Goal: Task Accomplishment & Management: Complete application form

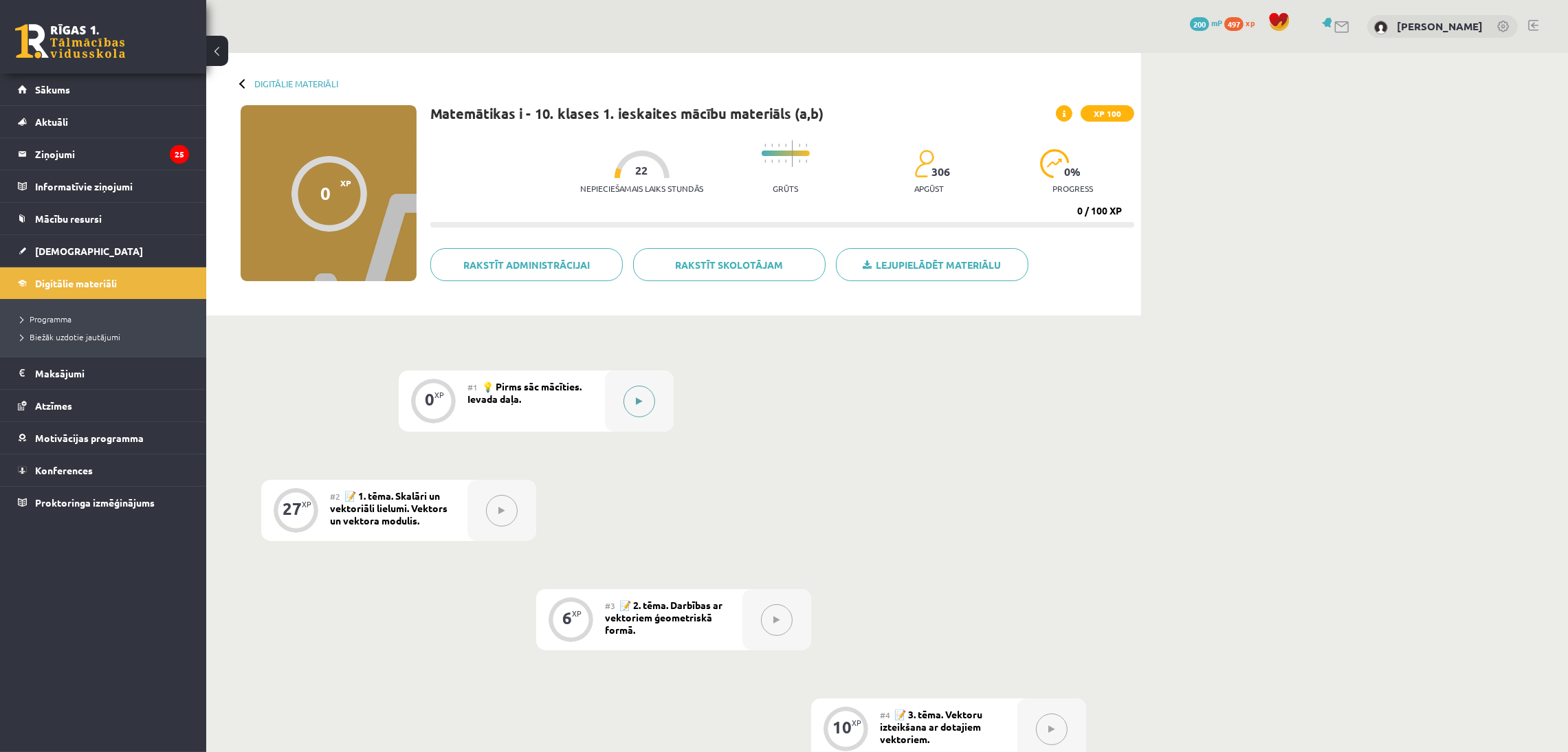
click at [652, 409] on div at bounding box center [639, 401] width 69 height 61
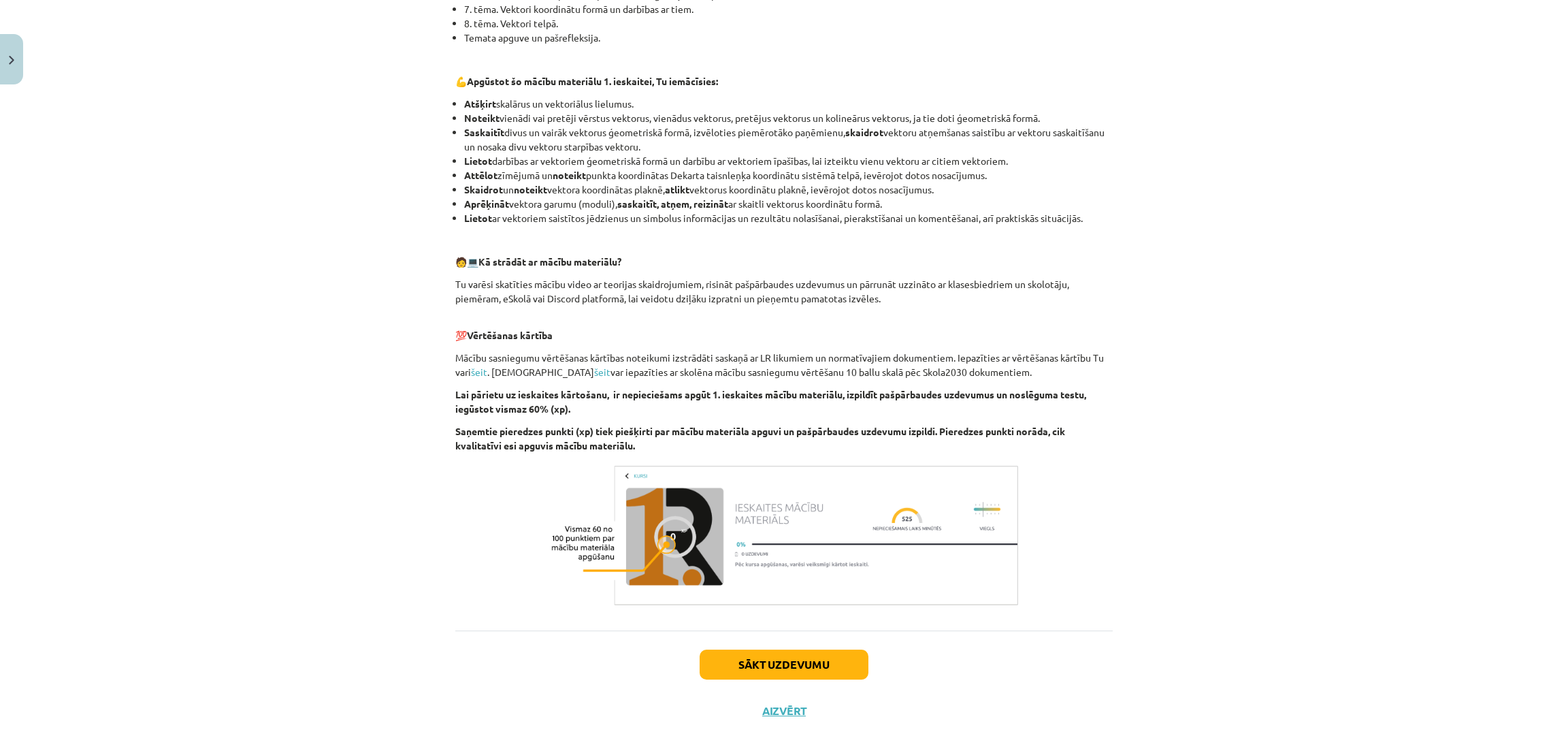
scroll to position [469, 0]
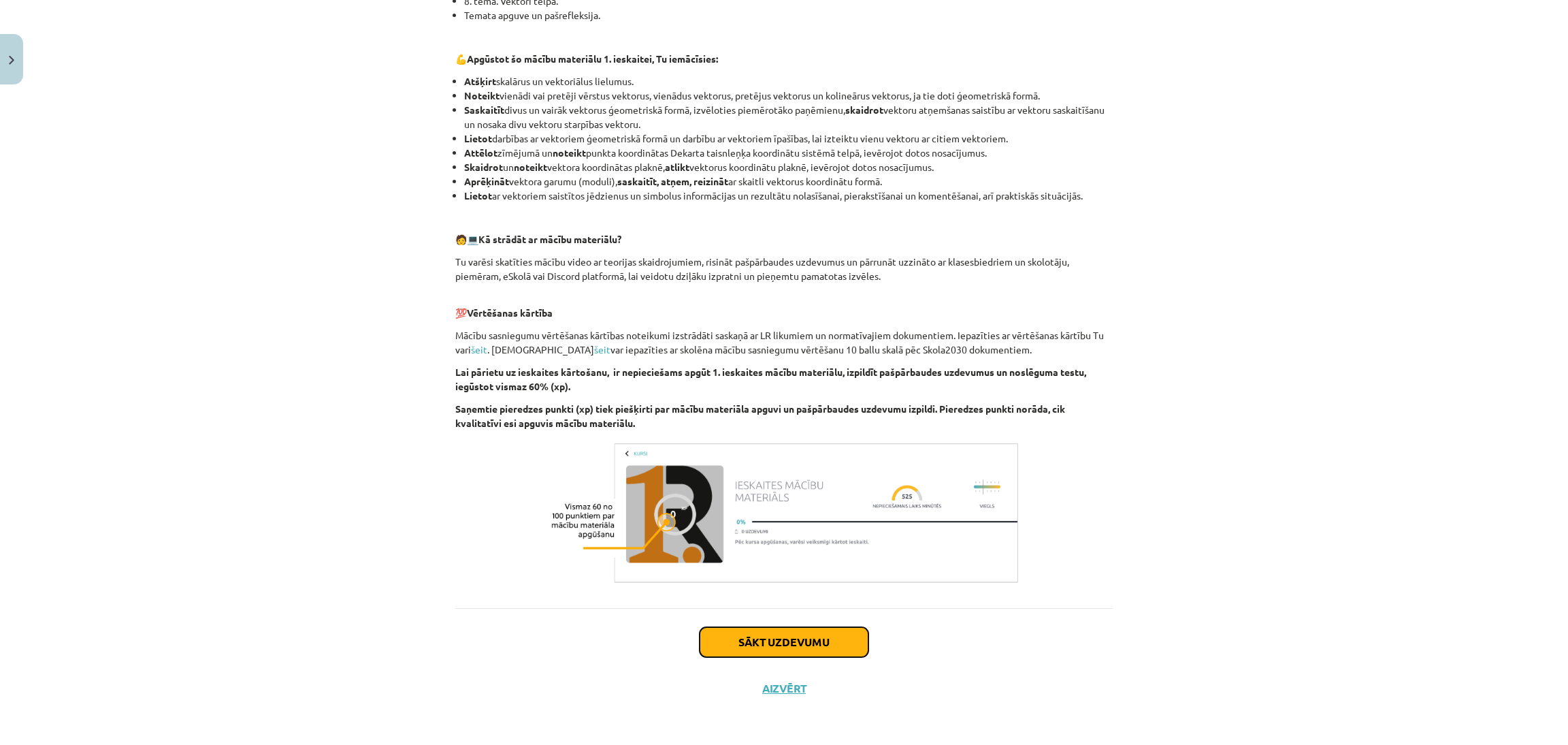
click at [843, 643] on button "Sākt uzdevumu" at bounding box center [784, 642] width 169 height 30
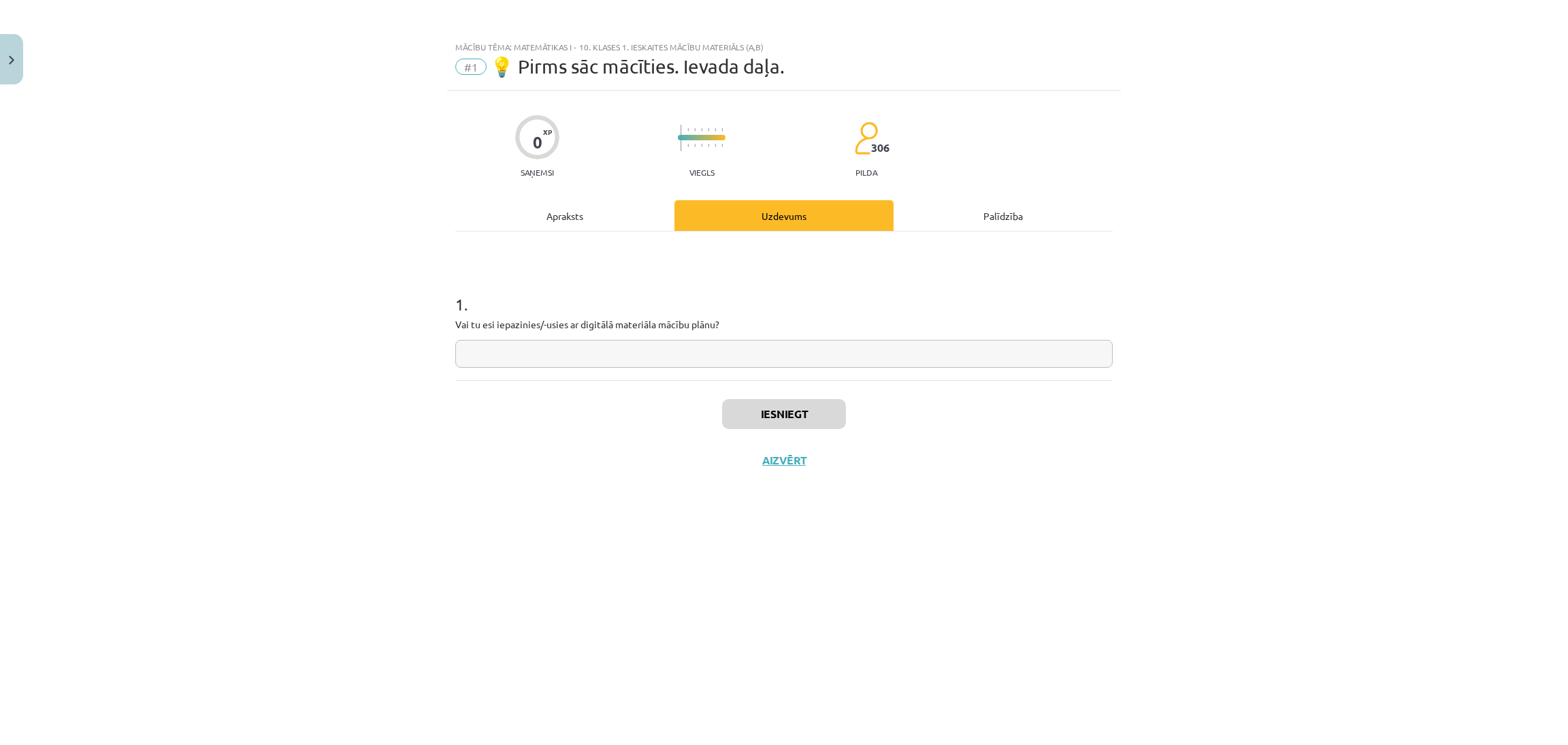
click at [632, 356] on input "text" at bounding box center [784, 353] width 658 height 28
type input "**"
click at [766, 405] on button "Iesniegt" at bounding box center [784, 413] width 124 height 30
click at [775, 472] on button "Nākamā nodarbība" at bounding box center [784, 469] width 133 height 31
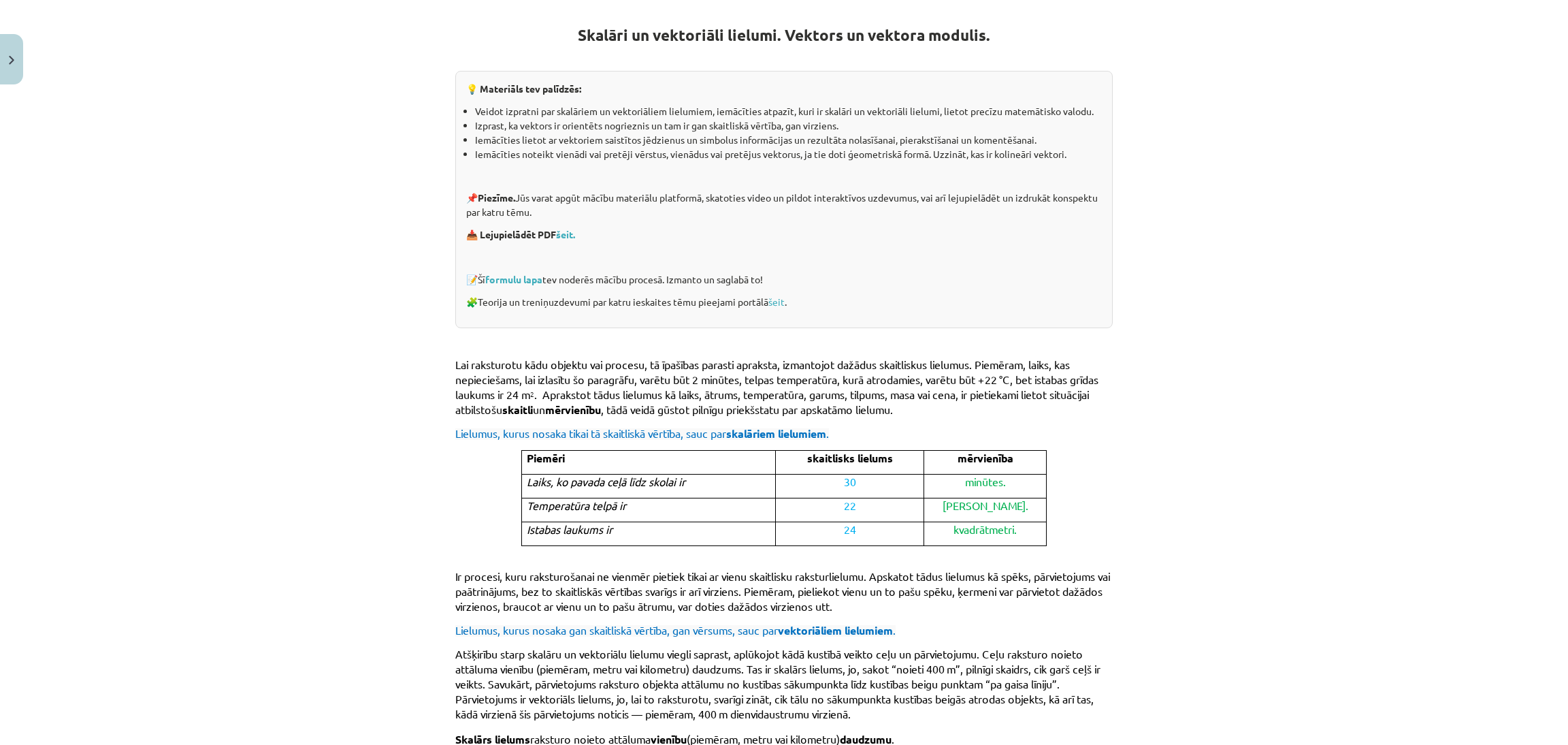
scroll to position [247, 0]
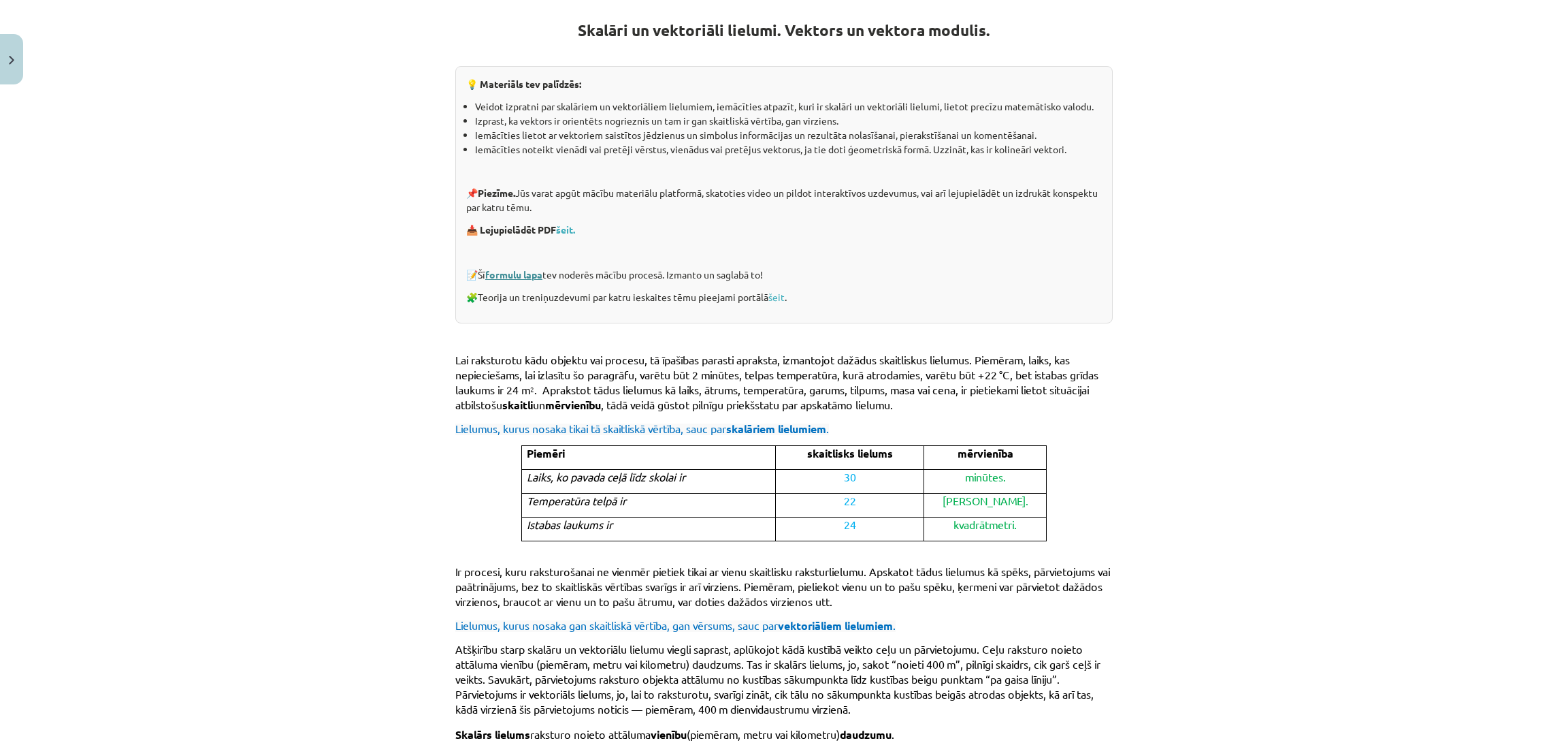
click at [516, 270] on link "formulu lapa" at bounding box center [514, 274] width 57 height 12
click at [570, 229] on link "šeit." at bounding box center [566, 229] width 19 height 12
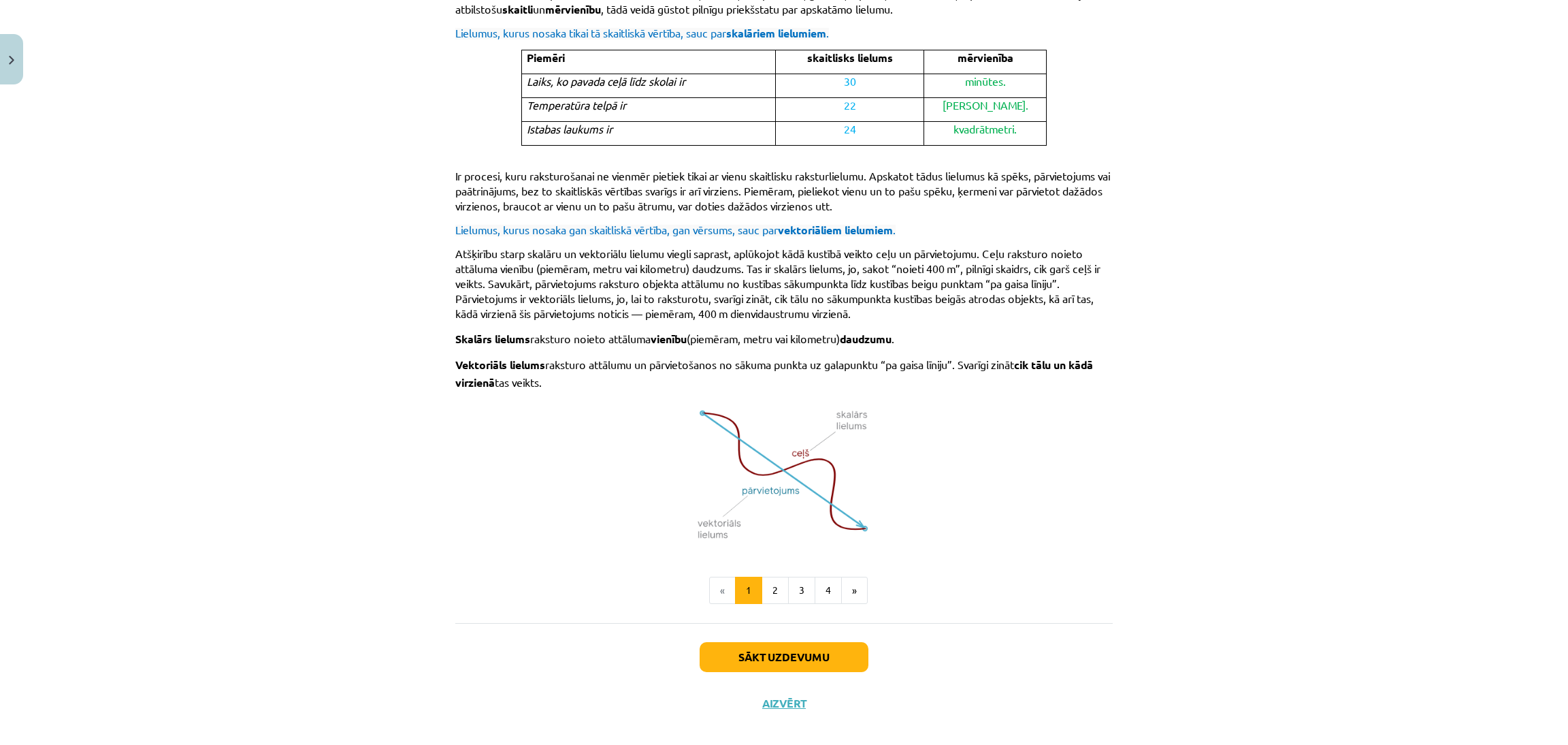
scroll to position [655, 0]
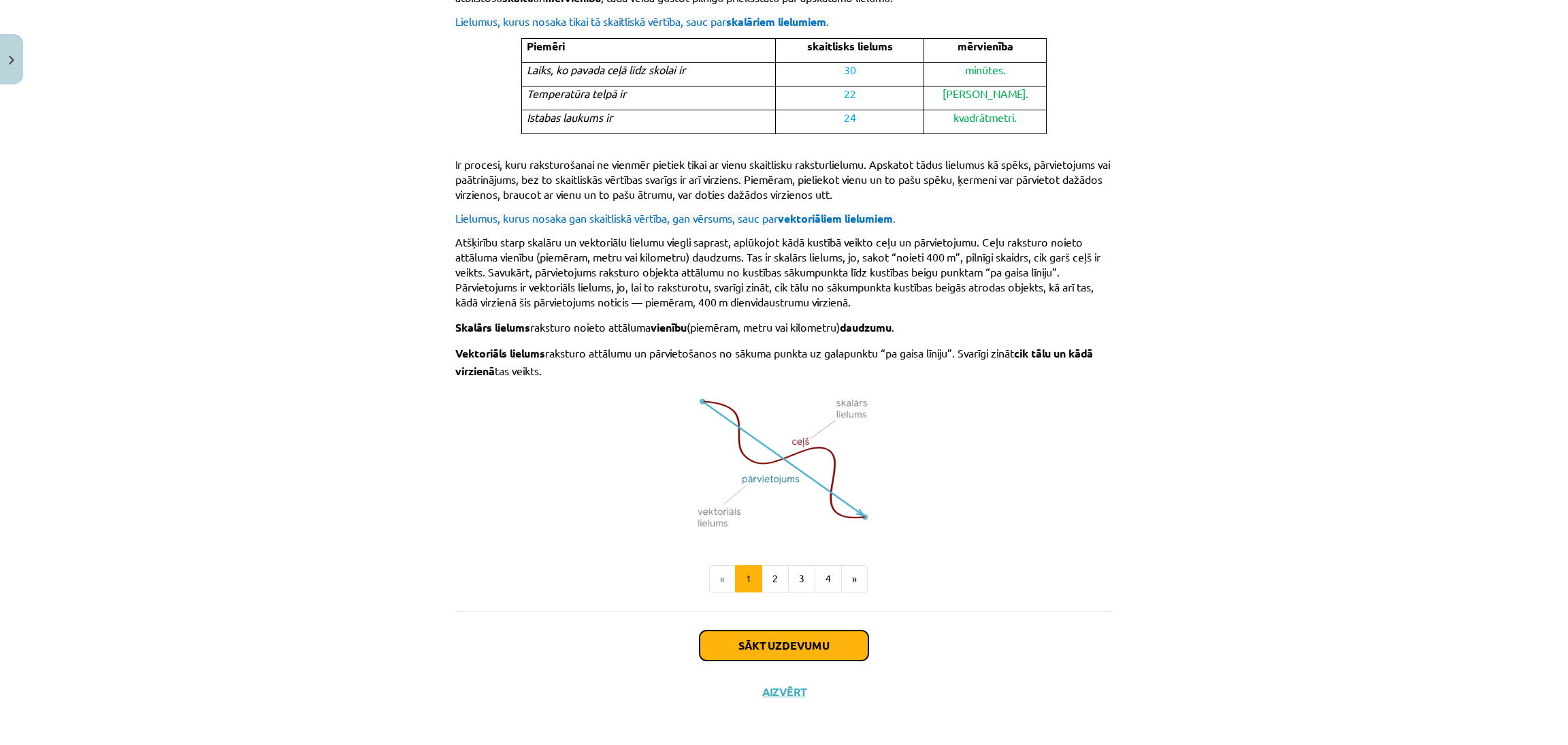
click at [786, 642] on button "Sākt uzdevumu" at bounding box center [784, 645] width 169 height 30
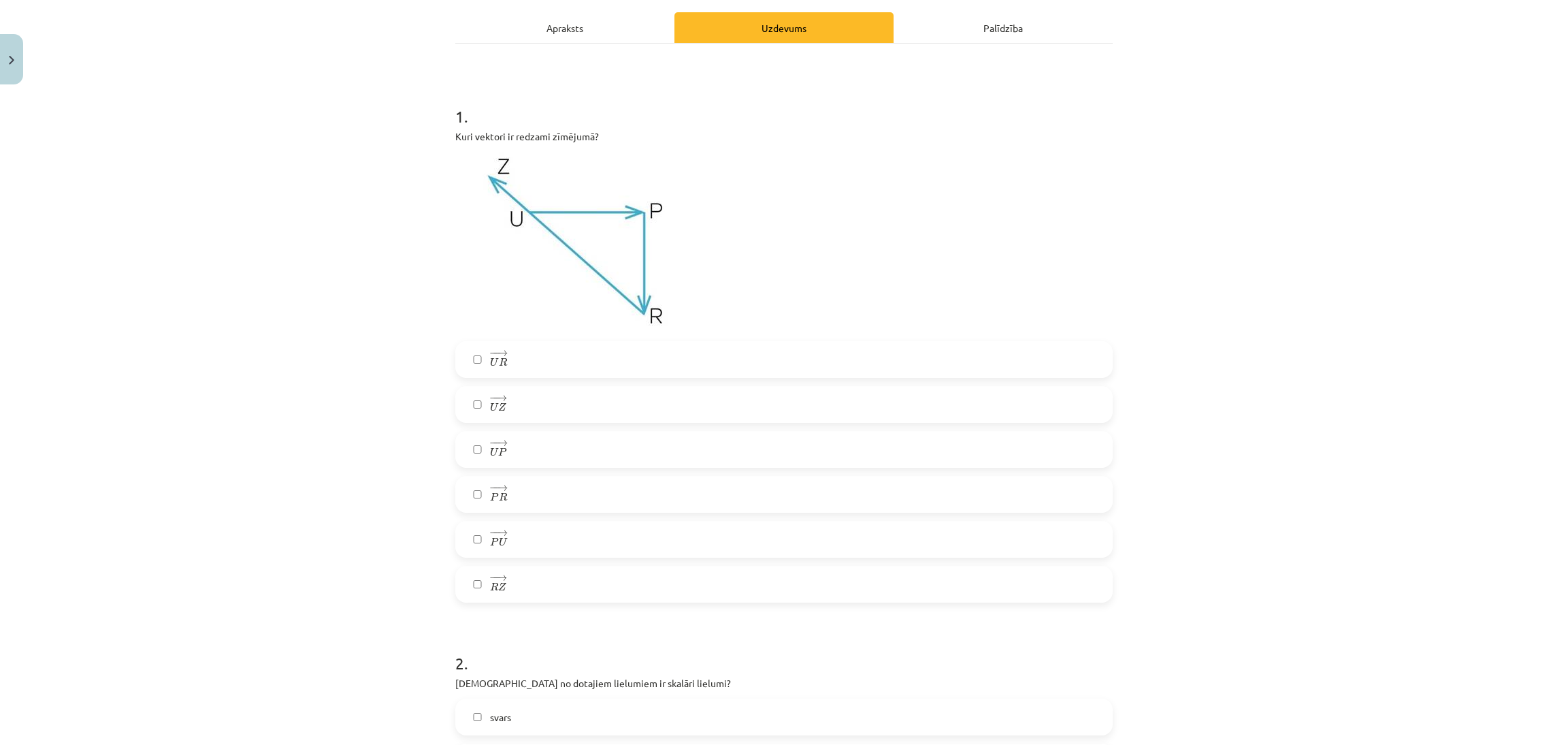
scroll to position [193, 0]
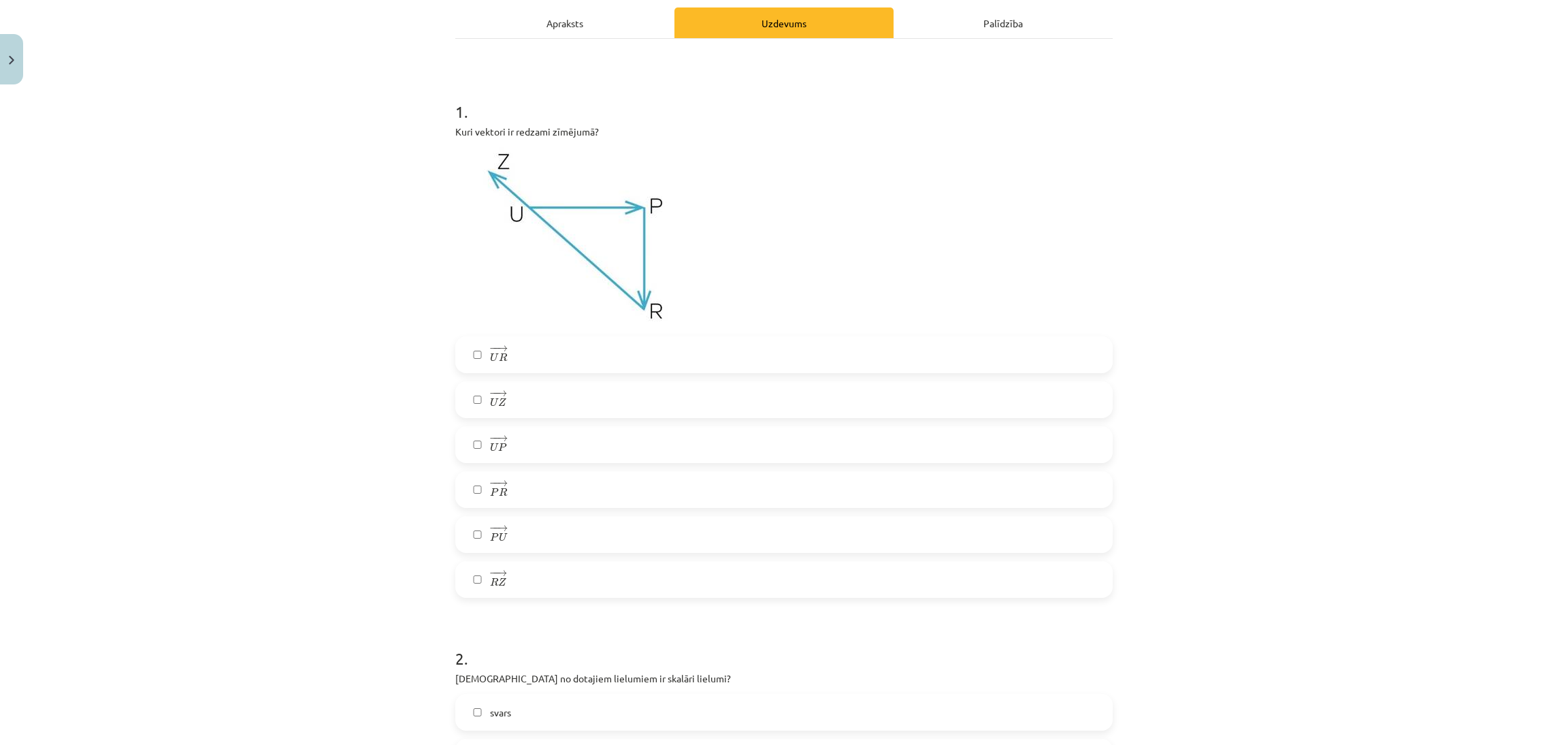
click at [982, 255] on p at bounding box center [784, 238] width 658 height 181
click at [625, 593] on label "− − → R Z R Z →" at bounding box center [784, 580] width 654 height 34
click at [658, 445] on label "− − → U P U P →" at bounding box center [784, 444] width 654 height 34
click at [639, 456] on label "− − → U P U P →" at bounding box center [784, 444] width 654 height 34
click at [634, 426] on div "− − → U P U P →" at bounding box center [784, 444] width 658 height 37
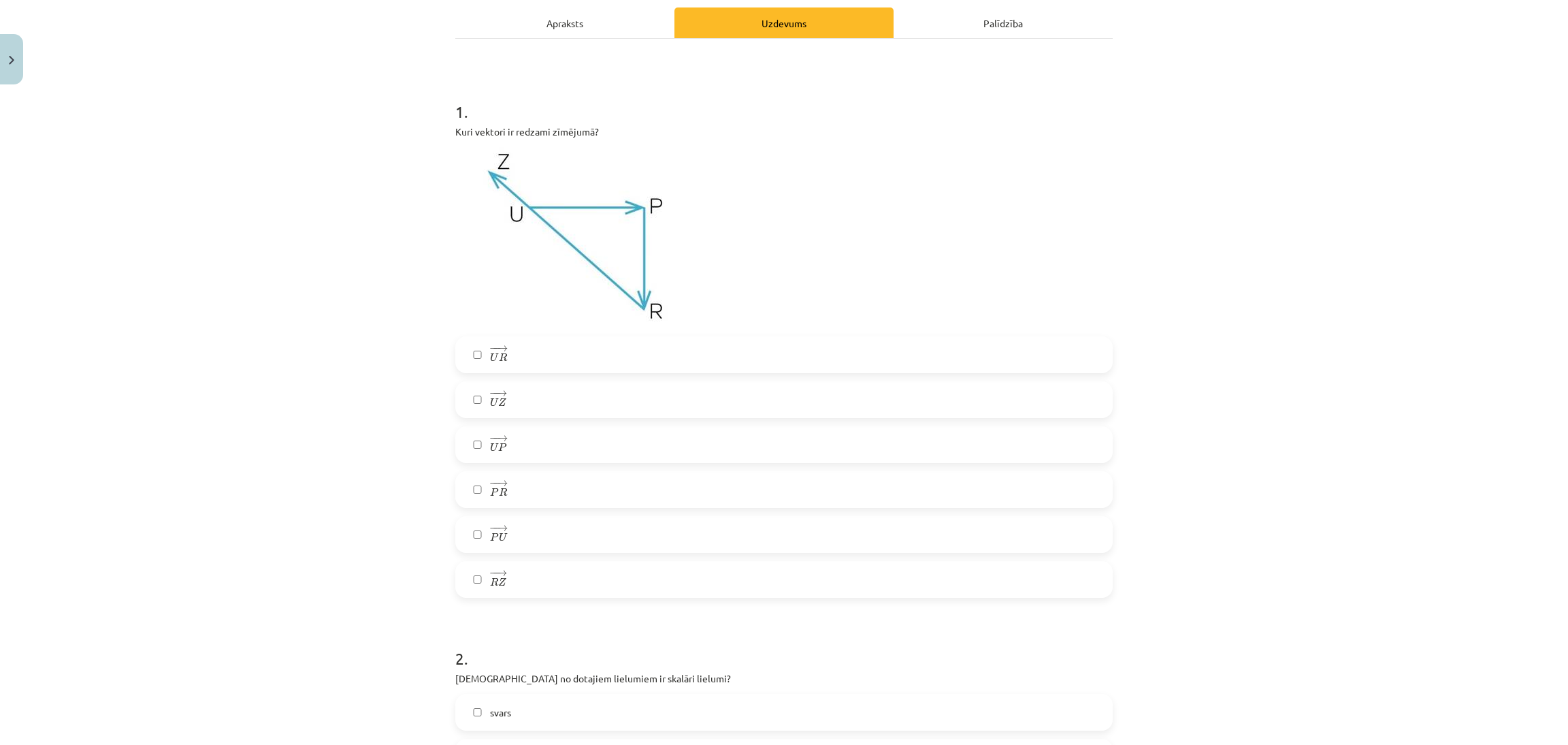
click at [625, 447] on label "− − → U P U P →" at bounding box center [784, 444] width 654 height 34
click at [590, 491] on label "− − → P R P R →" at bounding box center [784, 490] width 654 height 34
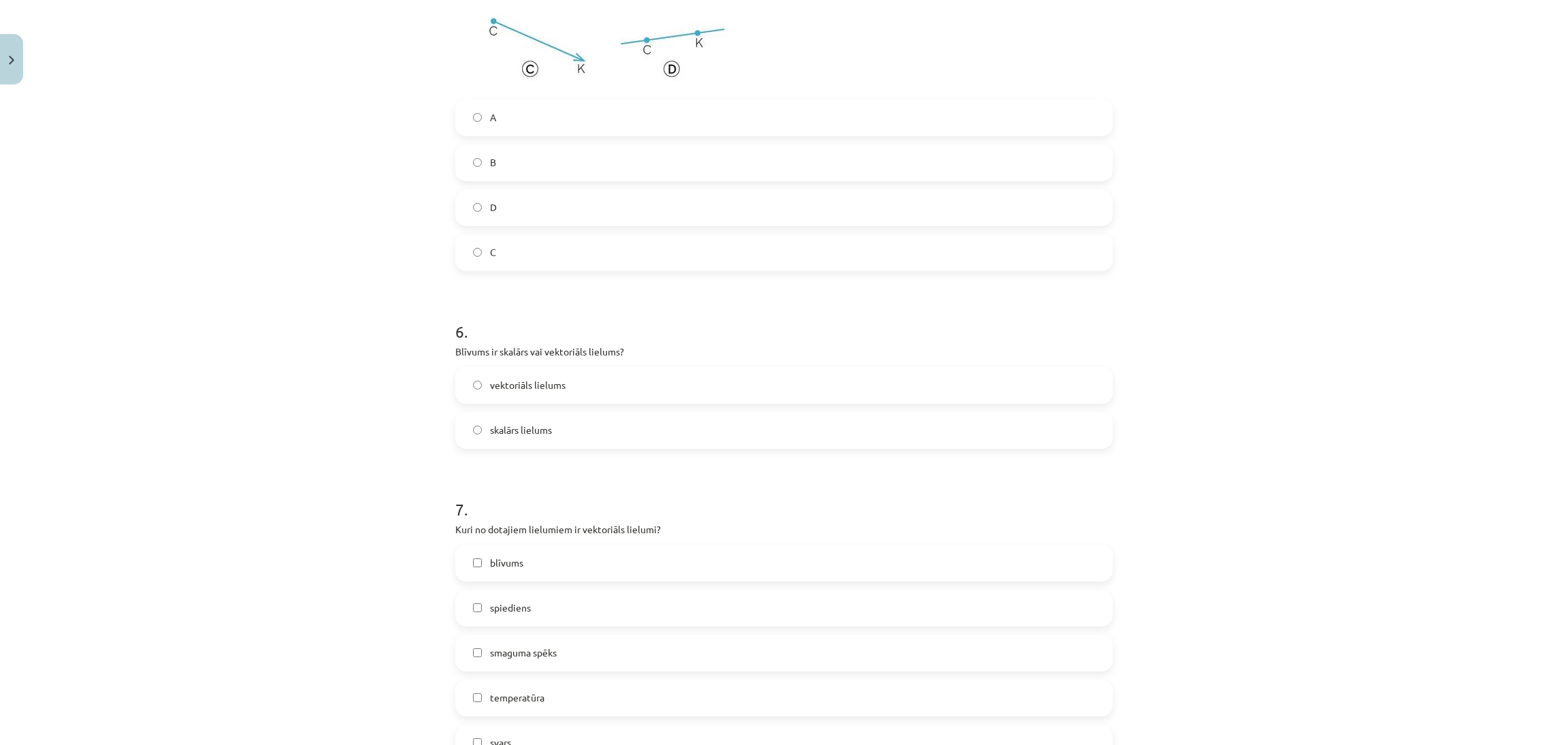
scroll to position [2091, 0]
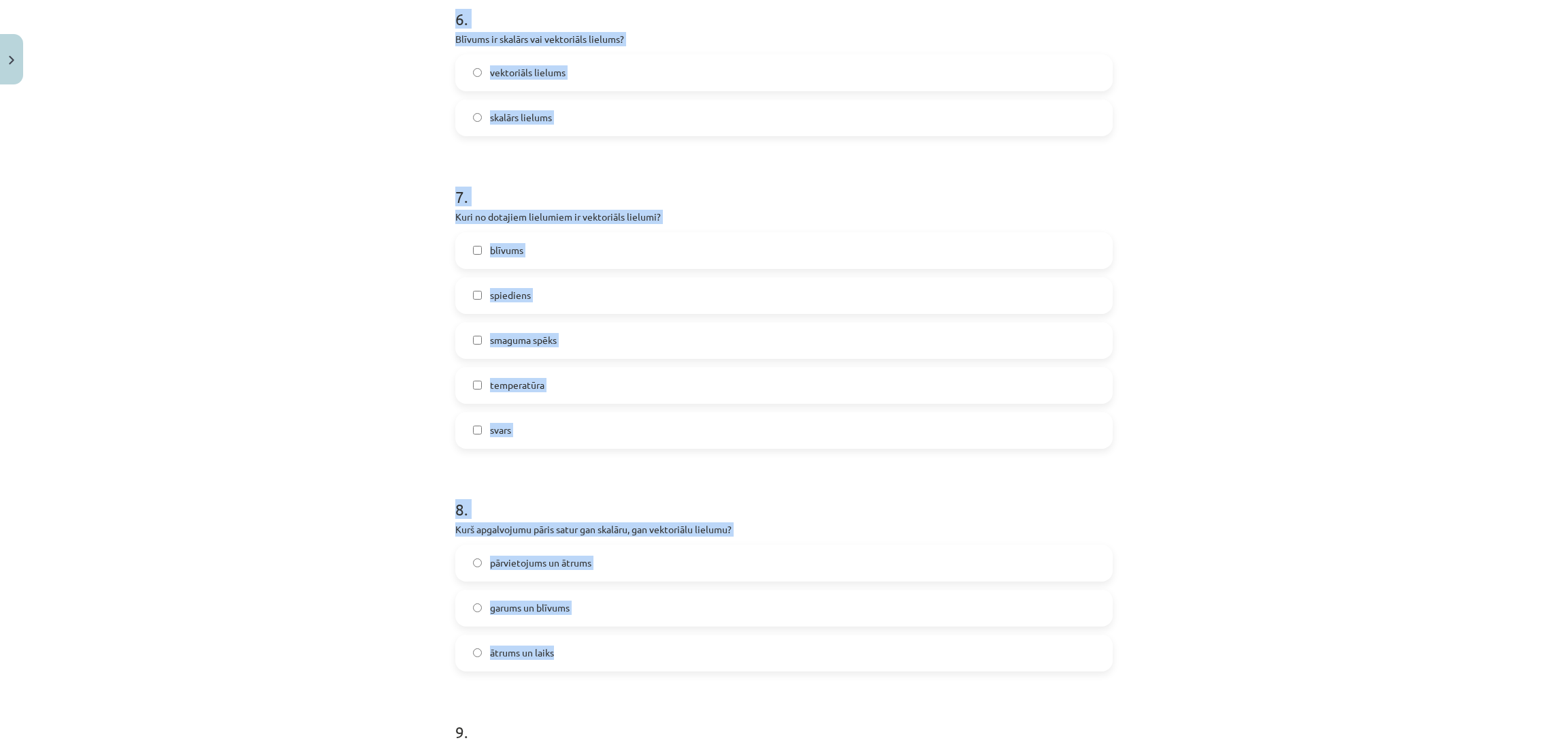
drag, startPoint x: 403, startPoint y: 90, endPoint x: 1069, endPoint y: 635, distance: 860.6
click at [1069, 635] on div "Mācību tēma: Matemātikas i - 10. klases 1. ieskaites mācību materiāls (a,b) #2 …" at bounding box center [784, 372] width 1568 height 745
copy form "2 . Kuri no dotajiem lielumiem ir skalāri lielumi? svars darbs pārvietojums lau…"
click at [1194, 320] on div "Mācību tēma: Matemātikas i - 10. klases 1. ieskaites mācību materiāls (a,b) #2 …" at bounding box center [784, 372] width 1568 height 745
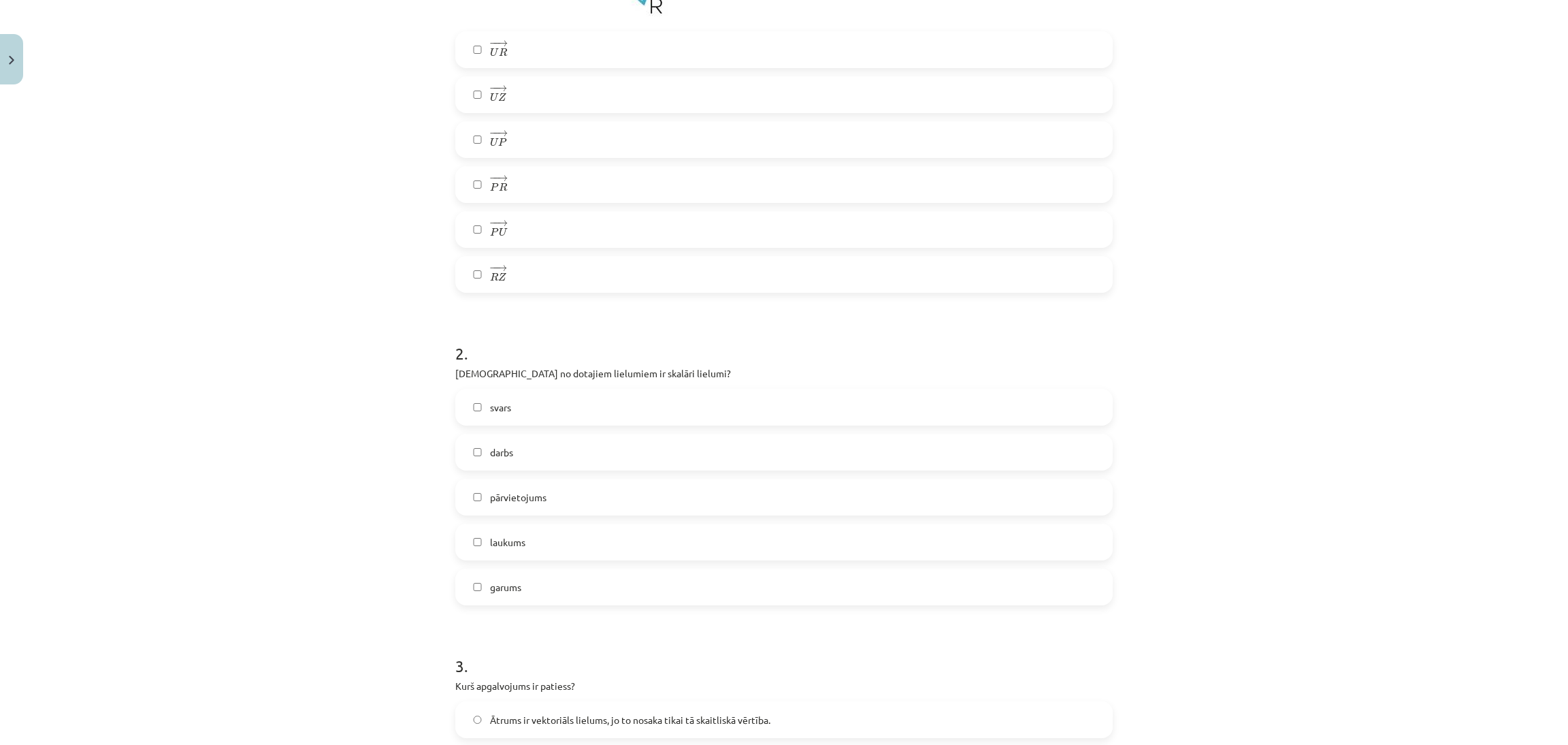
scroll to position [493, 0]
click at [768, 440] on label "darbs" at bounding box center [784, 457] width 654 height 34
click at [695, 551] on label "laukums" at bounding box center [784, 547] width 654 height 34
click at [679, 599] on label "garums" at bounding box center [784, 592] width 654 height 34
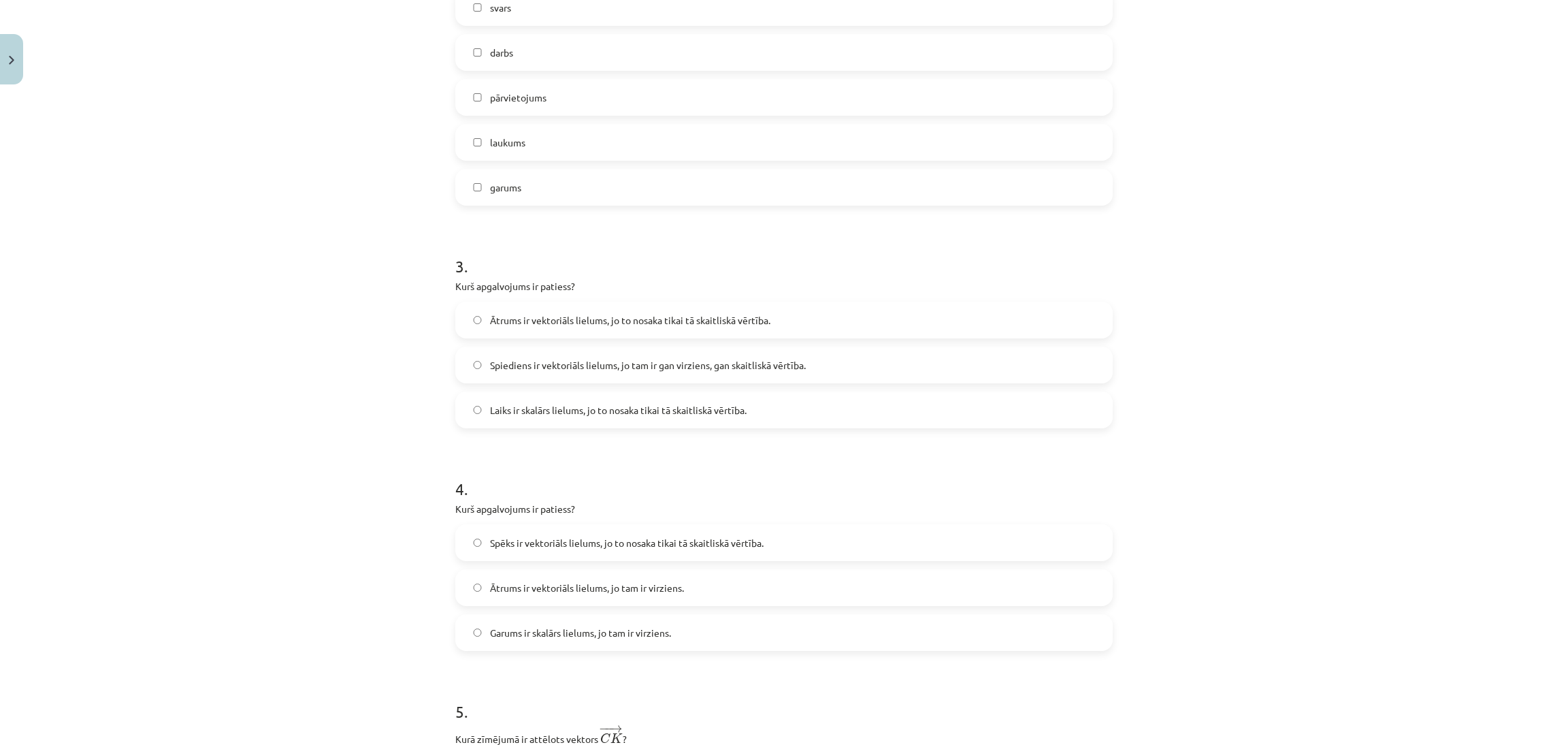
scroll to position [897, 0]
click at [741, 413] on span "Laiks ir skalārs lielums, jo to nosaka tikai tā skaitliskā vērtība." at bounding box center [618, 410] width 257 height 15
click at [798, 597] on label "Ātrums ir vektoriāls lielums, jo tam ir virziens." at bounding box center [784, 587] width 654 height 34
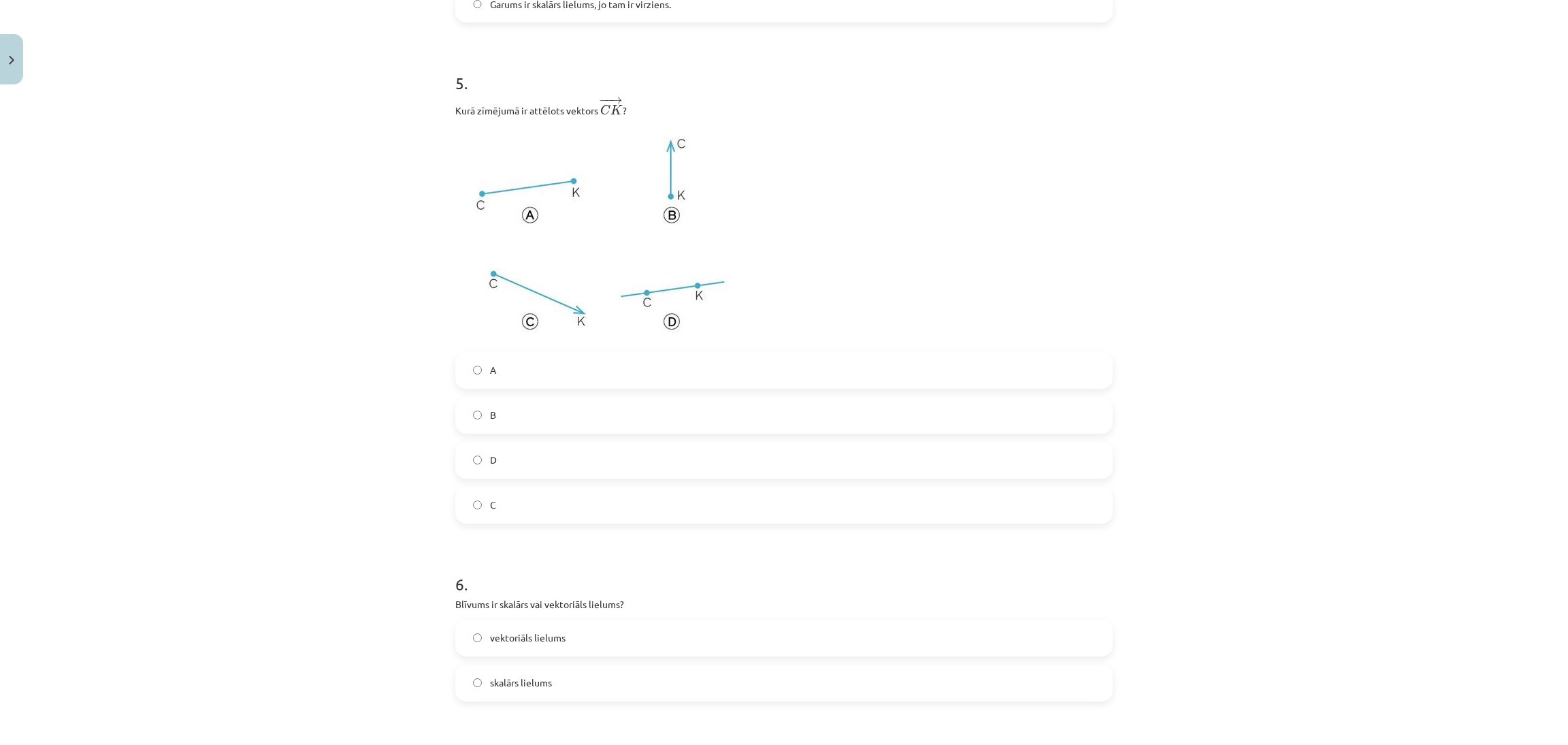
scroll to position [1516, 0]
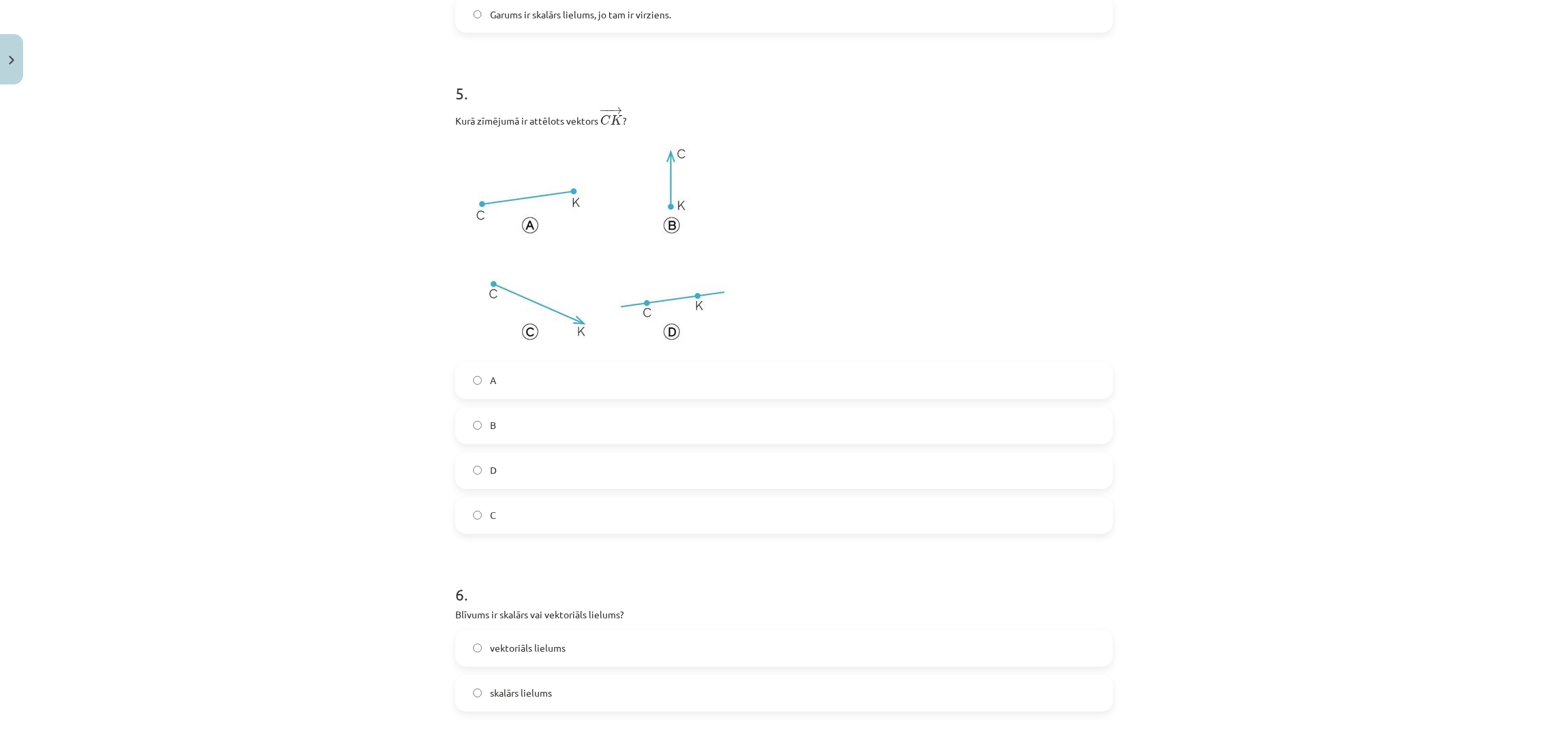
click at [904, 441] on label "B" at bounding box center [784, 425] width 654 height 34
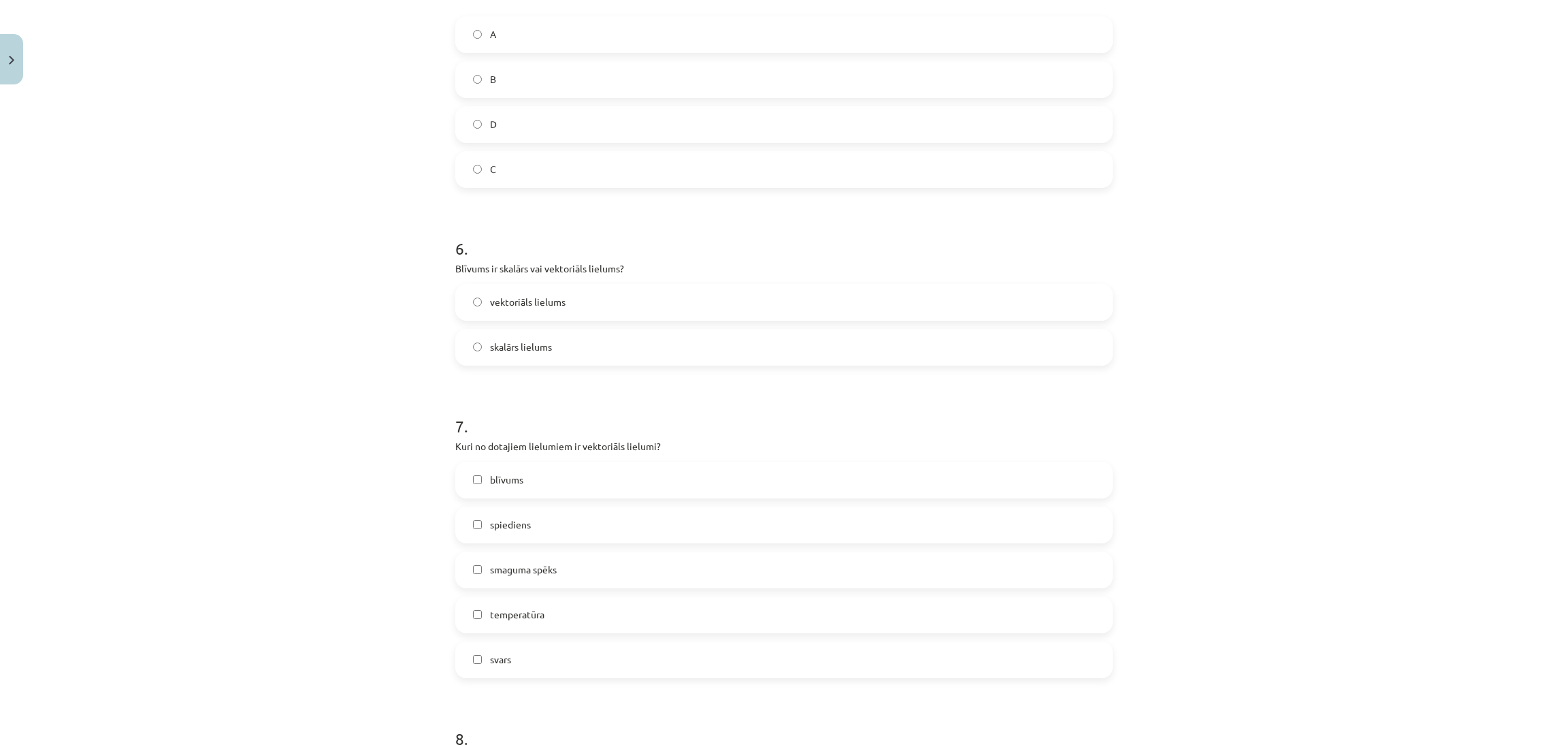
scroll to position [1904, 0]
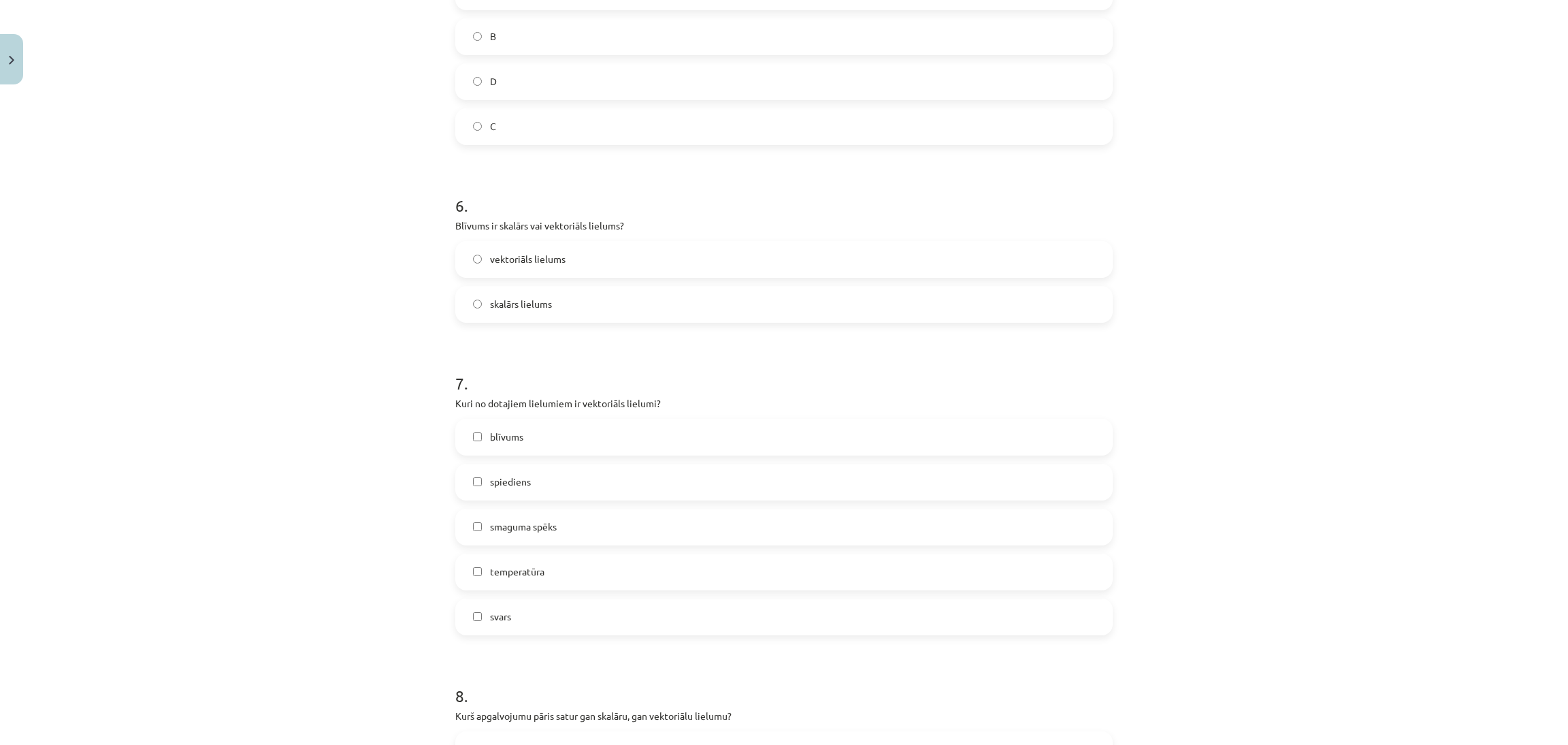
click at [1015, 301] on label "skalārs lielums" at bounding box center [784, 305] width 654 height 34
click at [697, 526] on label "smaguma spēks" at bounding box center [784, 527] width 654 height 34
click at [629, 623] on label "svars" at bounding box center [784, 617] width 654 height 34
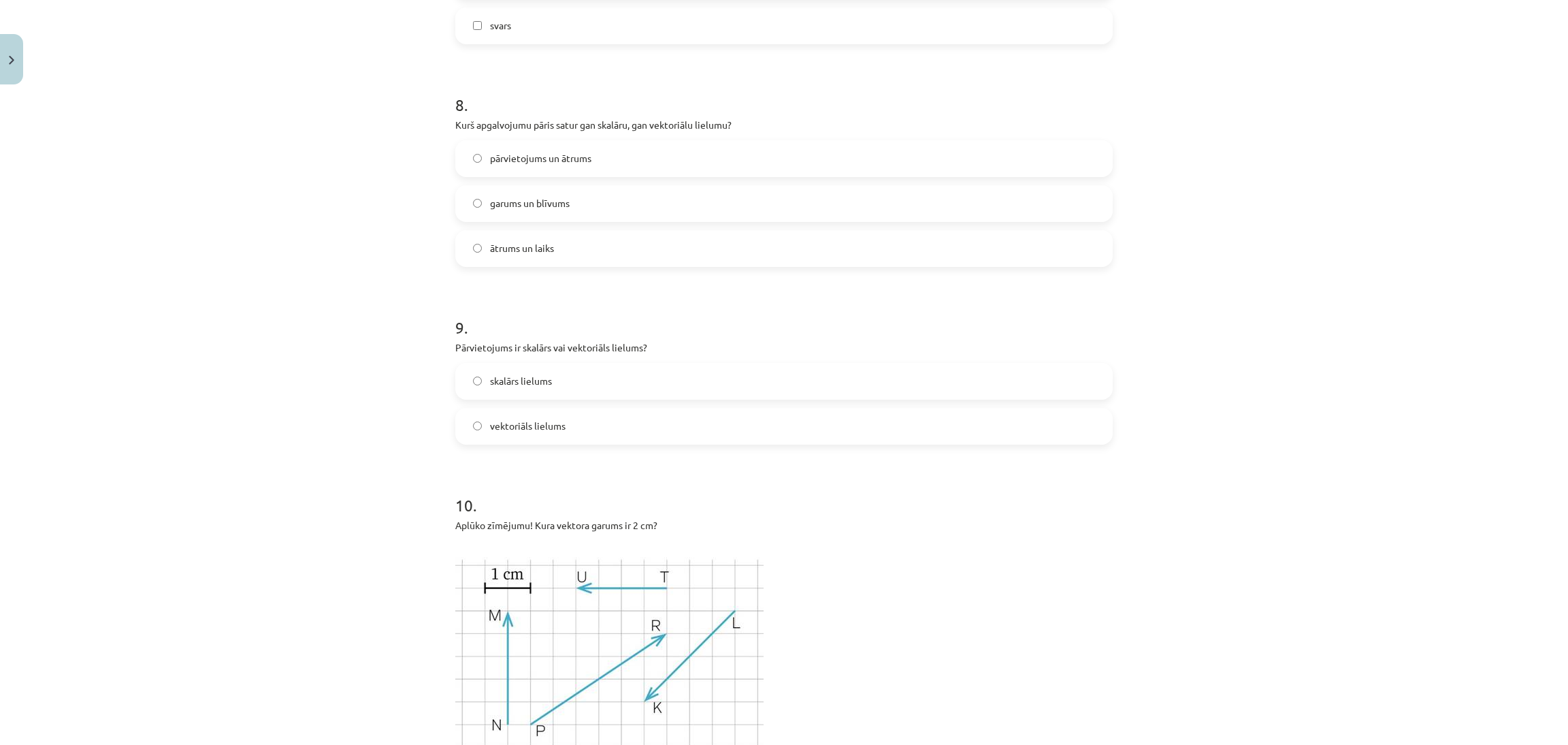
scroll to position [2501, 0]
click at [722, 246] on label "ātrums un laiks" at bounding box center [784, 243] width 654 height 34
click at [524, 413] on label "vektoriāls lielums" at bounding box center [784, 421] width 654 height 34
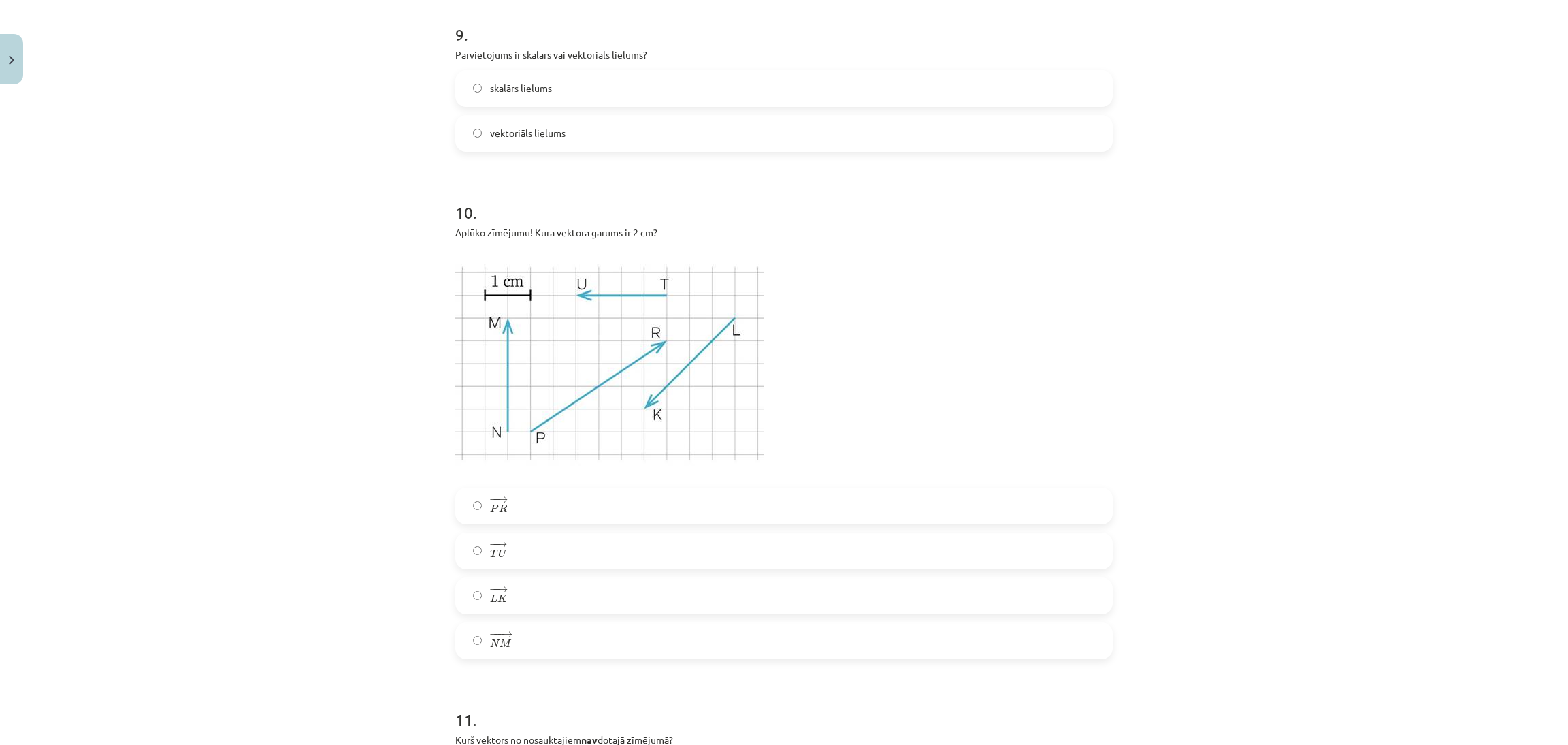
scroll to position [2825, 0]
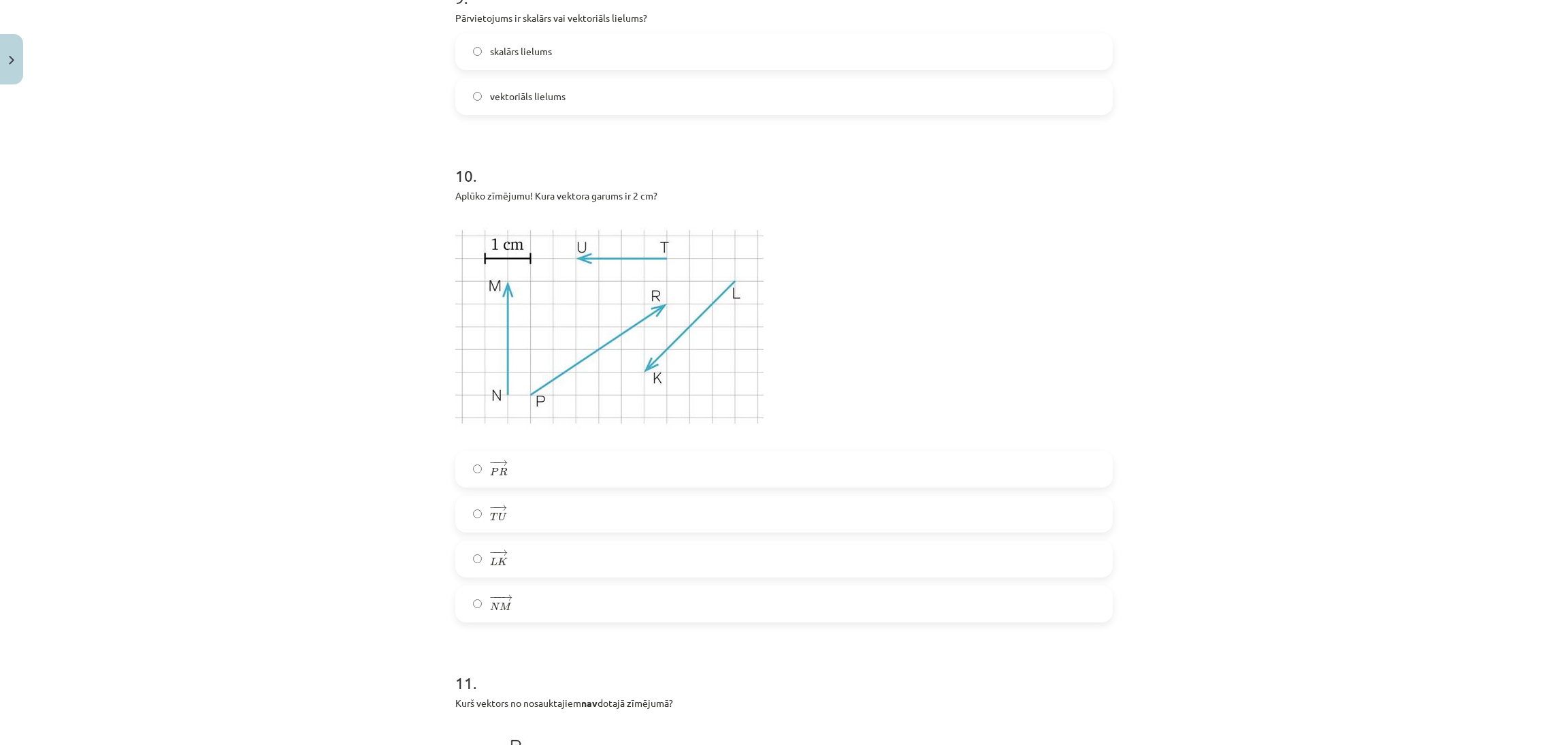
click at [659, 509] on label "− − → T U T U →" at bounding box center [784, 514] width 654 height 34
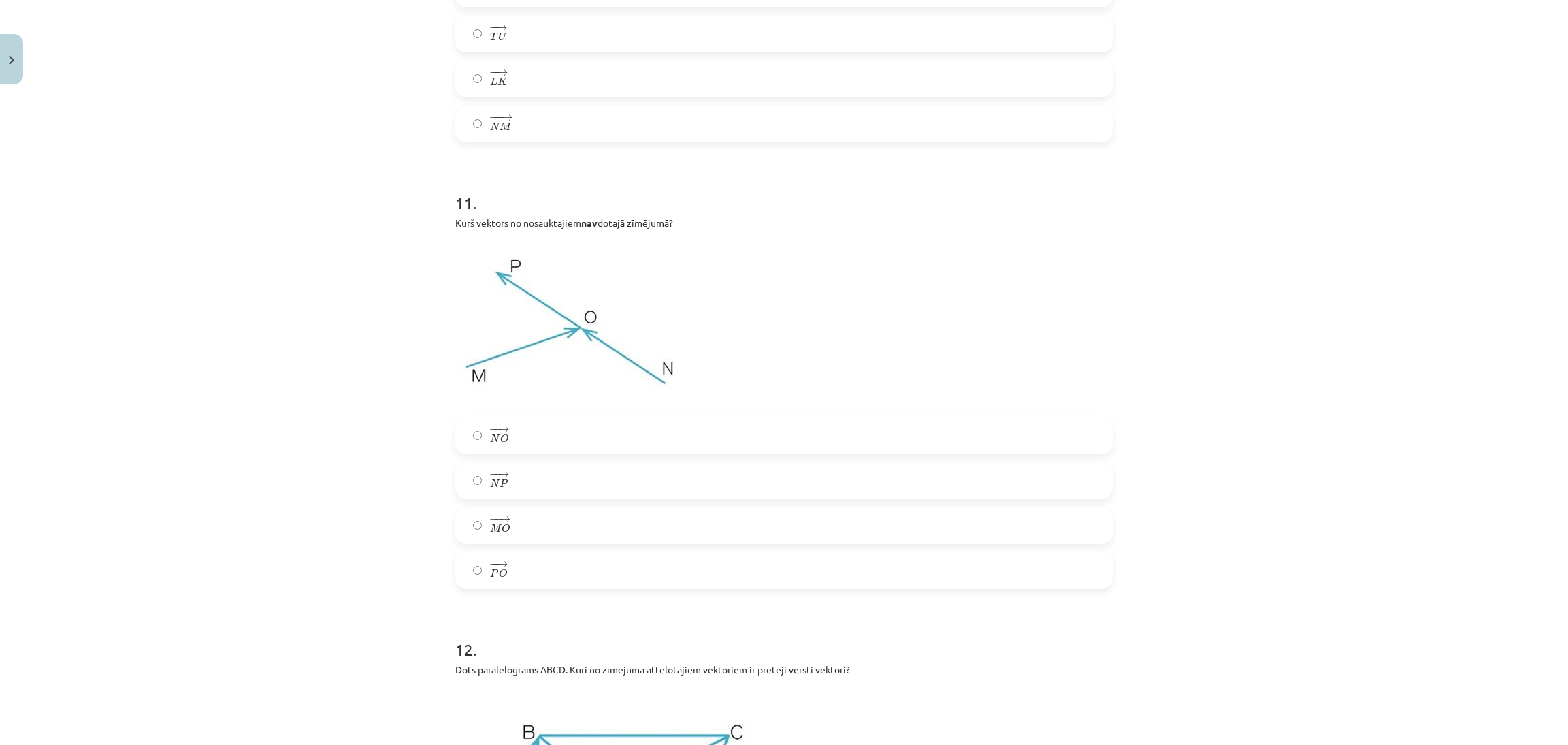
scroll to position [3310, 0]
click at [808, 483] on label "− − → N P N P →" at bounding box center [784, 475] width 654 height 34
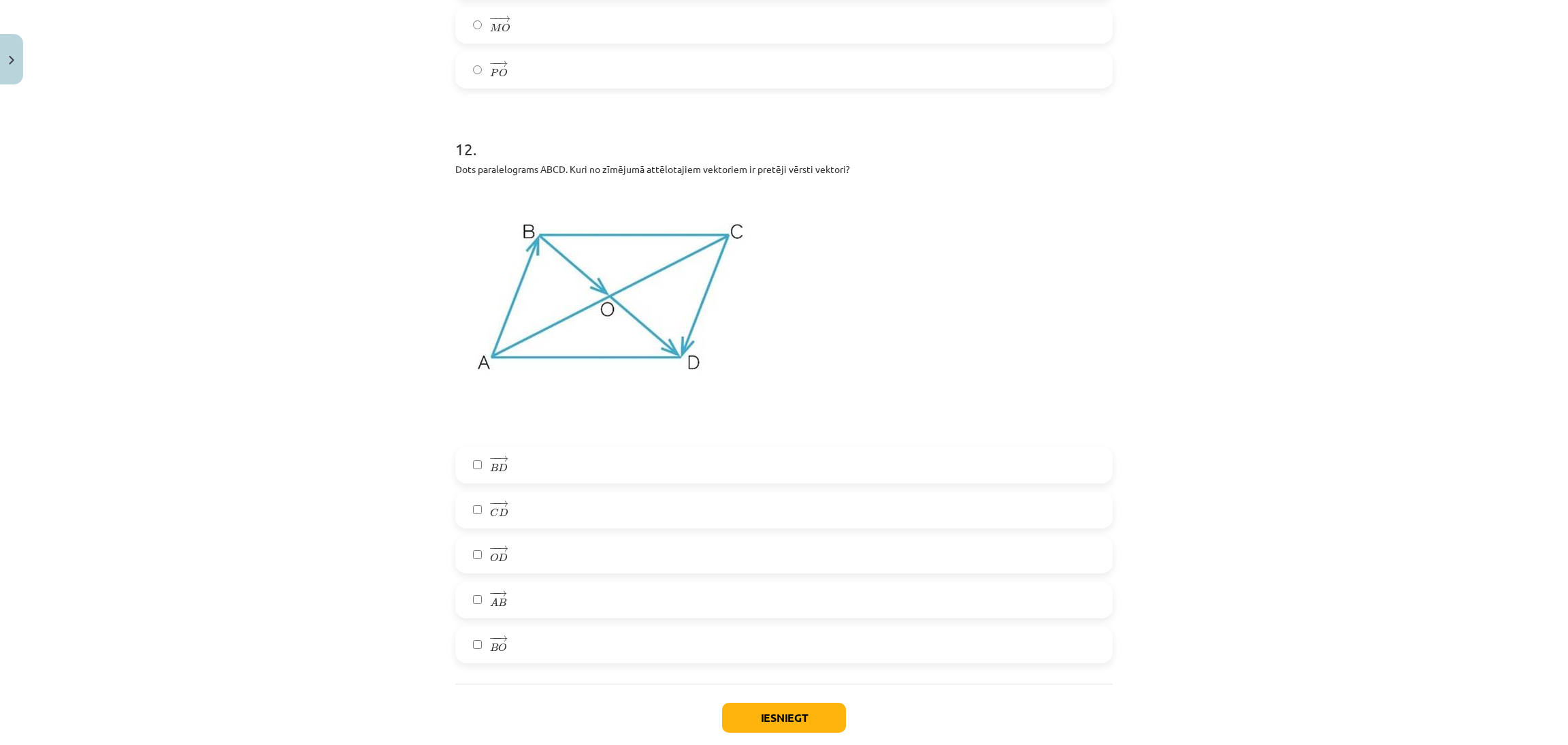
scroll to position [3810, 0]
click at [742, 463] on label "− − → B D B D →" at bounding box center [784, 461] width 654 height 34
click at [603, 600] on label "− − → A B A B →" at bounding box center [784, 595] width 654 height 34
click at [561, 596] on label "− − → A B A B →" at bounding box center [784, 595] width 654 height 34
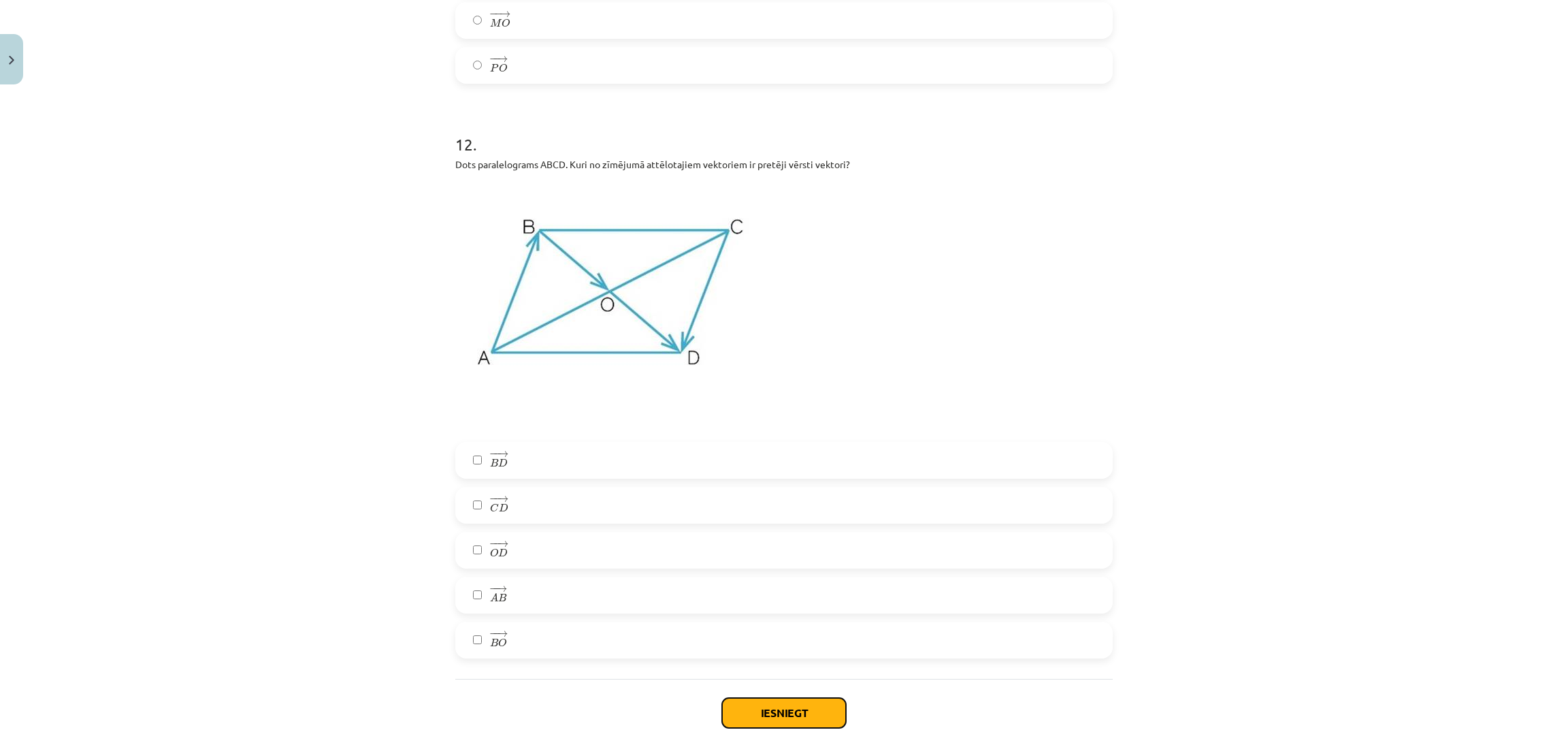
click at [795, 706] on button "Iesniegt" at bounding box center [784, 712] width 124 height 30
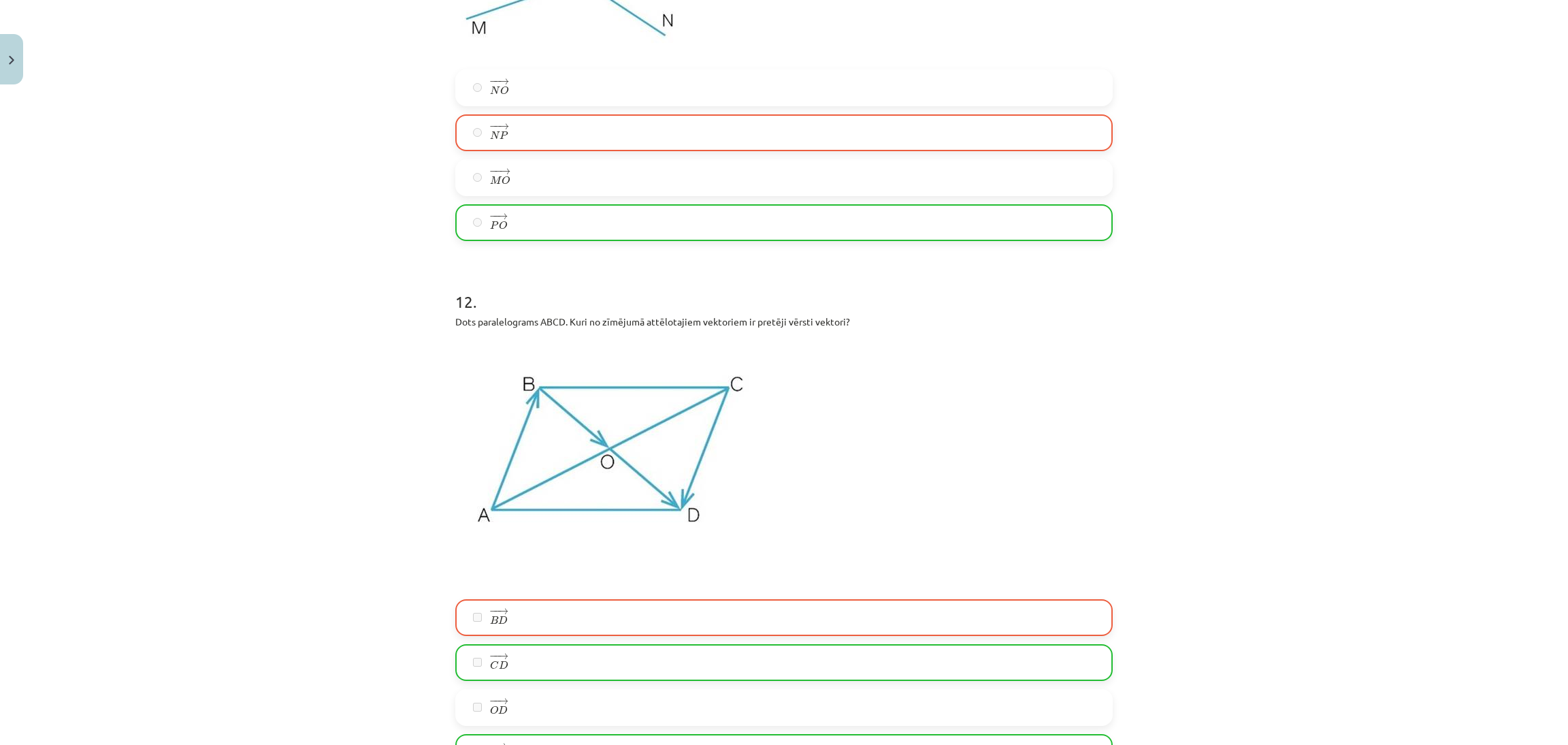
scroll to position [3925, 0]
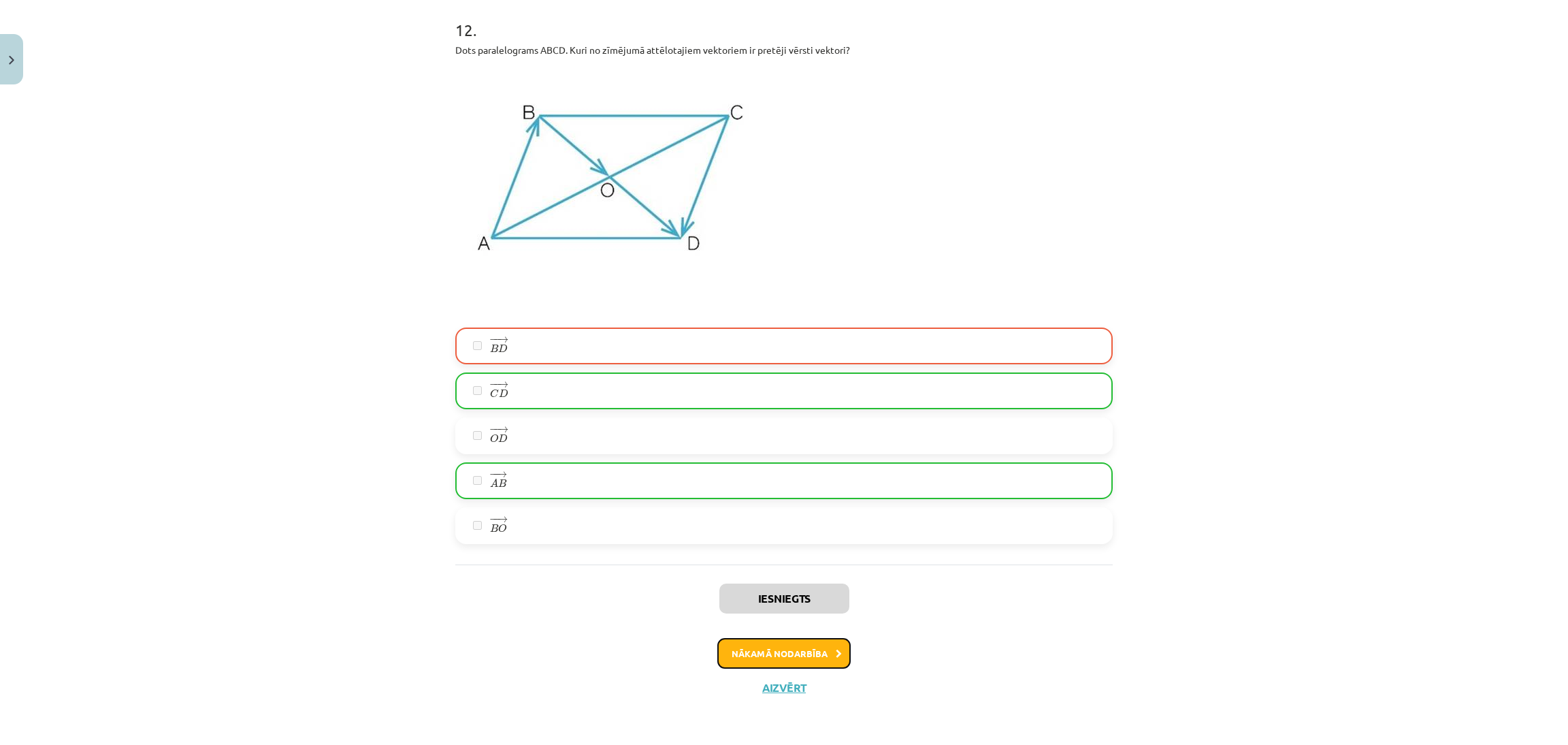
click at [793, 649] on button "Nākamā nodarbība" at bounding box center [784, 654] width 133 height 31
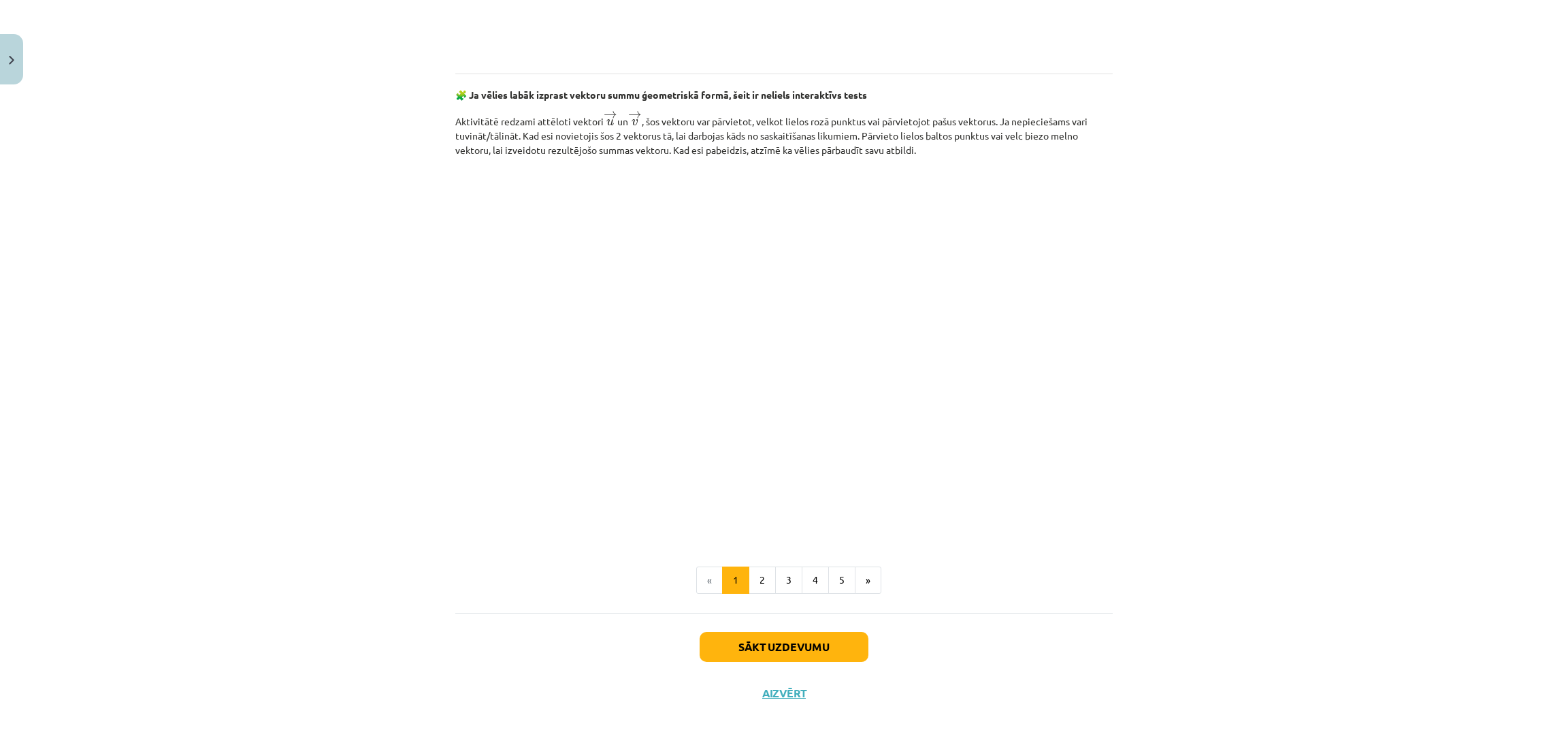
scroll to position [1846, 0]
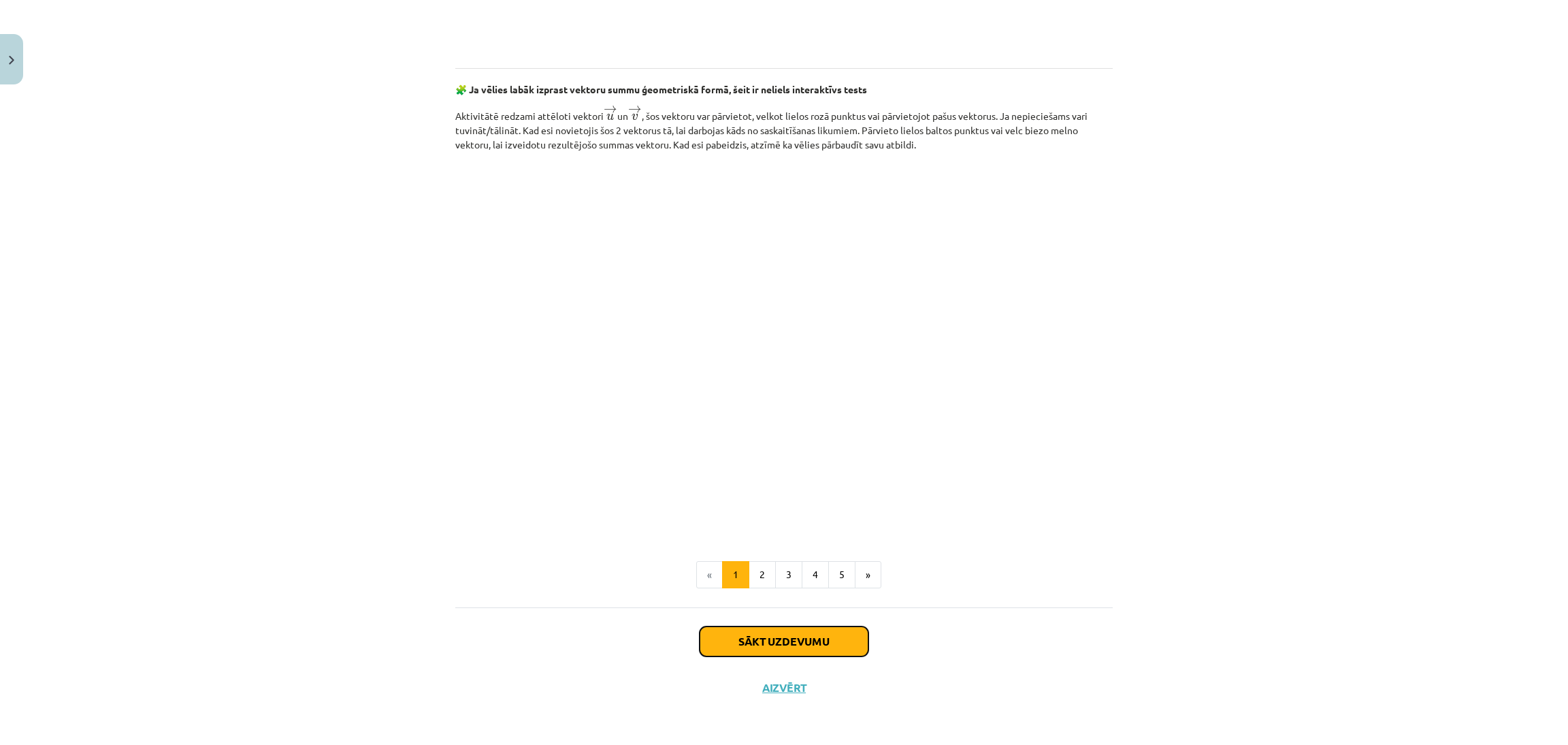
click at [802, 637] on button "Sākt uzdevumu" at bounding box center [784, 641] width 169 height 30
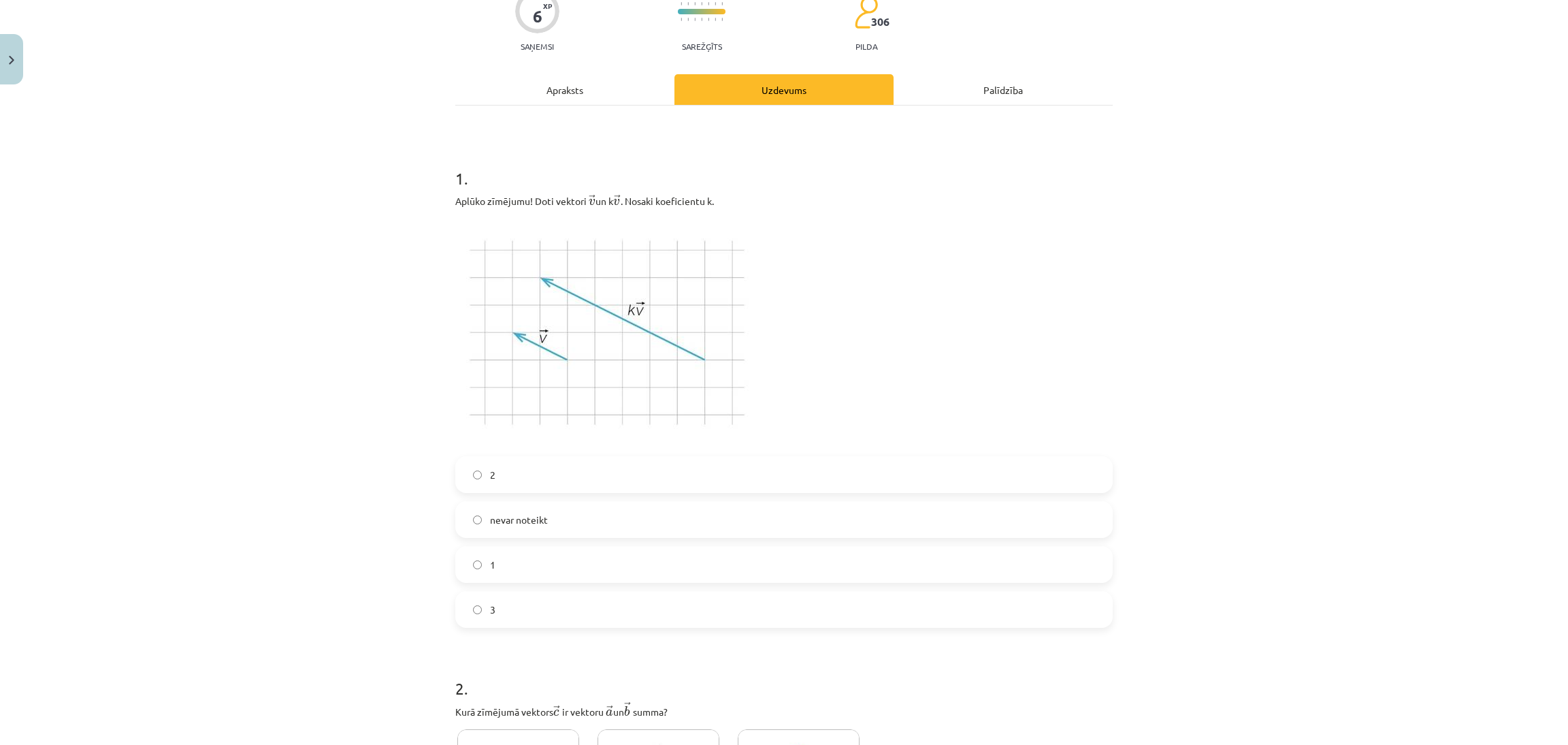
scroll to position [136, 0]
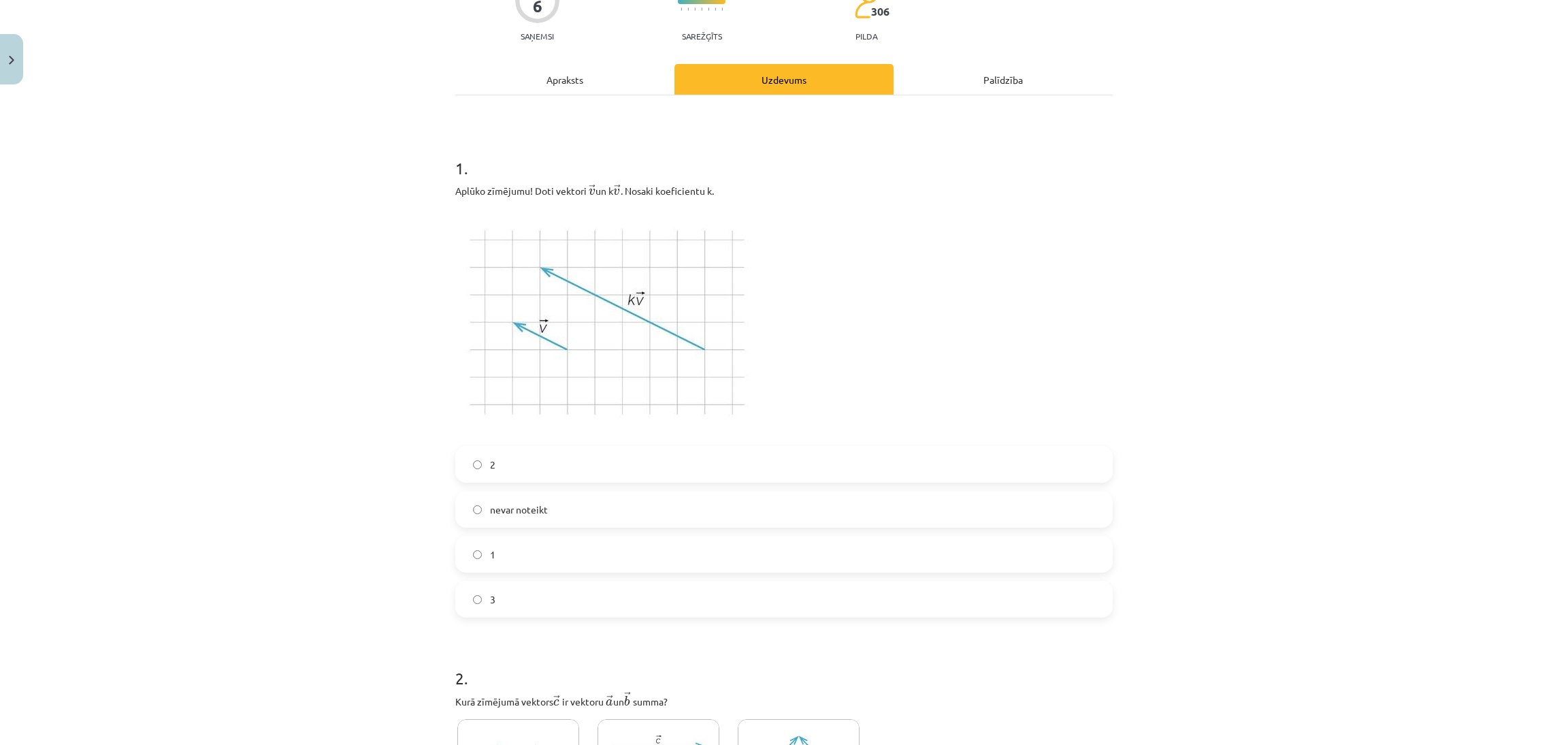
click at [700, 462] on label "2" at bounding box center [784, 464] width 654 height 34
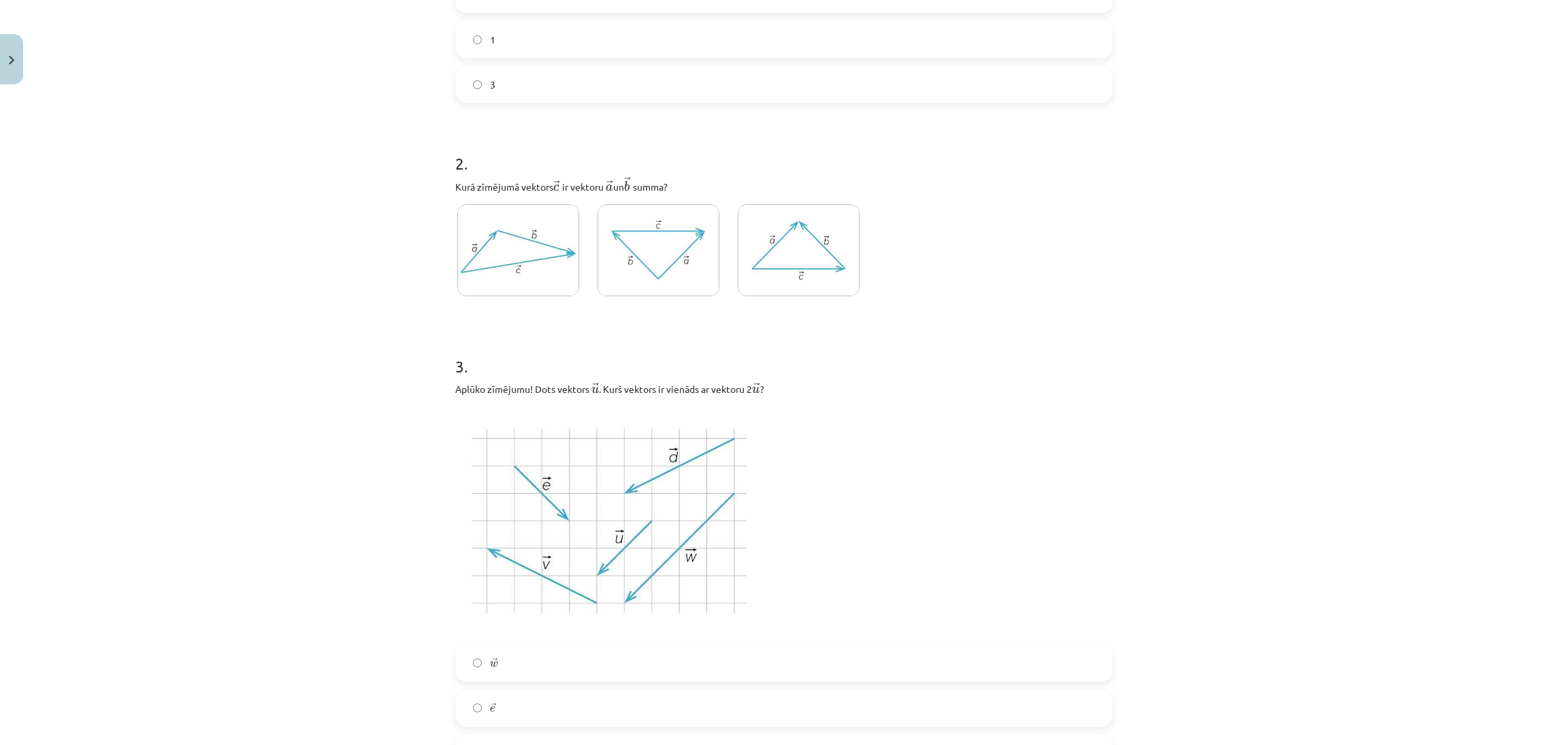
scroll to position [648, 0]
click at [531, 245] on img at bounding box center [518, 253] width 122 height 92
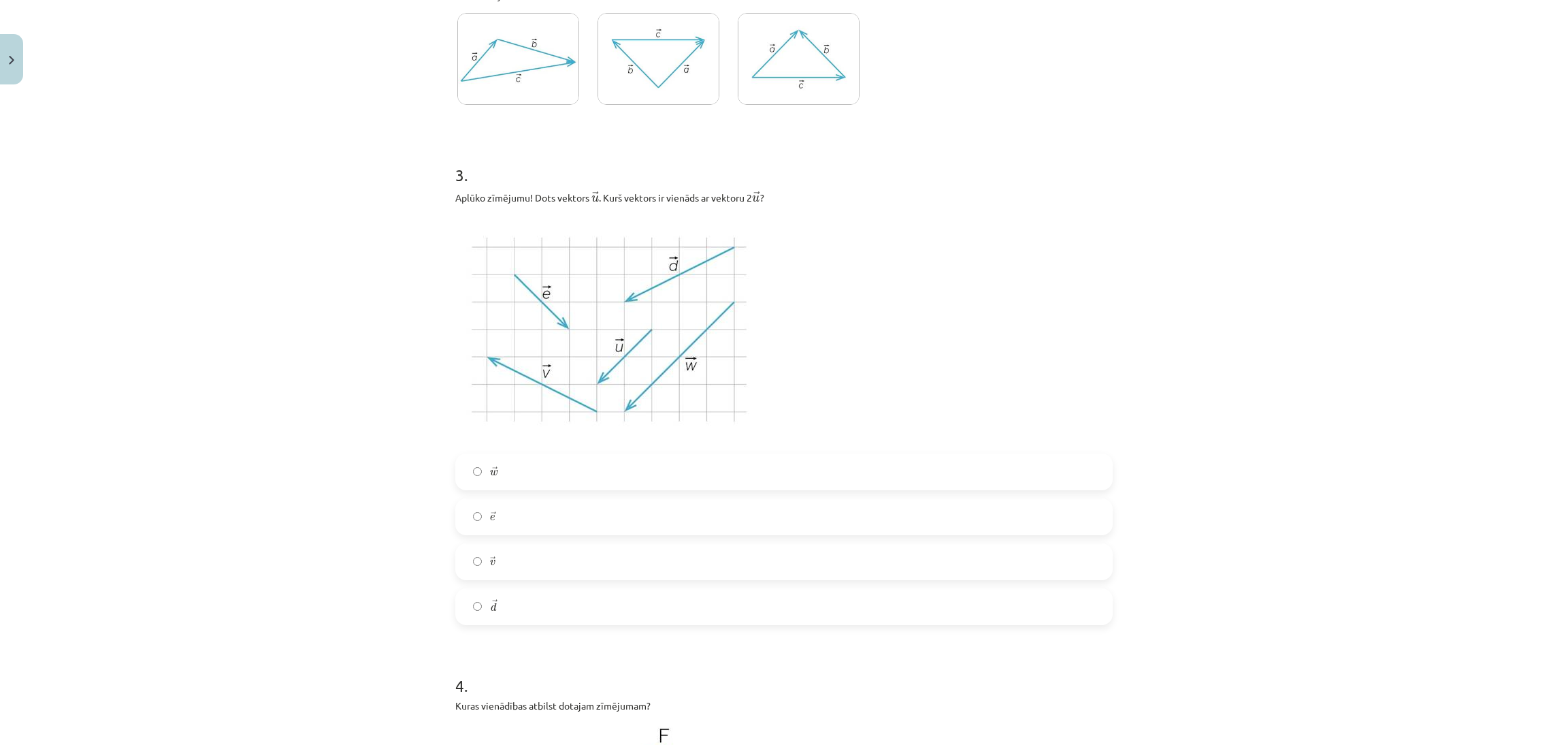
scroll to position [848, 0]
click at [891, 531] on div "→ w w → → e e → → v v → → d d →" at bounding box center [784, 532] width 658 height 171
click at [749, 533] on div "→ w w → → e e → → v v → → d d →" at bounding box center [784, 532] width 658 height 171
click at [736, 525] on label "→ e e →" at bounding box center [784, 511] width 654 height 34
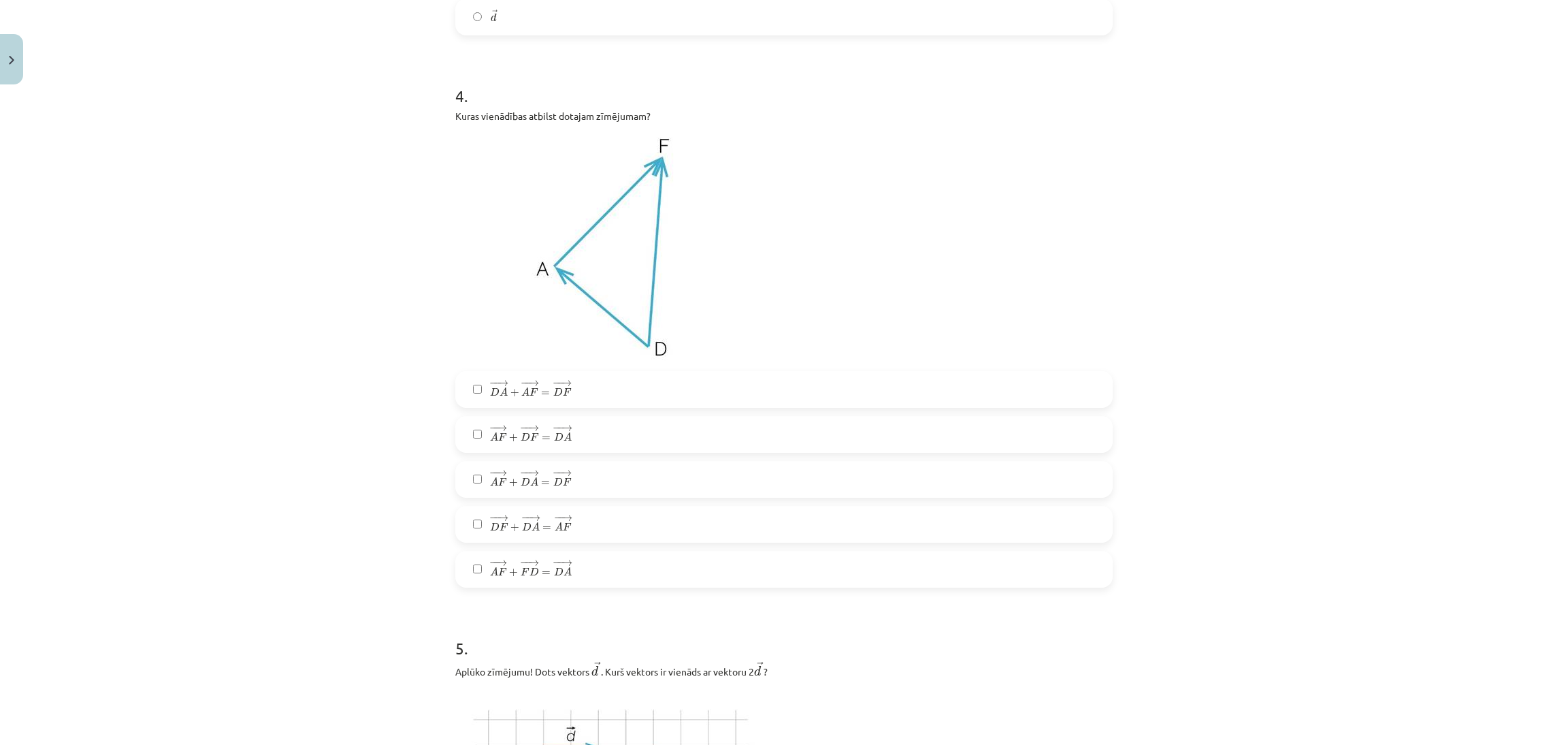
scroll to position [1429, 0]
click at [699, 398] on label "− − → D A + − − → A F = − − → D F D A → + A F → = D F →" at bounding box center [784, 393] width 654 height 34
click at [604, 484] on label "− − → A F + − − → D A = − − → D F A F → + D A → = D F →" at bounding box center [784, 483] width 654 height 34
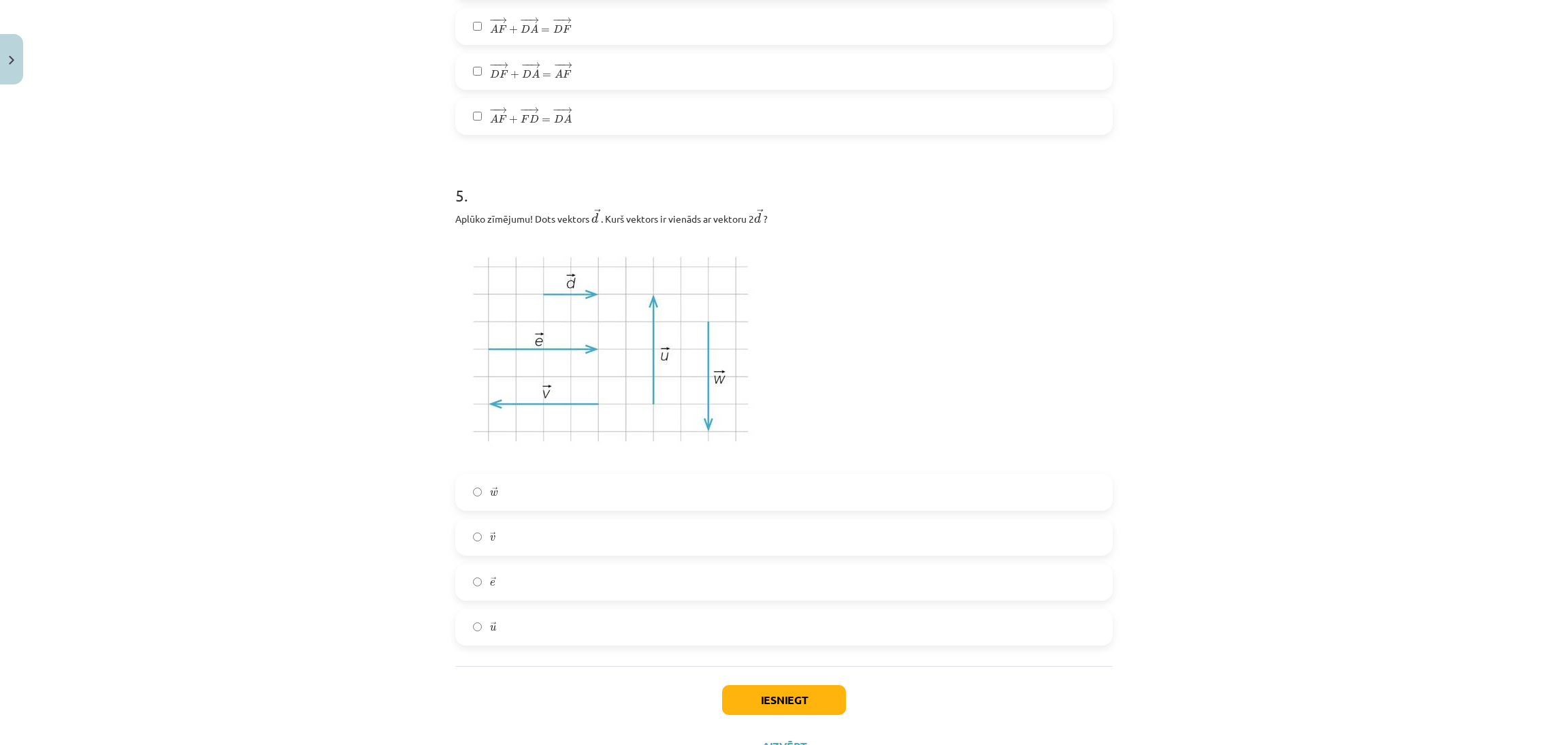
scroll to position [1922, 0]
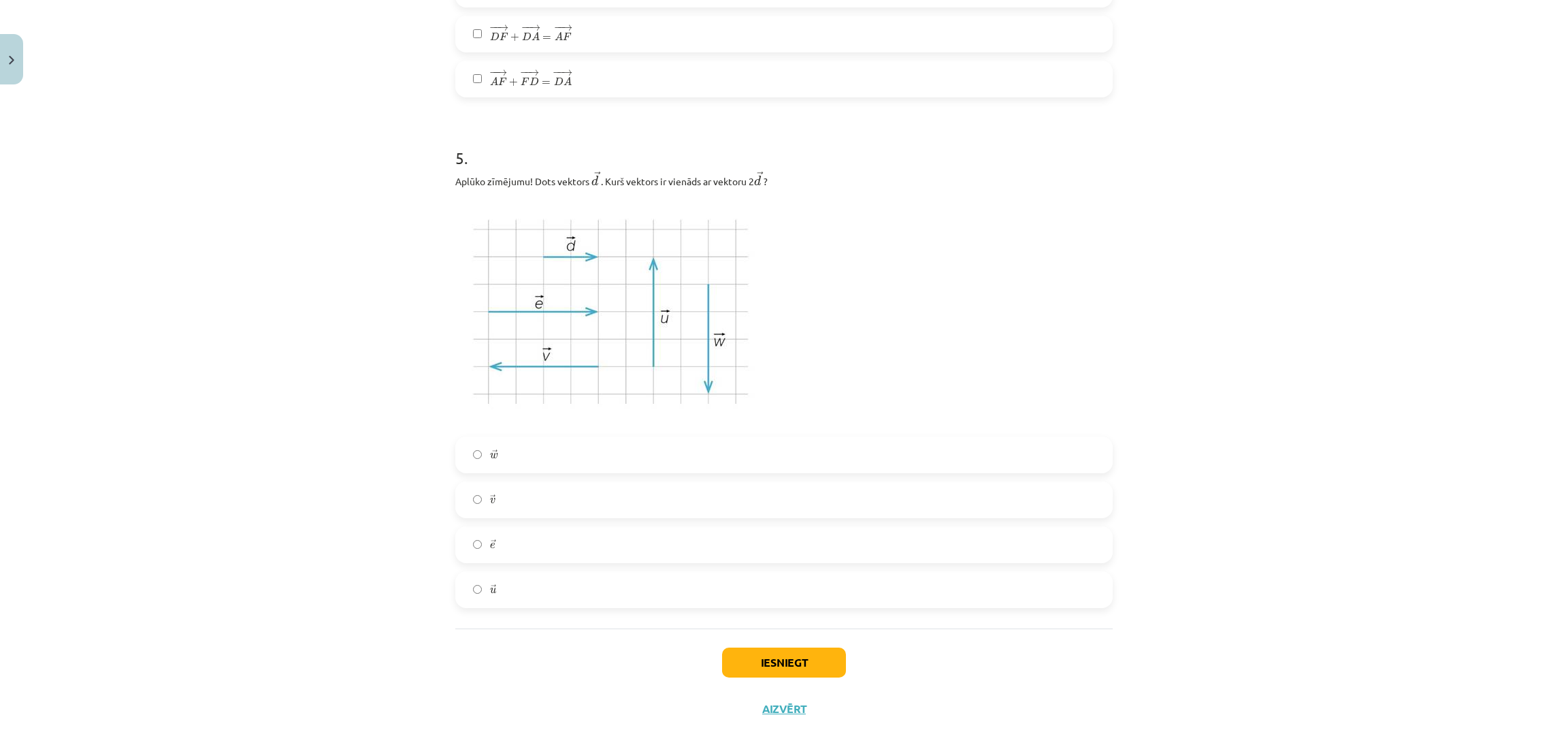
click at [687, 557] on label "→ e e →" at bounding box center [784, 545] width 654 height 34
click at [681, 516] on div "→ w w → → v v → → e e → → u u →" at bounding box center [784, 522] width 658 height 171
click at [681, 510] on label "→ v v →" at bounding box center [784, 500] width 654 height 34
click at [705, 437] on div "5 . Aplūko zīmējumu! Dots vektors ﻿ → d d → ﻿. Kurš vektors ir vienāds ar vekto…" at bounding box center [784, 366] width 658 height 483
click at [638, 553] on label "→ e e →" at bounding box center [784, 545] width 654 height 34
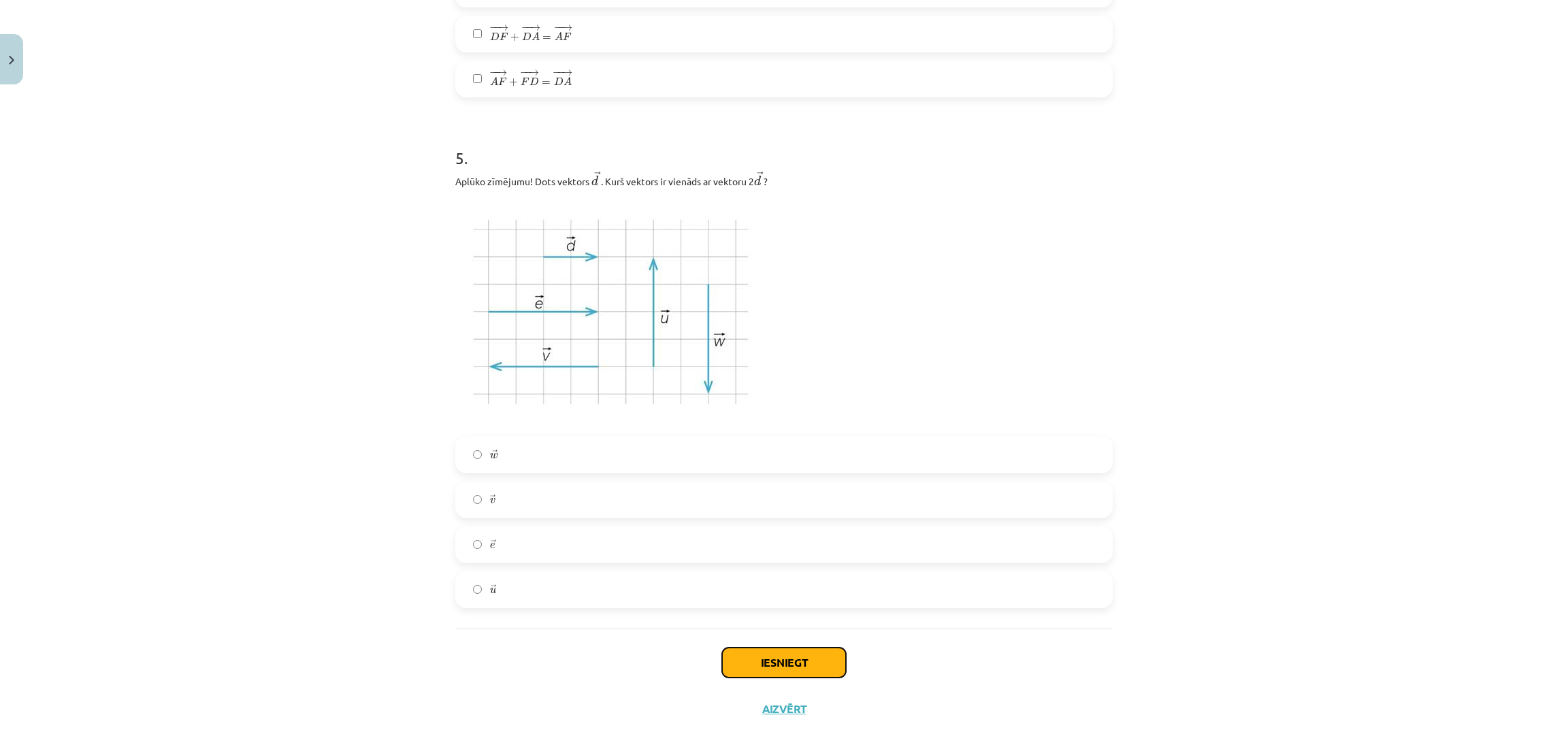
click at [793, 666] on button "Iesniegt" at bounding box center [784, 662] width 124 height 30
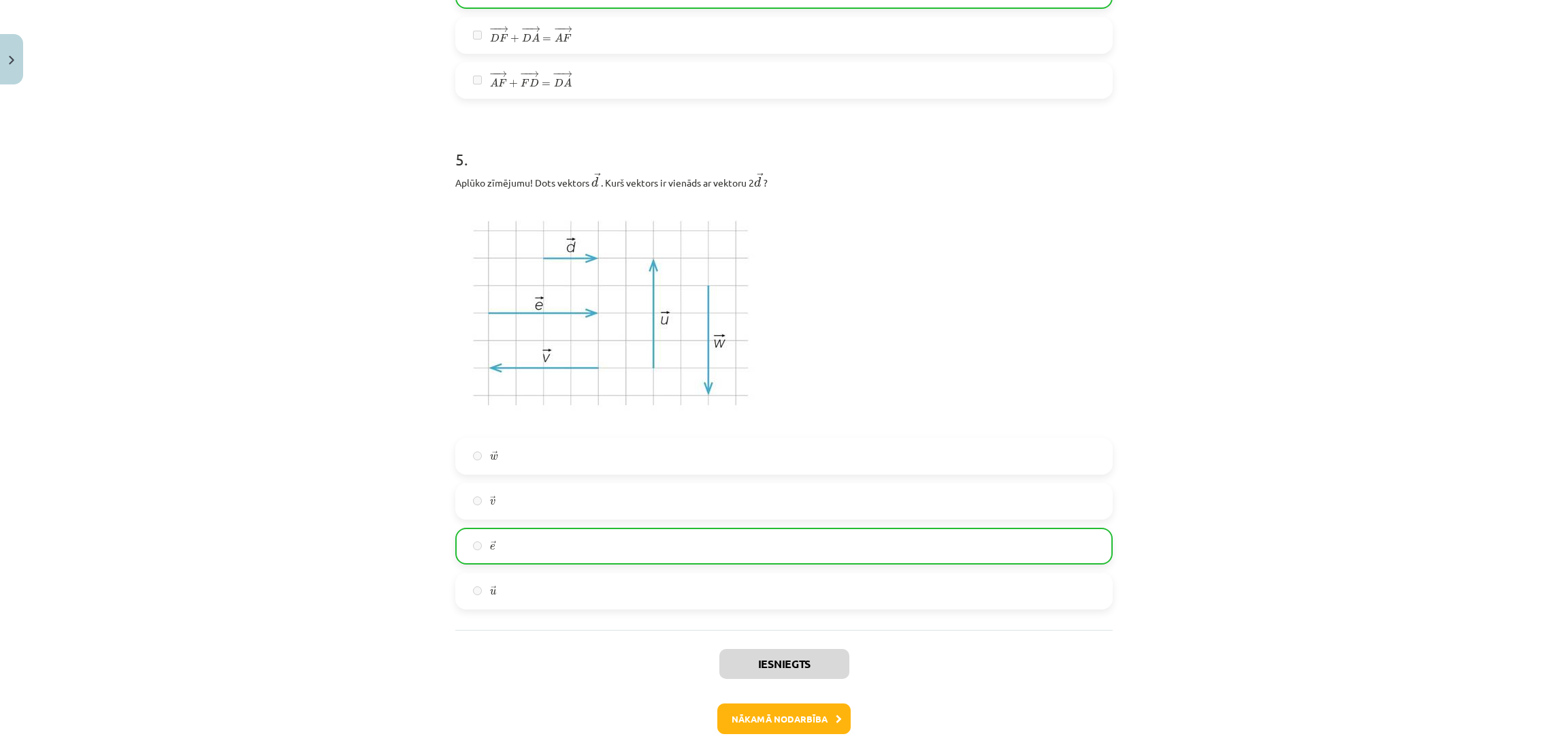
scroll to position [1988, 0]
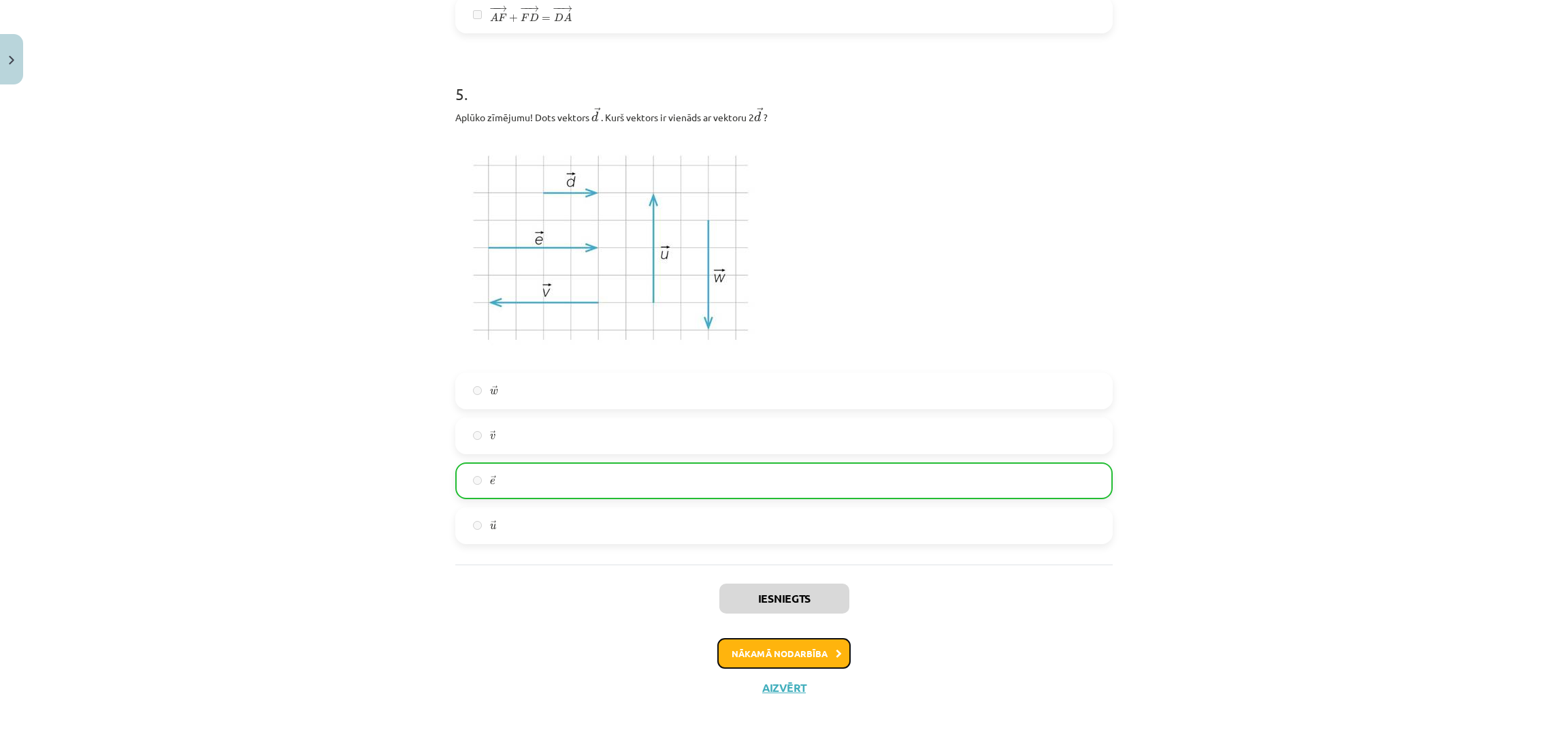
click at [808, 641] on button "Nākamā nodarbība" at bounding box center [784, 654] width 133 height 31
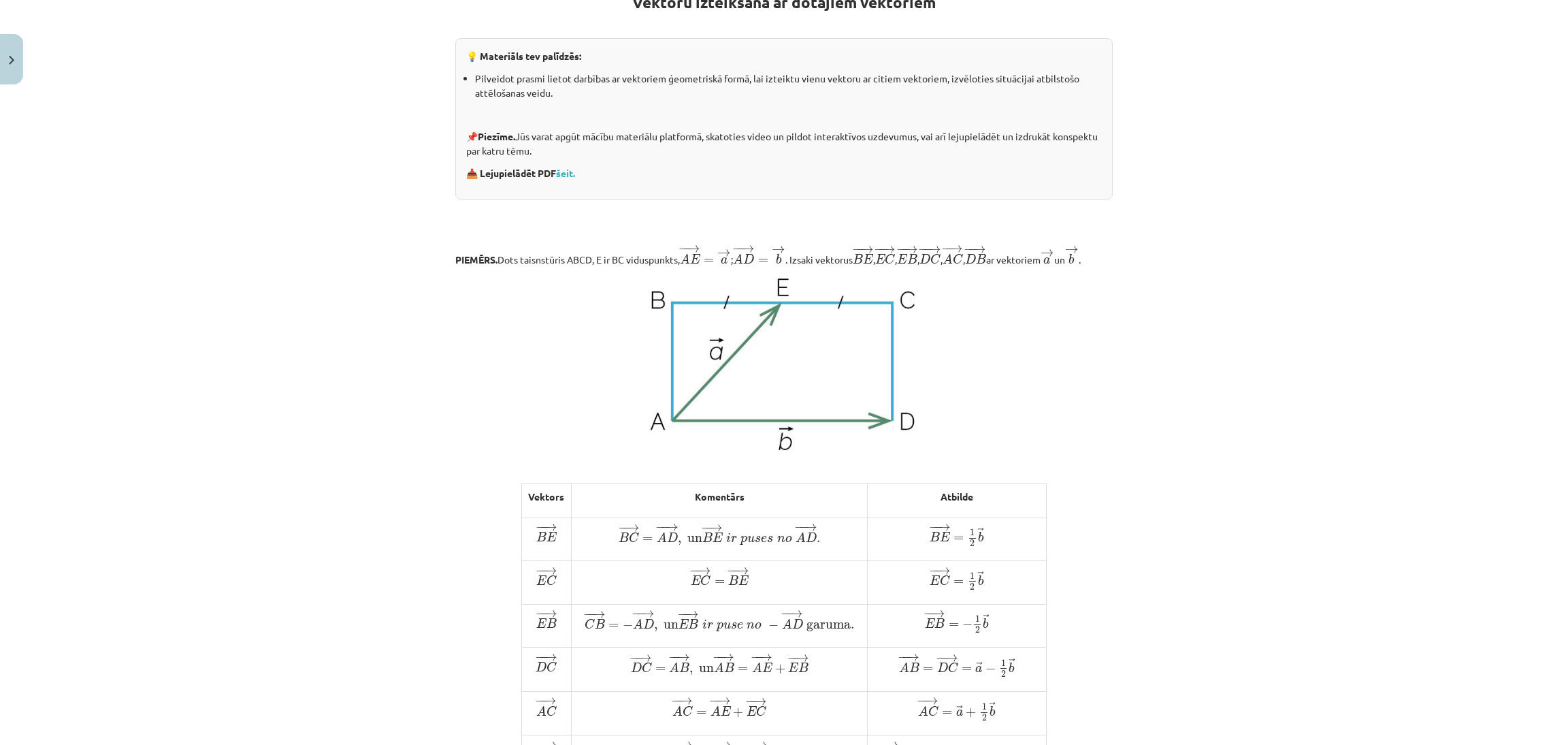
scroll to position [884, 0]
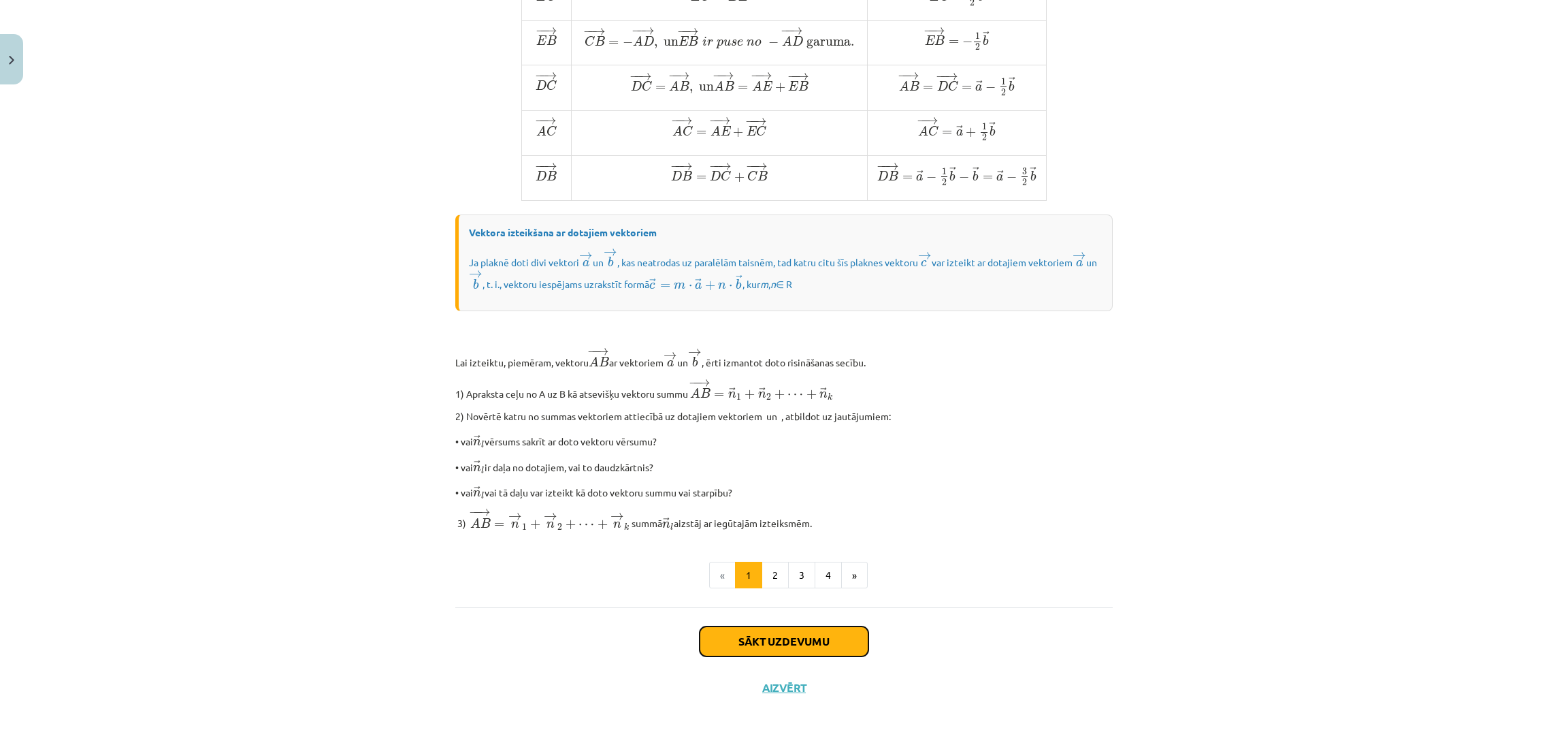
click at [785, 651] on button "Sākt uzdevumu" at bounding box center [784, 641] width 169 height 30
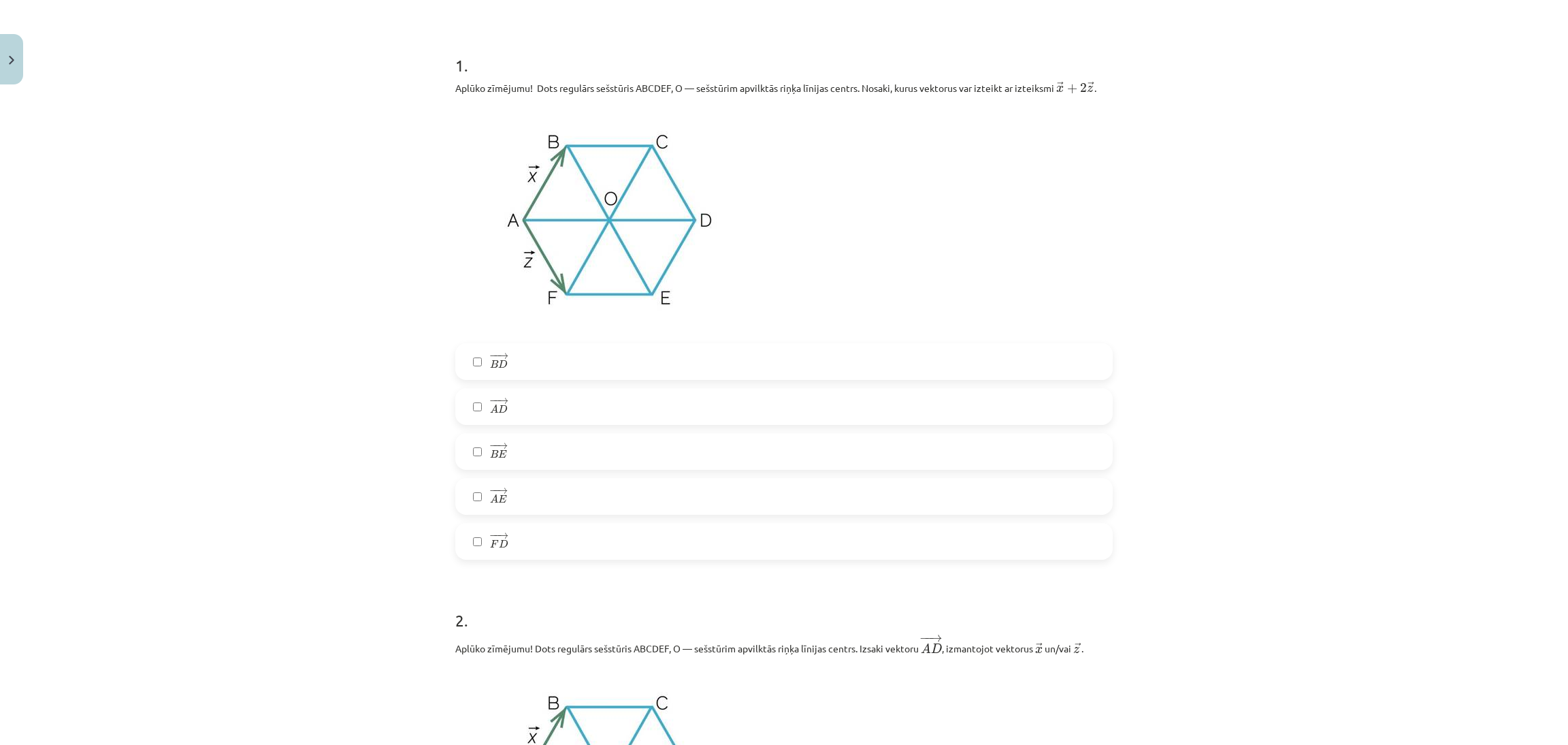
scroll to position [232, 0]
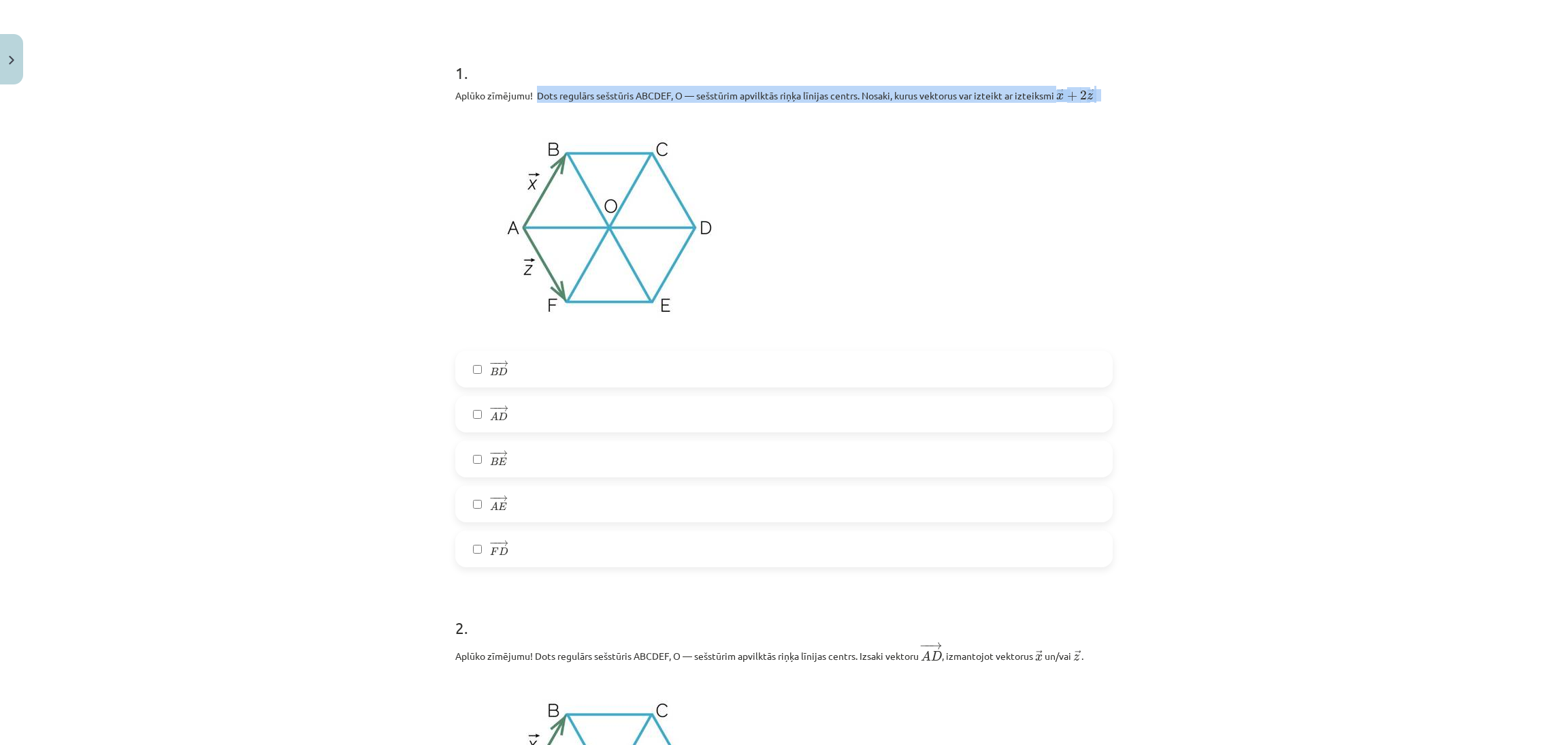
drag, startPoint x: 530, startPoint y: 91, endPoint x: 1211, endPoint y: 96, distance: 681.0
click at [1211, 96] on div "Mācību tēma: Matemātikas i - 10. klases 1. ieskaites mācību materiāls (a,b) #4 …" at bounding box center [784, 372] width 1568 height 745
copy p "Dots regulārs sešstūris ABCDEF, O — sešstūrim apvilktās riņķa līnijas centrs. N…"
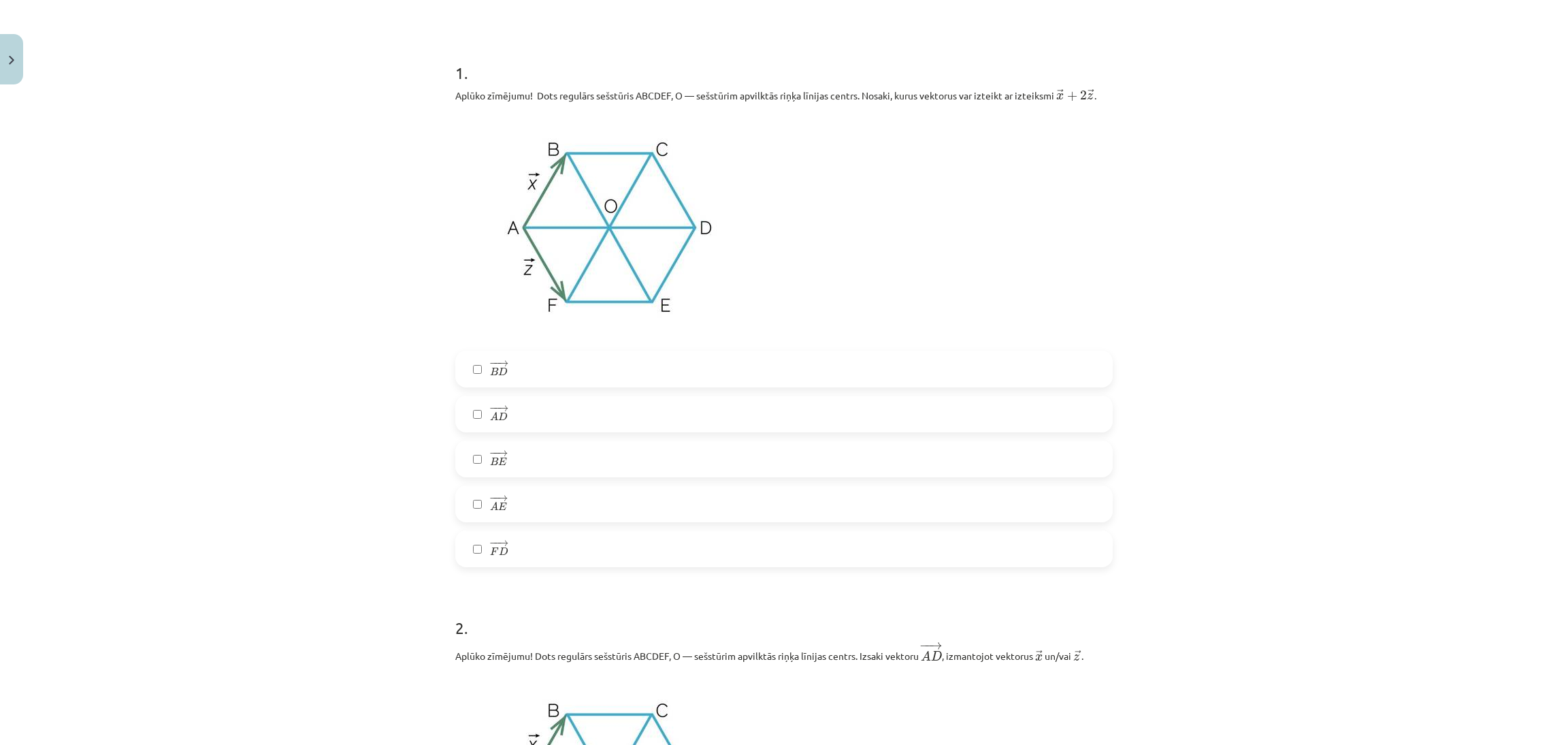
click at [1178, 352] on div "Mācību tēma: Matemātikas i - 10. klases 1. ieskaites mācību materiāls (a,b) #4 …" at bounding box center [784, 372] width 1568 height 745
click at [784, 438] on div "− − → B D B D → − − → A D A D → − − → B E B E → − − → A E A E → − − → F D F D →" at bounding box center [784, 458] width 658 height 216
click at [800, 438] on div "− − → B D B D → − − → A D A D → − − → B E B E → − − → A E A E → − − → F D F D →" at bounding box center [784, 458] width 658 height 216
click at [804, 431] on label "− − → A D A D →" at bounding box center [784, 414] width 654 height 34
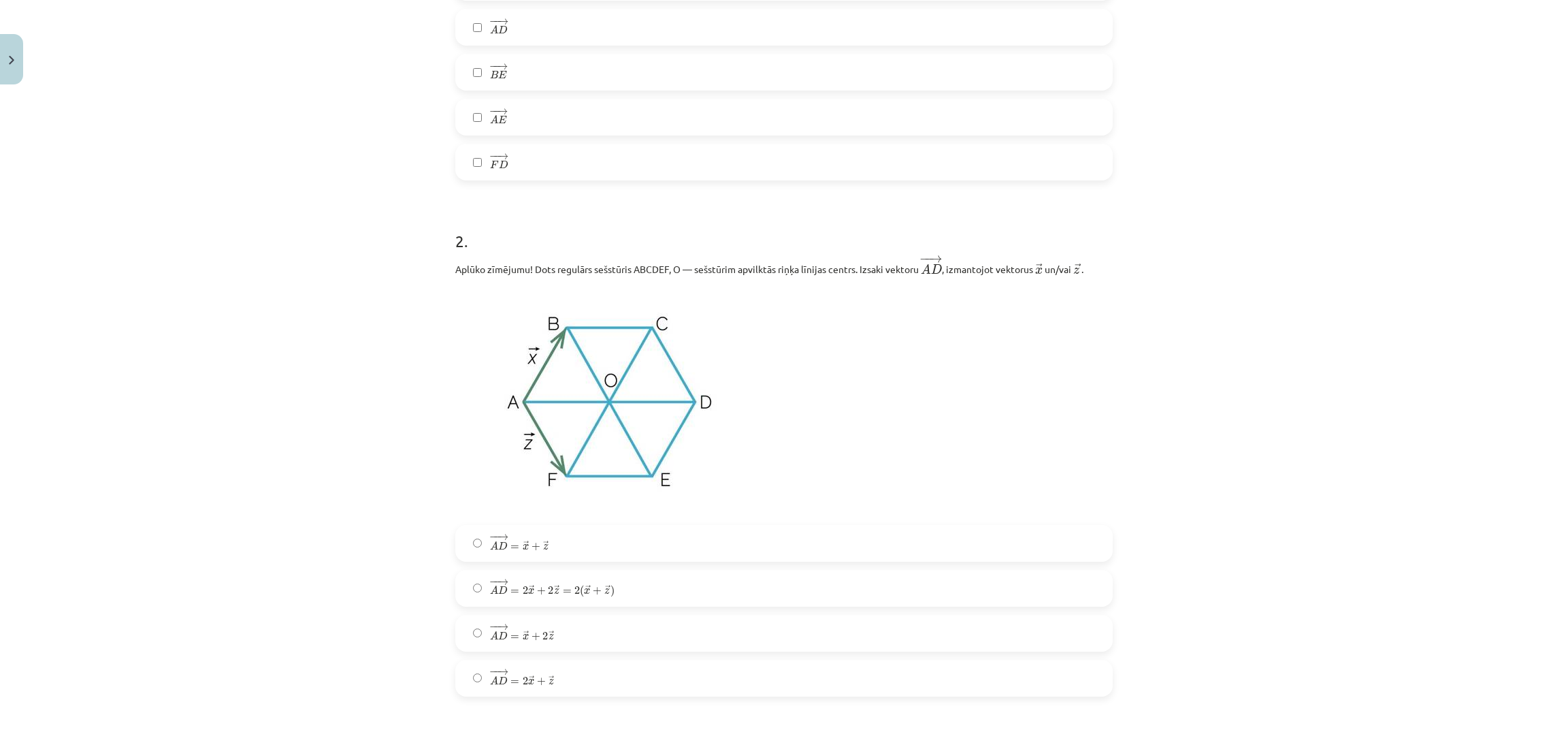
scroll to position [698, 0]
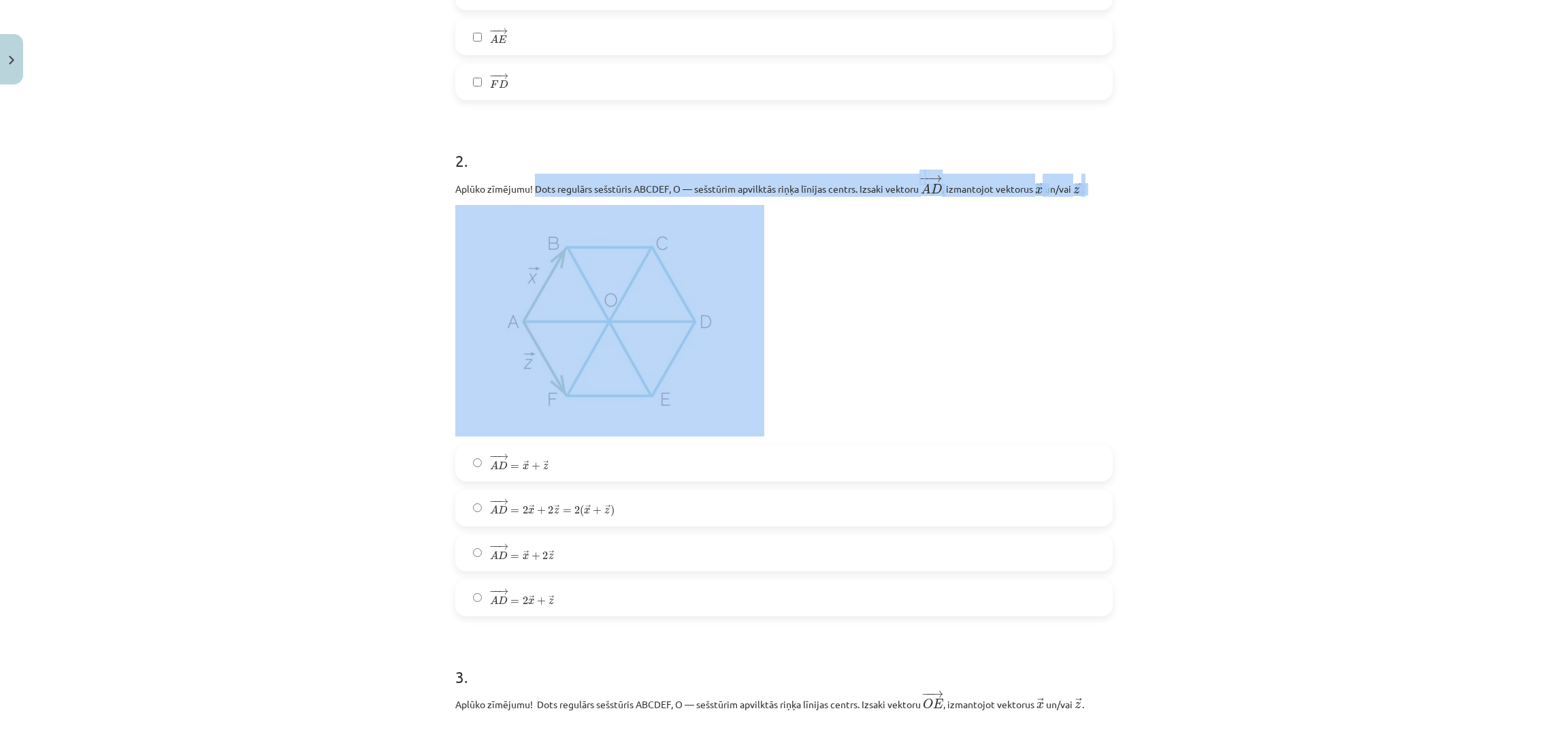
drag, startPoint x: 526, startPoint y: 196, endPoint x: 1167, endPoint y: 200, distance: 641.0
click at [1167, 200] on div "Mācību tēma: Matemātikas i - 10. klases 1. ieskaites mācību materiāls (a,b) #4 …" at bounding box center [784, 372] width 1568 height 745
copy div "Dots regulārs sešstūris ABCDEF, O — sešstūrim apvilktās riņķa līnijas centrs. I…"
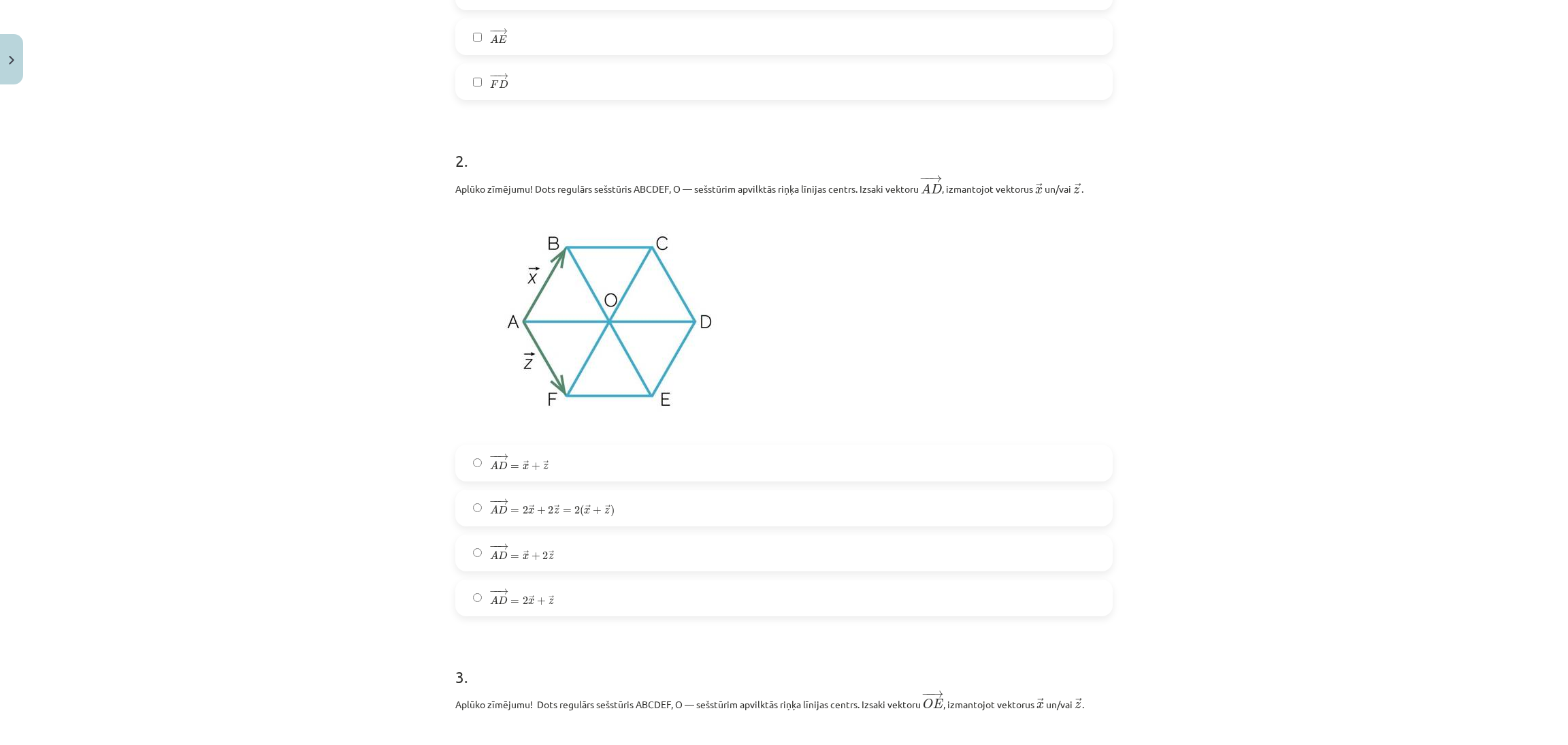
click at [1168, 239] on div "Mācību tēma: Matemātikas i - 10. klases 1. ieskaites mācību materiāls (a,b) #4 …" at bounding box center [784, 372] width 1568 height 745
click at [798, 551] on label "− − → A D = → x + 2 → z A D → = x → + 2 z →" at bounding box center [784, 553] width 654 height 34
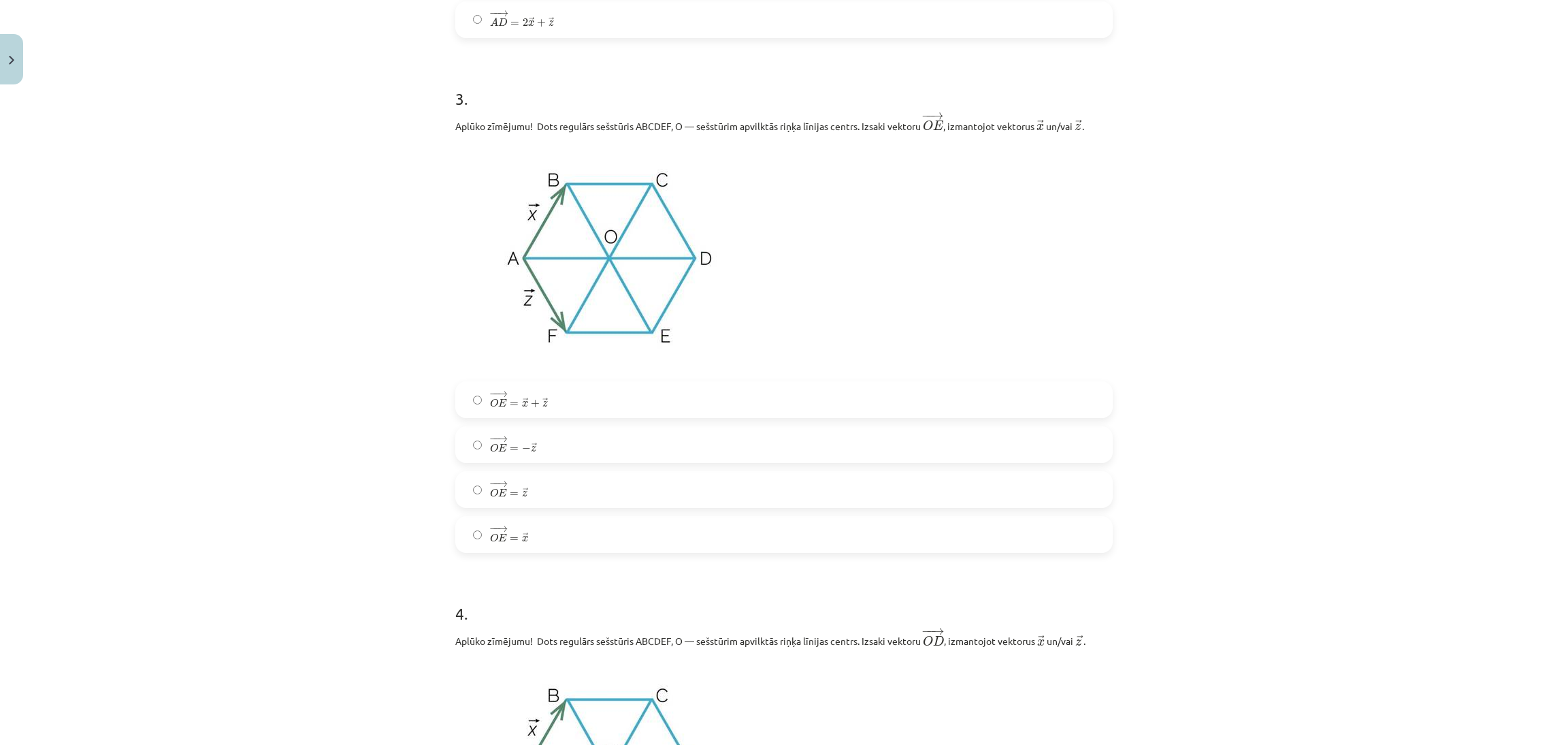
scroll to position [1273, 0]
drag, startPoint x: 427, startPoint y: 123, endPoint x: 497, endPoint y: 132, distance: 70.6
click at [497, 132] on div "Mācību tēma: Matemātikas i - 10. klases 1. ieskaites mācību materiāls (a,b) #4 …" at bounding box center [784, 372] width 1568 height 745
click at [1006, 216] on p at bounding box center [784, 260] width 658 height 232
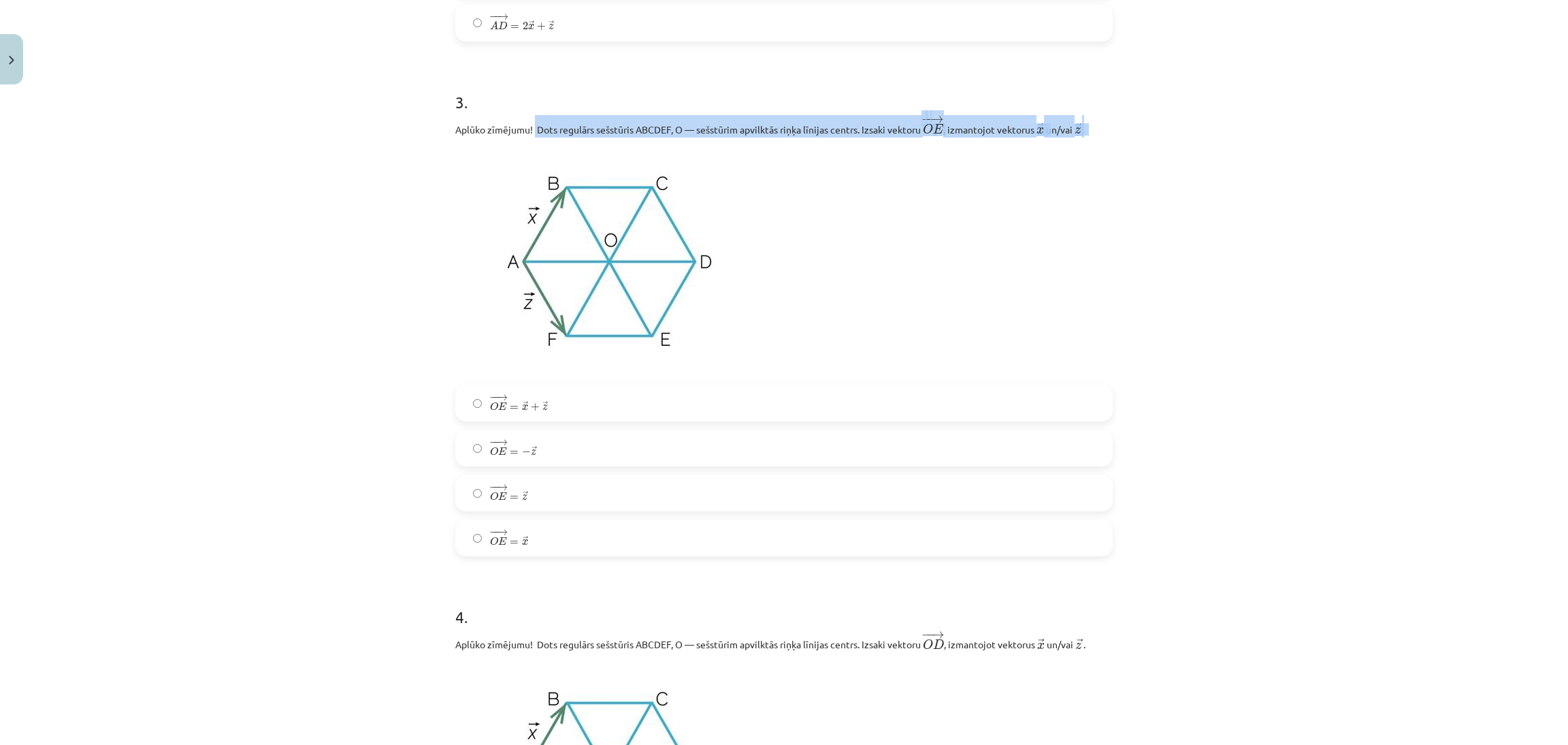
drag, startPoint x: 526, startPoint y: 127, endPoint x: 1090, endPoint y: 115, distance: 564.1
click at [1090, 115] on p "Aplūko zīmējumu! Dots regulārs sešstūris ABCDEF, O — sešstūrim apvilktās riņķa …" at bounding box center [784, 127] width 658 height 22
copy p "Dots regulārs sešstūris ABCDEF, O — sešstūrim apvilktās riņķa līnijas centrs. I…"
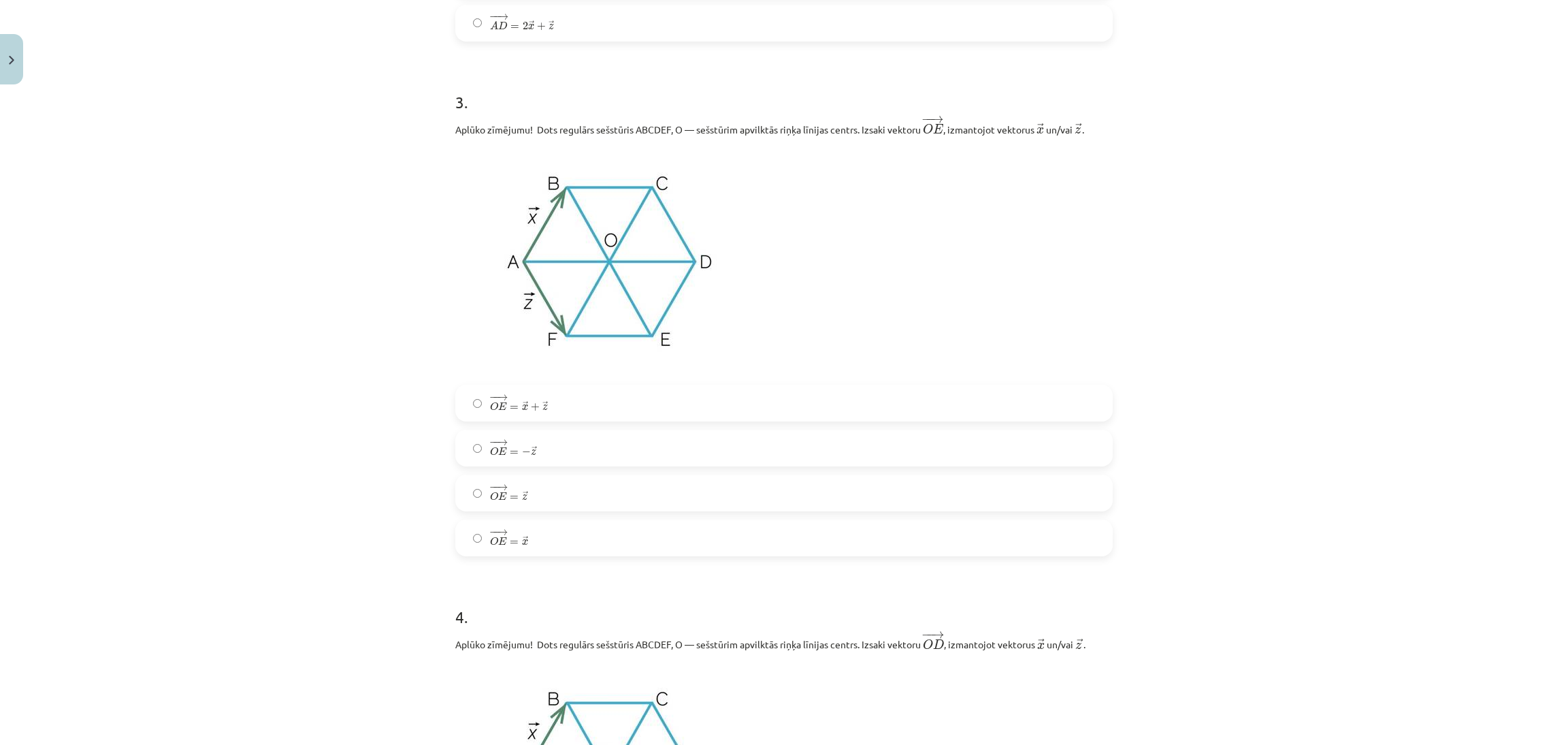
click at [1096, 271] on p at bounding box center [784, 260] width 658 height 232
click at [793, 398] on label "− − → O E = → x + → z O E → = x → + z →" at bounding box center [784, 403] width 654 height 34
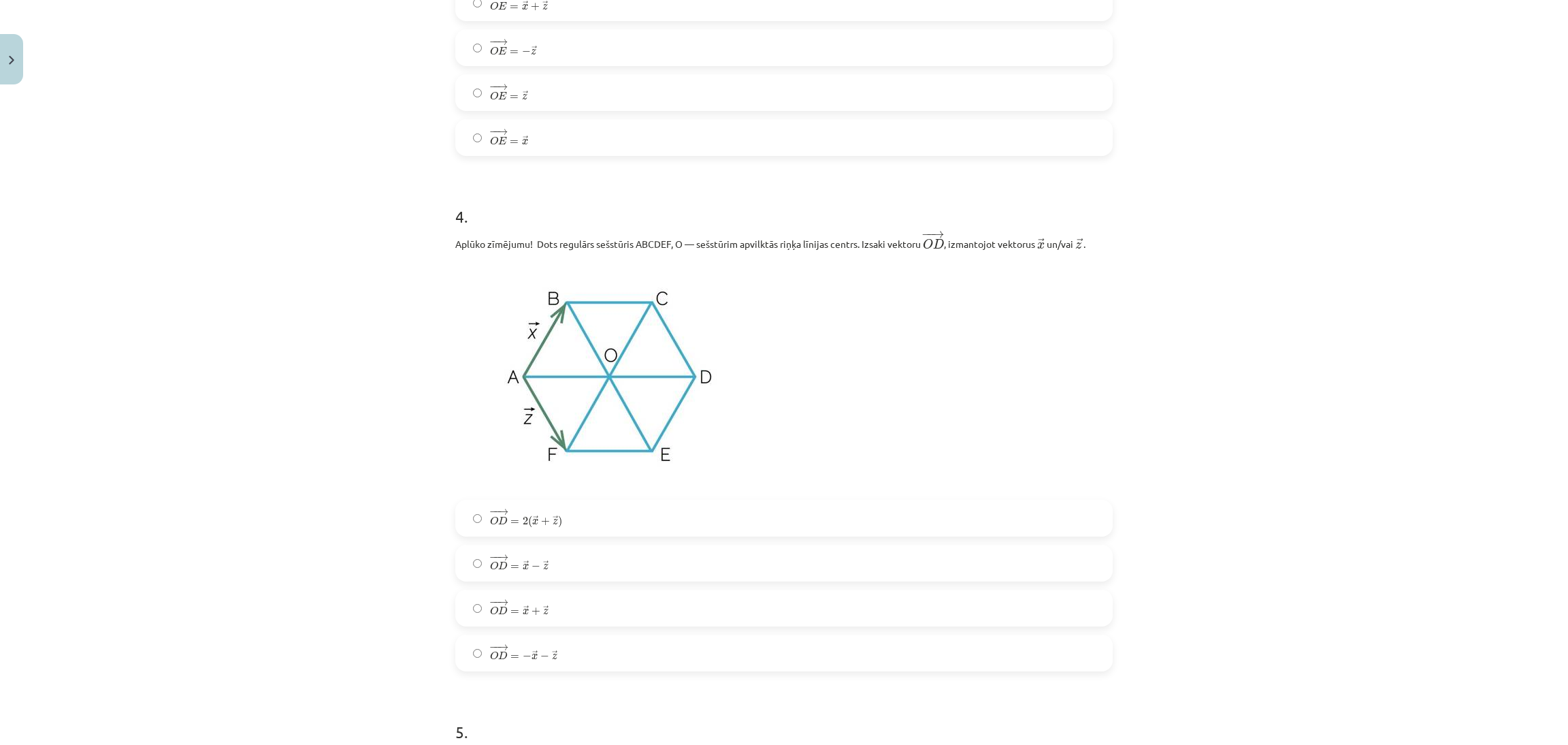
scroll to position [1680, 0]
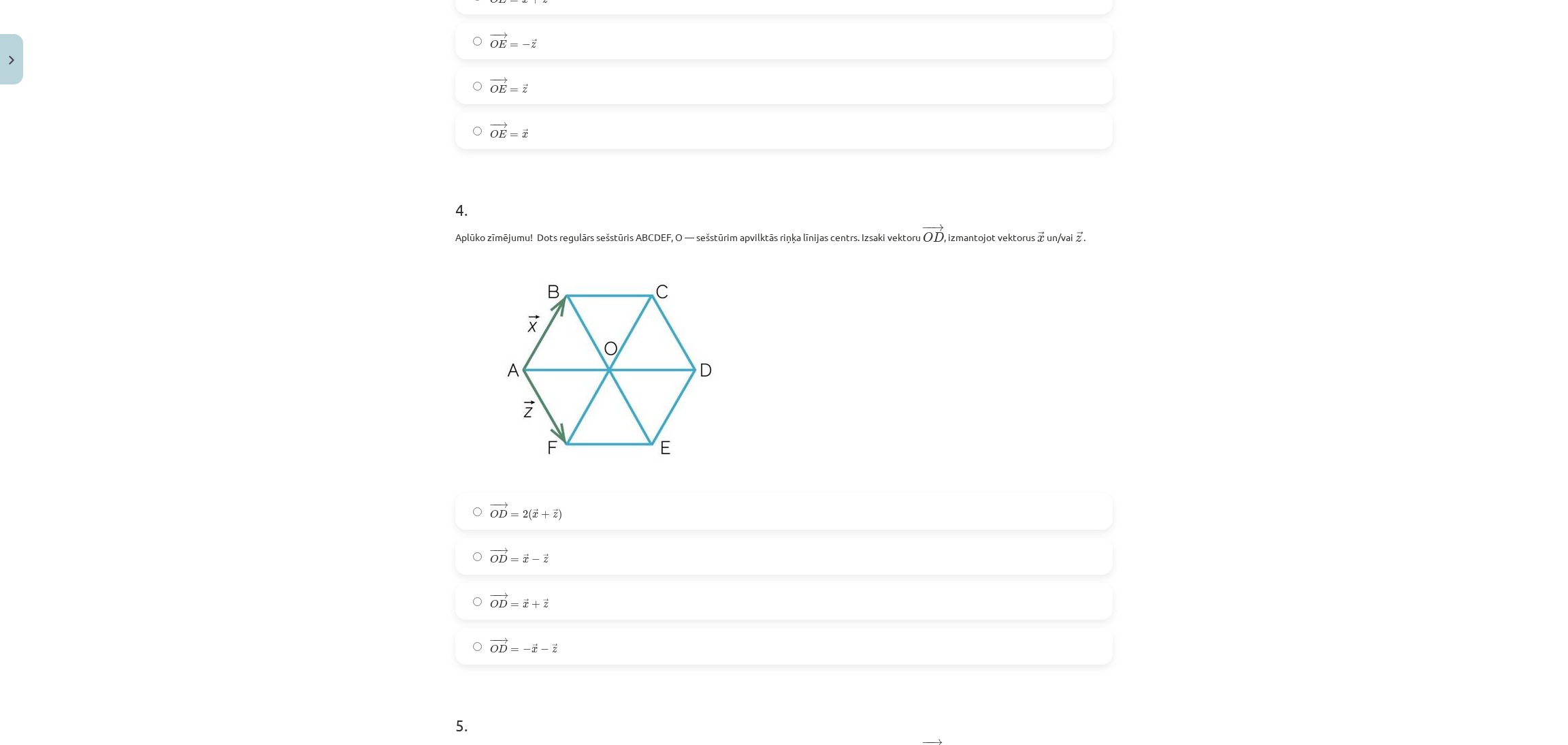
drag, startPoint x: 528, startPoint y: 239, endPoint x: 1179, endPoint y: 230, distance: 651.1
click at [1179, 230] on div "Mācību tēma: Matemātikas i - 10. klases 1. ieskaites mācību materiāls (a,b) #4 …" at bounding box center [784, 372] width 1568 height 745
copy p "Dots regulārs sešstūris ABCDEF, O — sešstūrim apvilktās riņķa līnijas centrs. I…"
click at [1141, 247] on div "Mācību tēma: Matemātikas i - 10. klases 1. ieskaites mācību materiāls (a,b) #4 …" at bounding box center [784, 372] width 1568 height 745
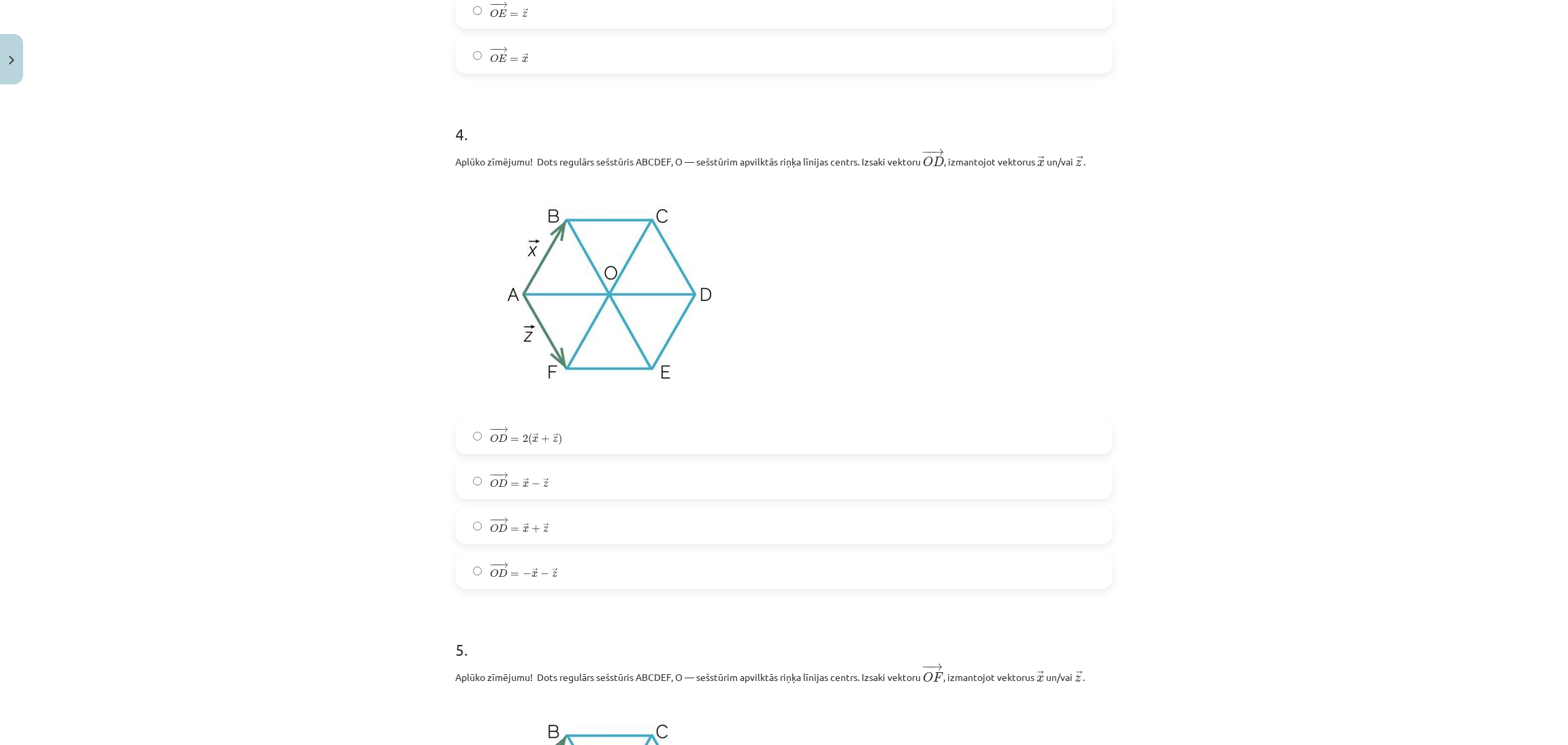
scroll to position [1750, 0]
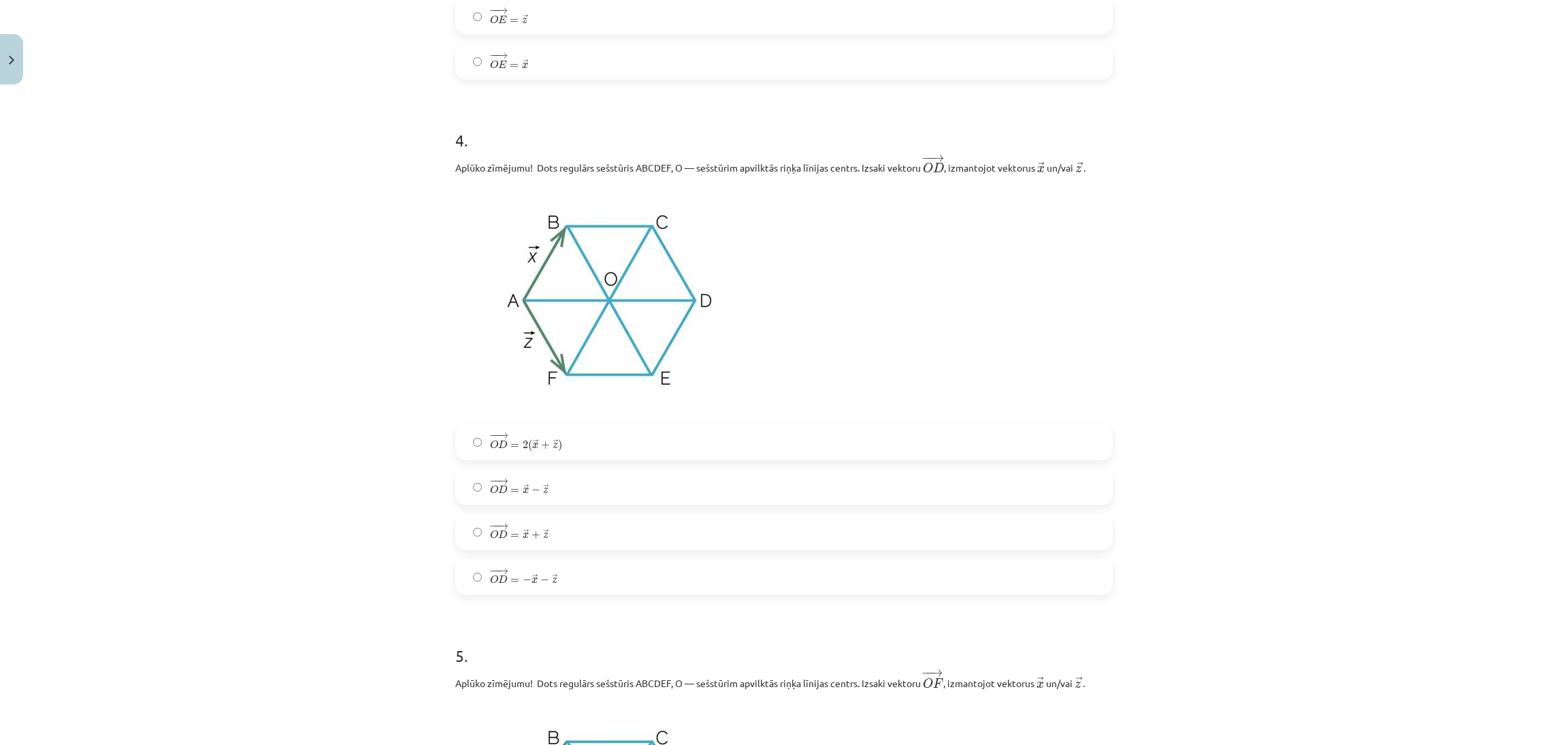
click at [816, 443] on label "− − → O D = 2 ( → x + → z ) O D → = 2 ( x → + z → )" at bounding box center [784, 442] width 654 height 34
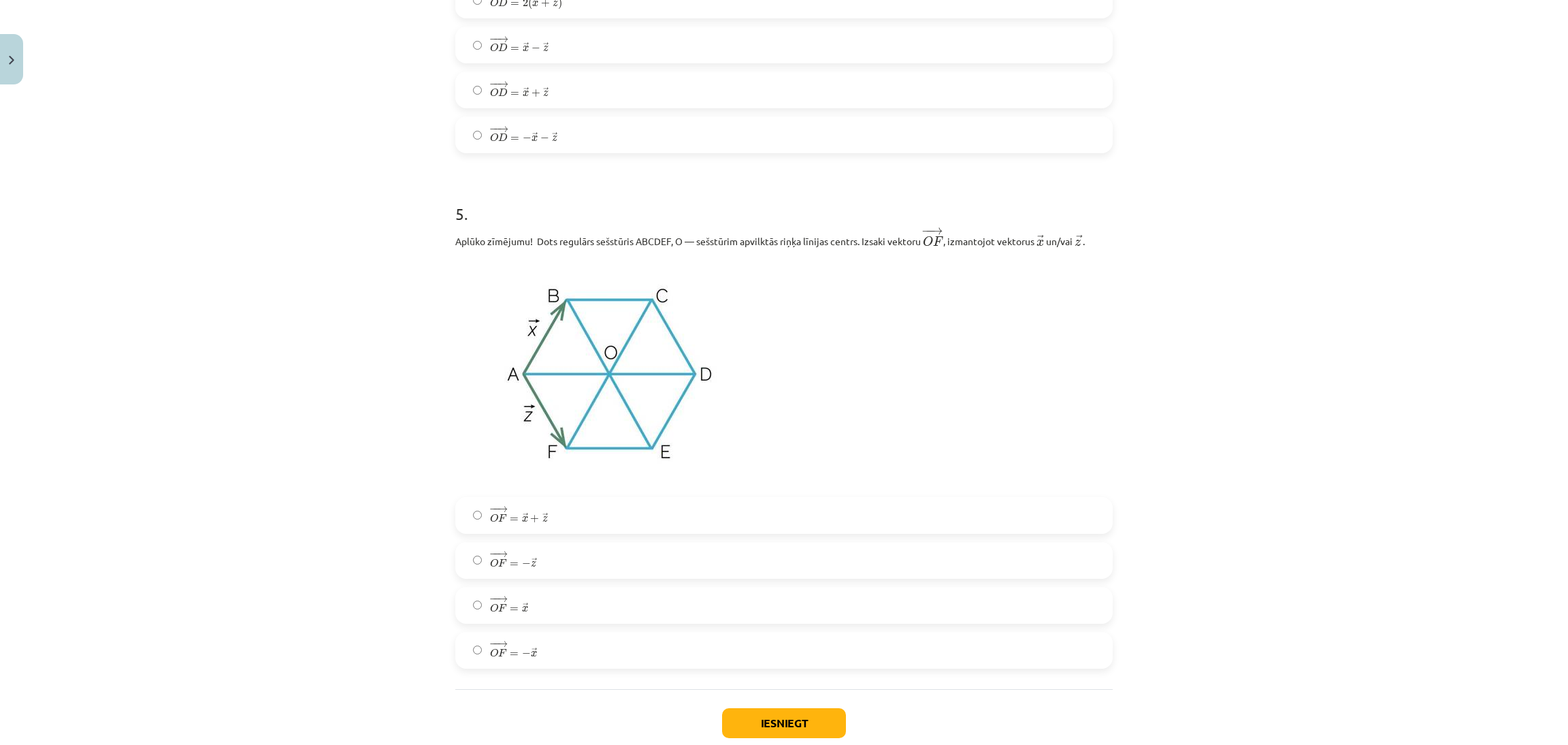
scroll to position [2277, 0]
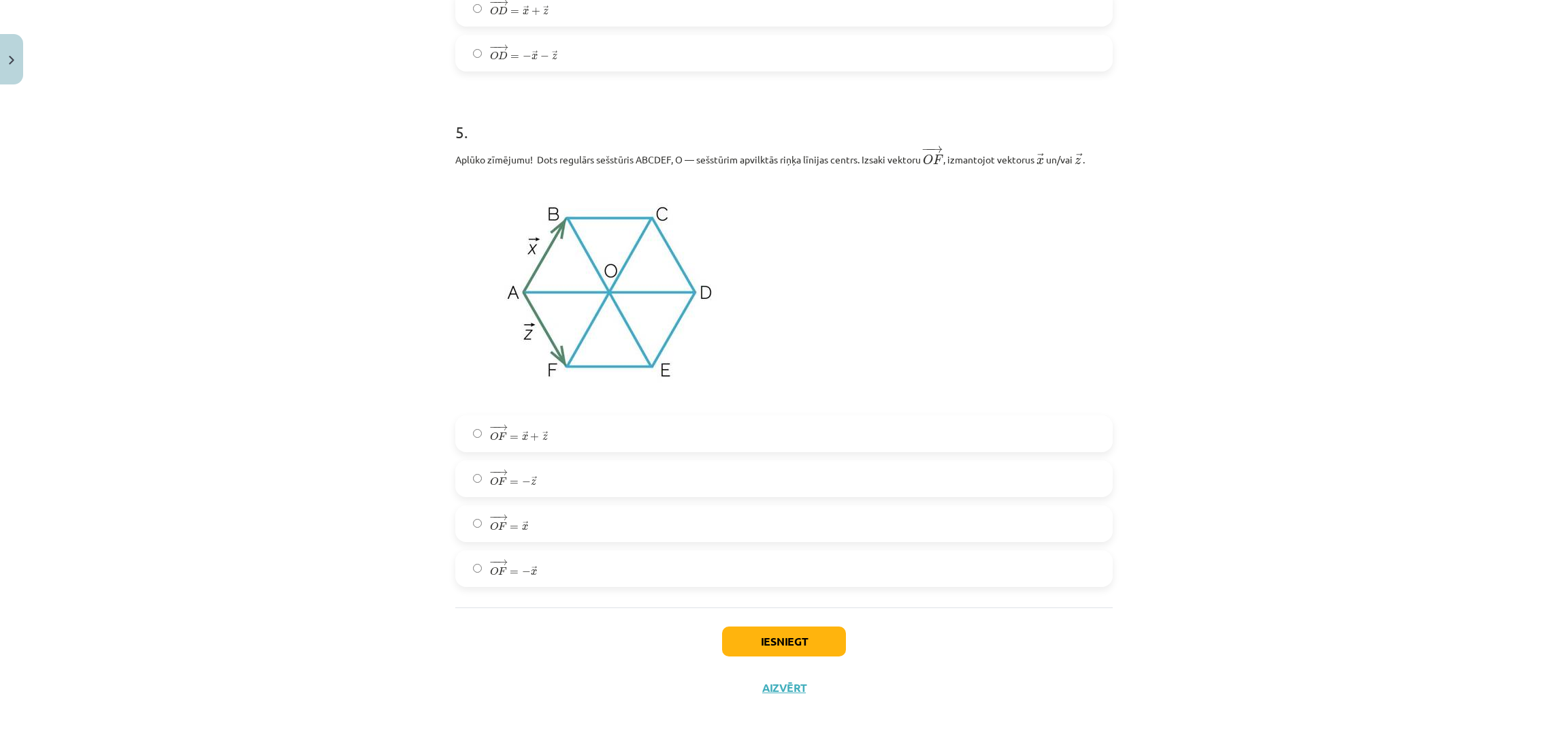
click at [859, 460] on div "− − → O F = − → z O F → = − z →" at bounding box center [784, 478] width 658 height 37
click at [834, 431] on label "− − → O F = → x + → z O F → = x → + z →" at bounding box center [784, 434] width 654 height 34
click at [744, 646] on button "Iesniegt" at bounding box center [784, 641] width 124 height 30
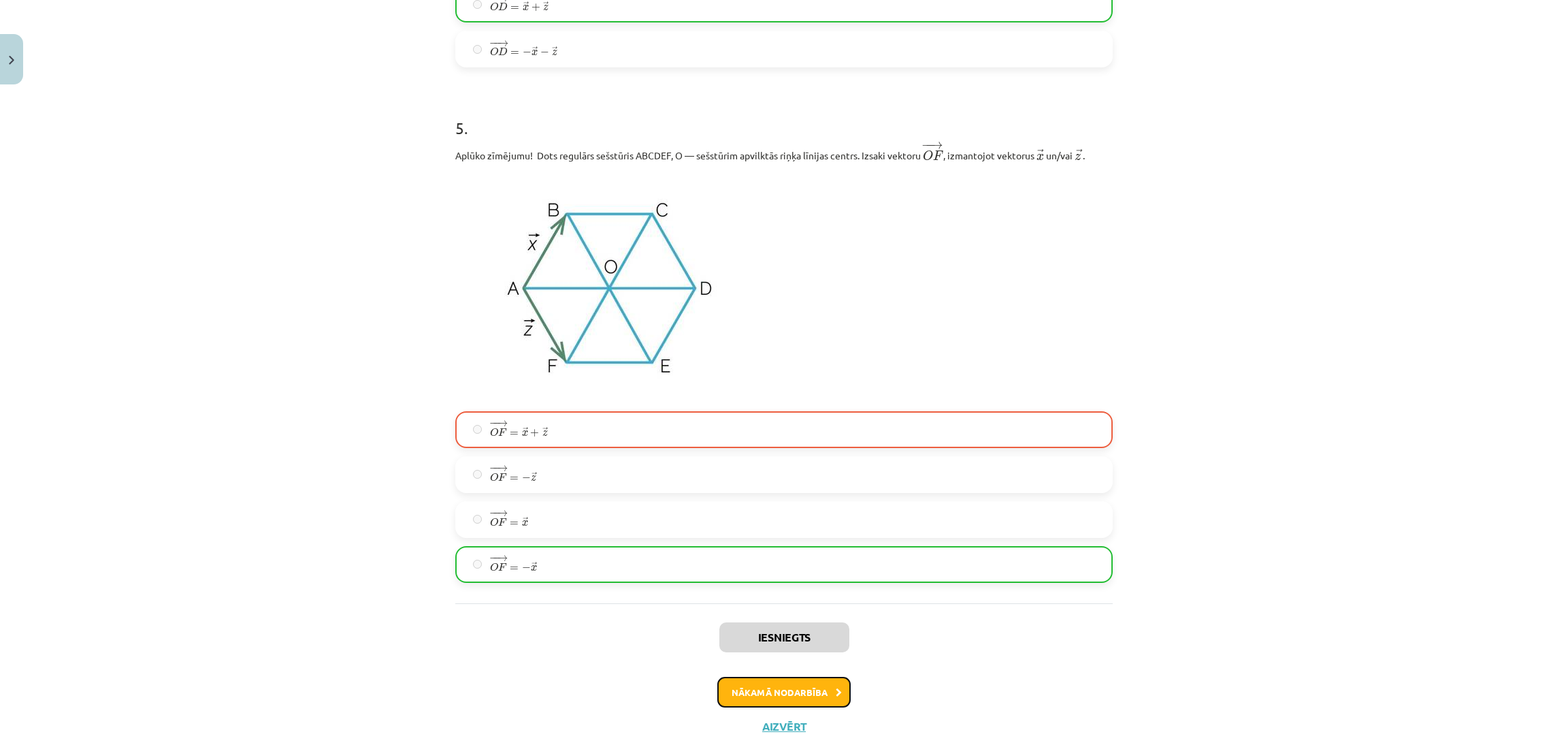
click at [806, 698] on button "Nākamā nodarbība" at bounding box center [784, 692] width 133 height 31
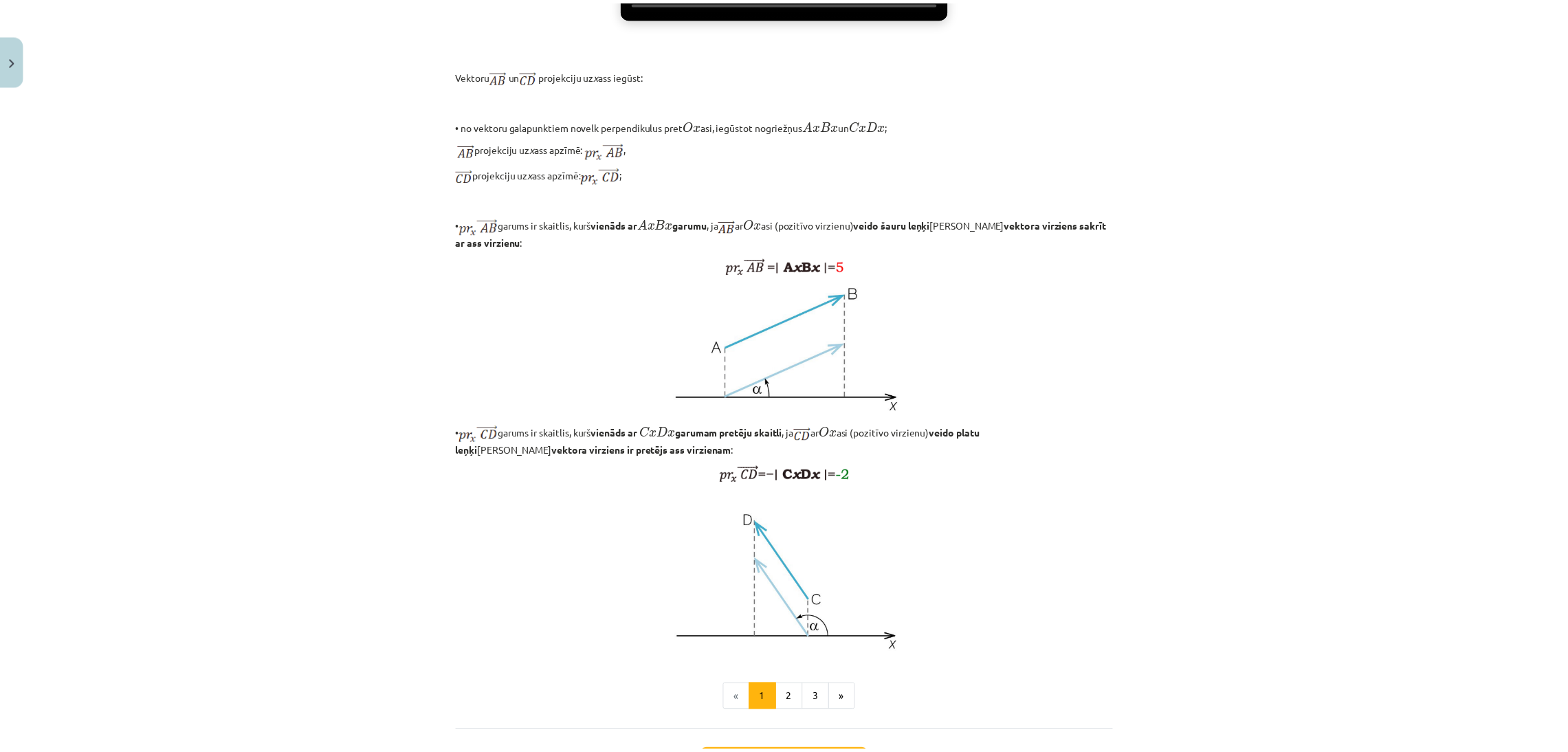
scroll to position [880, 0]
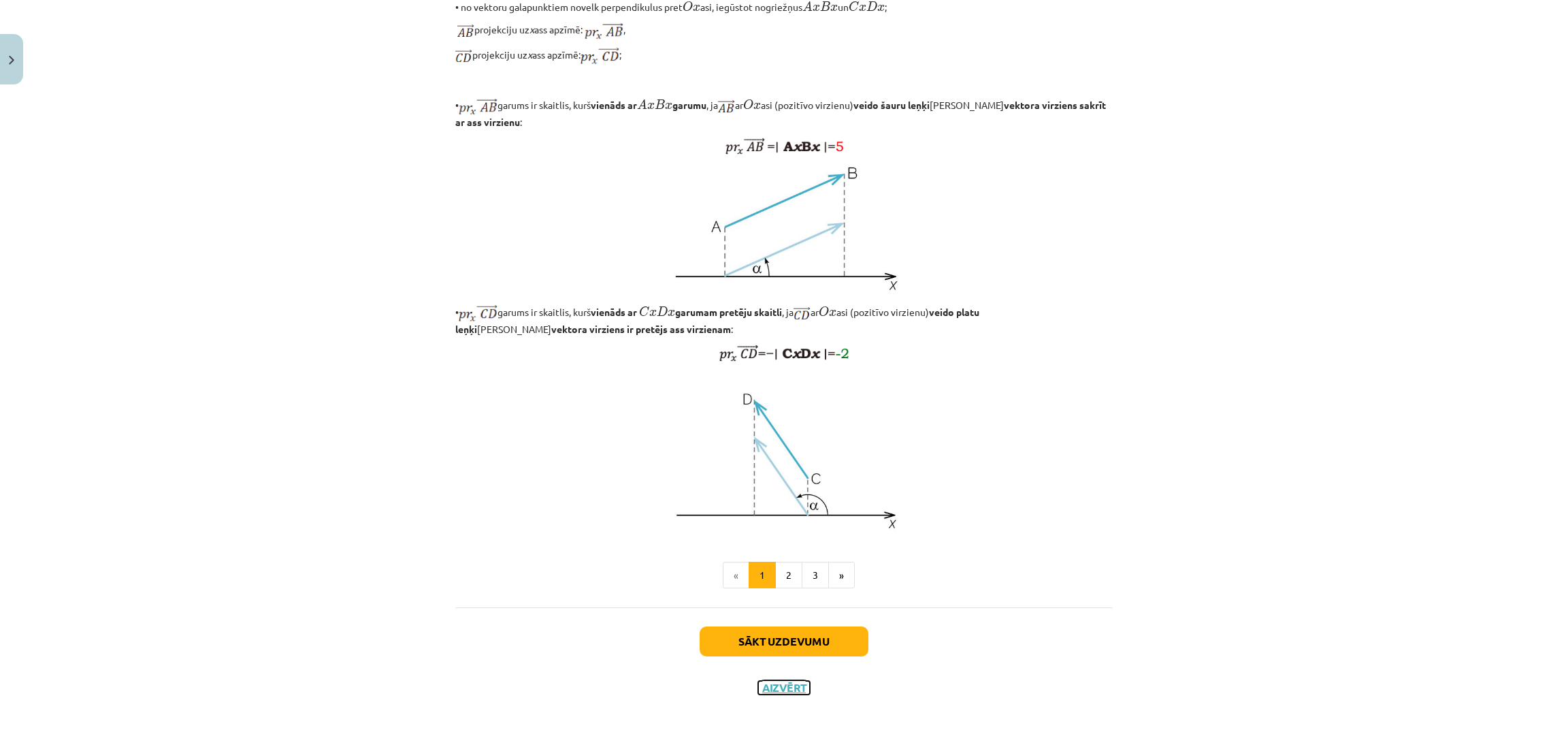
click at [779, 684] on button "Aizvērt" at bounding box center [784, 688] width 52 height 14
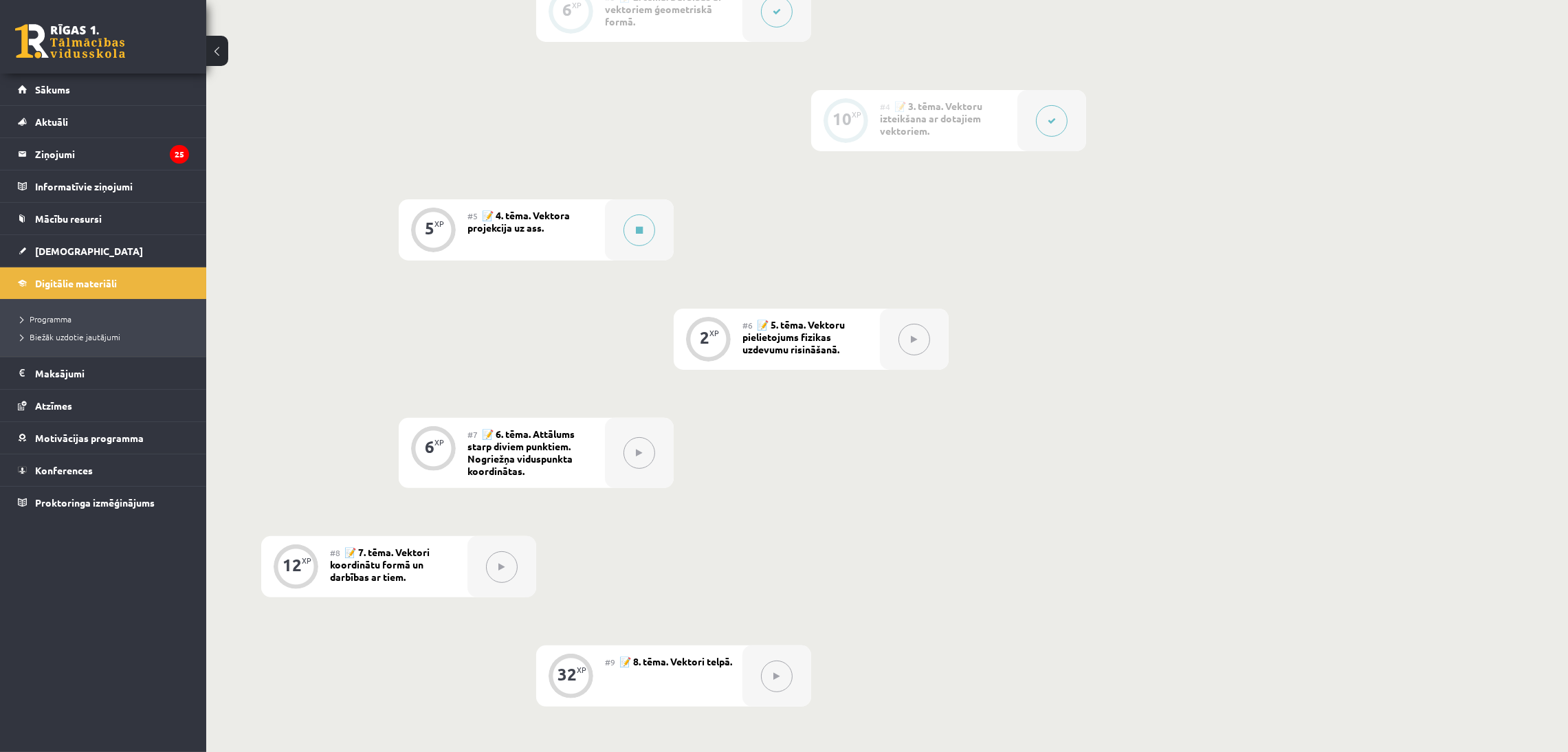
scroll to position [604, 0]
click at [500, 290] on div "0 XP #1 💡 Pirms sāc mācīties. Ievada daļa. 27 XP #2 📝 1. tēma. Skalāri un vekto…" at bounding box center [673, 293] width 825 height 1054
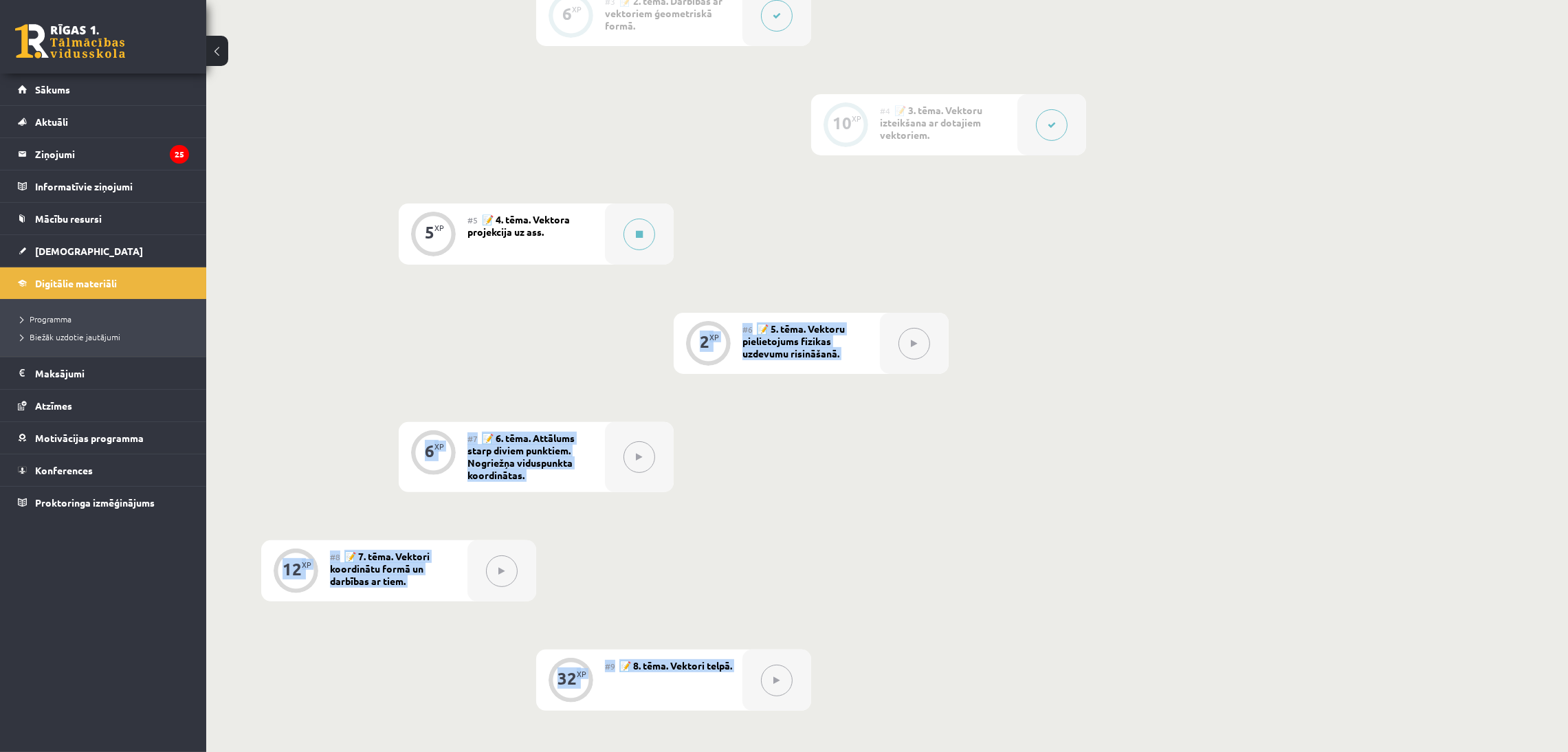
scroll to position [912, 0]
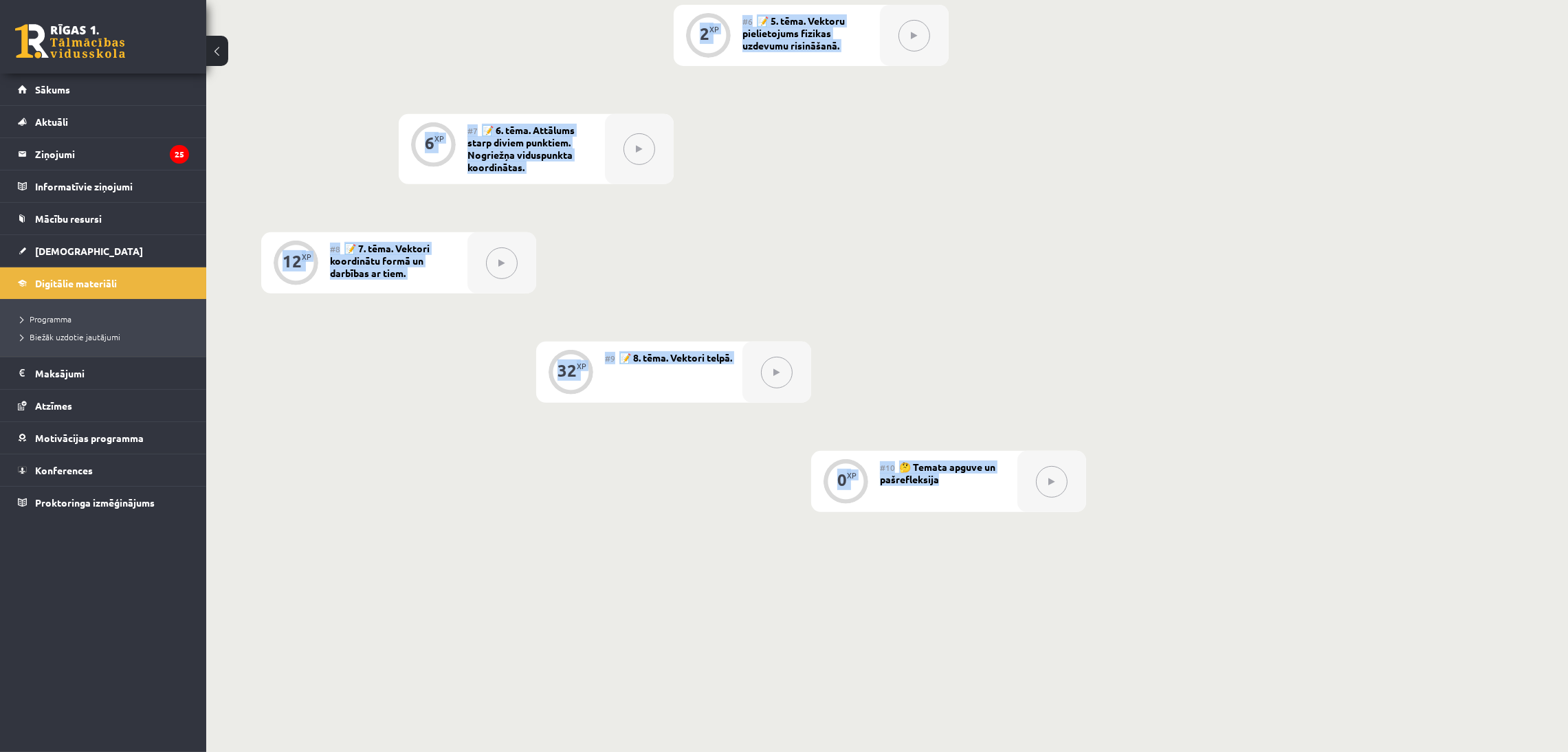
drag, startPoint x: 500, startPoint y: 290, endPoint x: 1583, endPoint y: 800, distance: 1197.1
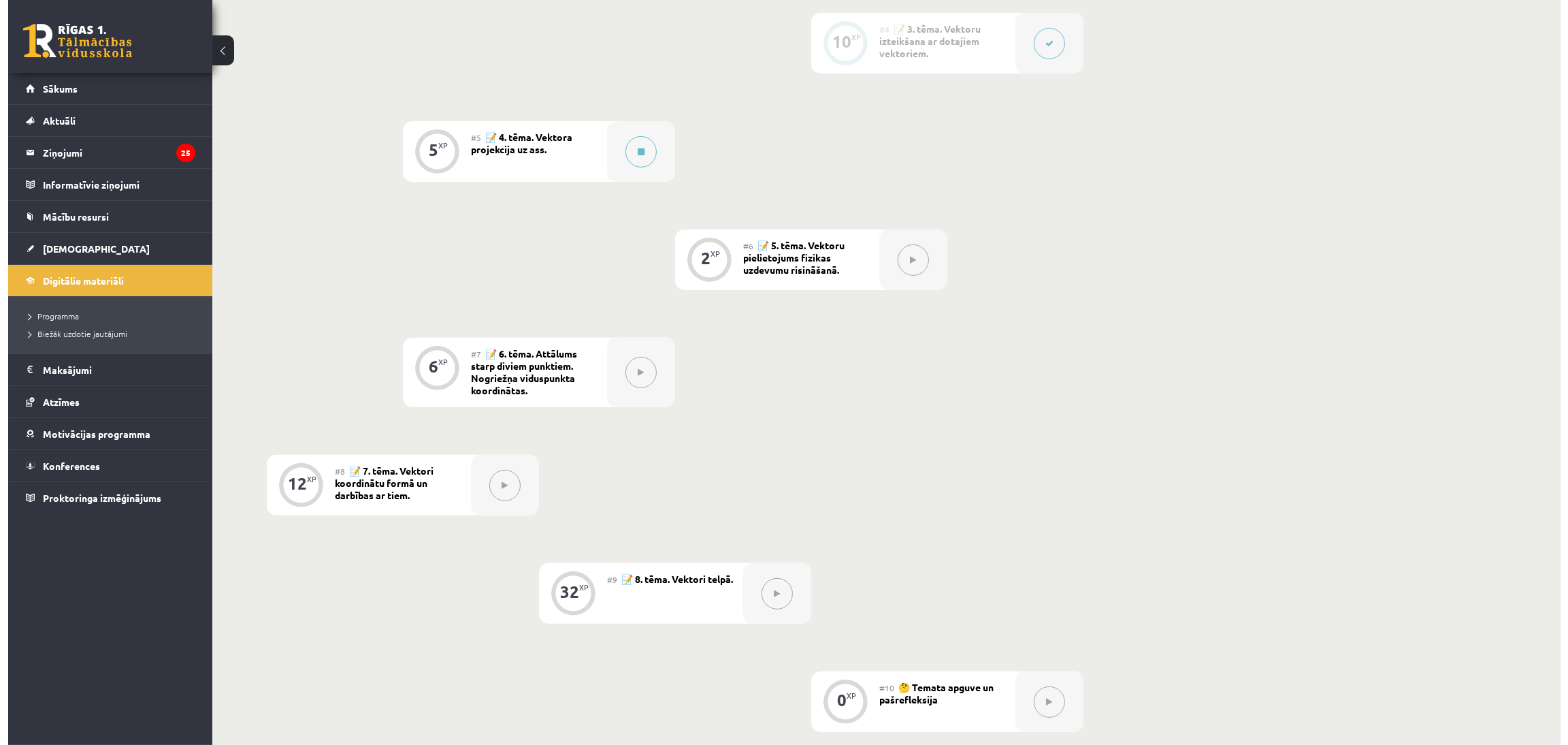
scroll to position [676, 0]
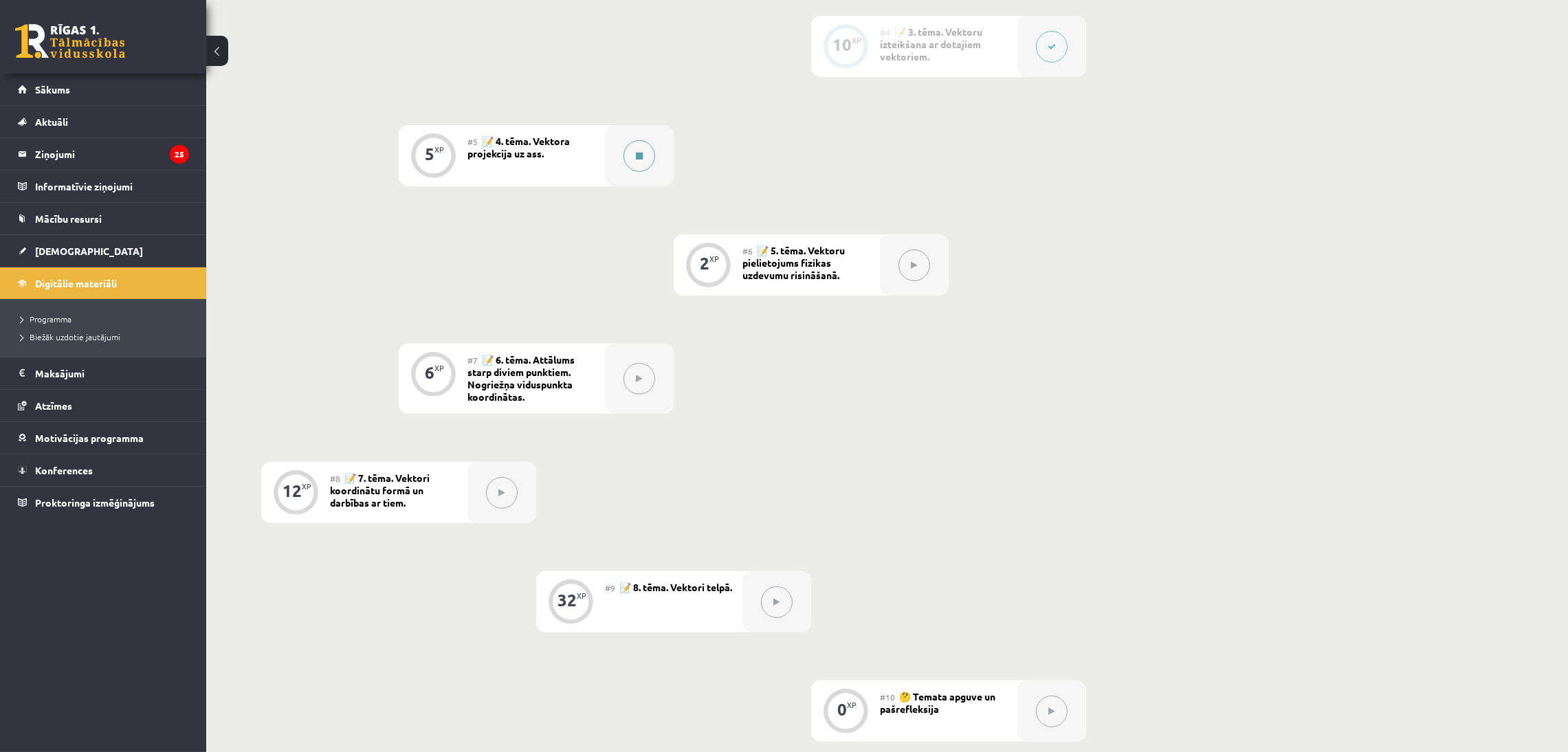
click at [644, 169] on button at bounding box center [639, 156] width 31 height 31
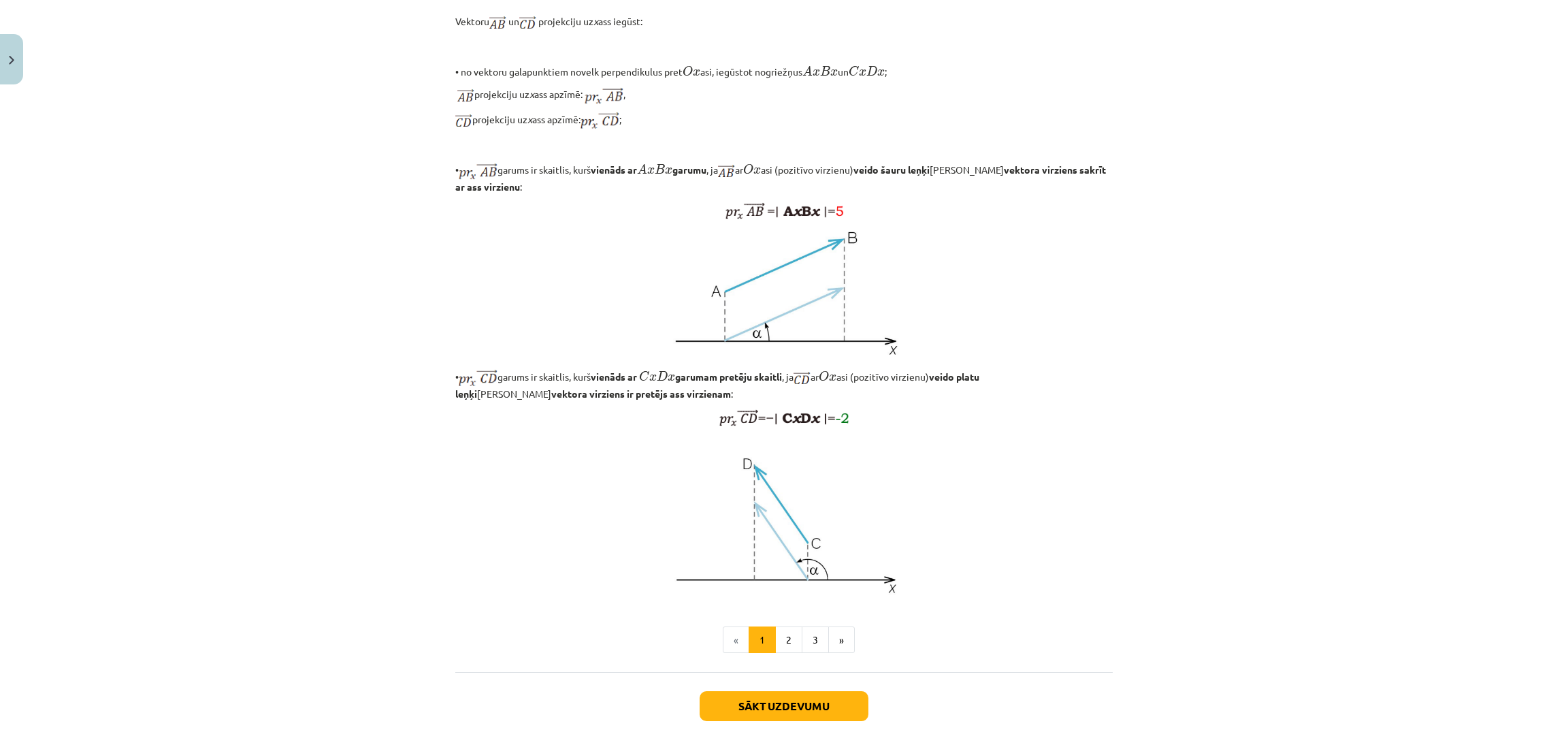
scroll to position [872, 0]
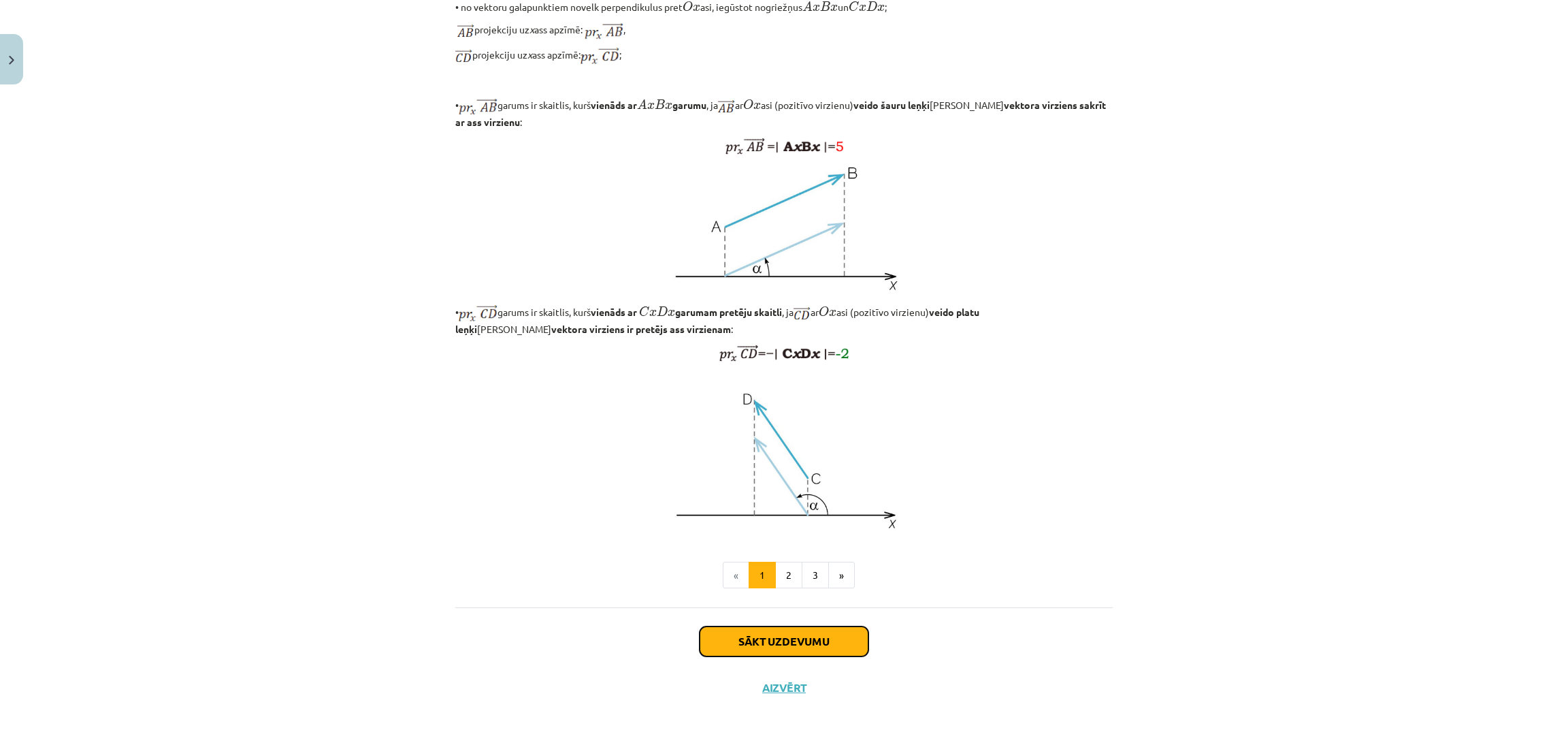
click at [821, 639] on button "Sākt uzdevumu" at bounding box center [784, 641] width 169 height 30
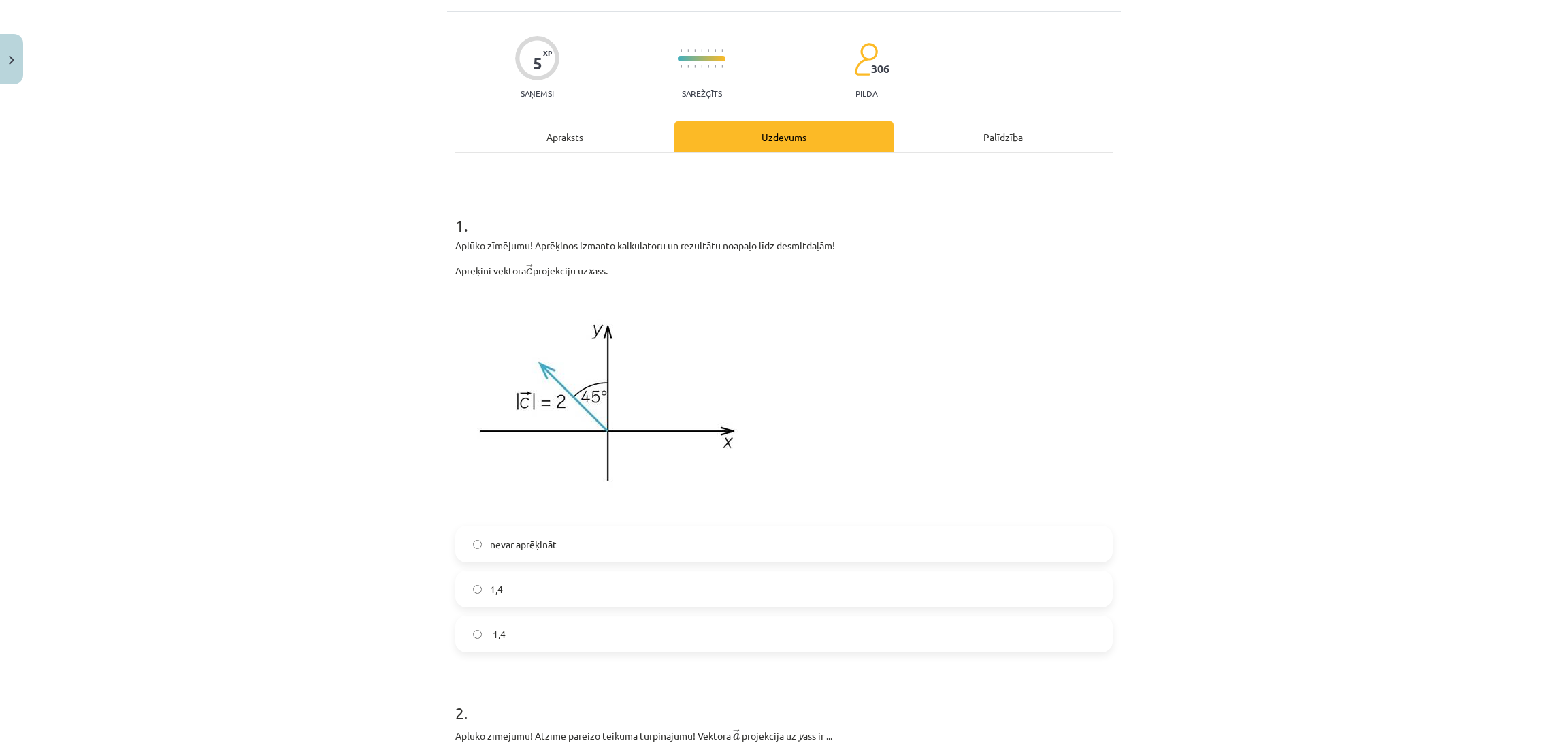
scroll to position [34, 0]
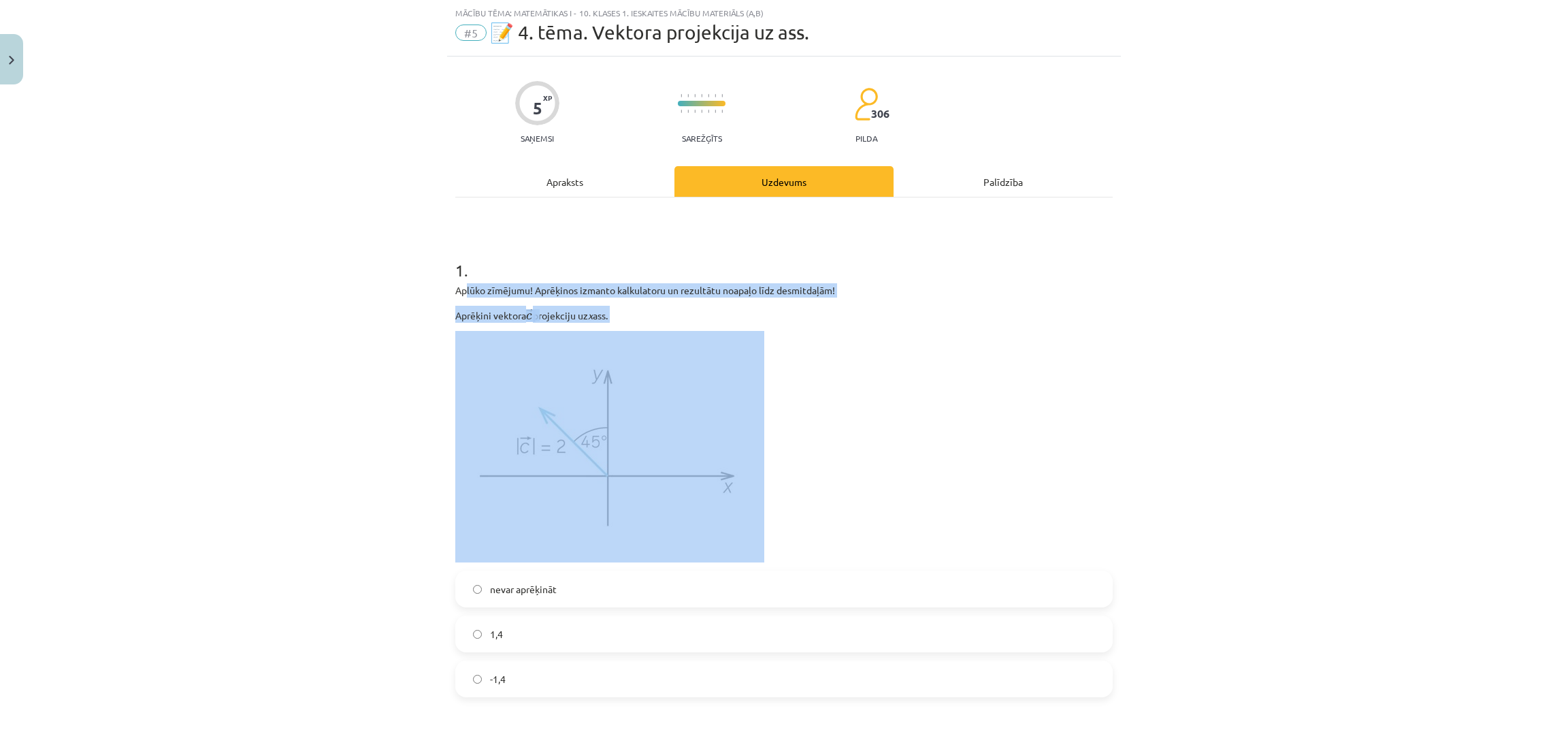
drag, startPoint x: 534, startPoint y: 307, endPoint x: 586, endPoint y: 330, distance: 56.9
click at [586, 330] on div "Aplūko zīmējumu! Aprēķinos izmanto kalkulatoru un rezultātu noapaļo līdz desmit…" at bounding box center [784, 423] width 658 height 279
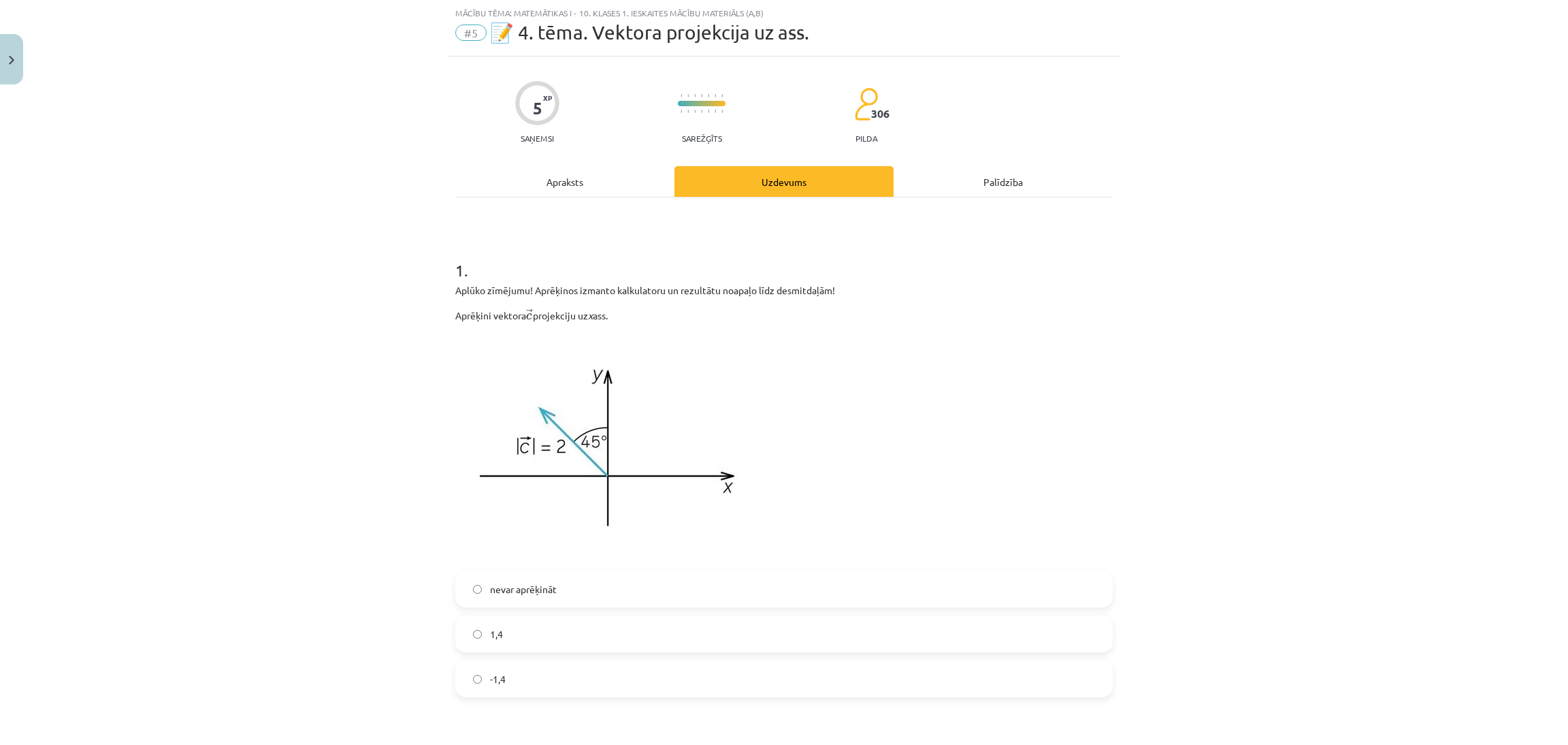
click at [952, 369] on p at bounding box center [784, 446] width 658 height 232
drag, startPoint x: 526, startPoint y: 288, endPoint x: 647, endPoint y: 314, distance: 123.8
click at [647, 314] on div "Aplūko zīmējumu! Aprēķinos izmanto kalkulatoru un rezultātu noapaļo līdz desmit…" at bounding box center [784, 423] width 658 height 279
copy div "Aprēķinos izmanto kalkulatoru un rezultātu noapaļo līdz desmitdaļām! Aprēķini v…"
click at [1220, 450] on div "Mācību tēma: Matemātikas i - 10. klases 1. ieskaites mācību materiāls (a,b) #5 …" at bounding box center [784, 372] width 1568 height 745
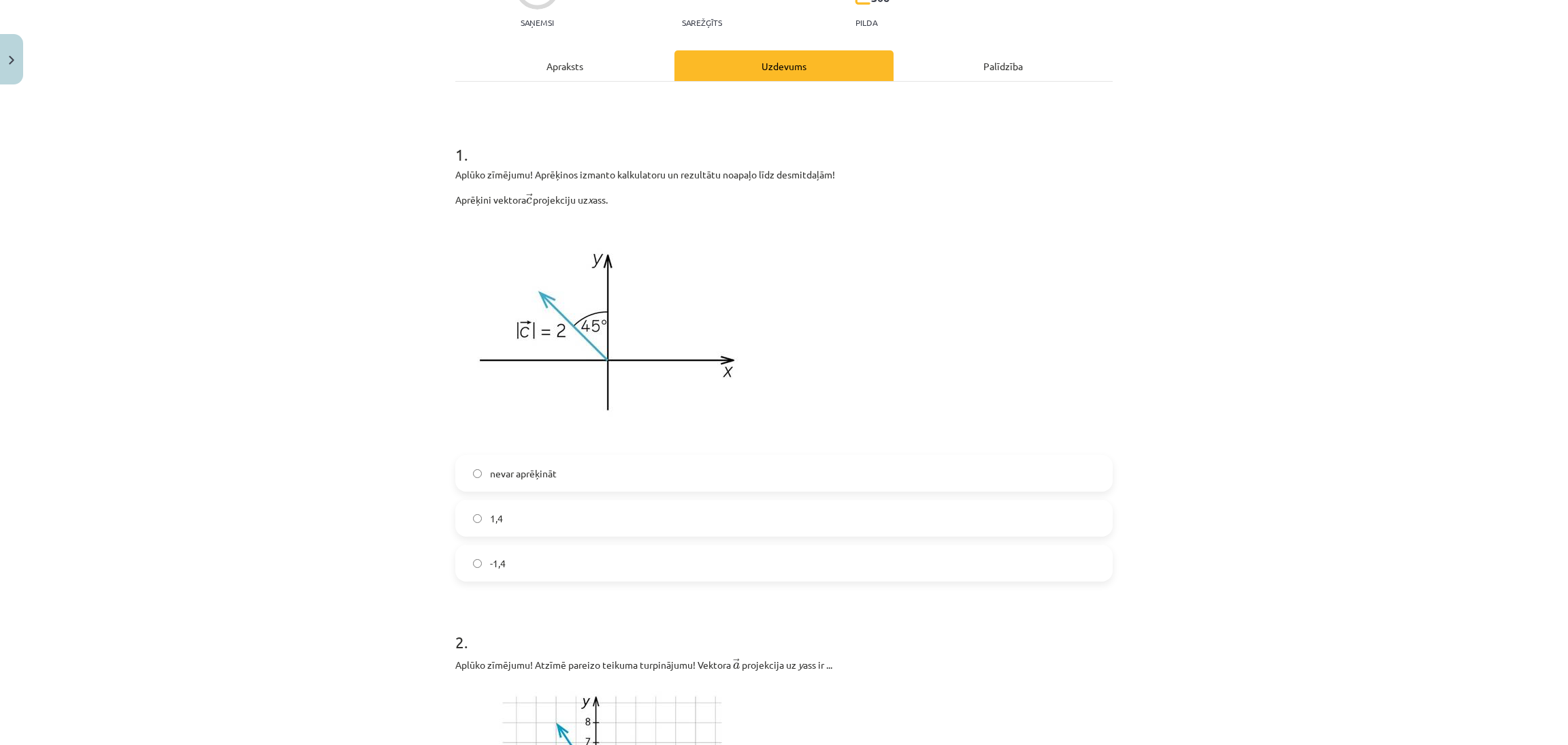
scroll to position [158, 0]
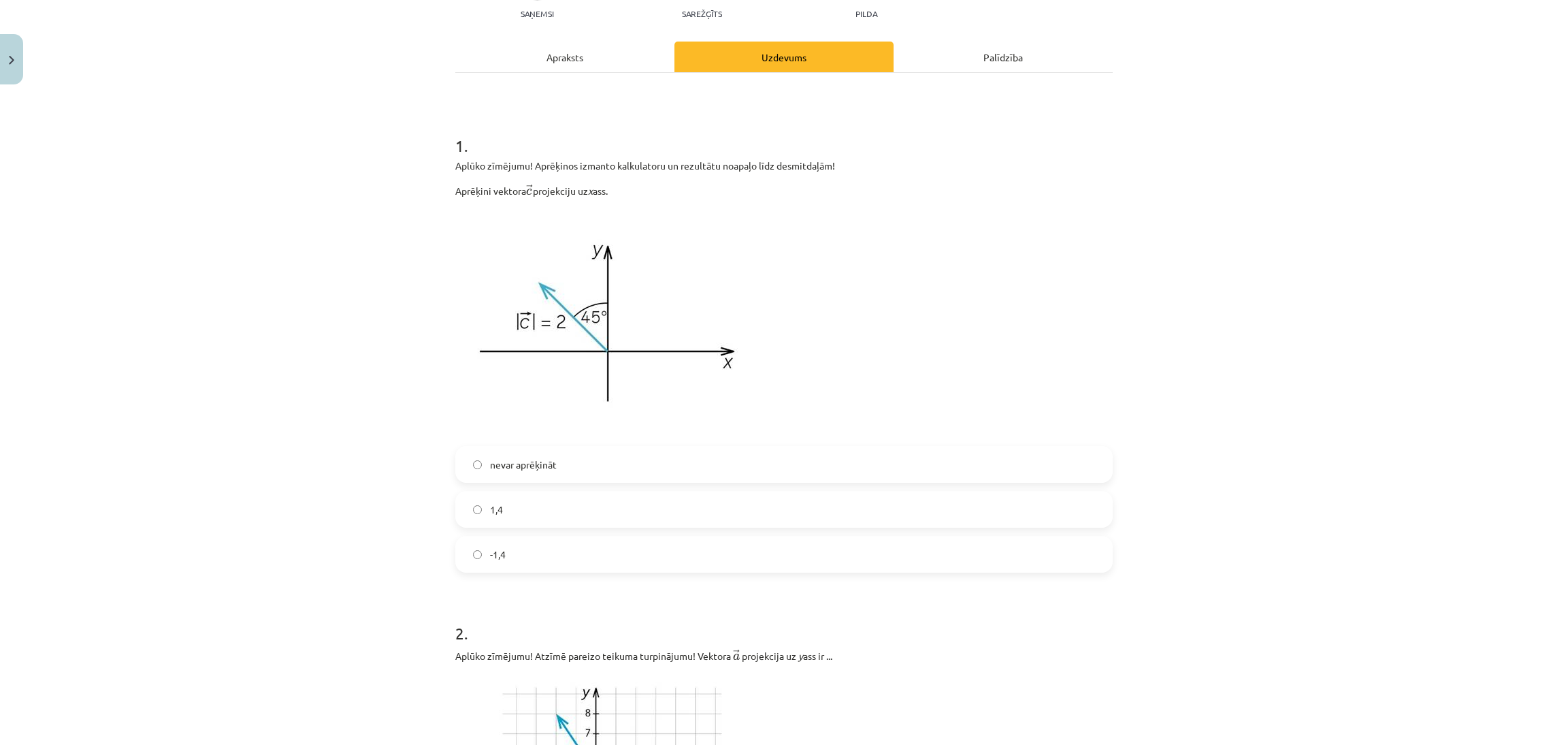
click at [567, 469] on label "nevar aprēķināt" at bounding box center [784, 464] width 654 height 34
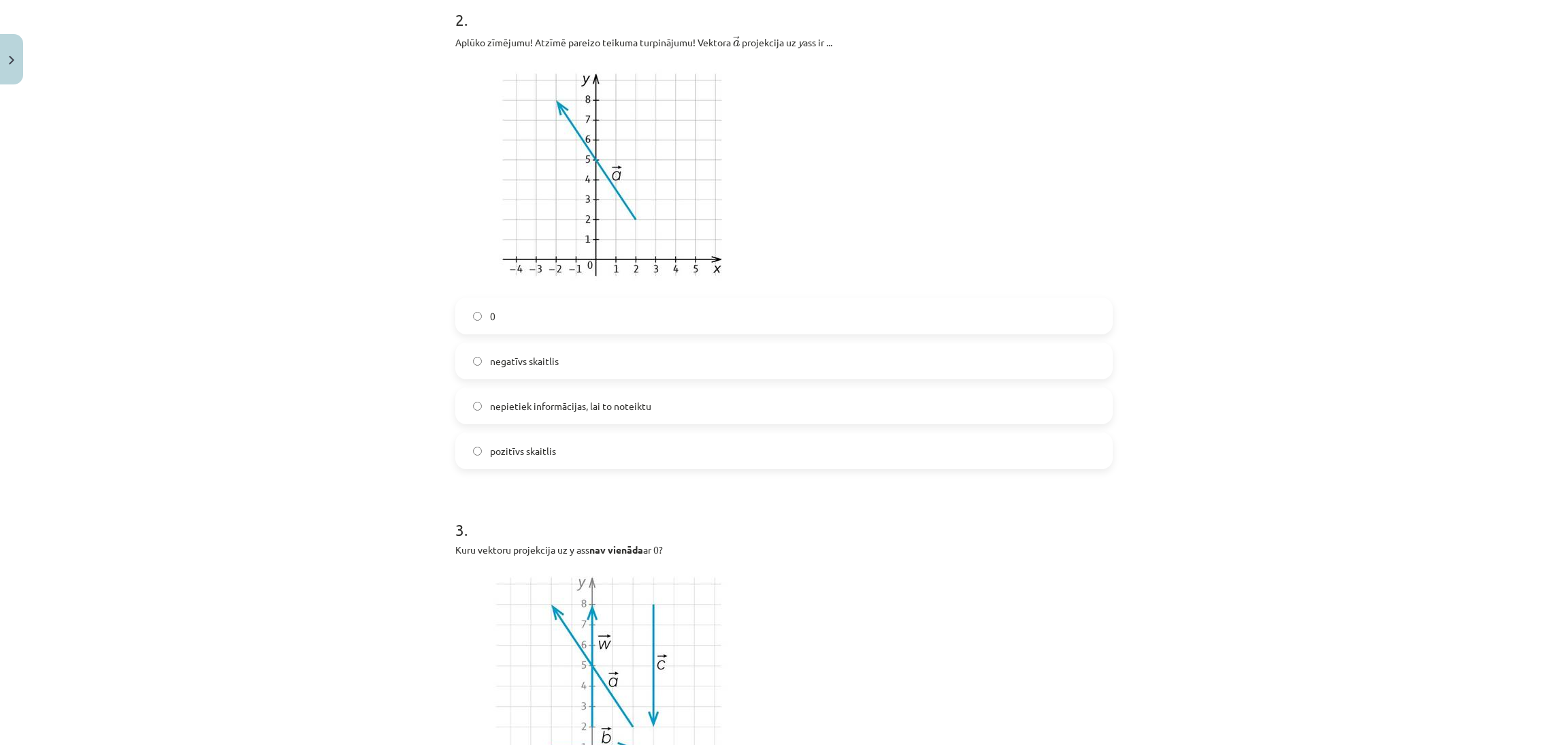
scroll to position [740, 0]
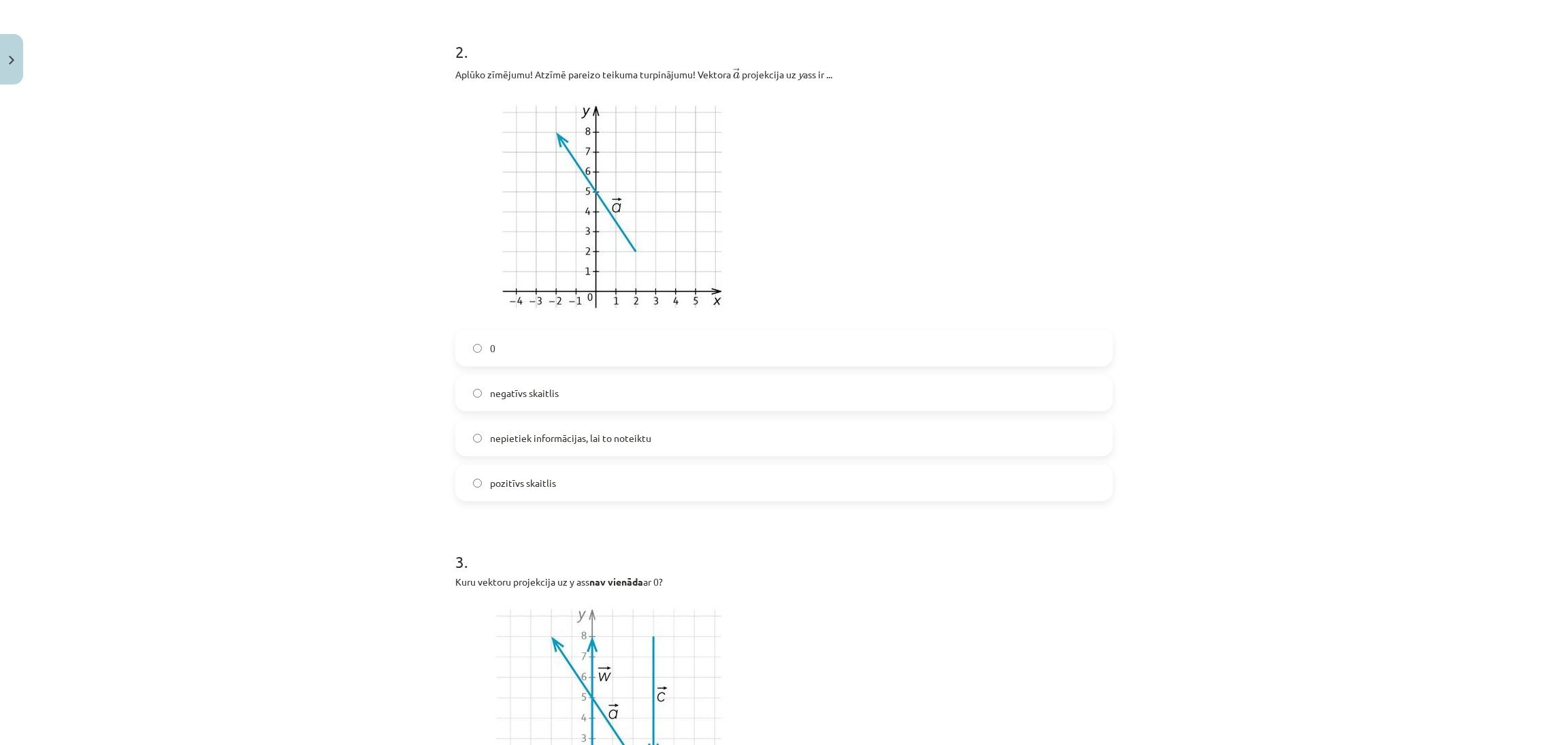
click at [847, 442] on label "nepietiek informācijas, lai to noteiktu" at bounding box center [784, 438] width 654 height 34
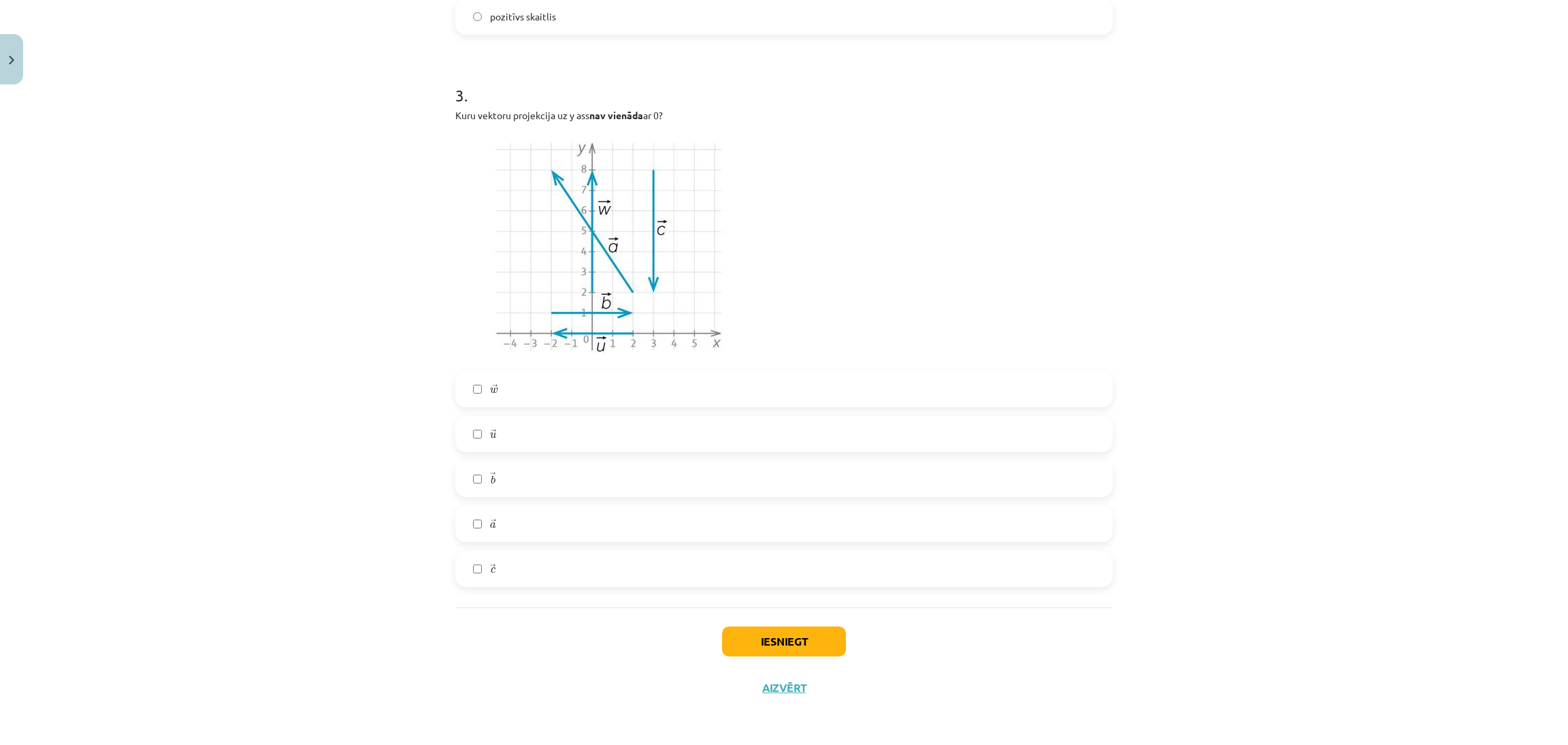
drag, startPoint x: 663, startPoint y: 435, endPoint x: 734, endPoint y: 564, distance: 147.2
click at [664, 435] on label "→ u u →" at bounding box center [784, 434] width 654 height 34
click at [796, 664] on div "Iesniegt Aizvērt" at bounding box center [784, 655] width 658 height 96
click at [795, 655] on button "Iesniegt" at bounding box center [784, 641] width 124 height 30
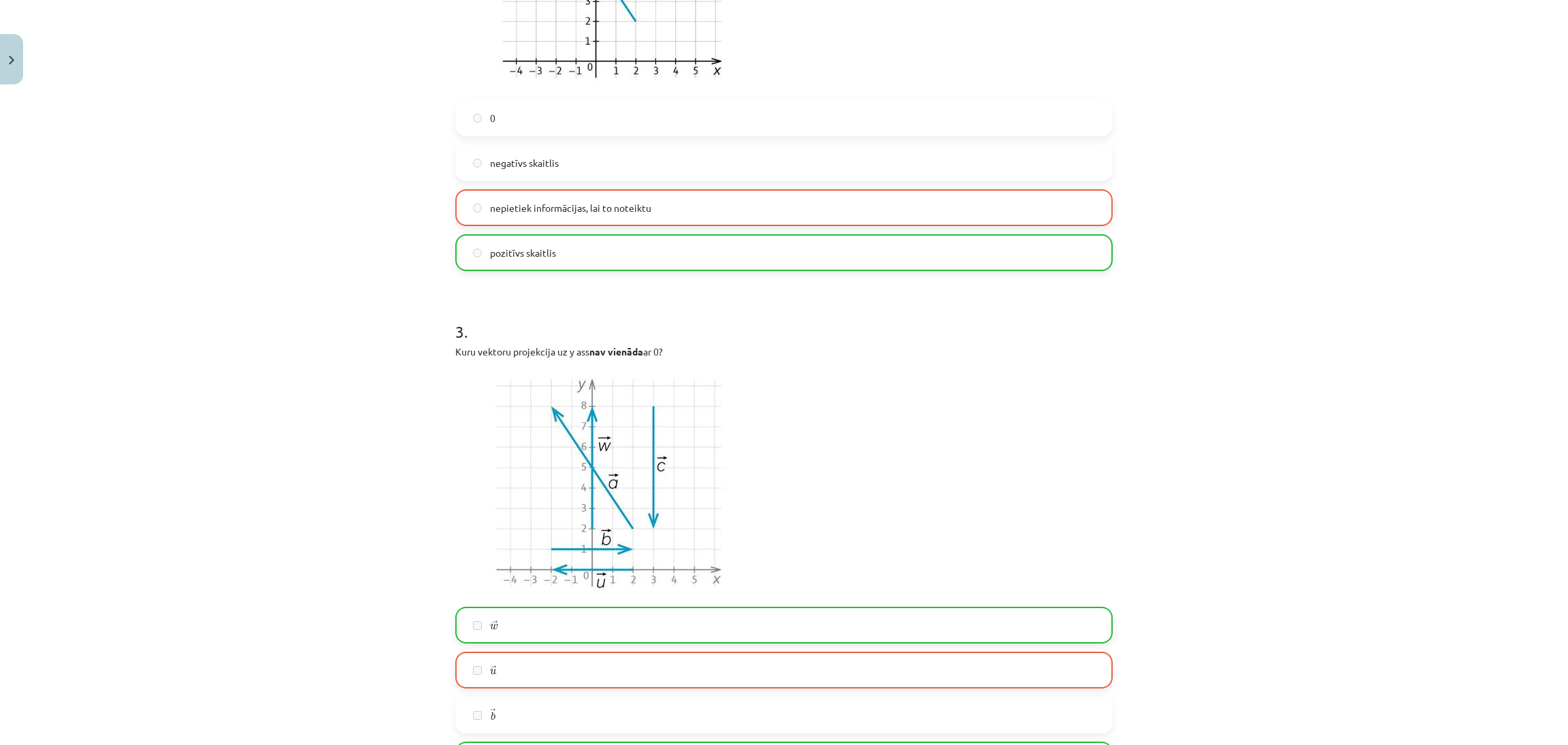
scroll to position [1250, 0]
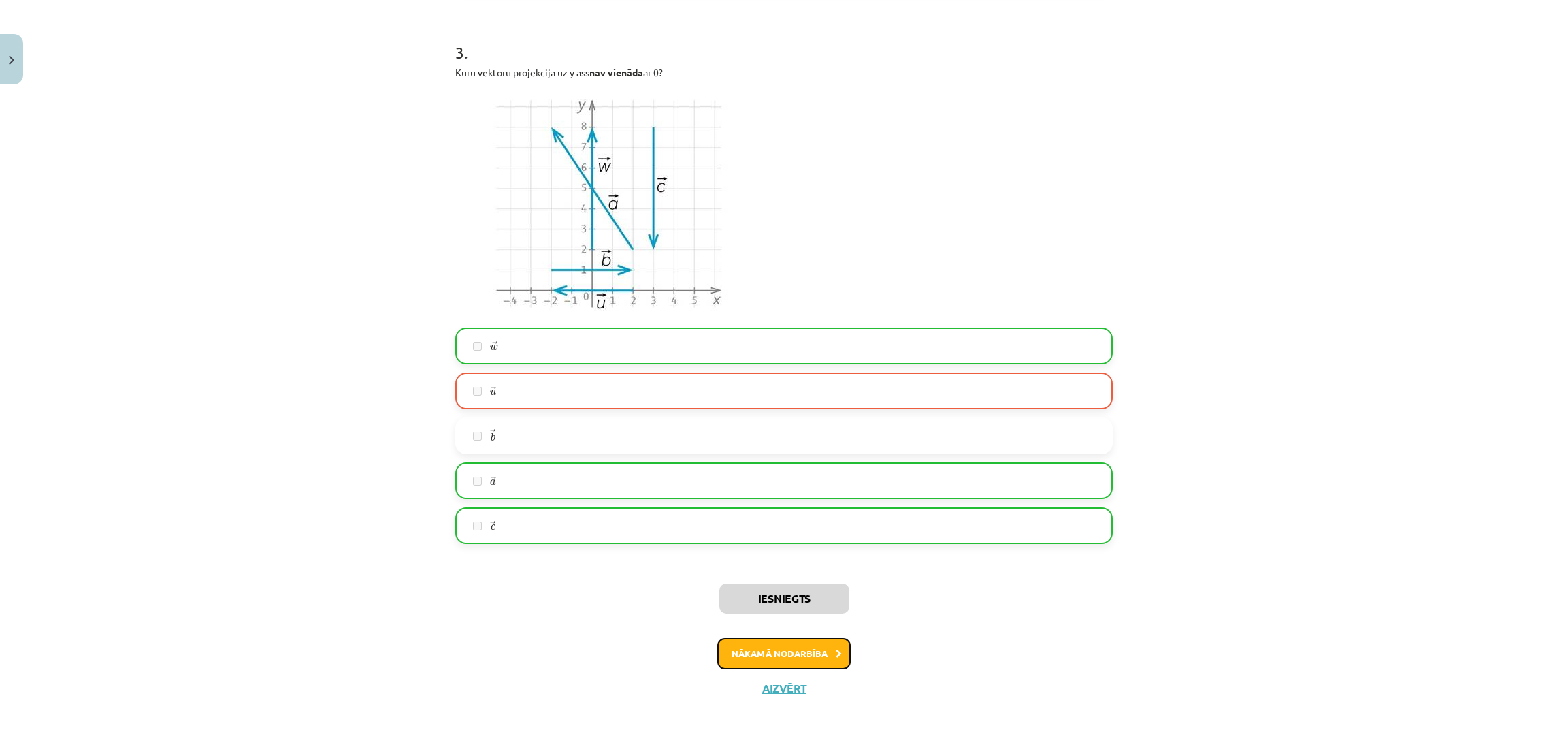
click at [795, 642] on button "Nākamā nodarbība" at bounding box center [784, 654] width 133 height 31
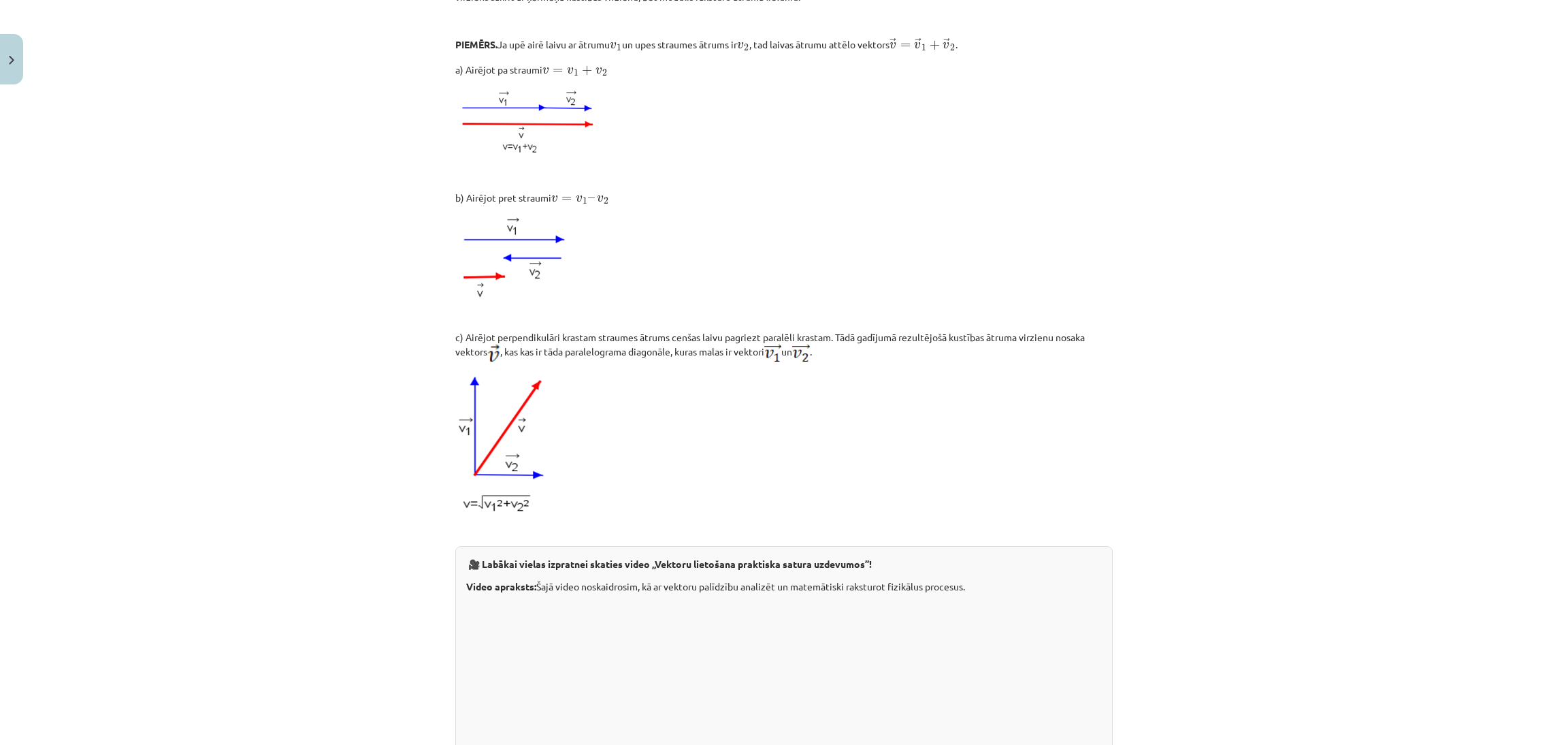
scroll to position [1175, 0]
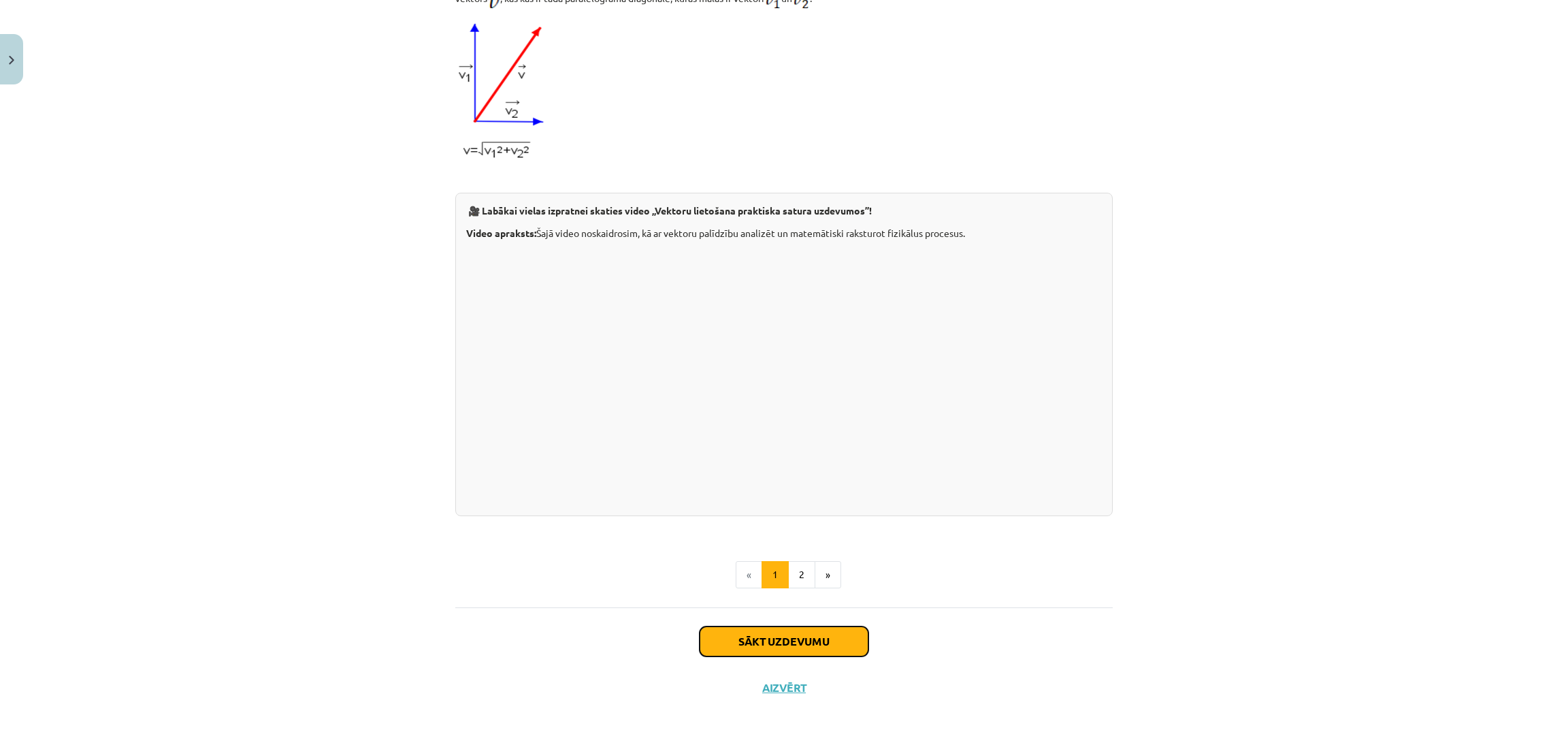
click at [755, 636] on button "Sākt uzdevumu" at bounding box center [784, 641] width 169 height 30
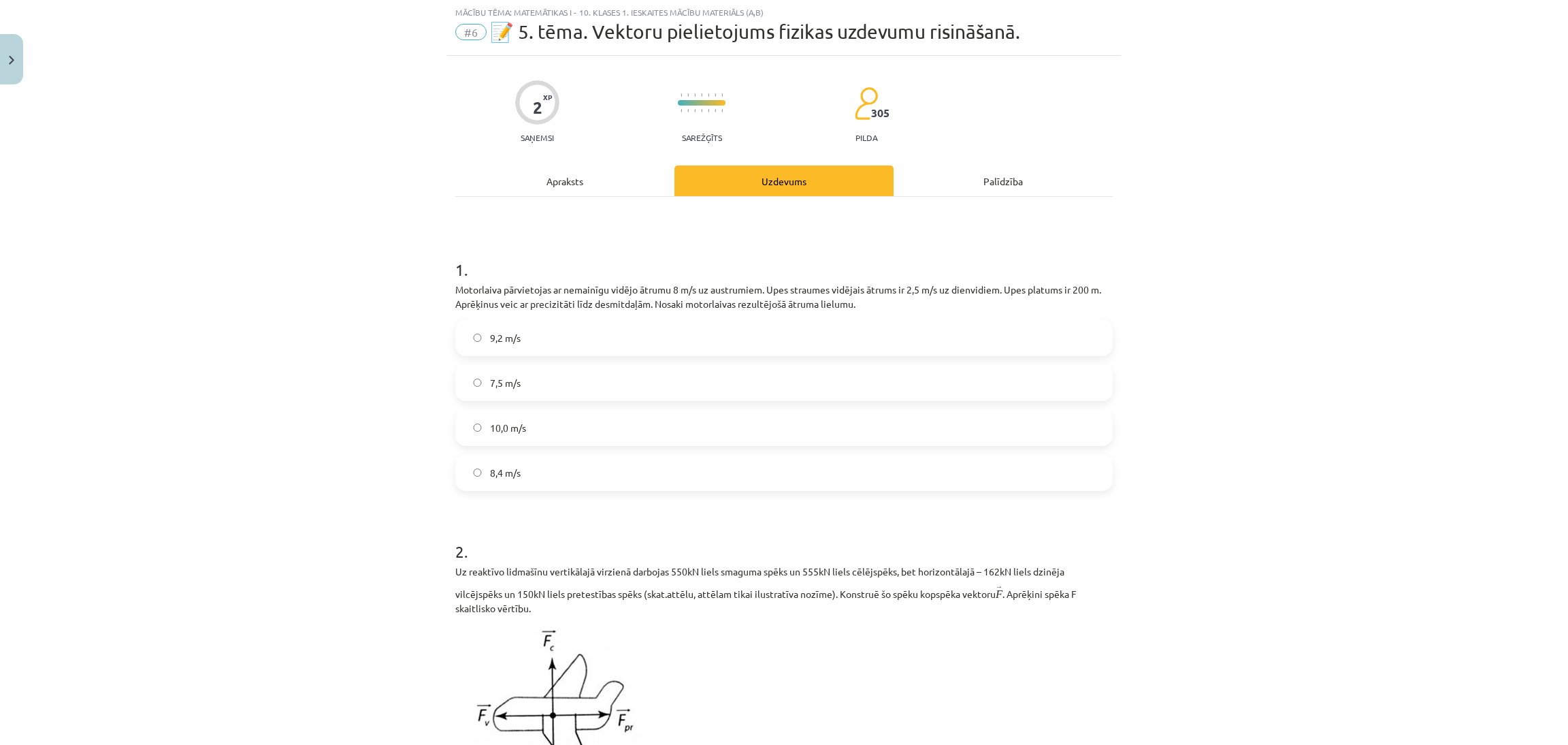
scroll to position [34, 0]
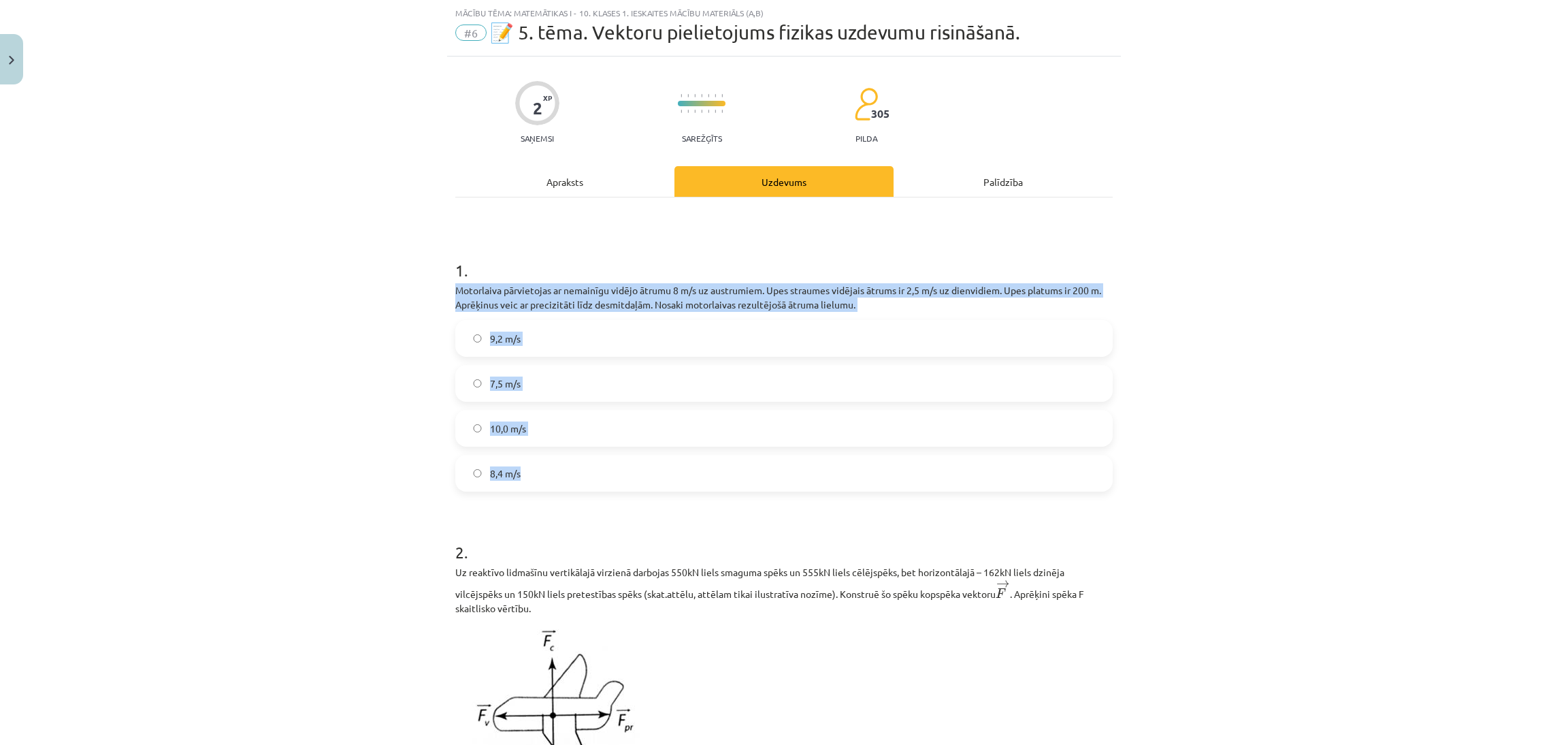
drag, startPoint x: 450, startPoint y: 295, endPoint x: 697, endPoint y: 491, distance: 315.3
click at [697, 491] on div "1 . Motorlaiva pārvietojas ar nemainīgu vidējo ātrumu 8 m/s uz austrumiem. Upes…" at bounding box center [784, 364] width 658 height 255
copy div "Motorlaiva pārvietojas ar nemainīgu vidējo ātrumu 8 m/s uz austrumiem. Upes str…"
drag, startPoint x: 1304, startPoint y: 383, endPoint x: 1290, endPoint y: 385, distance: 14.1
click at [1305, 383] on div "Mācību tēma: Matemātikas i - 10. klases 1. ieskaites mācību materiāls (a,b) #6 …" at bounding box center [784, 372] width 1568 height 745
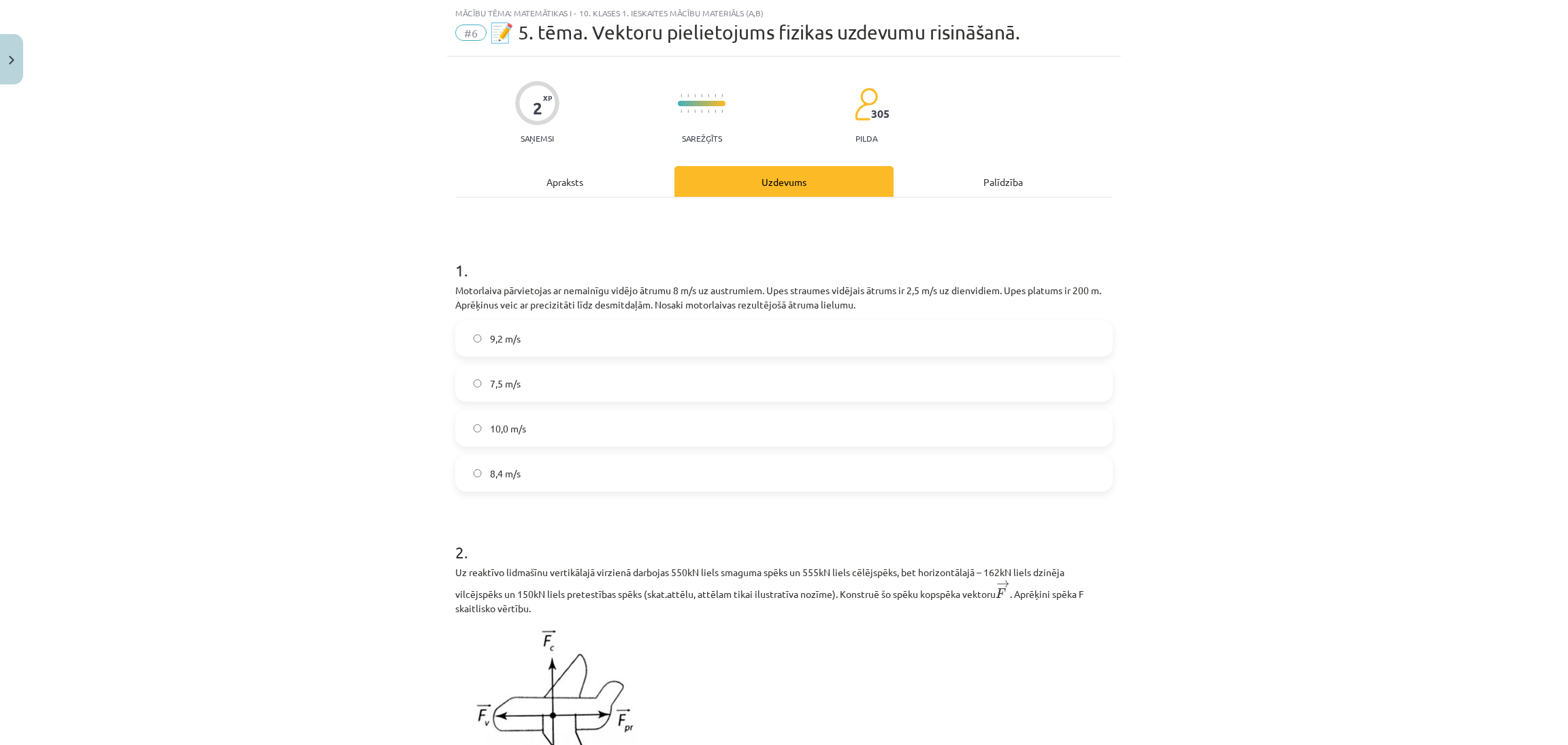
click at [1200, 518] on div "Mācību tēma: Matemātikas i - 10. klases 1. ieskaites mācību materiāls (a,b) #6 …" at bounding box center [784, 372] width 1568 height 745
click at [845, 472] on label "8,4 m/s" at bounding box center [784, 474] width 654 height 34
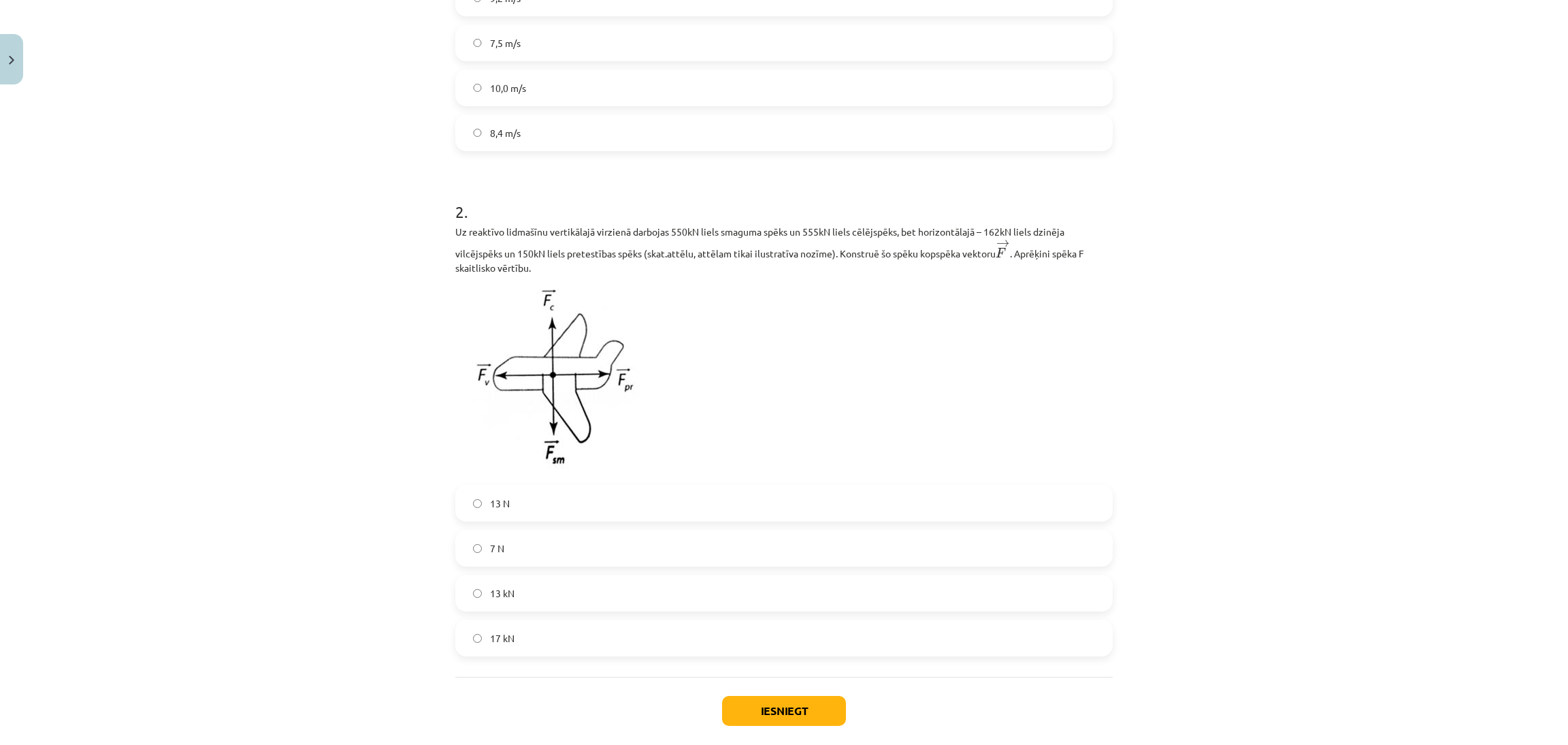
scroll to position [385, 0]
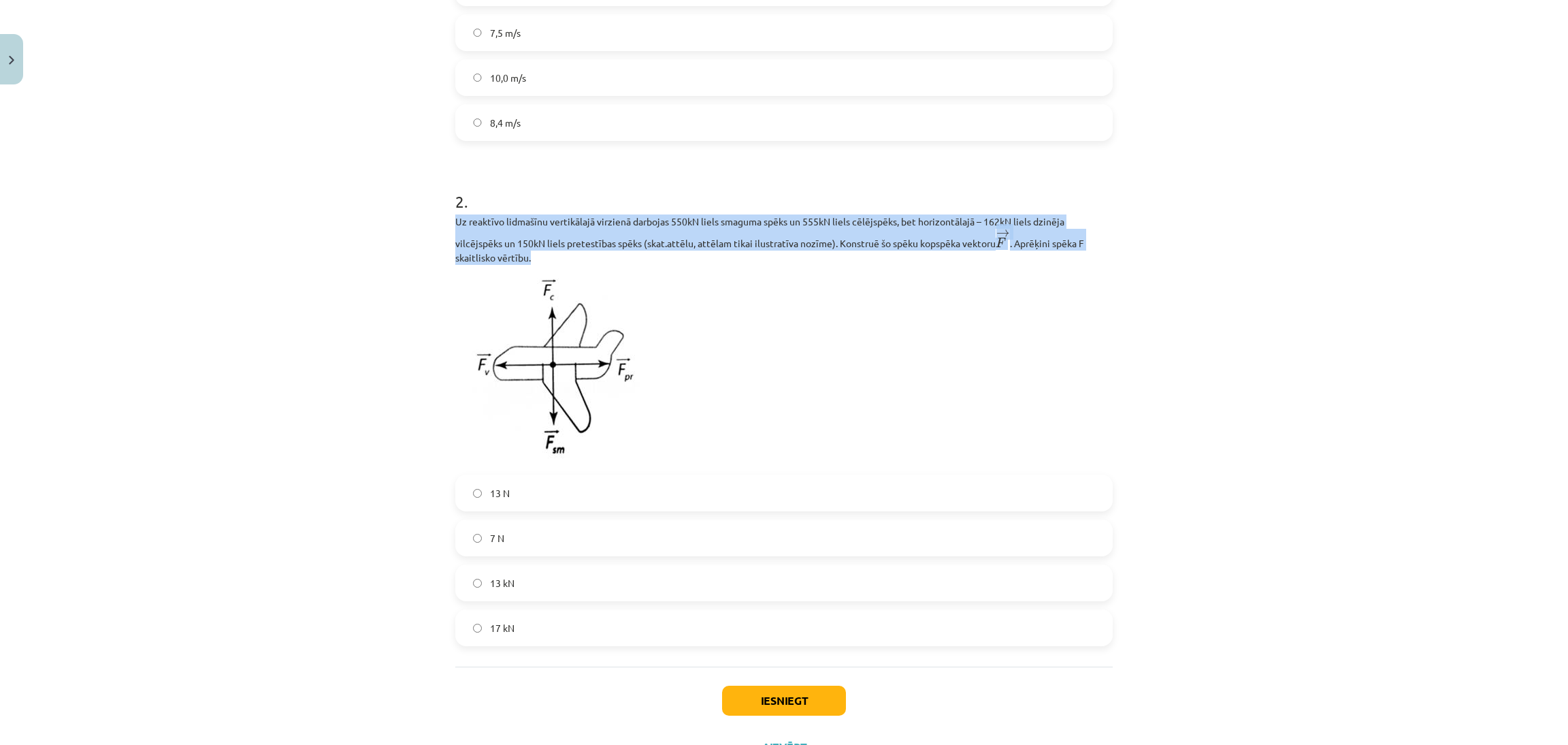
drag, startPoint x: 437, startPoint y: 222, endPoint x: 551, endPoint y: 262, distance: 120.8
click at [551, 262] on div "Mācību tēma: Matemātikas i - 10. klases 1. ieskaites mācību materiāls (a,b) #6 …" at bounding box center [784, 372] width 1568 height 745
copy p "Uz reaktīvo lidmašīnu vertikālajā virzienā darbojas 550kN liels smaguma spēks u…"
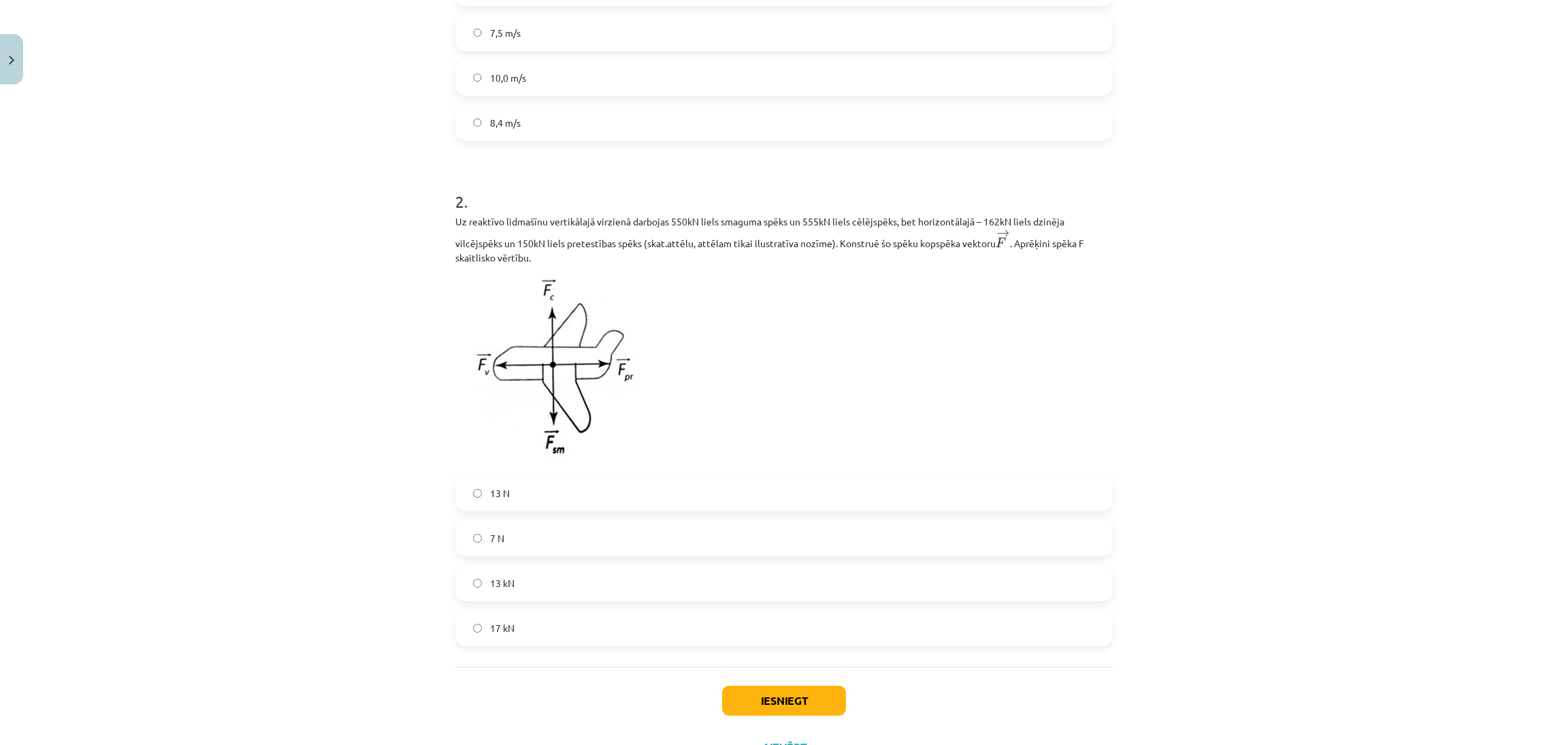
click at [1288, 450] on div "Mācību tēma: Matemātikas i - 10. klases 1. ieskaites mācību materiāls (a,b) #6 …" at bounding box center [784, 372] width 1568 height 745
click at [847, 593] on label "13 kN" at bounding box center [784, 583] width 654 height 34
click at [797, 698] on button "Iesniegt" at bounding box center [784, 700] width 124 height 30
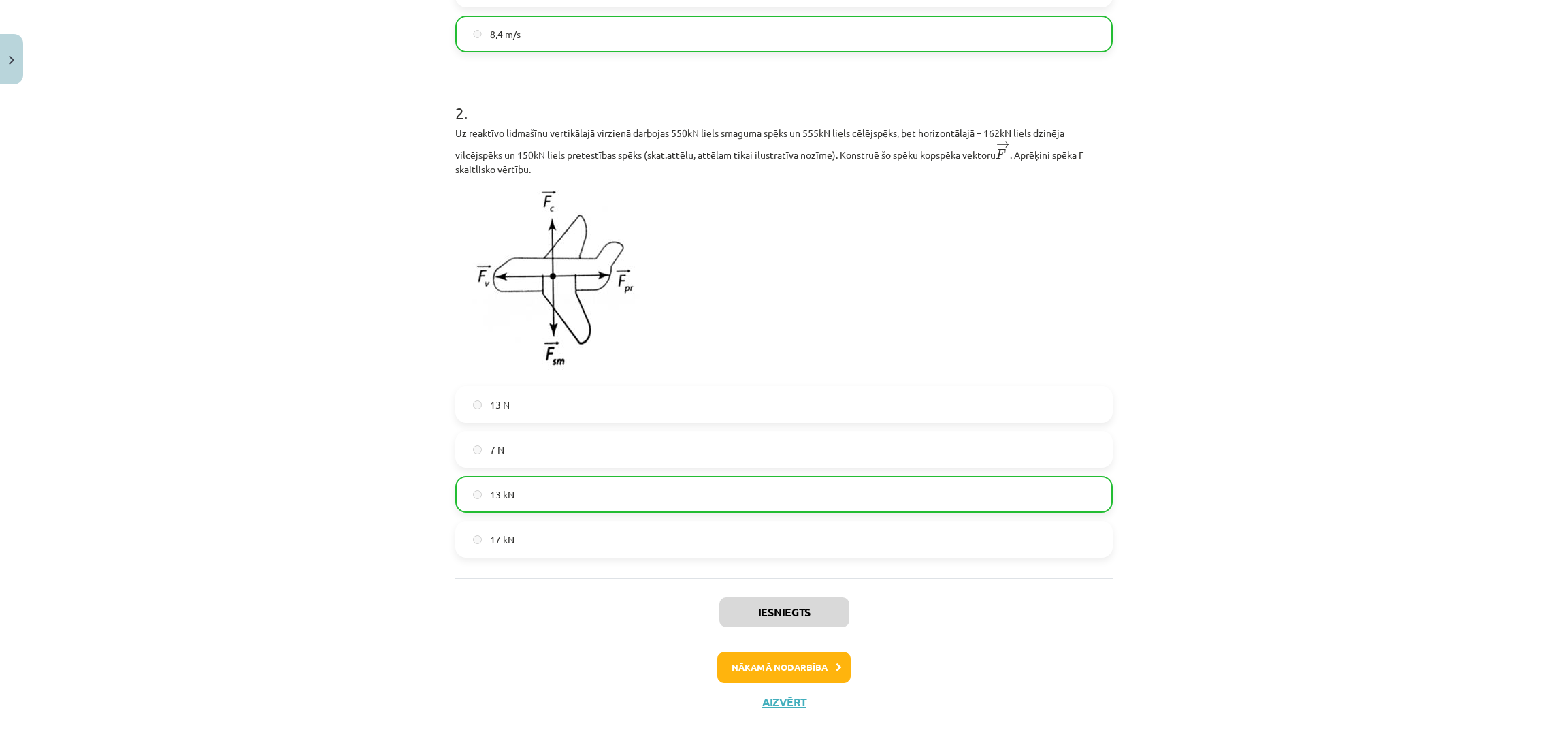
scroll to position [489, 0]
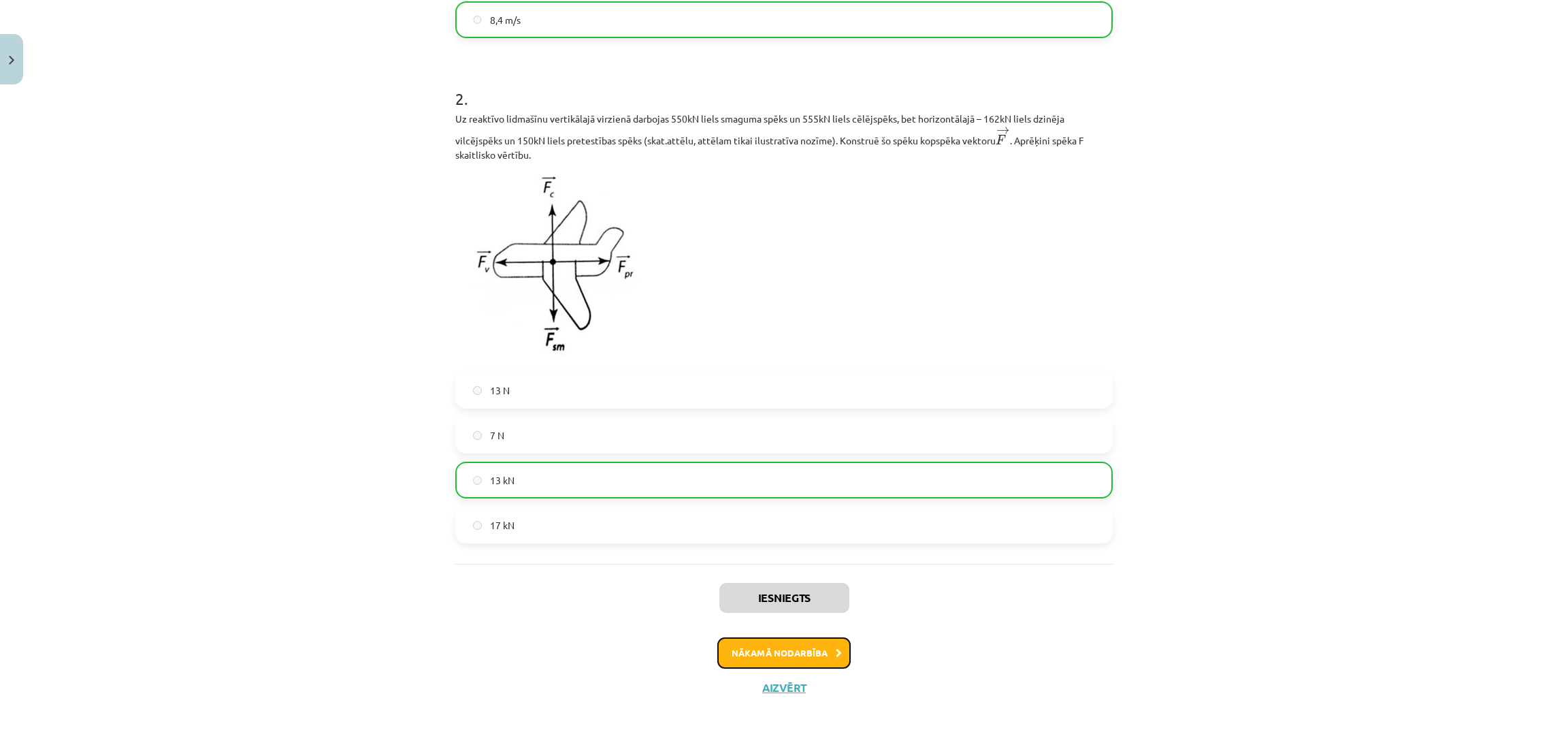
click at [826, 657] on button "Nākamā nodarbība" at bounding box center [784, 653] width 133 height 31
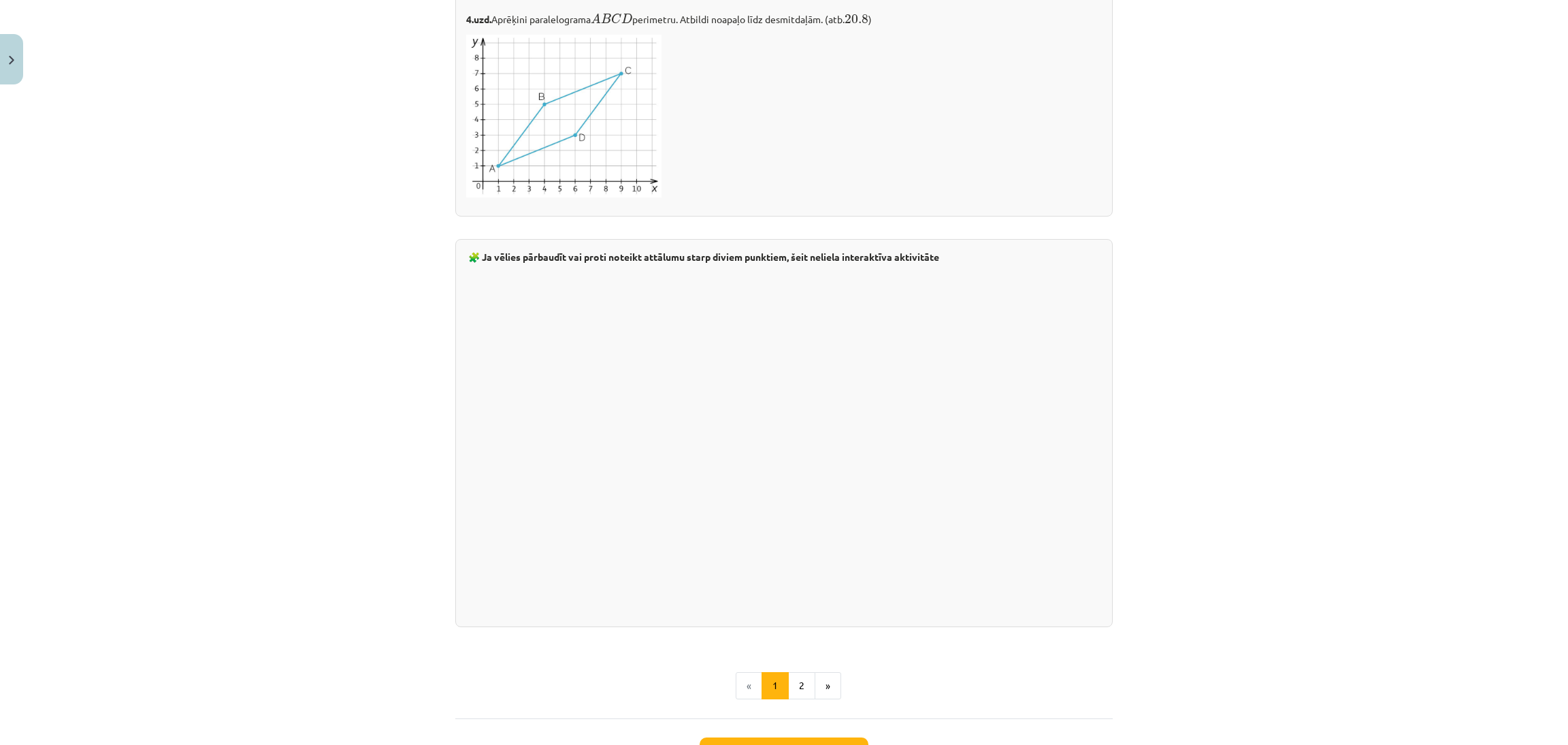
scroll to position [2157, 0]
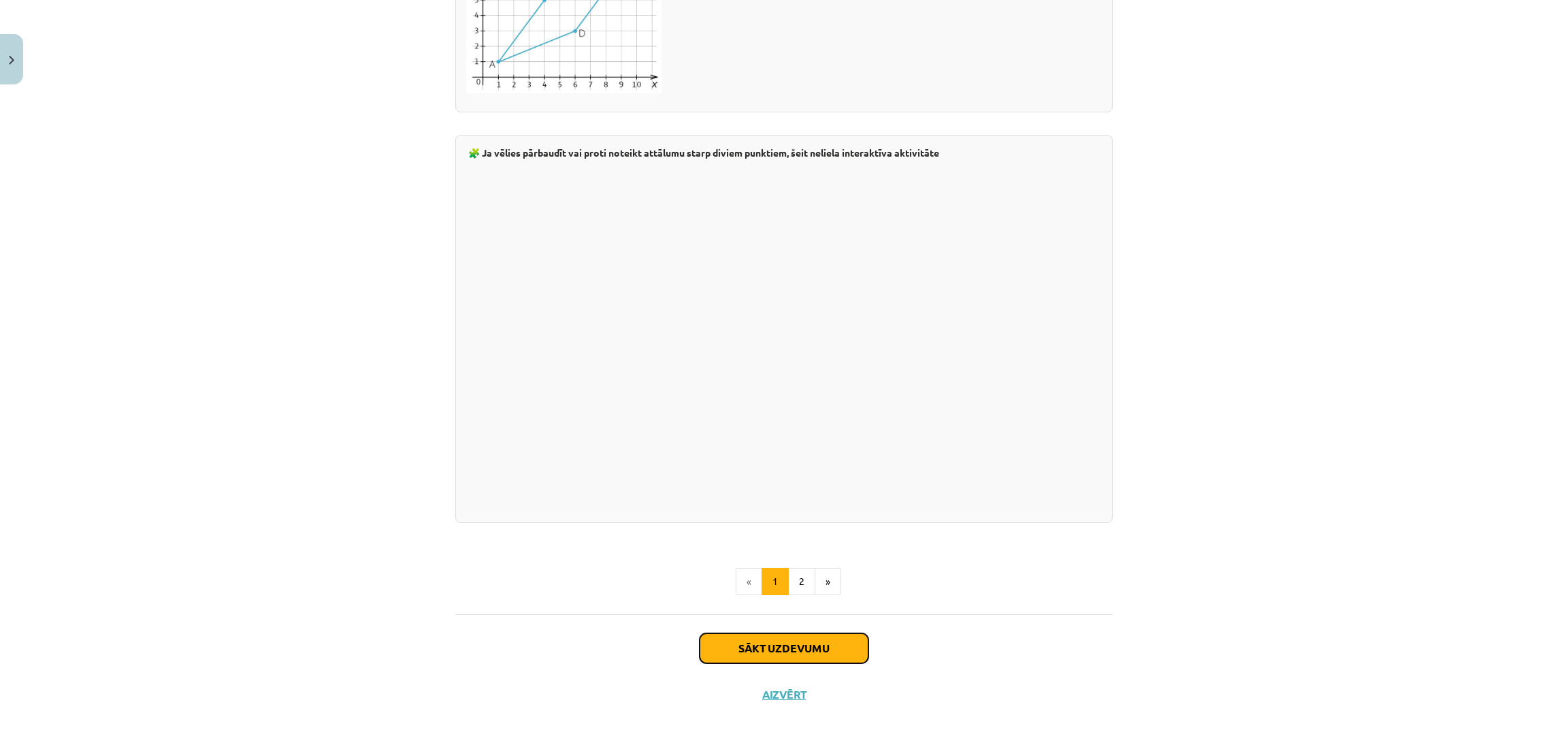
click at [782, 654] on button "Sākt uzdevumu" at bounding box center [784, 648] width 169 height 30
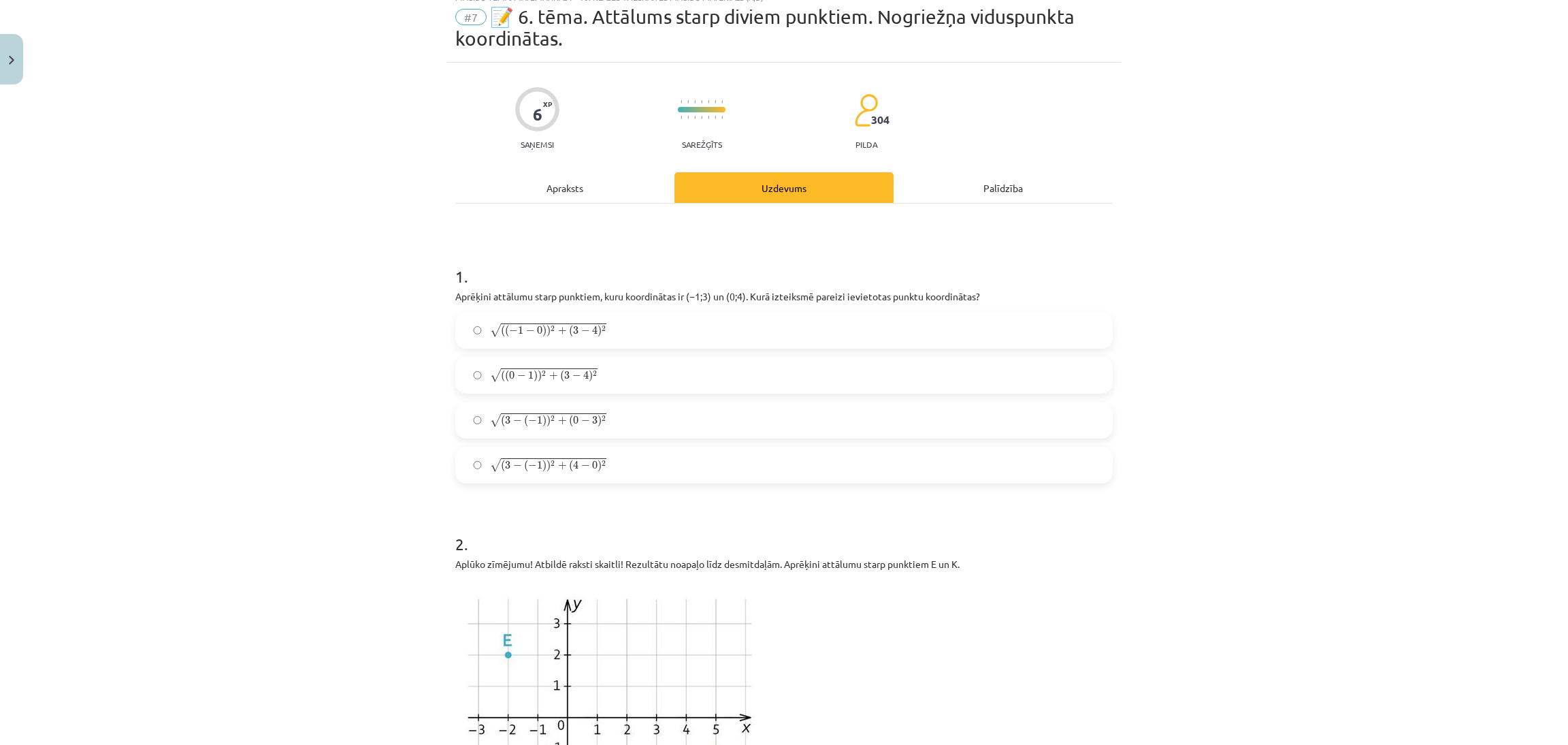
scroll to position [34, 0]
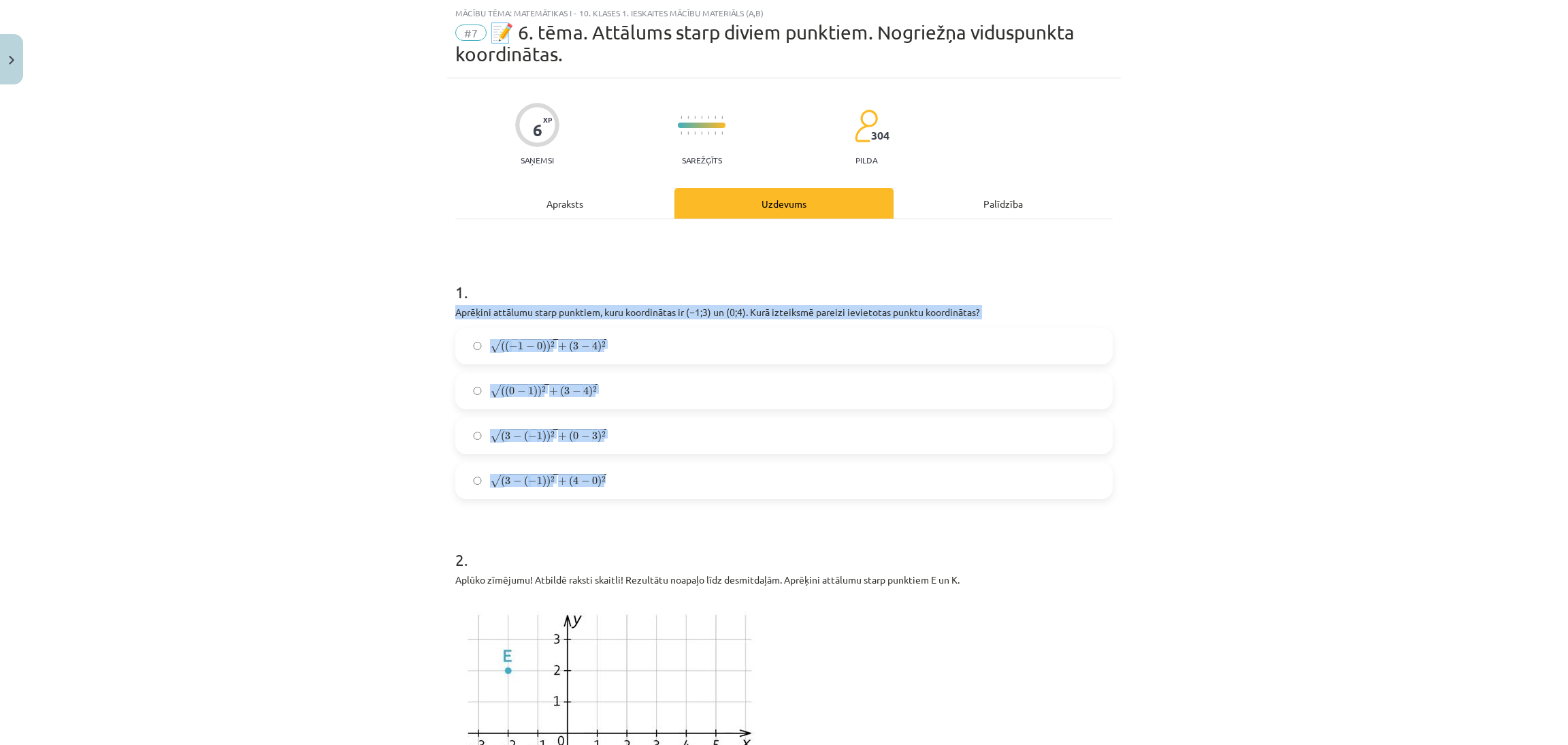
drag, startPoint x: 434, startPoint y: 316, endPoint x: 638, endPoint y: 488, distance: 266.8
click at [638, 488] on div "Mācību tēma: Matemātikas i - 10. klases 1. ieskaites mācību materiāls (a,b) #7 …" at bounding box center [784, 372] width 1568 height 745
copy div "Aprēķini attālumu starp punktiem, kuru koordinātas ir ﻿(−1;3) un ﻿(0;4). Kurā i…"
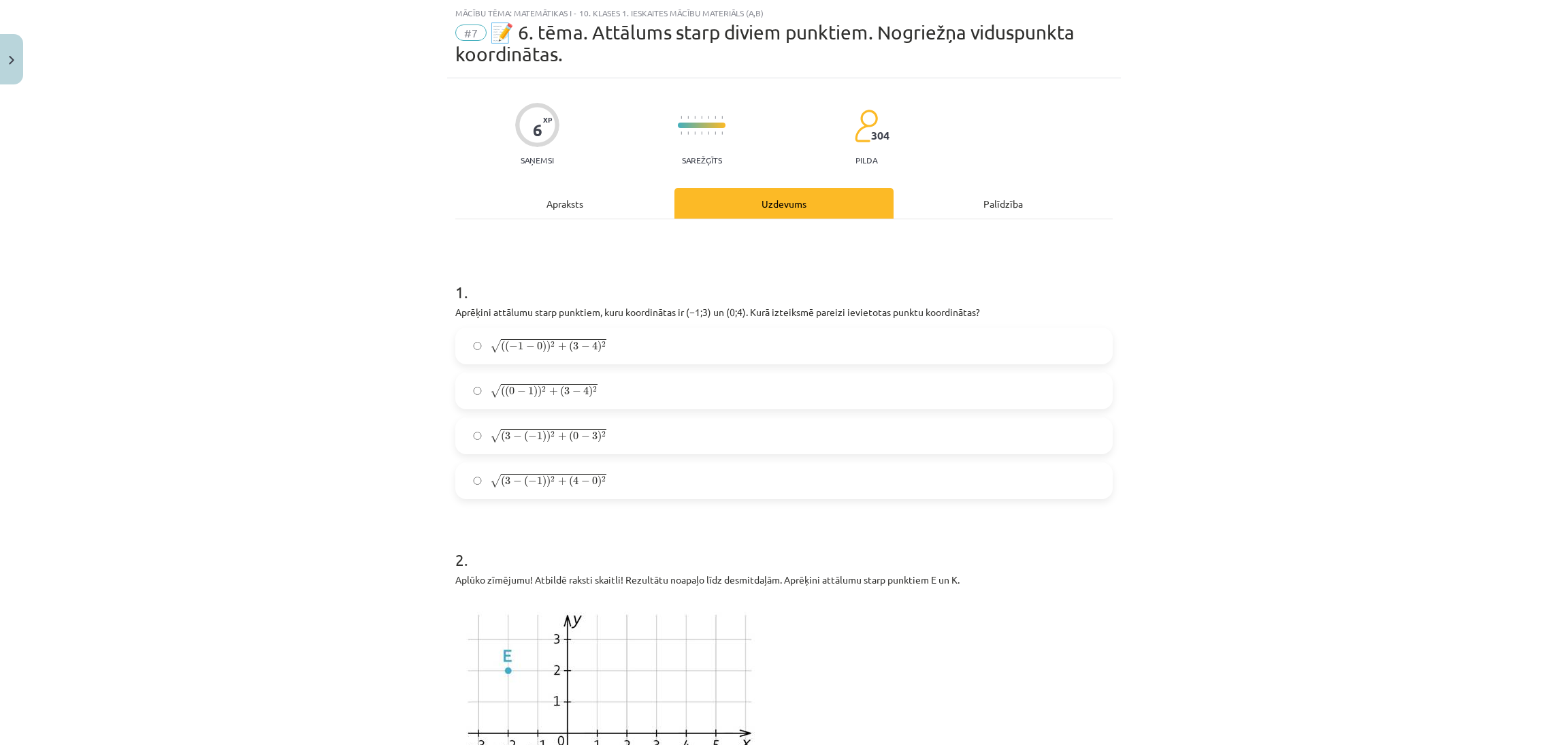
click at [1055, 97] on div "6 XP Saņemsi Sarežģīts 304 pilda" at bounding box center [784, 129] width 658 height 70
click at [699, 394] on label "√ ( ( 0 − 1 ) ) 2 + ( 3 − 4 ) 2 ( ( 0 − 1 ) ) 2 + ( 3 − 4 ) 2" at bounding box center [784, 391] width 654 height 34
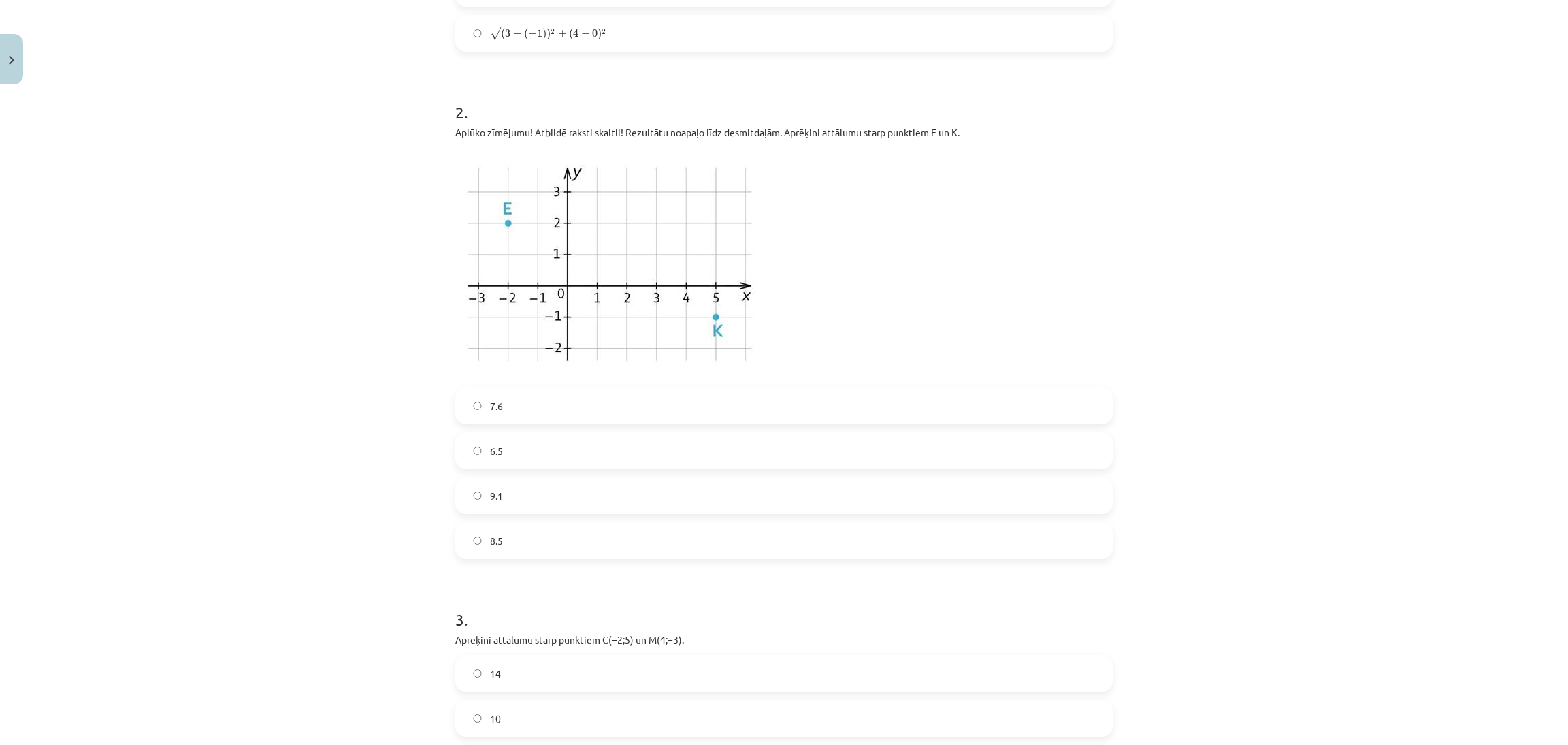
scroll to position [506, 0]
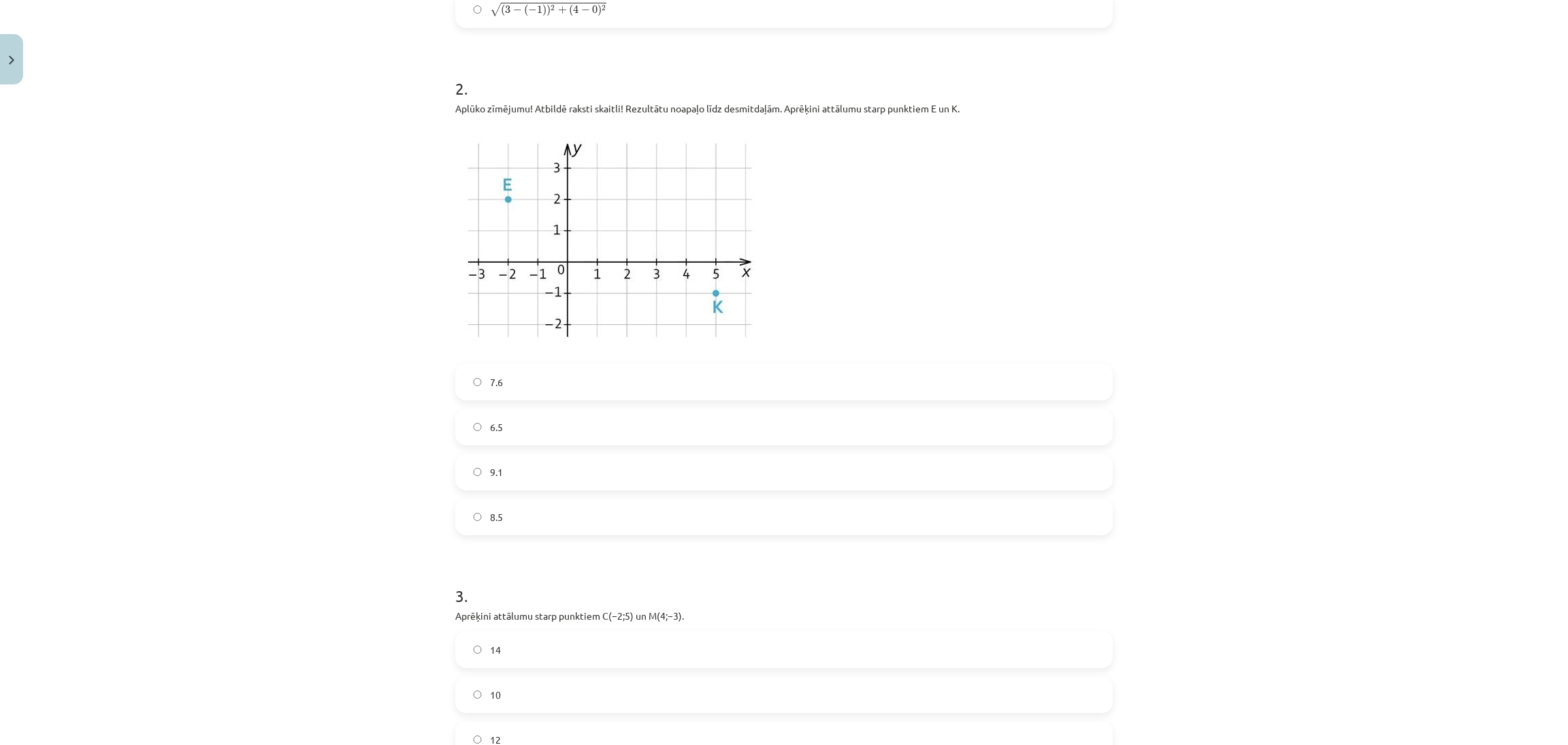
click at [582, 472] on label "9.1" at bounding box center [784, 472] width 654 height 34
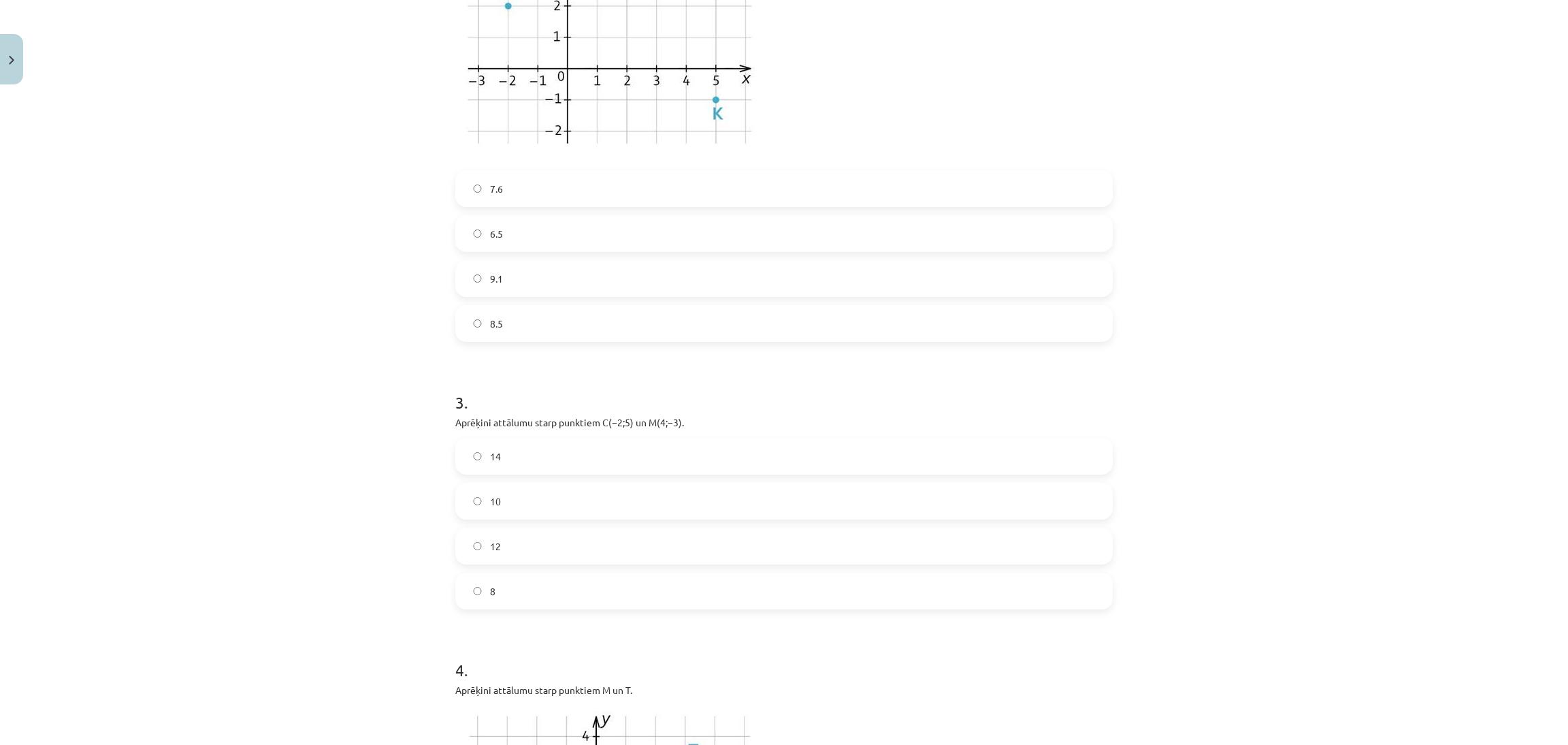
scroll to position [687, 0]
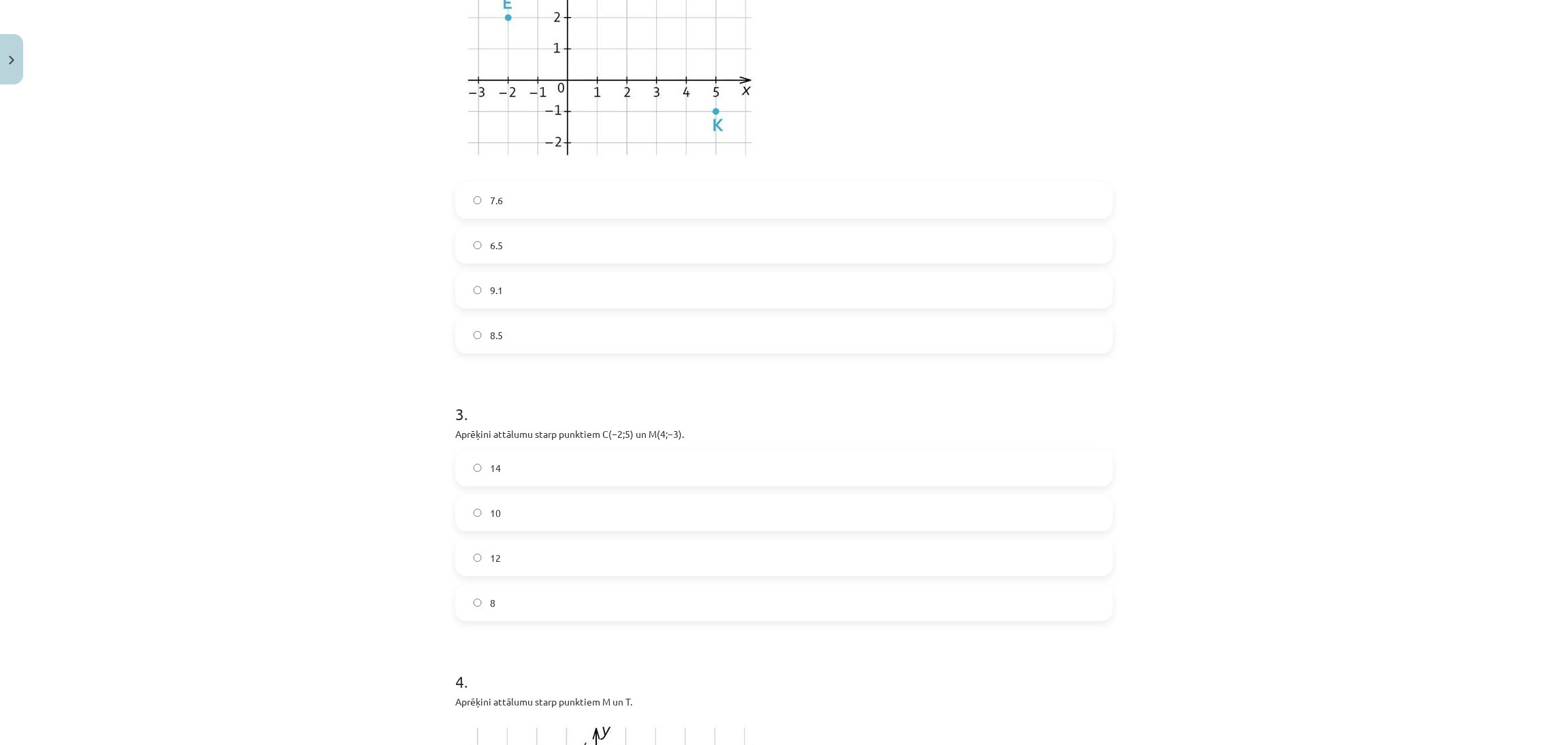
click at [616, 208] on label "7.6" at bounding box center [784, 201] width 654 height 34
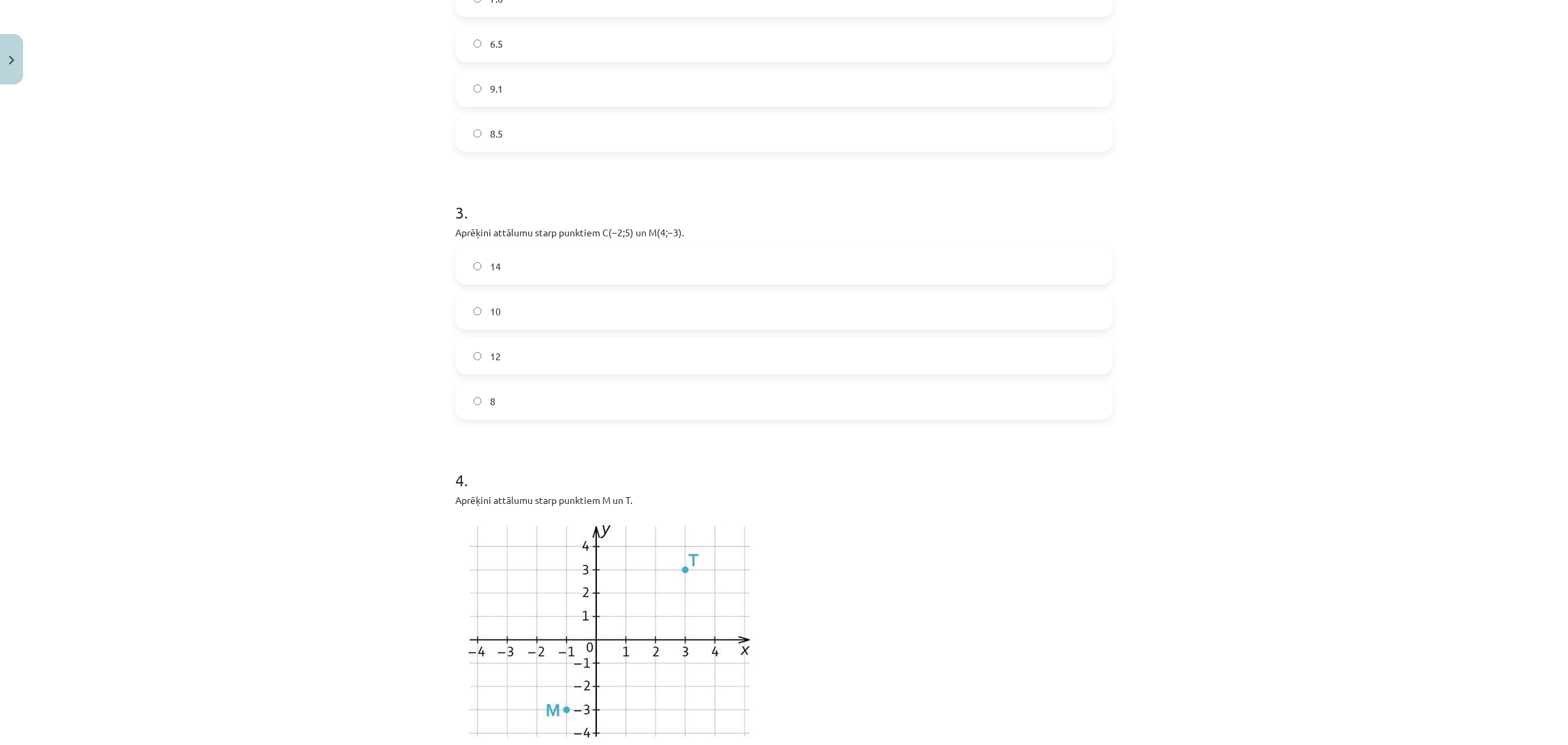
scroll to position [897, 0]
drag, startPoint x: 431, startPoint y: 226, endPoint x: 699, endPoint y: 226, distance: 268.0
click at [699, 226] on div "Mācību tēma: Matemātikas i - 10. klases 1. ieskaites mācību materiāls (a,b) #7 …" at bounding box center [784, 372] width 1568 height 745
copy p "Aprēķini attālumu starp punktiem ﻿C(−2;5)﻿ un ﻿M(4;−3)﻿."
drag, startPoint x: 1229, startPoint y: 255, endPoint x: 993, endPoint y: 254, distance: 236.0
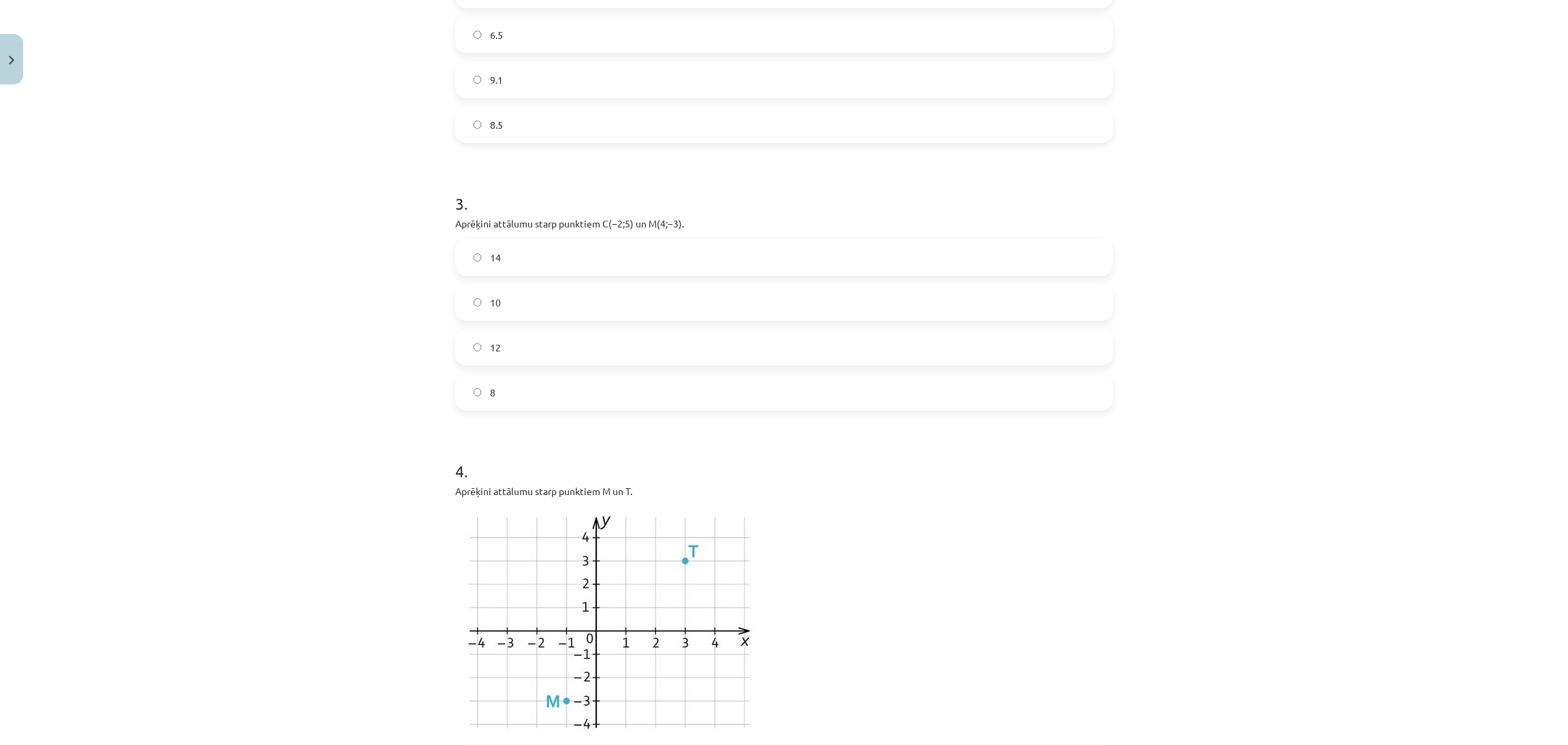
click at [1230, 258] on div "Mācību tēma: Matemātikas i - 10. klases 1. ieskaites mācību materiāls (a,b) #7 …" at bounding box center [784, 372] width 1568 height 745
click at [635, 289] on label "10" at bounding box center [784, 302] width 654 height 34
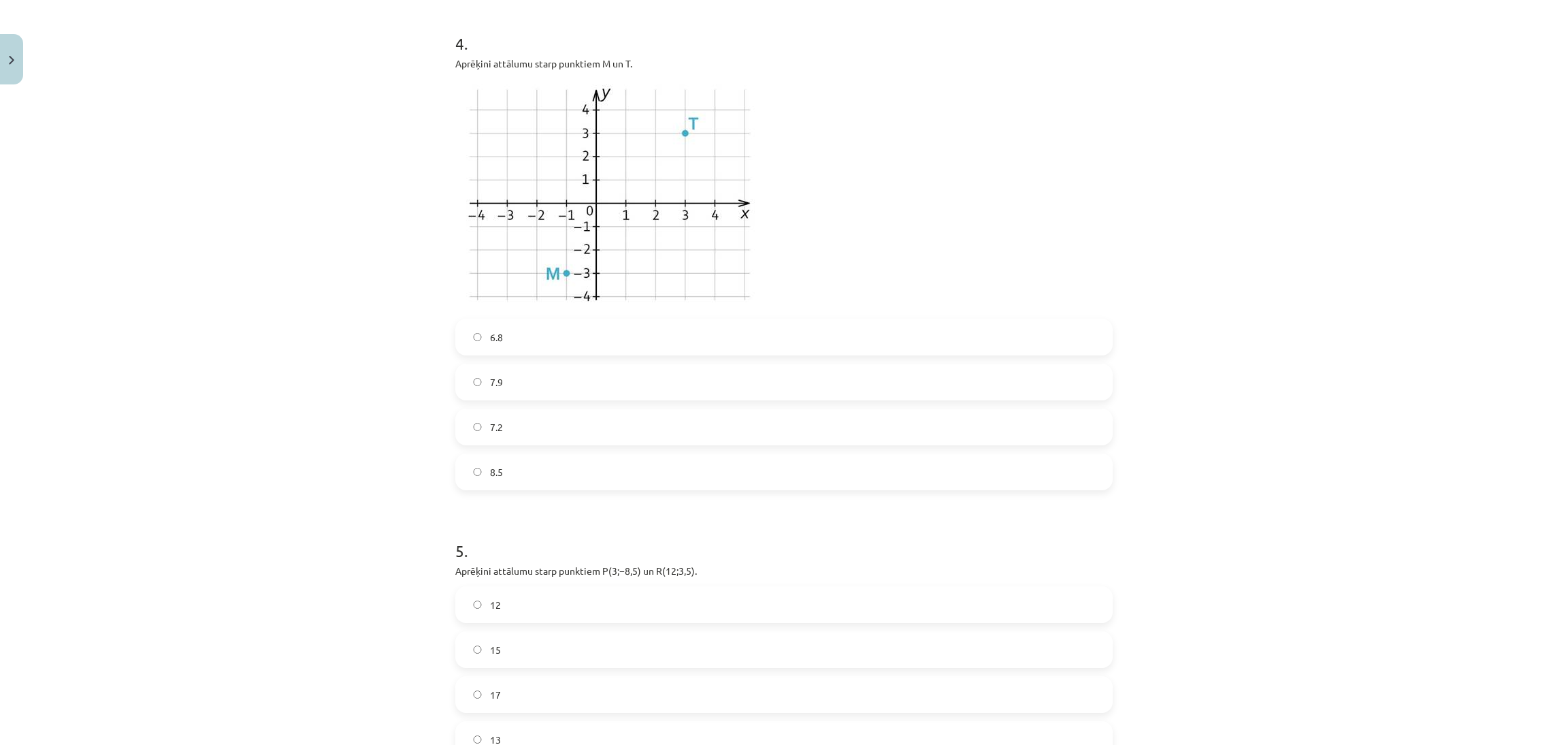
scroll to position [1232, 0]
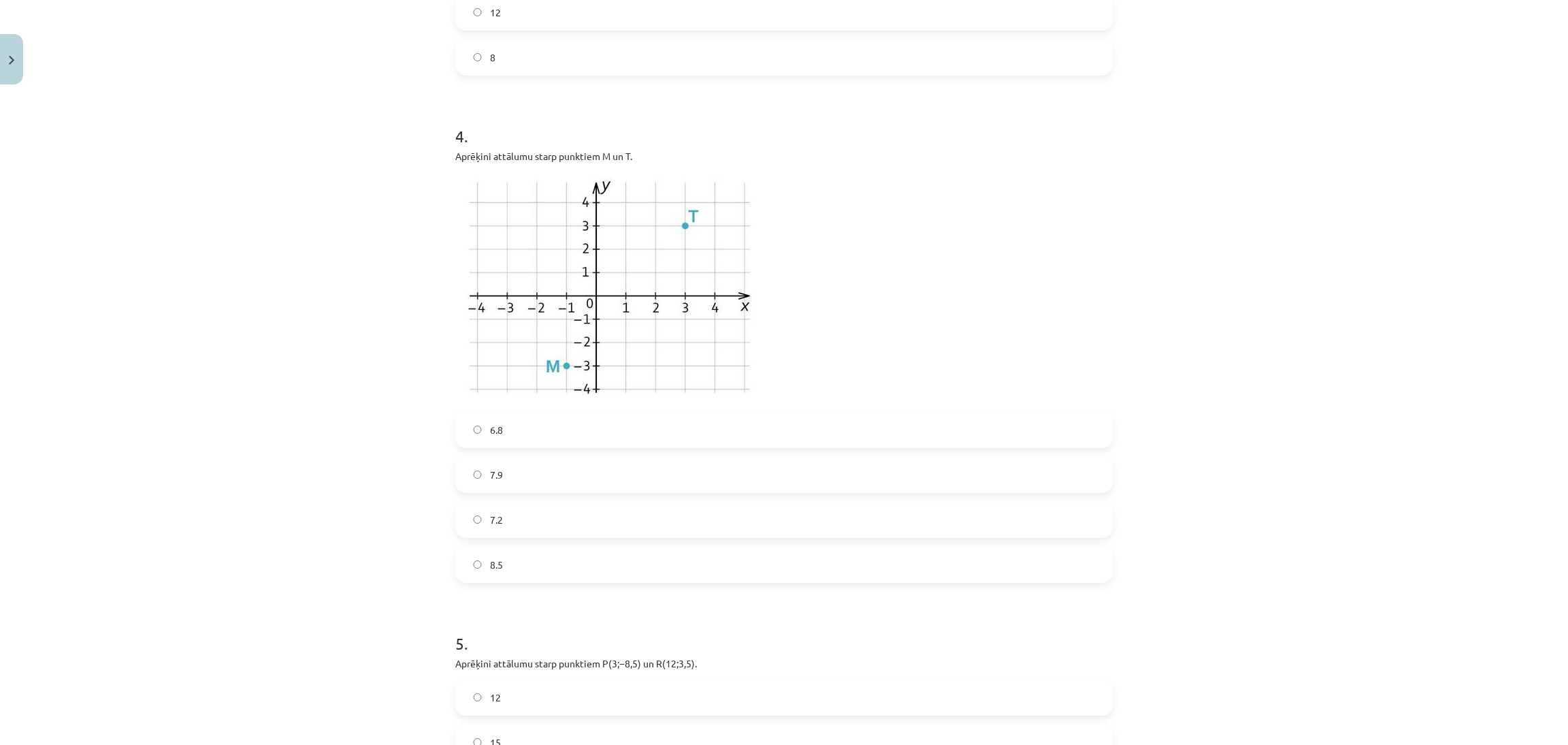
click at [589, 438] on label "6.8" at bounding box center [784, 430] width 654 height 34
click at [604, 504] on label "7.2" at bounding box center [784, 519] width 654 height 34
drag, startPoint x: 1526, startPoint y: 586, endPoint x: 1539, endPoint y: 636, distance: 51.7
click at [1539, 636] on div "Mācību tēma: Matemātikas i - 10. klases 1. ieskaites mācību materiāls (a,b) #7 …" at bounding box center [784, 372] width 1568 height 745
click at [1412, 528] on div "Mācību tēma: Matemātikas i - 10. klases 1. ieskaites mācību materiāls (a,b) #7 …" at bounding box center [784, 372] width 1568 height 745
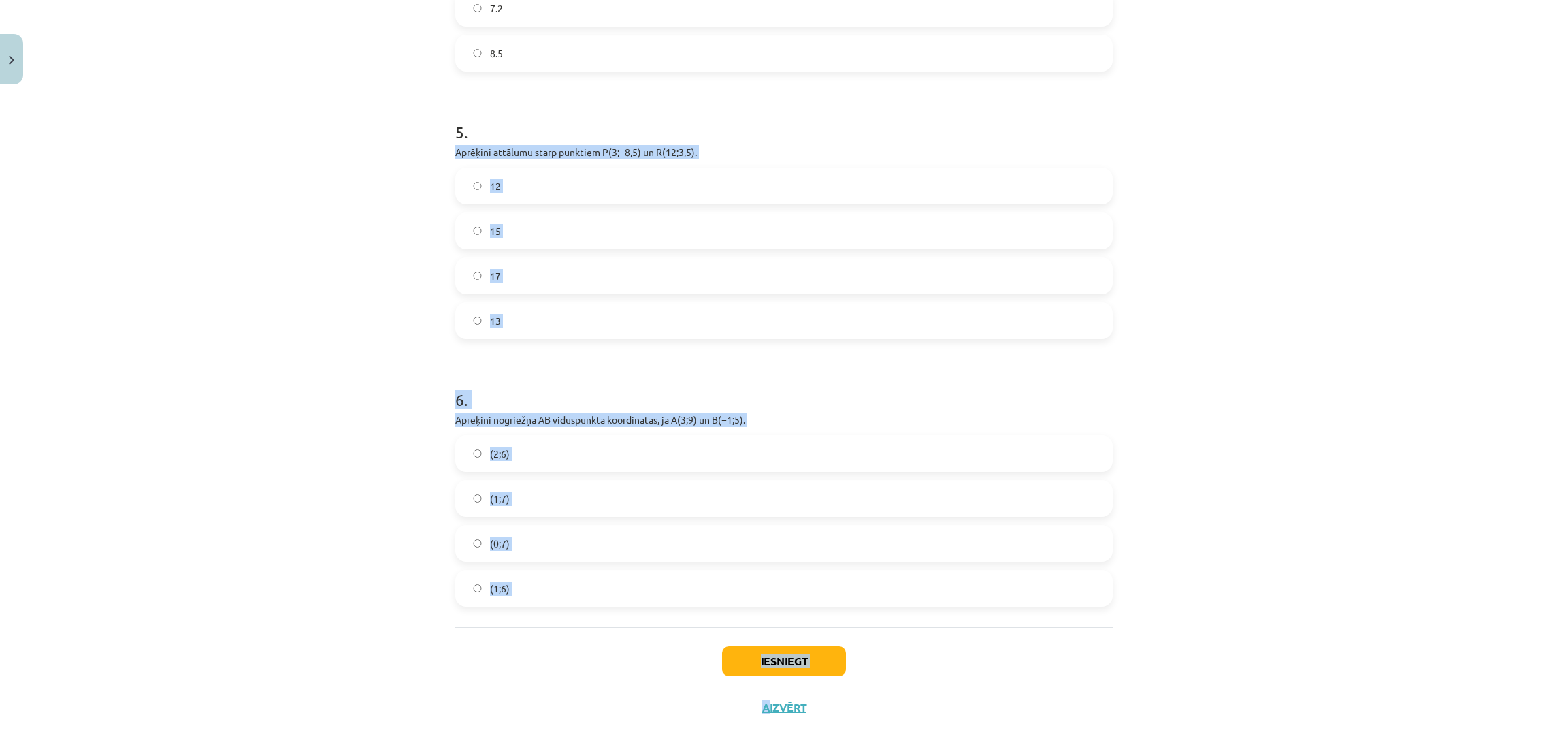
scroll to position [1763, 0]
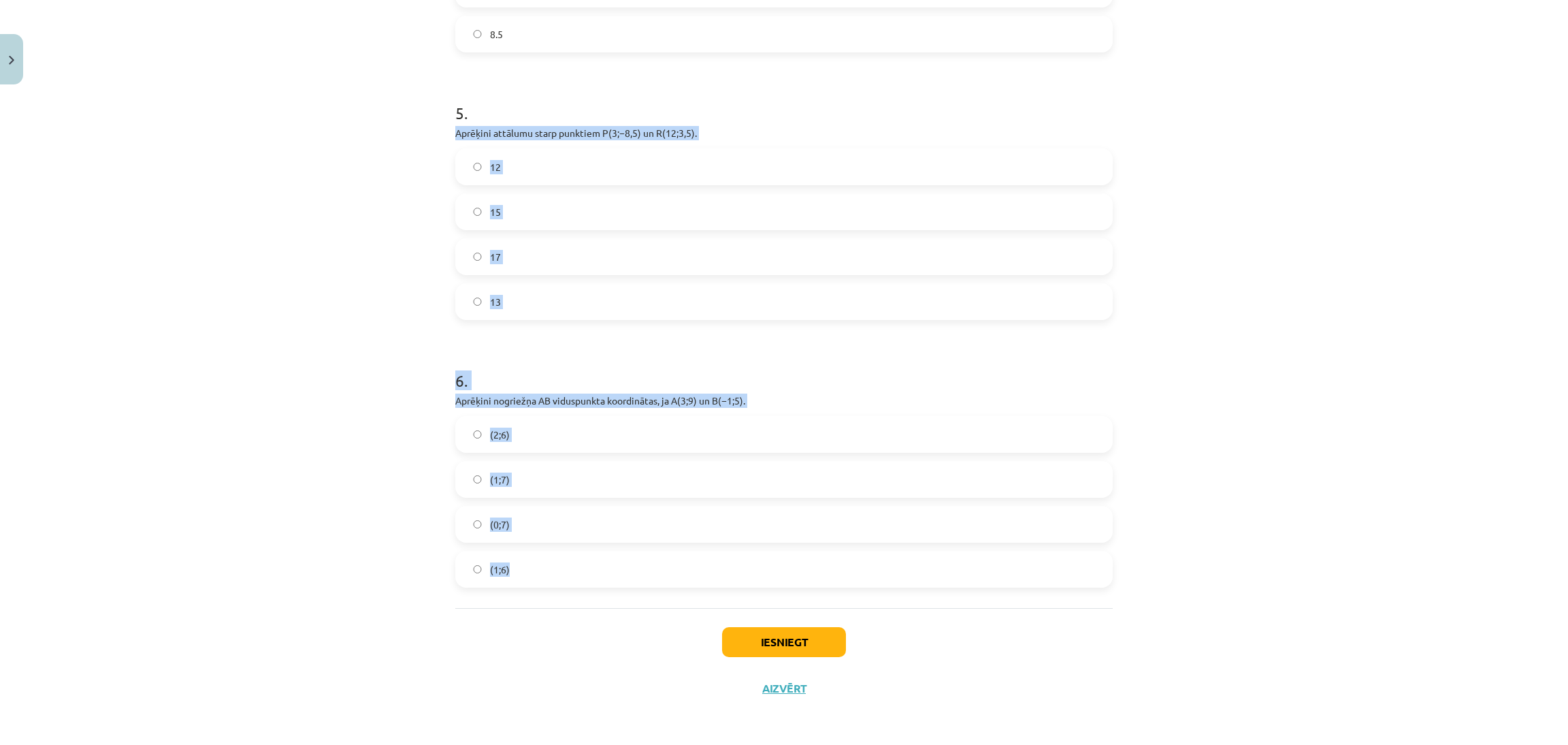
drag, startPoint x: 456, startPoint y: 301, endPoint x: 768, endPoint y: 593, distance: 427.3
click at [768, 593] on div "Mācību tēma: Matemātikas i - 10. klases 1. ieskaites mācību materiāls (a,b) #7 …" at bounding box center [784, 372] width 1568 height 745
click at [1187, 210] on div "Mācību tēma: Matemātikas i - 10. klases 1. ieskaites mācību materiāls (a,b) #7 …" at bounding box center [784, 372] width 1568 height 745
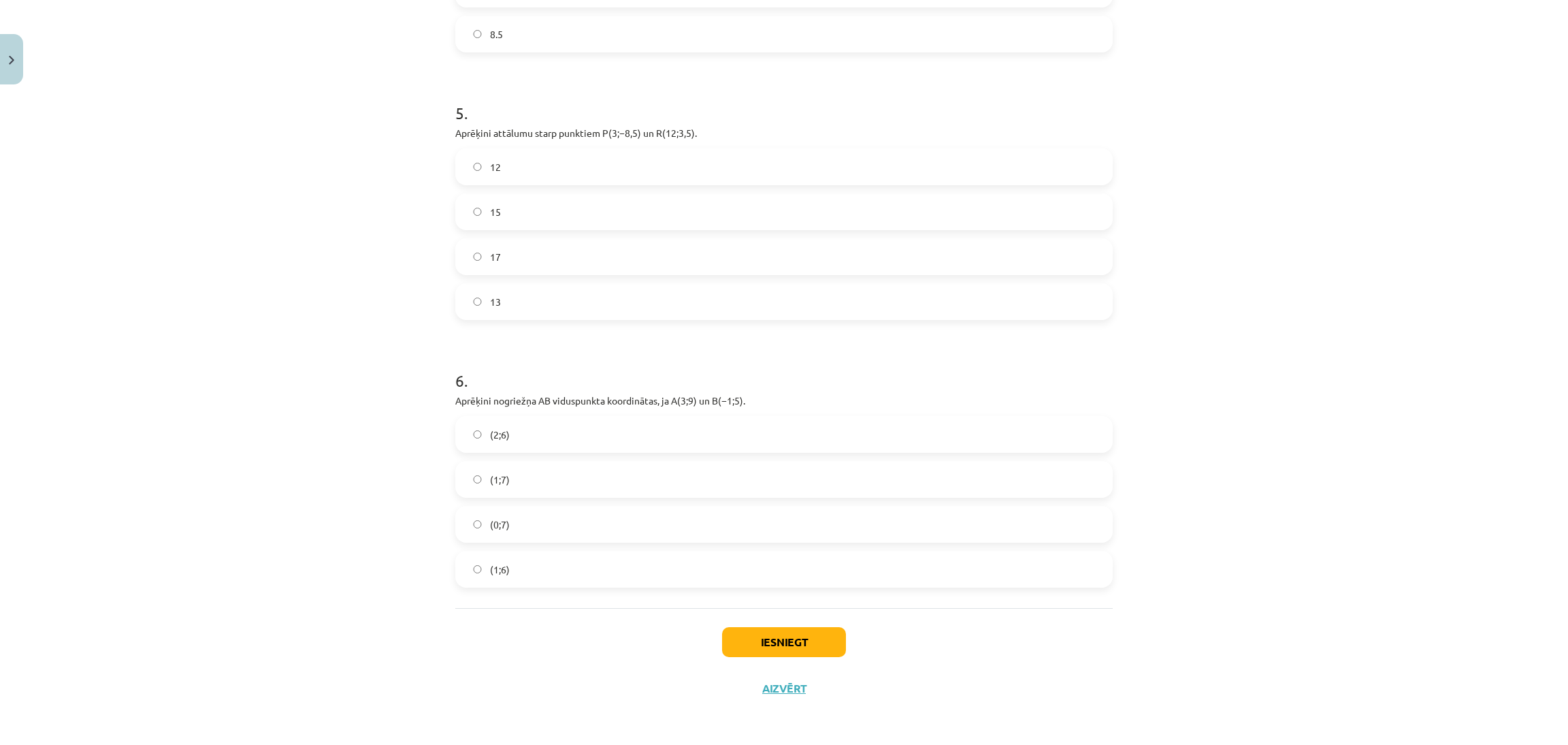
click at [926, 218] on label "15" at bounding box center [784, 212] width 654 height 34
click at [667, 484] on label "(1;7)" at bounding box center [784, 480] width 654 height 34
click at [753, 636] on button "Iesniegt" at bounding box center [784, 642] width 124 height 30
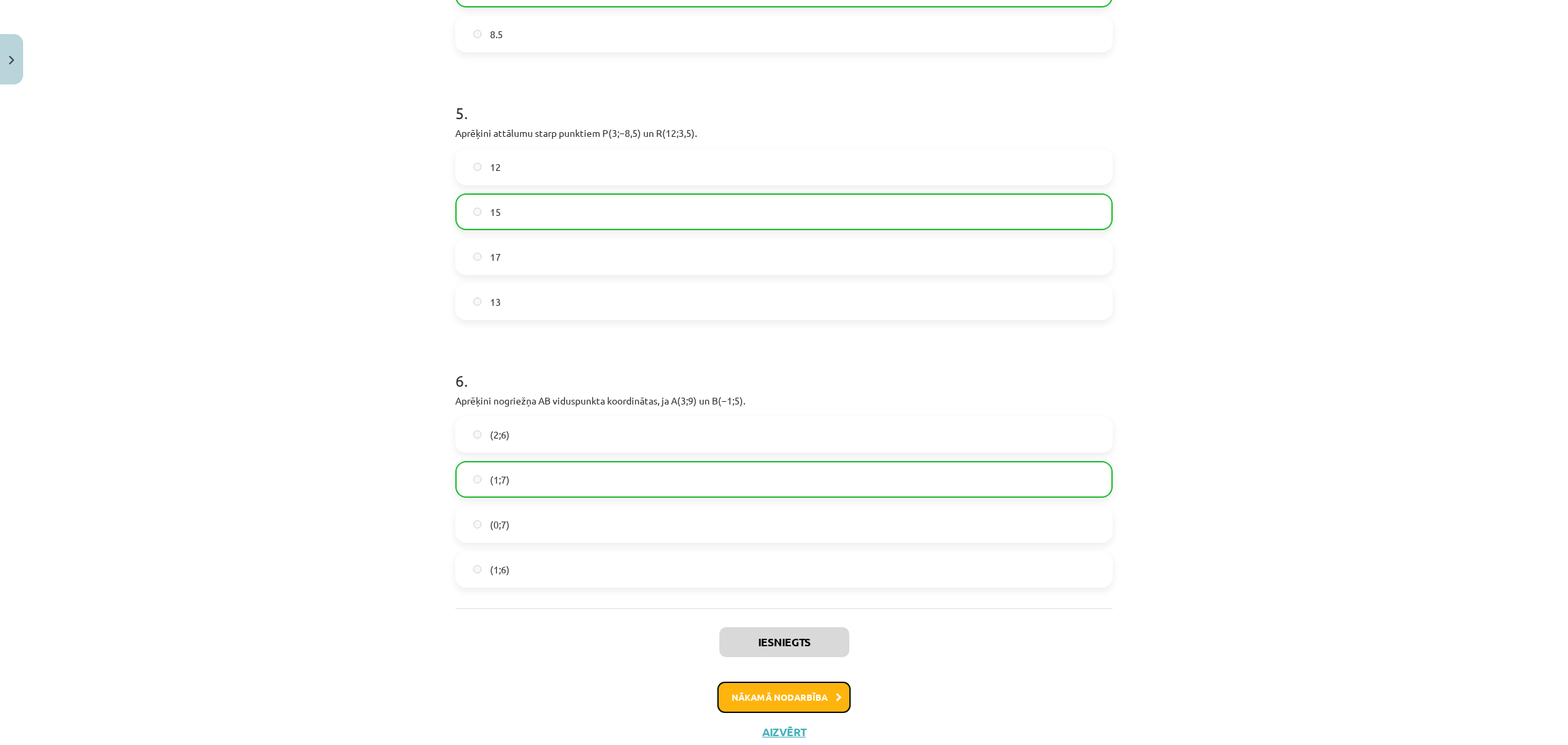
click at [818, 690] on button "Nākamā nodarbība" at bounding box center [784, 697] width 133 height 31
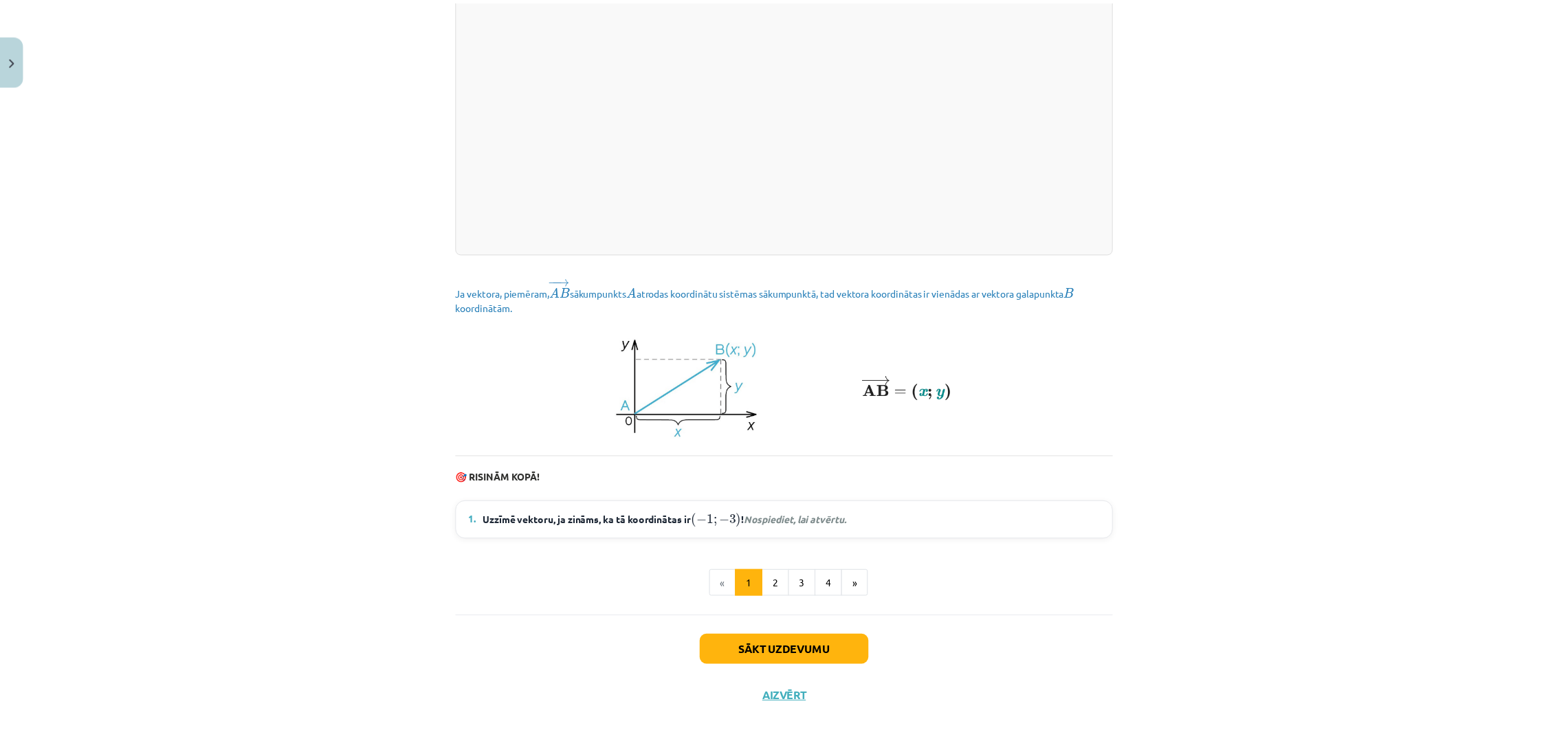
scroll to position [1667, 0]
click at [775, 696] on button "Aizvērt" at bounding box center [792, 695] width 52 height 14
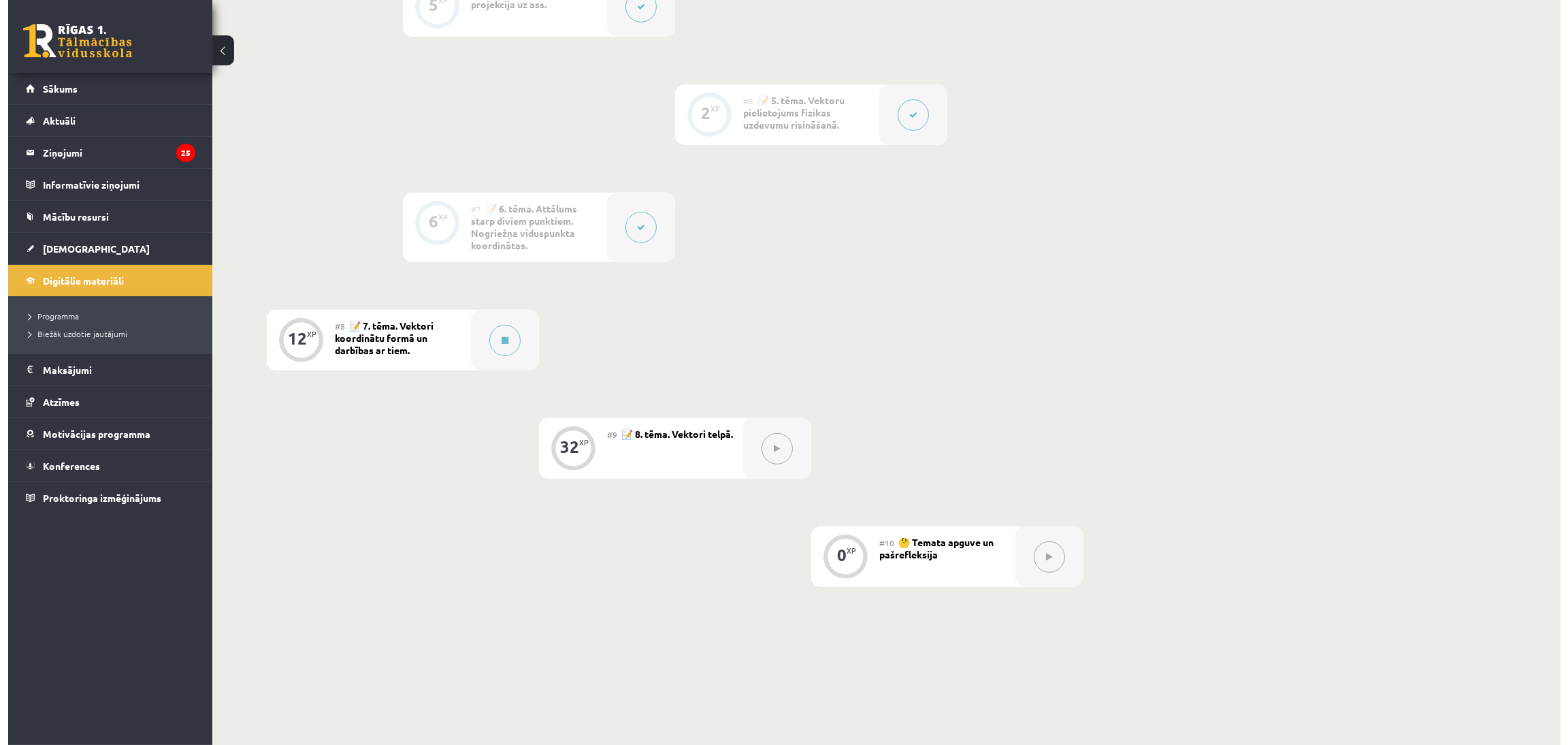
scroll to position [903, 0]
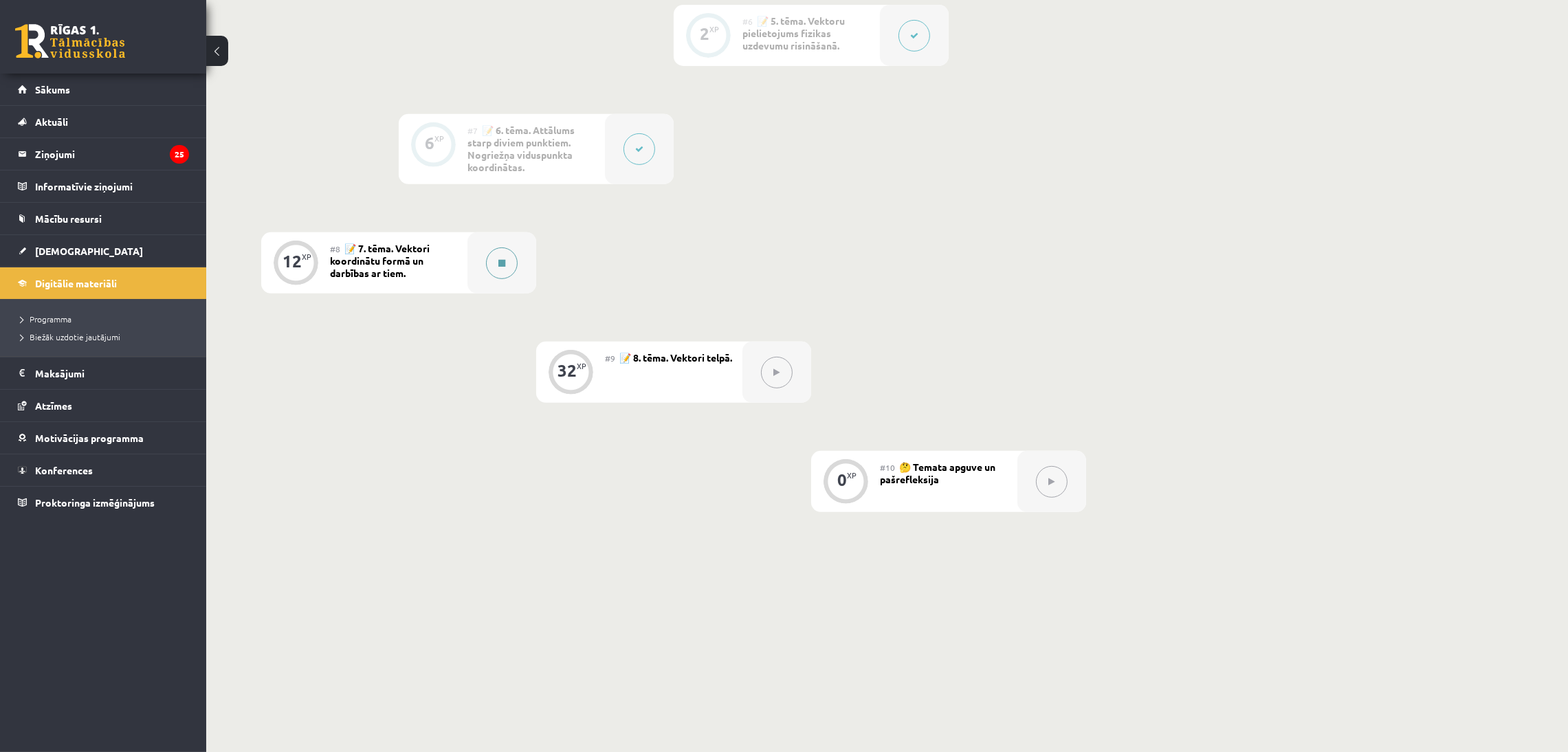
click at [497, 277] on div at bounding box center [502, 263] width 69 height 61
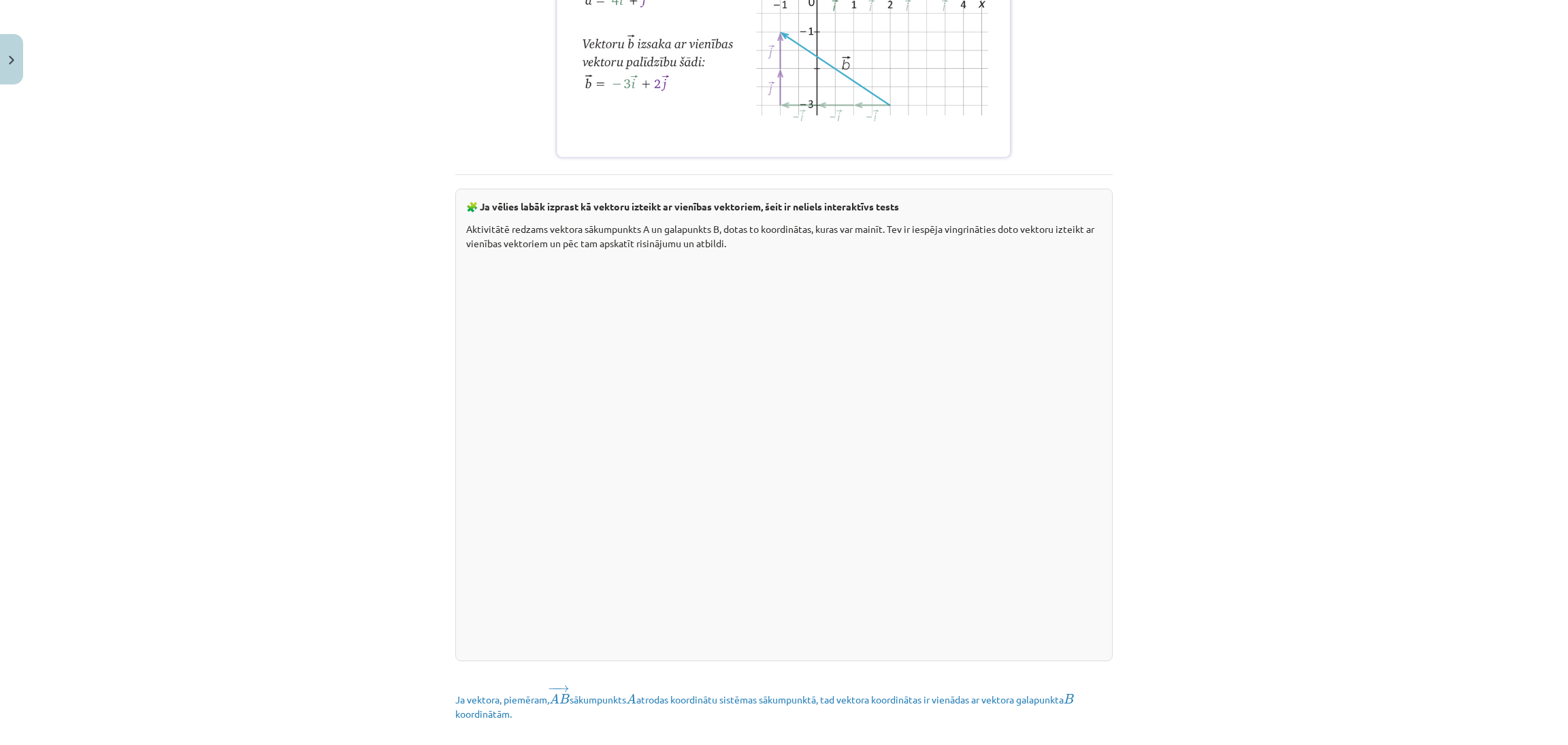
scroll to position [1652, 0]
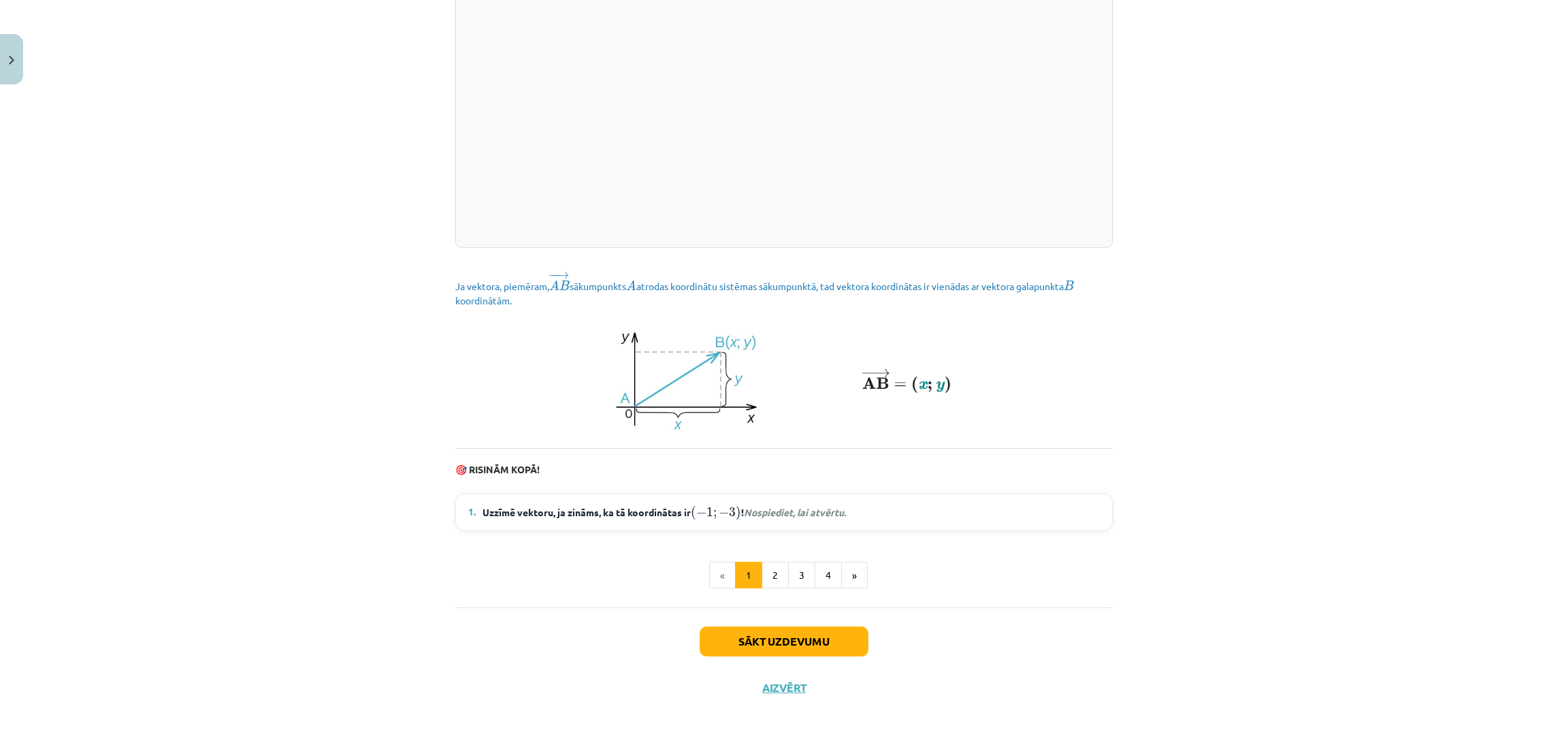
click at [773, 618] on div "Sākt uzdevumu Aizvērt" at bounding box center [784, 655] width 658 height 96
click at [778, 645] on button "Sākt uzdevumu" at bounding box center [784, 641] width 169 height 30
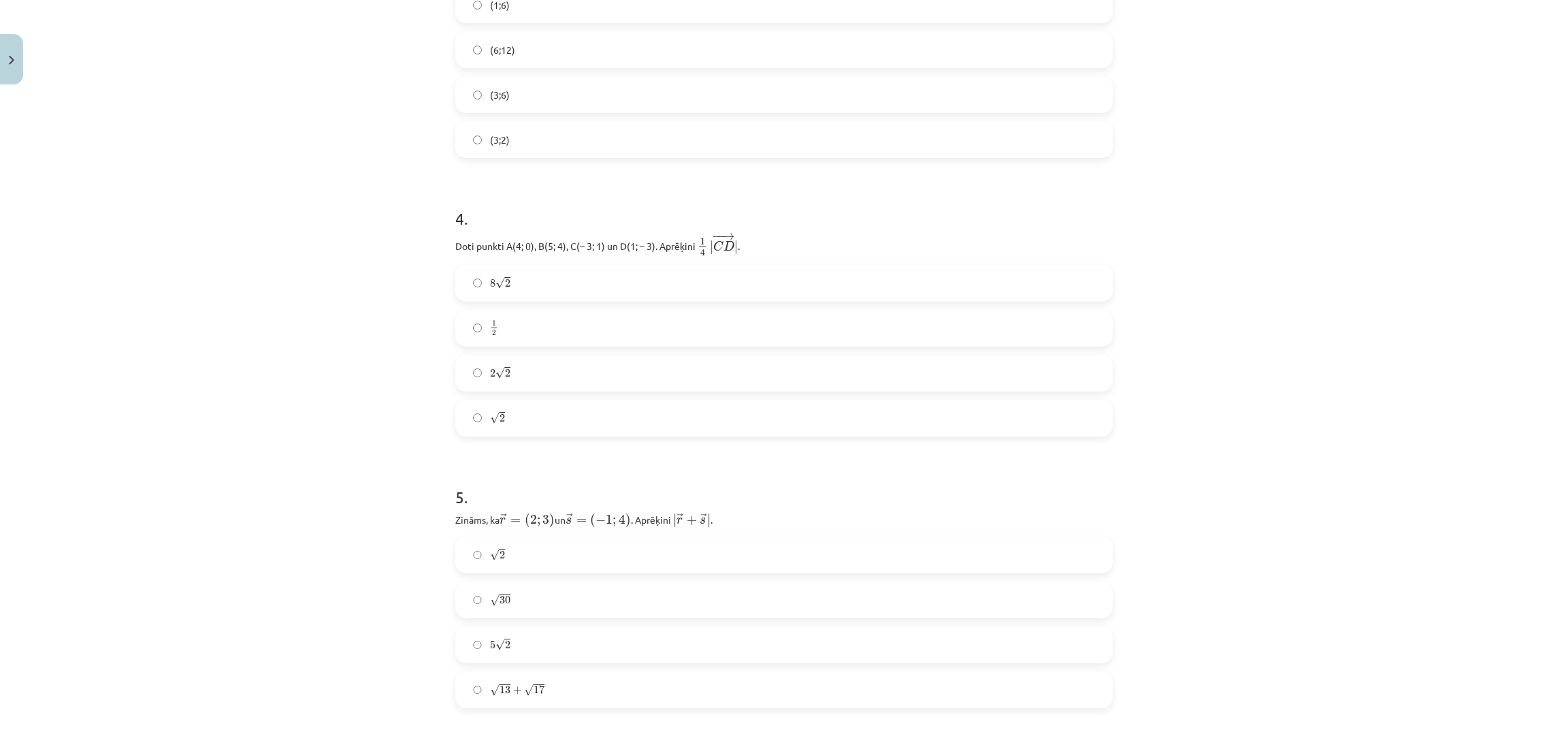
scroll to position [1283, 0]
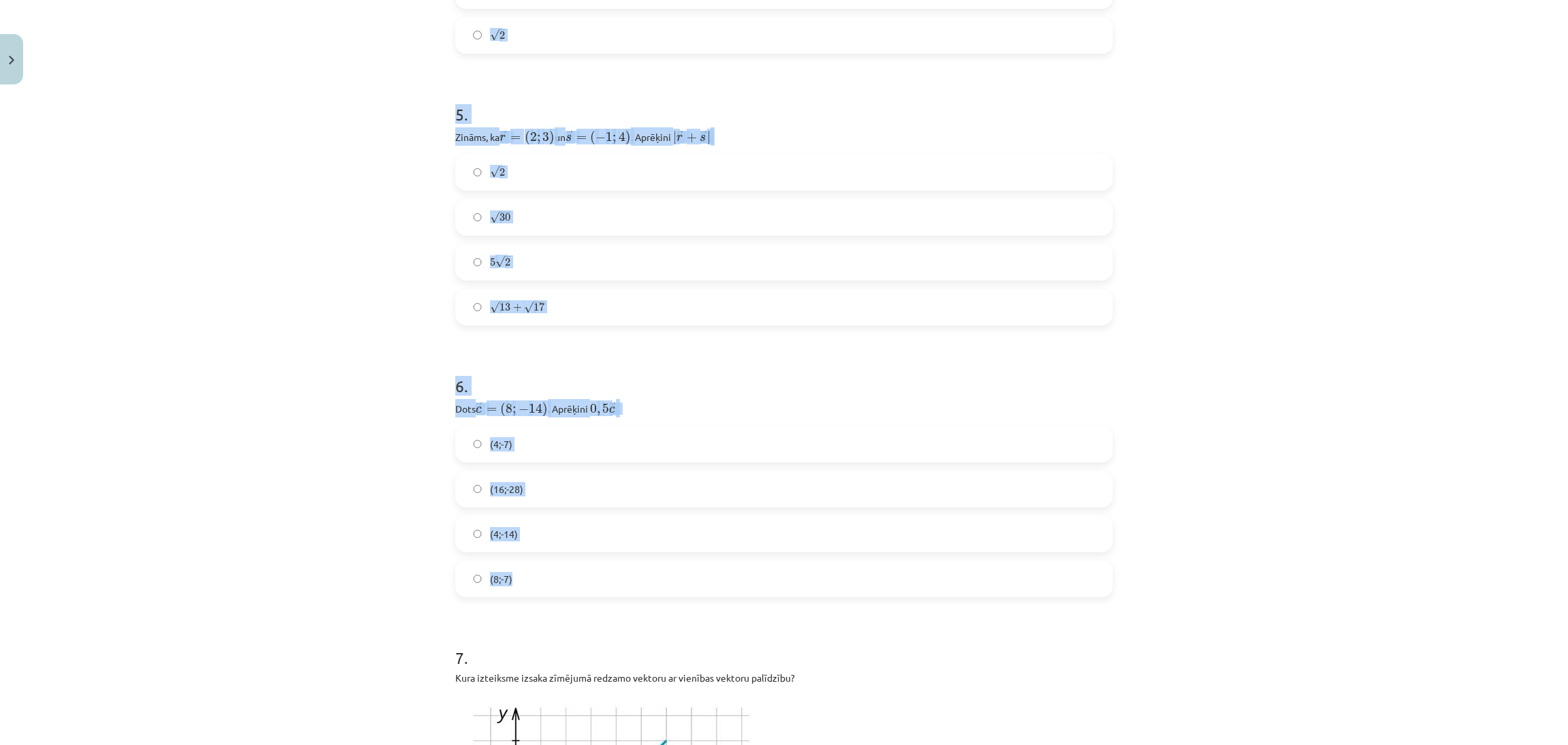
drag, startPoint x: 387, startPoint y: 301, endPoint x: 979, endPoint y: 582, distance: 655.3
click at [979, 583] on div "Mācību tēma: Matemātikas i - 10. klases 1. ieskaites mācību materiāls (a,b) #8 …" at bounding box center [784, 372] width 1568 height 745
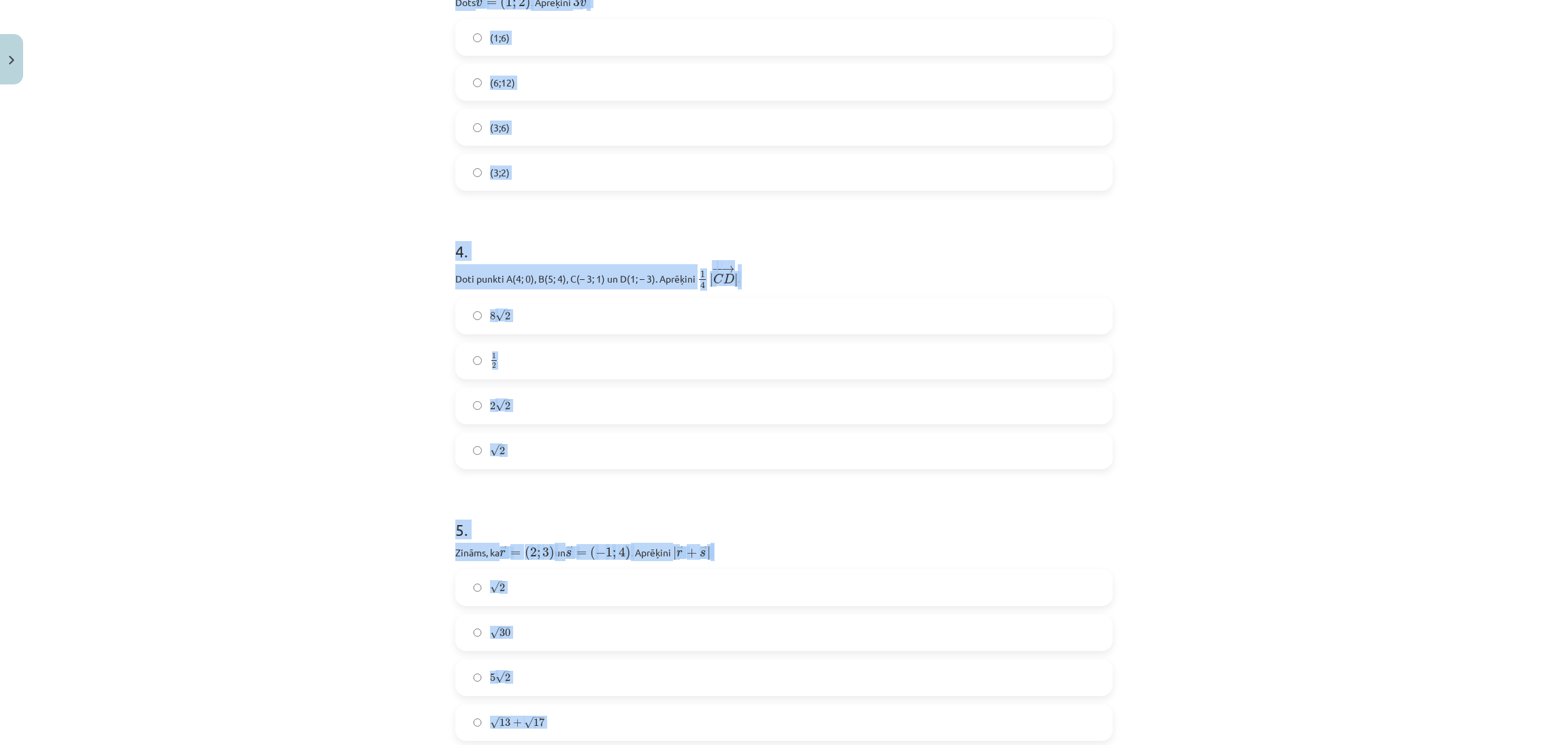
scroll to position [0, 0]
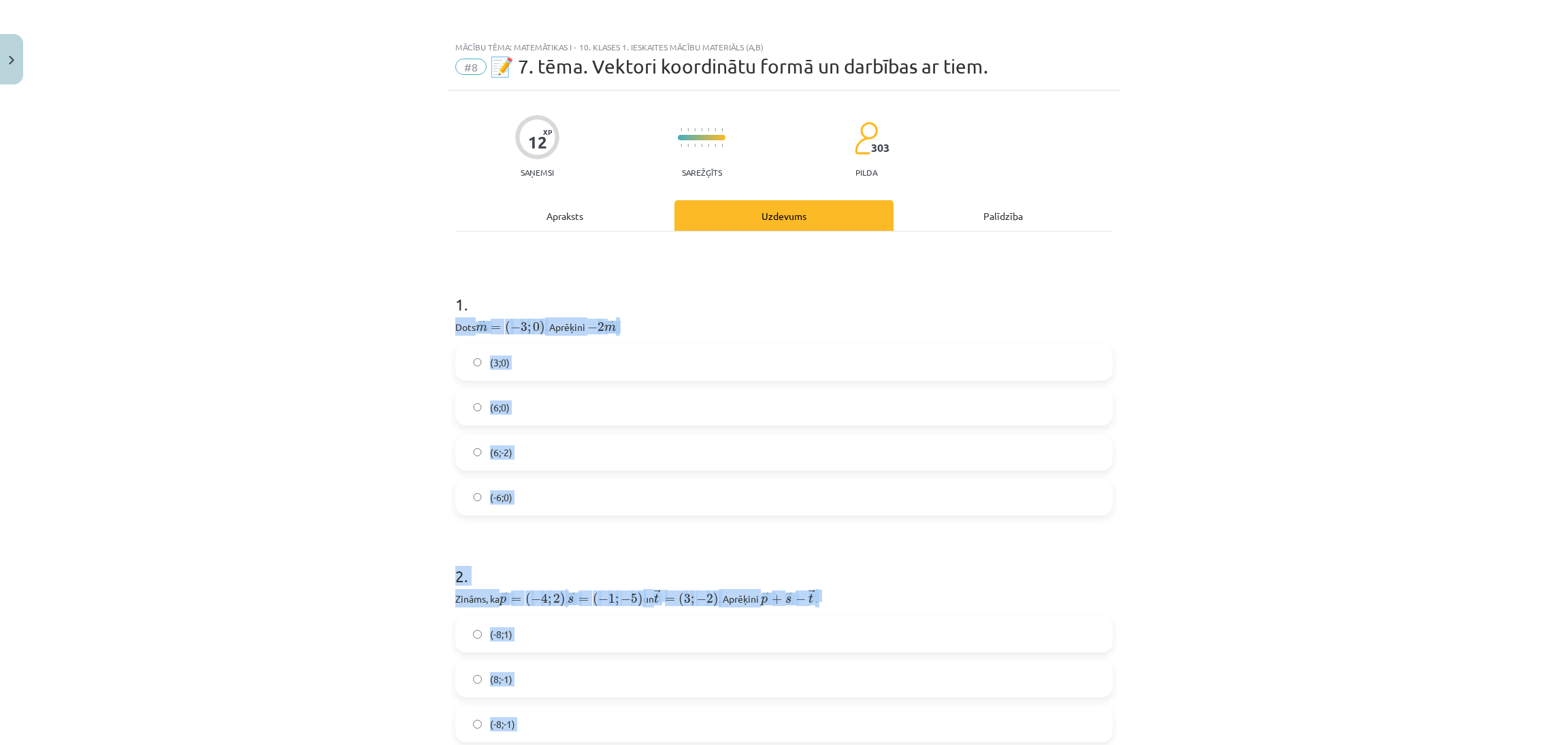
click at [624, 400] on label "(6;0)" at bounding box center [784, 407] width 654 height 34
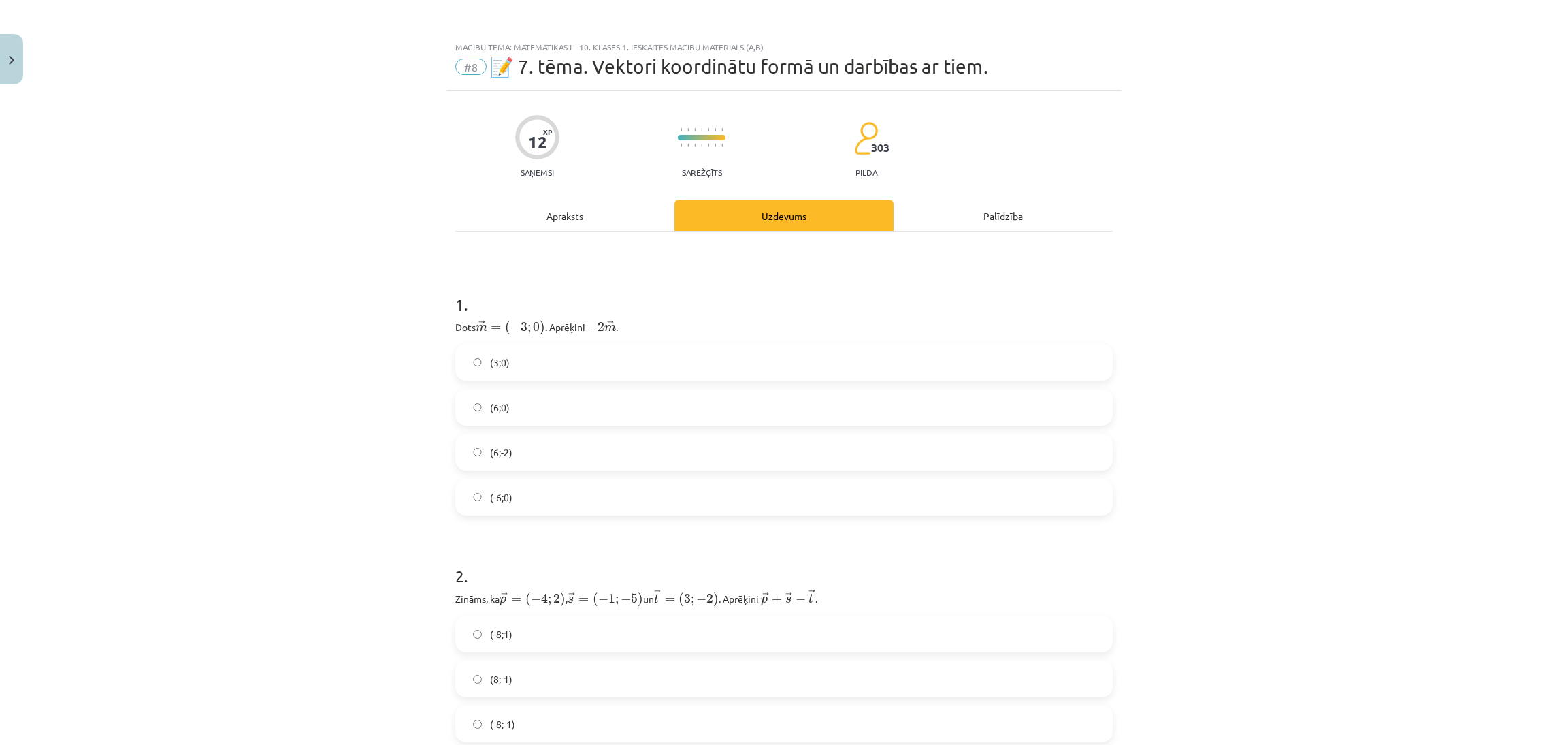
scroll to position [266, 0]
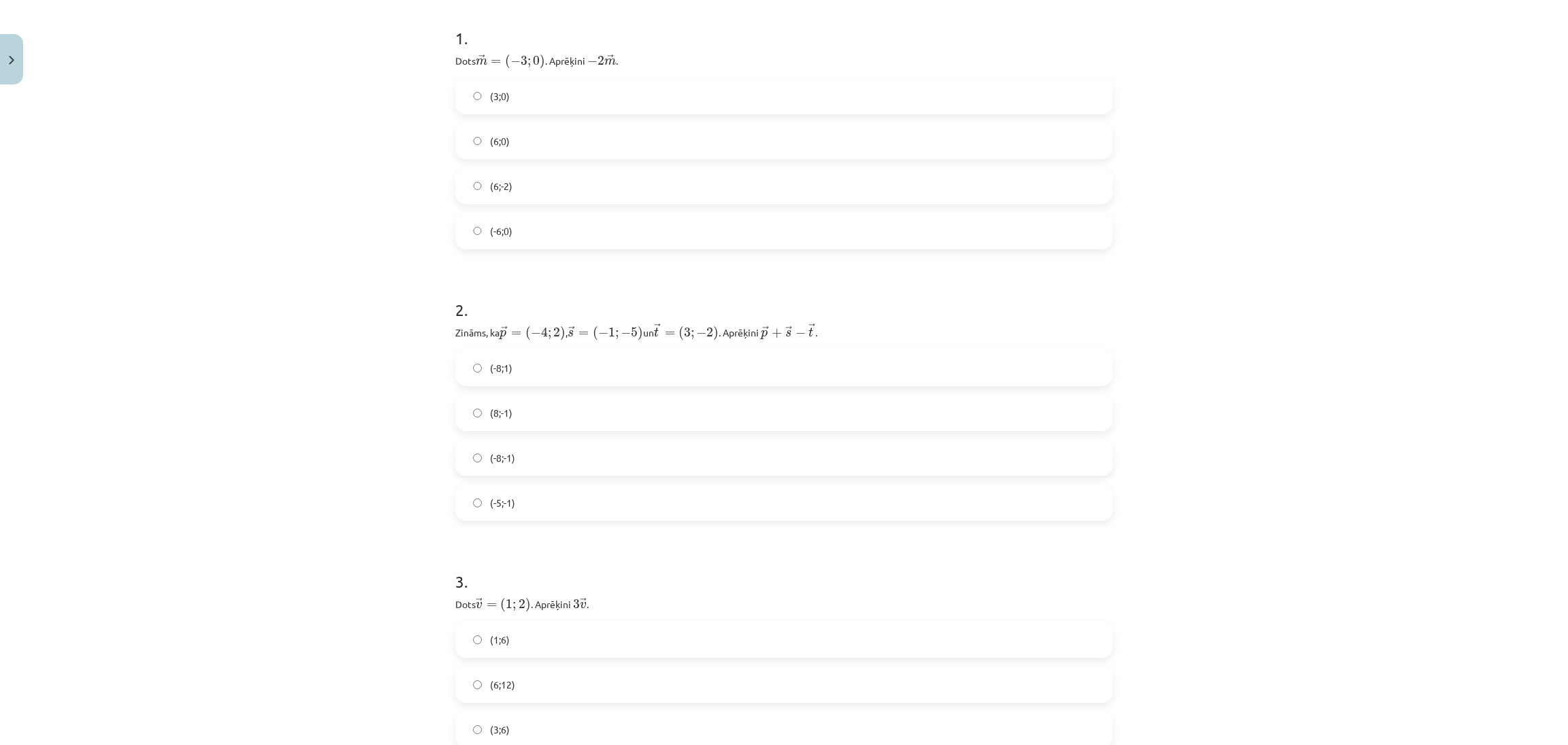
click at [662, 451] on label "(-8;-1)" at bounding box center [784, 457] width 654 height 34
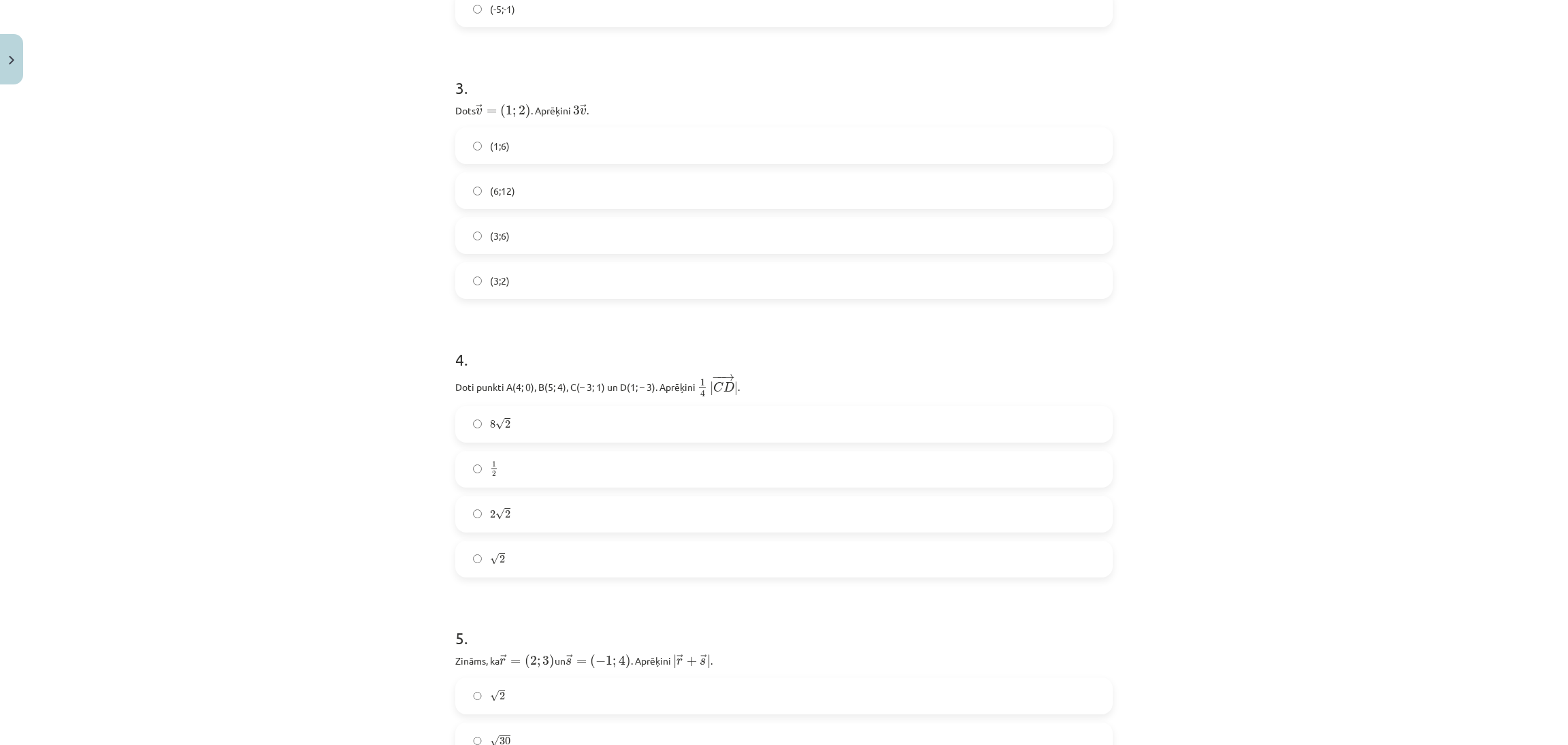
scroll to position [770, 0]
click at [940, 238] on label "(3;6)" at bounding box center [784, 226] width 654 height 34
click at [668, 541] on label "√ 2 2" at bounding box center [784, 549] width 654 height 34
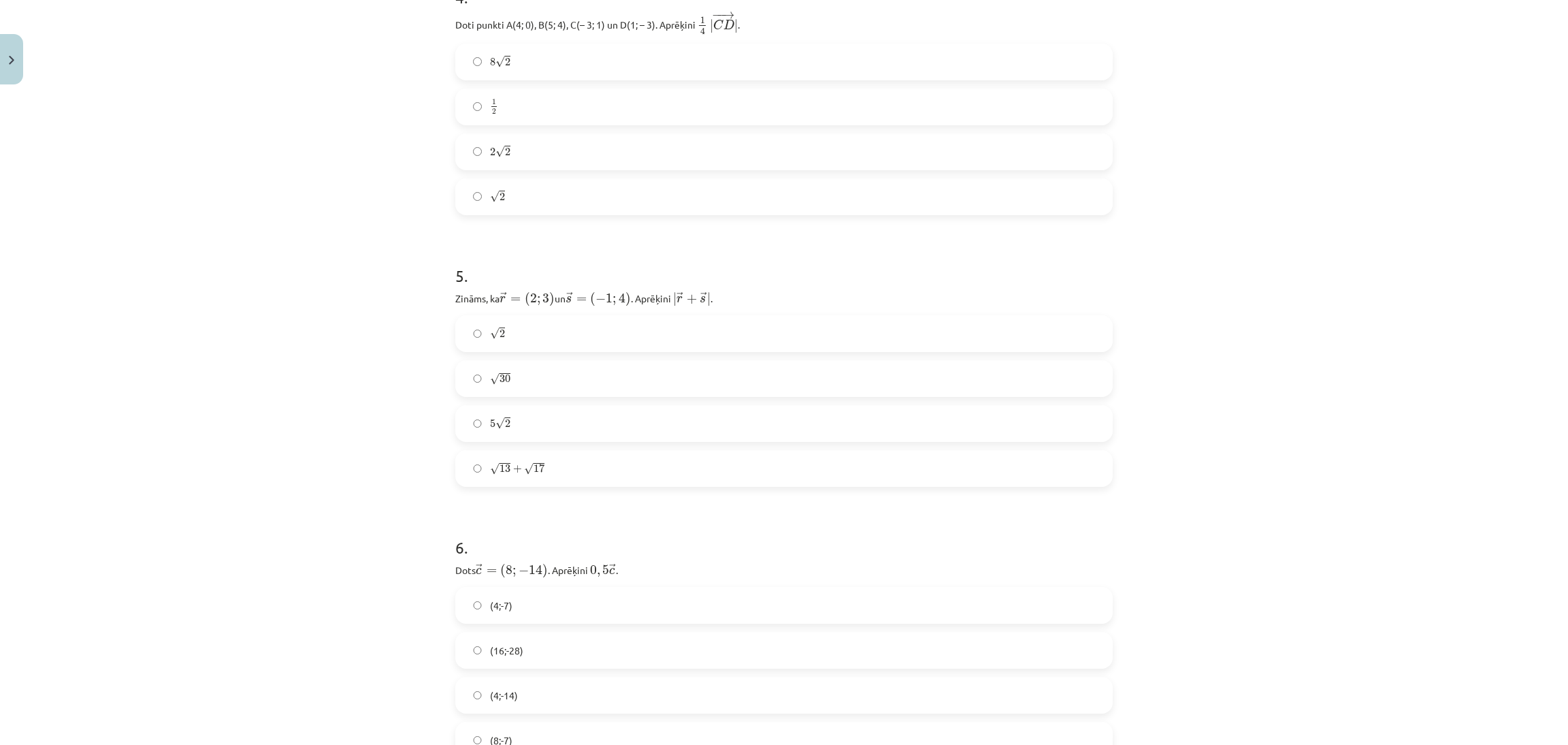
scroll to position [1133, 0]
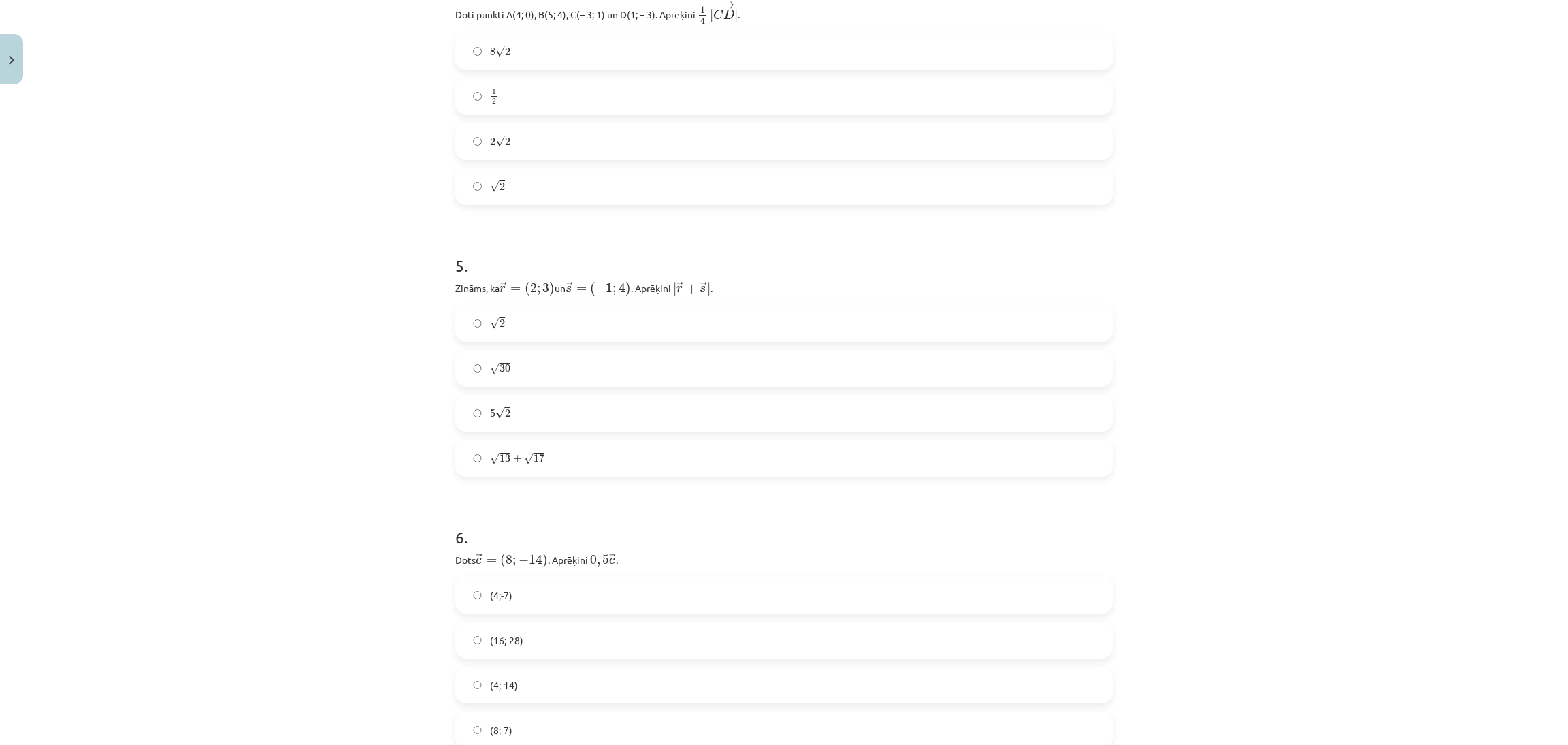
click at [555, 407] on label "5 √ 2 5 2" at bounding box center [784, 413] width 654 height 34
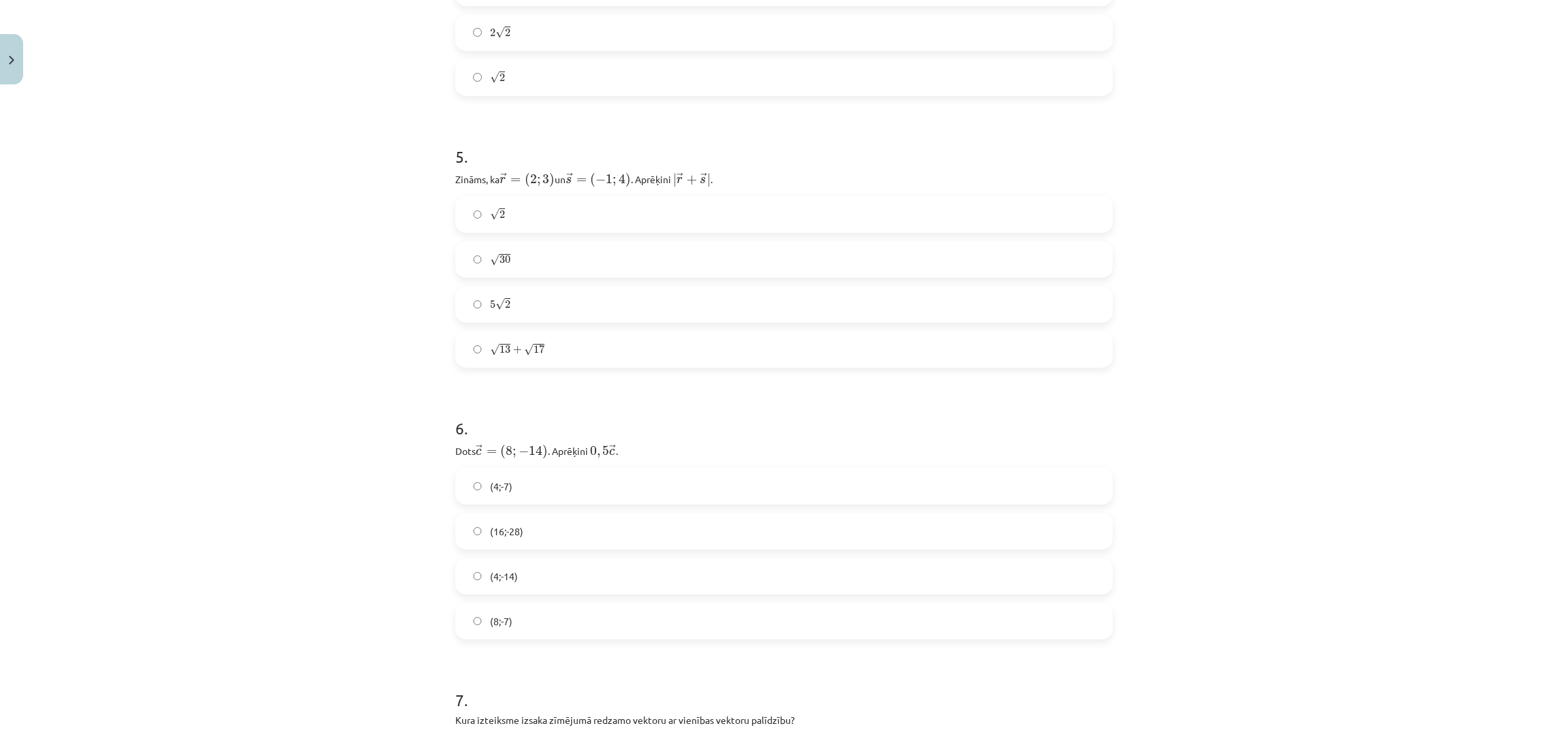
scroll to position [1333, 0]
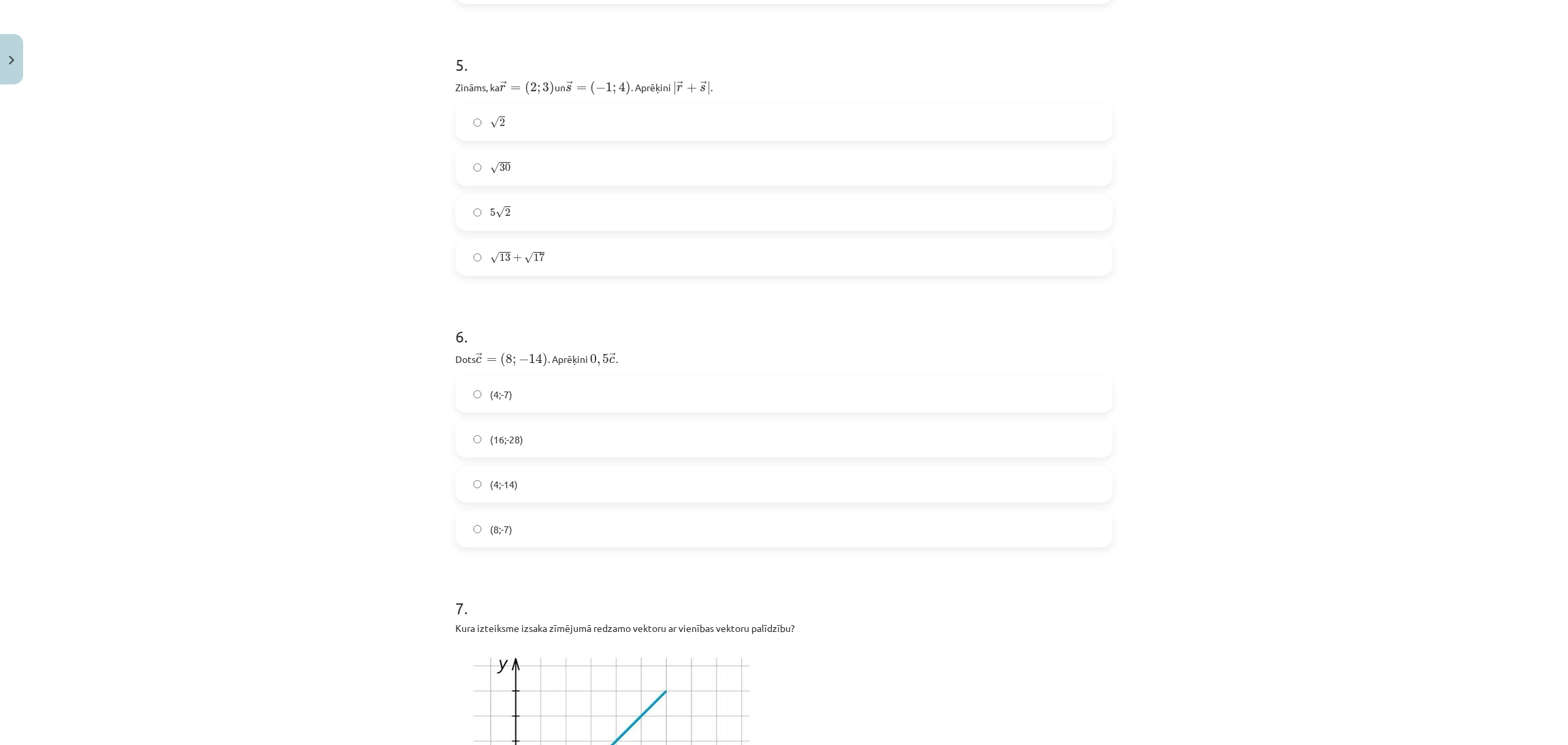
click at [632, 364] on div "6 . Dots ﻿ → c = ( 8 ; − 14 ) c → = ( 8 ; − 14 ) ﻿. Aprēķini ﻿ 0 , 5 → c 0 , 5 …" at bounding box center [784, 425] width 658 height 245
click at [645, 378] on label "(4;-7)" at bounding box center [784, 394] width 654 height 34
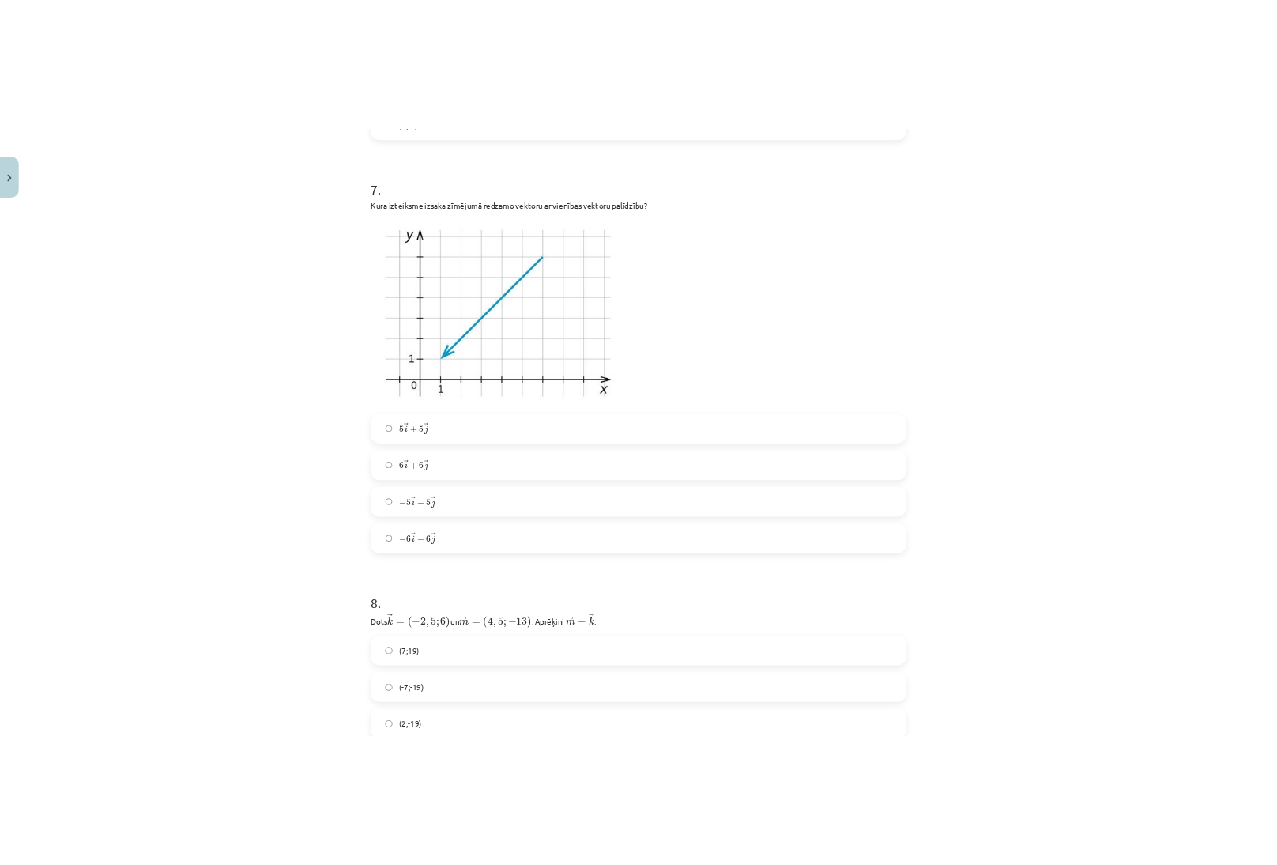
scroll to position [2161, 0]
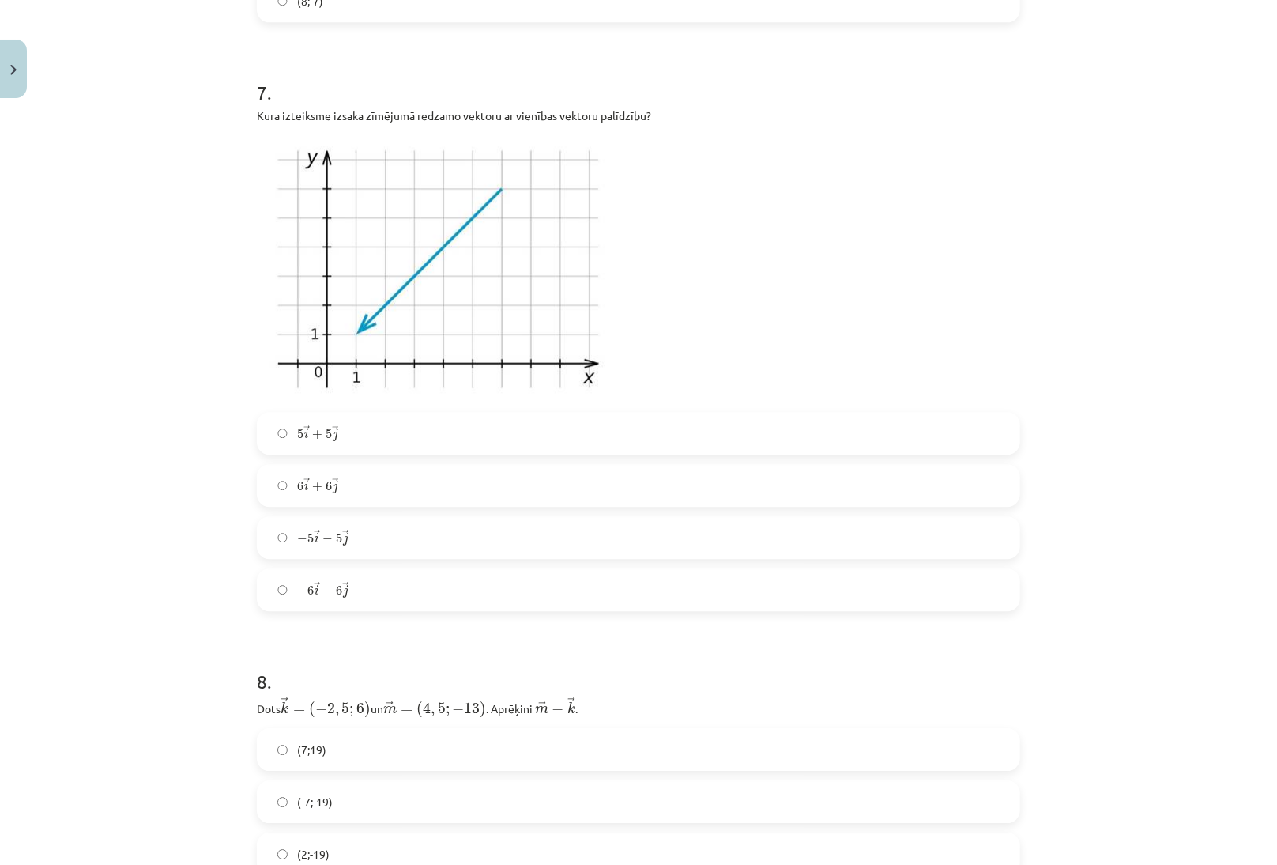
click at [594, 580] on label "− 6 → i − 6 → j − 6 i → − 6 j →" at bounding box center [638, 590] width 760 height 40
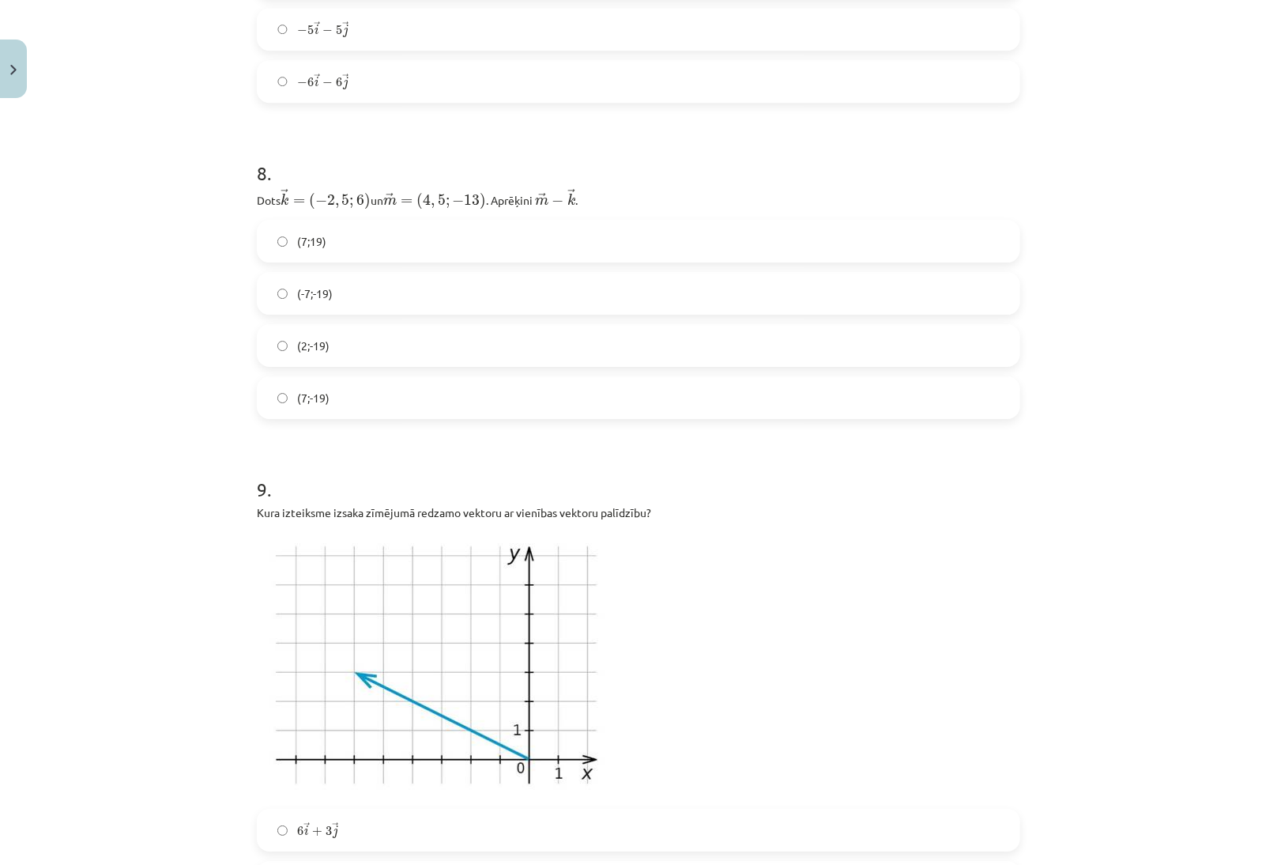
scroll to position [2693, 0]
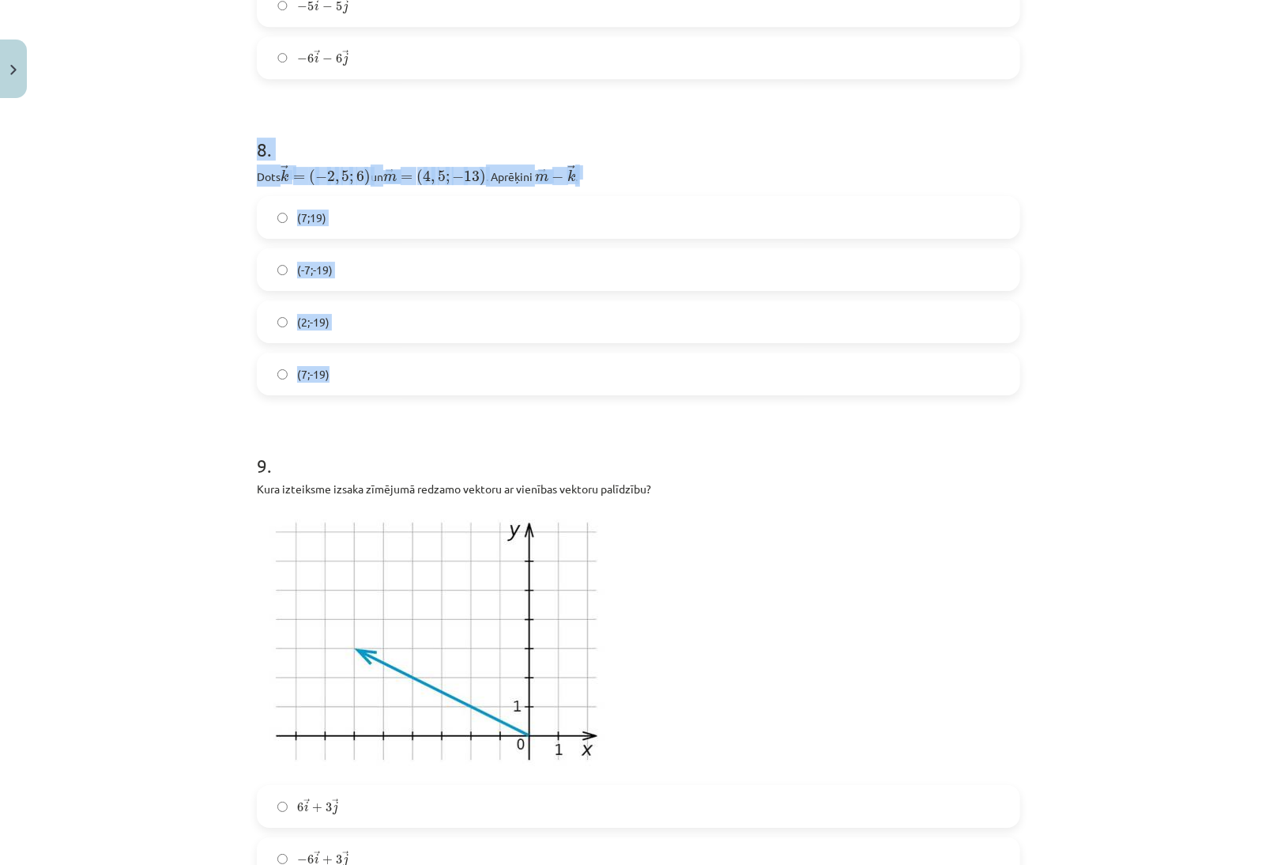
drag, startPoint x: 279, startPoint y: 184, endPoint x: 681, endPoint y: 365, distance: 440.5
click at [681, 365] on div "Mācību tēma: Matemātikas i - 10. klases 1. ieskaites mācību materiāls (a,b) #8 …" at bounding box center [638, 432] width 1277 height 865
click at [805, 516] on p at bounding box center [639, 641] width 764 height 269
click at [856, 379] on label "(7;-19)" at bounding box center [638, 374] width 760 height 40
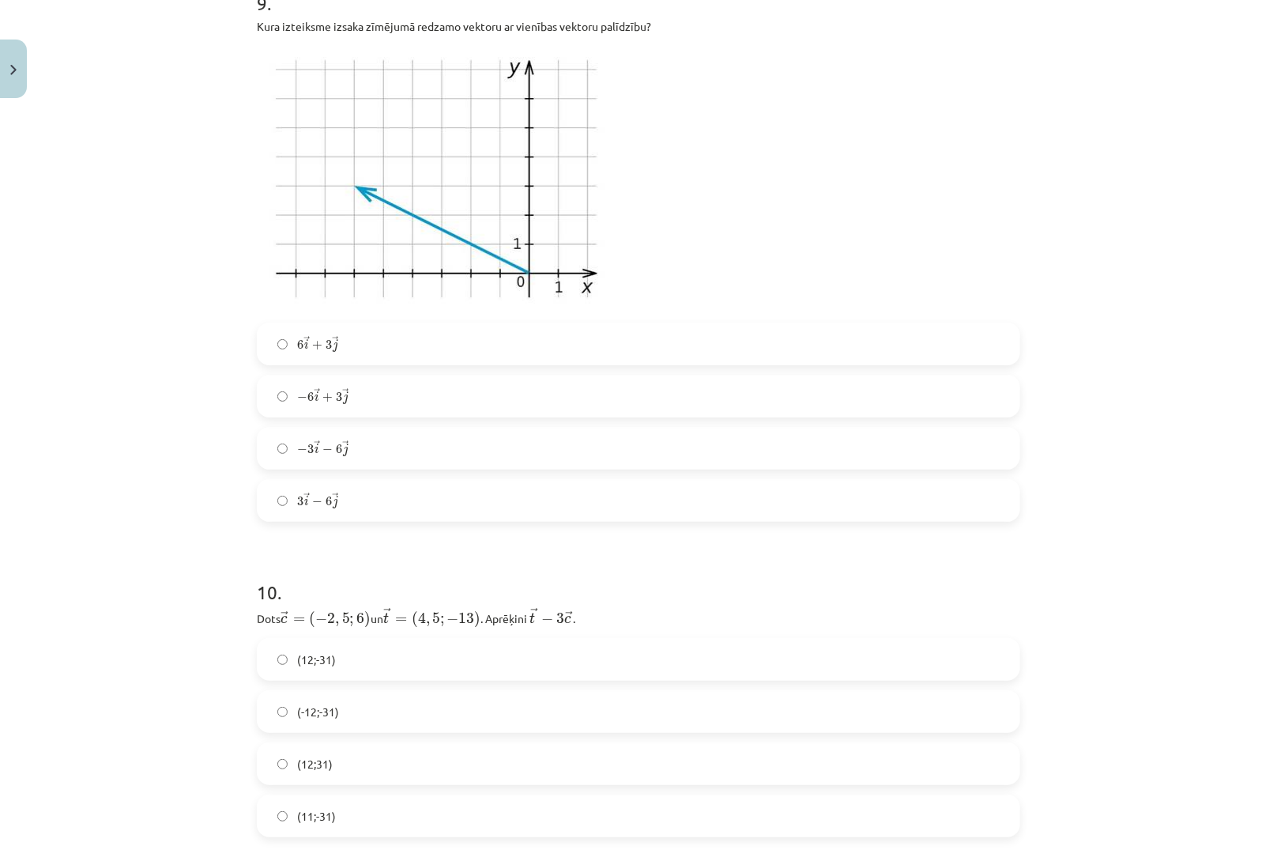
scroll to position [3167, 0]
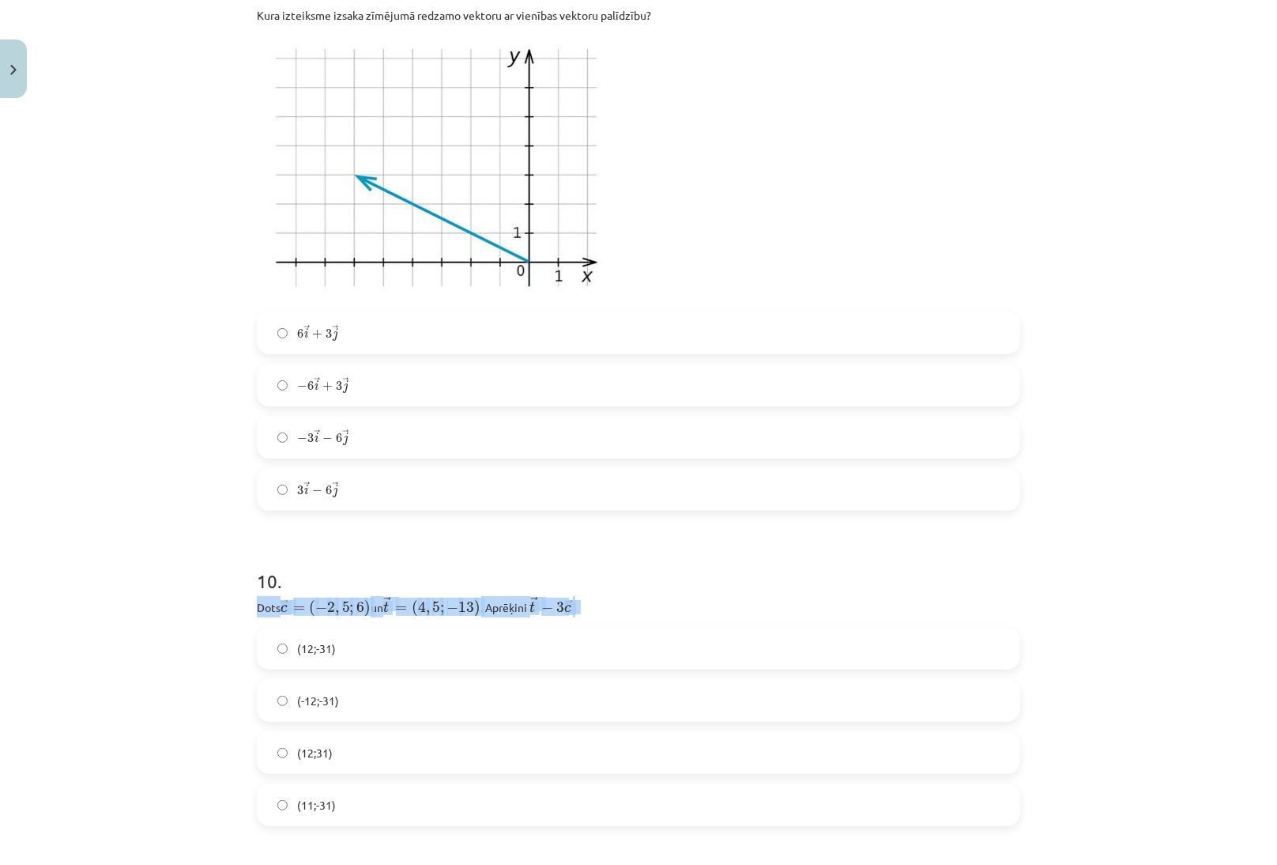
drag, startPoint x: 1255, startPoint y: 592, endPoint x: 1248, endPoint y: 538, distance: 54.2
click at [1248, 538] on div "Mācību tēma: Matemātikas i - 10. klases 1. ieskaites mācību materiāls (a,b) #8 …" at bounding box center [638, 432] width 1277 height 865
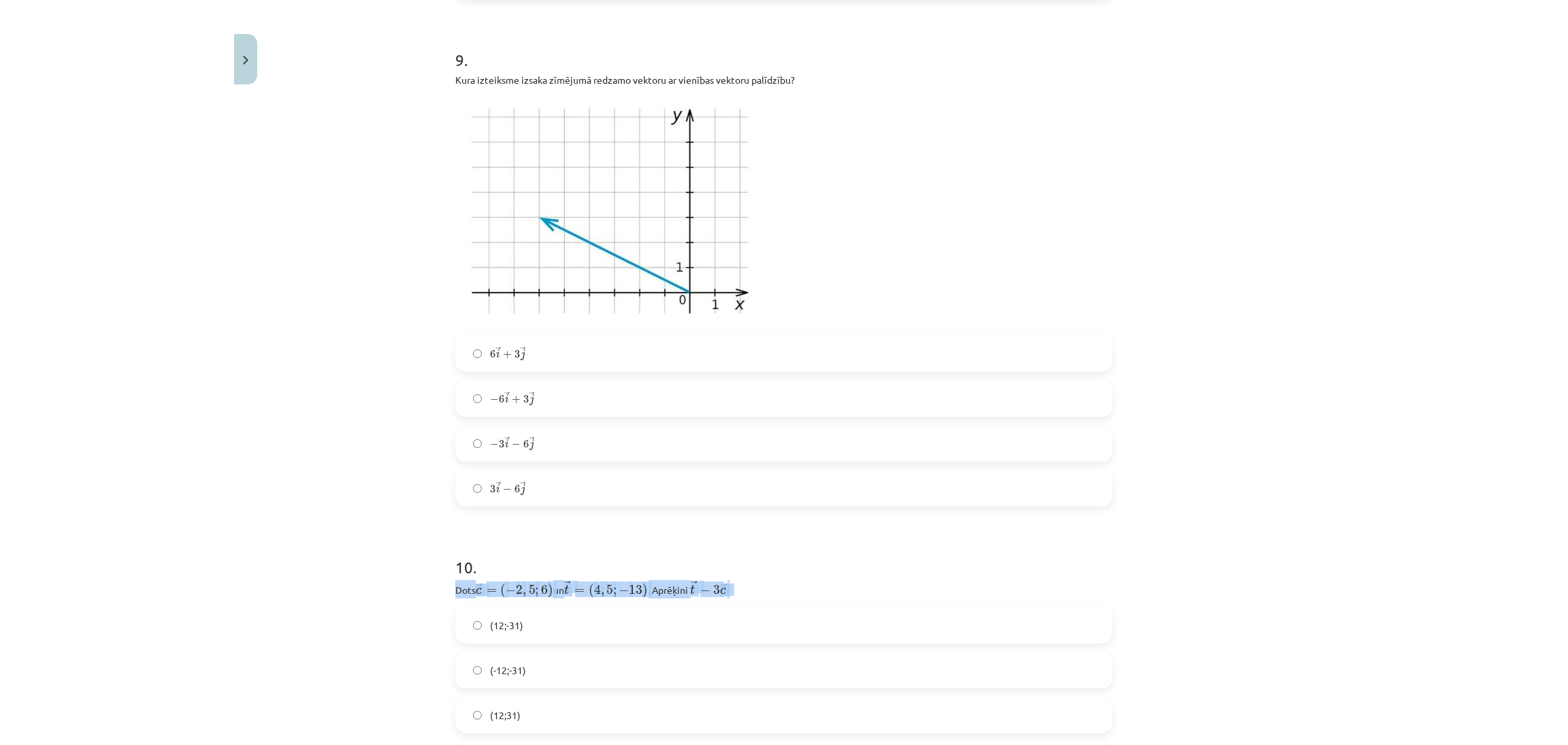
scroll to position [2544, 0]
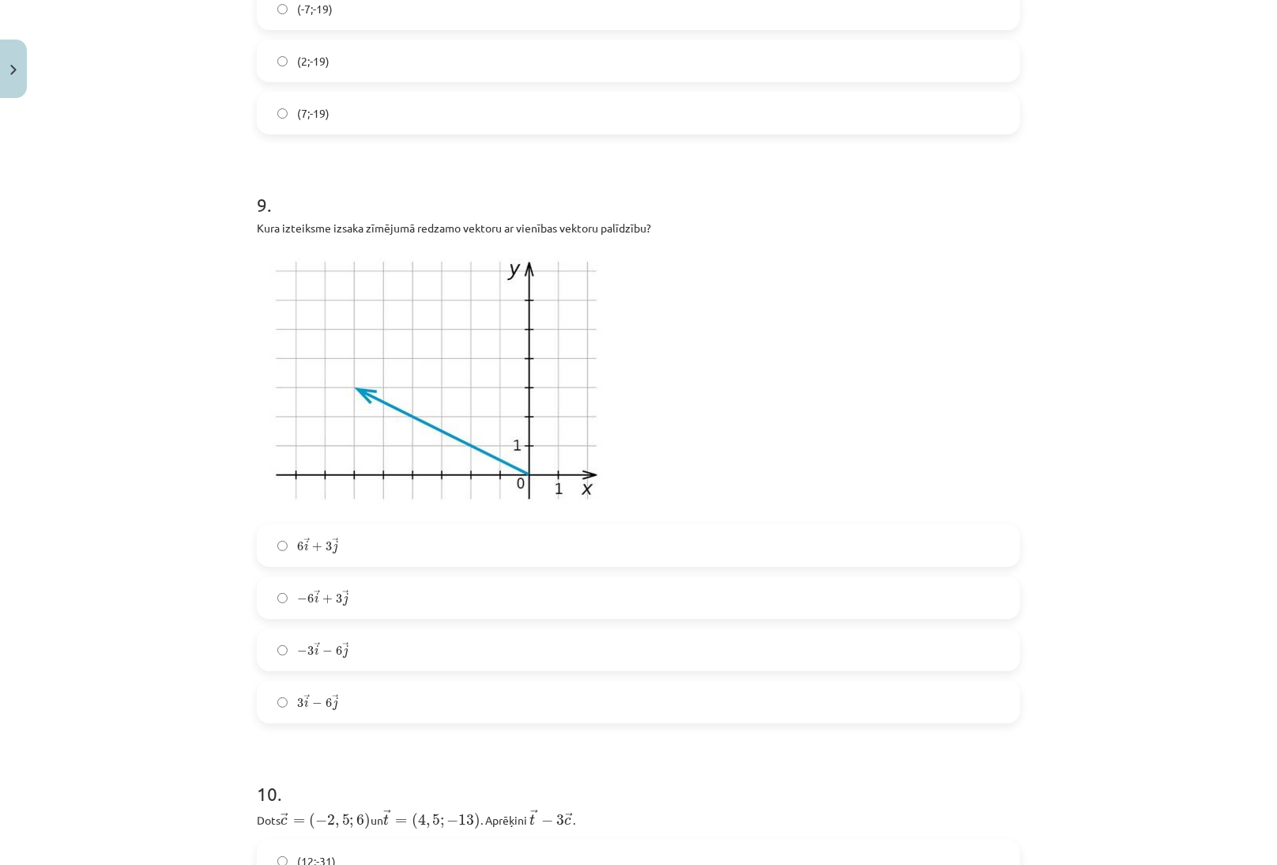
click at [1122, 494] on div "Mācību tēma: Matemātikas i - 10. klases 1. ieskaites mācību materiāls (a,b) #8 …" at bounding box center [638, 432] width 1277 height 865
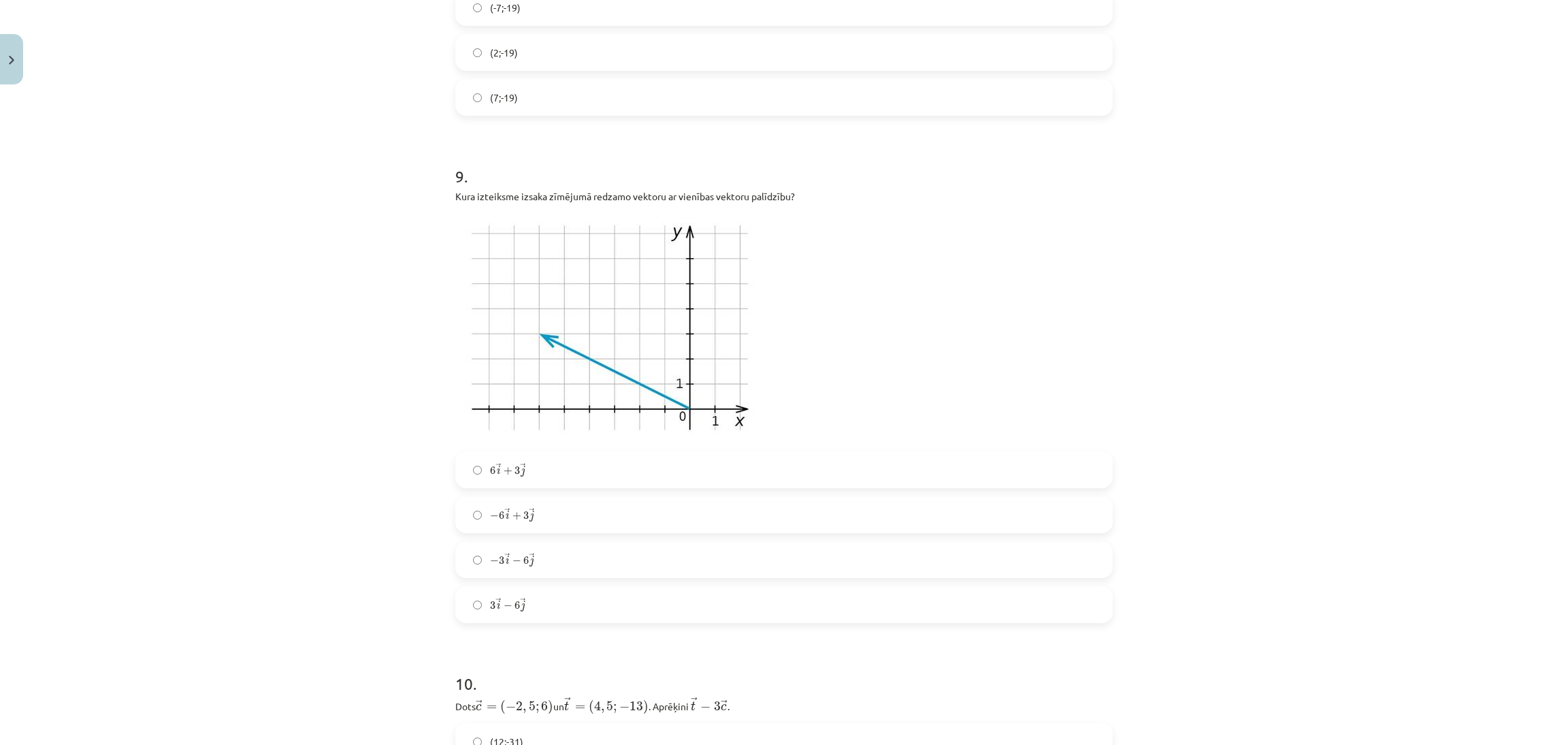
click at [660, 560] on label "− 3 → i − 6 → j − 3 i → − 6 j →" at bounding box center [784, 560] width 654 height 34
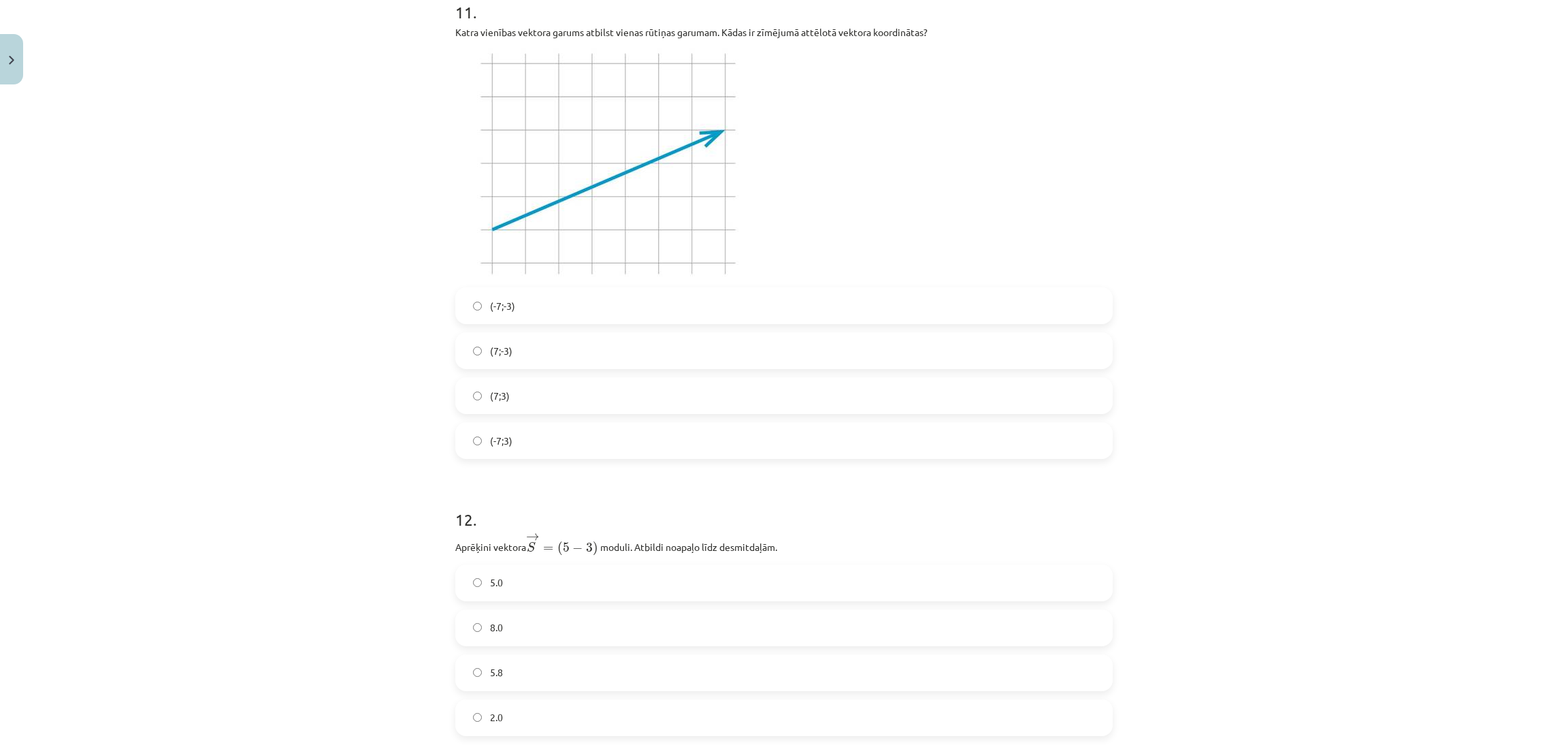
scroll to position [3630, 0]
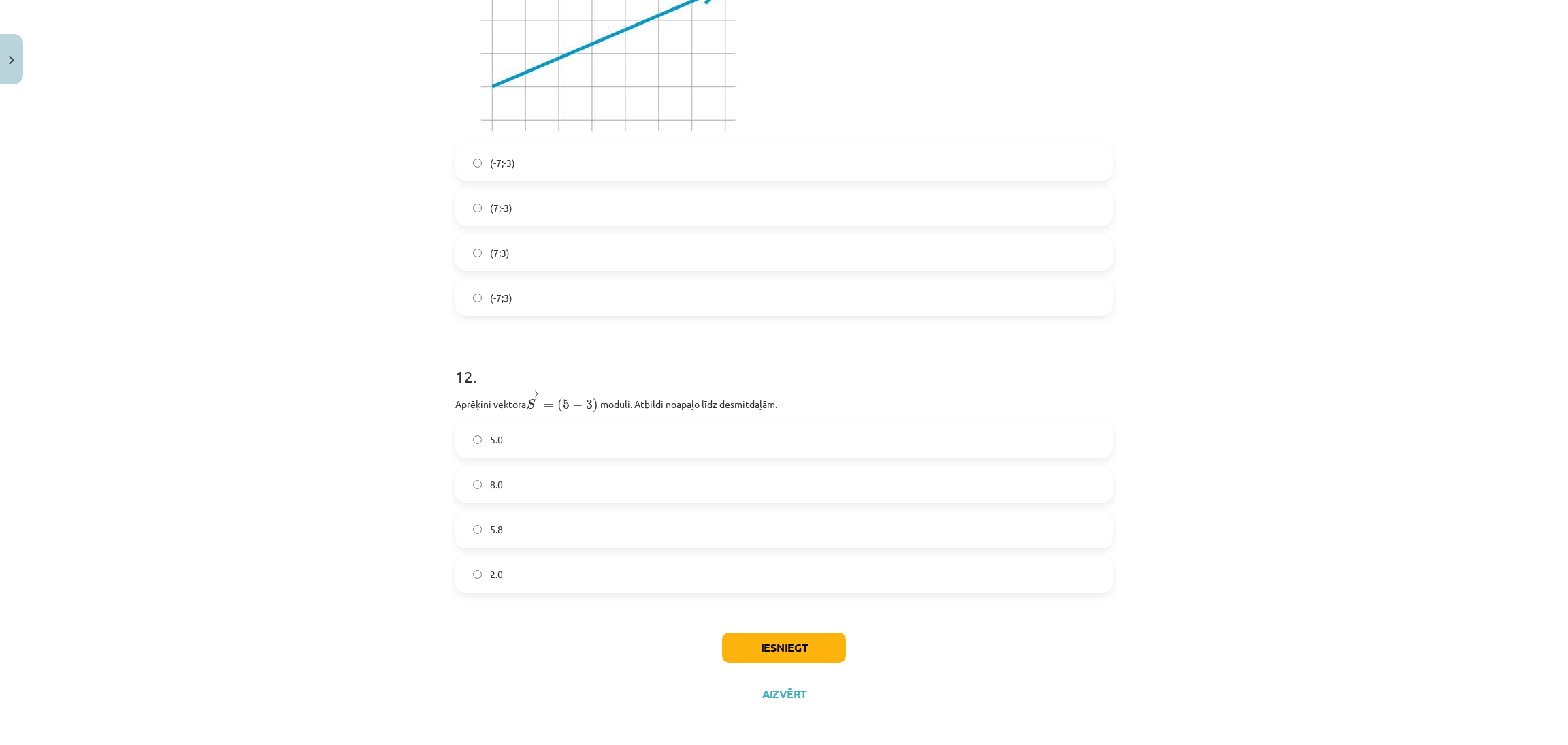
click at [581, 212] on label "(7;-3)" at bounding box center [784, 208] width 654 height 34
click at [601, 500] on div "5.0 8.0 5.8 2.0" at bounding box center [784, 506] width 658 height 171
click at [603, 476] on label "8.0" at bounding box center [784, 485] width 654 height 34
click at [742, 641] on button "Iesniegt" at bounding box center [784, 647] width 124 height 30
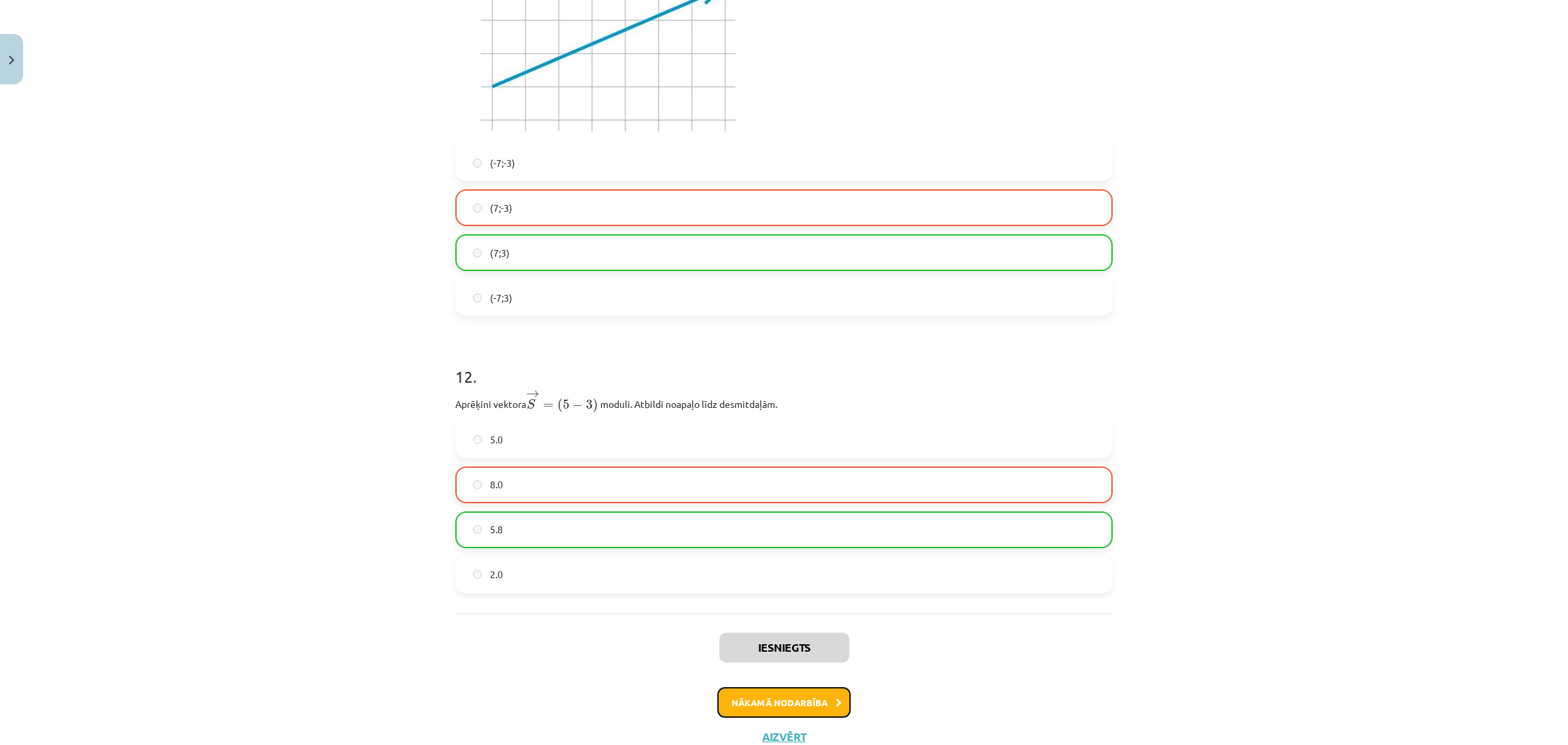
drag, startPoint x: 783, startPoint y: 690, endPoint x: 790, endPoint y: 680, distance: 12.2
click at [788, 687] on button "Nākamā nodarbība" at bounding box center [784, 703] width 133 height 31
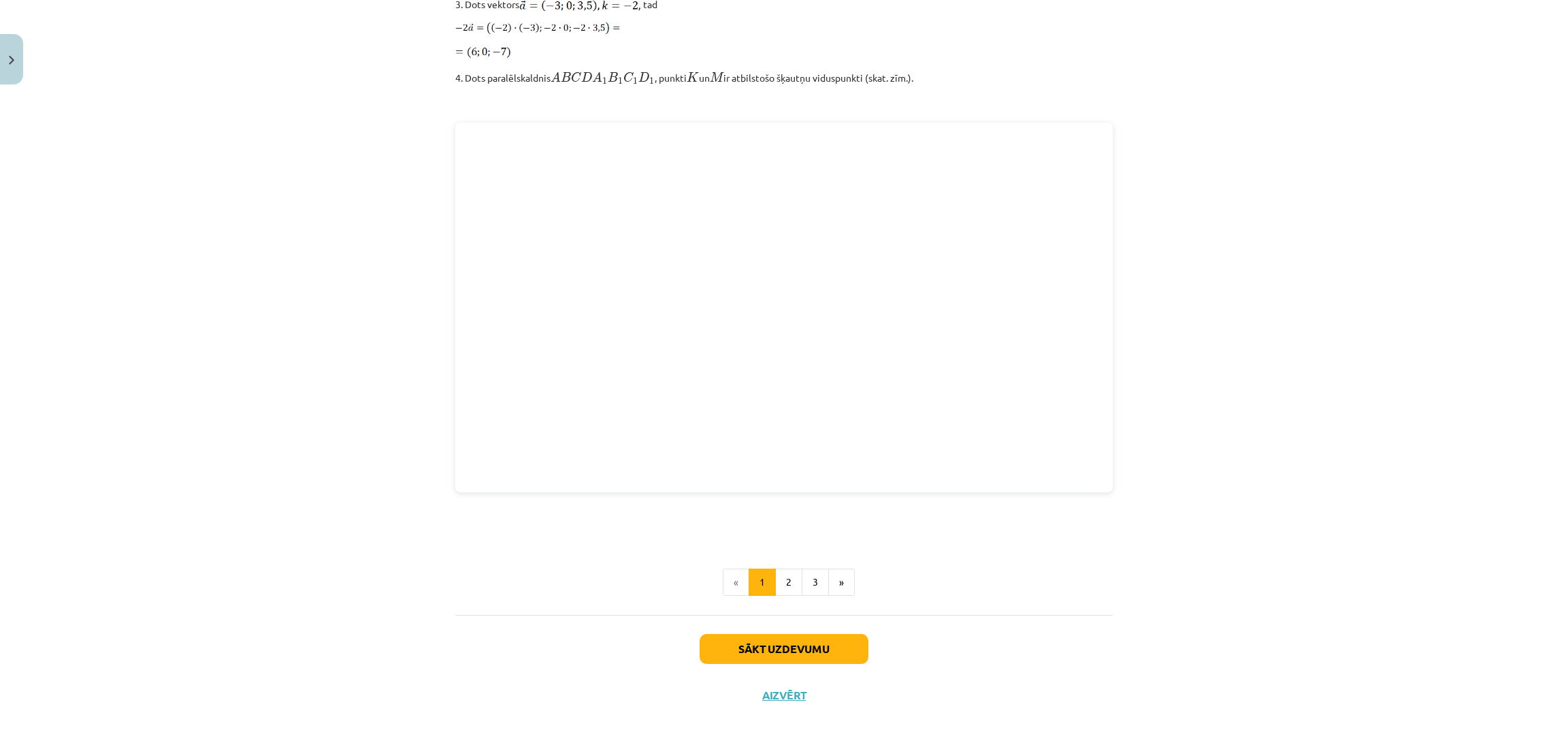
scroll to position [1643, 0]
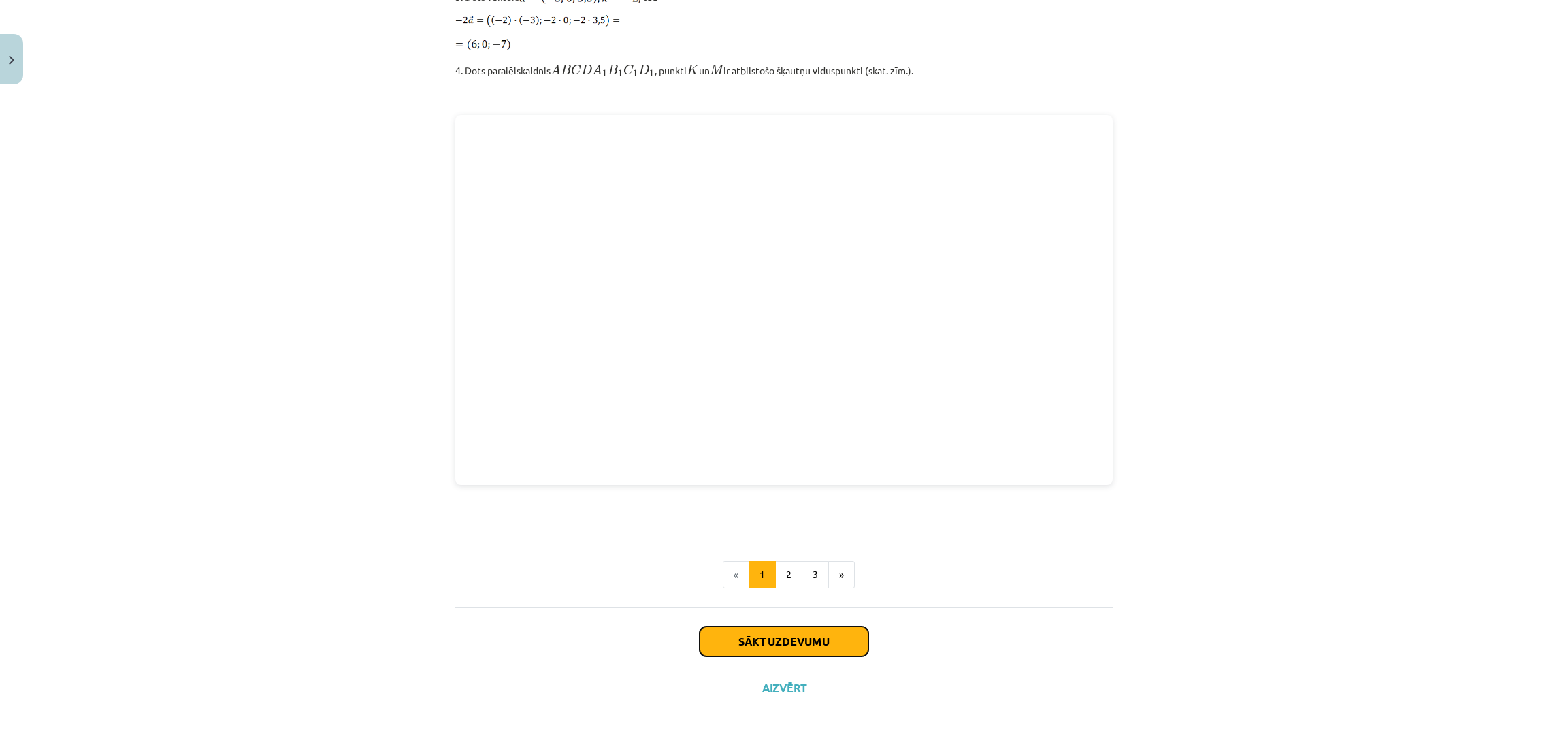
click at [818, 643] on button "Sākt uzdevumu" at bounding box center [784, 641] width 169 height 30
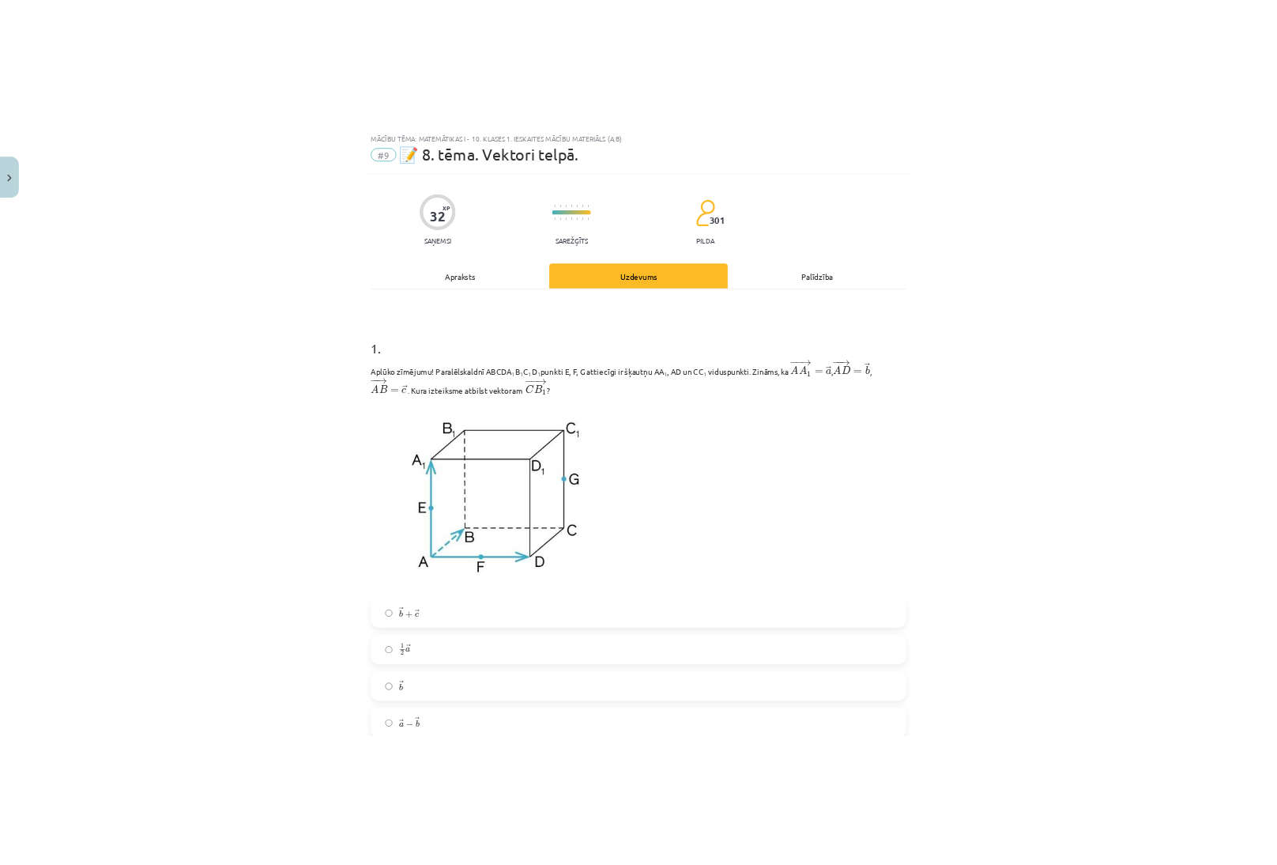
scroll to position [40, 0]
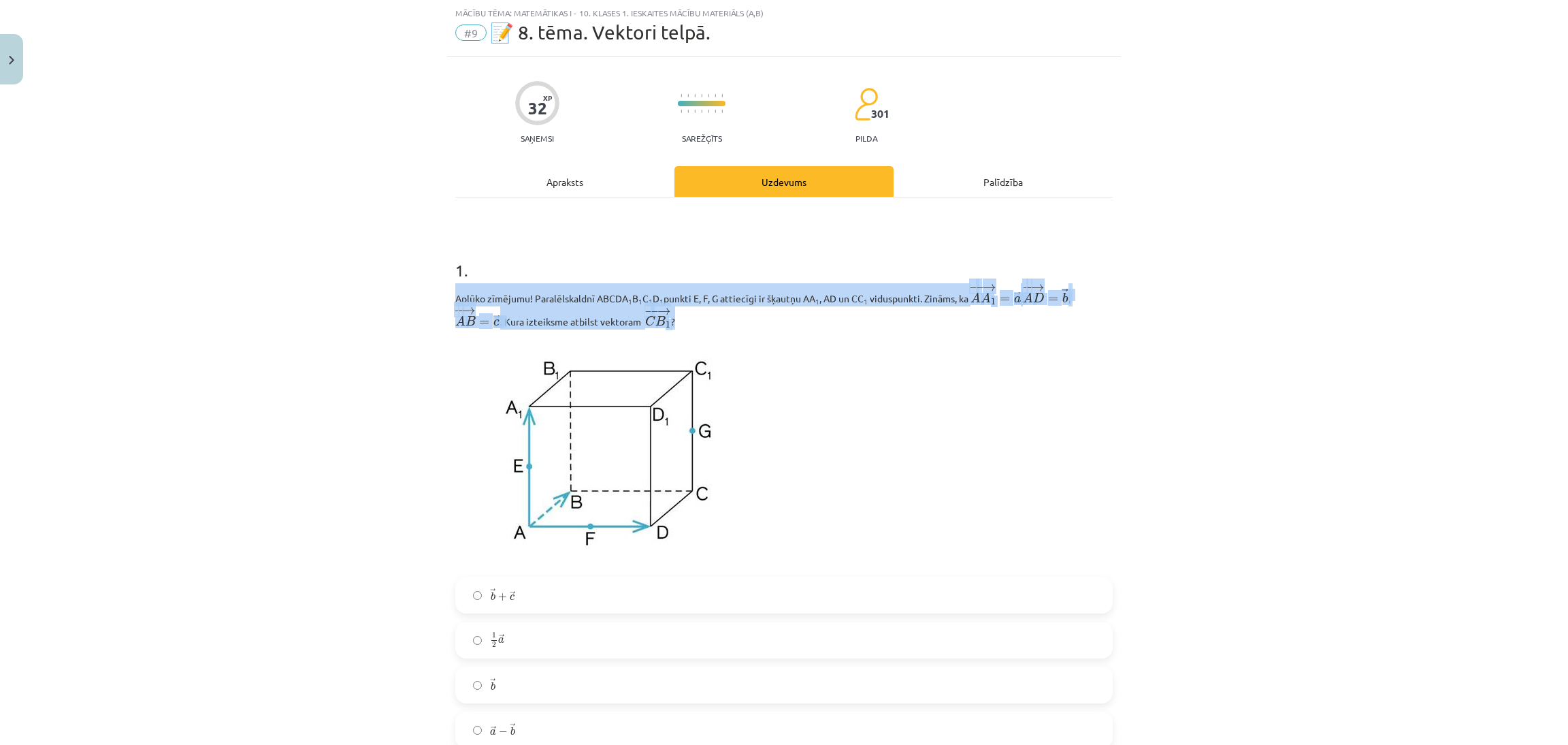
drag, startPoint x: 446, startPoint y: 284, endPoint x: 667, endPoint y: 323, distance: 224.4
click at [667, 323] on div "Mācību tēma: Matemātikas i - 10. klases 1. ieskaites mācību materiāls (a,b) #9 …" at bounding box center [784, 372] width 1568 height 745
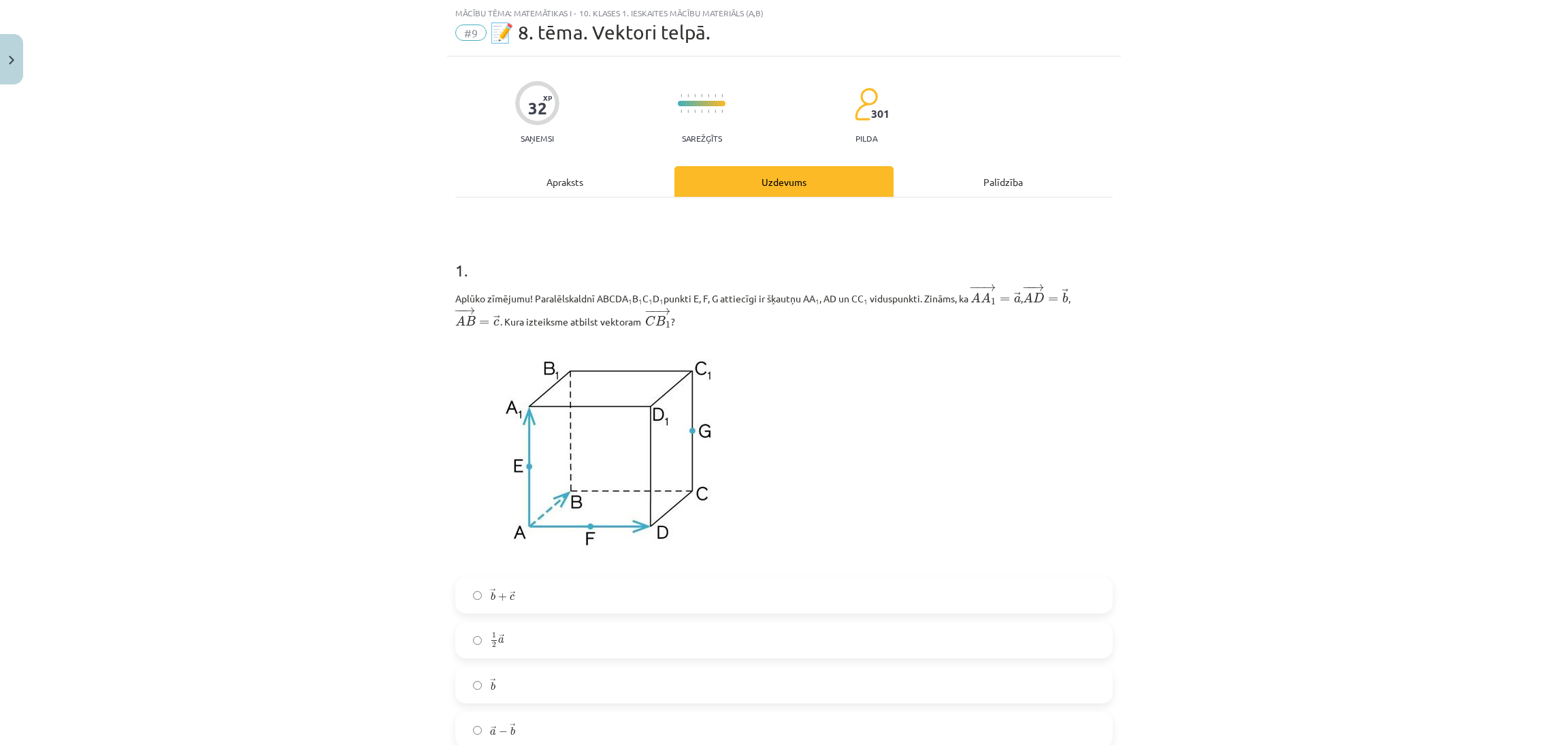
click at [1086, 389] on p at bounding box center [784, 452] width 658 height 232
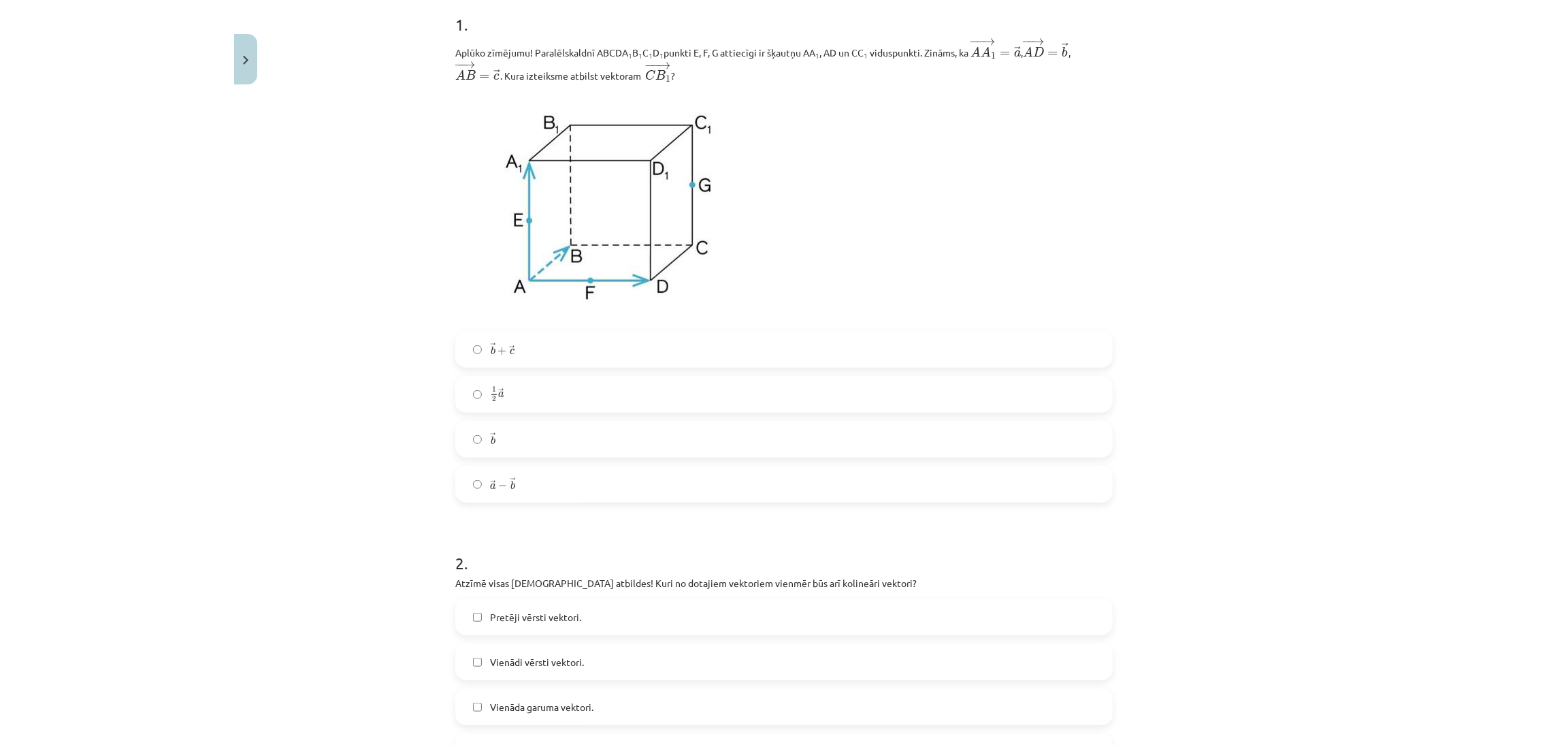
scroll to position [177, 0]
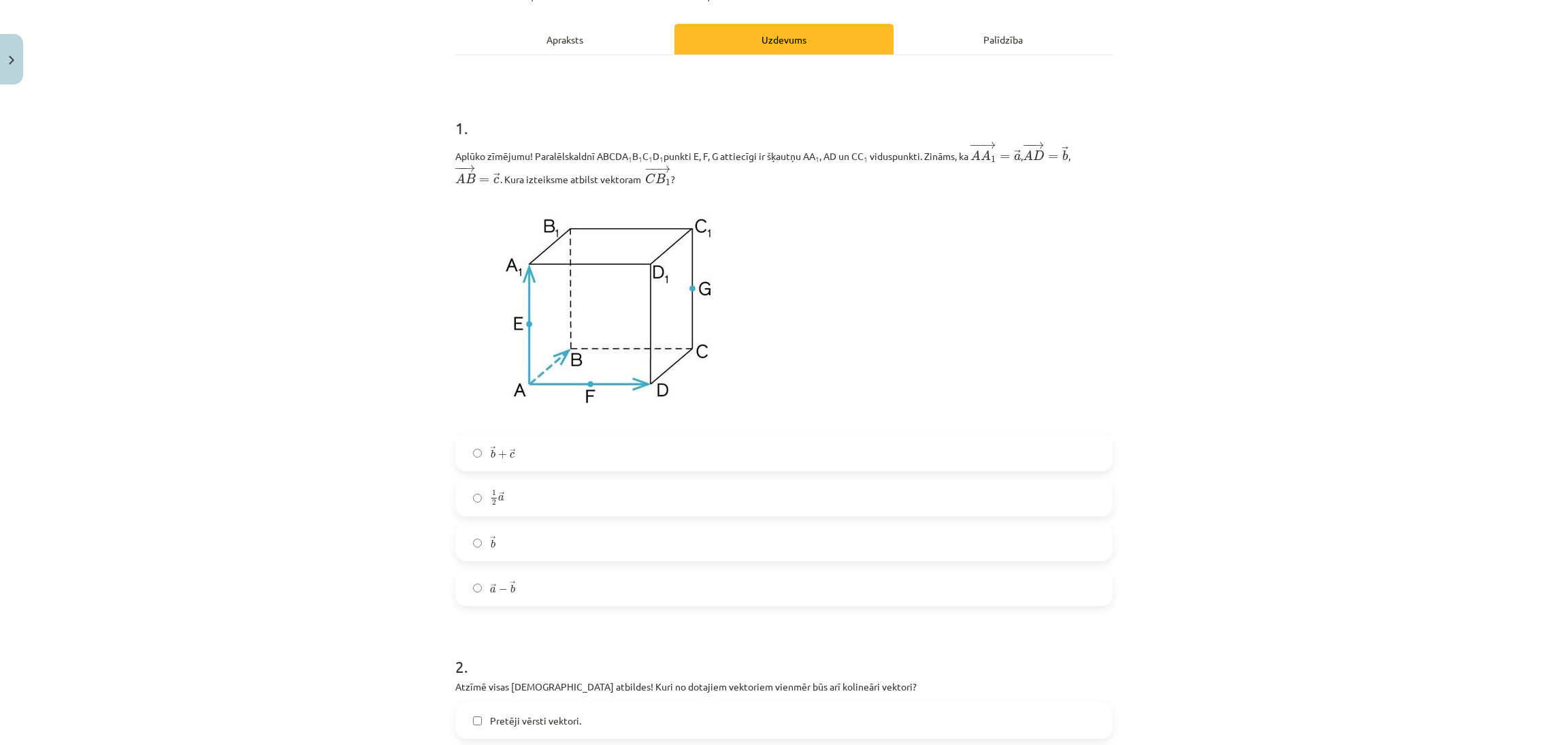
click at [614, 508] on label "1 2 → a 1 2 a →" at bounding box center [784, 498] width 654 height 34
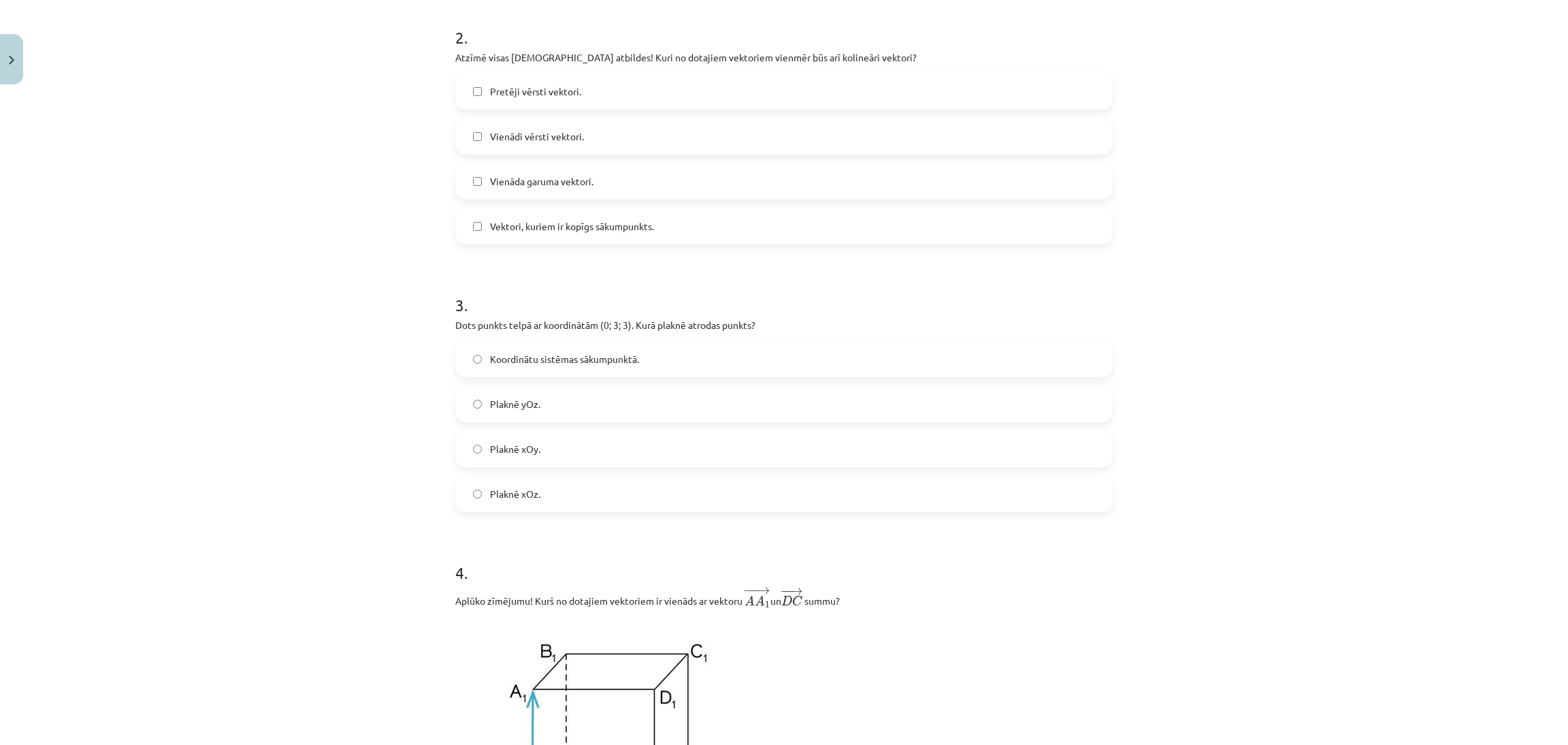
scroll to position [933, 0]
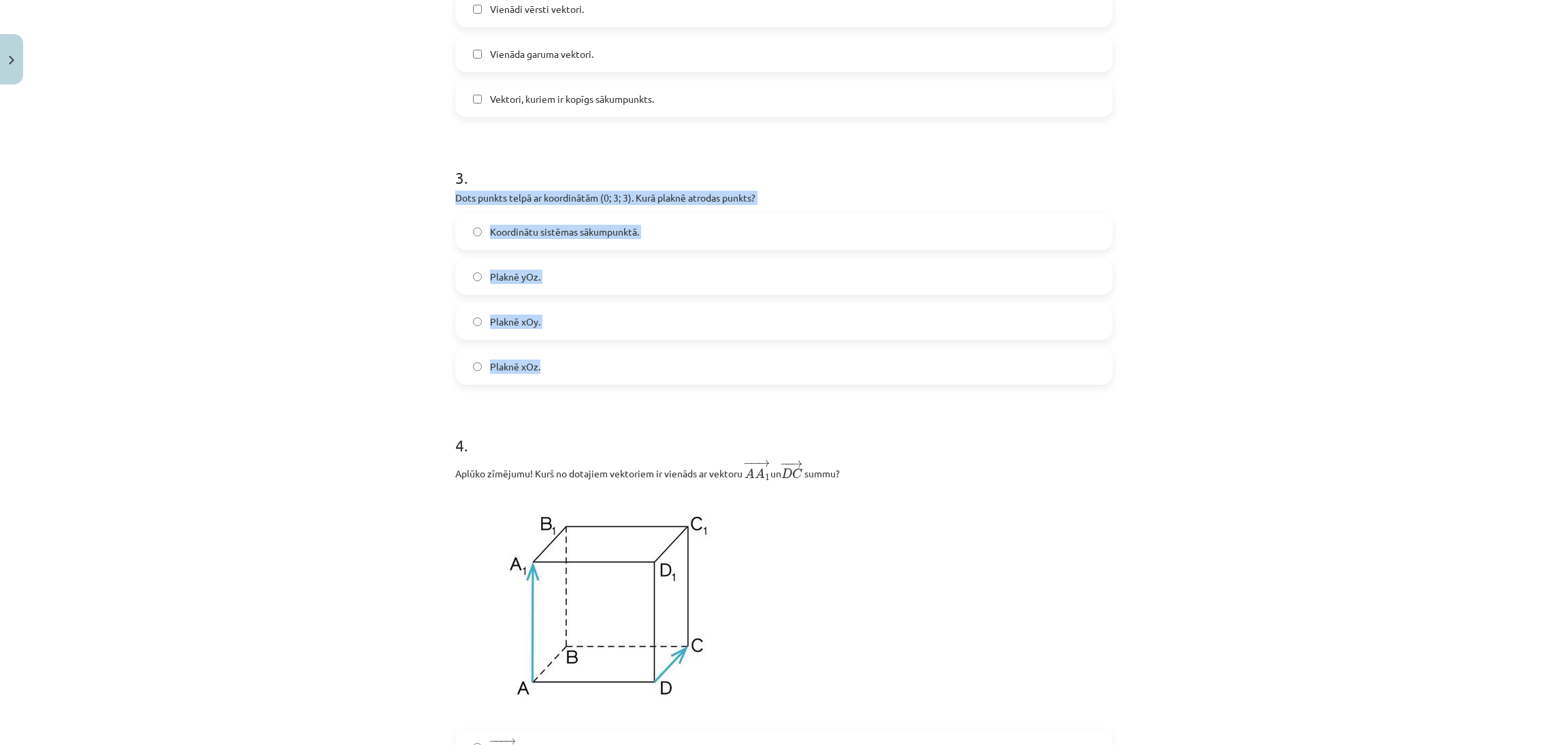
drag, startPoint x: 431, startPoint y: 200, endPoint x: 812, endPoint y: 376, distance: 419.7
click at [812, 377] on div "Mācību tēma: Matemātikas i - 10. klases 1. ieskaites mācību materiāls (a,b) #9 …" at bounding box center [784, 372] width 1568 height 745
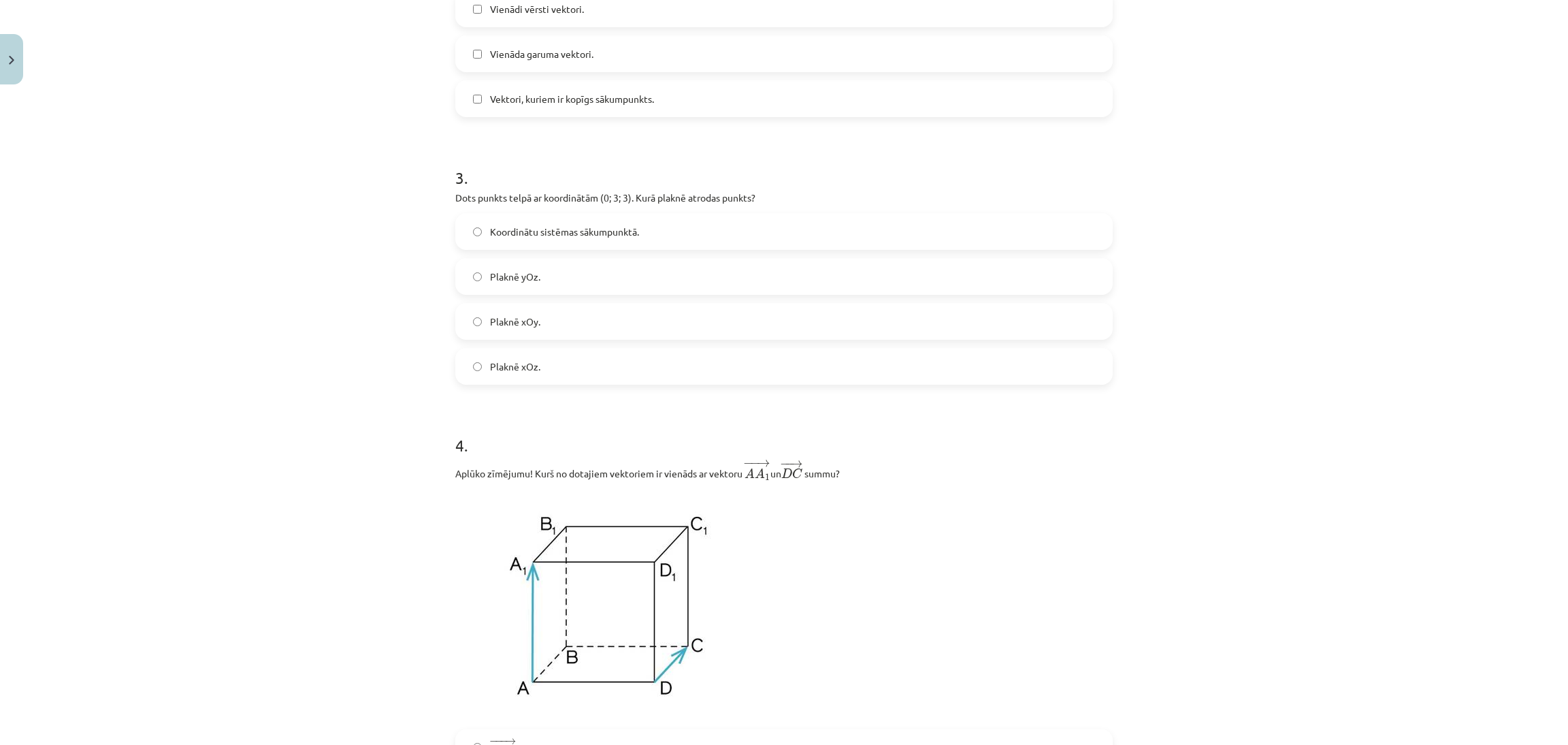
click at [833, 454] on h1 "4 ." at bounding box center [784, 432] width 658 height 42
click at [653, 278] on label "Plaknē yOz." at bounding box center [784, 276] width 654 height 34
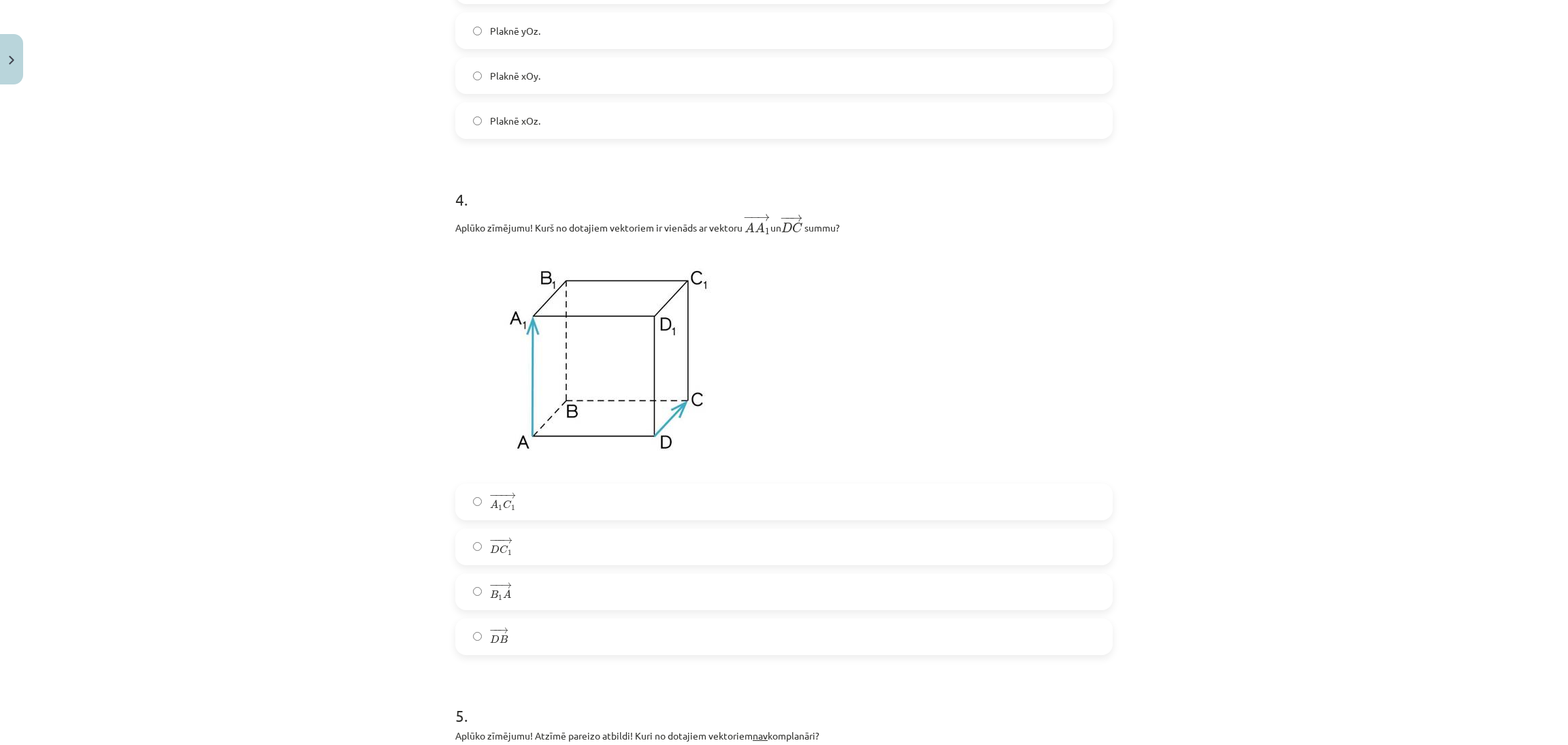
scroll to position [1170, 0]
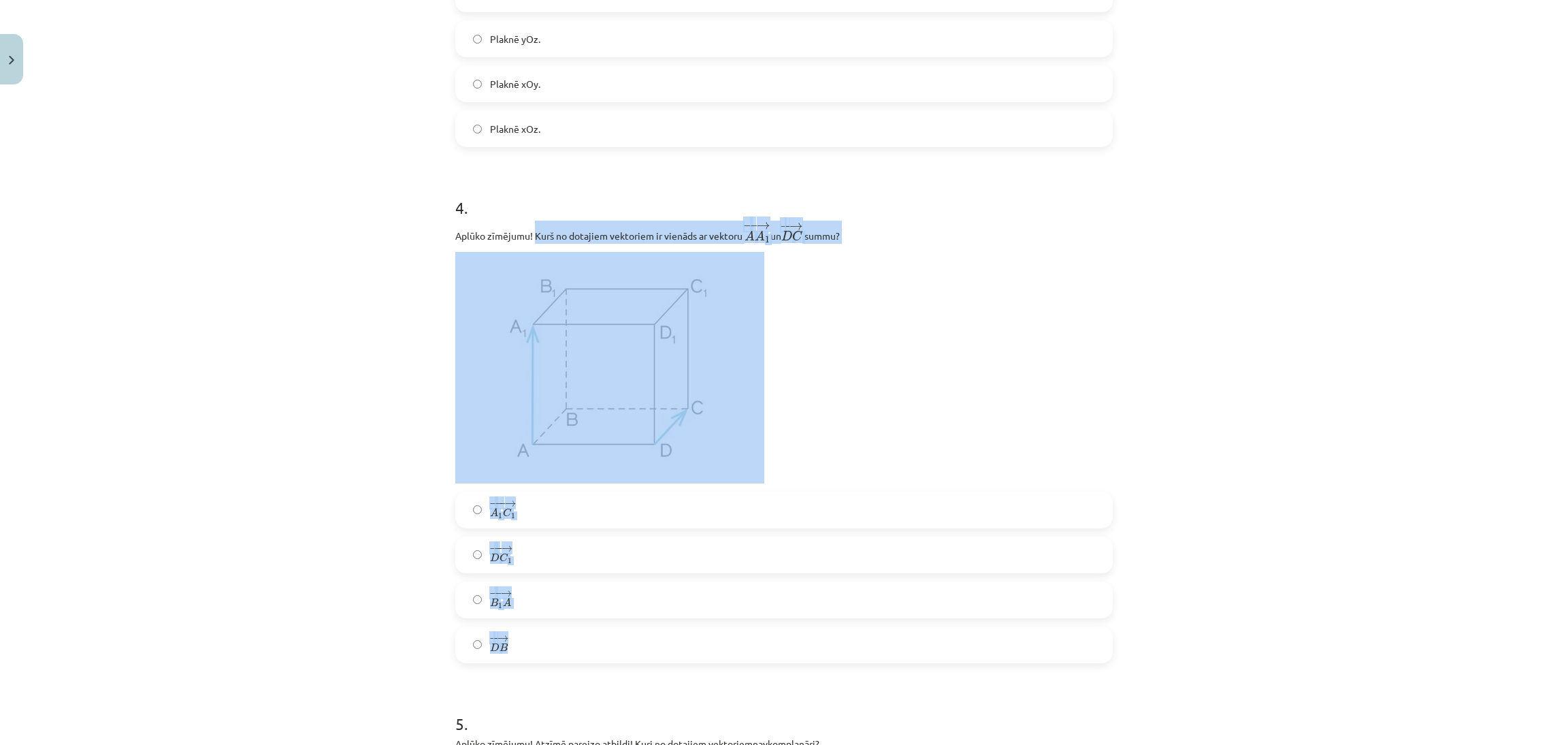
drag, startPoint x: 528, startPoint y: 238, endPoint x: 805, endPoint y: 623, distance: 474.3
click at [812, 636] on div "4 . Aplūko zīmējumu! Kurš no dotajiem vektoriem ir vienāds ar vektoru ﻿ − − → A…" at bounding box center [784, 419] width 658 height 489
click at [990, 339] on p at bounding box center [784, 367] width 658 height 232
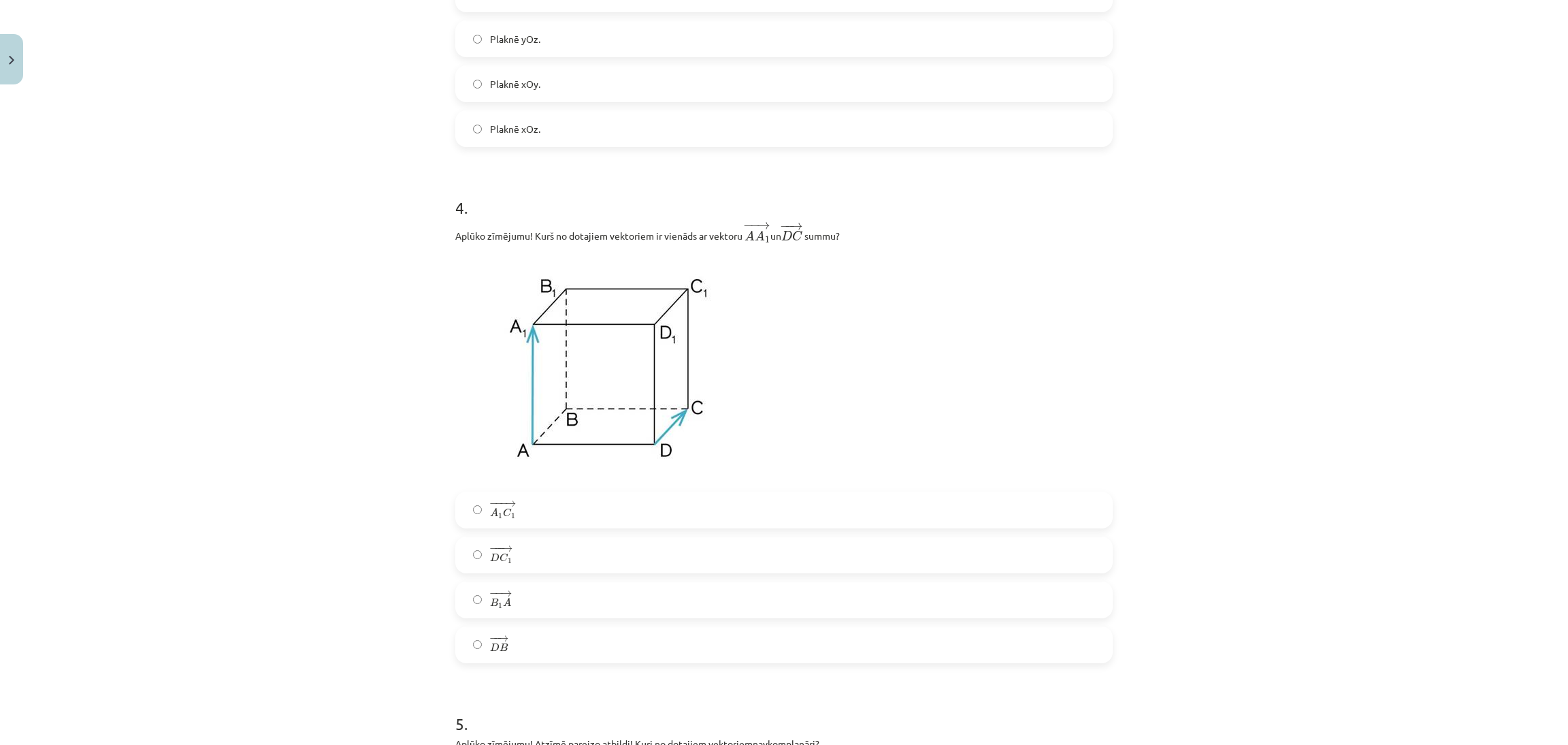
click at [587, 561] on label "− −− → D C 1 D C 1 →" at bounding box center [784, 556] width 654 height 34
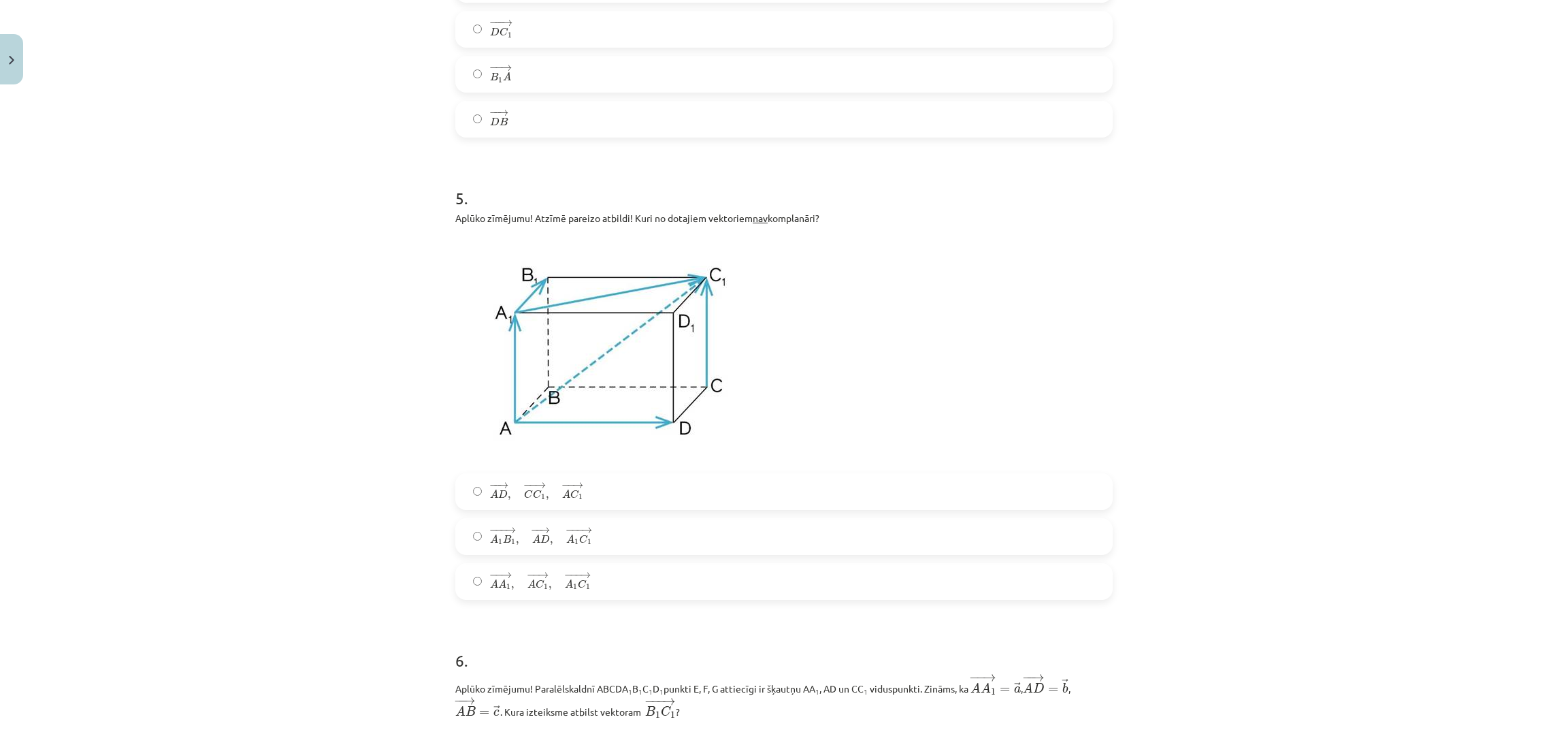
scroll to position [1688, 0]
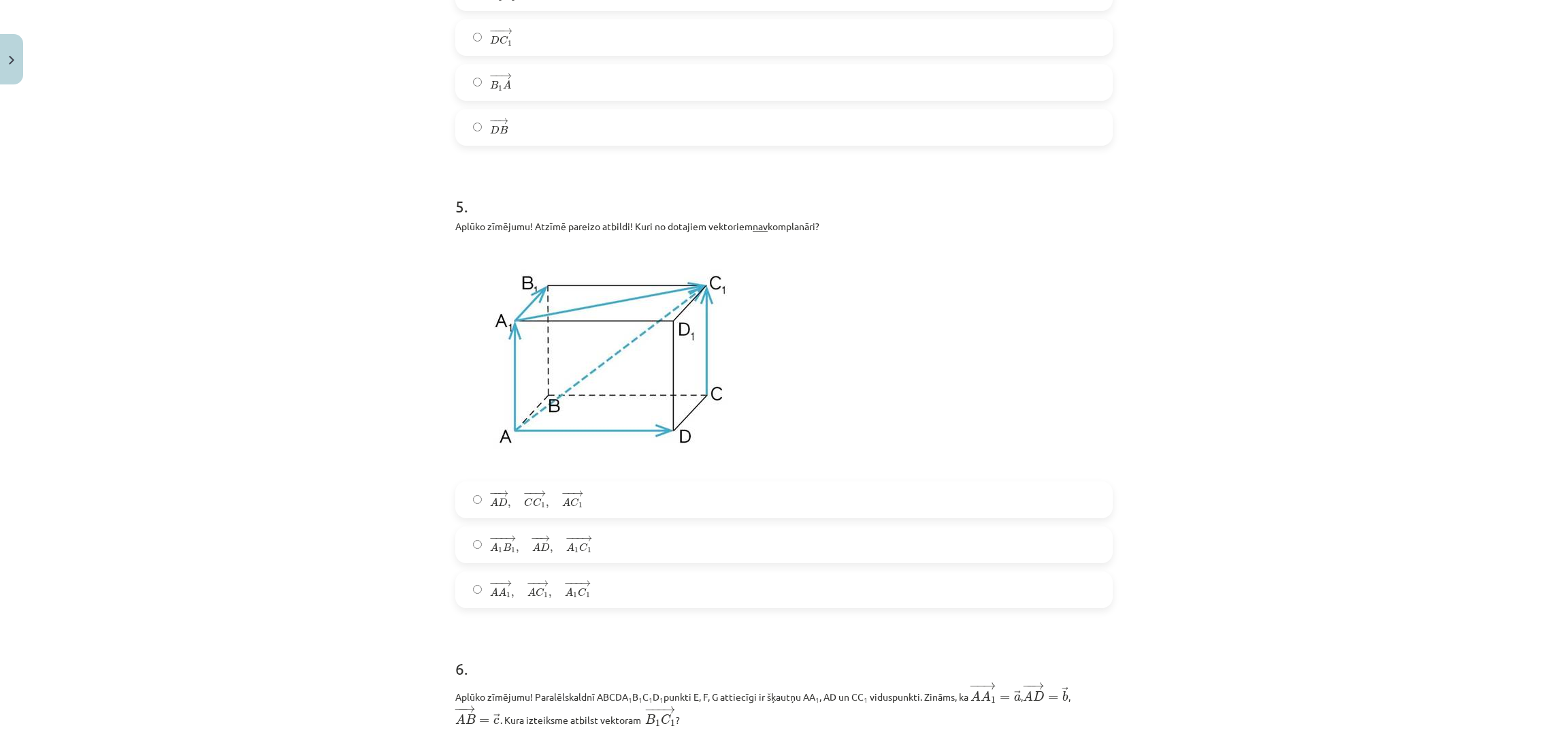
click at [611, 510] on label "− − → A D , − − → C C 1 , − − → A C 1 A D → , C C 1 → , A C 1 →" at bounding box center [784, 500] width 654 height 34
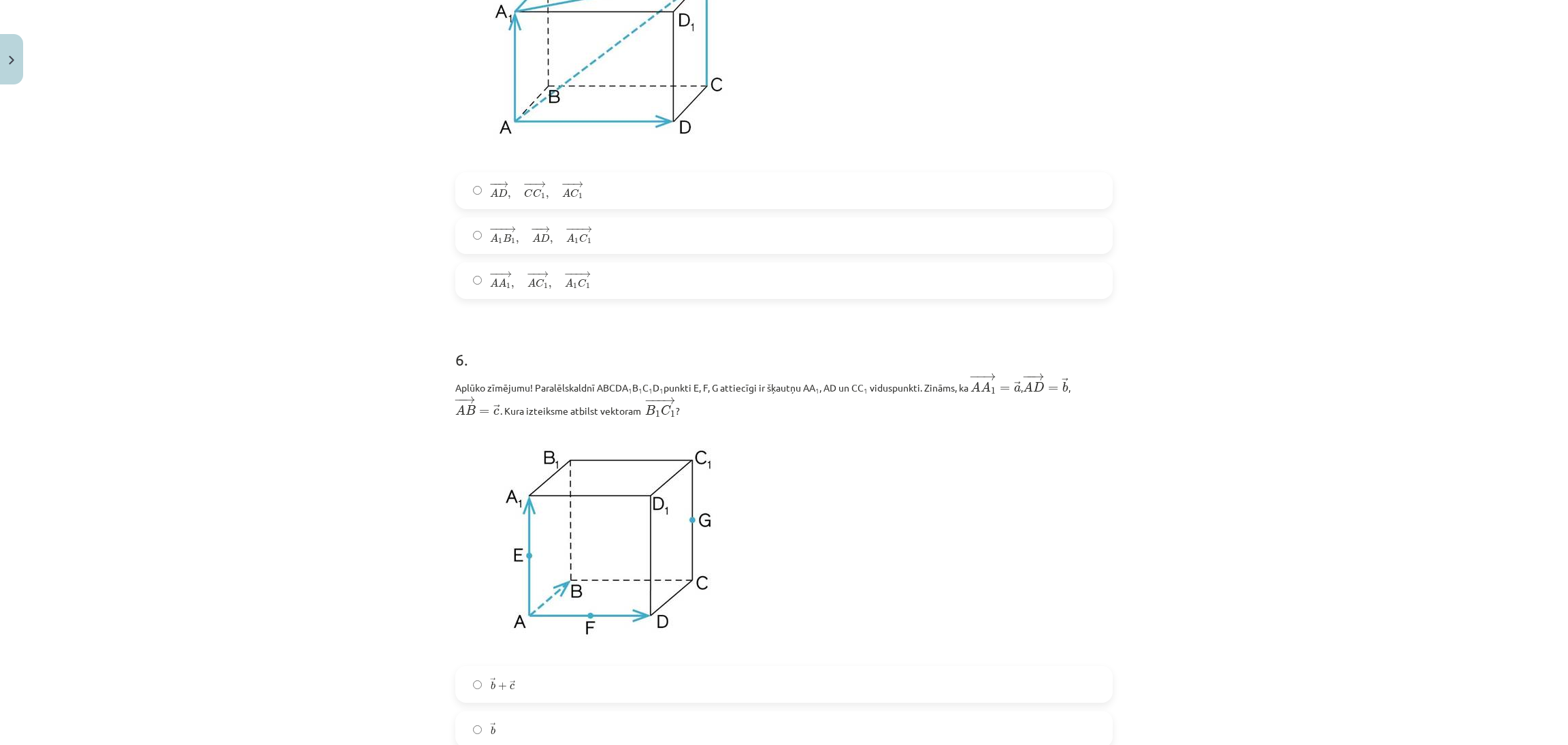
scroll to position [2237, 0]
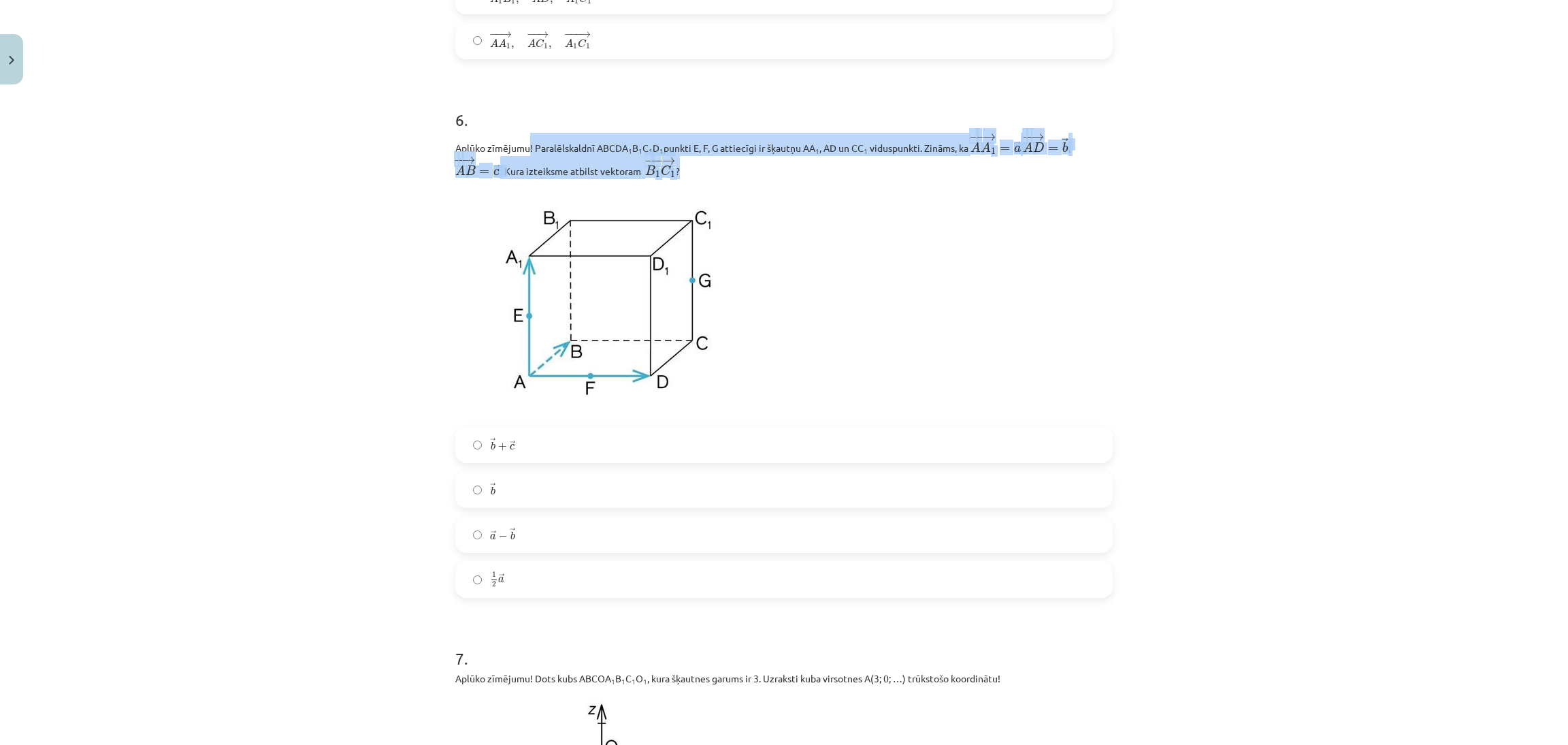
drag, startPoint x: 522, startPoint y: 152, endPoint x: 791, endPoint y: 172, distance: 269.7
click at [791, 172] on p "Aplūko zīmējumu! Paralēlskaldnī ABCDA 1 B 1 C 1 D 1 punkti E, F, G attiecīgi ir…" at bounding box center [784, 155] width 658 height 46
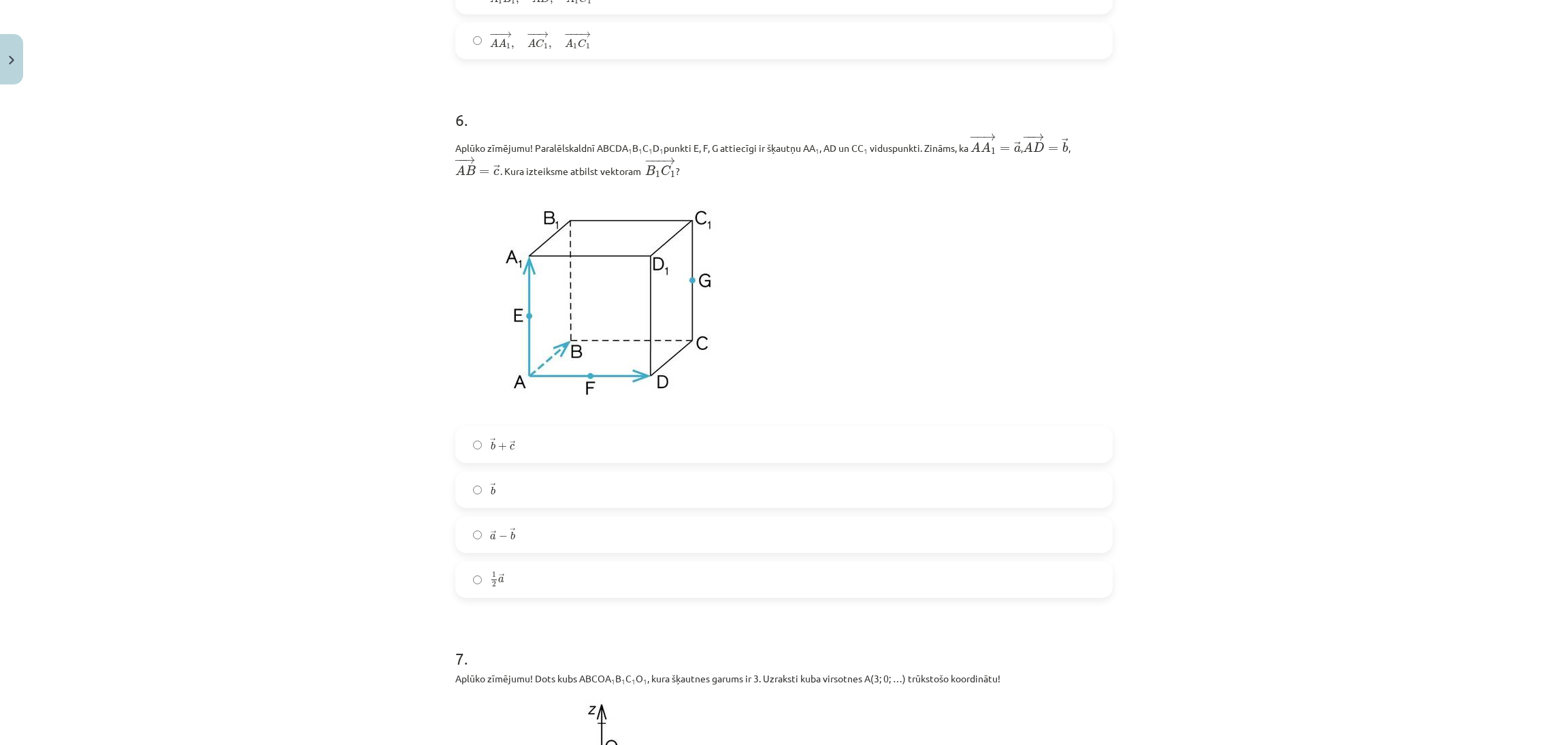
click at [970, 315] on p at bounding box center [784, 302] width 658 height 232
click at [817, 506] on label "→ b b →" at bounding box center [784, 490] width 654 height 34
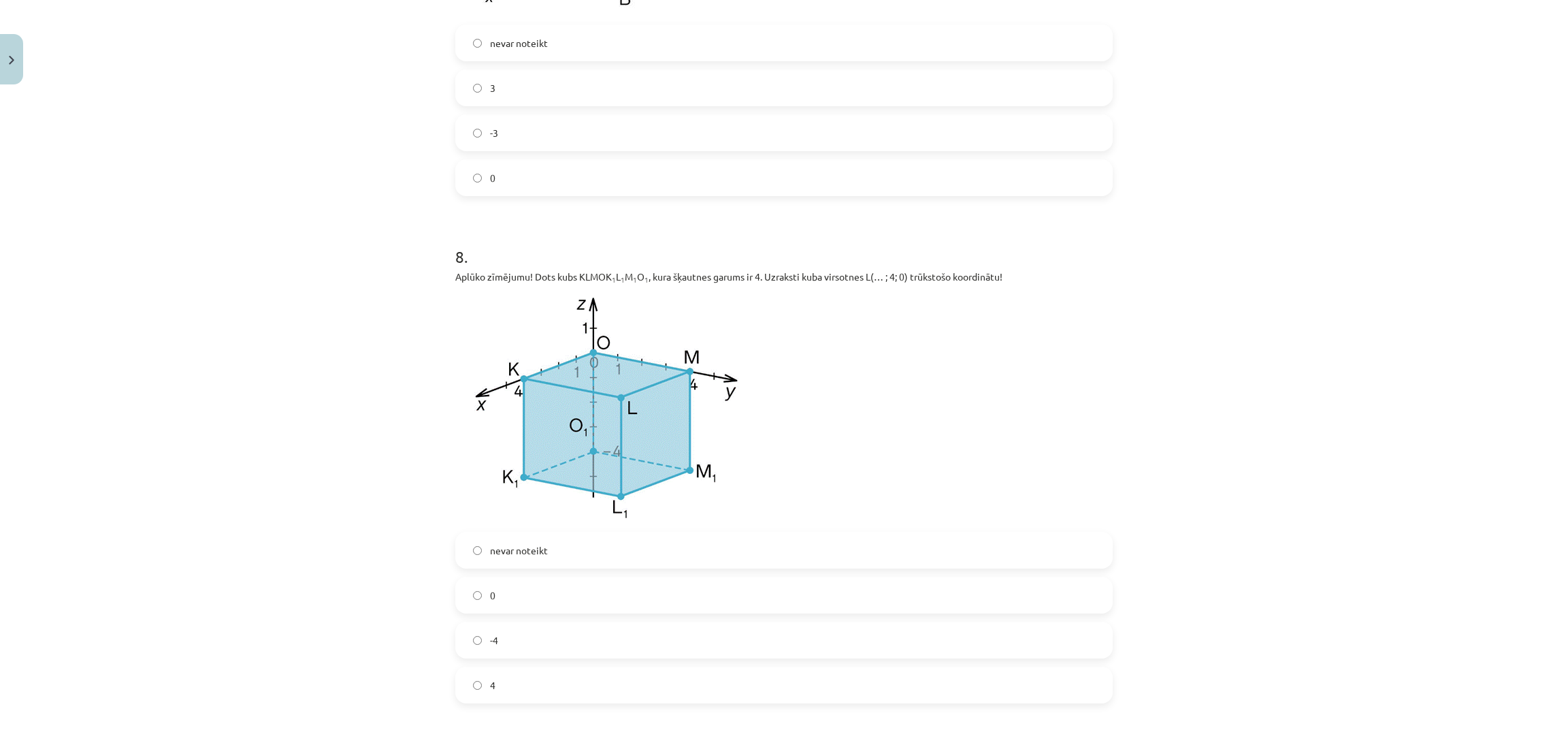
scroll to position [2738, 0]
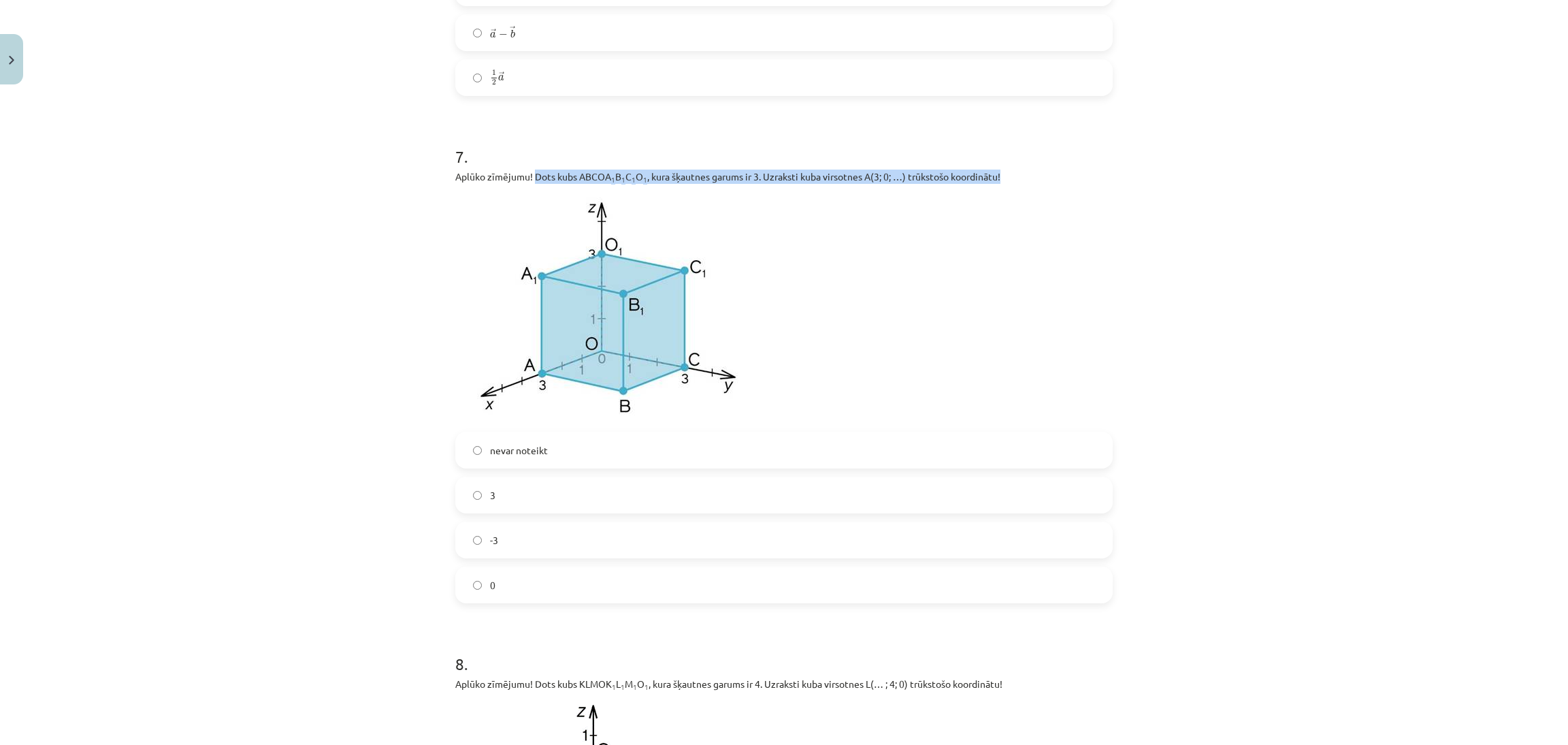
drag, startPoint x: 528, startPoint y: 184, endPoint x: 1020, endPoint y: 186, distance: 492.0
click at [1020, 183] on p "Aplūko zīmējumu! Dots kubs ABCOA 1 B 1 C 1 O 1 , kura šķautnes garums ir 3. Uzr…" at bounding box center [784, 177] width 658 height 15
click at [971, 351] on p at bounding box center [784, 307] width 658 height 232
click at [728, 512] on label "3" at bounding box center [784, 495] width 654 height 34
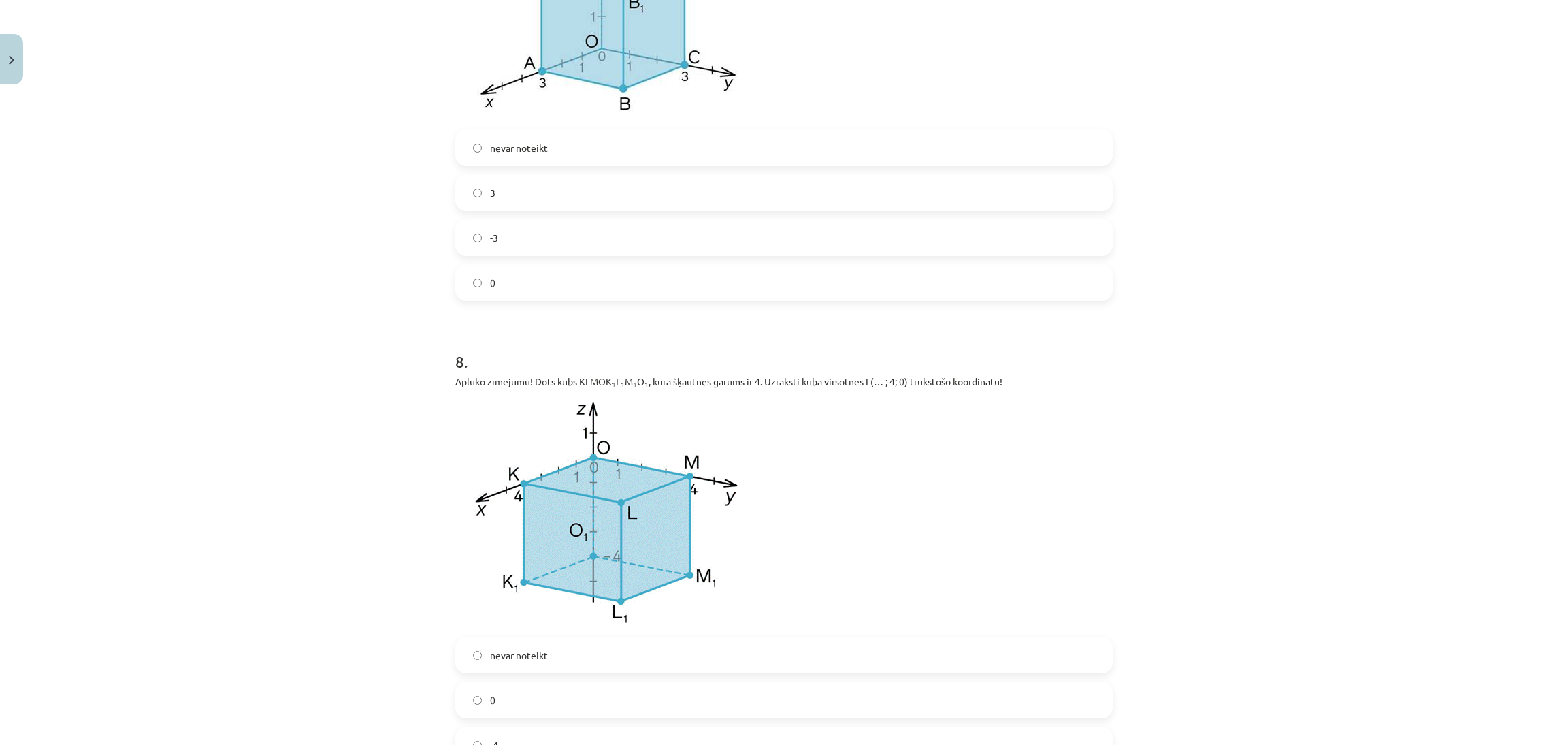
scroll to position [3456, 0]
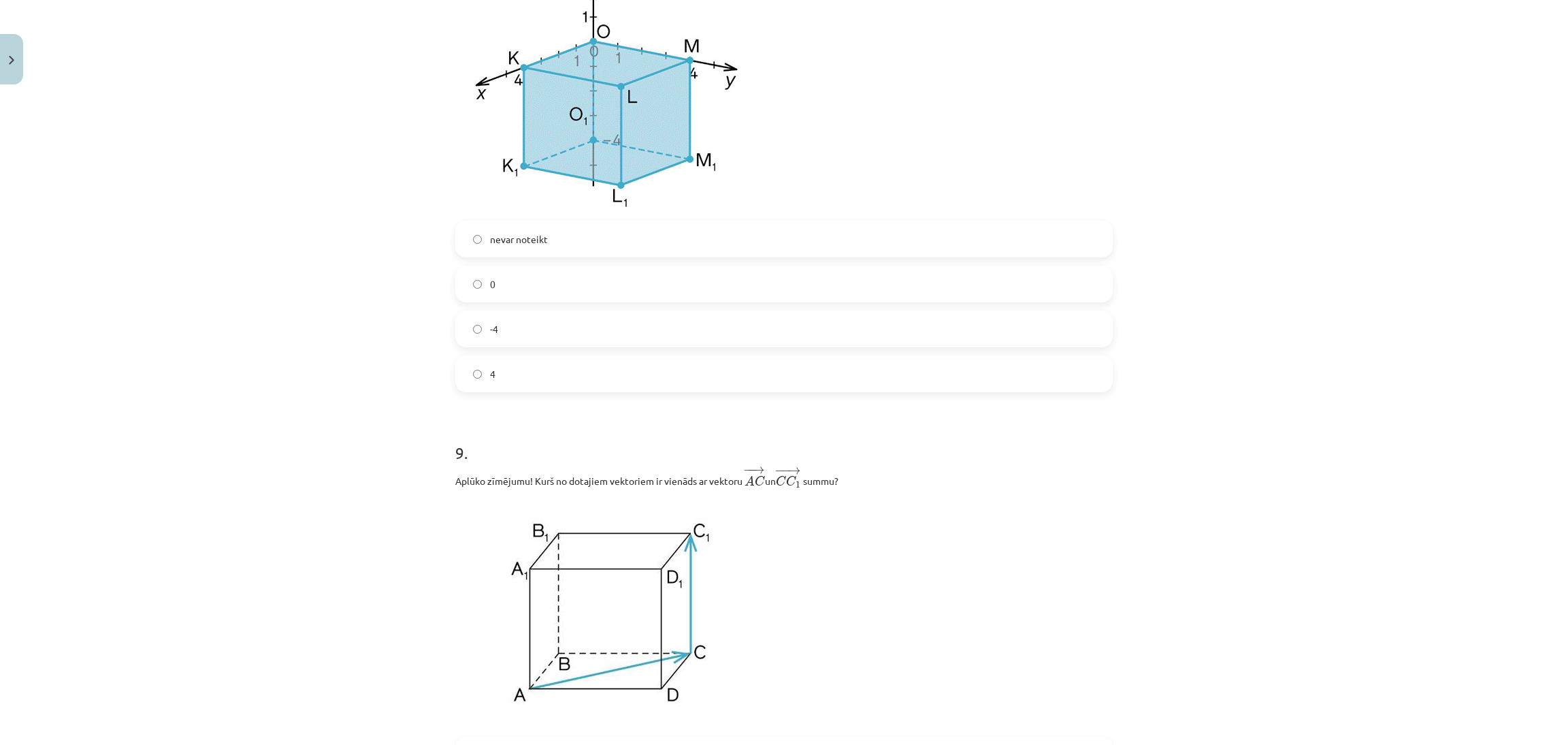
click at [932, 371] on label "4" at bounding box center [784, 374] width 654 height 34
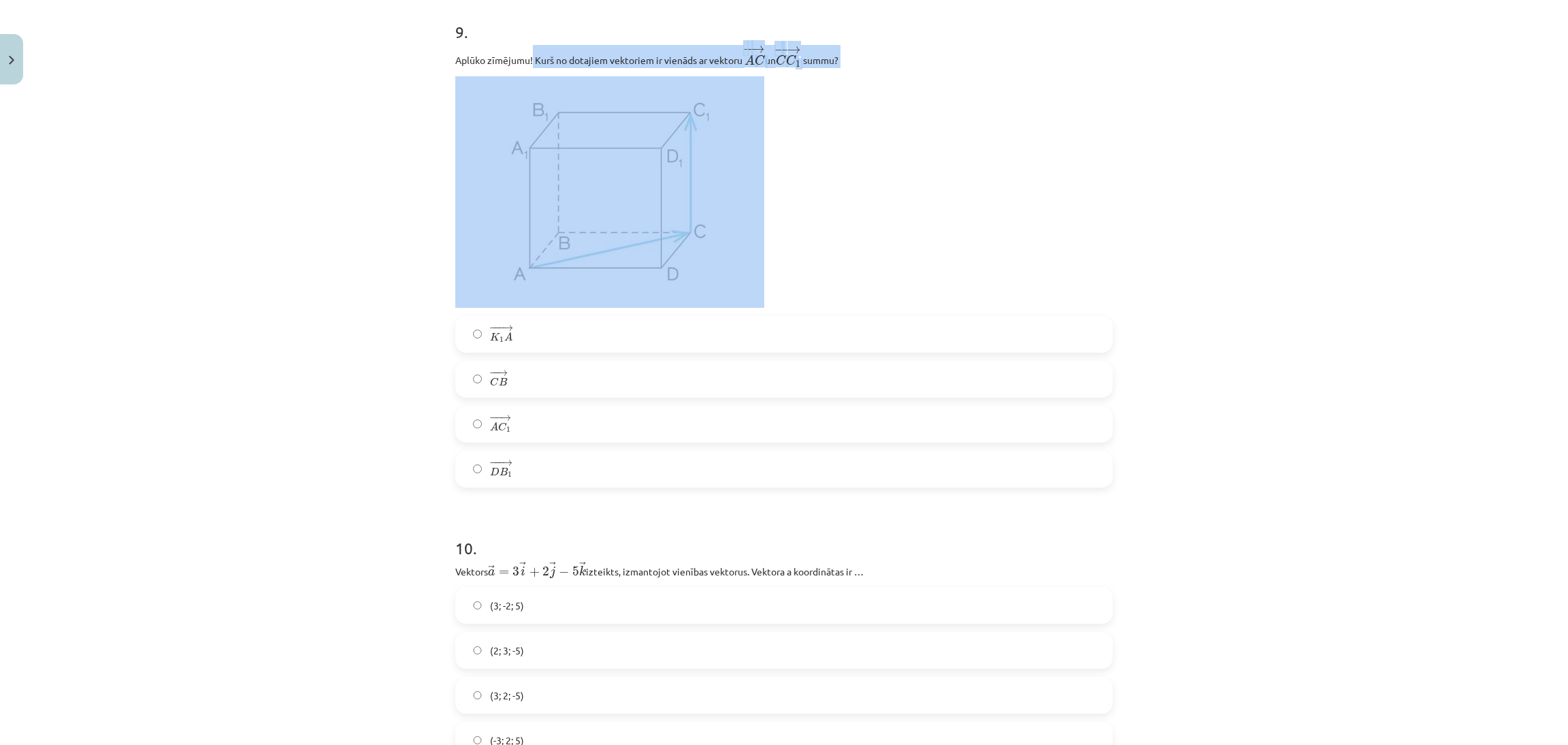
drag, startPoint x: 524, startPoint y: 59, endPoint x: 840, endPoint y: 79, distance: 316.6
click at [840, 79] on div "Aplūko zīmējumu! Kurš no dotajiem vektoriem ir vienāds ar vektoru ﻿ − − → A C A…" at bounding box center [784, 176] width 658 height 263
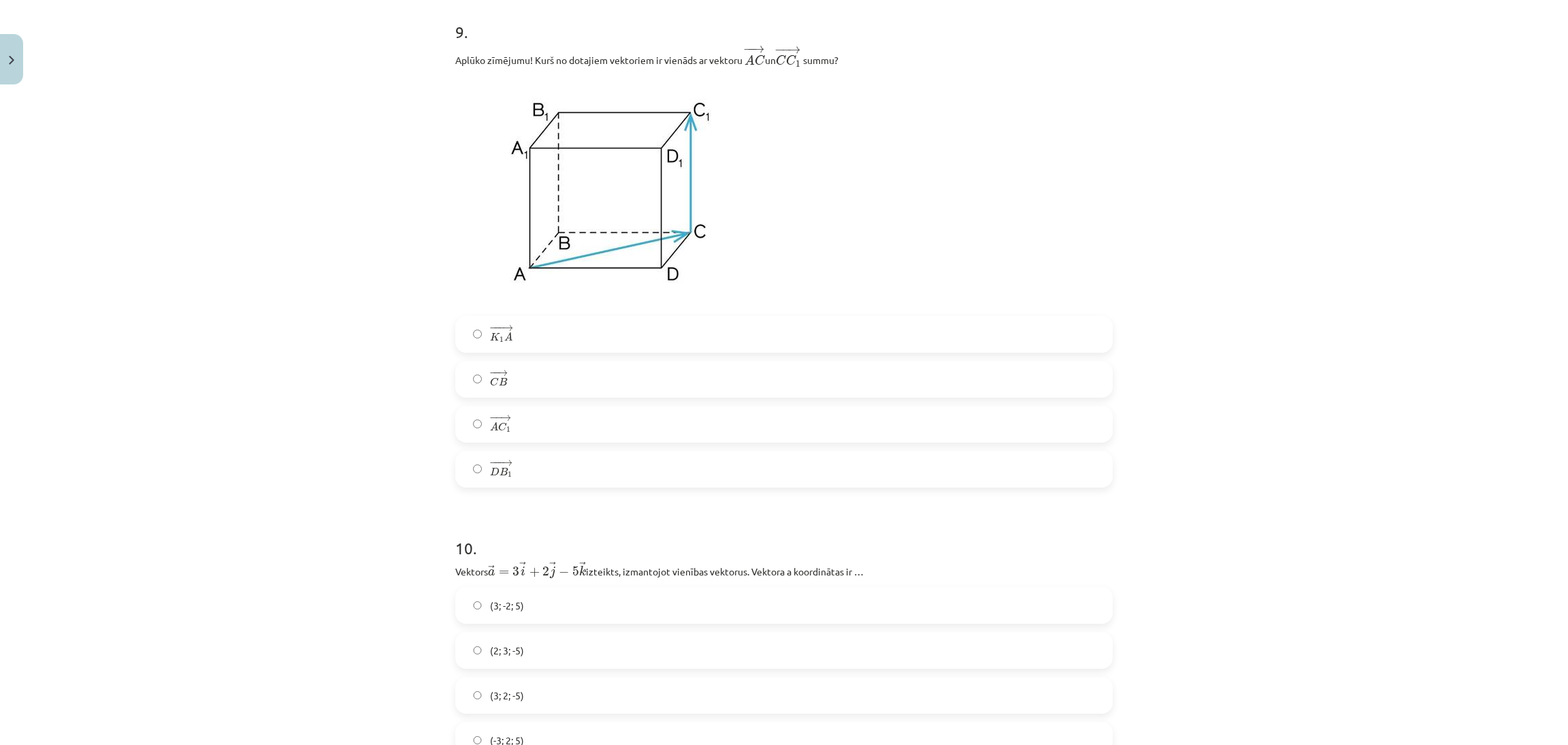
click at [856, 127] on p at bounding box center [784, 192] width 658 height 232
click at [705, 396] on label "− − → C B C B →" at bounding box center [784, 380] width 654 height 34
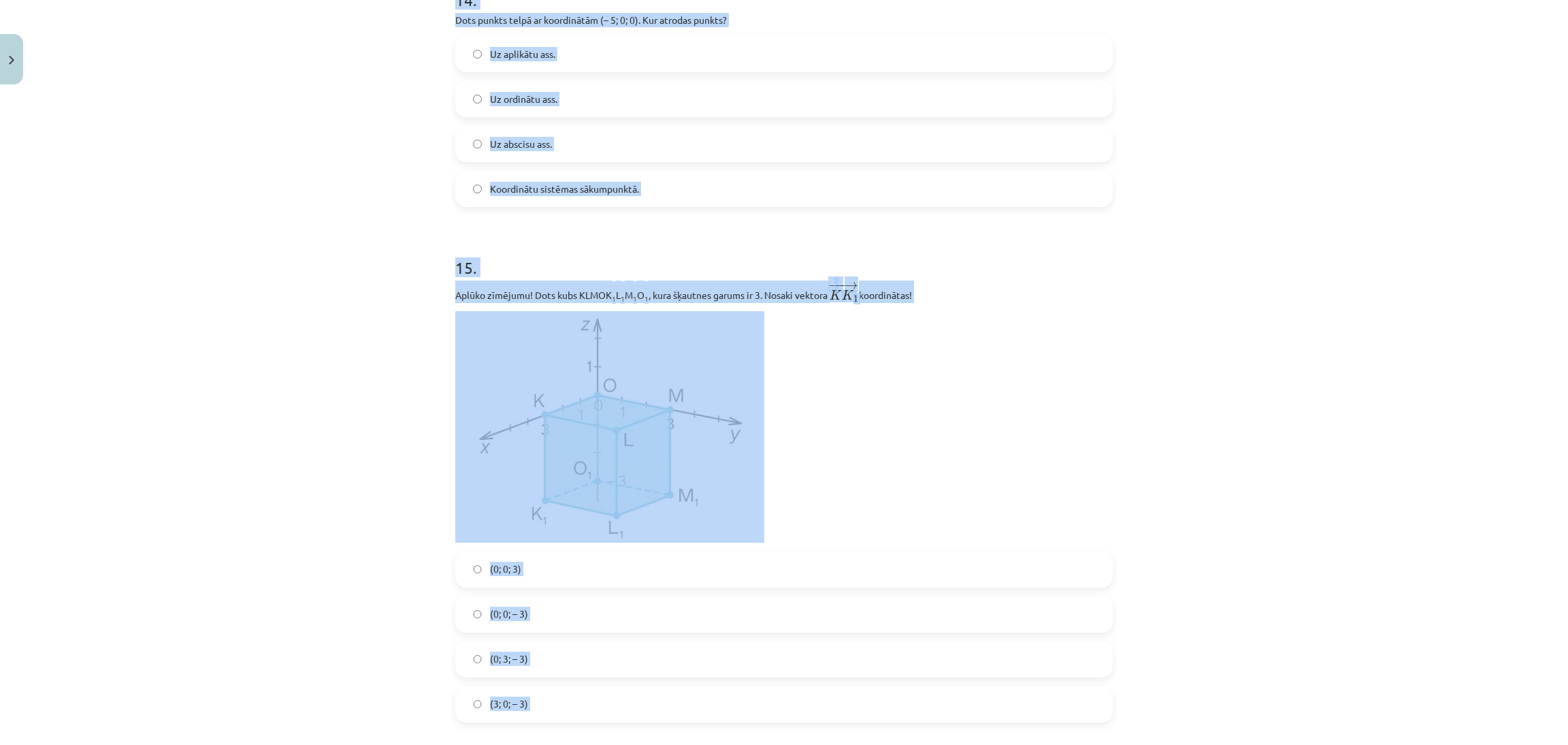
scroll to position [5800, 0]
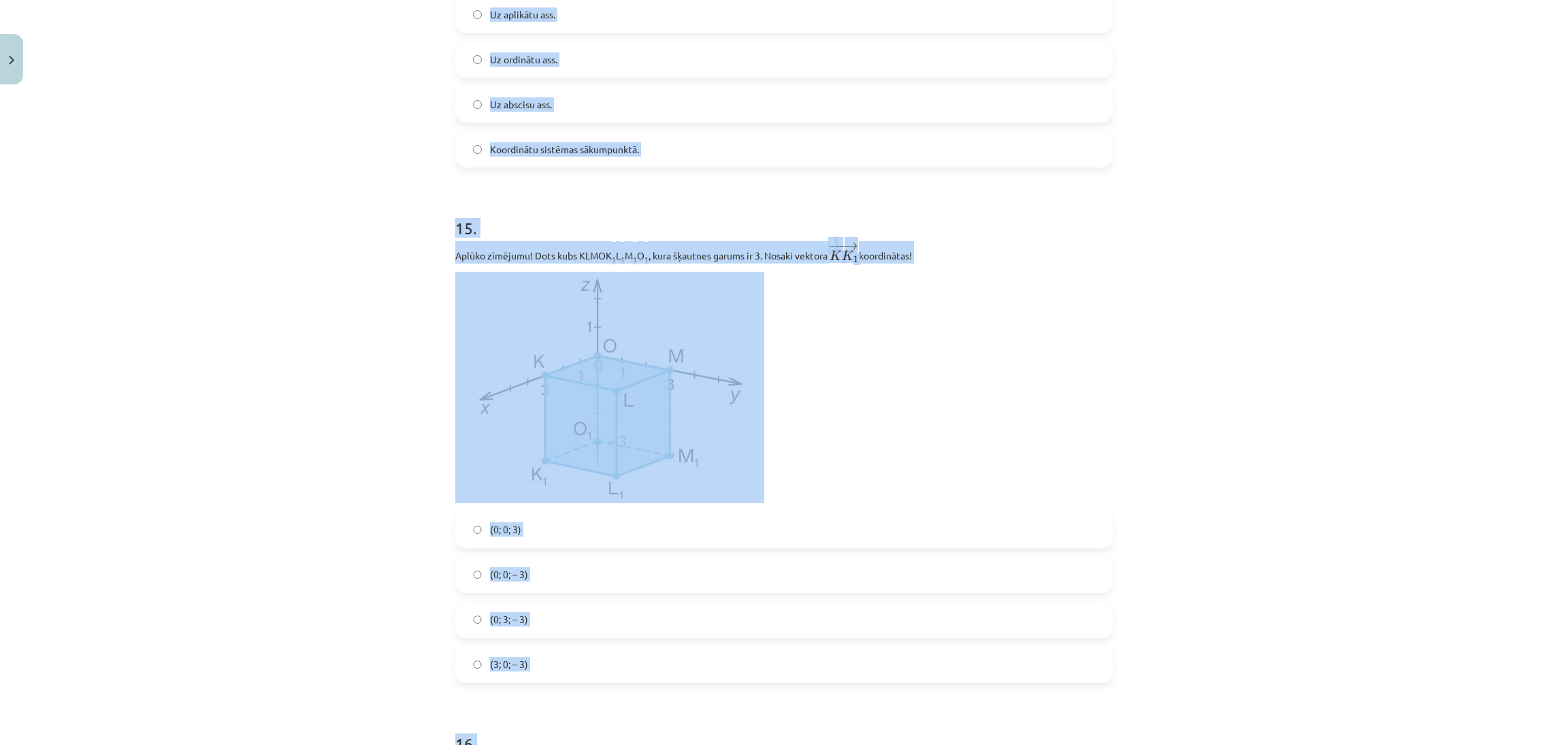
drag, startPoint x: 428, startPoint y: 369, endPoint x: 755, endPoint y: 718, distance: 478.3
click at [754, 720] on div "Mācību tēma: Matemātikas i - 10. klases 1. ieskaites mācību materiāls (a,b) #9 …" at bounding box center [784, 372] width 1568 height 745
click at [1181, 177] on div "Mācību tēma: Matemātikas i - 10. klases 1. ieskaites mācību materiāls (a,b) #9 …" at bounding box center [784, 372] width 1568 height 745
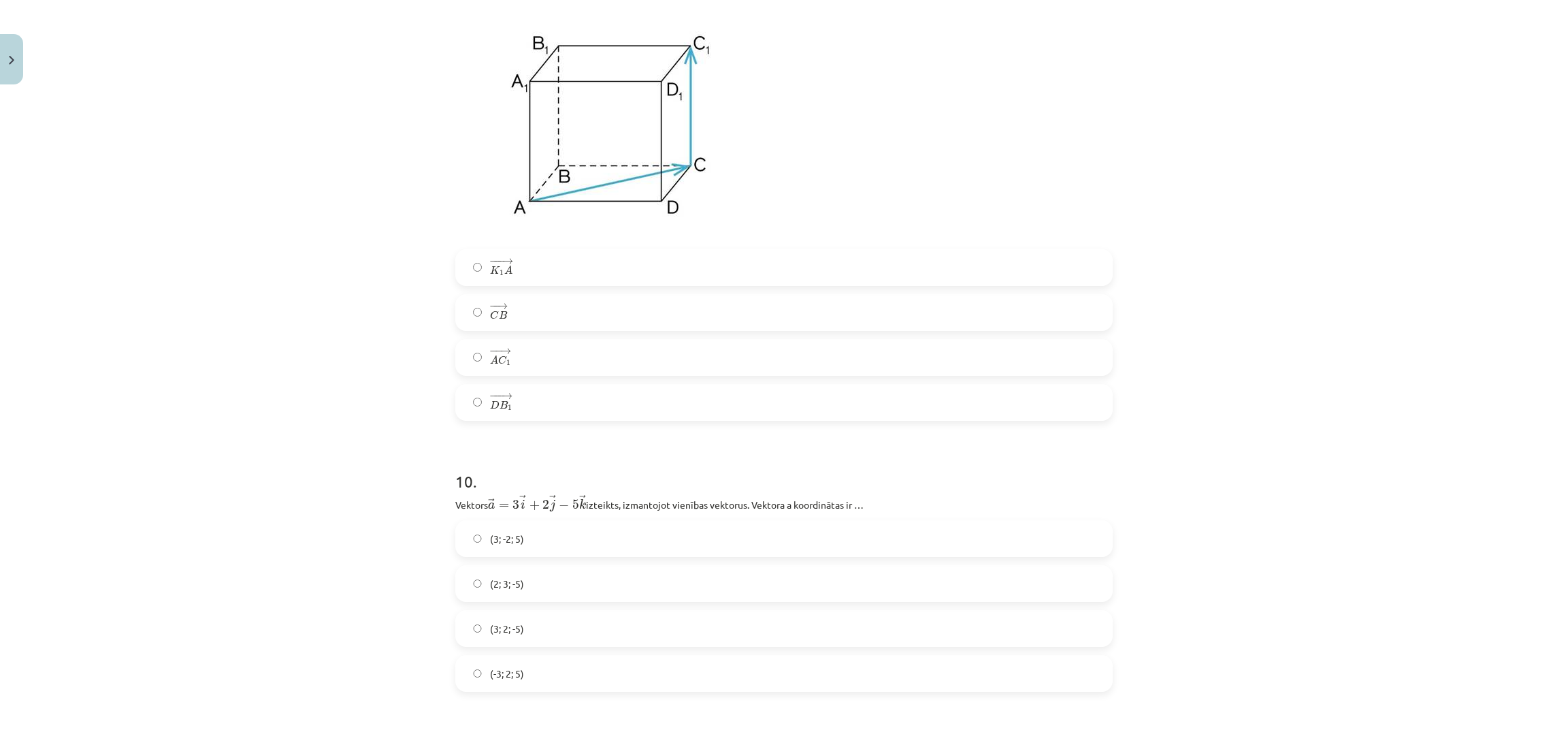
scroll to position [4136, 0]
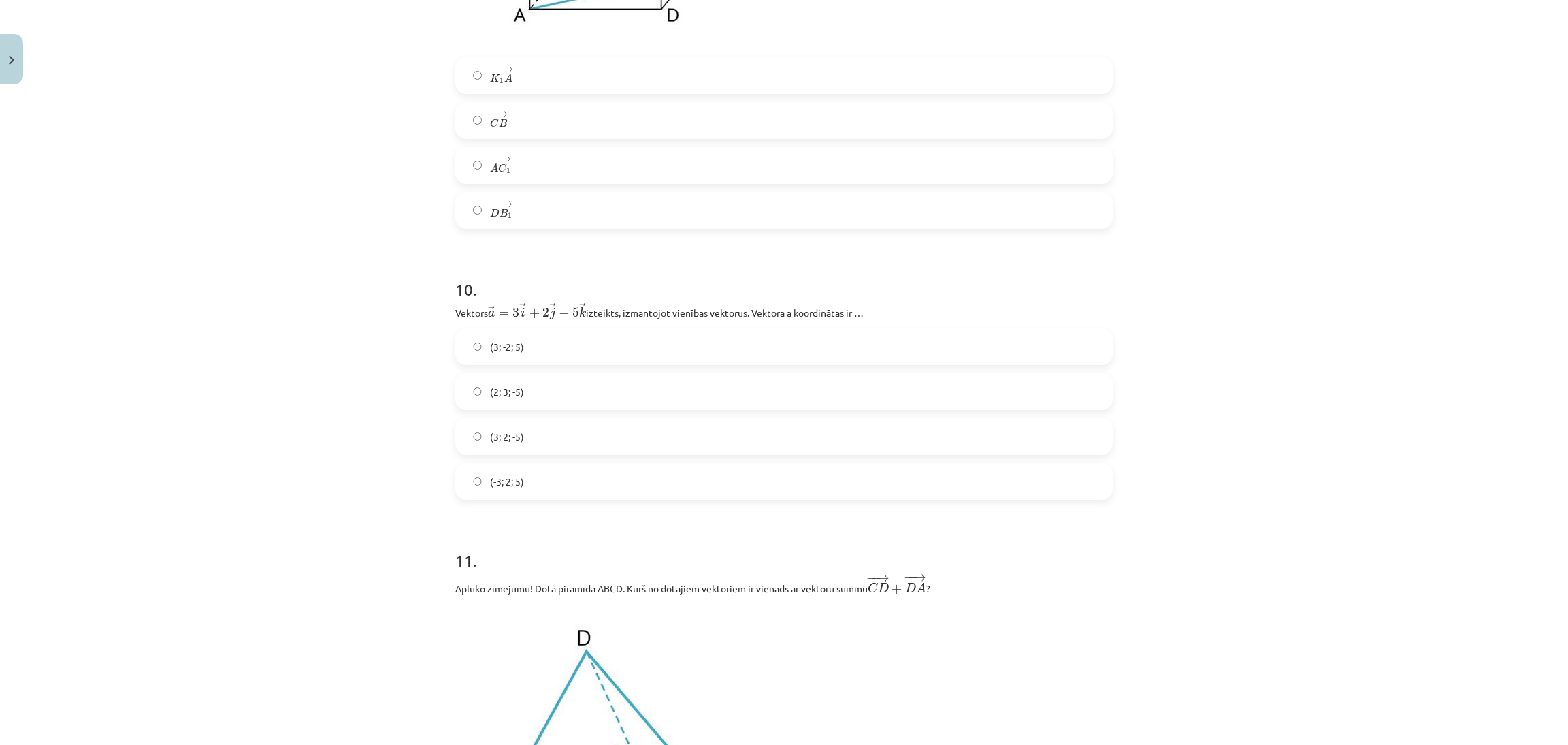
click at [902, 428] on label "(3; 2; -5)" at bounding box center [784, 437] width 654 height 34
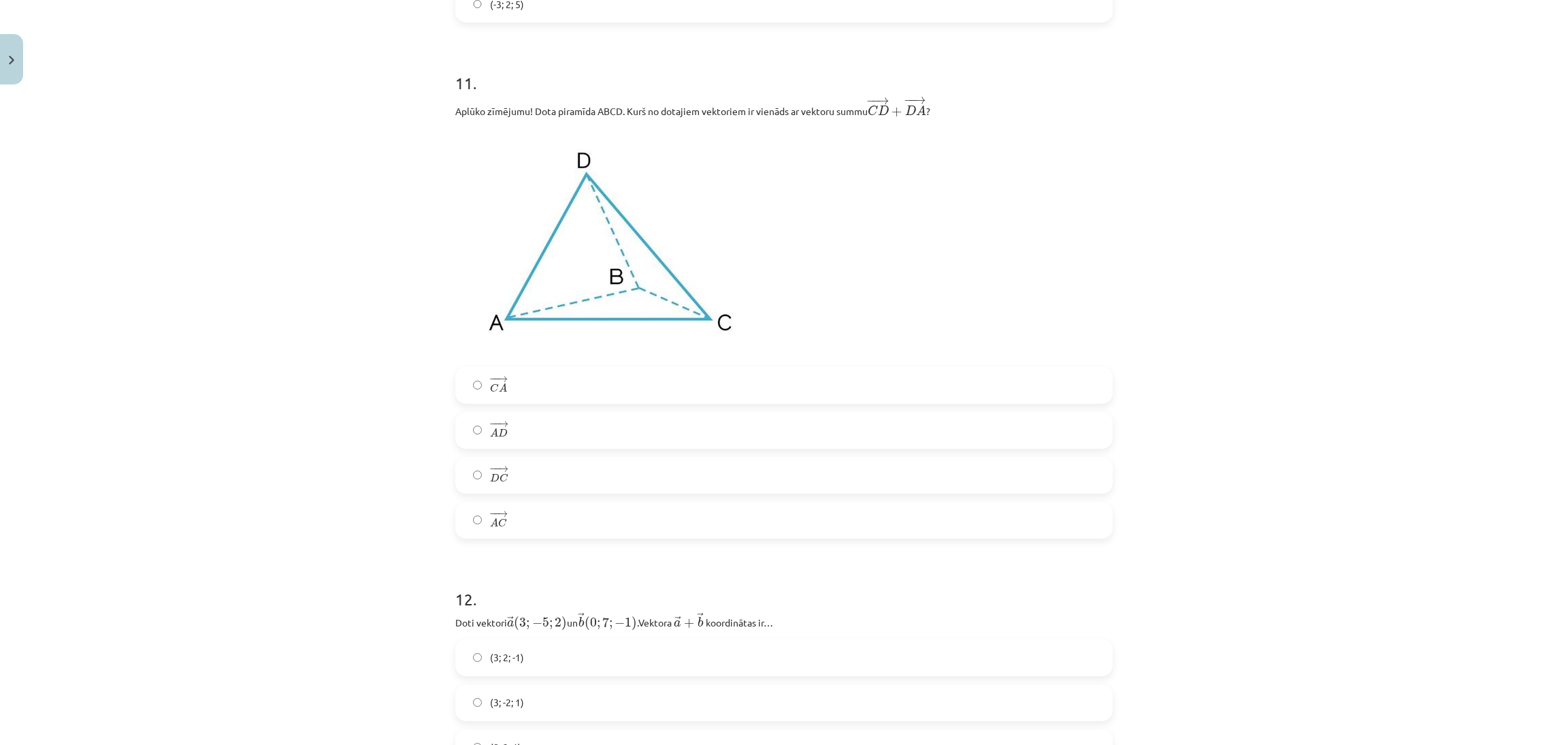
scroll to position [4757, 0]
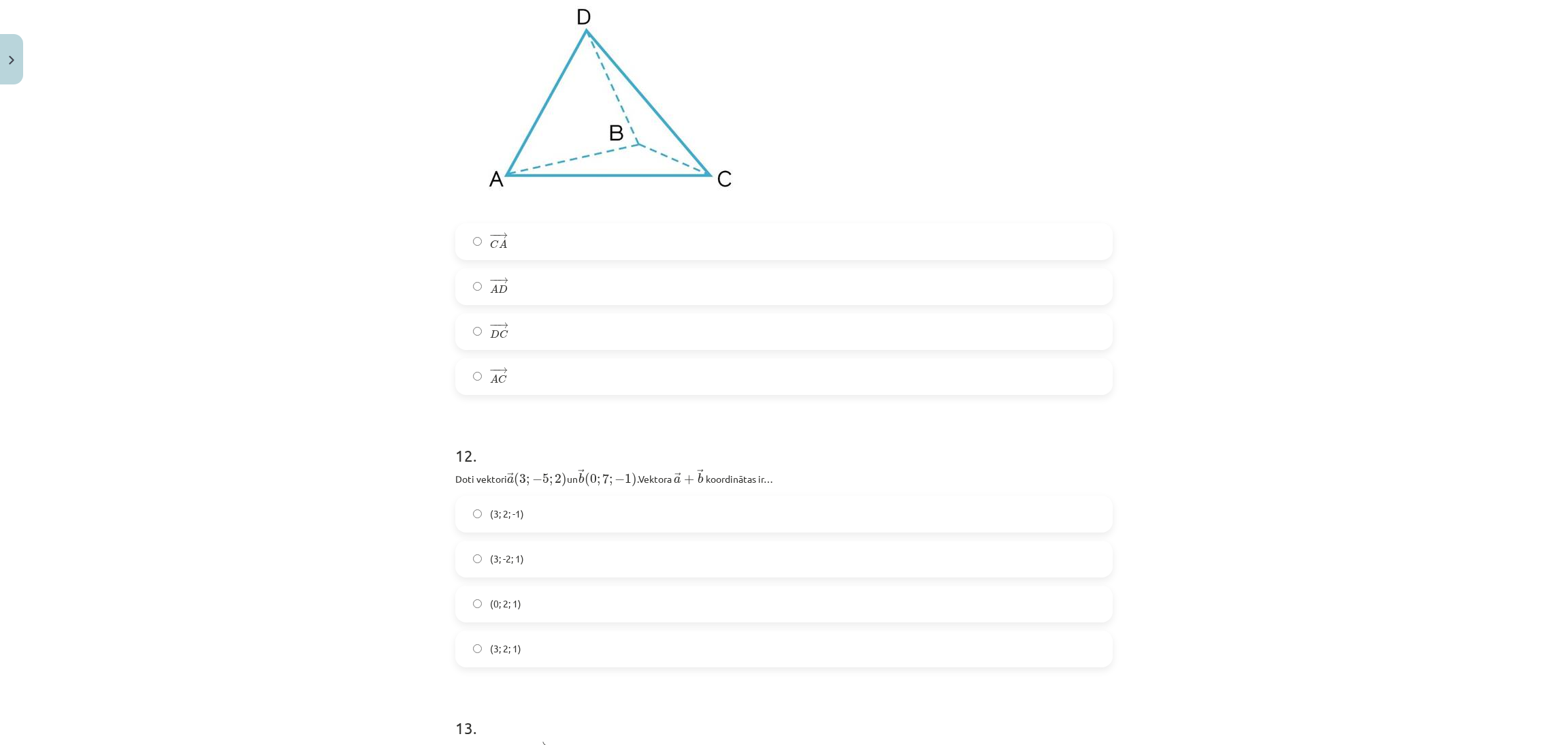
click at [893, 304] on label "− − → A D A D →" at bounding box center [784, 287] width 654 height 34
click at [758, 657] on label "(3; 2; 1)" at bounding box center [784, 649] width 654 height 34
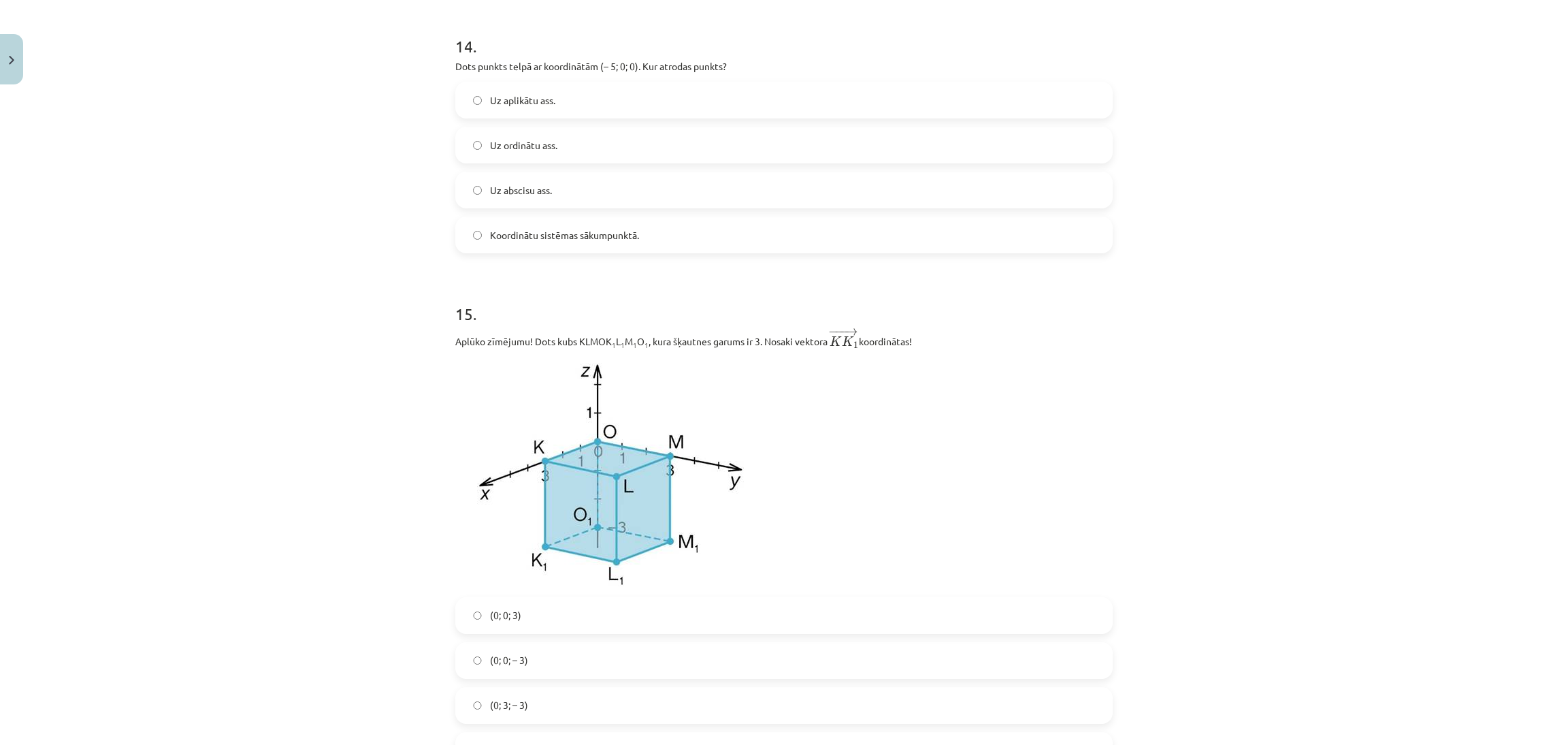
scroll to position [5562, 0]
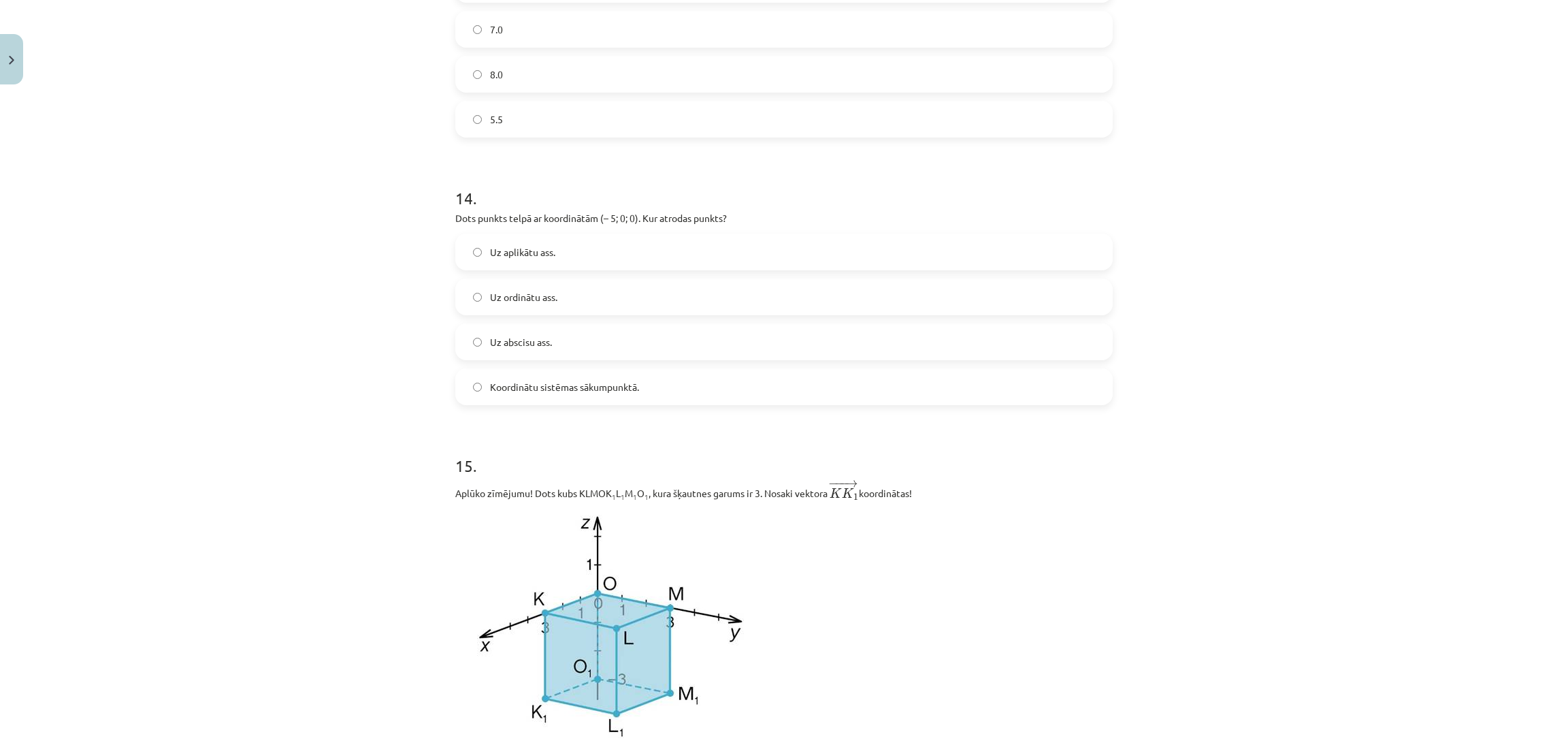
click at [840, 347] on label "Uz abscisu ass." at bounding box center [784, 342] width 654 height 34
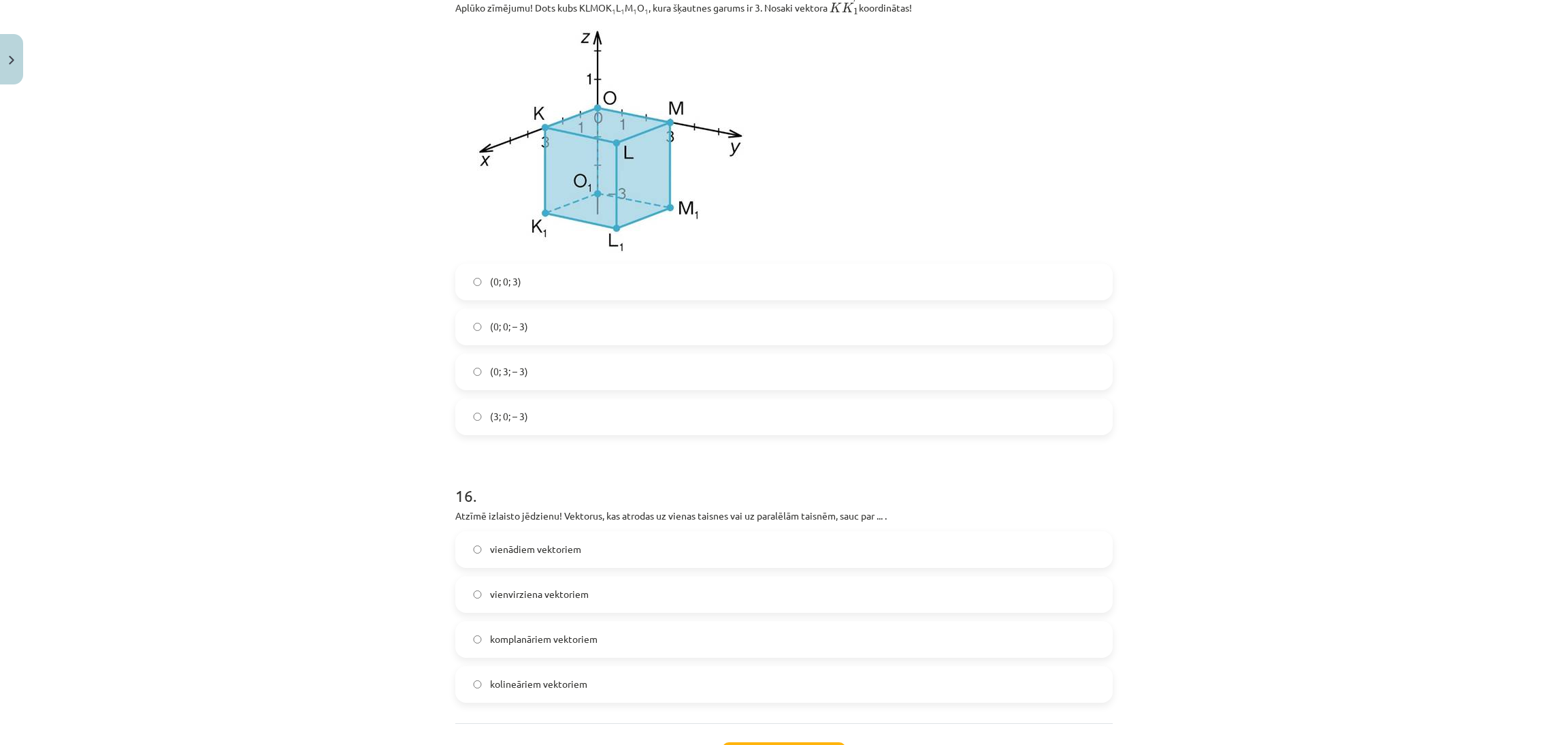
scroll to position [6056, 0]
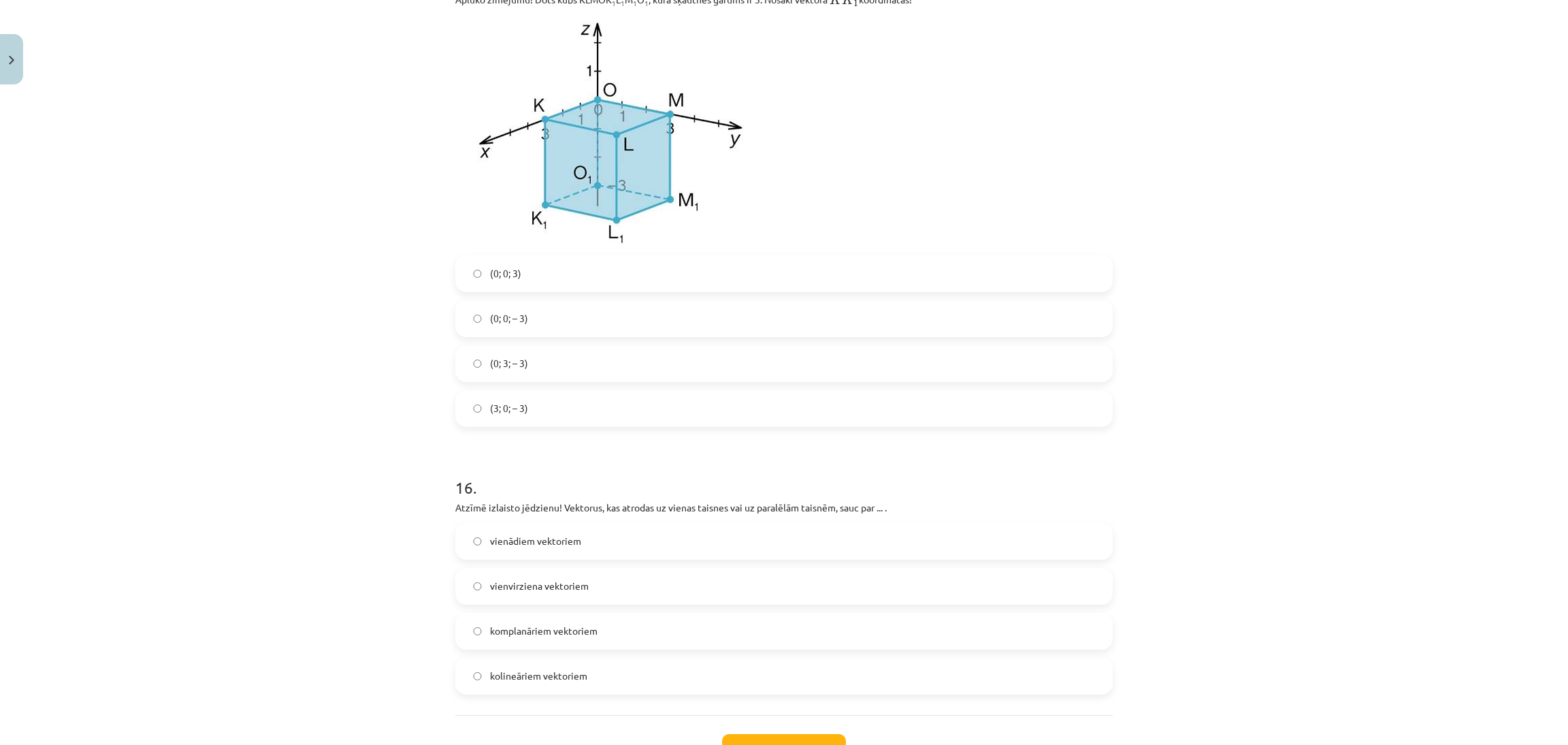
click at [827, 282] on label "(0; 0; 3)" at bounding box center [784, 274] width 654 height 34
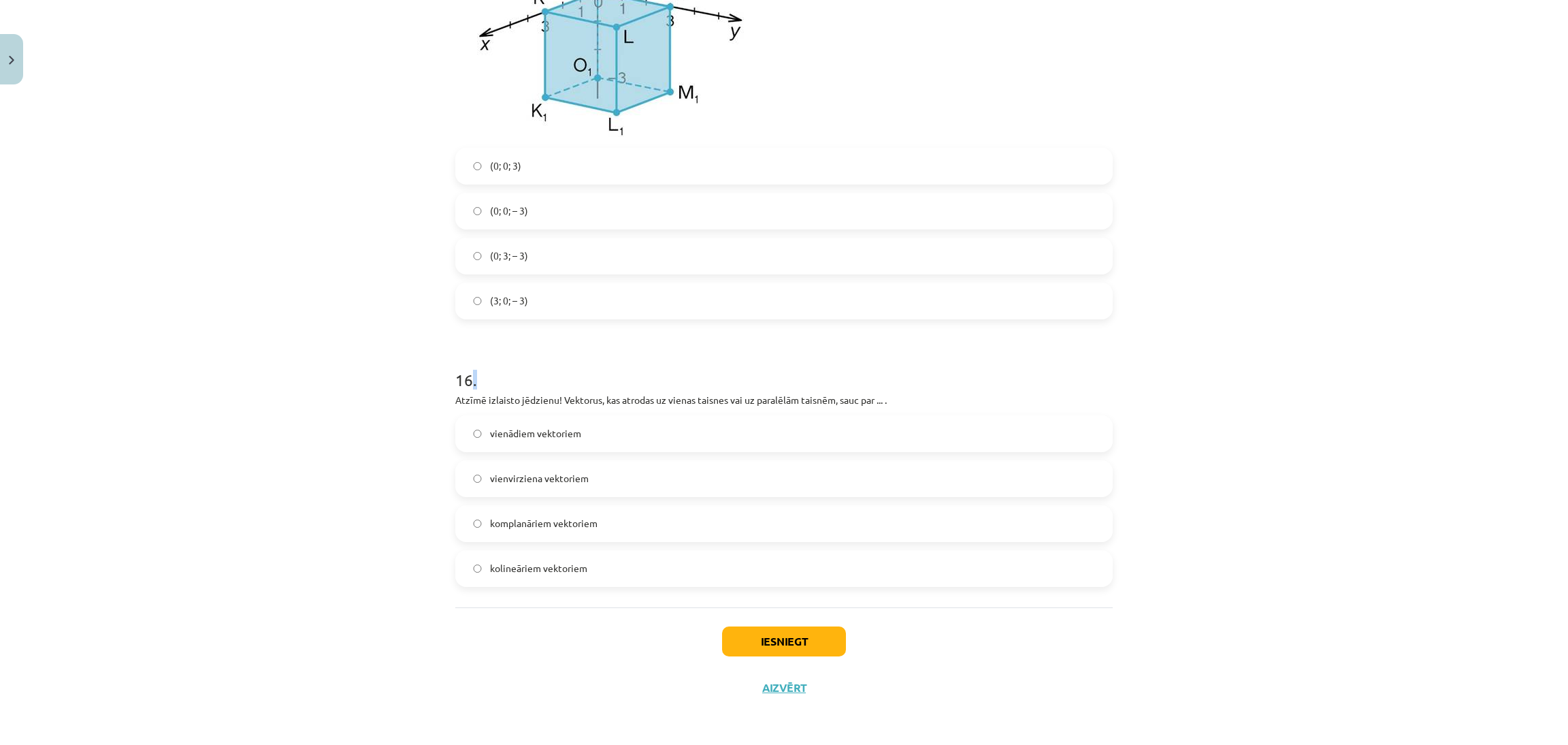
click at [468, 385] on h1 "16 ." at bounding box center [784, 367] width 658 height 42
drag, startPoint x: 371, startPoint y: 398, endPoint x: 434, endPoint y: 388, distance: 63.8
click at [381, 396] on div "Mācību tēma: Matemātikas i - 10. klases 1. ieskaites mācību materiāls (a,b) #9 …" at bounding box center [784, 372] width 1568 height 745
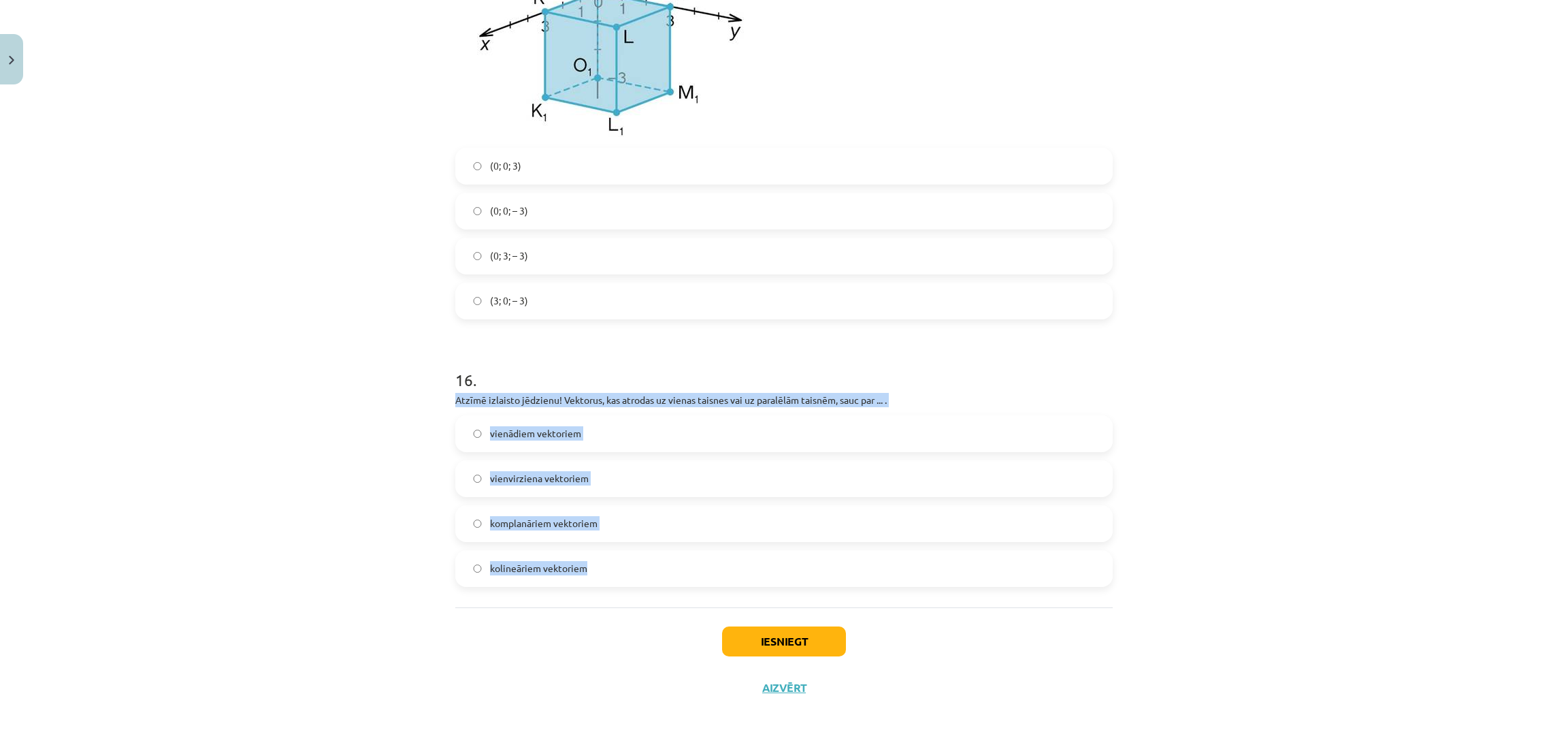
drag, startPoint x: 443, startPoint y: 390, endPoint x: 826, endPoint y: 559, distance: 418.6
click at [1212, 449] on div "Mācību tēma: Matemātikas i - 10. klases 1. ieskaites mācību materiāls (a,b) #9 …" at bounding box center [784, 372] width 1568 height 745
click at [1435, 615] on div "Mācību tēma: Matemātikas i - 10. klases 1. ieskaites mācību materiāls (a,b) #9 …" at bounding box center [784, 372] width 1568 height 745
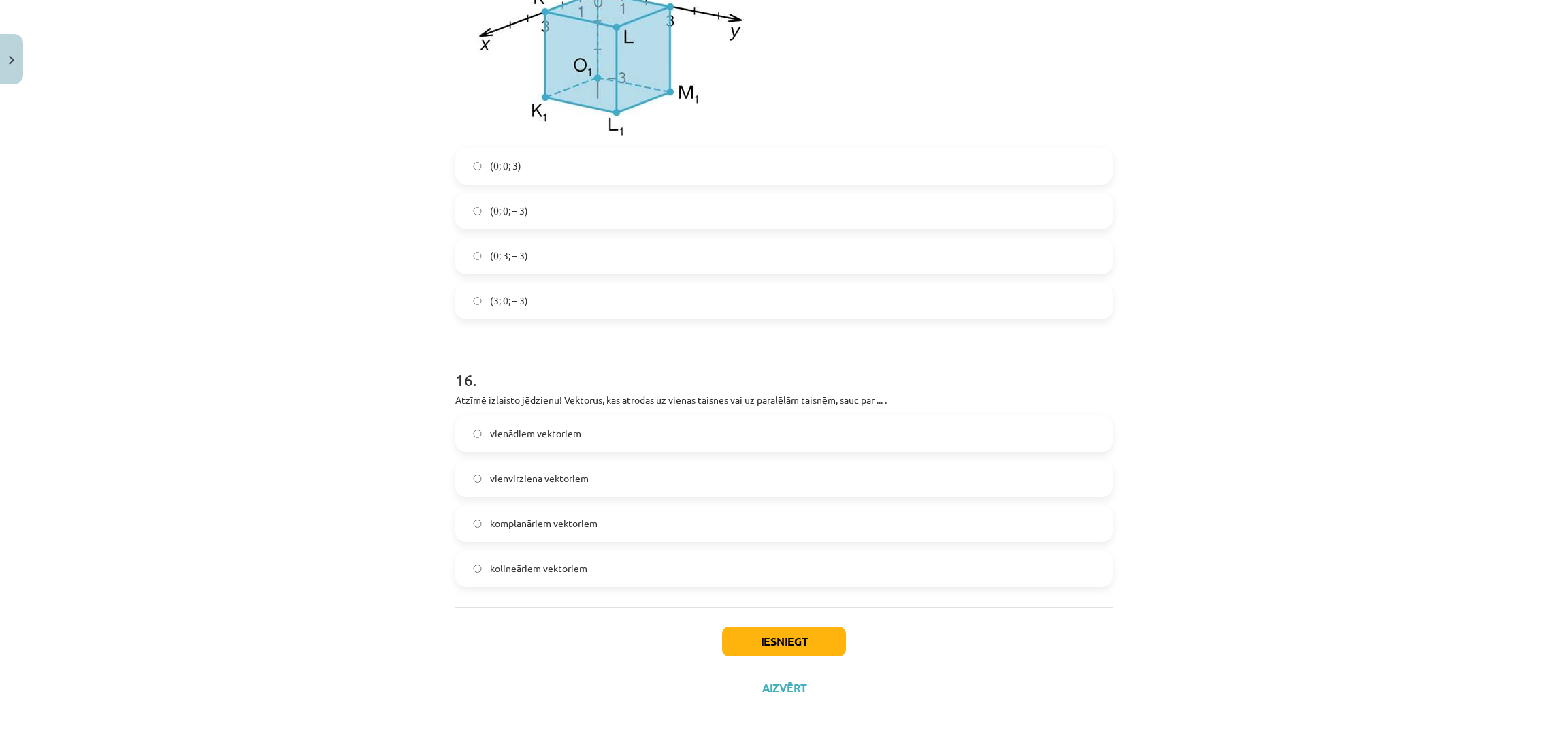
click at [741, 555] on label "kolineāriem vektoriem" at bounding box center [784, 568] width 654 height 34
click at [777, 619] on div "Iesniegt Aizvērt" at bounding box center [784, 655] width 658 height 96
click at [783, 638] on button "Iesniegt" at bounding box center [784, 641] width 124 height 30
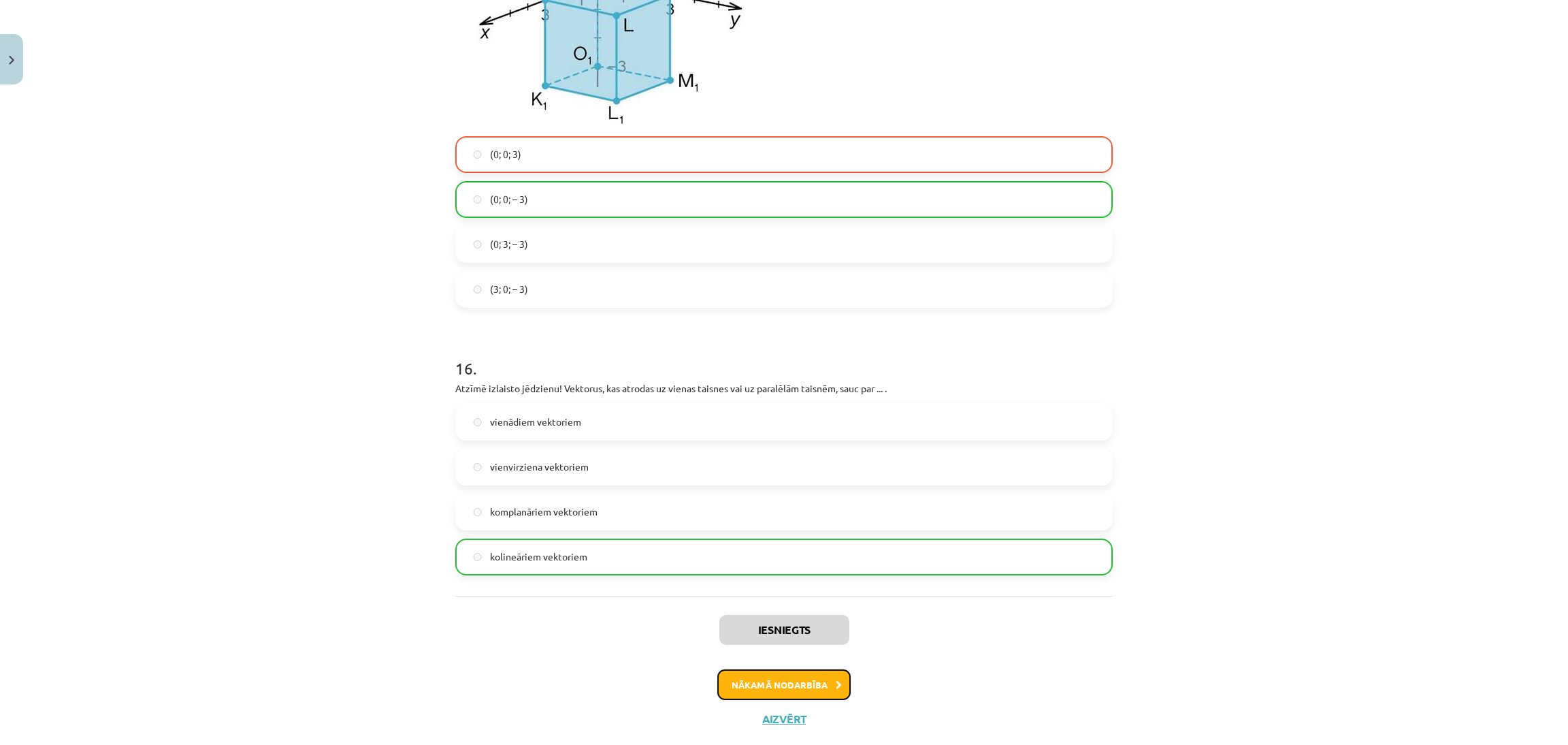
click at [749, 686] on button "Nākamā nodarbība" at bounding box center [784, 685] width 133 height 31
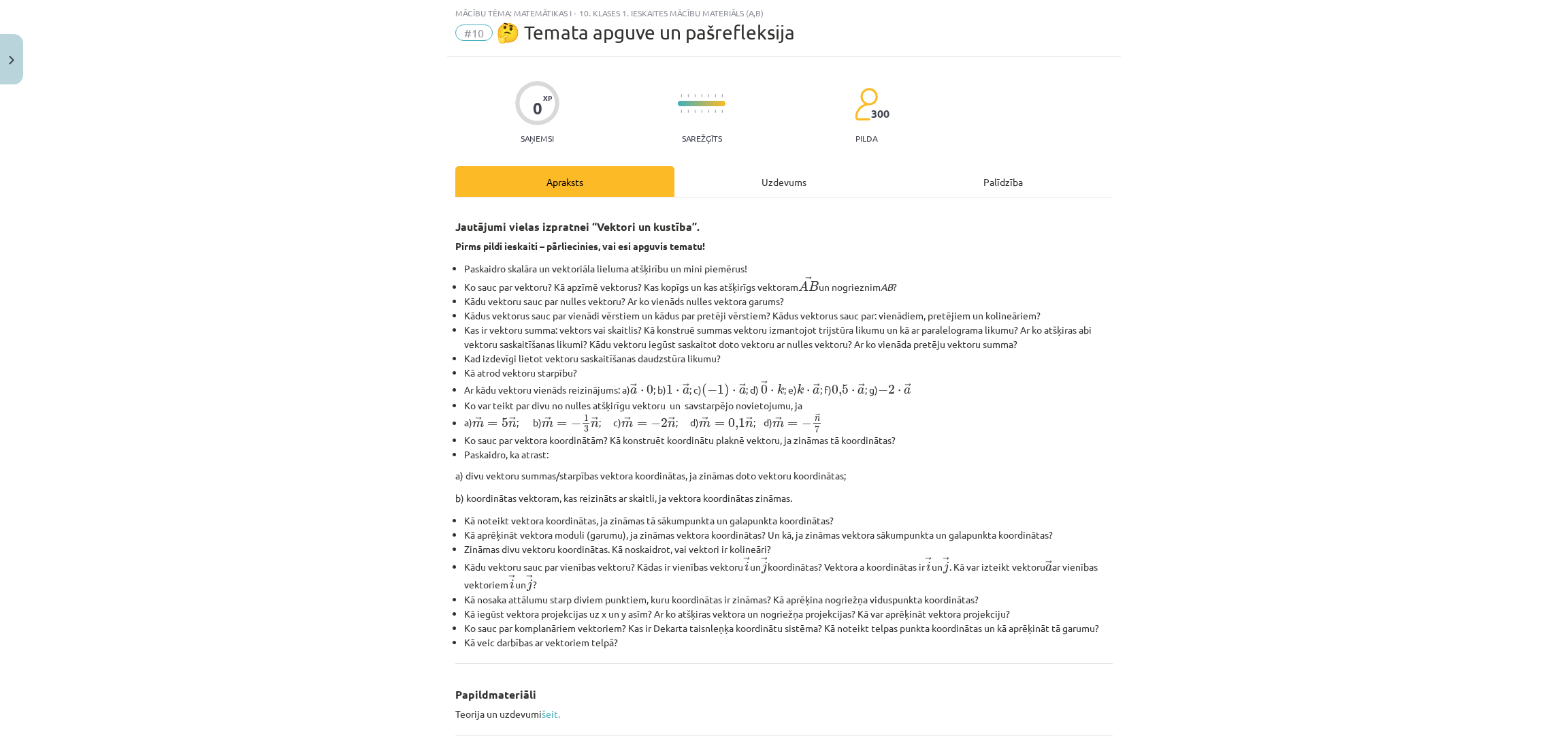
scroll to position [339, 0]
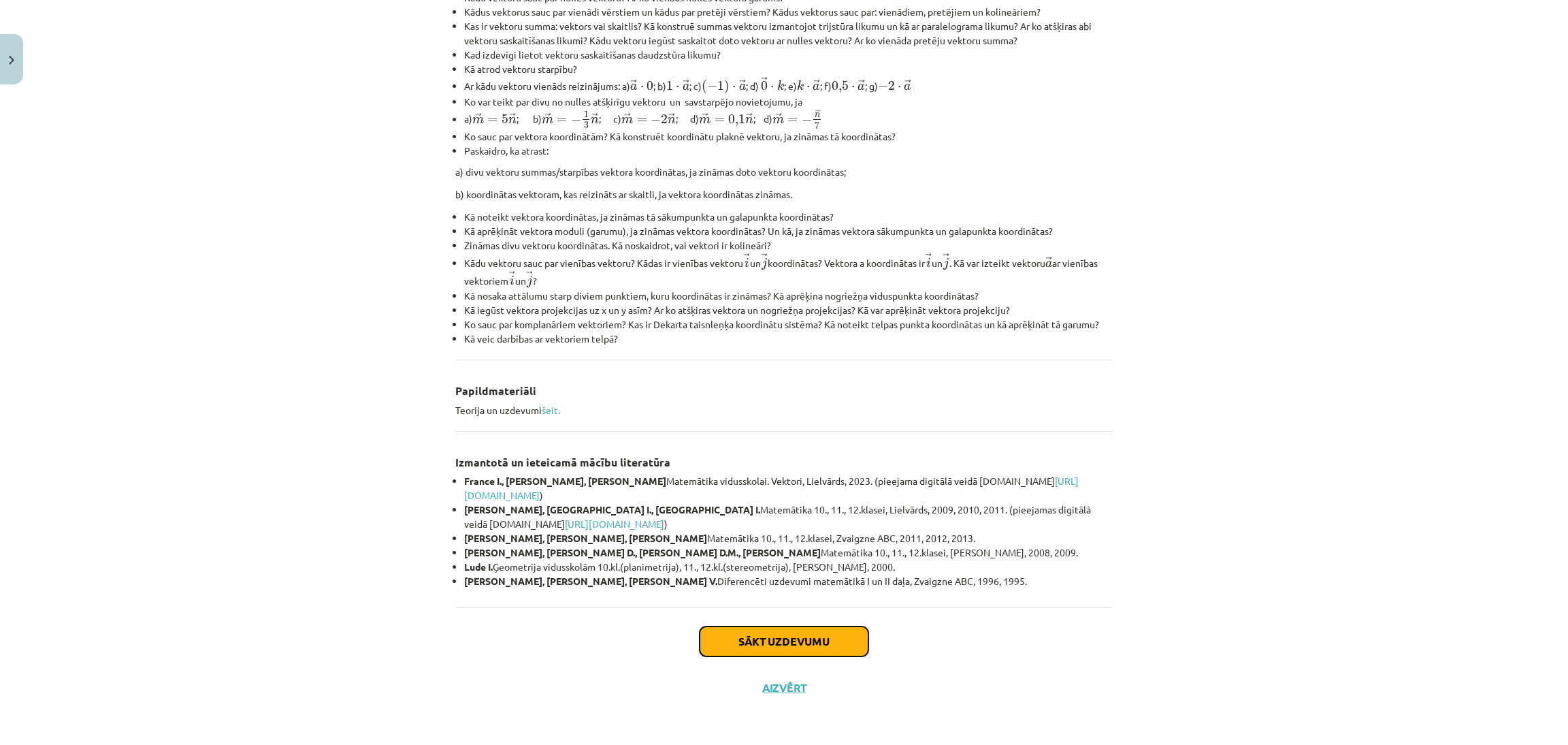
click at [781, 641] on button "Sākt uzdevumu" at bounding box center [784, 641] width 169 height 30
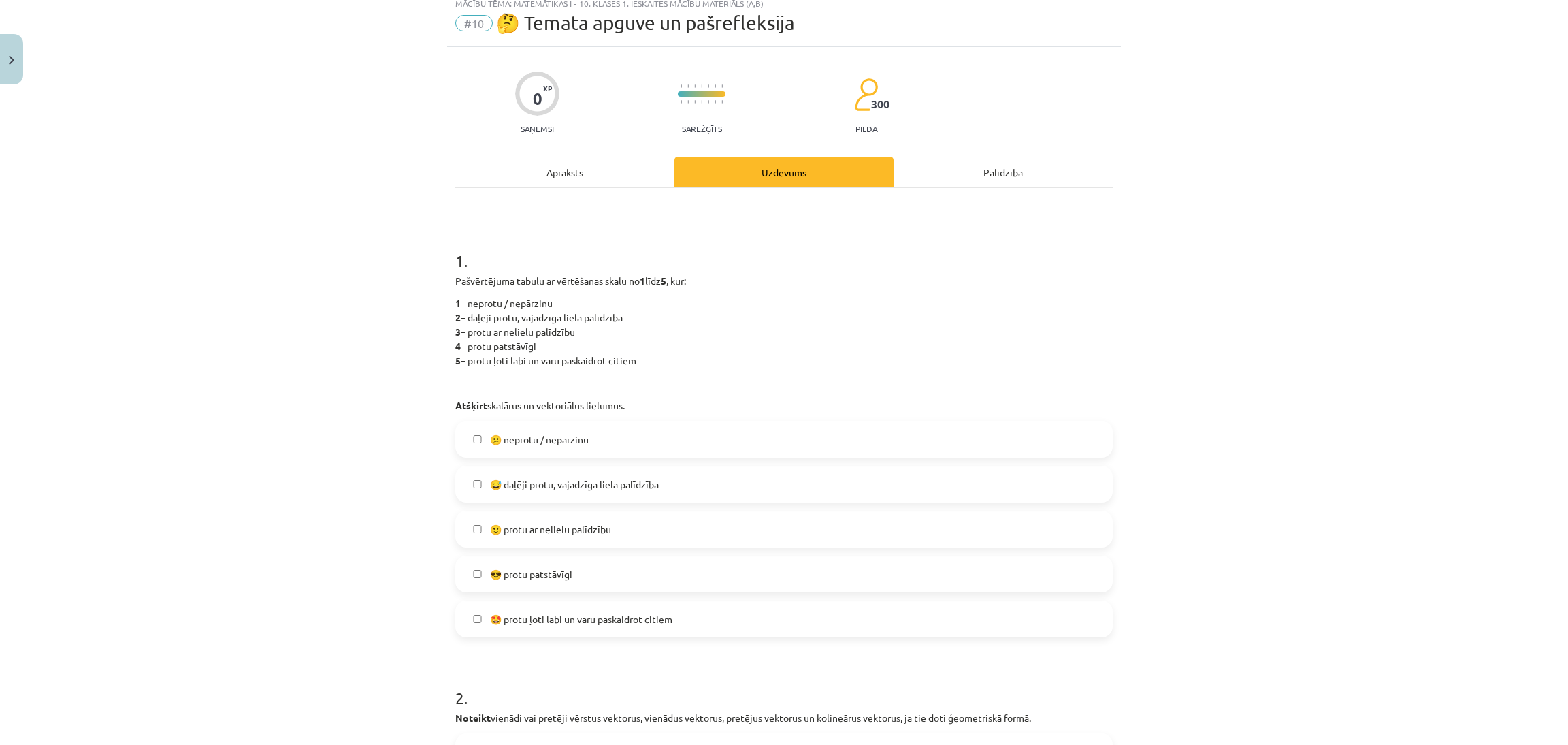
scroll to position [34, 0]
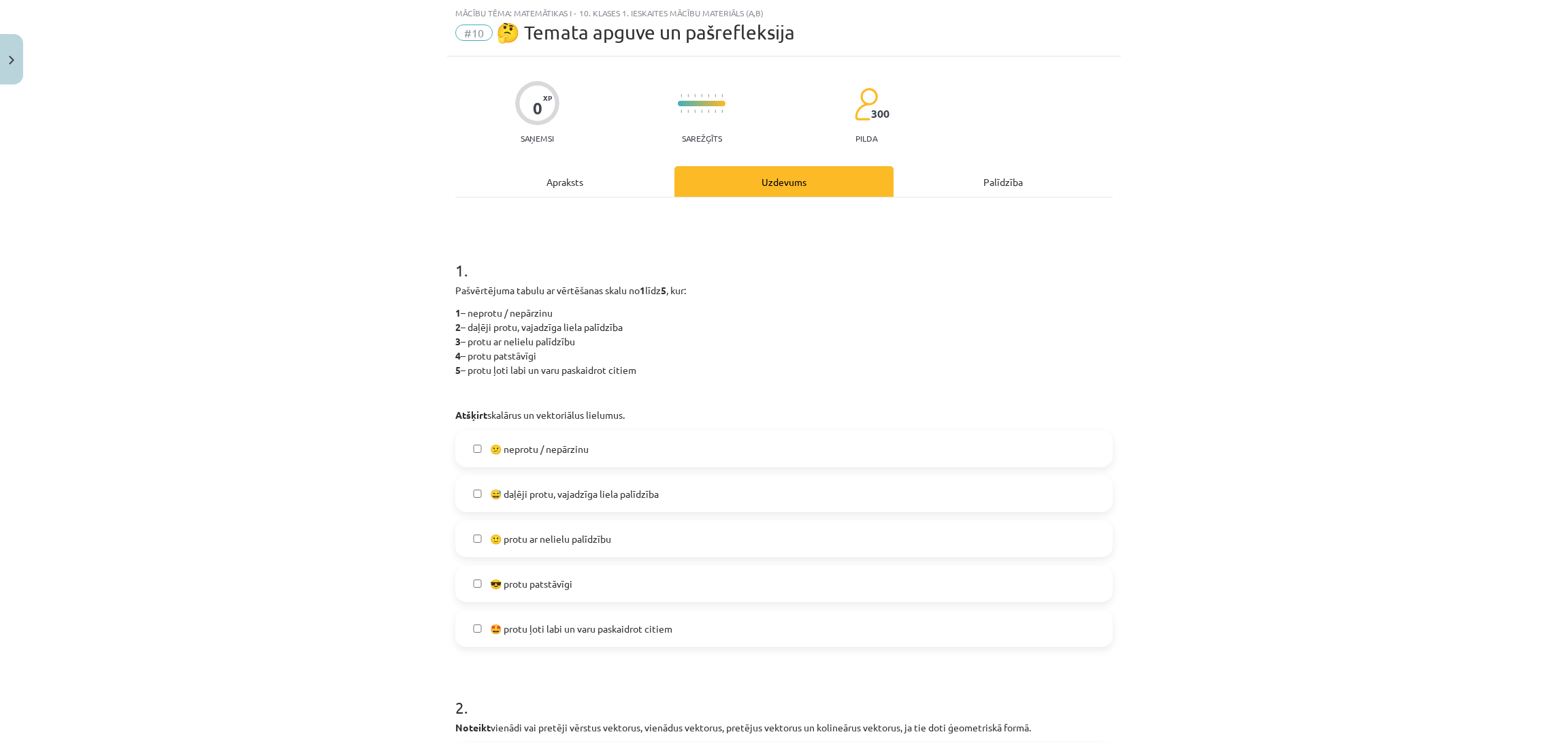
click at [706, 525] on label "🙂 protu ar nelielu palīdzību" at bounding box center [784, 539] width 654 height 34
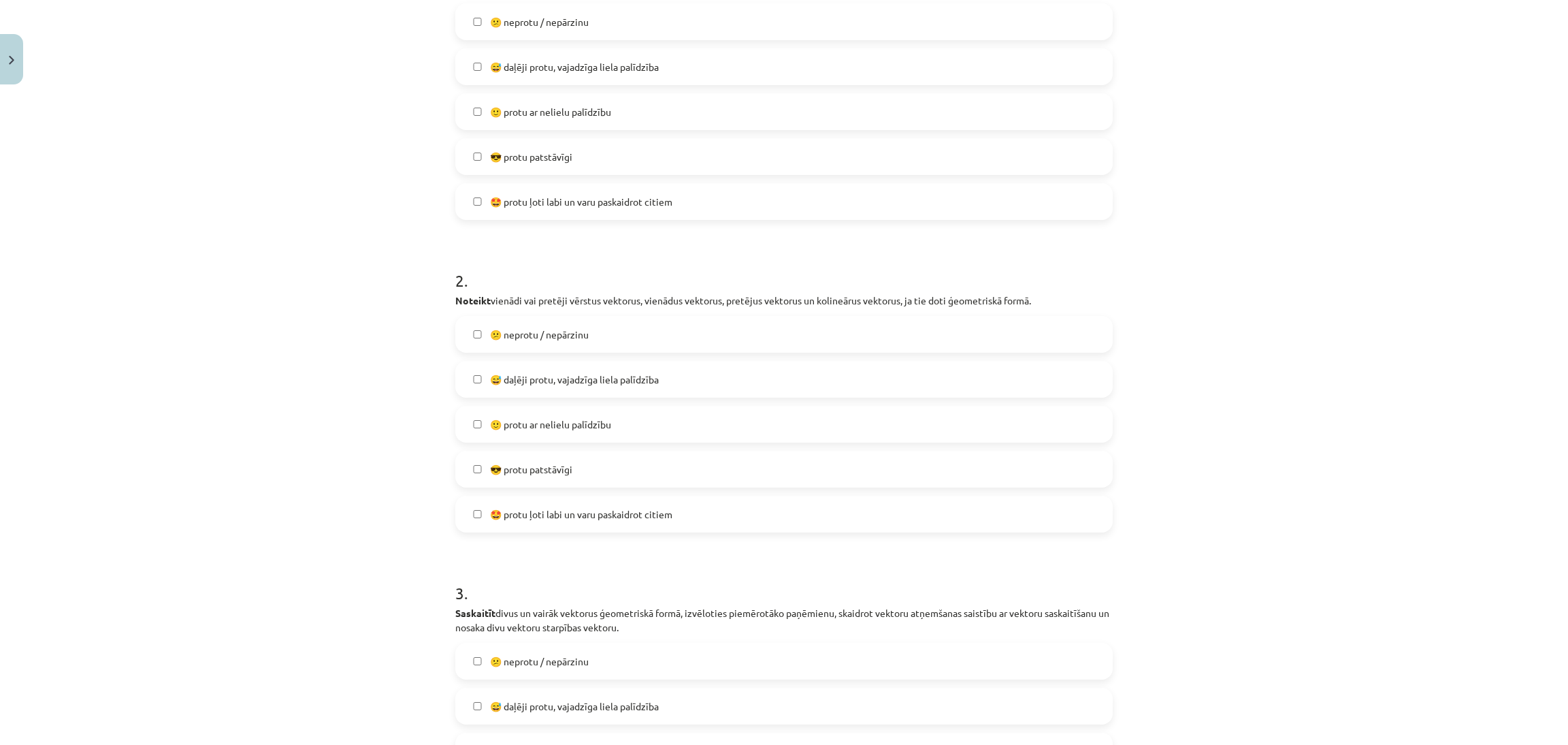
scroll to position [507, 0]
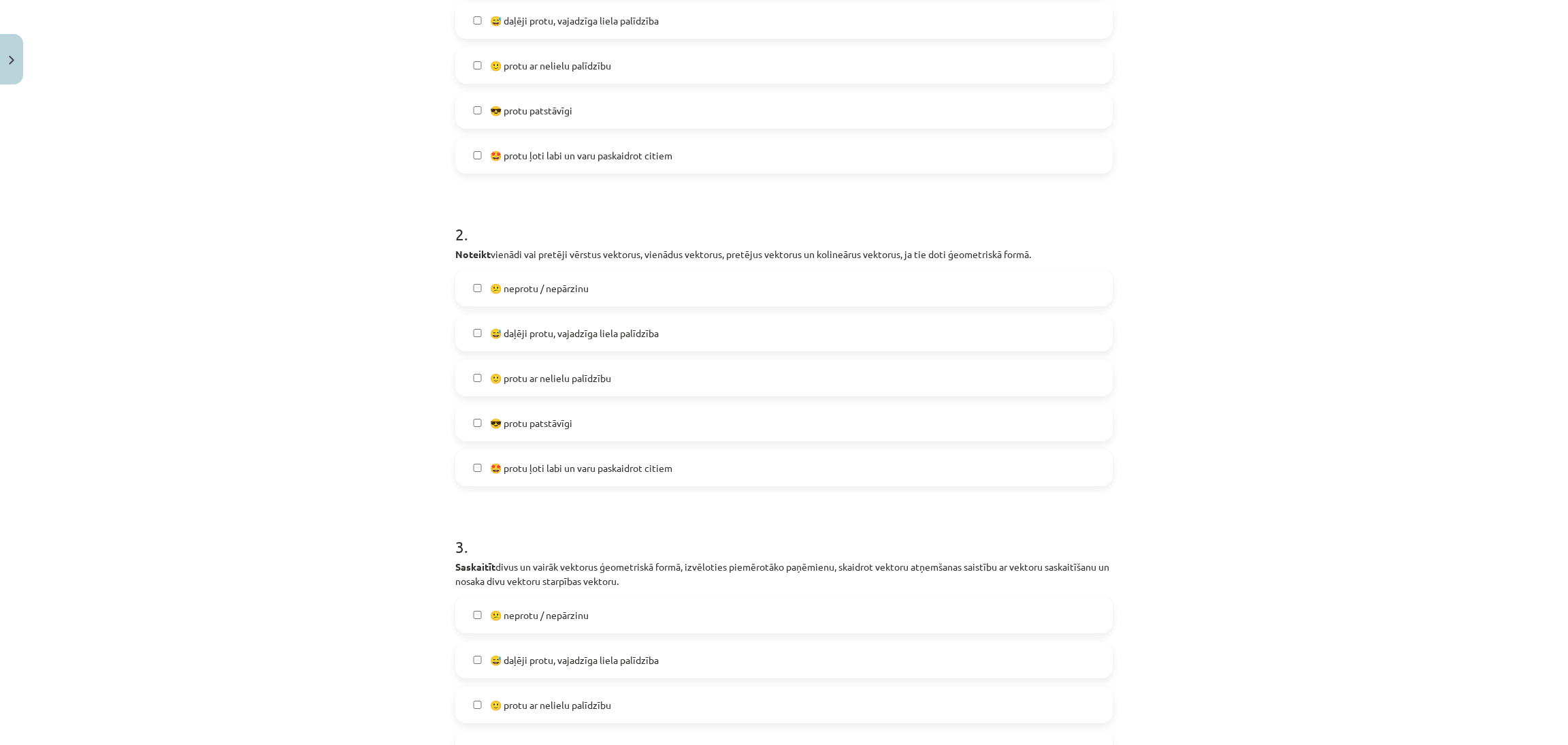
click at [803, 382] on label "🙂 protu ar nelielu palīdzību" at bounding box center [784, 378] width 654 height 34
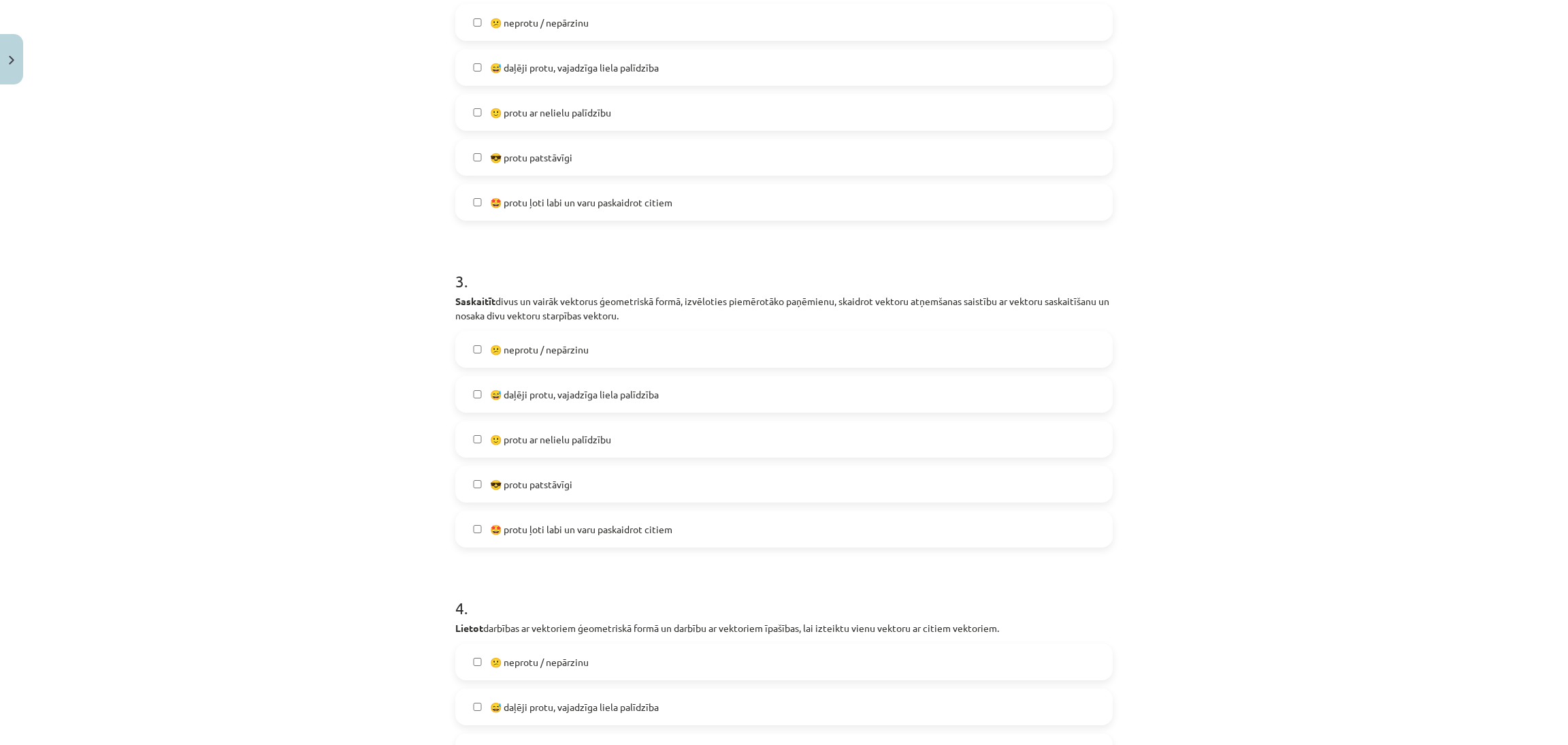
scroll to position [783, 0]
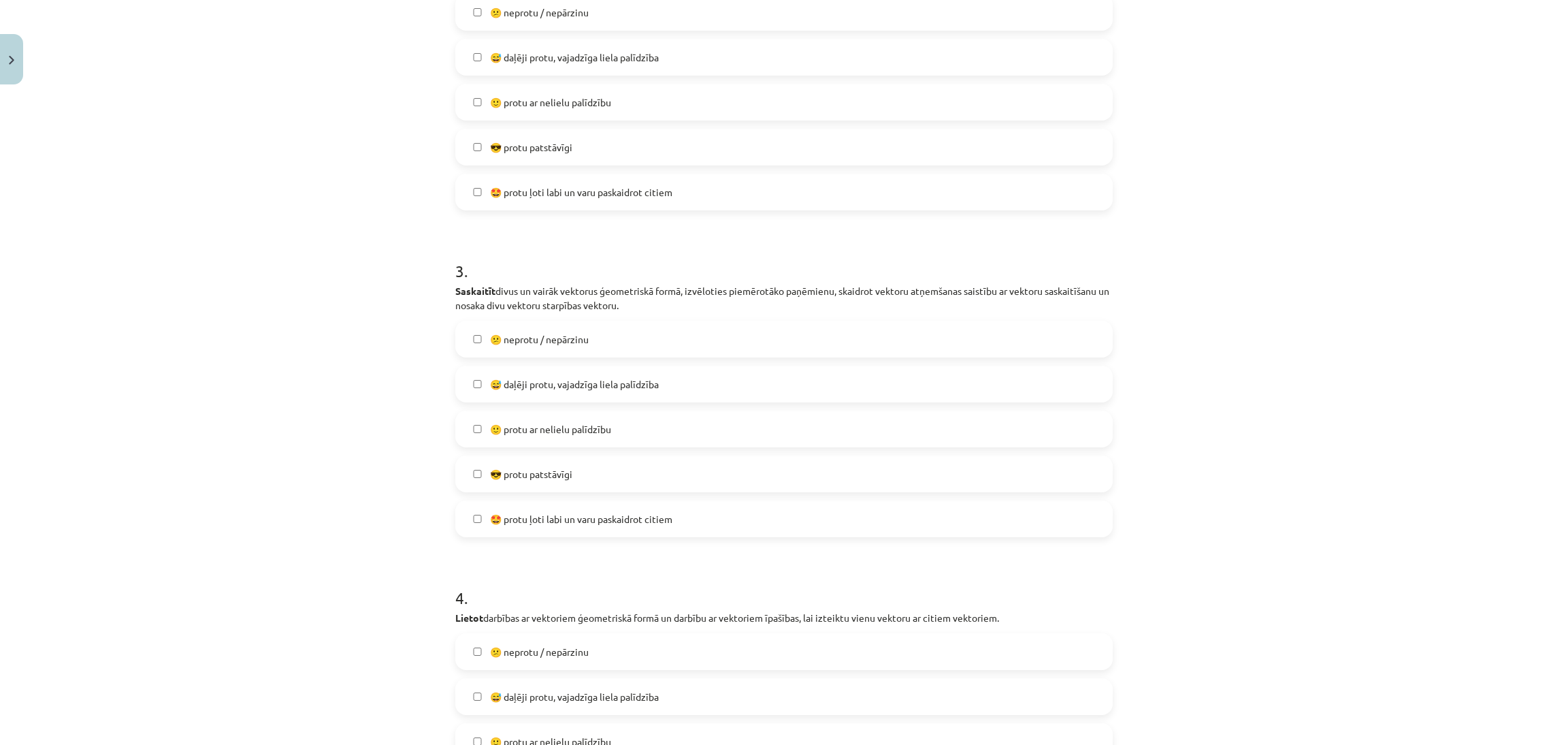
click at [970, 372] on label "😅 daļēji protu, vajadzīga liela palīdzība" at bounding box center [784, 384] width 654 height 34
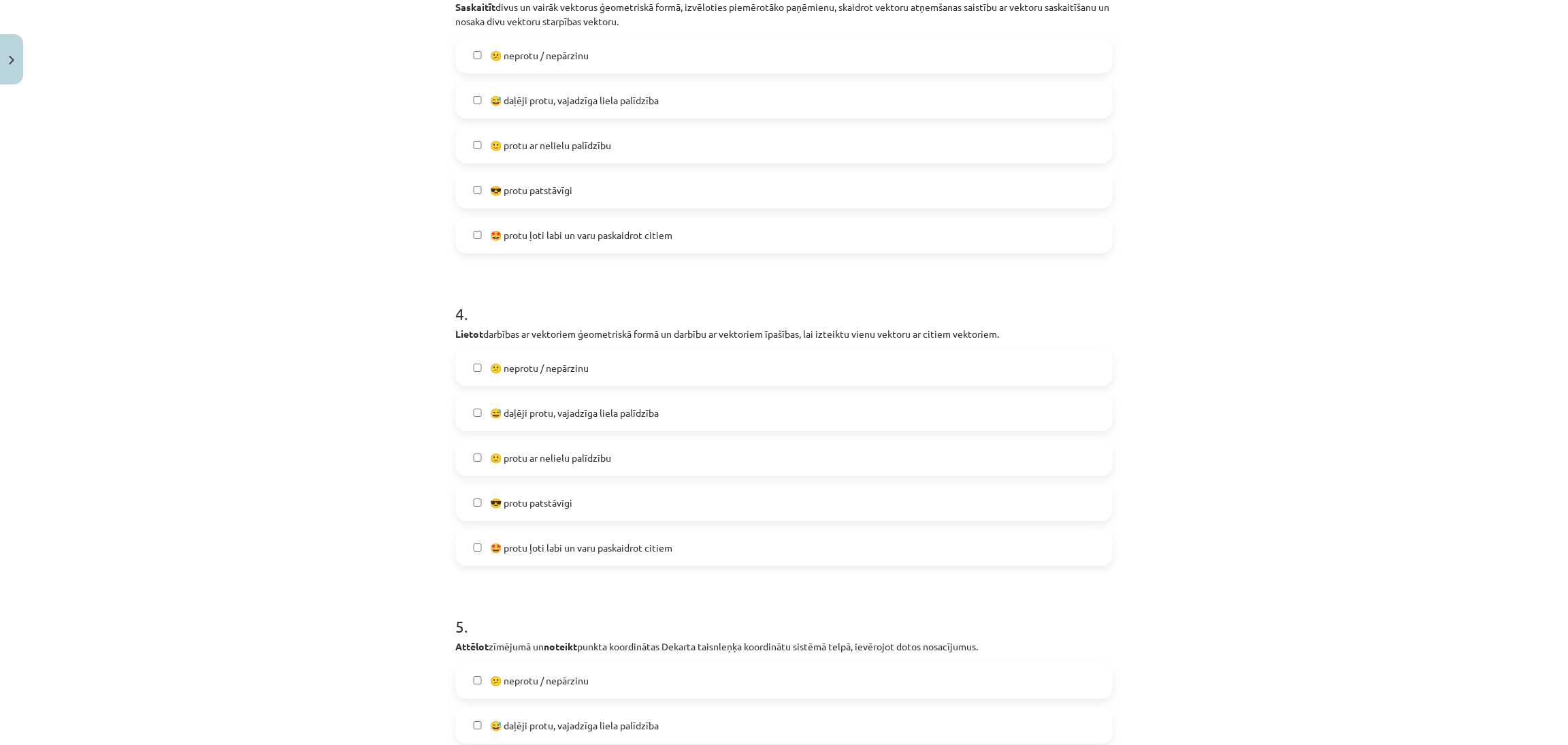
scroll to position [1074, 0]
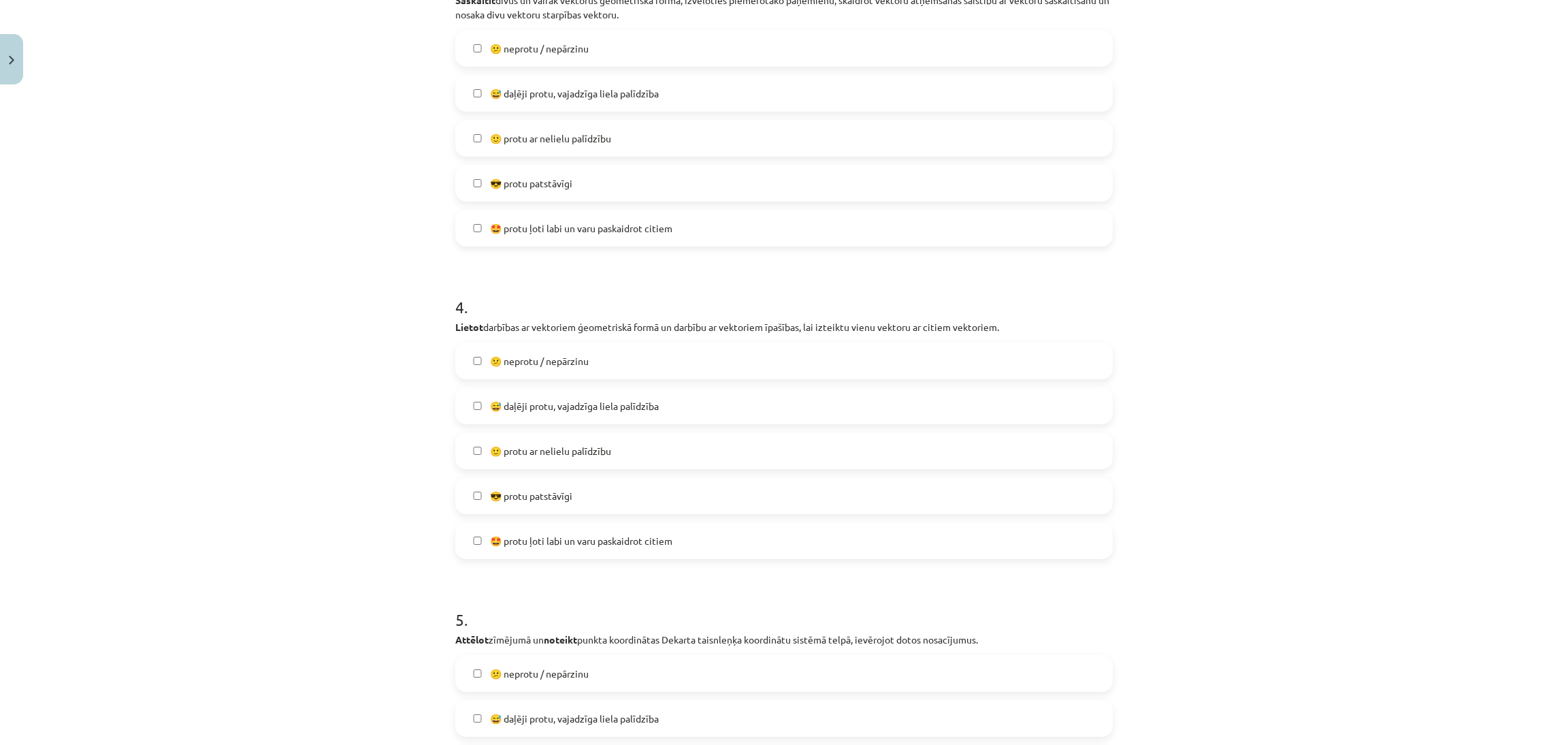
click at [938, 405] on label "😅 daļēji protu, vajadzīga liela palīdzība" at bounding box center [784, 406] width 654 height 34
click at [871, 450] on label "🙂 protu ar nelielu palīdzību" at bounding box center [784, 448] width 654 height 34
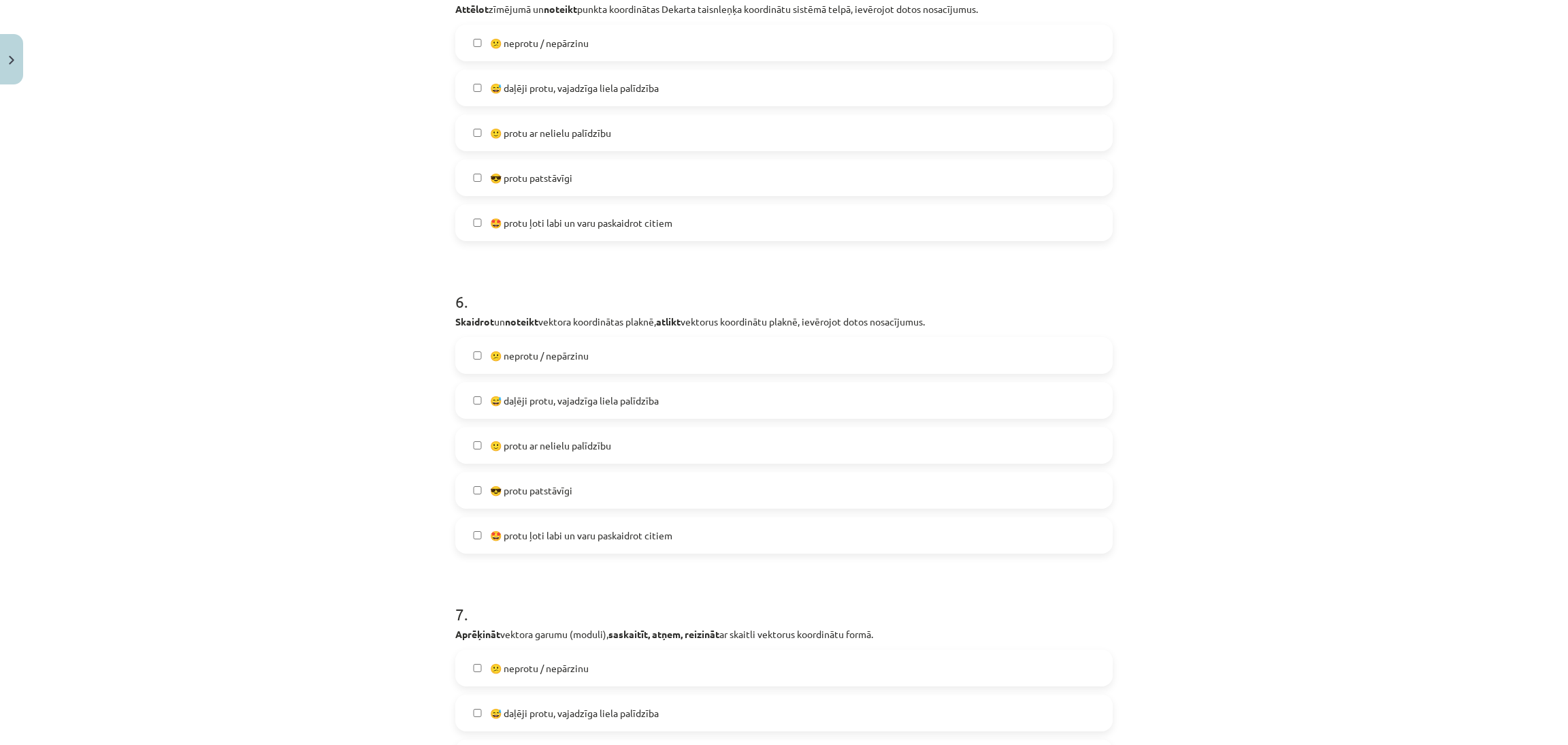
scroll to position [1732, 0]
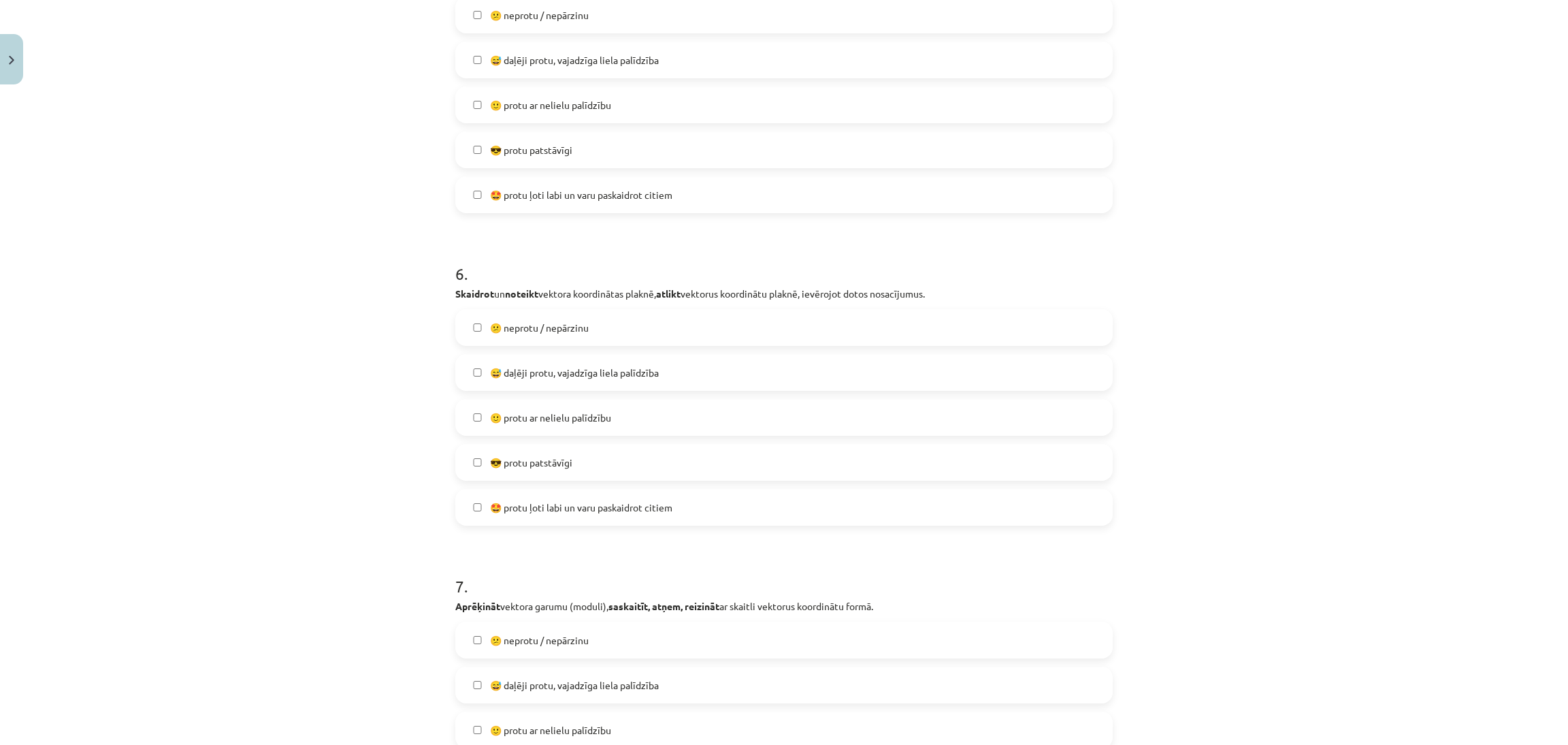
click at [782, 414] on label "🙂 protu ar nelielu palīdzību" at bounding box center [784, 418] width 654 height 34
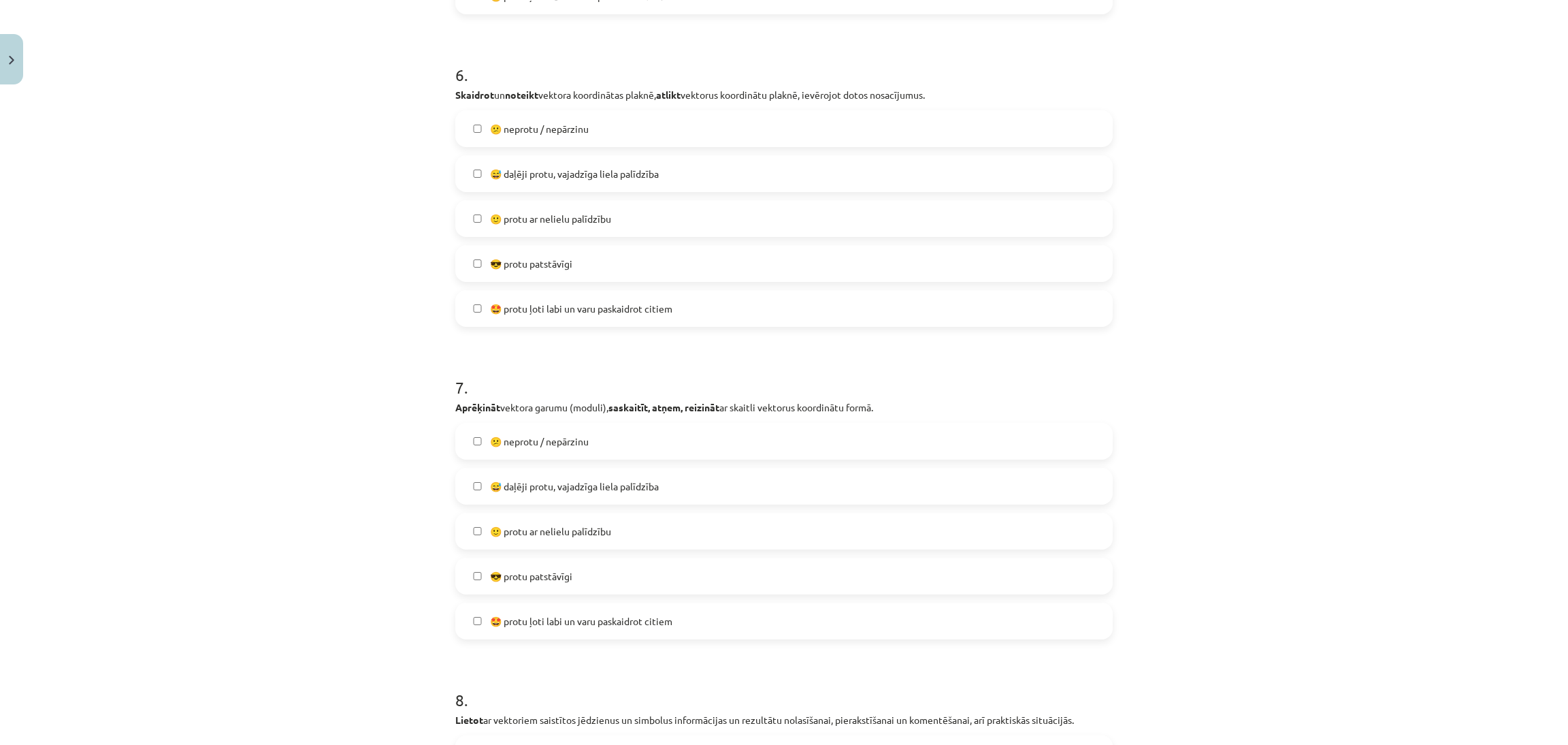
scroll to position [1974, 0]
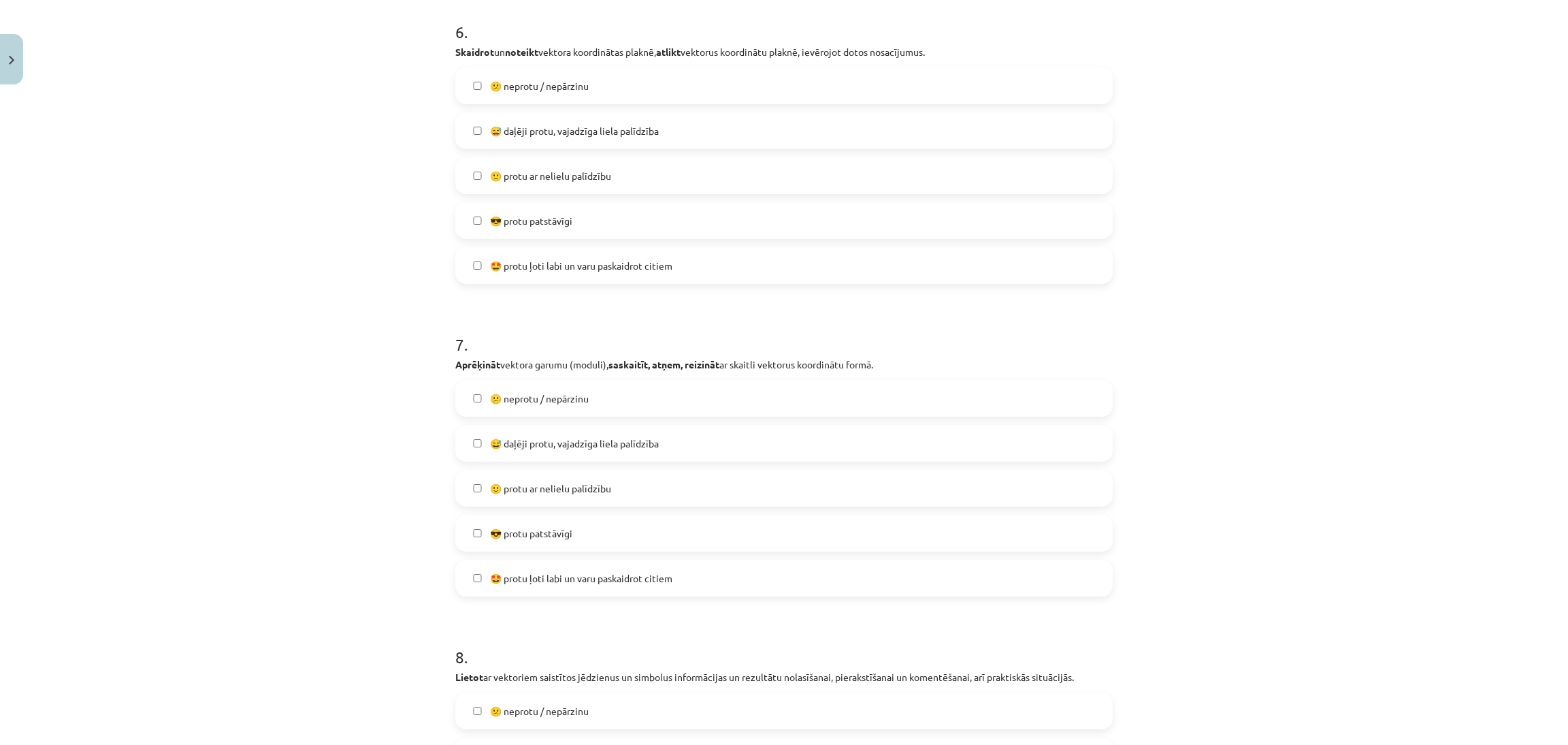
click at [830, 516] on label "😎 protu patstāvīgi" at bounding box center [784, 533] width 654 height 34
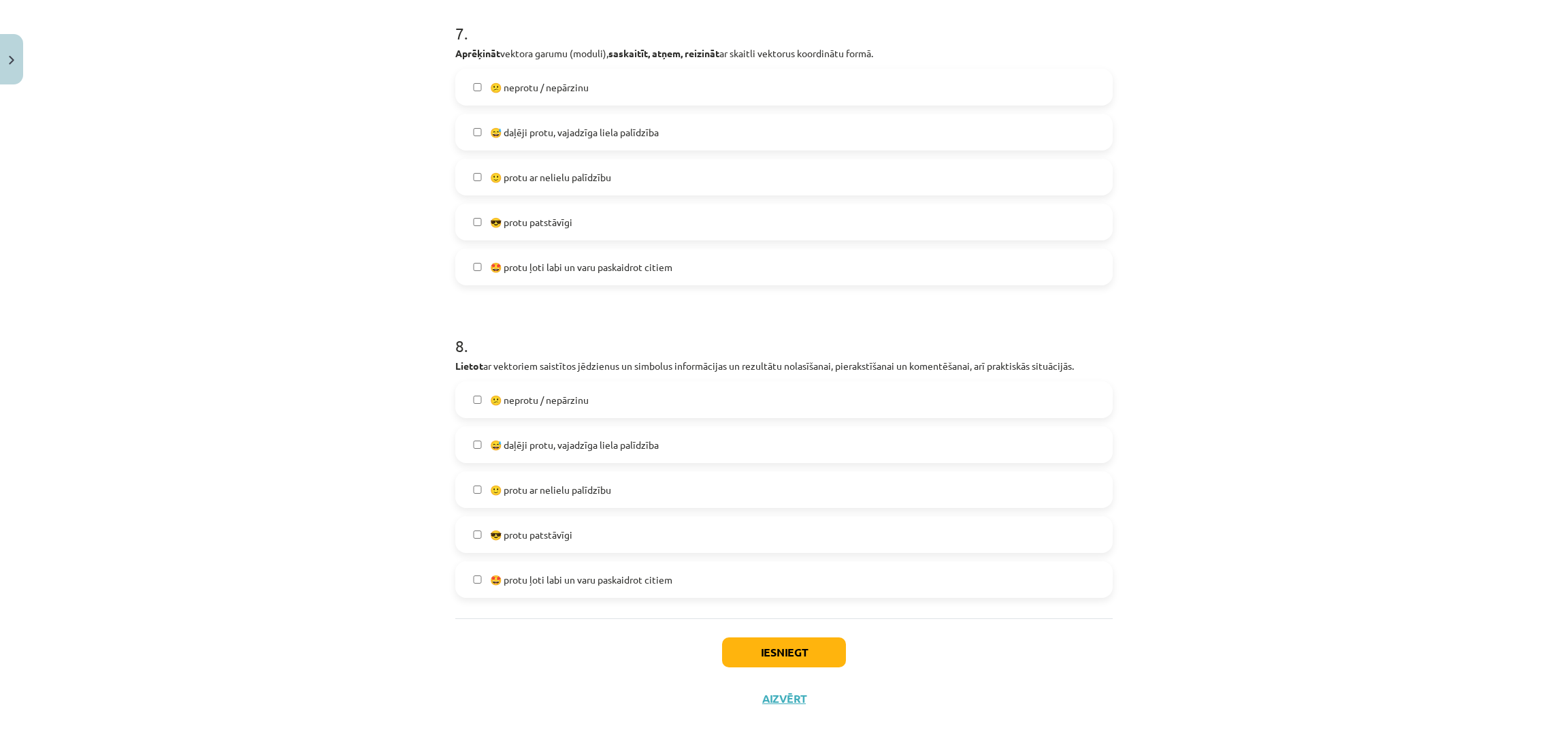
scroll to position [2289, 0]
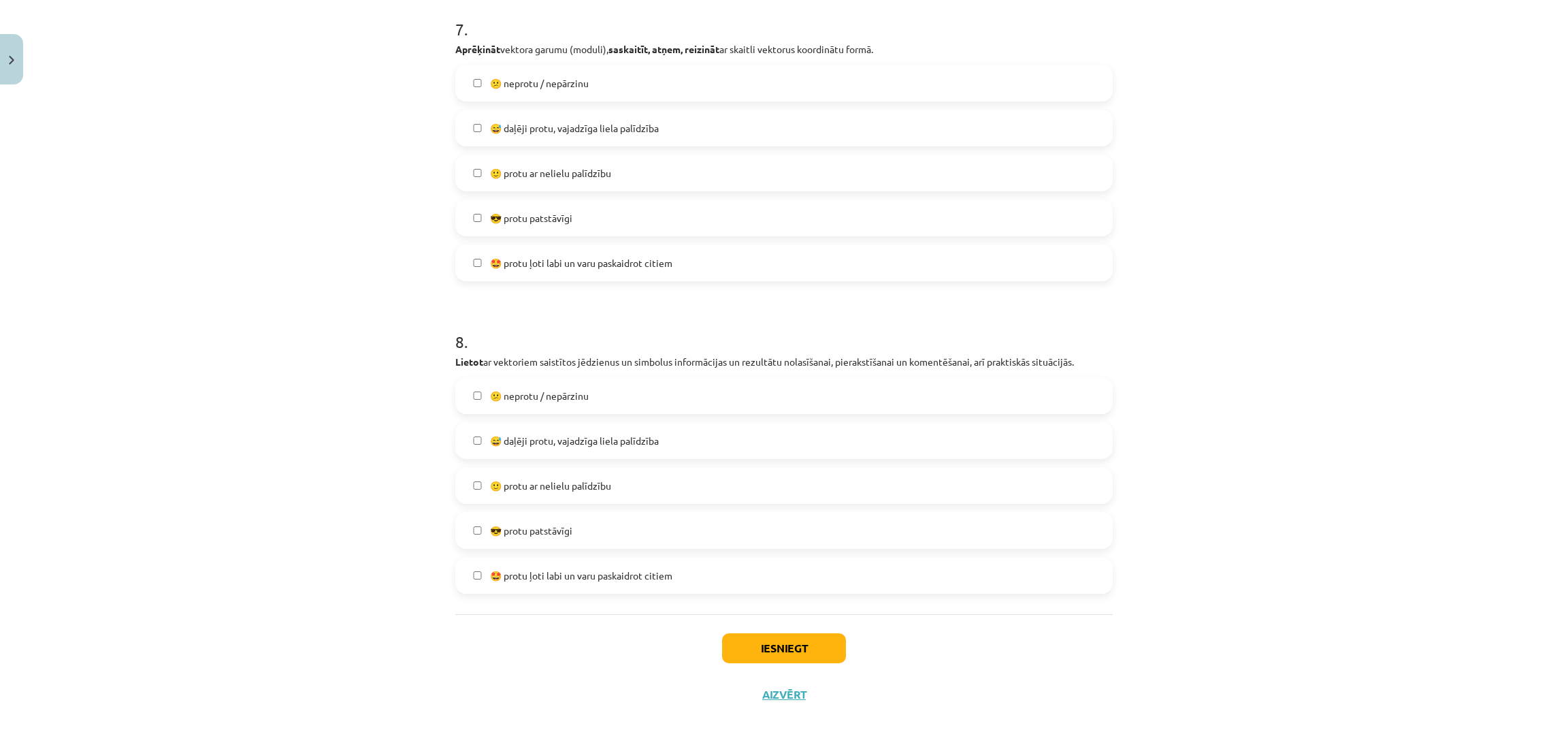
click at [908, 491] on label "🙂 protu ar nelielu palīdzību" at bounding box center [784, 486] width 654 height 34
click at [788, 645] on button "Iesniegt" at bounding box center [784, 648] width 124 height 30
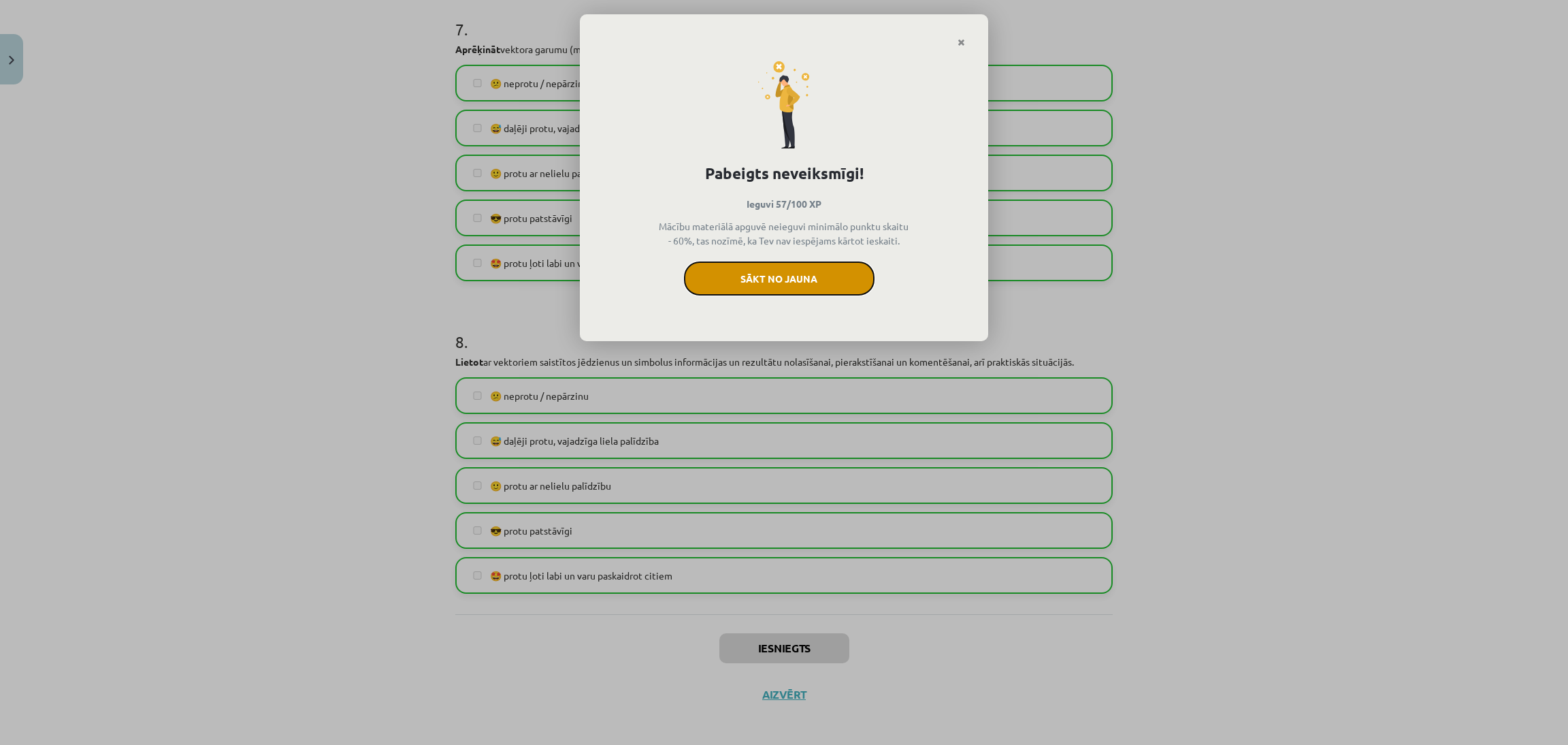
click at [827, 287] on button "Sākt no jauna" at bounding box center [778, 279] width 190 height 34
click at [819, 290] on button "Sākt no jauna" at bounding box center [778, 279] width 190 height 34
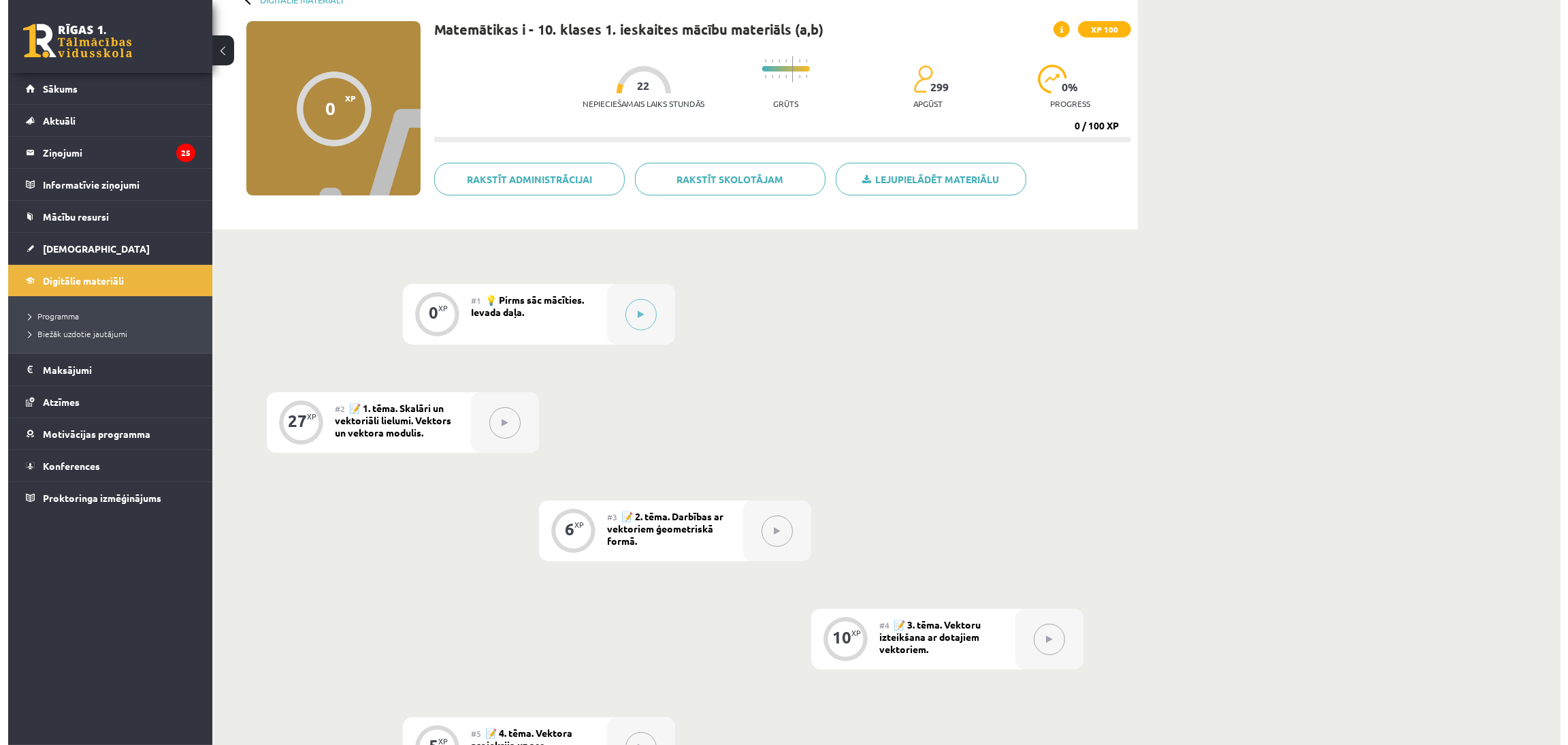
scroll to position [81, 0]
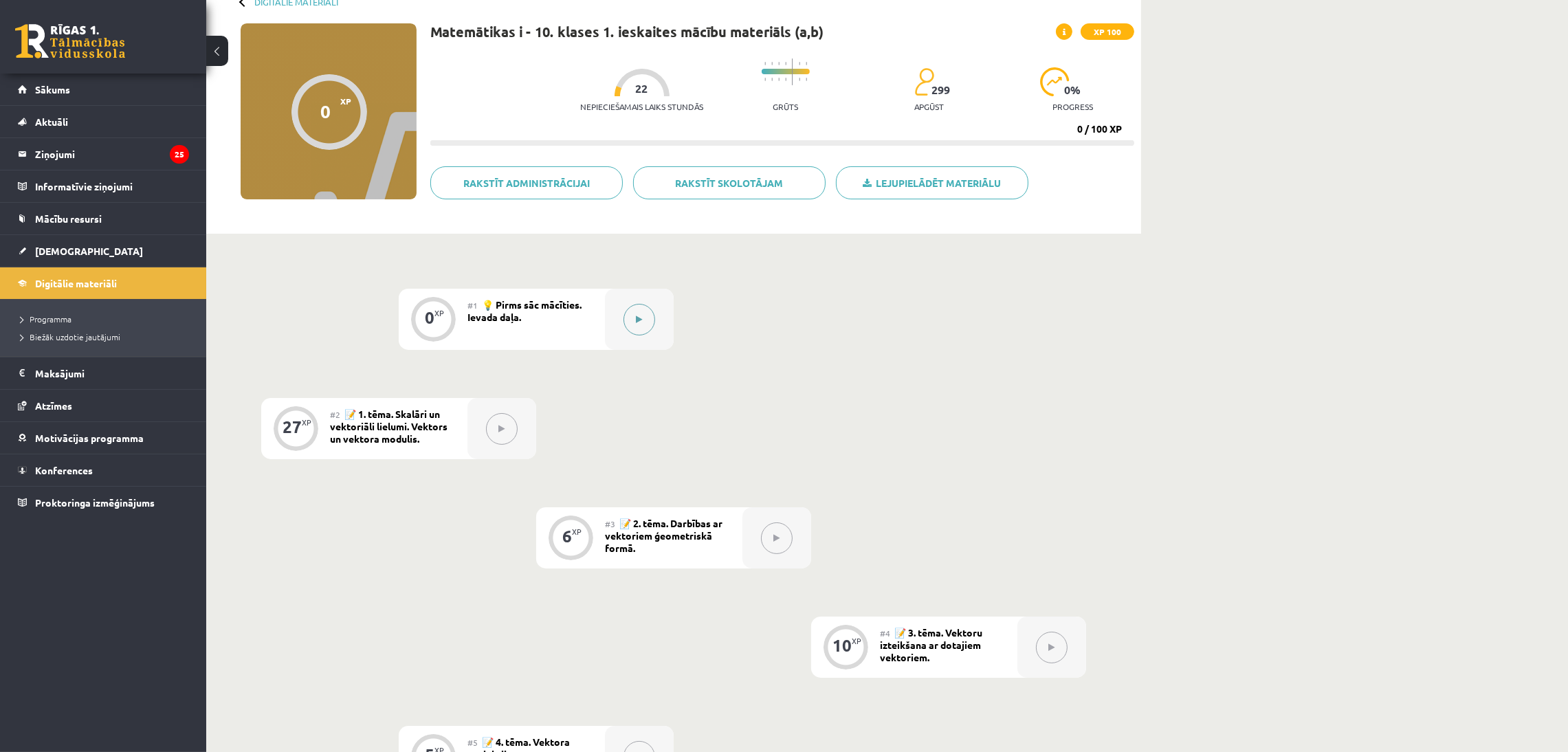
click at [651, 313] on button at bounding box center [639, 319] width 31 height 31
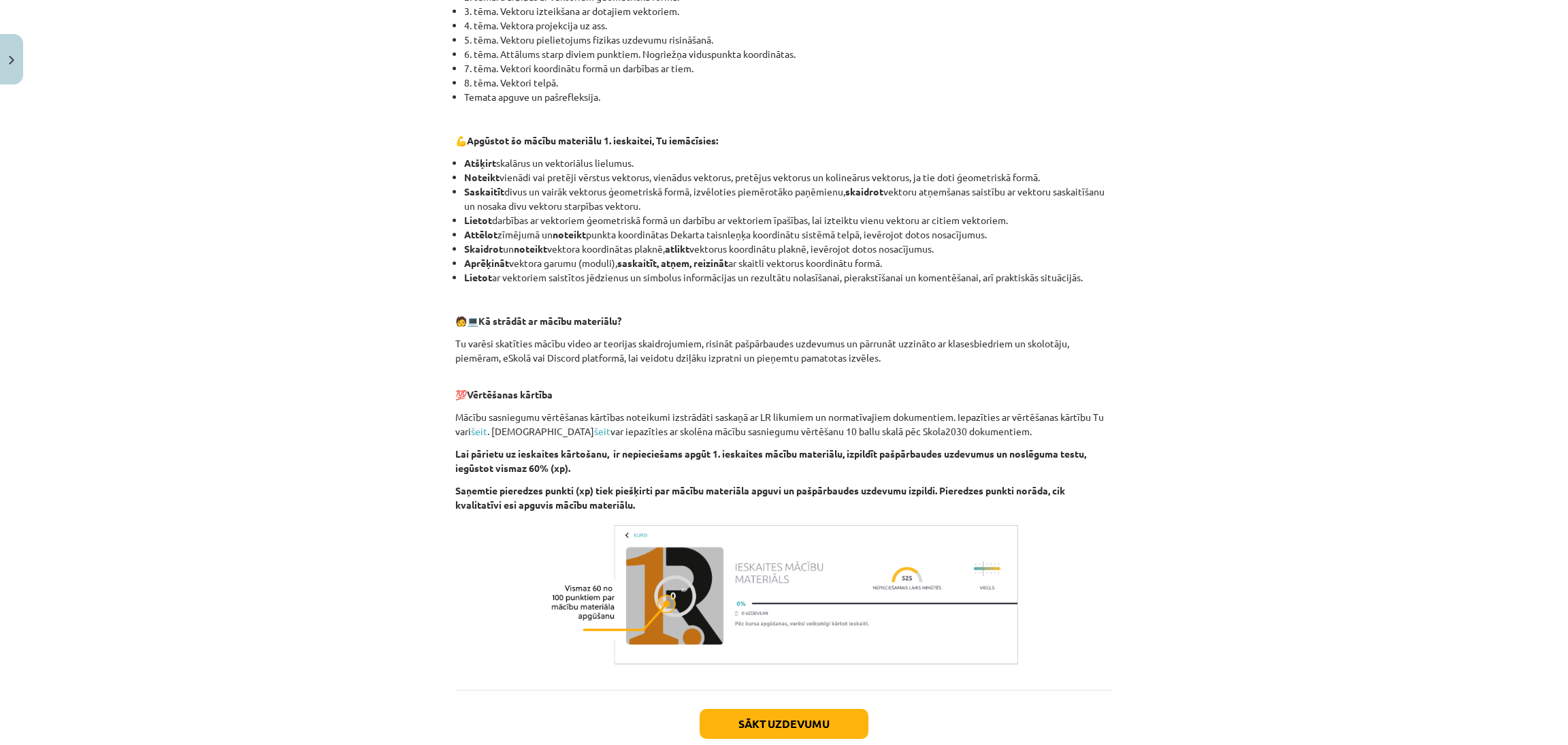
scroll to position [469, 0]
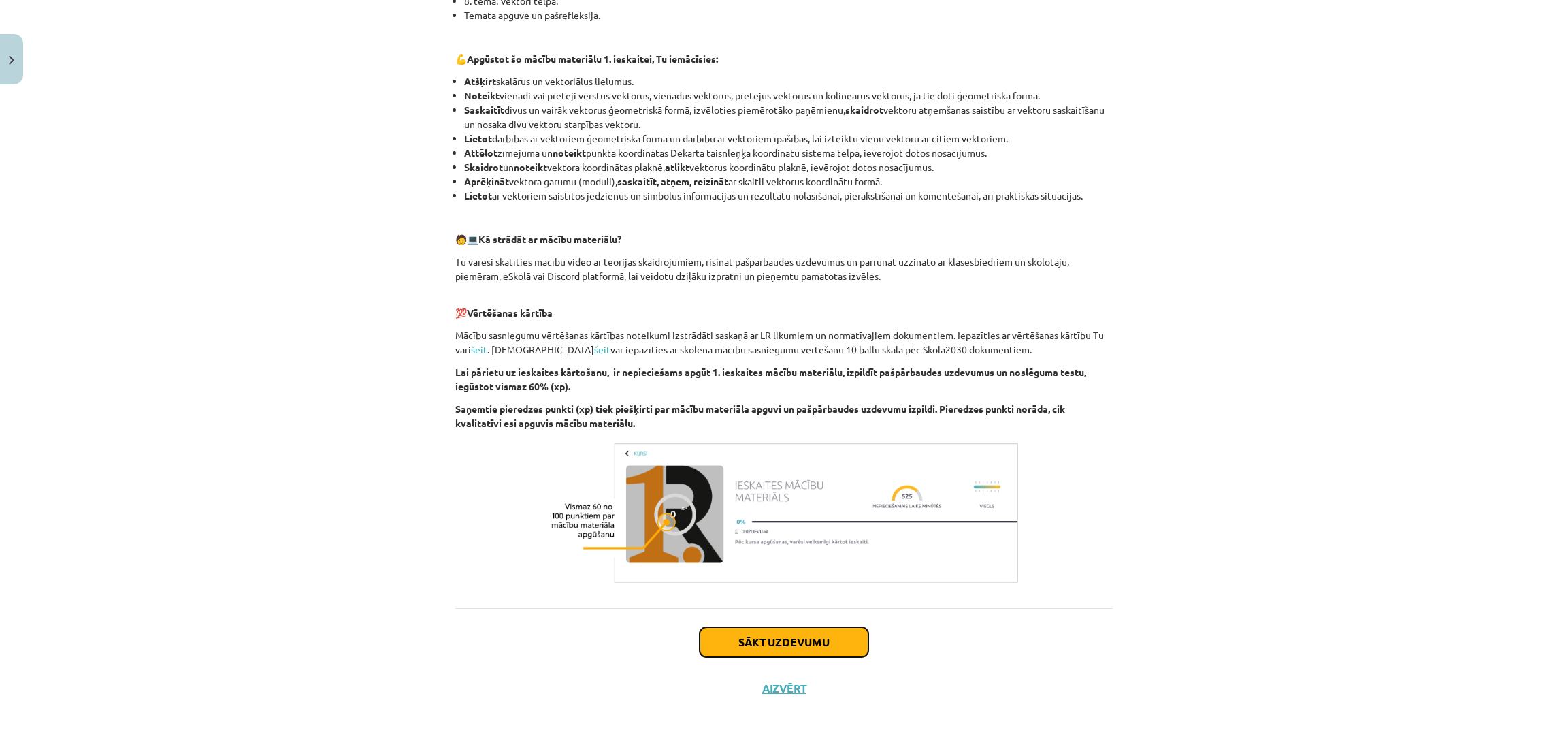
click at [791, 638] on button "Sākt uzdevumu" at bounding box center [784, 642] width 169 height 30
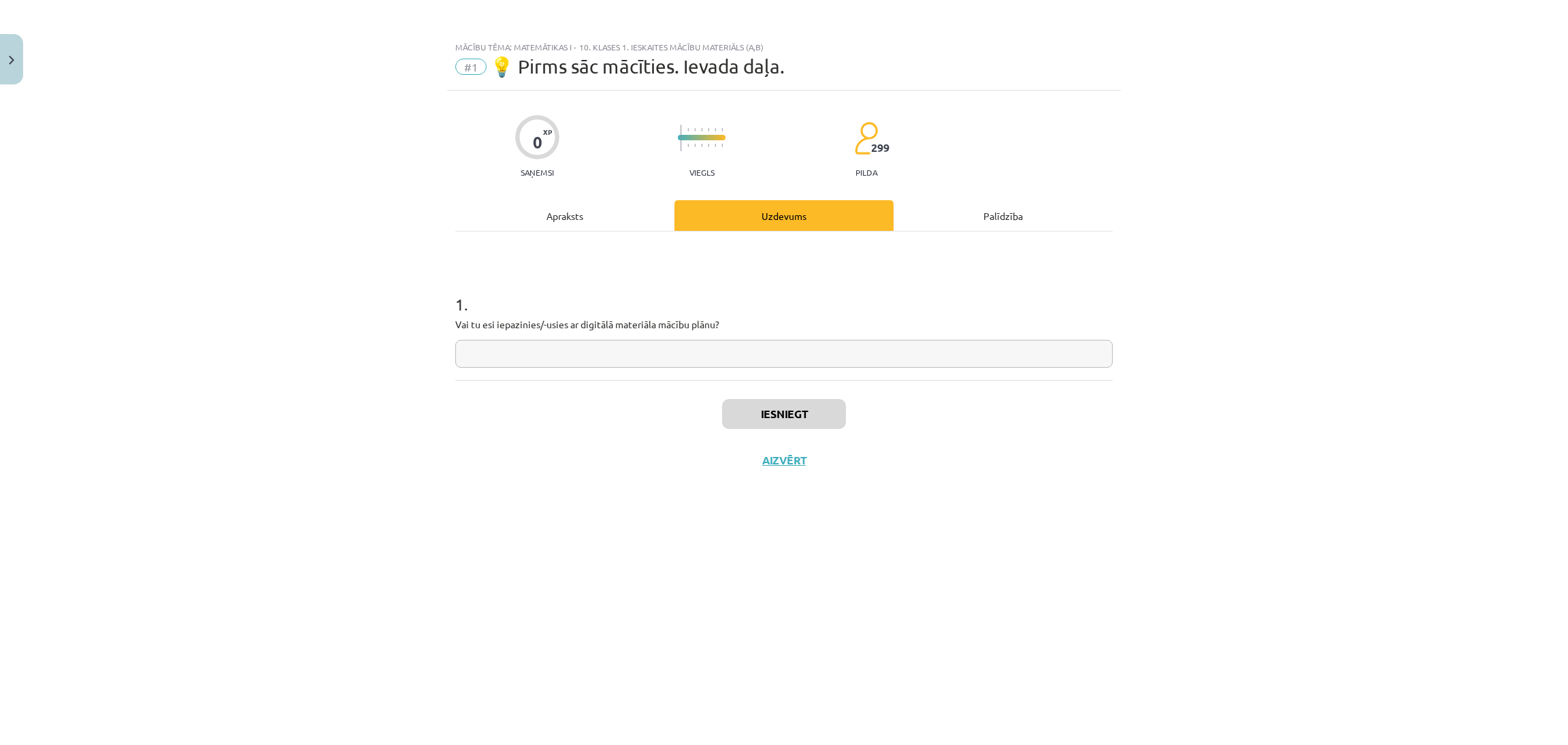
click at [657, 355] on input "text" at bounding box center [784, 353] width 658 height 28
type input "********"
click at [796, 405] on button "Iesniegt" at bounding box center [784, 413] width 124 height 30
click at [806, 463] on button "Aizvērt" at bounding box center [784, 460] width 52 height 14
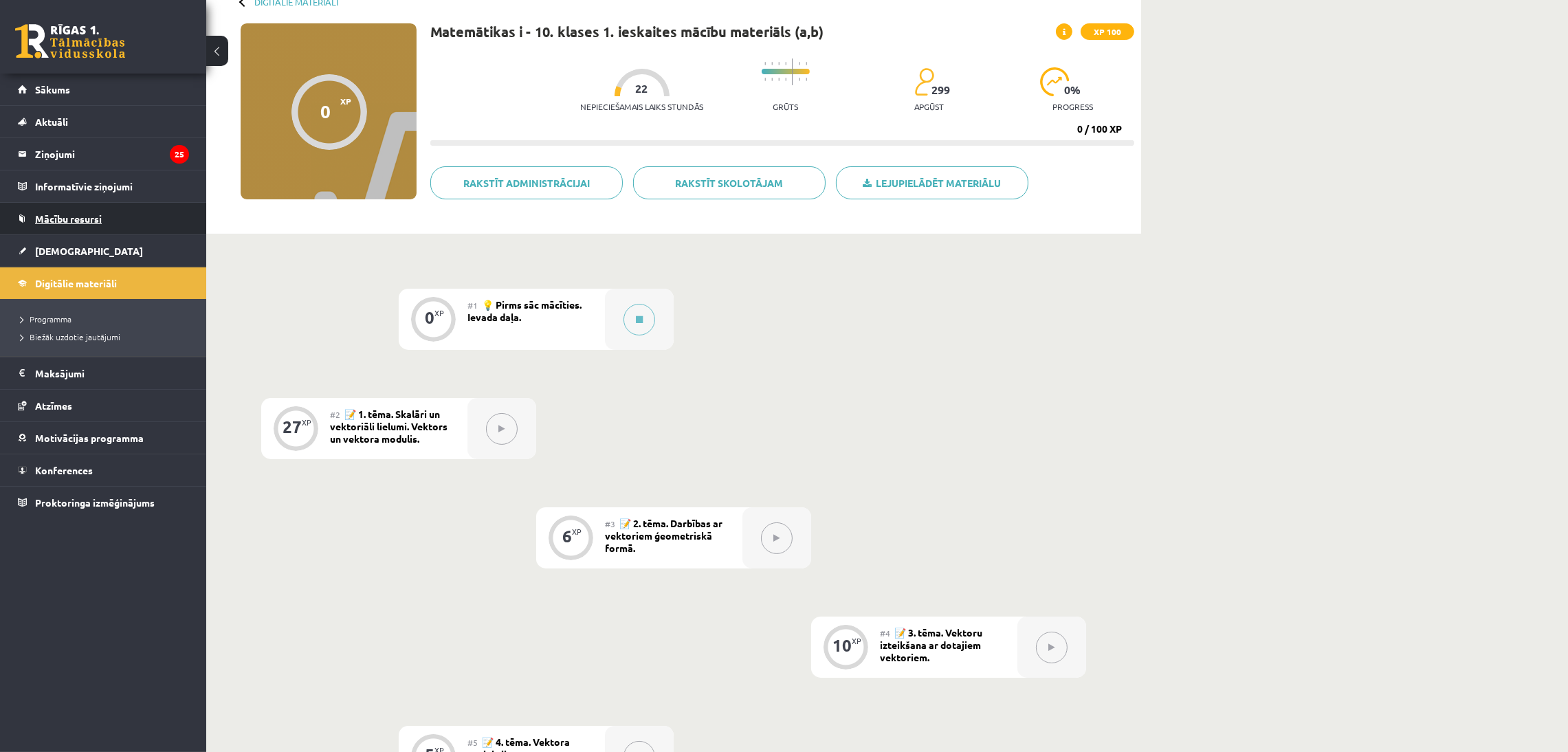
click at [97, 224] on link "Mācību resursi" at bounding box center [103, 218] width 171 height 31
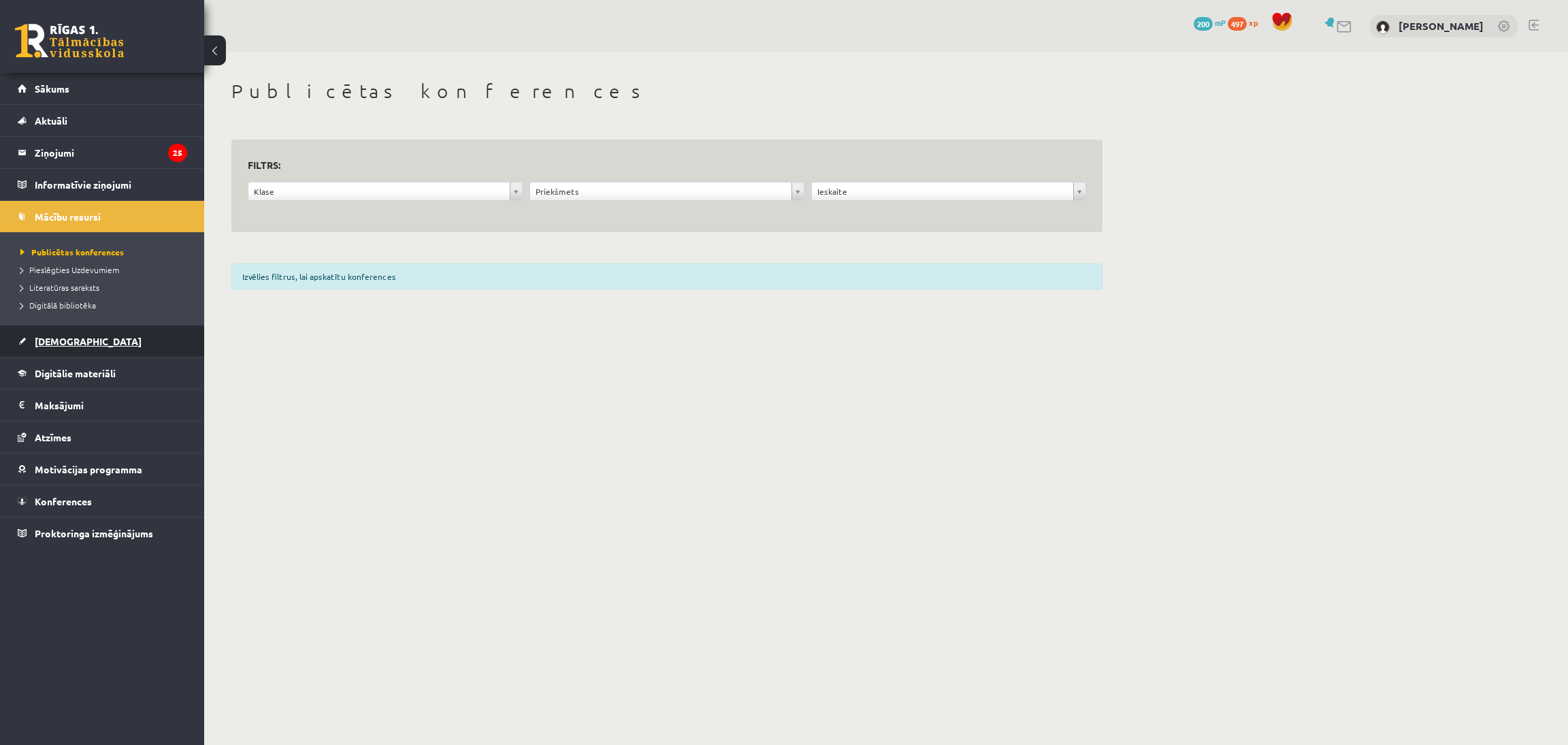
click at [66, 348] on link "[DEMOGRAPHIC_DATA]" at bounding box center [102, 341] width 170 height 31
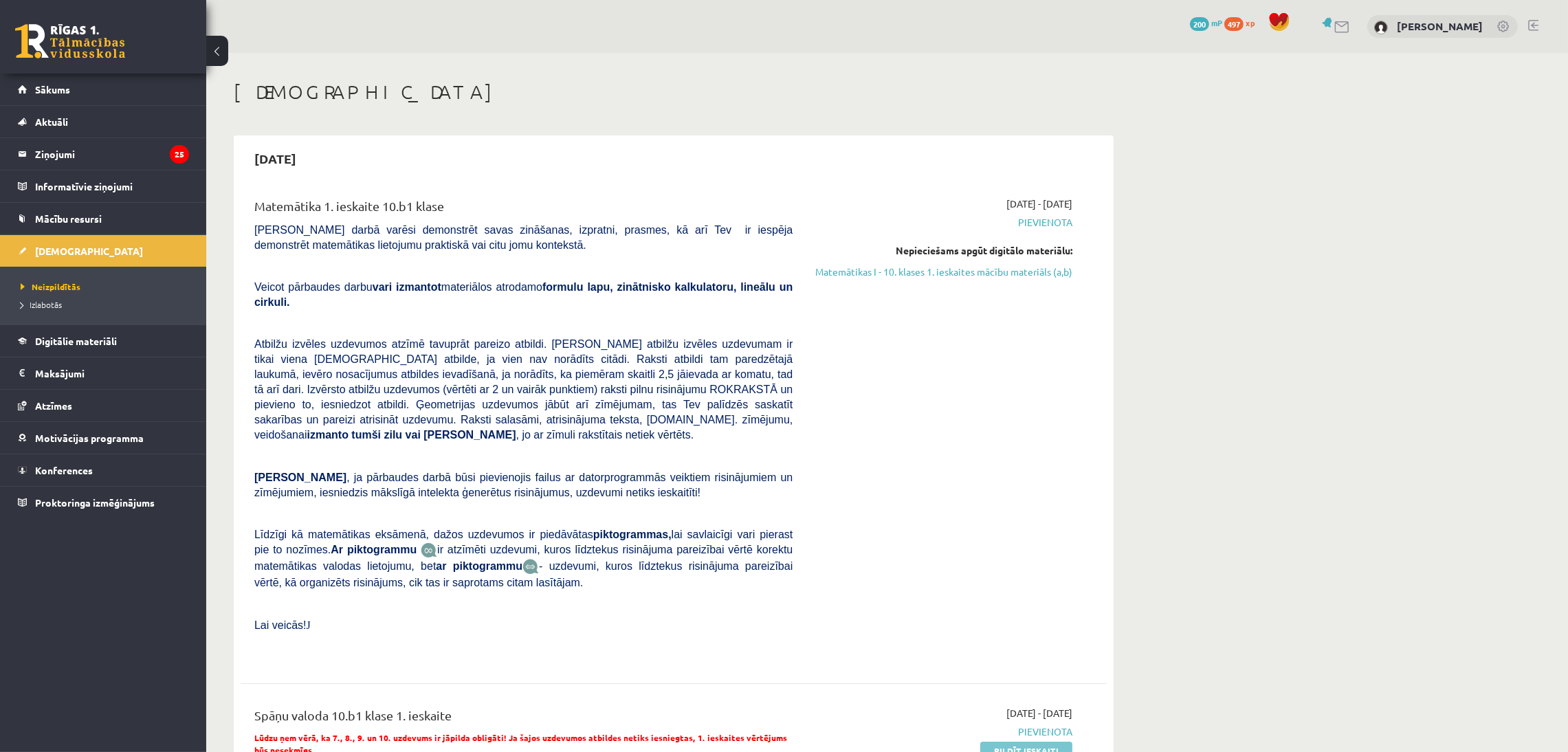
click at [996, 742] on link "Pildīt ieskaiti" at bounding box center [1026, 750] width 92 height 18
click at [1008, 273] on link "Matemātikas I - 10. klases 1. ieskaites mācību materiāls (a,b)" at bounding box center [943, 271] width 259 height 15
click at [944, 276] on link "Matemātikas I - 10. klases 1. ieskaites mācību materiāls (a,b)" at bounding box center [943, 271] width 259 height 15
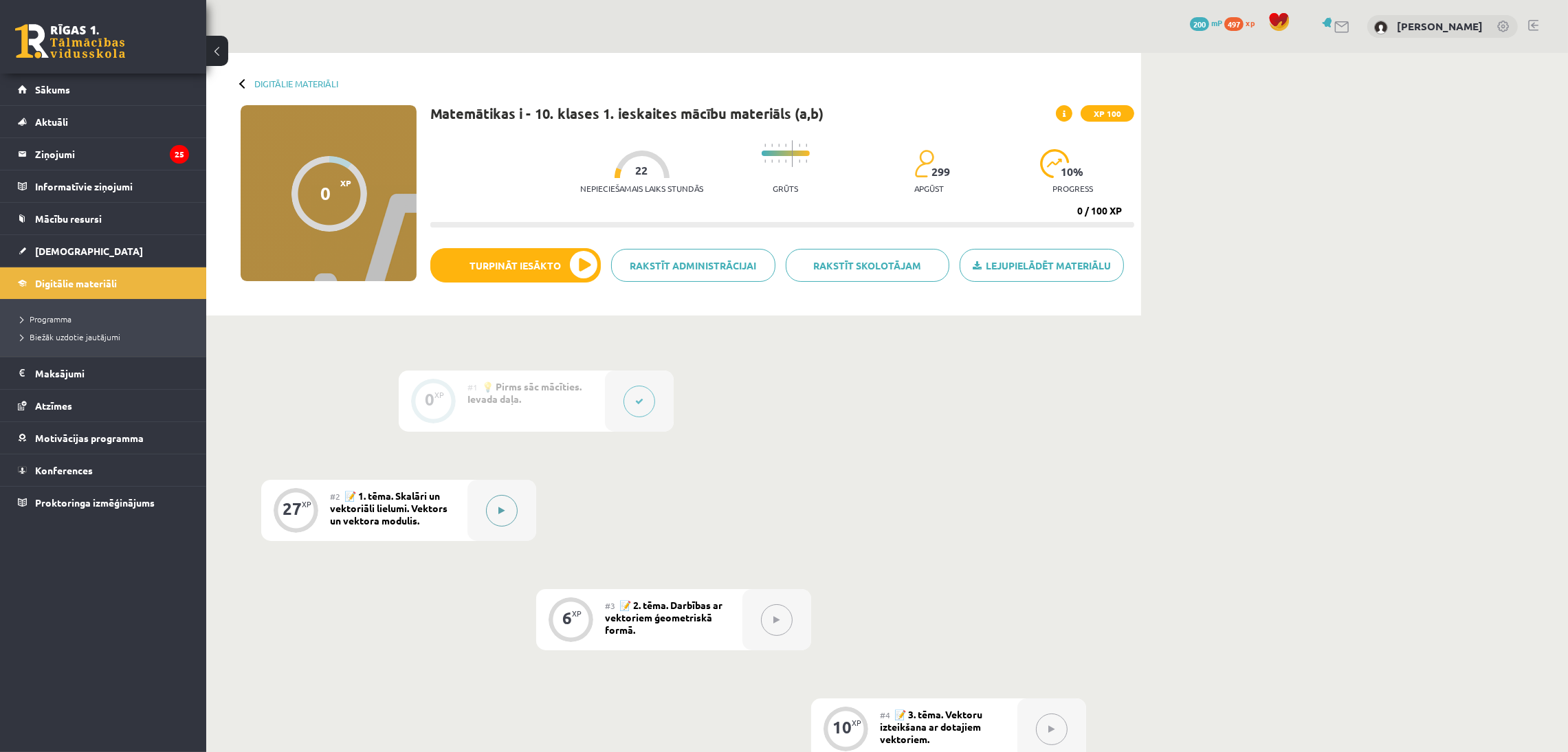
click at [498, 520] on button at bounding box center [502, 510] width 31 height 31
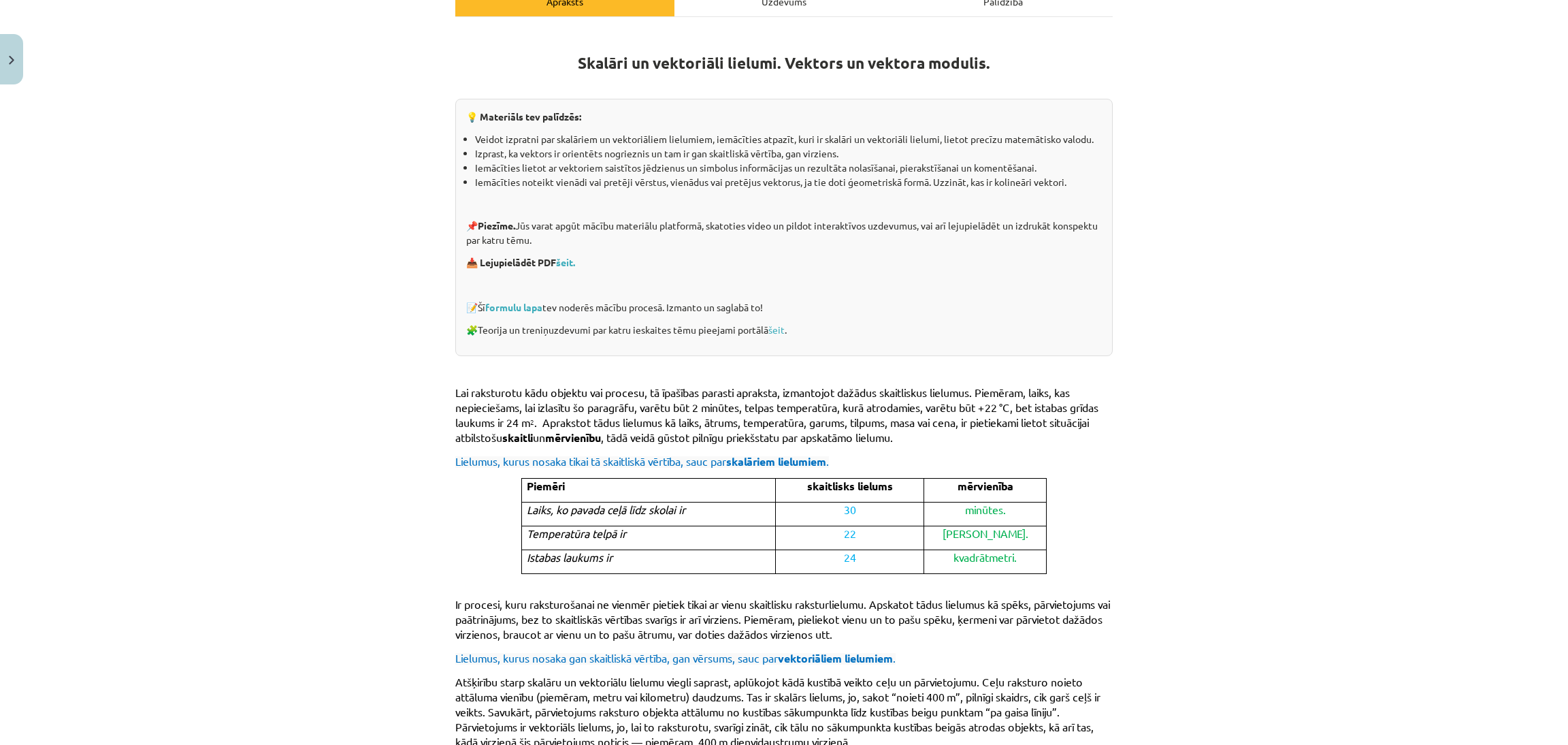
scroll to position [655, 0]
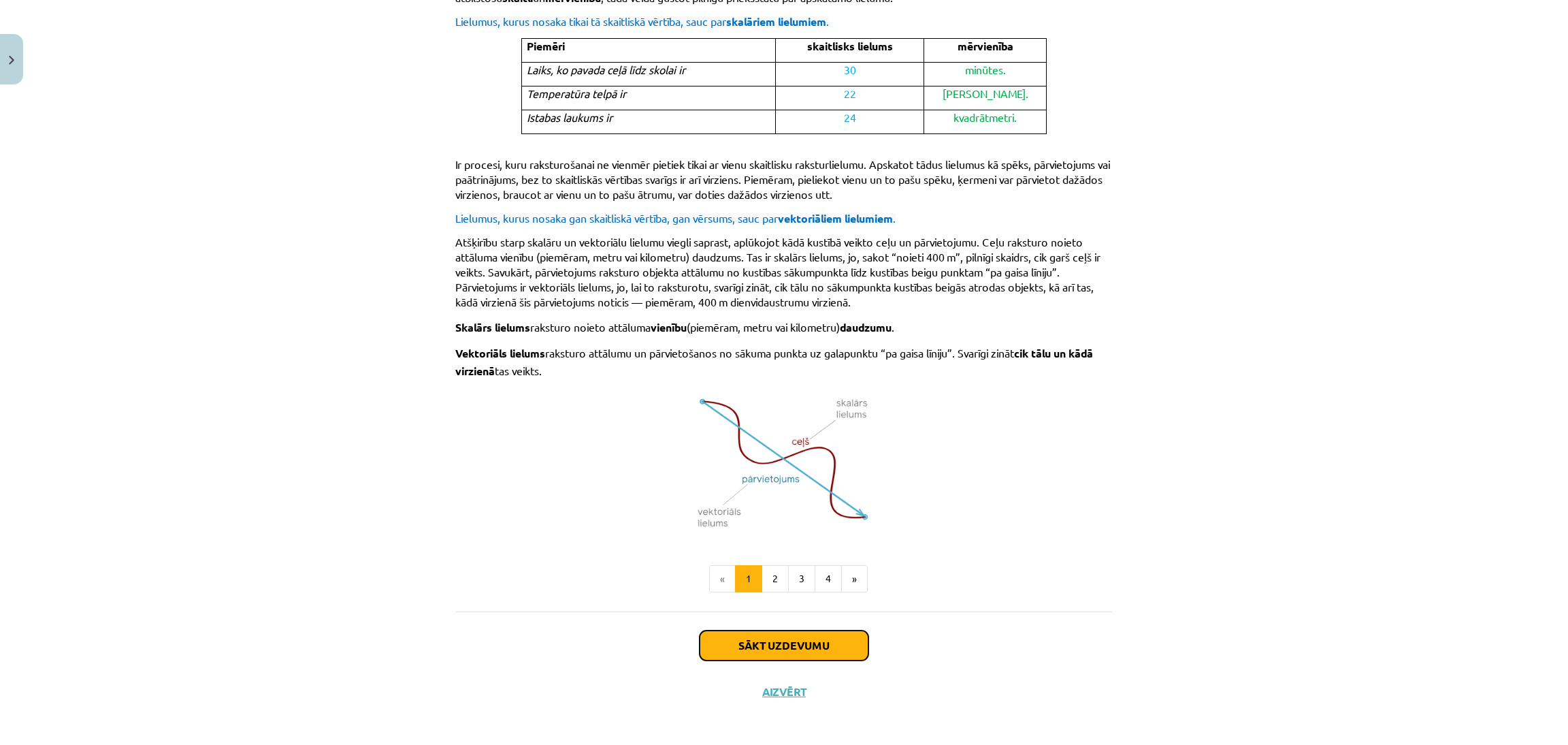
click at [838, 636] on button "Sākt uzdevumu" at bounding box center [784, 645] width 169 height 30
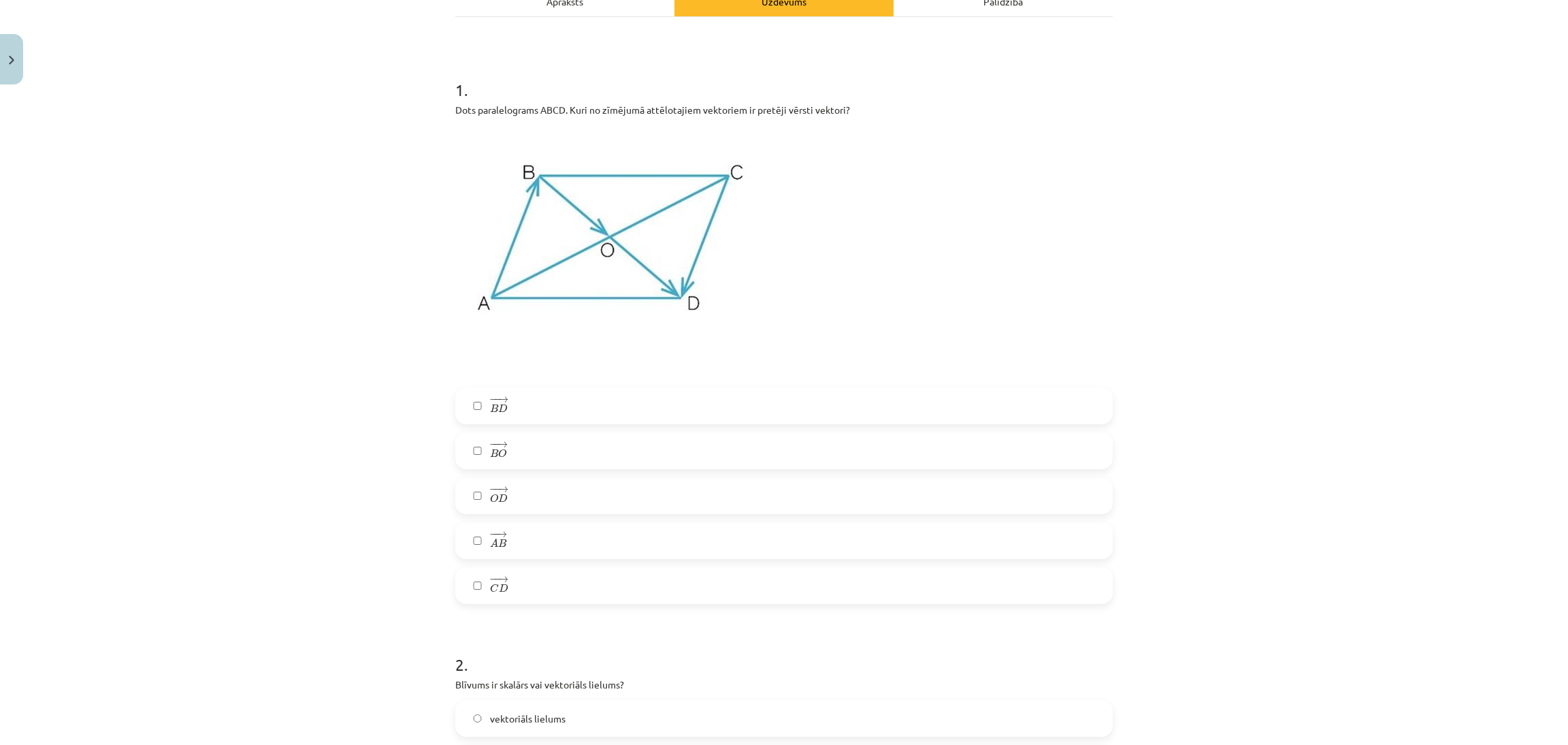
scroll to position [246, 0]
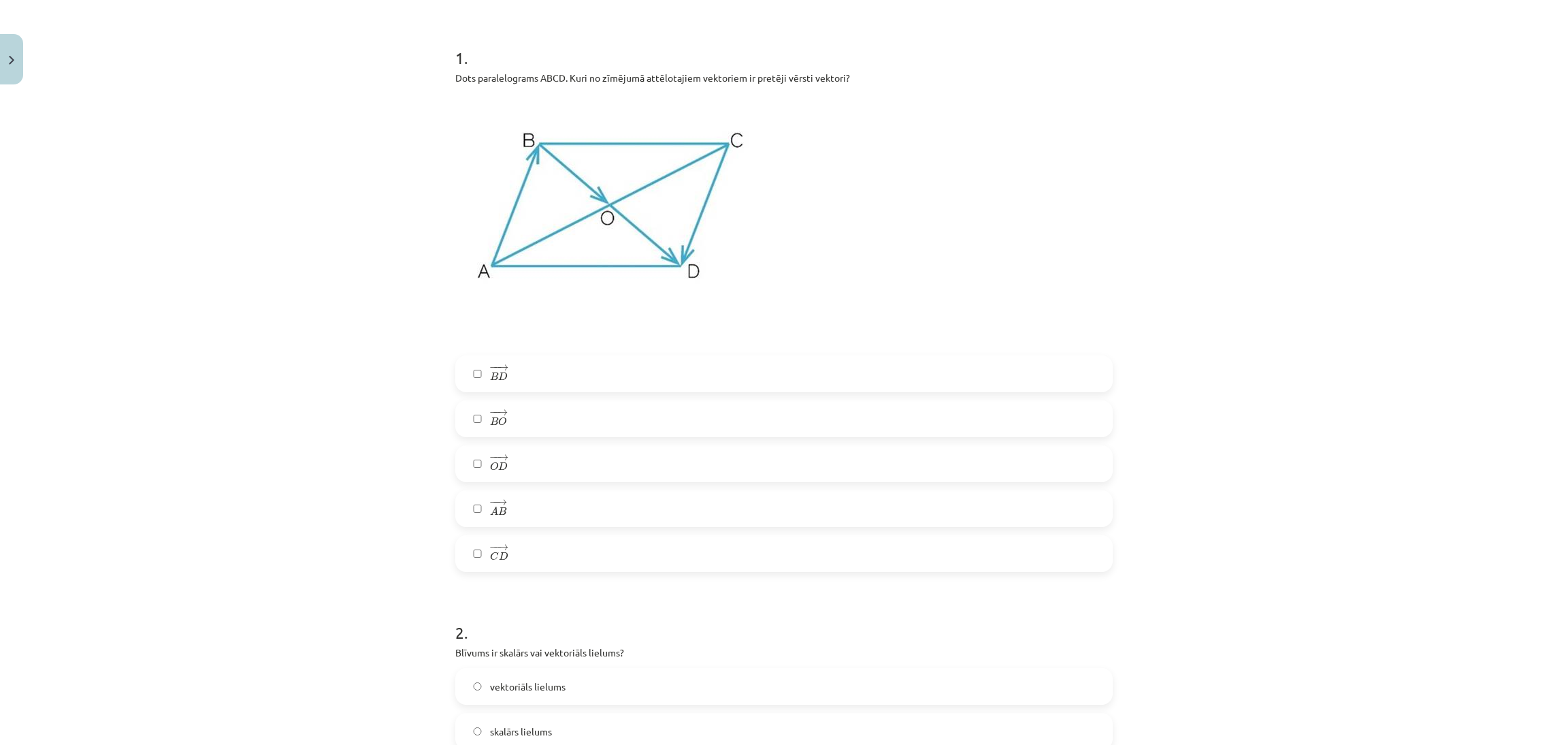
click at [654, 504] on label "− − → A B A B →" at bounding box center [784, 509] width 654 height 34
click at [653, 551] on label "− − → C D C D →" at bounding box center [784, 554] width 654 height 34
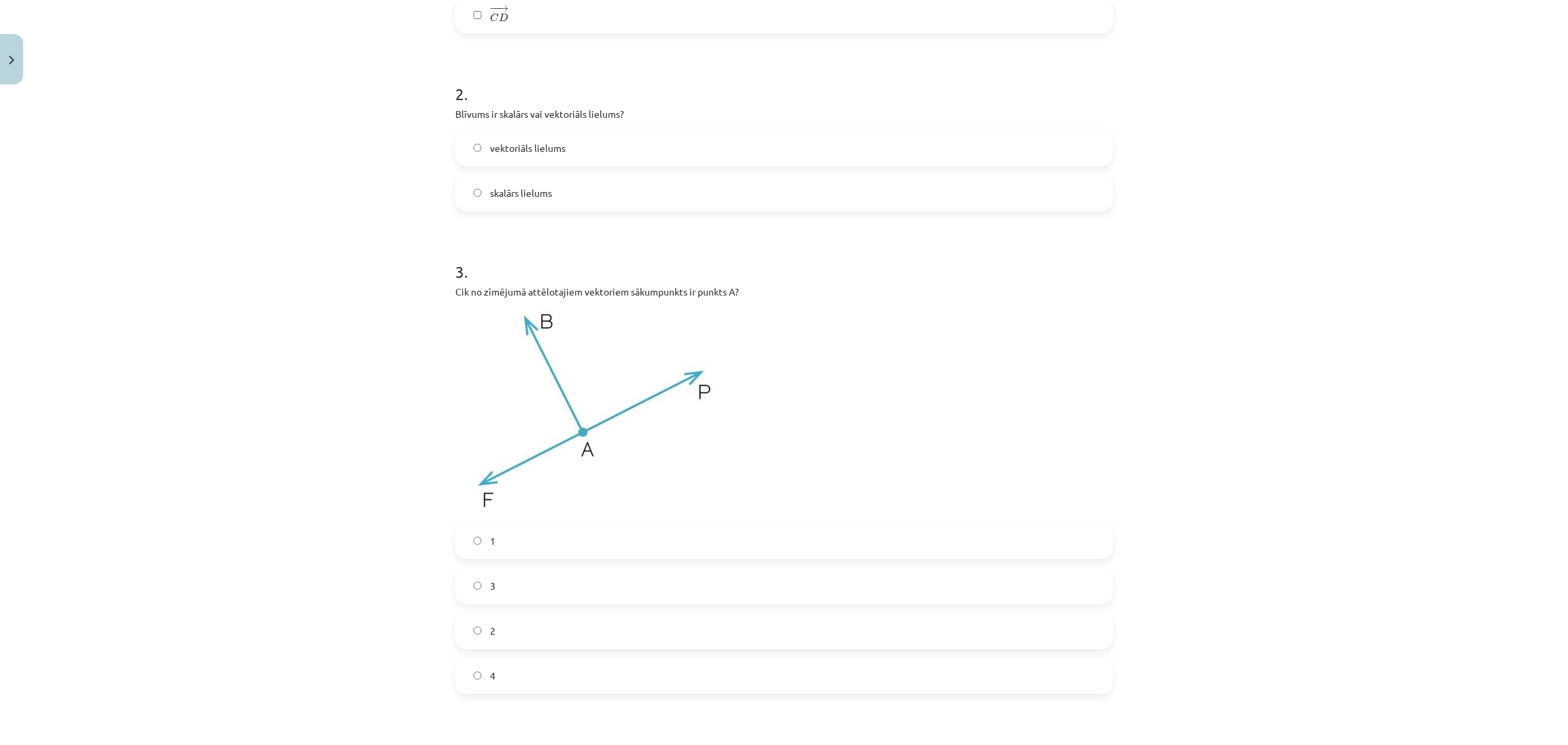
scroll to position [619, 0]
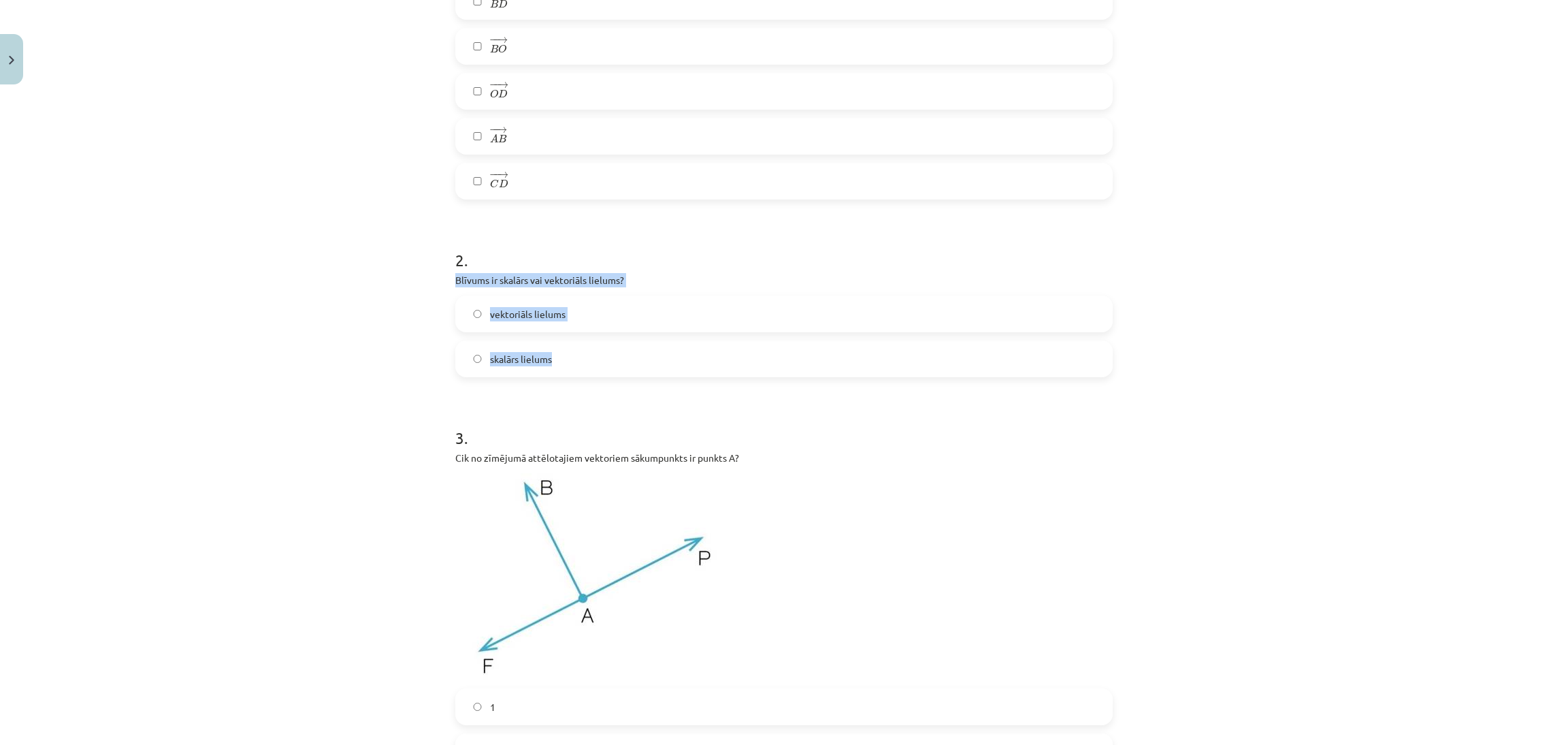
drag, startPoint x: 434, startPoint y: 275, endPoint x: 603, endPoint y: 361, distance: 189.6
click at [606, 366] on div "Mācību tēma: Matemātikas i - 10. klases 1. ieskaites mācību materiāls (a,b) #2 …" at bounding box center [784, 372] width 1568 height 745
copy div "Blīvums ir skalārs vai vektoriāls lielums? vektoriāls lielums skalārs lielums"
click at [1051, 173] on label "− − → C D C D →" at bounding box center [784, 182] width 654 height 34
click at [648, 336] on div "vektoriāls lielums skalārs lielums" at bounding box center [784, 336] width 658 height 82
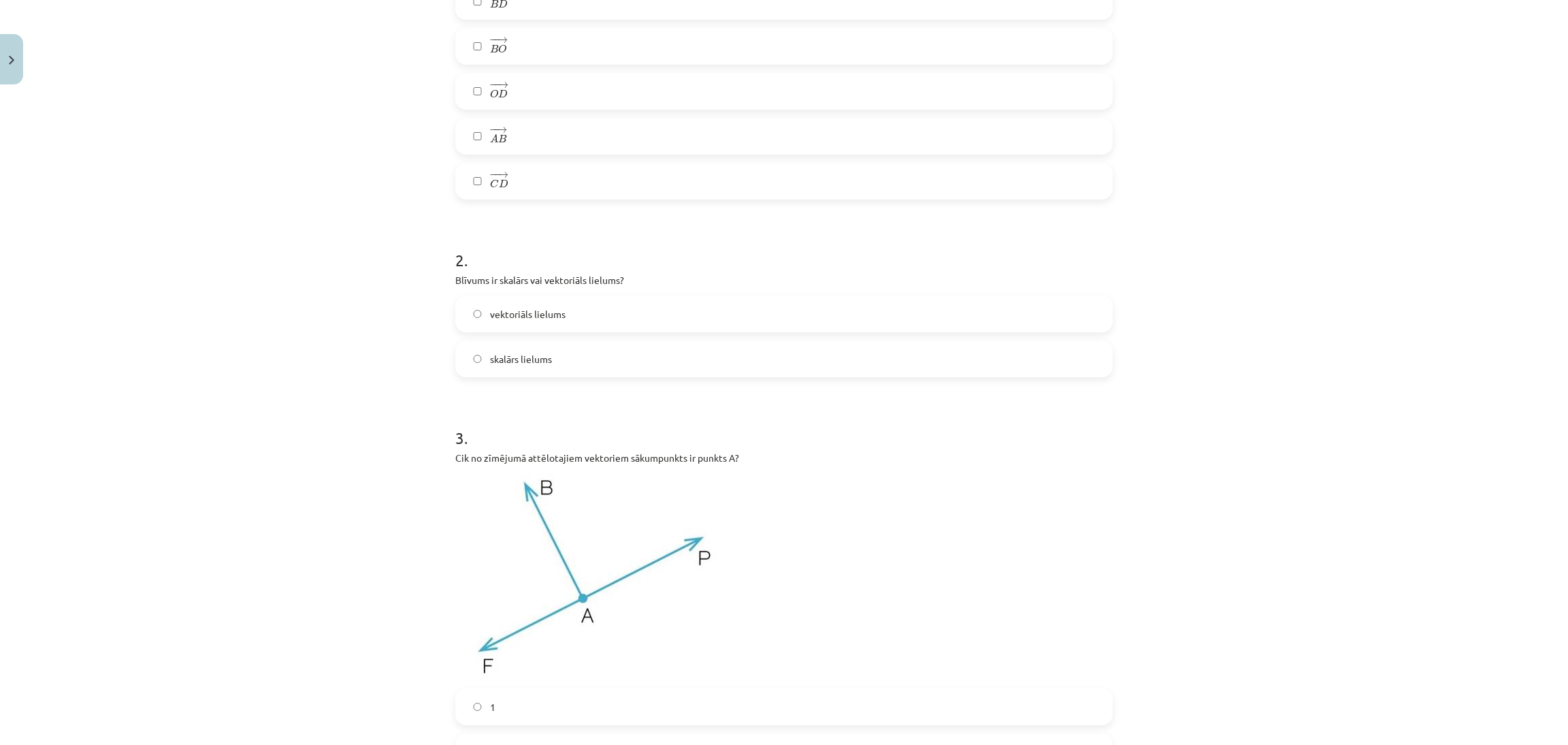
click at [643, 343] on label "skalārs lielums" at bounding box center [784, 359] width 654 height 34
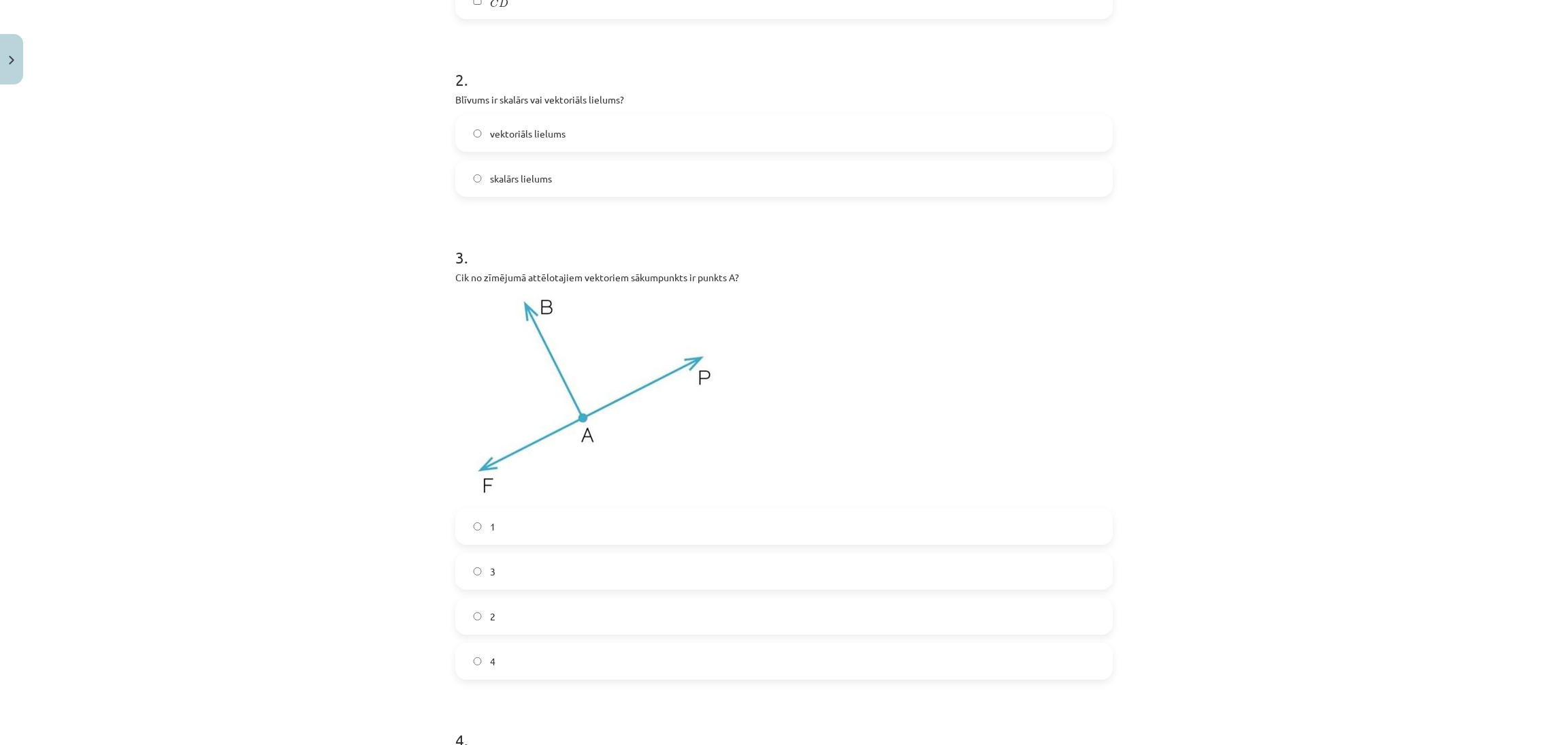
scroll to position [997, 0]
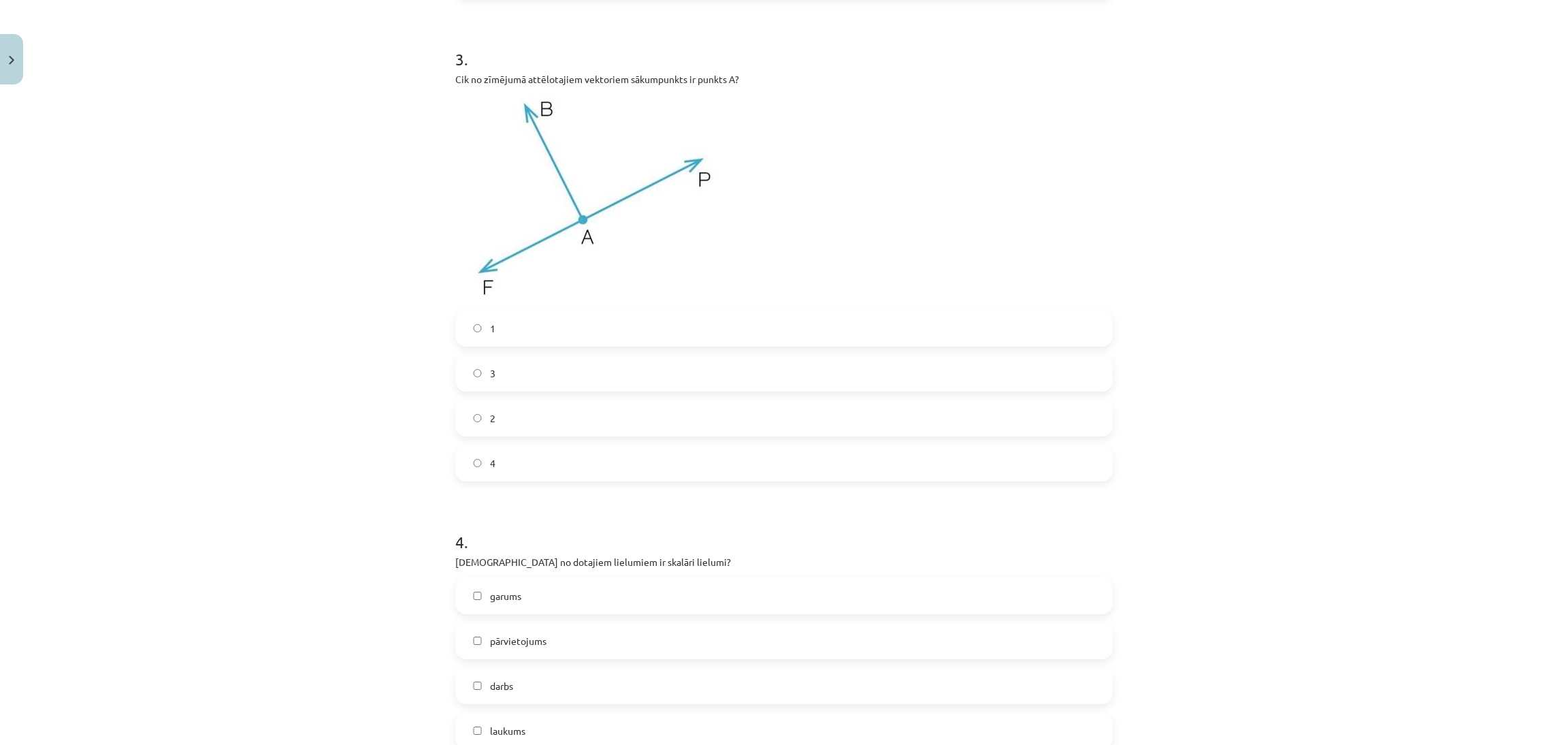
click at [669, 374] on label "3" at bounding box center [784, 373] width 654 height 34
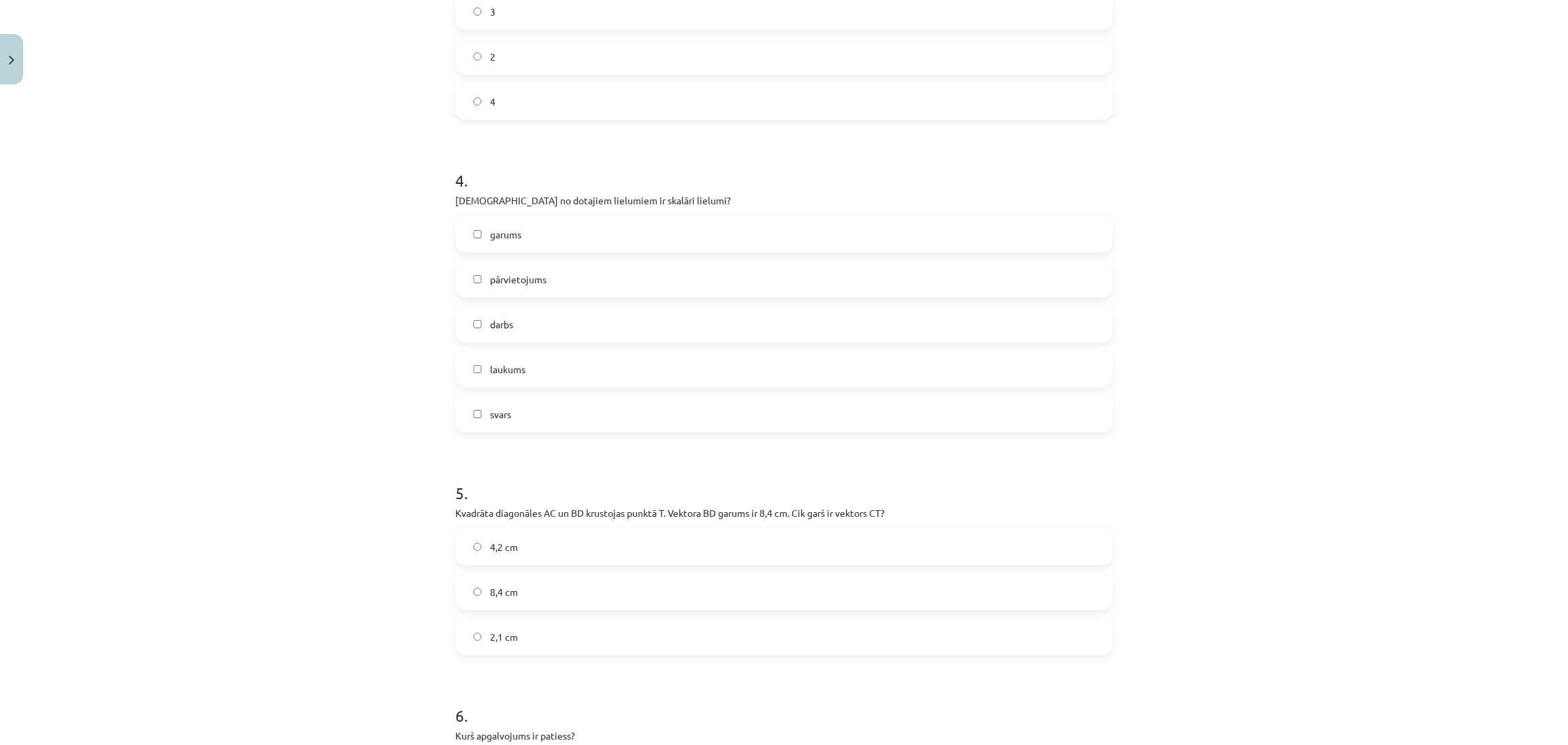
scroll to position [1380, 0]
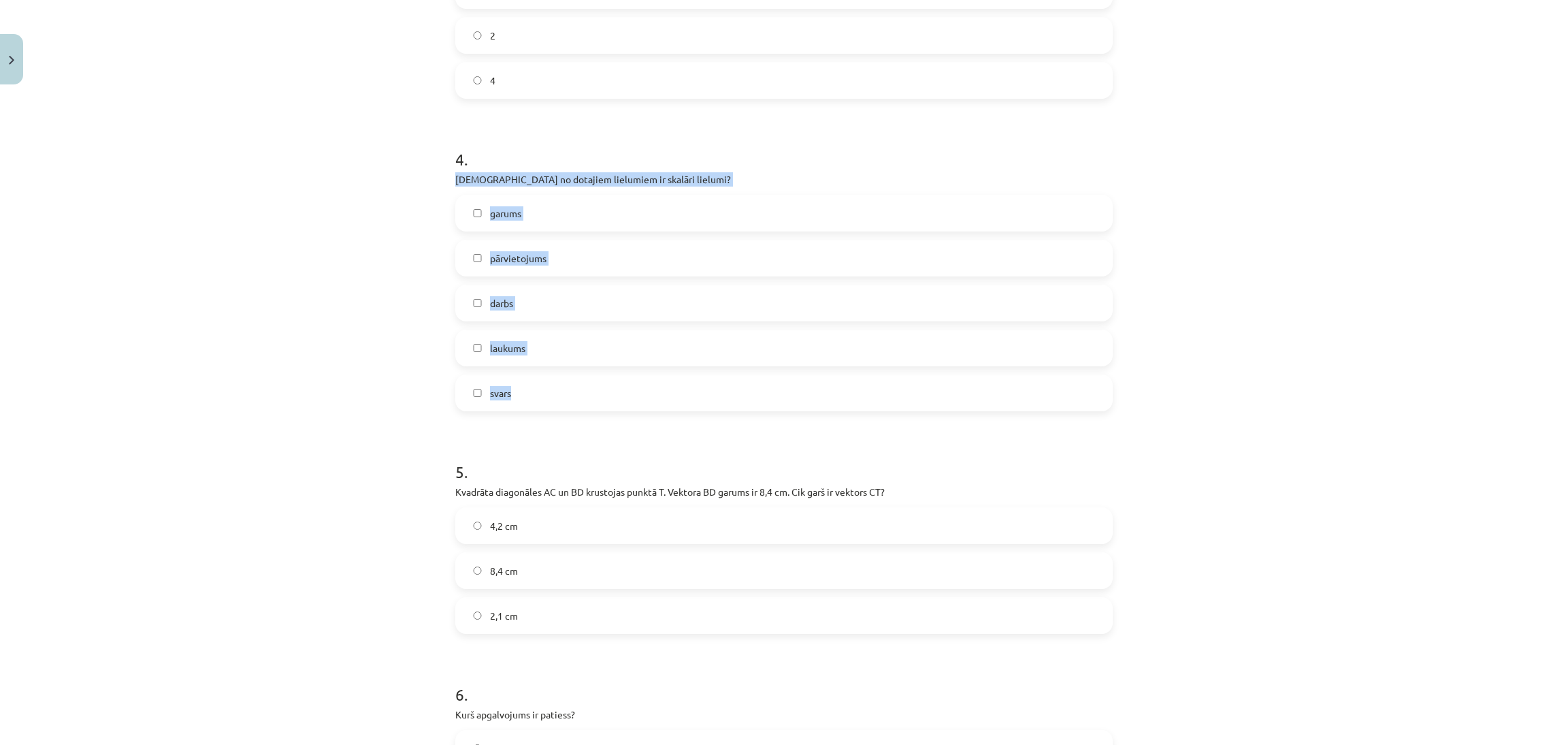
drag, startPoint x: 473, startPoint y: 194, endPoint x: 687, endPoint y: 392, distance: 291.5
click at [687, 392] on div "Mācību tēma: Matemātikas i - 10. klases 1. ieskaites mācību materiāls (a,b) #2 …" at bounding box center [784, 372] width 1568 height 745
copy div "Kuri no dotajiem lielumiem ir skalāri lielumi? garums pārvietojums darbs laukum…"
click at [574, 190] on div "4 . Kuri no dotajiem lielumiem ir skalāri lielumi? garums pārvietojums darbs la…" at bounding box center [784, 268] width 658 height 285
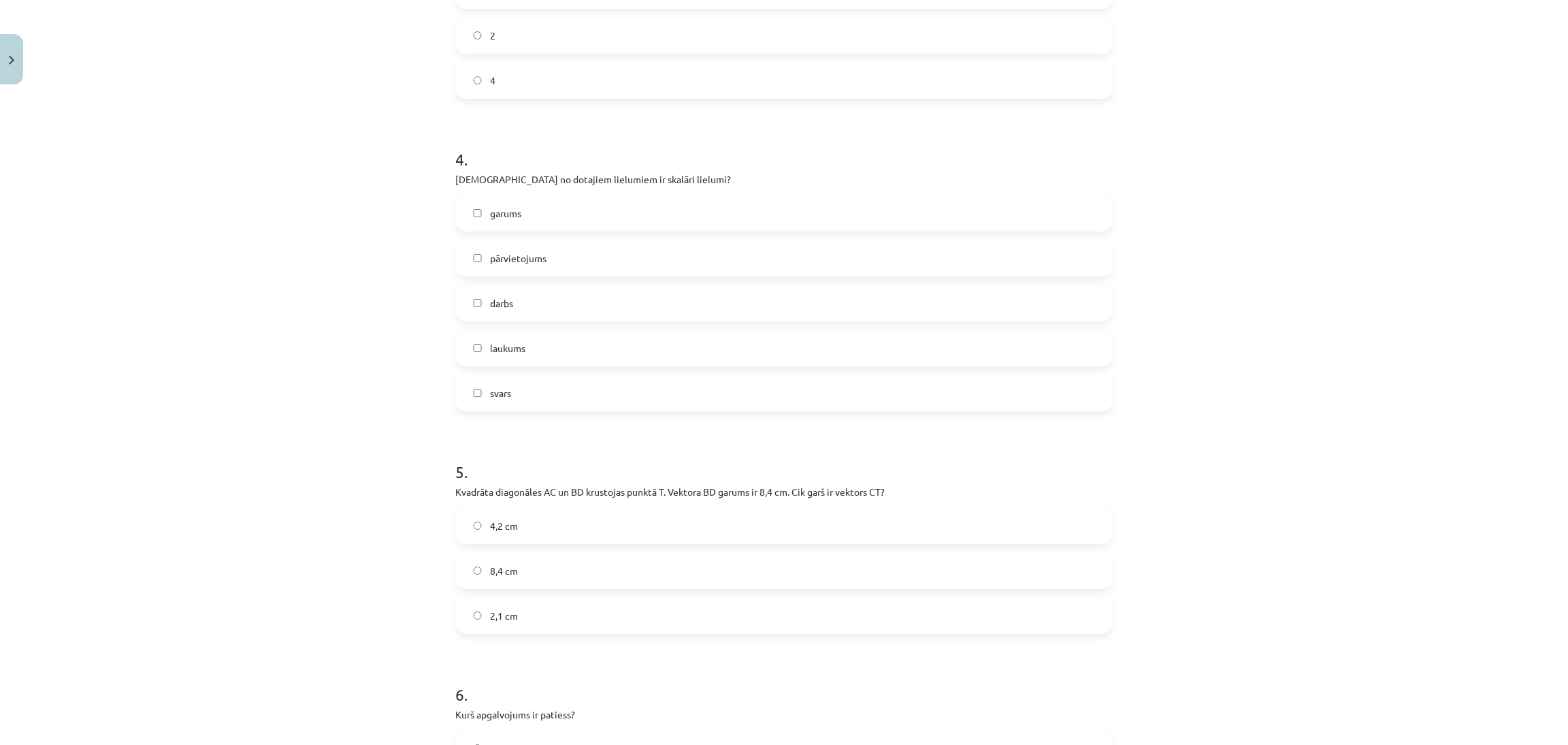
click at [566, 225] on label "garums" at bounding box center [784, 214] width 654 height 34
click at [549, 301] on label "darbs" at bounding box center [784, 303] width 654 height 34
click at [542, 369] on div "garums pārvietojums darbs laukums svars" at bounding box center [784, 302] width 658 height 216
click at [553, 352] on label "laukums" at bounding box center [784, 348] width 654 height 34
drag, startPoint x: 439, startPoint y: 494, endPoint x: 668, endPoint y: 621, distance: 261.9
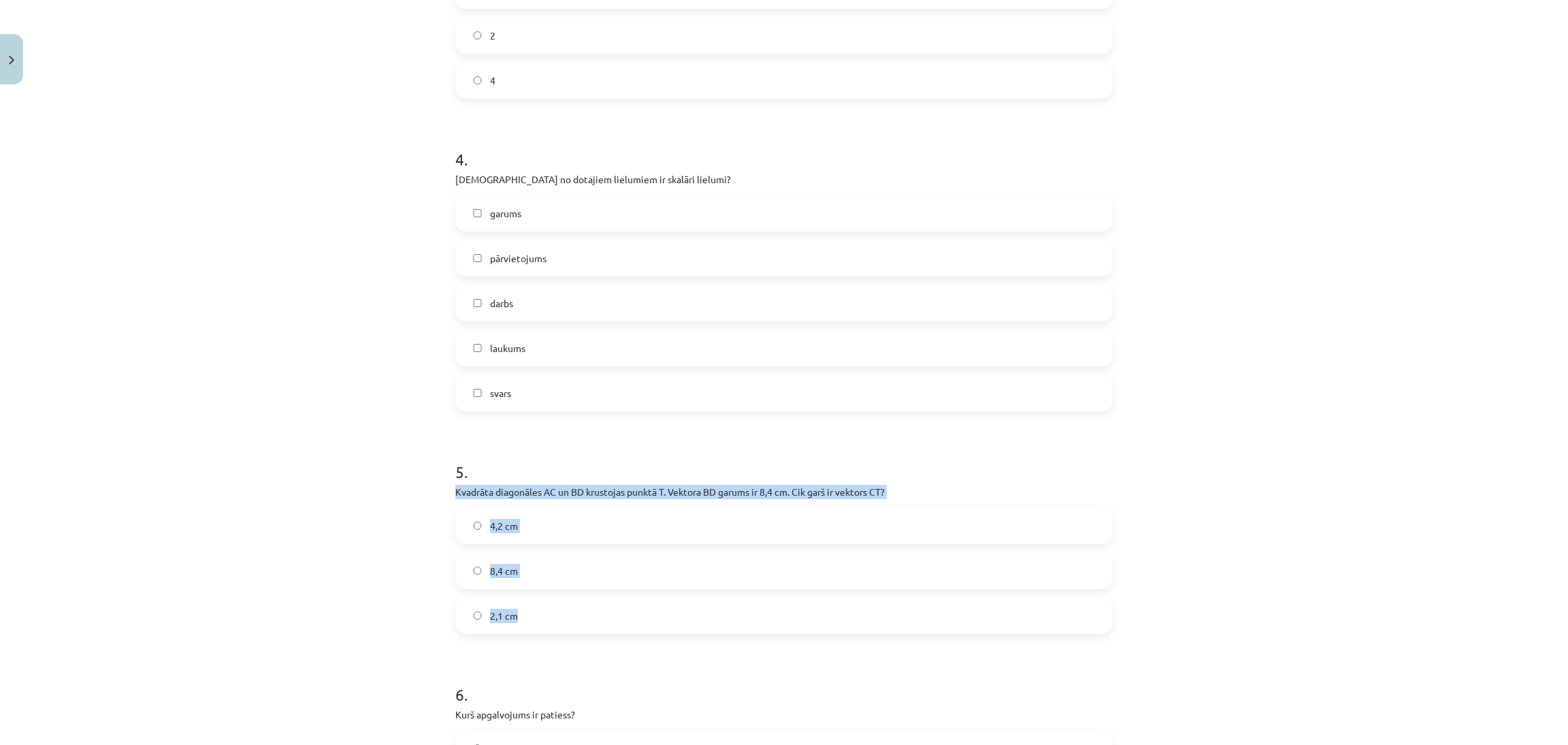
copy div "Kvadrāta diagonāles AC un BD krustojas punktā T. Vektora ﻿BD﻿ garums ir 8,4 cm.…"
click at [1367, 301] on div "Mācību tēma: Matemātikas i - 10. klases 1. ieskaites mācību materiāls (a,b) #2 …" at bounding box center [784, 372] width 1568 height 745
click at [741, 519] on label "4,2 cm" at bounding box center [784, 526] width 654 height 34
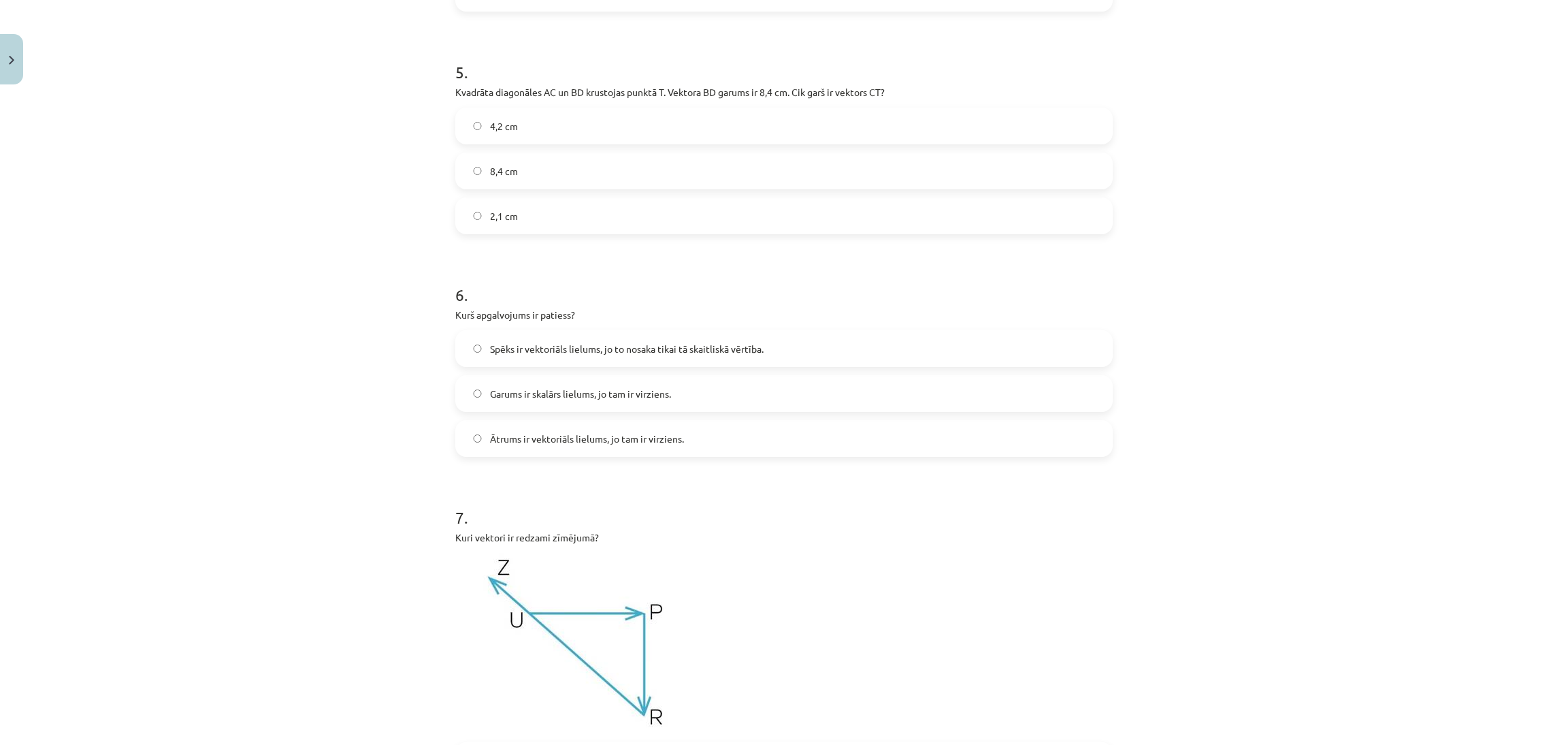
scroll to position [1929, 0]
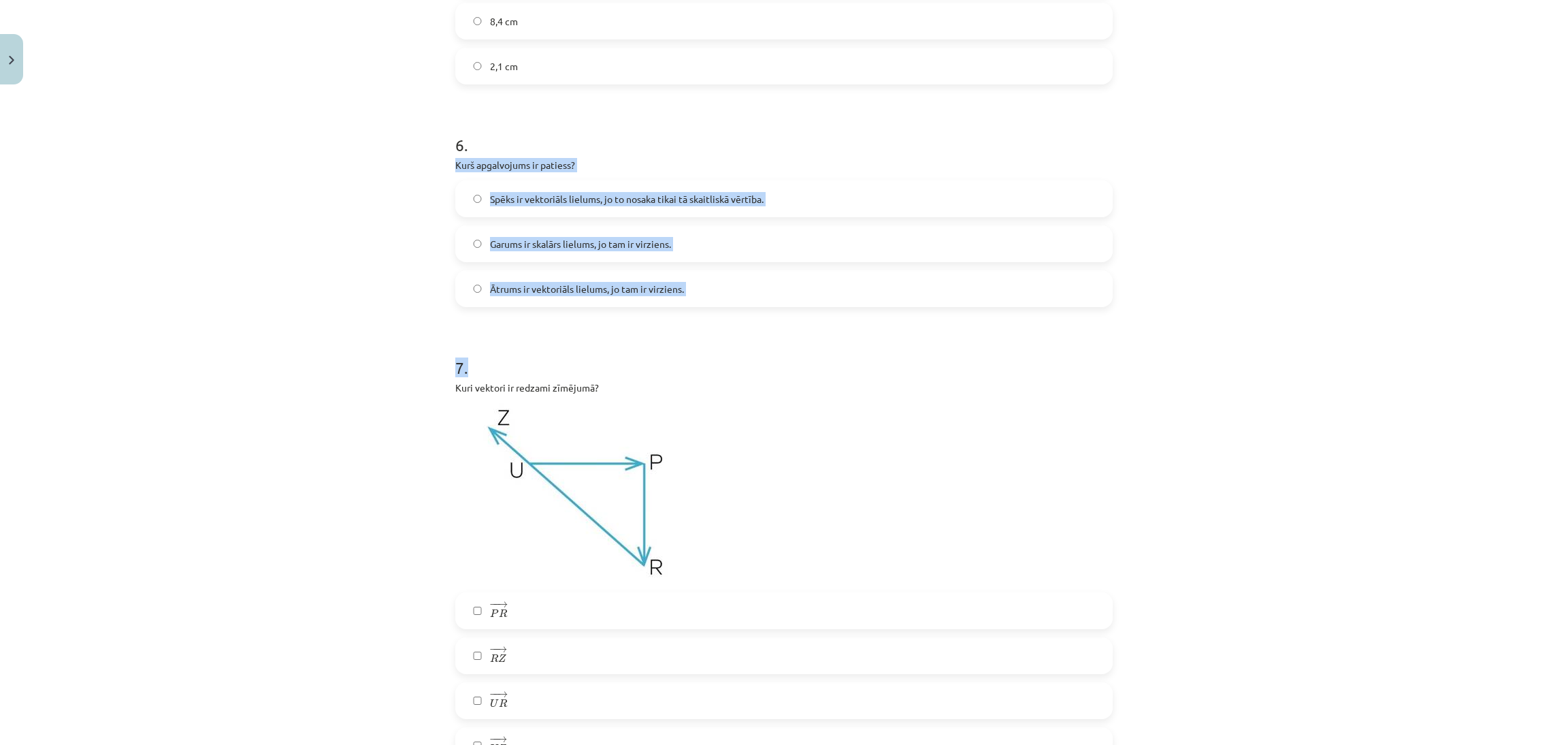
drag, startPoint x: 443, startPoint y: 157, endPoint x: 681, endPoint y: 312, distance: 284.0
click at [681, 314] on div "27 XP Saņemsi Sarežģīts 299 pilda Apraksts Uzdevums Palīdzība 1 . Dots paralelo…" at bounding box center [784, 411] width 674 height 4500
copy form "Kurš apgalvojums ir patiess? Spēks ir vektoriāls lielums, jo to nosaka tikai tā…"
click at [1208, 320] on div "Mācību tēma: Matemātikas i - 10. klases 1. ieskaites mācību materiāls (a,b) #2 …" at bounding box center [784, 372] width 1568 height 745
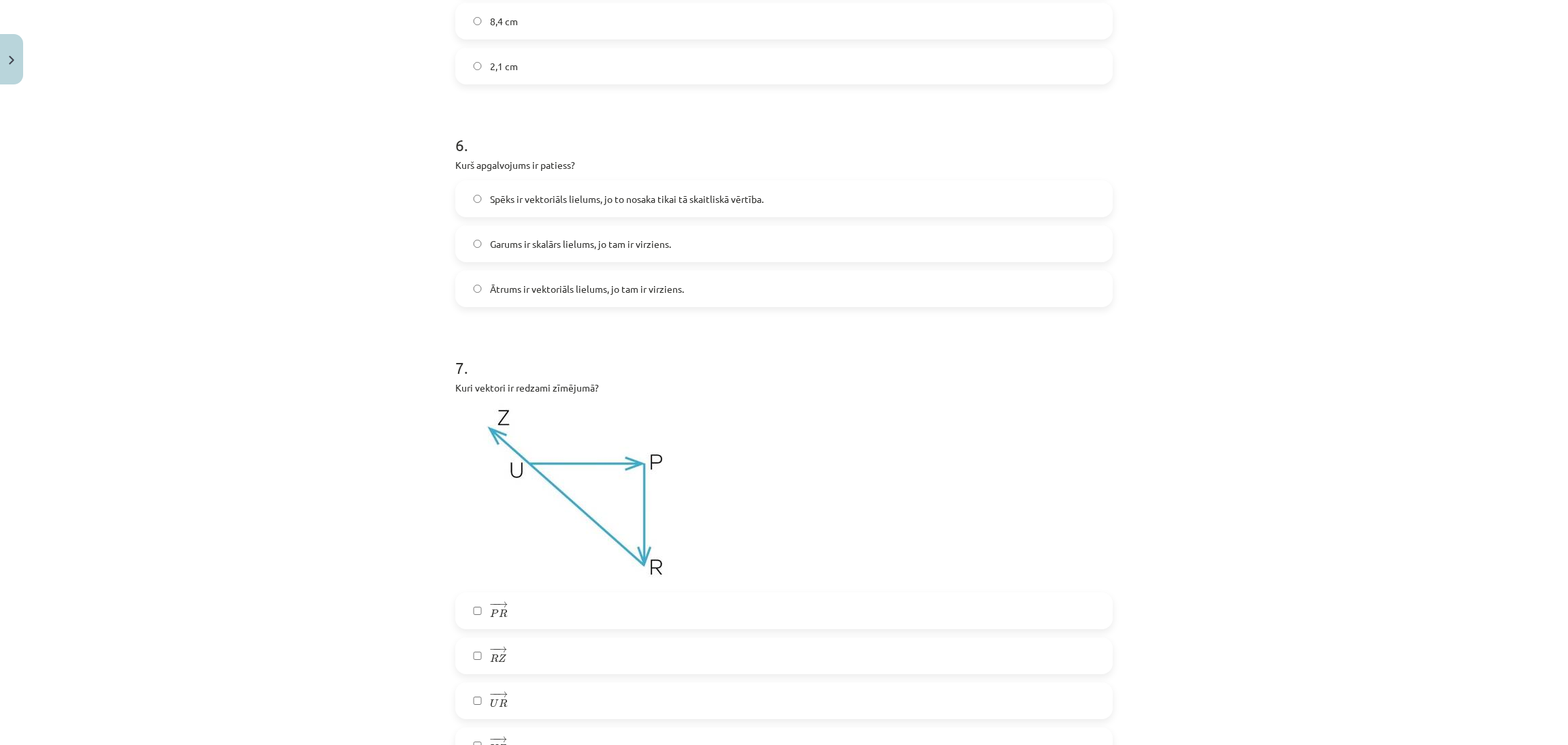
click at [831, 288] on label "Ātrums ir vektoriāls lielums, jo tam ir virziens." at bounding box center [784, 289] width 654 height 34
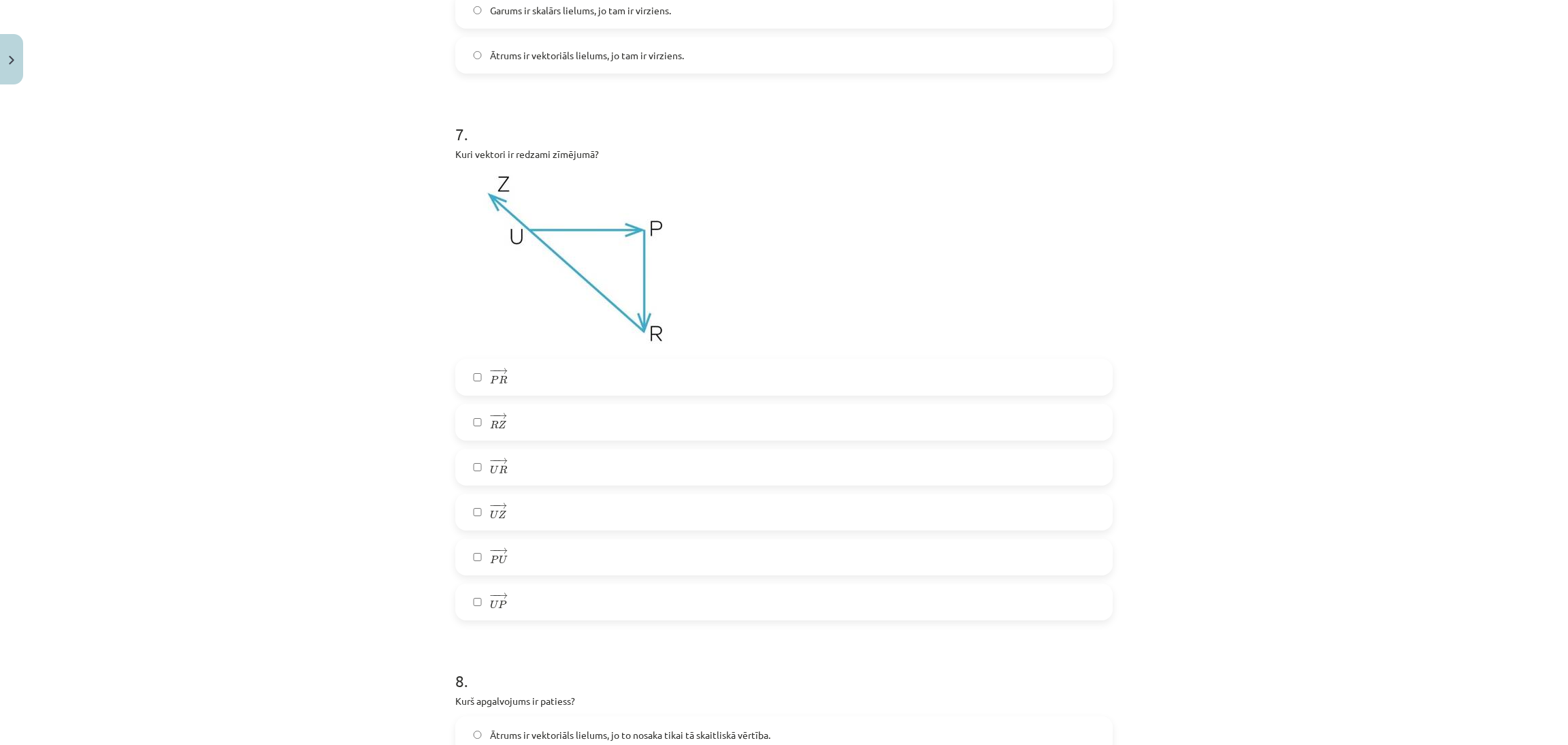
scroll to position [2174, 0]
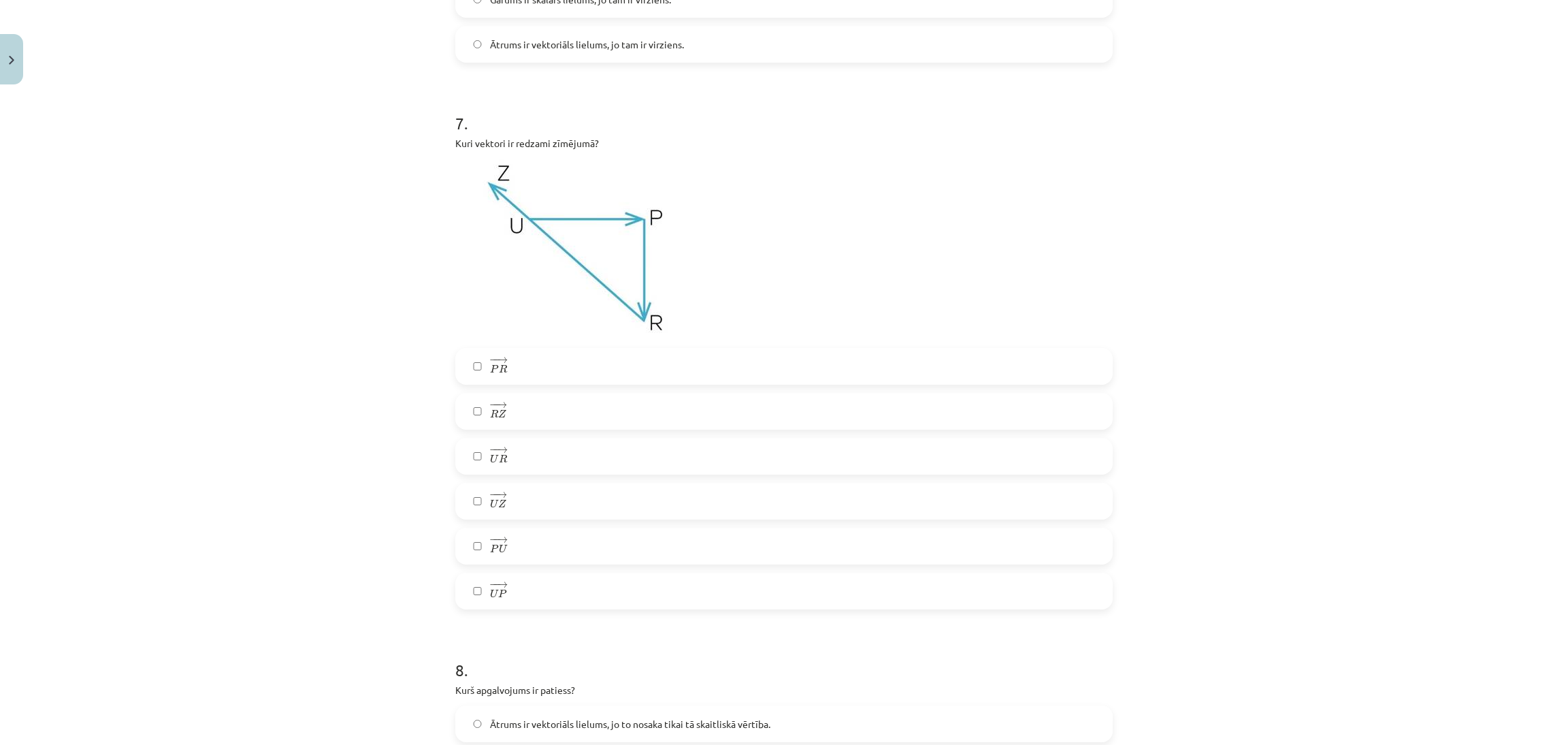
click at [612, 421] on label "− − → R Z R Z →" at bounding box center [784, 412] width 654 height 34
click at [629, 368] on label "− − → P R P R →" at bounding box center [784, 367] width 654 height 34
click at [561, 581] on label "− − → U P U P →" at bounding box center [784, 591] width 654 height 34
click at [585, 504] on label "− − → U Z U Z →" at bounding box center [784, 501] width 654 height 34
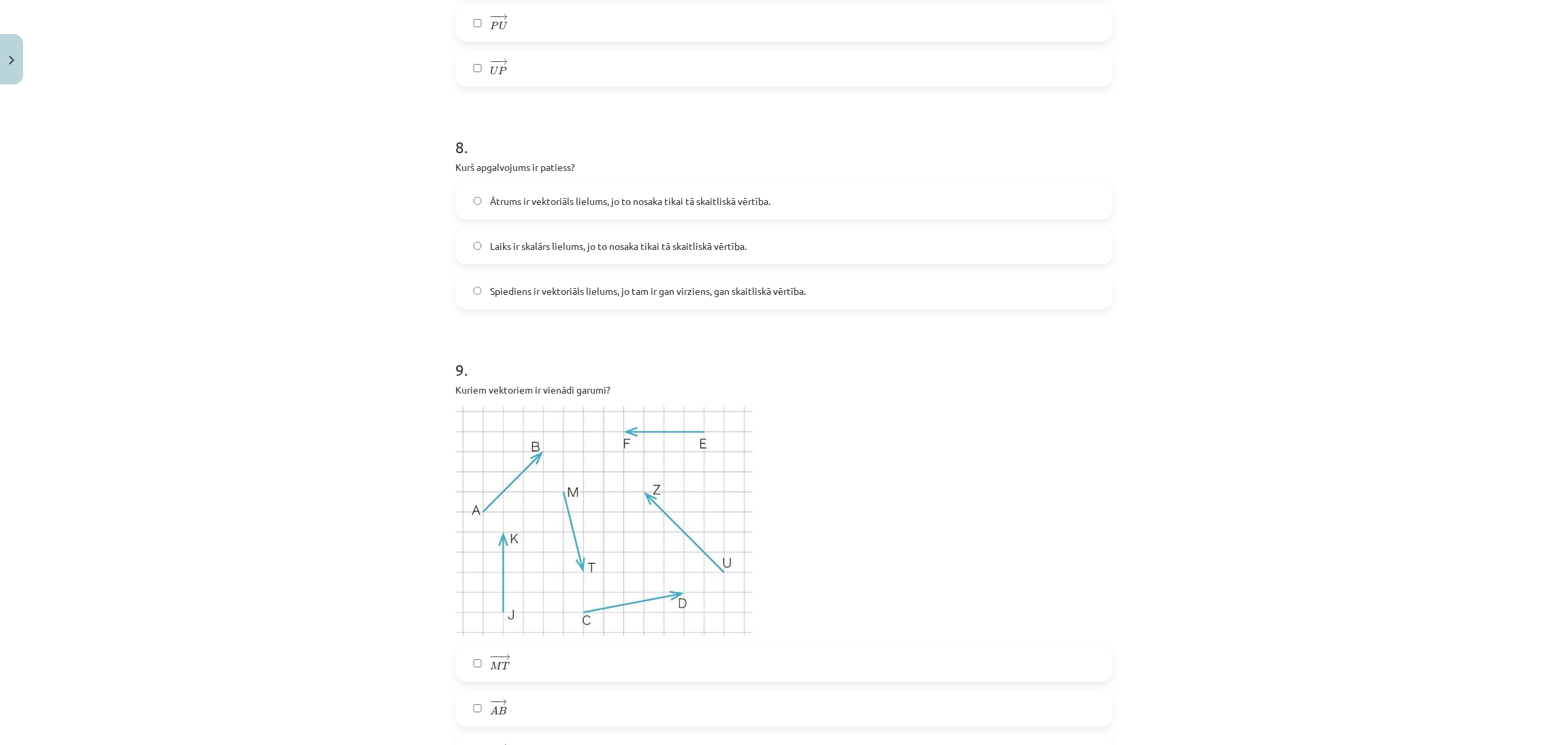
scroll to position [2621, 0]
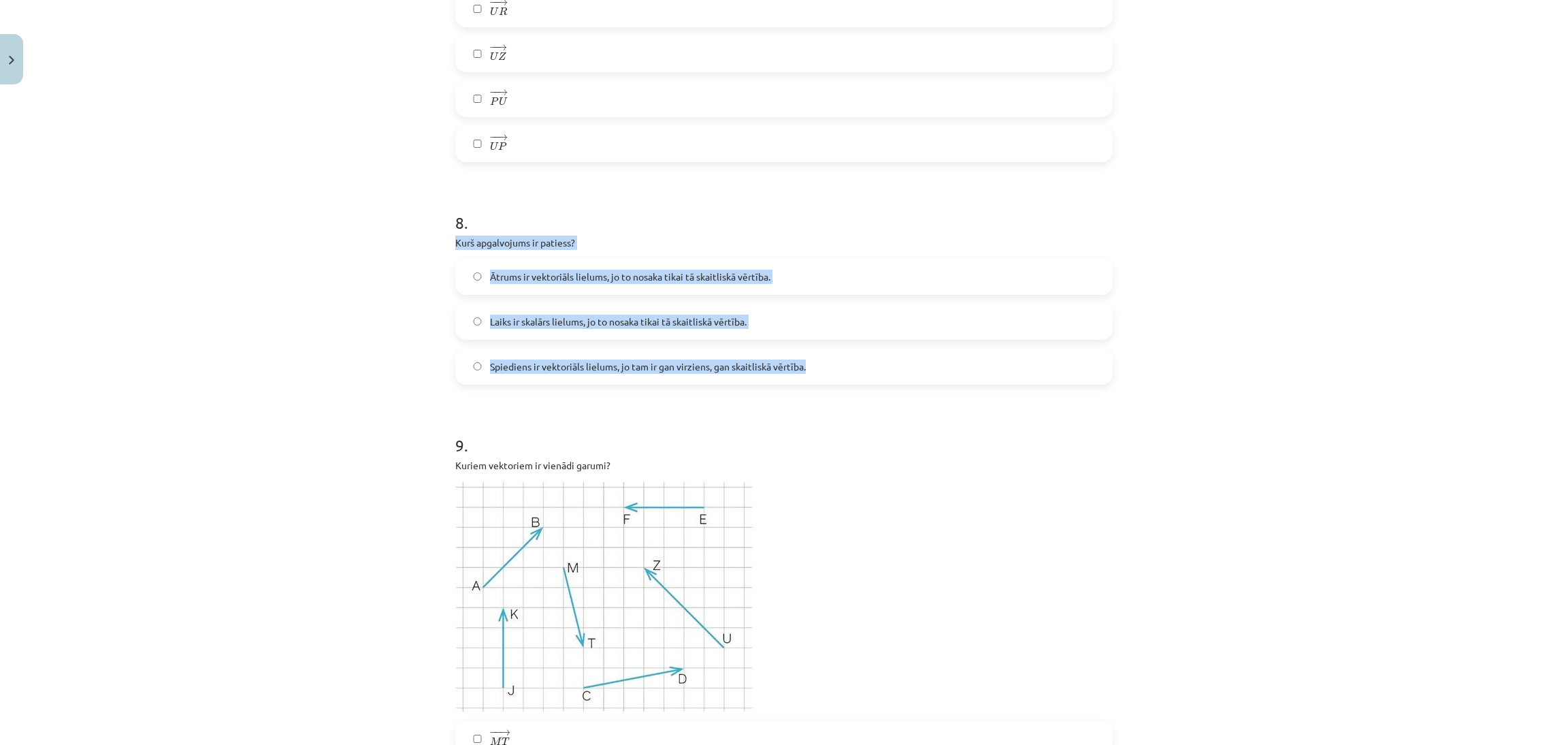
drag, startPoint x: 436, startPoint y: 231, endPoint x: 817, endPoint y: 376, distance: 407.7
click at [817, 376] on div "Mācību tēma: Matemātikas i - 10. klases 1. ieskaites mācību materiāls (a,b) #2 …" at bounding box center [784, 372] width 1568 height 745
copy div "Kurš apgalvojums ir patiess? Ātrums ir vektoriāls lielums, jo to nosaka tikai t…"
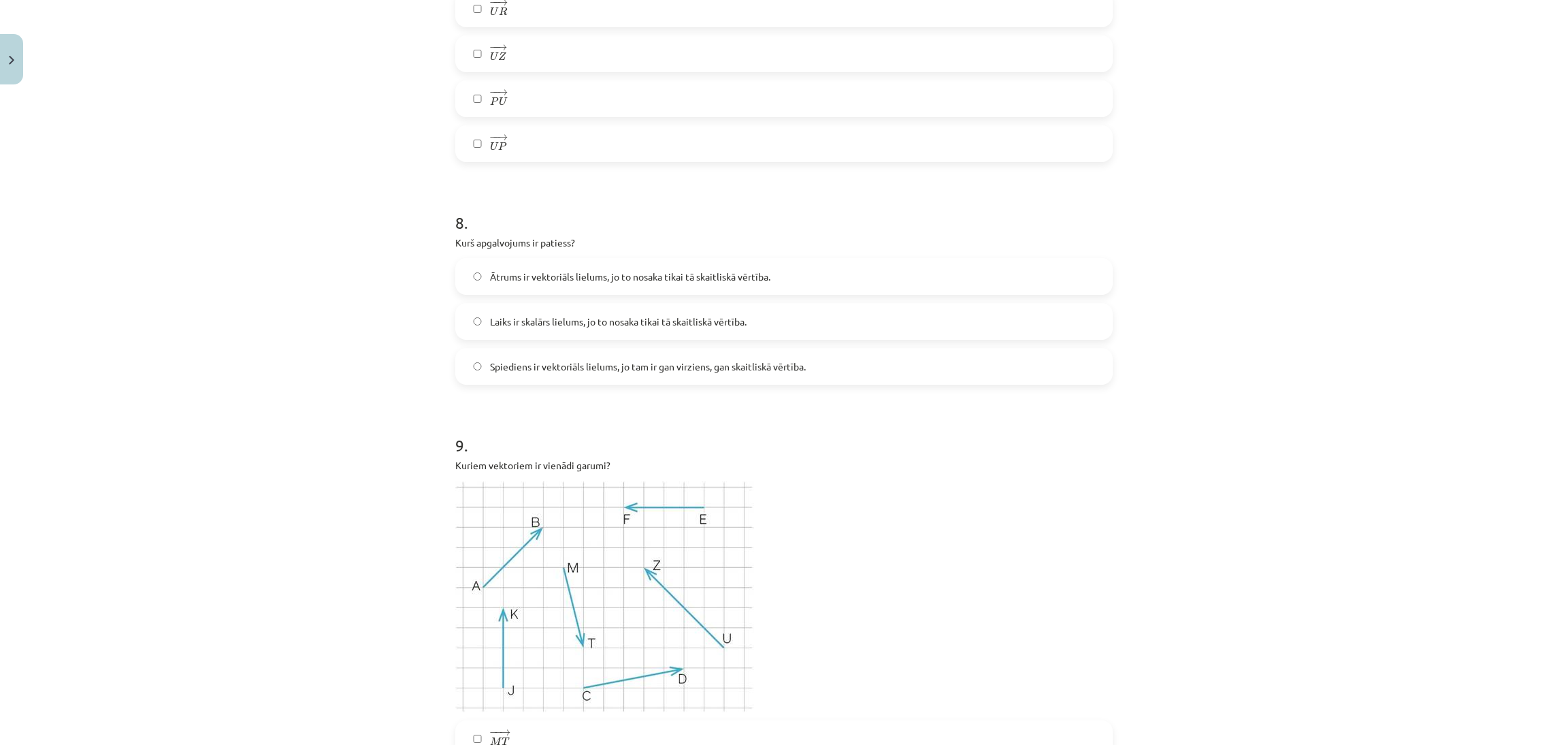
click at [1061, 428] on h1 "9 ." at bounding box center [784, 432] width 658 height 42
click at [938, 330] on label "Laiks ir skalārs lielums, jo to nosaka tikai tā skaitliskā vērtība." at bounding box center [784, 321] width 654 height 34
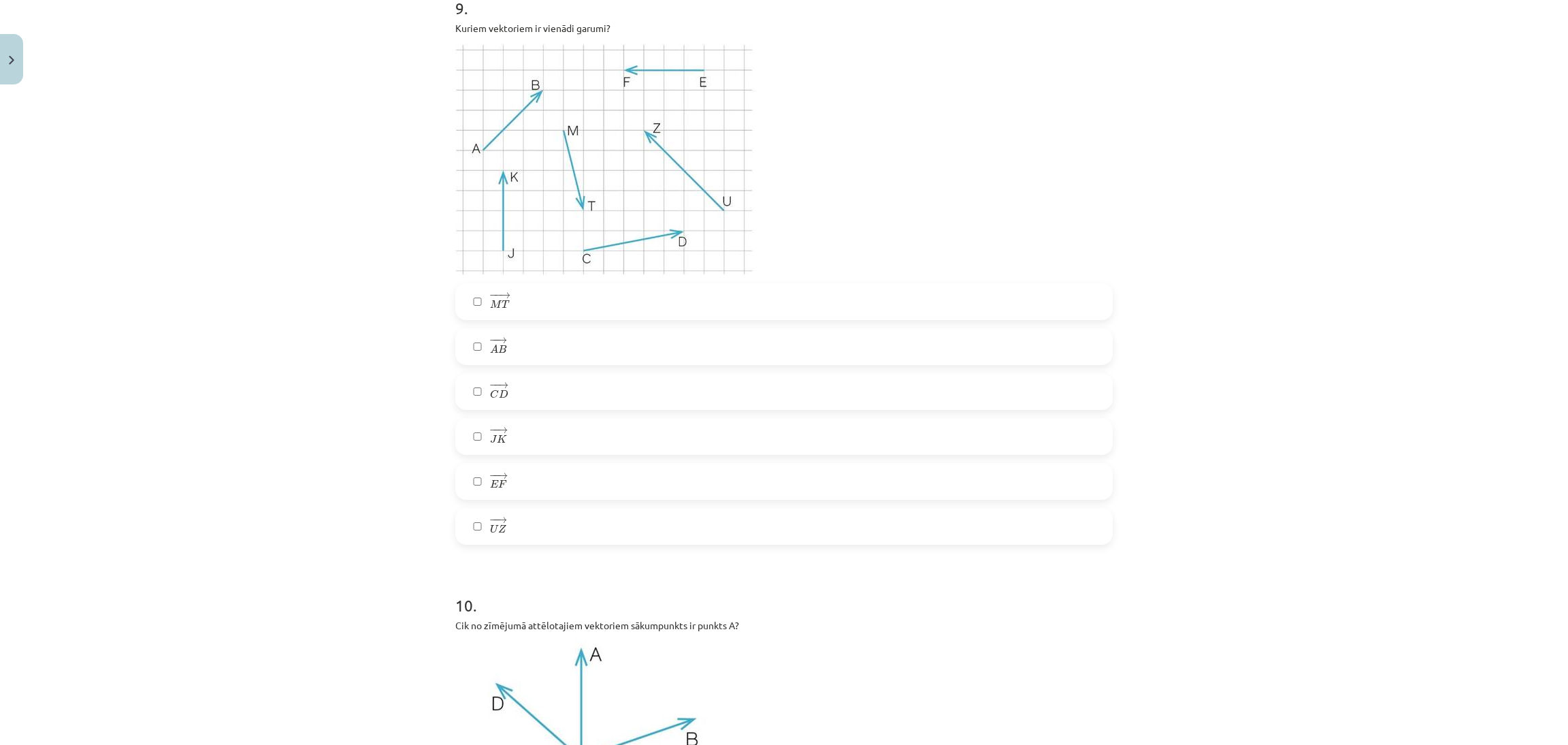
scroll to position [2956, 0]
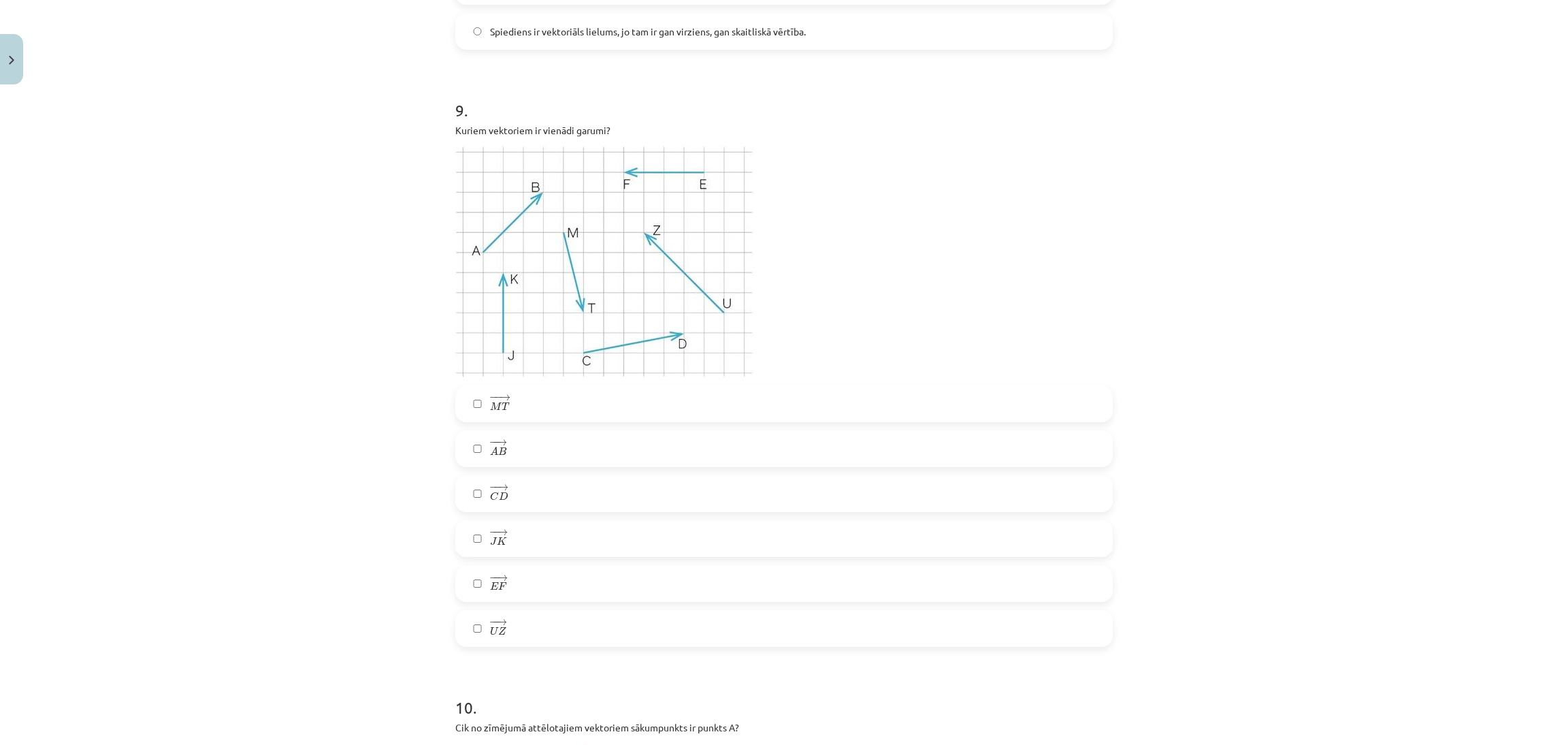
click at [595, 589] on label "− − → E F E F →" at bounding box center [784, 584] width 654 height 34
click at [652, 417] on label "− − → M T M T →" at bounding box center [784, 404] width 654 height 34
click at [660, 488] on label "− − → C D C D →" at bounding box center [784, 494] width 654 height 34
click at [631, 637] on label "− − → U Z U Z →" at bounding box center [784, 629] width 654 height 34
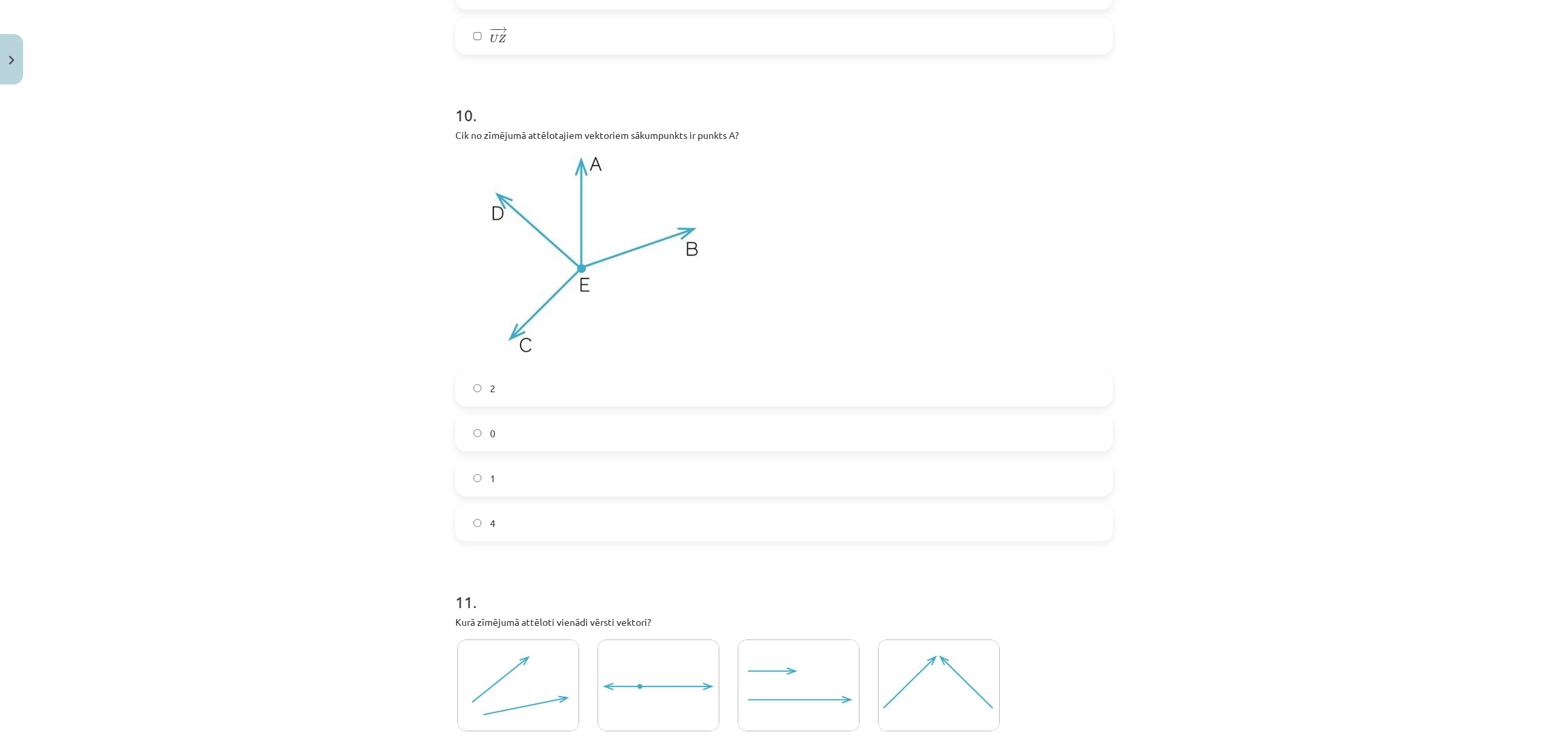
scroll to position [3564, 0]
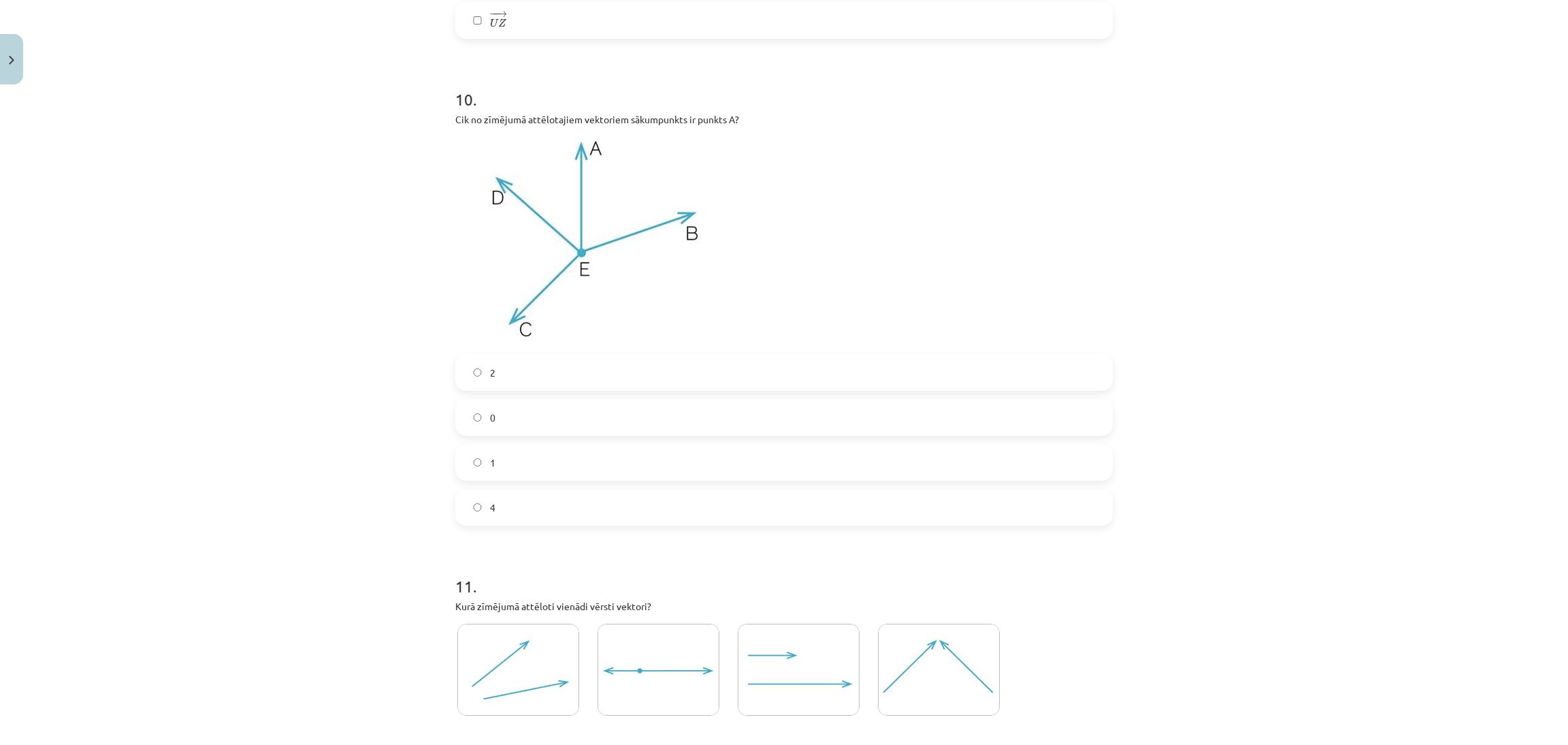
click at [701, 454] on label "1" at bounding box center [784, 463] width 654 height 34
click at [766, 428] on label "0" at bounding box center [784, 418] width 654 height 34
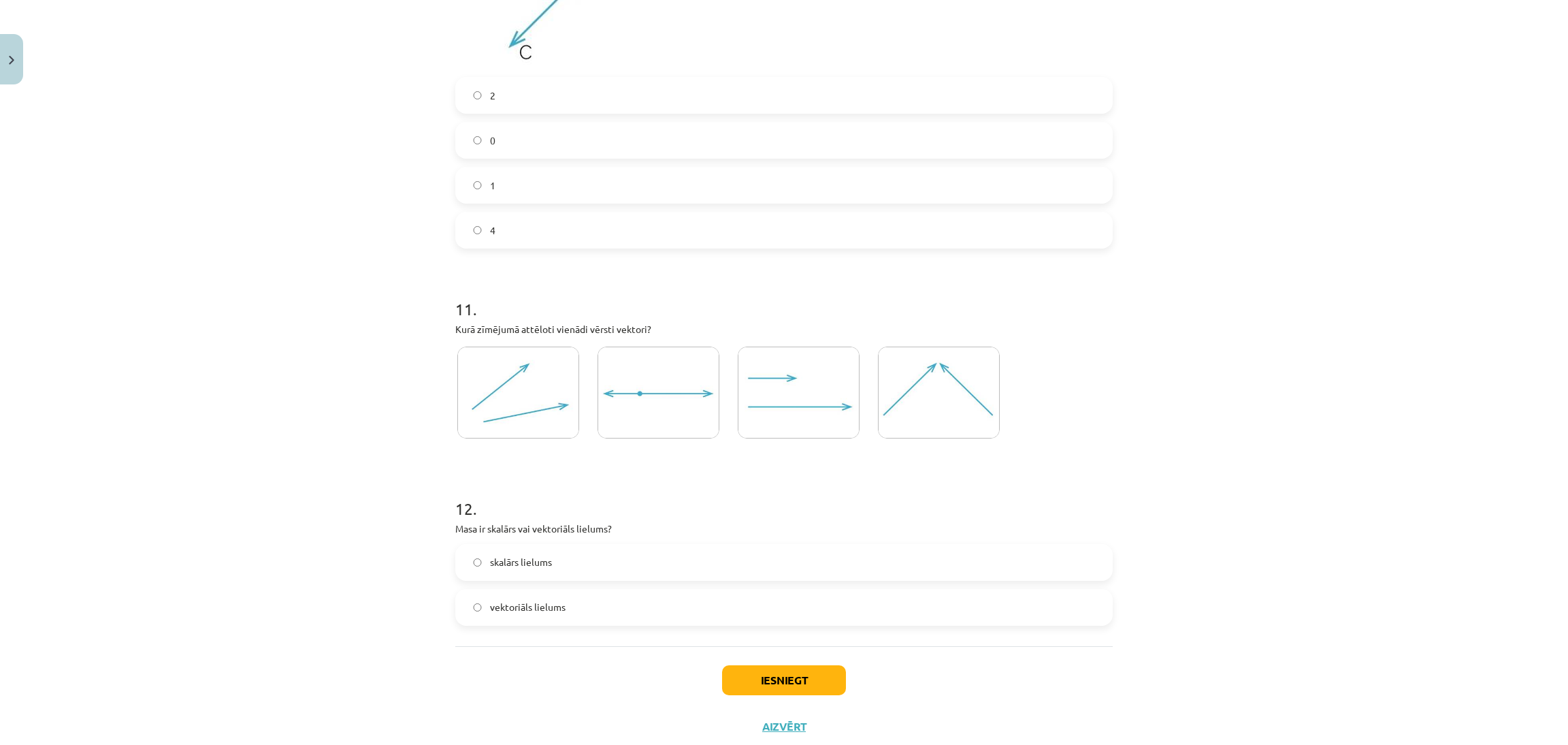
scroll to position [3879, 0]
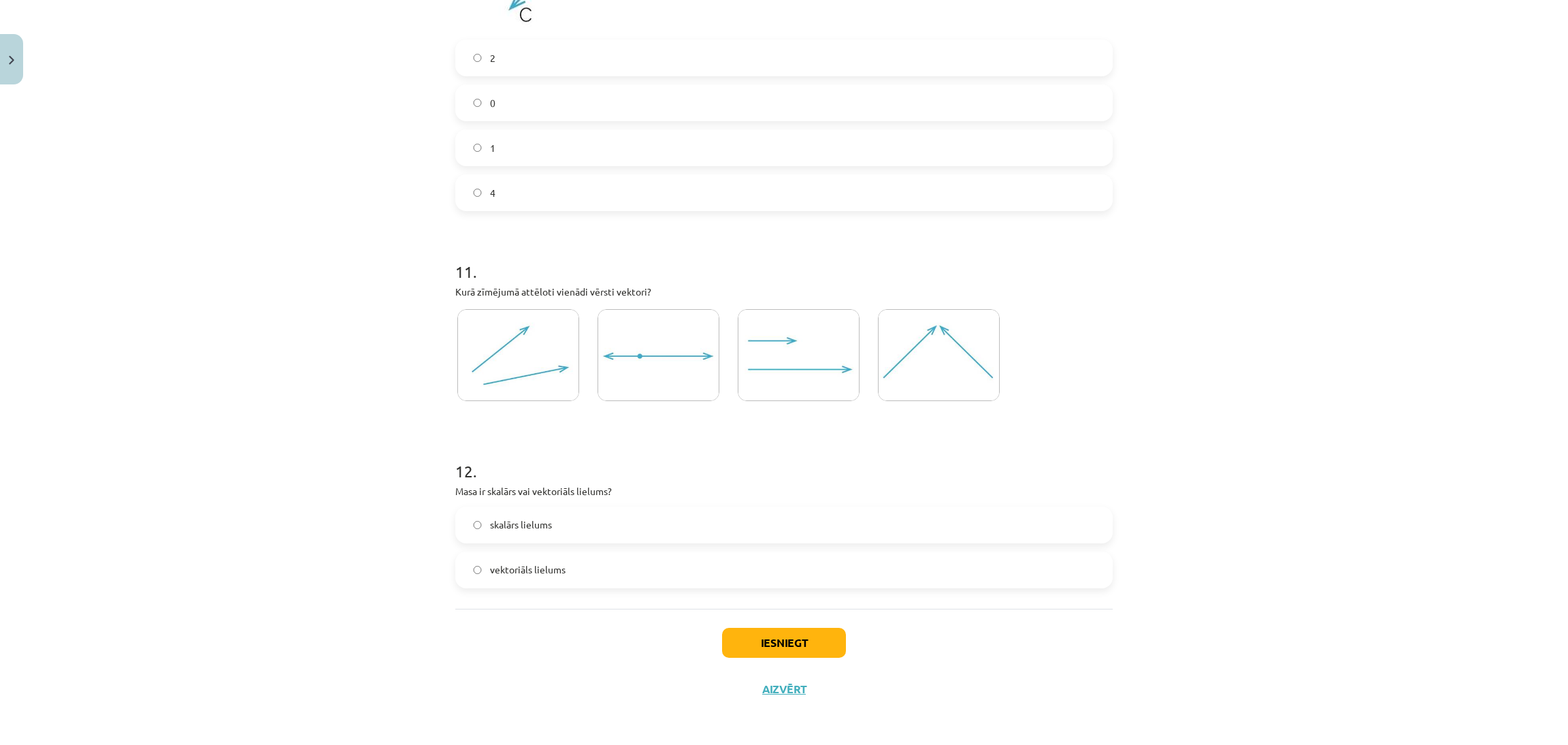
click at [810, 357] on img at bounding box center [799, 355] width 122 height 92
drag, startPoint x: 473, startPoint y: 495, endPoint x: 616, endPoint y: 567, distance: 160.1
click at [618, 572] on div "12 . Masa ir skalārs vai vektoriāls lielums? skalārs lielums vektoriāls lielums" at bounding box center [784, 512] width 658 height 151
copy div "Masa ir skalārs vai vektoriāls lielums? skalārs lielums vektoriāls lielums"
click at [1335, 543] on div "Mācību tēma: Matemātikas i - 10. klases 1. ieskaites mācību materiāls (a,b) #2 …" at bounding box center [784, 372] width 1568 height 745
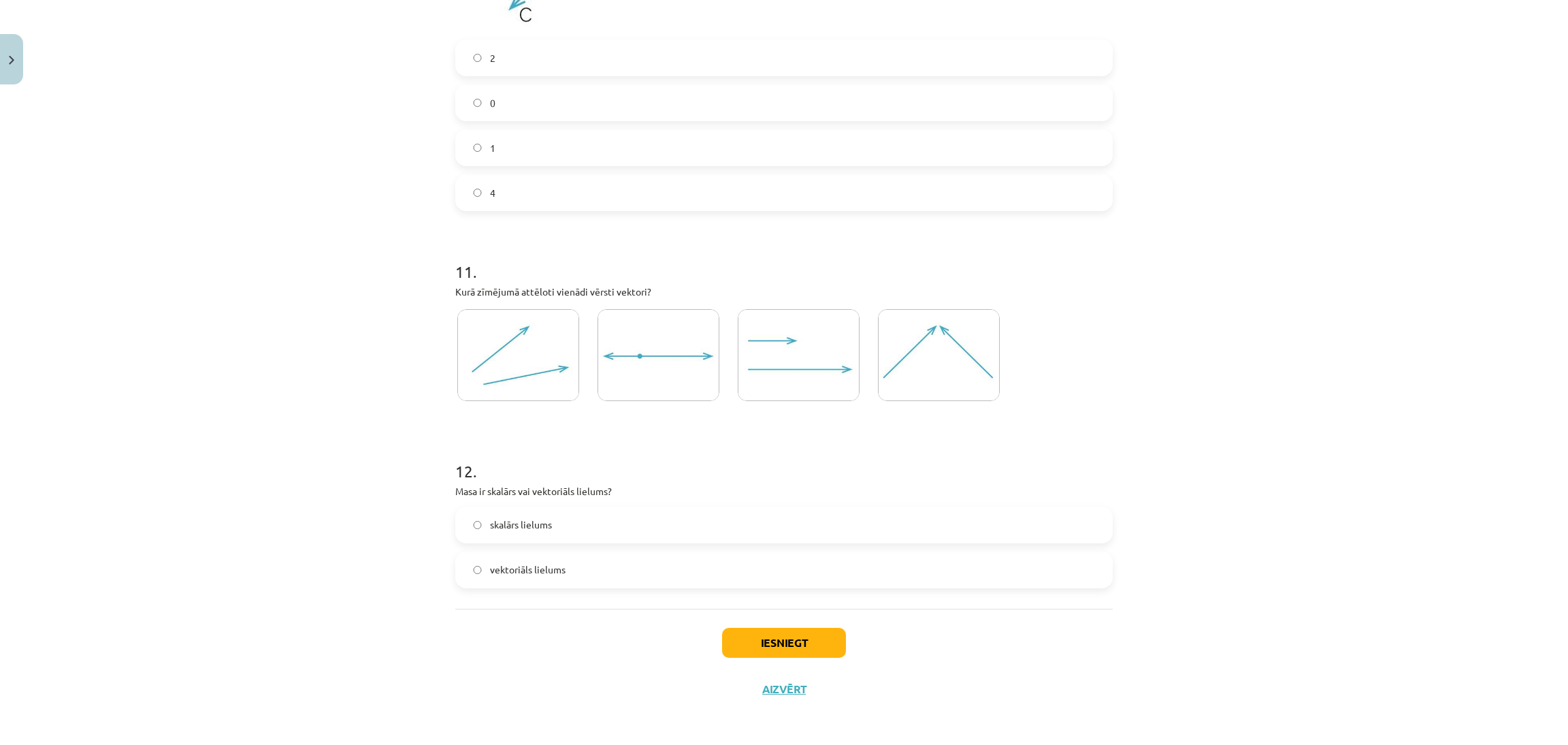
click at [808, 525] on label "skalārs lielums" at bounding box center [784, 525] width 654 height 34
click at [778, 642] on button "Iesniegt" at bounding box center [784, 643] width 124 height 30
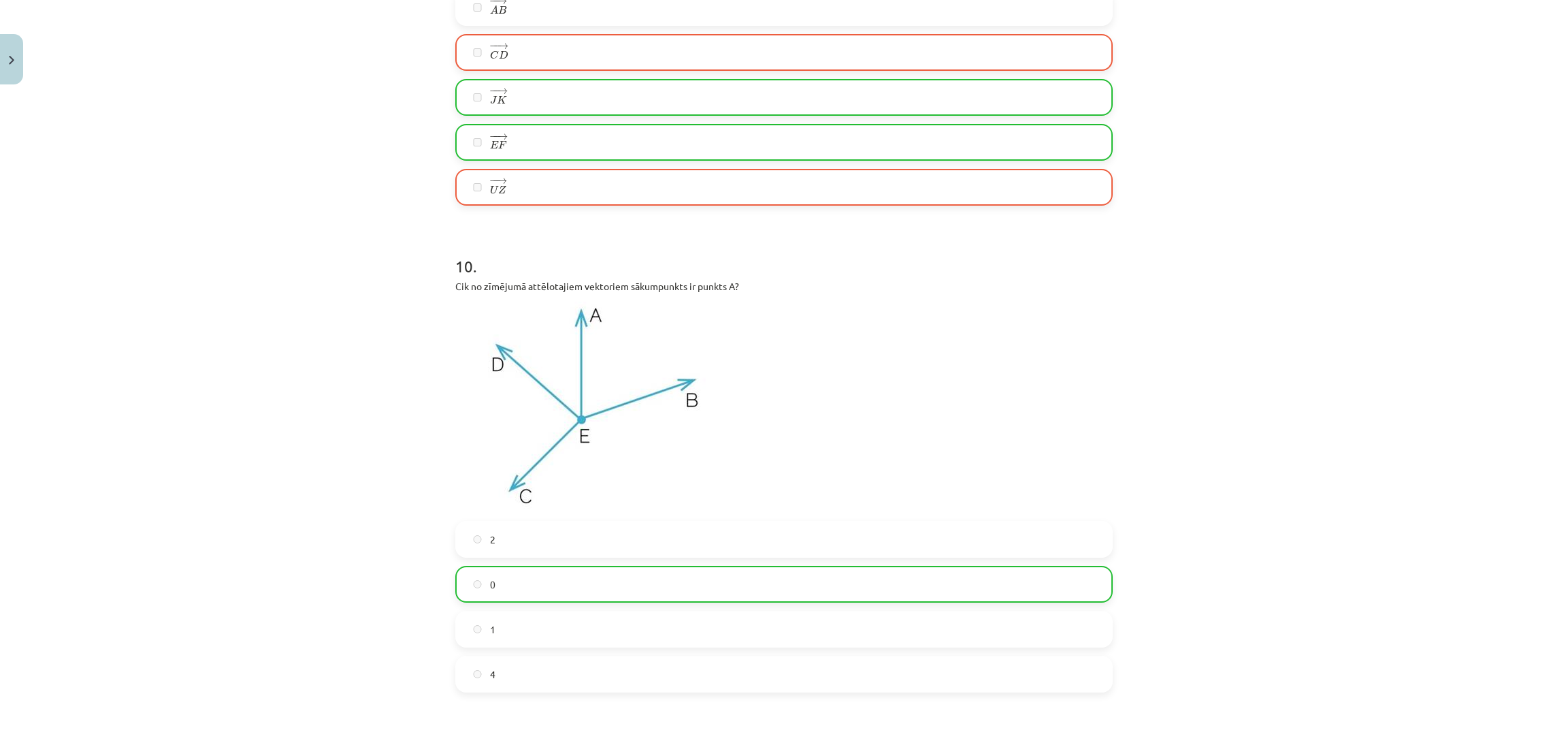
scroll to position [3923, 0]
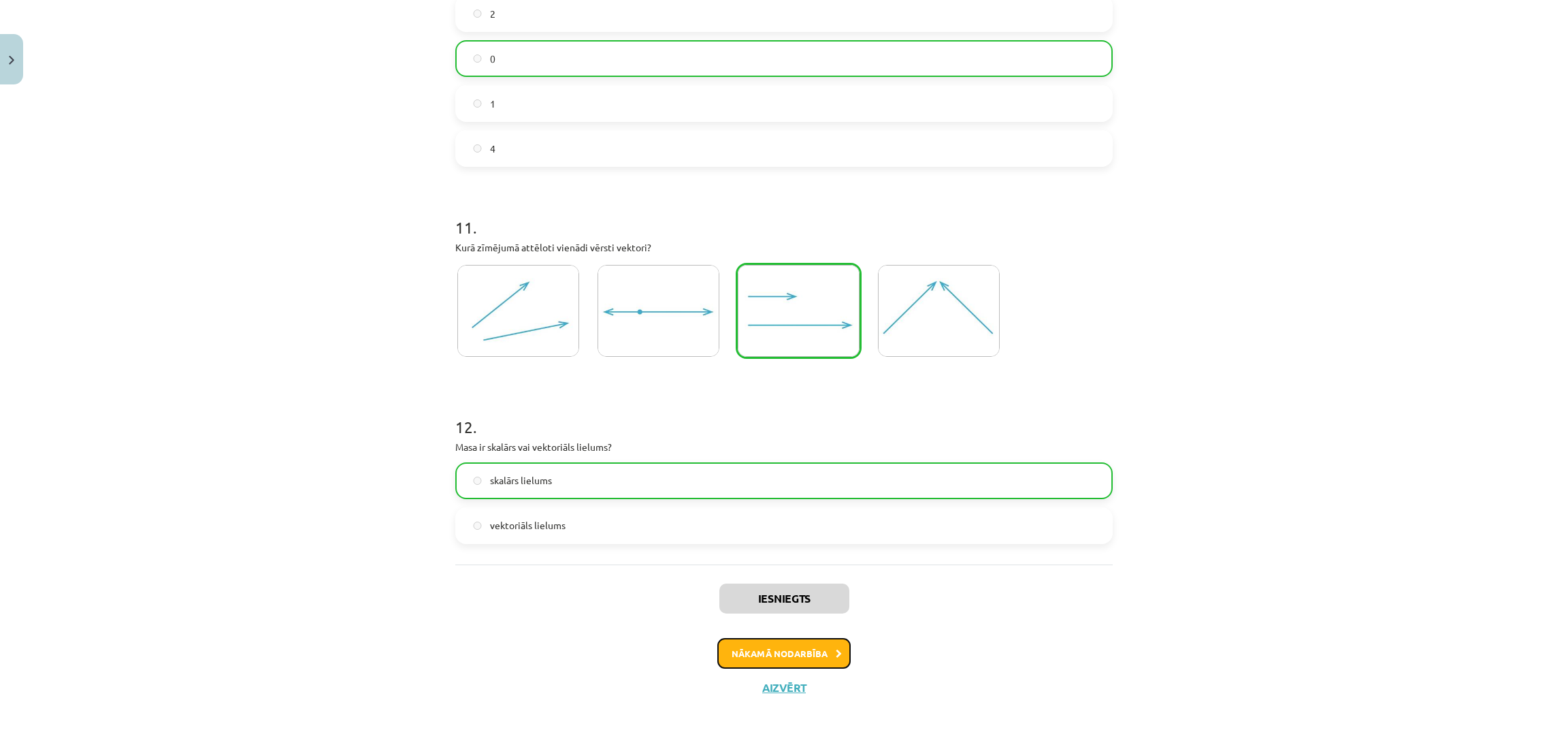
click at [798, 653] on button "Nākamā nodarbība" at bounding box center [784, 654] width 133 height 31
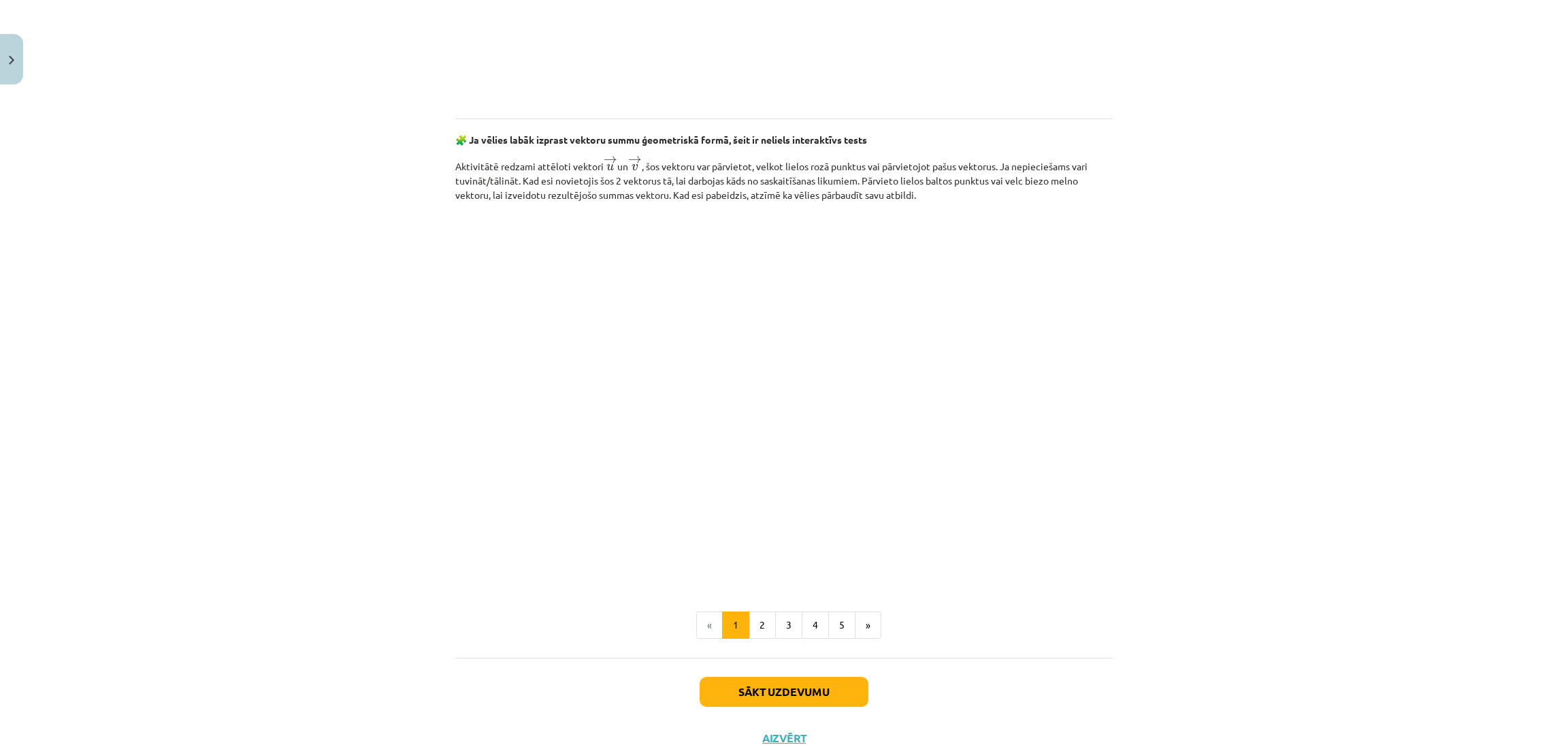
scroll to position [1792, 0]
click at [801, 687] on button "Sākt uzdevumu" at bounding box center [784, 689] width 169 height 30
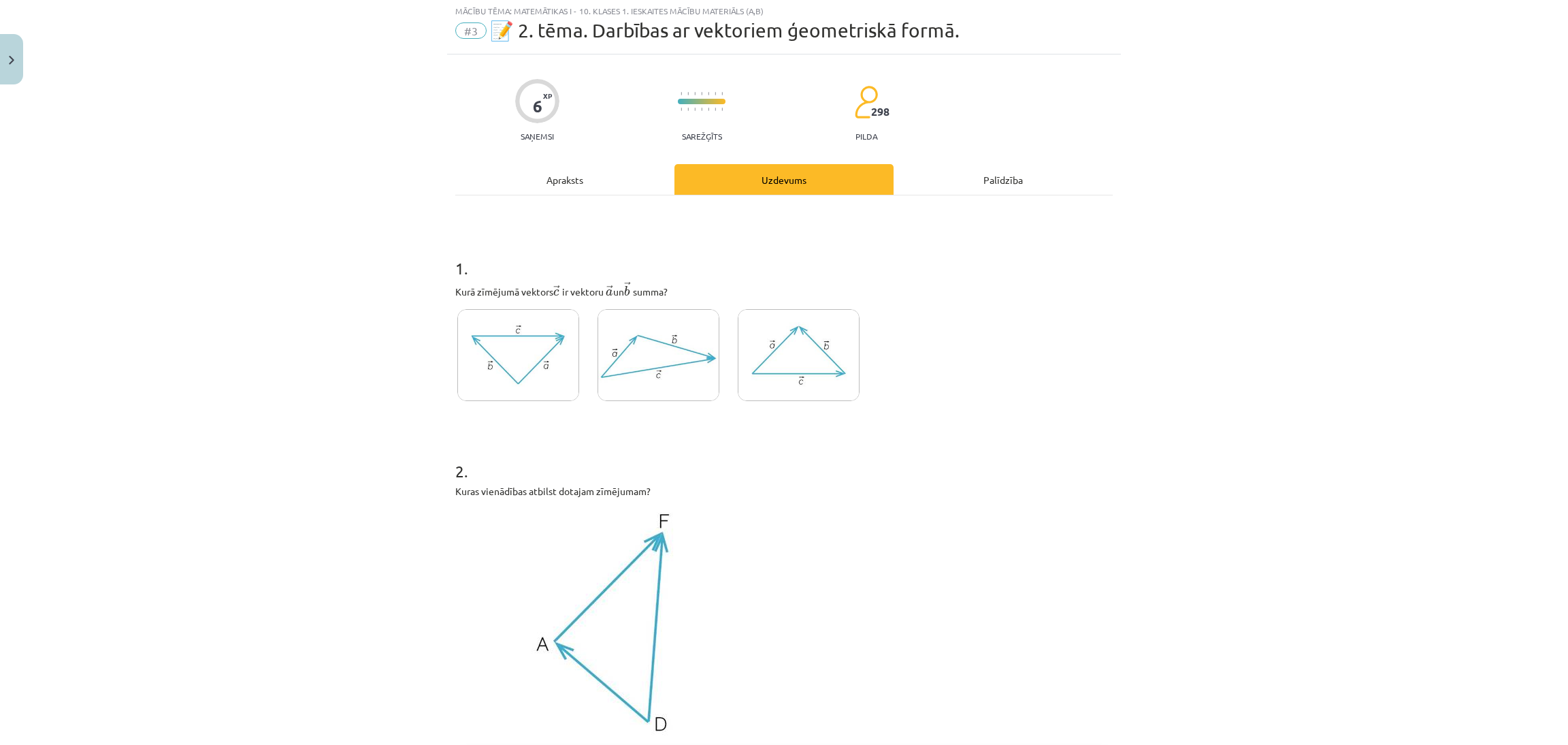
scroll to position [34, 0]
click at [669, 385] on img at bounding box center [659, 357] width 122 height 92
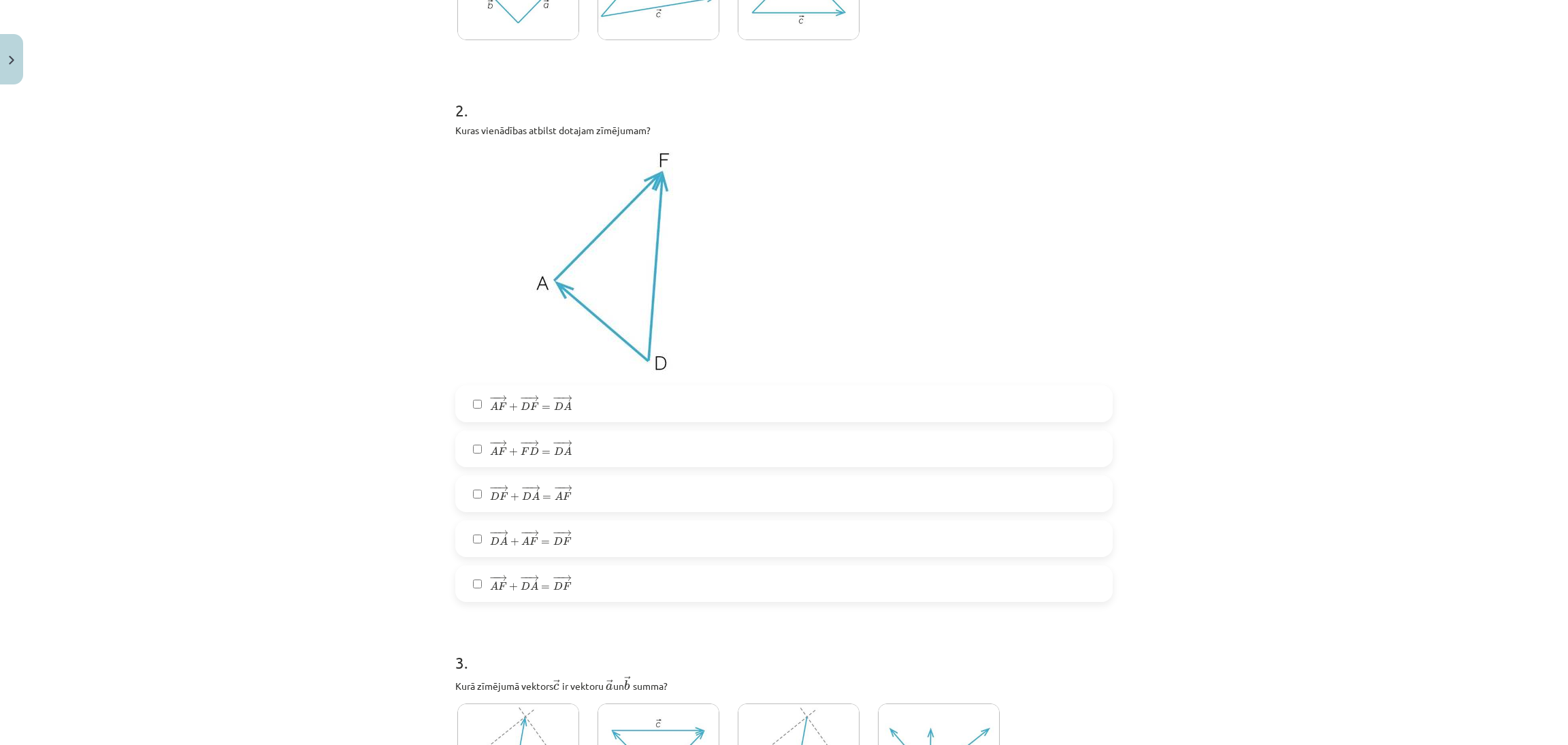
scroll to position [413, 0]
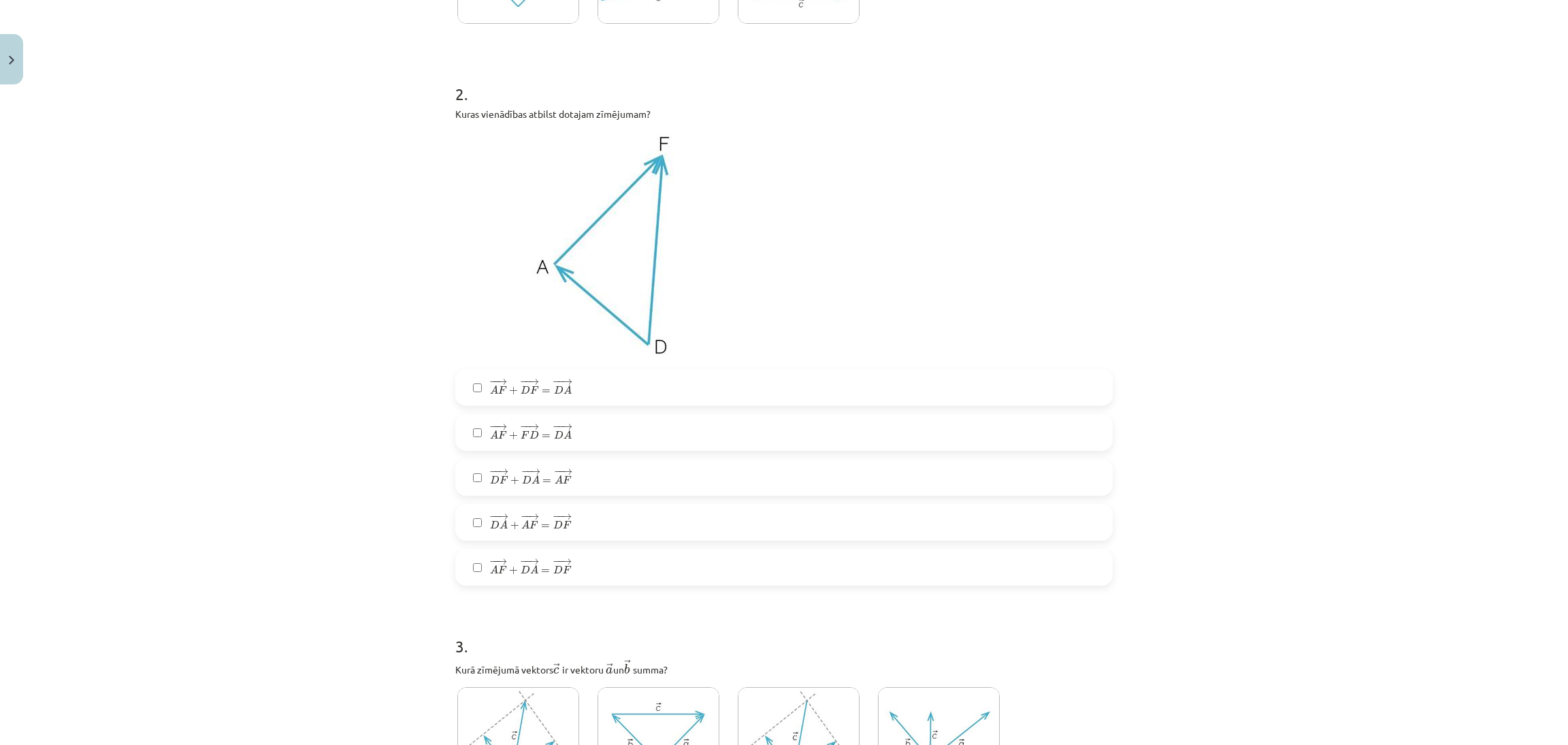
click at [577, 575] on label "− − → A F + − − → D A = − − → D F A F → + D A → = D F →" at bounding box center [784, 568] width 654 height 34
click at [659, 486] on label "− − → D F + − − → D A = − − → A F D F → + D A → = A F →" at bounding box center [784, 477] width 654 height 34
click at [616, 472] on label "− − → D F + − − → D A = − − → A F D F → + D A → = A F →" at bounding box center [784, 477] width 654 height 34
click at [602, 511] on label "− − → D A + − − → A F = − − → D F D A → + A F → = D F →" at bounding box center [784, 523] width 654 height 34
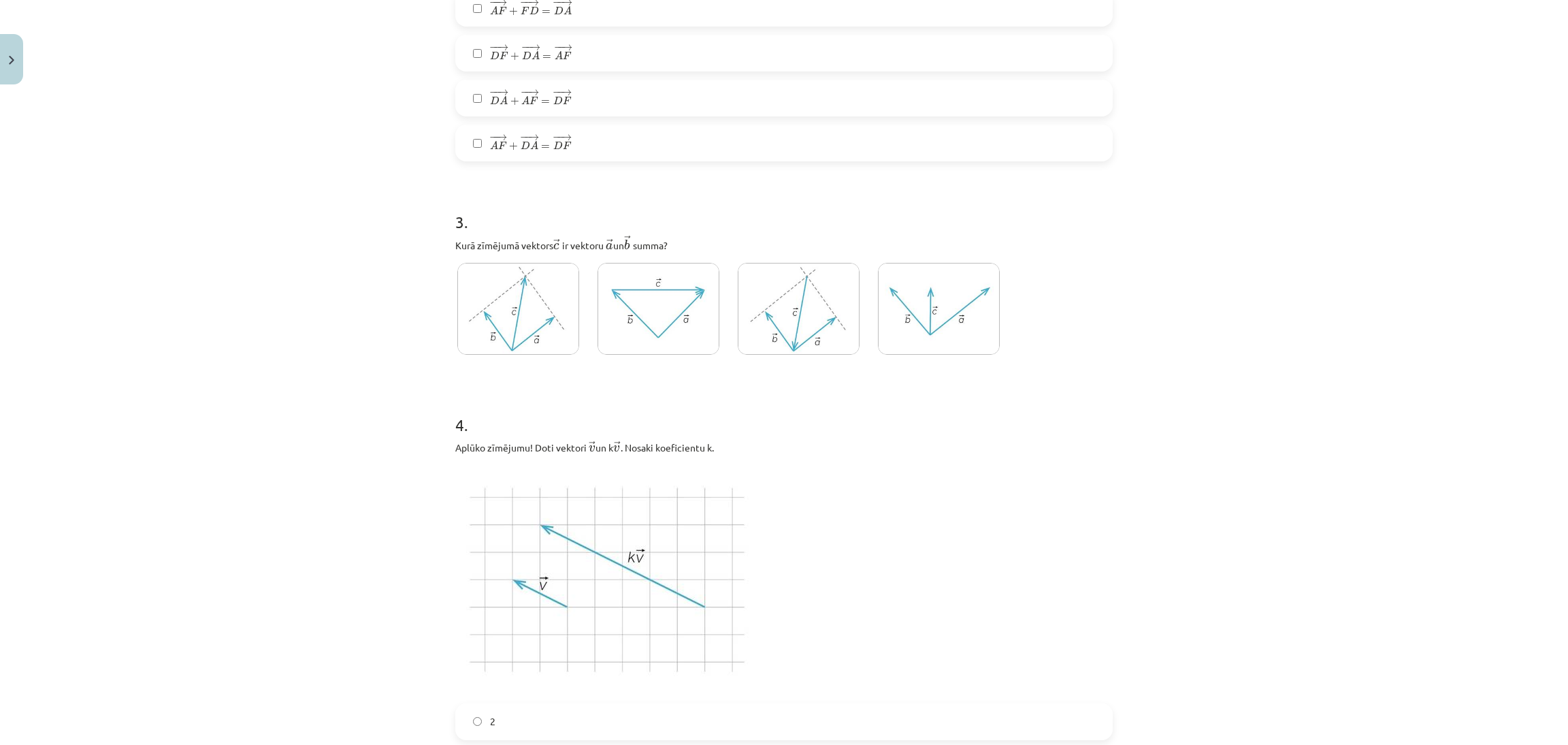
scroll to position [843, 0]
click at [547, 337] on img at bounding box center [518, 303] width 122 height 92
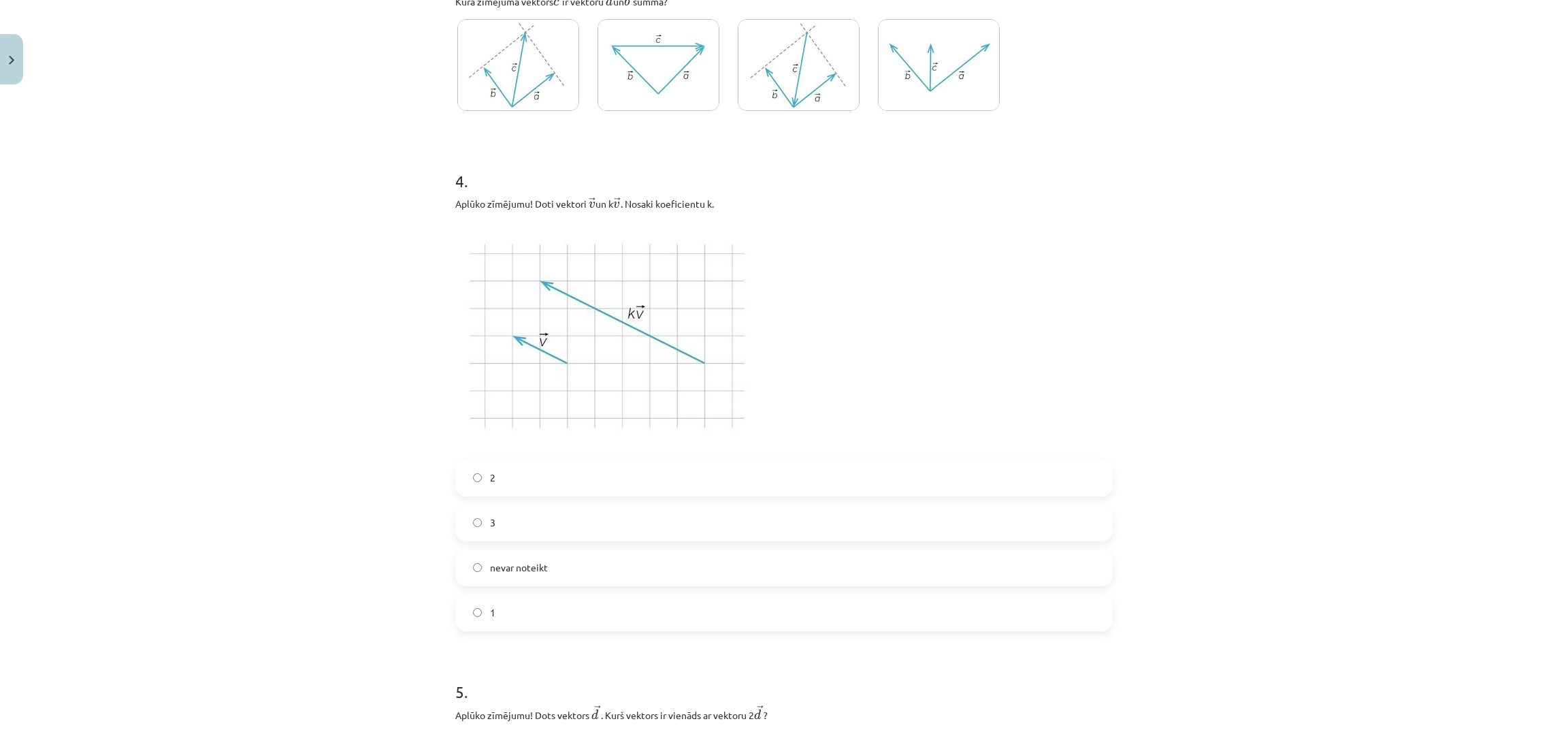
scroll to position [1090, 0]
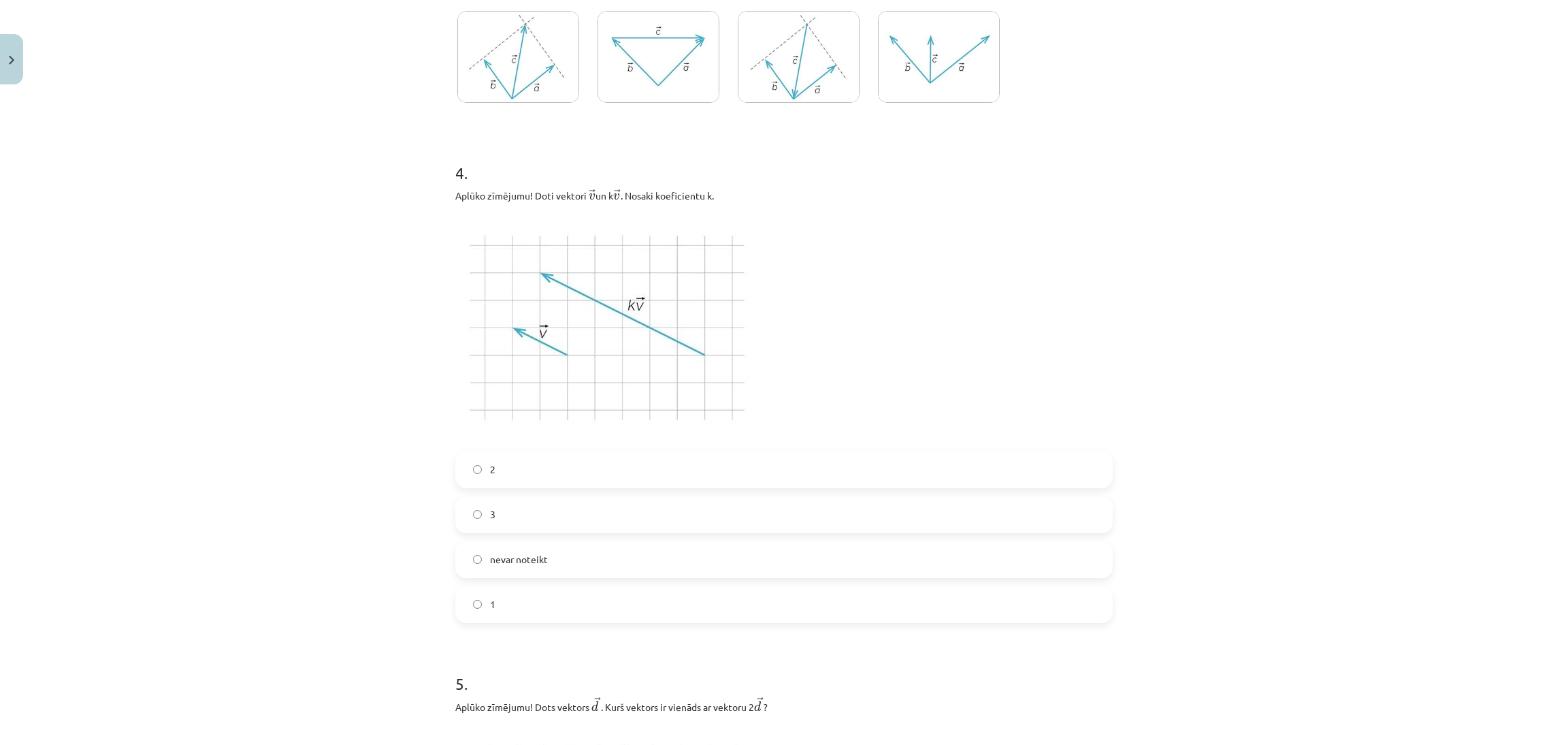
drag, startPoint x: 673, startPoint y: 496, endPoint x: 697, endPoint y: 506, distance: 26.0
click at [673, 498] on div "3" at bounding box center [784, 514] width 658 height 37
click at [696, 506] on label "3" at bounding box center [784, 515] width 654 height 34
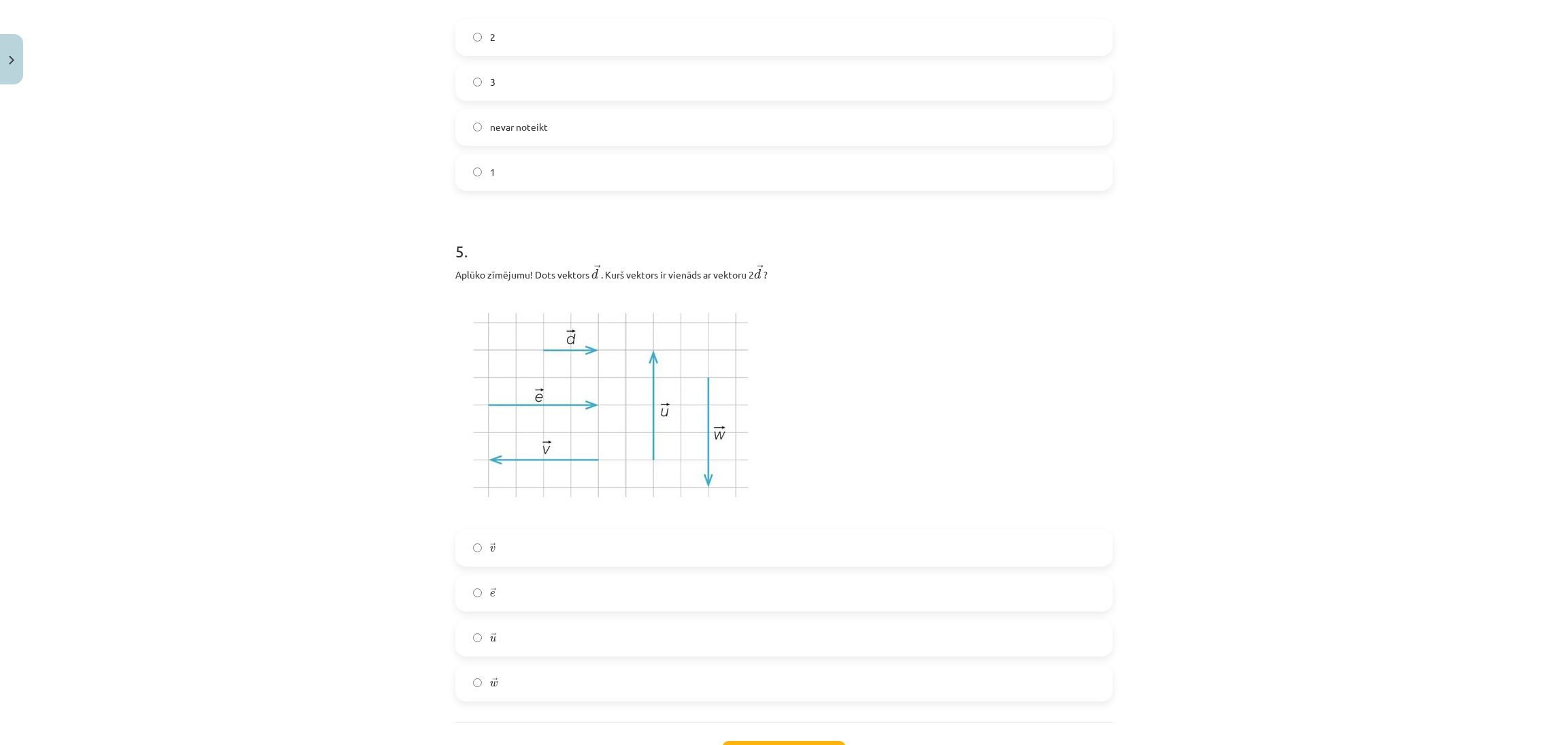
scroll to position [1532, 0]
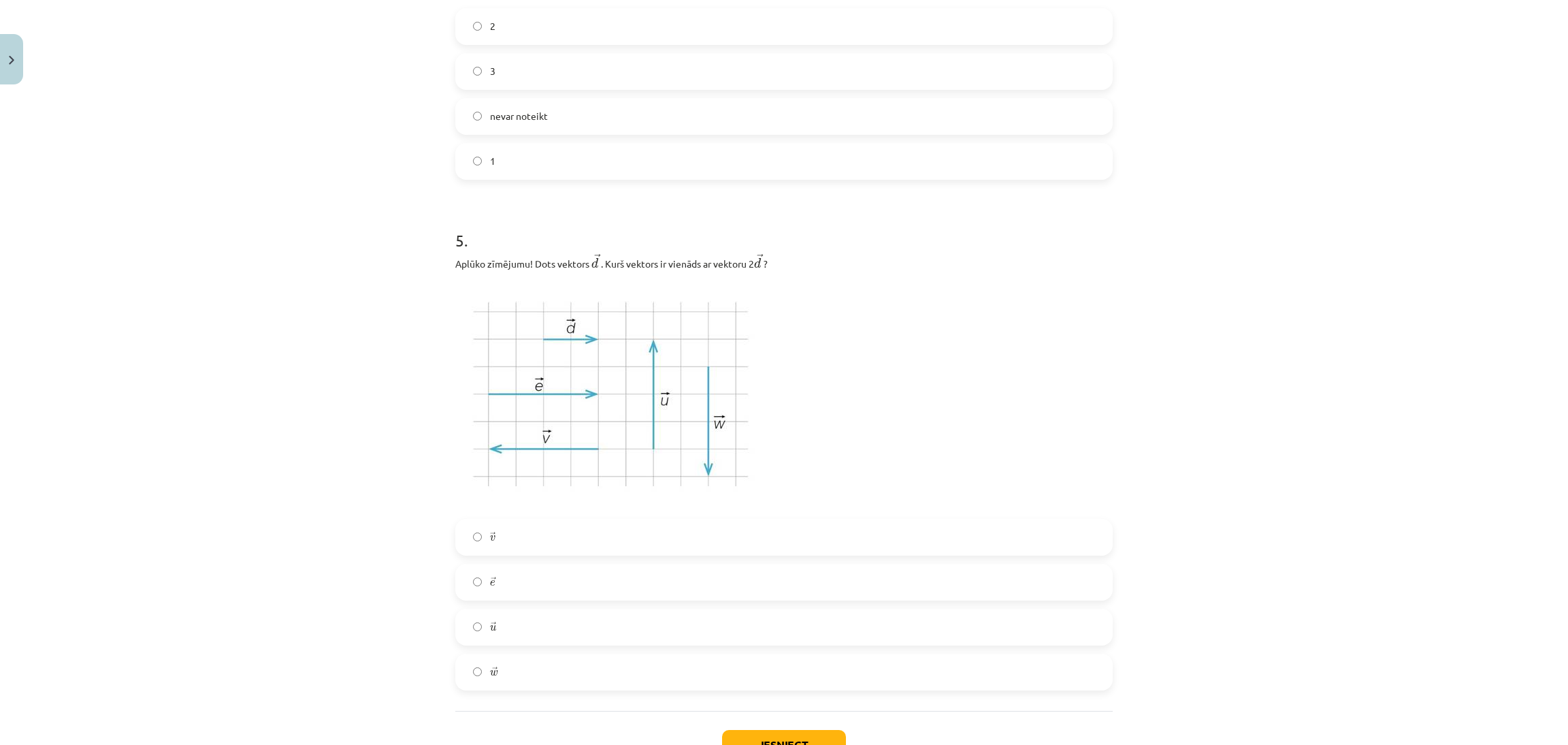
click at [722, 584] on label "→ e e →" at bounding box center [784, 582] width 654 height 34
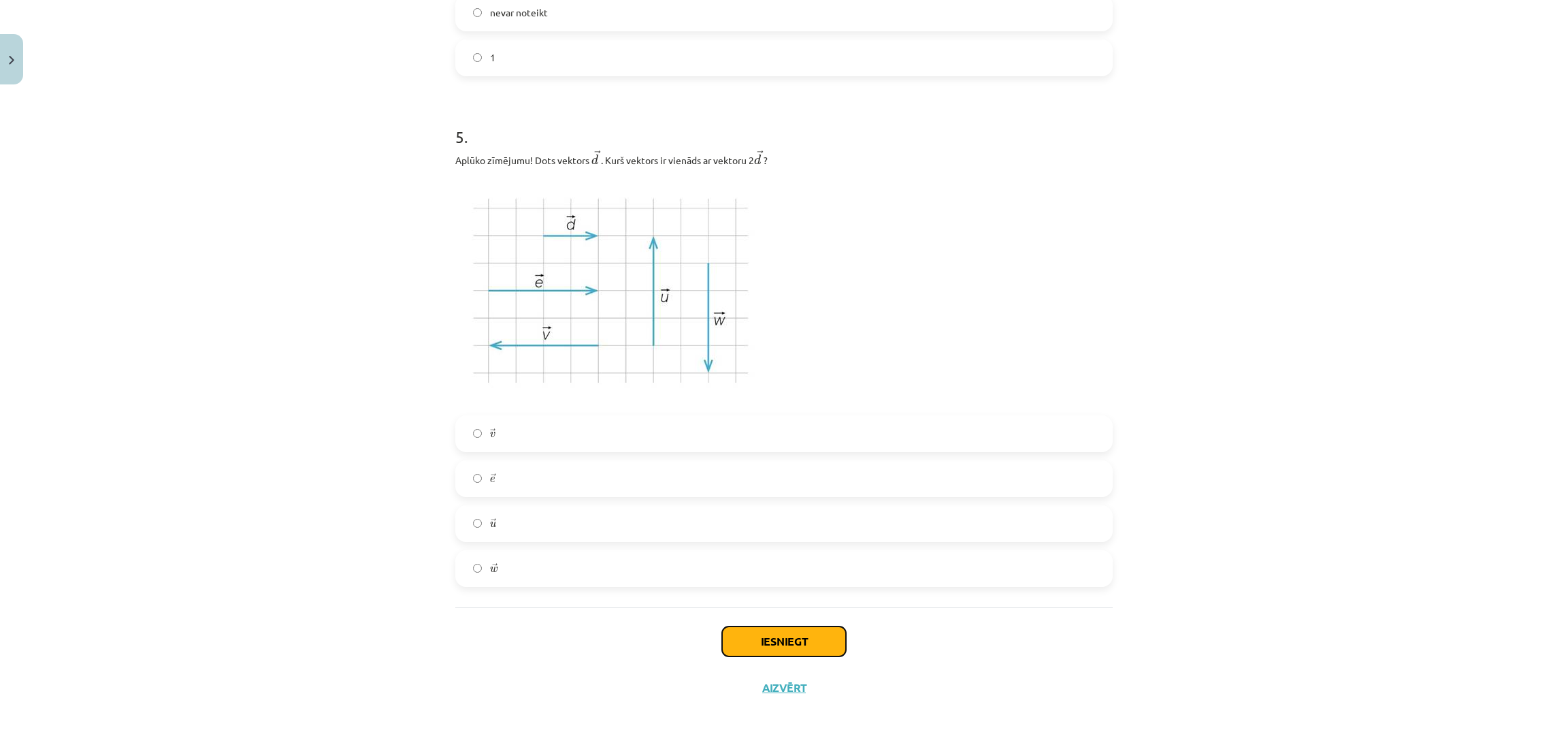
click at [741, 649] on button "Iesniegt" at bounding box center [784, 641] width 124 height 30
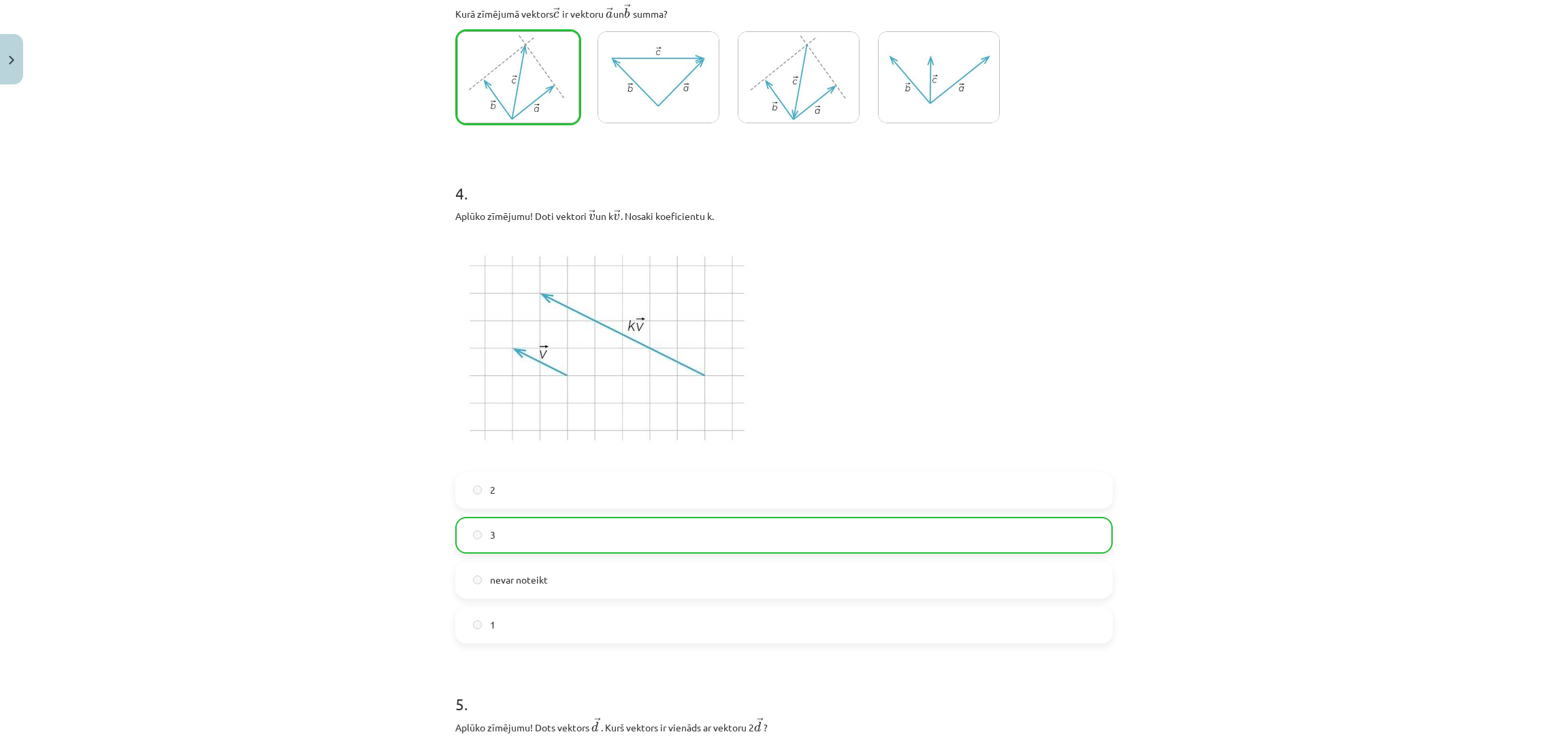
scroll to position [1661, 0]
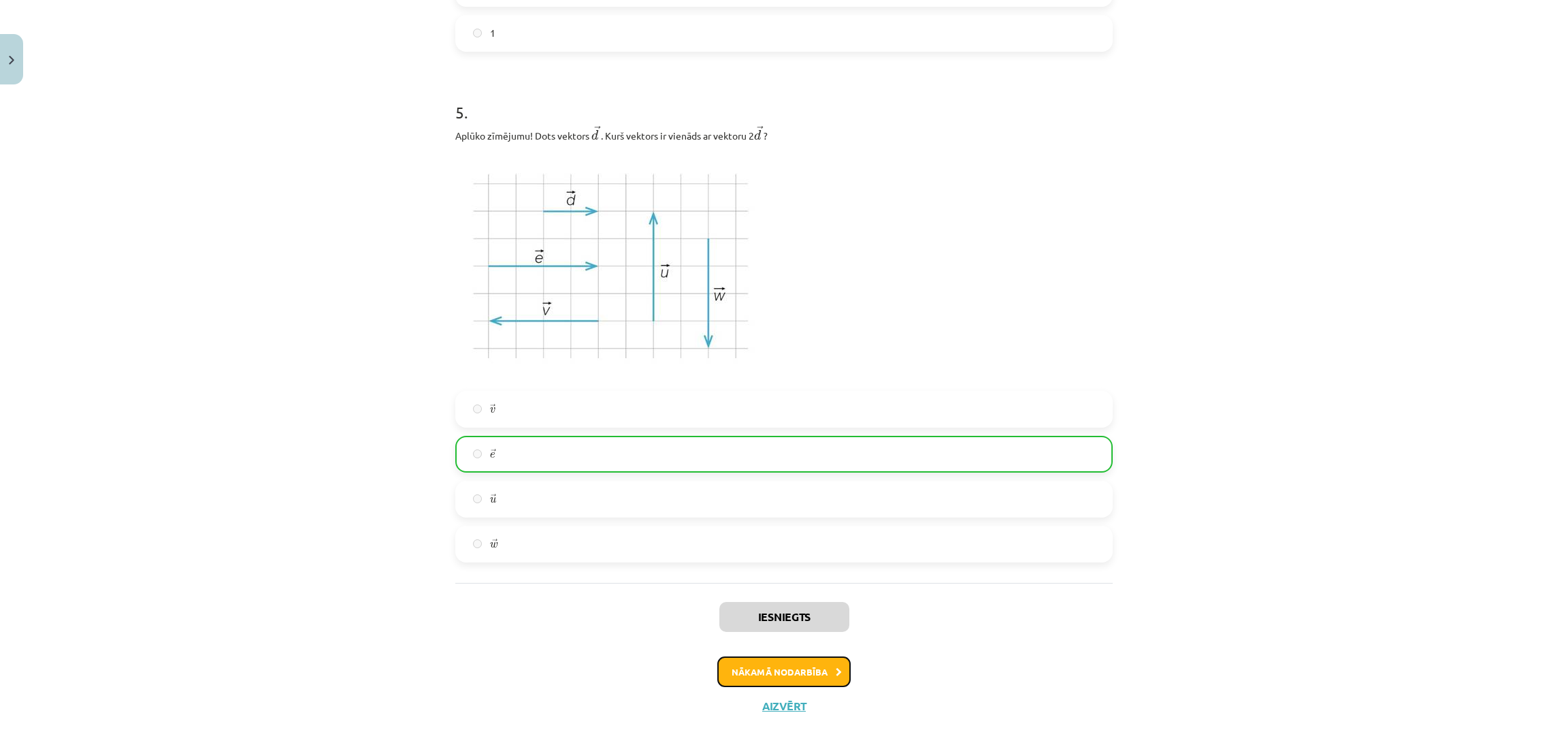
click at [818, 671] on button "Nākamā nodarbība" at bounding box center [784, 672] width 133 height 31
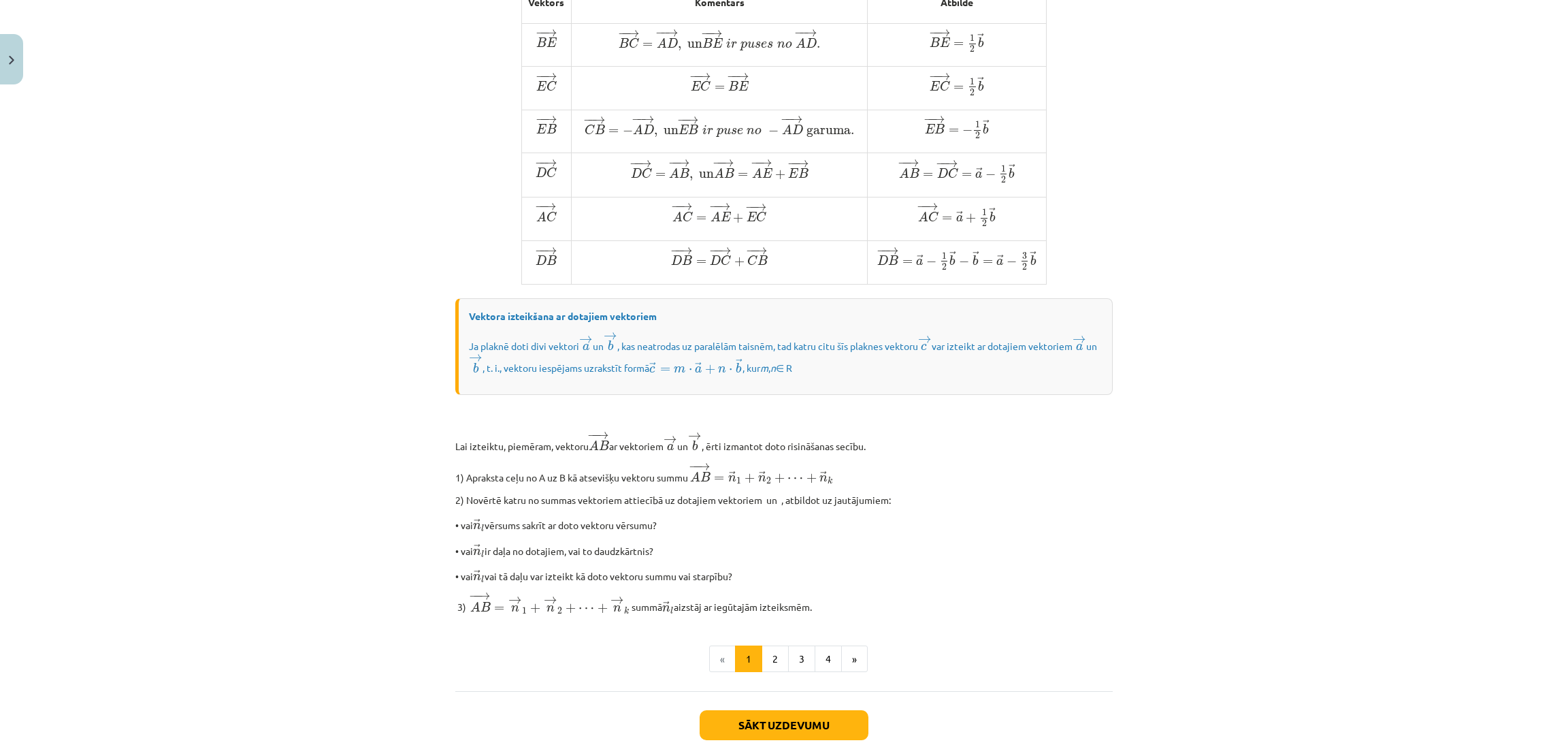
scroll to position [884, 0]
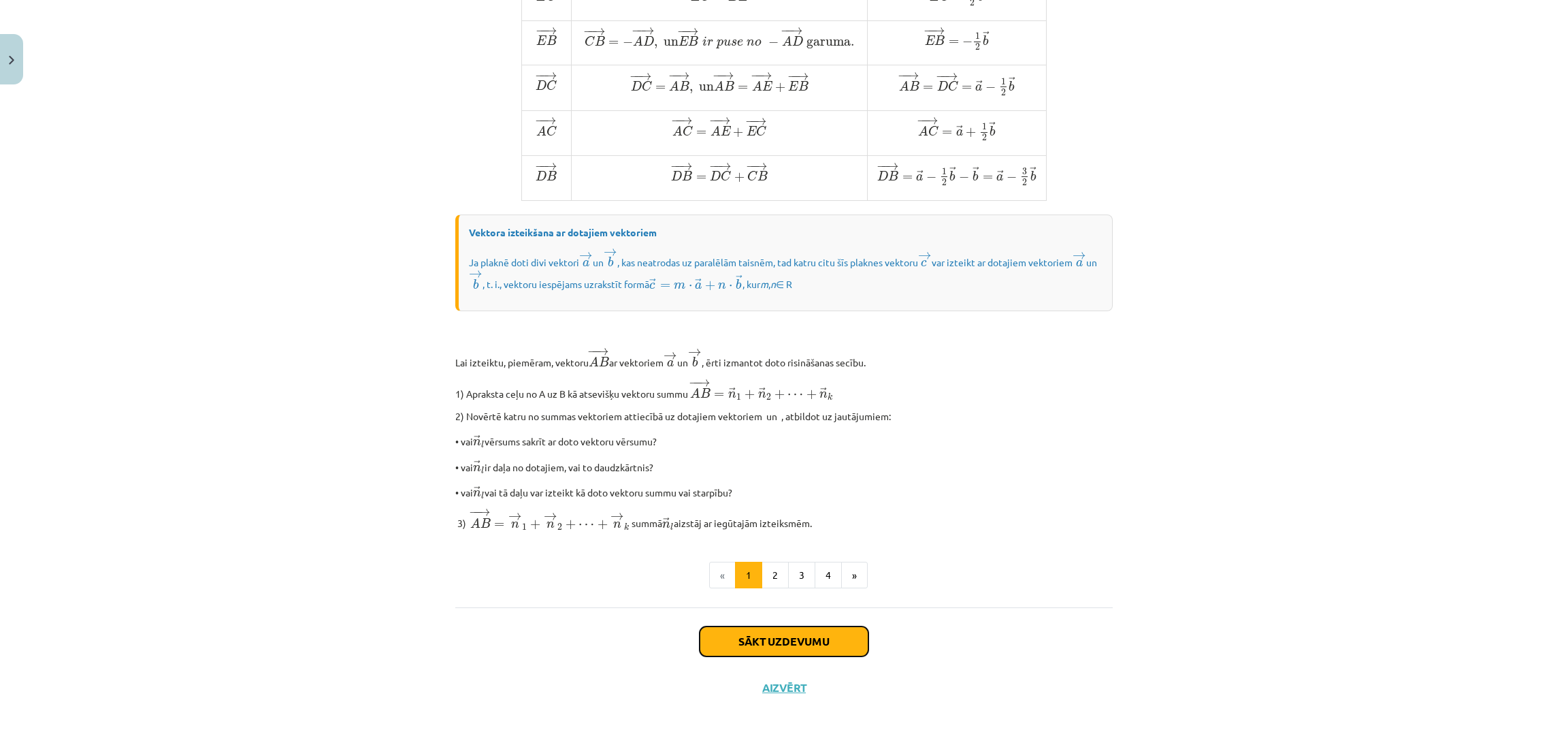
click at [761, 650] on button "Sākt uzdevumu" at bounding box center [784, 641] width 169 height 30
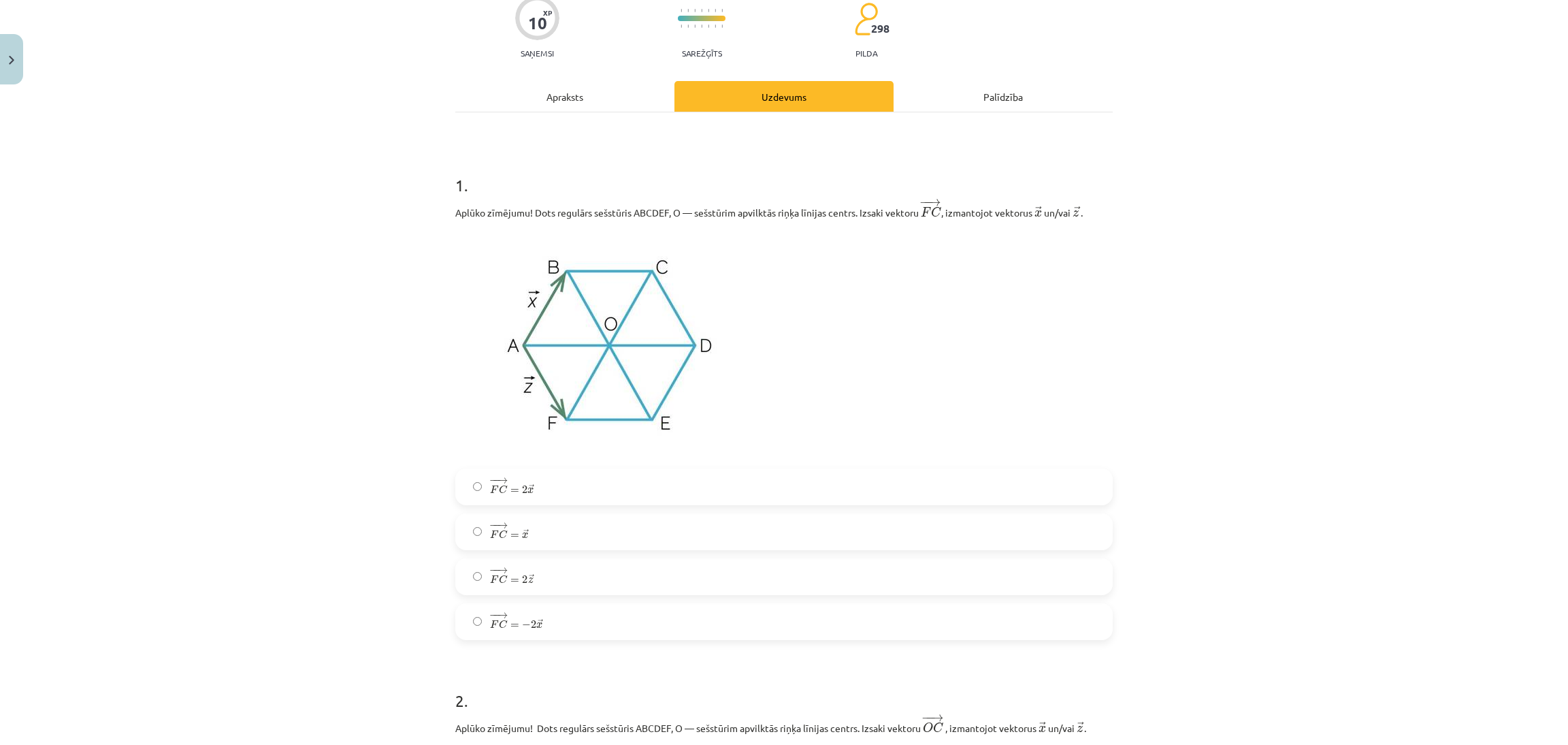
scroll to position [34, 0]
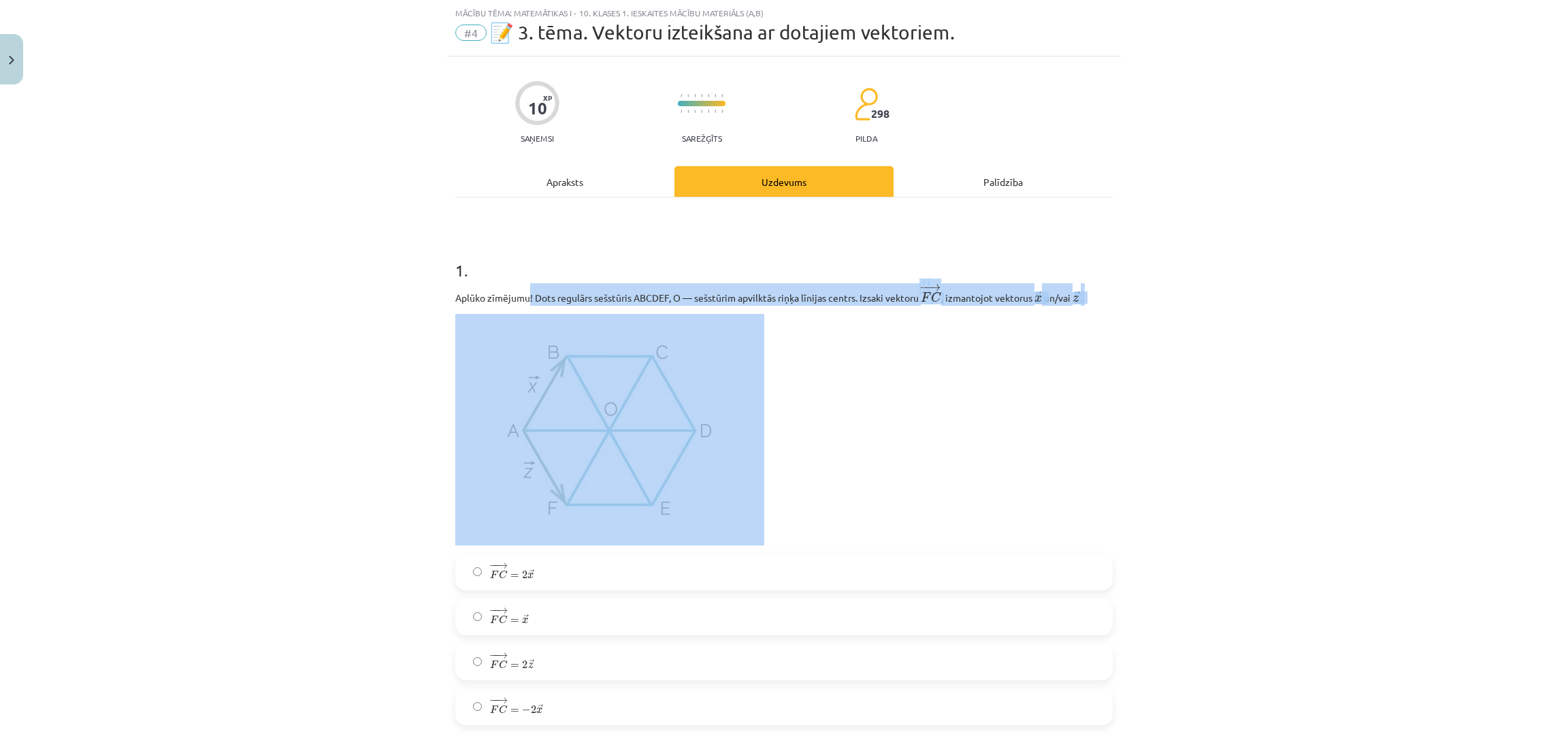
drag, startPoint x: 532, startPoint y: 304, endPoint x: 585, endPoint y: 308, distance: 53.2
click at [585, 308] on div "Aplūko zīmējumu! Dots regulārs sešstūris ABCDEF, O — sešstūrim apvilktās riņķa …" at bounding box center [784, 414] width 658 height 262
copy div "! Dots regulārs sešstūris ABCDEF, O — sešstūrim apvilktās riņķa līnijas centrs.…"
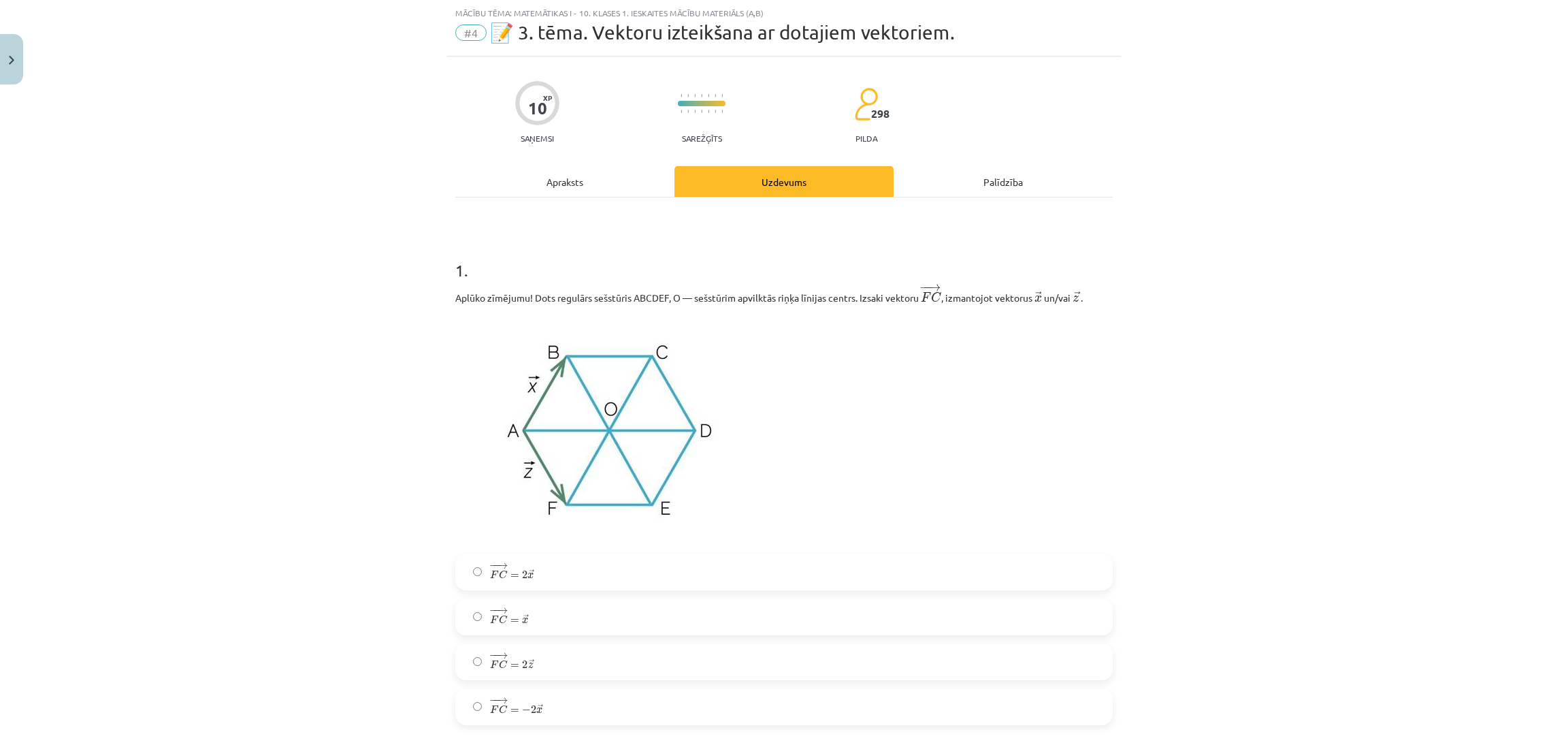
click at [1383, 324] on div "Mācību tēma: Matemātikas i - 10. klases 1. ieskaites mācību materiāls (a,b) #4 …" at bounding box center [784, 372] width 1568 height 745
click at [851, 596] on div "− − → F C = 2 → x F C → = 2 x → − − → F C = → x F C → = x → − − → F C = 2 → z F…" at bounding box center [784, 639] width 658 height 171
click at [863, 580] on label "− − → F C = 2 → x F C → = 2 x →" at bounding box center [784, 572] width 654 height 34
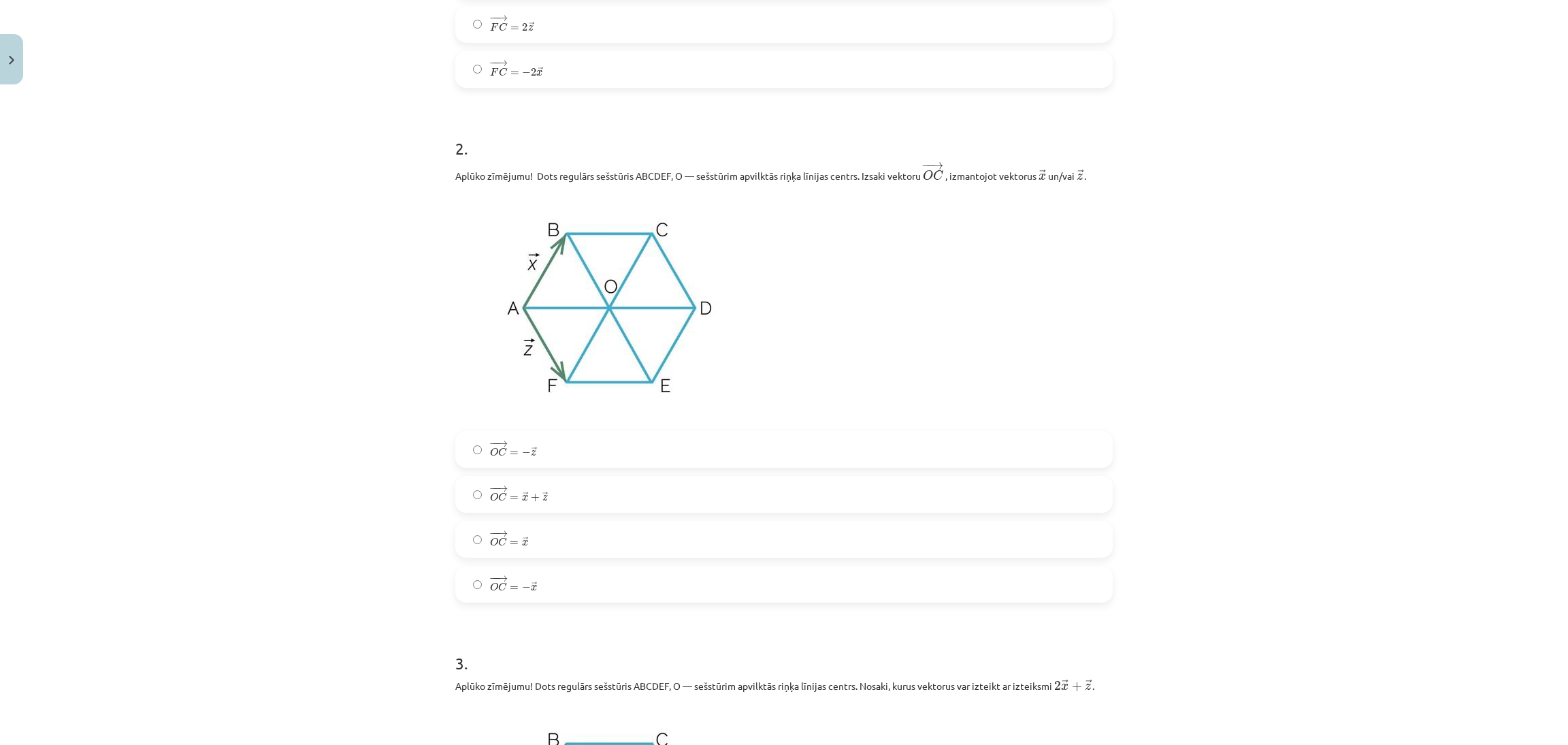
scroll to position [689, 0]
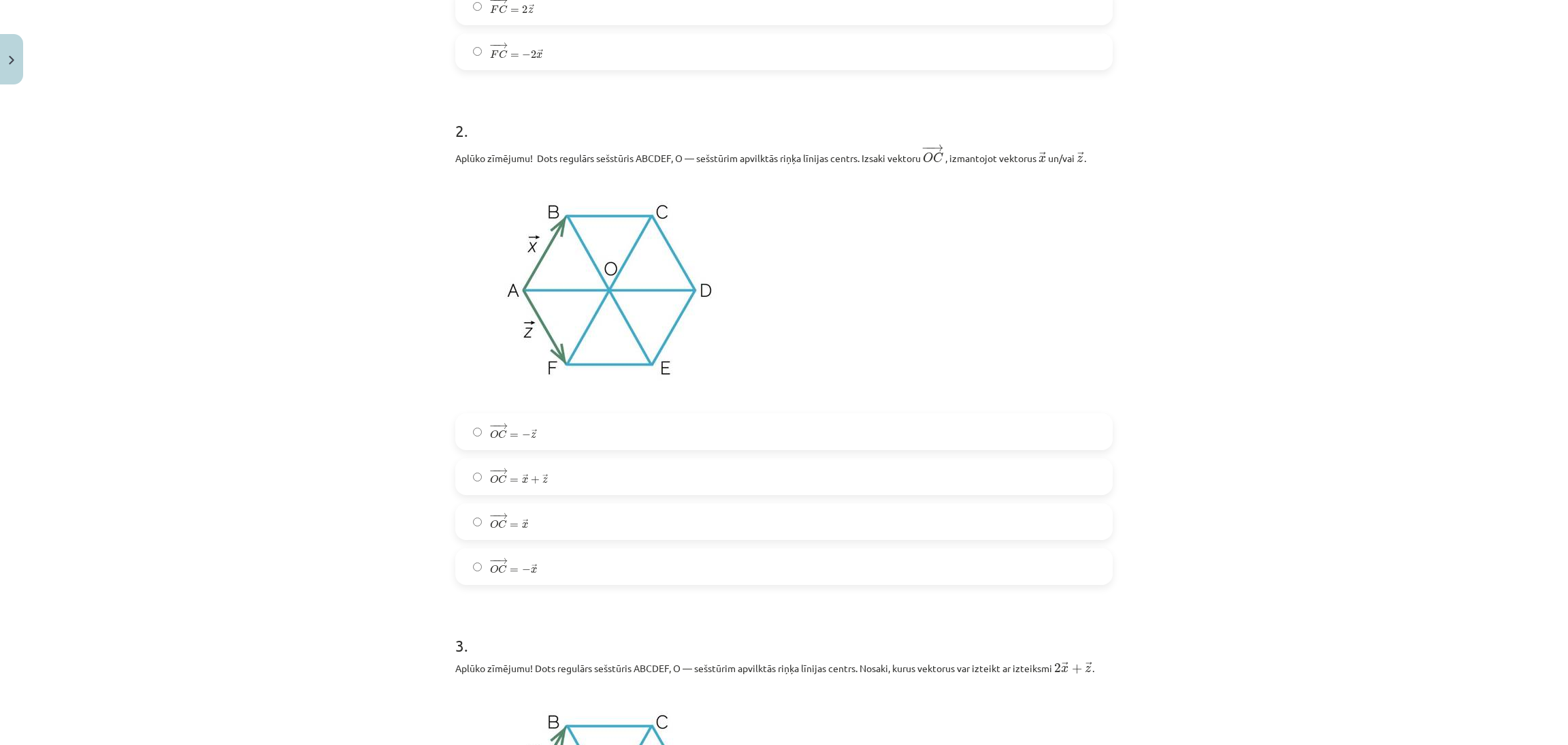
drag, startPoint x: 537, startPoint y: 151, endPoint x: 1184, endPoint y: 161, distance: 647.1
click at [1184, 161] on div "Mācību tēma: Matemātikas i - 10. klases 1. ieskaites mācību materiāls (a,b) #4 …" at bounding box center [784, 372] width 1568 height 745
copy p "Dots regulārs sešstūris ABCDEF, O — sešstūrim apvilktās riņķa līnijas centrs. I…"
click at [1095, 360] on p at bounding box center [784, 289] width 658 height 232
click at [869, 483] on label "− − → O C = → x + → z O C → = x → + z →" at bounding box center [784, 477] width 654 height 34
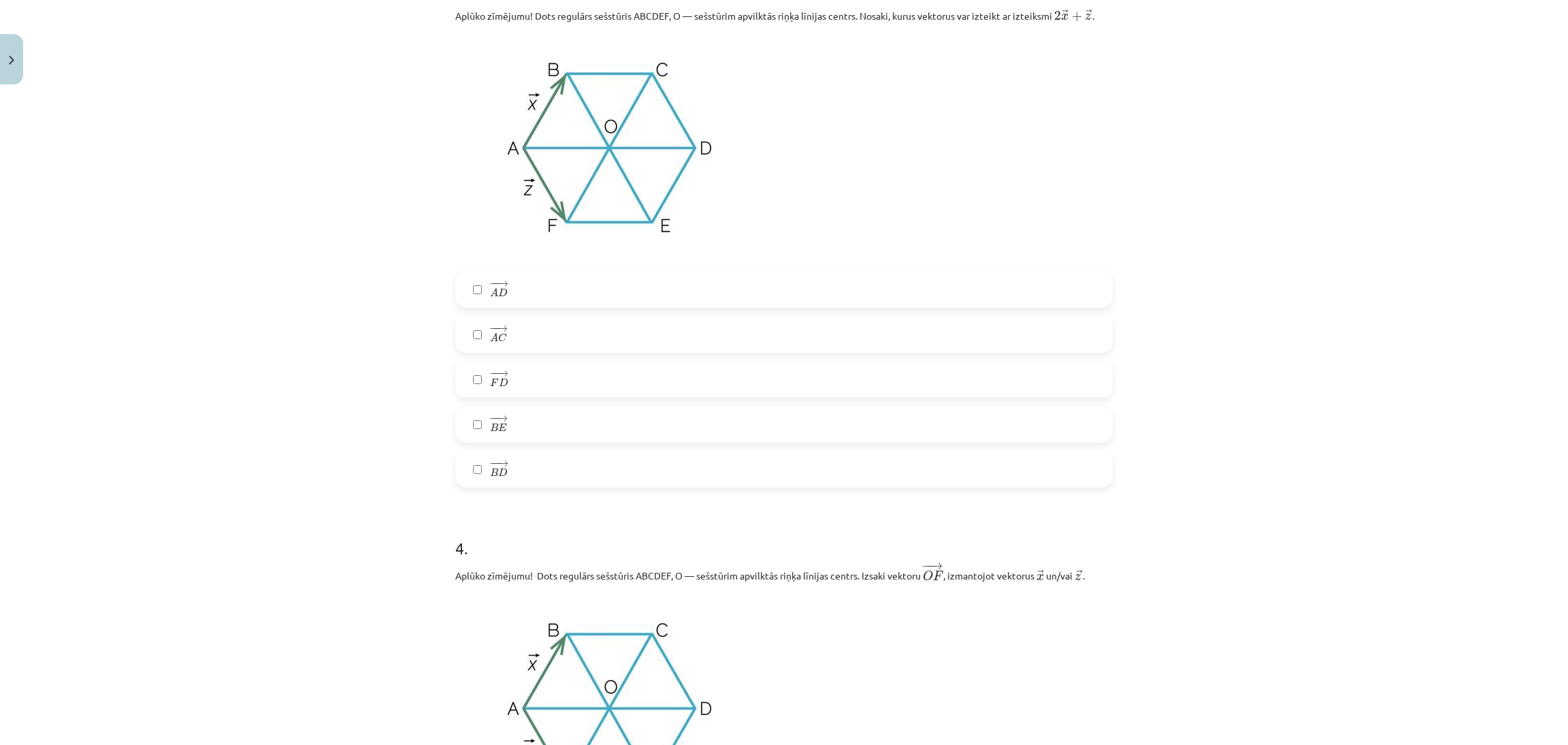
scroll to position [1201, 0]
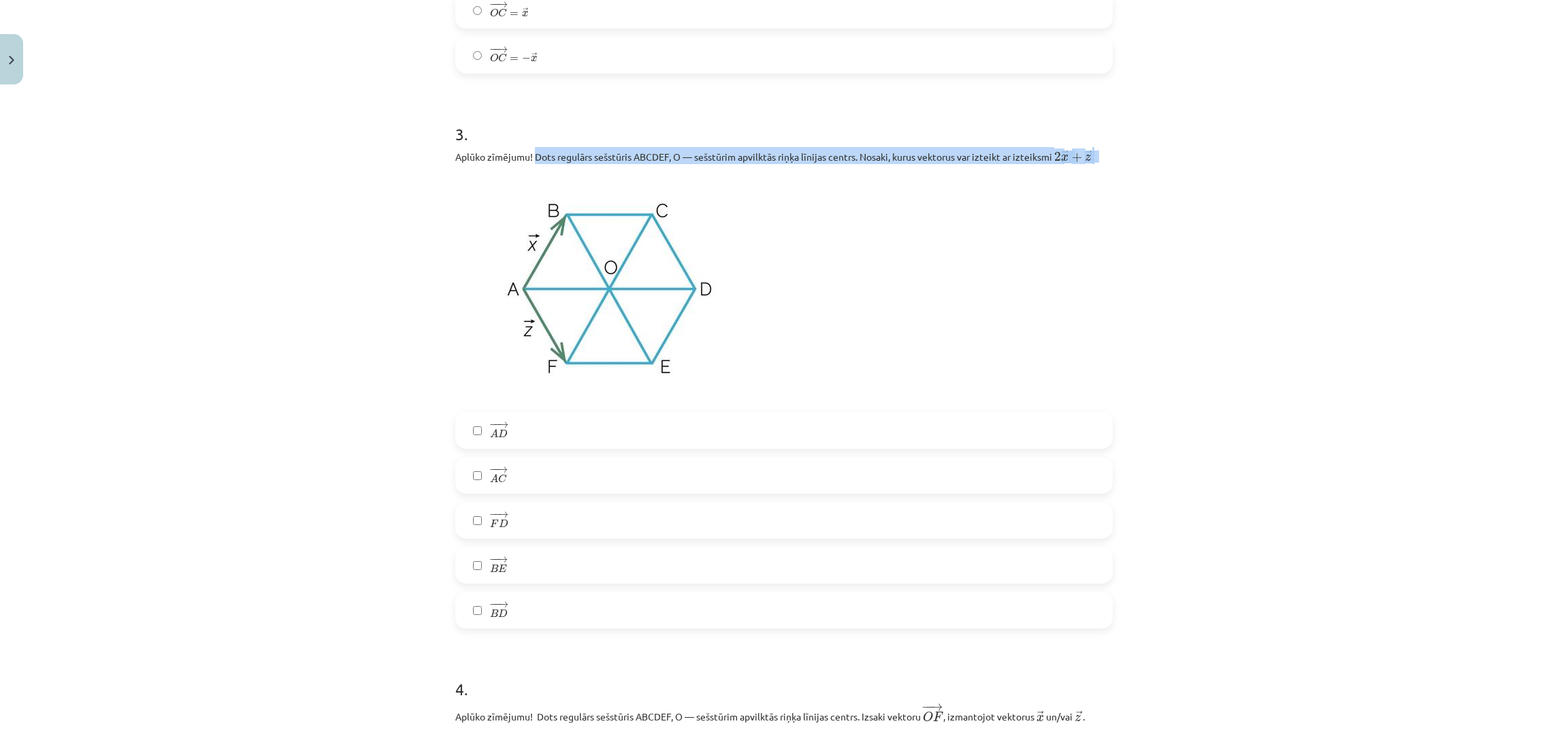
drag, startPoint x: 554, startPoint y: 153, endPoint x: 1121, endPoint y: 156, distance: 567.0
click at [1121, 156] on div "Mācību tēma: Matemātikas i - 10. klases 1. ieskaites mācību materiāls (a,b) #4 …" at bounding box center [784, 372] width 1568 height 745
copy p "Dots regulārs sešstūris ABCDEF, O — sešstūrim apvilktās riņķa līnijas centrs. N…"
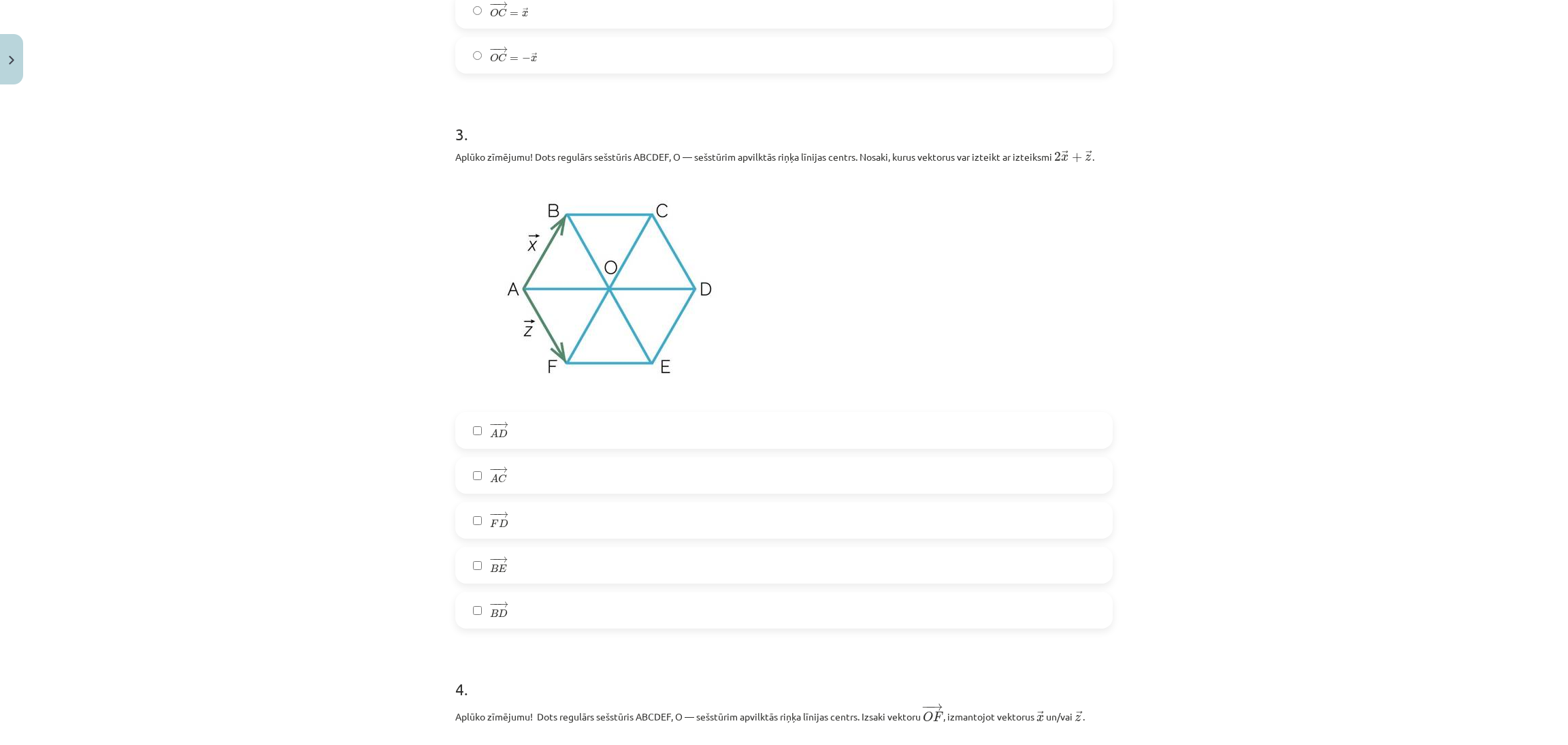
click at [1114, 298] on div "Mācību tēma: Matemātikas i - 10. klases 1. ieskaites mācību materiāls (a,b) #4 …" at bounding box center [784, 372] width 1568 height 745
click at [597, 570] on label "− − → B E B E →" at bounding box center [784, 565] width 654 height 34
click at [585, 435] on label "− − → A D A D →" at bounding box center [784, 431] width 654 height 34
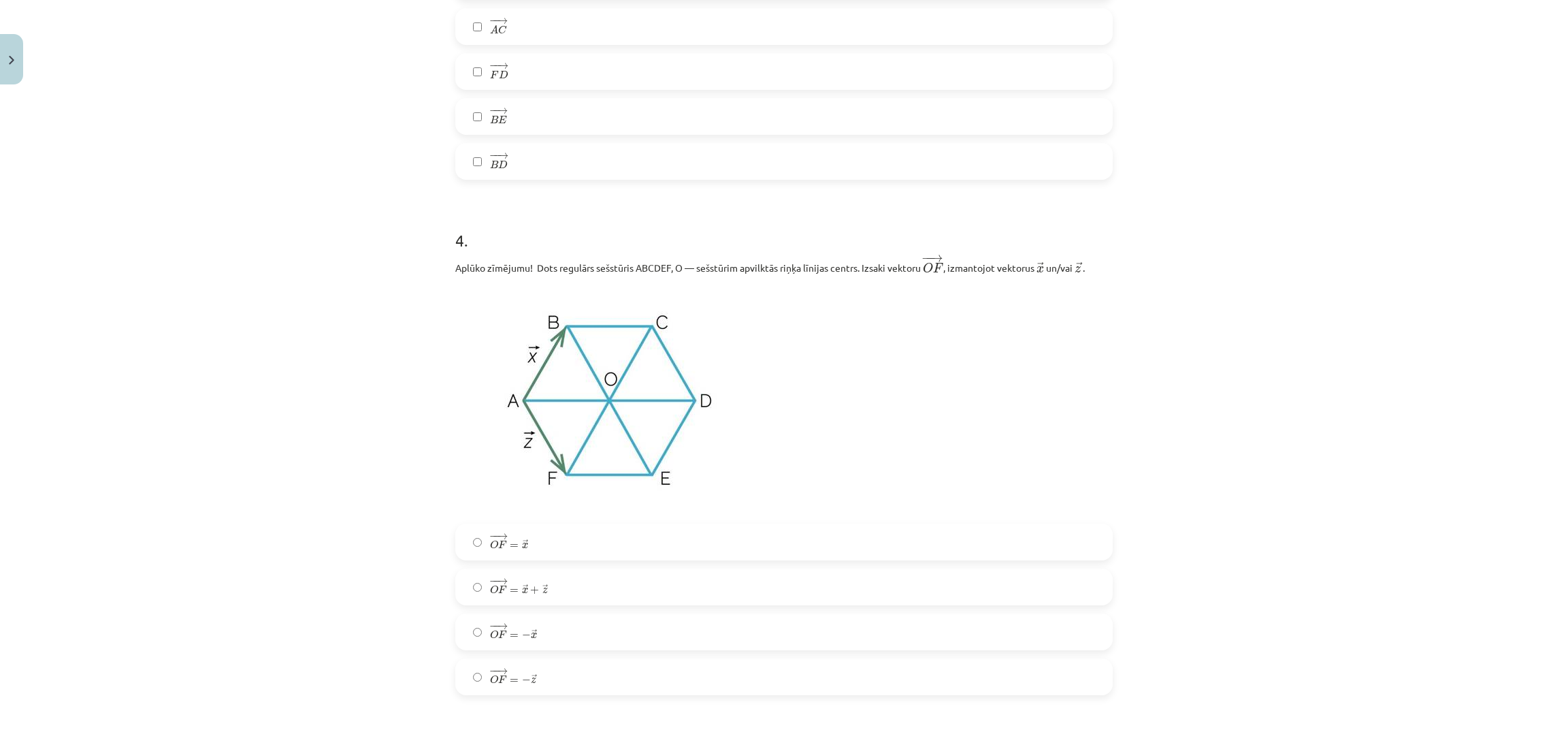
scroll to position [1656, 0]
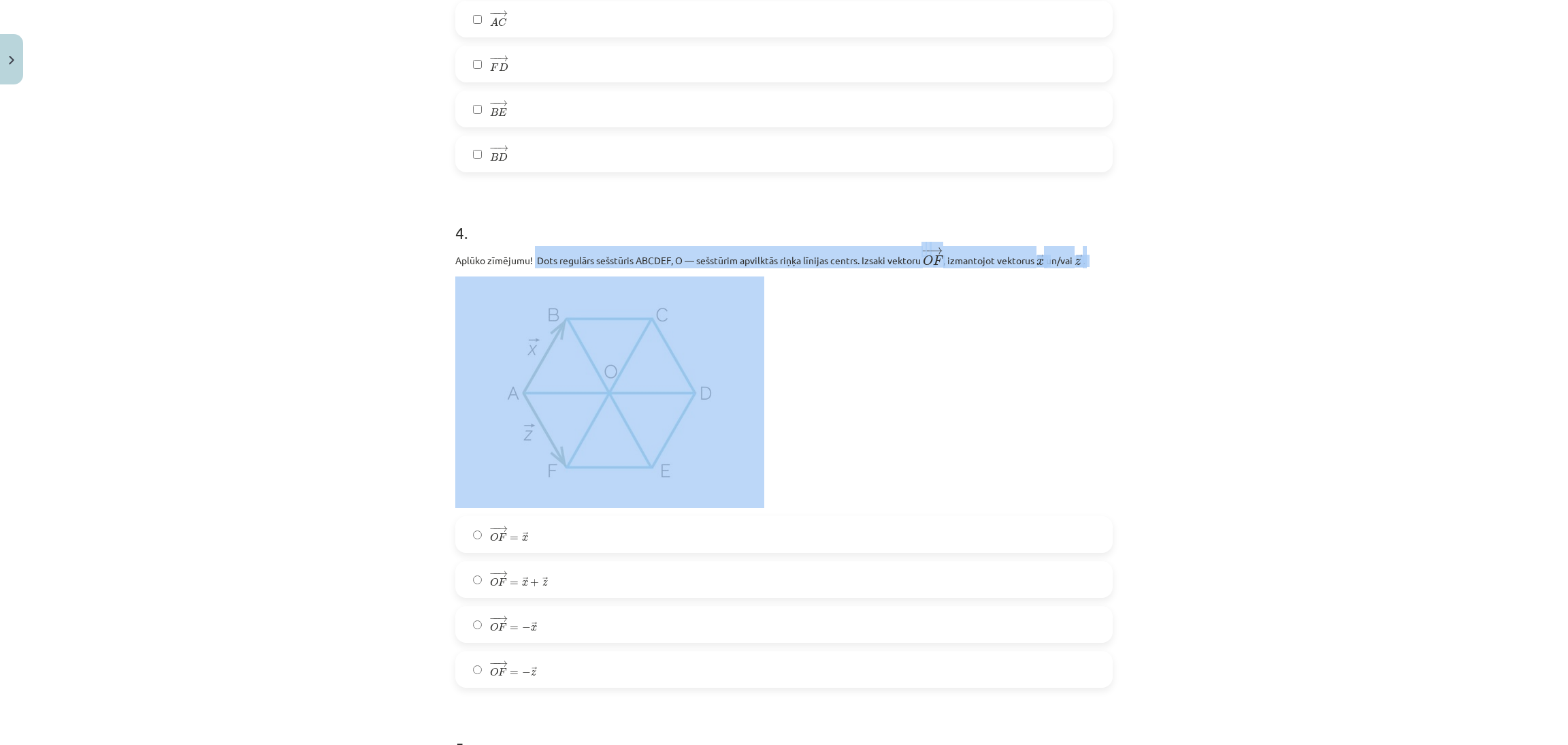
drag, startPoint x: 526, startPoint y: 263, endPoint x: 1070, endPoint y: 271, distance: 544.1
click at [1070, 271] on div "Aplūko zīmējumu! Dots regulārs sešstūris ABCDEF, O — sešstūrim apvilktās riņķa …" at bounding box center [784, 376] width 658 height 262
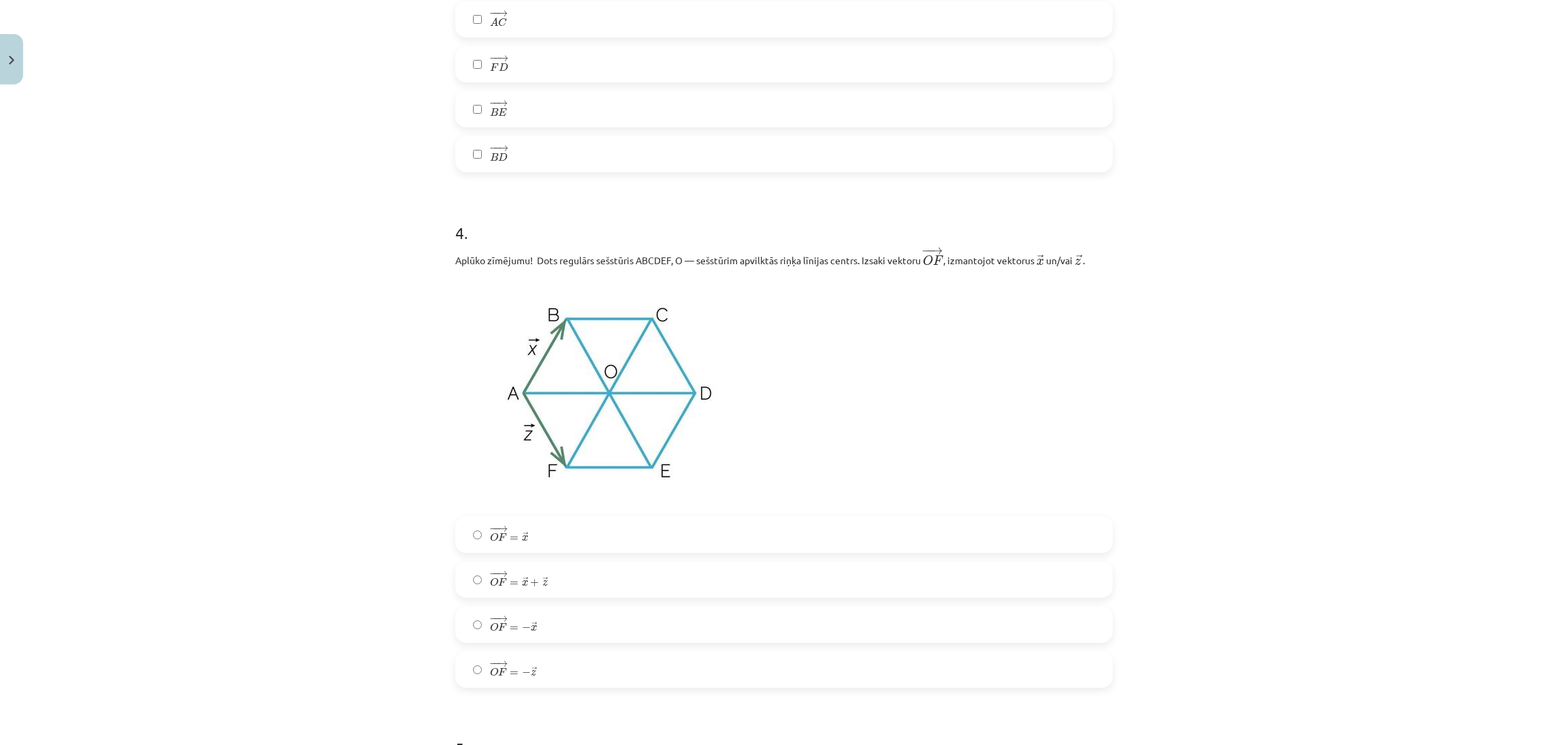
click at [1170, 489] on div "Mācību tēma: Matemātikas i - 10. klases 1. ieskaites mācību materiāls (a,b) #4 …" at bounding box center [784, 372] width 1568 height 745
click at [703, 671] on label "− − → O F = − → z O F → = − z →" at bounding box center [784, 669] width 654 height 34
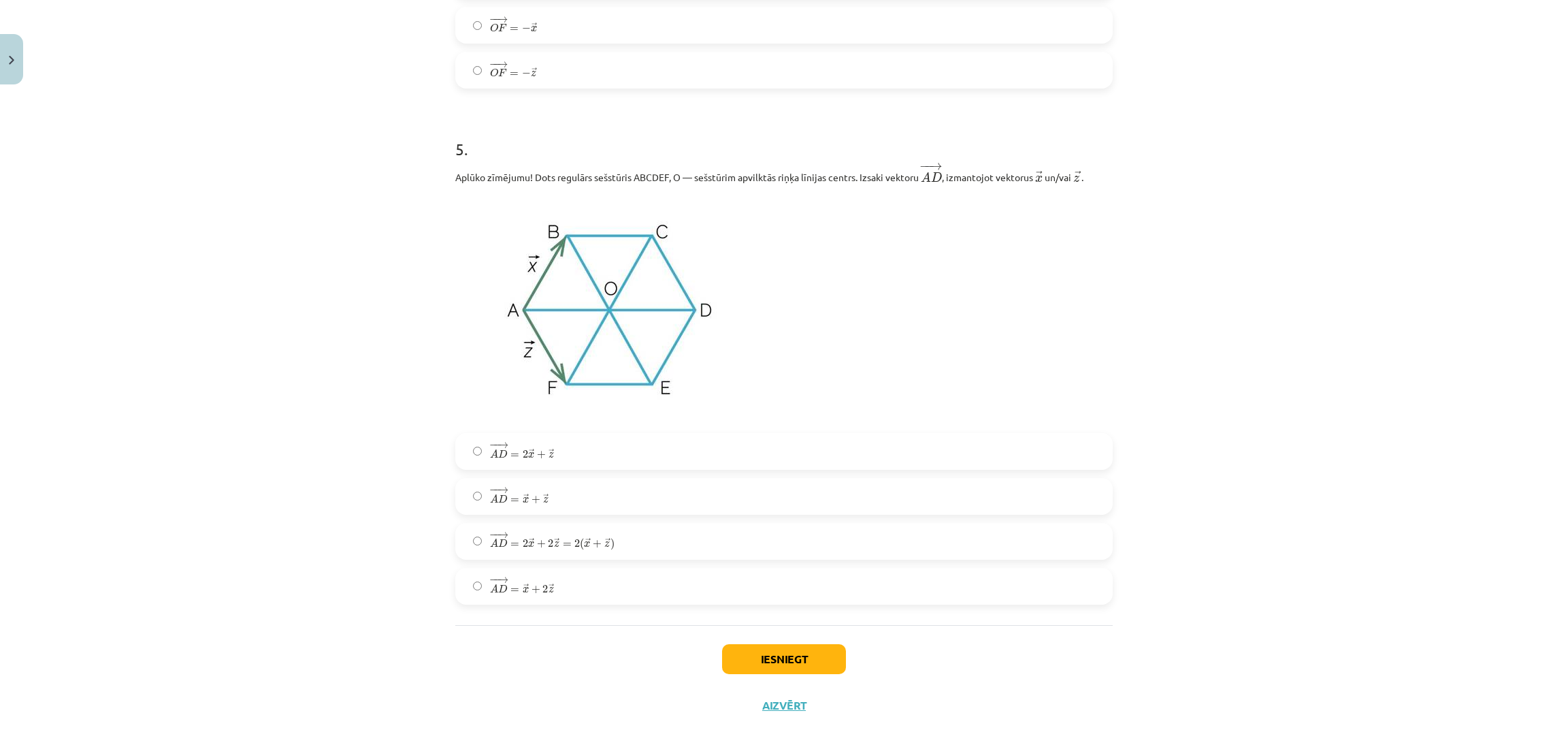
scroll to position [2277, 0]
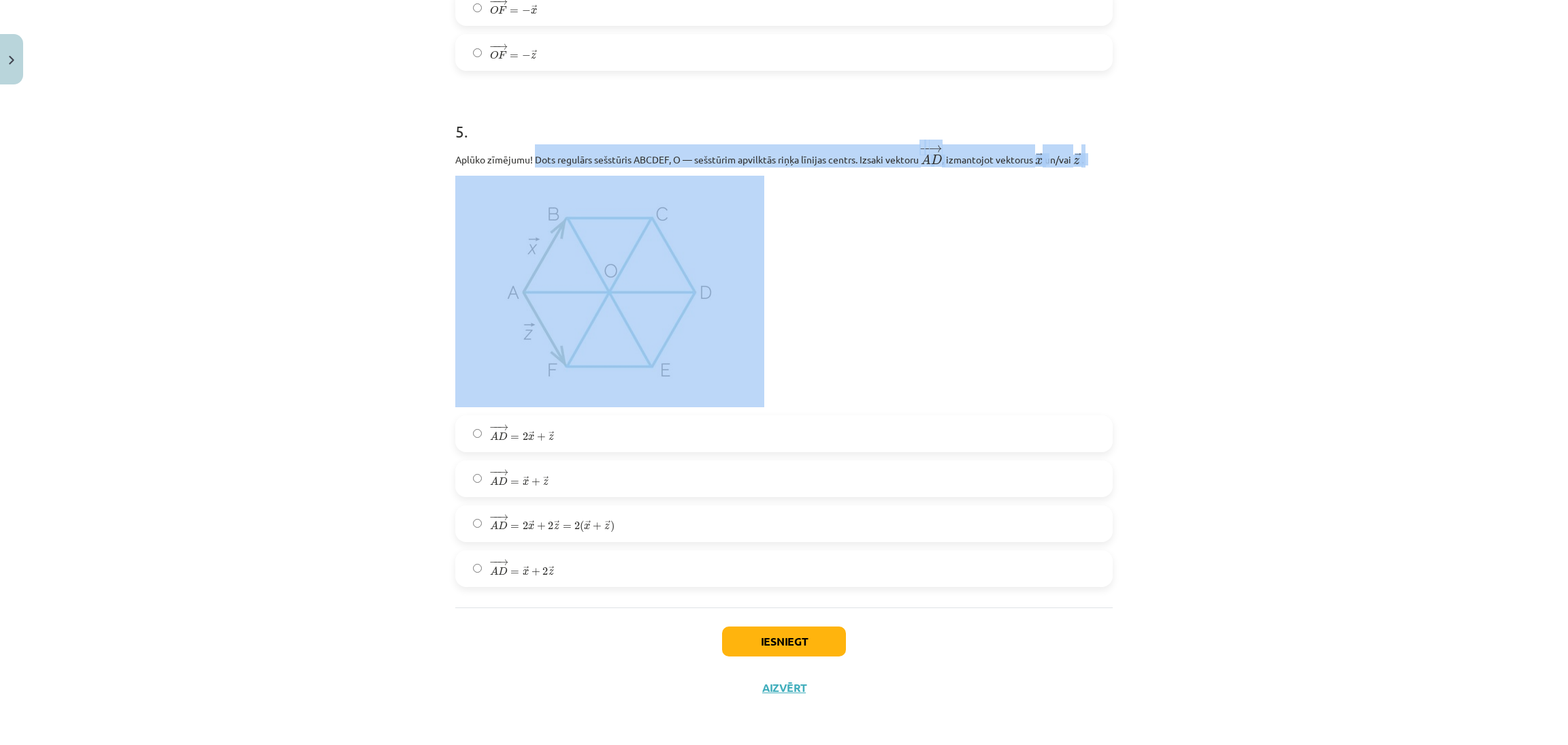
drag, startPoint x: 528, startPoint y: 156, endPoint x: 1207, endPoint y: 174, distance: 679.2
click at [1207, 174] on div "Mācību tēma: Matemātikas i - 10. klases 1. ieskaites mācību materiāls (a,b) #4 …" at bounding box center [784, 372] width 1568 height 745
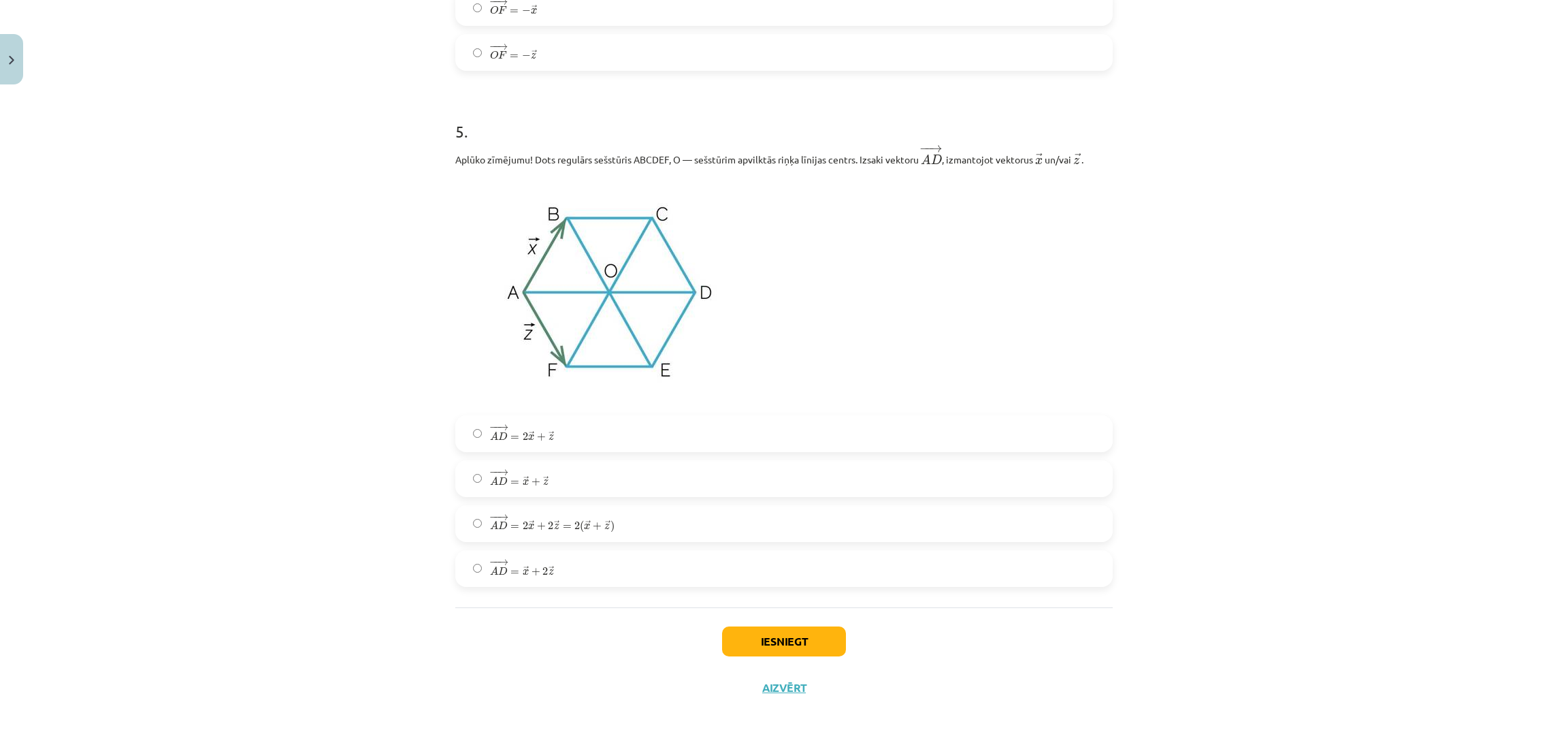
click at [644, 437] on label "− − → A D = 2 → x + → z A D → = 2 x → + z →" at bounding box center [784, 434] width 654 height 34
click at [798, 636] on button "Iesniegt" at bounding box center [784, 641] width 124 height 30
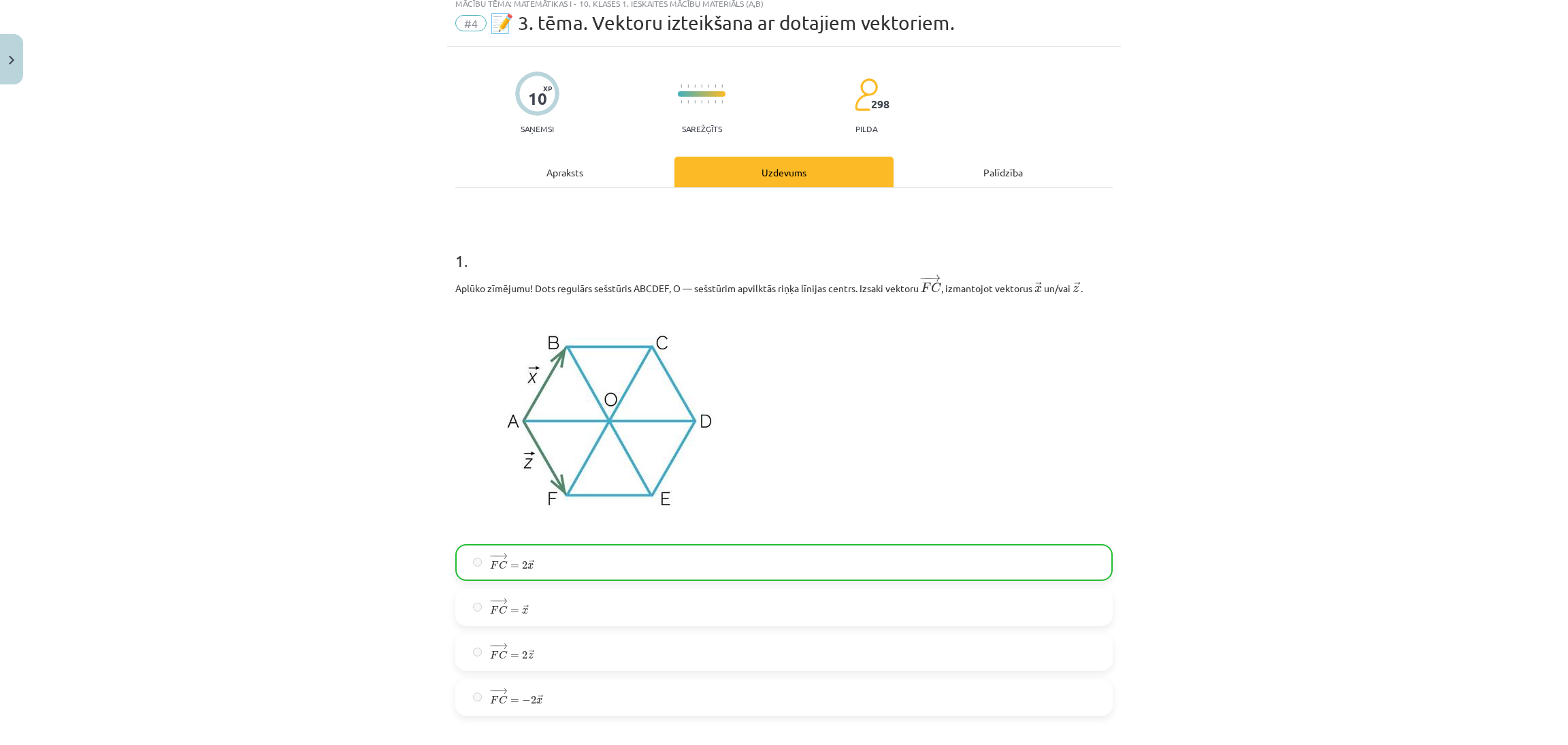
scroll to position [2321, 0]
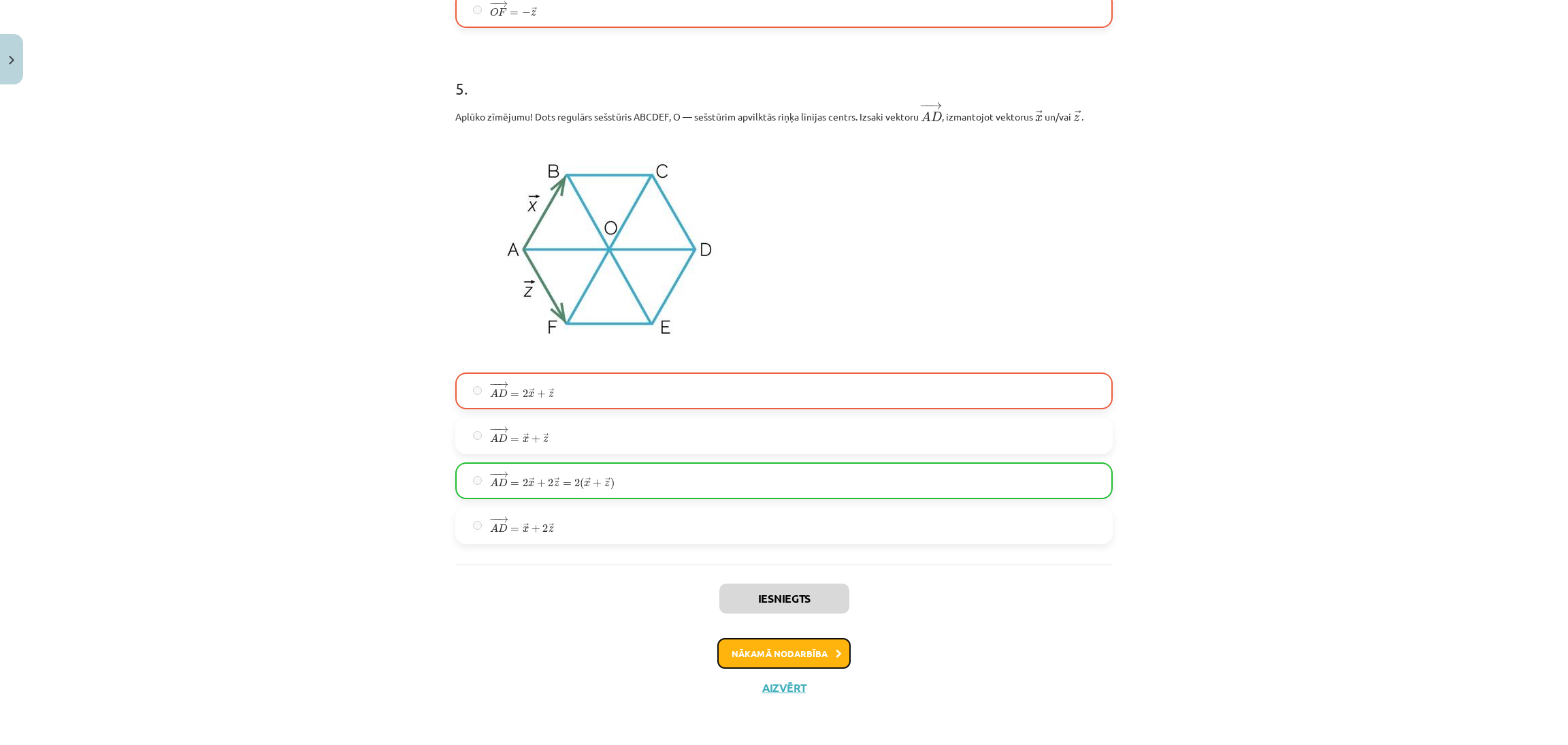
click at [778, 648] on button "Nākamā nodarbība" at bounding box center [784, 654] width 133 height 31
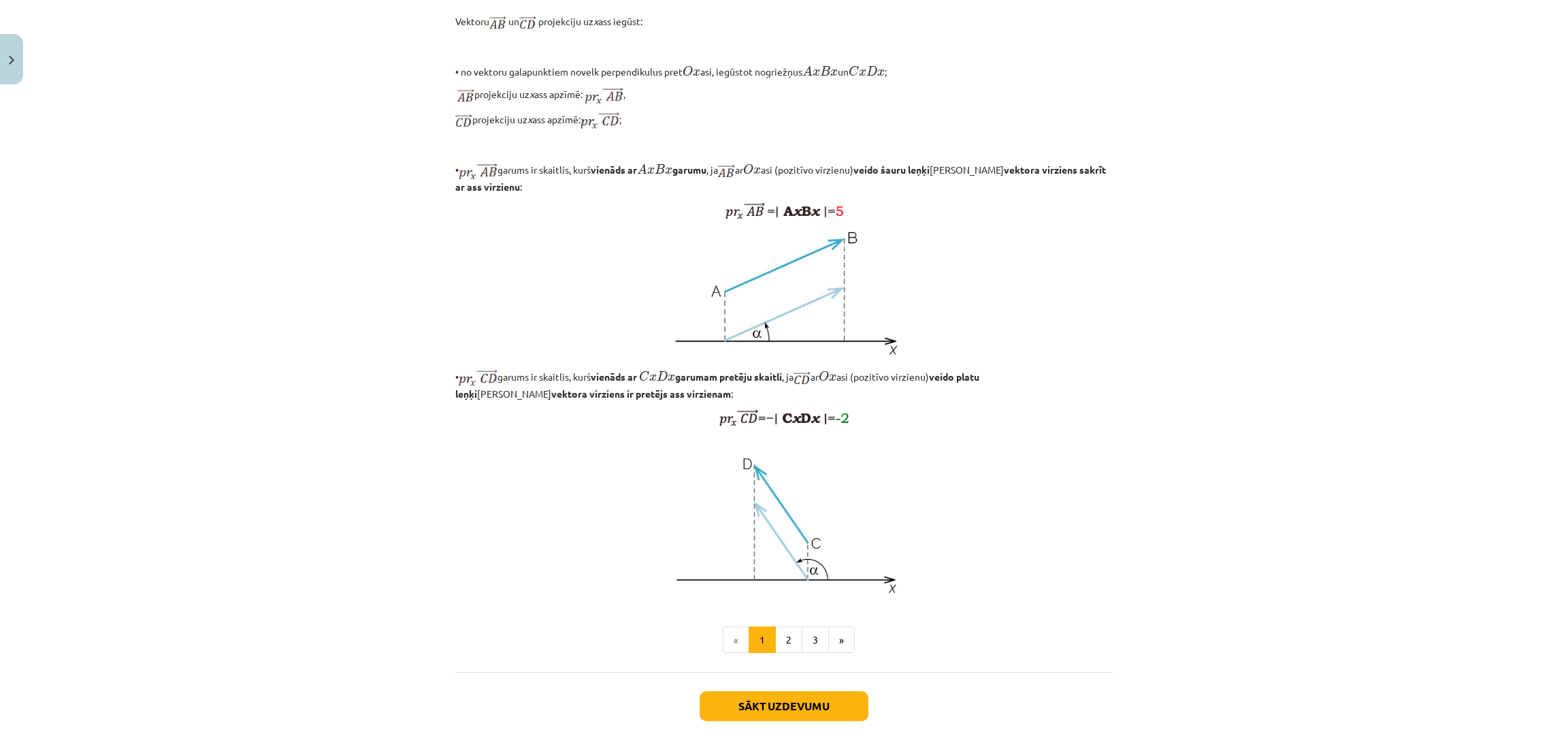
scroll to position [872, 0]
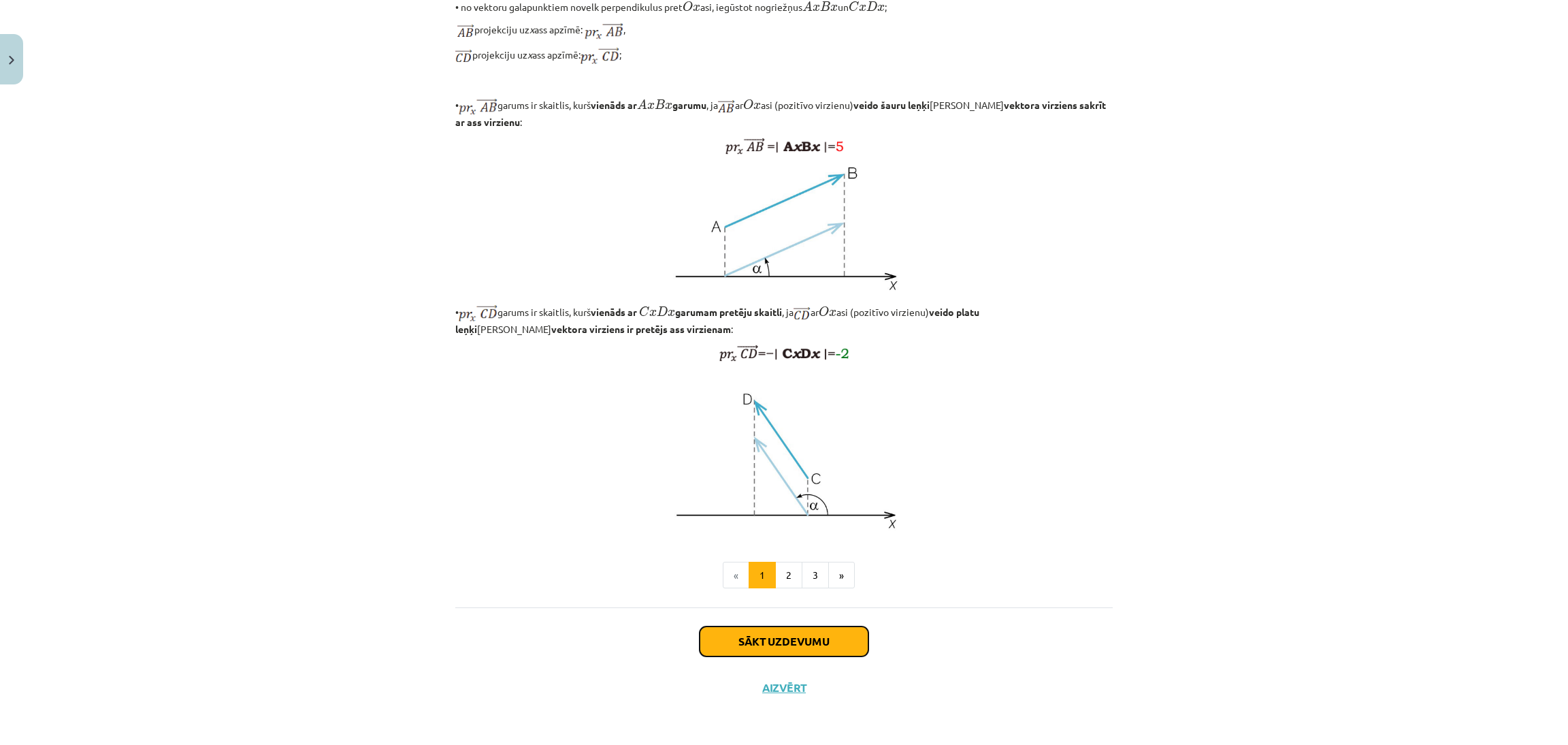
click at [793, 648] on button "Sākt uzdevumu" at bounding box center [784, 641] width 169 height 30
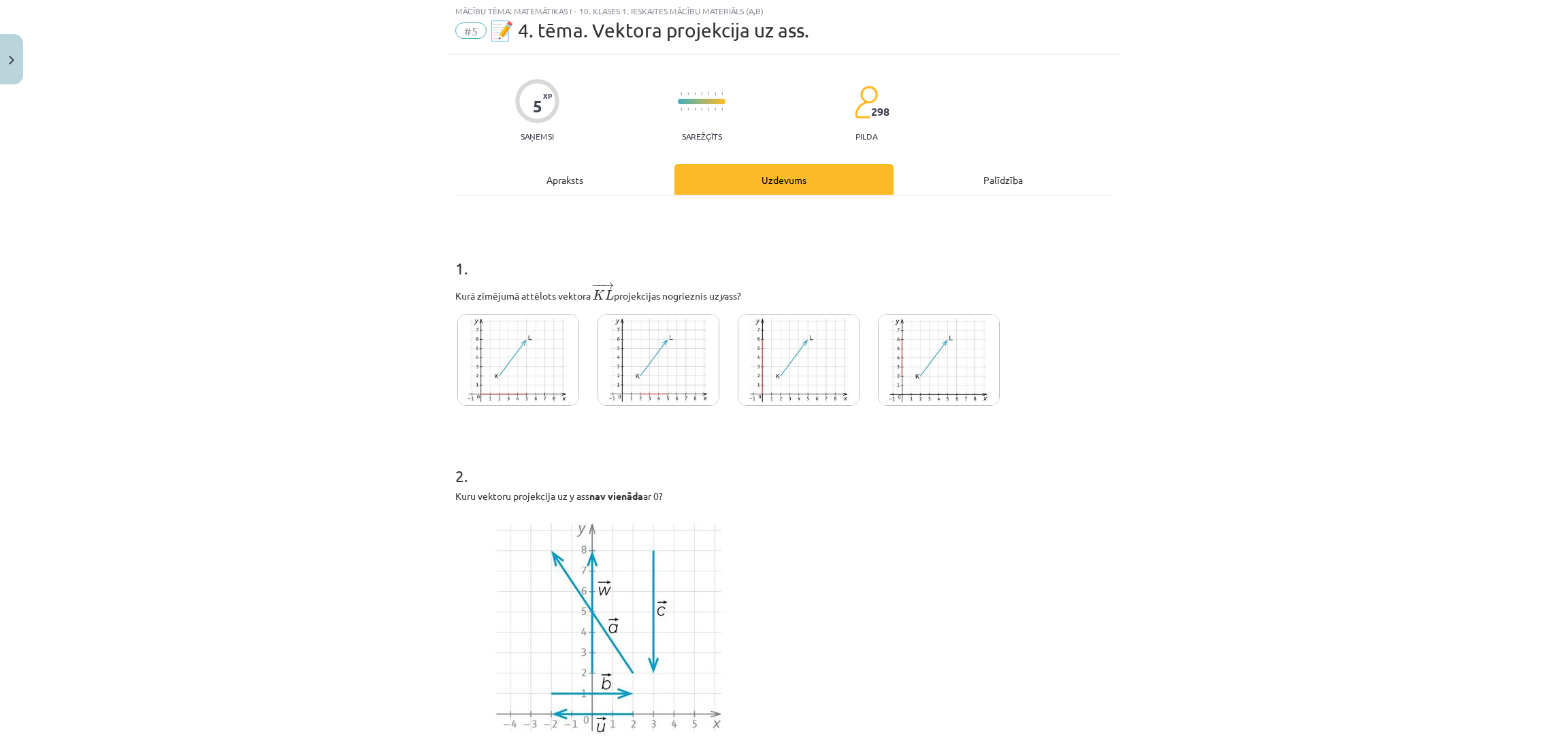
scroll to position [34, 0]
click at [1460, 57] on div "Mācību tēma: Matemātikas i - 10. klases 1. ieskaites mācību materiāls (a,b) #5 …" at bounding box center [784, 372] width 1568 height 745
drag, startPoint x: 1546, startPoint y: 0, endPoint x: 1156, endPoint y: 120, distance: 408.0
click at [1156, 120] on div "Mācību tēma: Matemātikas i - 10. klases 1. ieskaites mācību materiāls (a,b) #5 …" at bounding box center [784, 372] width 1568 height 745
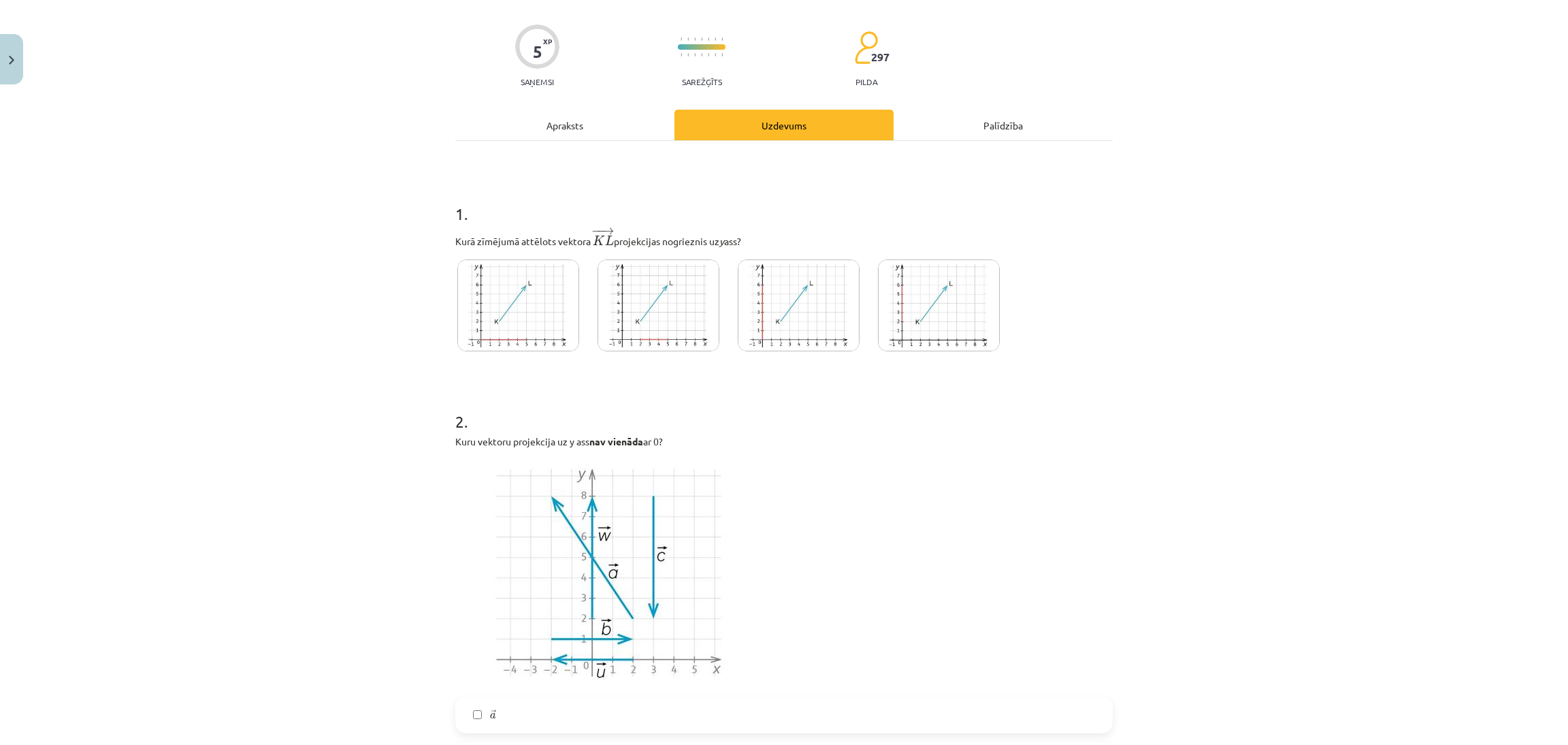
scroll to position [100, 0]
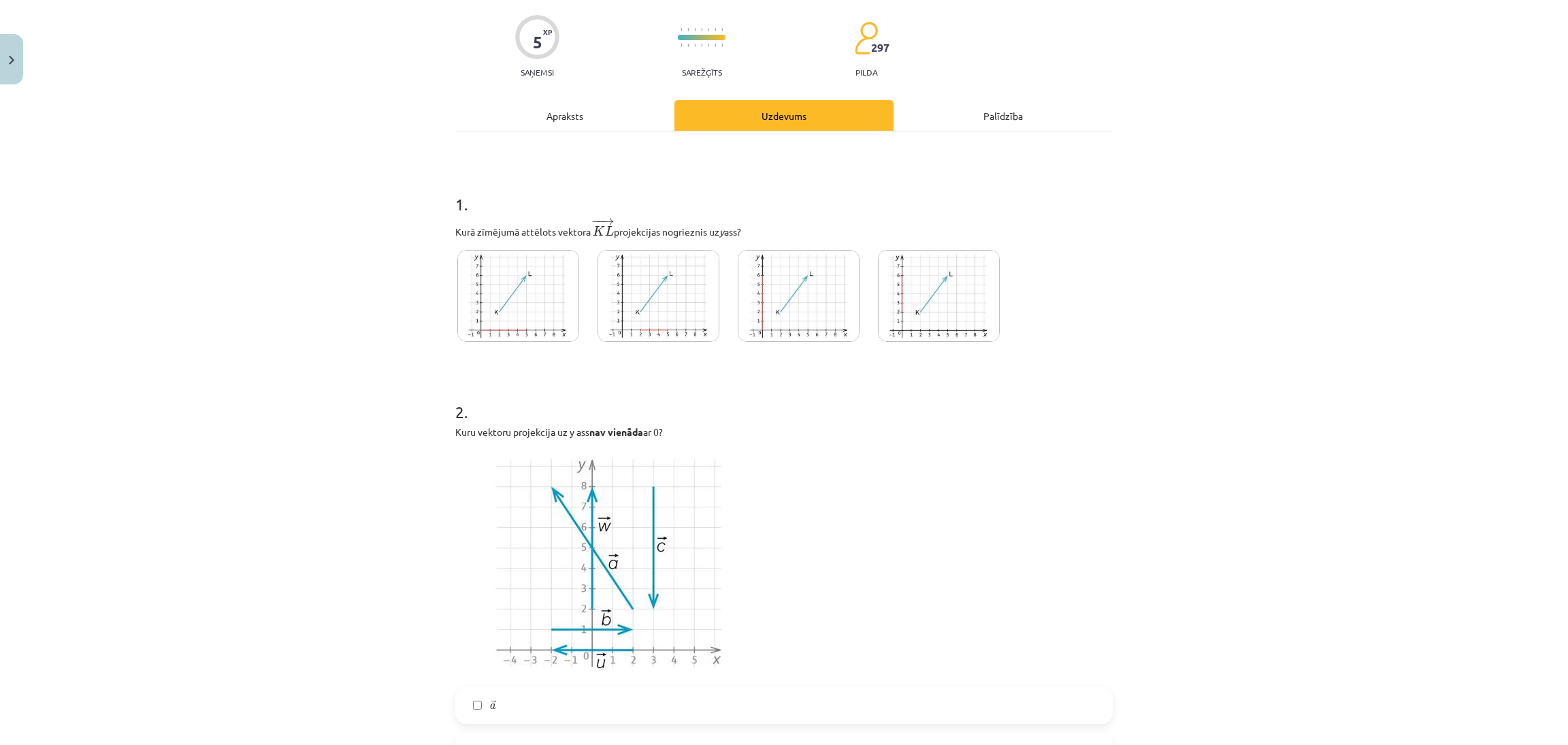
click at [908, 273] on img at bounding box center [939, 295] width 122 height 92
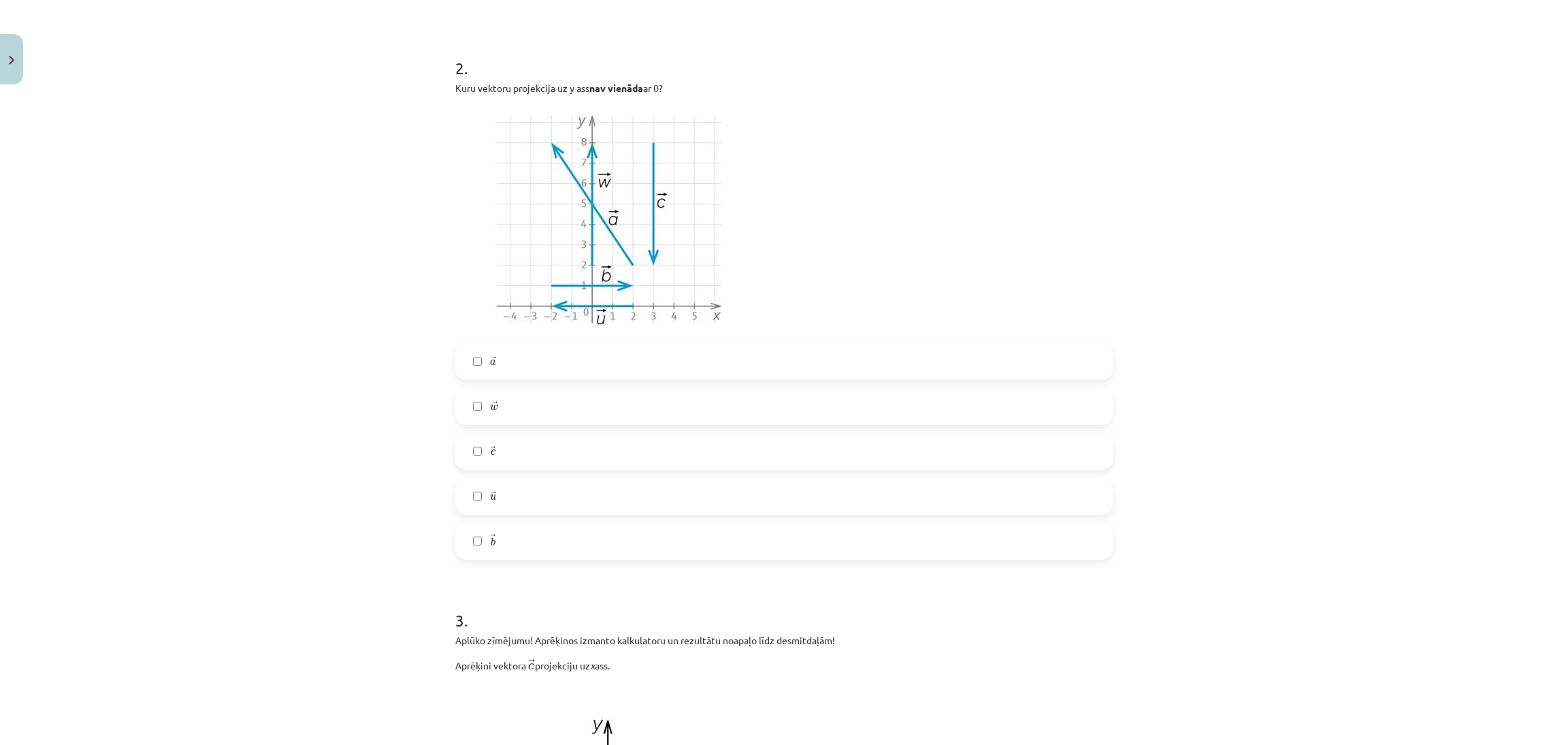
scroll to position [407, 0]
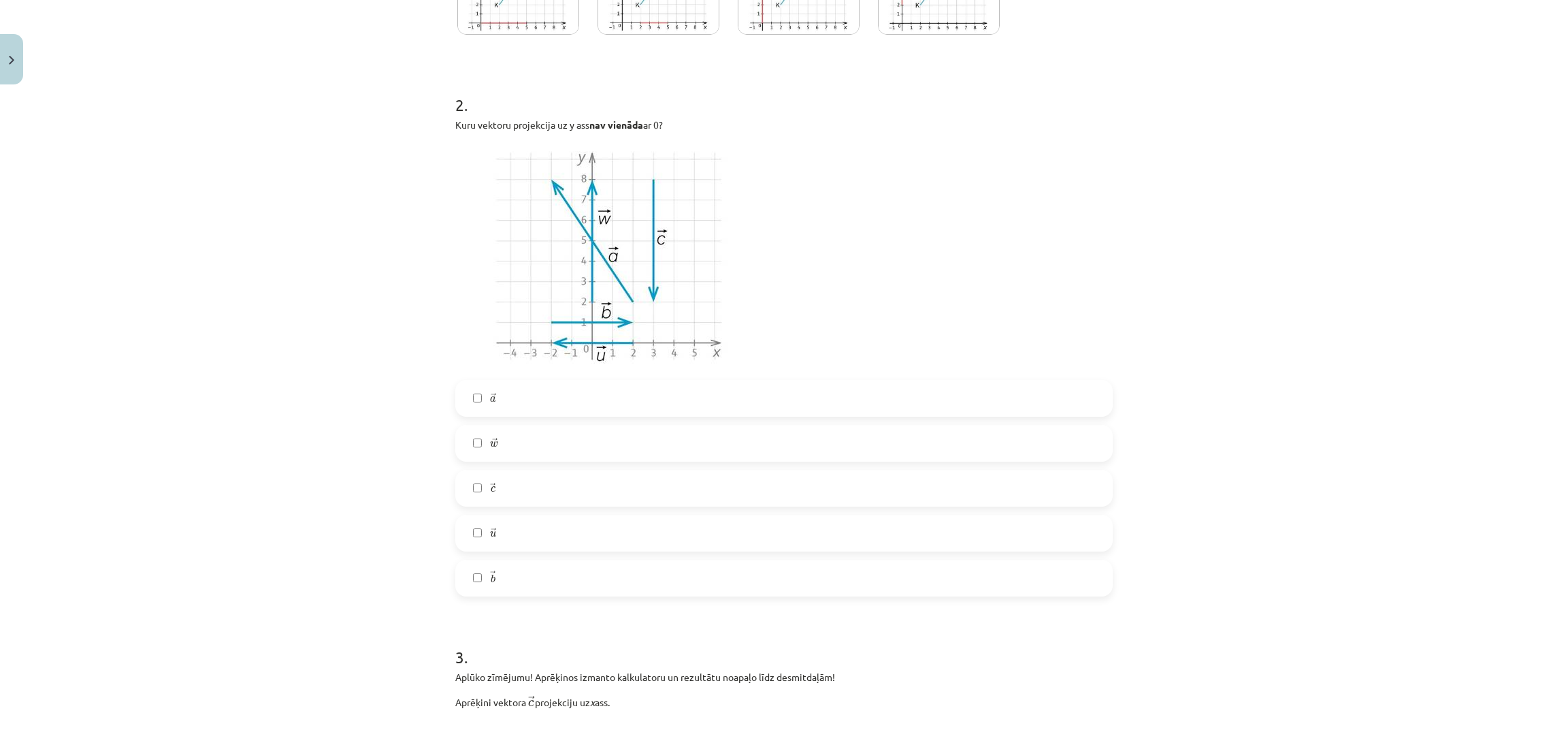
click at [634, 392] on label "→ a a →" at bounding box center [784, 399] width 654 height 34
click at [624, 398] on label "→ a a →" at bounding box center [784, 399] width 654 height 34
click at [610, 398] on label "→ a a →" at bounding box center [784, 399] width 654 height 34
click at [612, 453] on label "→ w w →" at bounding box center [784, 444] width 654 height 34
click at [623, 536] on label "→ u u →" at bounding box center [784, 533] width 654 height 34
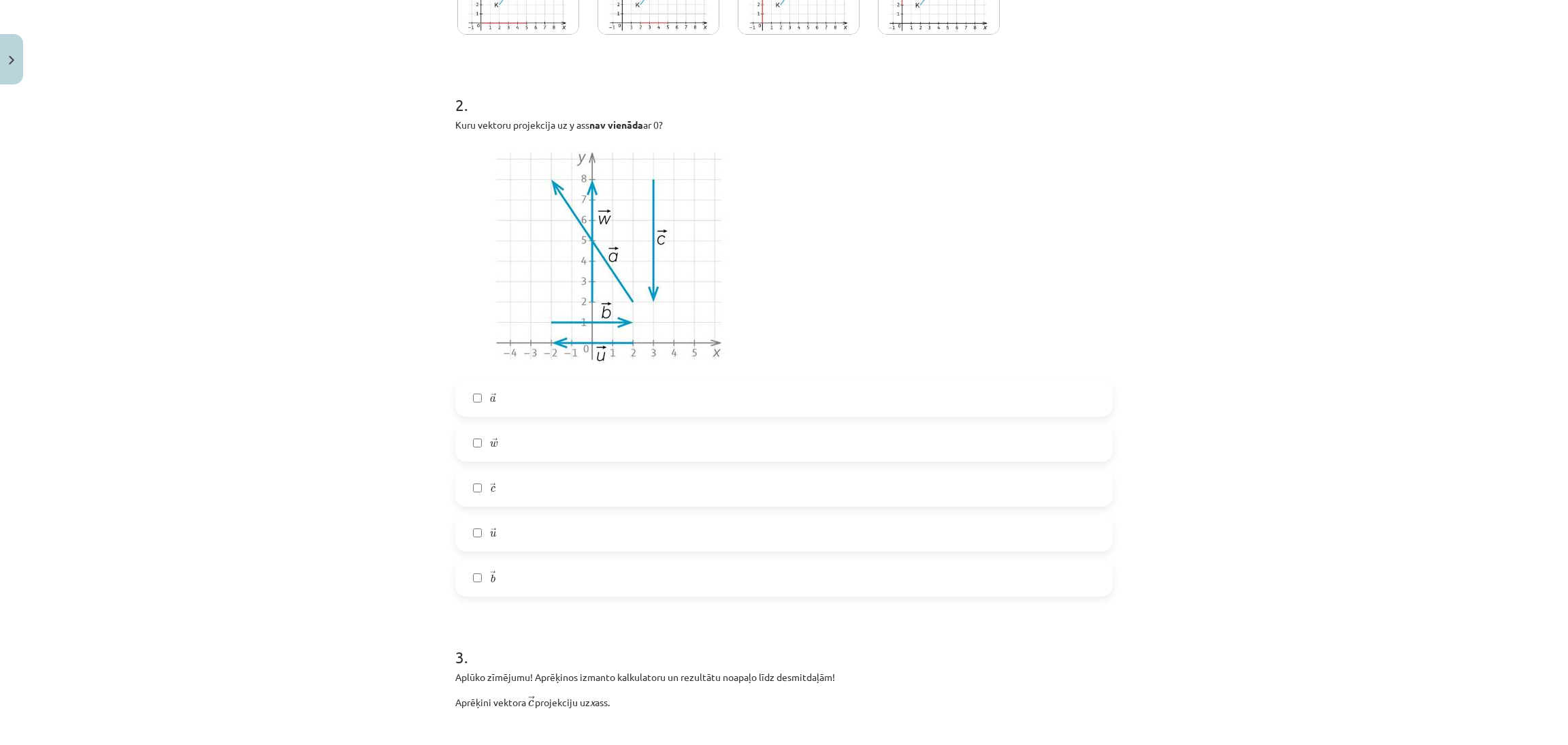
click at [630, 548] on label "→ u u →" at bounding box center [784, 533] width 654 height 34
click at [654, 498] on label "→ c c →" at bounding box center [784, 488] width 654 height 34
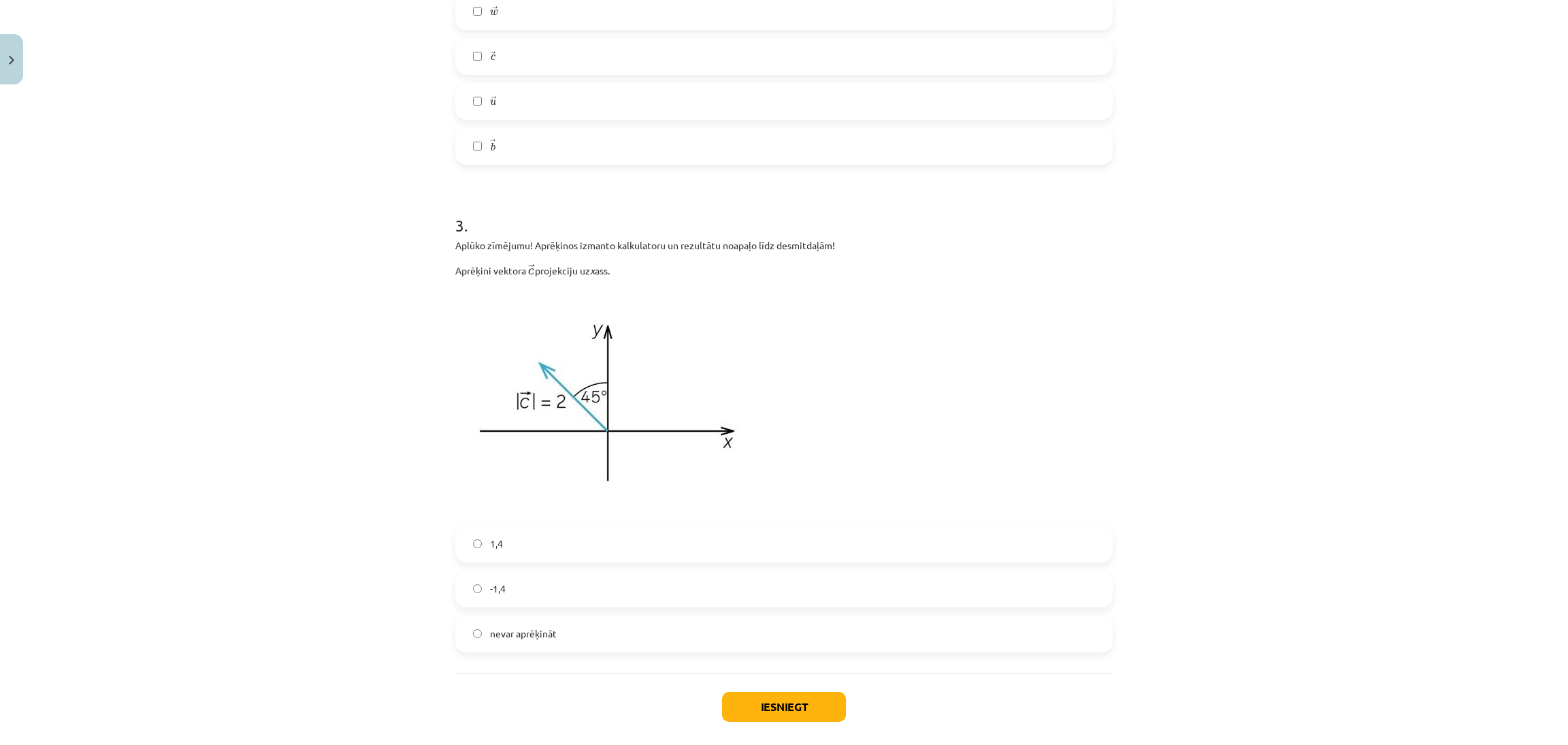
scroll to position [848, 0]
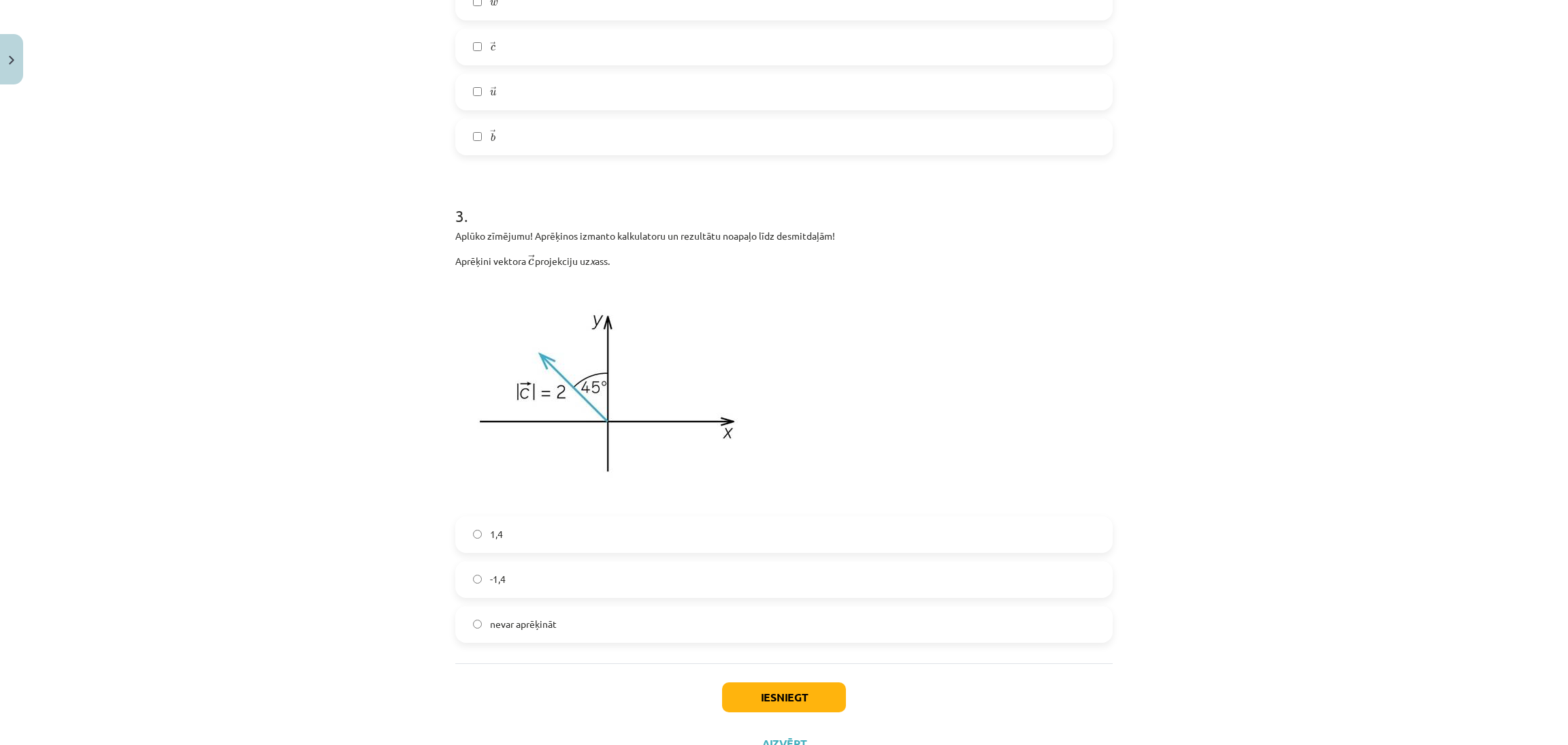
click at [481, 571] on label "-1,4" at bounding box center [784, 580] width 654 height 34
click at [791, 699] on button "Iesniegt" at bounding box center [784, 697] width 124 height 30
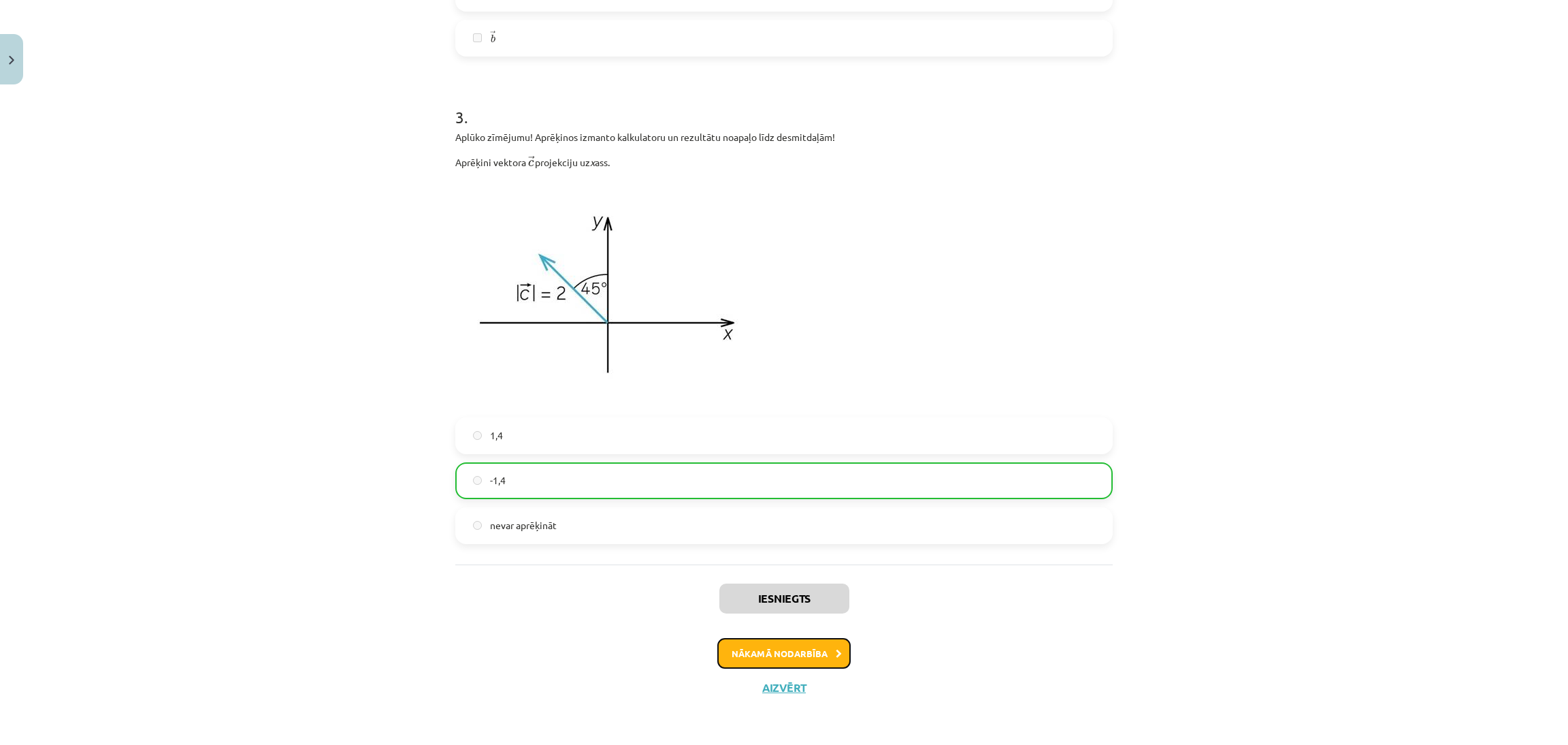
click at [816, 653] on button "Nākamā nodarbība" at bounding box center [784, 654] width 133 height 31
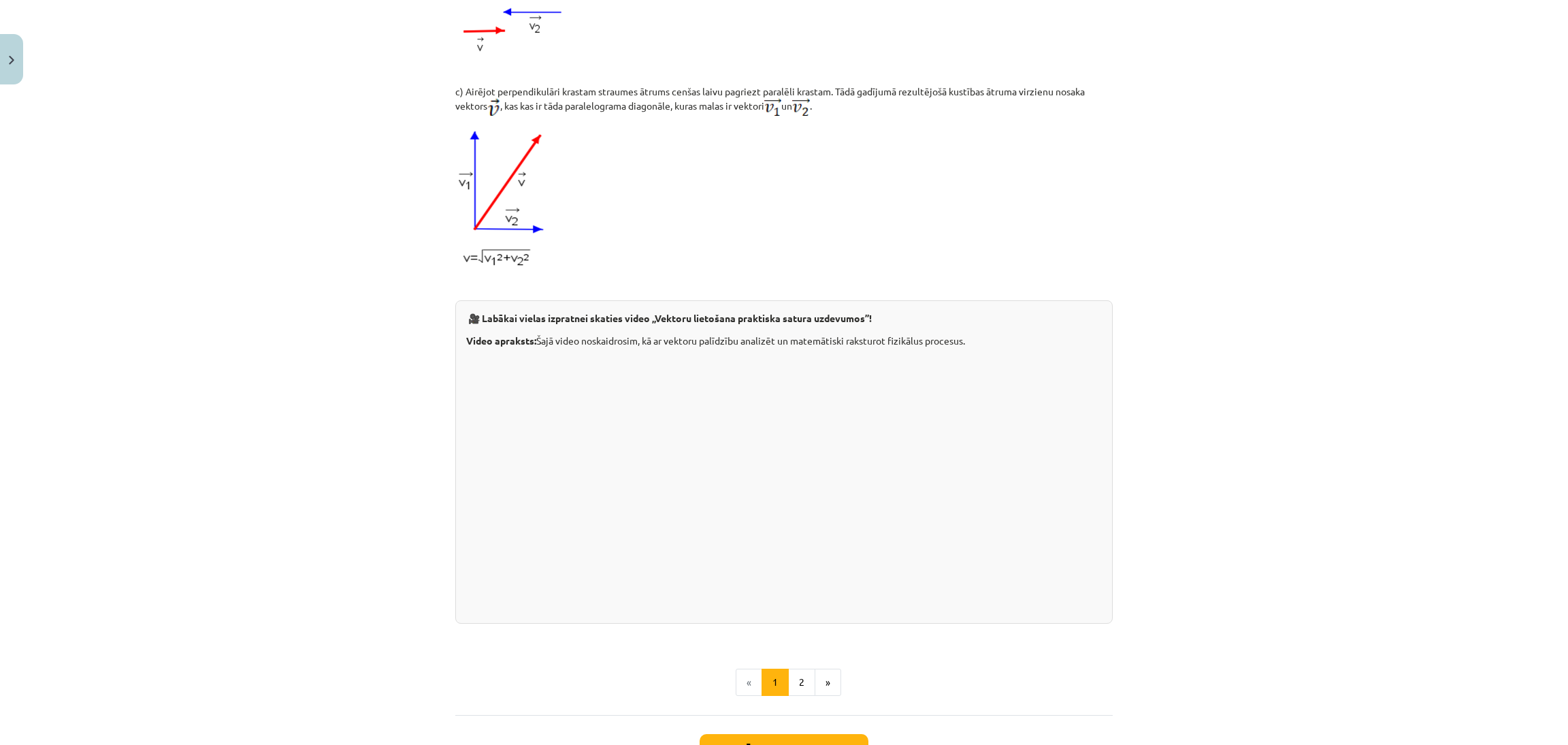
scroll to position [1175, 0]
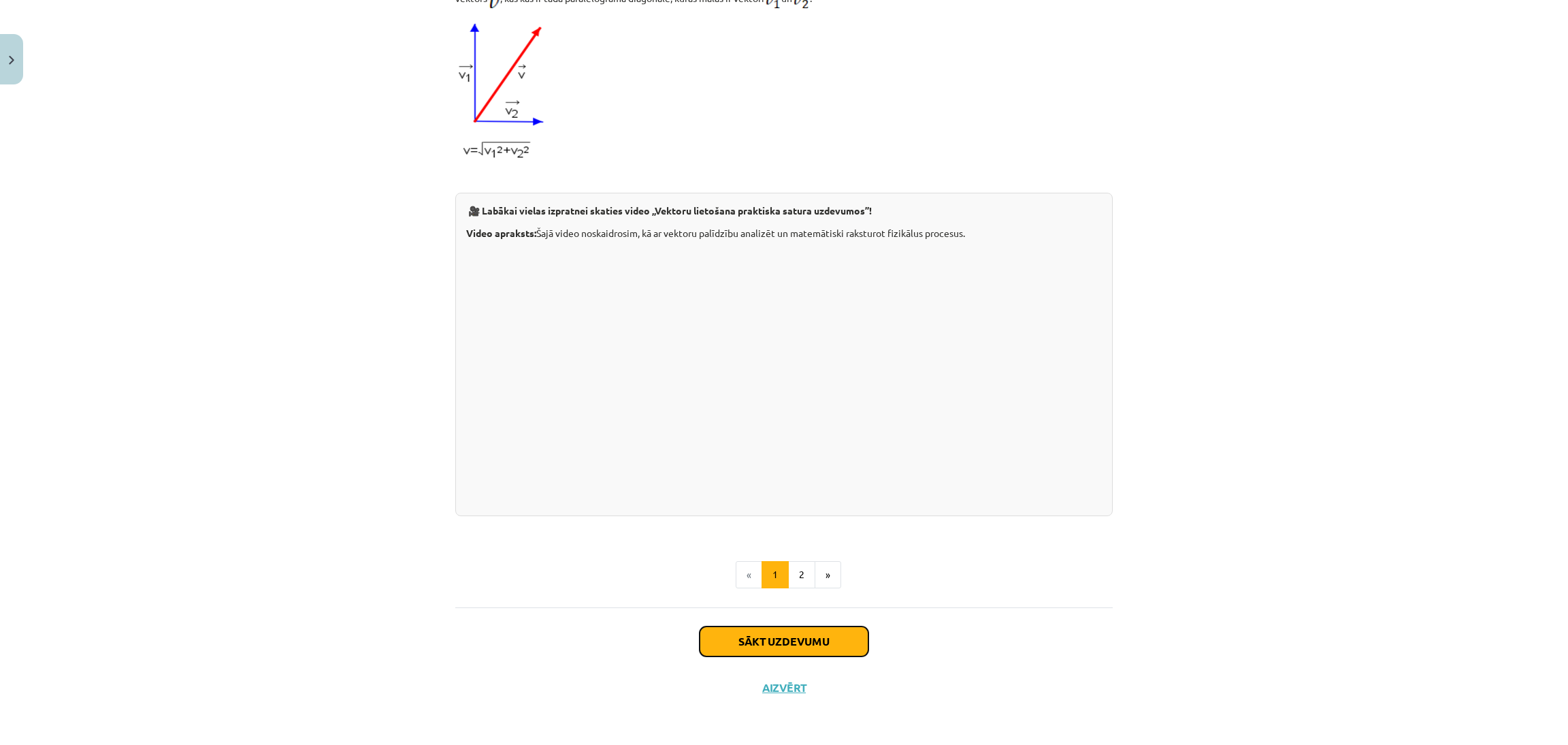
click at [811, 649] on button "Sākt uzdevumu" at bounding box center [784, 641] width 169 height 30
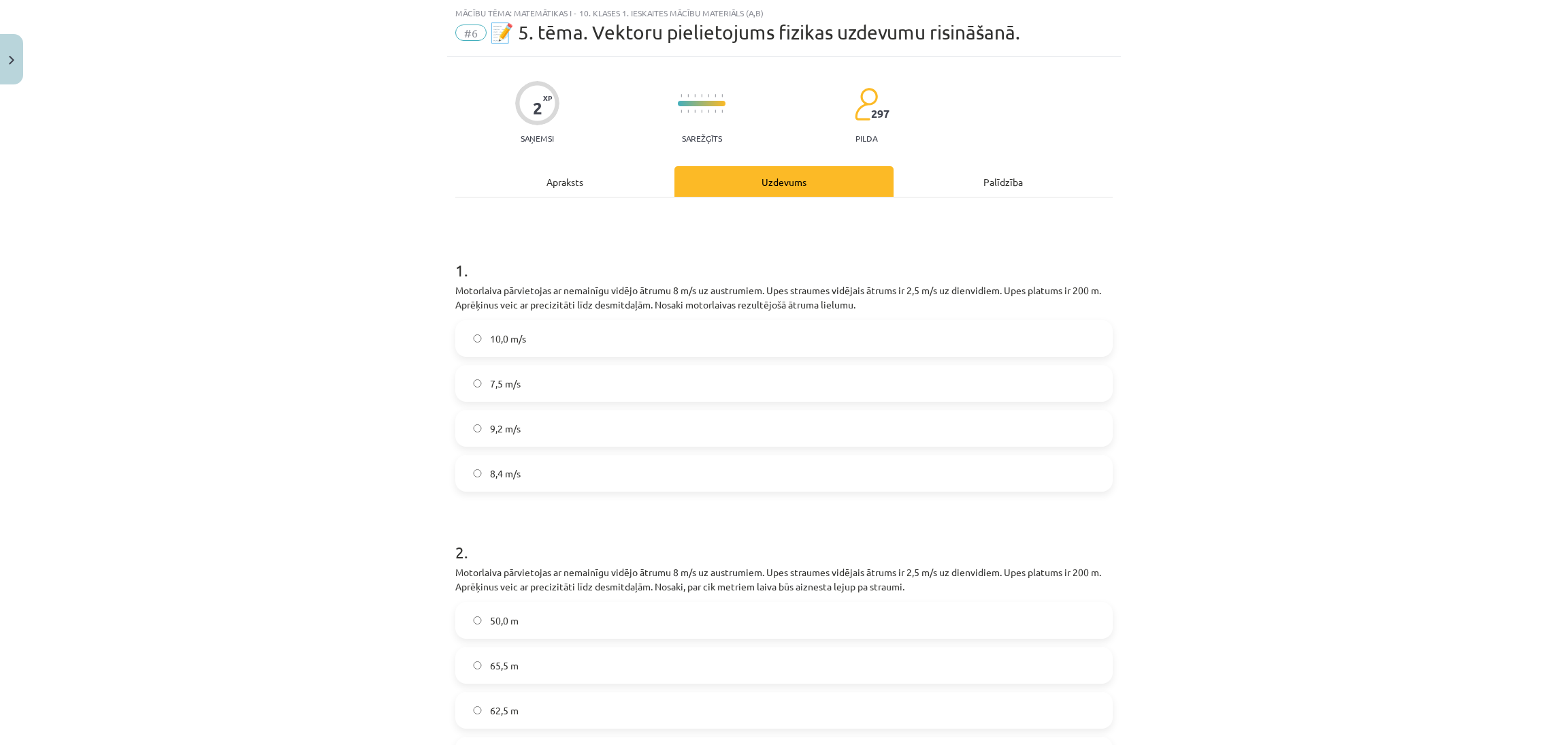
scroll to position [169, 0]
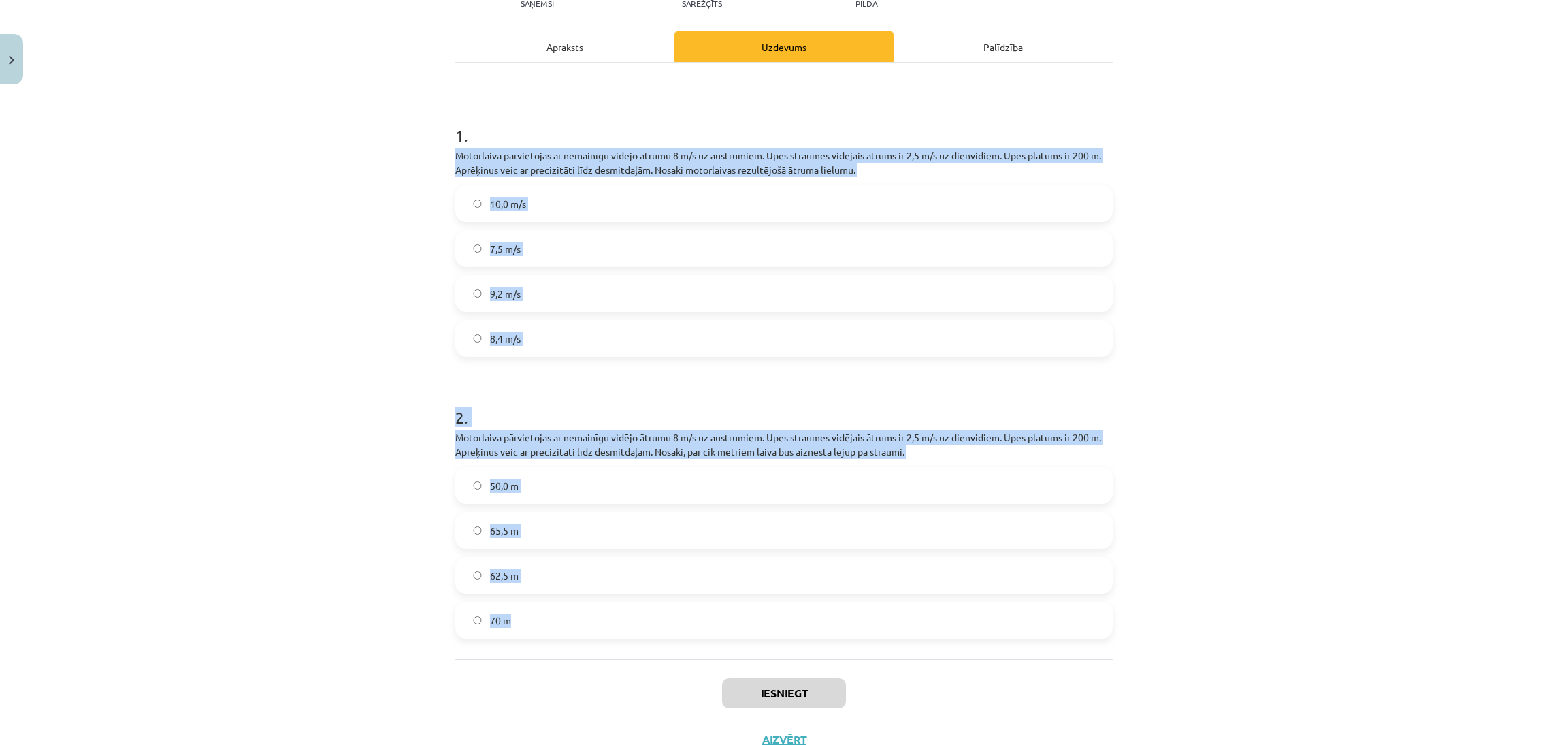
drag, startPoint x: 440, startPoint y: 163, endPoint x: 732, endPoint y: 616, distance: 539.0
click at [736, 615] on div "2 XP Saņemsi Sarežģīts 297 pilda Apraksts Uzdevums Palīdzība 1 . Motorlaiva pār…" at bounding box center [784, 342] width 674 height 841
click at [1224, 394] on div "Mācību tēma: Matemātikas i - 10. klases 1. ieskaites mācību materiāls (a,b) #6 …" at bounding box center [784, 372] width 1568 height 745
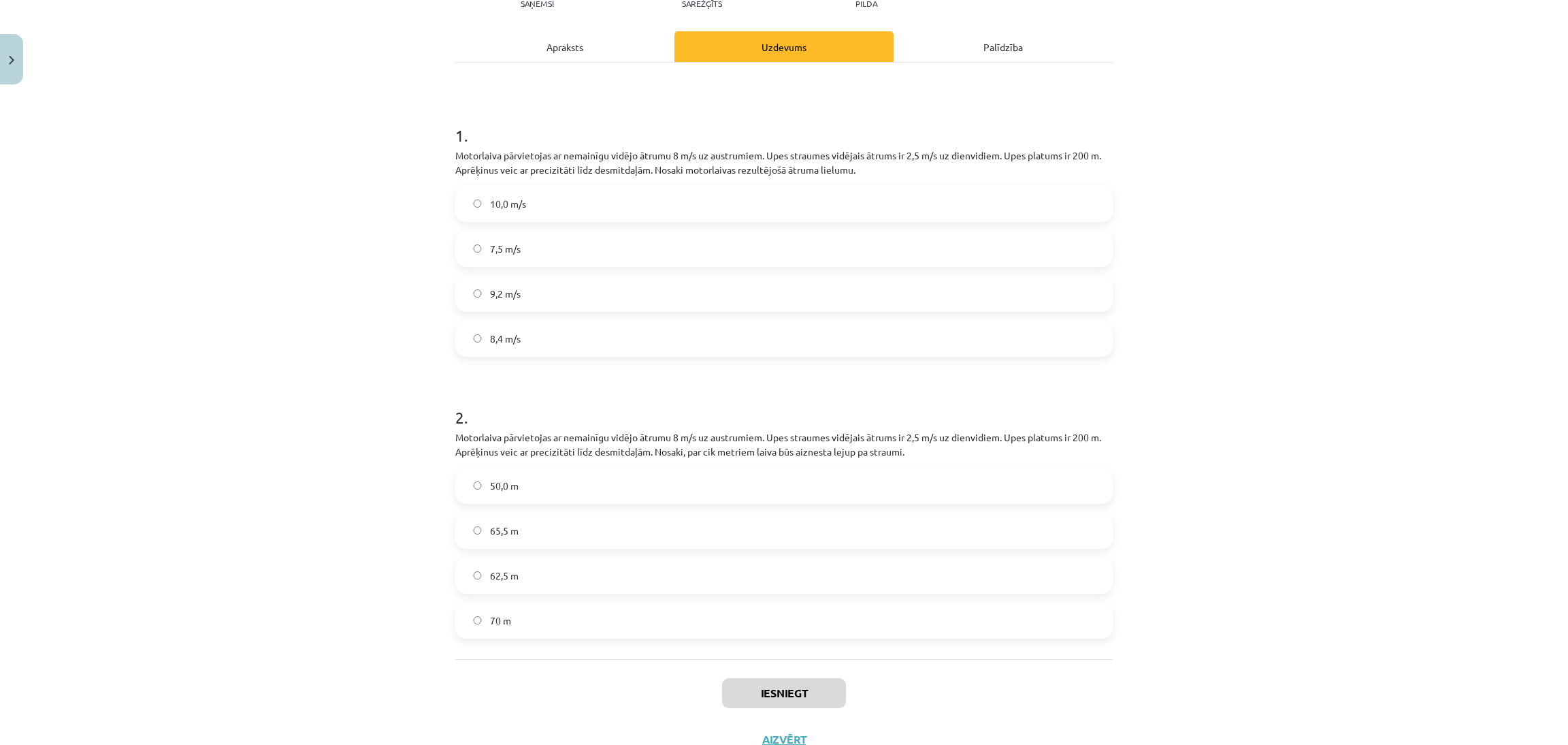
click at [676, 346] on label "8,4 m/s" at bounding box center [784, 338] width 654 height 34
click at [663, 576] on label "62,5 m" at bounding box center [784, 575] width 654 height 34
click at [768, 702] on button "Iesniegt" at bounding box center [784, 692] width 124 height 30
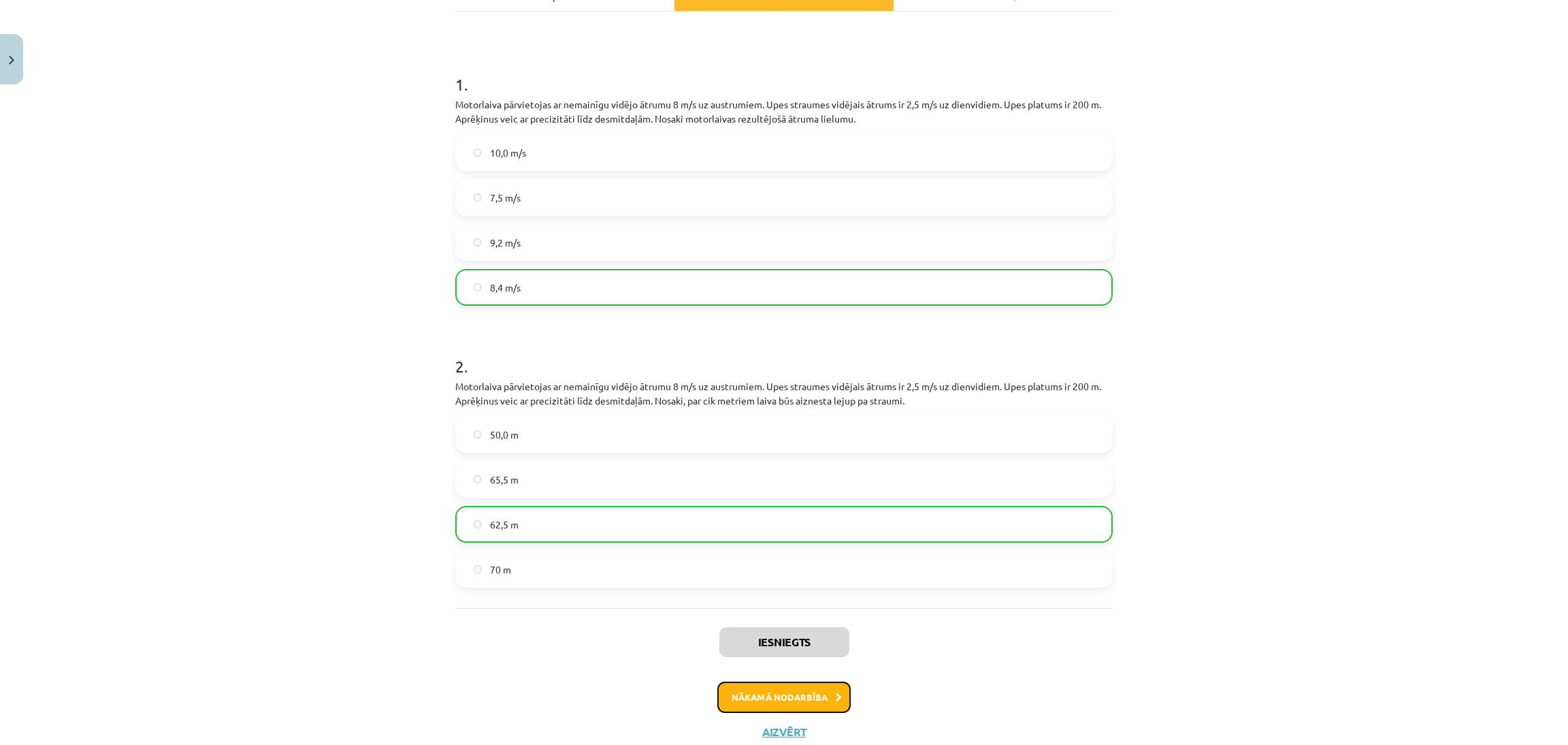
click at [778, 694] on button "Nākamā nodarbība" at bounding box center [784, 697] width 133 height 31
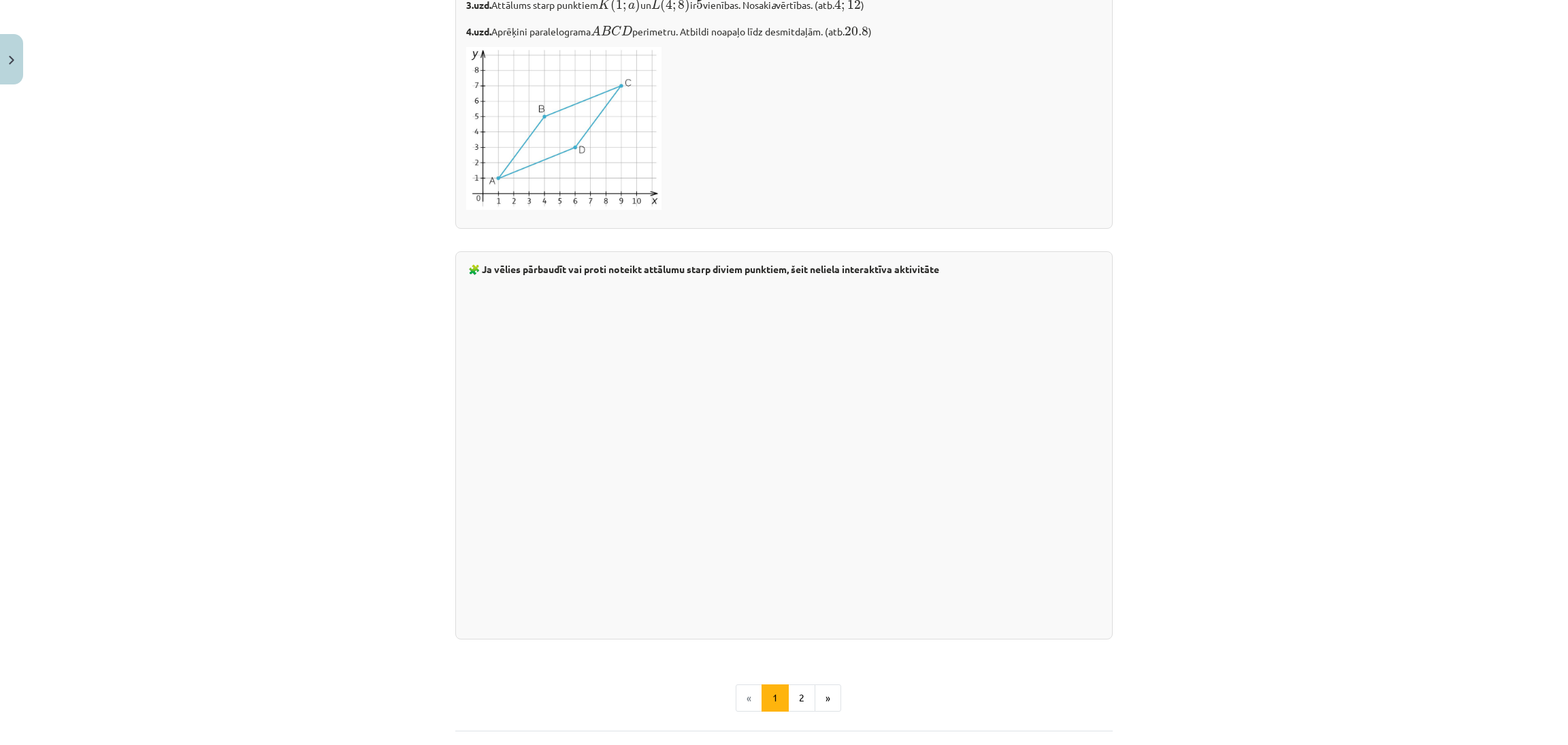
scroll to position [2157, 0]
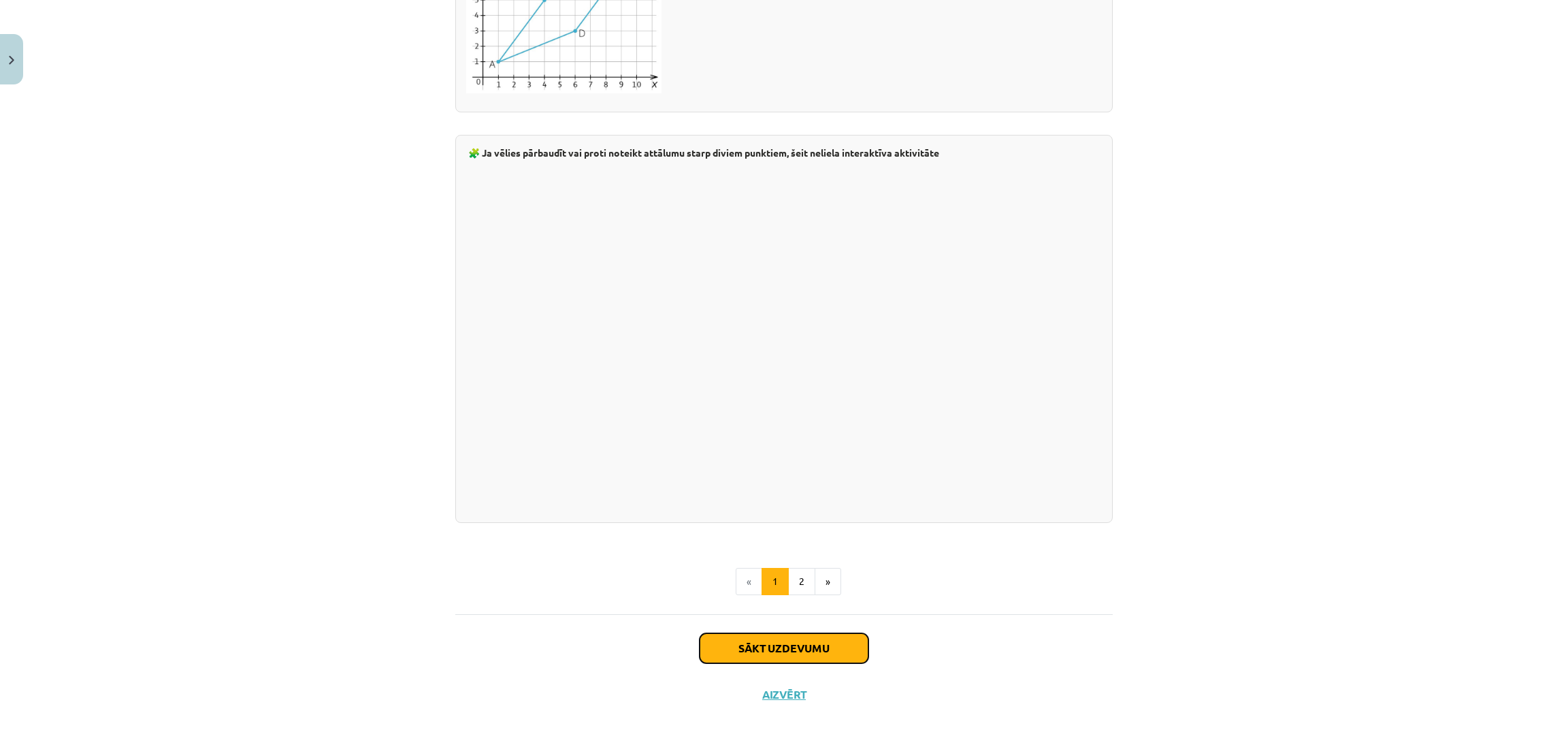
click at [747, 649] on button "Sākt uzdevumu" at bounding box center [784, 648] width 169 height 30
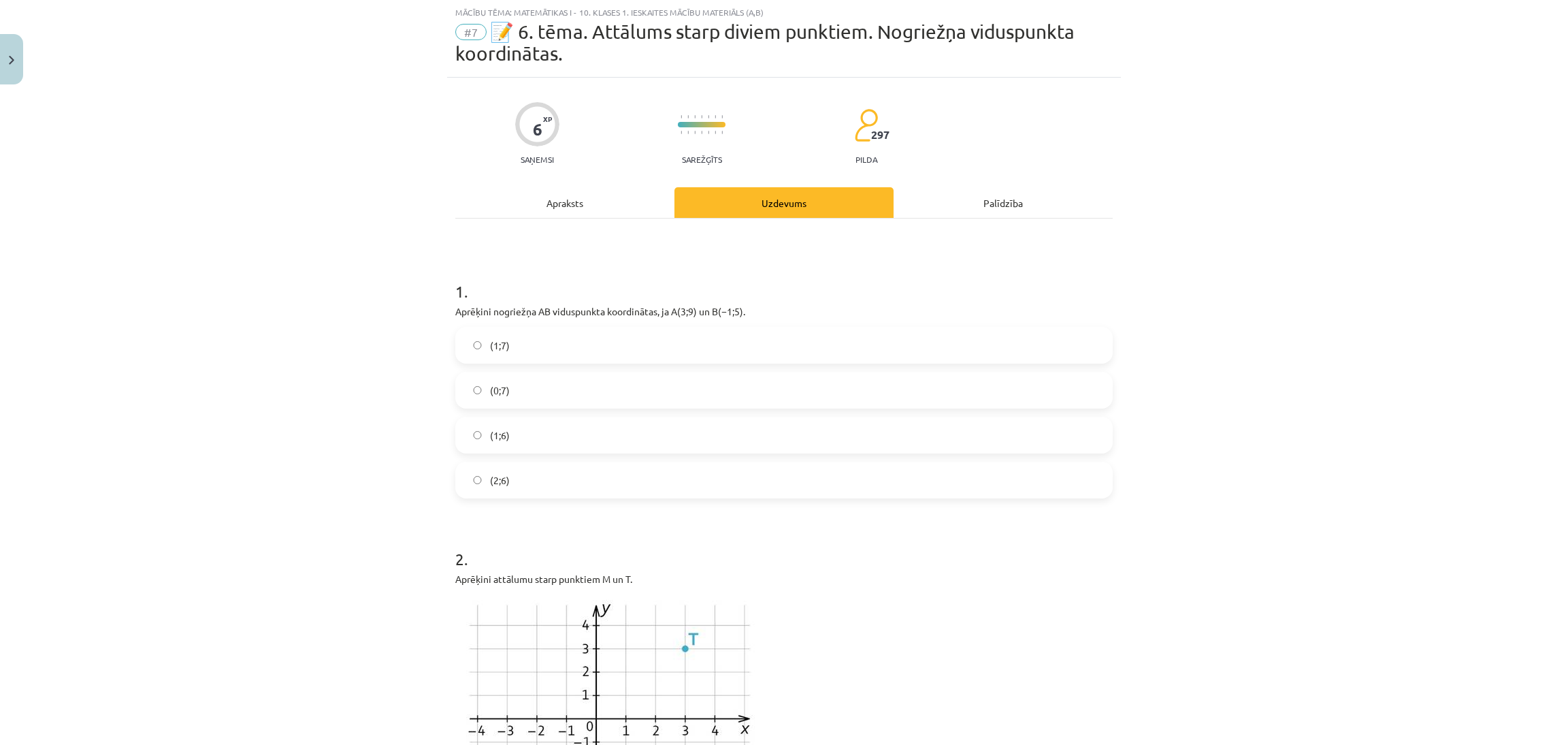
scroll to position [34, 0]
drag, startPoint x: 456, startPoint y: 310, endPoint x: 693, endPoint y: 491, distance: 298.2
click at [1295, 562] on div "Mācību tēma: Matemātikas i - 10. klases 1. ieskaites mācību materiāls (a,b) #7 …" at bounding box center [784, 372] width 1568 height 745
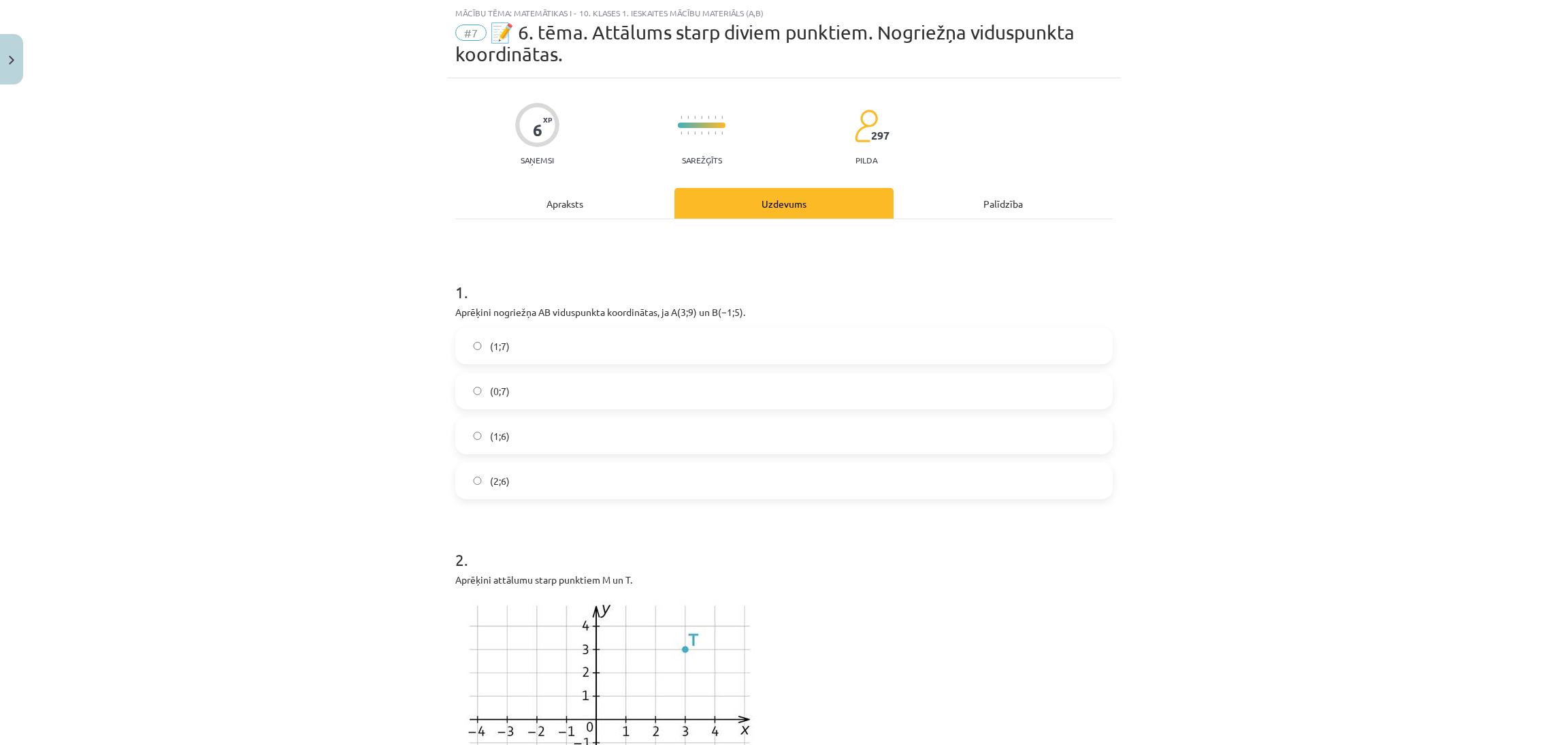
click at [795, 352] on label "(1;7)" at bounding box center [784, 346] width 654 height 34
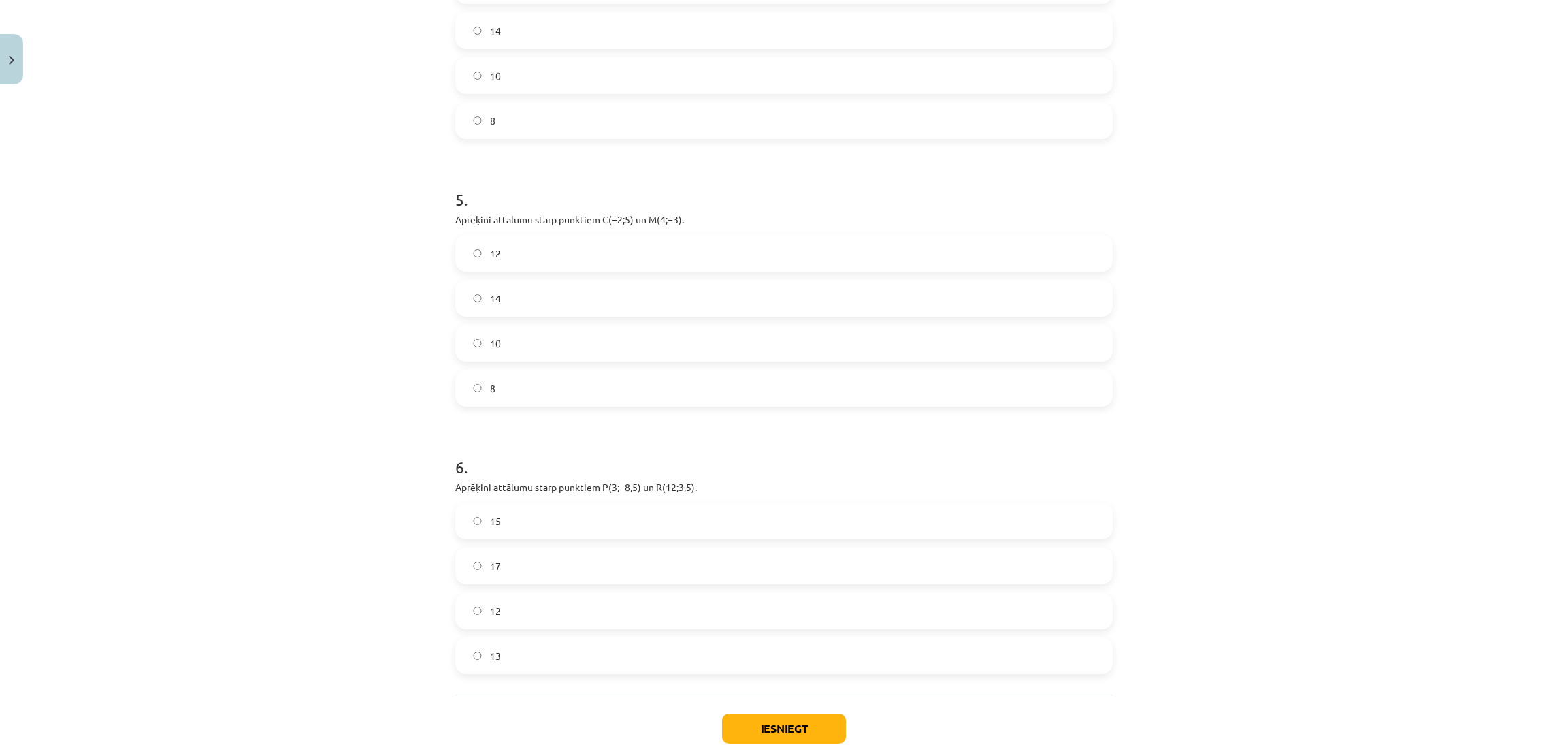
scroll to position [1524, 0]
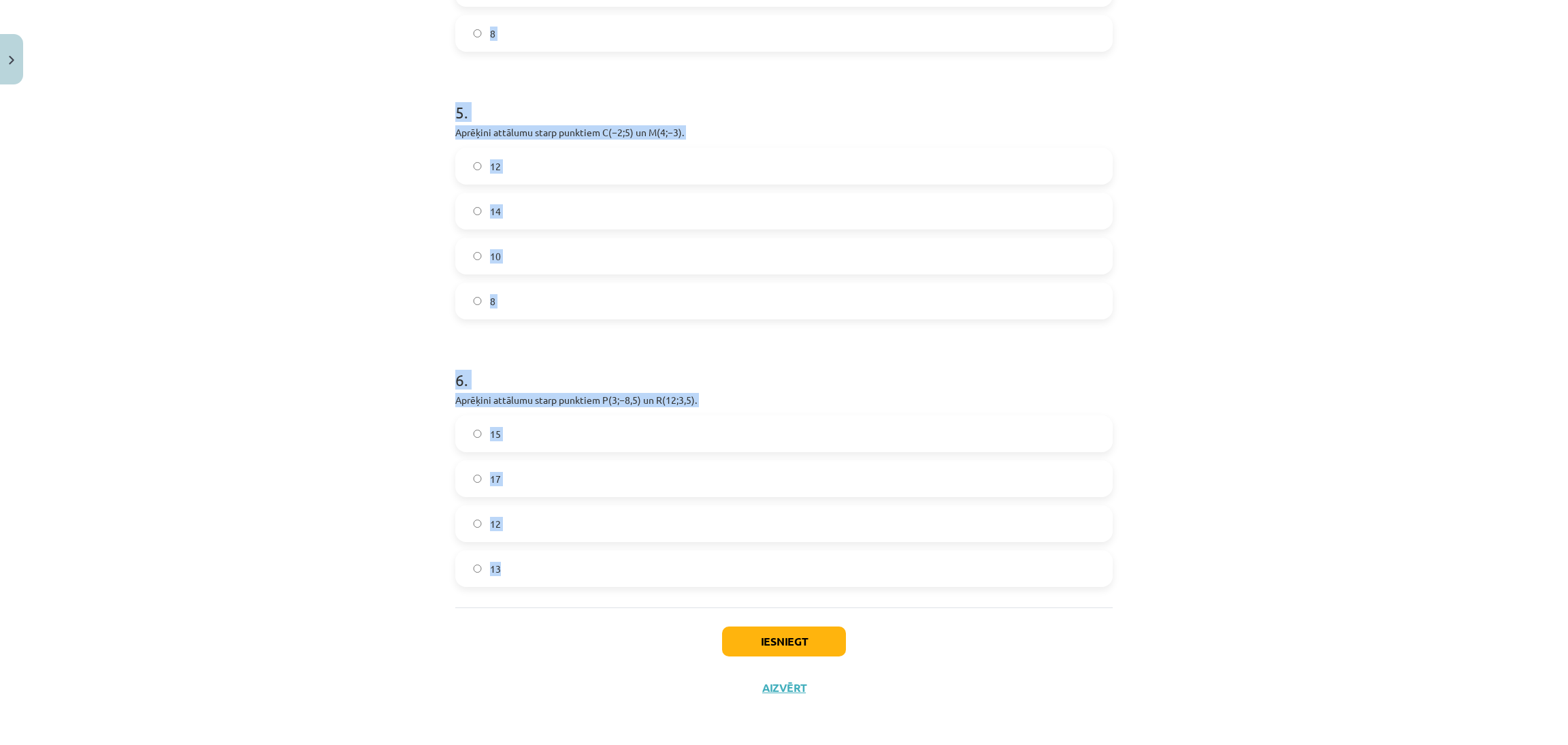
drag, startPoint x: 434, startPoint y: 257, endPoint x: 786, endPoint y: 603, distance: 493.6
click at [784, 606] on div "Mācību tēma: Matemātikas i - 10. klases 1. ieskaites mācību materiāls (a,b) #7 …" at bounding box center [784, 372] width 1568 height 745
click at [1213, 278] on div "Mācību tēma: Matemātikas i - 10. klases 1. ieskaites mācību materiāls (a,b) #7 …" at bounding box center [784, 372] width 1568 height 745
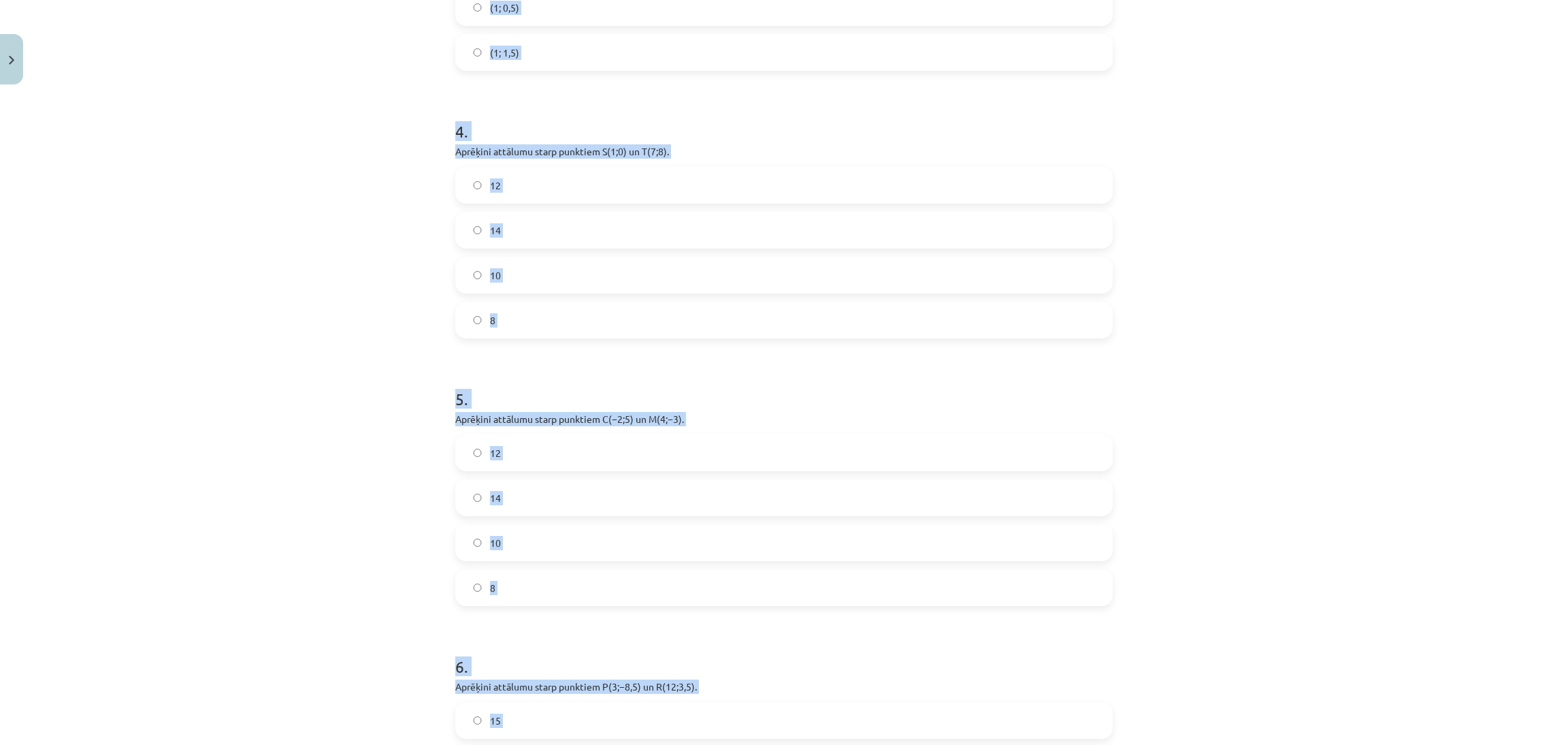
scroll to position [1044, 0]
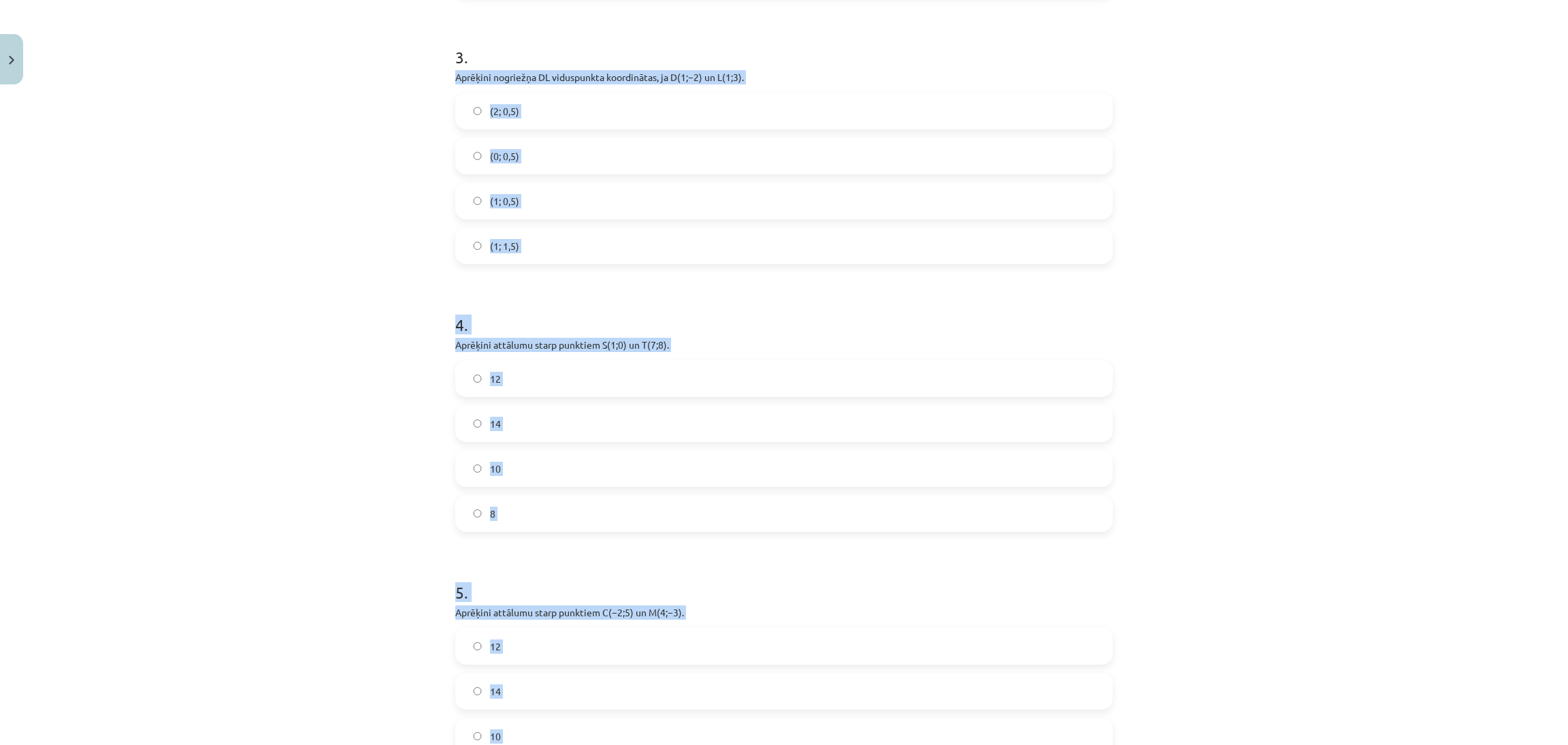
click at [1418, 538] on div "Mācību tēma: Matemātikas i - 10. klases 1. ieskaites mācību materiāls (a,b) #7 …" at bounding box center [784, 372] width 1568 height 745
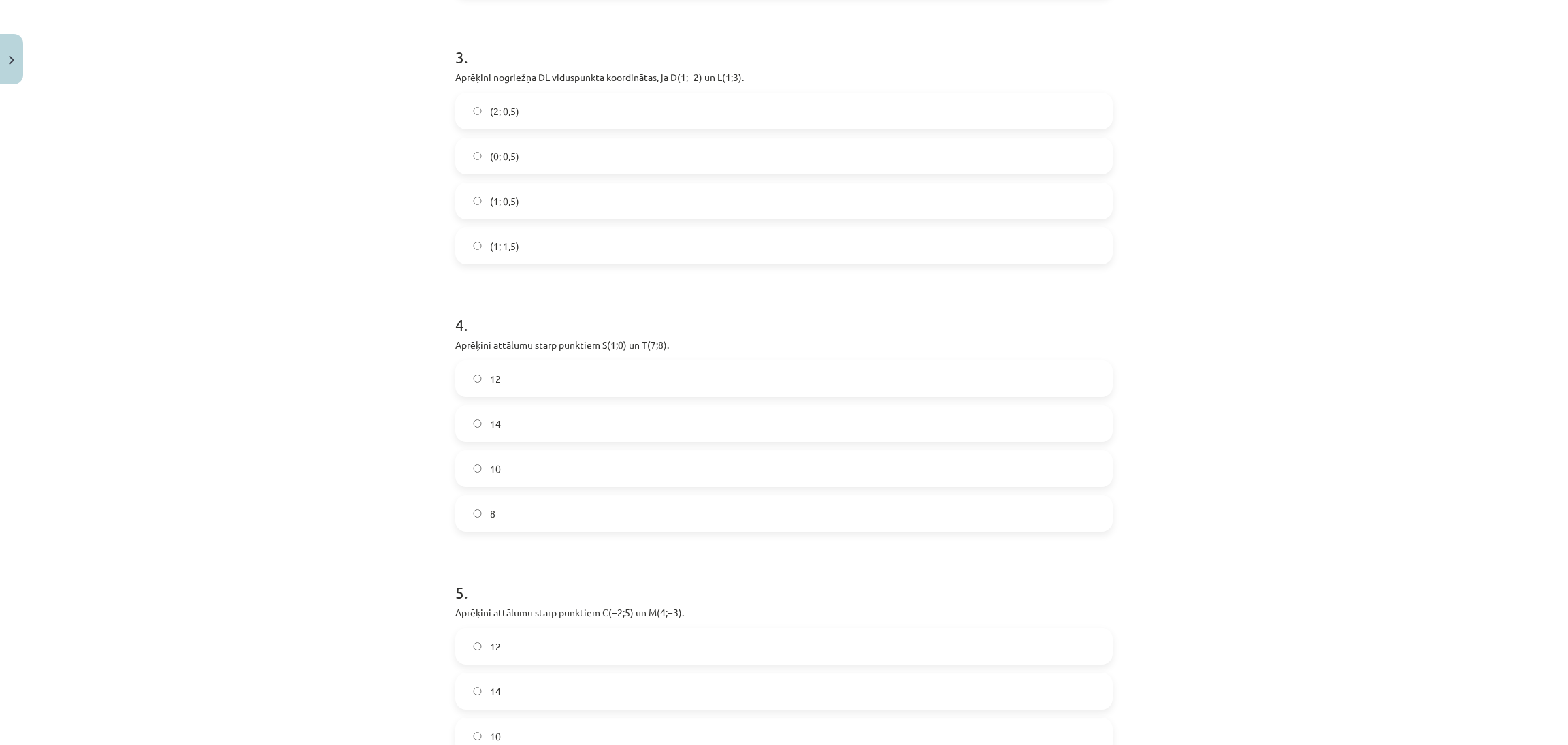
click at [857, 198] on label "(1; 0,5)" at bounding box center [784, 201] width 654 height 34
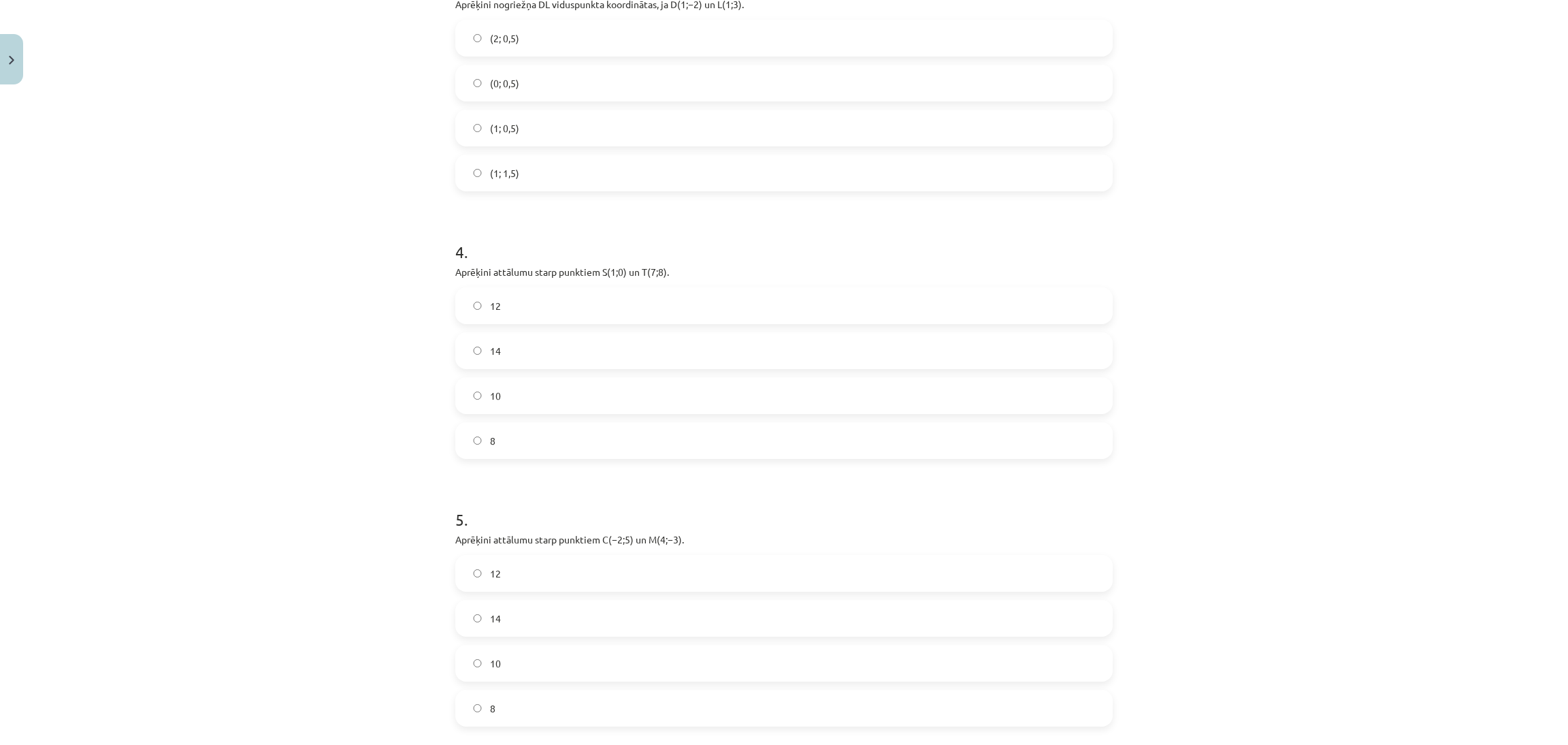
scroll to position [1156, 0]
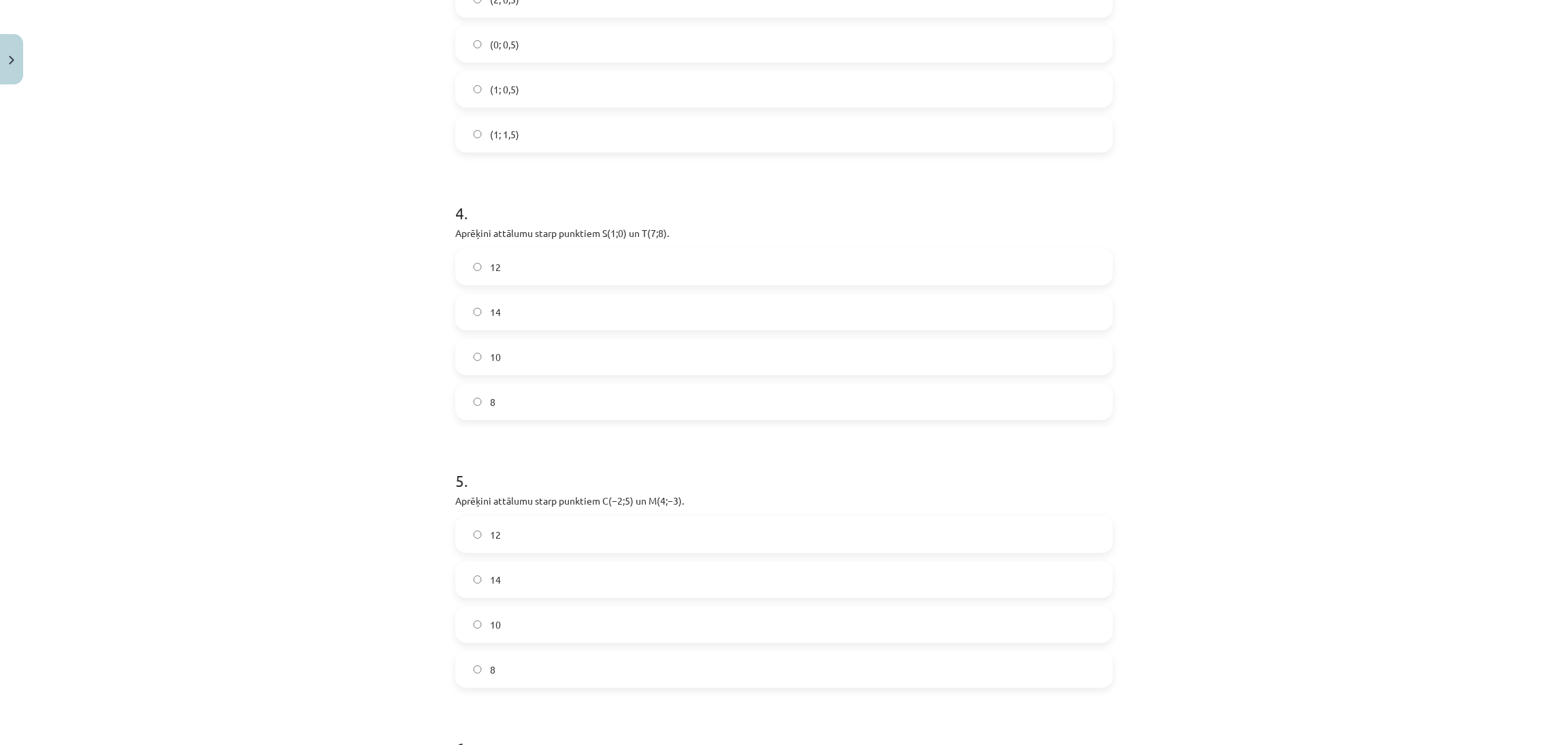
click at [687, 368] on label "10" at bounding box center [784, 357] width 654 height 34
click at [657, 620] on label "10" at bounding box center [784, 624] width 654 height 34
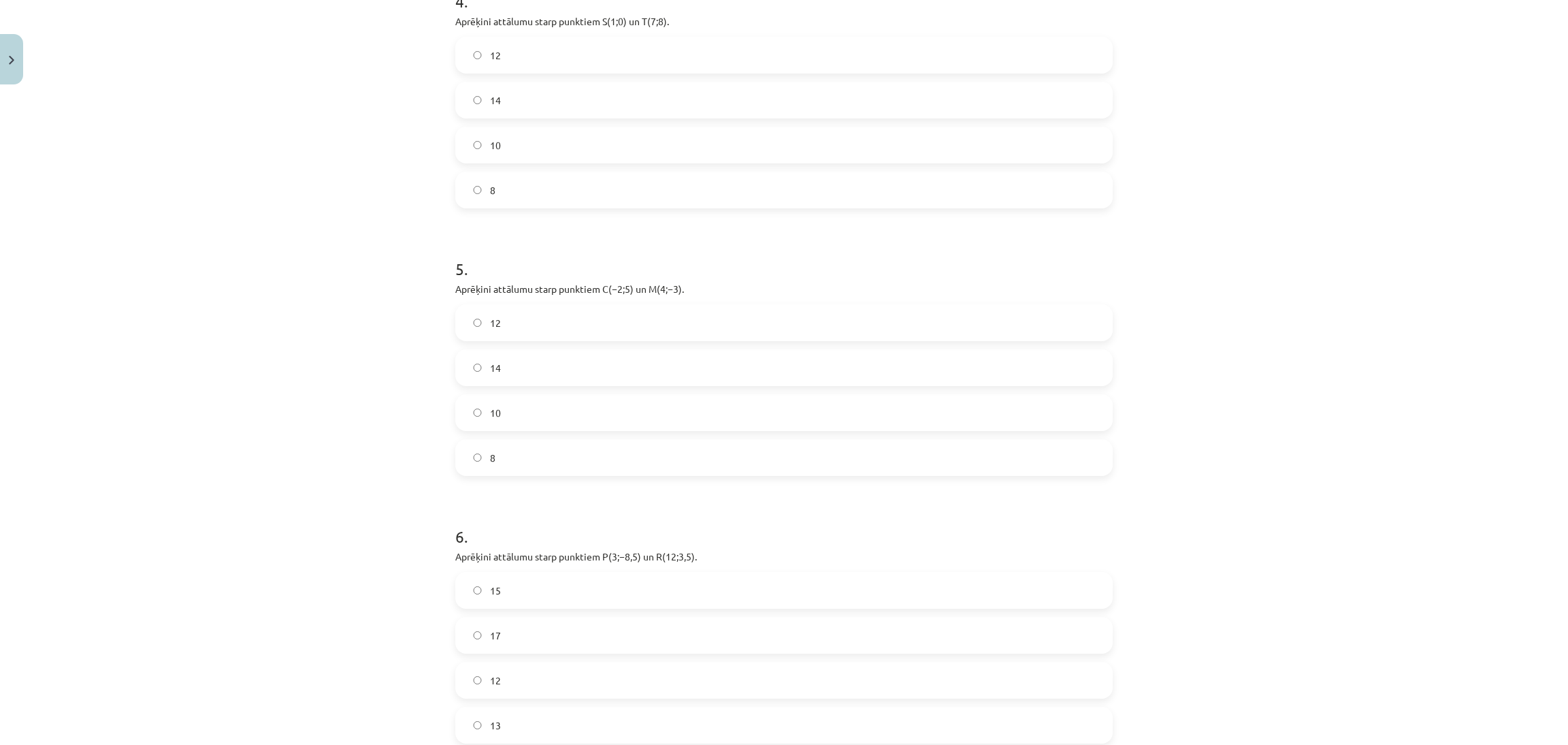
scroll to position [1524, 0]
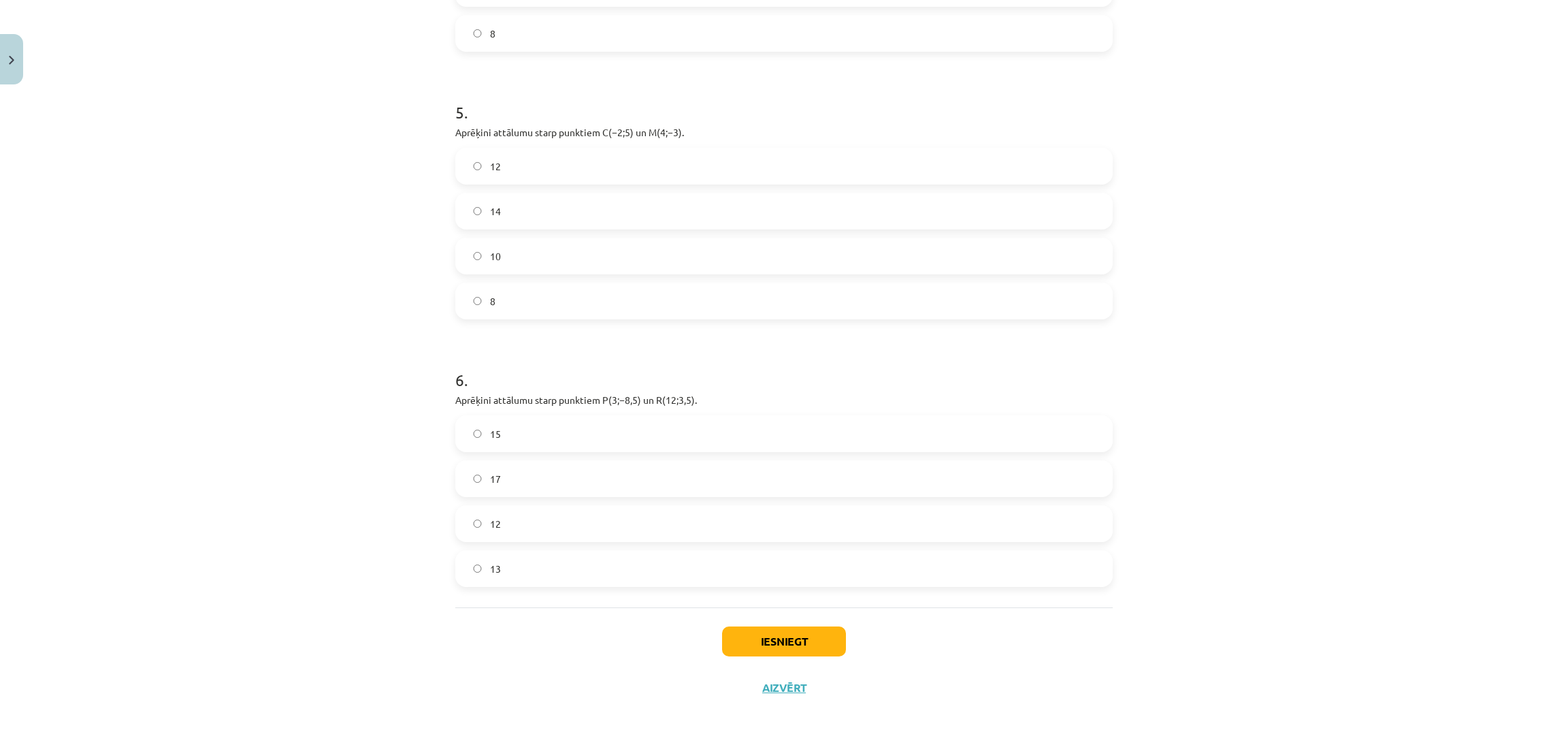
click at [660, 430] on label "15" at bounding box center [784, 434] width 654 height 34
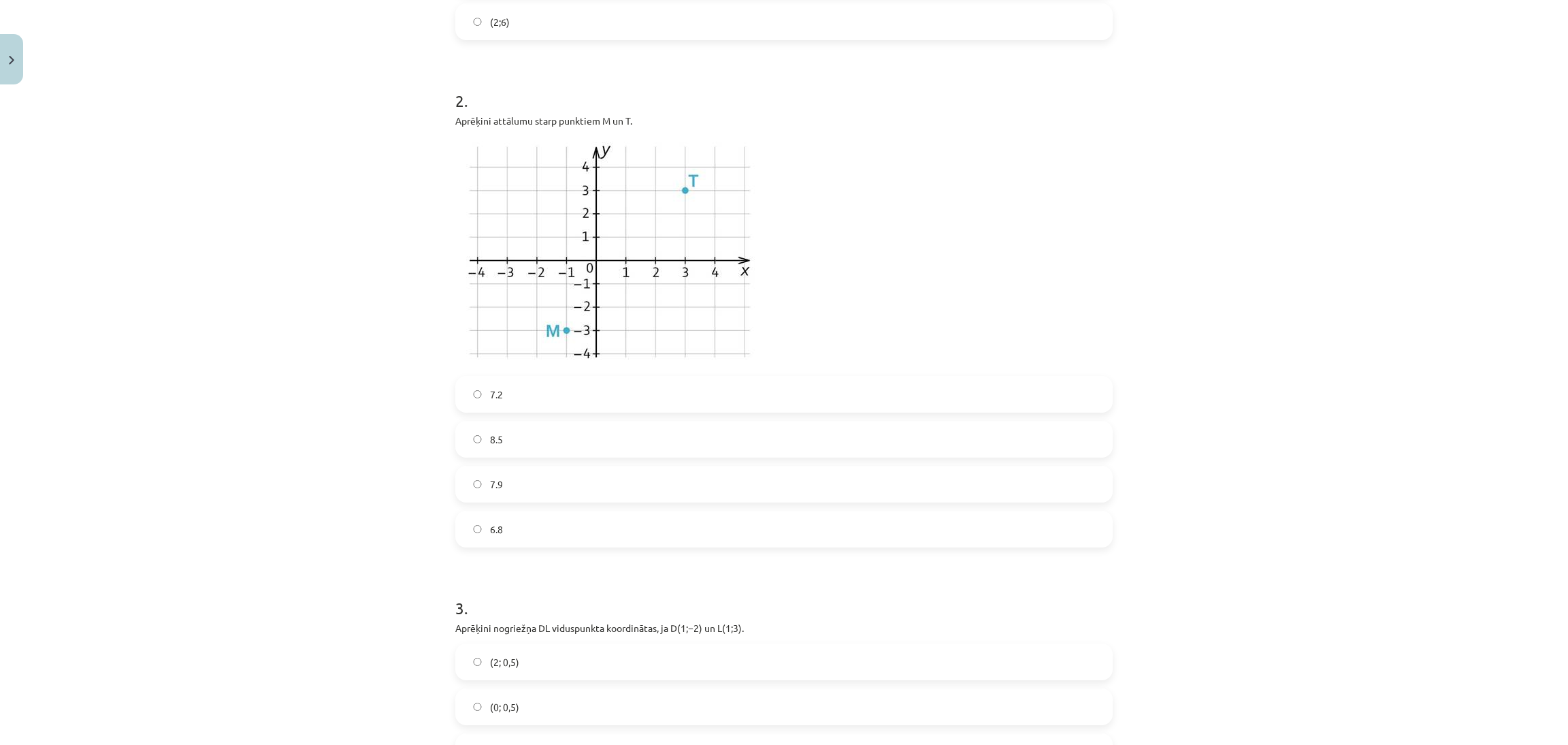
scroll to position [501, 0]
click at [667, 422] on label "8.5" at bounding box center [784, 431] width 654 height 34
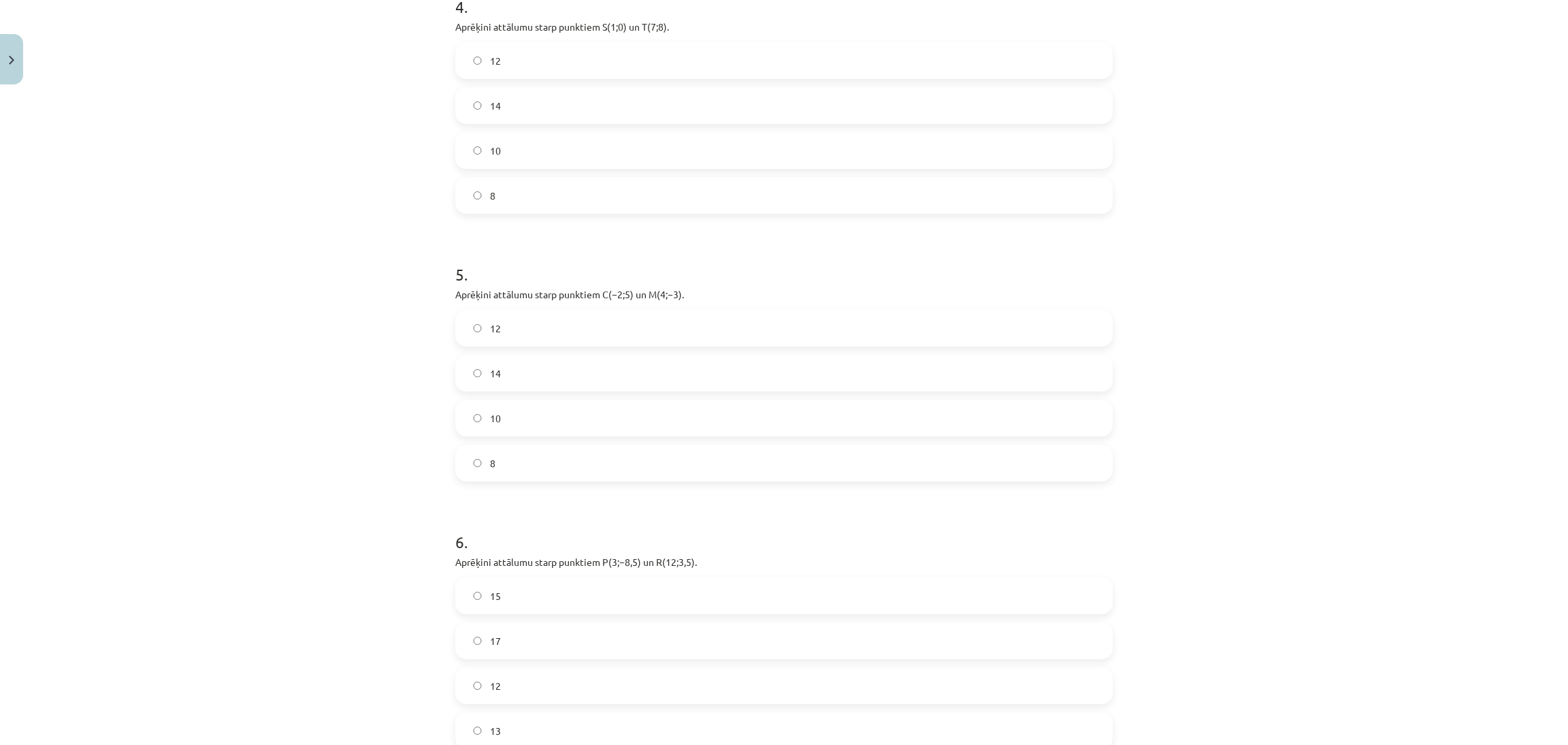
scroll to position [1524, 0]
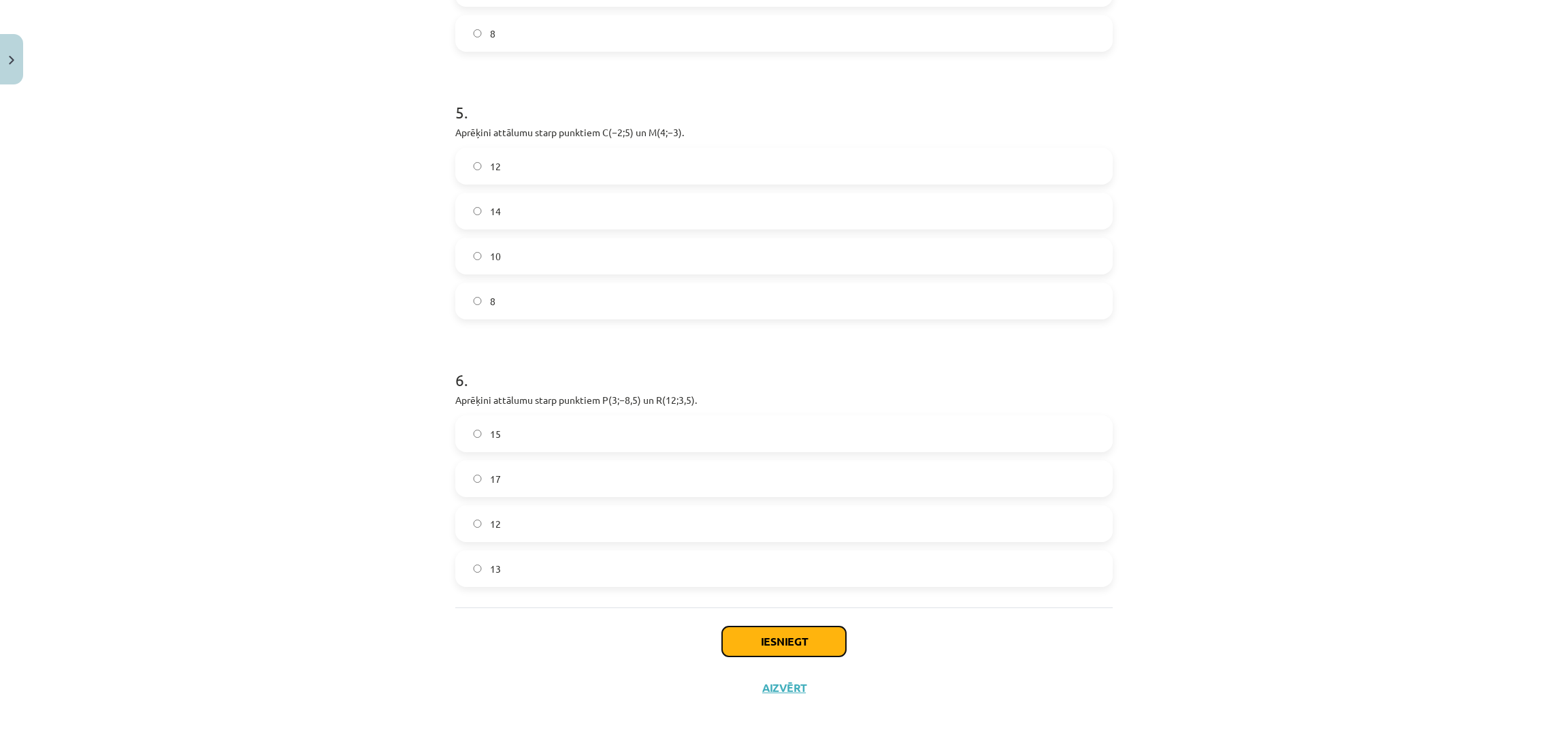
click at [795, 646] on button "Iesniegt" at bounding box center [784, 641] width 124 height 30
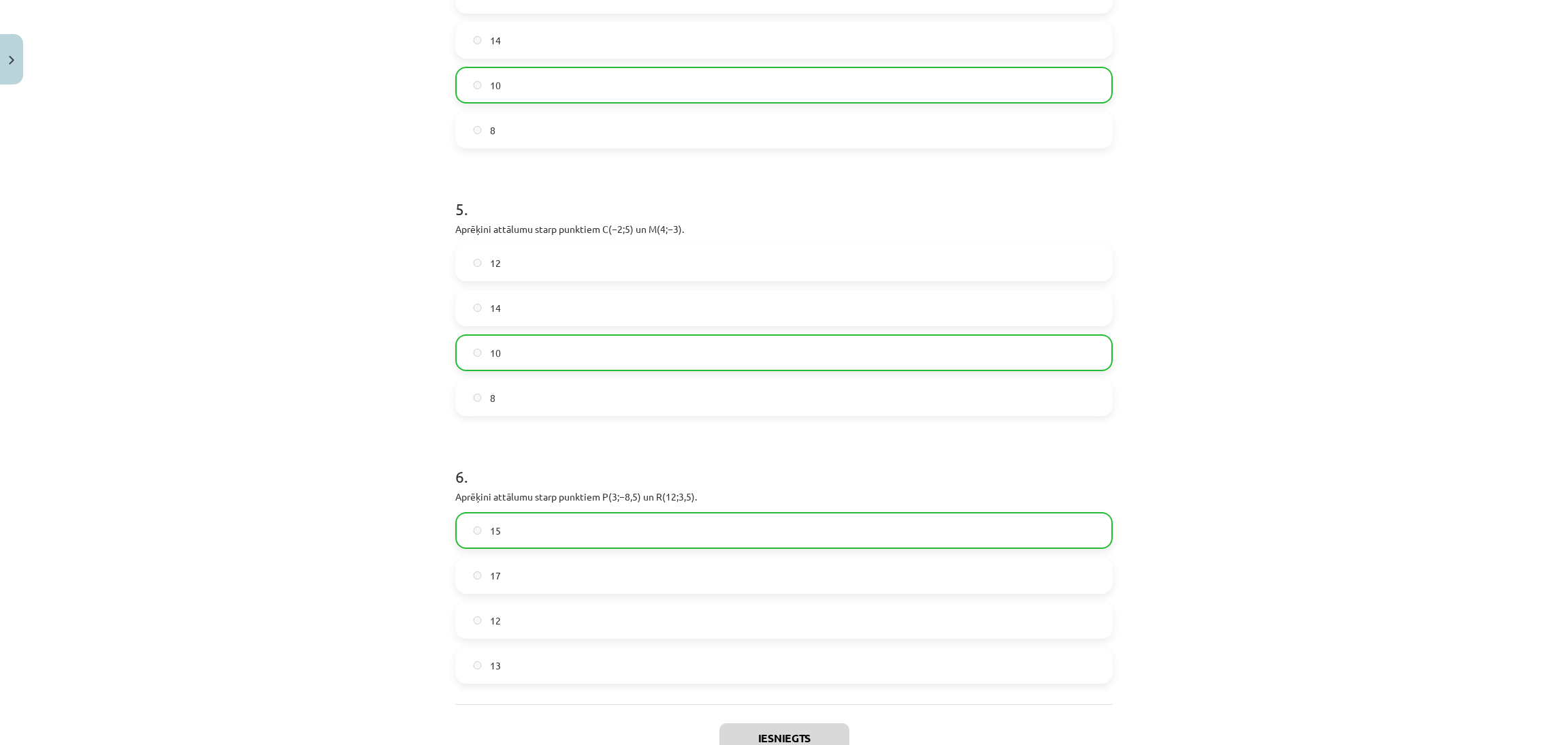
scroll to position [1567, 0]
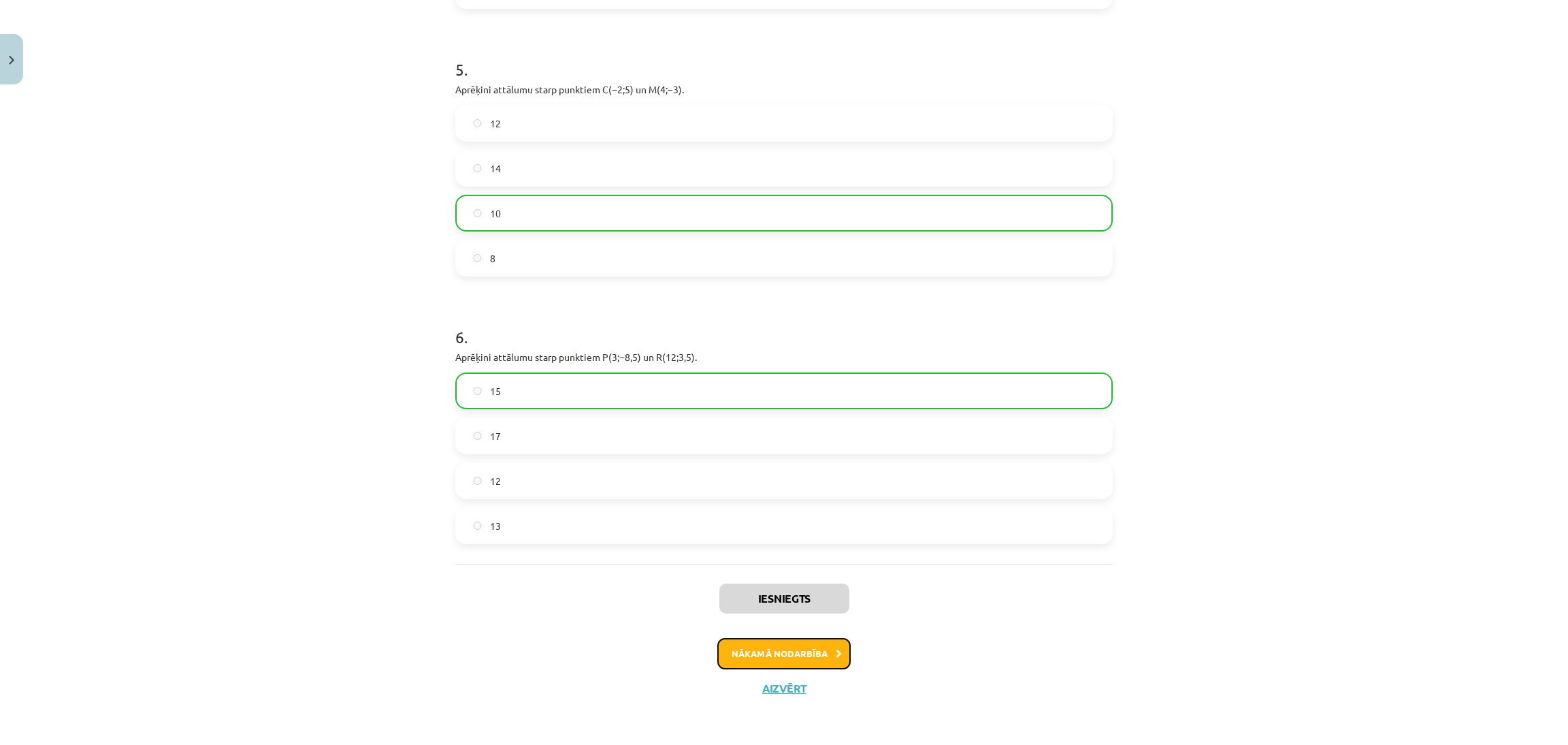
click at [803, 649] on button "Nākamā nodarbība" at bounding box center [784, 654] width 133 height 31
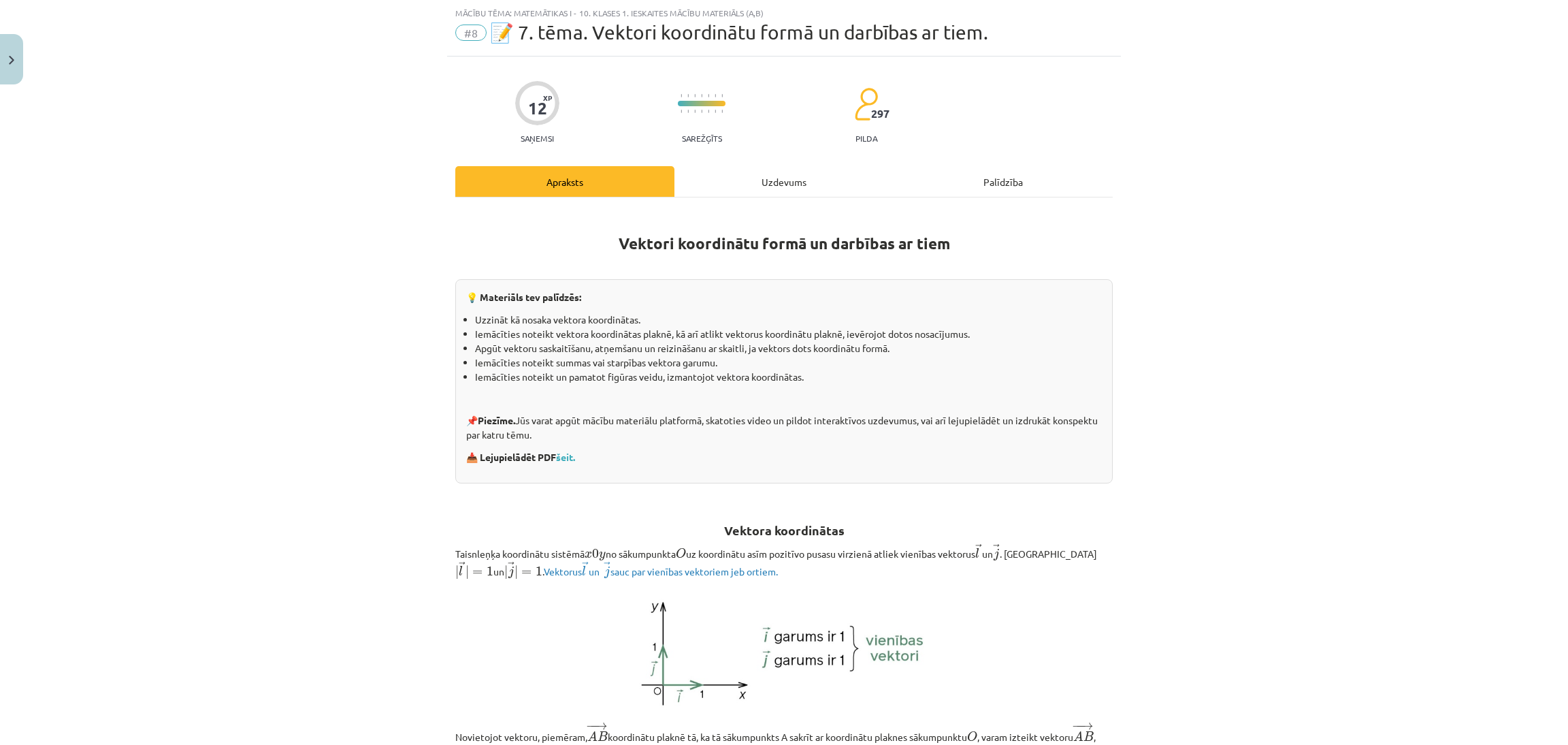
scroll to position [1652, 0]
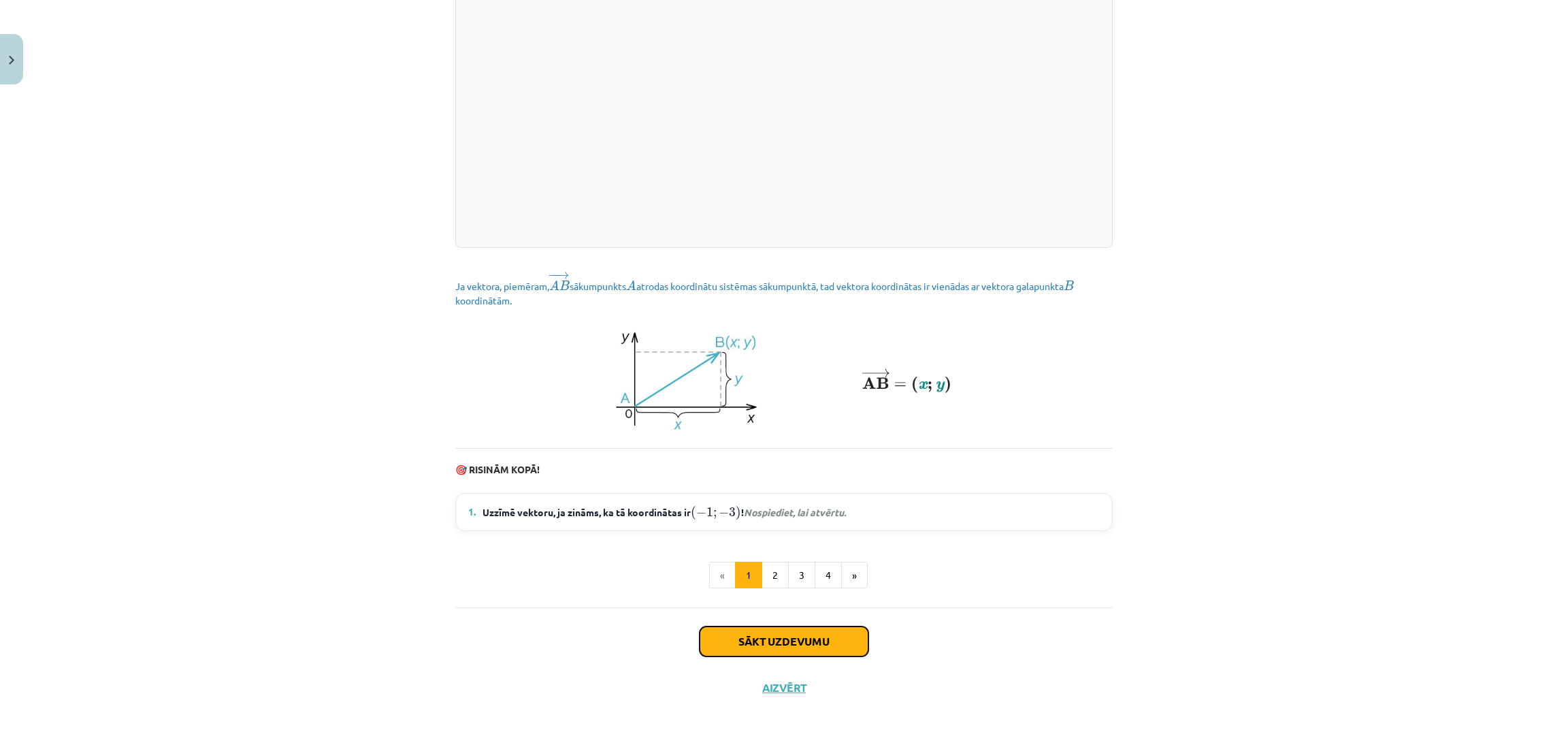
click at [818, 637] on button "Sākt uzdevumu" at bounding box center [784, 641] width 169 height 30
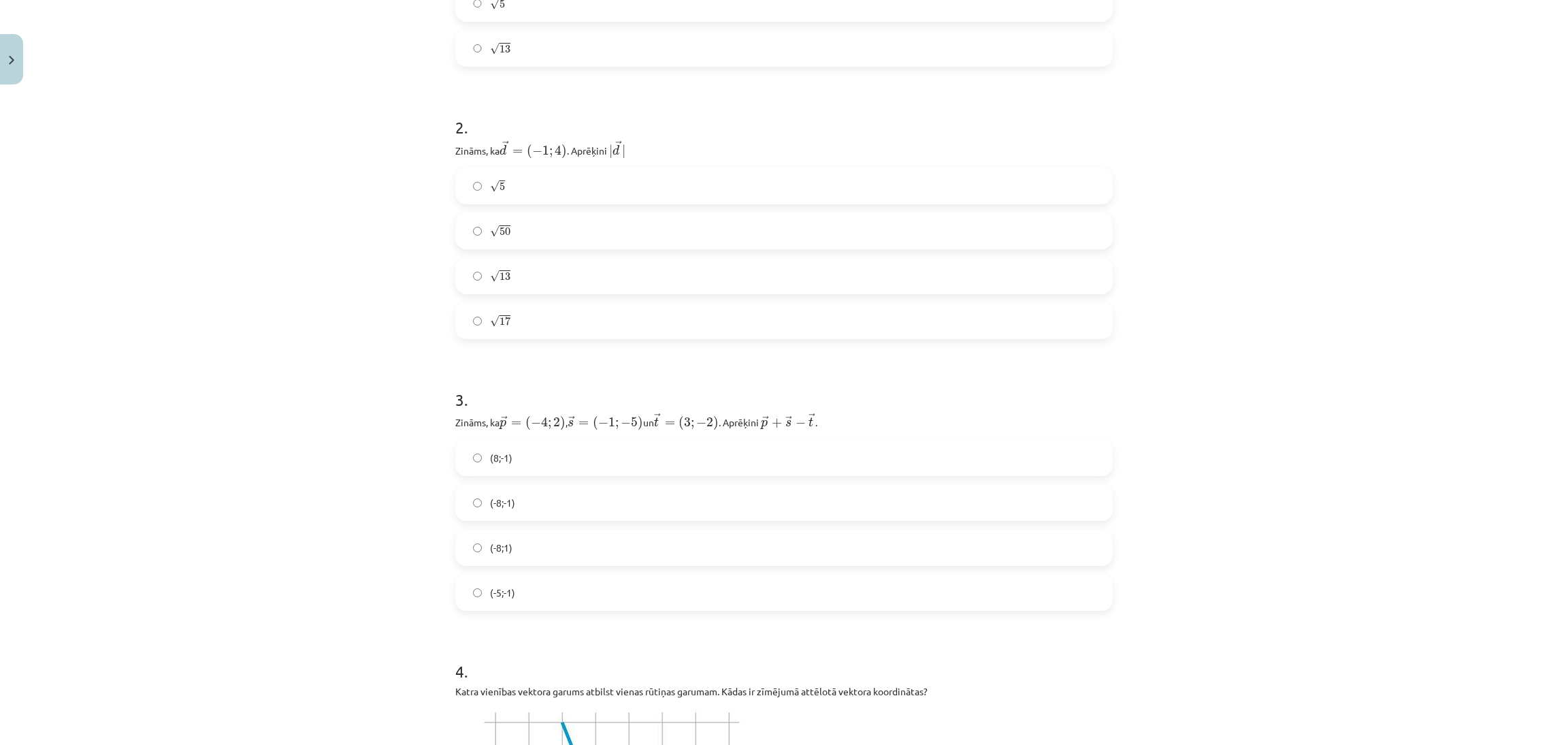
scroll to position [575, 0]
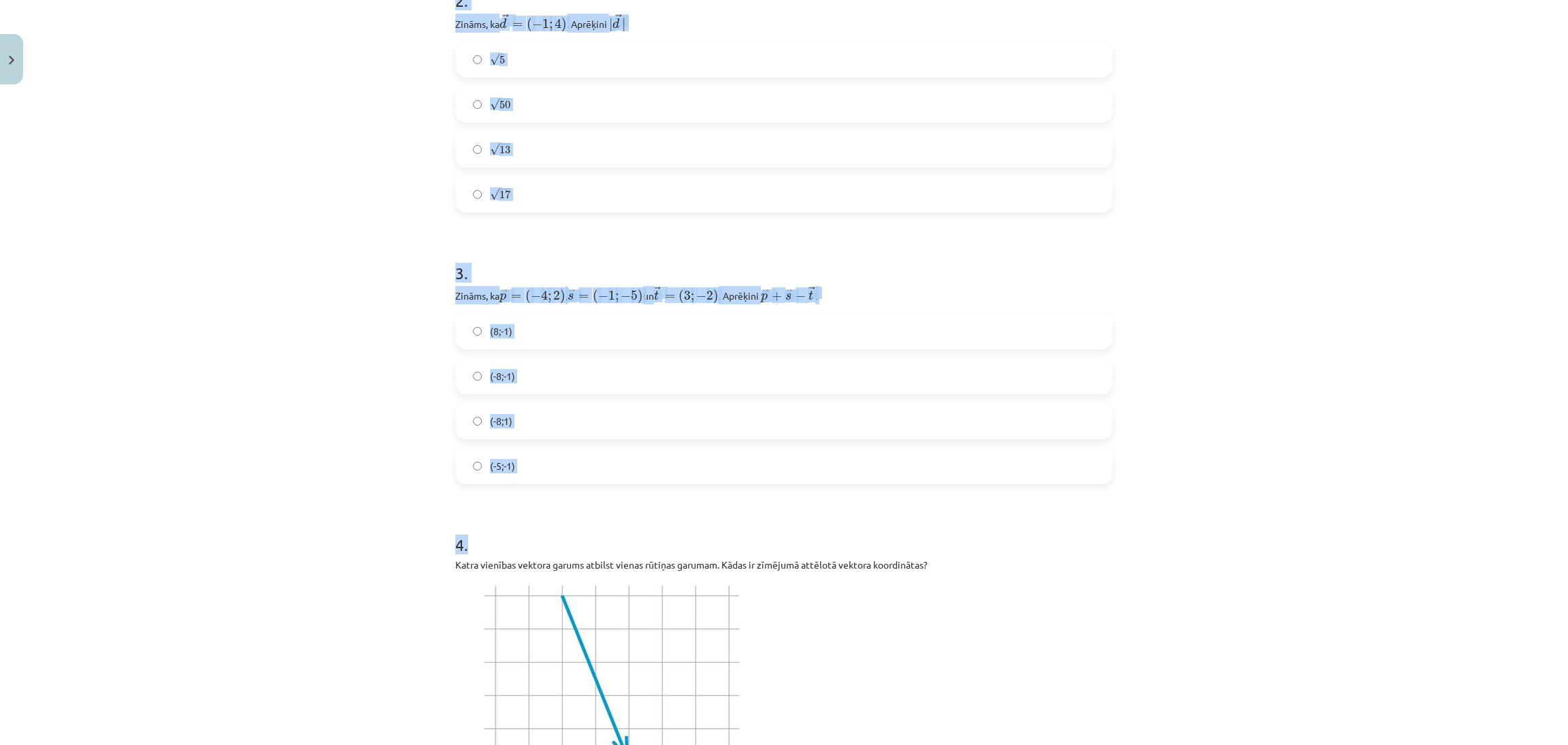
drag, startPoint x: 669, startPoint y: 219, endPoint x: 824, endPoint y: 482, distance: 305.3
click at [824, 482] on div "Mācību tēma: Matemātikas i - 10. klases 1. ieskaites mācību materiāls (a,b) #8 …" at bounding box center [784, 372] width 1568 height 745
click at [1398, 344] on div "Mācību tēma: Matemātikas i - 10. klases 1. ieskaites mācību materiāls (a,b) #8 …" at bounding box center [784, 372] width 1568 height 745
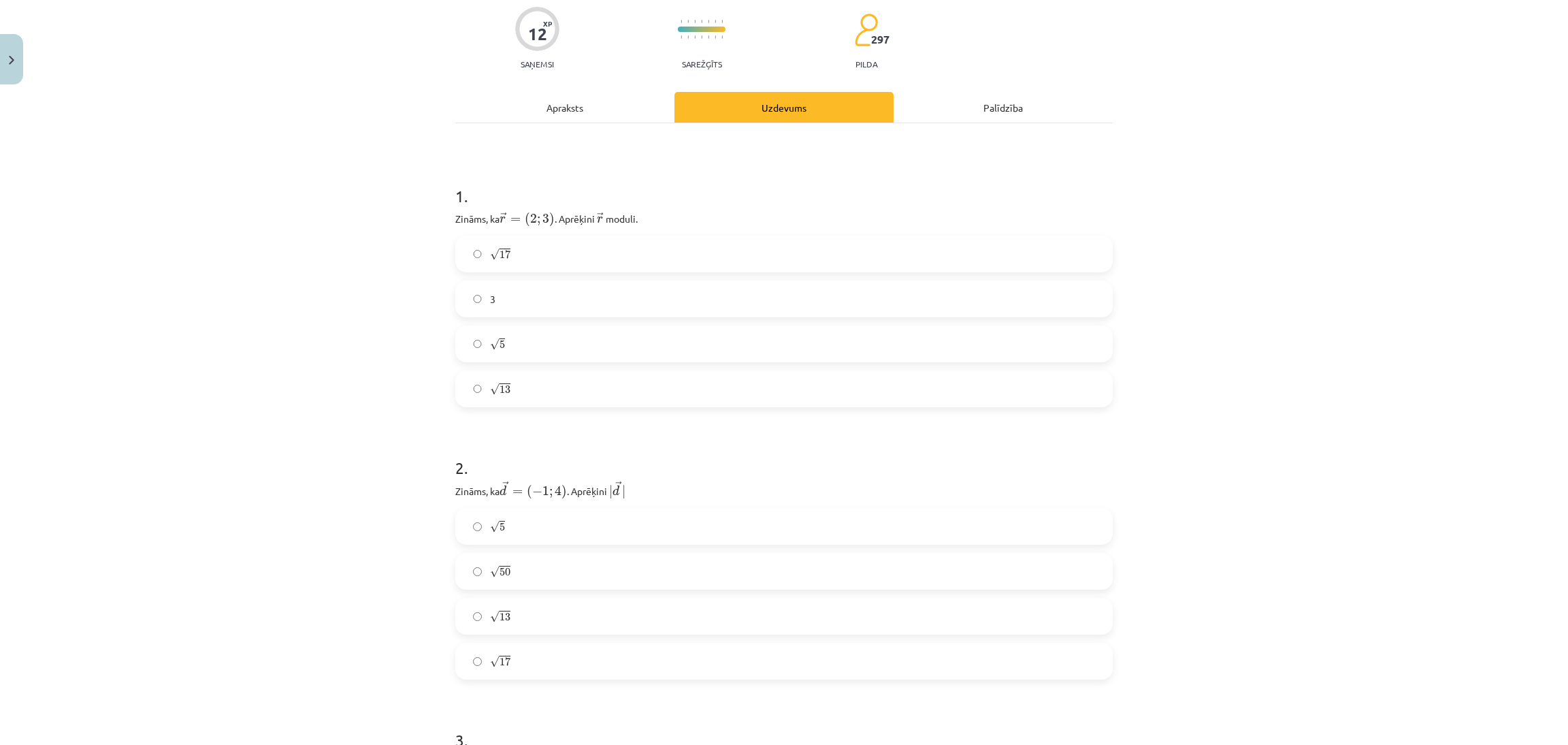
scroll to position [92, 0]
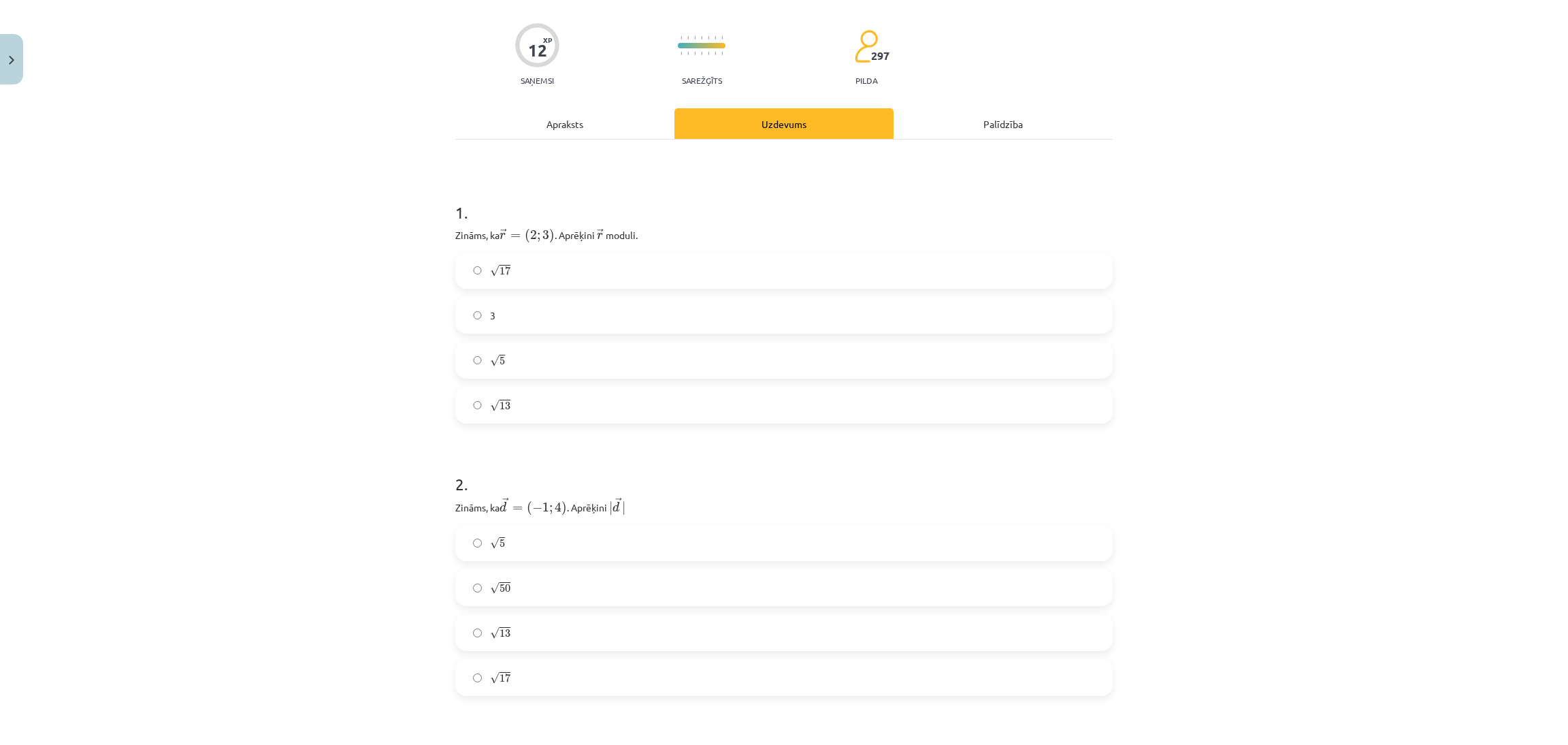
click at [654, 406] on label "√ 13 13" at bounding box center [784, 406] width 654 height 34
click at [635, 664] on label "√ 17 17" at bounding box center [784, 678] width 654 height 34
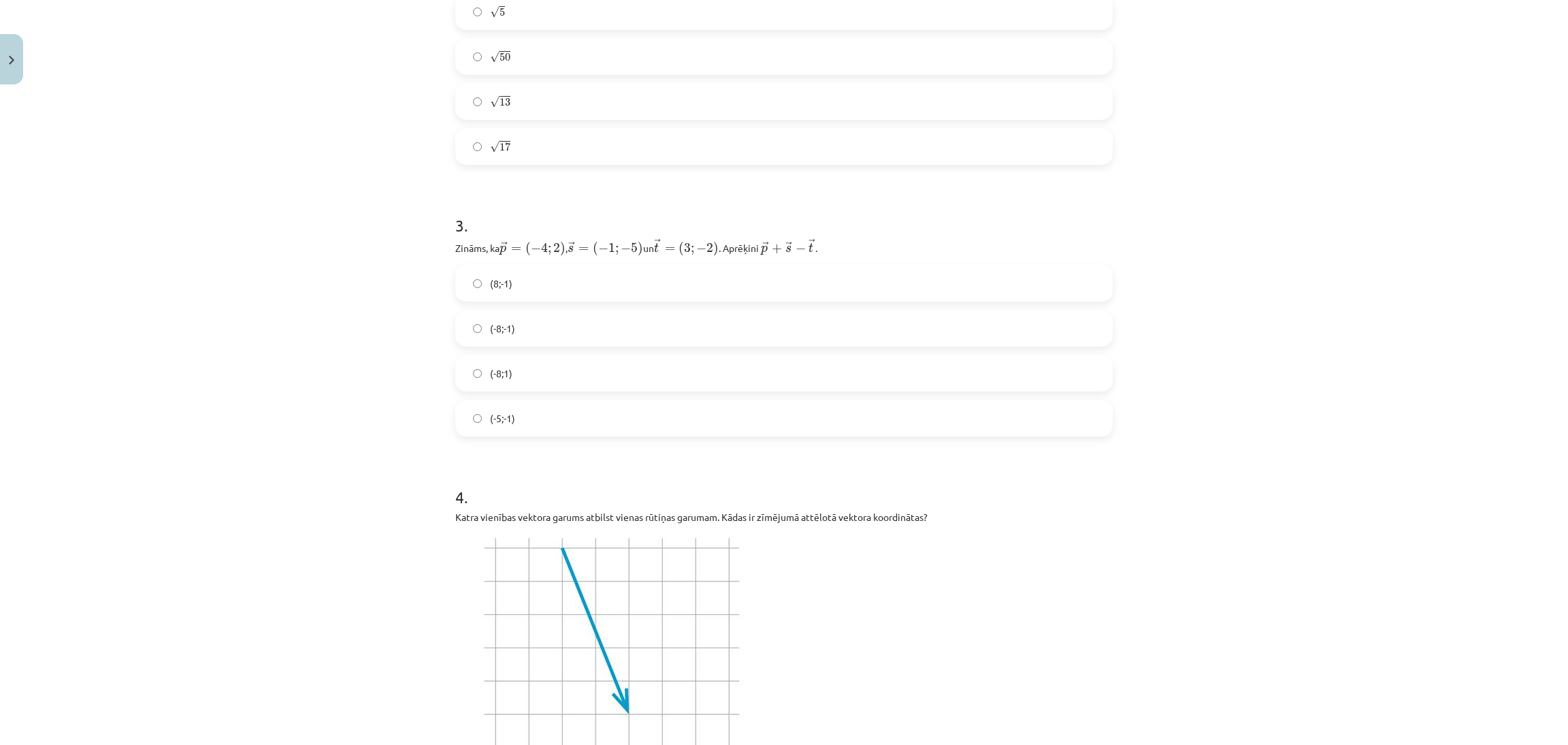
scroll to position [785, 0]
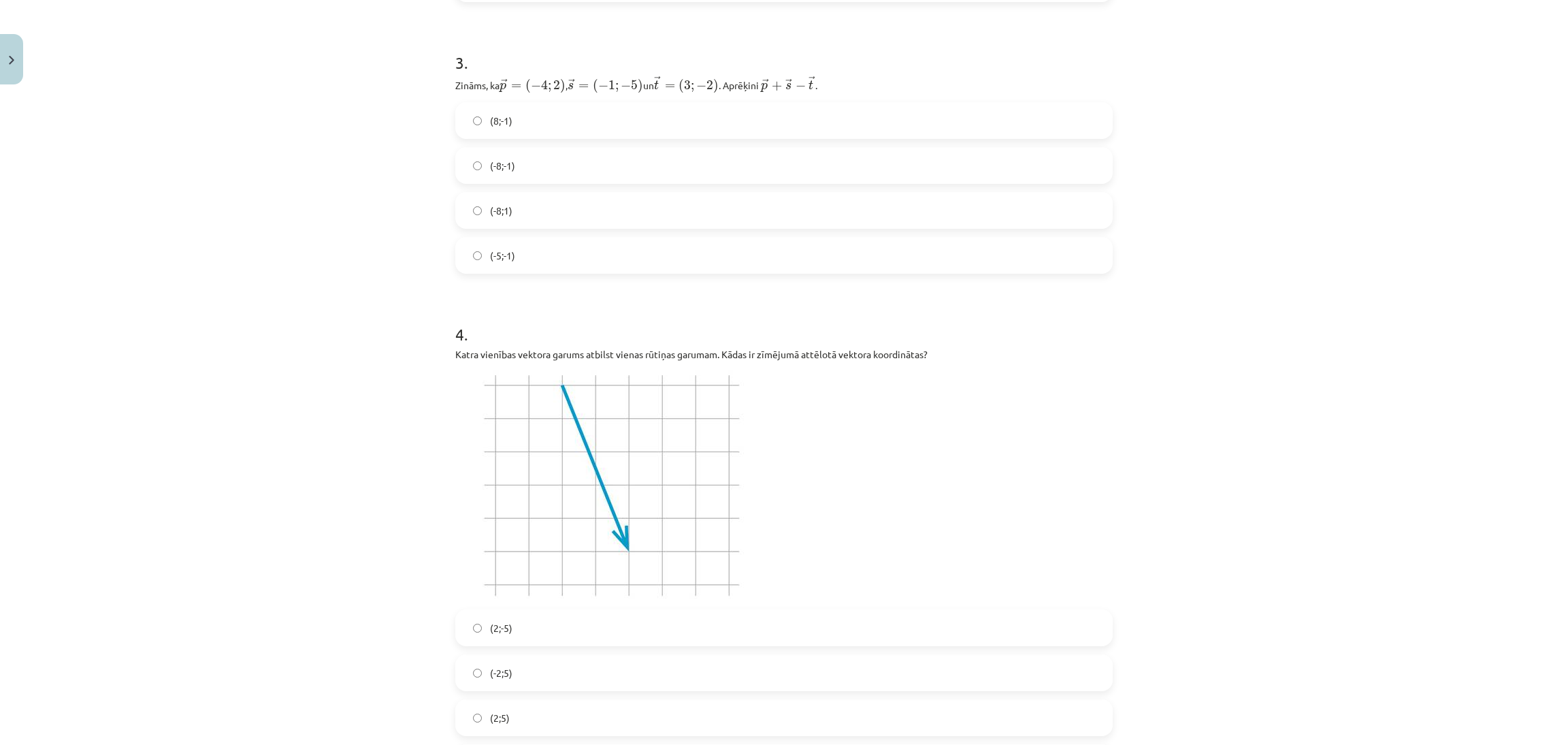
click at [716, 214] on label "(-8;1)" at bounding box center [784, 211] width 654 height 34
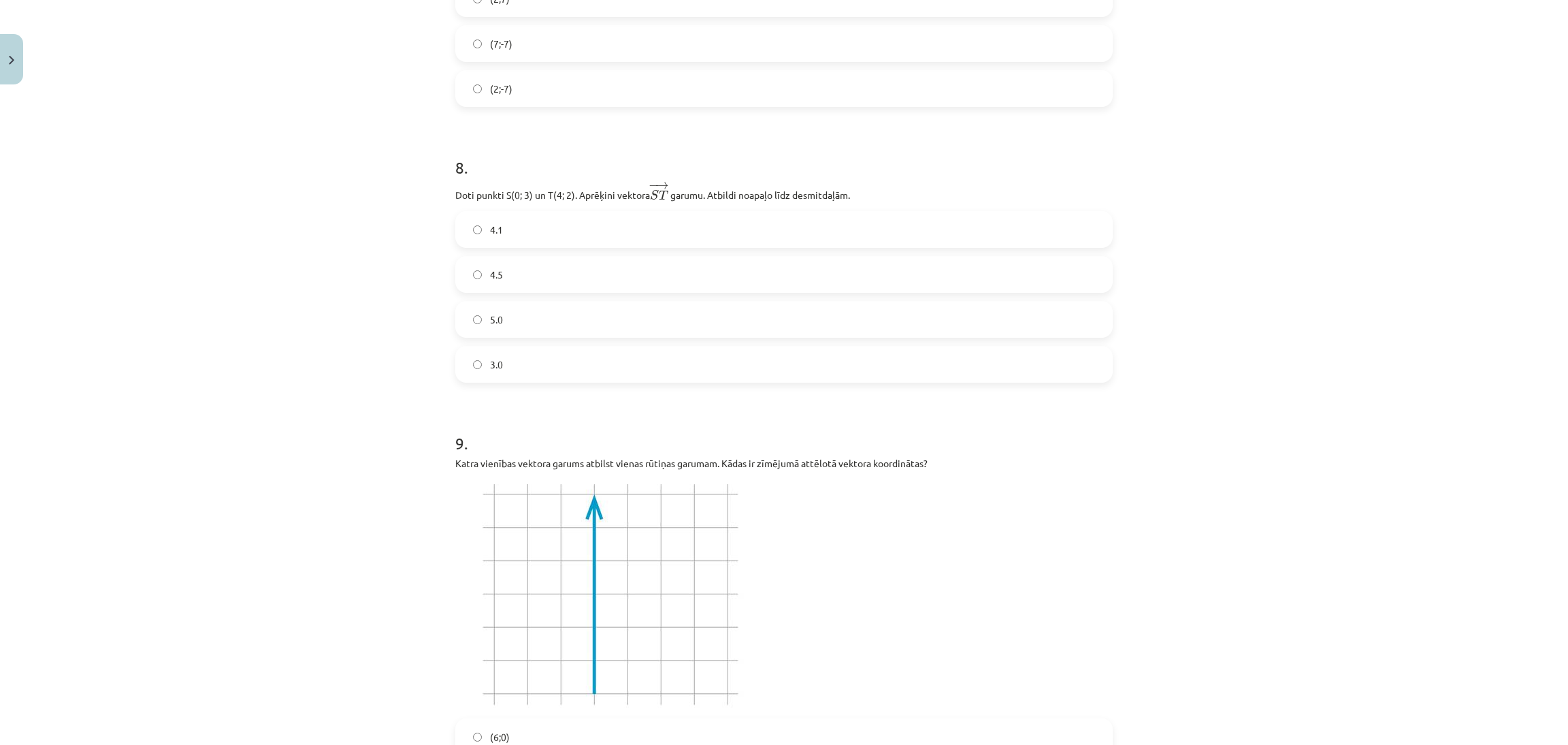
scroll to position [2382, 0]
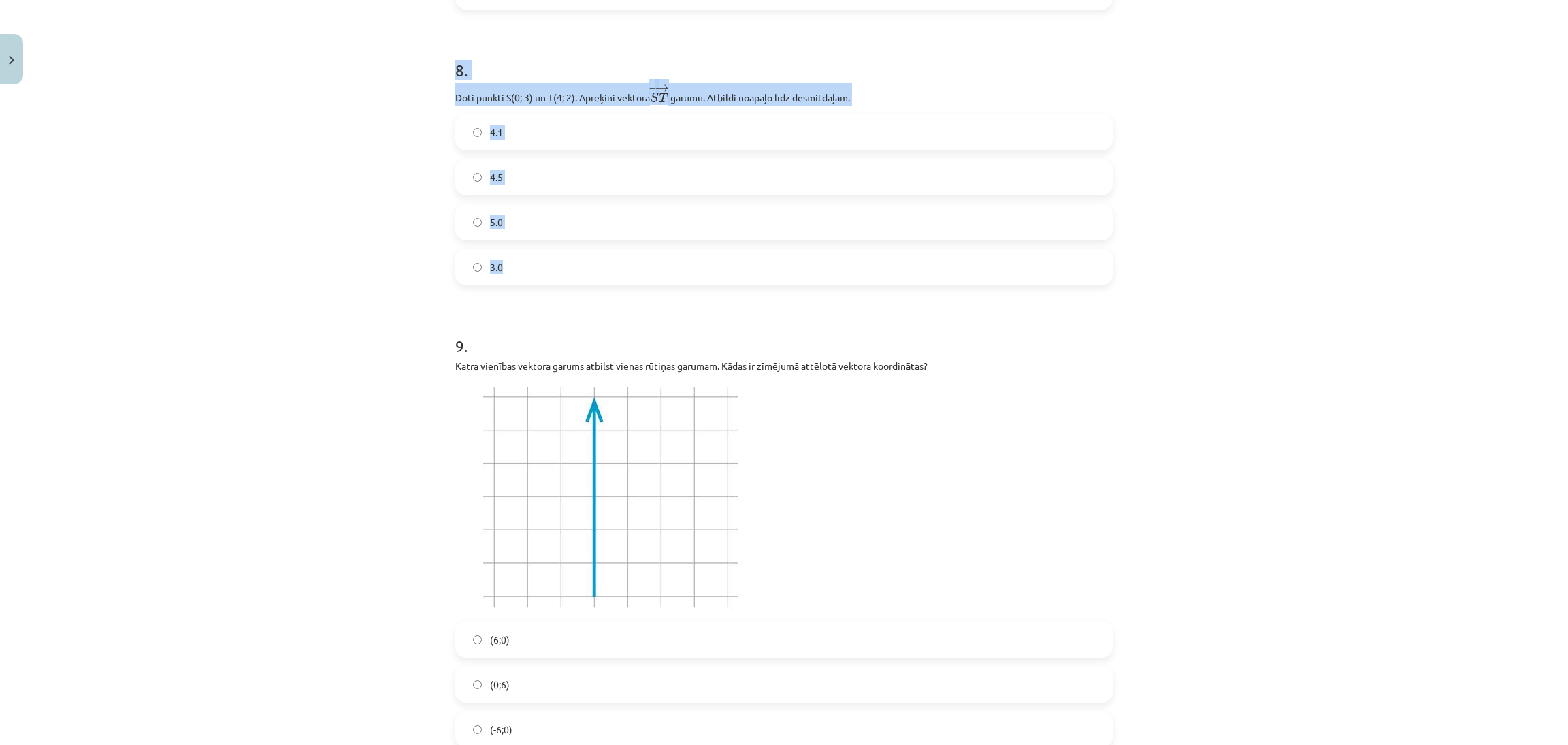
drag, startPoint x: 492, startPoint y: 233, endPoint x: 499, endPoint y: 282, distance: 49.5
click at [499, 282] on div "Mācību tēma: Matemātikas i - 10. klases 1. ieskaites mācību materiāls (a,b) #8 …" at bounding box center [784, 372] width 1568 height 745
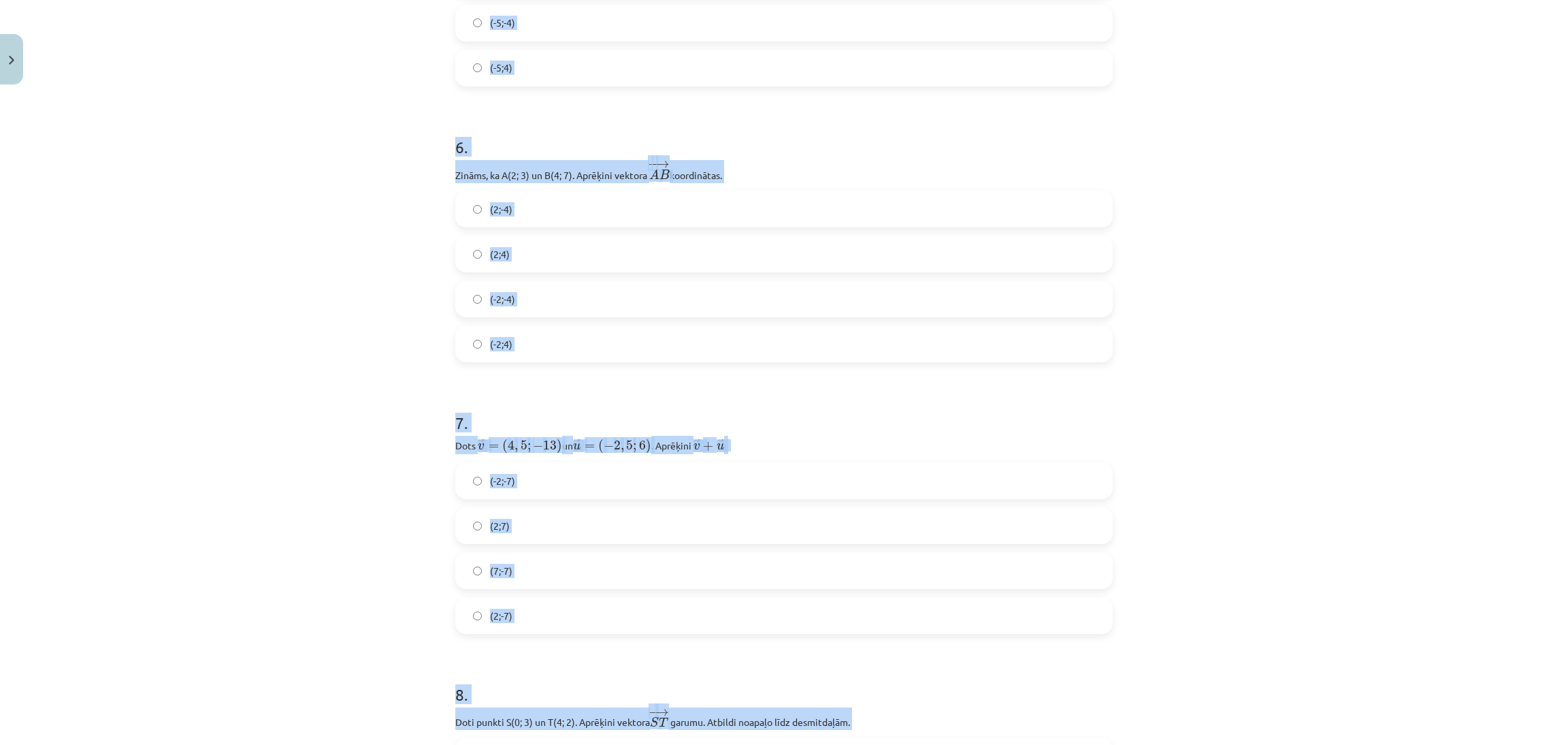
scroll to position [1406, 0]
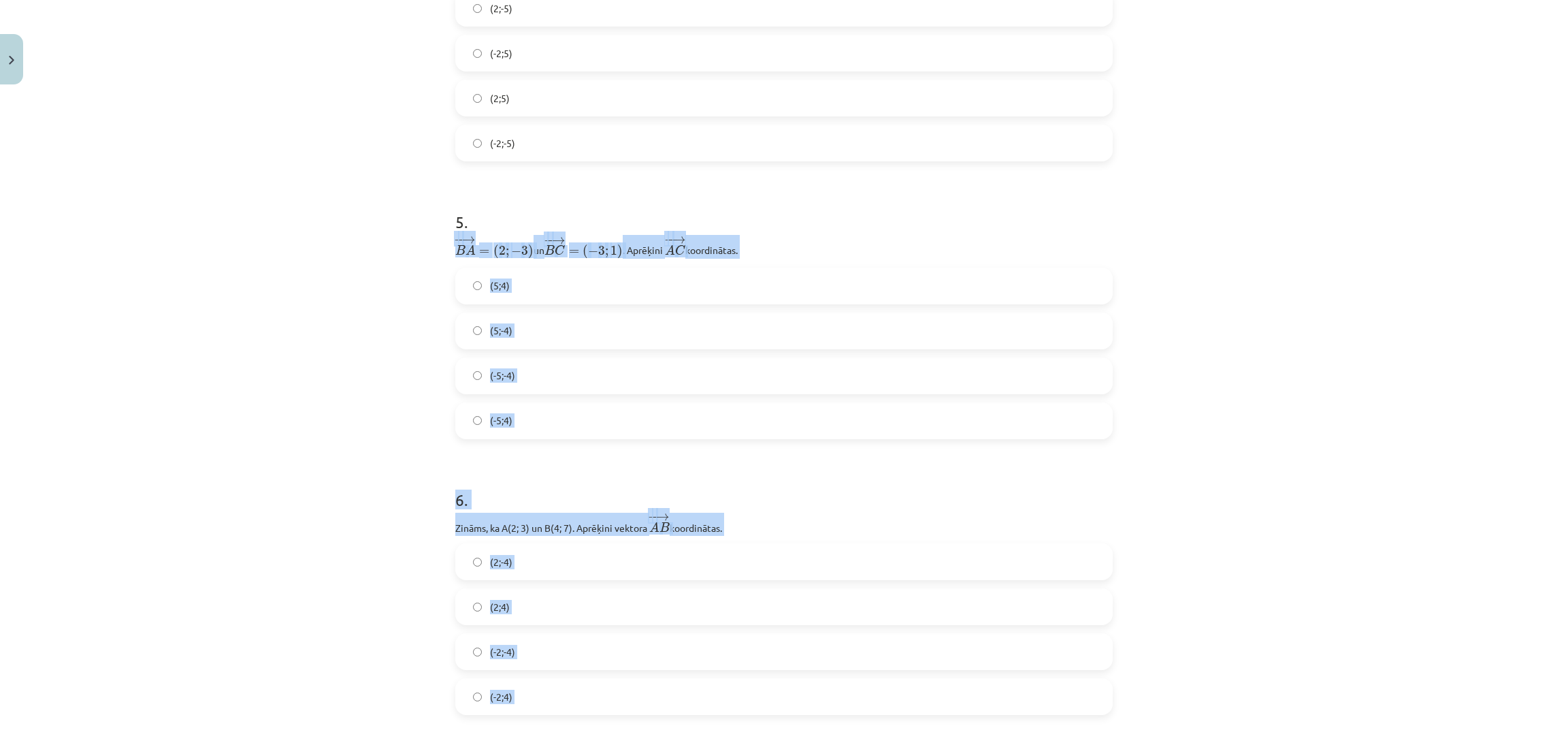
click at [1194, 366] on div "Mācību tēma: Matemātikas i - 10. klases 1. ieskaites mācību materiāls (a,b) #8 …" at bounding box center [784, 372] width 1568 height 745
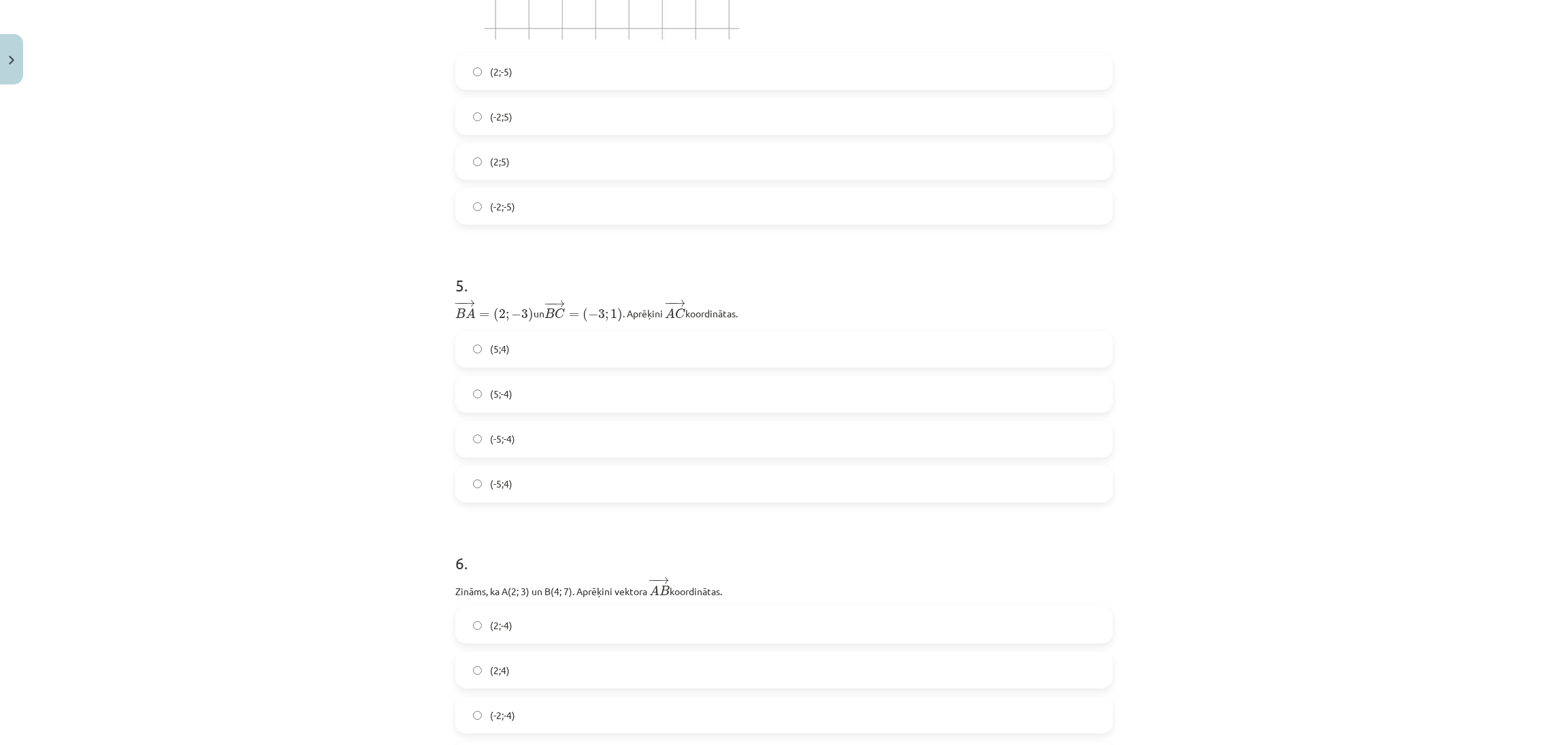
scroll to position [1375, 0]
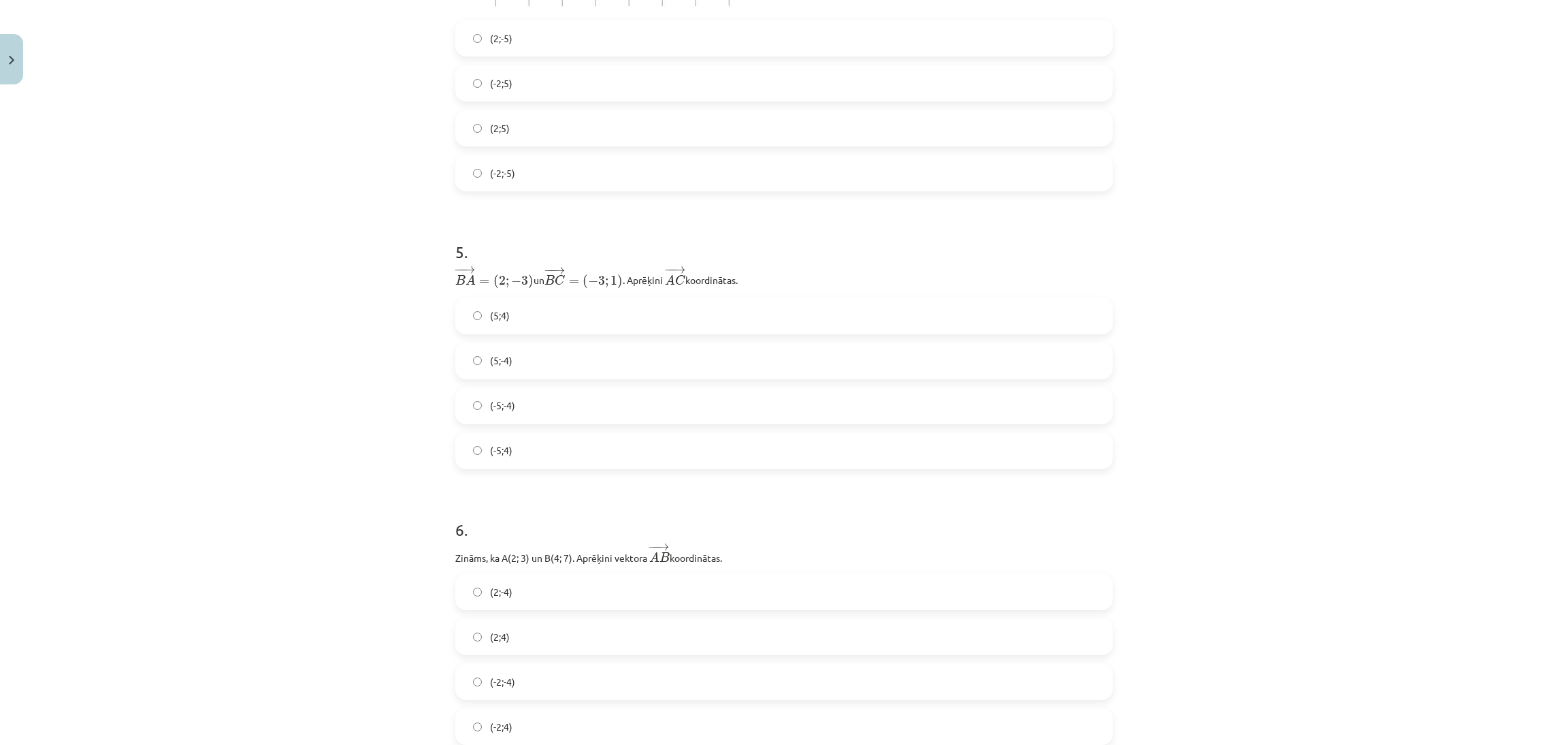
click at [753, 344] on label "(5;-4)" at bounding box center [784, 361] width 654 height 34
click at [917, 637] on label "(2;4)" at bounding box center [784, 636] width 654 height 34
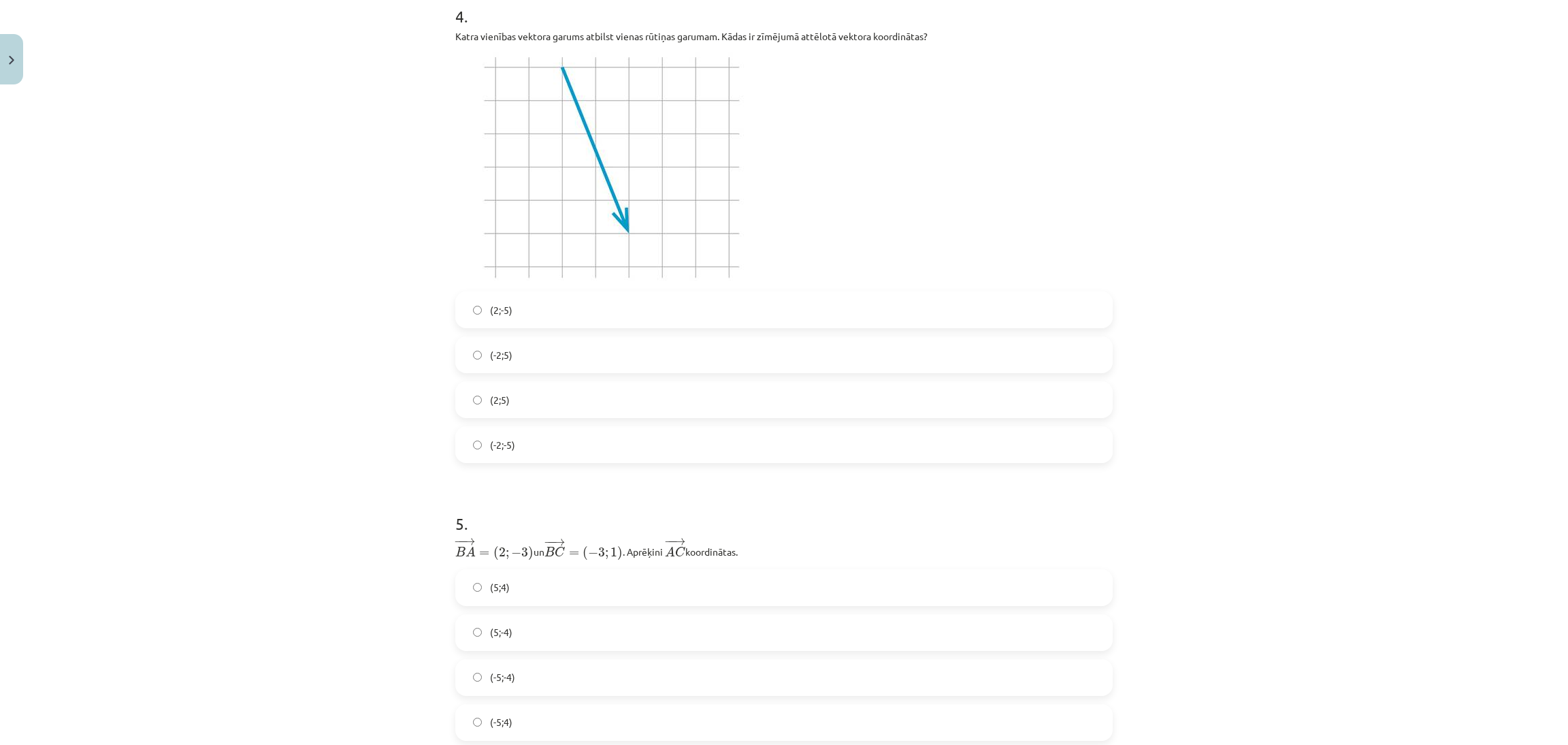
scroll to position [1170, 0]
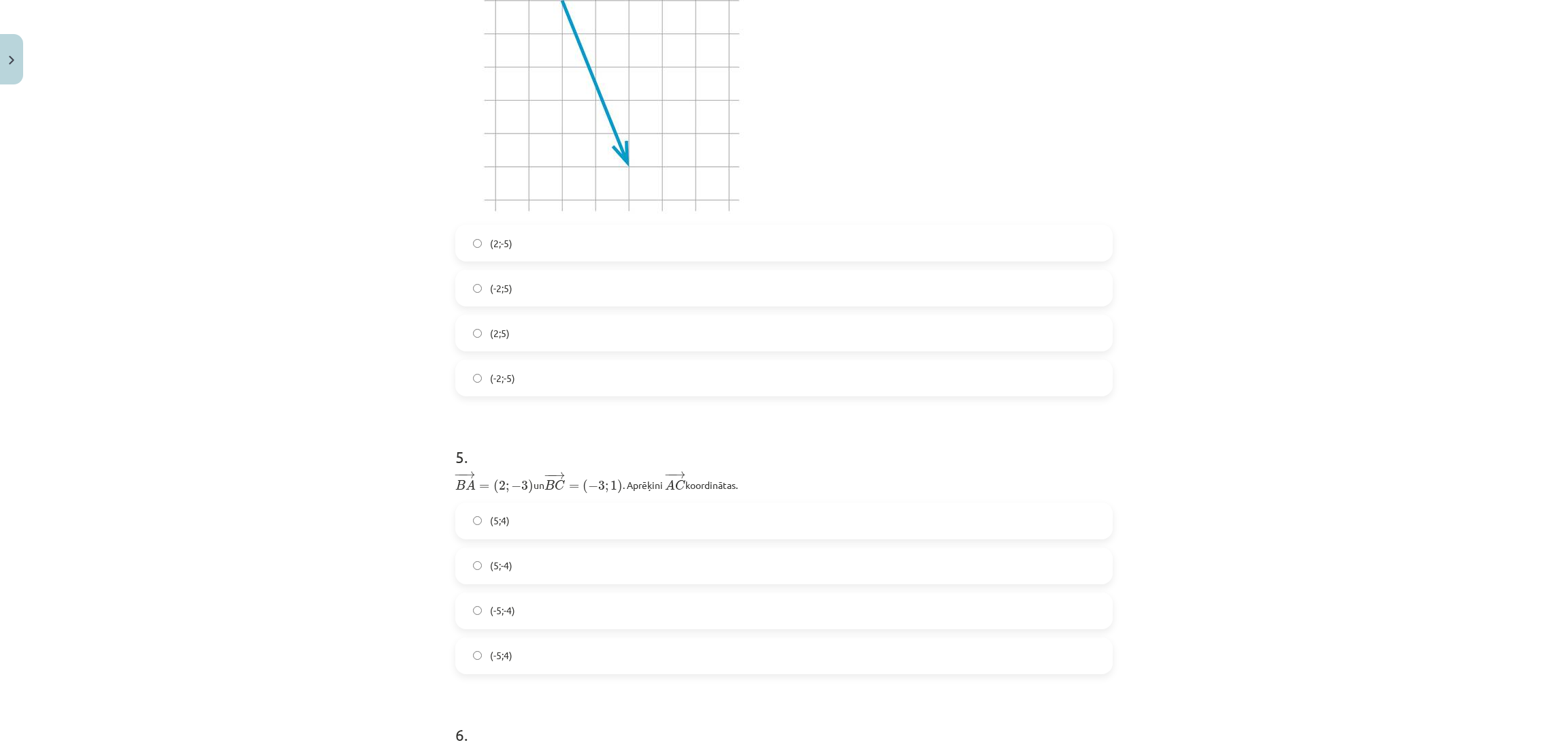
drag, startPoint x: 563, startPoint y: 243, endPoint x: 590, endPoint y: 245, distance: 27.1
click at [566, 245] on label "(2;-5)" at bounding box center [784, 243] width 654 height 34
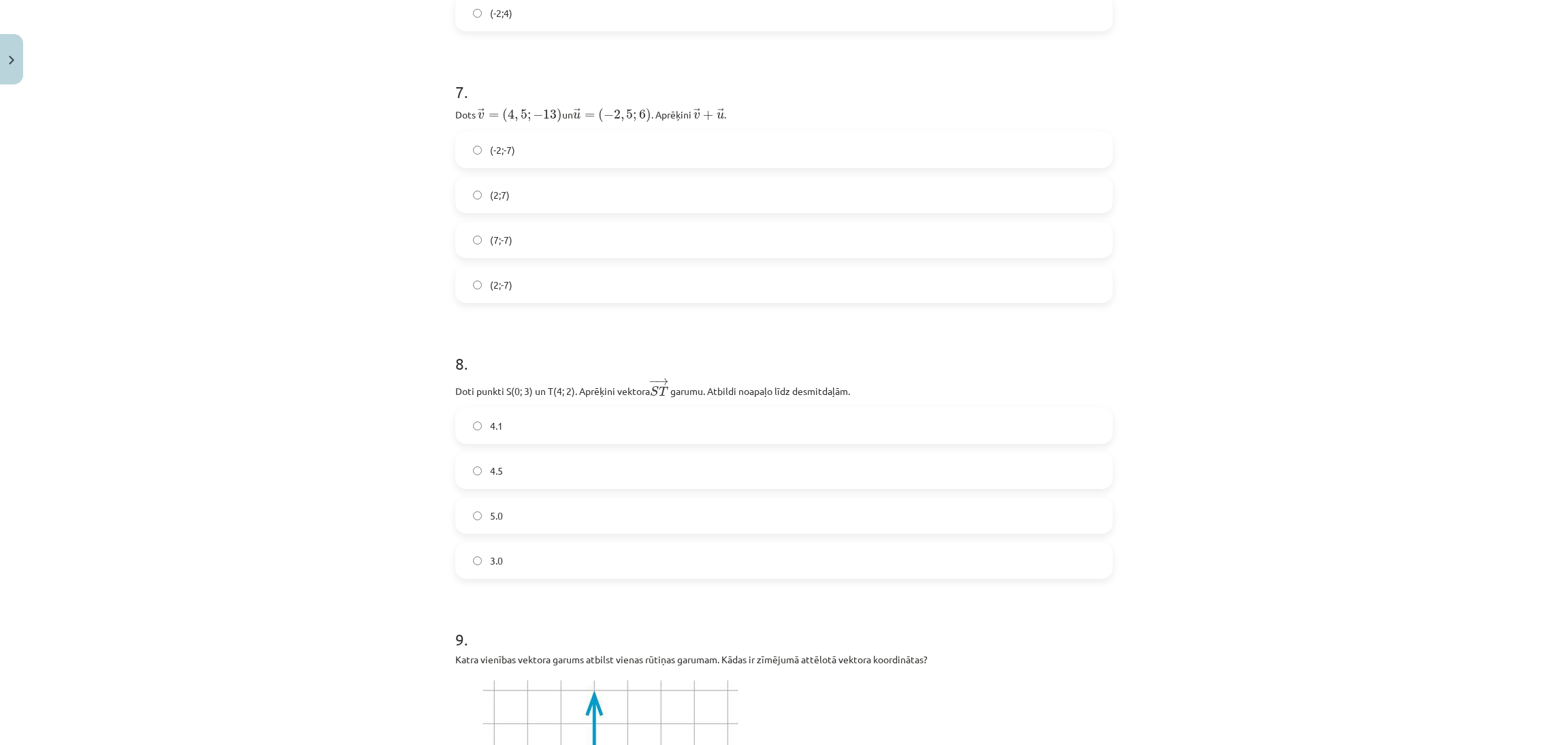
scroll to position [2095, 0]
click at [605, 270] on label "(2;-7)" at bounding box center [784, 279] width 654 height 34
click at [579, 424] on label "4.1" at bounding box center [784, 420] width 654 height 34
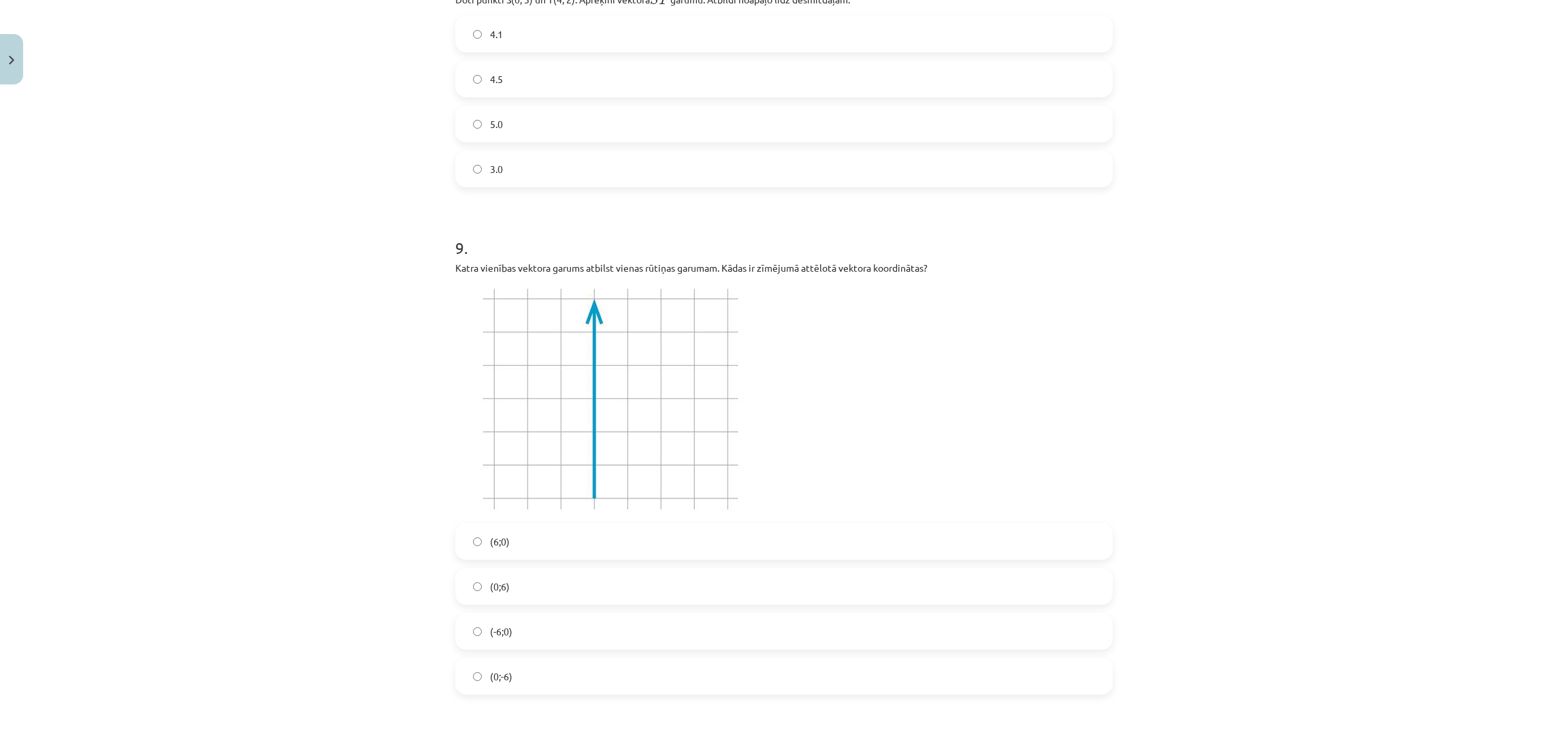
scroll to position [2604, 0]
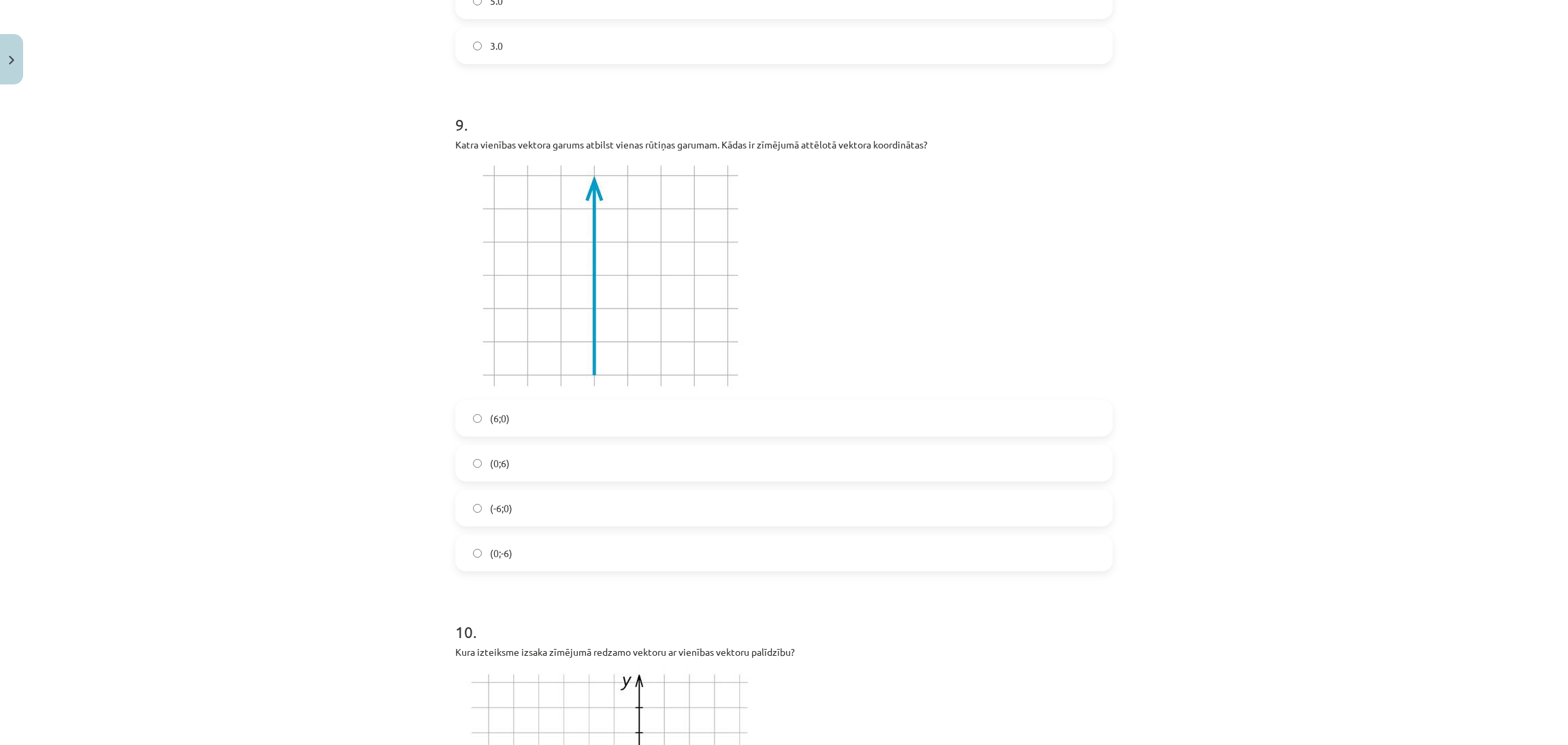
click at [697, 422] on label "(6;0)" at bounding box center [784, 419] width 654 height 34
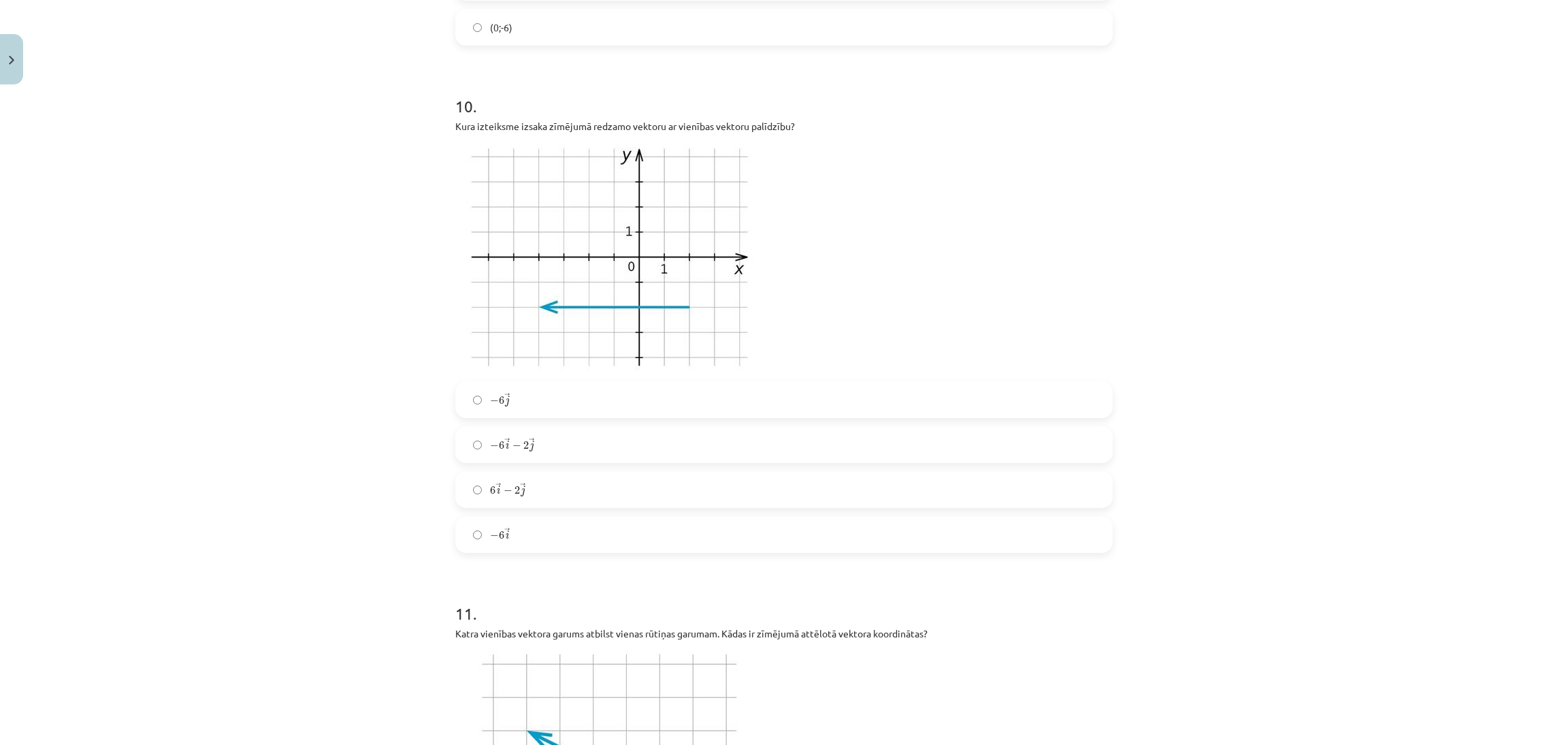
scroll to position [3089, 0]
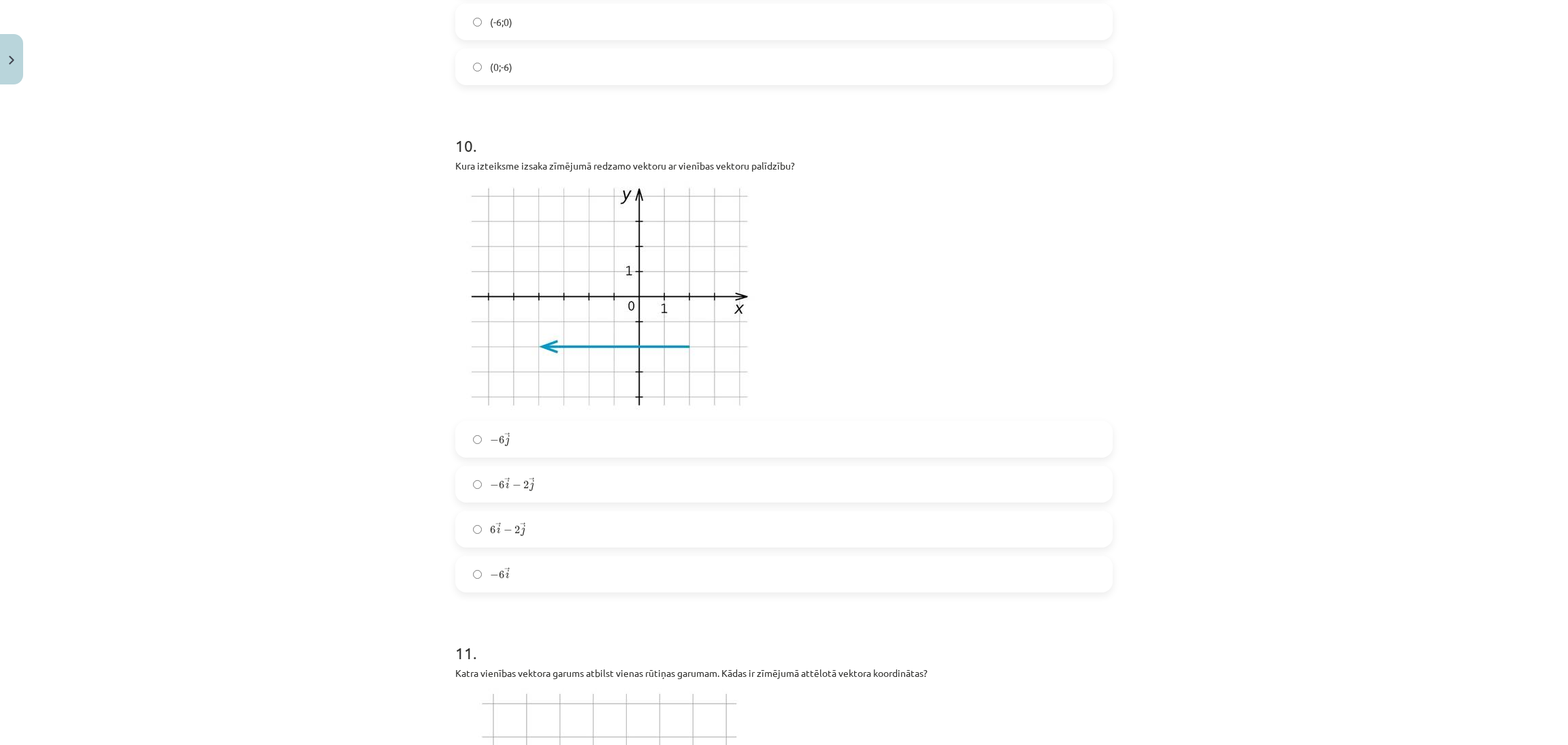
click at [654, 569] on label "− 6 → i − 6 i →" at bounding box center [784, 574] width 654 height 34
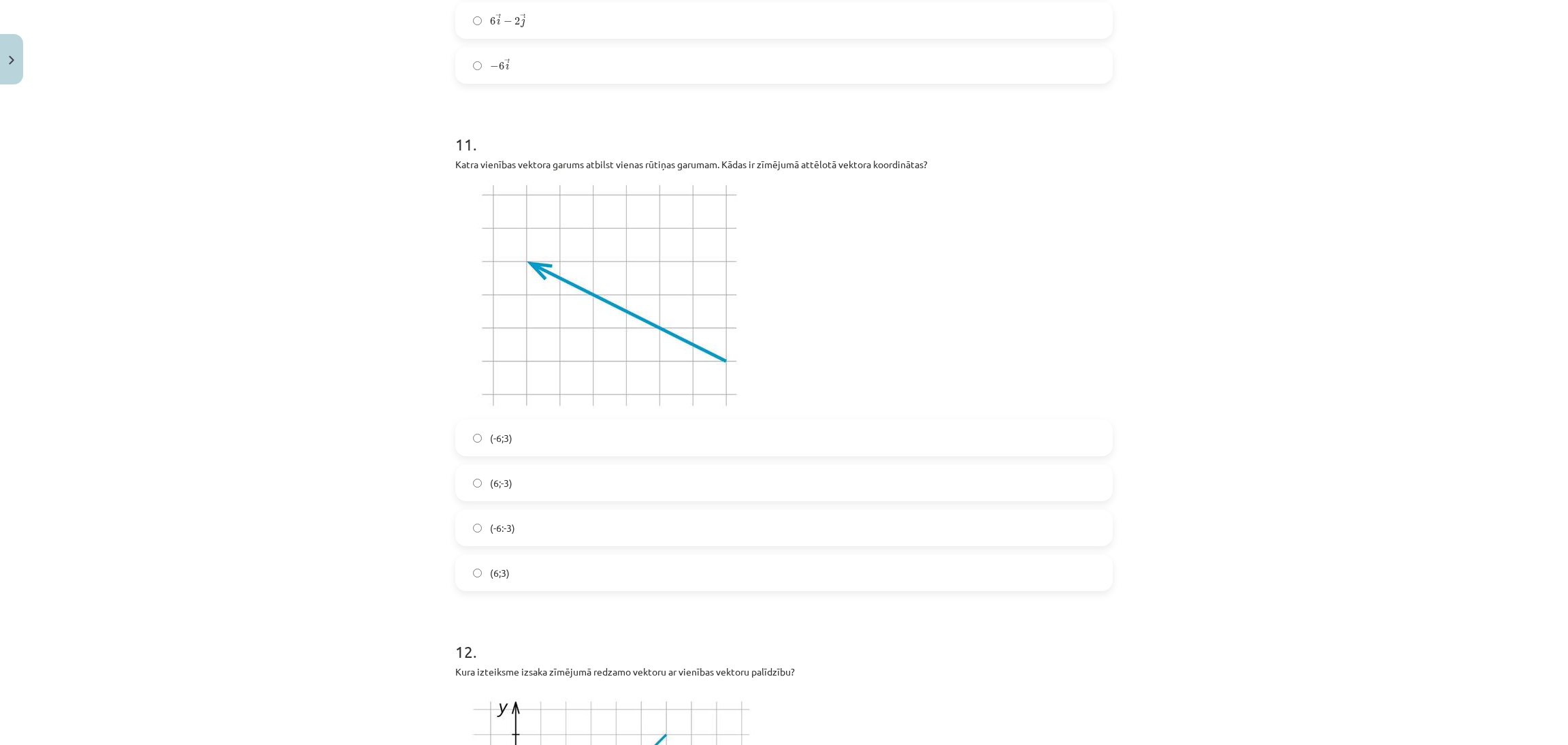
click at [765, 482] on label "(6;-3)" at bounding box center [784, 483] width 654 height 34
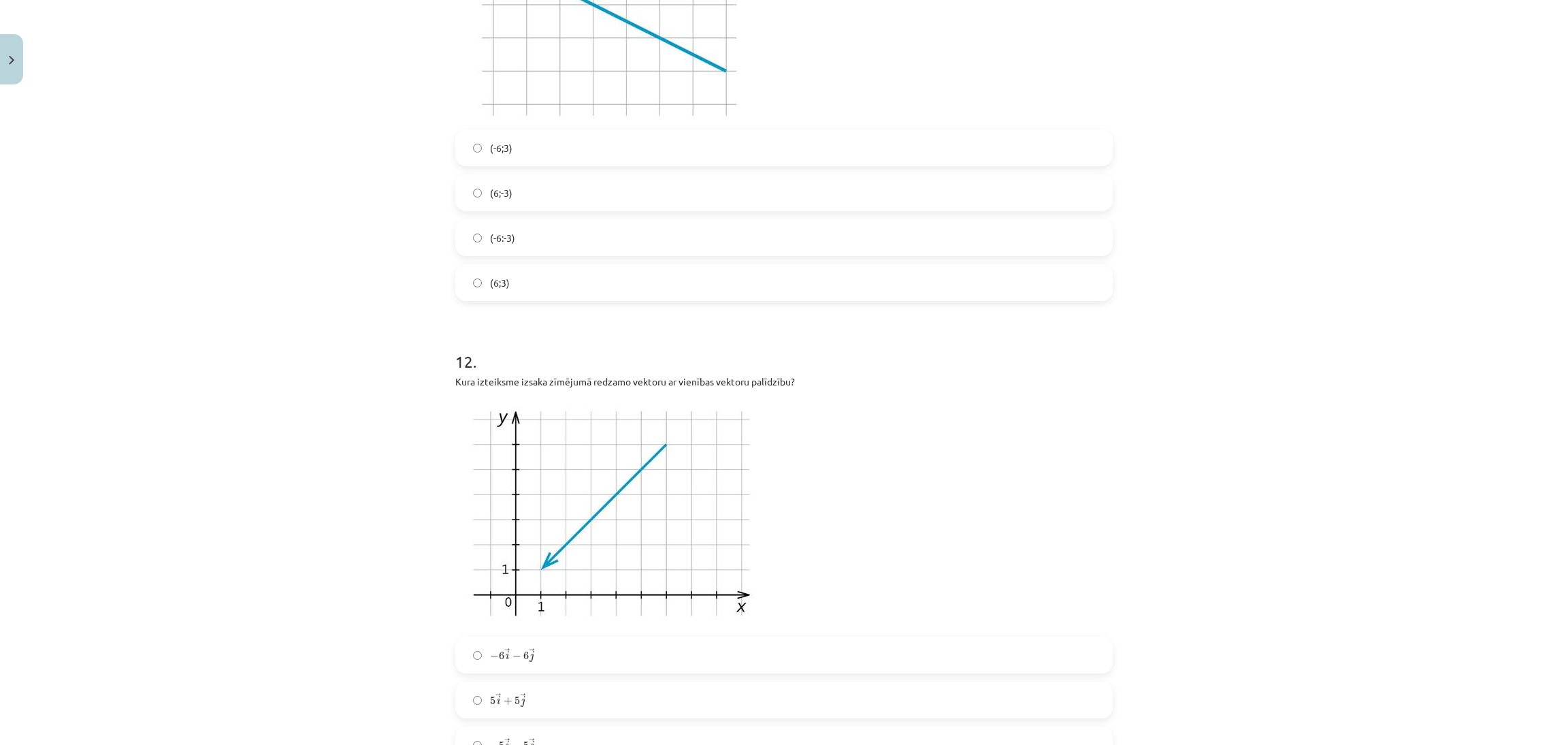
scroll to position [4079, 0]
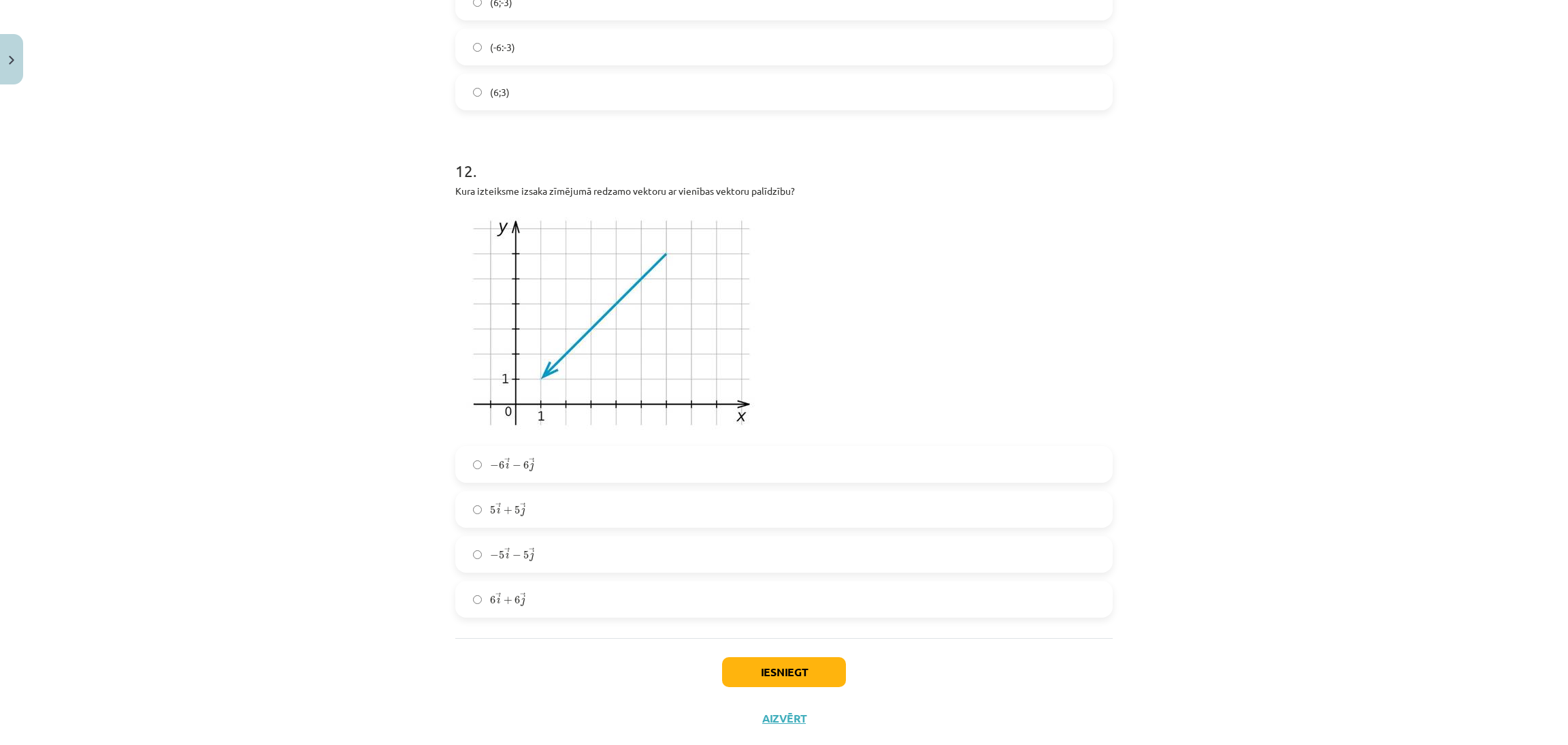
click at [631, 544] on label "− 5 → i − 5 → j − 5 i → − 5 j →" at bounding box center [784, 555] width 654 height 34
click at [778, 680] on button "Iesniegt" at bounding box center [784, 672] width 124 height 30
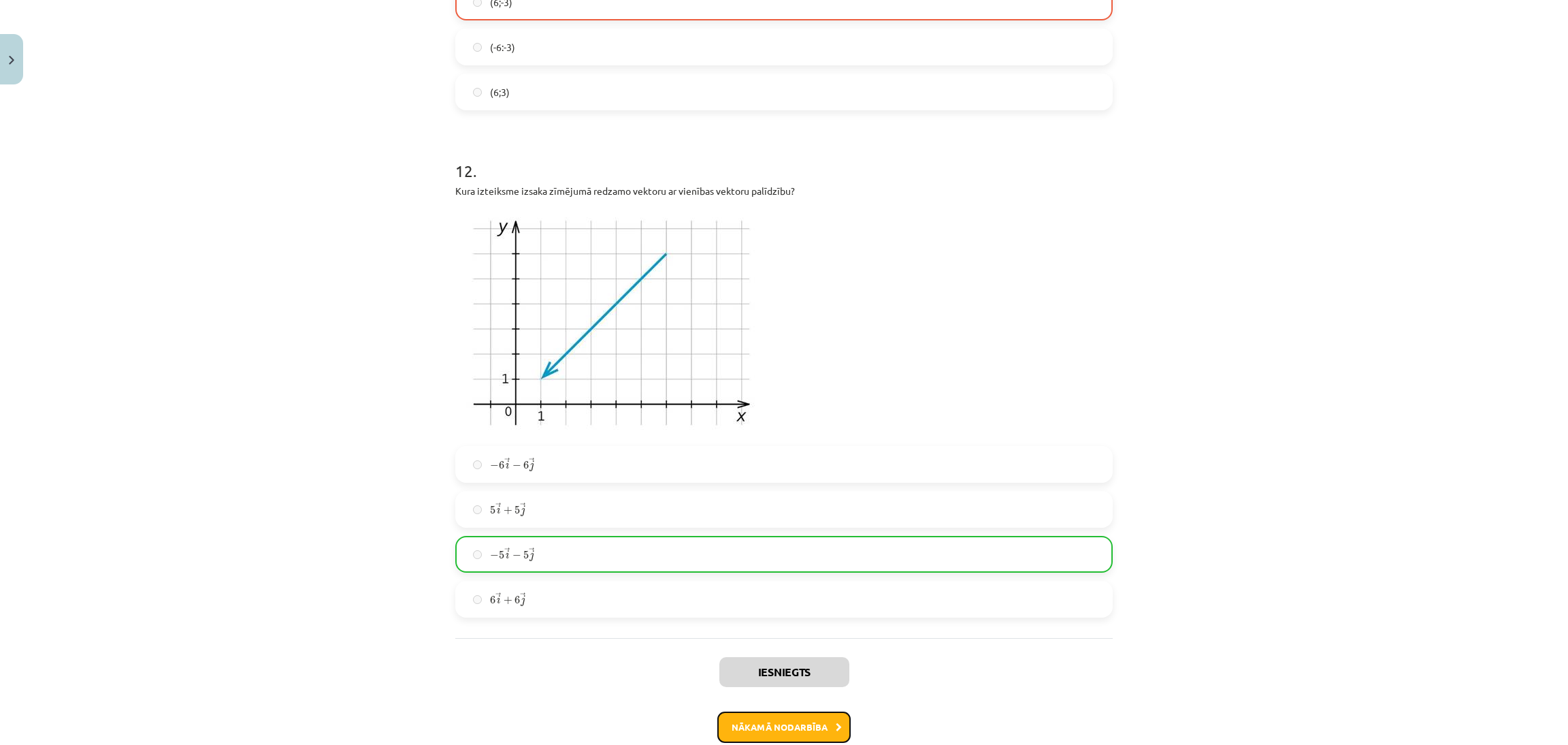
click at [800, 733] on button "Nākamā nodarbība" at bounding box center [784, 727] width 133 height 31
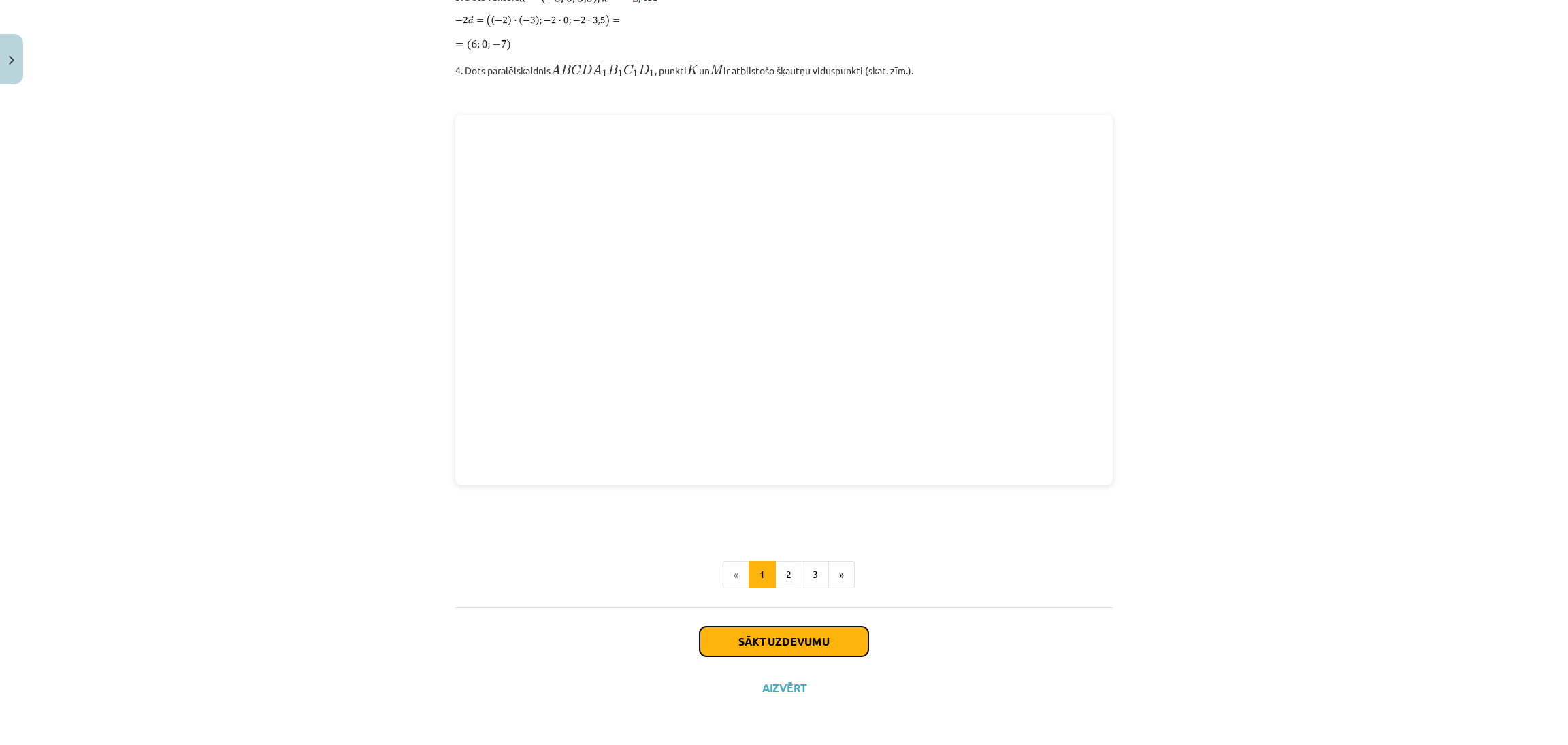
click at [827, 643] on button "Sākt uzdevumu" at bounding box center [784, 641] width 169 height 30
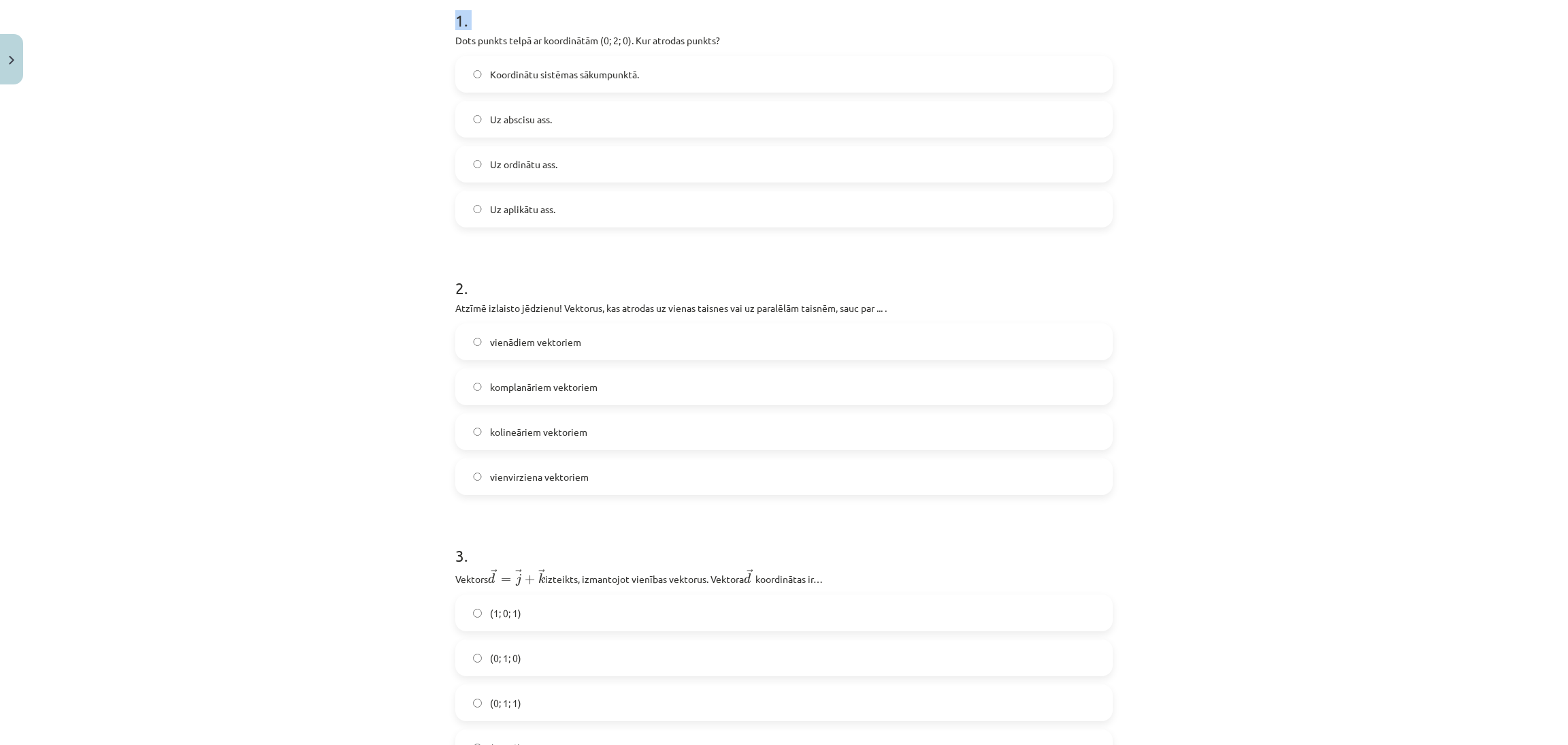
scroll to position [733, 0]
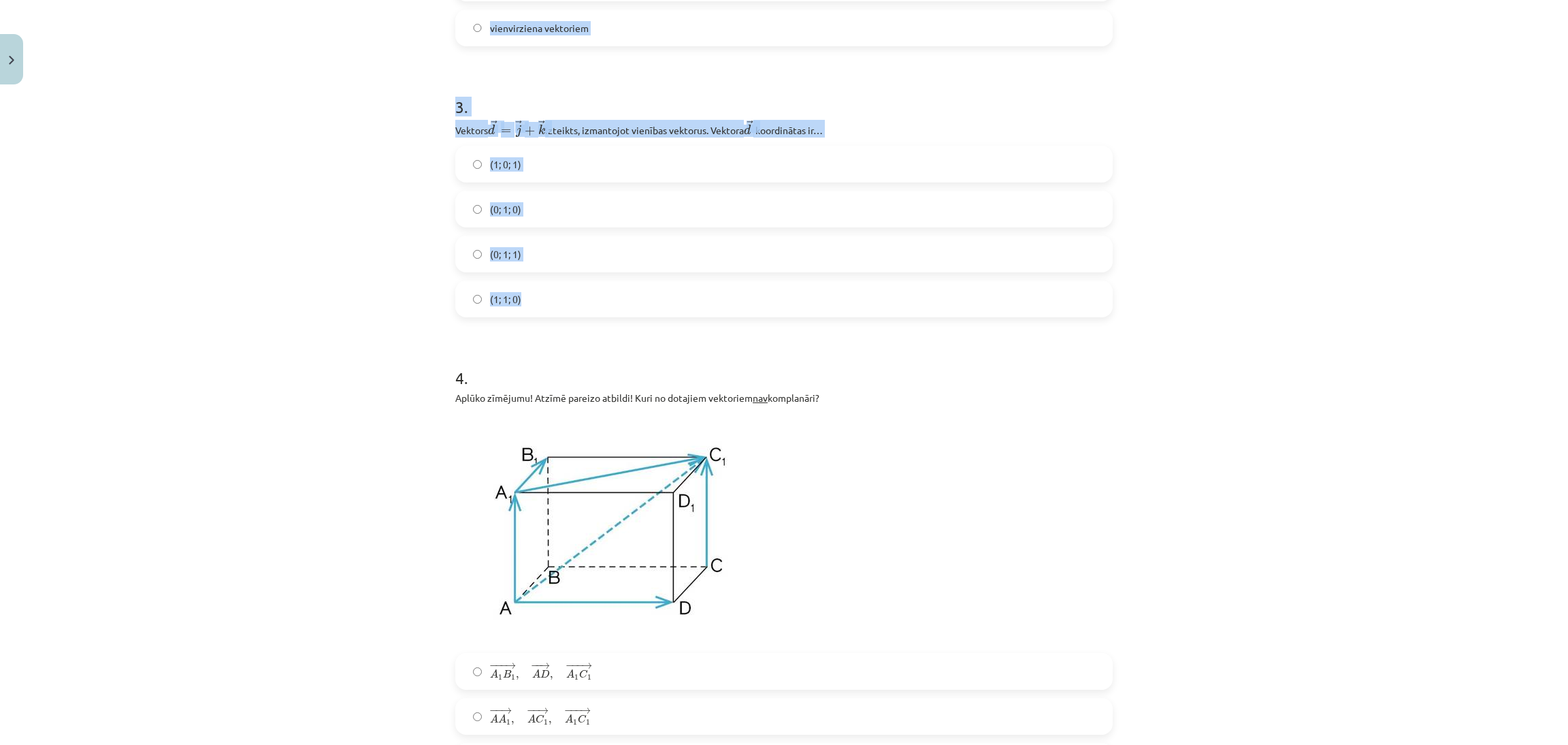
drag, startPoint x: 434, startPoint y: 287, endPoint x: 526, endPoint y: 297, distance: 92.5
click at [526, 297] on div "Mācību tēma: Matemātikas i - 10. klases 1. ieskaites mācību materiāls (a,b) #9 …" at bounding box center [784, 372] width 1568 height 745
click at [1156, 239] on div "Mācību tēma: Matemātikas i - 10. klases 1. ieskaites mācību materiāls (a,b) #9 …" at bounding box center [784, 372] width 1568 height 745
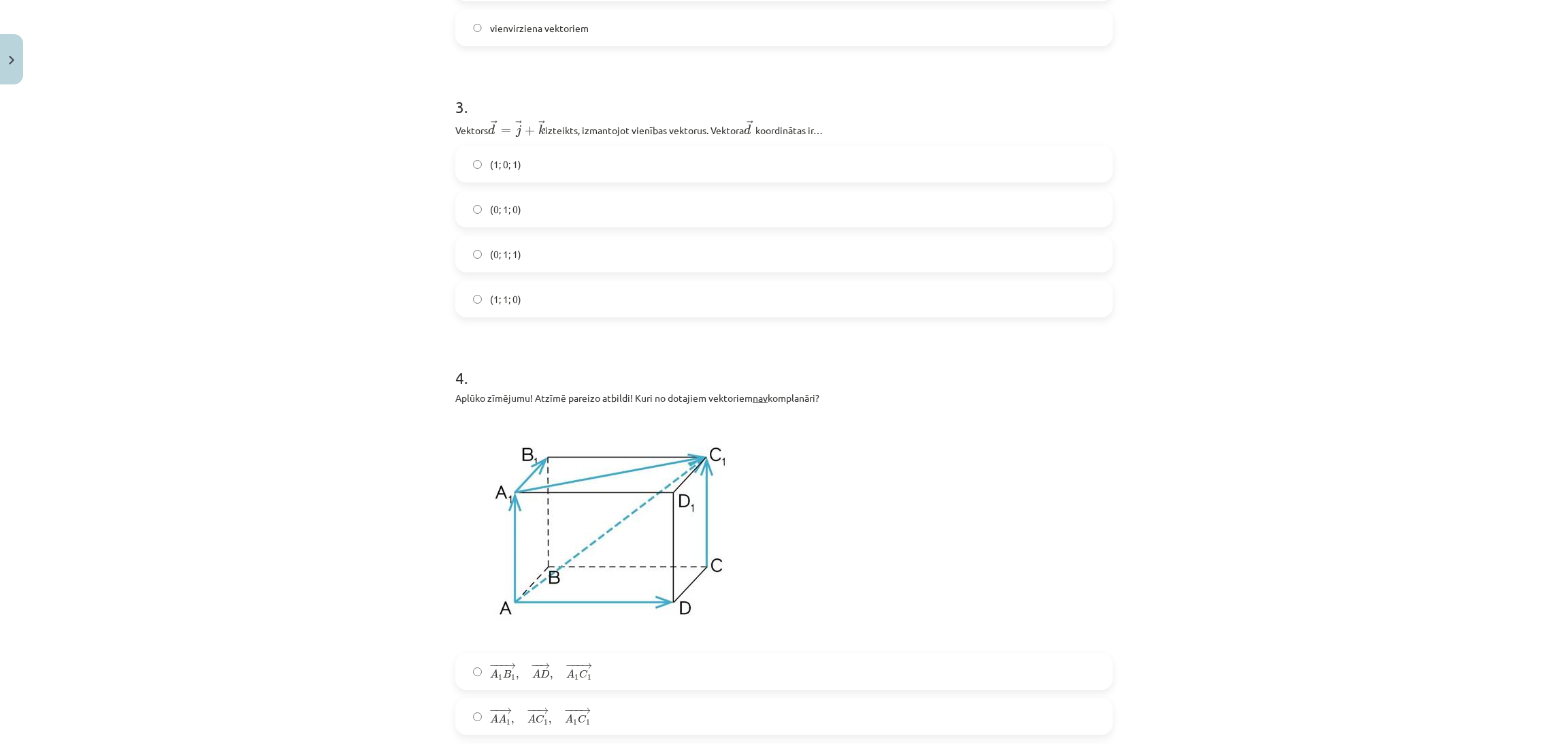
drag, startPoint x: 1515, startPoint y: 484, endPoint x: 1389, endPoint y: 438, distance: 134.1
click at [1505, 480] on div "Mācību tēma: Matemātikas i - 10. klases 1. ieskaites mācību materiāls (a,b) #9 …" at bounding box center [784, 372] width 1568 height 745
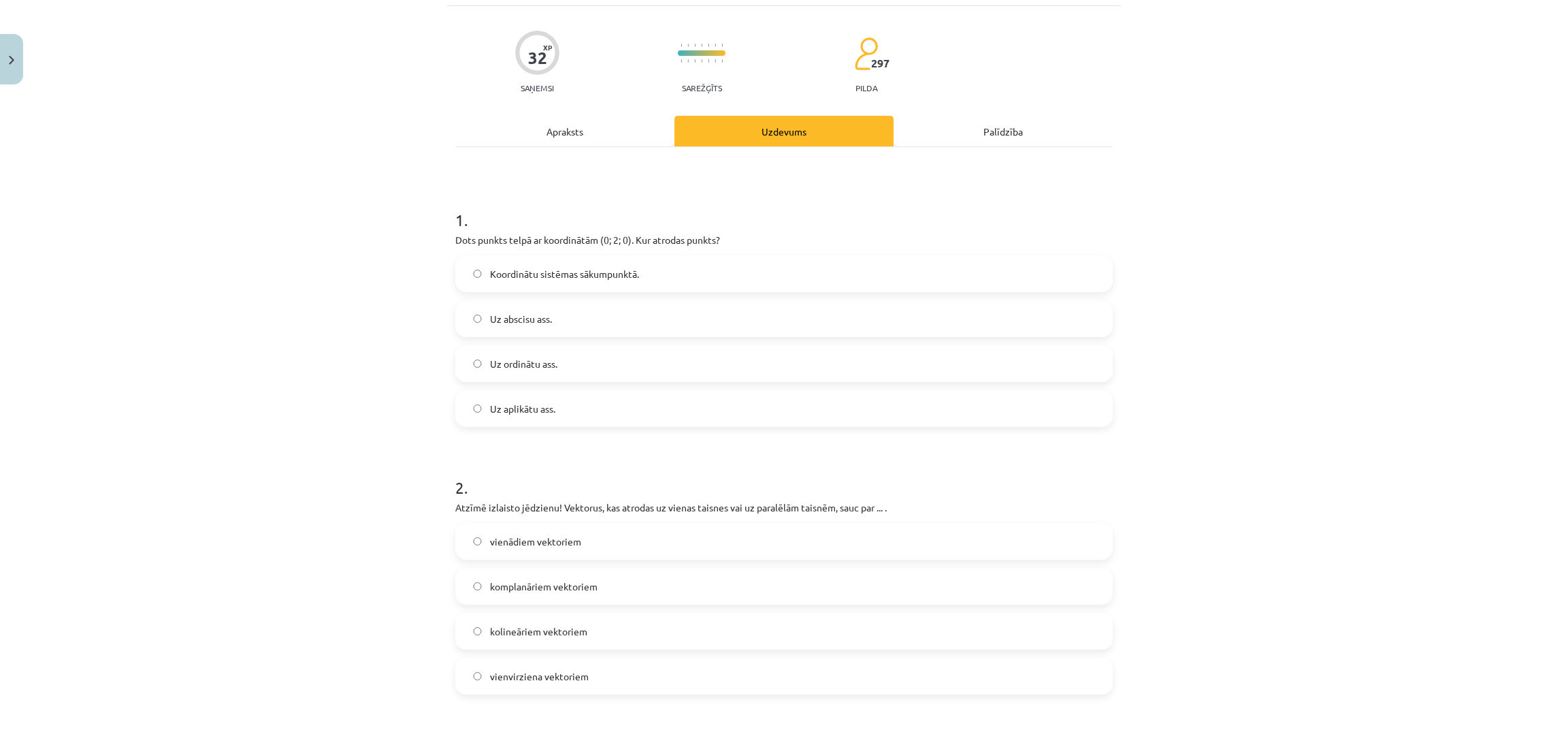
scroll to position [70, 0]
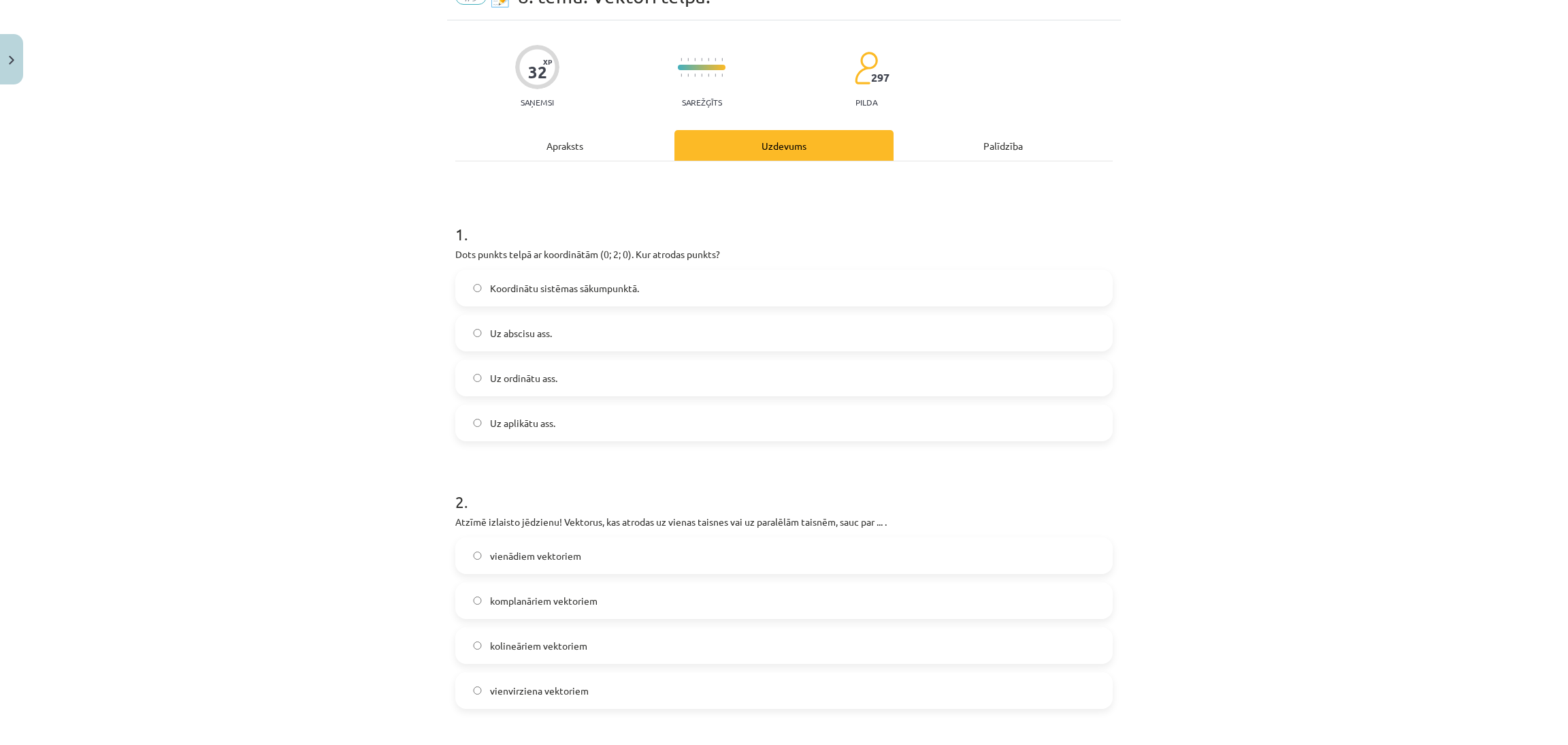
drag, startPoint x: 811, startPoint y: 385, endPoint x: 861, endPoint y: 355, distance: 58.3
click at [811, 385] on label "Uz ordinātu ass." at bounding box center [784, 378] width 654 height 34
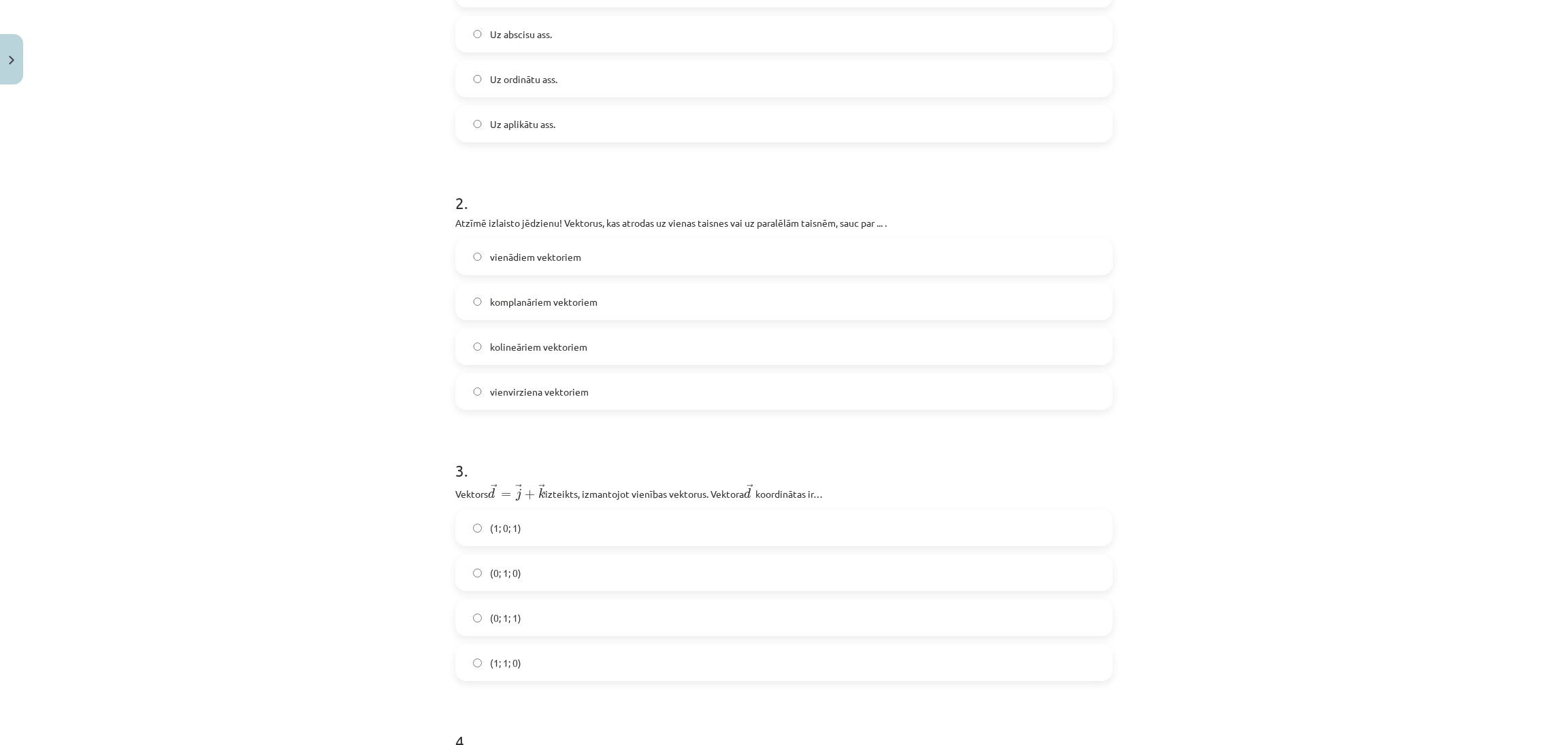
scroll to position [443, 0]
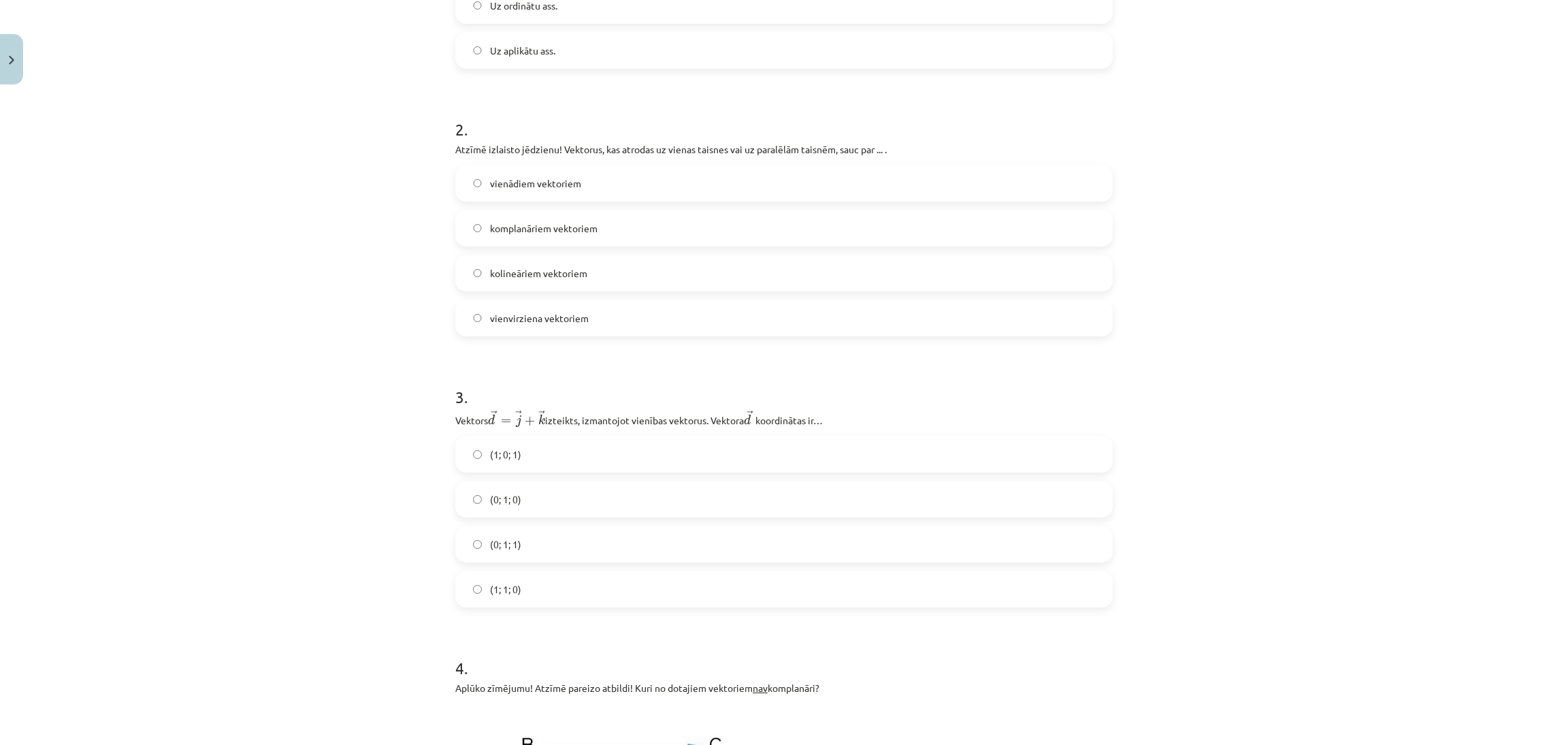
click at [759, 284] on label "kolineāriem vektoriem" at bounding box center [784, 273] width 654 height 34
drag, startPoint x: 673, startPoint y: 543, endPoint x: 681, endPoint y: 536, distance: 10.6
click at [673, 544] on label "(0; 1; 1)" at bounding box center [784, 544] width 654 height 34
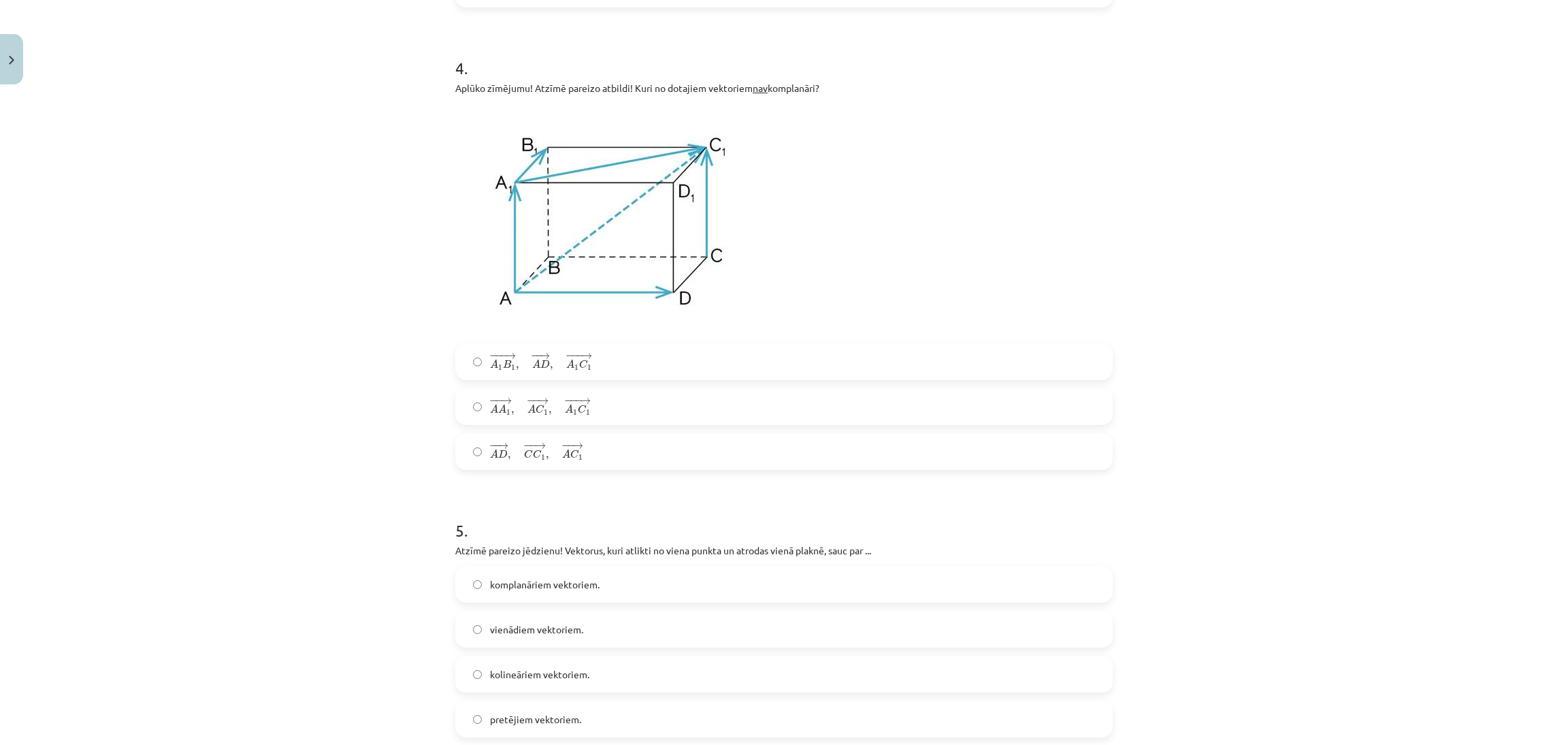
scroll to position [1028, 0]
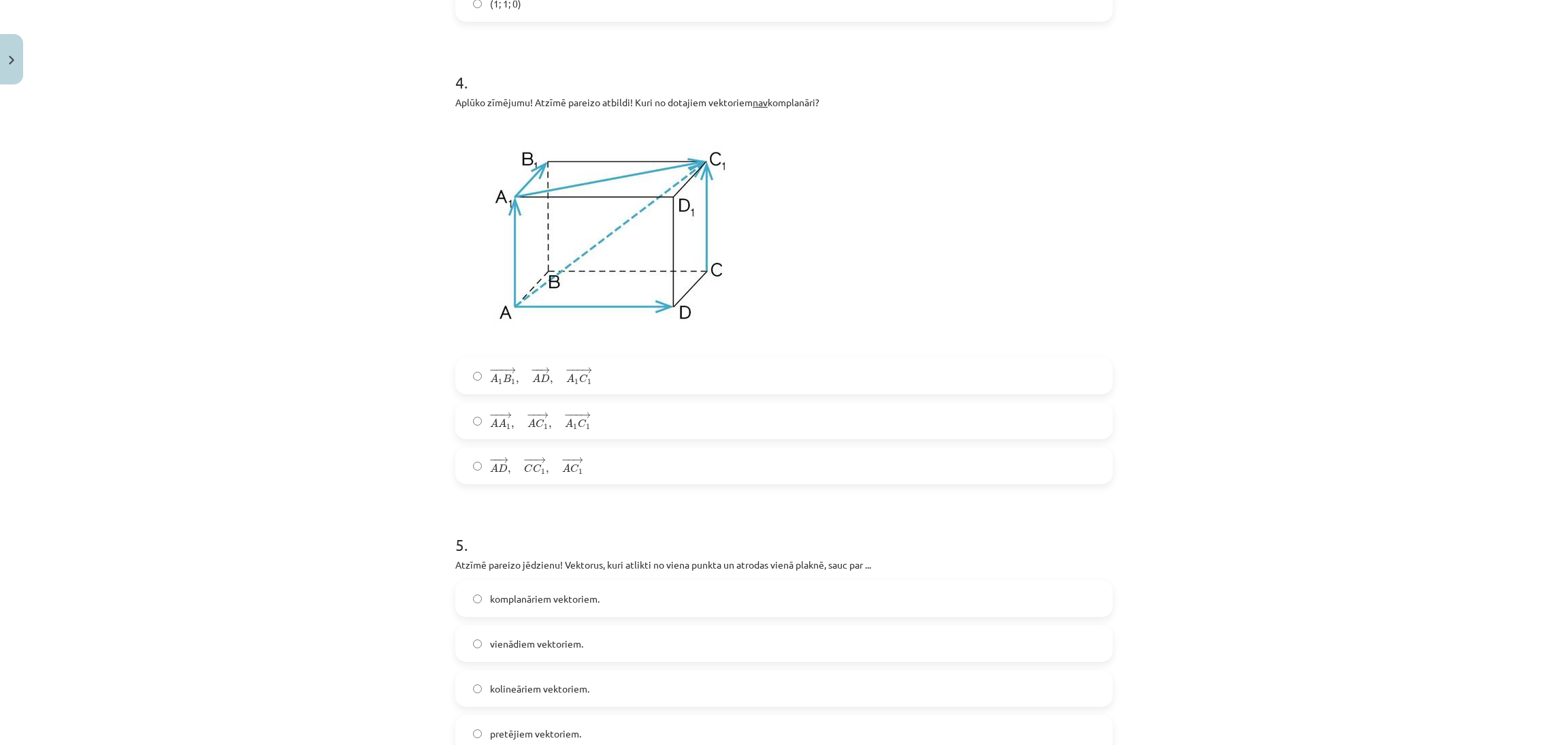
drag, startPoint x: 1550, startPoint y: 202, endPoint x: 1563, endPoint y: 219, distance: 21.4
click at [1567, 231] on div "Mācību tēma: Matemātikas i - 10. klases 1. ieskaites mācību materiāls (a,b) #9 …" at bounding box center [784, 372] width 1568 height 745
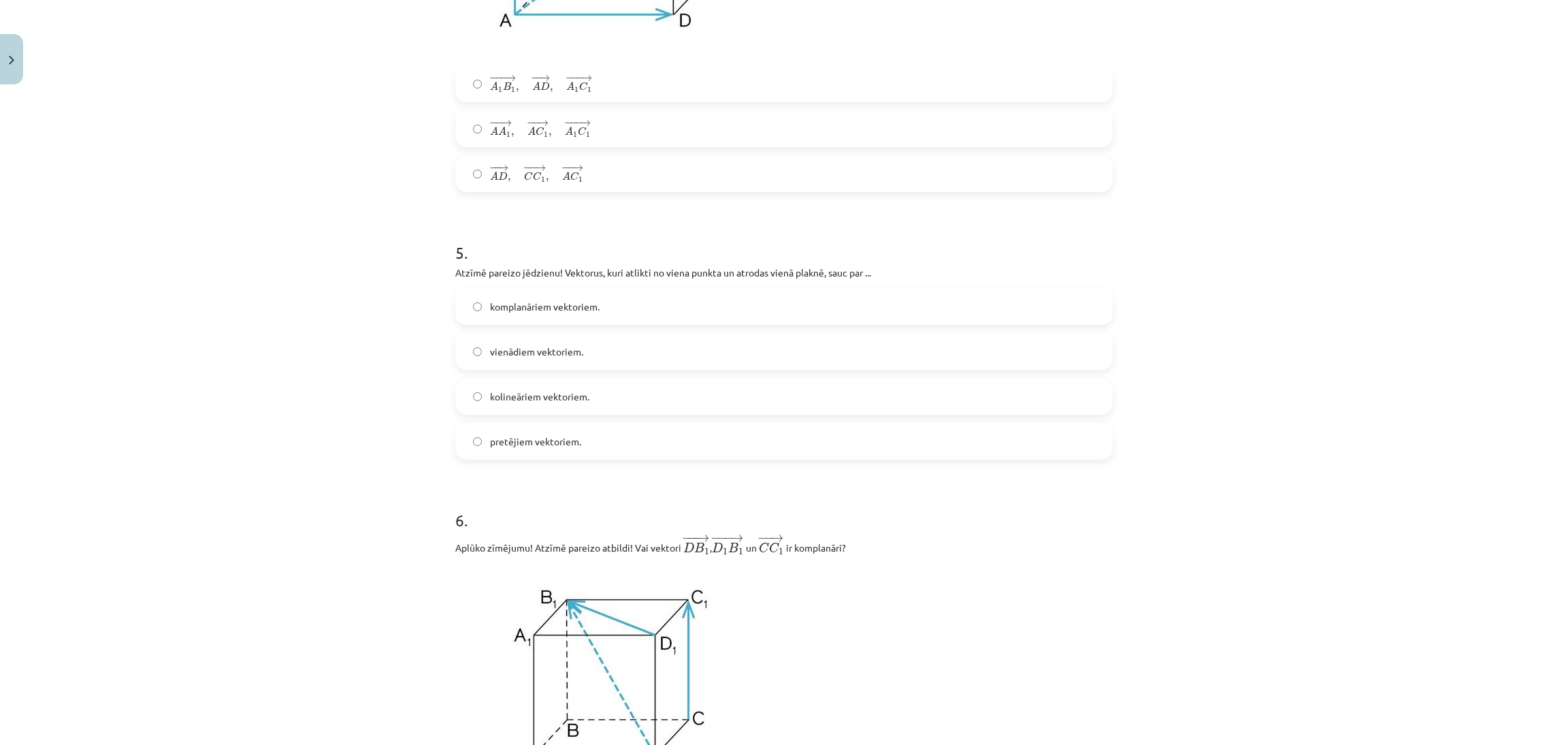
scroll to position [1393, 0]
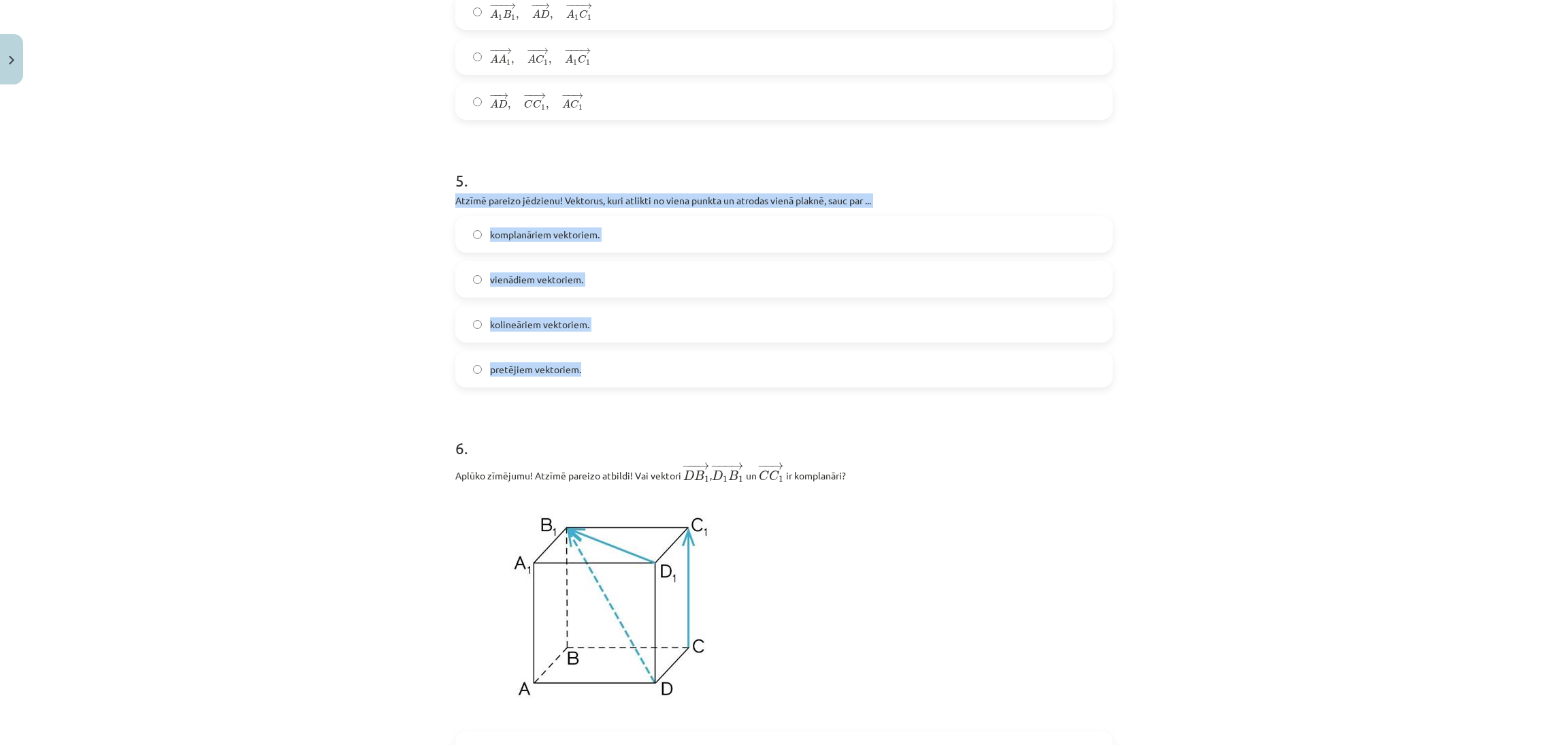
drag, startPoint x: 470, startPoint y: 200, endPoint x: 747, endPoint y: 363, distance: 321.4
click at [747, 377] on div "Mācību tēma: Matemātikas i - 10. klases 1. ieskaites mācību materiāls (a,b) #9 …" at bounding box center [784, 372] width 1568 height 745
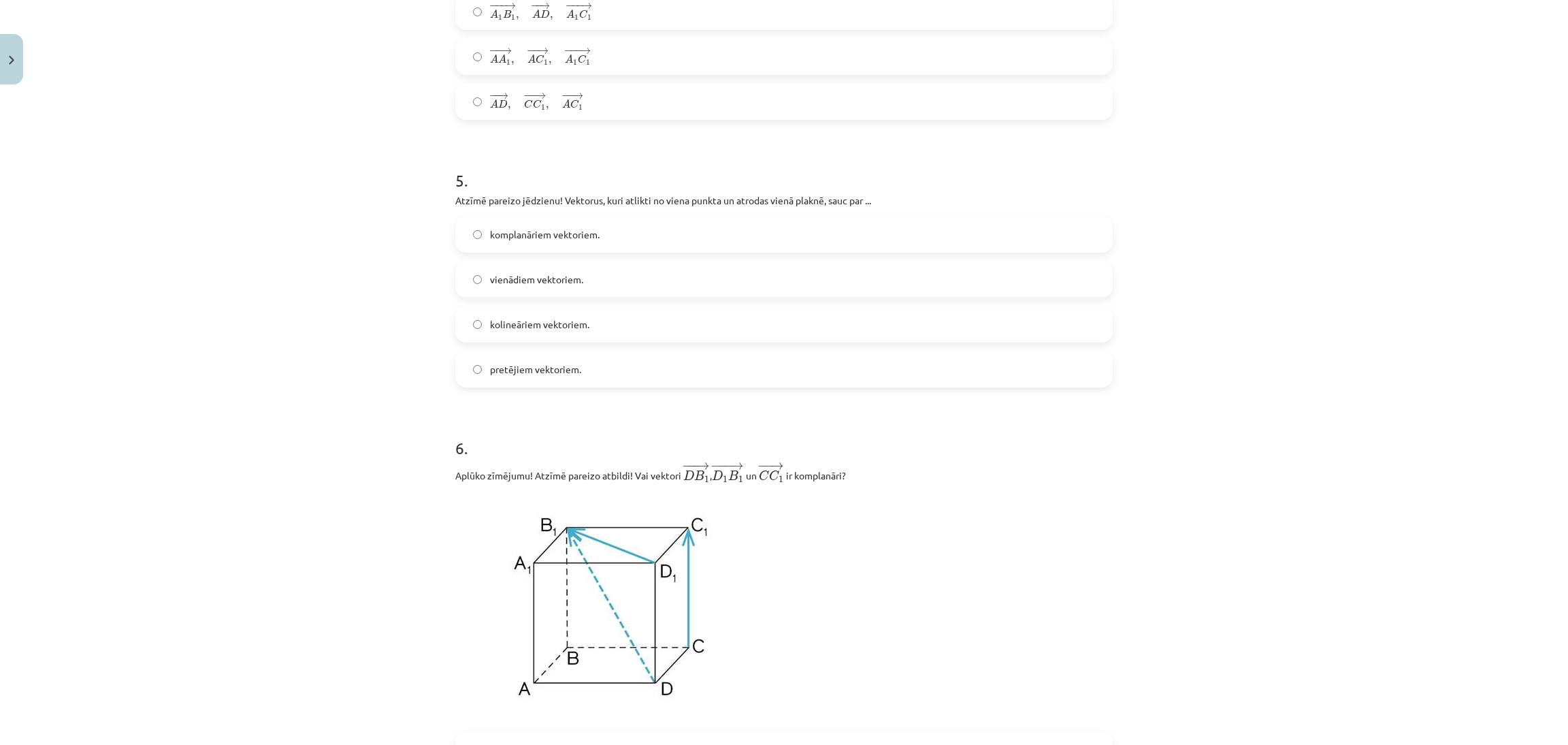
click at [967, 480] on p "Aplūko zīmējumu! Atzīmē pareizo atbildi! Vai vektori ﻿ − −− → D B 1 D B 1 → , ﻿…" at bounding box center [784, 472] width 658 height 22
click at [674, 242] on label "komplanāriem vektoriem." at bounding box center [784, 234] width 654 height 34
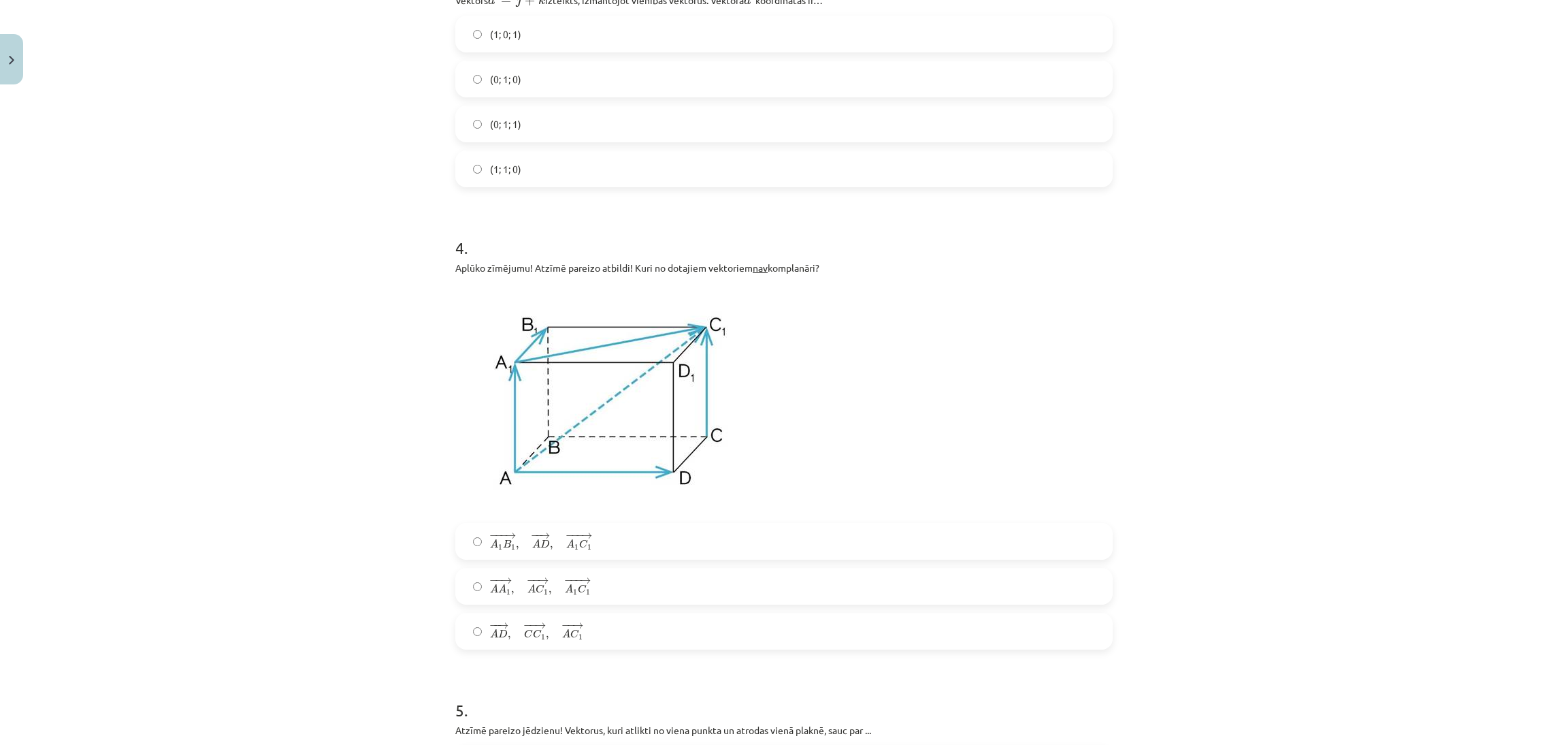
scroll to position [958, 0]
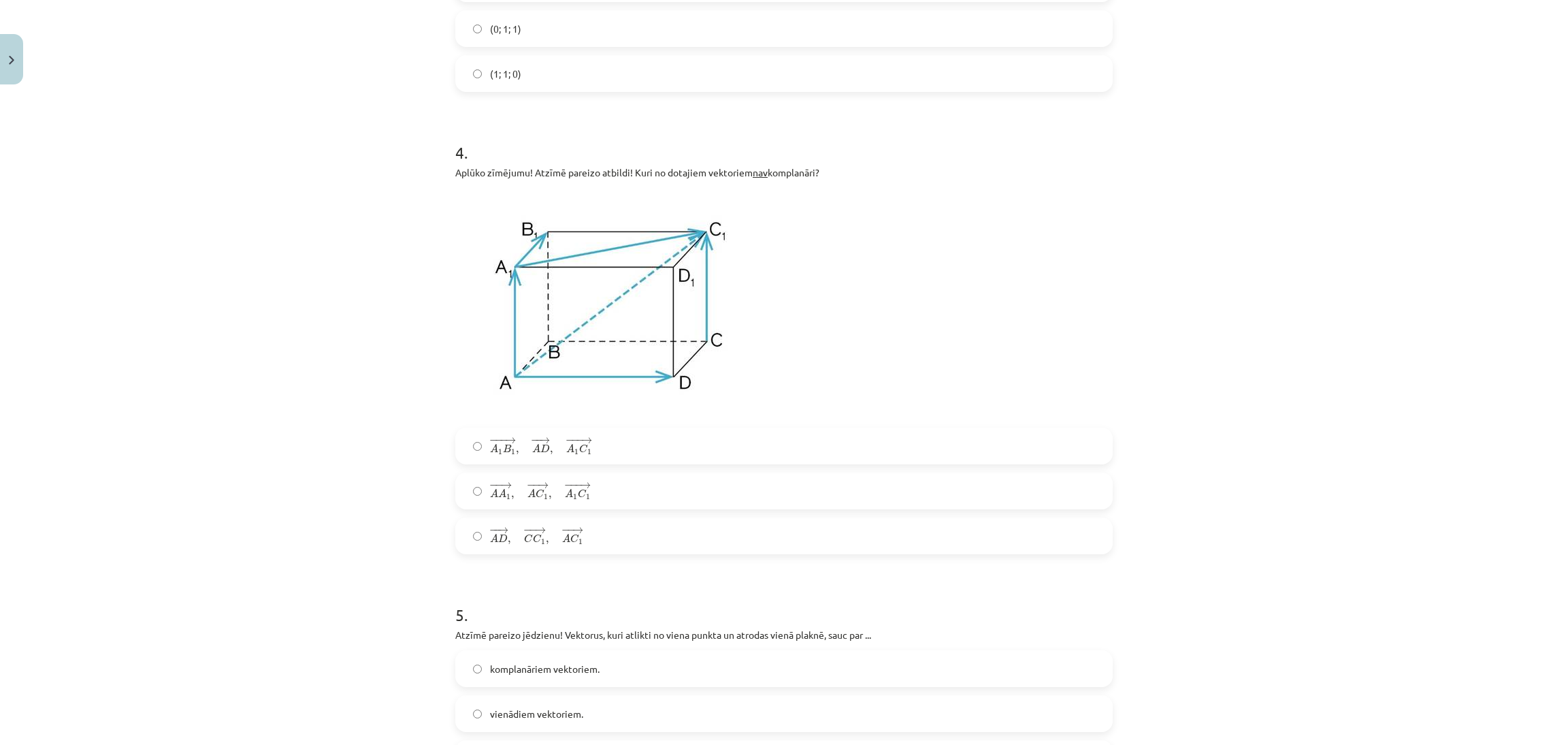
click at [646, 454] on label "− −− → A 1 B 1 , − − → A D , − −− → A 1 C 1 A 1 B 1 → , A D → , A 1 C 1 →" at bounding box center [784, 446] width 654 height 34
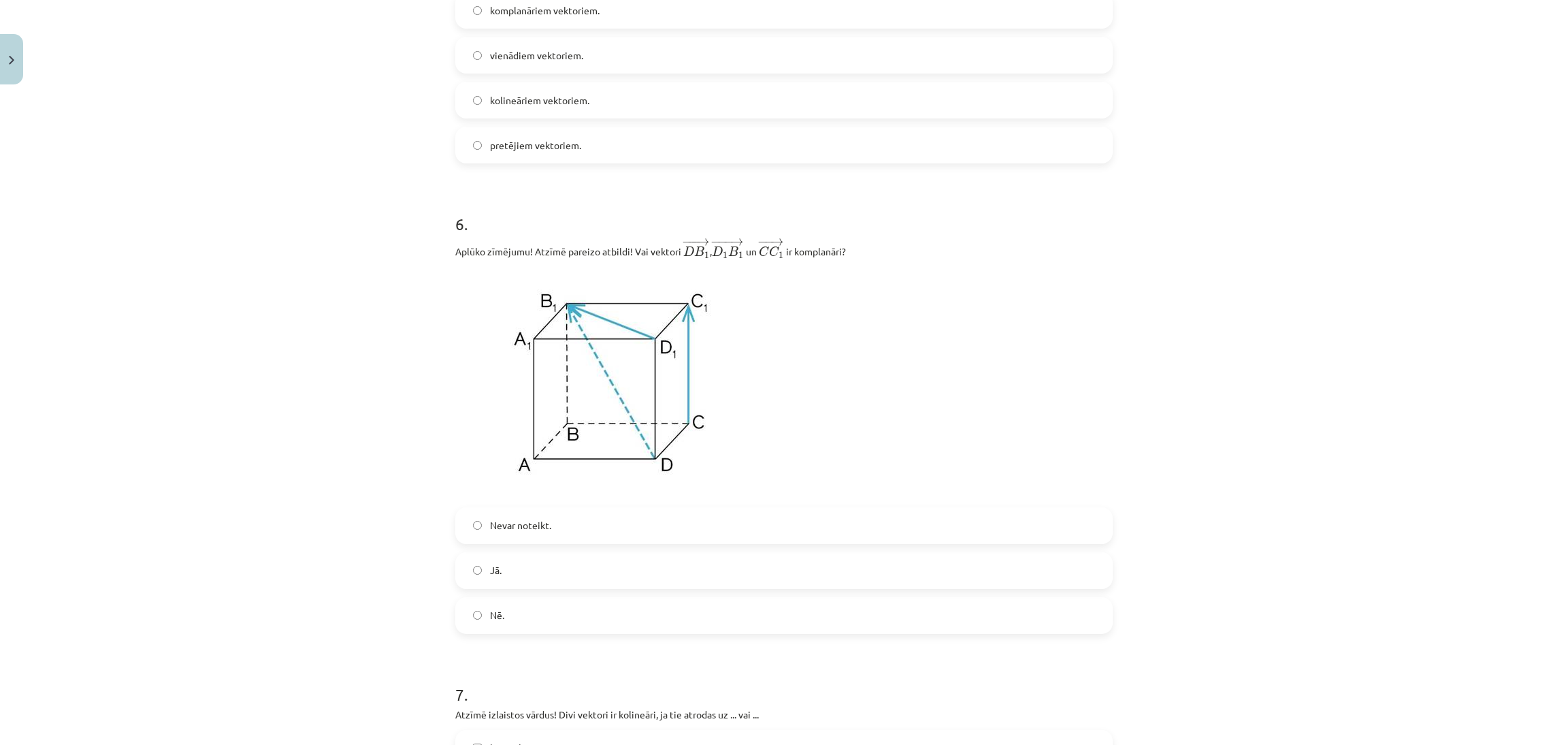
scroll to position [1610, 0]
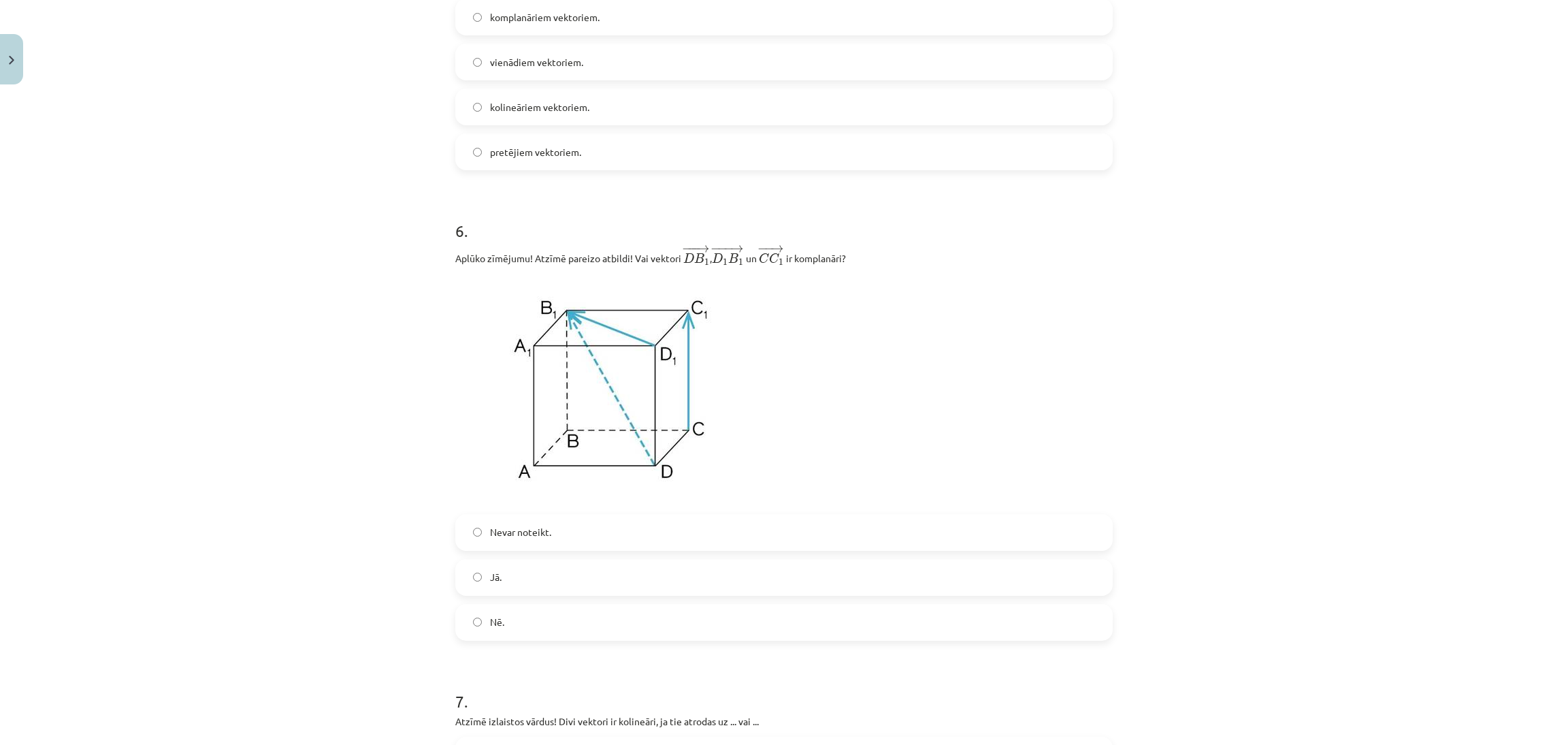
click at [635, 618] on label "Nē." at bounding box center [784, 623] width 654 height 34
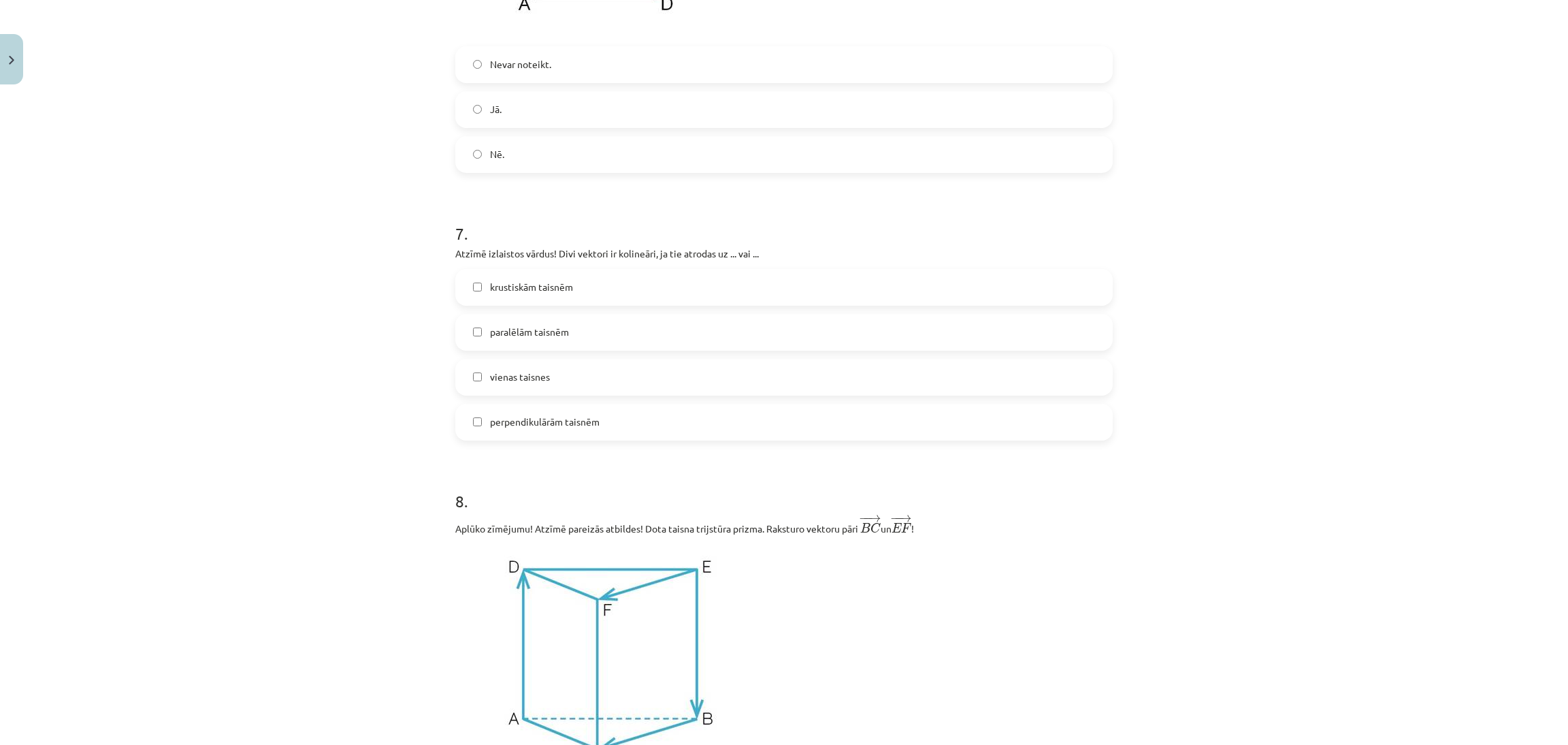
scroll to position [1974, 0]
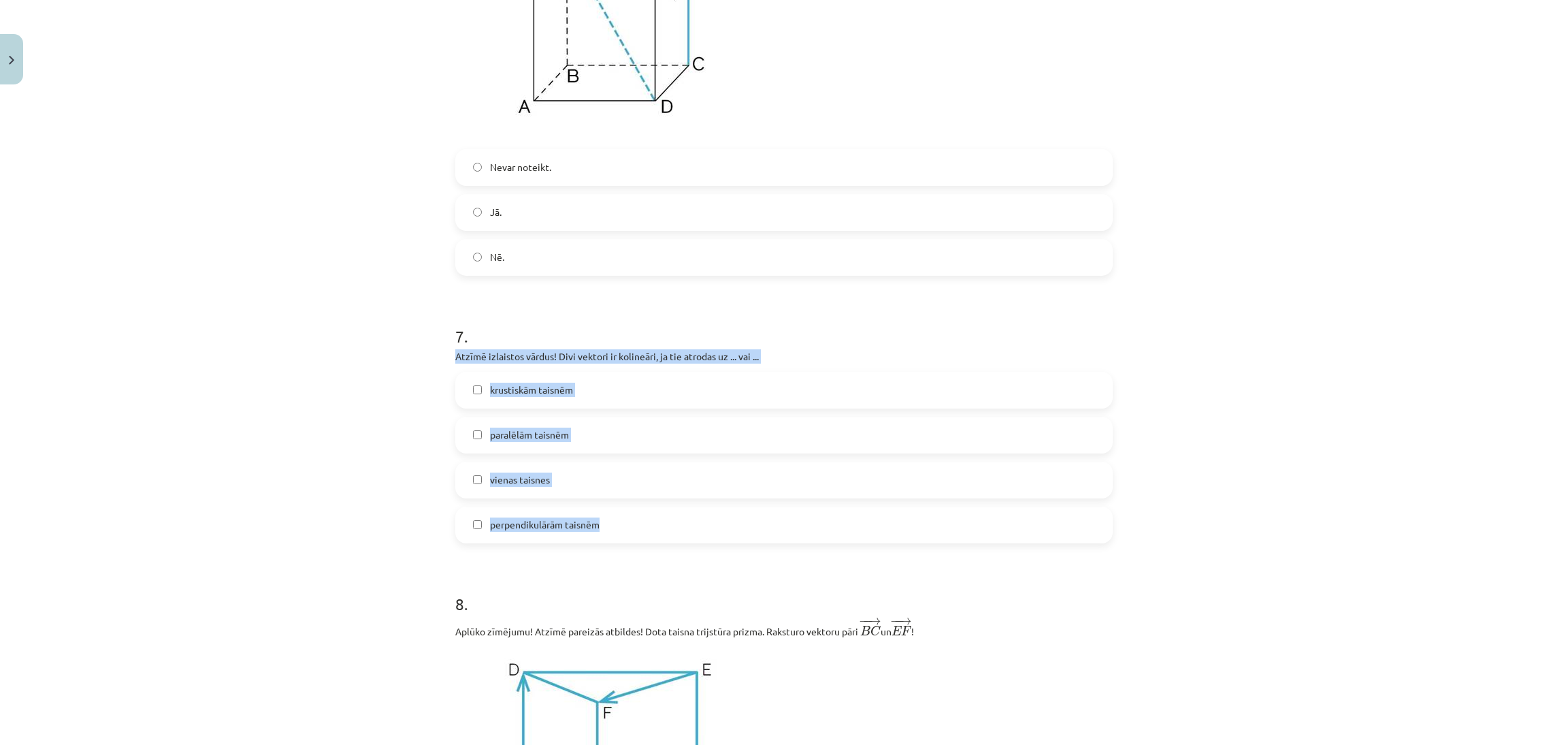
drag, startPoint x: 440, startPoint y: 356, endPoint x: 636, endPoint y: 527, distance: 260.1
click at [1050, 529] on label "perpendikulārām taisnēm" at bounding box center [784, 525] width 654 height 34
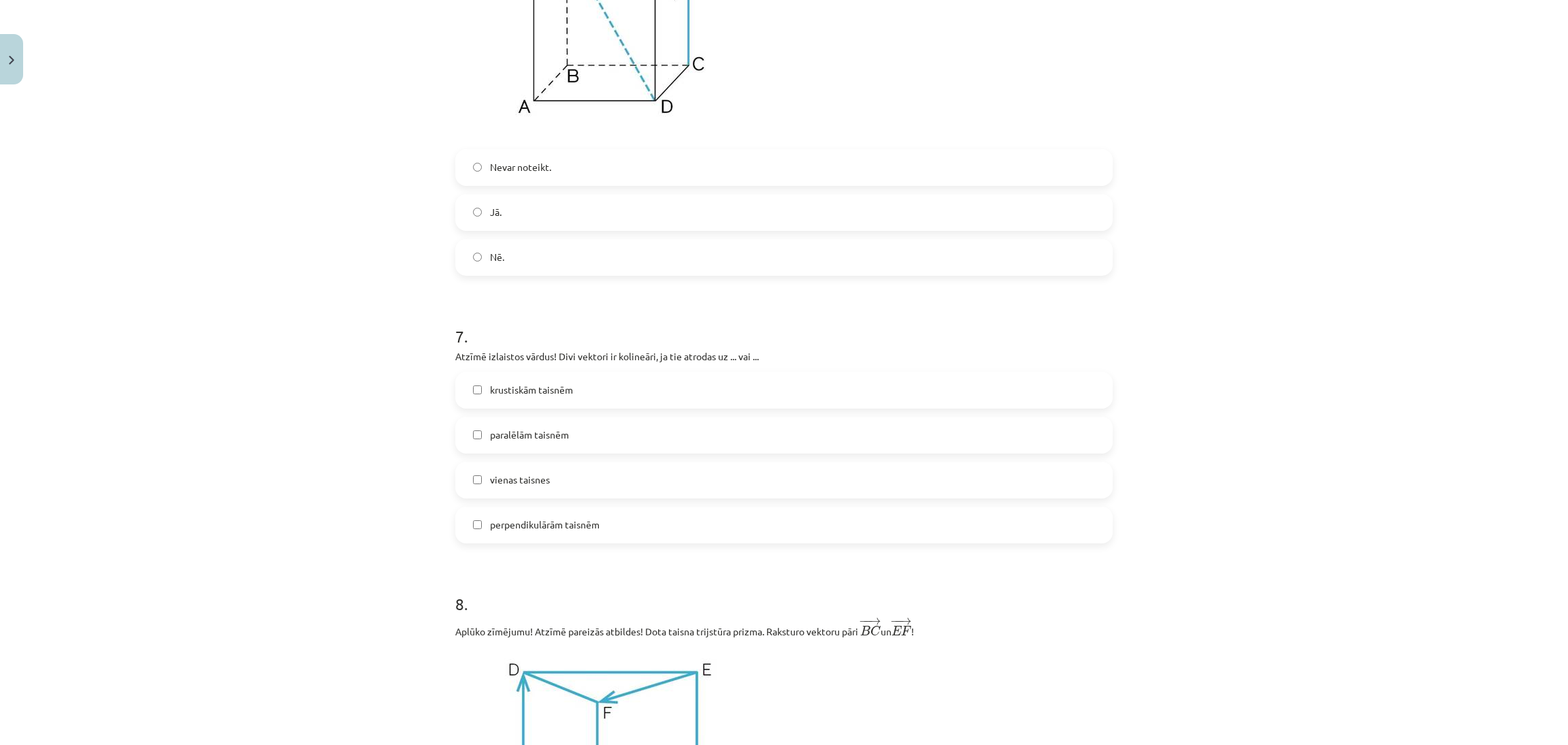
click at [696, 473] on label "vienas taisnes" at bounding box center [784, 481] width 654 height 34
click at [697, 440] on label "paralēlām taisnēm" at bounding box center [784, 435] width 654 height 34
click at [657, 518] on label "perpendikulārām taisnēm" at bounding box center [784, 525] width 654 height 34
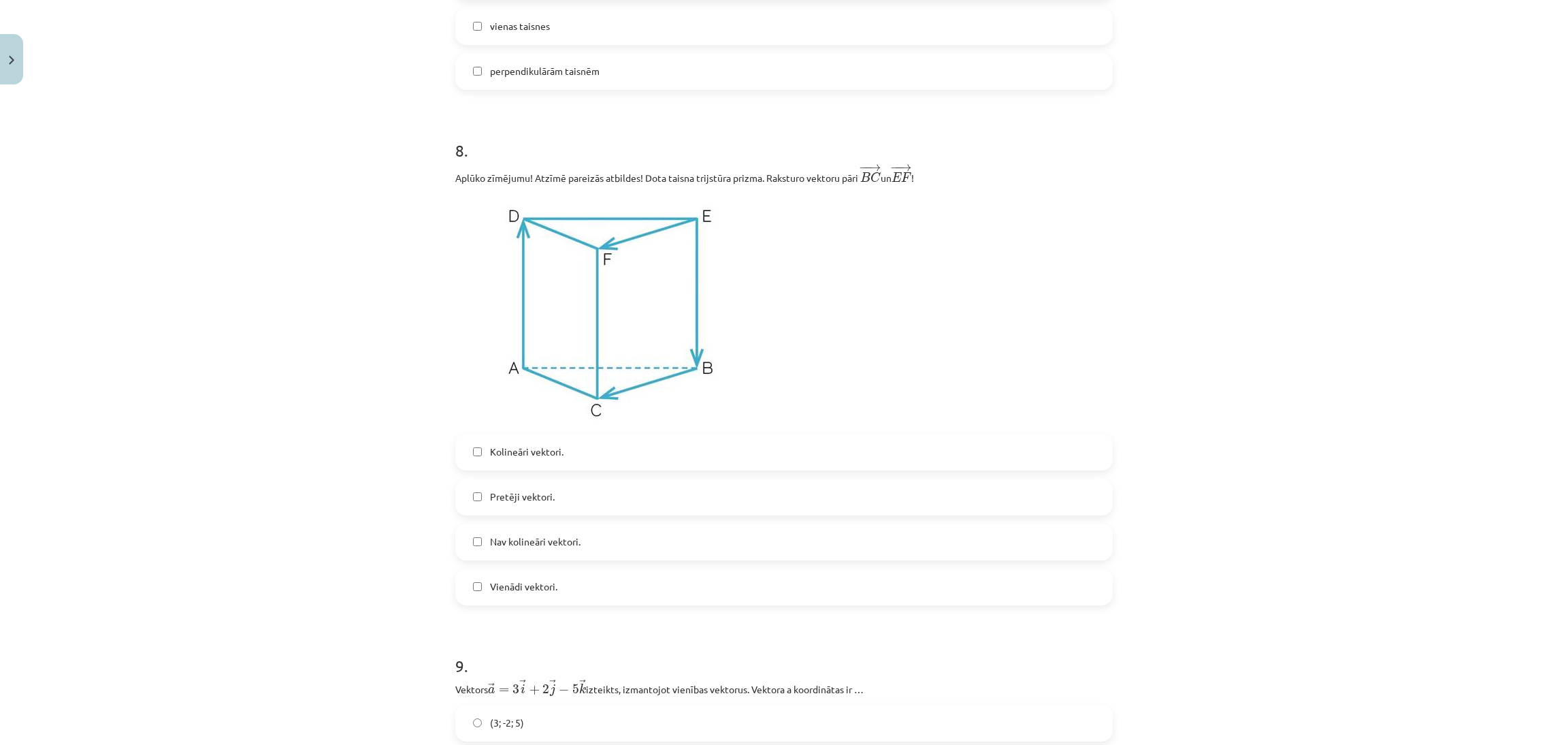
scroll to position [2486, 0]
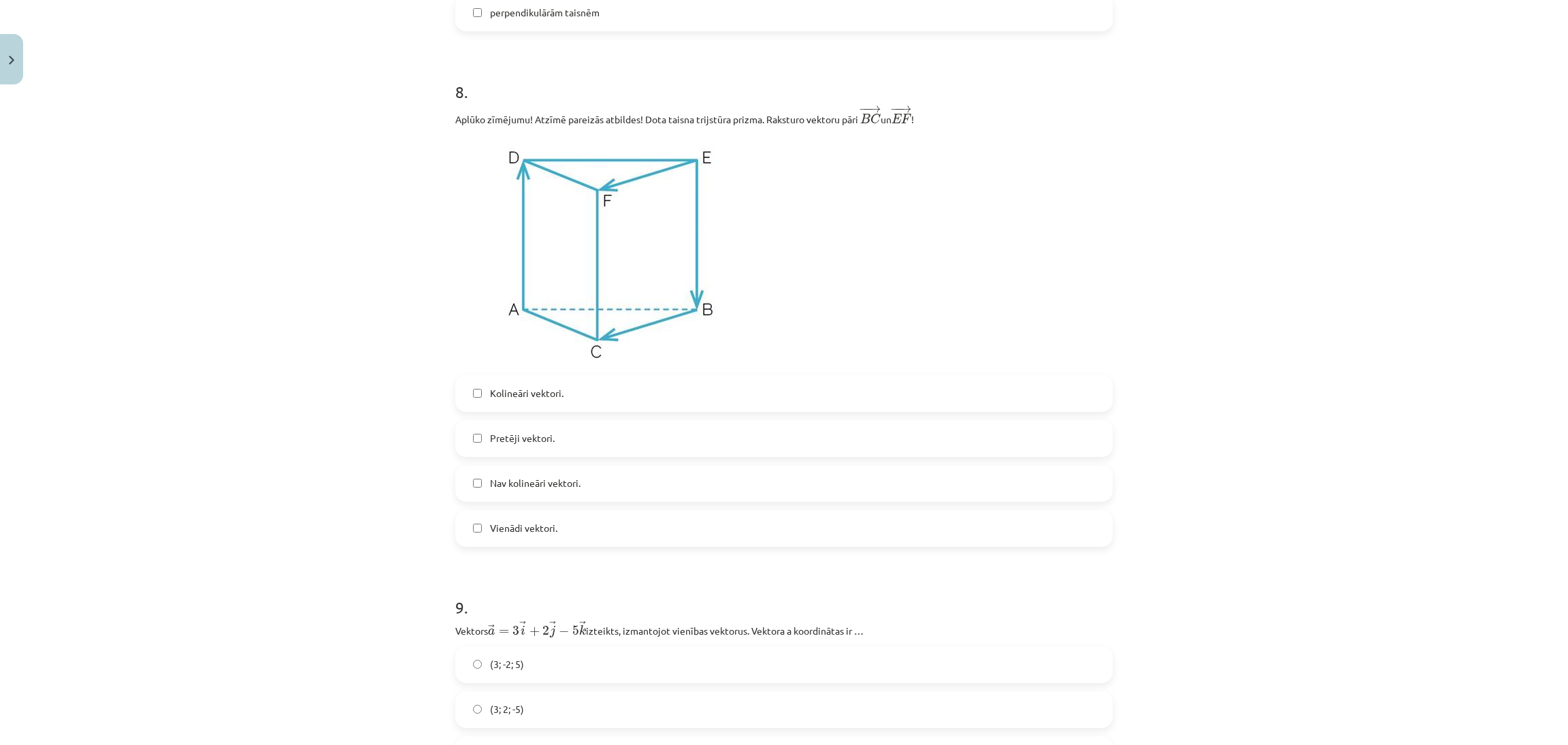
click at [691, 400] on label "Kolineāri vektori." at bounding box center [784, 394] width 654 height 34
click at [697, 524] on label "Vienādi vektori." at bounding box center [784, 529] width 654 height 34
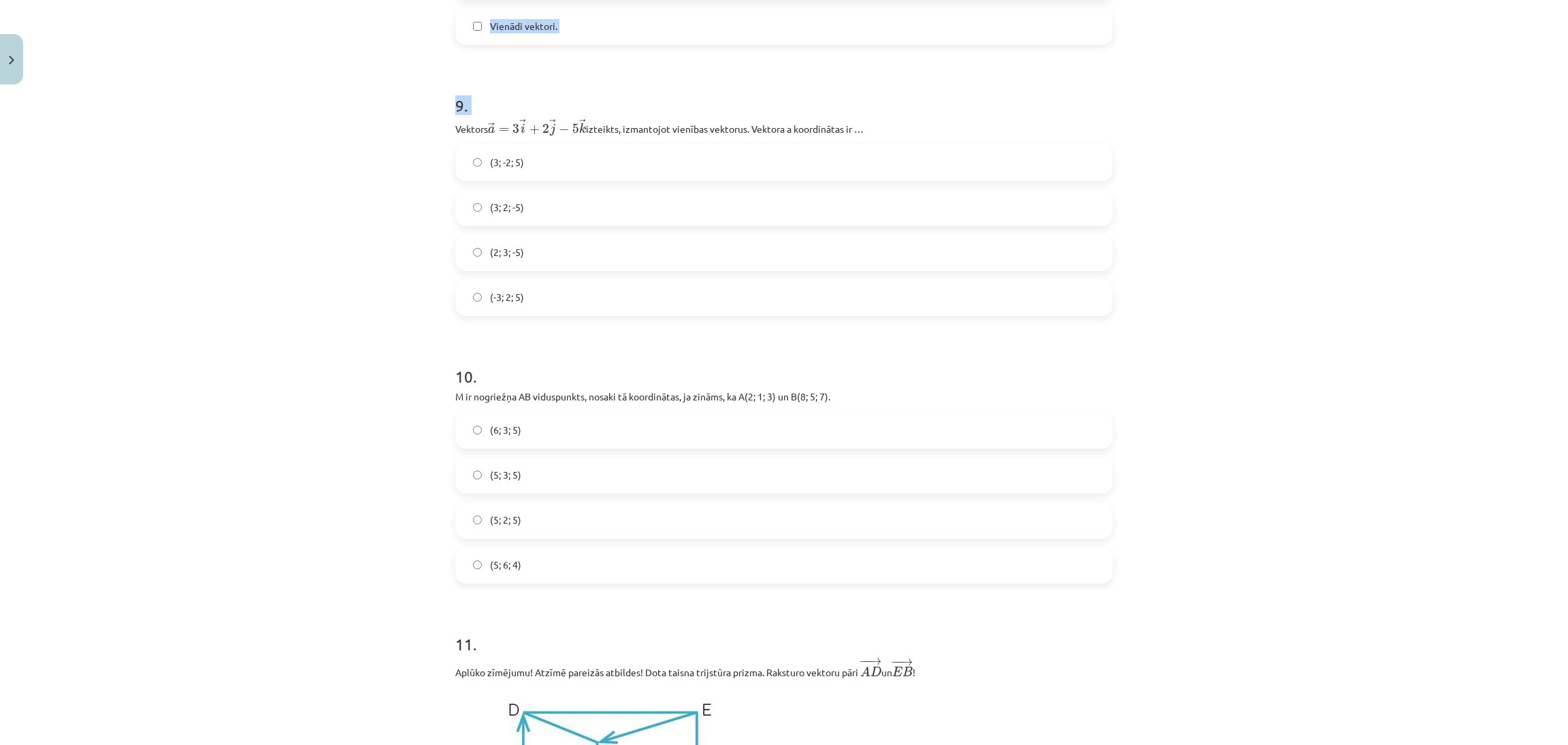
scroll to position [2761, 0]
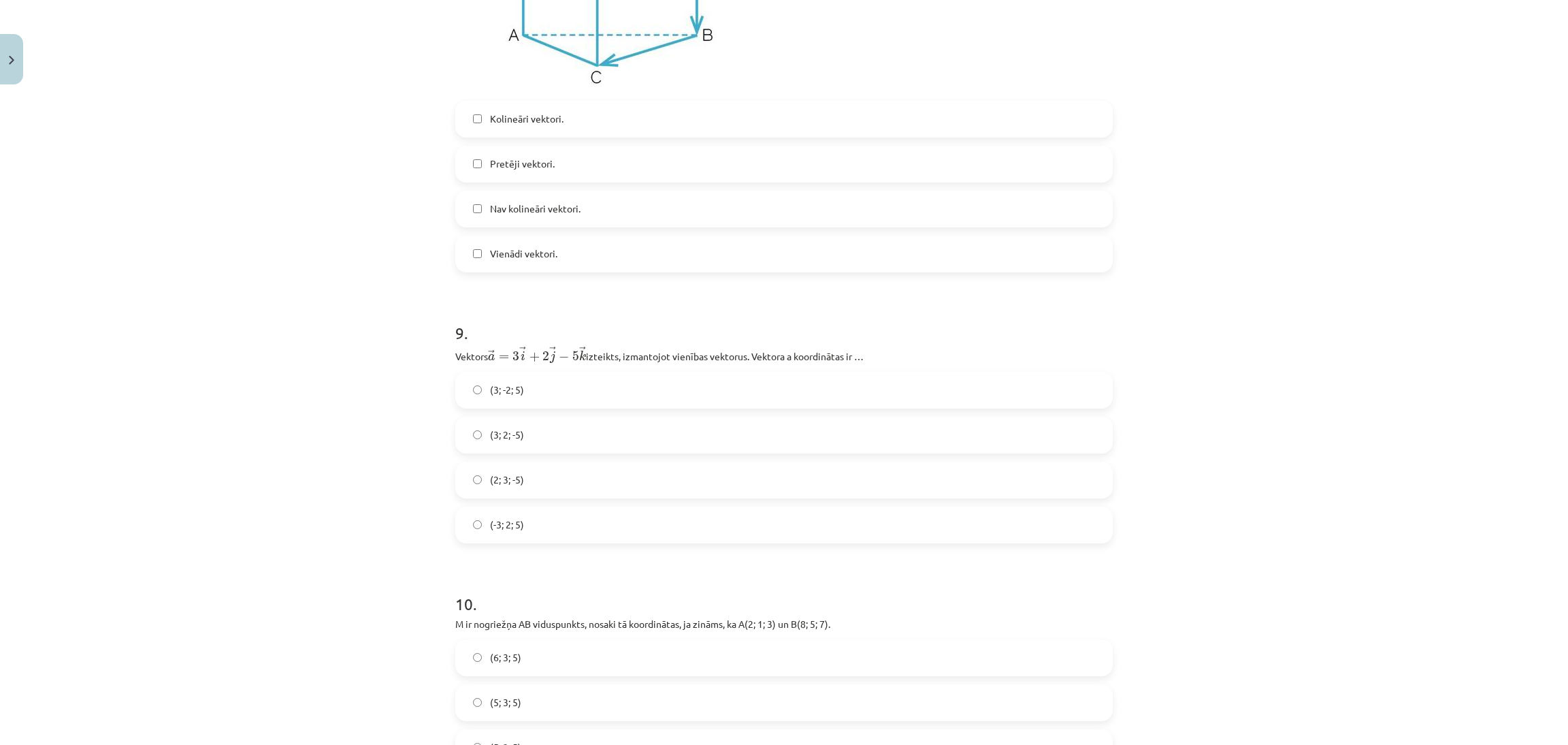
drag, startPoint x: 442, startPoint y: 288, endPoint x: 632, endPoint y: 316, distance: 192.1
click at [586, 311] on div "32 XP Saņemsi Sarežģīts 297 pilda Apraksts Uzdevums Palīdzība 1 . Dots punkts t…" at bounding box center [784, 438] width 674 height 6217
click at [1305, 372] on div "Mācību tēma: Matemātikas i - 10. klases 1. ieskaites mācību materiāls (a,b) #9 …" at bounding box center [784, 372] width 1568 height 745
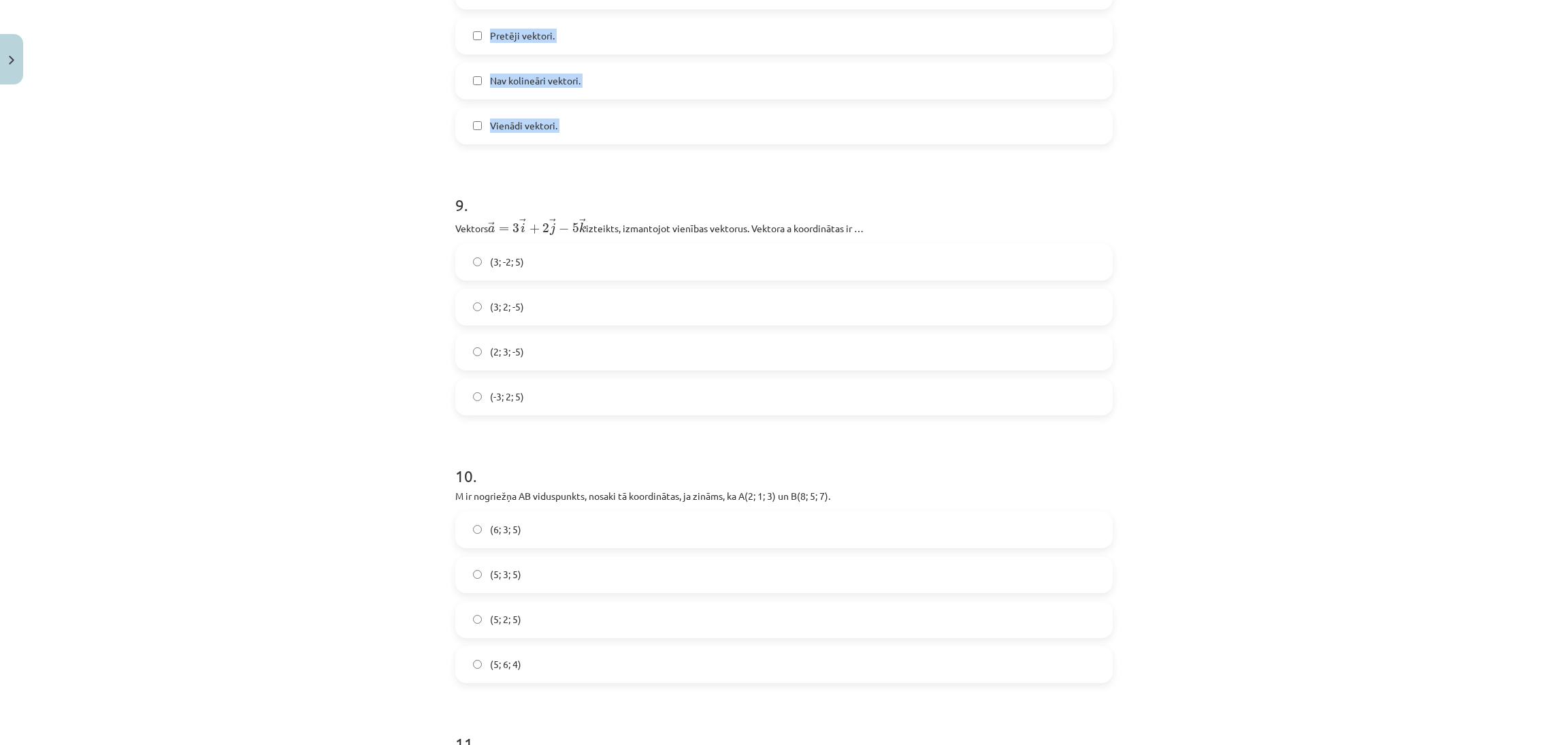
scroll to position [3082, 0]
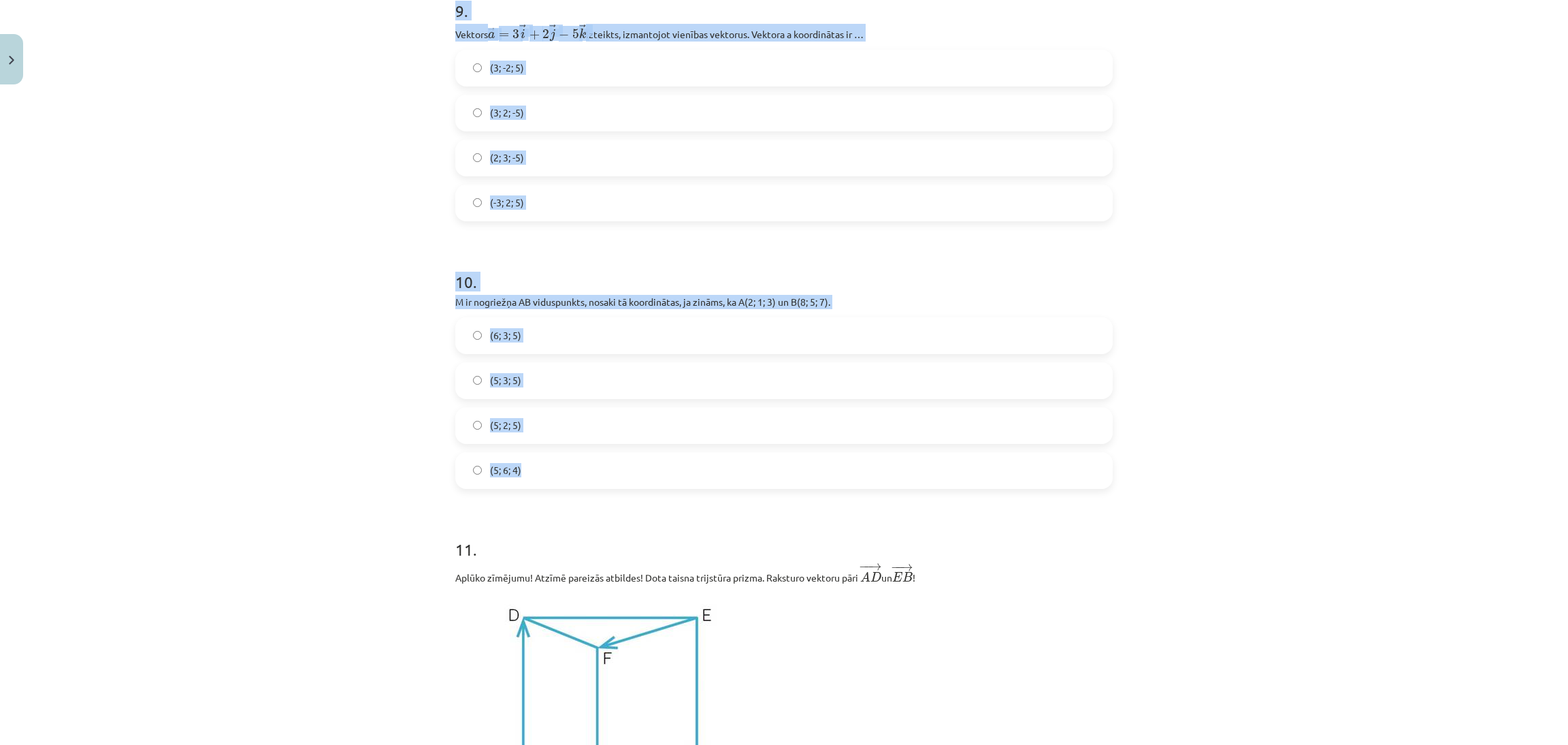
drag, startPoint x: 411, startPoint y: 314, endPoint x: 699, endPoint y: 482, distance: 333.4
click at [699, 482] on div "Mācību tēma: Matemātikas i - 10. klases 1. ieskaites mācību materiāls (a,b) #9 …" at bounding box center [784, 372] width 1568 height 745
click at [1255, 229] on div "Mācību tēma: Matemātikas i - 10. klases 1. ieskaites mācību materiāls (a,b) #9 …" at bounding box center [784, 372] width 1568 height 745
click at [1404, 457] on div "Mācību tēma: Matemātikas i - 10. klases 1. ieskaites mācību materiāls (a,b) #9 …" at bounding box center [784, 372] width 1568 height 745
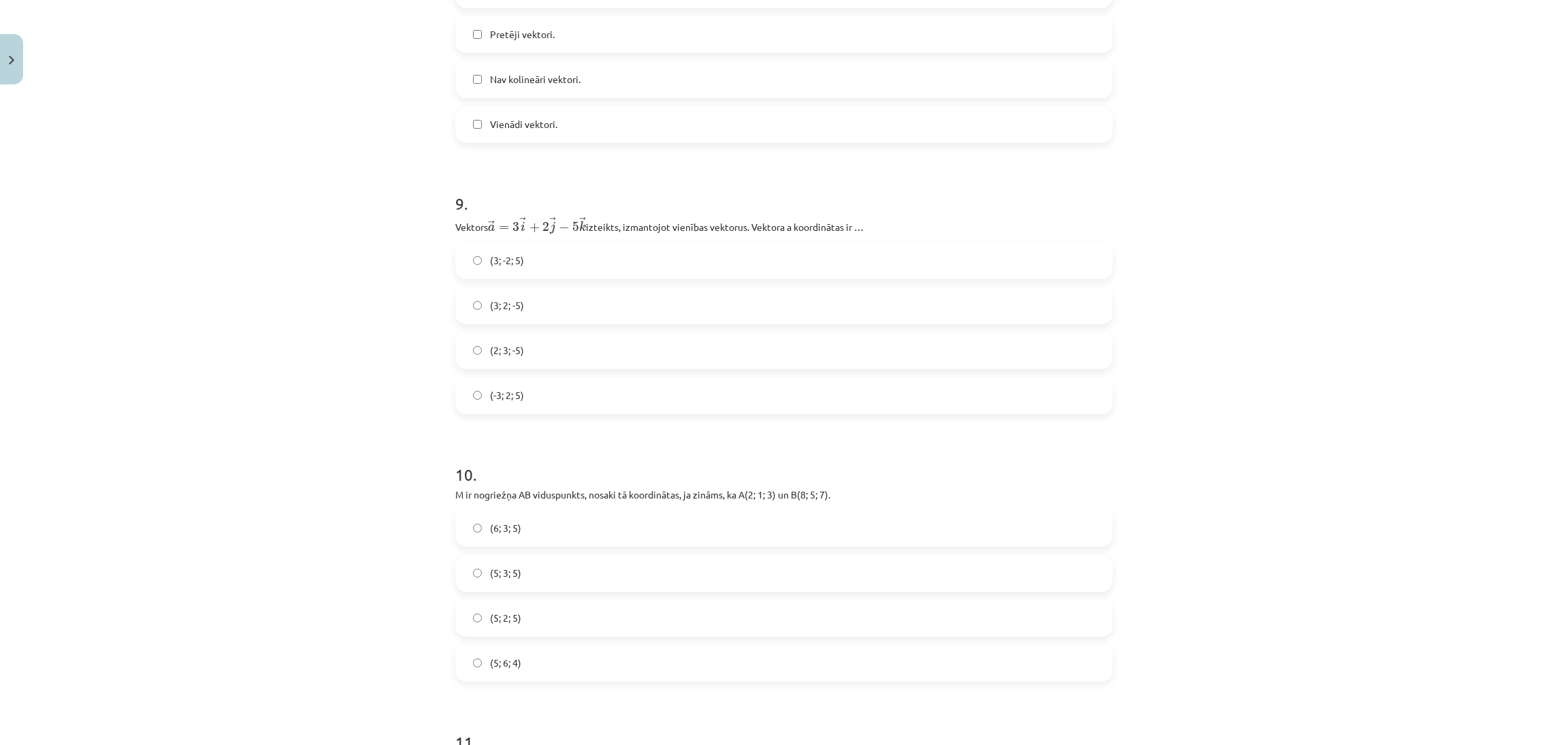
scroll to position [2853, 0]
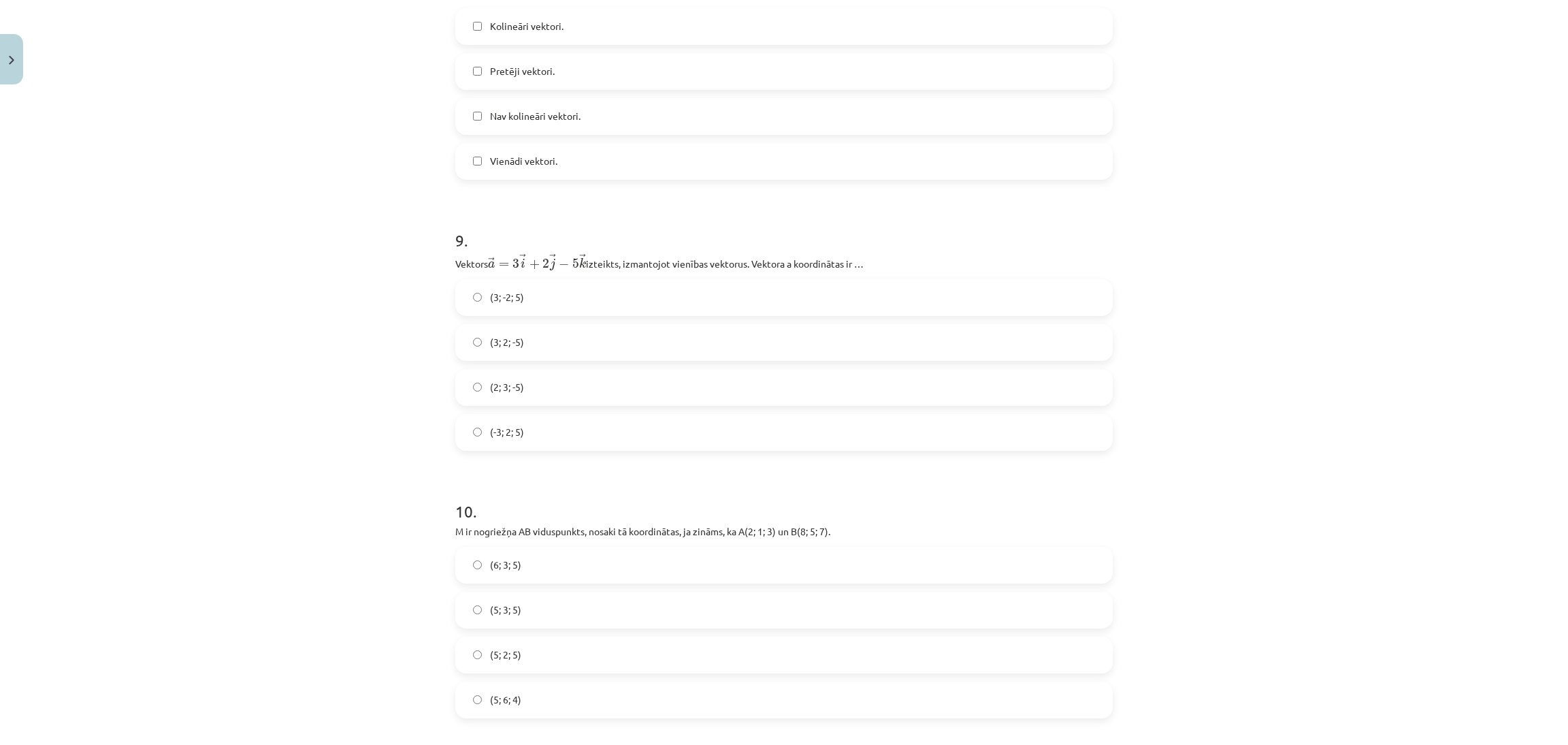
click at [815, 329] on label "(3; 2; -5)" at bounding box center [784, 343] width 654 height 34
click at [665, 621] on label "(5; 3; 5)" at bounding box center [784, 611] width 654 height 34
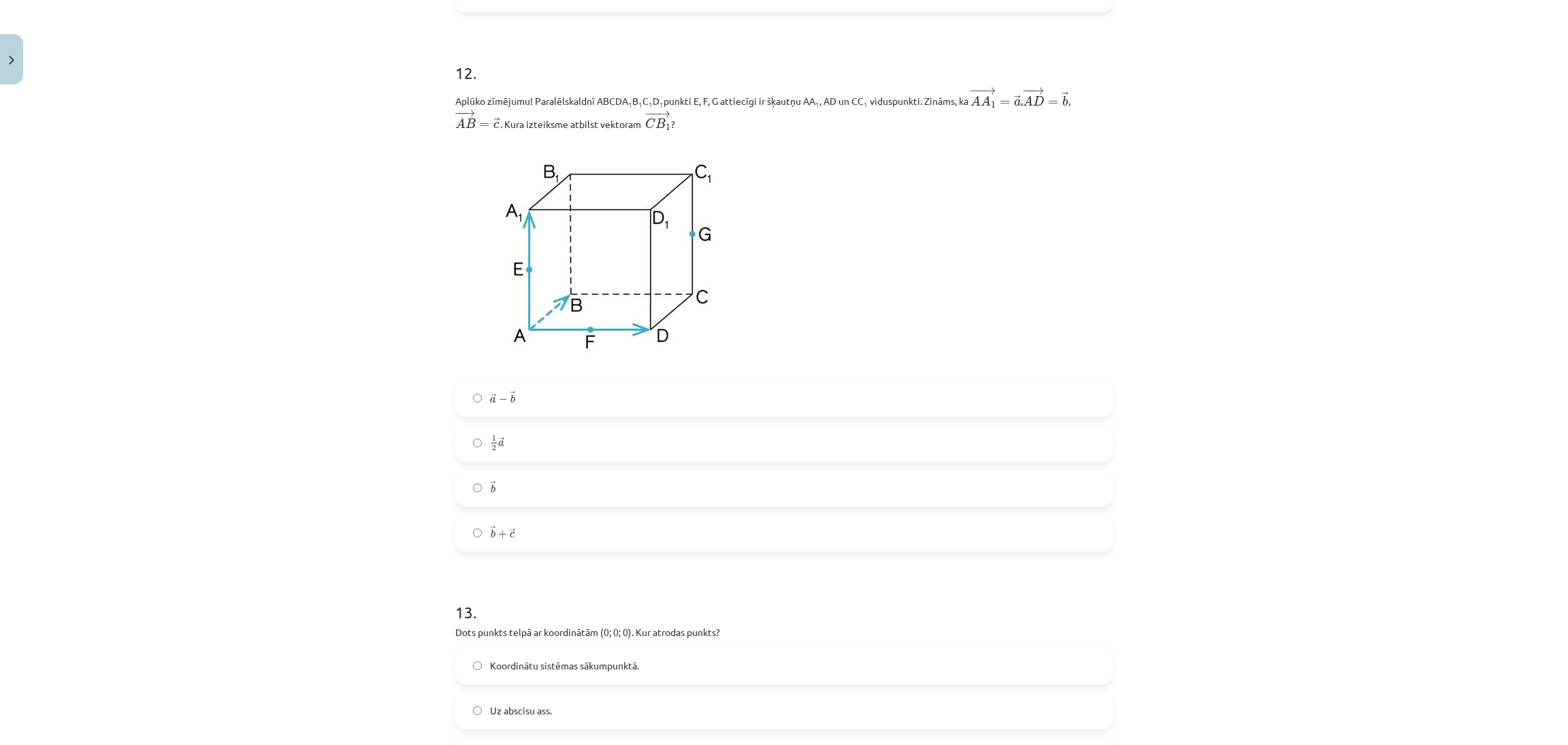
scroll to position [4251, 0]
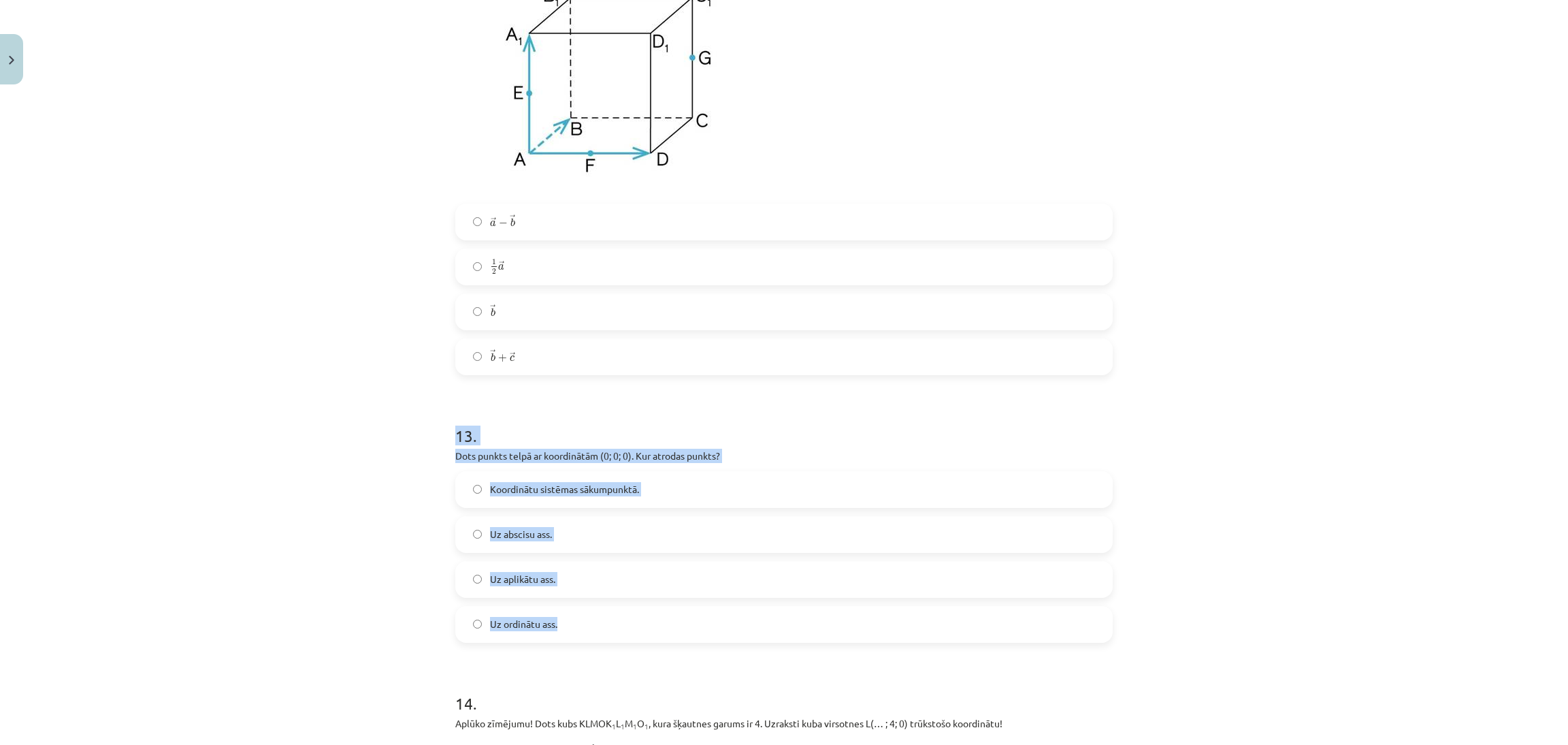
drag, startPoint x: 404, startPoint y: 432, endPoint x: 665, endPoint y: 612, distance: 317.1
click at [665, 612] on div "Mācību tēma: Matemātikas i - 10. klases 1. ieskaites mācību materiāls (a,b) #9 …" at bounding box center [784, 372] width 1568 height 745
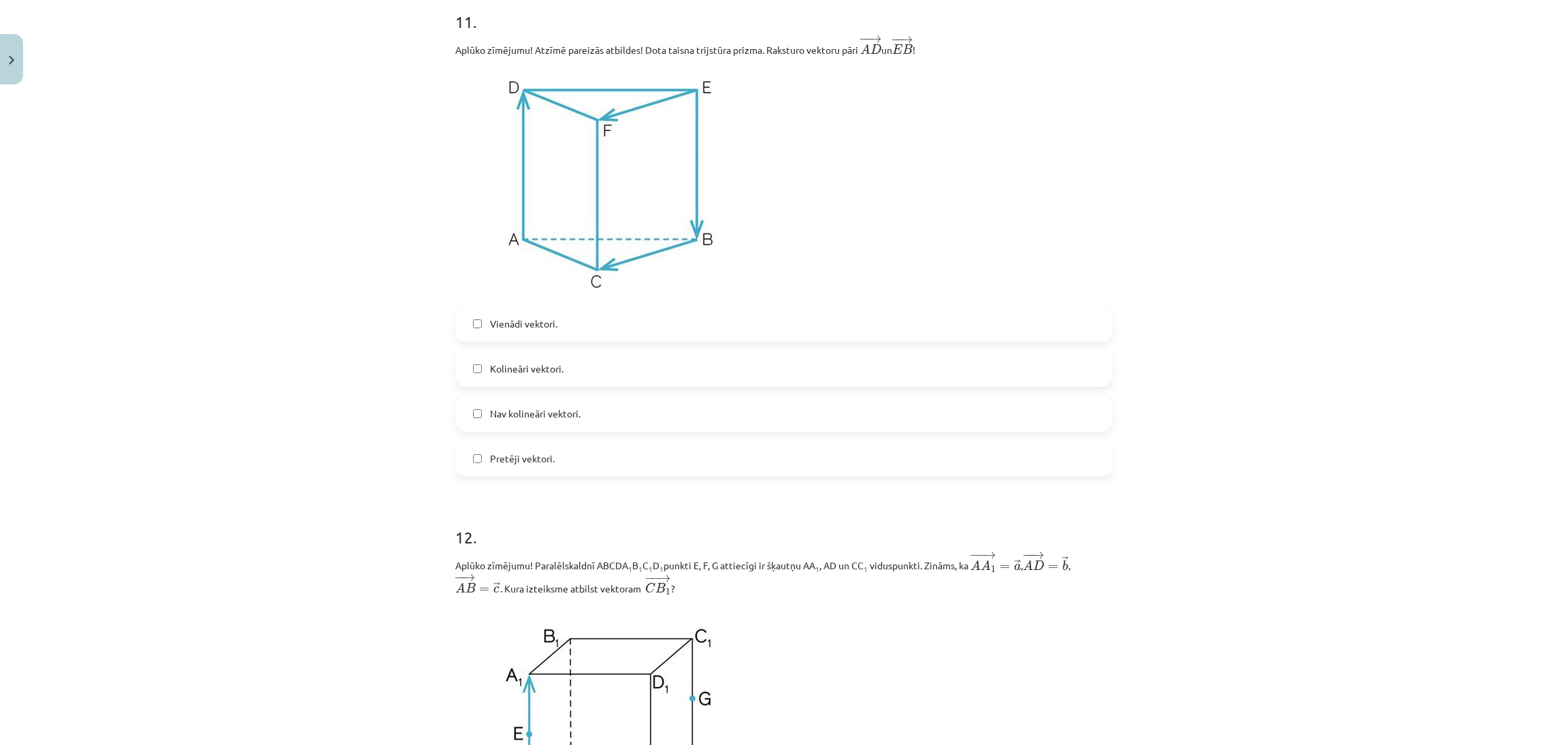
scroll to position [3654, 0]
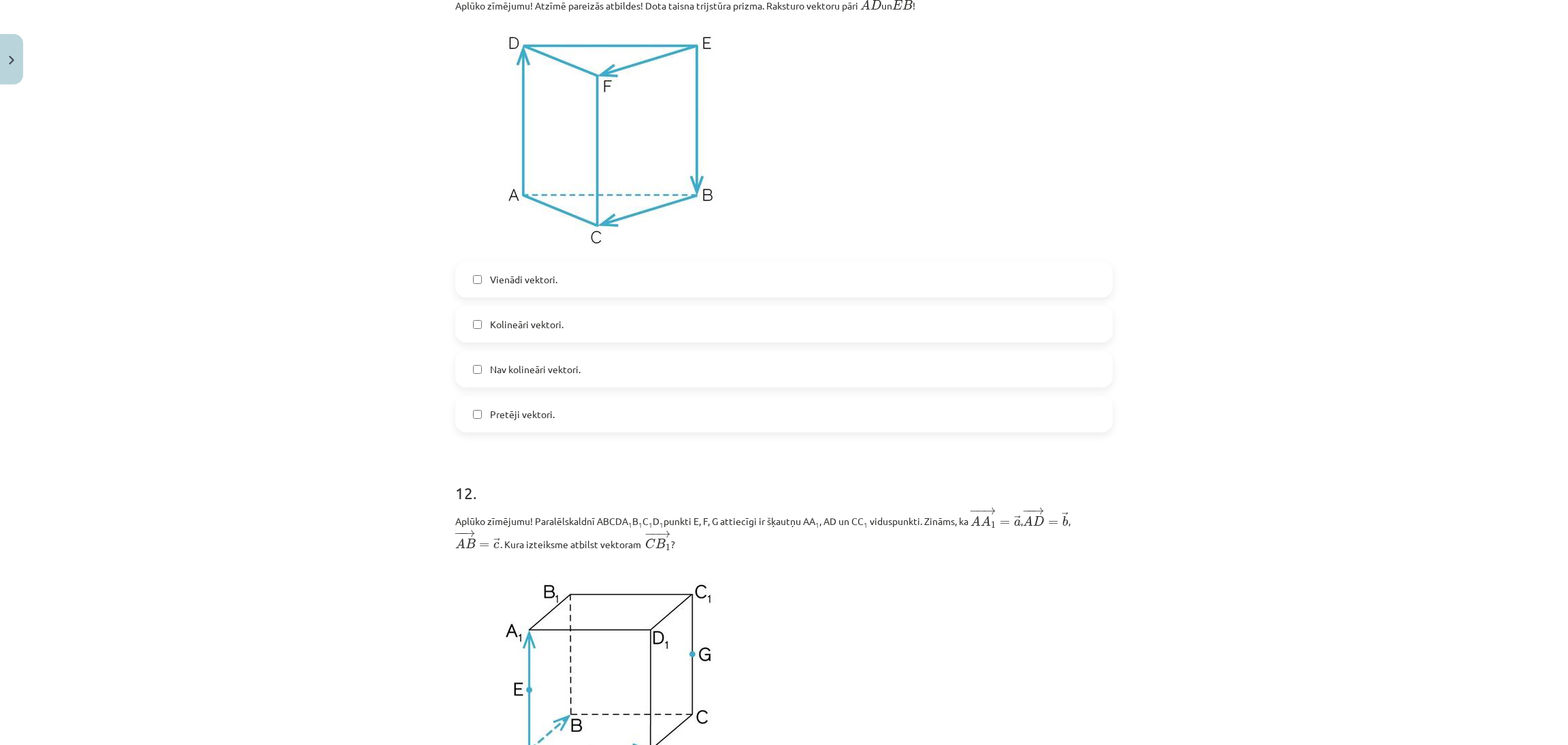
click at [573, 418] on label "Pretēji vektori." at bounding box center [784, 414] width 654 height 34
click at [630, 332] on label "Kolineāri vektori." at bounding box center [784, 325] width 654 height 34
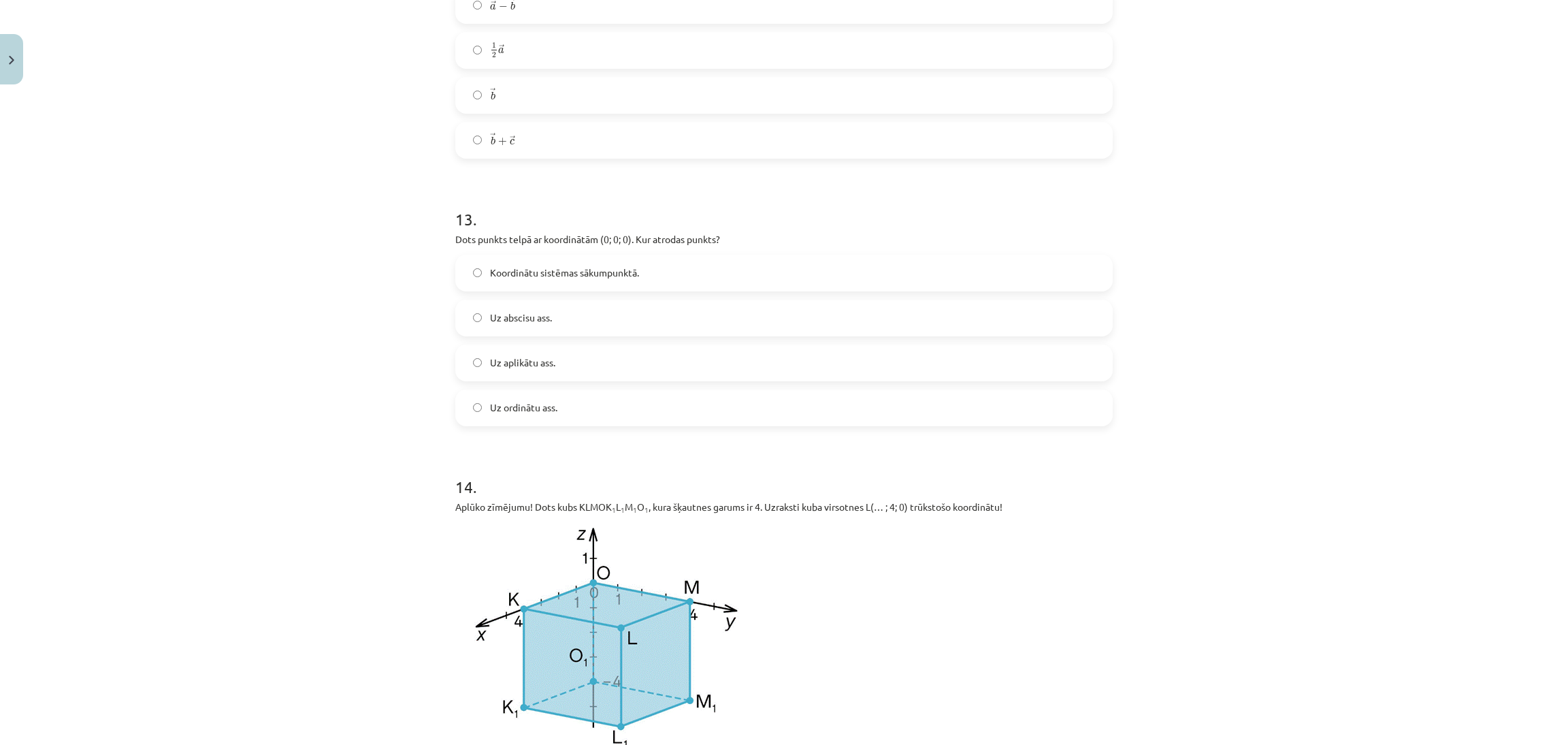
scroll to position [4519, 0]
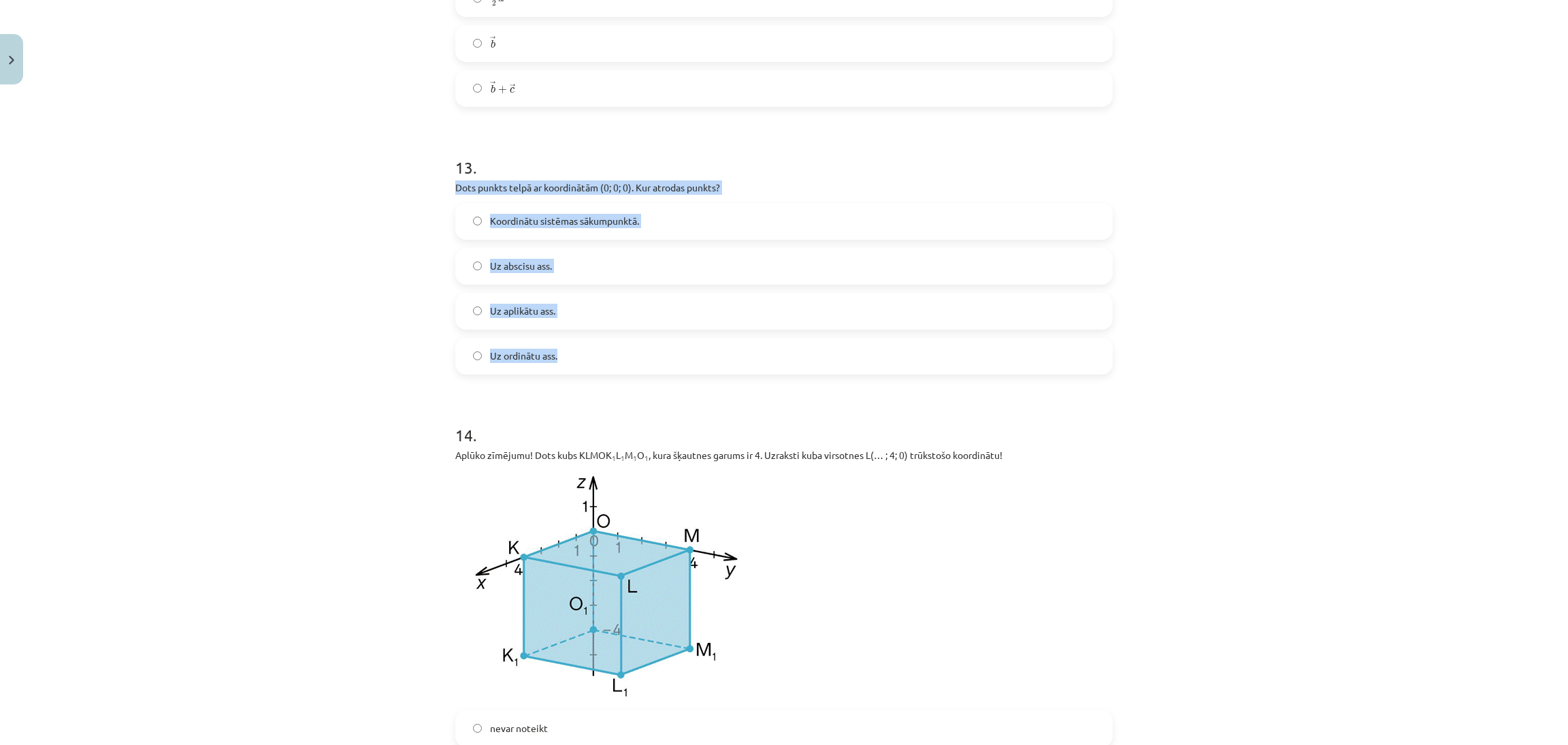
drag, startPoint x: 427, startPoint y: 189, endPoint x: 652, endPoint y: 367, distance: 286.9
click at [653, 369] on div "Mācību tēma: Matemātikas i - 10. klases 1. ieskaites mācību materiāls (a,b) #9 …" at bounding box center [784, 372] width 1568 height 745
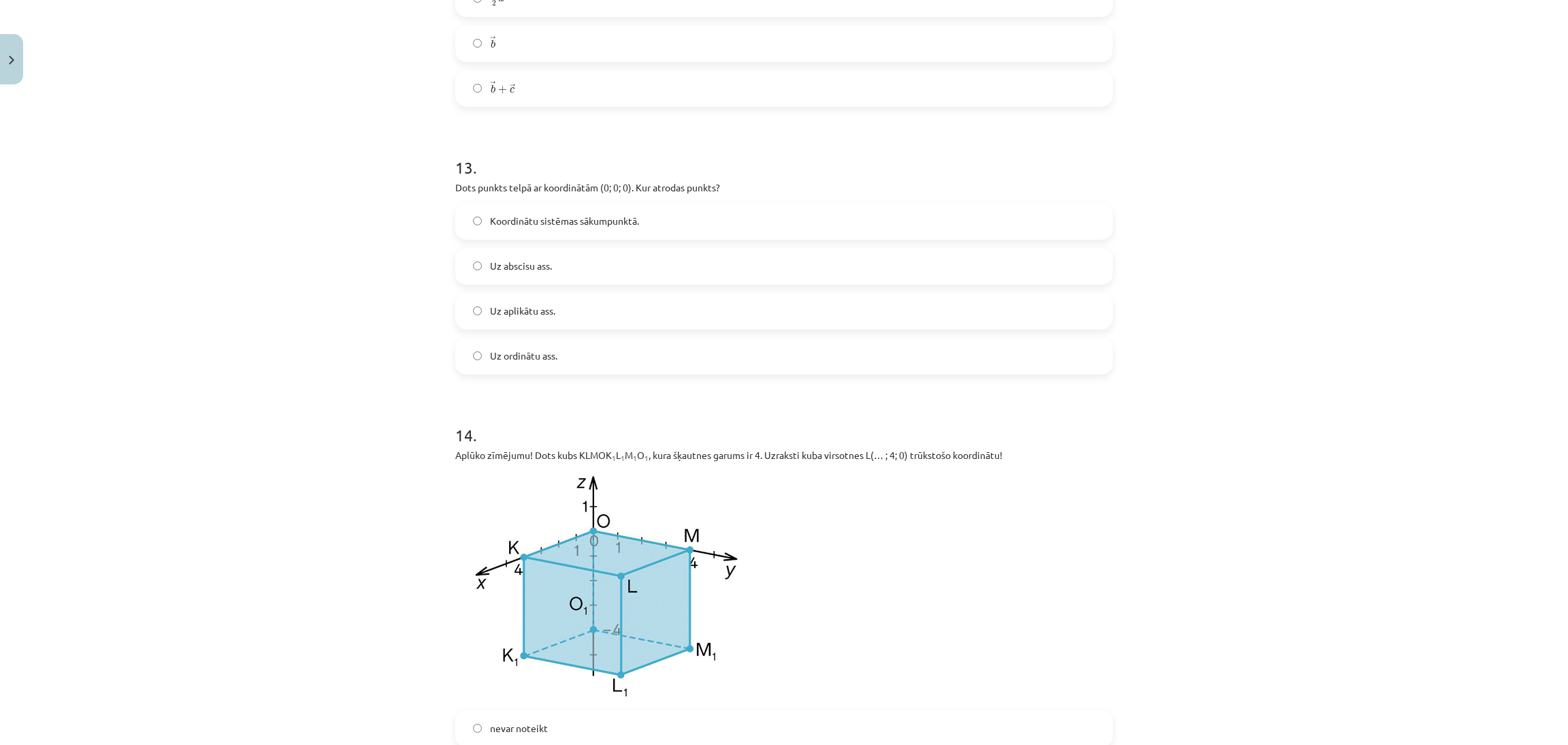
drag, startPoint x: 1081, startPoint y: 492, endPoint x: 1444, endPoint y: 567, distance: 370.7
click at [1085, 481] on p at bounding box center [784, 586] width 658 height 232
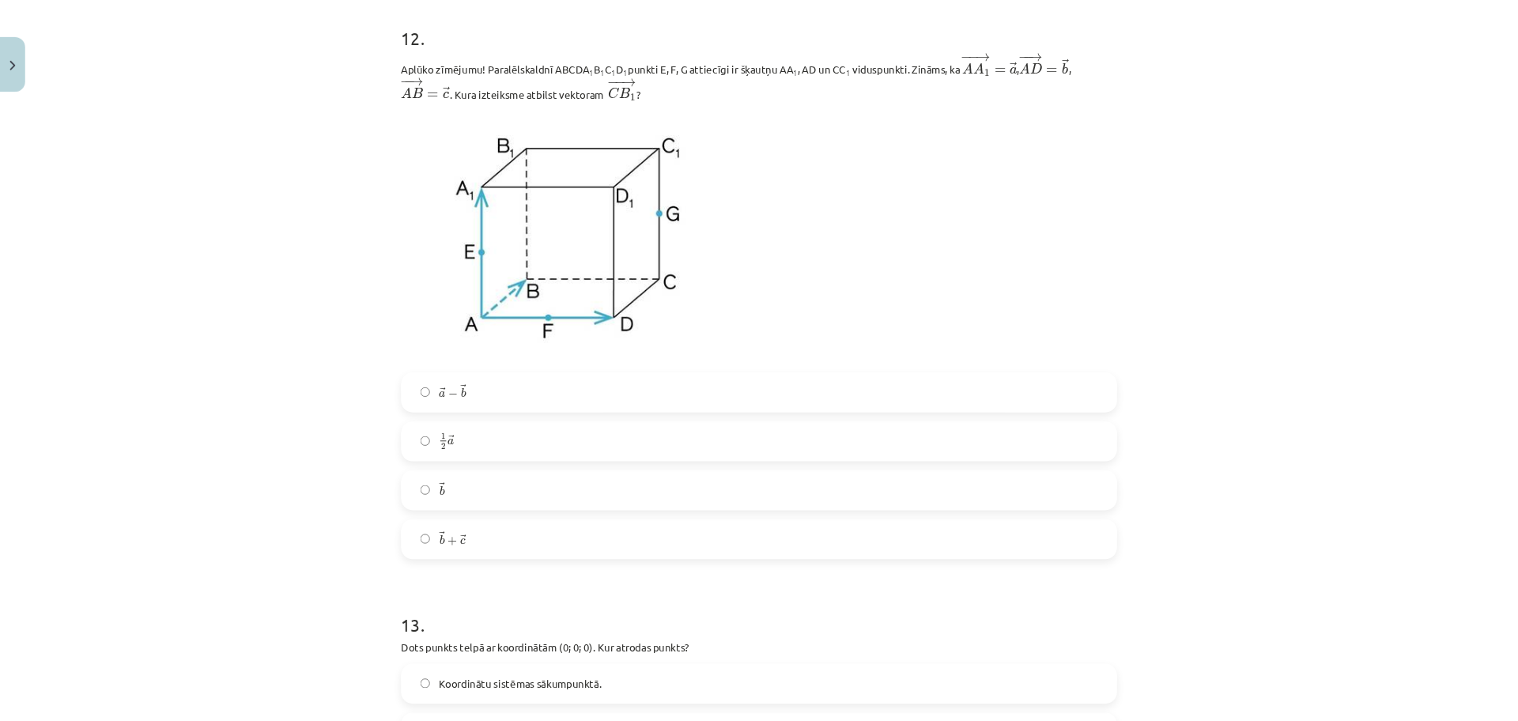
scroll to position [4776, 0]
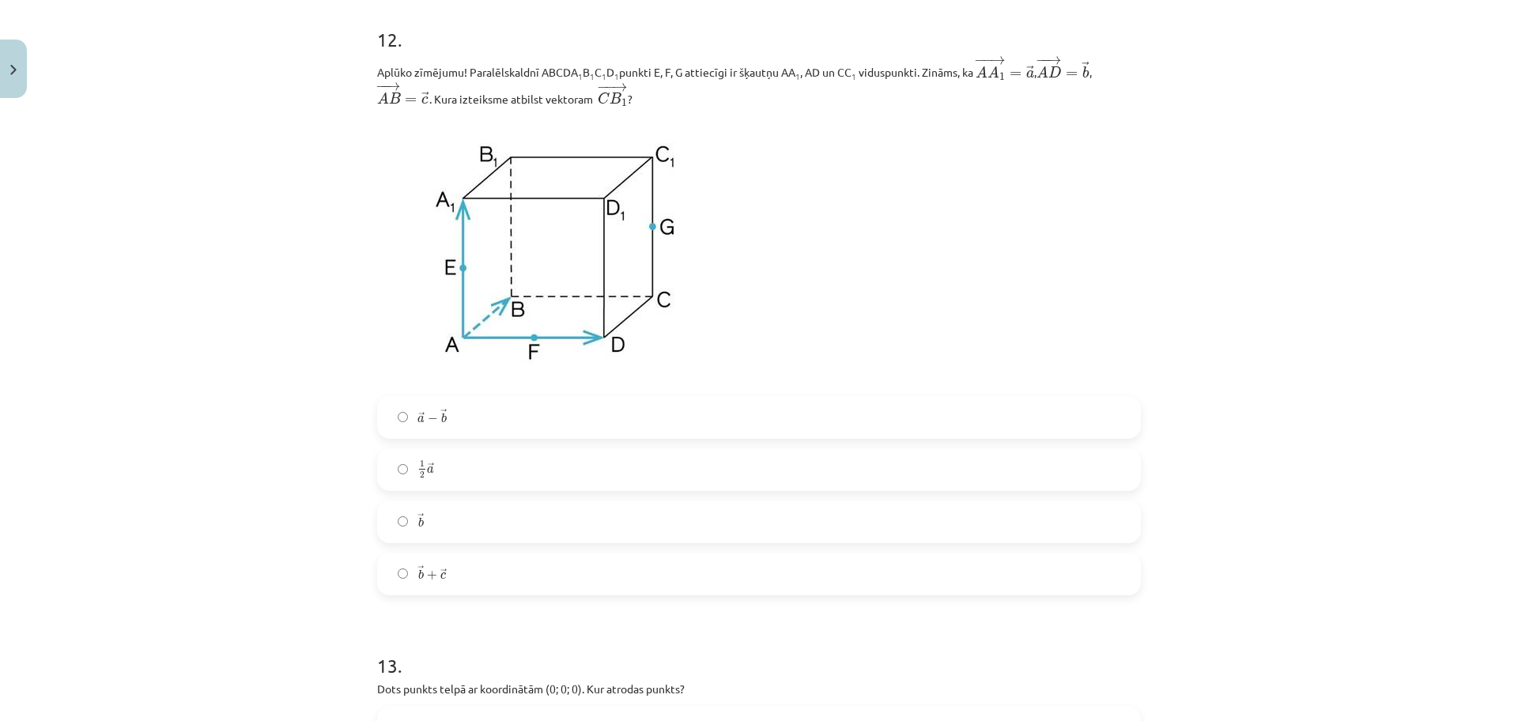
drag, startPoint x: 1820, startPoint y: 74, endPoint x: 60, endPoint y: 240, distance: 1767.6
click at [111, 235] on div "Mācību tēma: Matemātikas i - 10. klases 1. ieskaites mācību materiāls (a,b) #9 …" at bounding box center [759, 360] width 1518 height 721
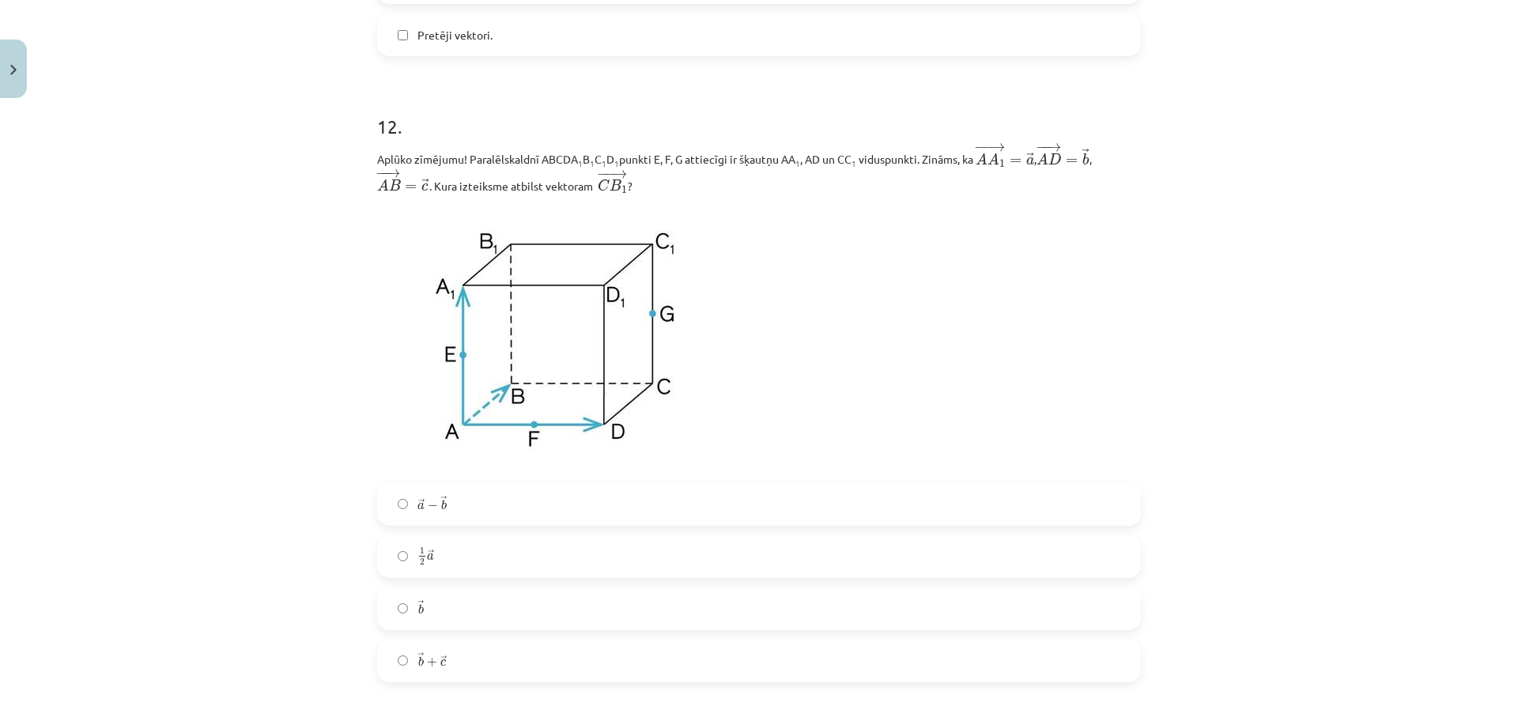
scroll to position [4749, 0]
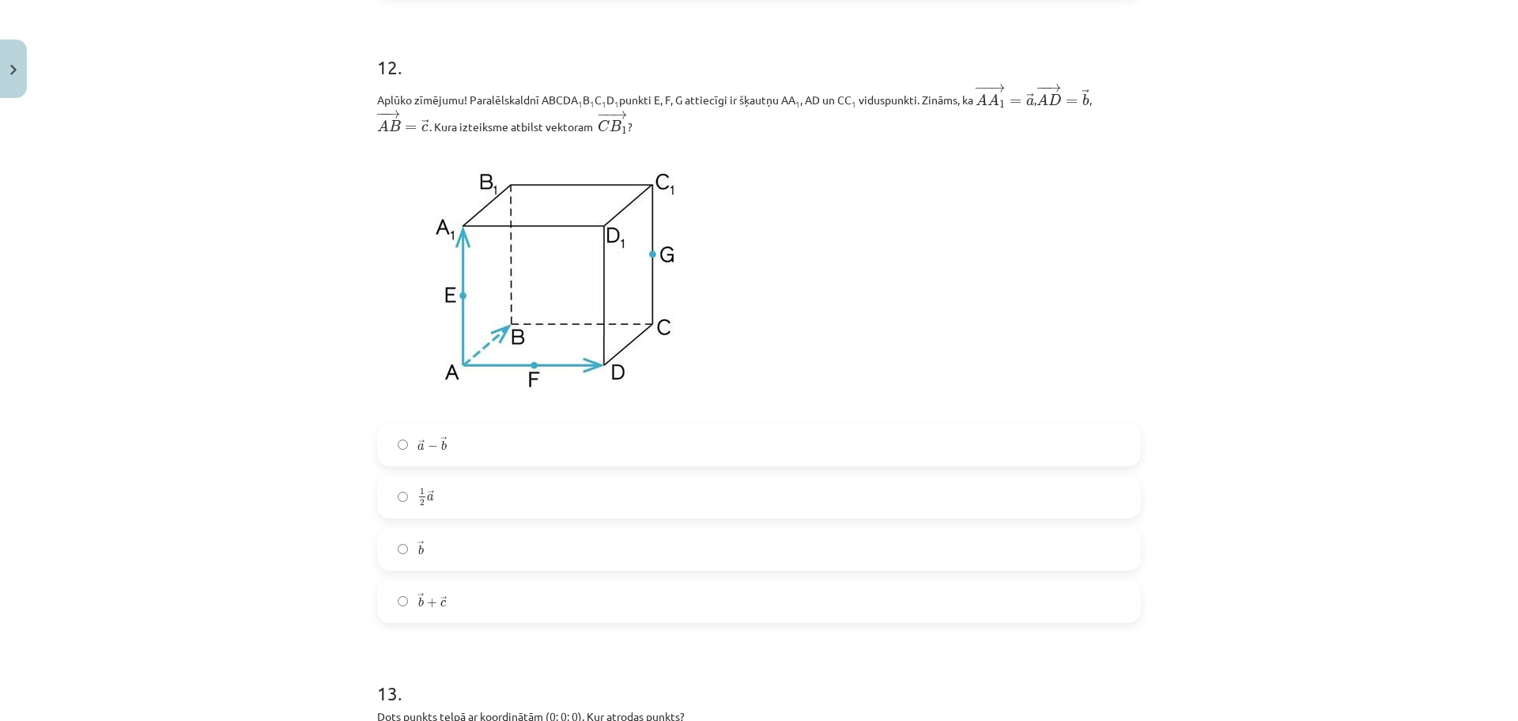
click at [583, 440] on label "→ a − → b a → − b →" at bounding box center [759, 445] width 760 height 40
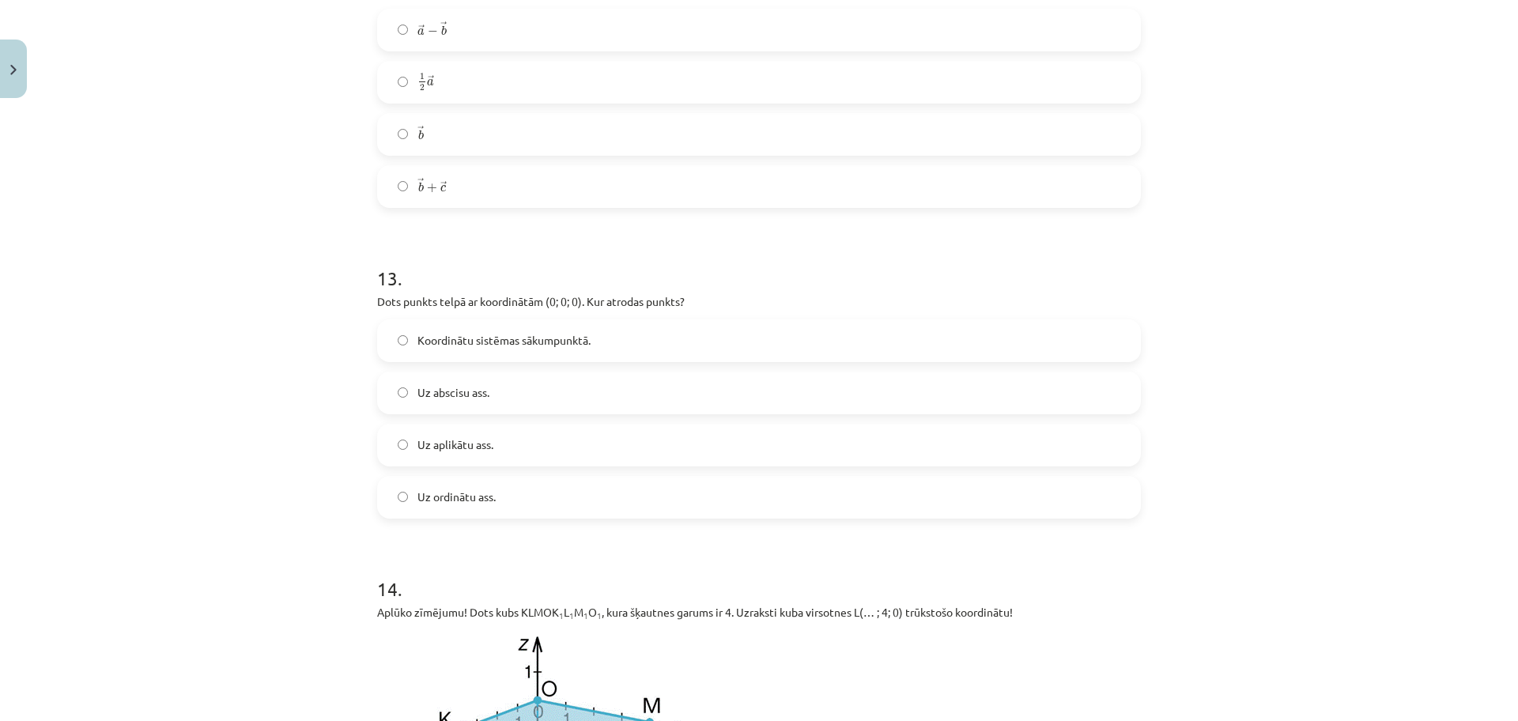
scroll to position [5190, 0]
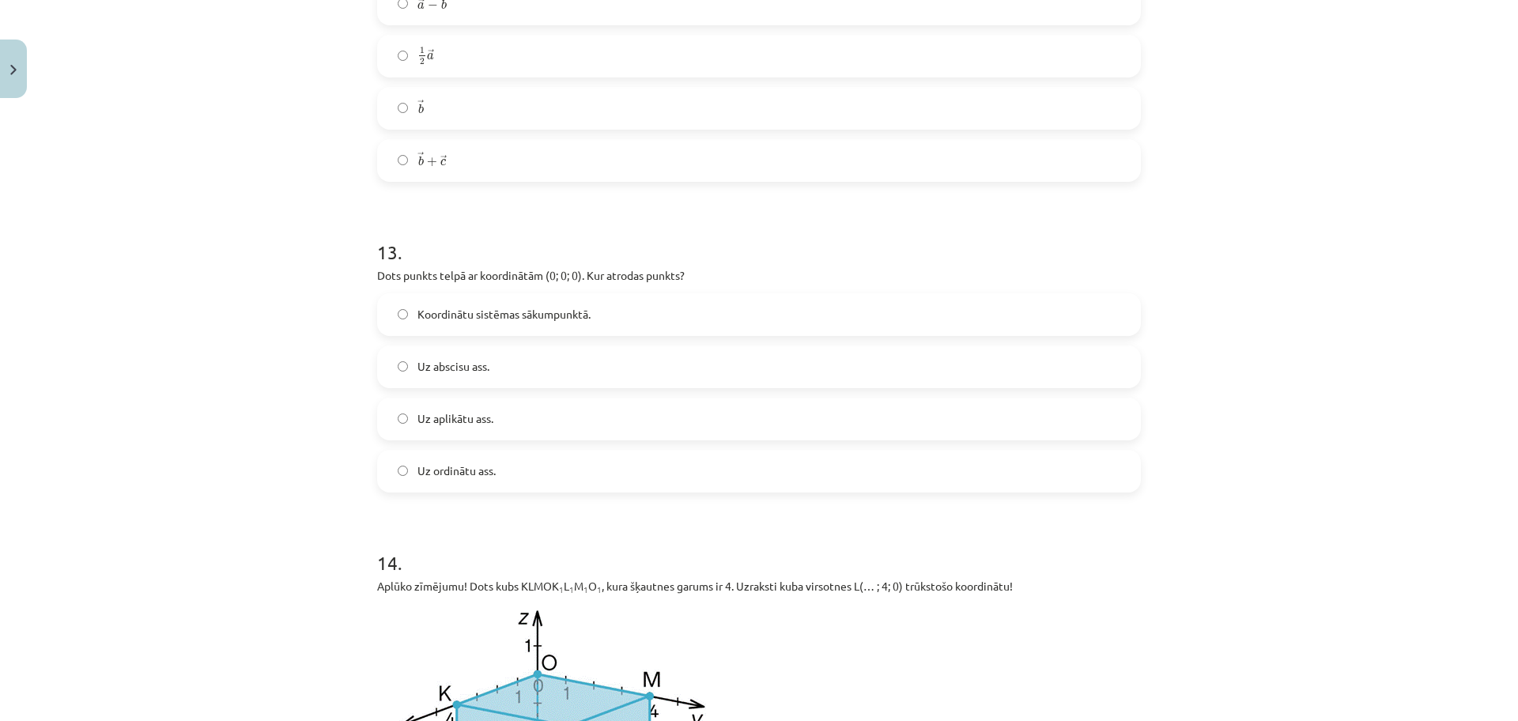
click at [521, 316] on span "Koordinātu sistēmas sākumpunktā." at bounding box center [503, 314] width 173 height 17
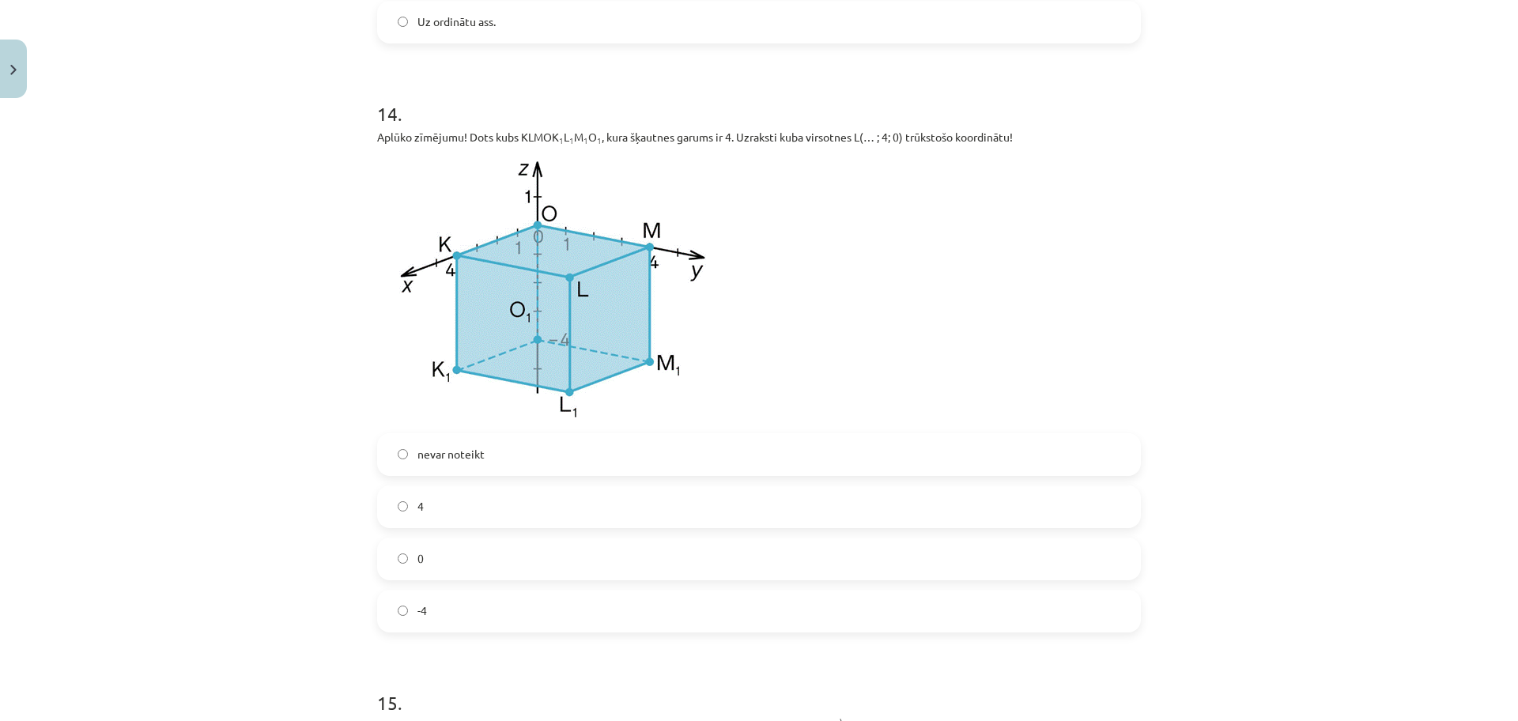
scroll to position [5647, 0]
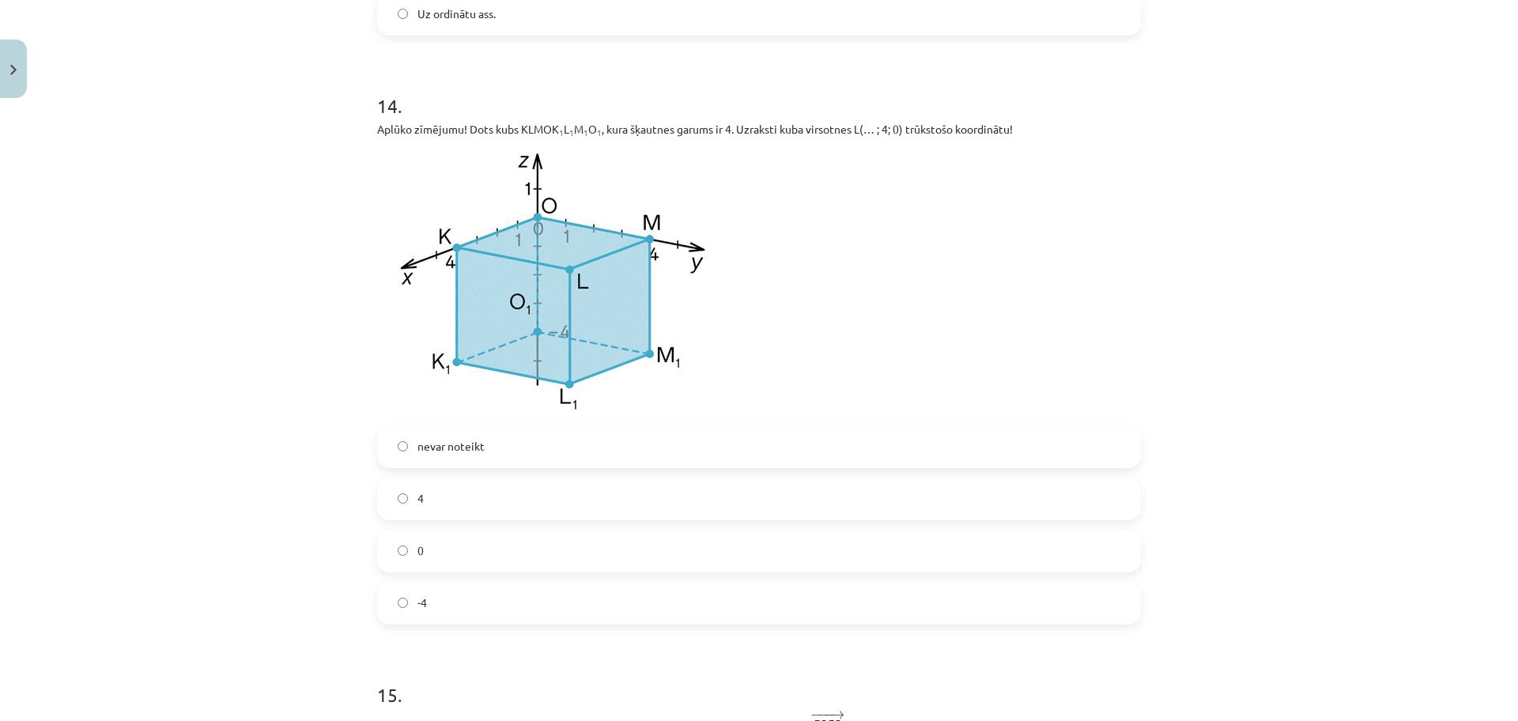
click at [447, 513] on label "4" at bounding box center [759, 499] width 760 height 40
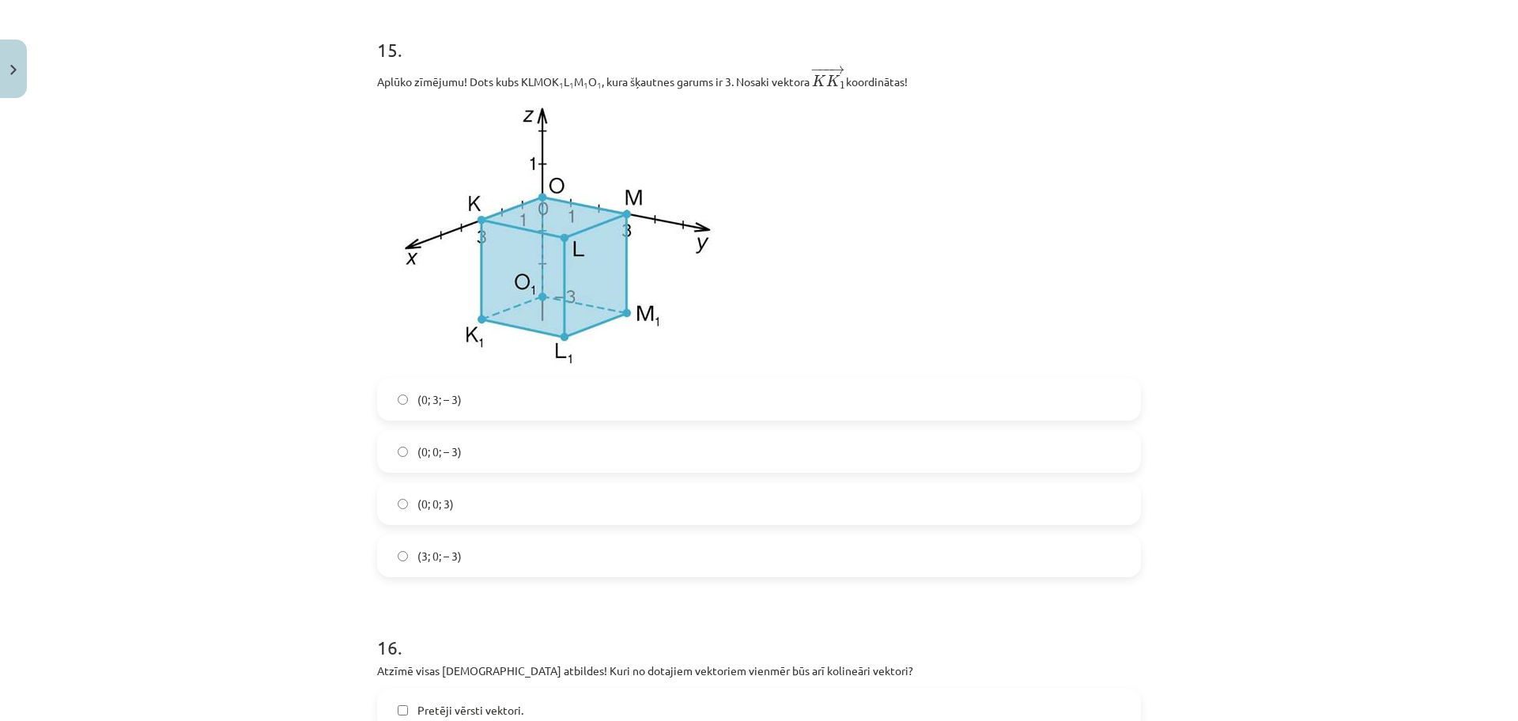
scroll to position [6283, 0]
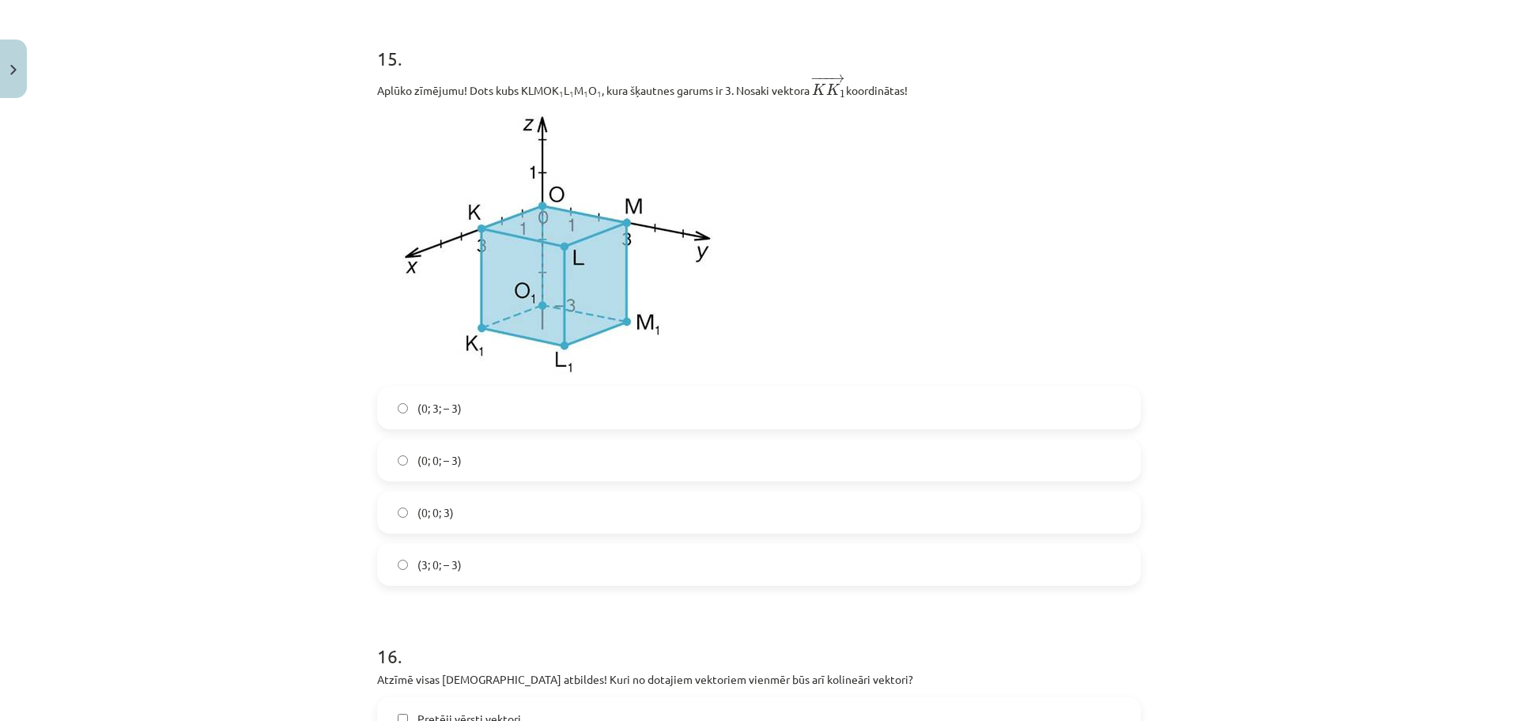
click at [629, 480] on label "(0; 0; – 3)" at bounding box center [759, 460] width 760 height 40
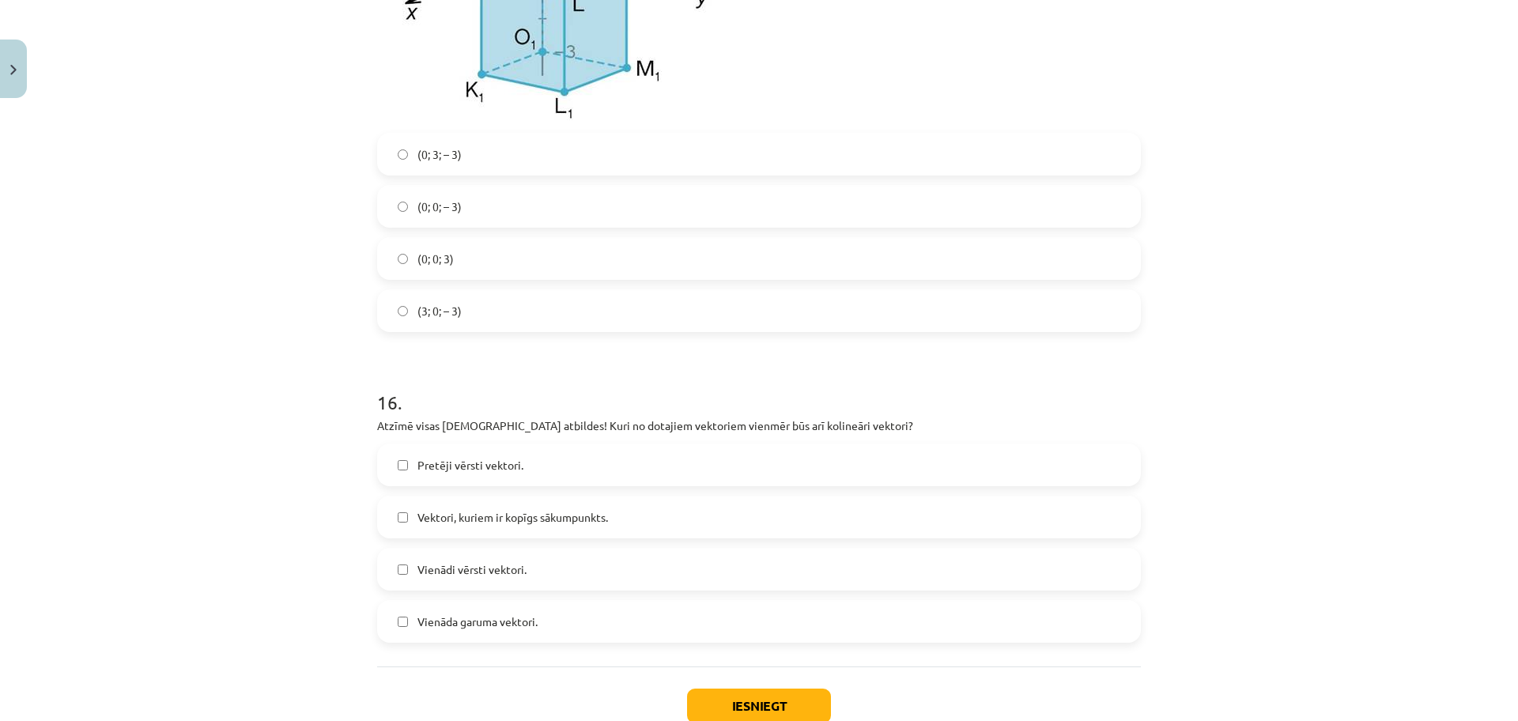
scroll to position [6648, 0]
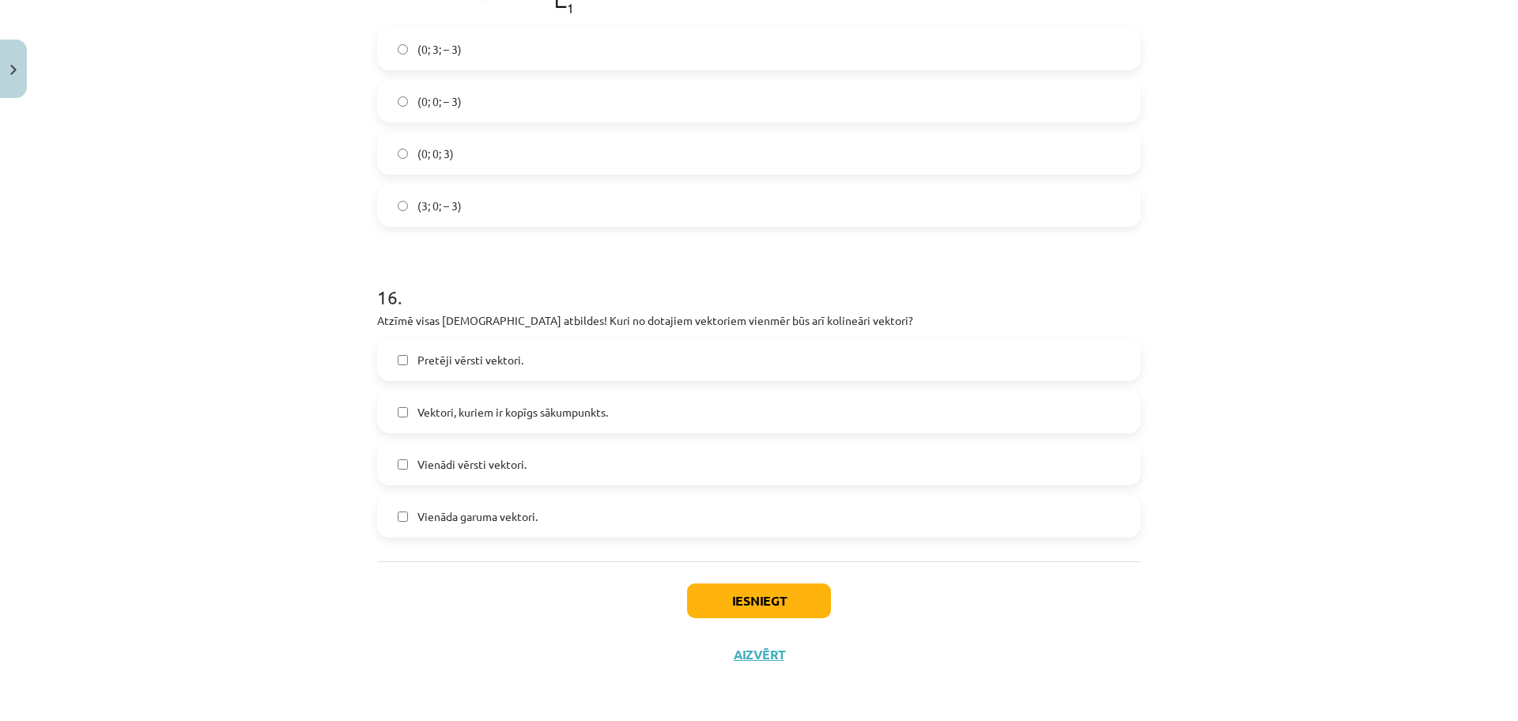
drag, startPoint x: 583, startPoint y: 468, endPoint x: 574, endPoint y: 524, distance: 56.8
click at [583, 467] on label "Vienādi vērsti vektori." at bounding box center [759, 464] width 760 height 40
click at [546, 537] on div "Vienāda garuma vektori." at bounding box center [759, 516] width 764 height 43
click at [609, 526] on label "Vienāda garuma vektori." at bounding box center [759, 516] width 760 height 40
click at [769, 590] on button "Iesniegt" at bounding box center [759, 600] width 144 height 35
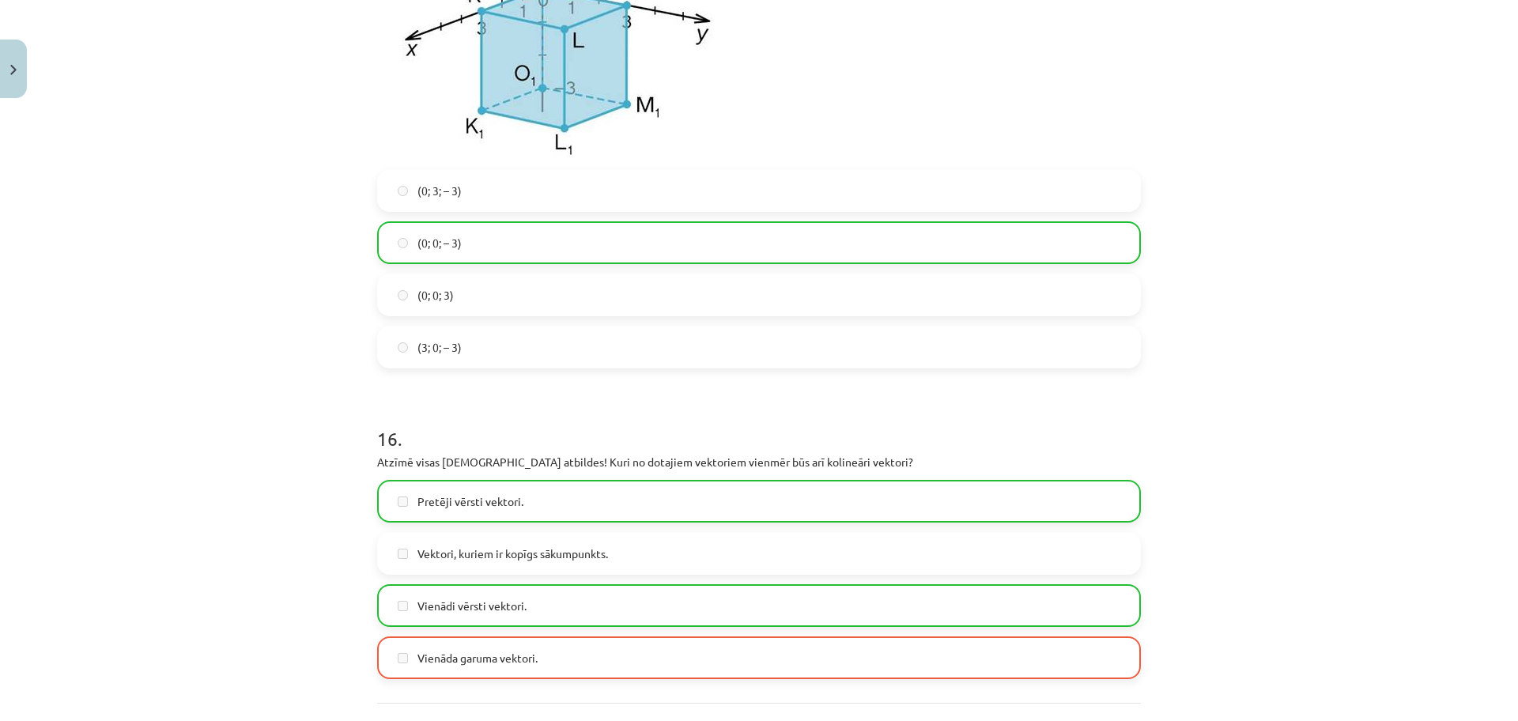
scroll to position [6699, 0]
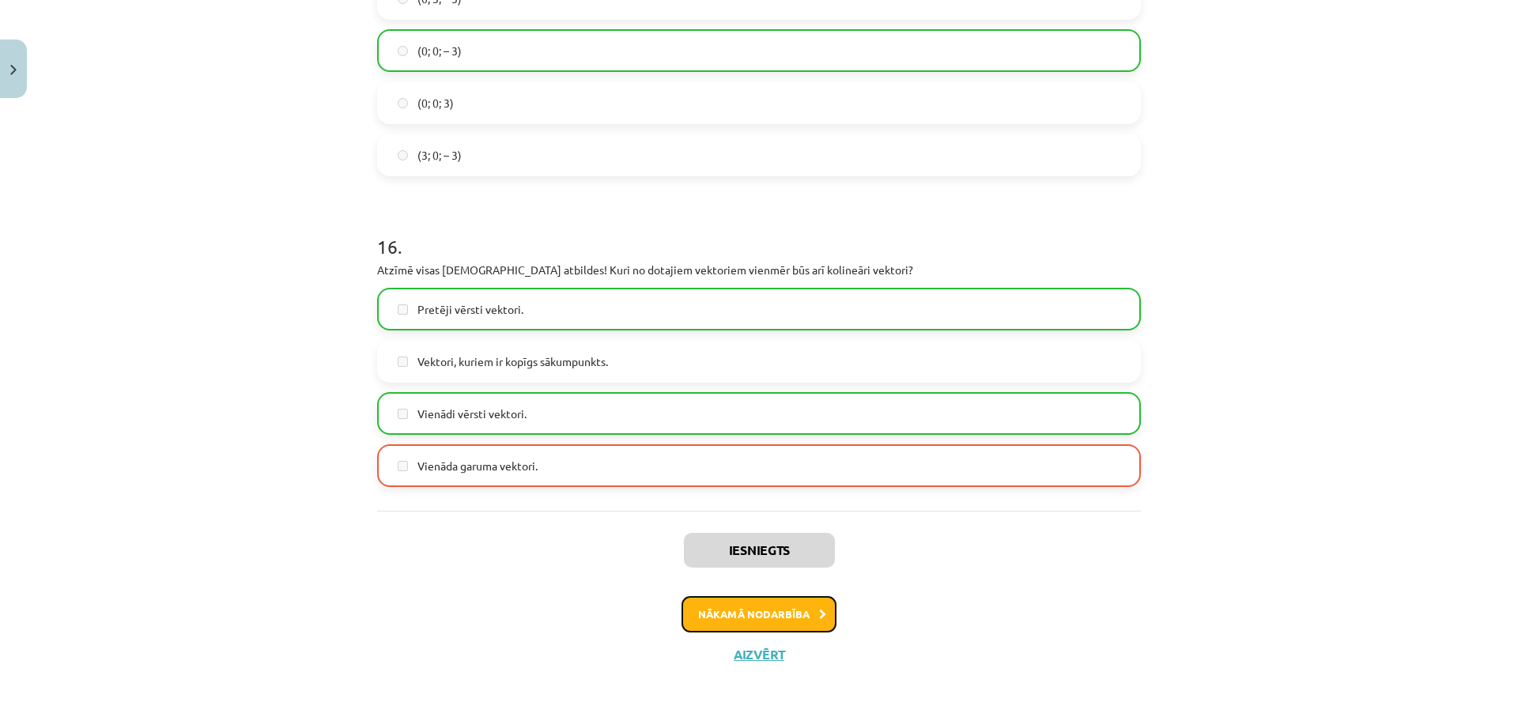
click at [712, 597] on button "Nākamā nodarbība" at bounding box center [758, 614] width 155 height 36
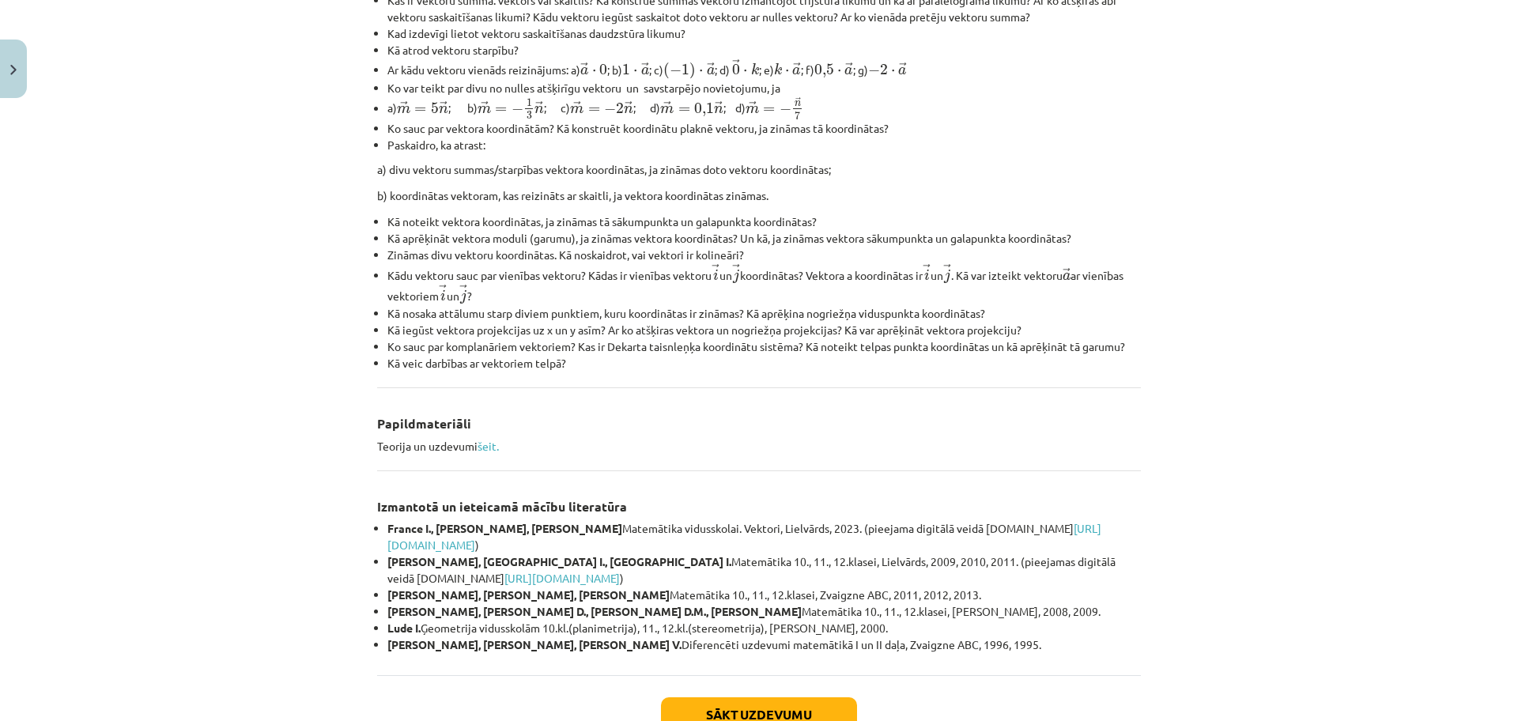
scroll to position [536, 0]
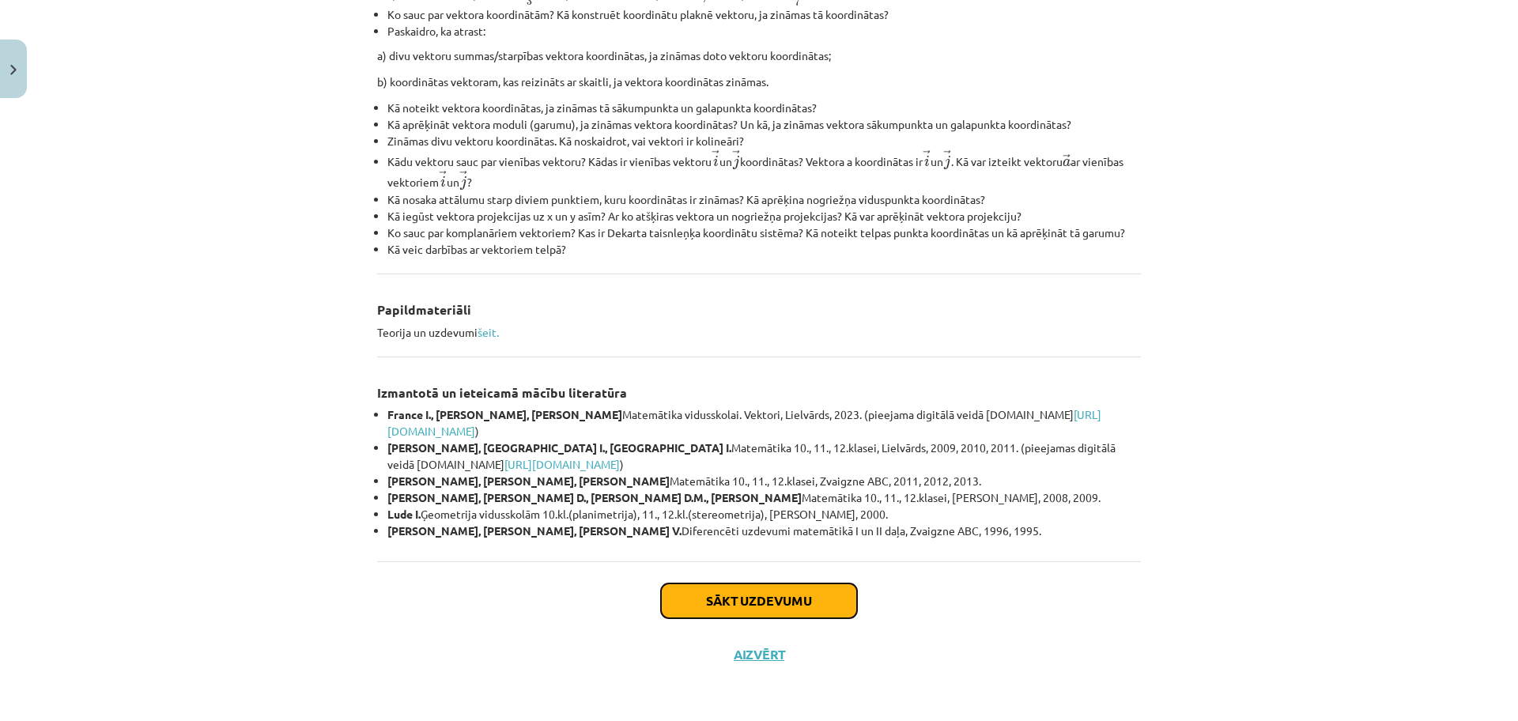
click at [758, 596] on button "Sākt uzdevumu" at bounding box center [759, 600] width 196 height 35
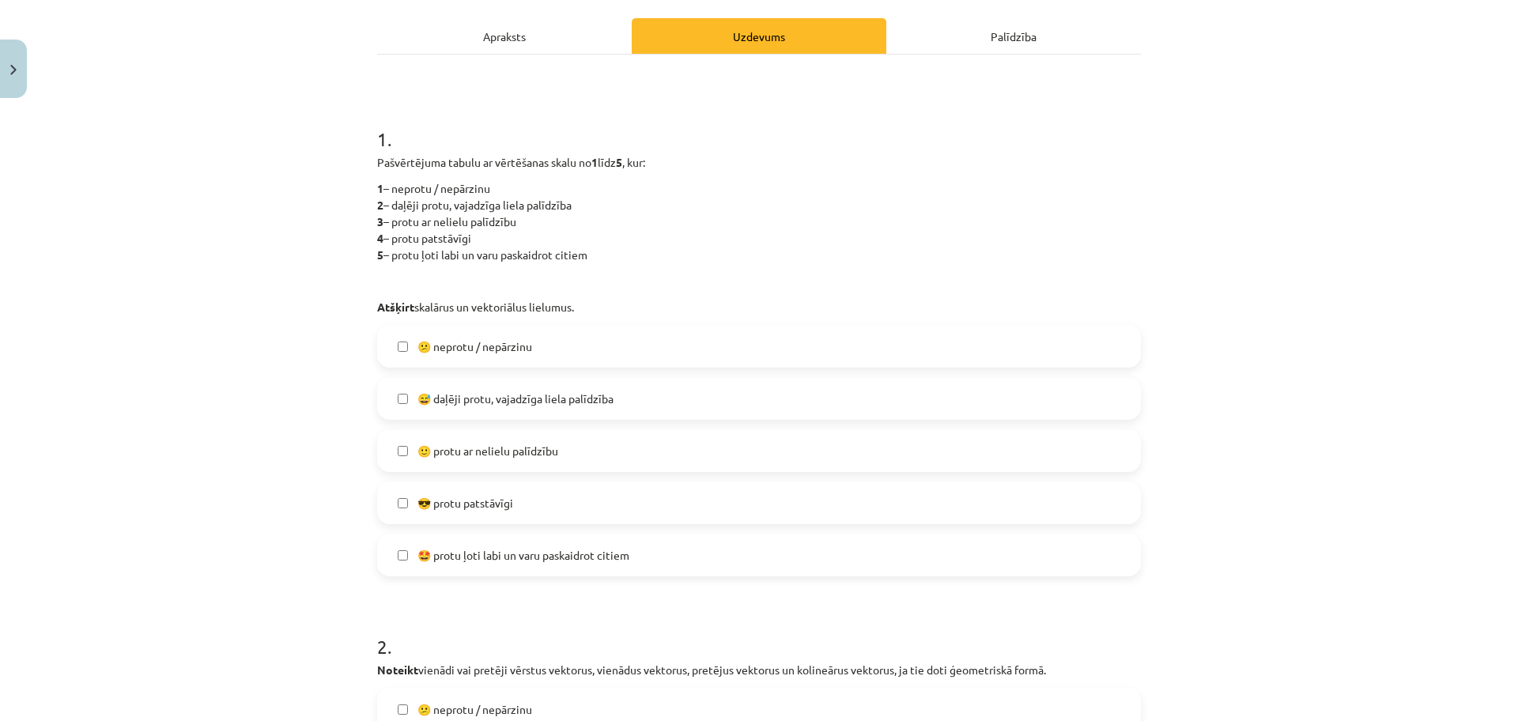
scroll to position [209, 0]
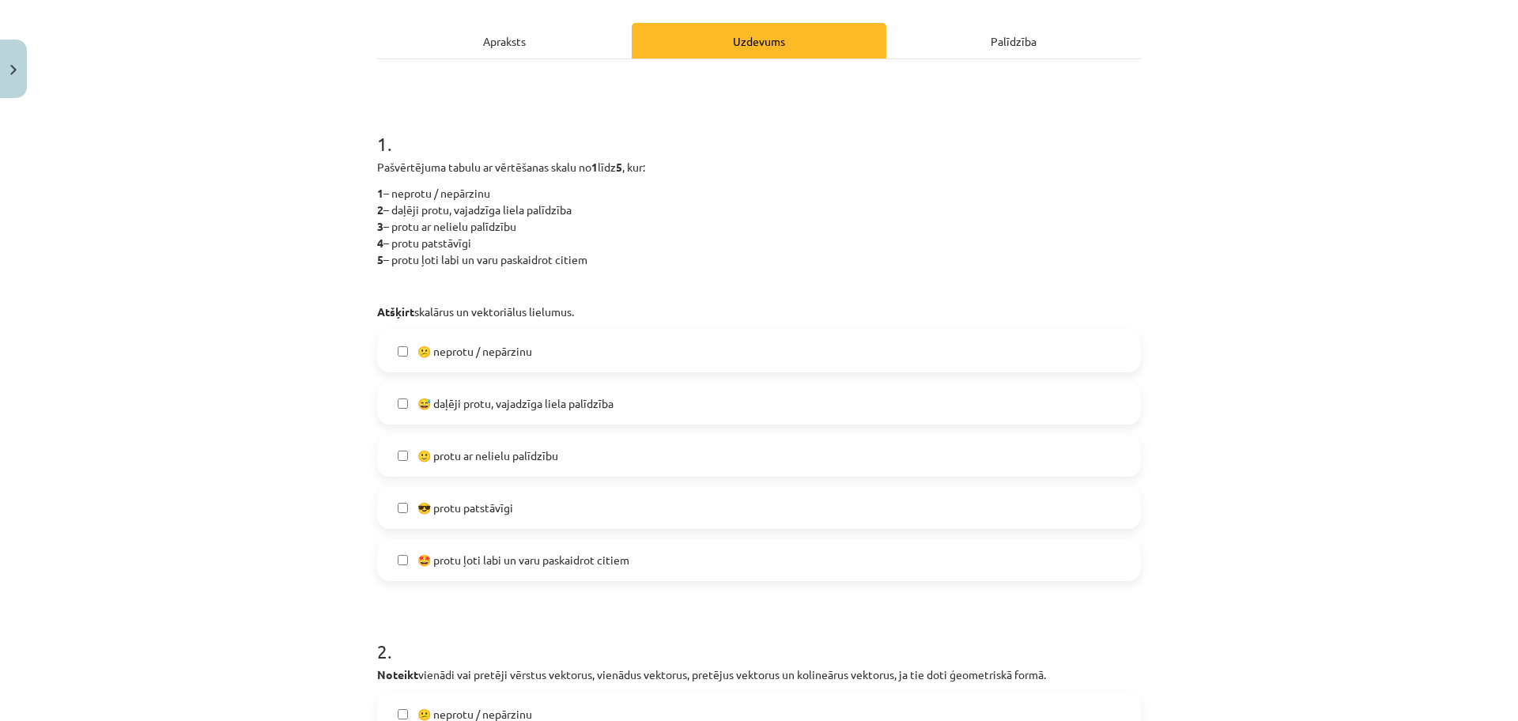
click at [647, 453] on label "🙂 protu ar nelielu palīdzību" at bounding box center [759, 456] width 760 height 40
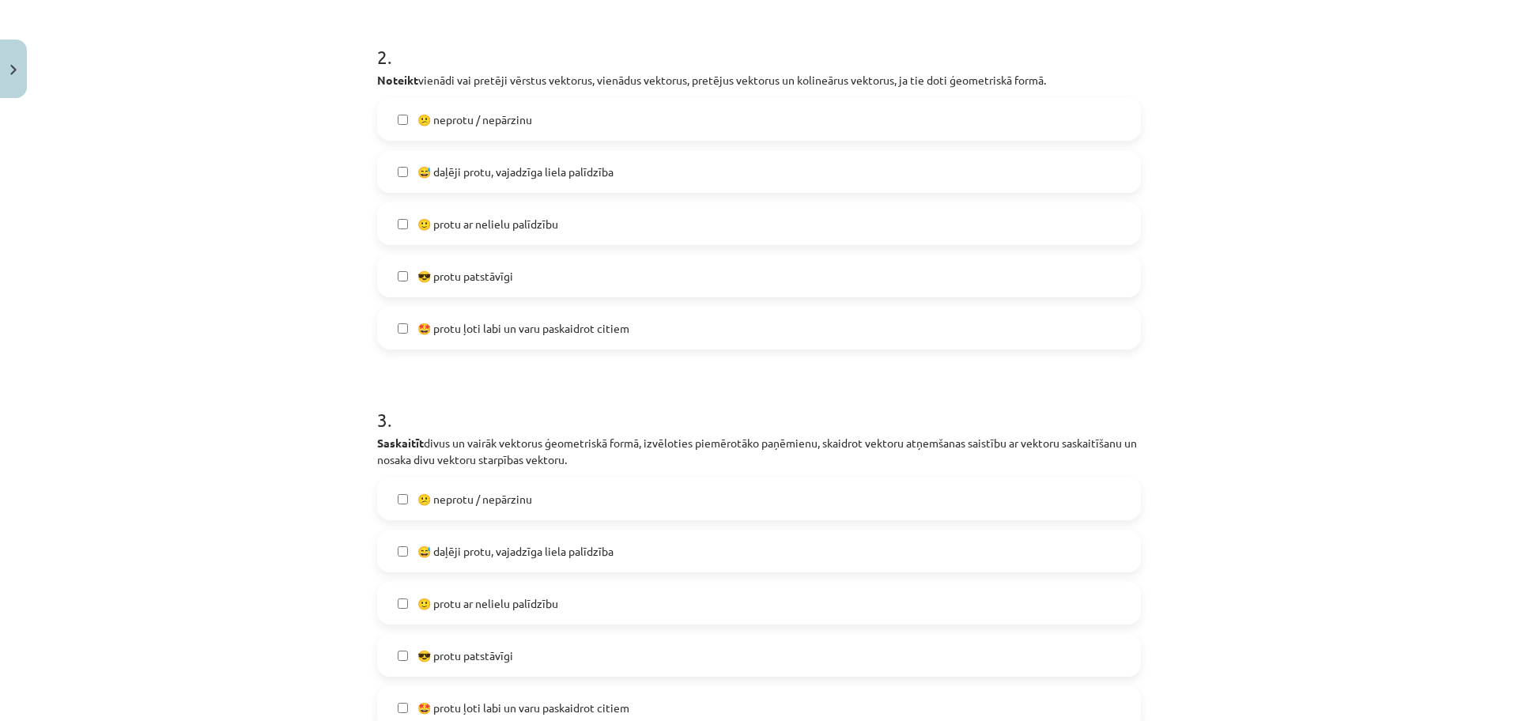
scroll to position [800, 0]
click at [572, 222] on label "🙂 protu ar nelielu palīdzību" at bounding box center [759, 228] width 760 height 40
click at [726, 554] on label "😅 daļēji protu, vajadzīga liela palīdzība" at bounding box center [759, 555] width 760 height 40
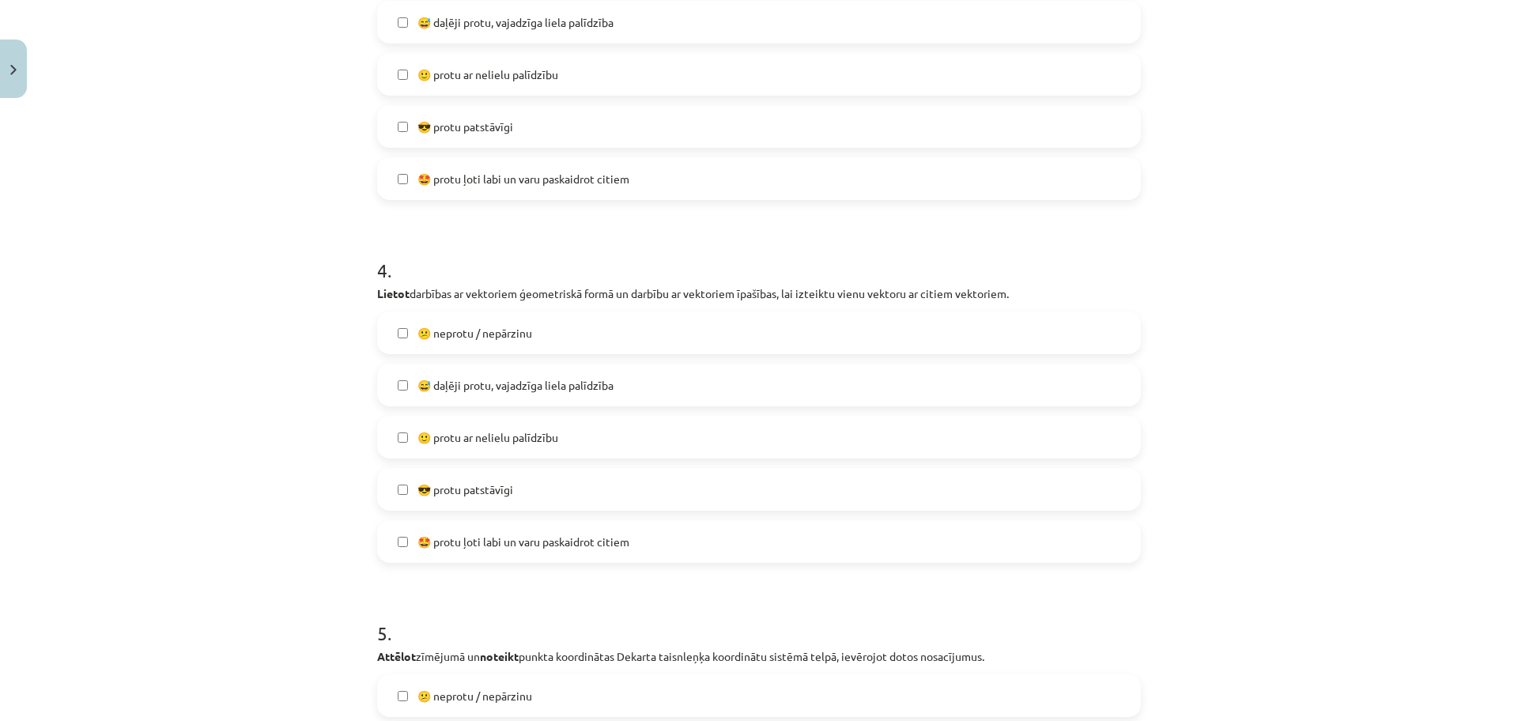
scroll to position [1357, 0]
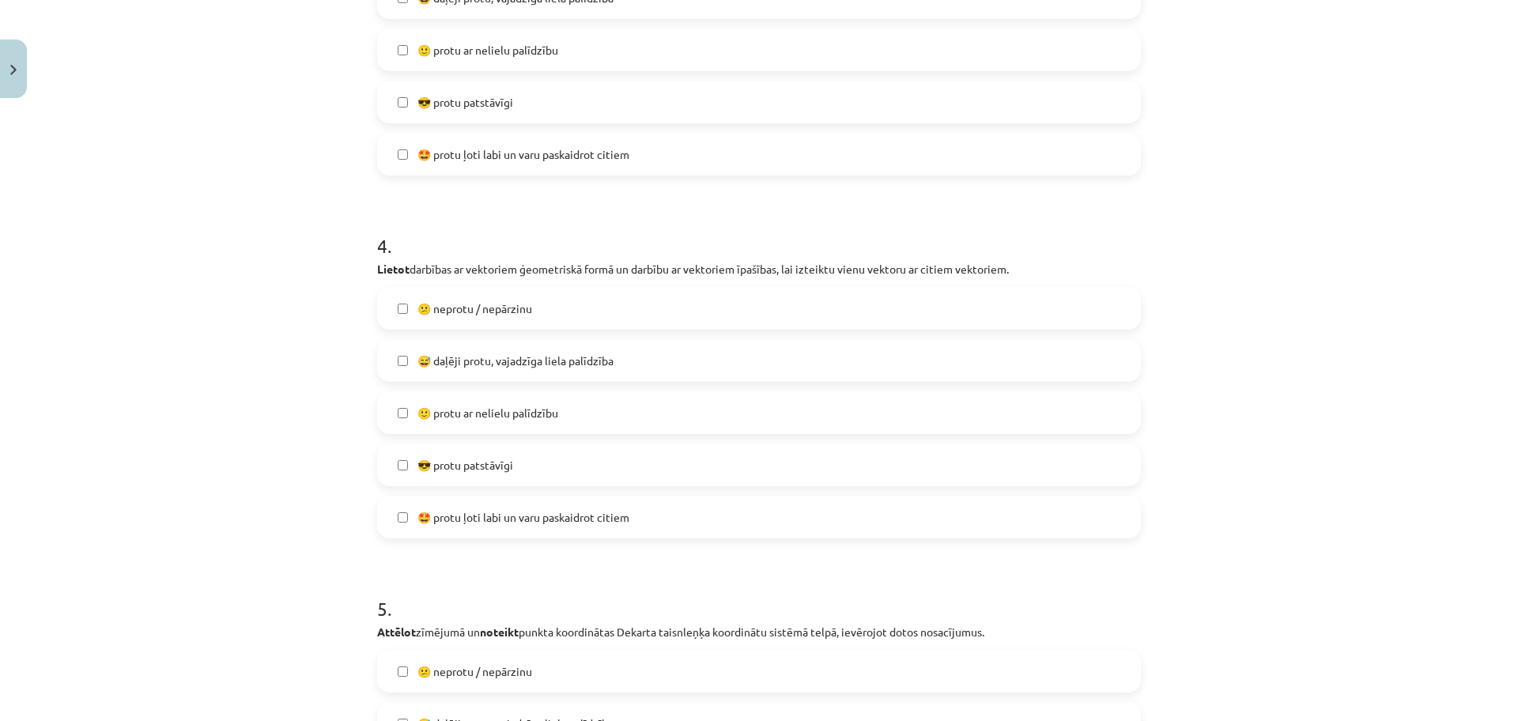
click at [588, 369] on label "😅 daļēji protu, vajadzīga liela palīdzība" at bounding box center [759, 361] width 760 height 40
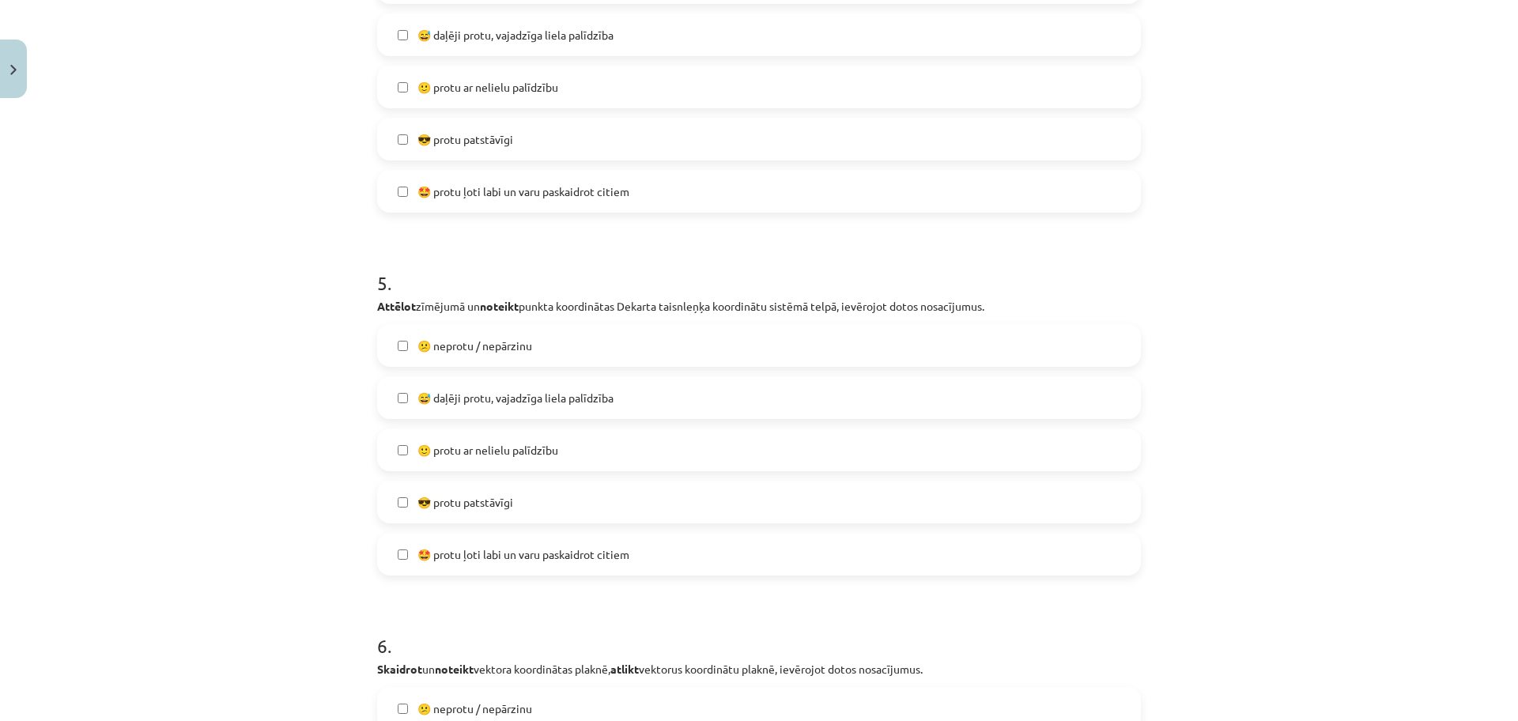
scroll to position [1687, 0]
click at [635, 500] on label "😎 protu patstāvīgi" at bounding box center [759, 498] width 760 height 40
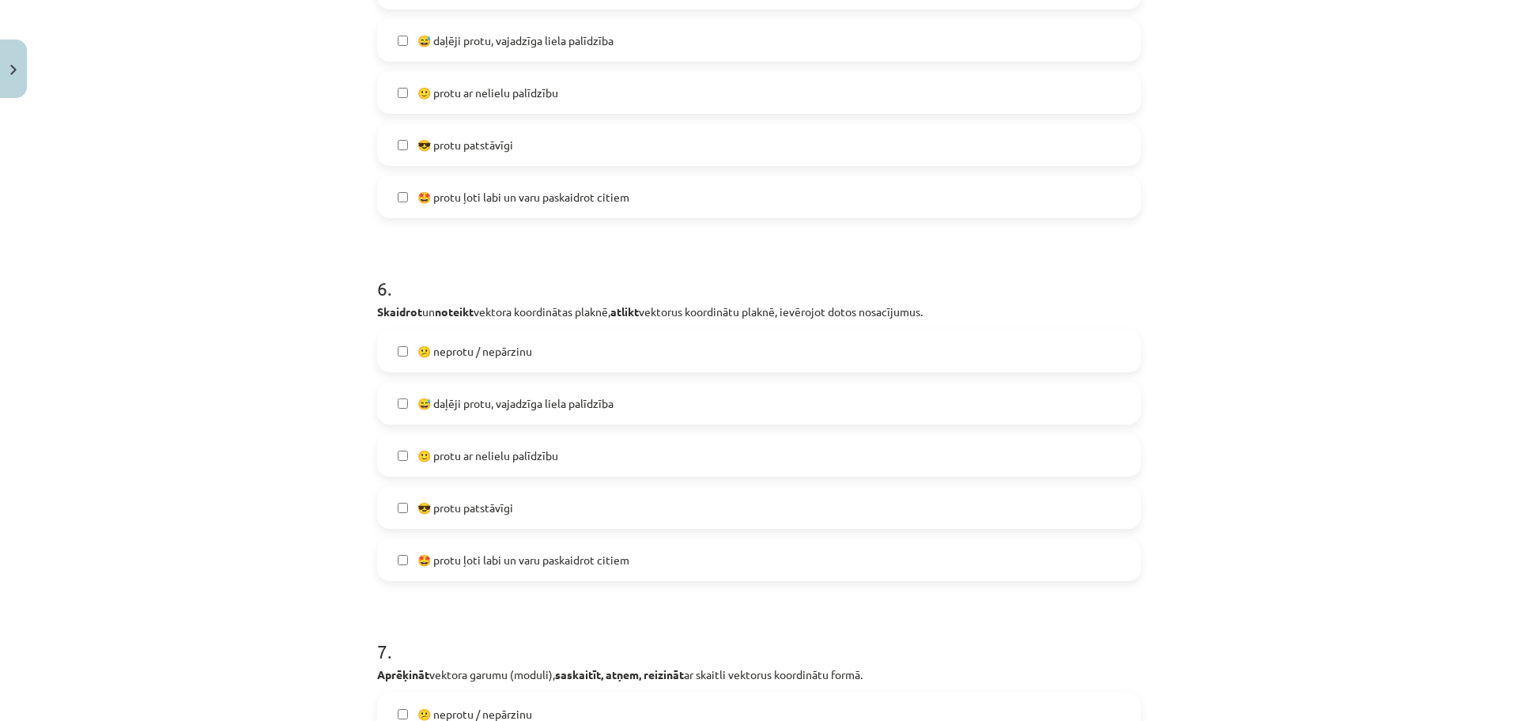
scroll to position [2061, 0]
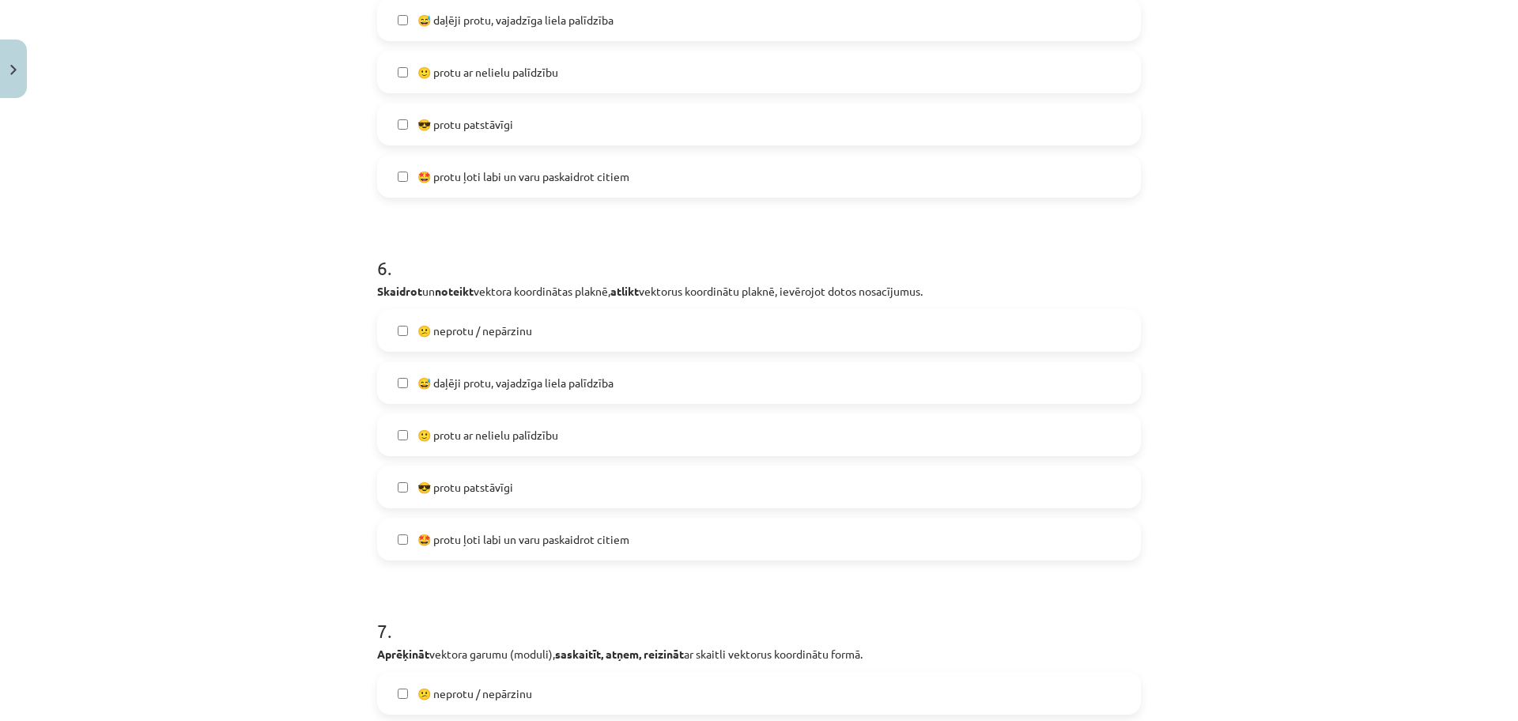
click at [632, 440] on label "🙂 protu ar nelielu palīdzību" at bounding box center [759, 435] width 760 height 40
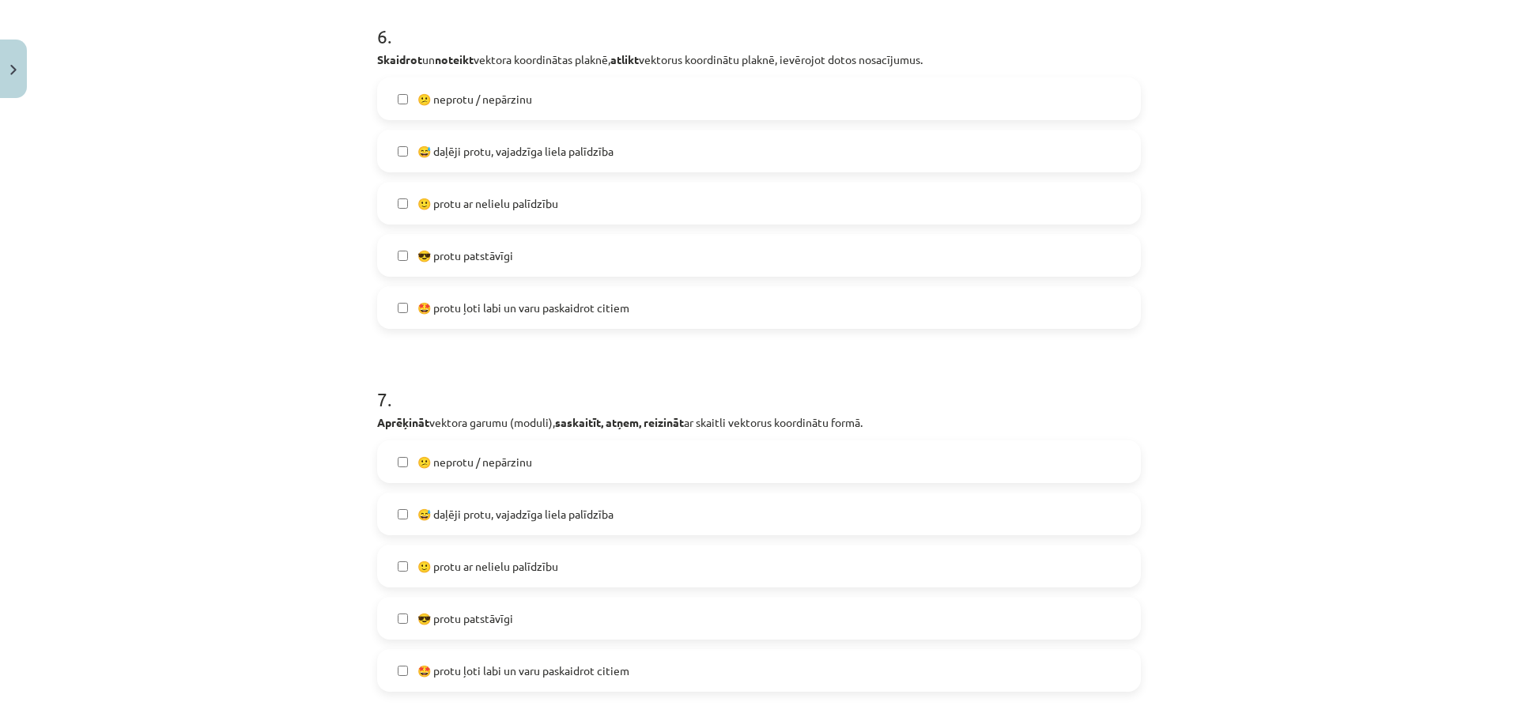
scroll to position [2447, 0]
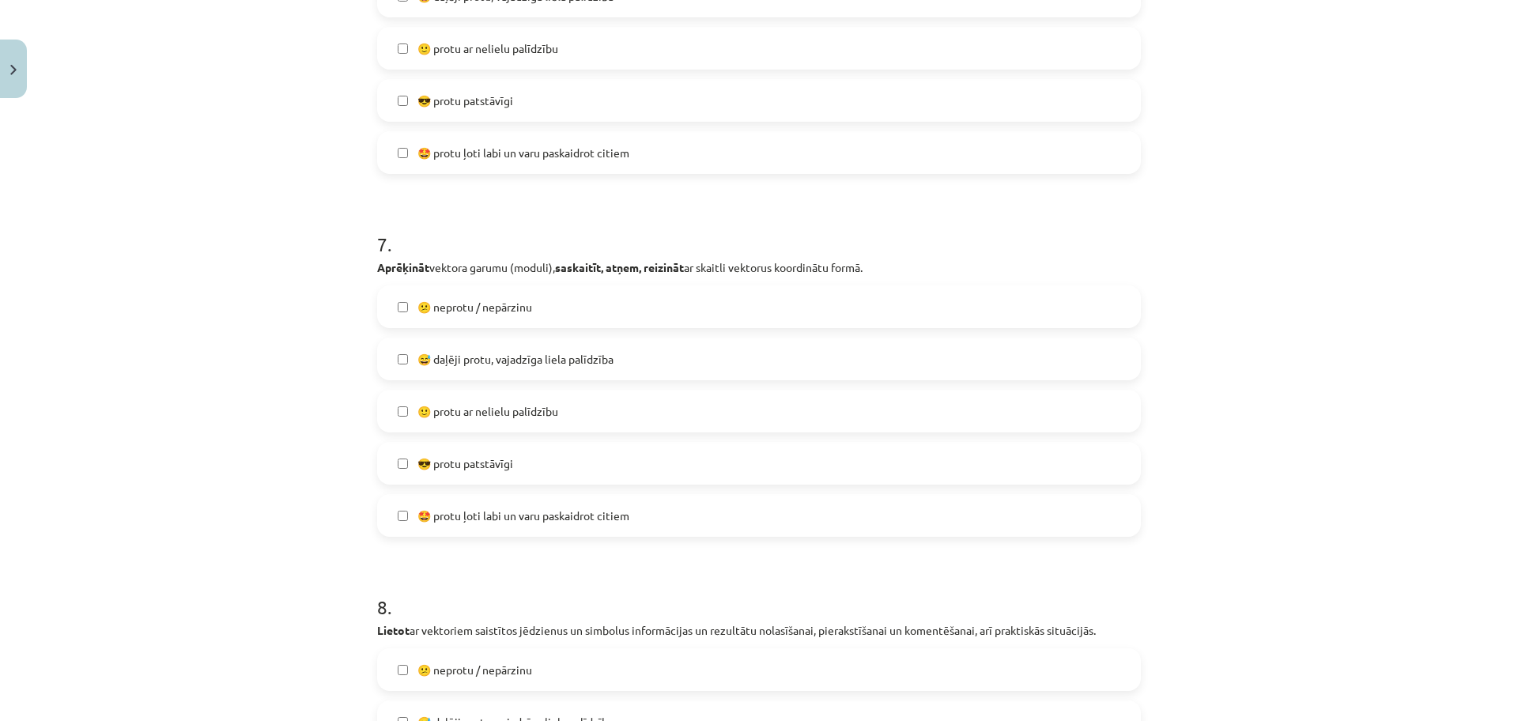
click at [591, 414] on label "🙂 protu ar nelielu palīdzību" at bounding box center [759, 411] width 760 height 40
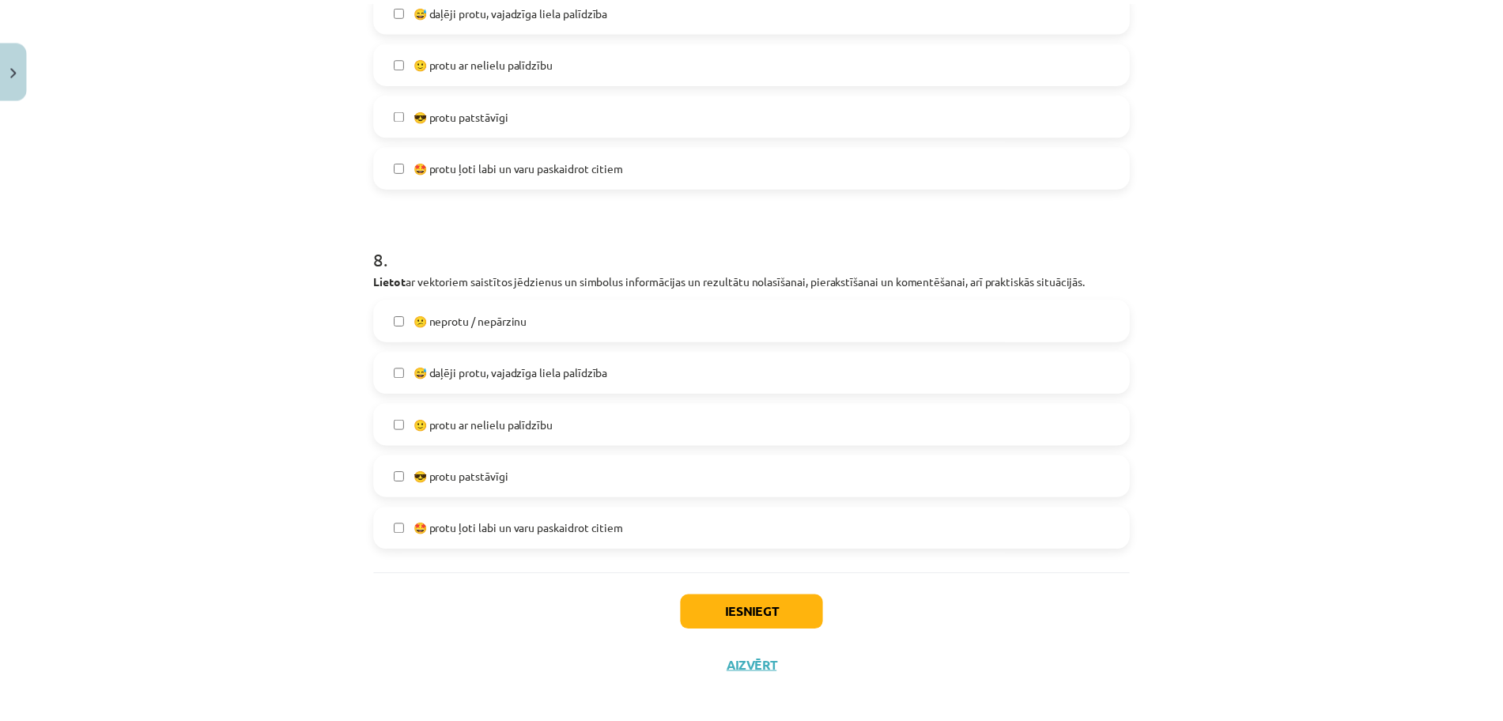
scroll to position [2809, 0]
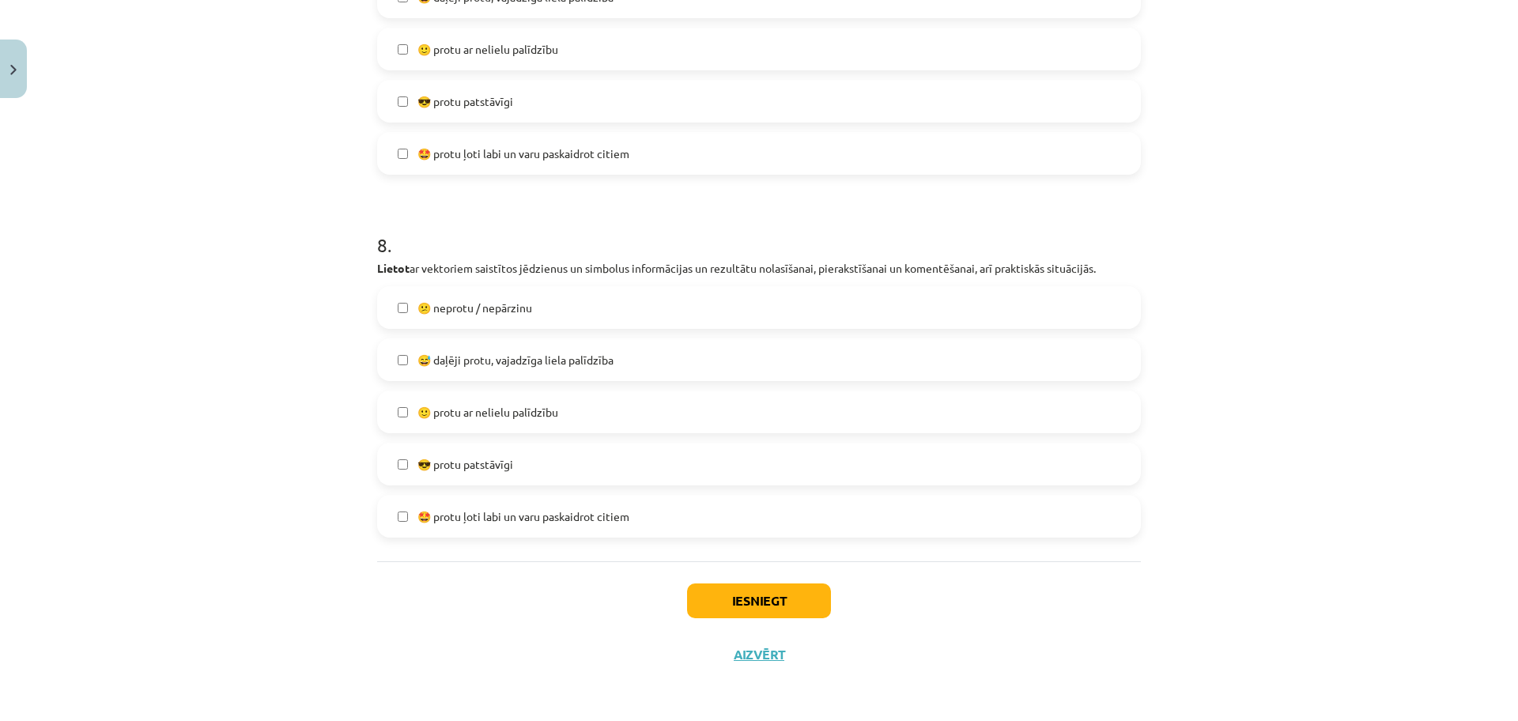
click at [587, 419] on label "🙂 protu ar nelielu palīdzību" at bounding box center [759, 412] width 760 height 40
click at [801, 612] on button "Iesniegt" at bounding box center [759, 600] width 144 height 35
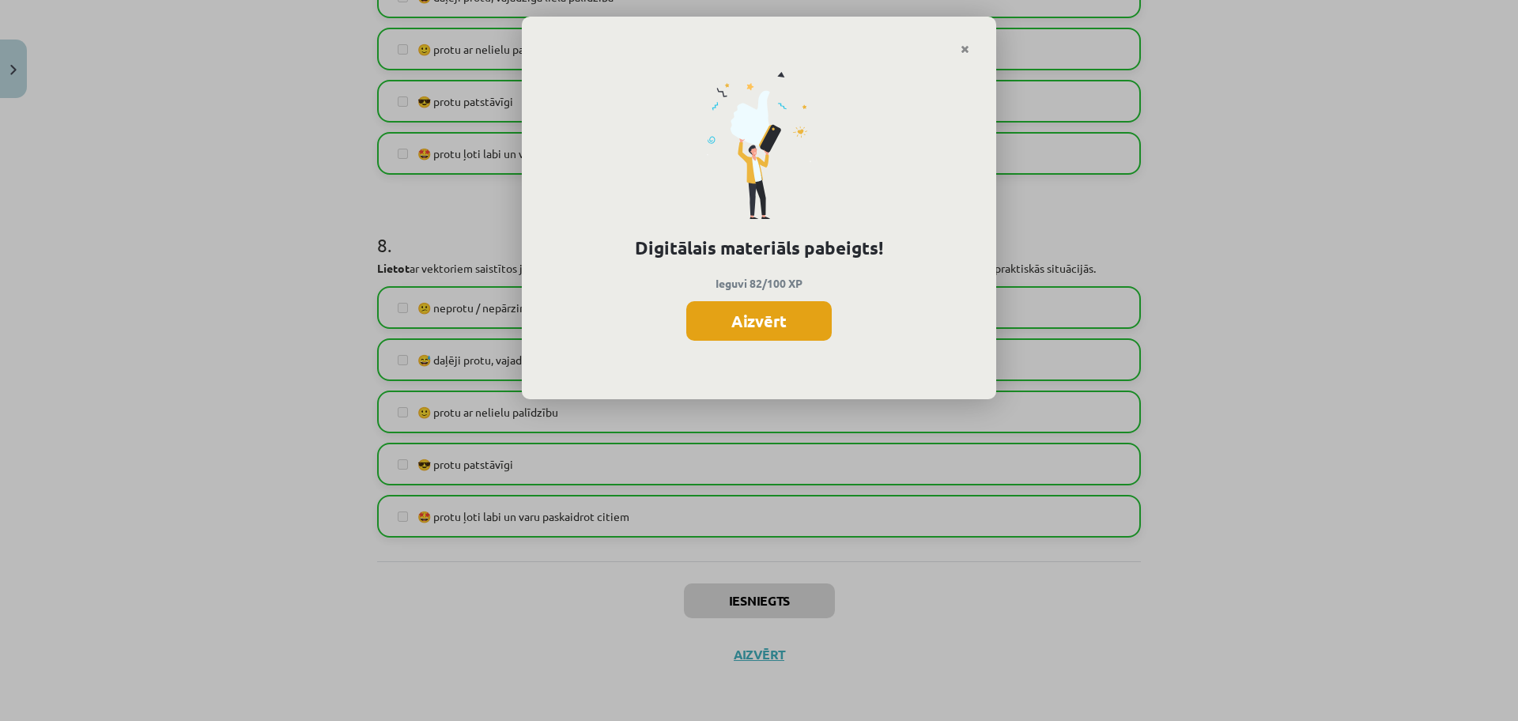
click at [802, 326] on button "Aizvērt" at bounding box center [758, 321] width 145 height 40
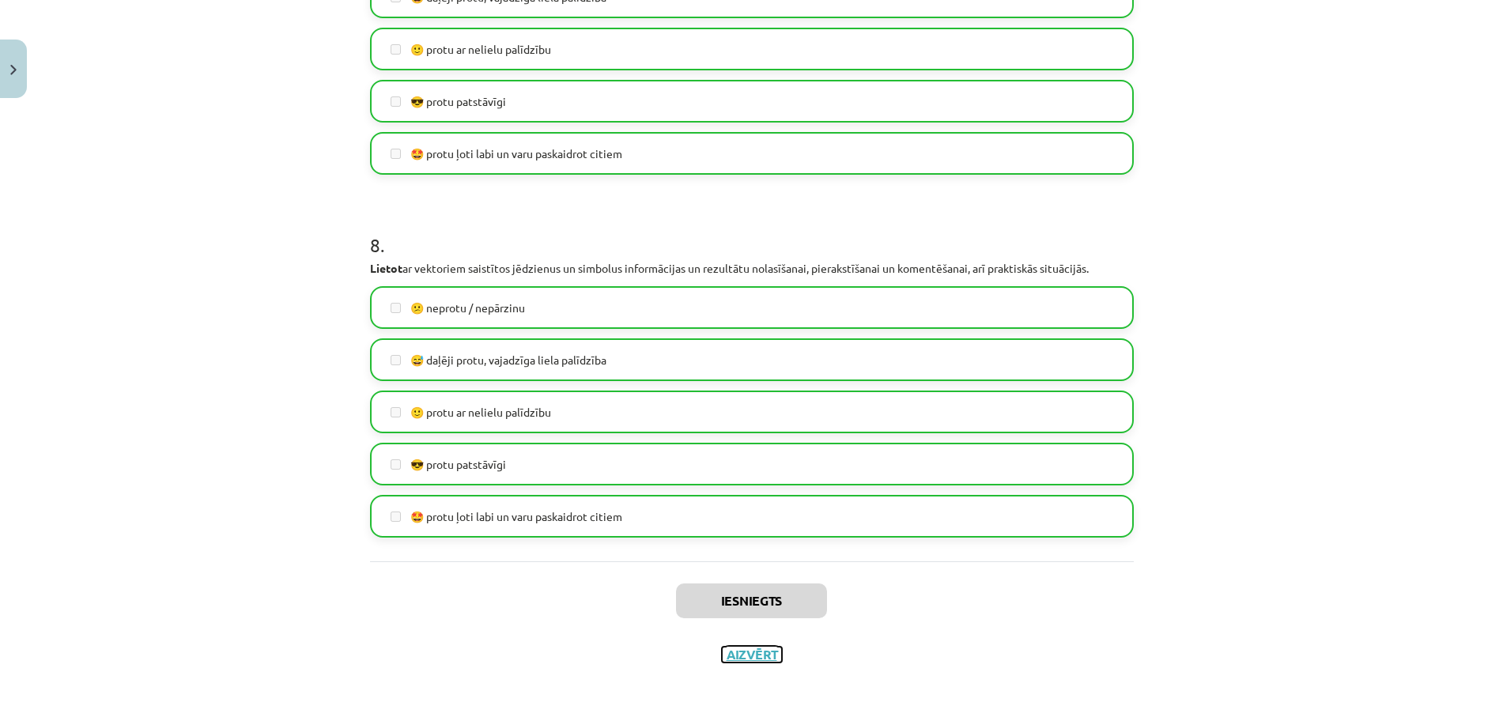
click at [769, 653] on button "Aizvērt" at bounding box center [752, 655] width 60 height 16
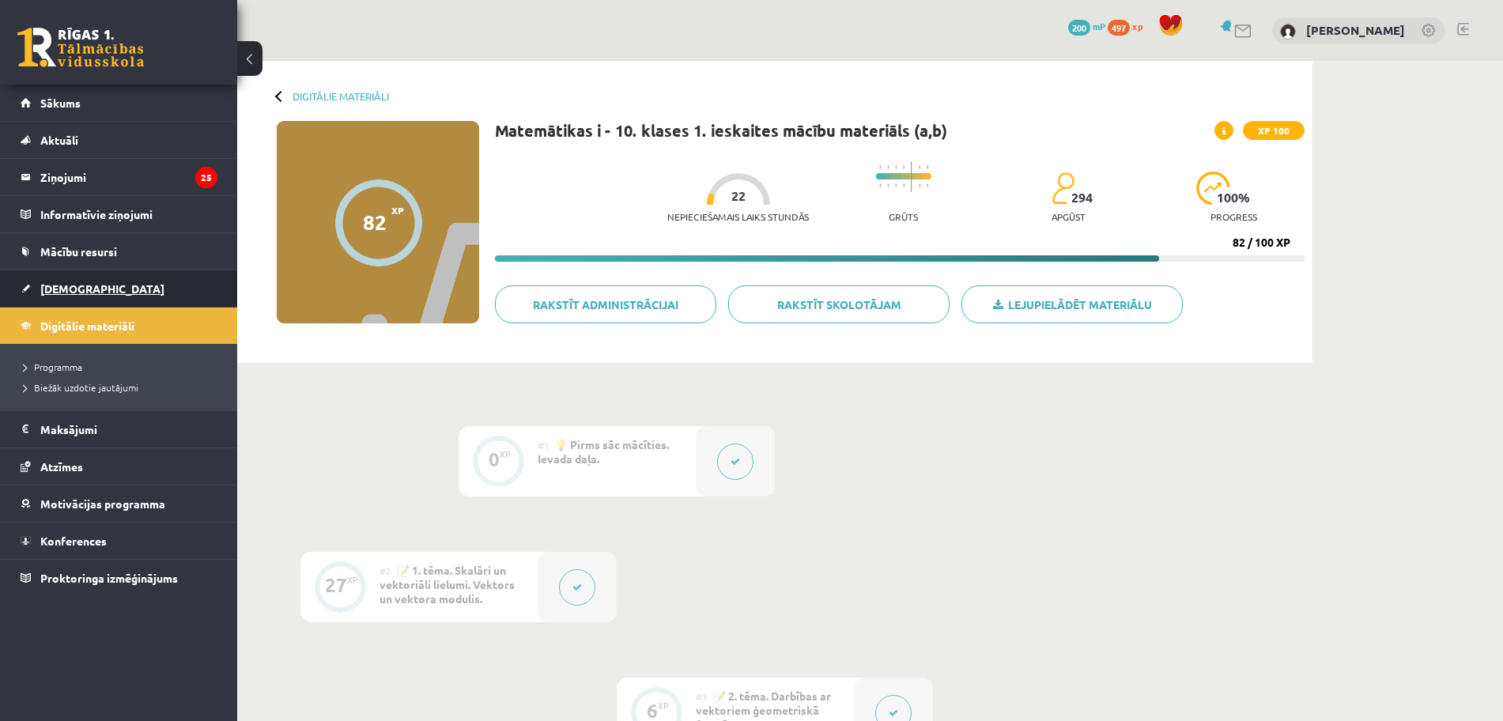
click at [80, 276] on link "[DEMOGRAPHIC_DATA]" at bounding box center [119, 288] width 197 height 36
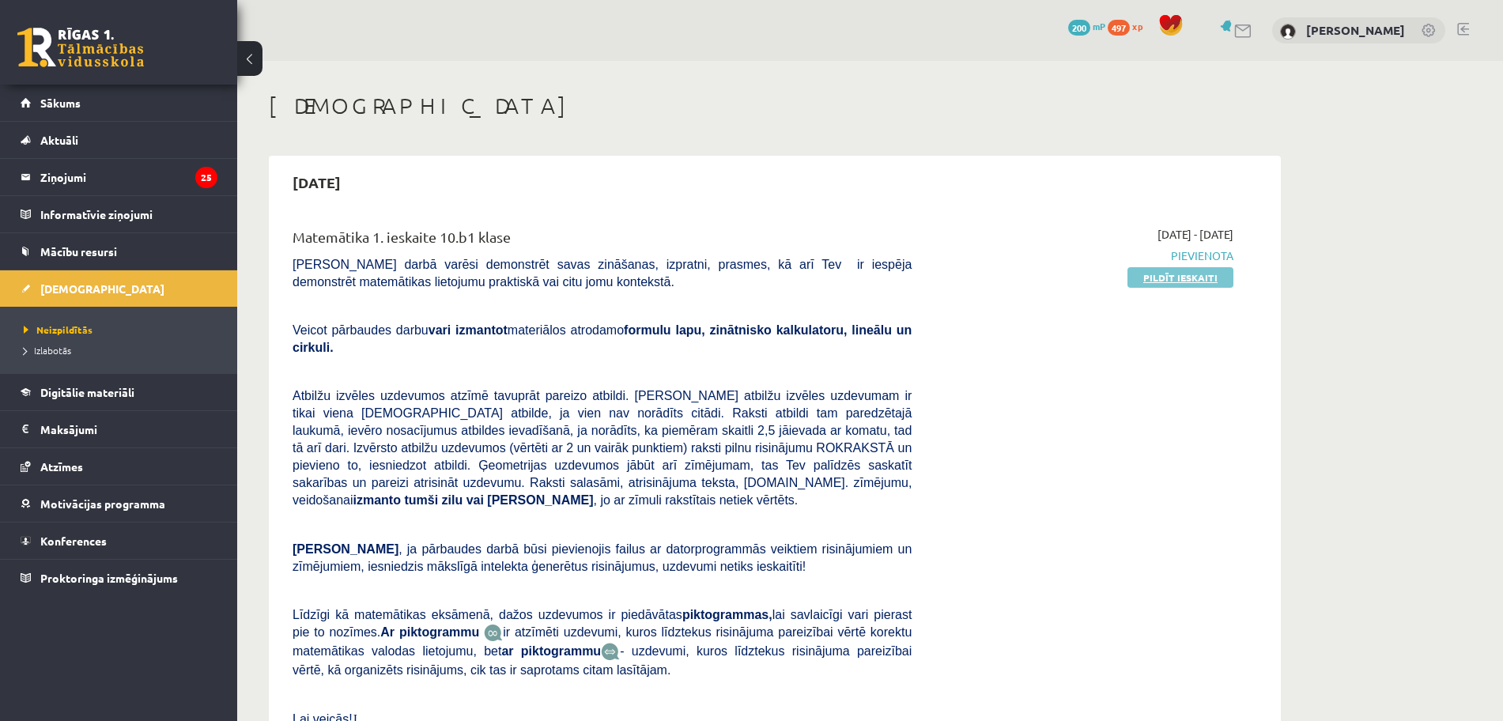
click at [1182, 274] on link "Pildīt ieskaiti" at bounding box center [1180, 277] width 106 height 21
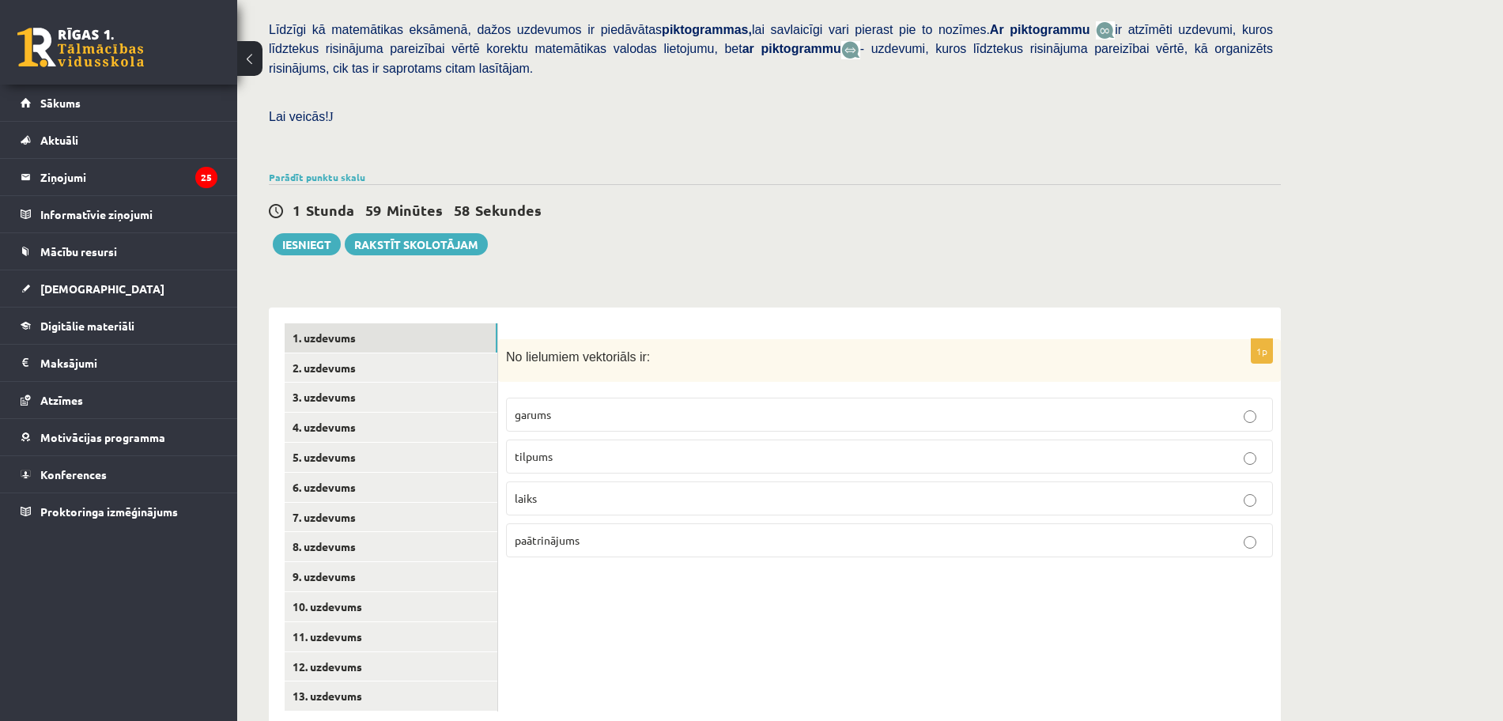
scroll to position [382, 0]
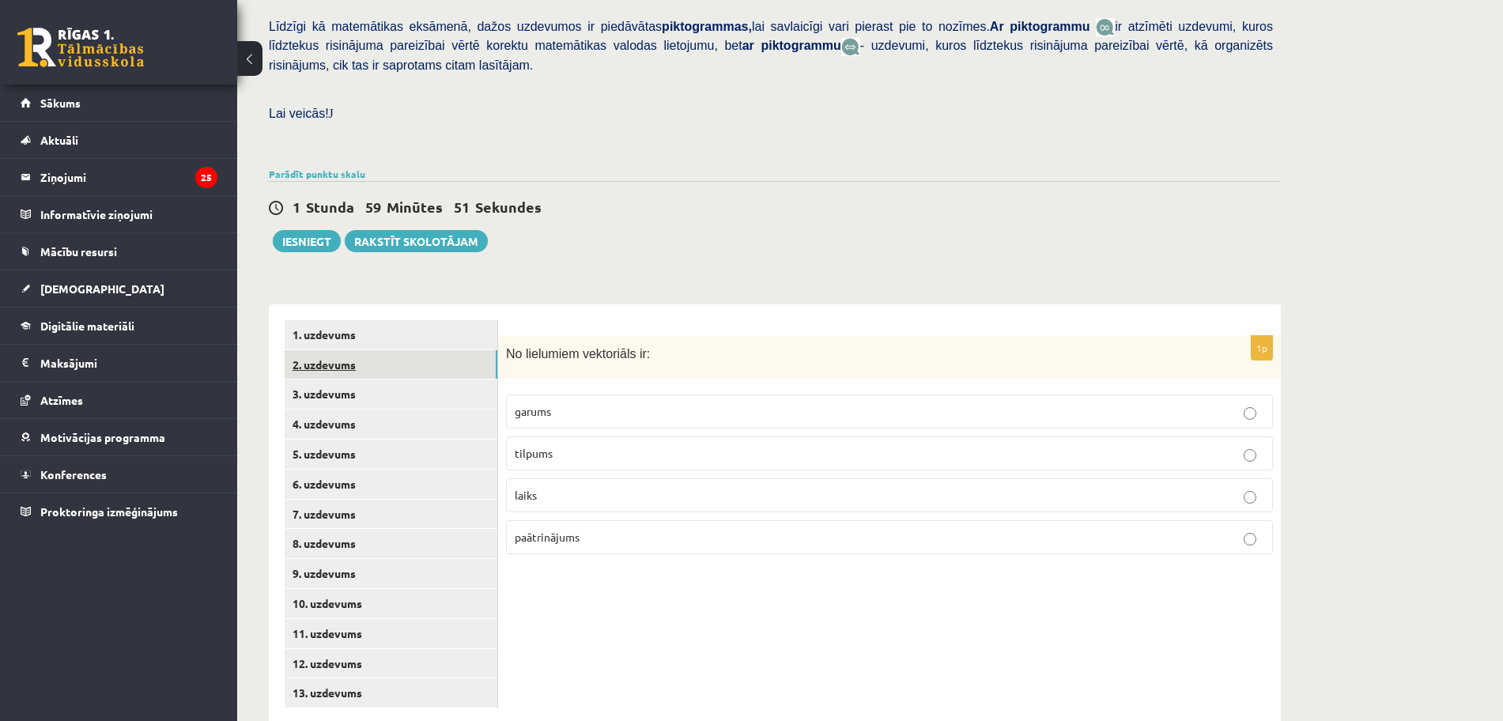
click at [425, 350] on link "2. uzdevums" at bounding box center [391, 364] width 213 height 29
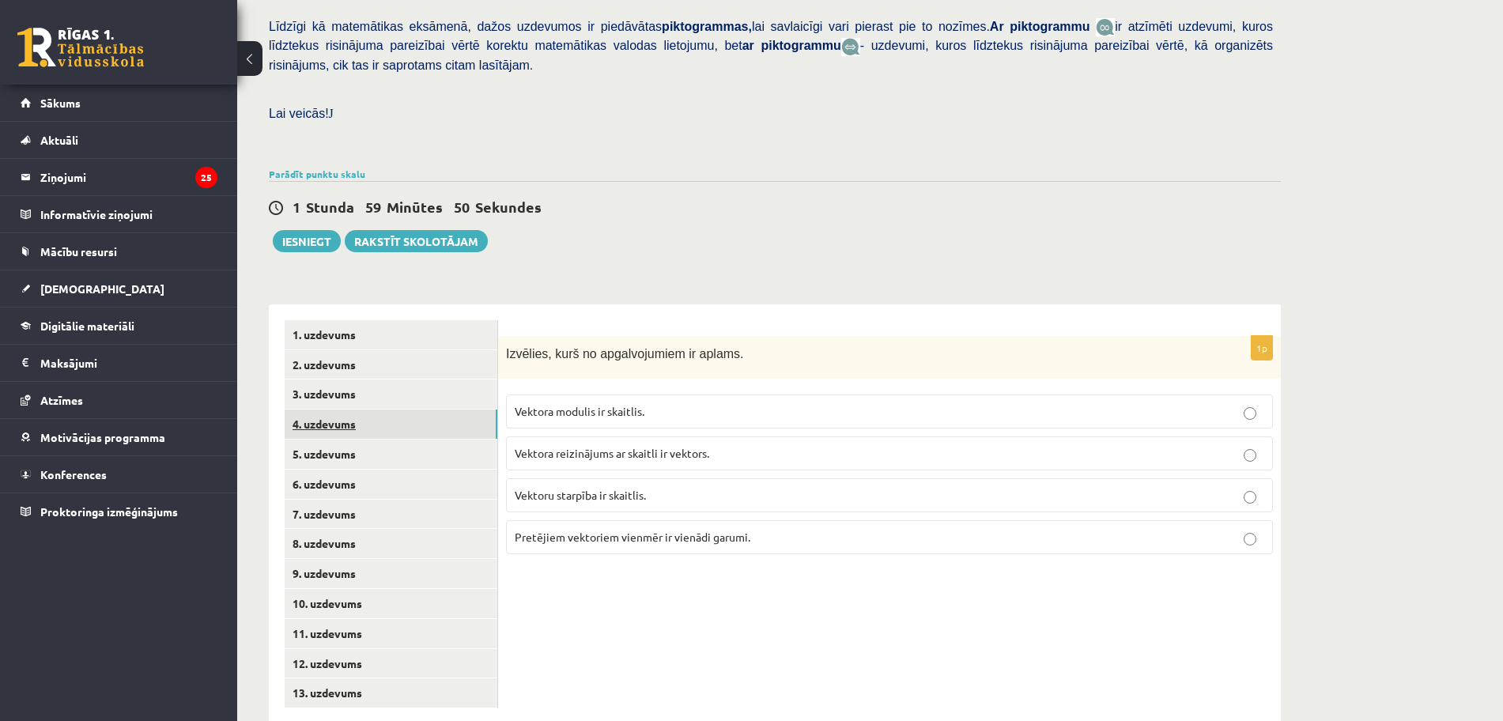
click at [415, 409] on link "4. uzdevums" at bounding box center [391, 423] width 213 height 29
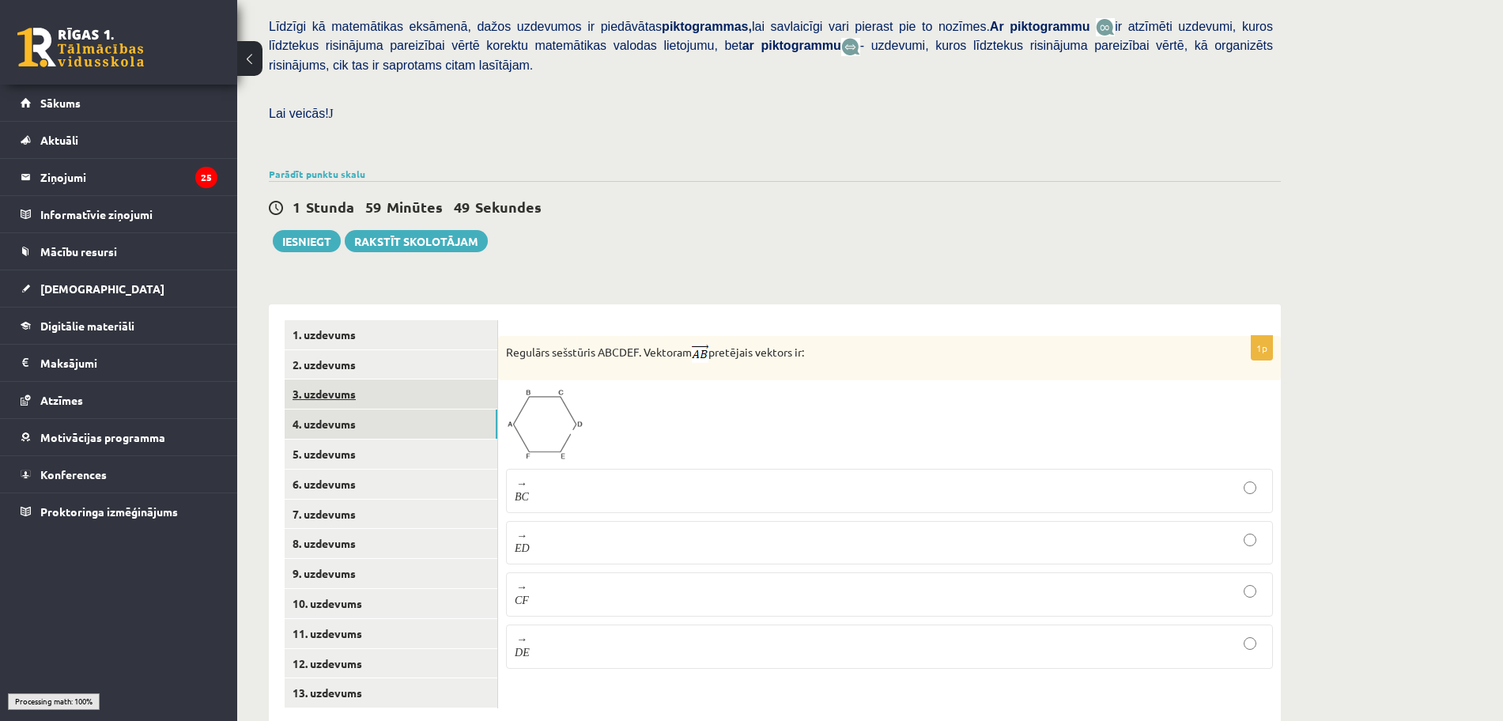
click at [412, 379] on link "3. uzdevums" at bounding box center [391, 393] width 213 height 29
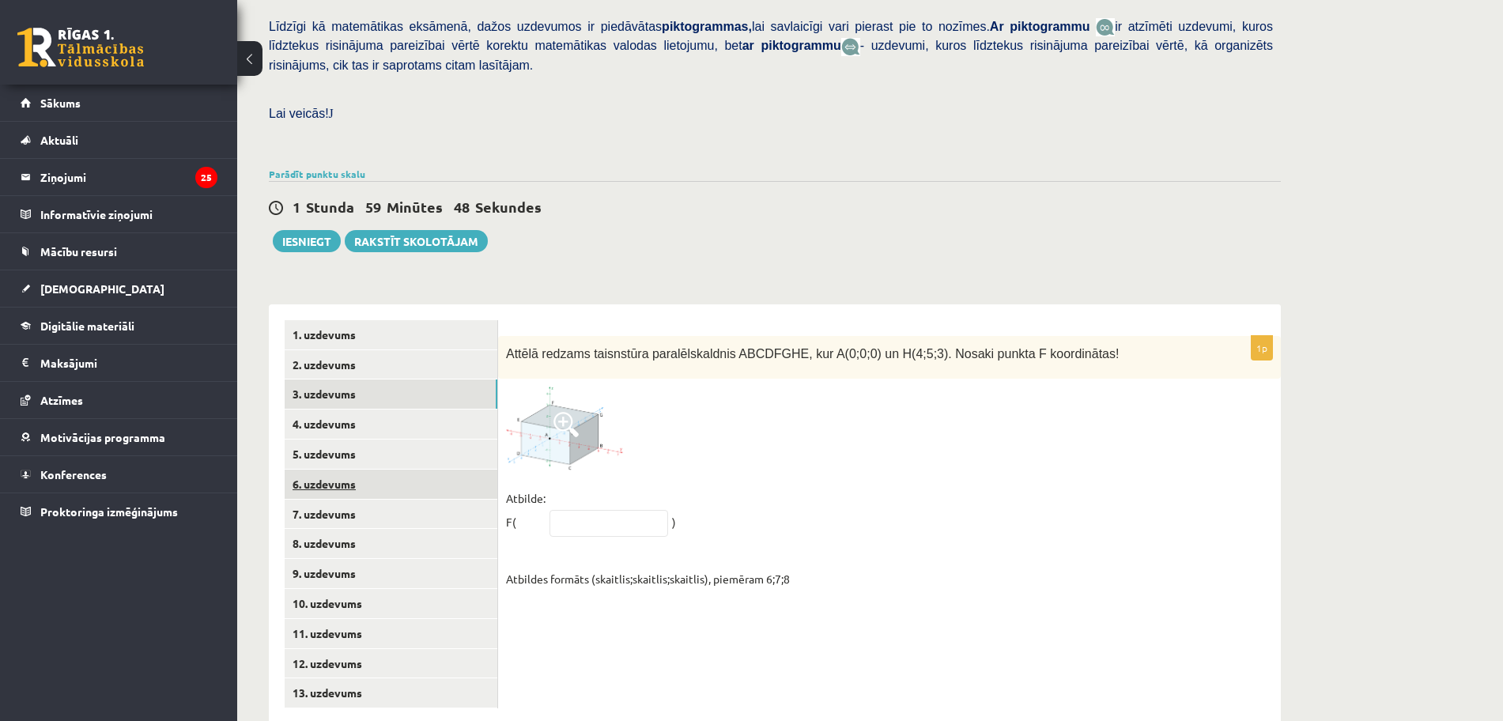
click at [400, 470] on link "6. uzdevums" at bounding box center [391, 484] width 213 height 29
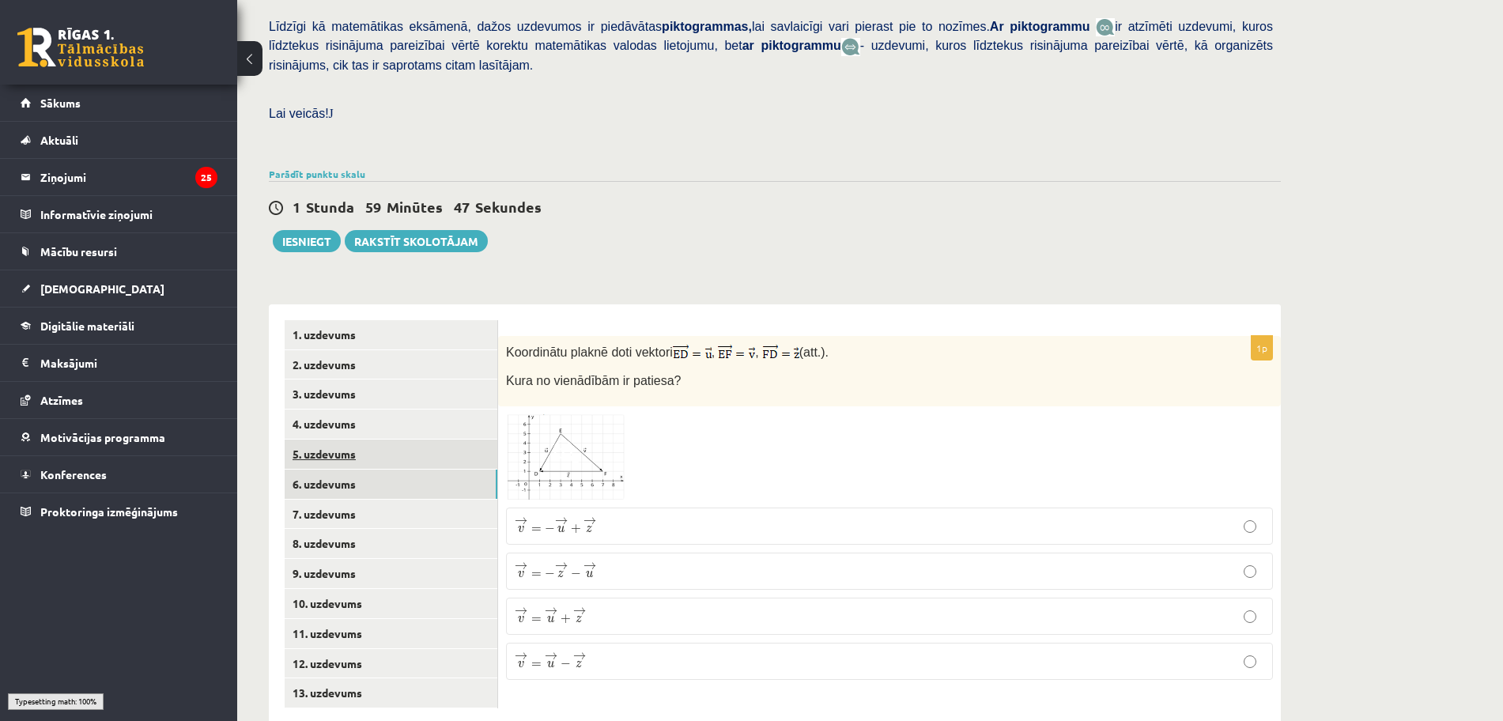
click at [403, 440] on link "5. uzdevums" at bounding box center [391, 454] width 213 height 29
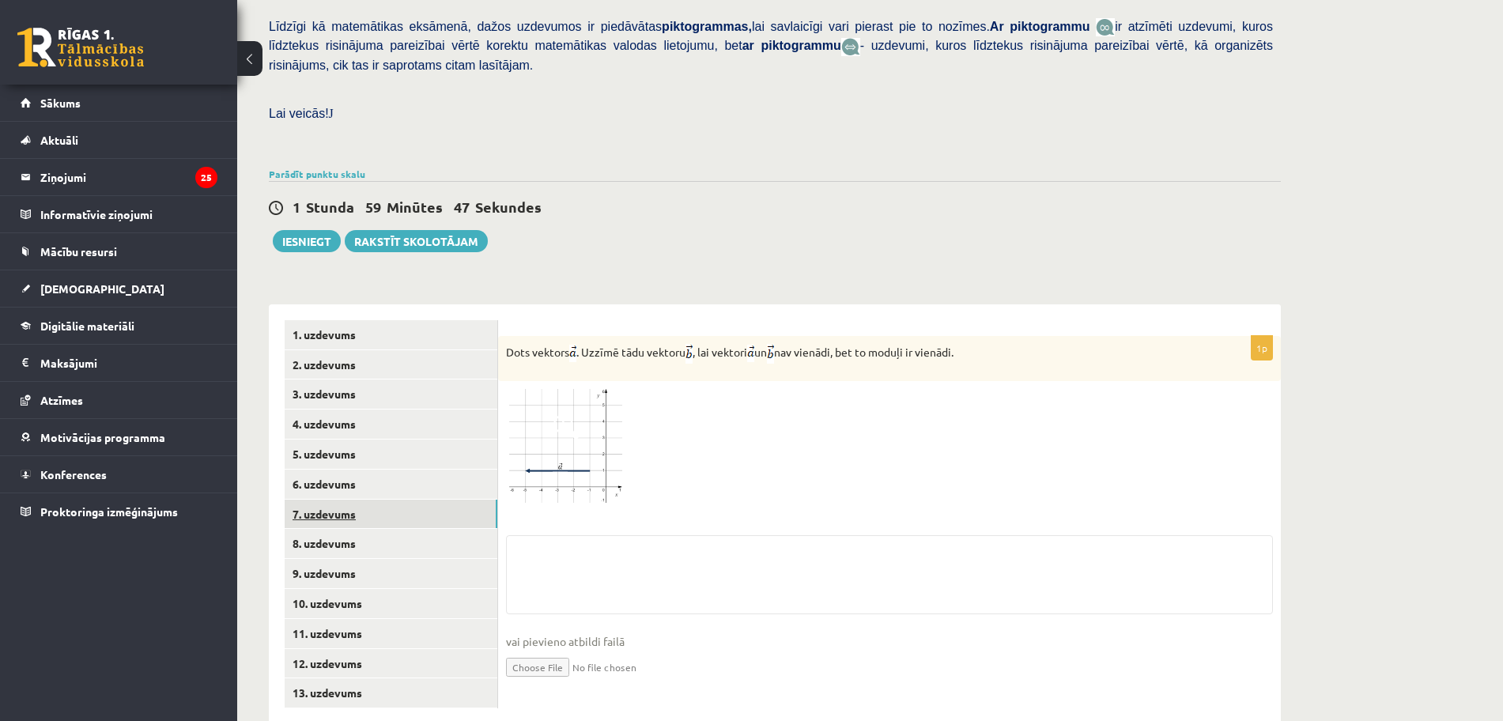
click at [396, 500] on link "7. uzdevums" at bounding box center [391, 514] width 213 height 29
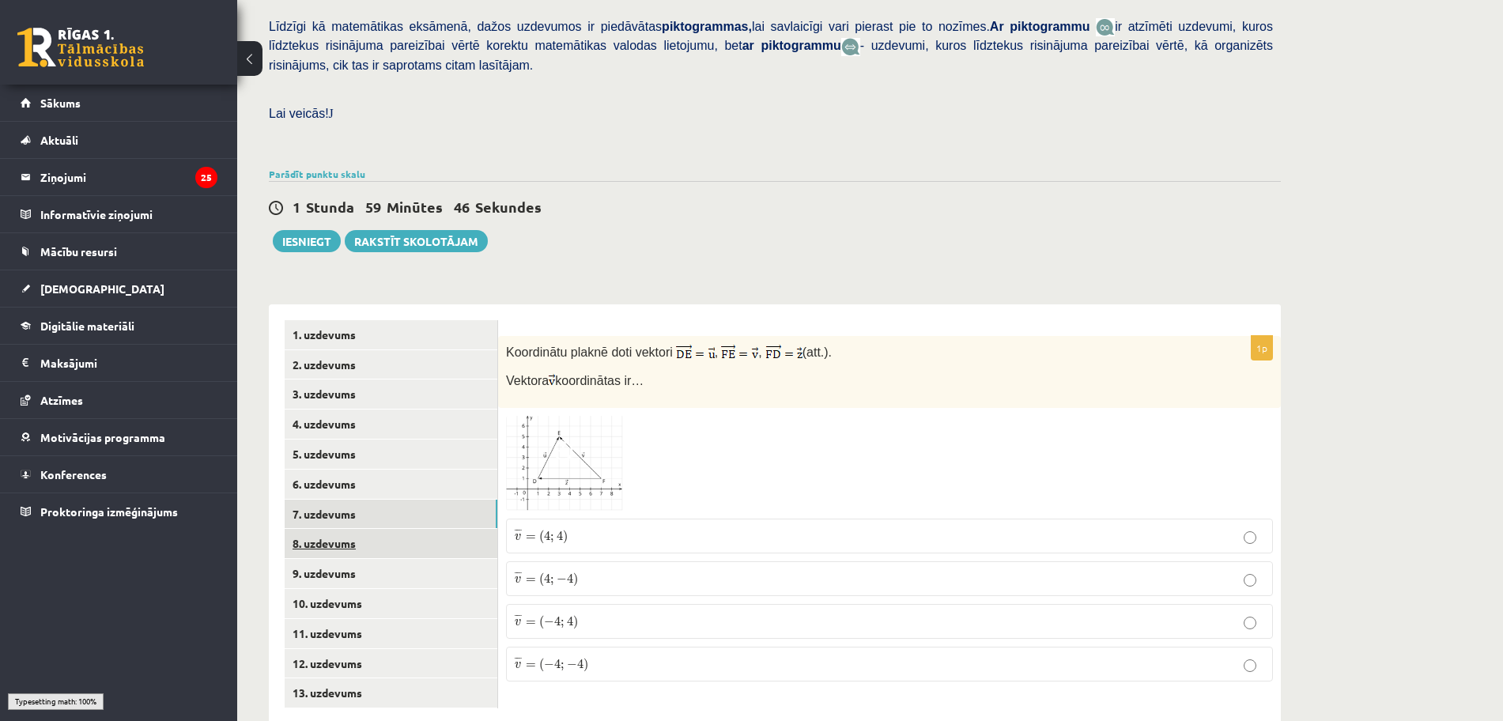
click at [398, 529] on link "8. uzdevums" at bounding box center [391, 543] width 213 height 29
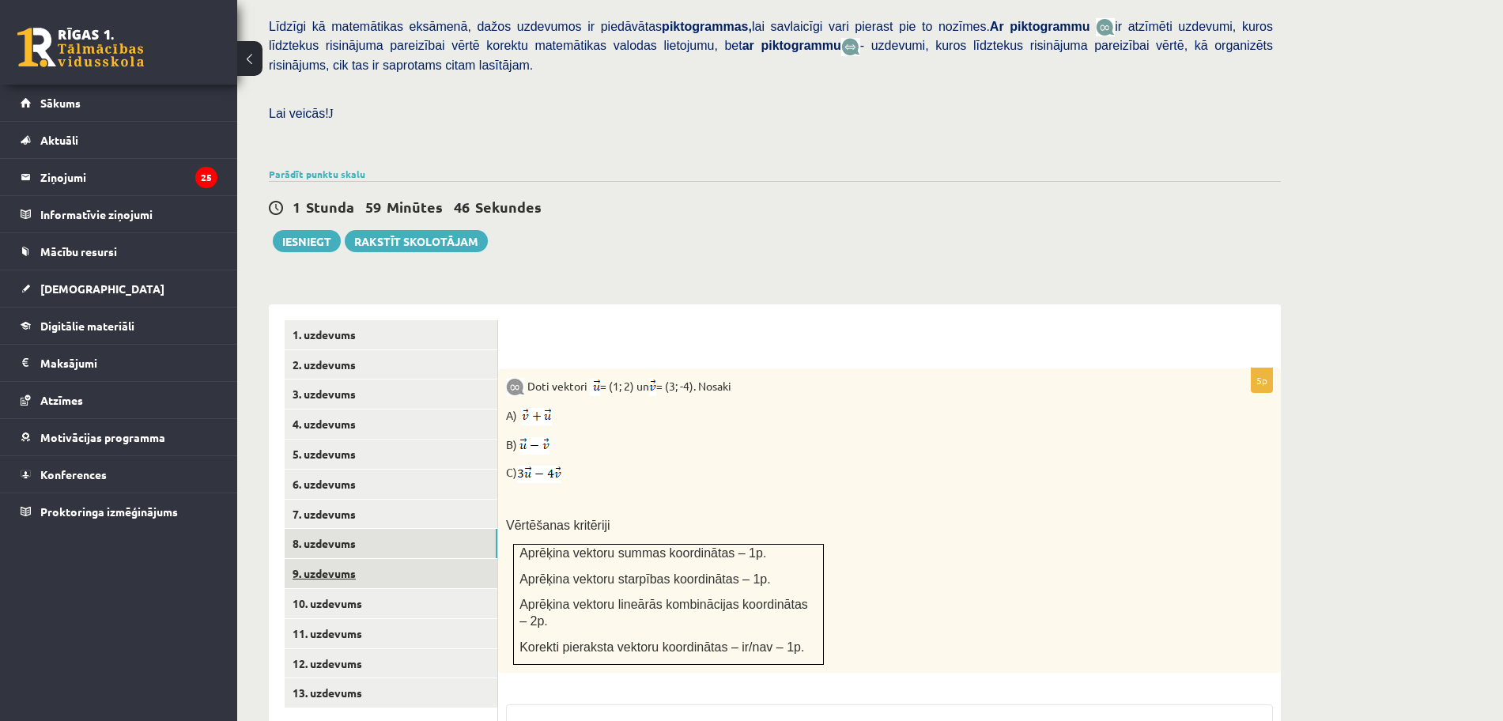
click at [398, 559] on link "9. uzdevums" at bounding box center [391, 573] width 213 height 29
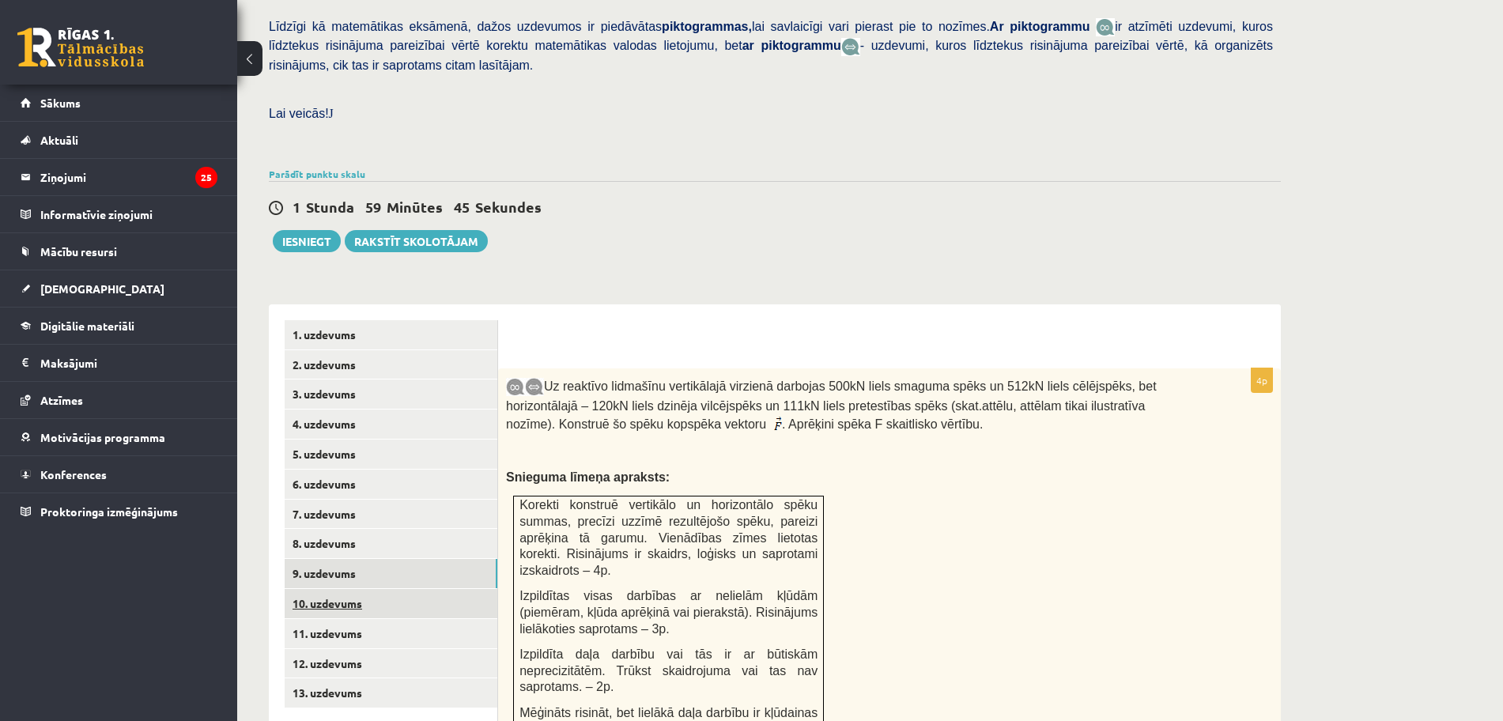
click at [397, 589] on link "10. uzdevums" at bounding box center [391, 603] width 213 height 29
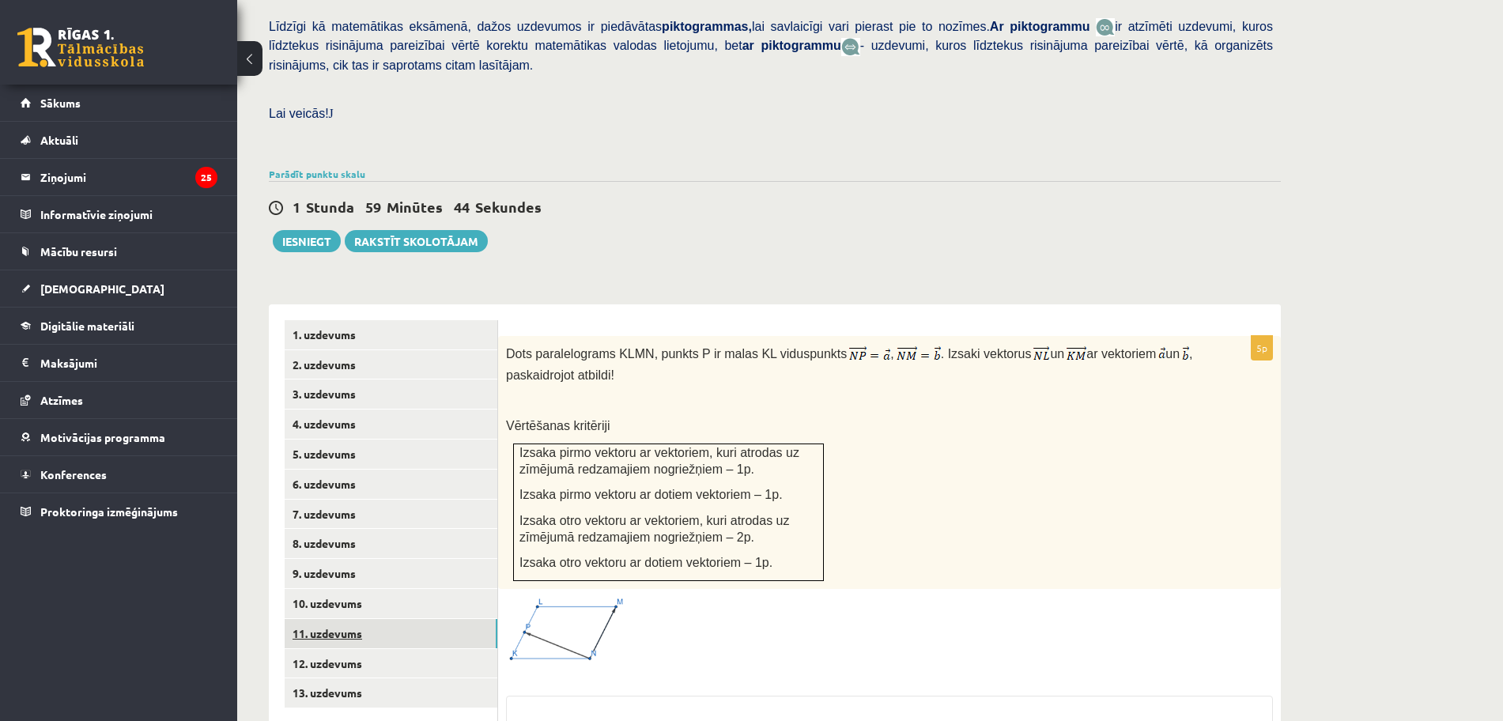
click at [394, 619] on link "11. uzdevums" at bounding box center [391, 633] width 213 height 29
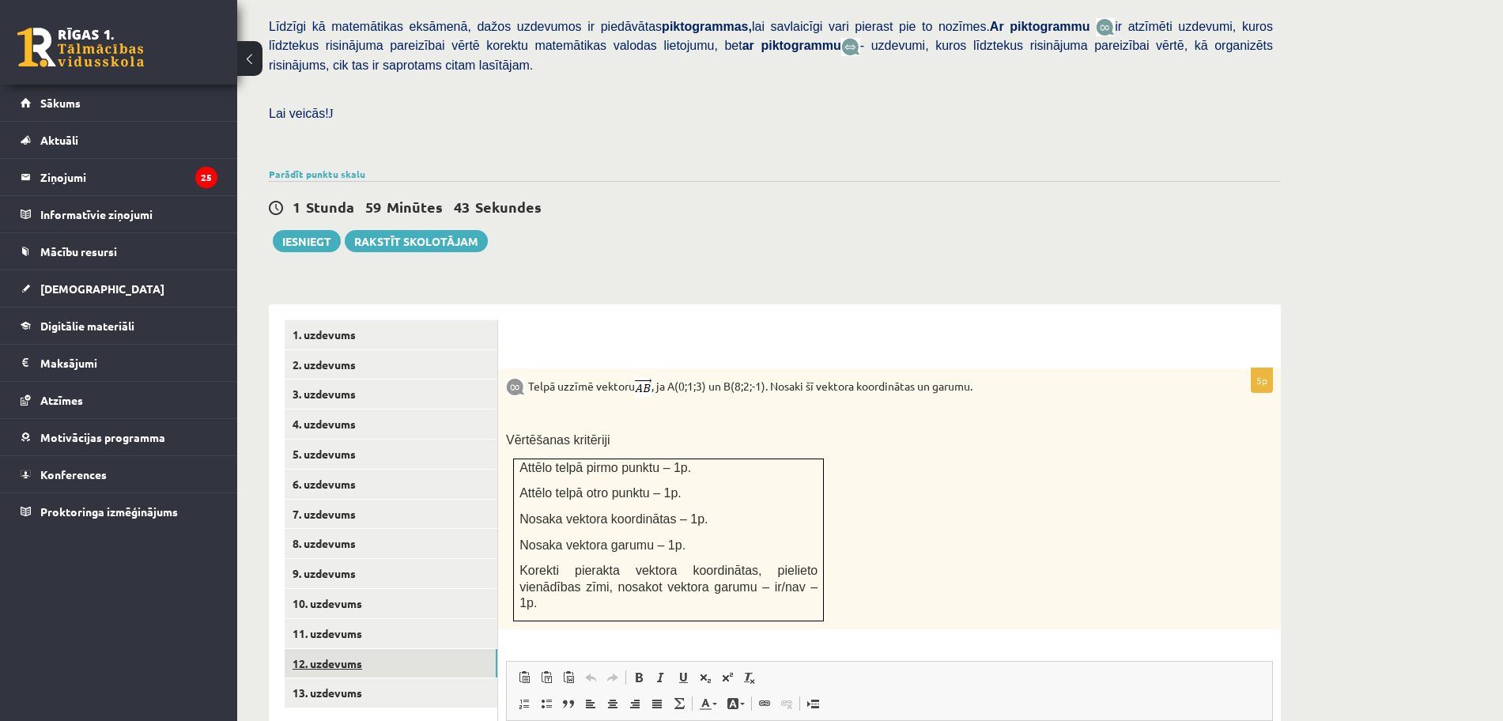
click at [402, 649] on link "12. uzdevums" at bounding box center [391, 663] width 213 height 29
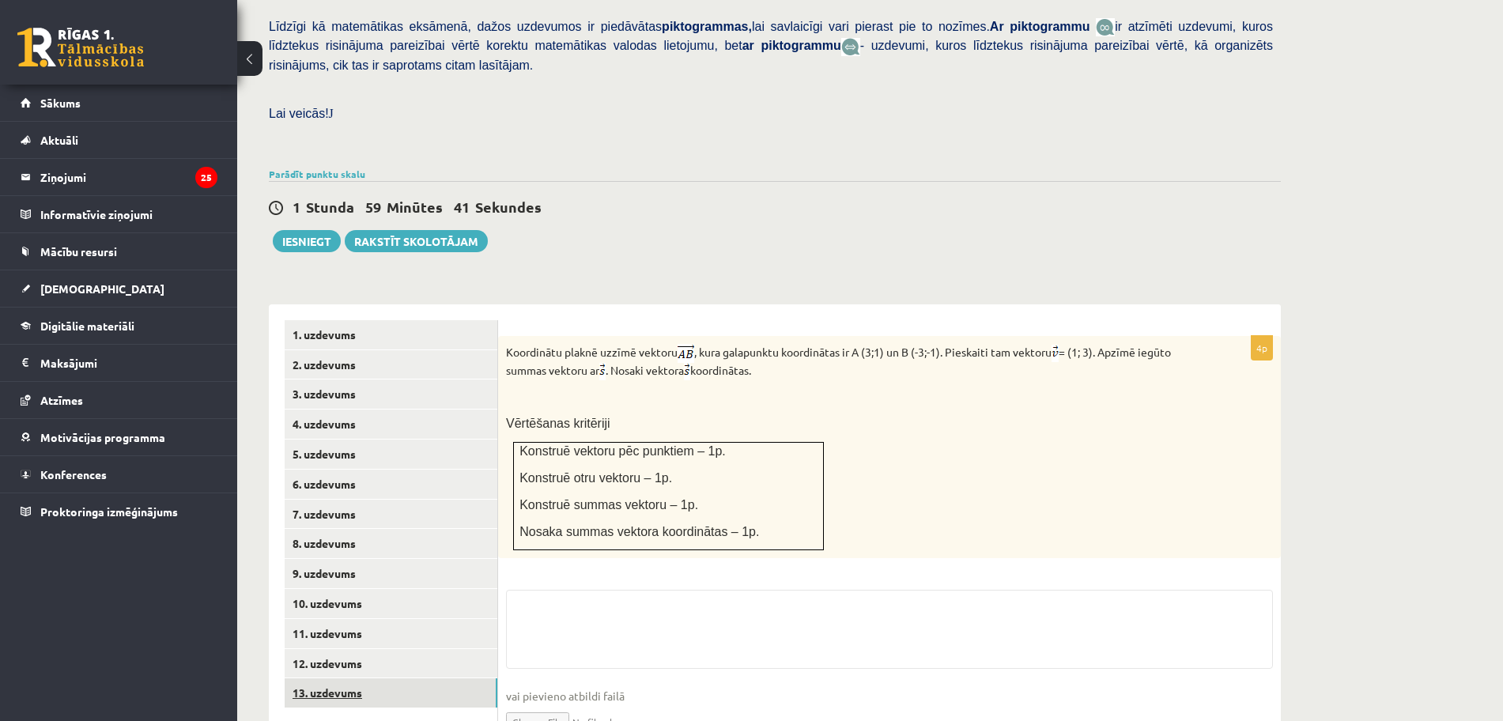
click at [403, 678] on link "13. uzdevums" at bounding box center [391, 692] width 213 height 29
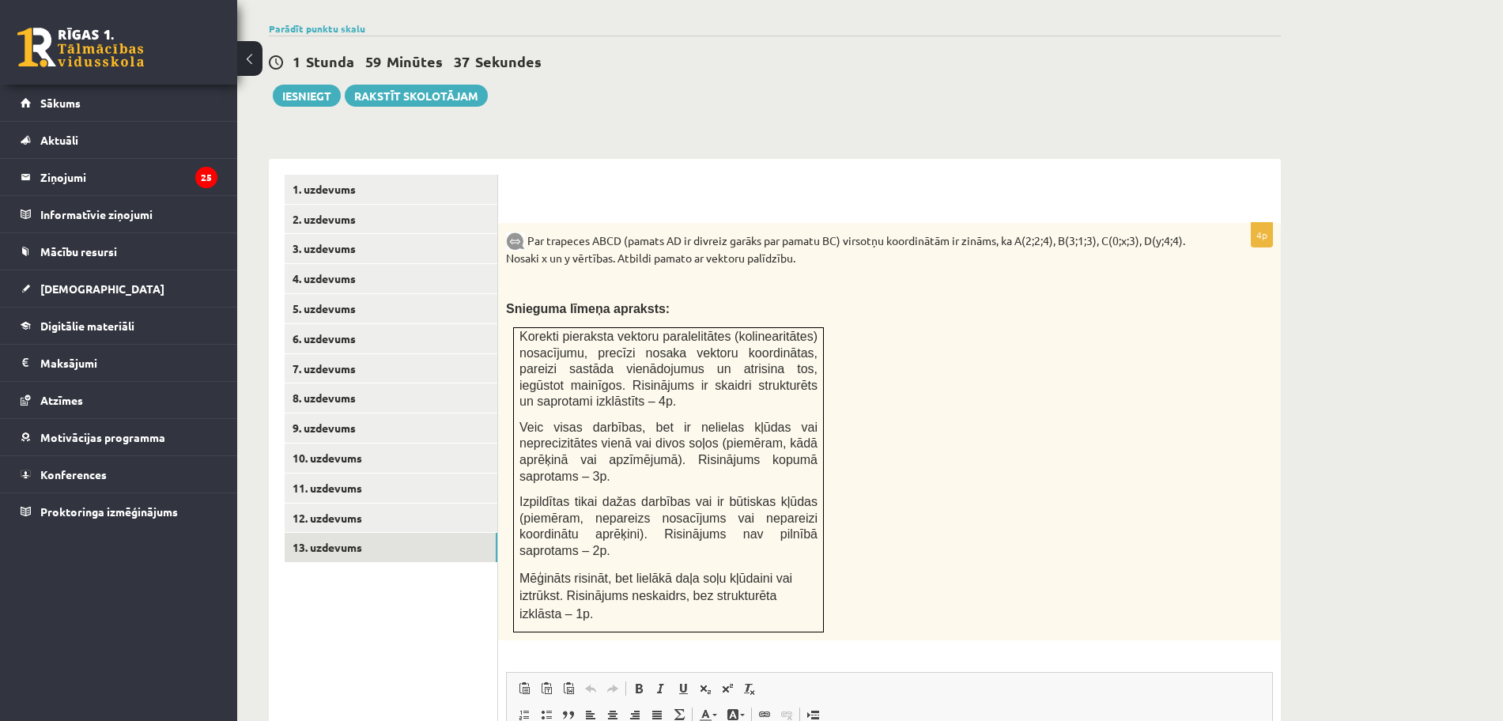
scroll to position [521, 0]
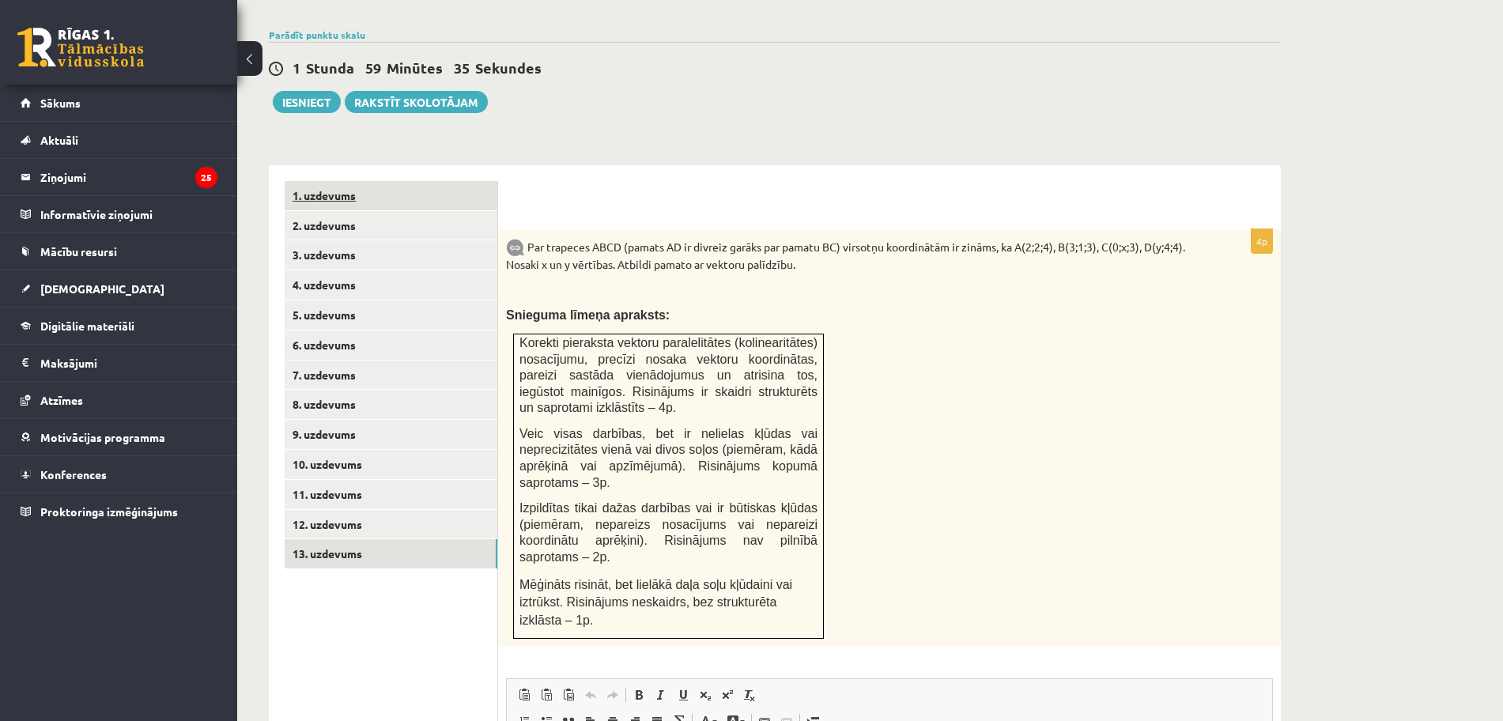
click at [370, 181] on link "1. uzdevums" at bounding box center [391, 195] width 213 height 29
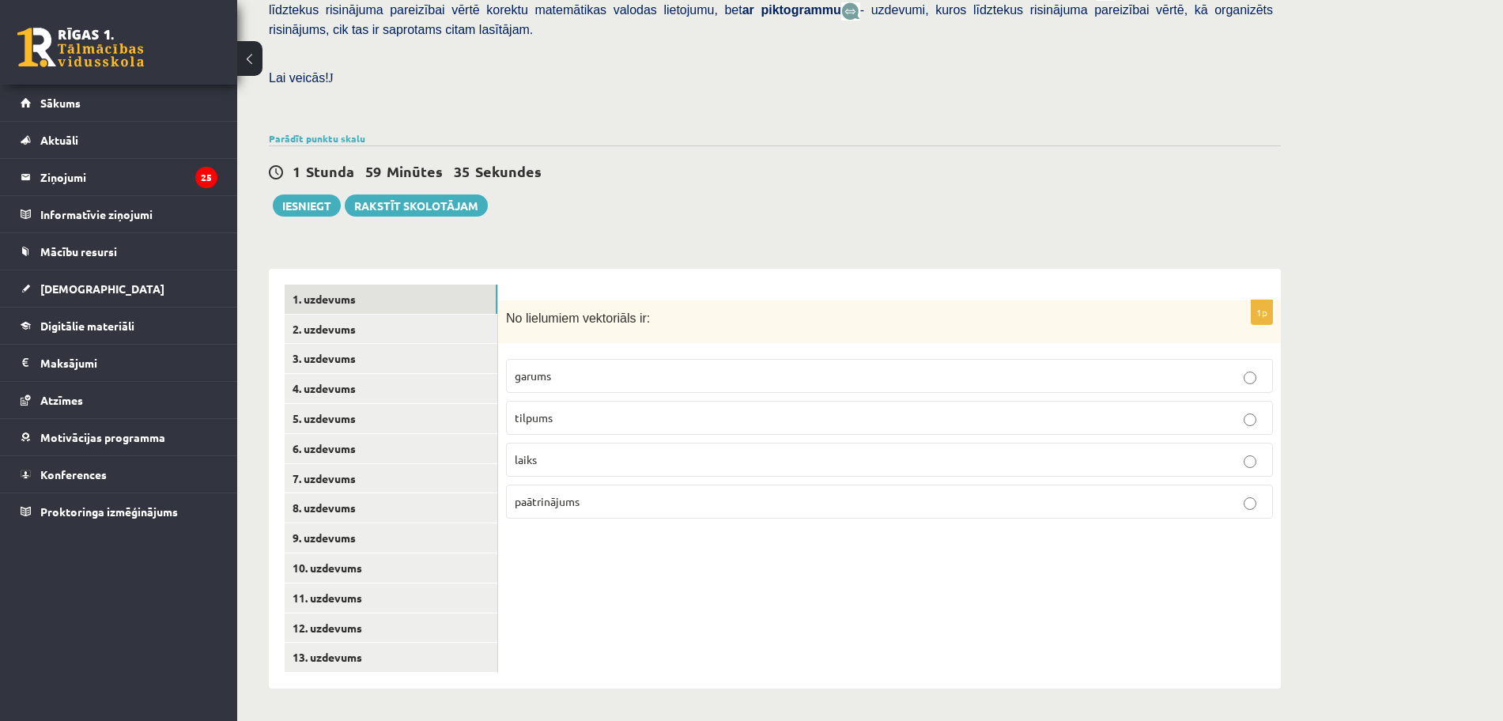
scroll to position [383, 0]
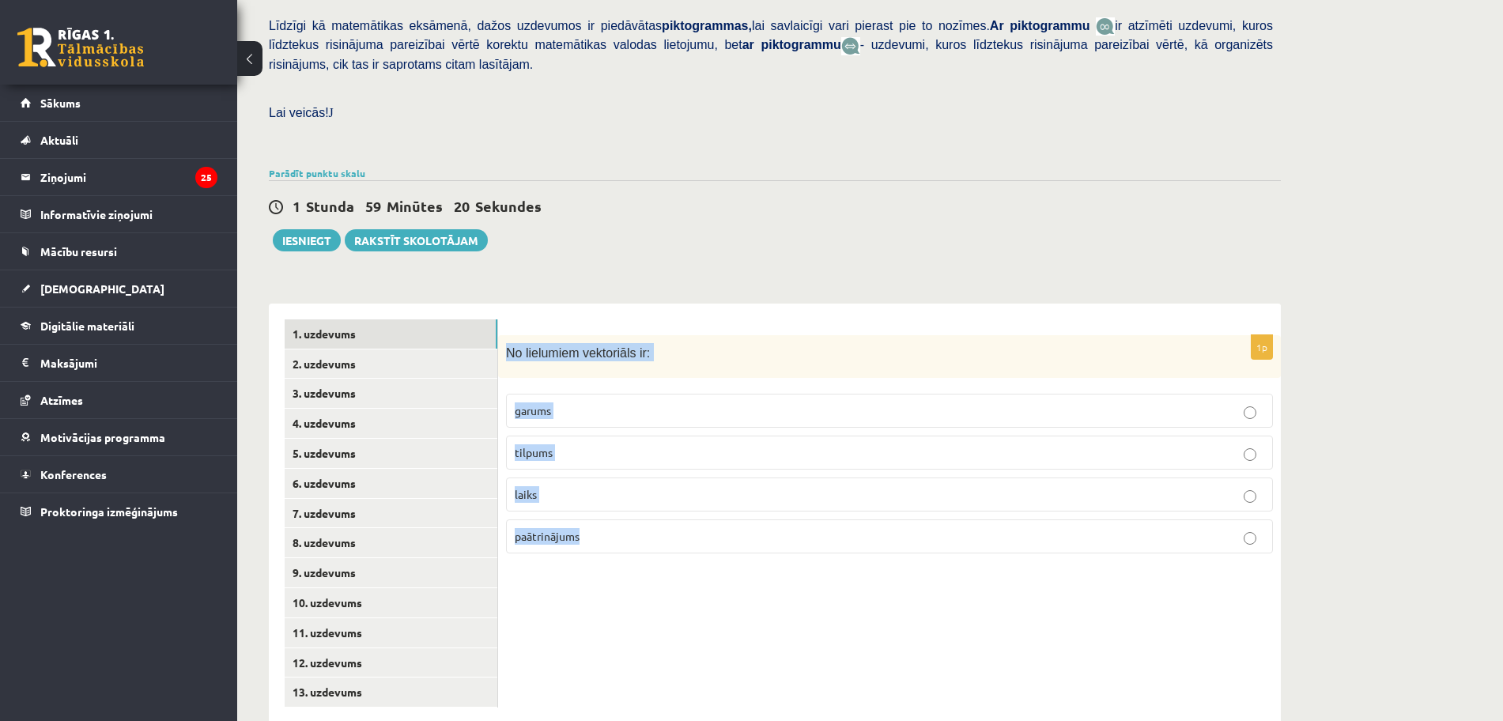
drag, startPoint x: 508, startPoint y: 319, endPoint x: 640, endPoint y: 501, distance: 225.3
click at [640, 501] on div "1p No lielumiem vektoriāls ir: garums tilpums laiks paātrinājums" at bounding box center [889, 451] width 783 height 232
copy div "No lielumiem vektoriāls ir: garums tilpums laiks paātrinājums"
click at [828, 645] on div "1p No lielumiem vektoriāls ir: garums tilpums laiks paātrinājums" at bounding box center [889, 514] width 783 height 420
click at [1259, 528] on p "paātrinājums" at bounding box center [889, 536] width 749 height 17
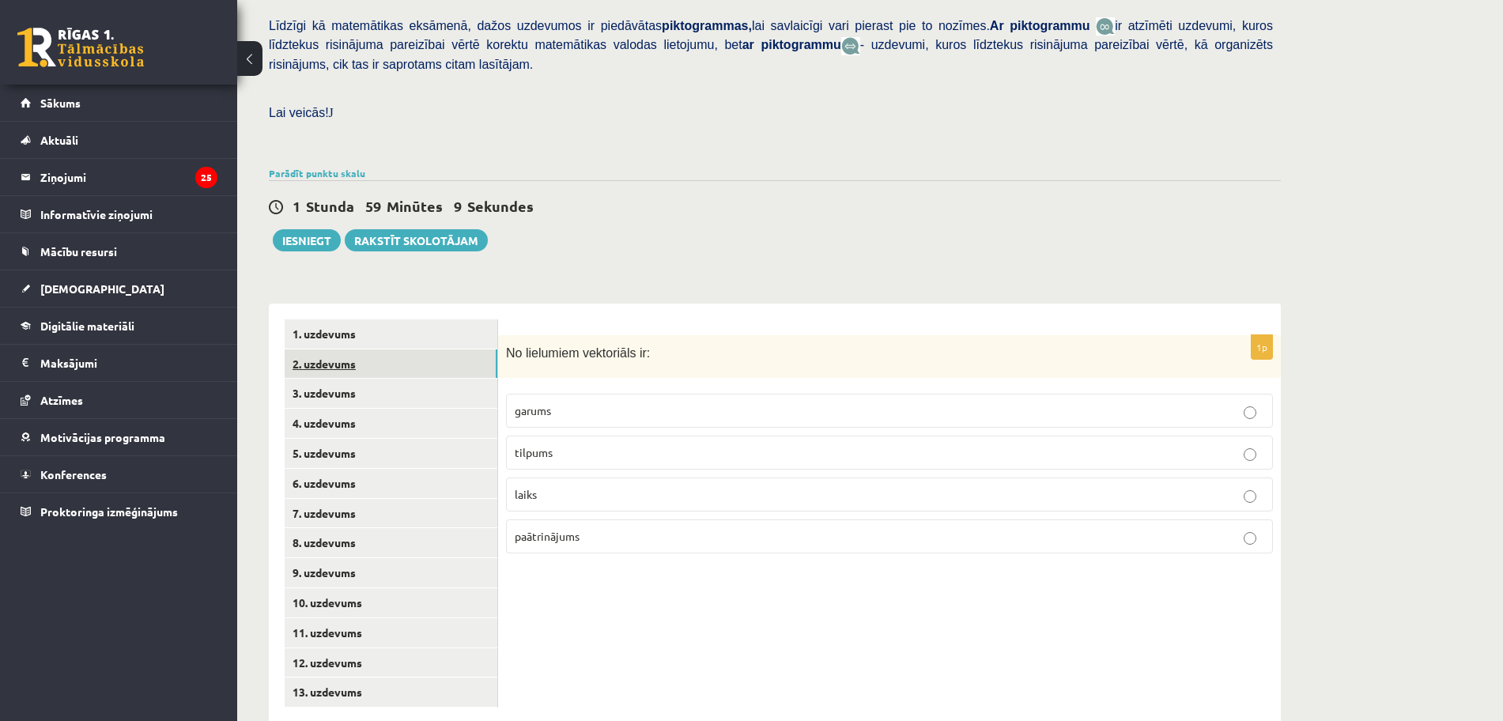
click at [345, 349] on link "2. uzdevums" at bounding box center [391, 363] width 213 height 29
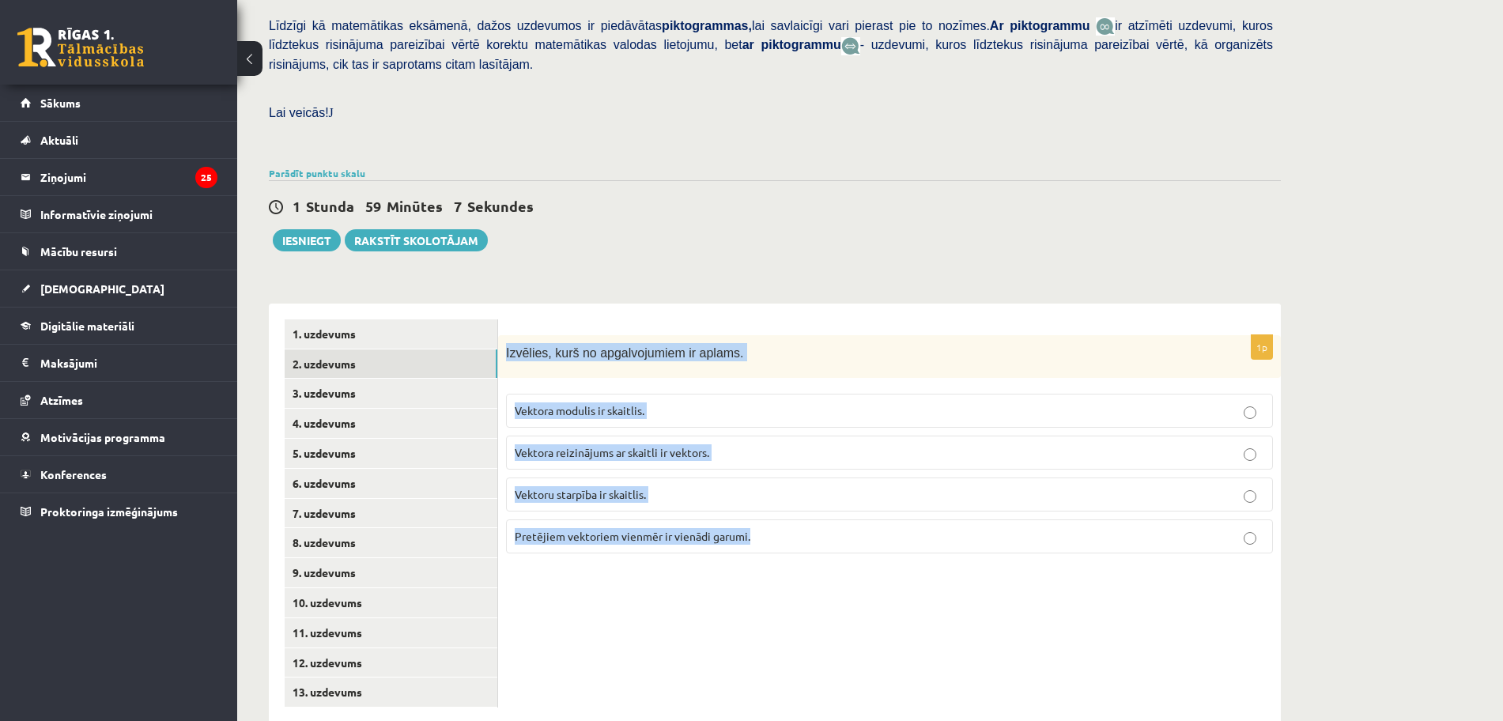
drag, startPoint x: 505, startPoint y: 319, endPoint x: 757, endPoint y: 500, distance: 310.2
click at [757, 503] on div "1p Izvēlies, kurš no apgalvojumiem ir aplams. Vektora modulis ir skaitlis. Vekt…" at bounding box center [889, 451] width 783 height 232
copy div "Izvēlies, kurš no apgalvojumiem ir aplams. Vektora modulis ir skaitlis. Vektora…"
click at [942, 587] on div "1p Izvēlies, kurš no apgalvojumiem ir aplams. Vektora modulis ir skaitlis. Vekt…" at bounding box center [889, 514] width 783 height 420
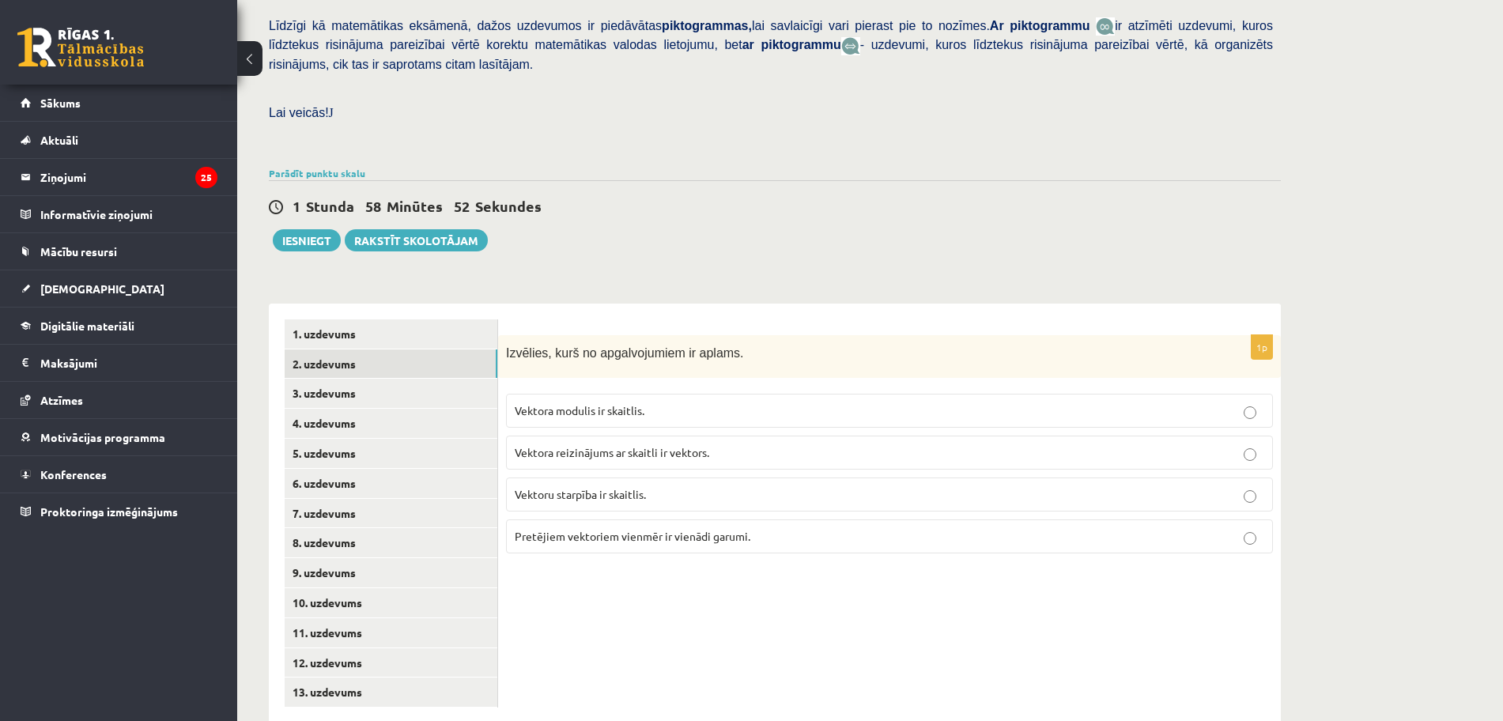
click at [906, 486] on p "Vektoru starpība ir skaitlis." at bounding box center [889, 494] width 749 height 17
click at [382, 379] on link "3. uzdevums" at bounding box center [391, 393] width 213 height 29
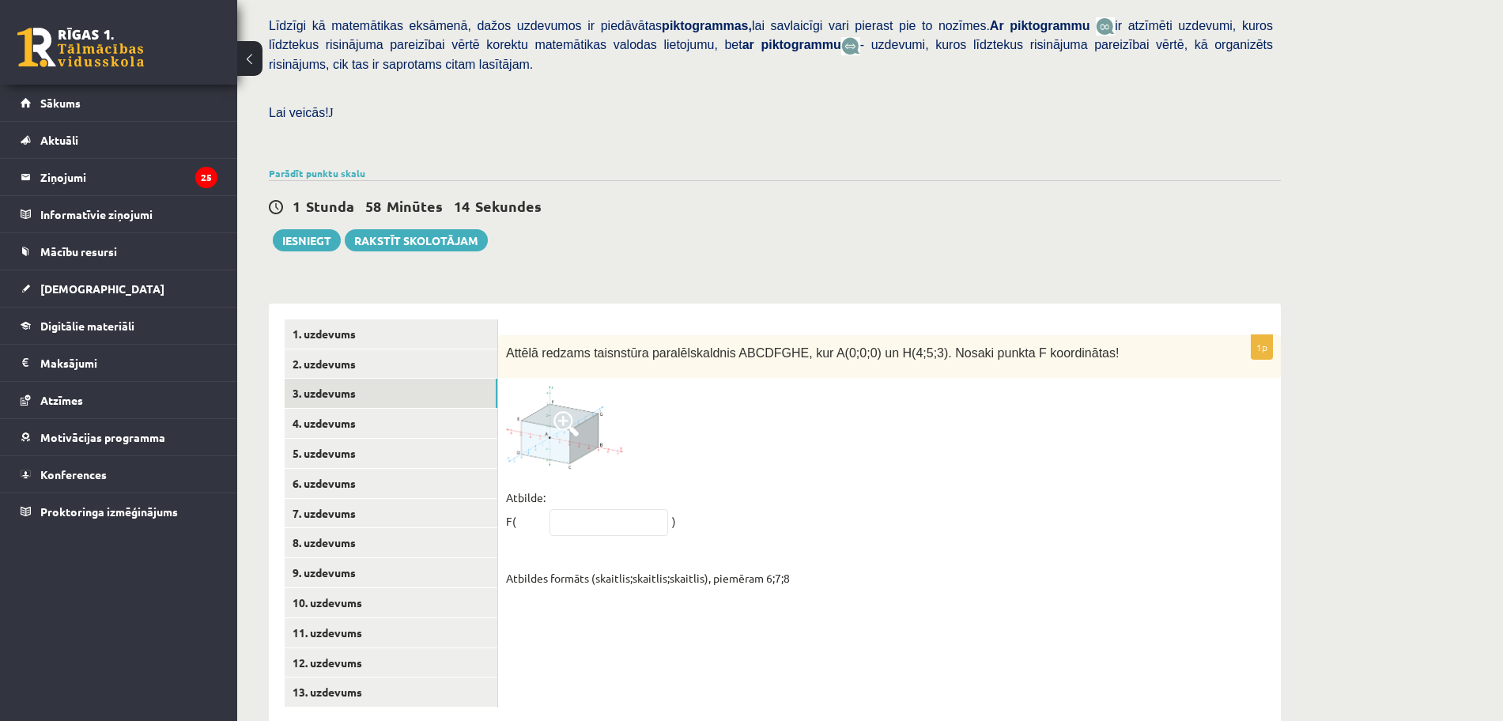
click at [564, 411] on span at bounding box center [565, 423] width 25 height 25
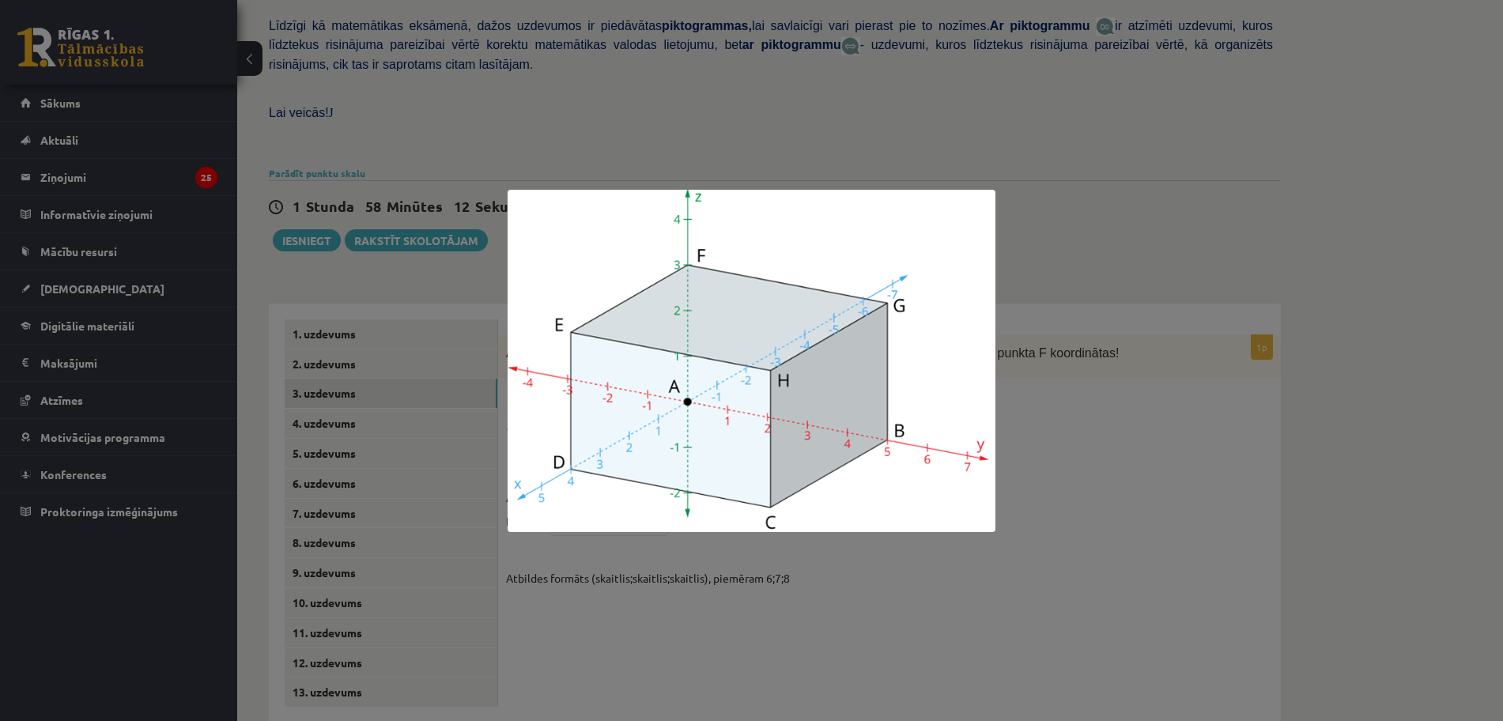
drag, startPoint x: 1182, startPoint y: 373, endPoint x: 1172, endPoint y: 372, distance: 10.4
click at [1183, 374] on div at bounding box center [751, 360] width 1503 height 721
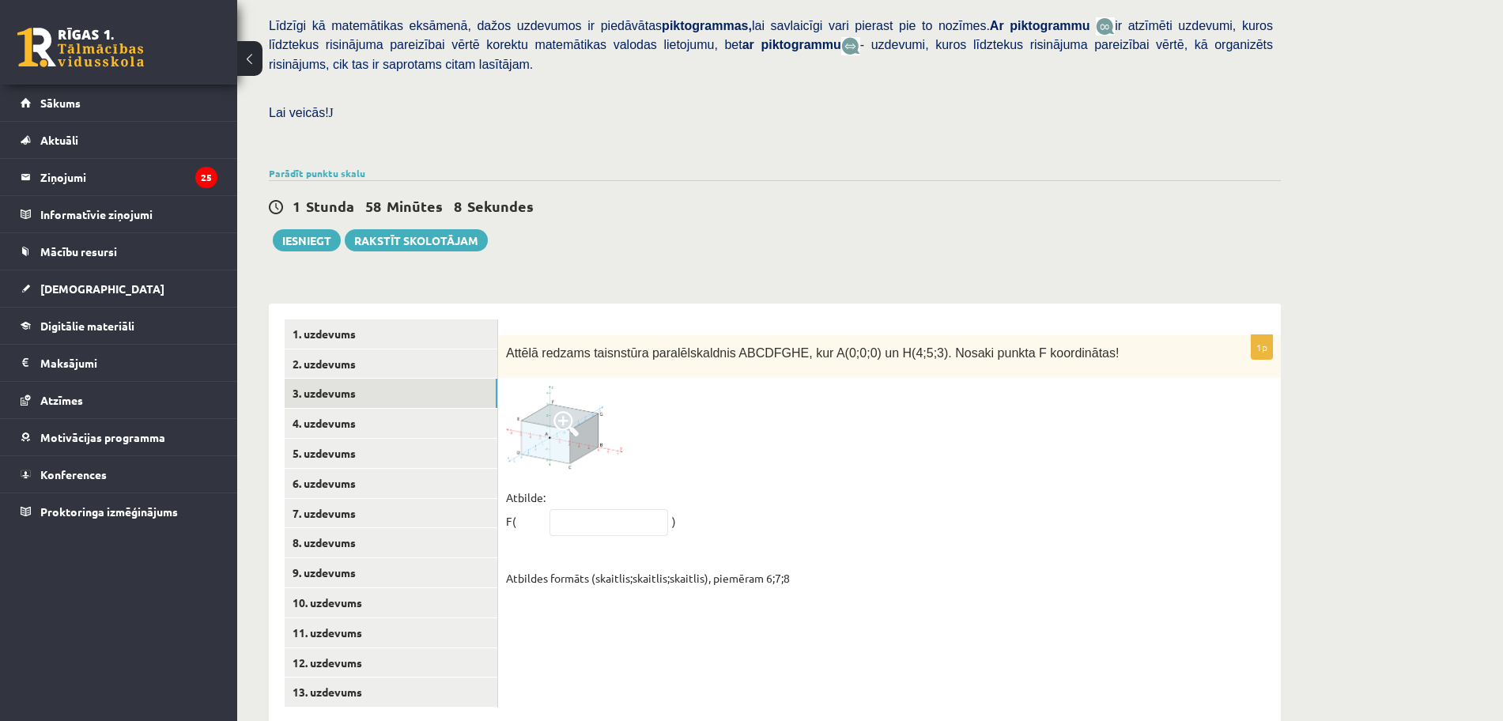
click at [573, 411] on span at bounding box center [565, 423] width 25 height 25
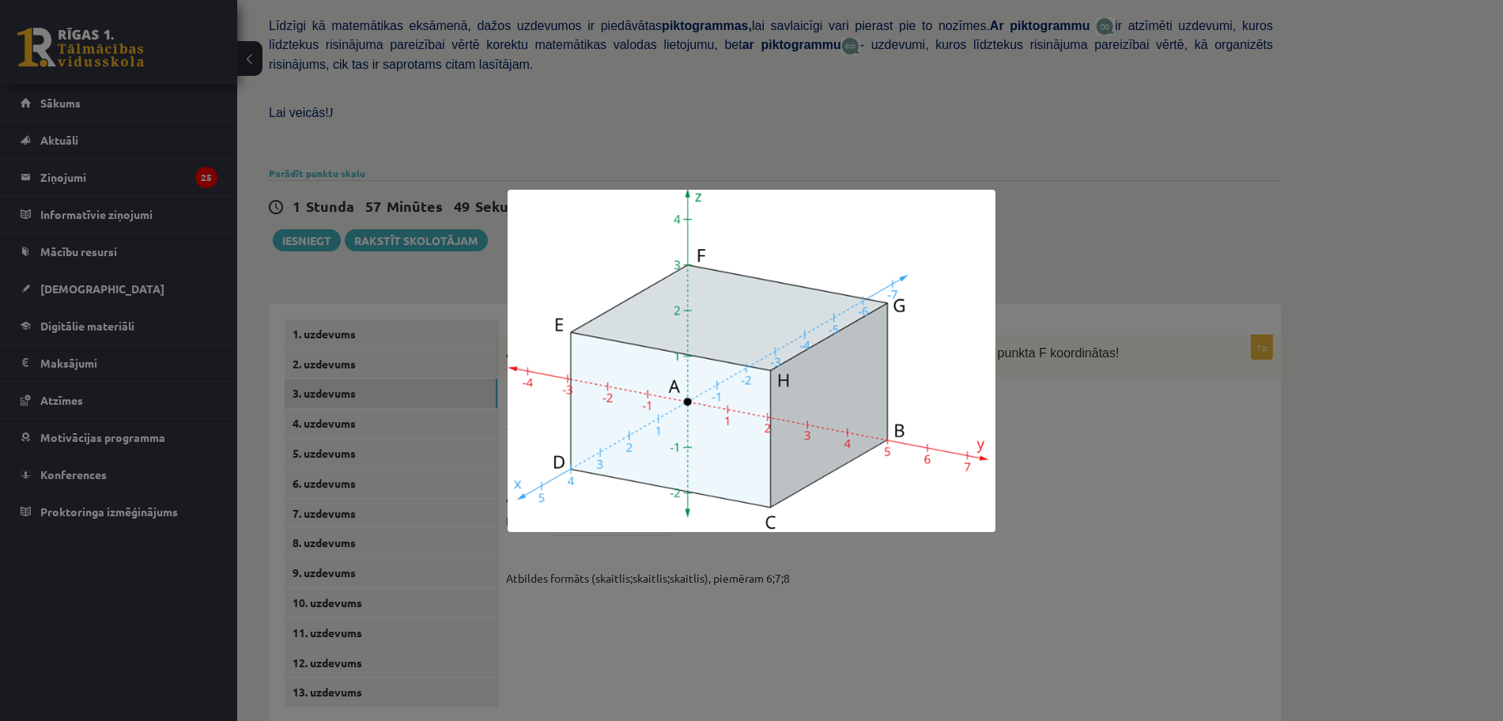
click at [1311, 555] on div at bounding box center [751, 360] width 1503 height 721
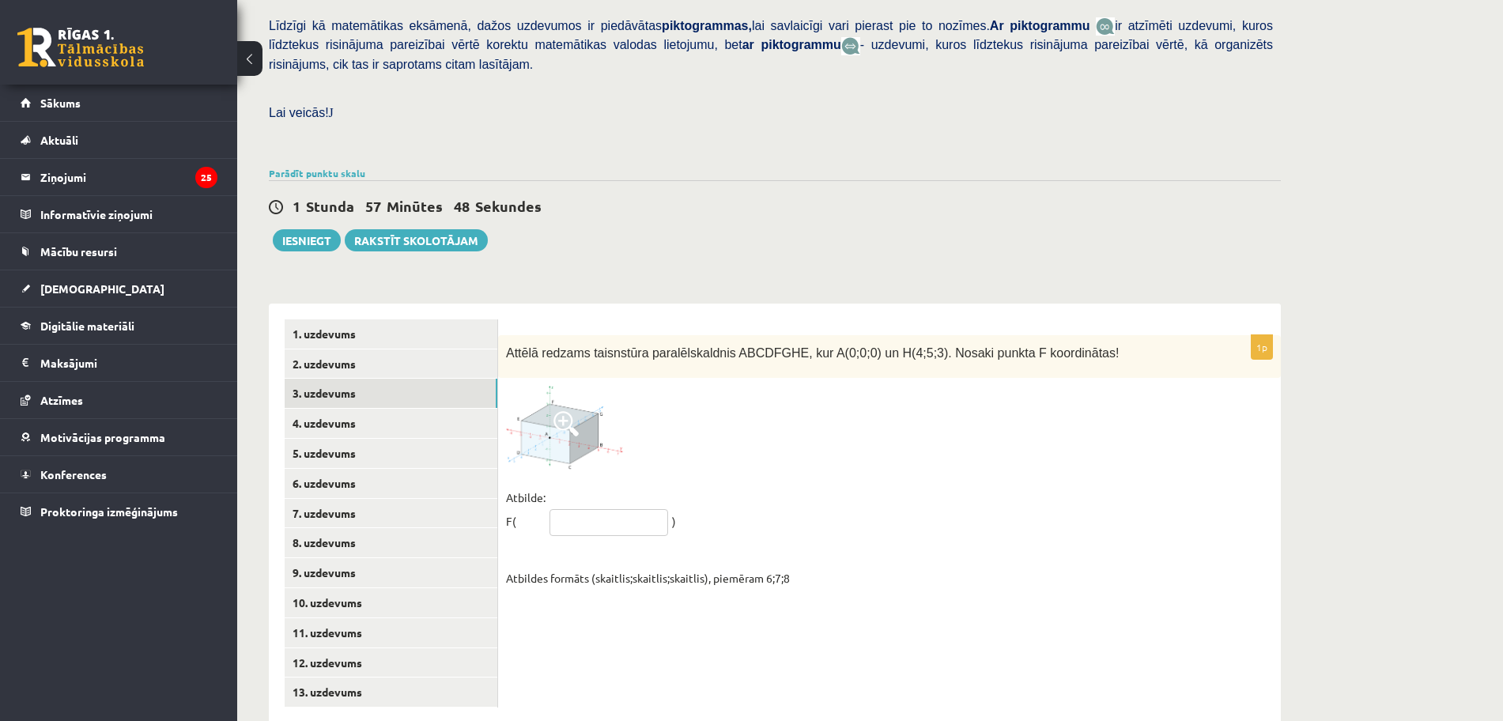
drag, startPoint x: 621, startPoint y: 489, endPoint x: 633, endPoint y: 481, distance: 13.8
click at [624, 509] on input "text" at bounding box center [608, 522] width 119 height 27
click at [566, 509] on input "******" at bounding box center [608, 522] width 119 height 27
click at [570, 509] on input "******" at bounding box center [608, 522] width 119 height 27
click at [602, 509] on input "******" at bounding box center [608, 522] width 119 height 27
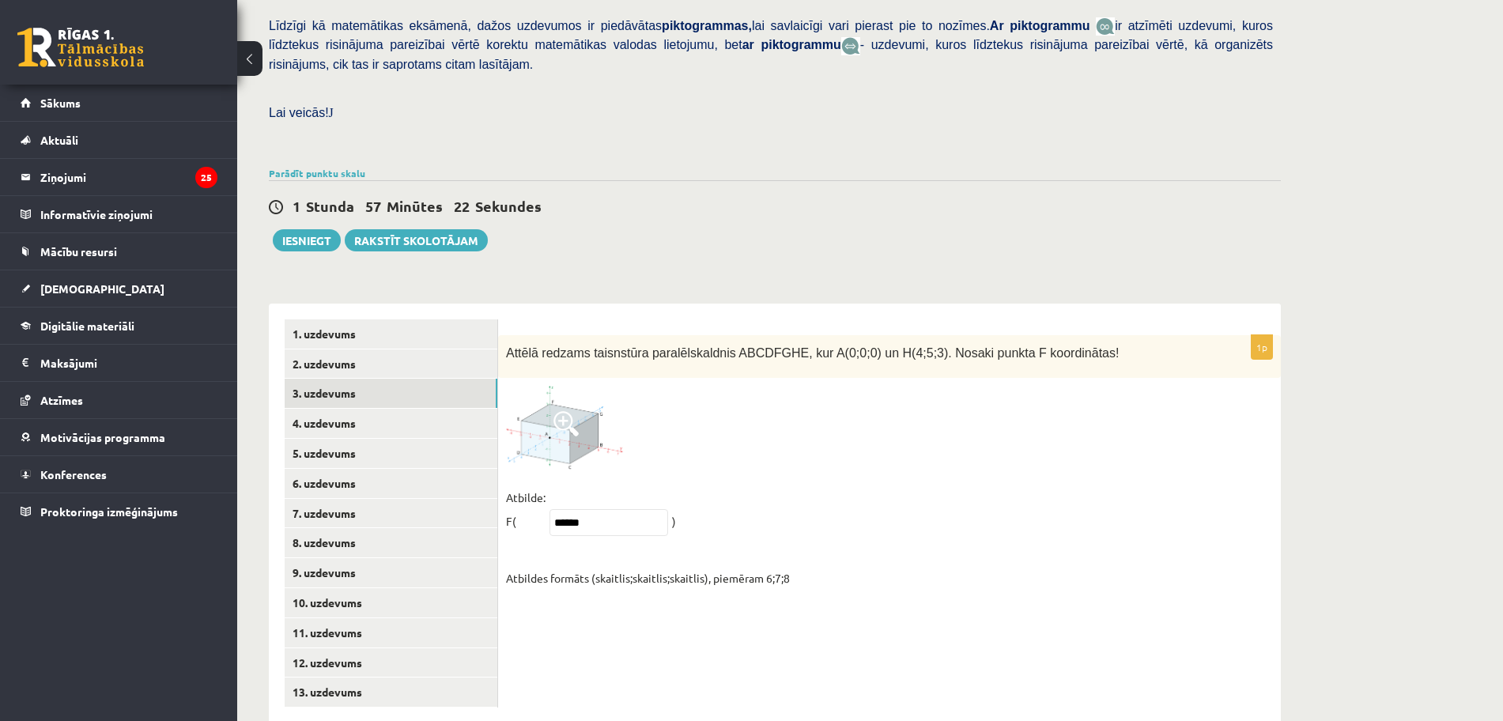
click at [578, 411] on span at bounding box center [565, 423] width 25 height 25
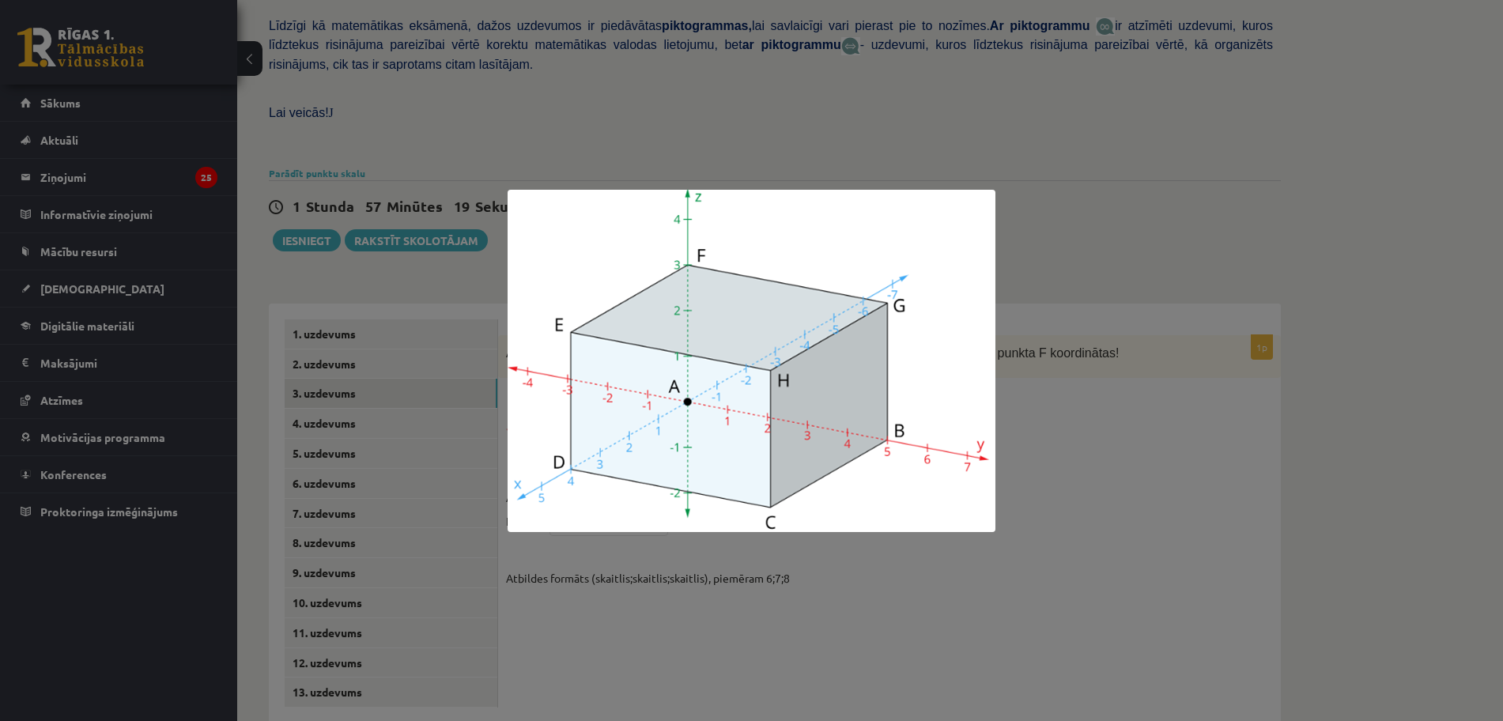
click at [1183, 580] on div at bounding box center [751, 360] width 1503 height 721
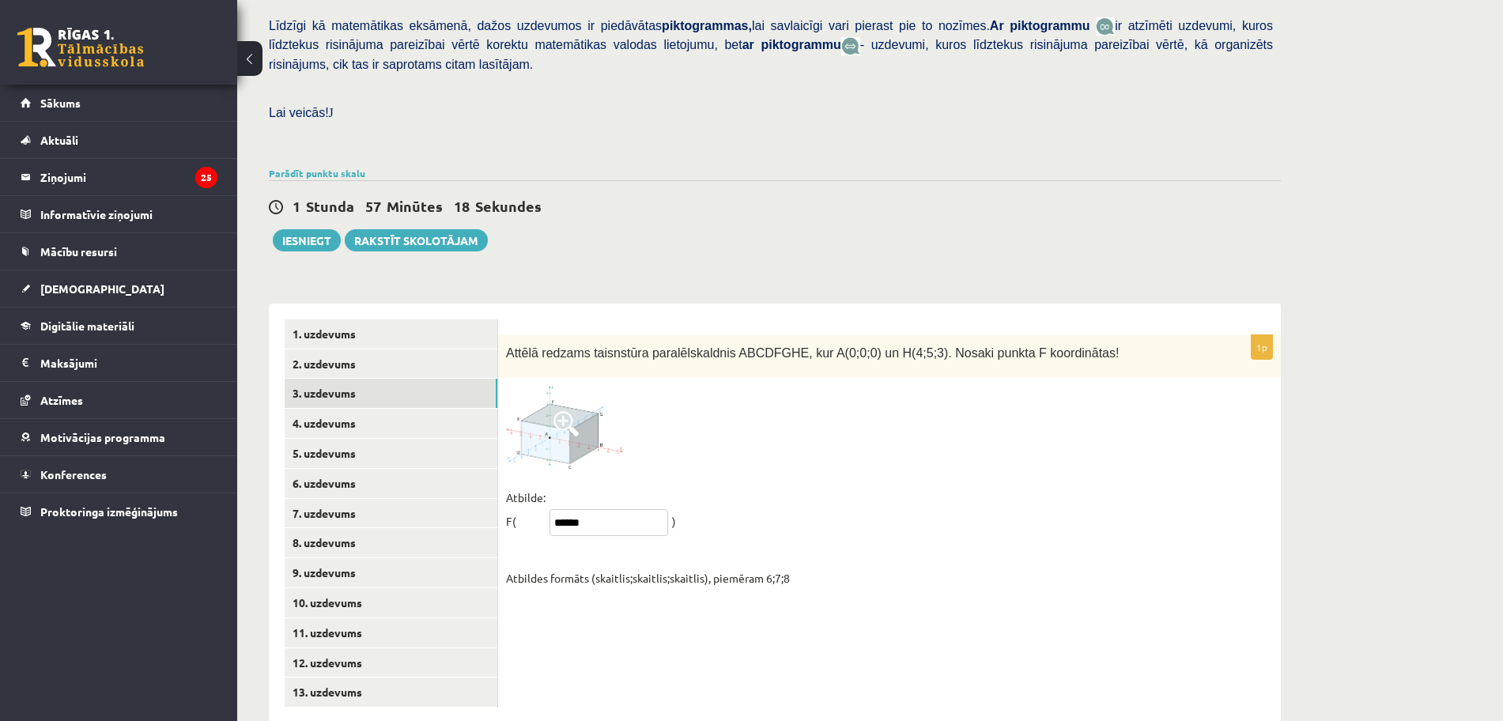
click at [638, 509] on input "******" at bounding box center [608, 522] width 119 height 27
type input "*******"
click at [341, 409] on link "4. uzdevums" at bounding box center [391, 423] width 213 height 29
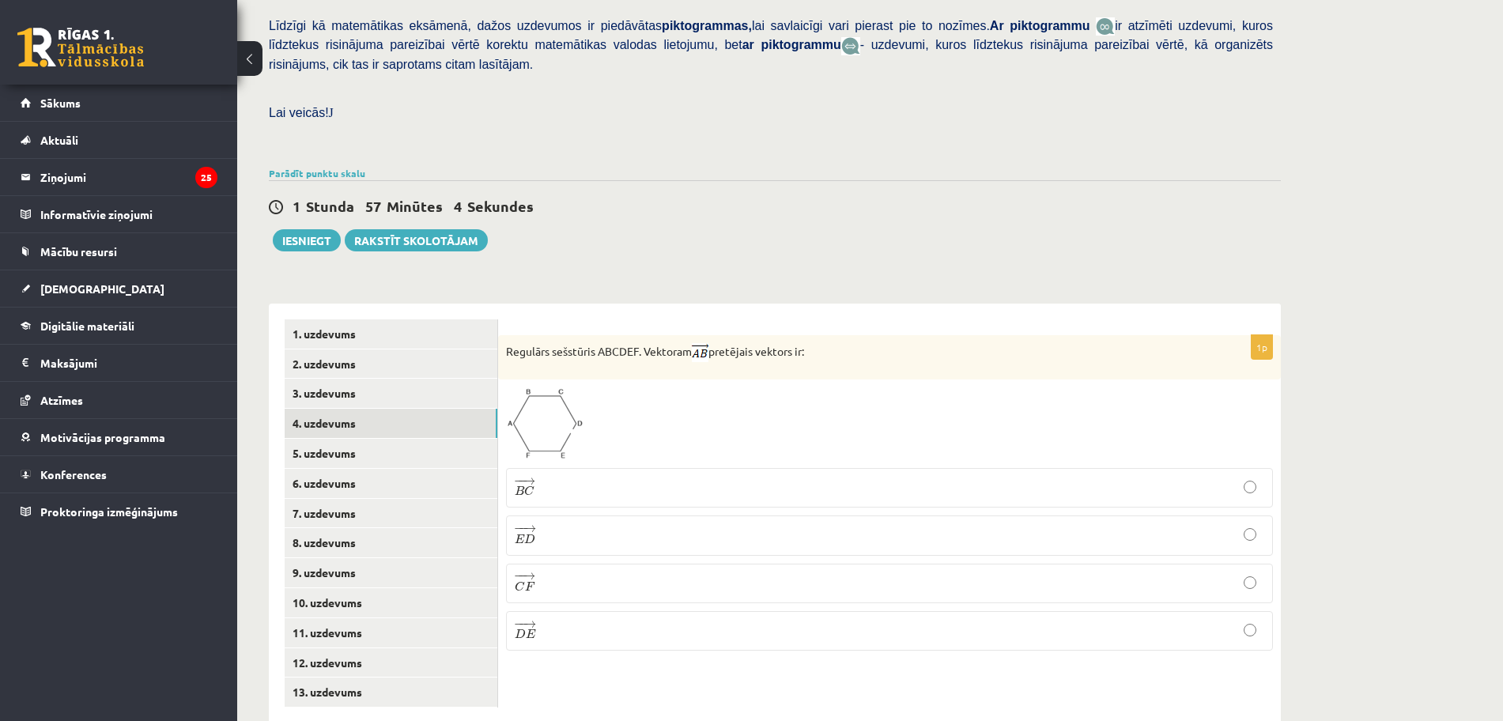
click at [549, 407] on img at bounding box center [544, 423] width 77 height 73
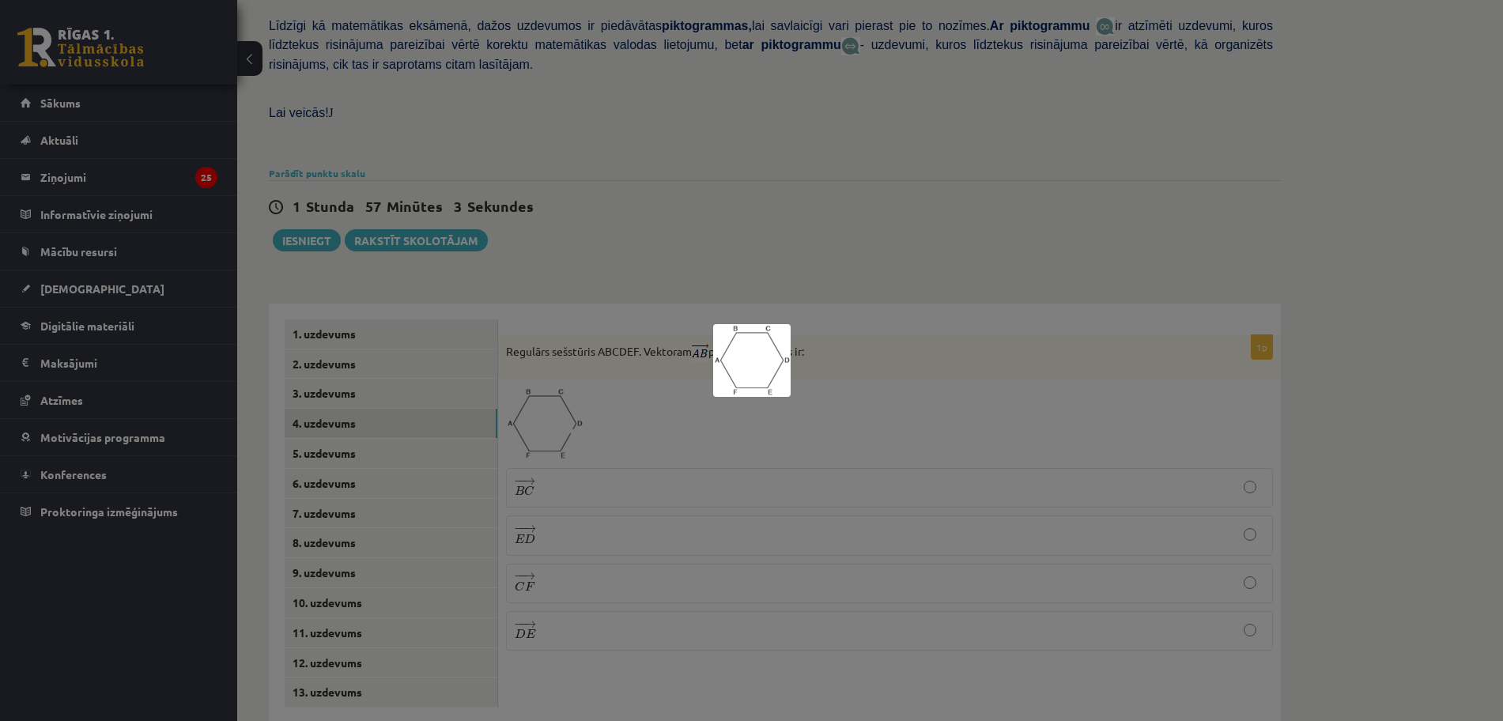
drag, startPoint x: 930, startPoint y: 370, endPoint x: 909, endPoint y: 376, distance: 22.3
click at [929, 370] on div at bounding box center [751, 360] width 1503 height 721
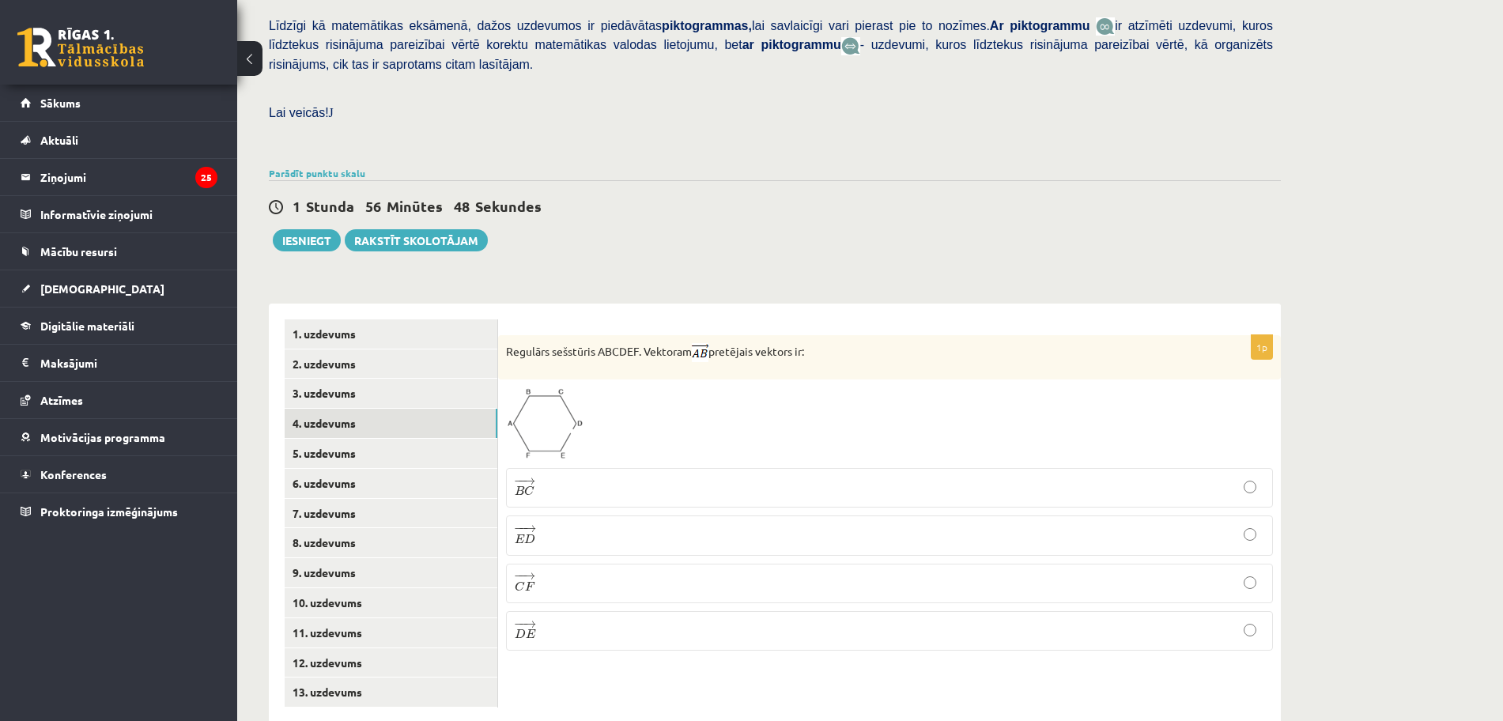
click at [623, 620] on p "− − → D E D E →" at bounding box center [889, 631] width 749 height 22
click at [347, 439] on link "5. uzdevums" at bounding box center [391, 453] width 213 height 29
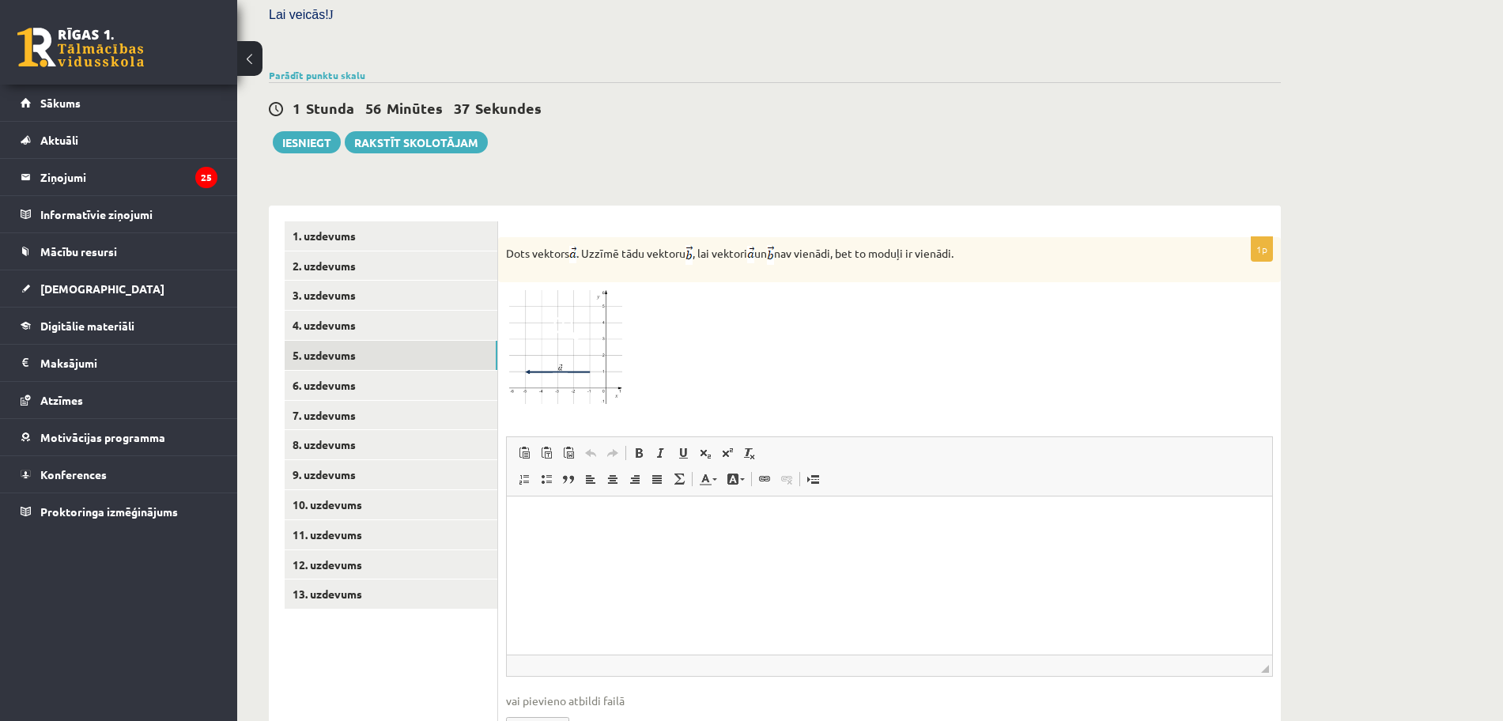
scroll to position [474, 0]
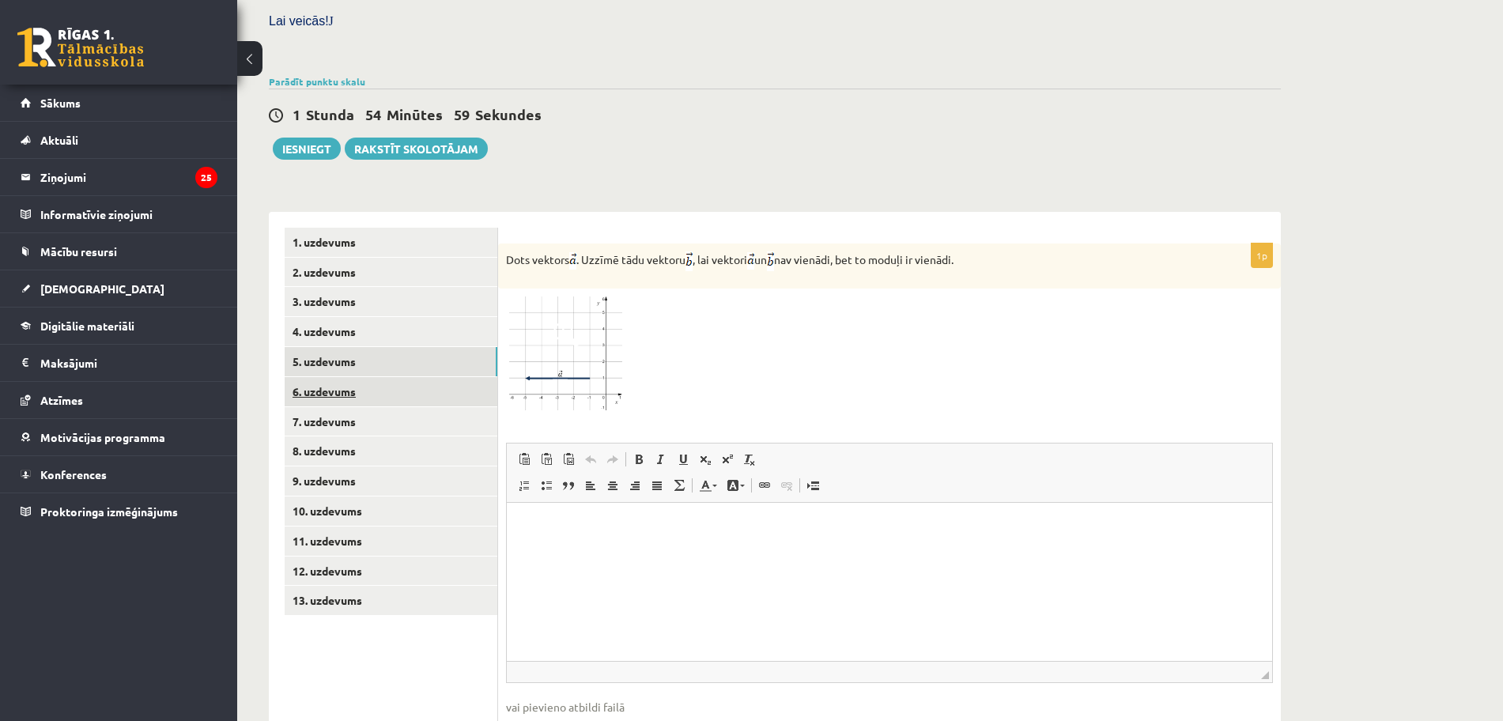
click at [398, 377] on link "6. uzdevums" at bounding box center [391, 391] width 213 height 29
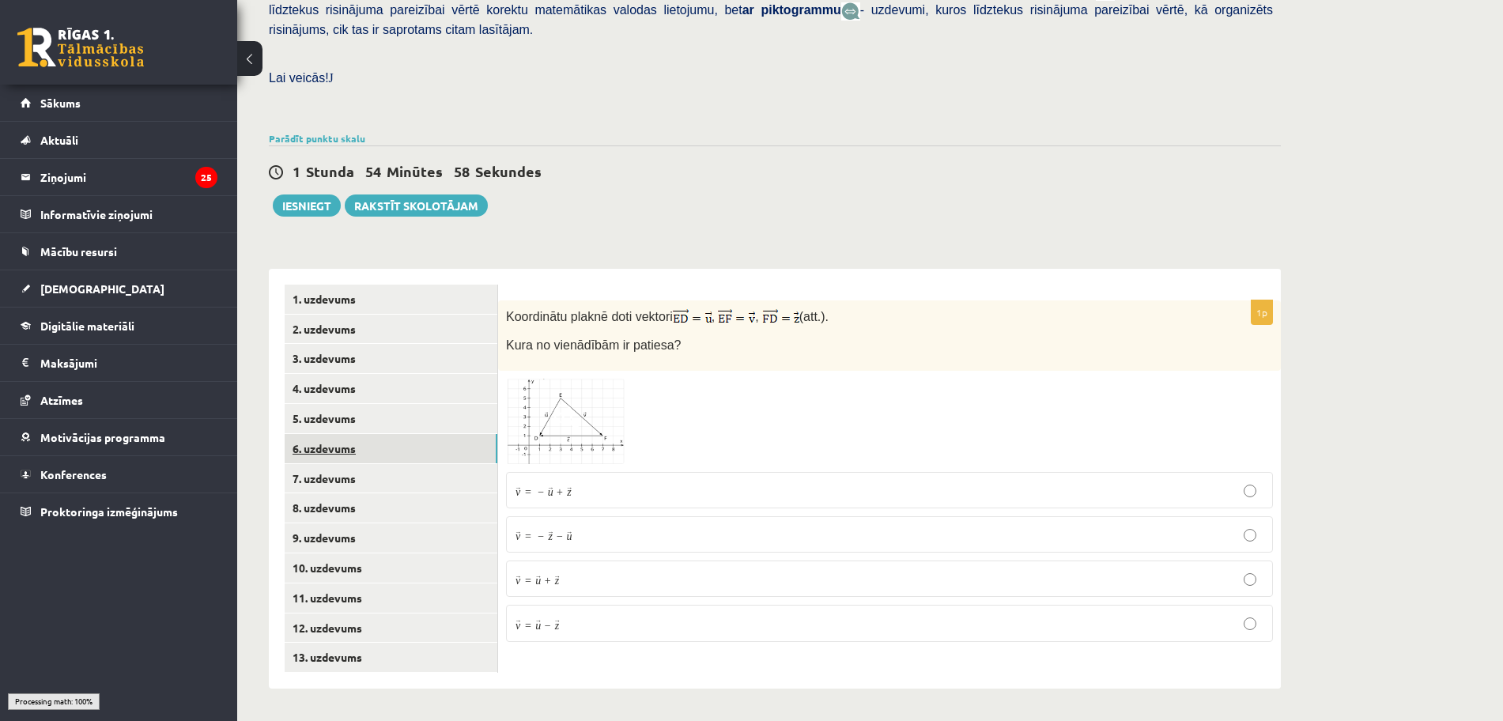
scroll to position [383, 0]
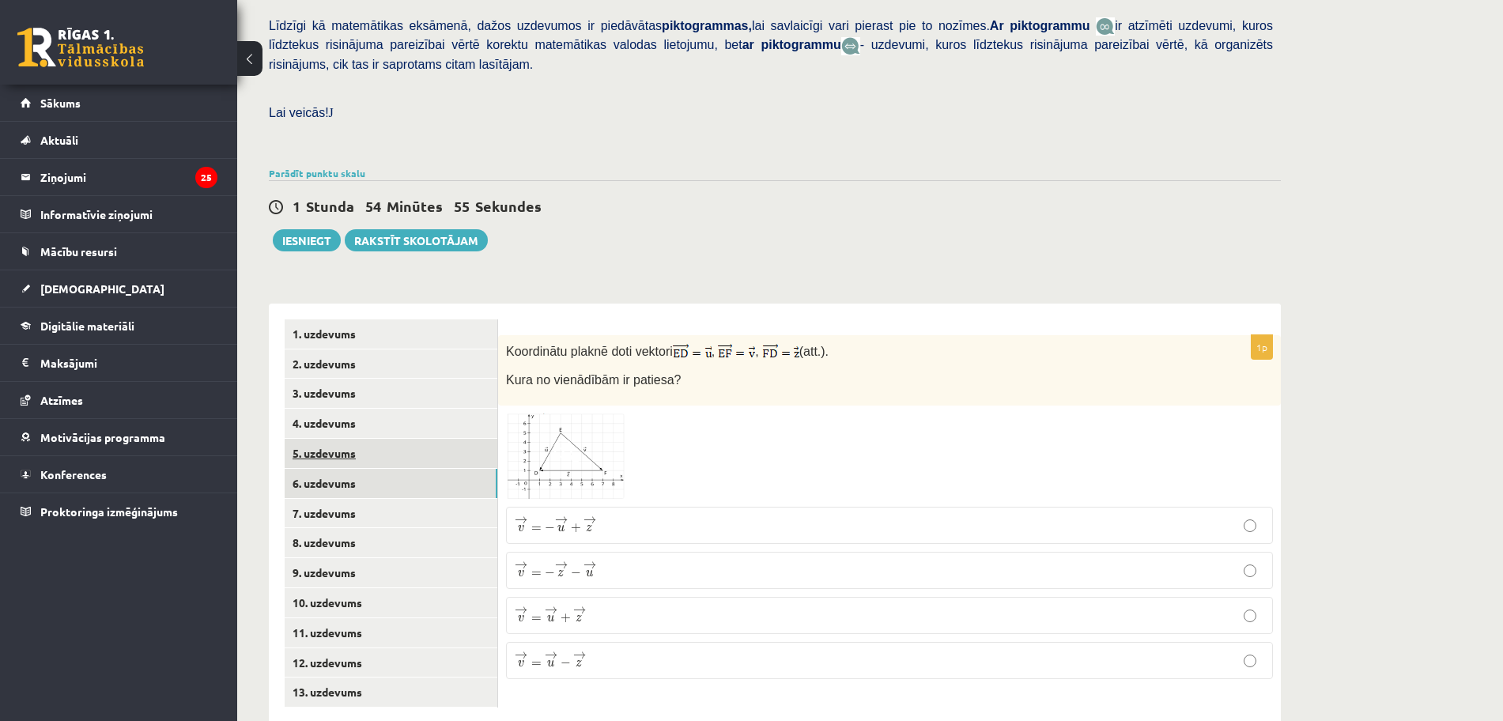
click at [368, 439] on link "5. uzdevums" at bounding box center [391, 453] width 213 height 29
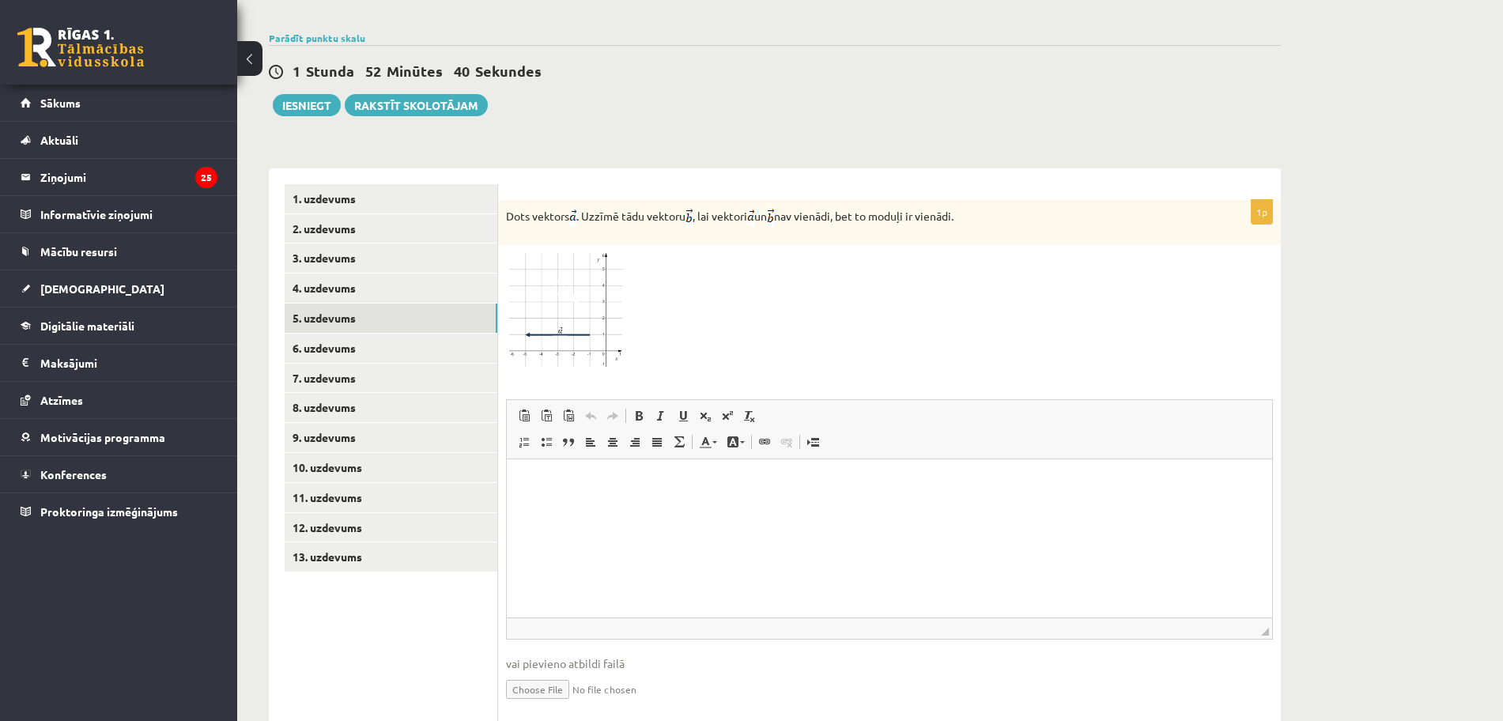
scroll to position [538, 0]
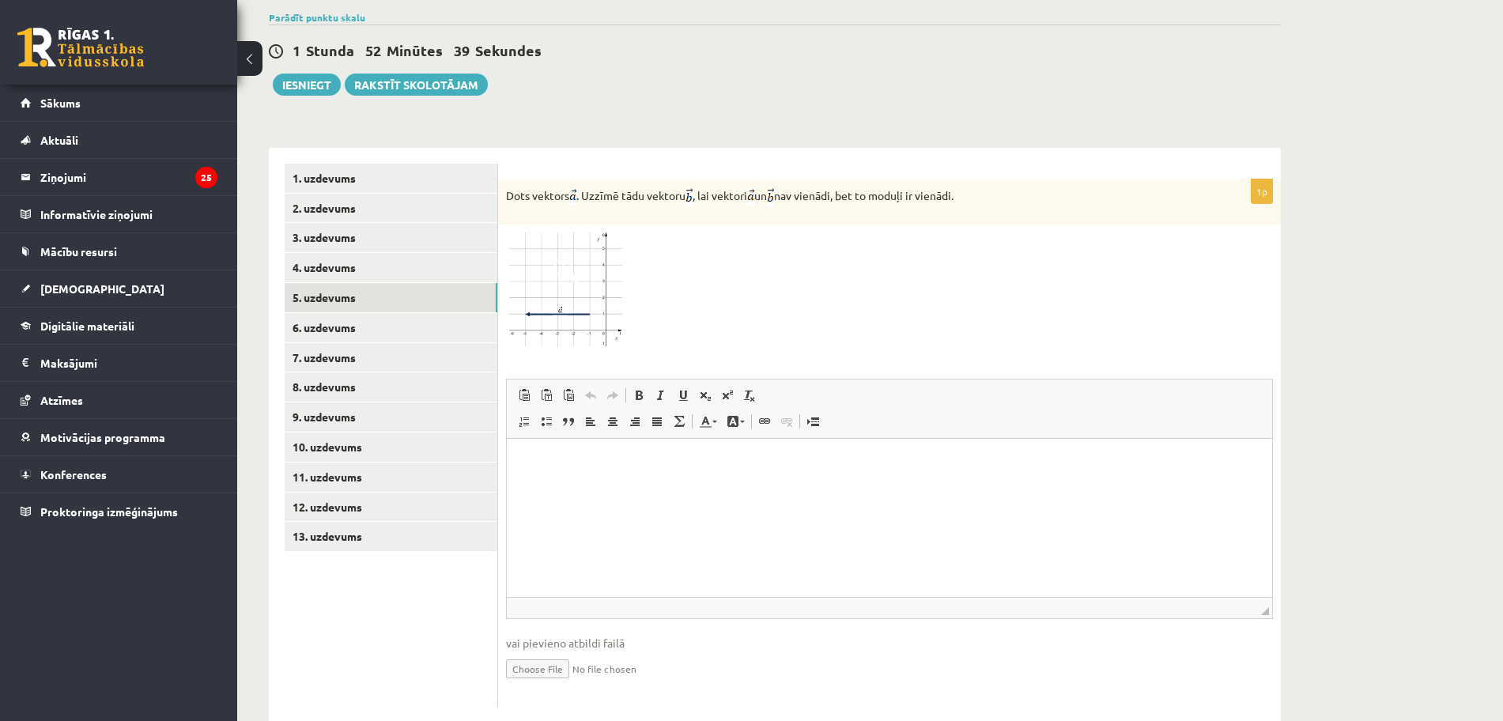
click at [524, 651] on input "file" at bounding box center [889, 667] width 767 height 32
type input "**********"
click at [343, 313] on link "6. uzdevums" at bounding box center [391, 327] width 213 height 29
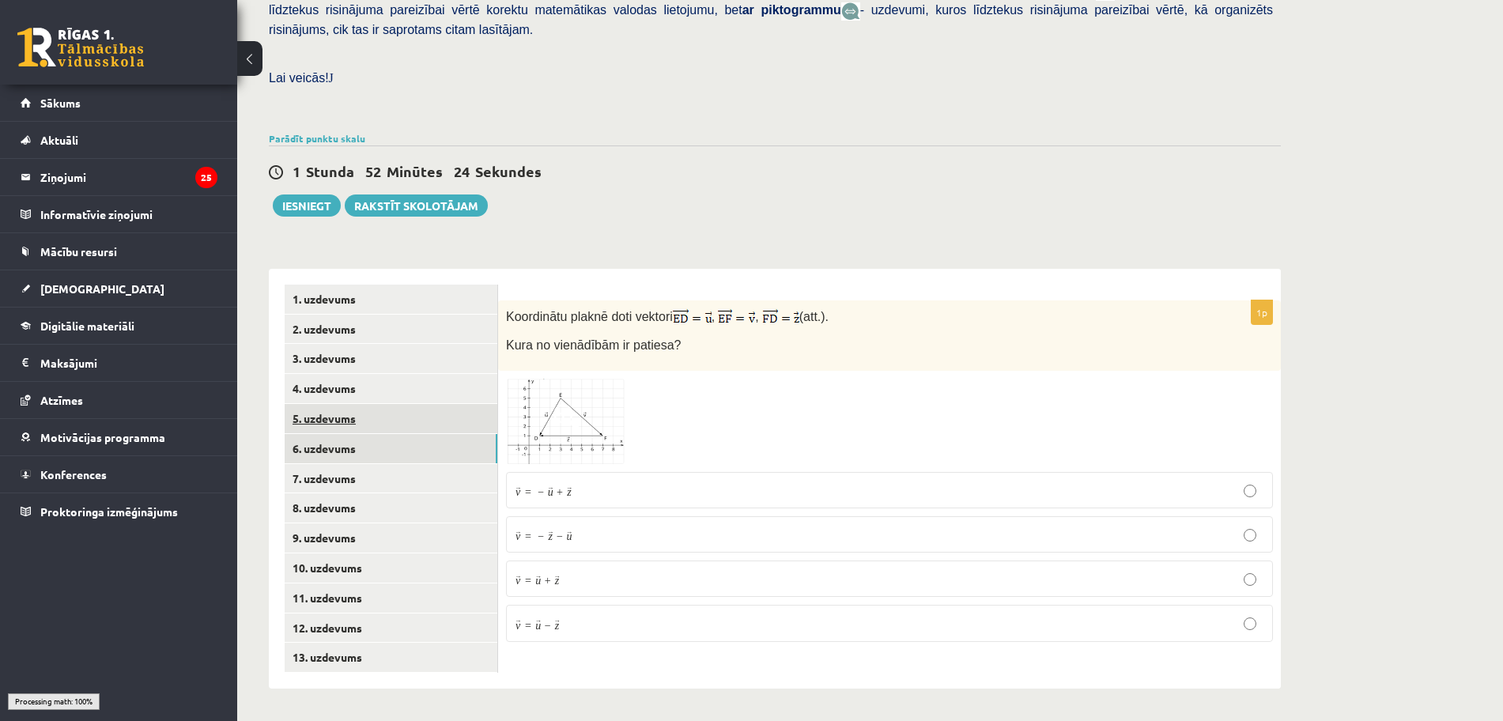
scroll to position [383, 0]
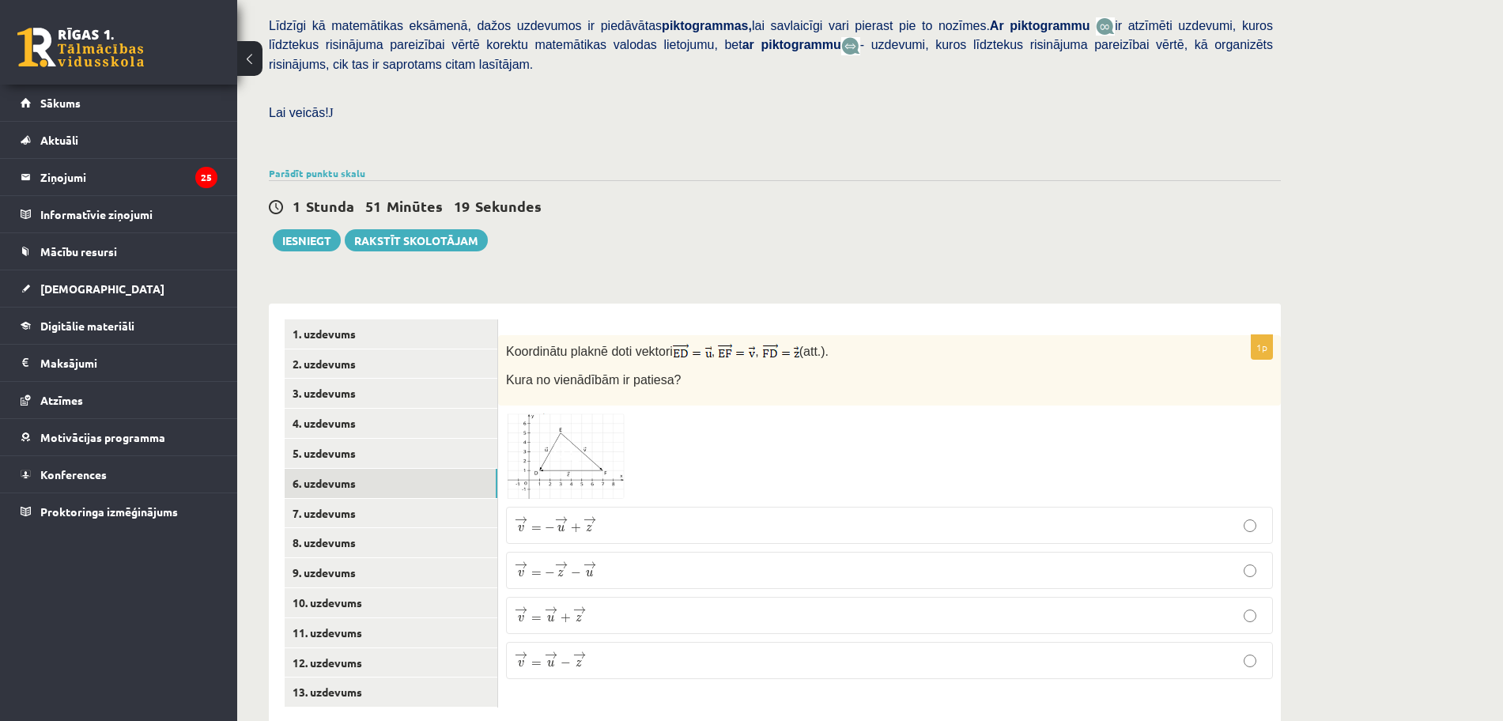
click at [599, 432] on img at bounding box center [565, 455] width 119 height 85
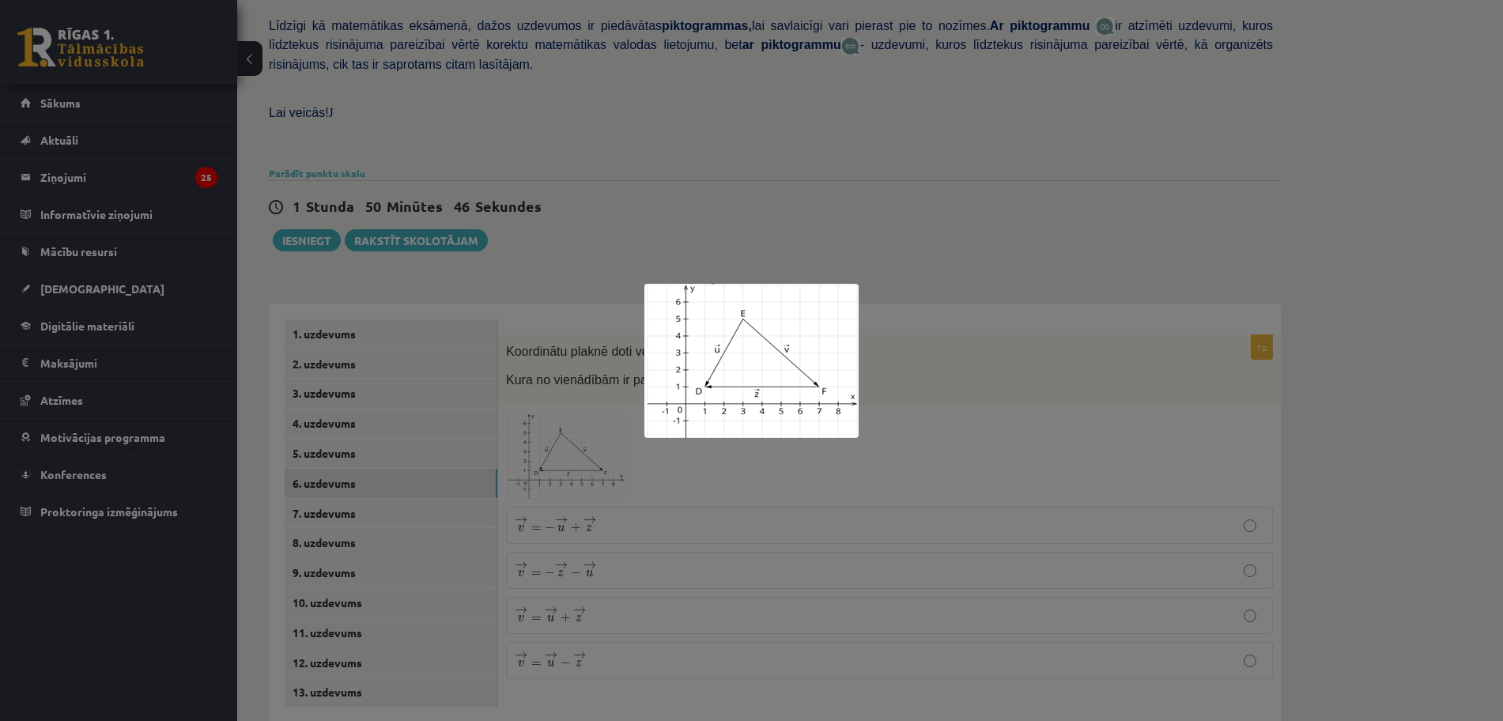
click at [1347, 289] on div at bounding box center [751, 360] width 1503 height 721
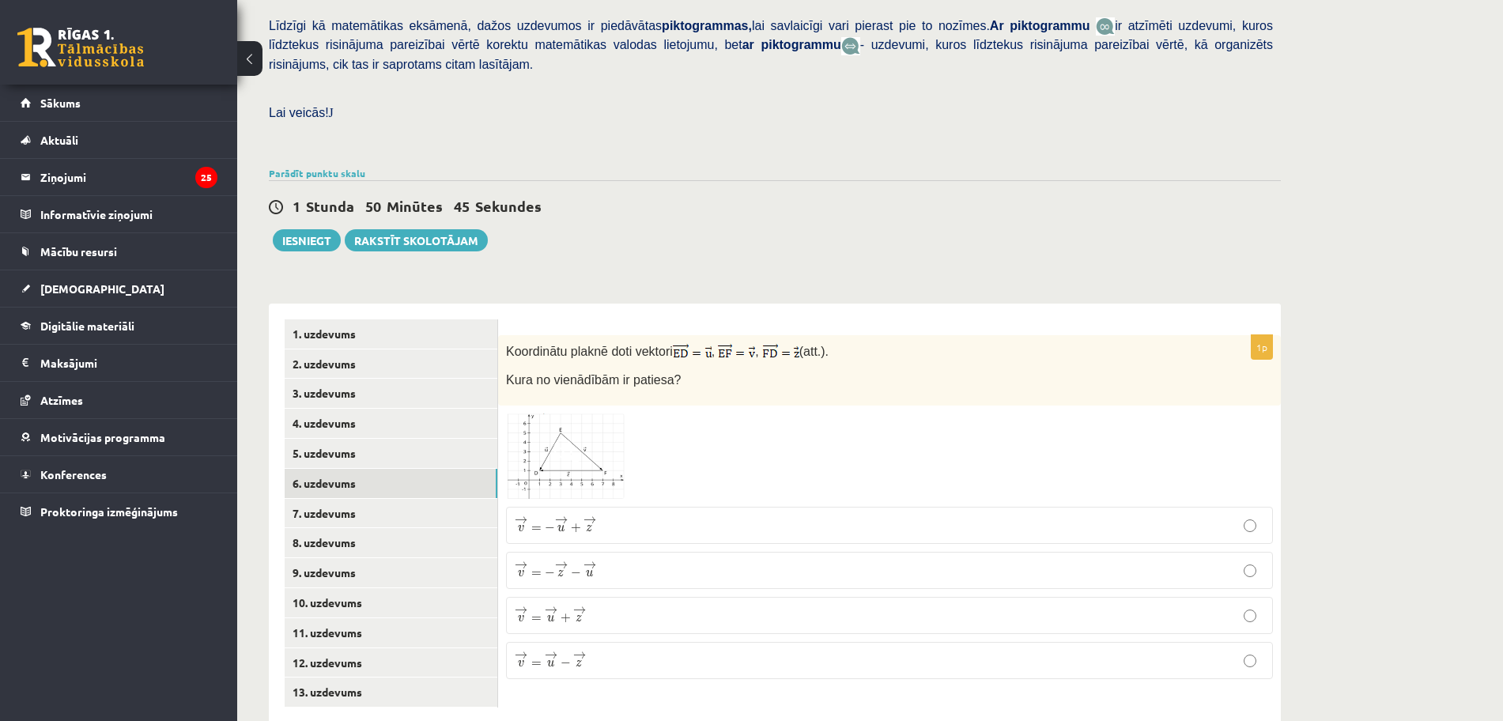
click at [736, 642] on label "→ v = → u − → z v → = u → − z →" at bounding box center [889, 660] width 767 height 37
click at [349, 499] on link "7. uzdevums" at bounding box center [391, 513] width 213 height 29
drag, startPoint x: 589, startPoint y: 411, endPoint x: 594, endPoint y: 397, distance: 15.3
click at [589, 415] on img at bounding box center [565, 462] width 119 height 95
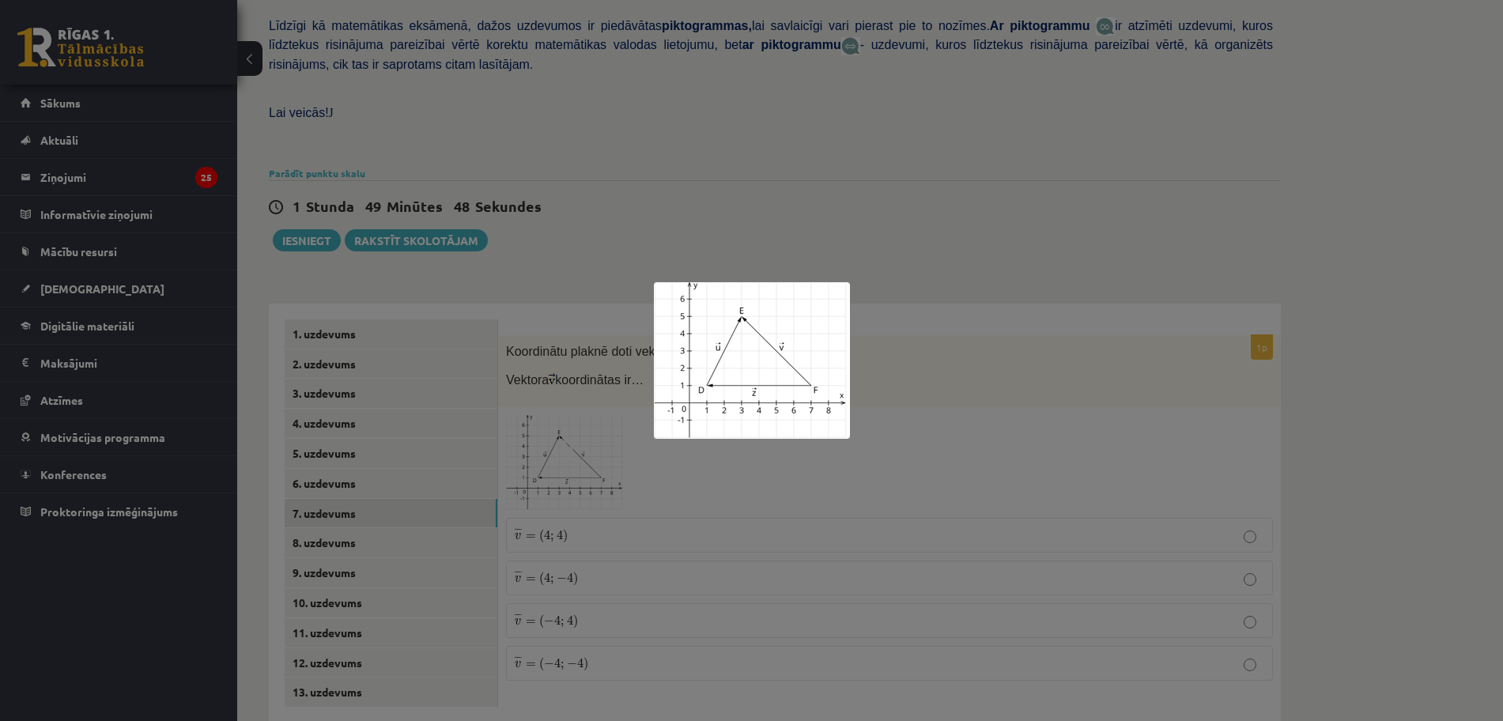
click at [812, 109] on div at bounding box center [751, 360] width 1503 height 721
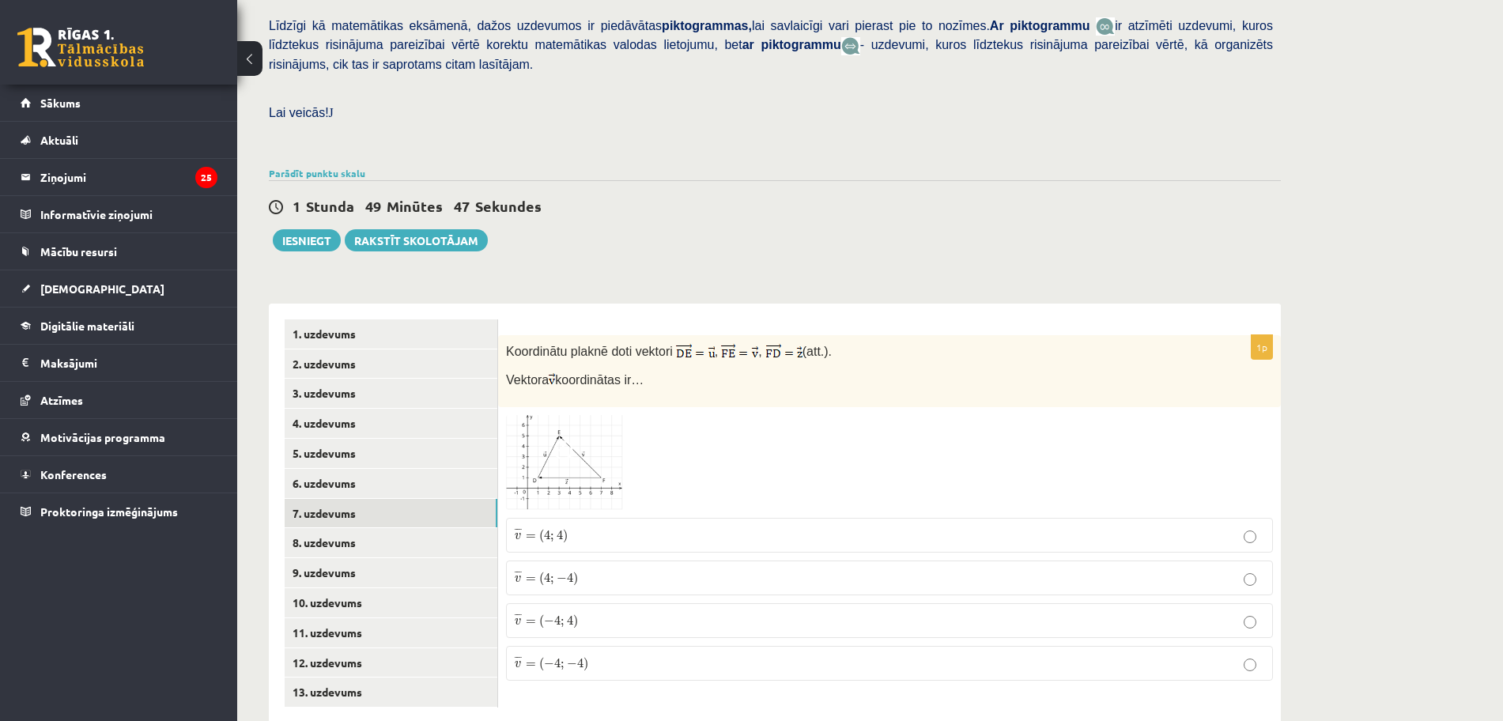
click at [647, 564] on fieldset "¯ ¯ ¯ v = ( 4 ; 4 ) v ¯ = ( 4 ; 4 ) ¯ ¯ ¯ v = ( 4 ; − 4 ) v ¯ = ( 4 ; − 4 ) ¯ ¯…" at bounding box center [889, 597] width 767 height 175
click at [659, 612] on p "¯ ¯ ¯ v = ( − 4 ; 4 ) v ¯ = ( − 4 ; 4 )" at bounding box center [889, 620] width 749 height 17
click at [305, 528] on link "8. uzdevums" at bounding box center [391, 542] width 213 height 29
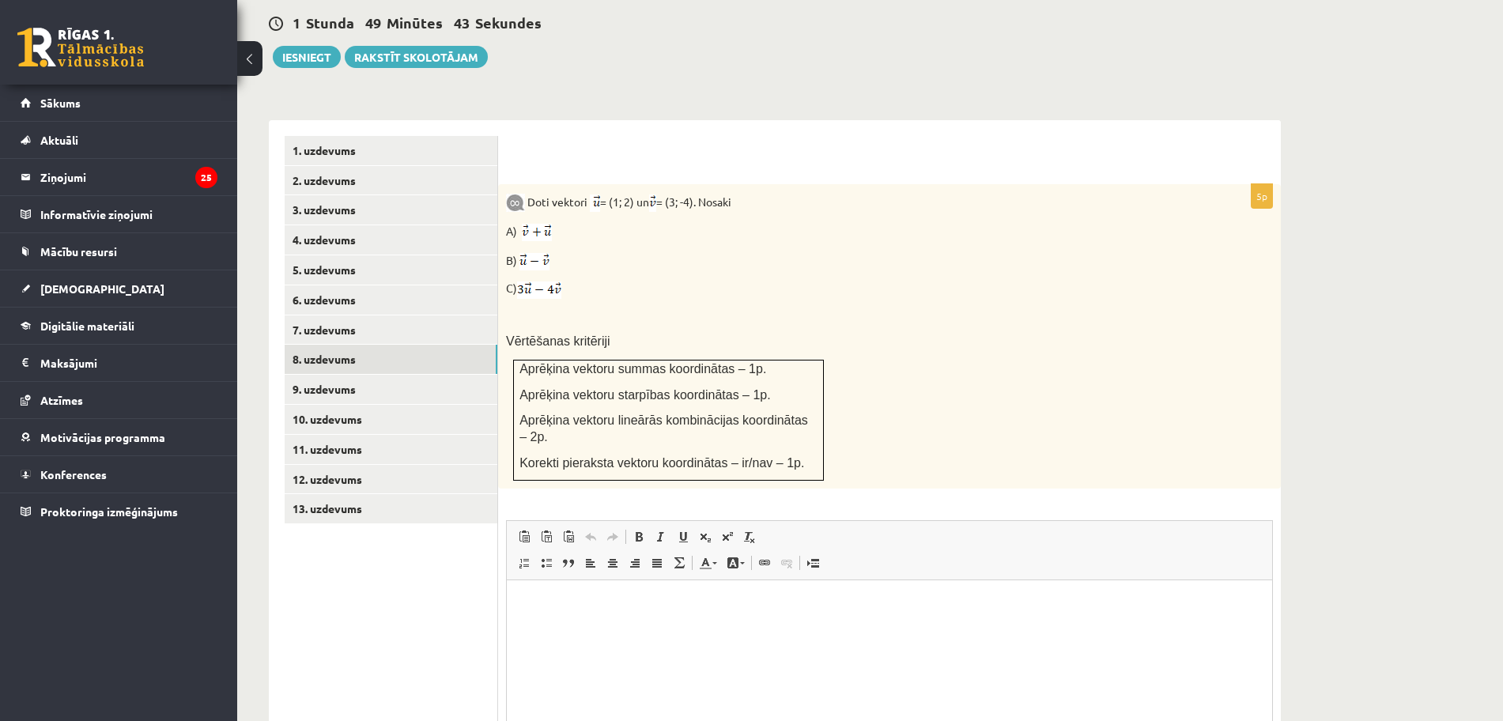
scroll to position [573, 0]
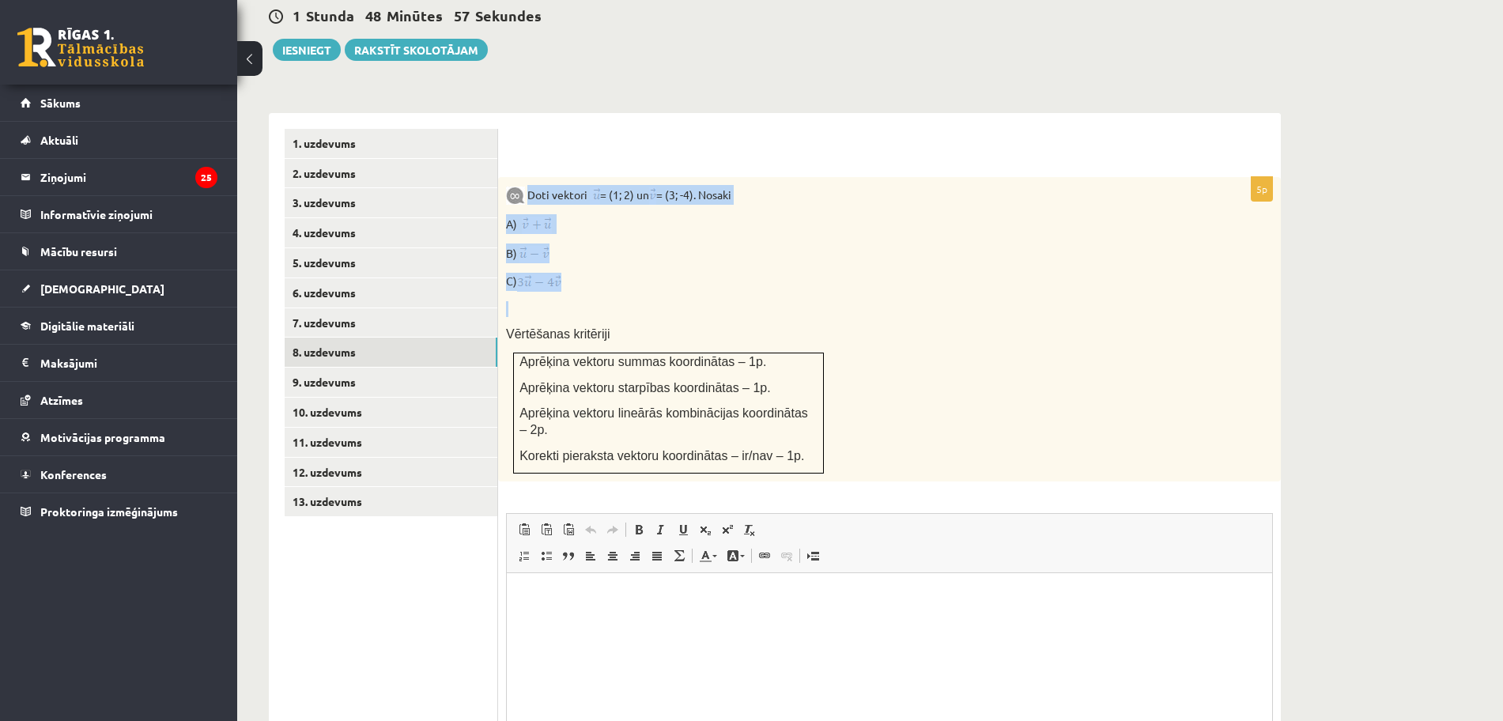
drag, startPoint x: 528, startPoint y: 156, endPoint x: 610, endPoint y: 266, distance: 137.2
click at [610, 267] on div "Doti vektori = (1; 2) un = (3; -4). Nosaki A) B) C) Vērtēšanas kritēriji Aprēķi…" at bounding box center [889, 329] width 783 height 304
copy div "Doti vektori = (1; 2) un = (3; -4). Nosaki A) B) C)"
click at [942, 326] on p "Vērtēšanas kritēriji" at bounding box center [850, 334] width 688 height 17
drag, startPoint x: 528, startPoint y: 157, endPoint x: 643, endPoint y: 239, distance: 141.7
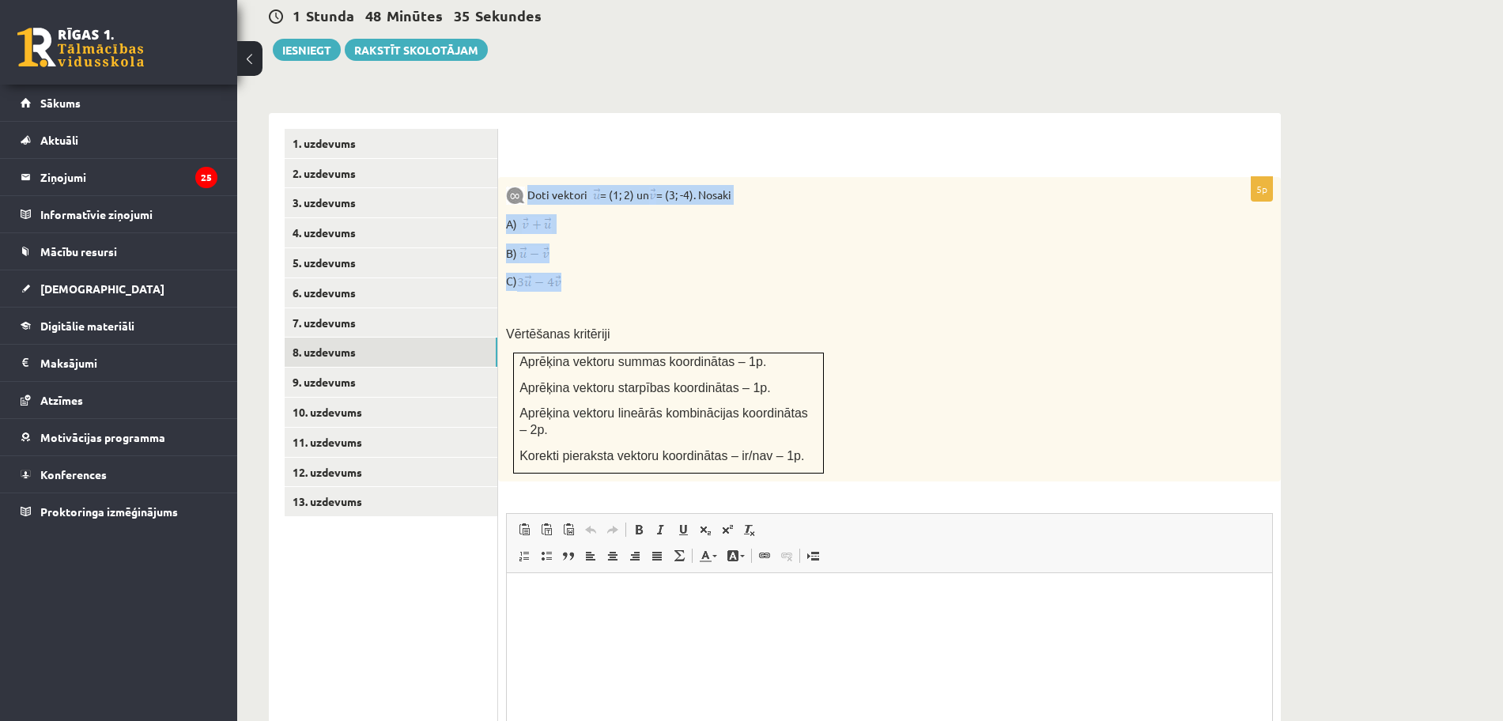
click at [643, 245] on div "Doti vektori = (1; 2) un = (3; -4). Nosaki A) B) C) Vērtēšanas kritēriji Aprēķi…" at bounding box center [889, 329] width 783 height 304
click at [655, 232] on div "Doti vektori = (1; 2) un = (3; -4). Nosaki A) B) C) Vērtēšanas kritēriji Aprēķi…" at bounding box center [889, 329] width 783 height 304
click at [602, 255] on div "Doti vektori = (1; 2) un = (3; -4). Nosaki A) B) C) Vērtēšanas kritēriji Aprēķi…" at bounding box center [889, 329] width 783 height 304
click at [542, 274] on img at bounding box center [539, 282] width 44 height 17
click at [546, 274] on img at bounding box center [539, 282] width 44 height 17
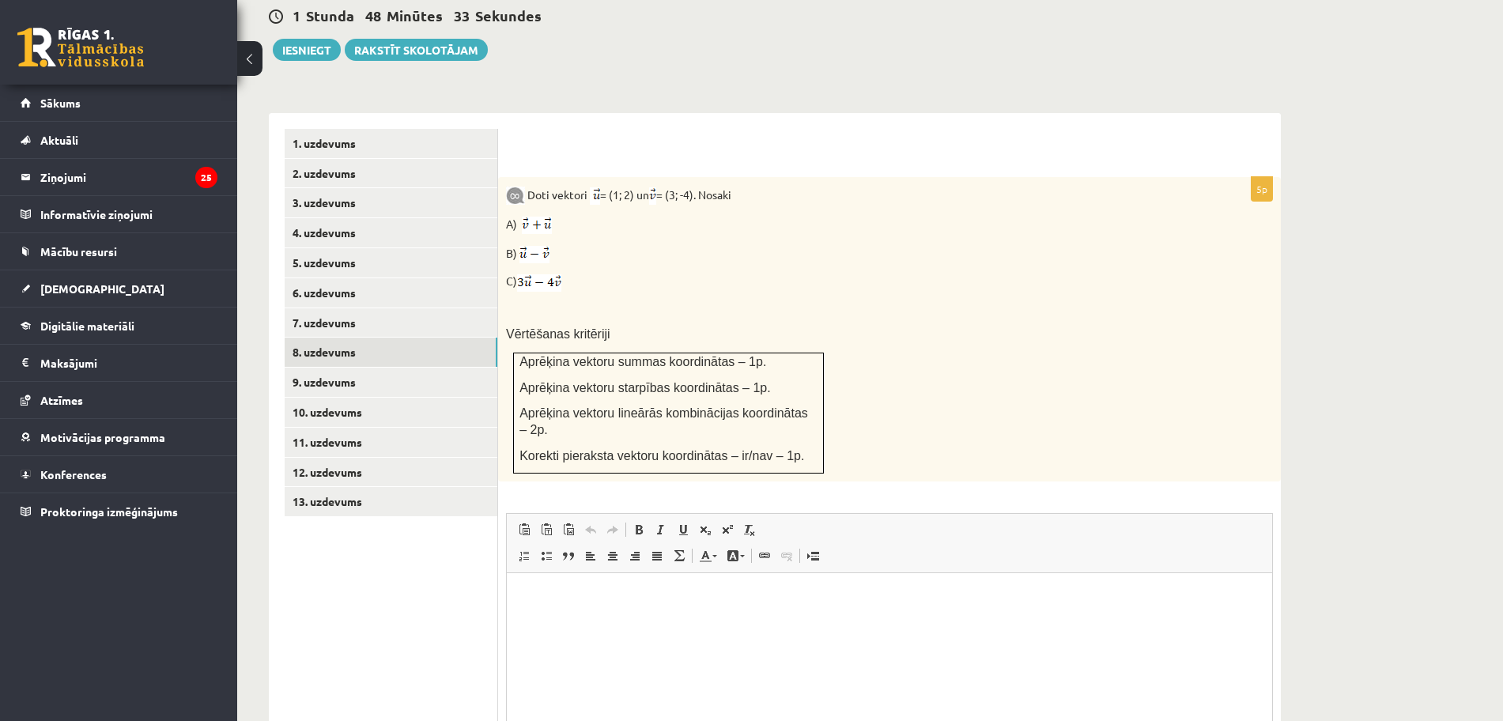
click at [557, 274] on img at bounding box center [539, 282] width 44 height 17
drag, startPoint x: 579, startPoint y: 243, endPoint x: 507, endPoint y: 164, distance: 108.0
click at [507, 177] on div "Doti vektori = (1; 2) un = (3; -4). Nosaki A) B) C) Vērtēšanas kritēriji Aprēķi…" at bounding box center [889, 329] width 783 height 304
click at [1153, 318] on div "Doti vektori = (1; 2) un = (3; -4). Nosaki A) B) C) Vērtēšanas kritēriji Aprēķi…" at bounding box center [889, 329] width 783 height 304
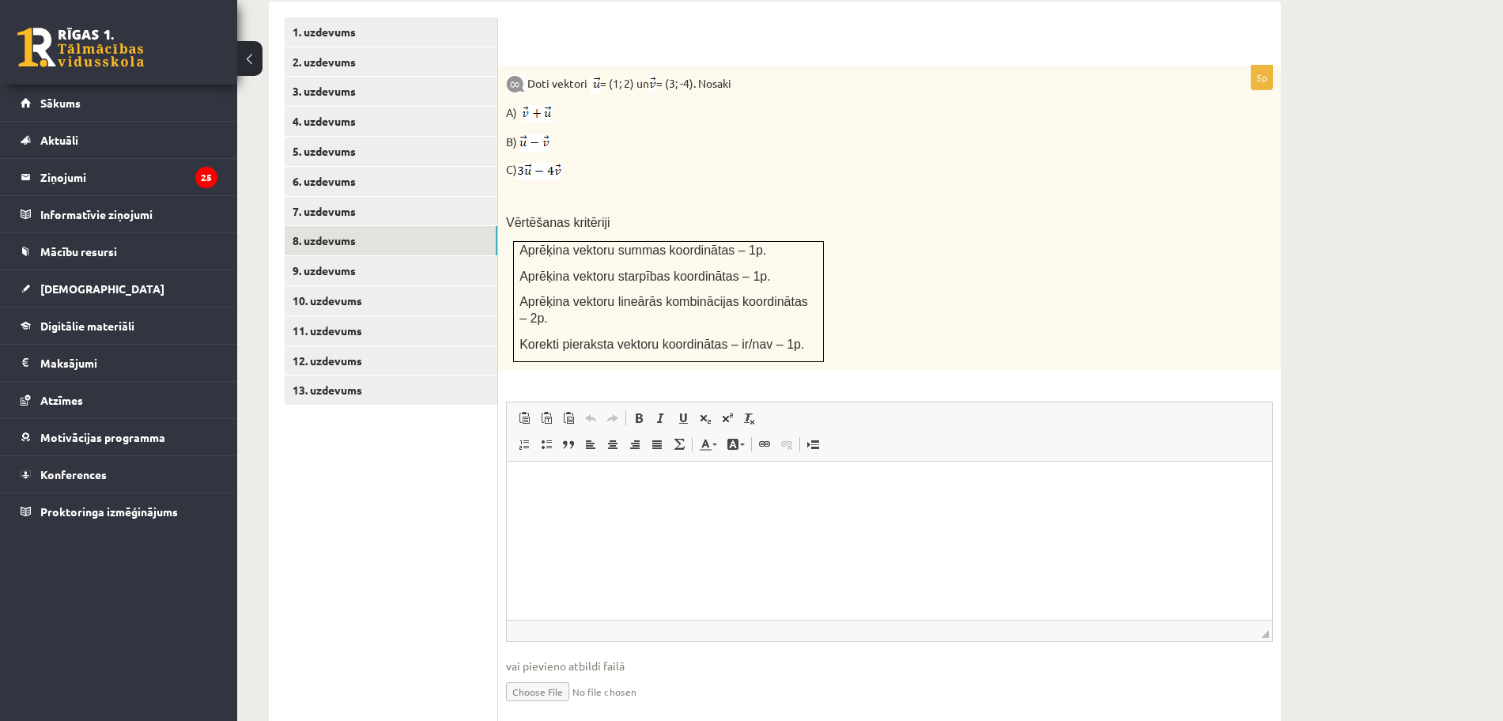
click at [560, 674] on input "file" at bounding box center [889, 690] width 767 height 32
click at [557, 674] on input "file" at bounding box center [889, 690] width 767 height 32
type input "**********"
click at [377, 256] on link "9. uzdevums" at bounding box center [391, 270] width 213 height 29
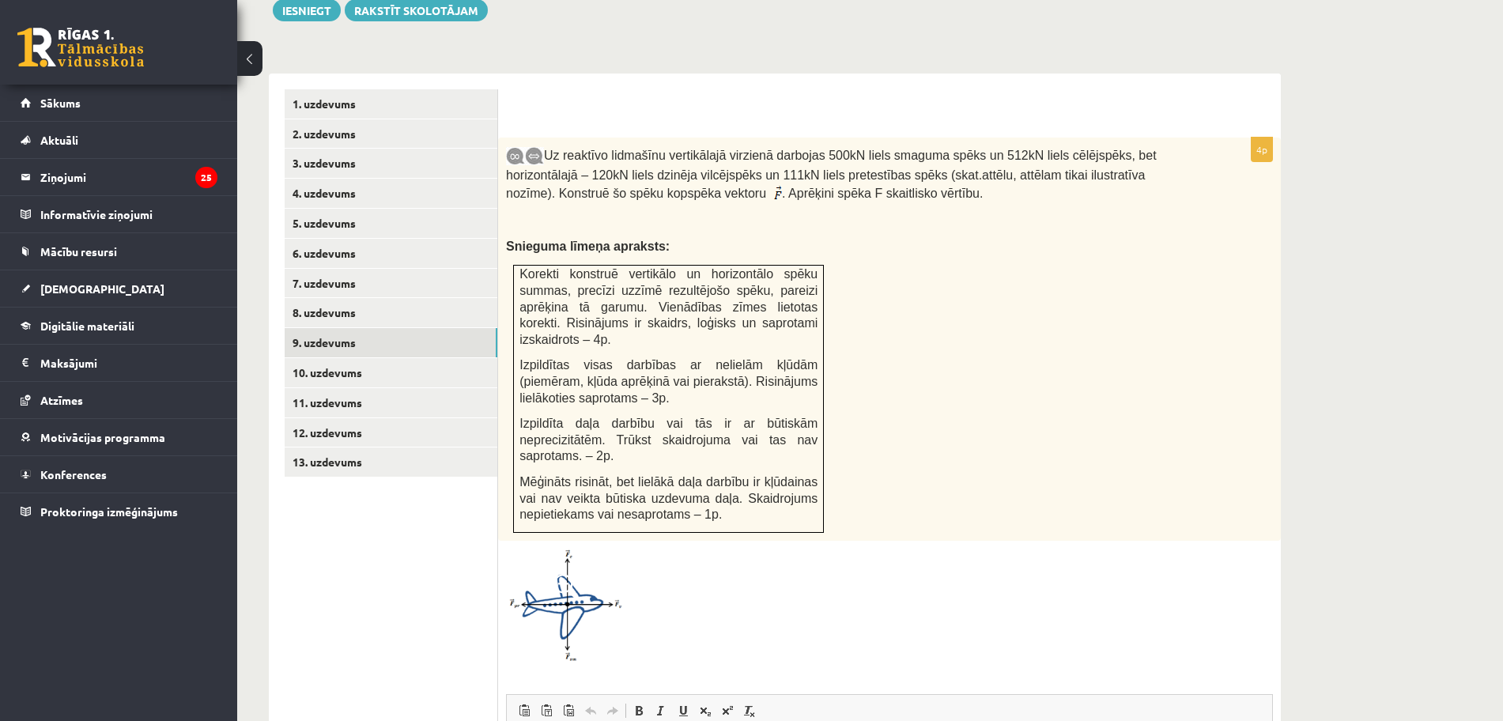
scroll to position [635, 0]
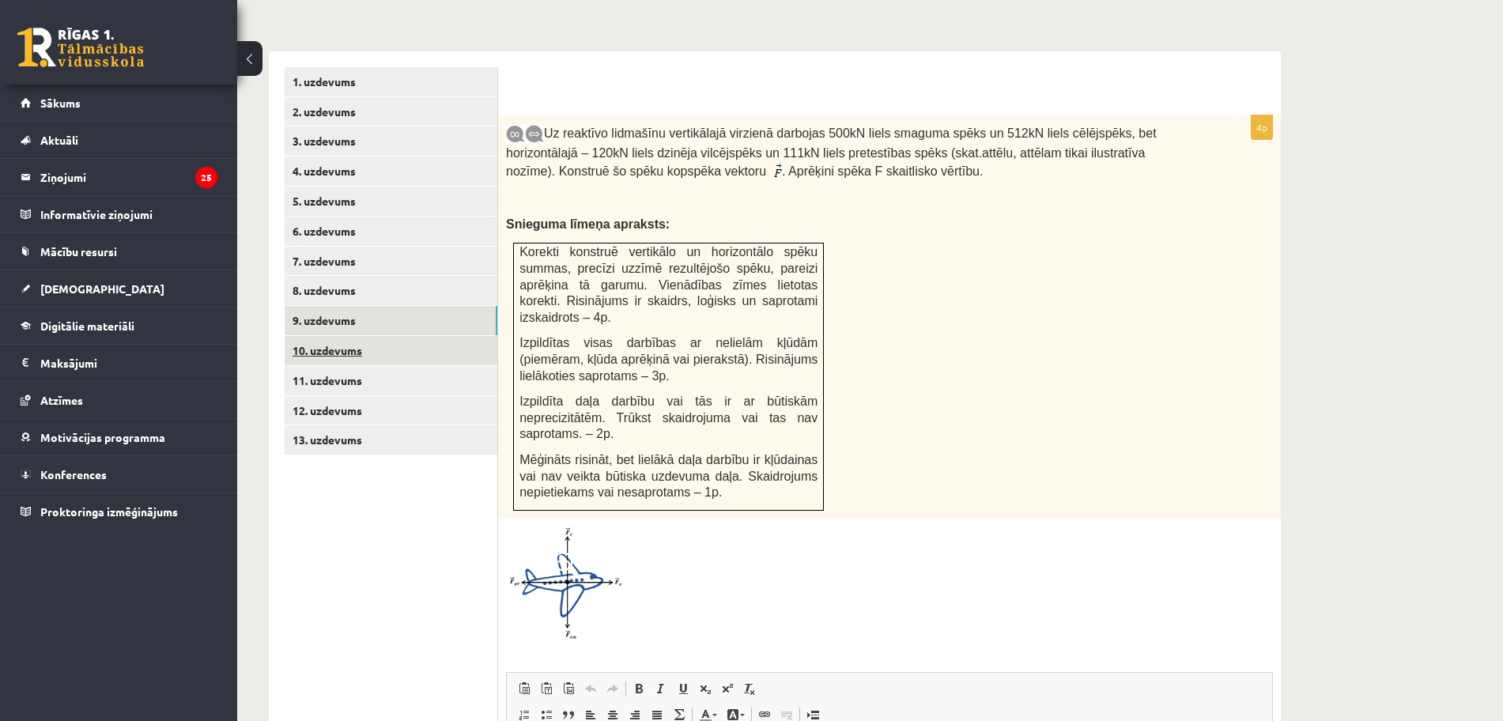
click at [361, 336] on link "10. uzdevums" at bounding box center [391, 350] width 213 height 29
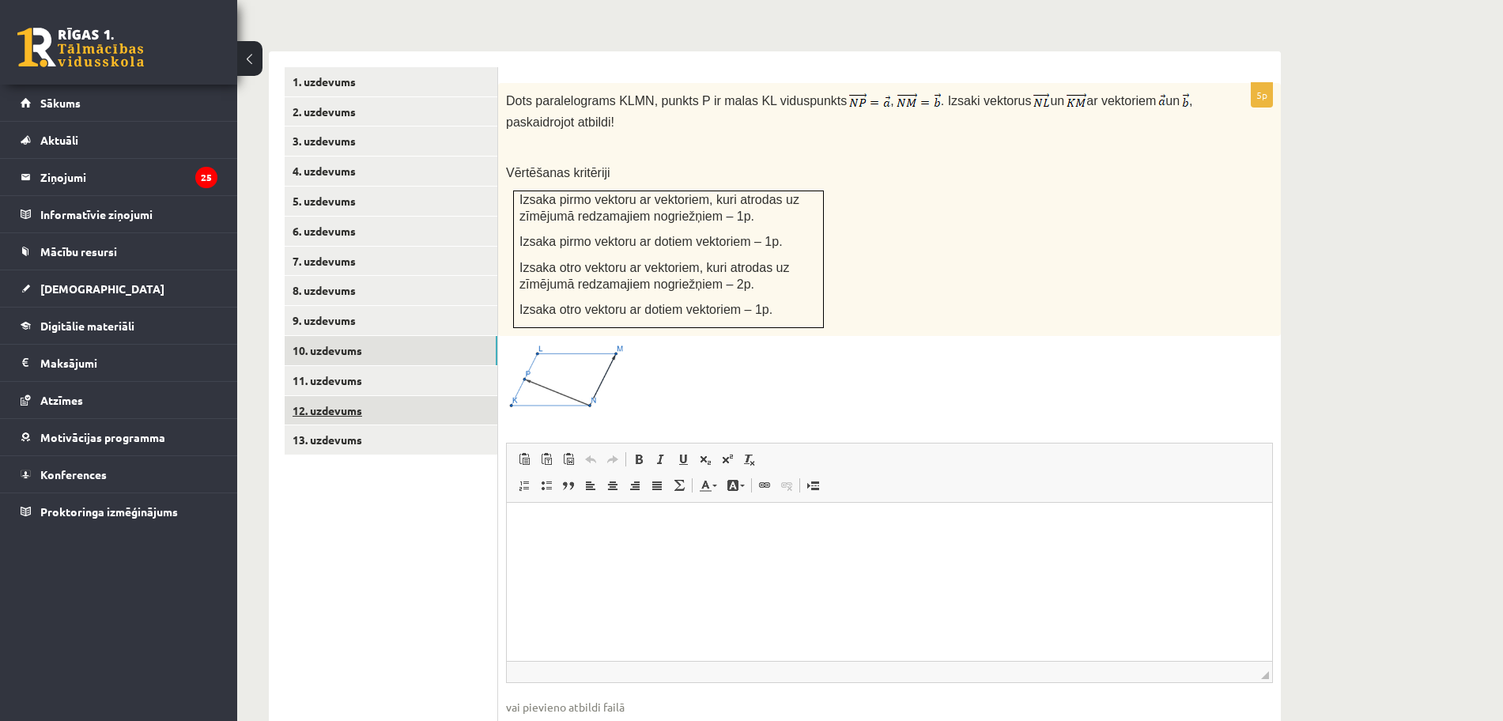
scroll to position [0, 0]
click at [552, 344] on img at bounding box center [565, 377] width 119 height 67
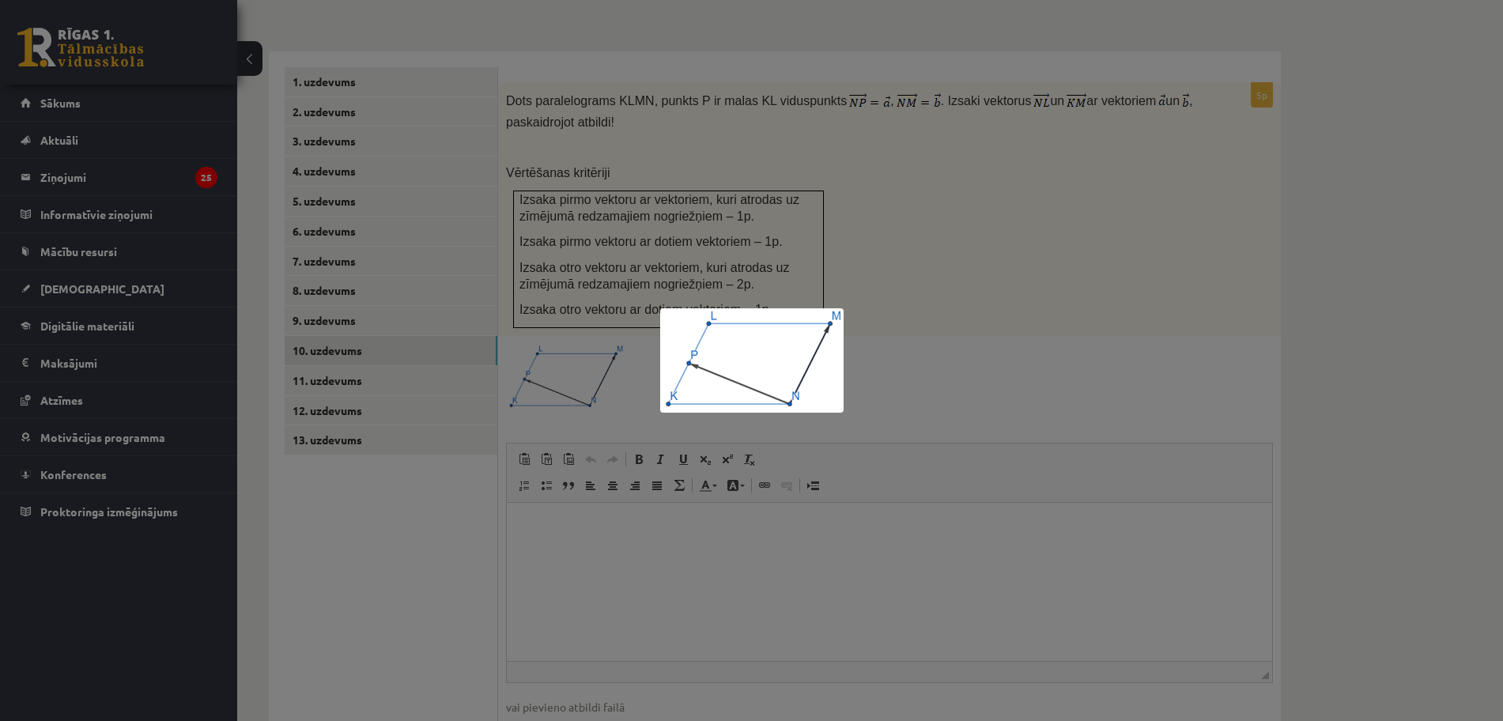
click at [1134, 285] on div at bounding box center [751, 360] width 1503 height 721
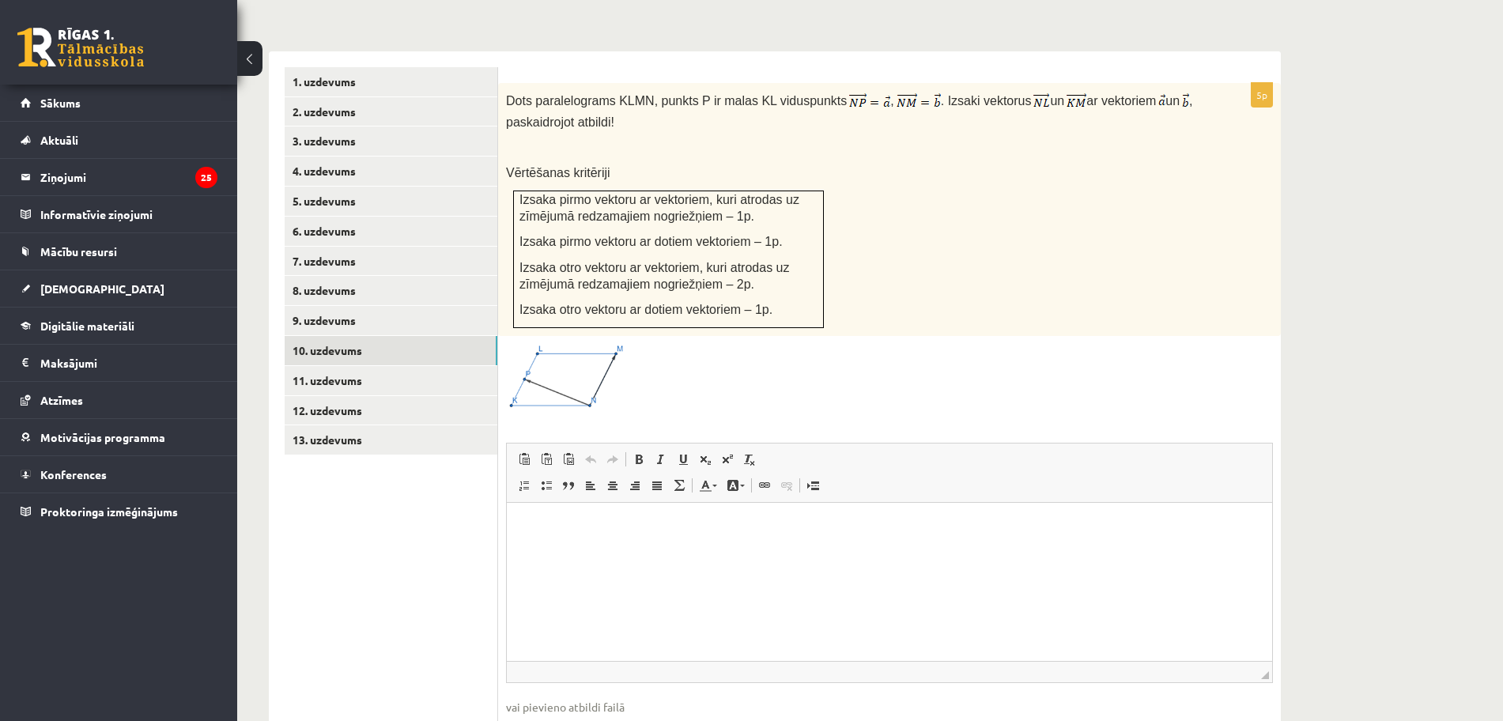
drag, startPoint x: 1517, startPoint y: 5, endPoint x: 1017, endPoint y: 330, distance: 596.4
click at [1017, 344] on div at bounding box center [889, 377] width 767 height 67
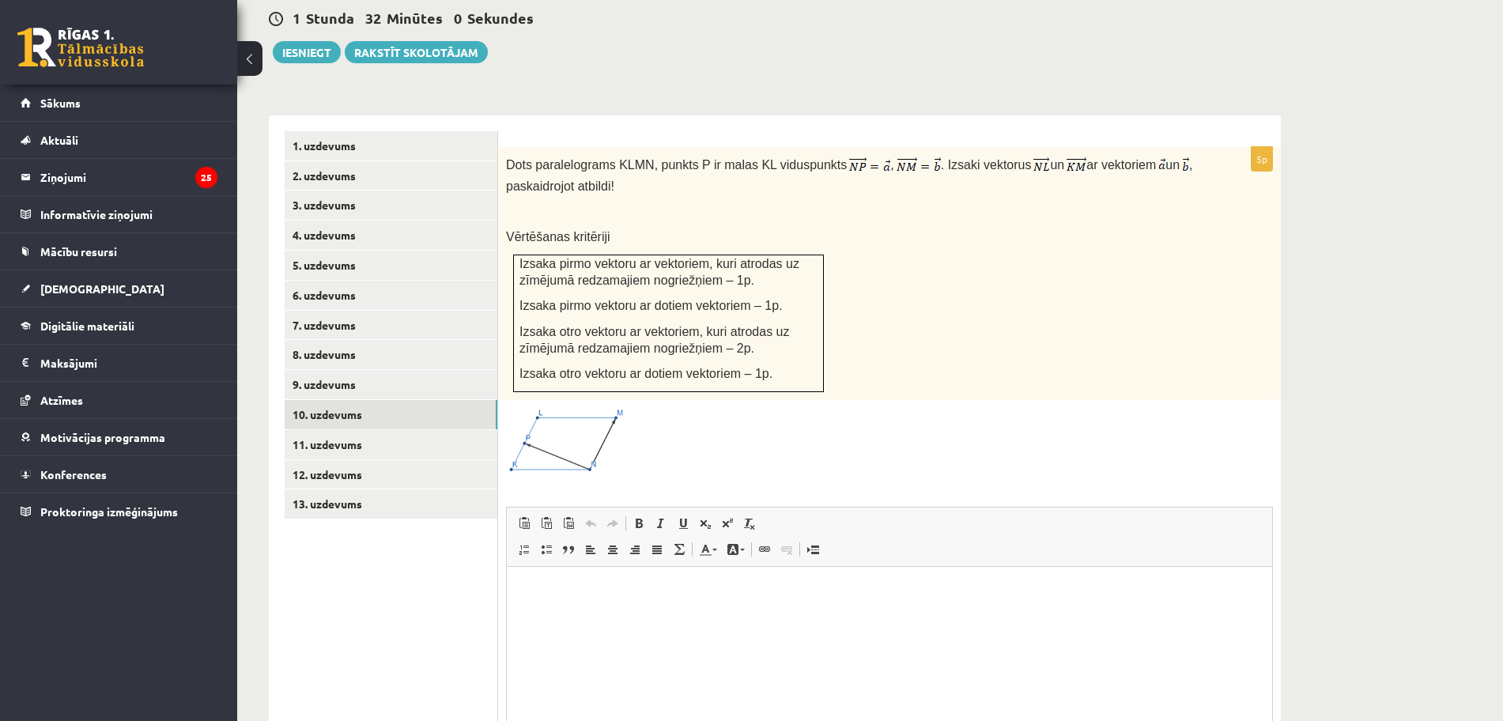
scroll to position [567, 0]
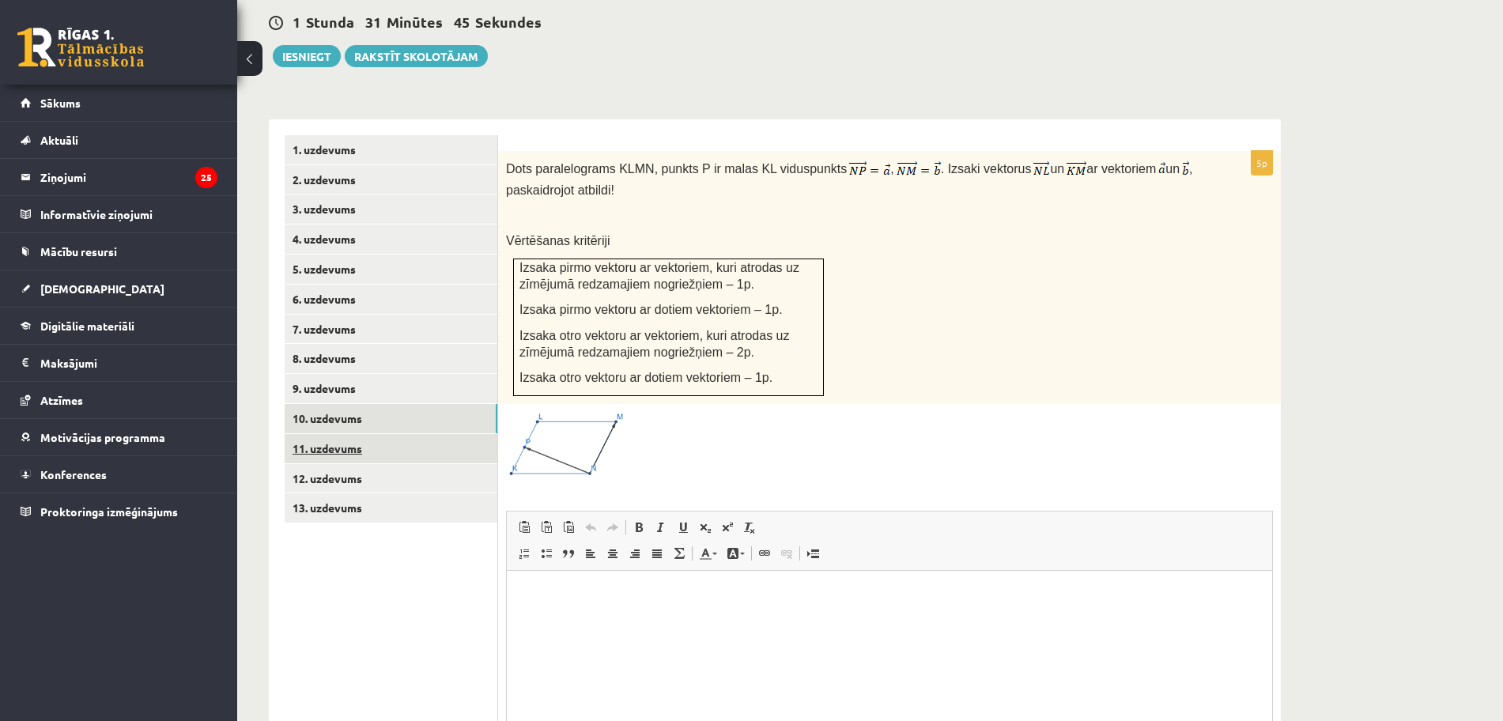
click at [309, 434] on link "11. uzdevums" at bounding box center [391, 448] width 213 height 29
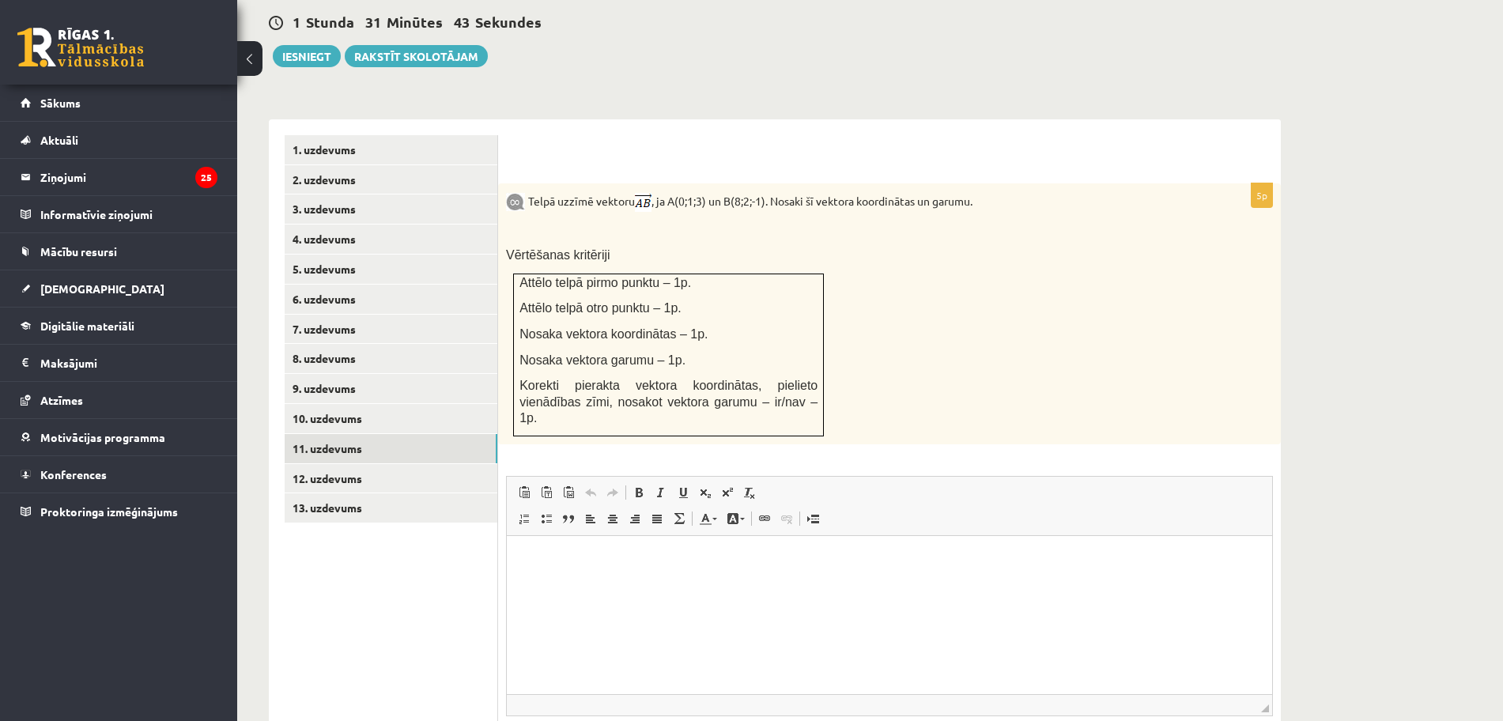
scroll to position [0, 0]
click at [340, 374] on link "9. uzdevums" at bounding box center [391, 388] width 213 height 29
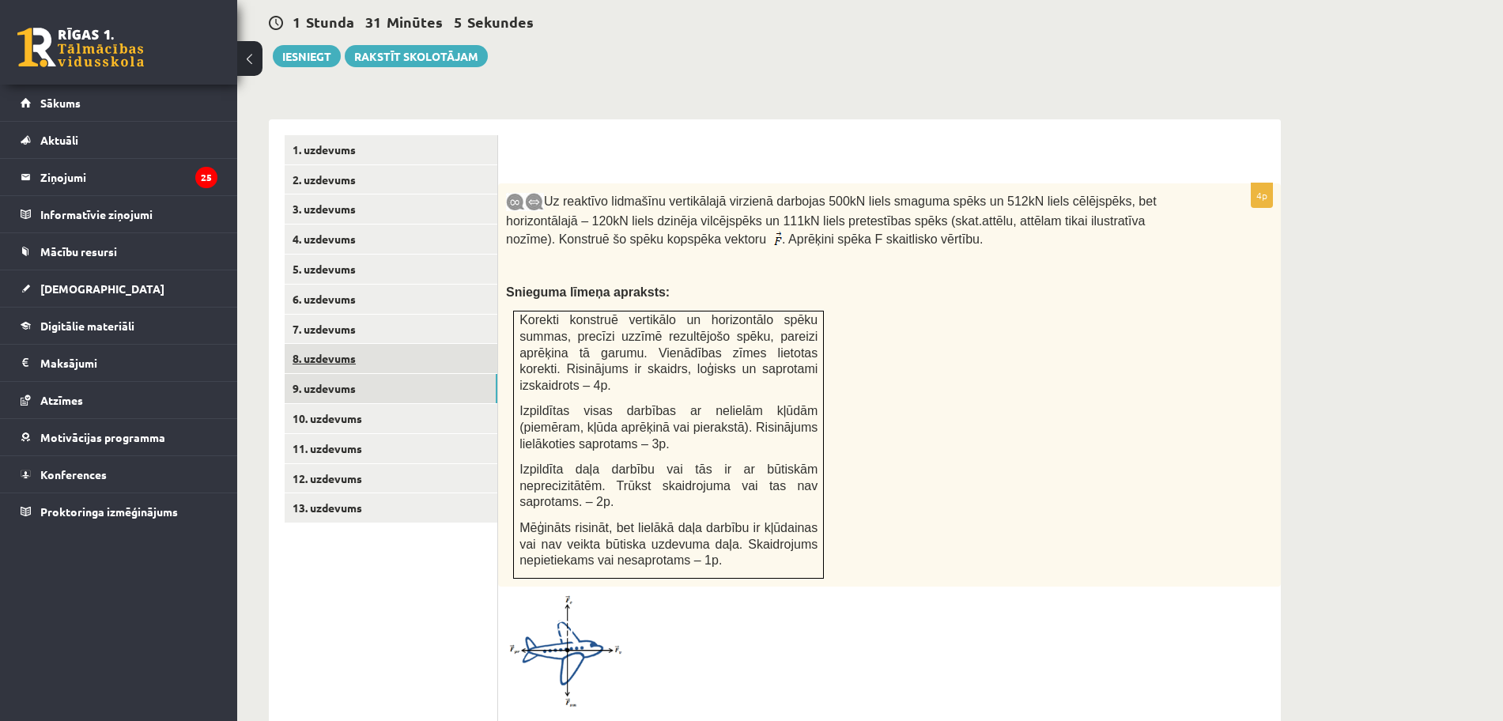
click at [331, 344] on link "8. uzdevums" at bounding box center [391, 358] width 213 height 29
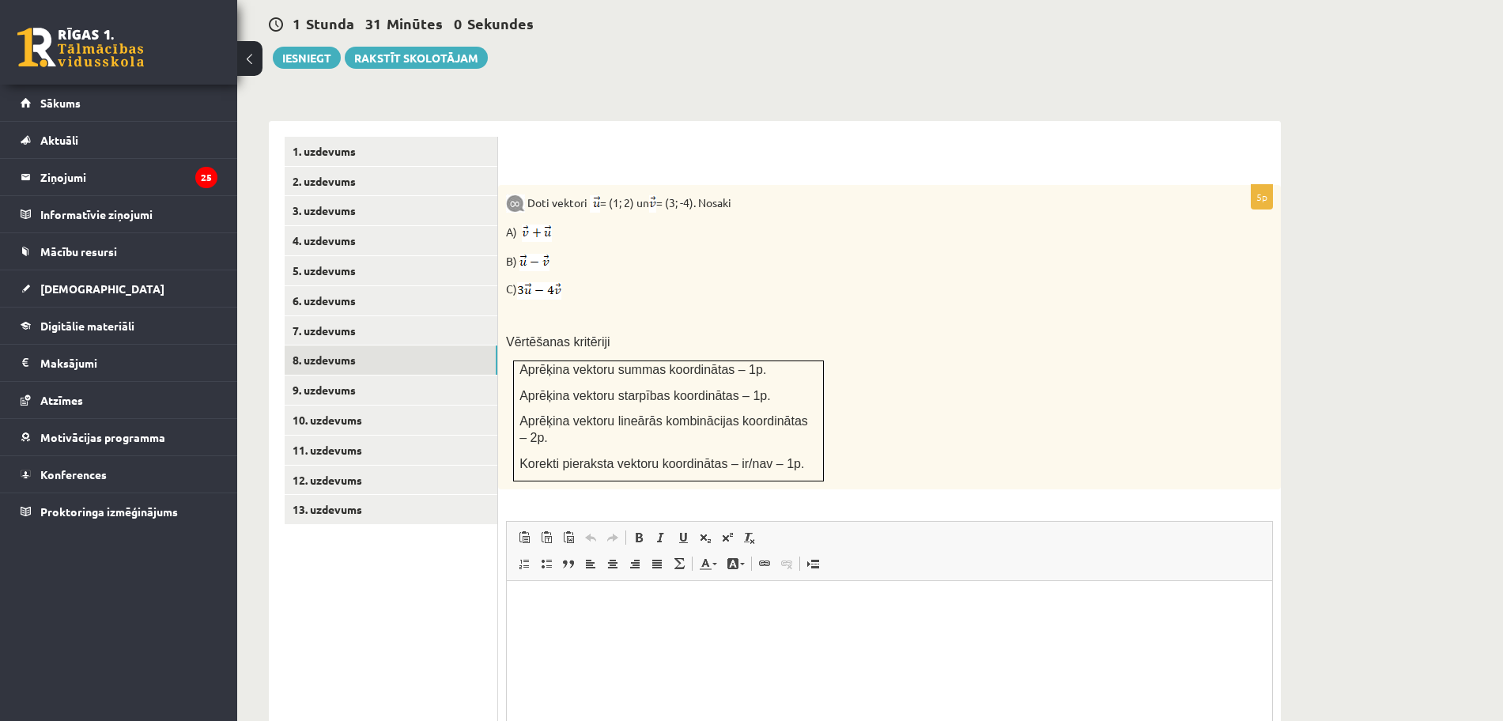
scroll to position [559, 0]
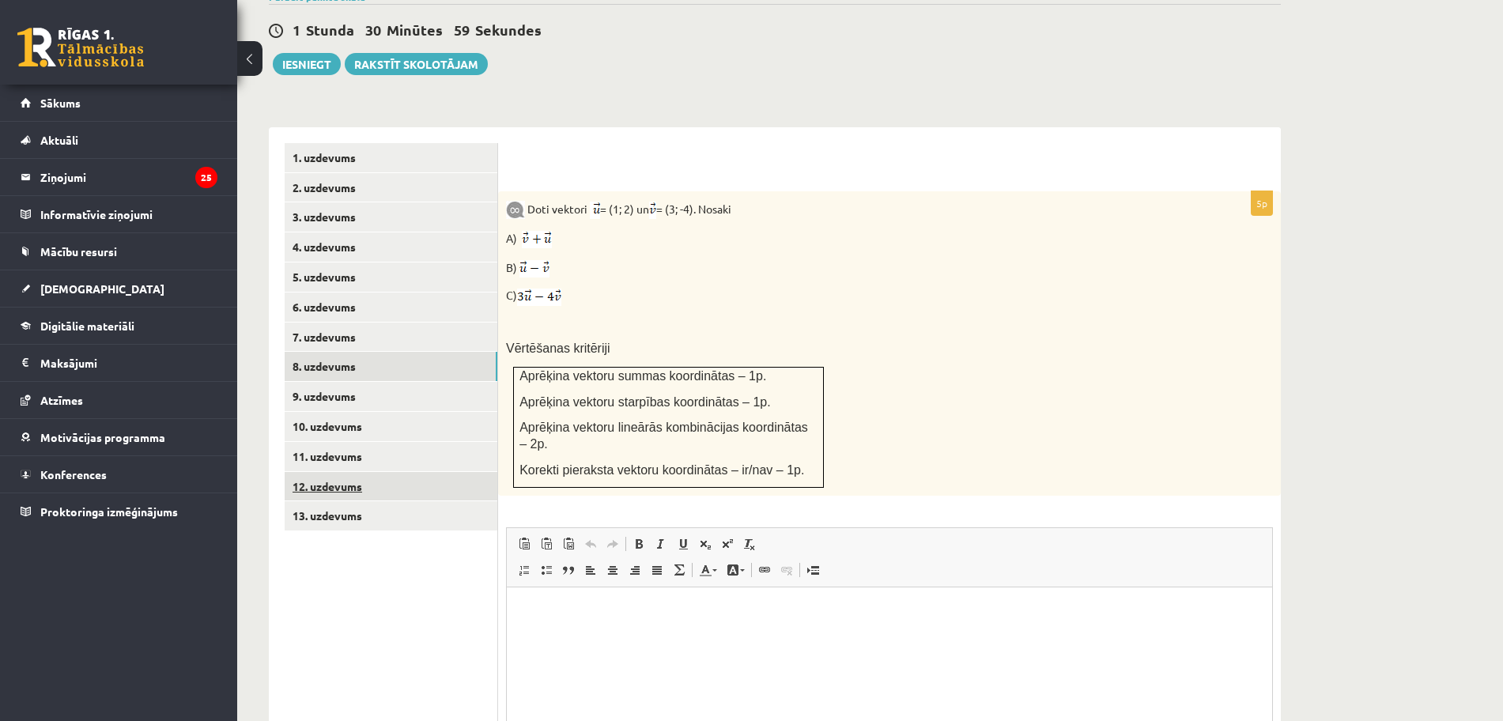
click at [340, 472] on link "12. uzdevums" at bounding box center [391, 486] width 213 height 29
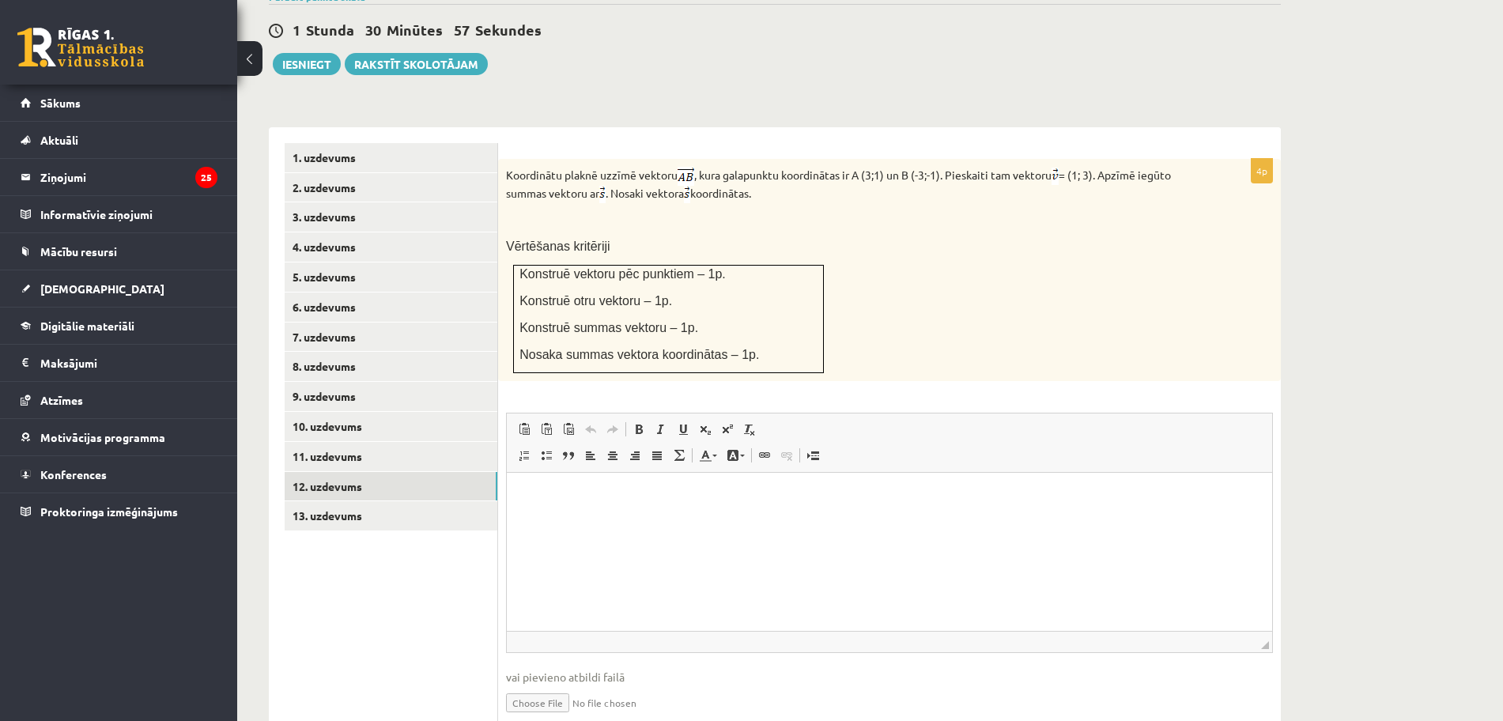
scroll to position [0, 0]
click at [556, 685] on input "file" at bounding box center [889, 701] width 767 height 32
type input "**********"
click at [411, 501] on link "13. uzdevums" at bounding box center [391, 515] width 213 height 29
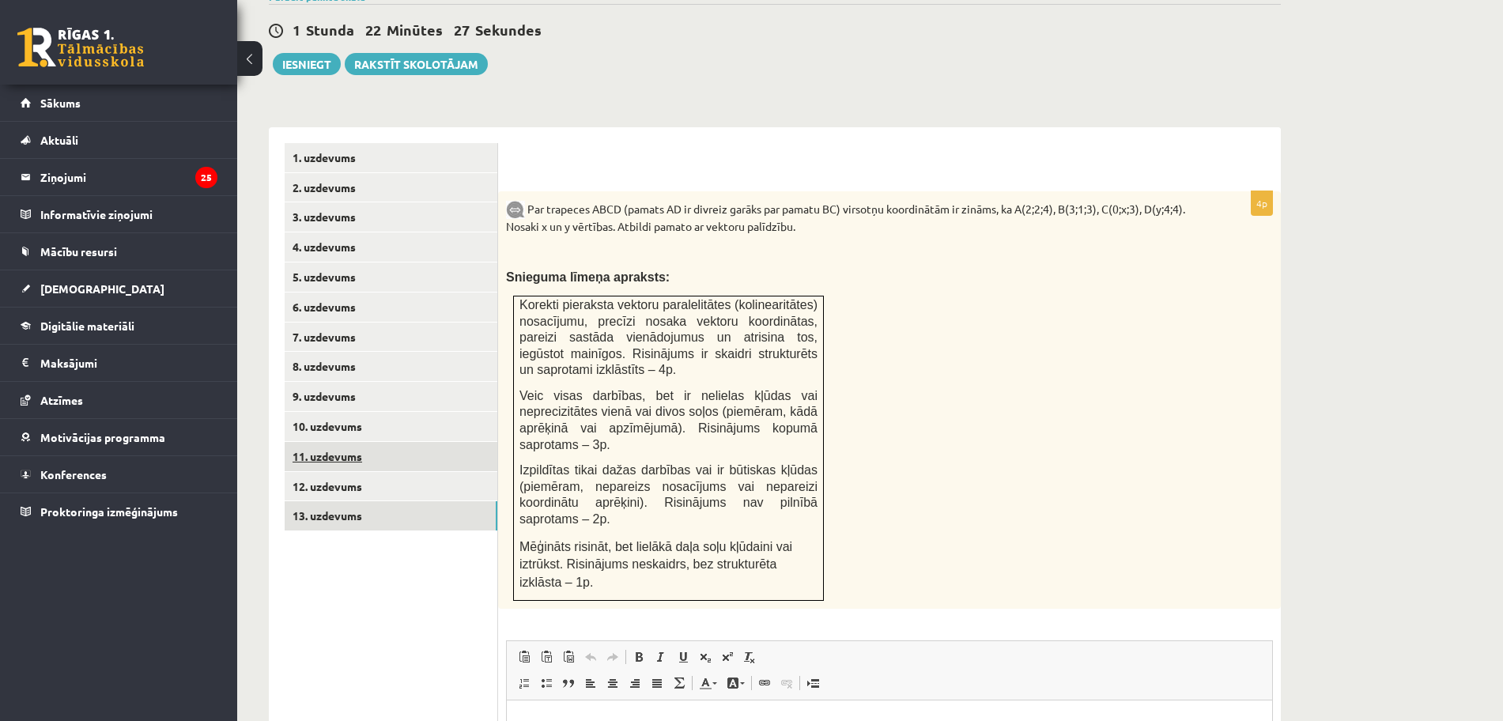
click at [335, 442] on link "11. uzdevums" at bounding box center [391, 456] width 213 height 29
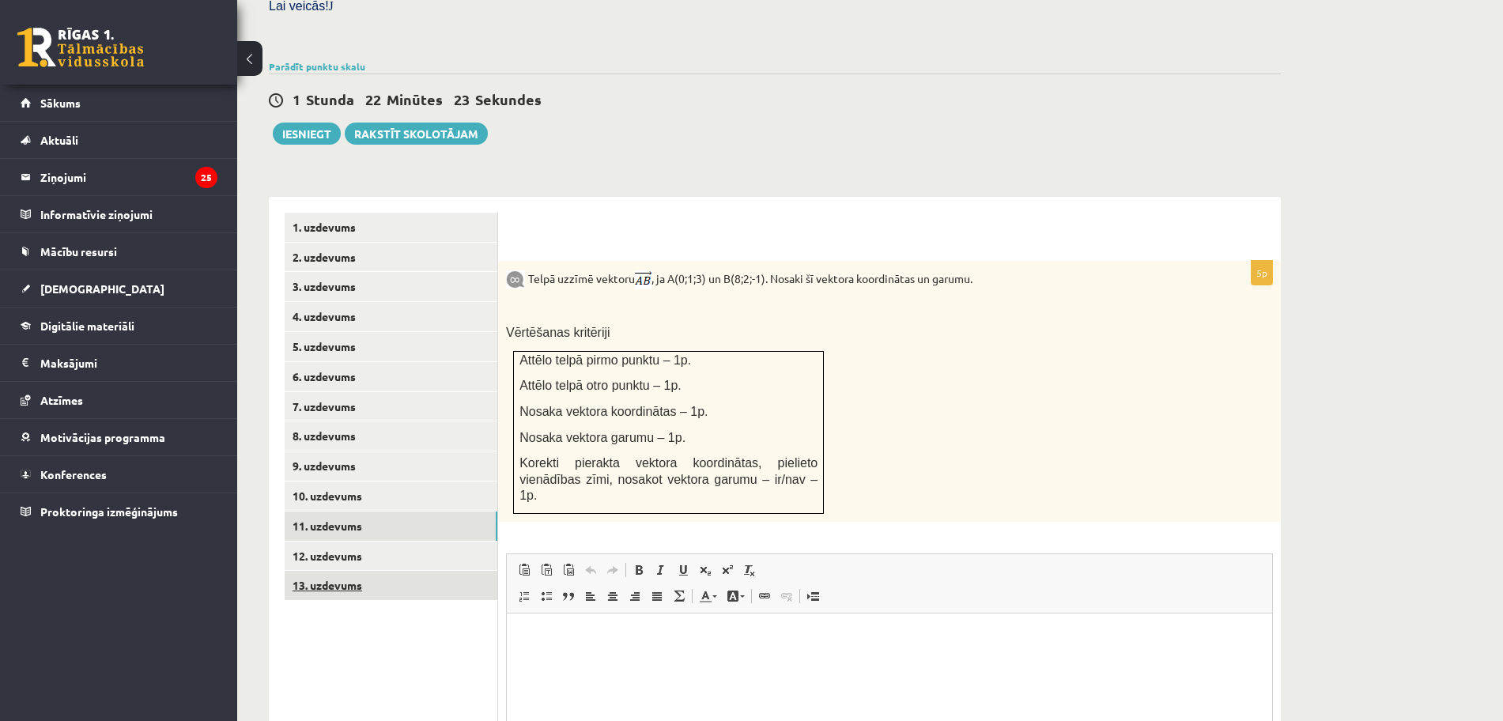
click at [345, 571] on link "13. uzdevums" at bounding box center [391, 585] width 213 height 29
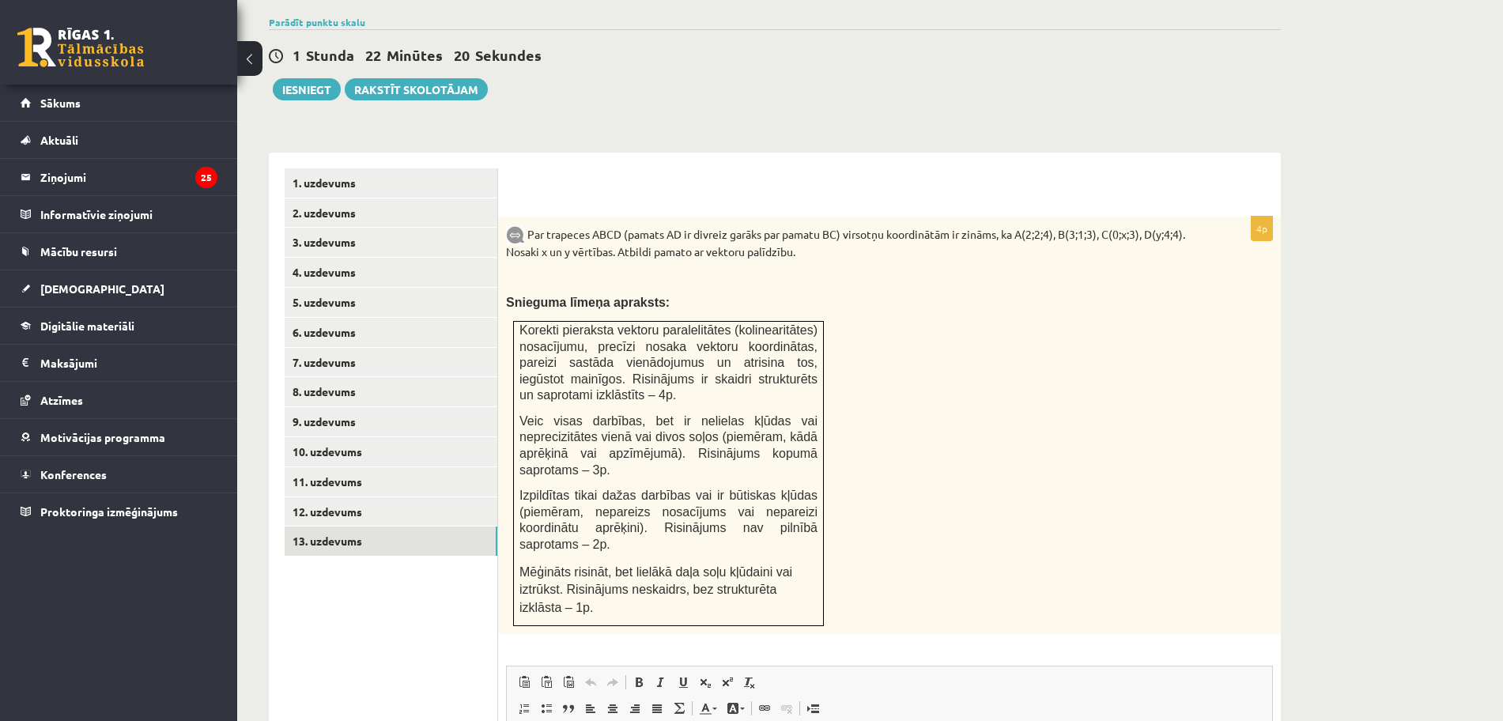
scroll to position [571, 0]
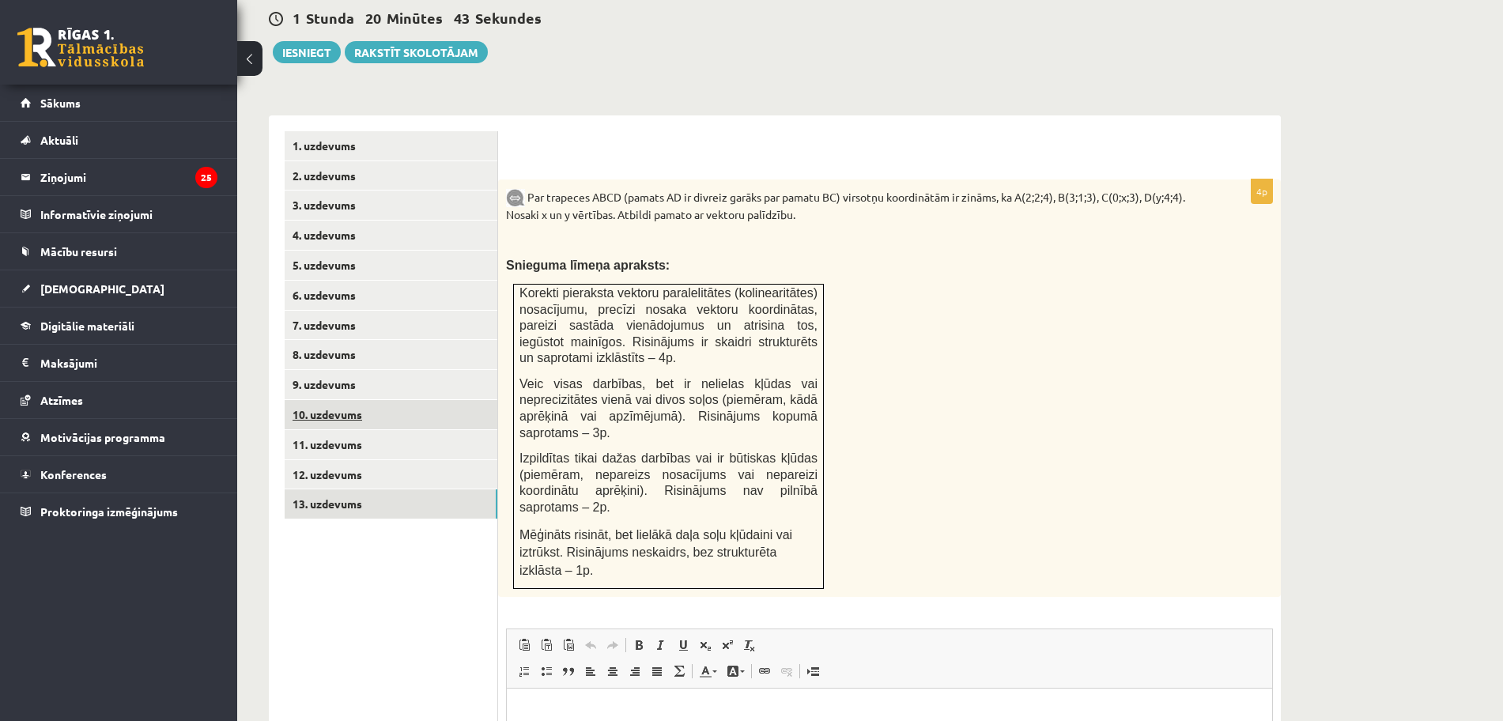
click at [402, 400] on link "10. uzdevums" at bounding box center [391, 414] width 213 height 29
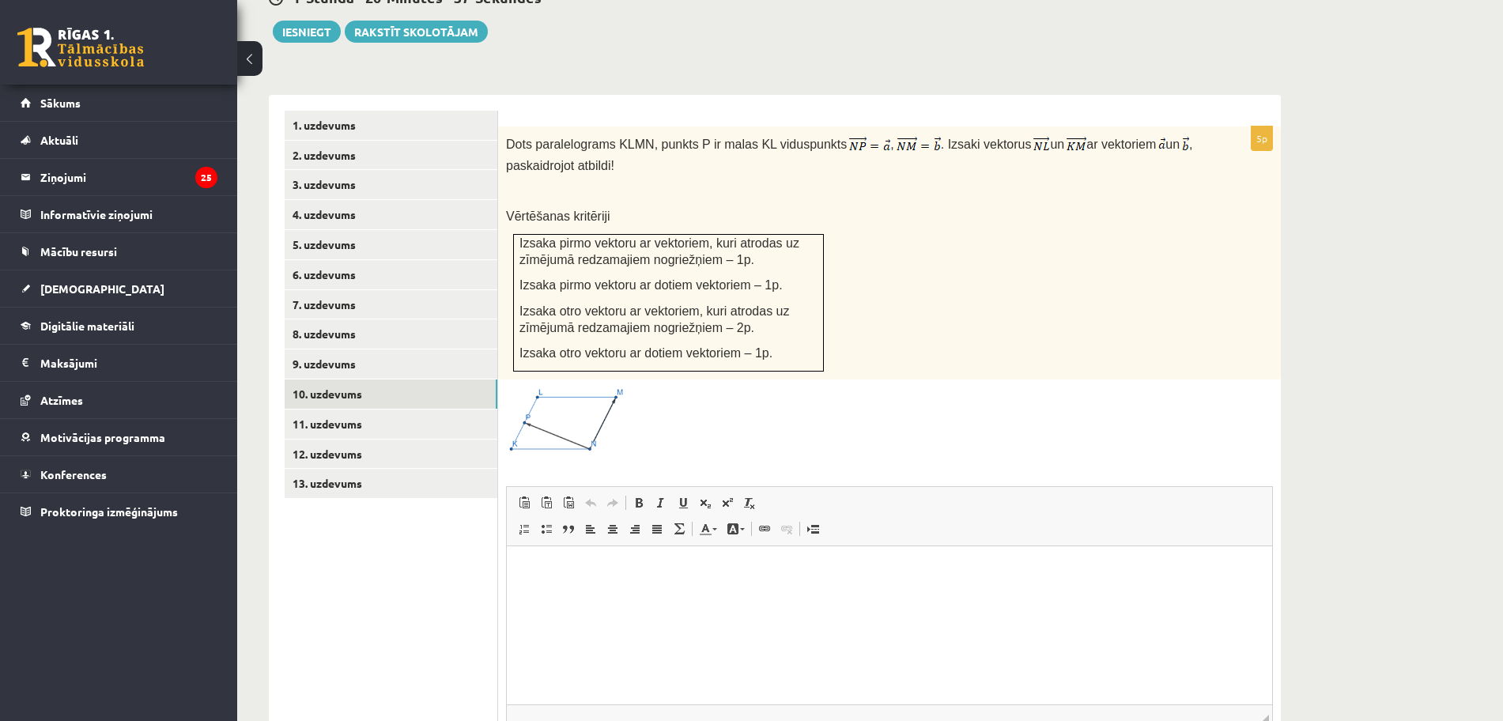
scroll to position [590, 0]
click at [315, 112] on link "1. uzdevums" at bounding box center [391, 126] width 213 height 29
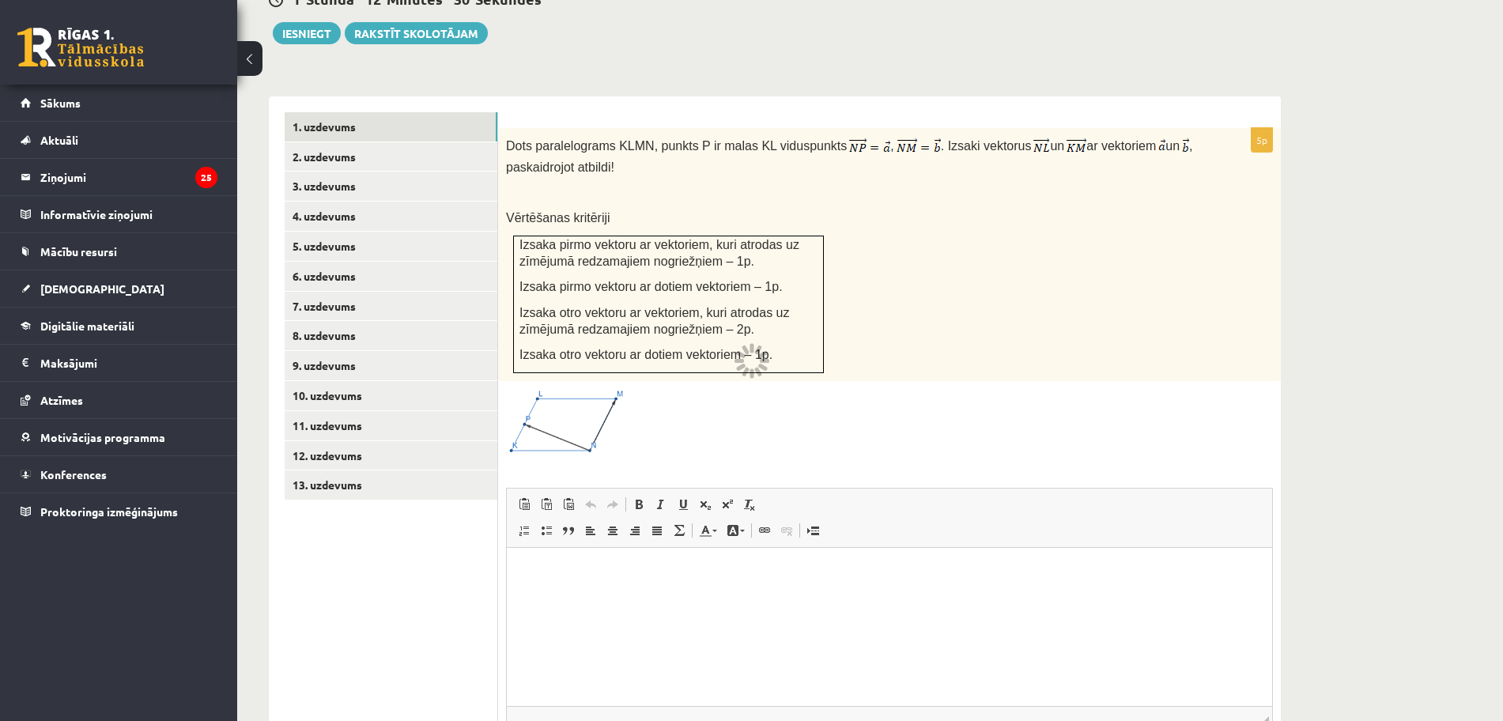
scroll to position [383, 0]
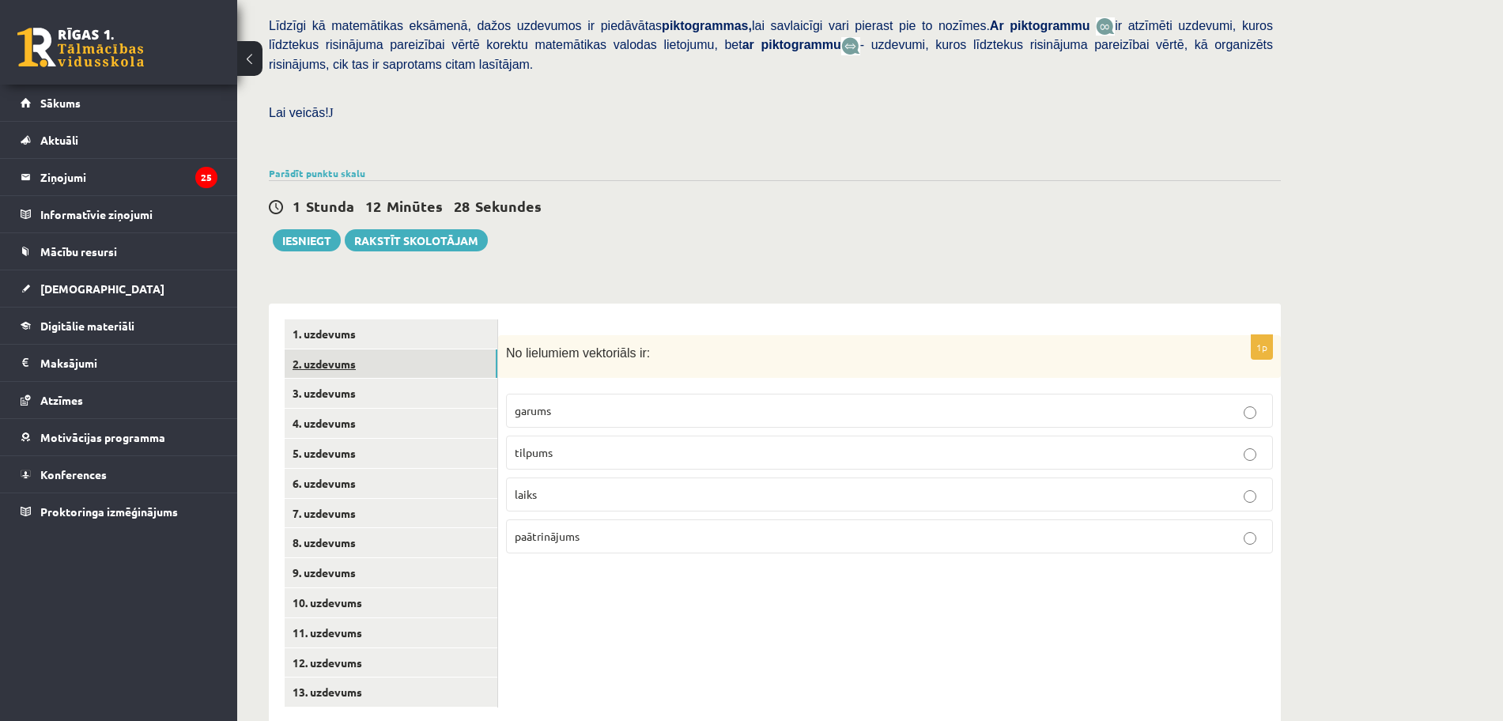
click at [423, 349] on link "2. uzdevums" at bounding box center [391, 363] width 213 height 29
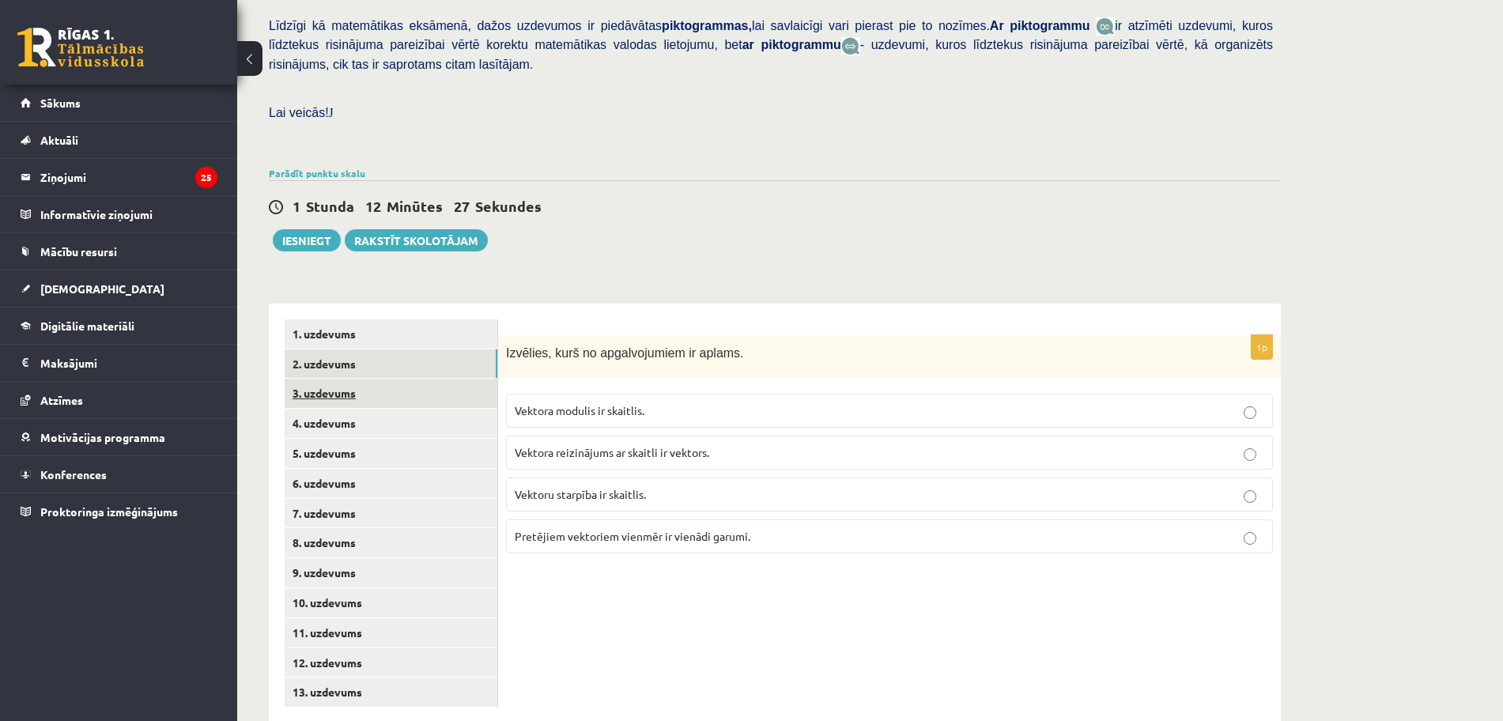
click at [416, 379] on link "3. uzdevums" at bounding box center [391, 393] width 213 height 29
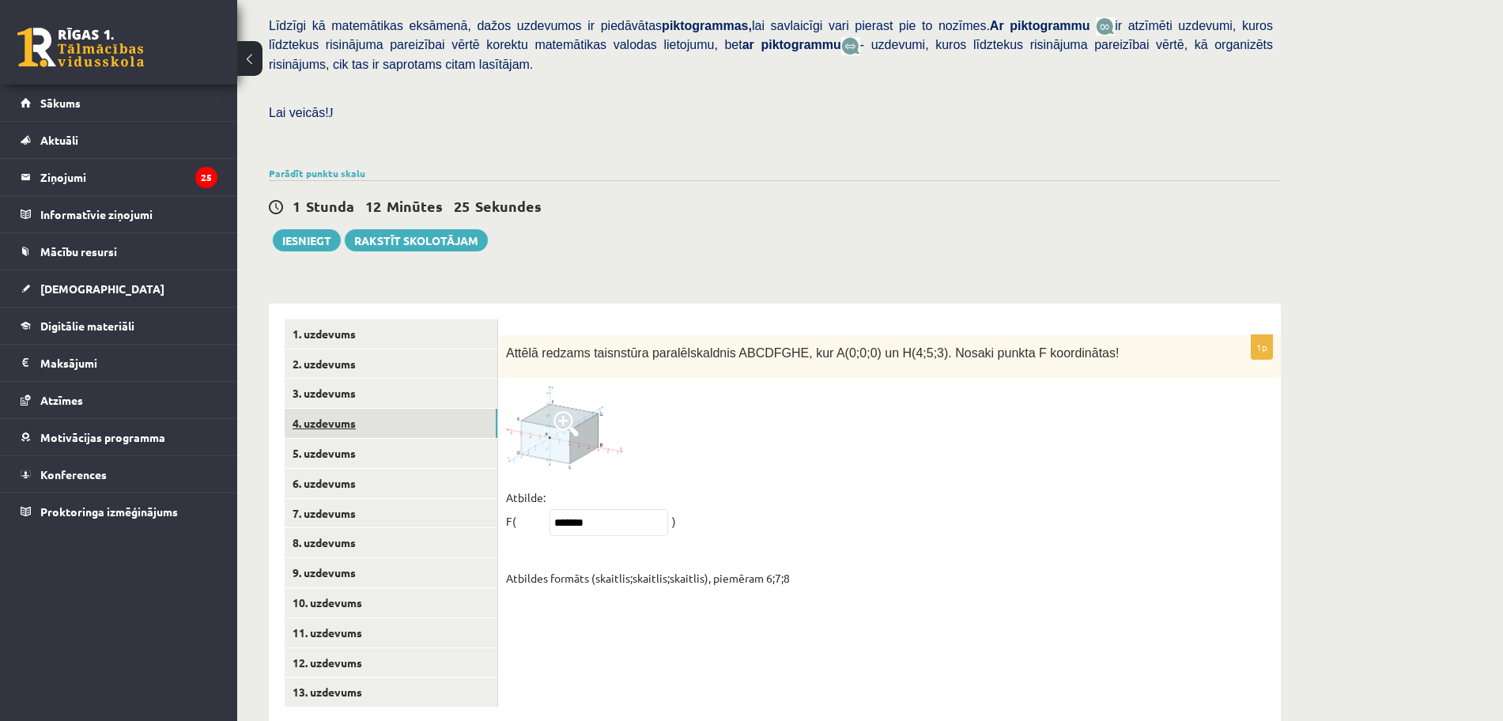
click at [404, 409] on link "4. uzdevums" at bounding box center [391, 423] width 213 height 29
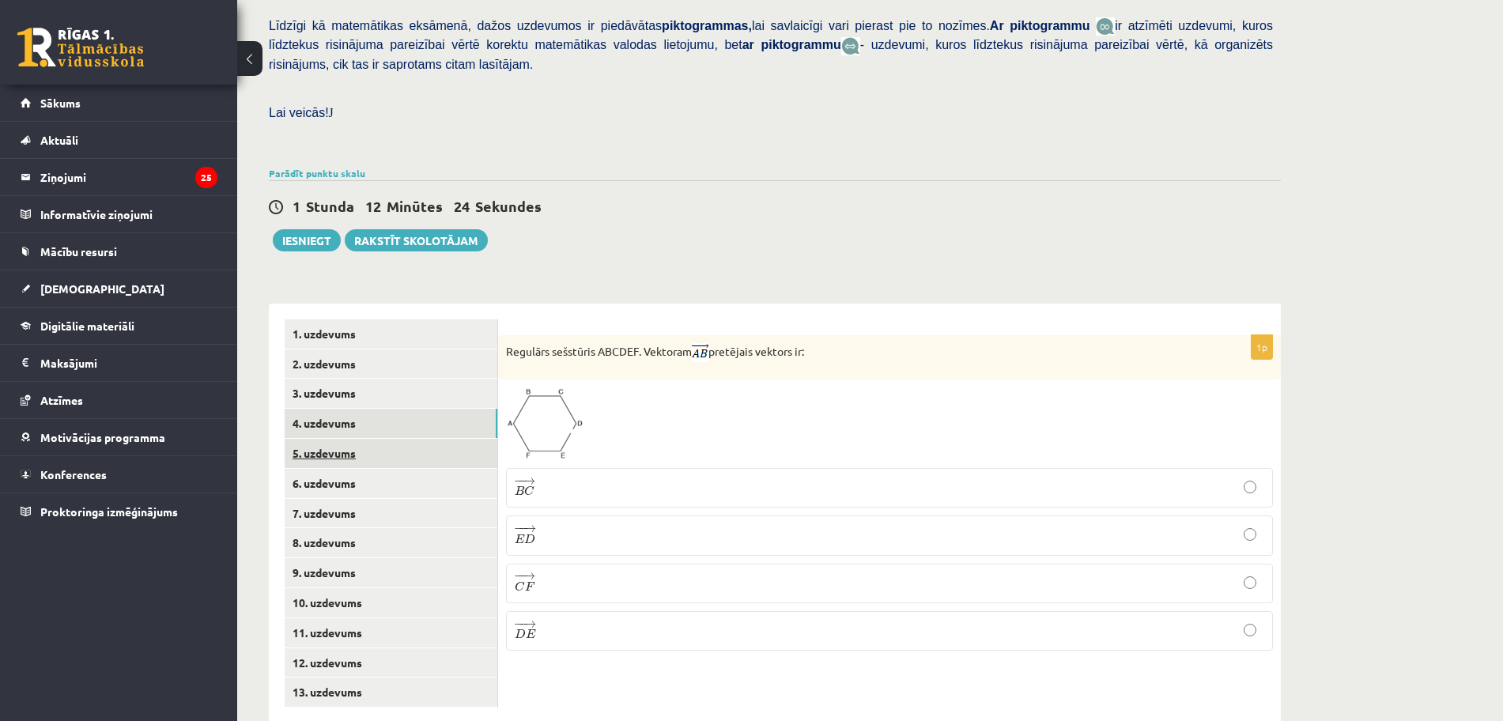
click at [390, 439] on link "5. uzdevums" at bounding box center [391, 453] width 213 height 29
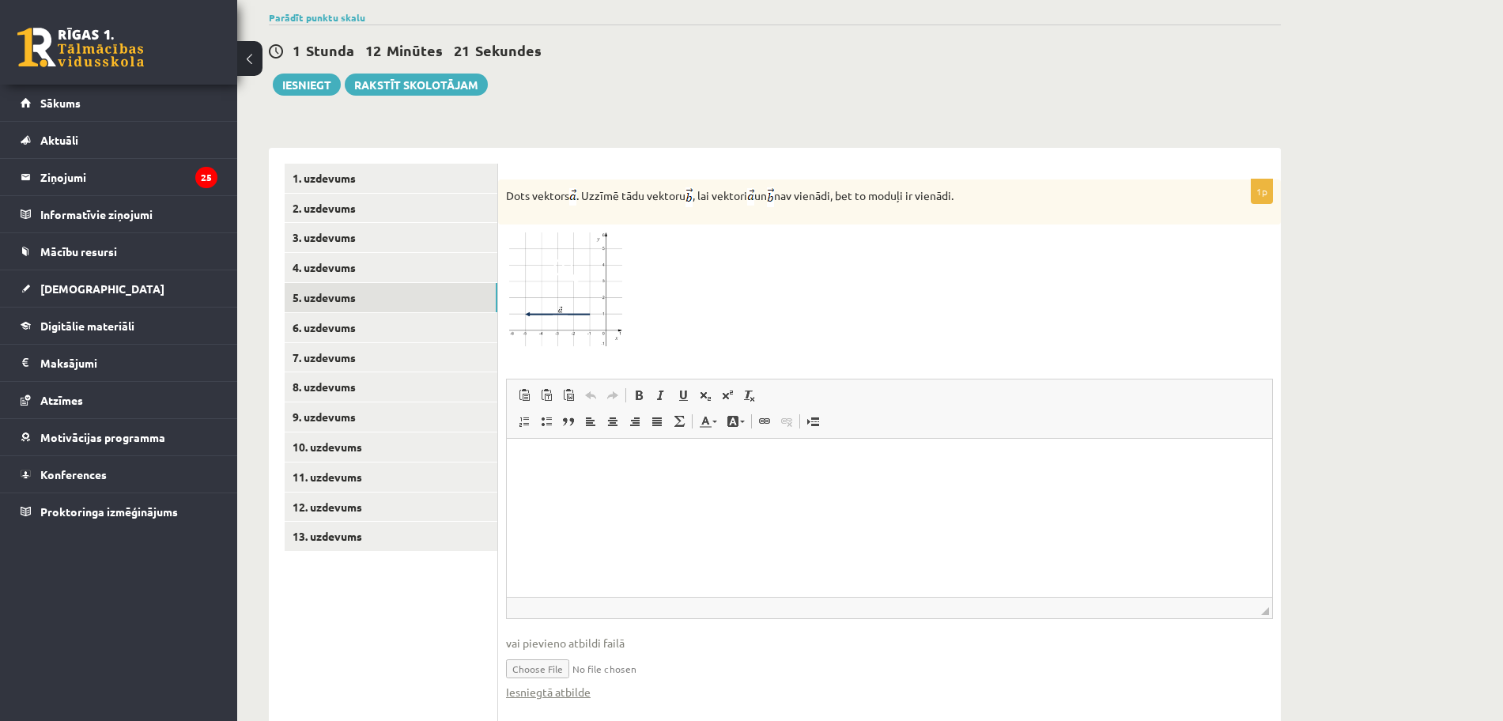
scroll to position [555, 0]
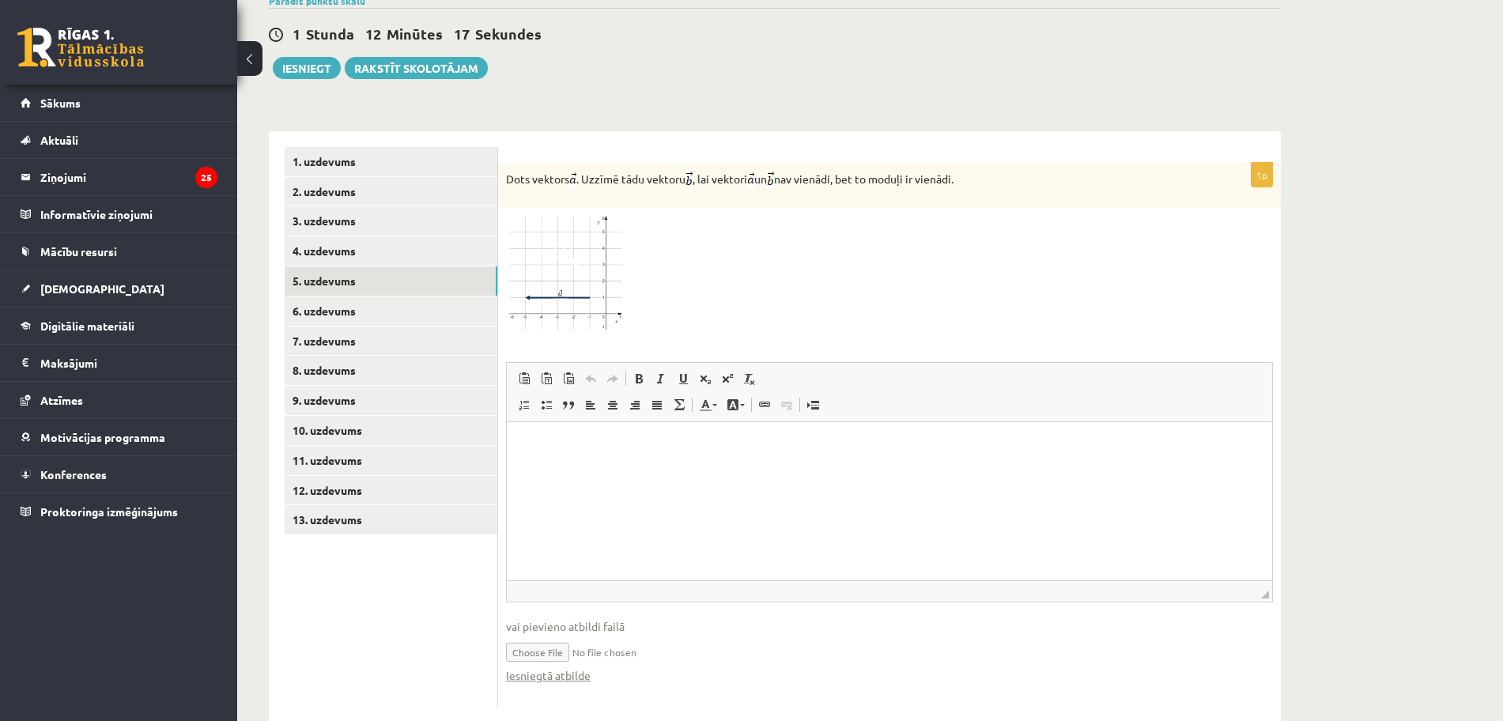
click at [562, 635] on input "file" at bounding box center [889, 651] width 767 height 32
type input "**********"
click at [332, 296] on link "6. uzdevums" at bounding box center [391, 310] width 213 height 29
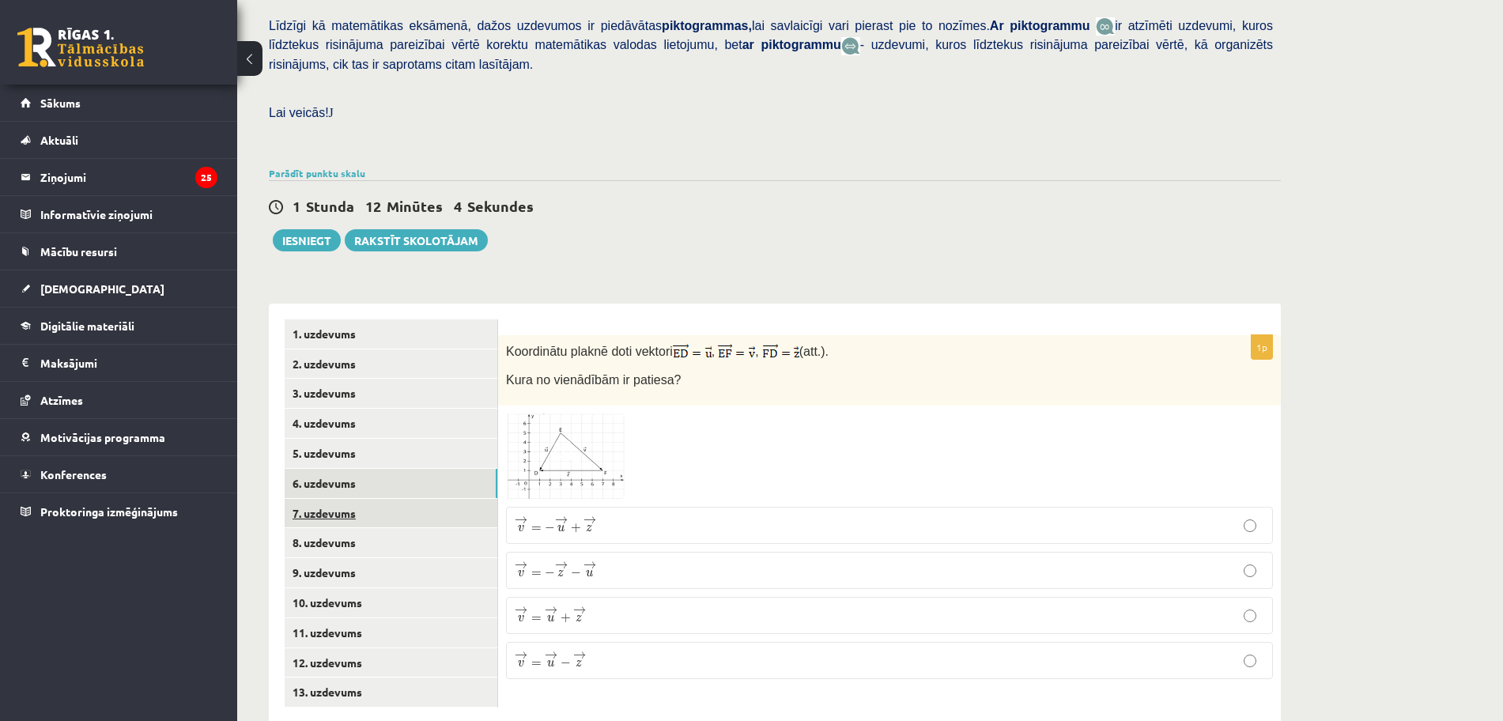
click at [348, 499] on link "7. uzdevums" at bounding box center [391, 513] width 213 height 29
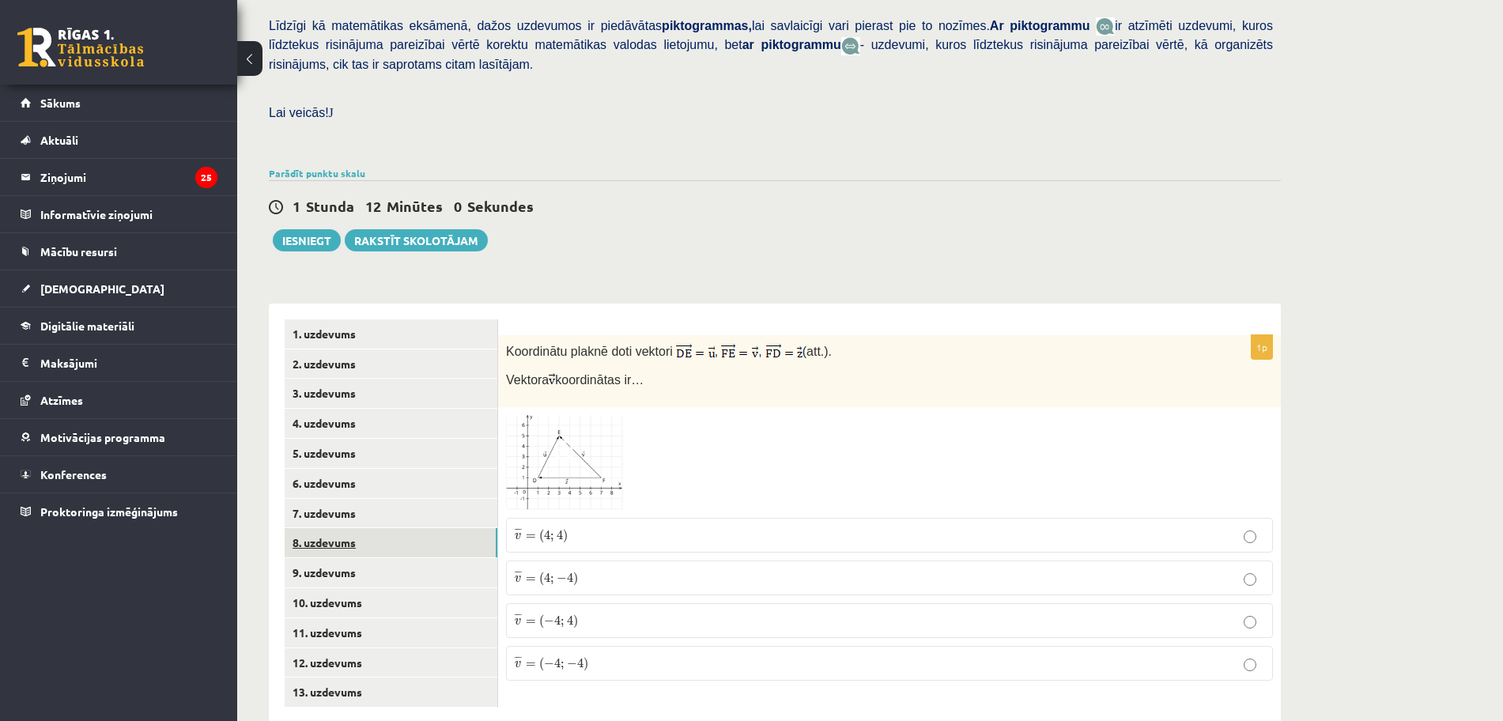
click at [420, 528] on link "8. uzdevums" at bounding box center [391, 542] width 213 height 29
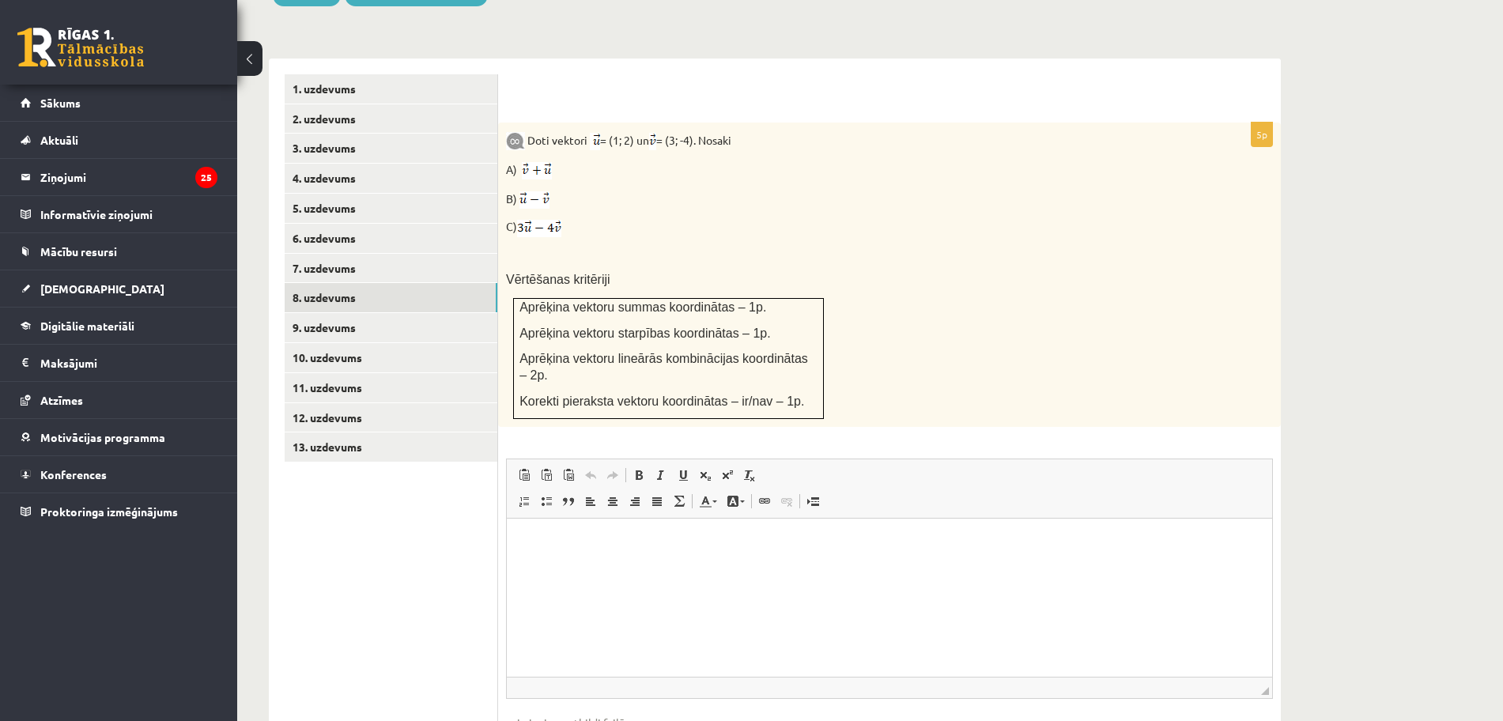
scroll to position [706, 0]
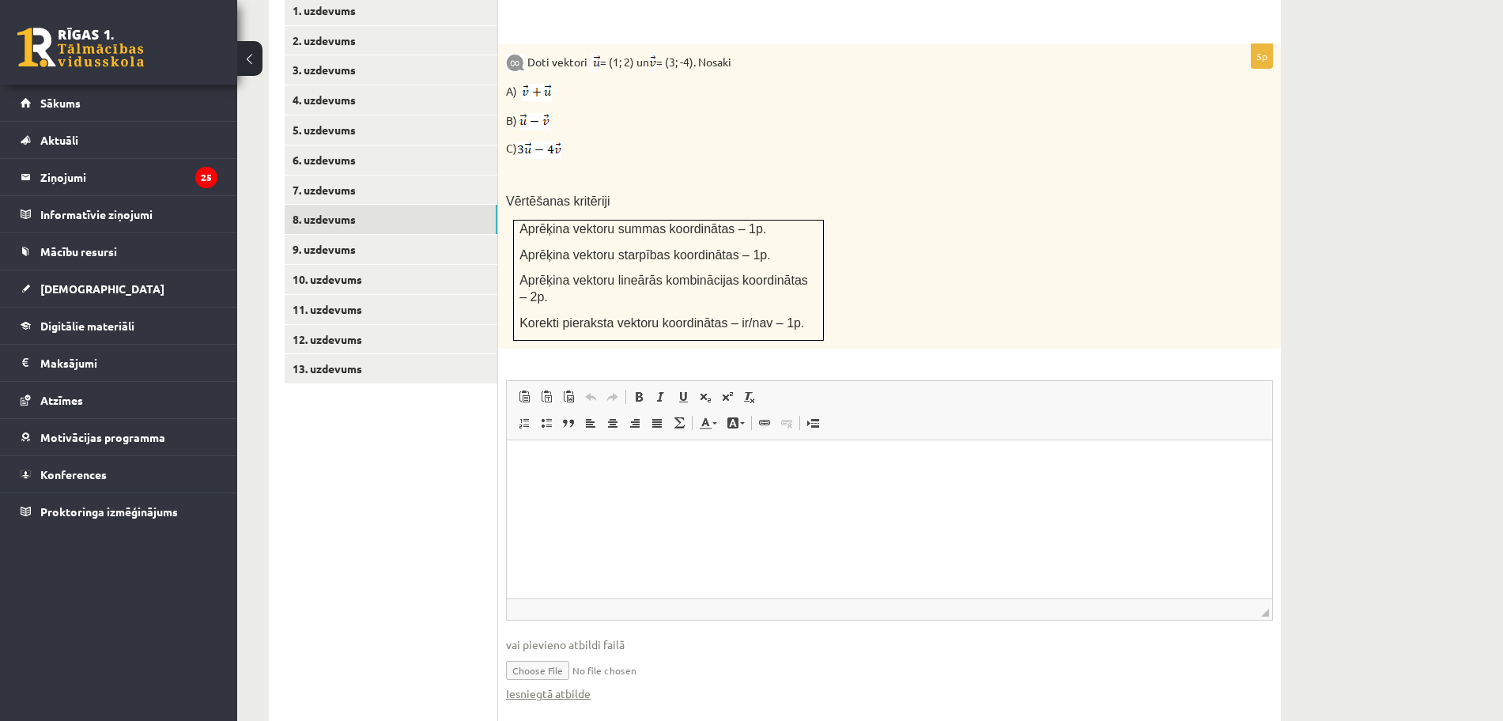
click at [526, 653] on input "file" at bounding box center [889, 669] width 767 height 32
type input "**********"
click at [333, 235] on link "9. uzdevums" at bounding box center [391, 249] width 213 height 29
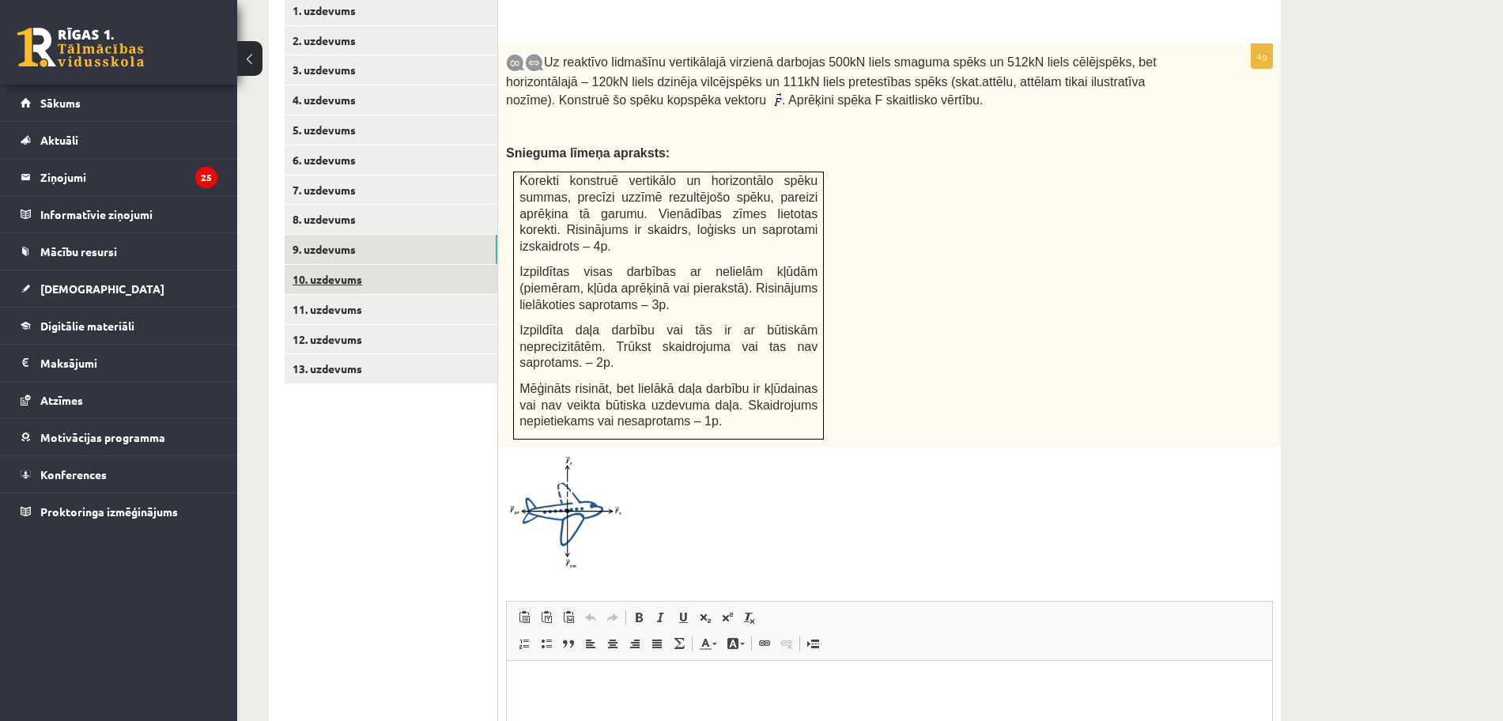
scroll to position [0, 0]
click at [330, 265] on link "10. uzdevums" at bounding box center [391, 279] width 213 height 29
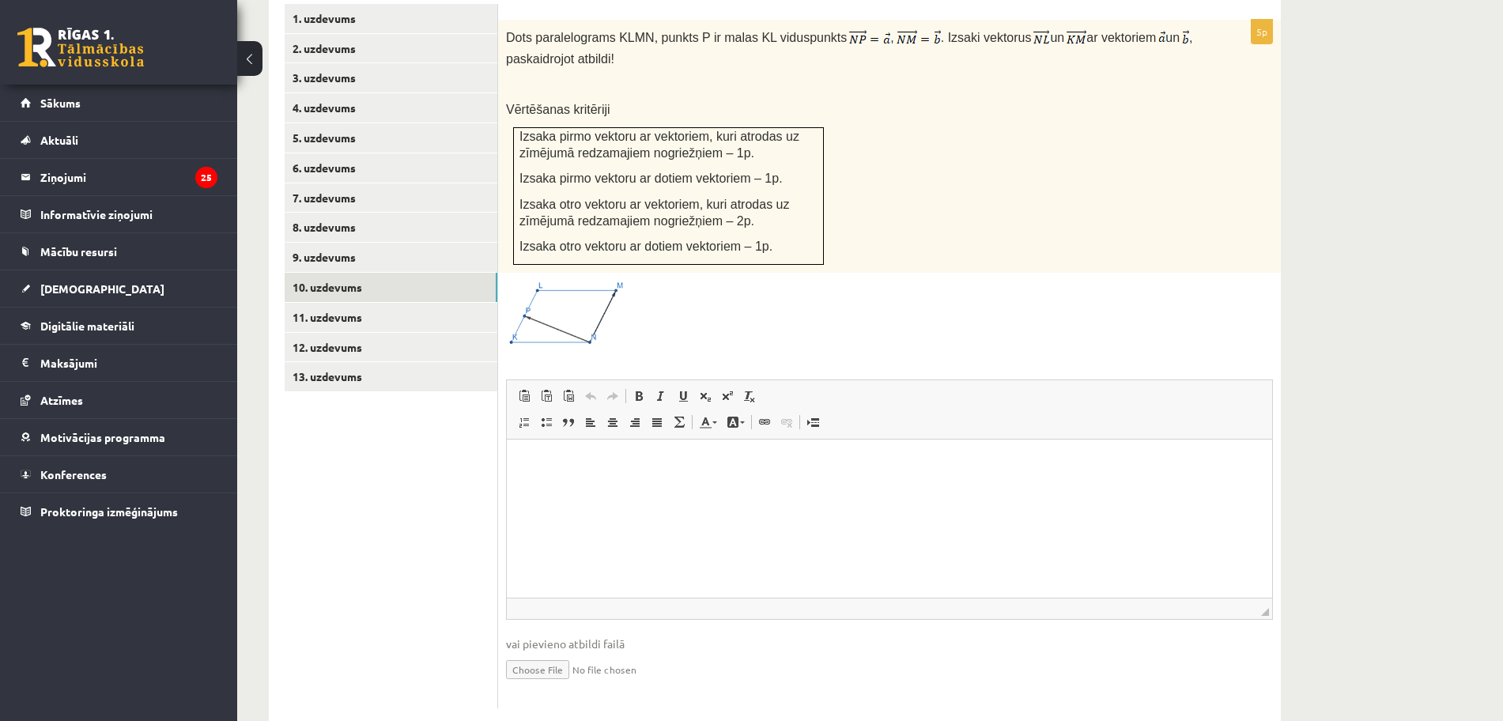
scroll to position [607, 0]
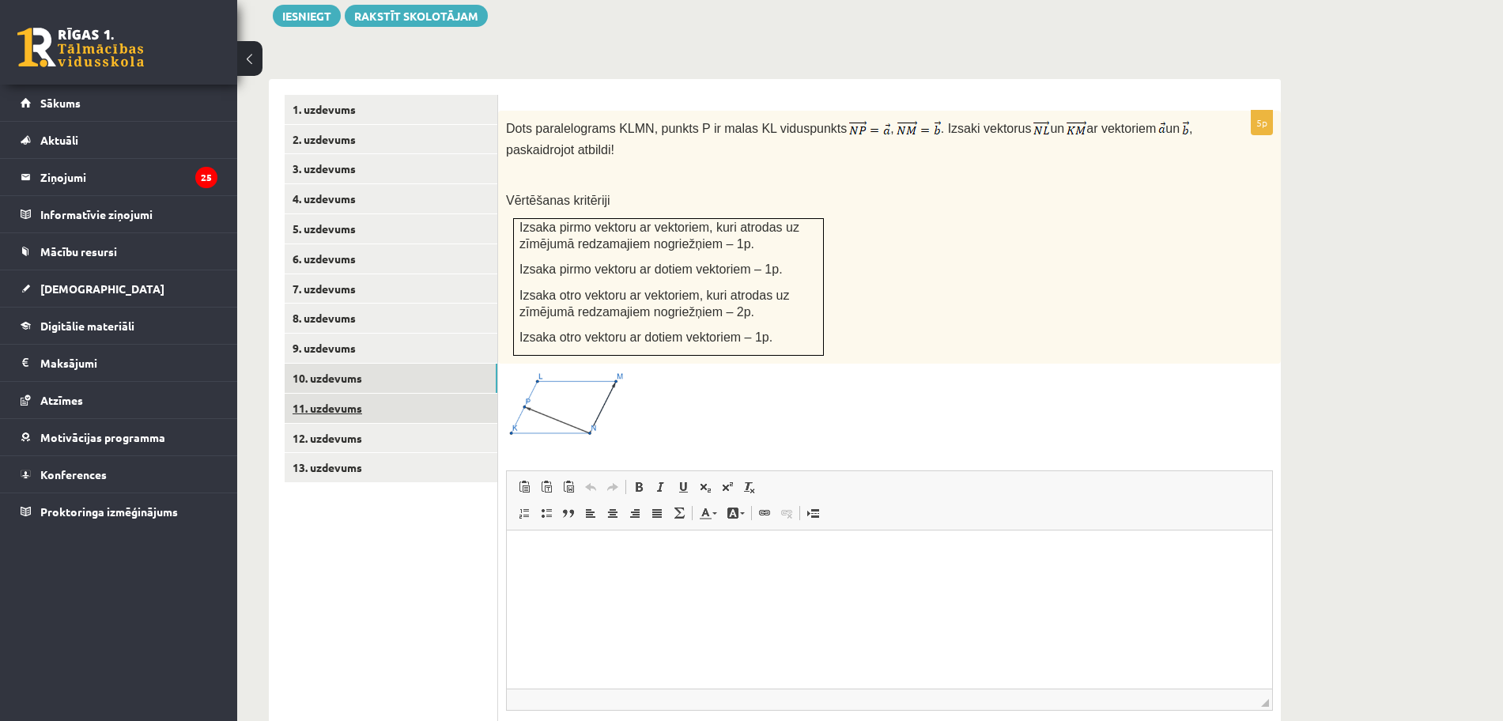
click at [368, 394] on link "11. uzdevums" at bounding box center [391, 408] width 213 height 29
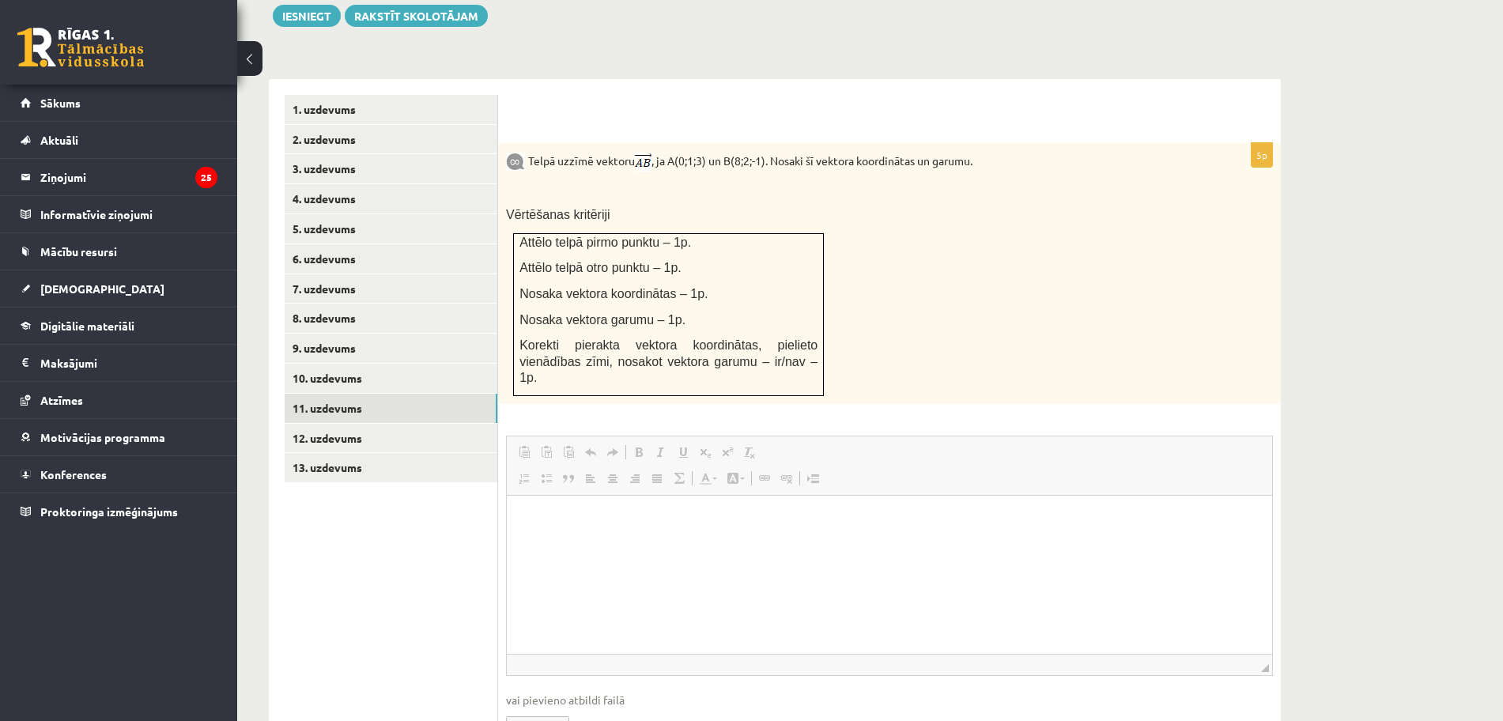
scroll to position [0, 0]
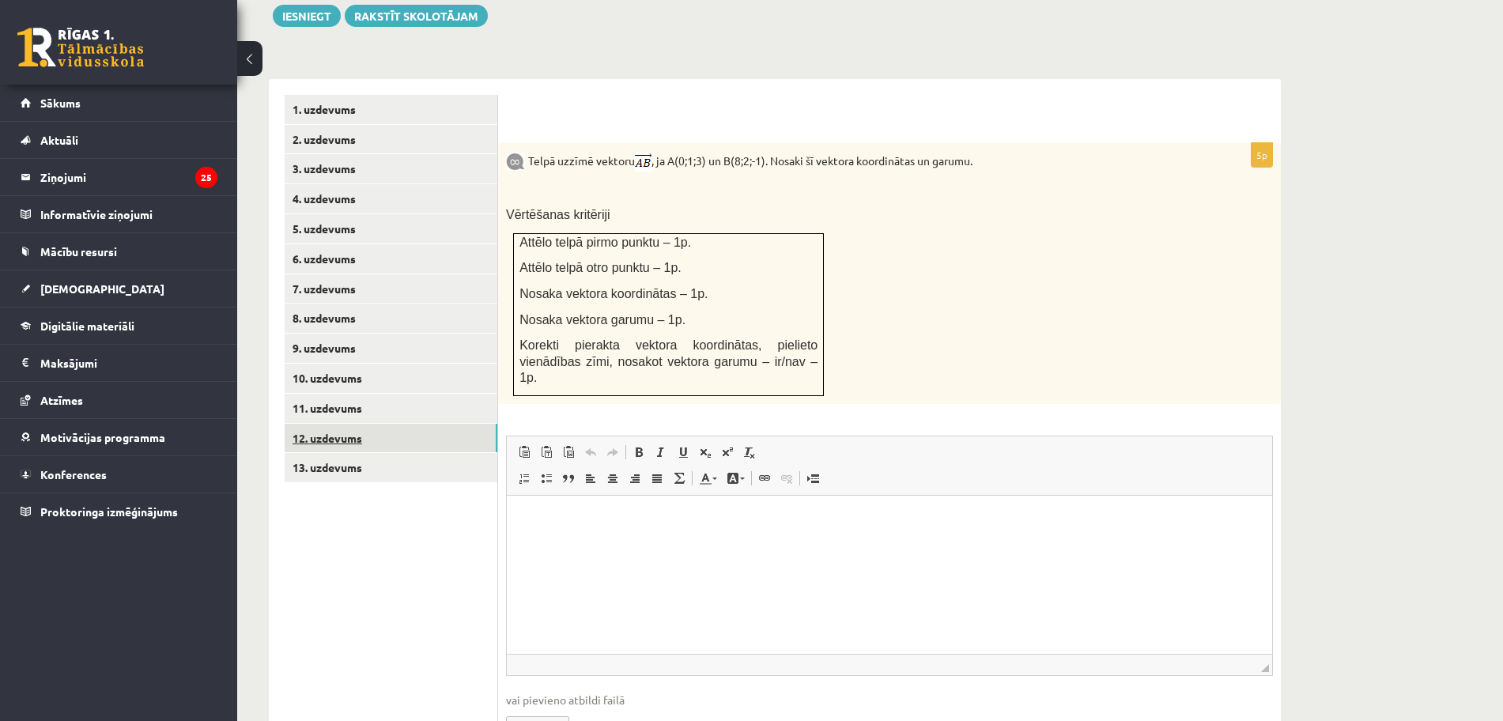
click at [353, 424] on link "12. uzdevums" at bounding box center [391, 438] width 213 height 29
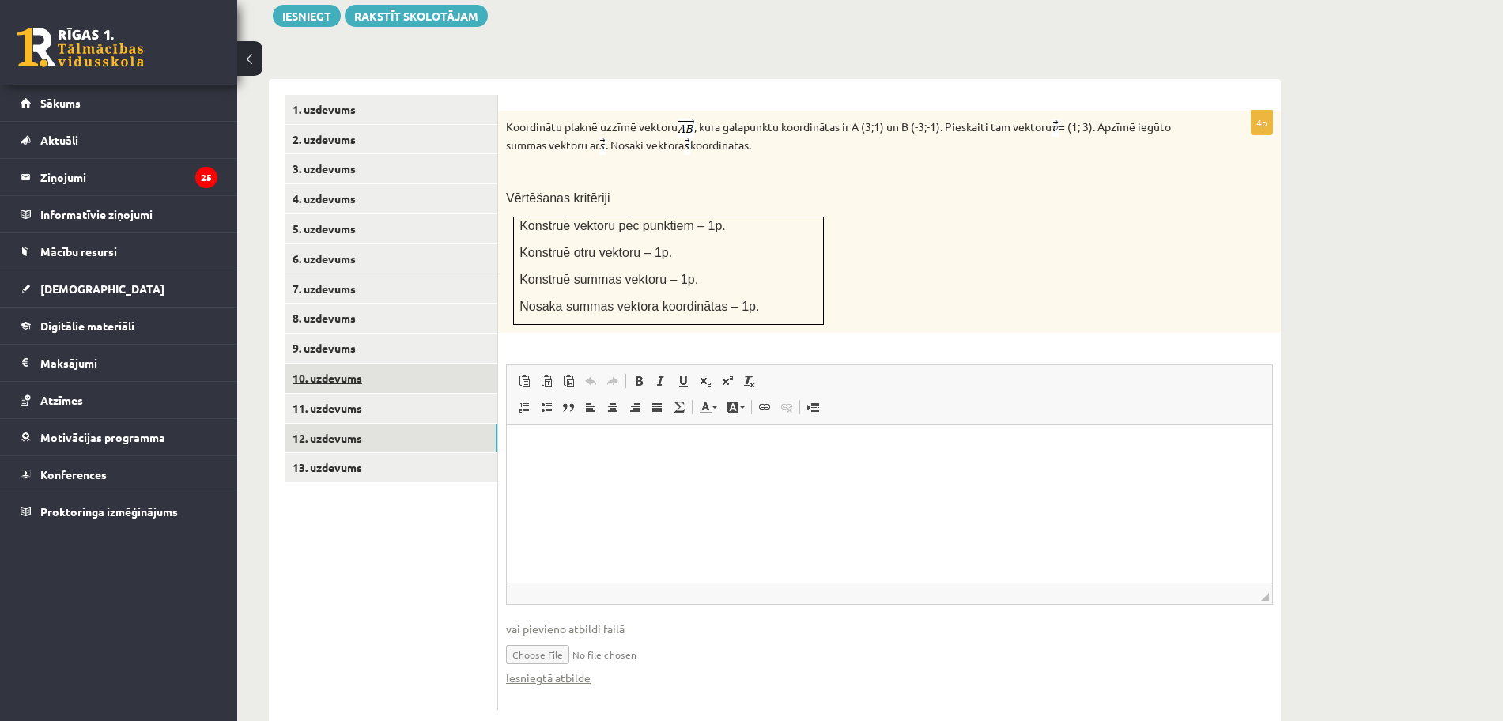
click at [353, 364] on link "10. uzdevums" at bounding box center [391, 378] width 213 height 29
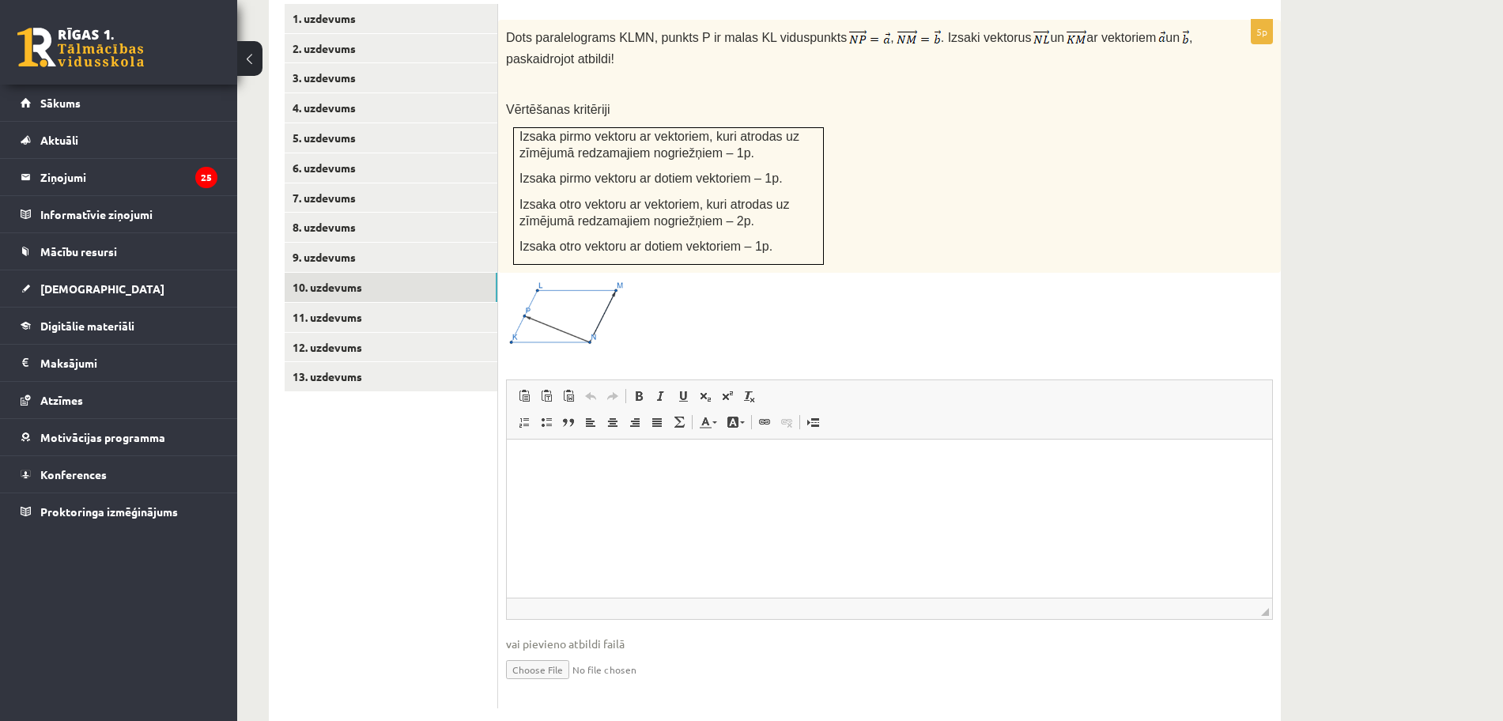
scroll to position [648, 0]
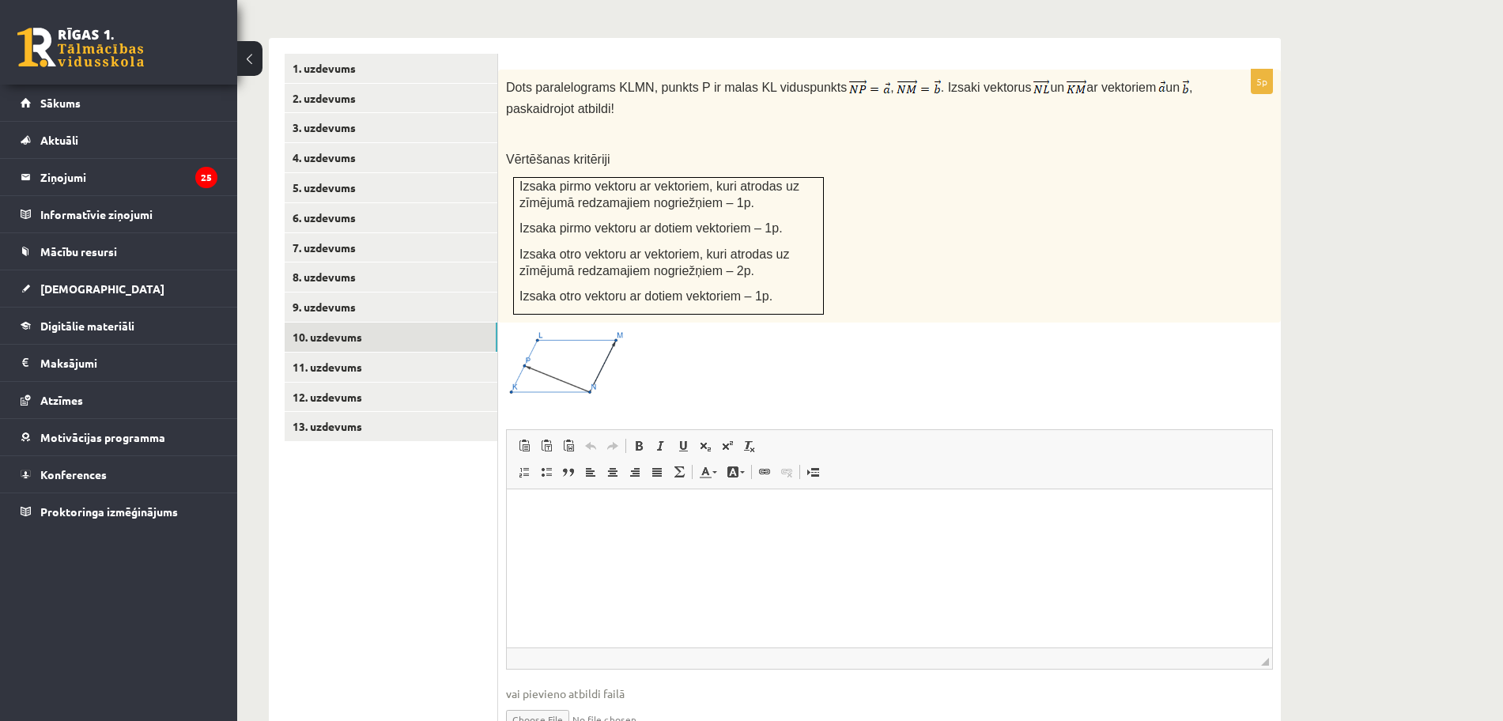
click at [554, 702] on input "file" at bounding box center [889, 718] width 767 height 32
click at [342, 292] on link "9. uzdevums" at bounding box center [391, 306] width 213 height 29
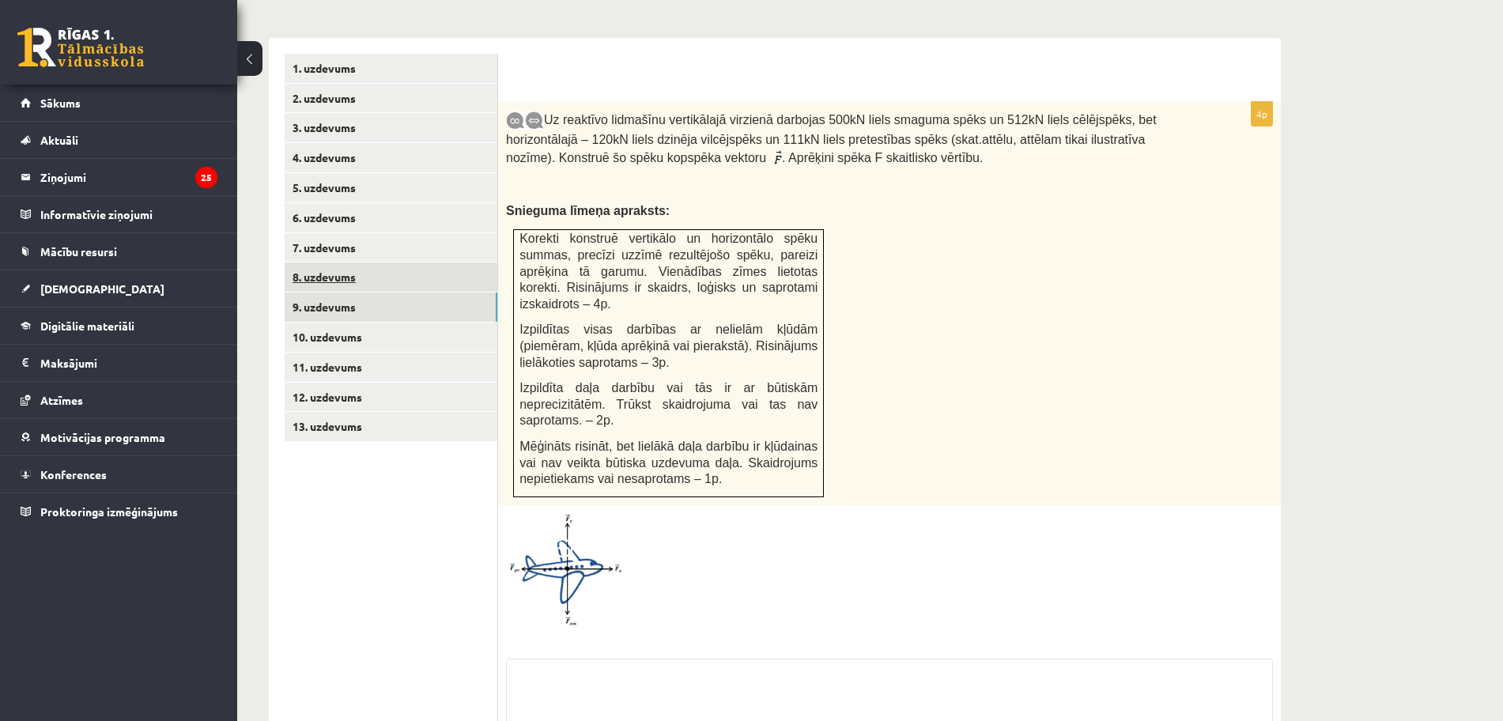
click at [355, 262] on link "8. uzdevums" at bounding box center [391, 276] width 213 height 29
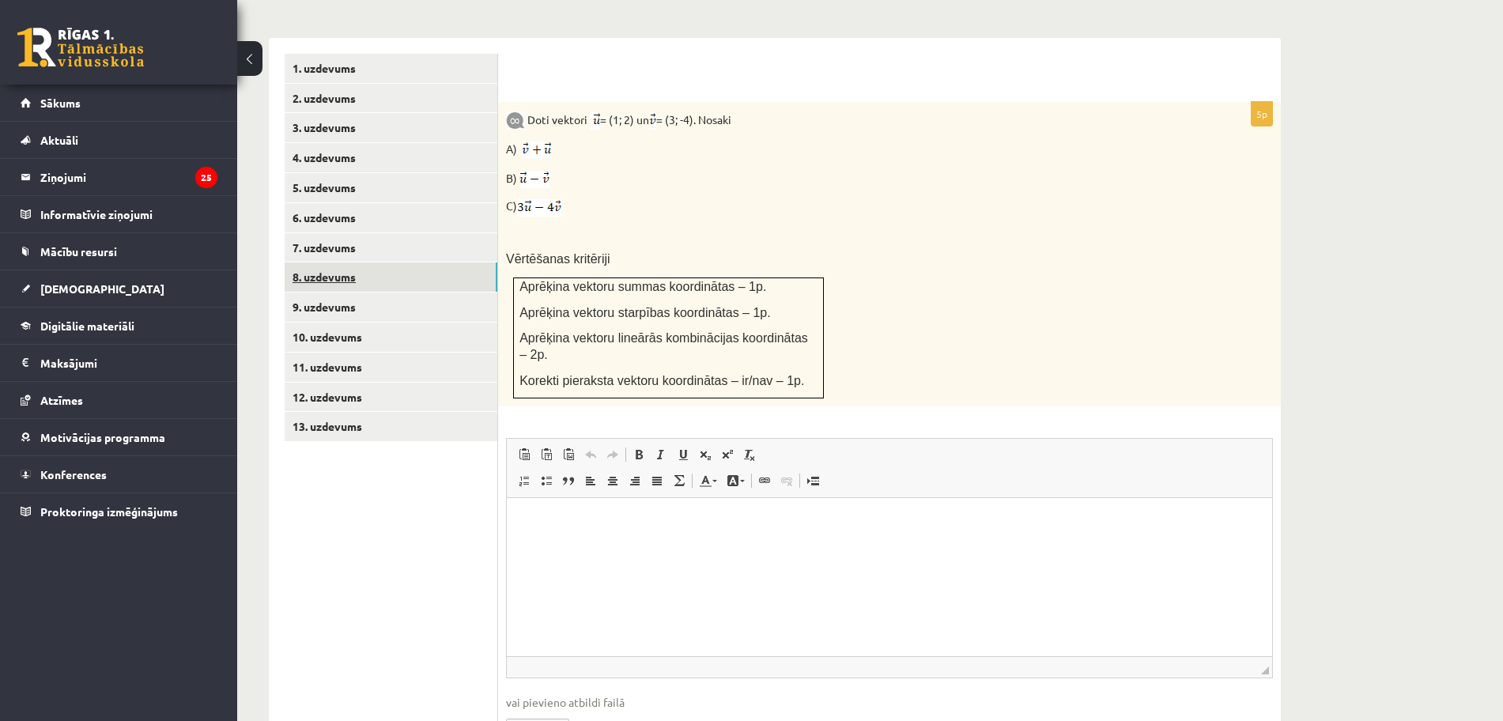
scroll to position [0, 0]
click at [553, 711] on input "file" at bounding box center [889, 727] width 767 height 32
type input "**********"
click at [357, 233] on link "7. uzdevums" at bounding box center [391, 247] width 213 height 29
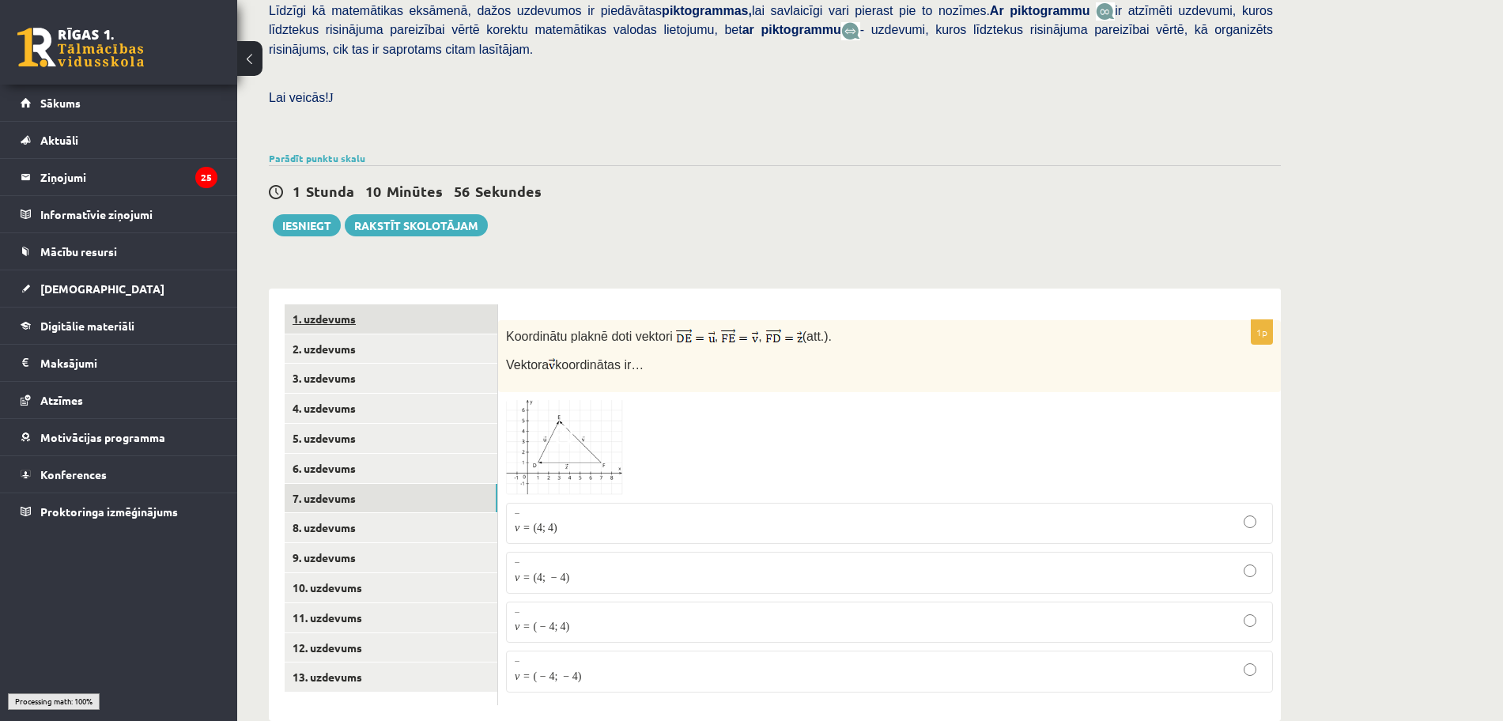
scroll to position [383, 0]
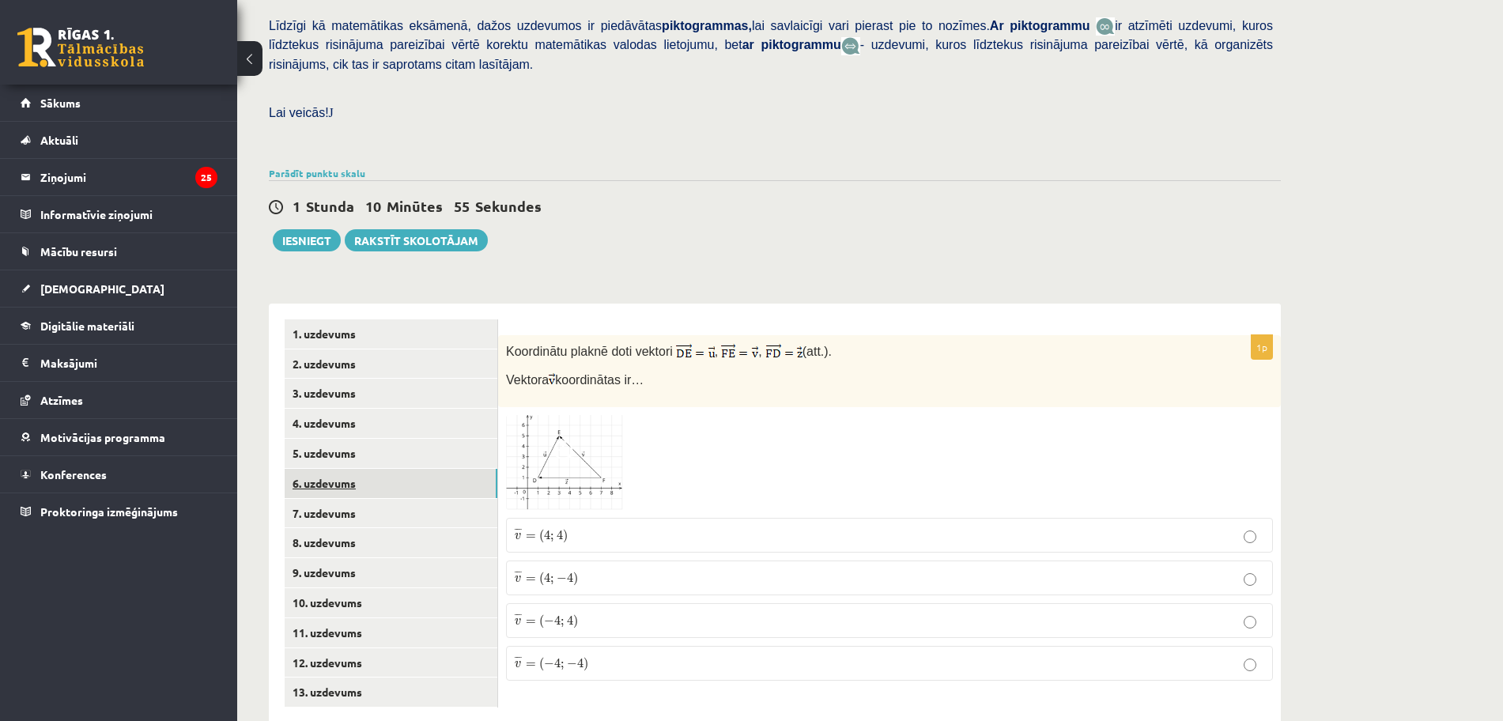
click at [321, 469] on link "6. uzdevums" at bounding box center [391, 483] width 213 height 29
click at [413, 439] on link "5. uzdevums" at bounding box center [391, 453] width 213 height 29
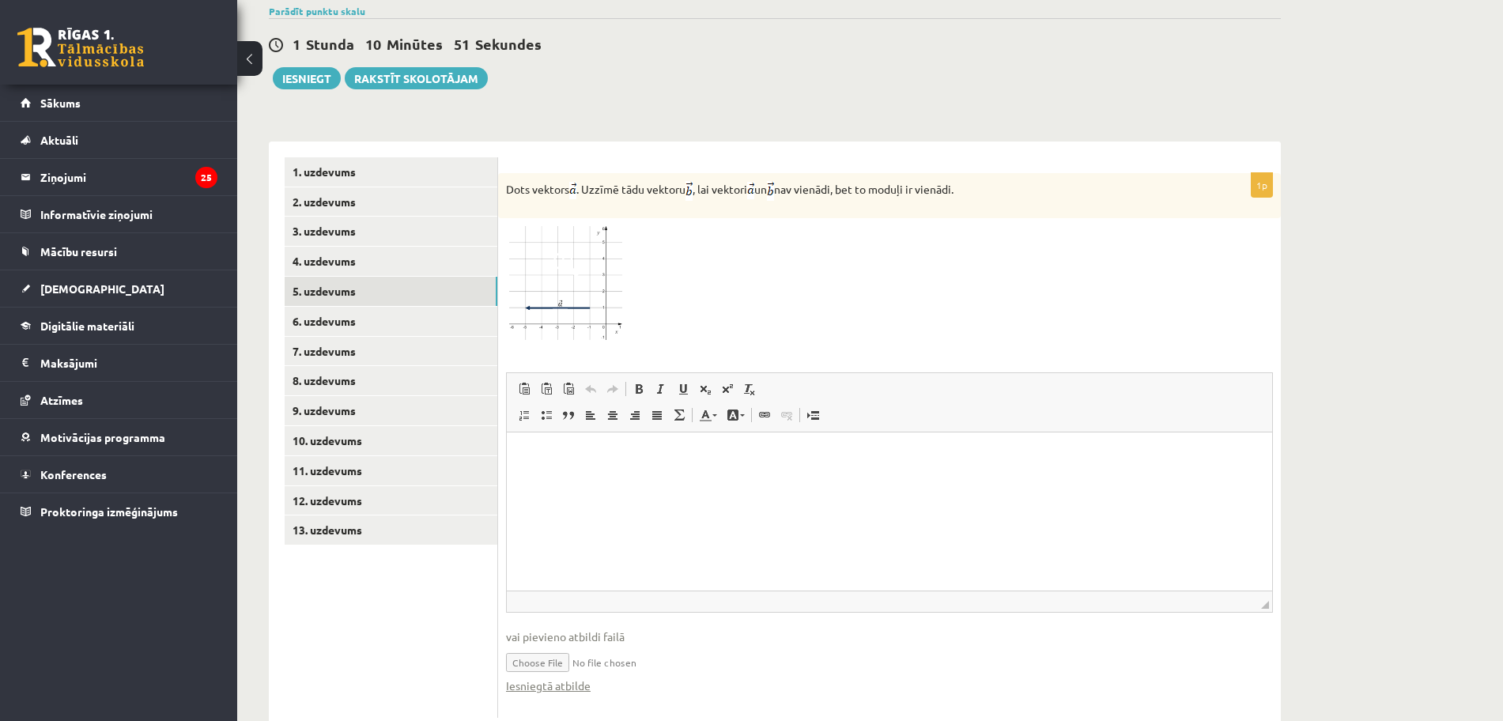
scroll to position [555, 0]
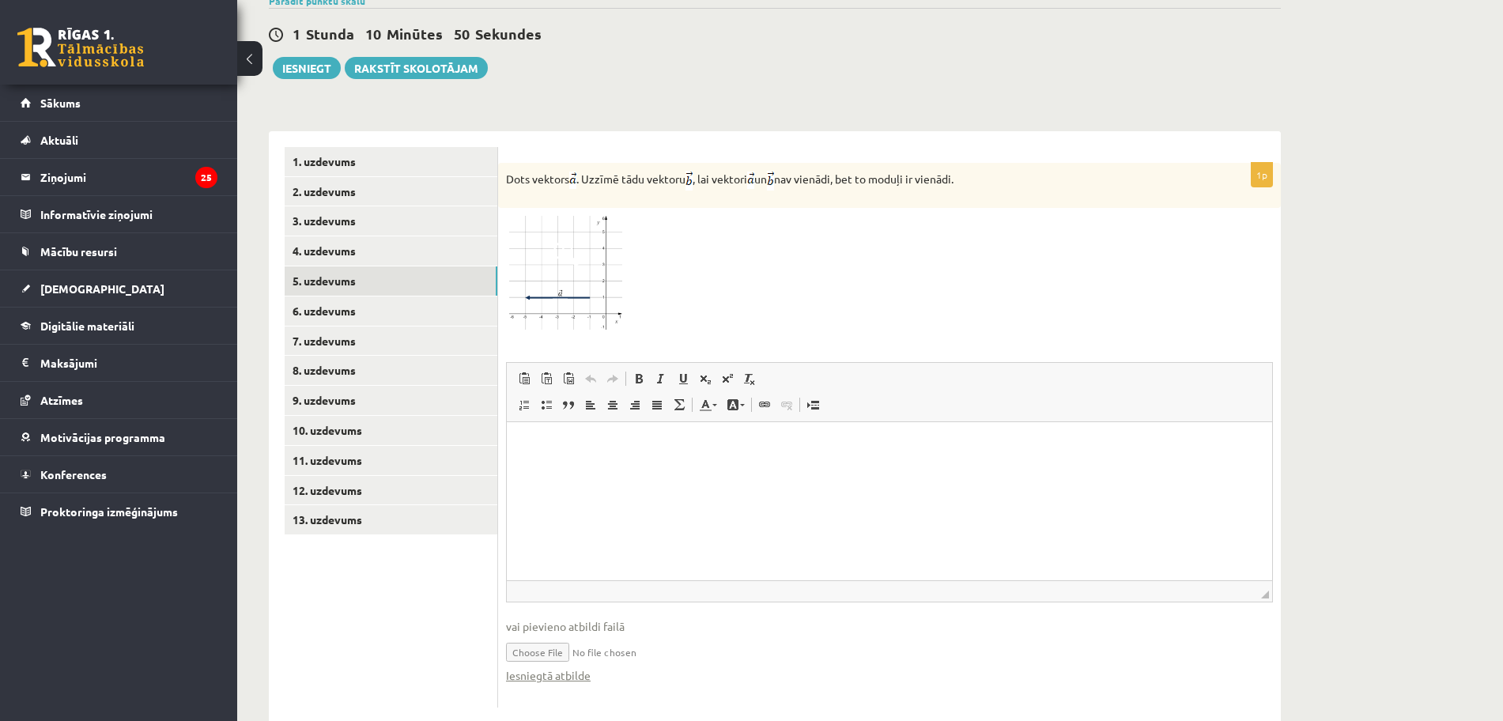
click at [553, 635] on input "file" at bounding box center [889, 651] width 767 height 32
type input "**********"
click at [319, 476] on link "12. uzdevums" at bounding box center [391, 490] width 213 height 29
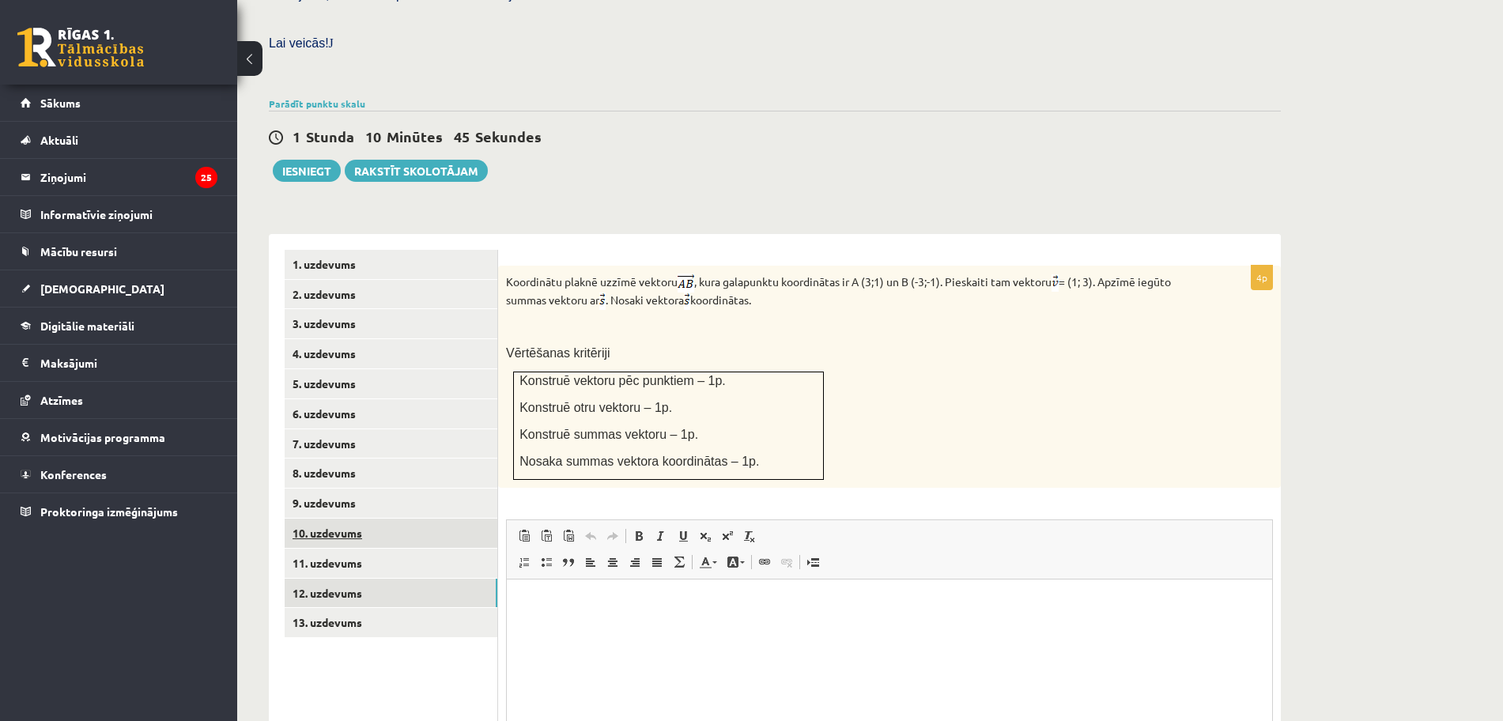
scroll to position [0, 0]
click at [324, 399] on link "6. uzdevums" at bounding box center [391, 413] width 213 height 29
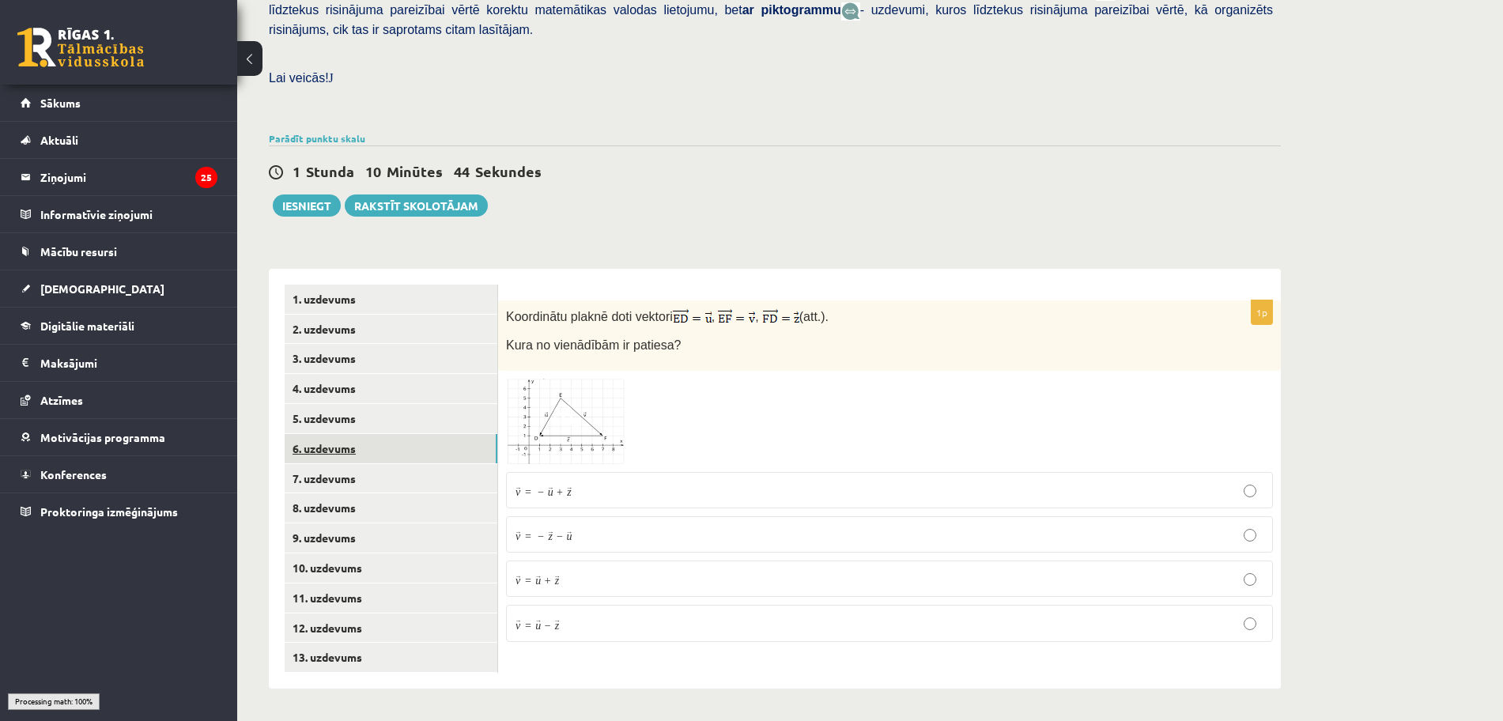
scroll to position [383, 0]
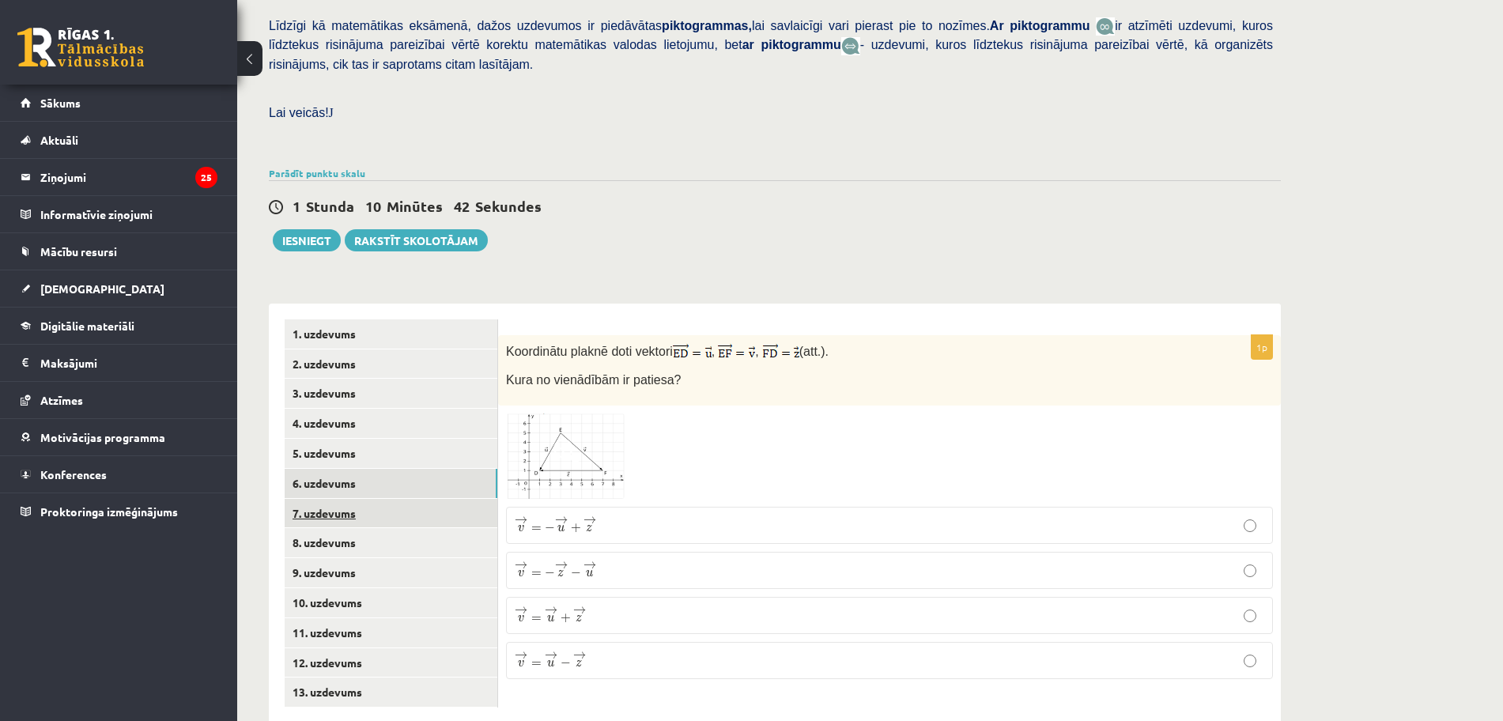
click at [375, 499] on link "7. uzdevums" at bounding box center [391, 513] width 213 height 29
click at [331, 439] on link "5. uzdevums" at bounding box center [391, 453] width 213 height 29
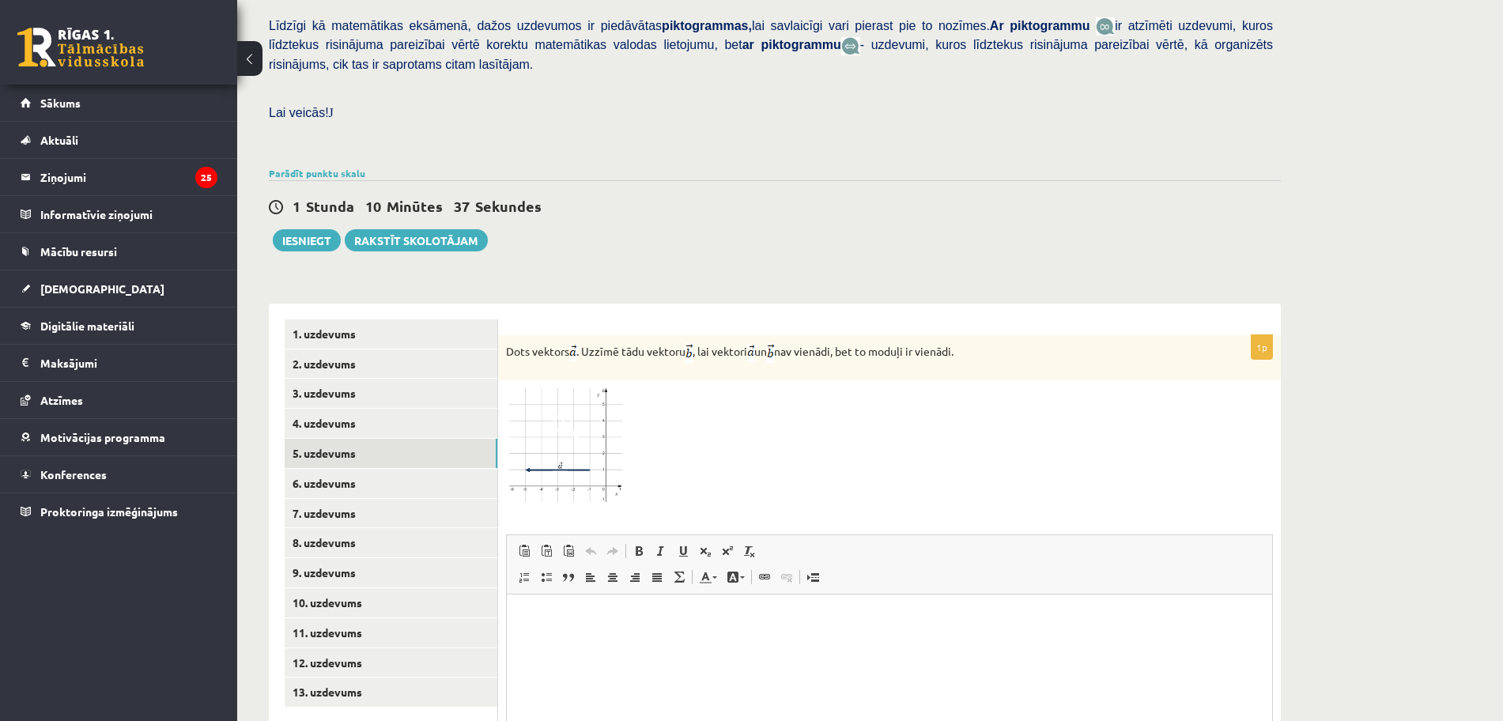
scroll to position [555, 0]
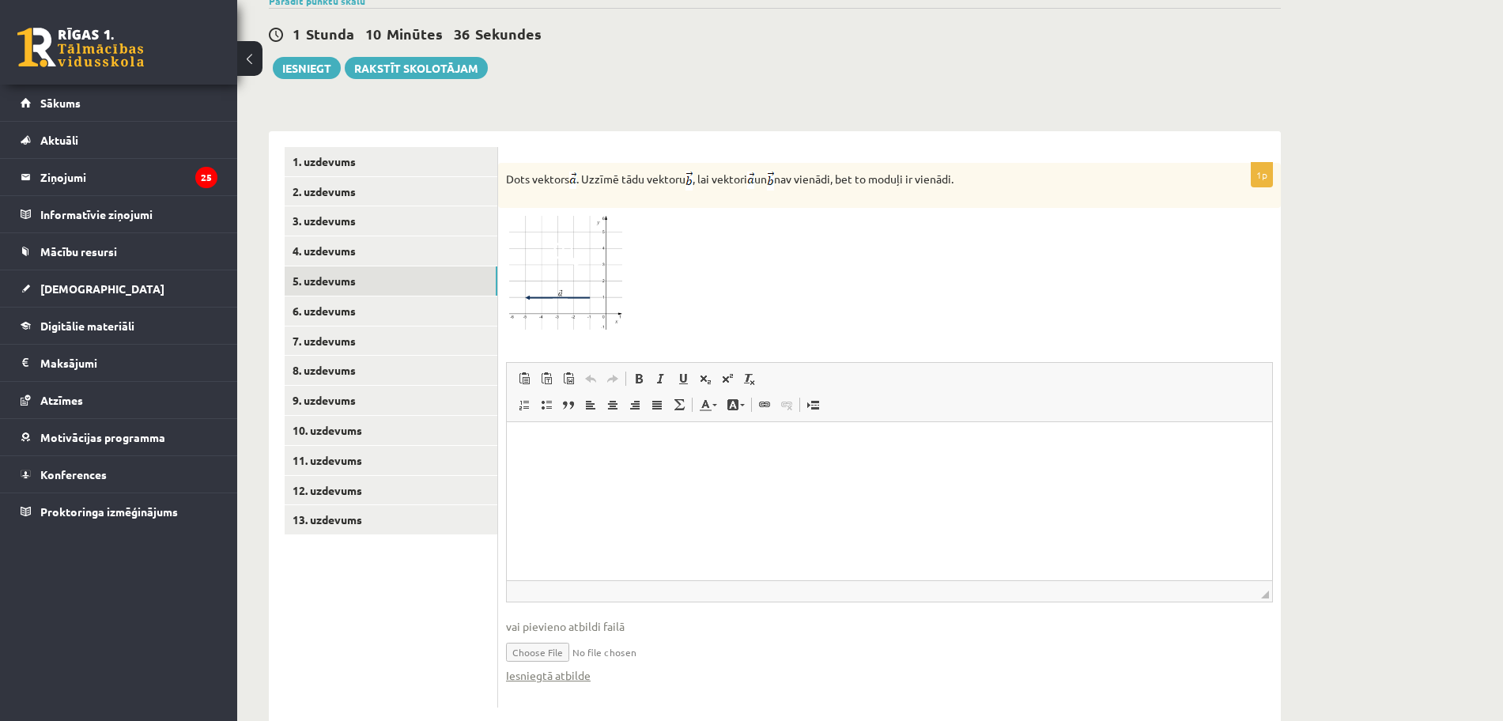
click at [543, 635] on input "file" at bounding box center [889, 651] width 767 height 32
click at [526, 635] on input "file" at bounding box center [889, 651] width 767 height 32
type input "**********"
click at [321, 296] on link "6. uzdevums" at bounding box center [391, 310] width 213 height 29
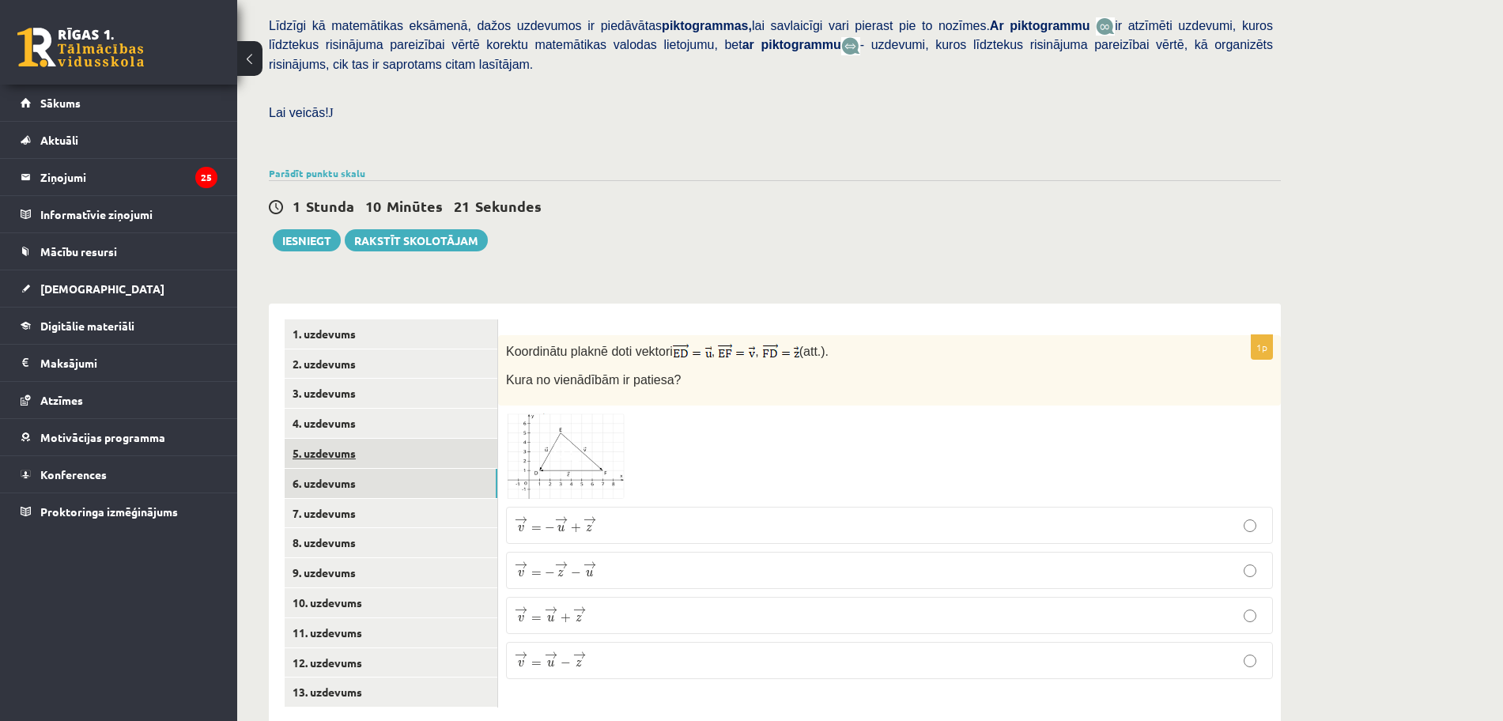
click at [315, 439] on link "5. uzdevums" at bounding box center [391, 453] width 213 height 29
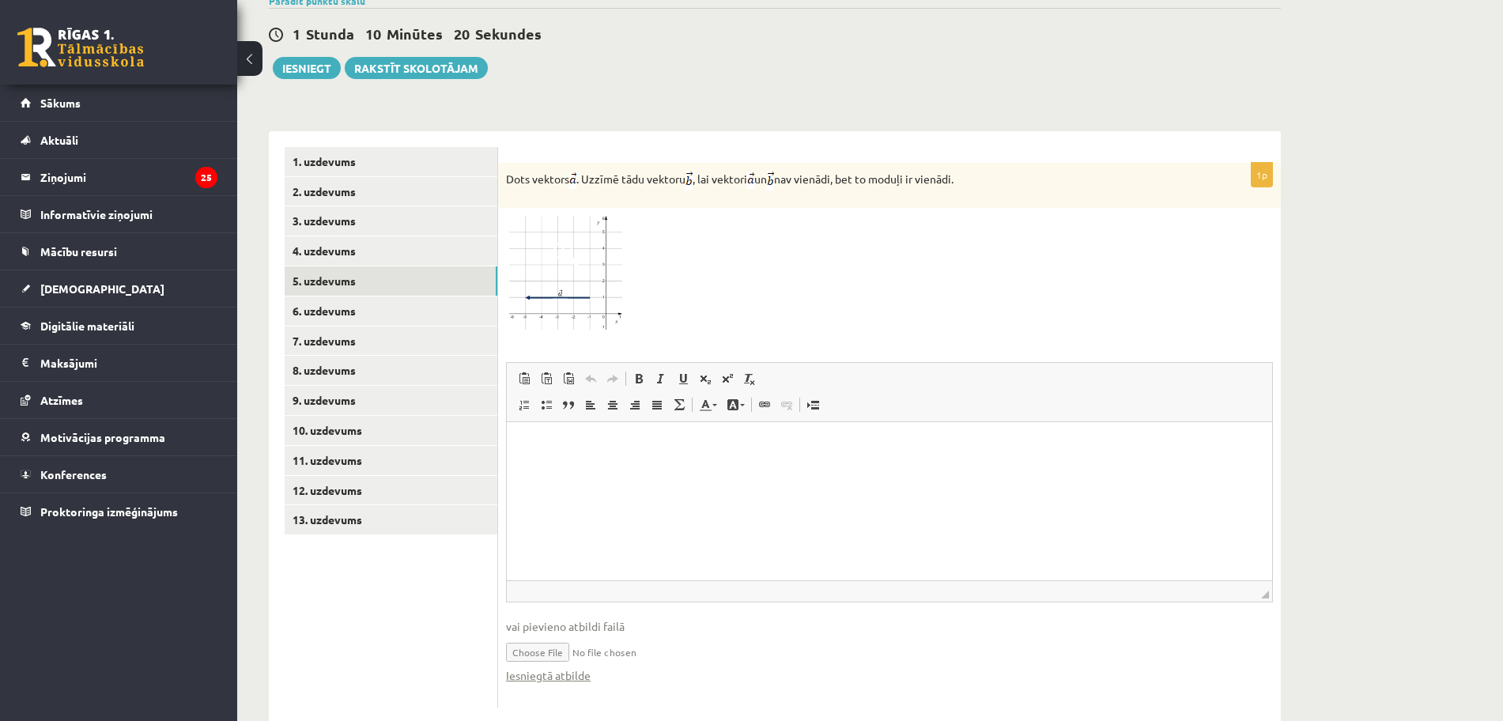
scroll to position [0, 0]
drag, startPoint x: 595, startPoint y: 532, endPoint x: 557, endPoint y: 535, distance: 38.9
click at [557, 470] on html at bounding box center [889, 446] width 765 height 48
click at [584, 667] on link "Iesniegtā atbilde" at bounding box center [548, 675] width 85 height 17
click at [377, 356] on link "8. uzdevums" at bounding box center [391, 370] width 213 height 29
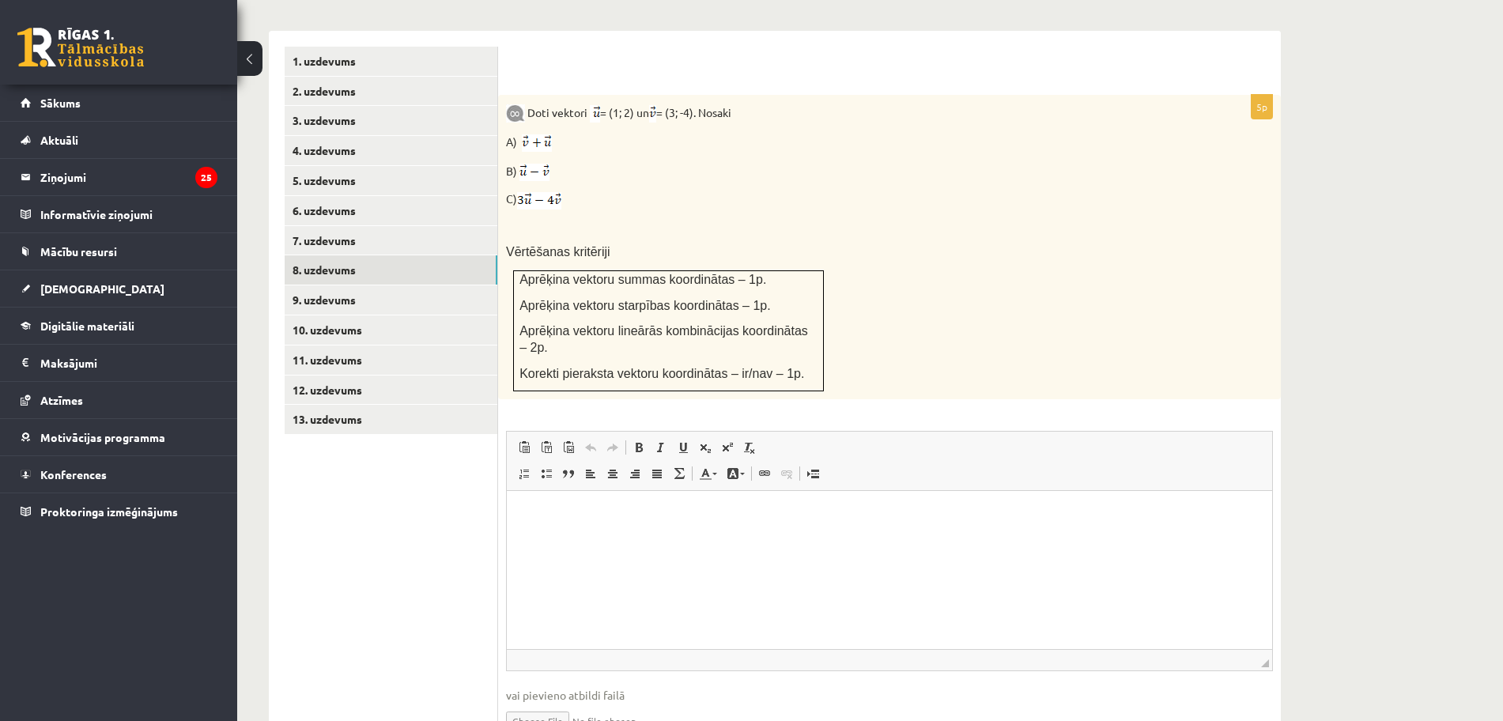
scroll to position [706, 0]
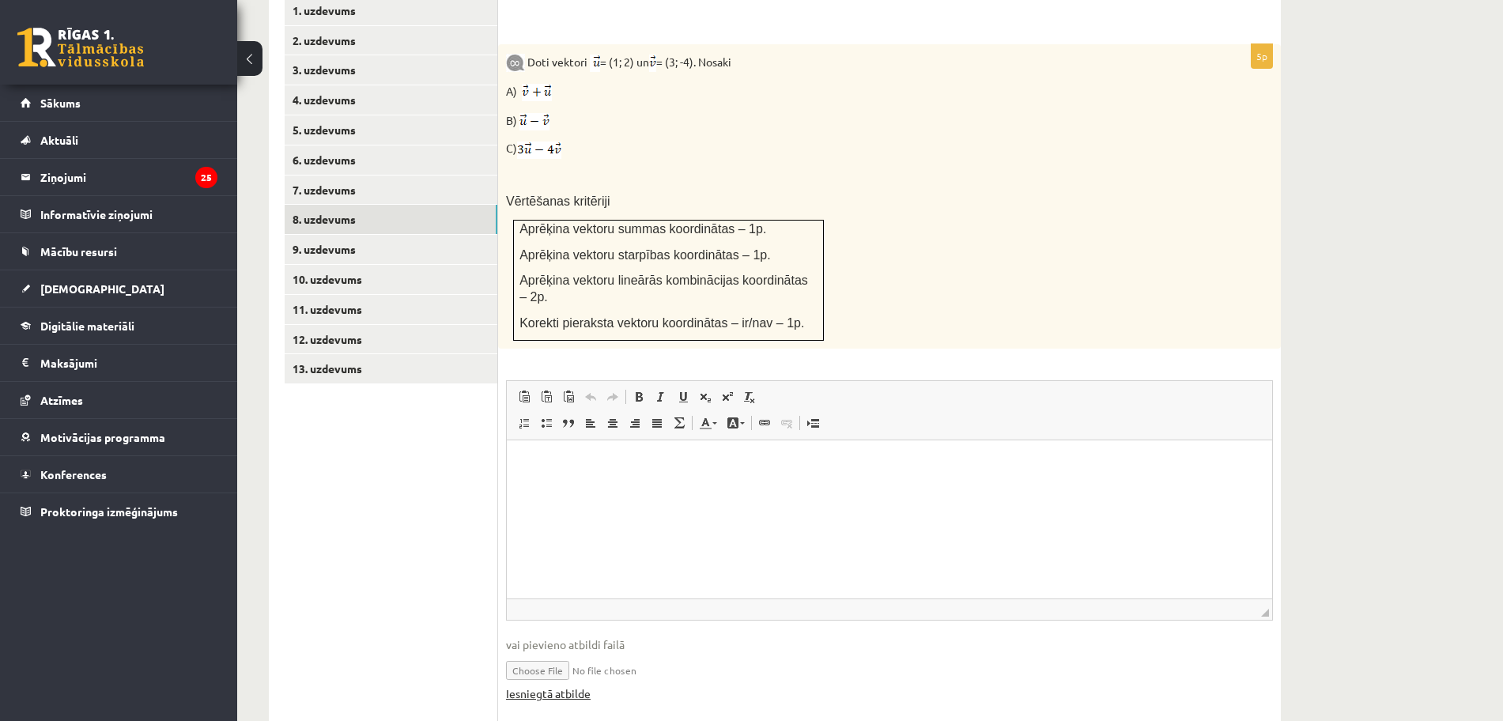
click at [557, 685] on link "Iesniegtā atbilde" at bounding box center [548, 693] width 85 height 17
click at [372, 235] on link "9. uzdevums" at bounding box center [391, 249] width 213 height 29
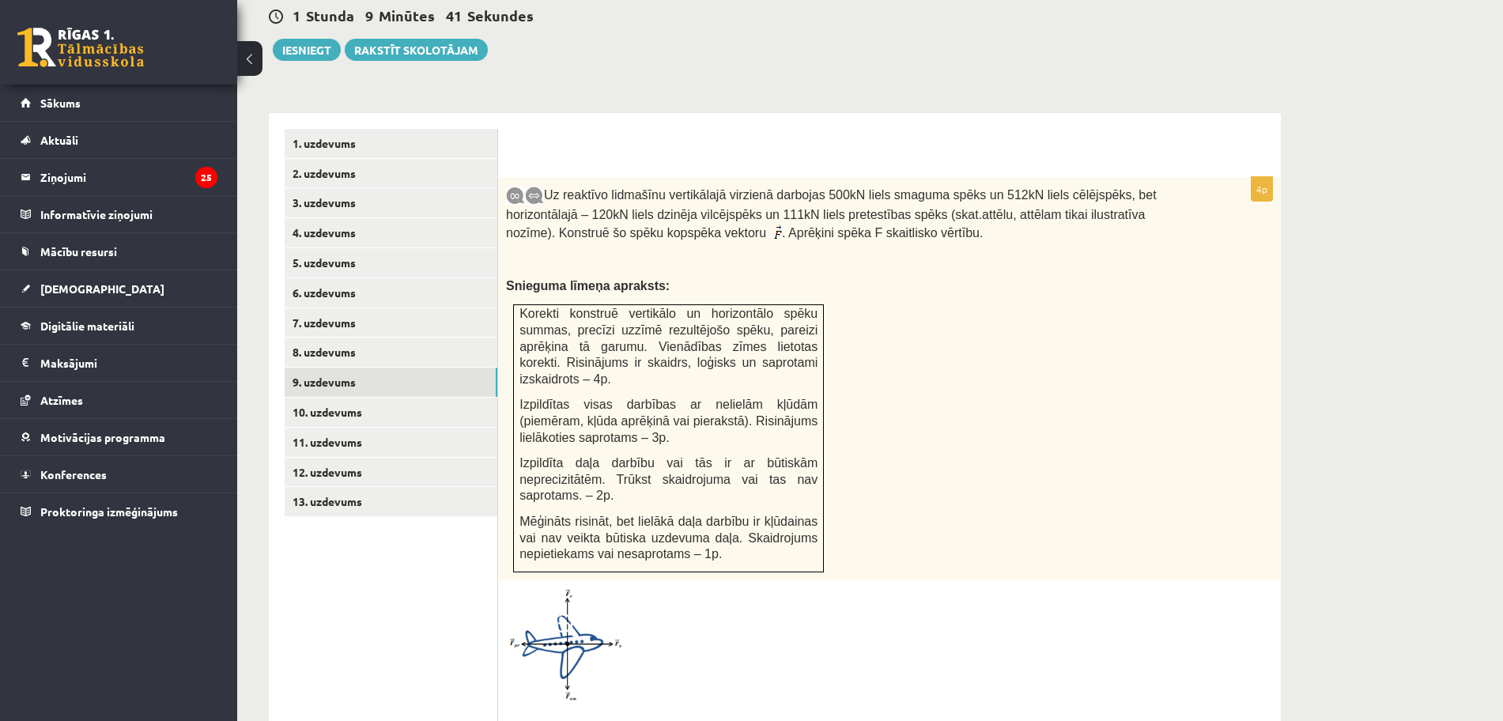
scroll to position [622, 0]
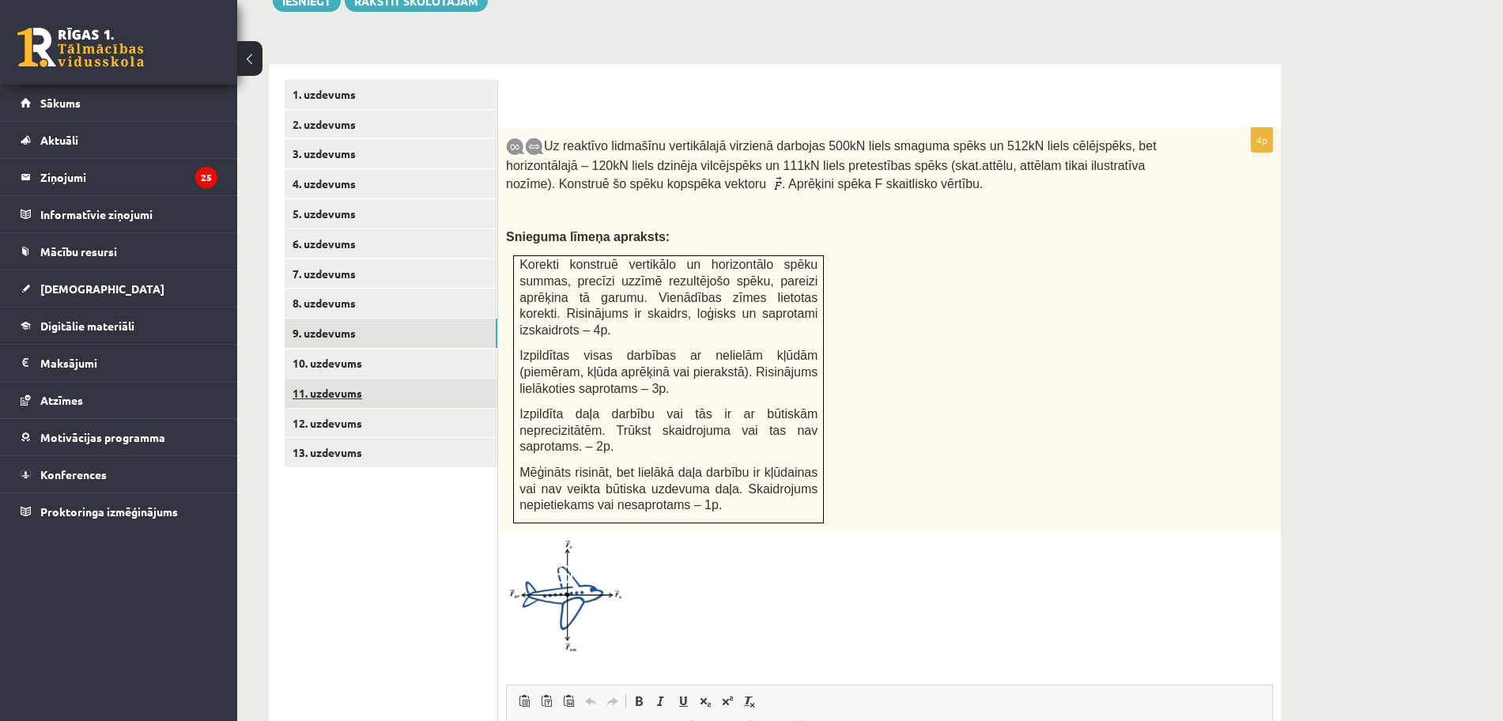
click at [364, 379] on link "11. uzdevums" at bounding box center [391, 393] width 213 height 29
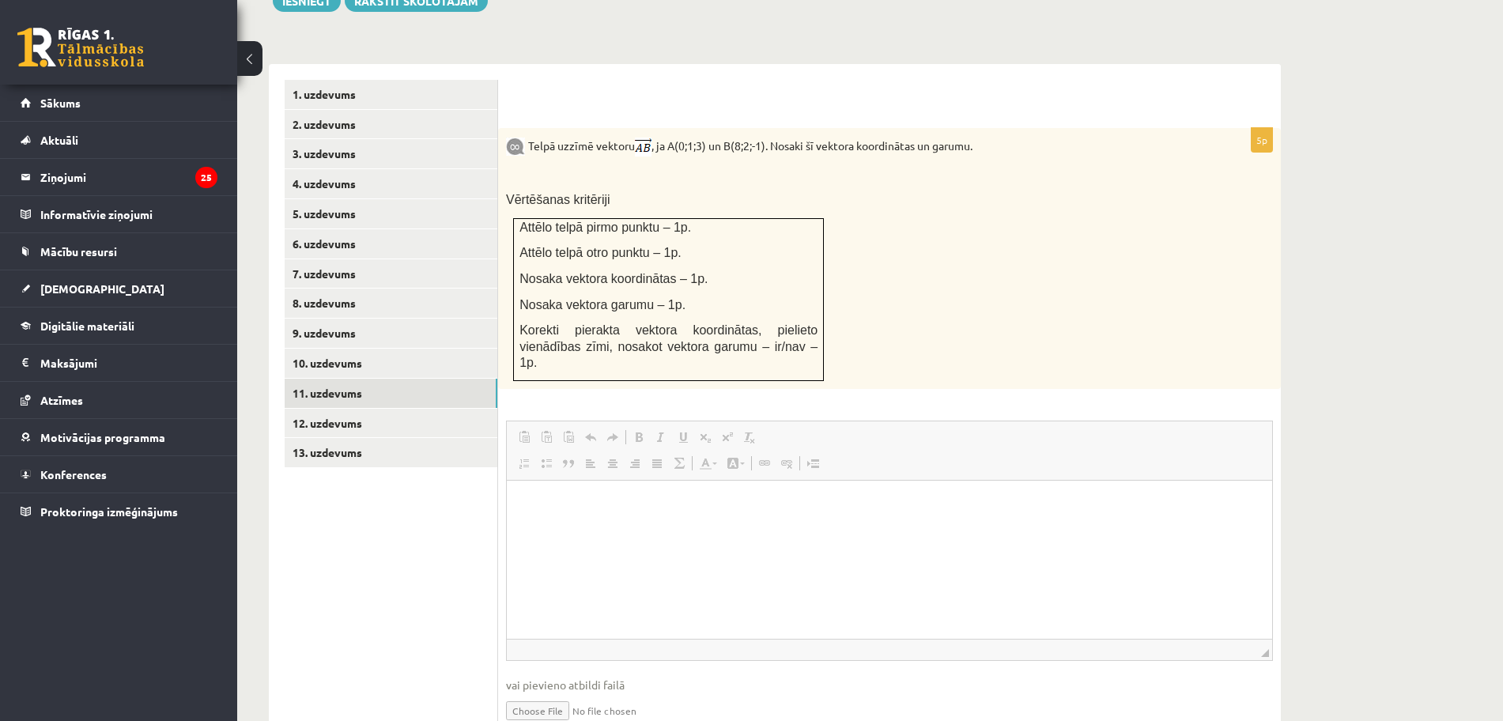
scroll to position [0, 0]
click at [341, 349] on link "10. uzdevums" at bounding box center [391, 363] width 213 height 29
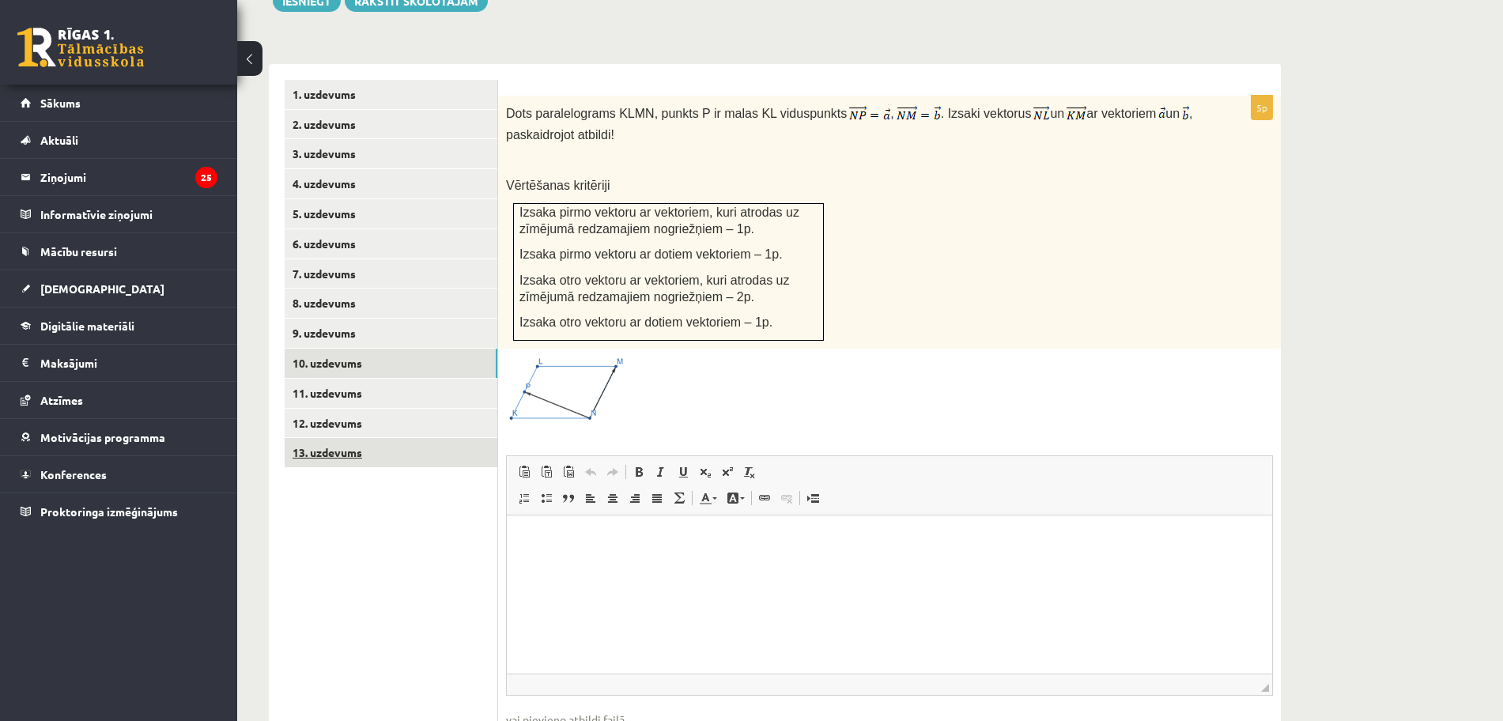
click at [397, 438] on link "13. uzdevums" at bounding box center [391, 452] width 213 height 29
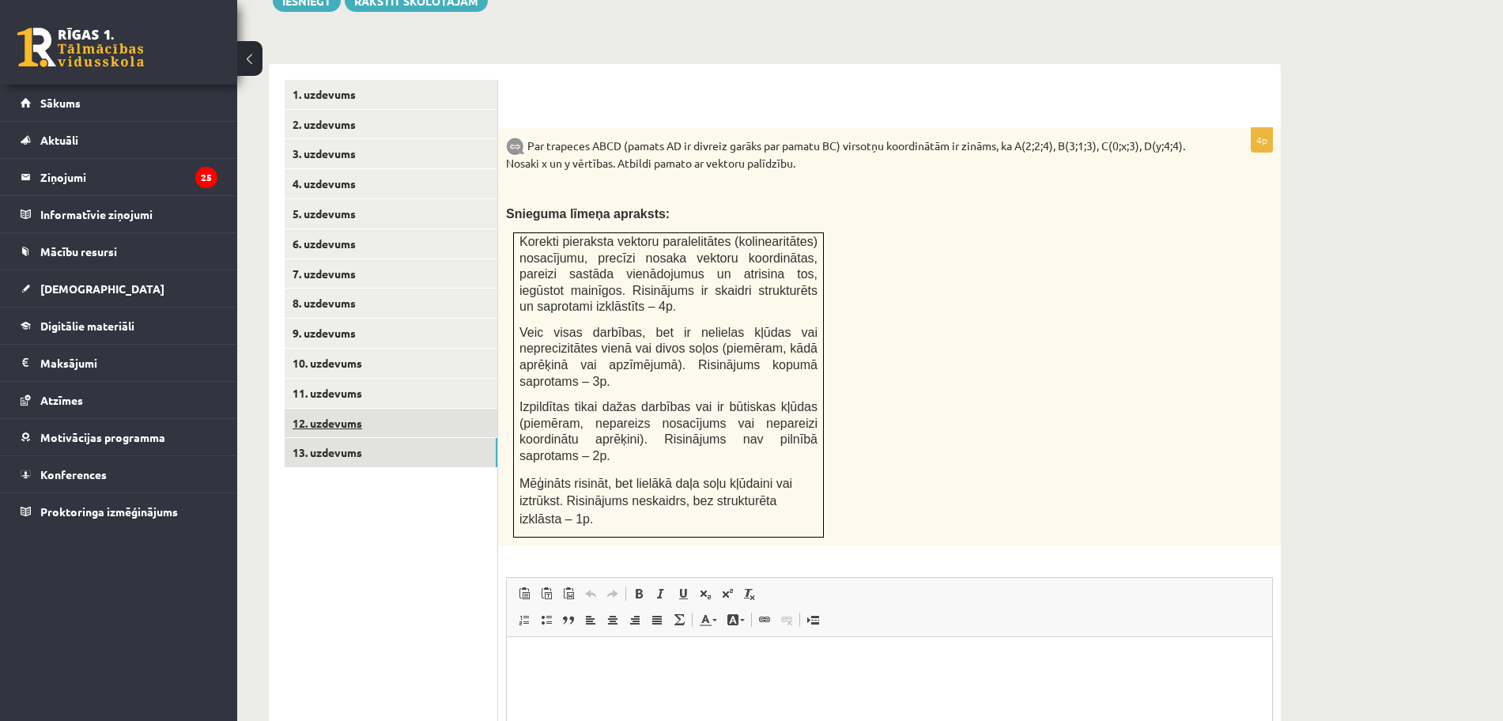
click at [313, 409] on link "12. uzdevums" at bounding box center [391, 423] width 213 height 29
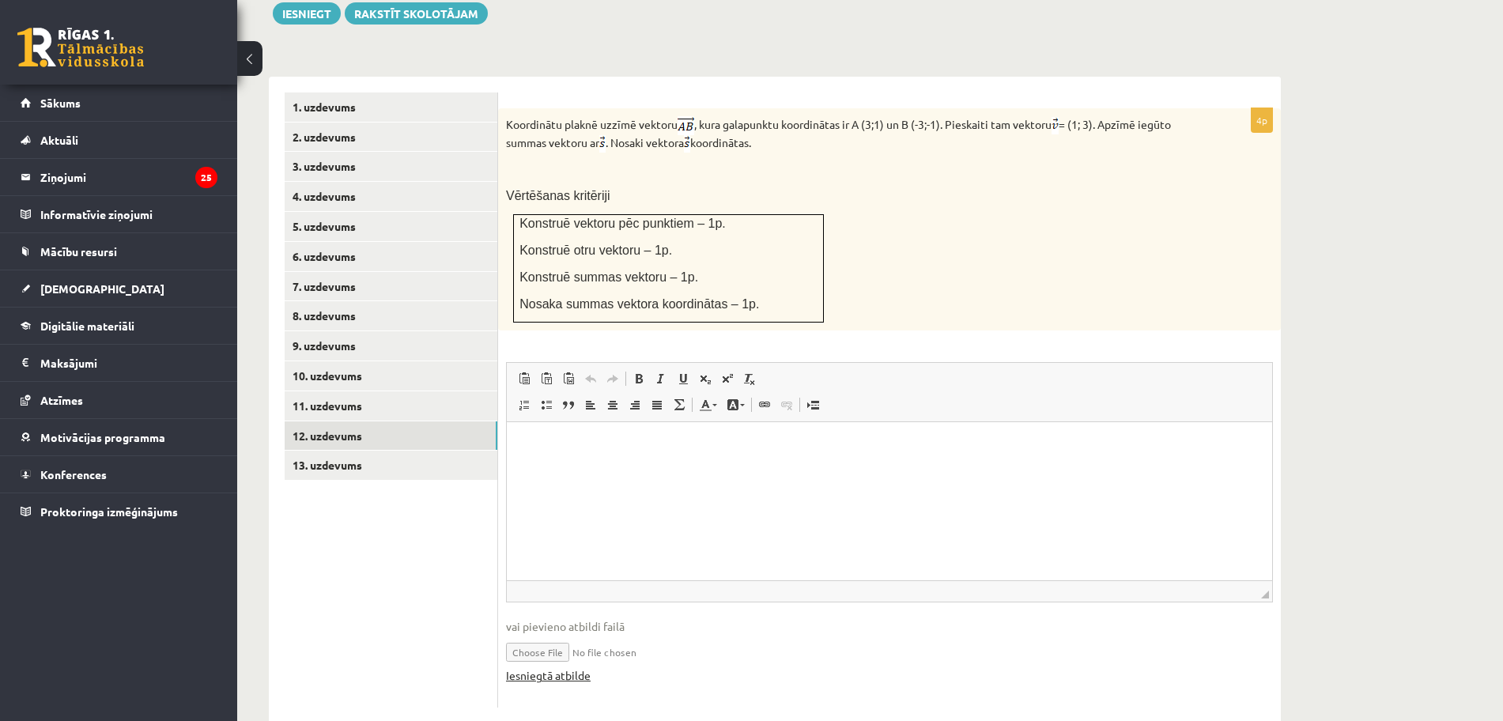
click at [538, 667] on link "Iesniegtā atbilde" at bounding box center [548, 675] width 85 height 17
click at [349, 391] on link "11. uzdevums" at bounding box center [391, 405] width 213 height 29
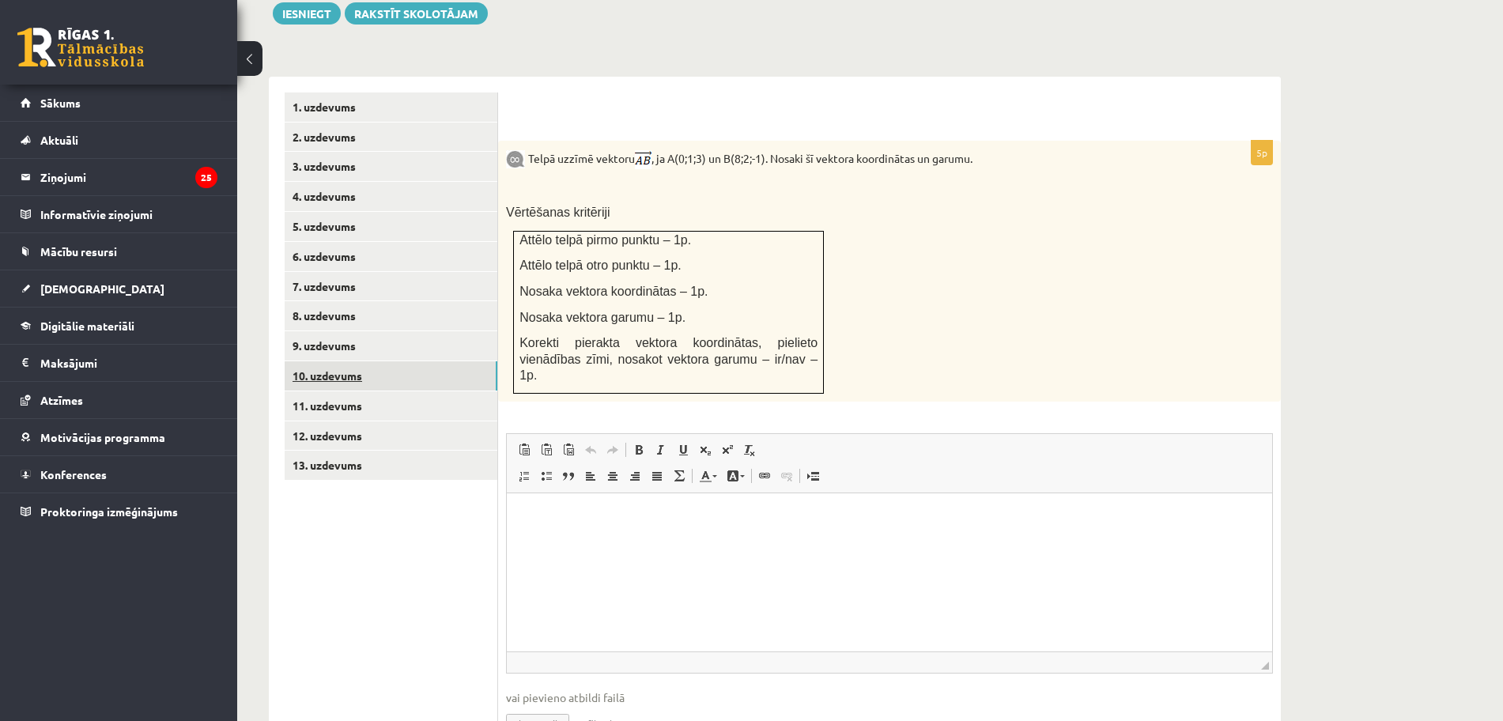
click at [358, 361] on link "10. uzdevums" at bounding box center [391, 375] width 213 height 29
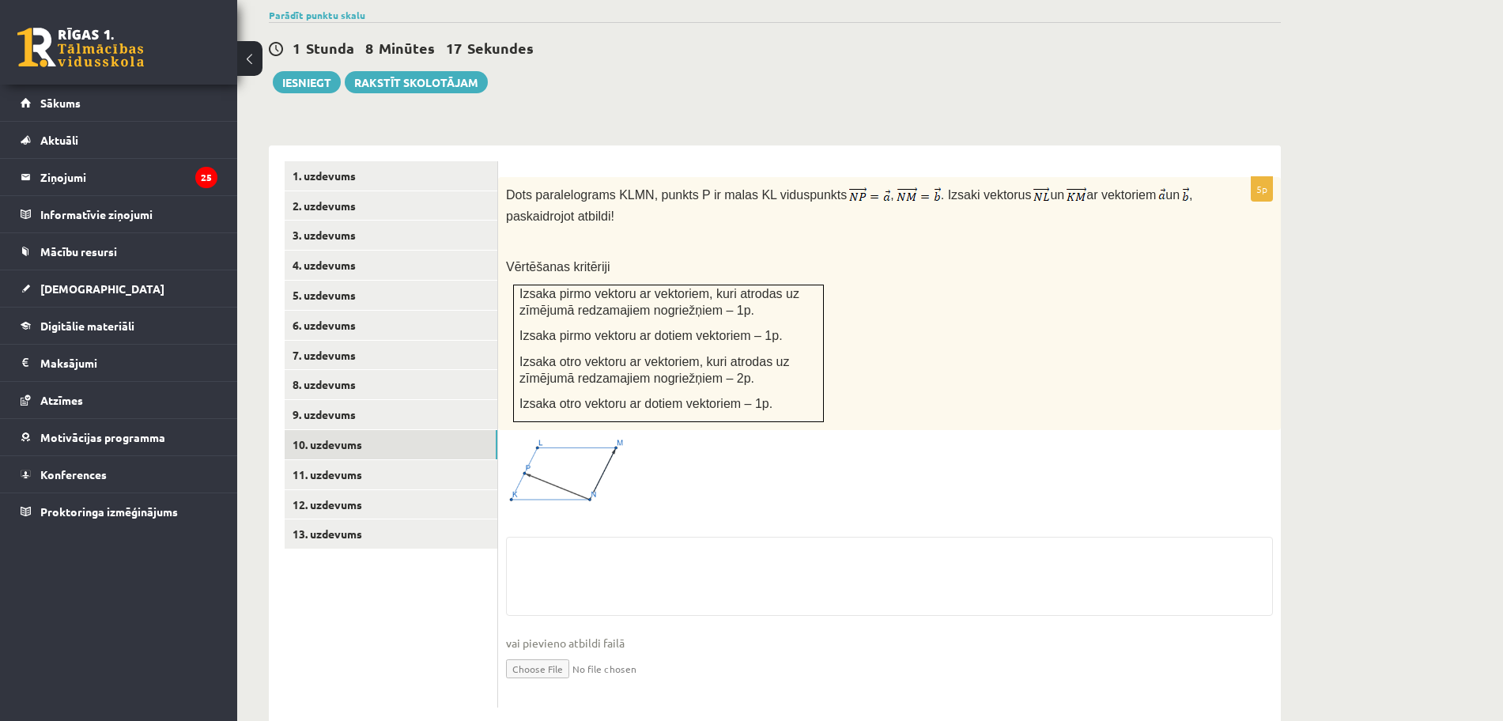
scroll to position [609, 0]
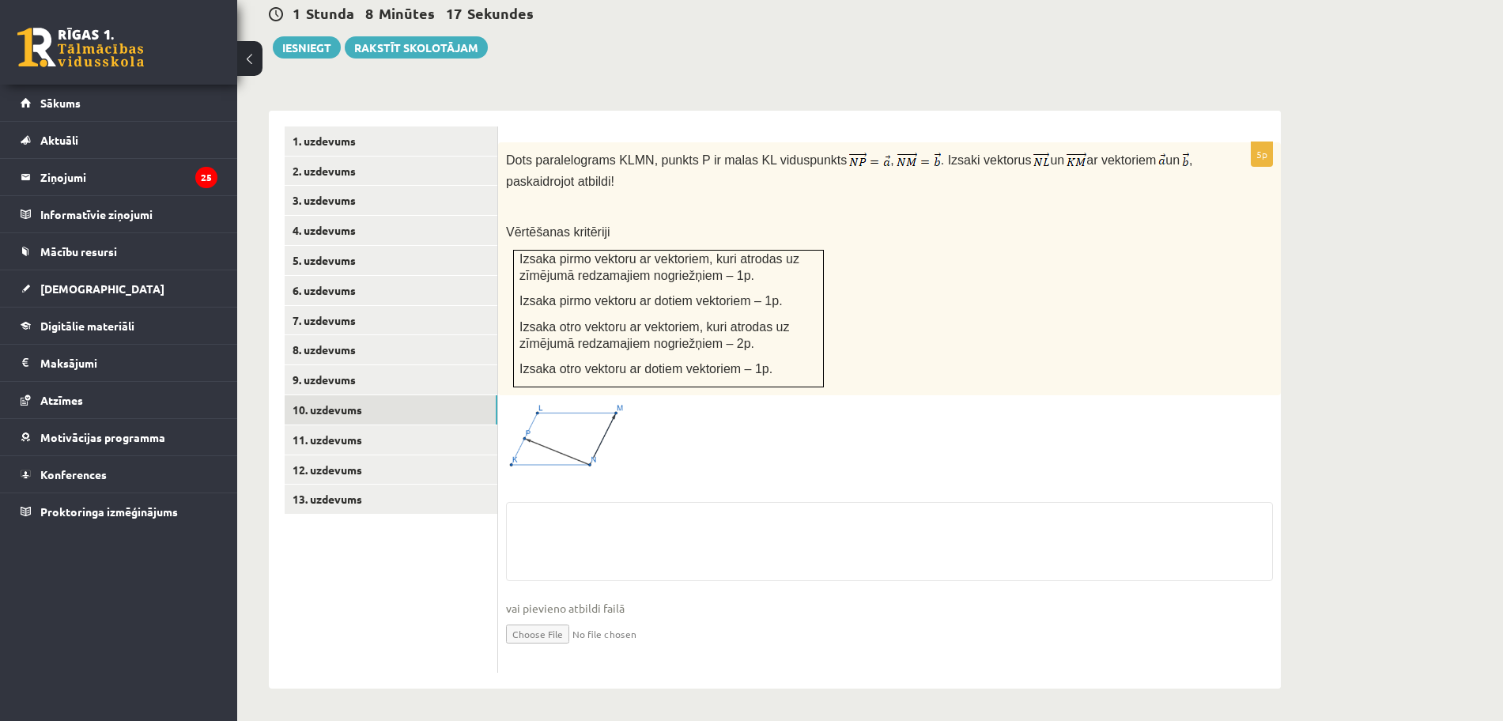
click at [337, 506] on ul "1. uzdevums 2. uzdevums 3. uzdevums 4. uzdevums 5. uzdevums 6. uzdevums 7. uzde…" at bounding box center [391, 399] width 213 height 546
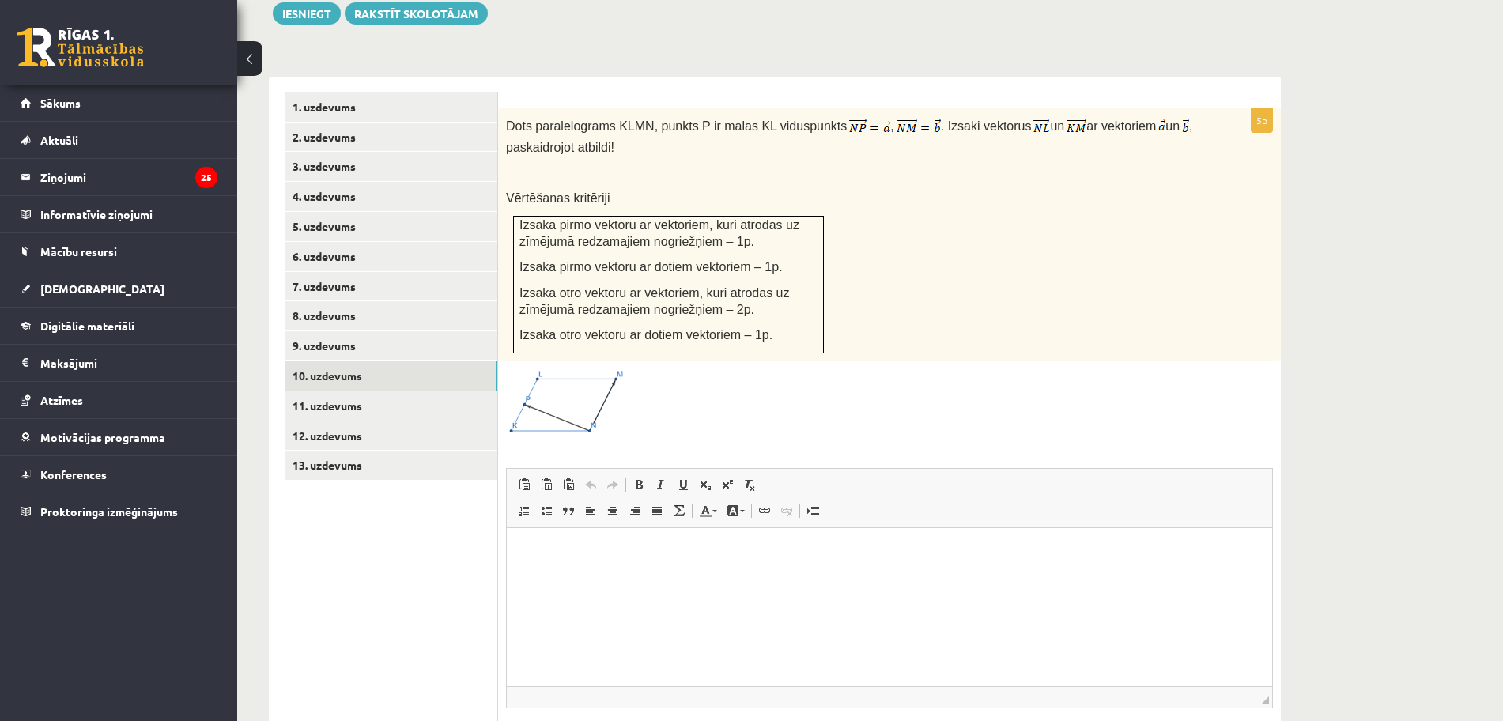
scroll to position [0, 0]
click at [341, 451] on link "13. uzdevums" at bounding box center [391, 465] width 213 height 29
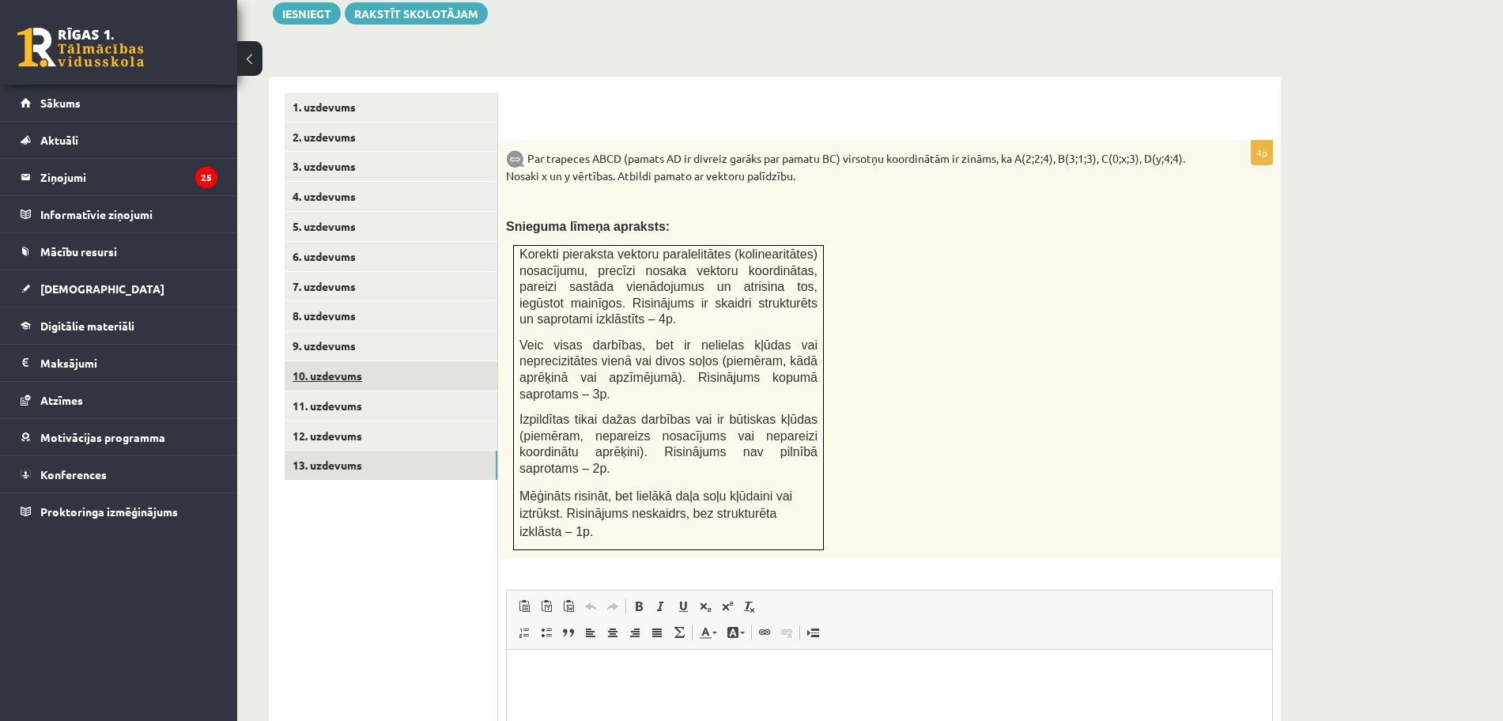
click at [360, 361] on link "10. uzdevums" at bounding box center [391, 375] width 213 height 29
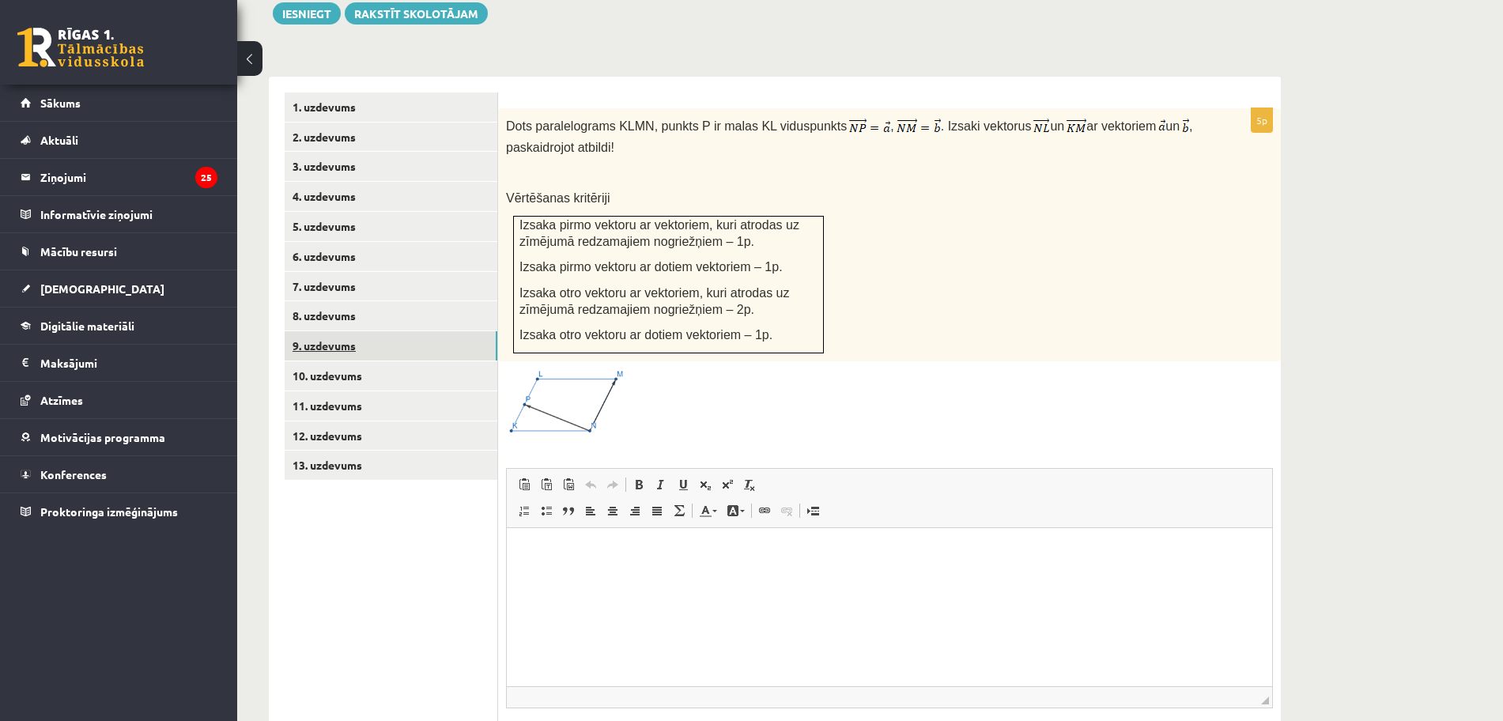
click at [354, 331] on link "9. uzdevums" at bounding box center [391, 345] width 213 height 29
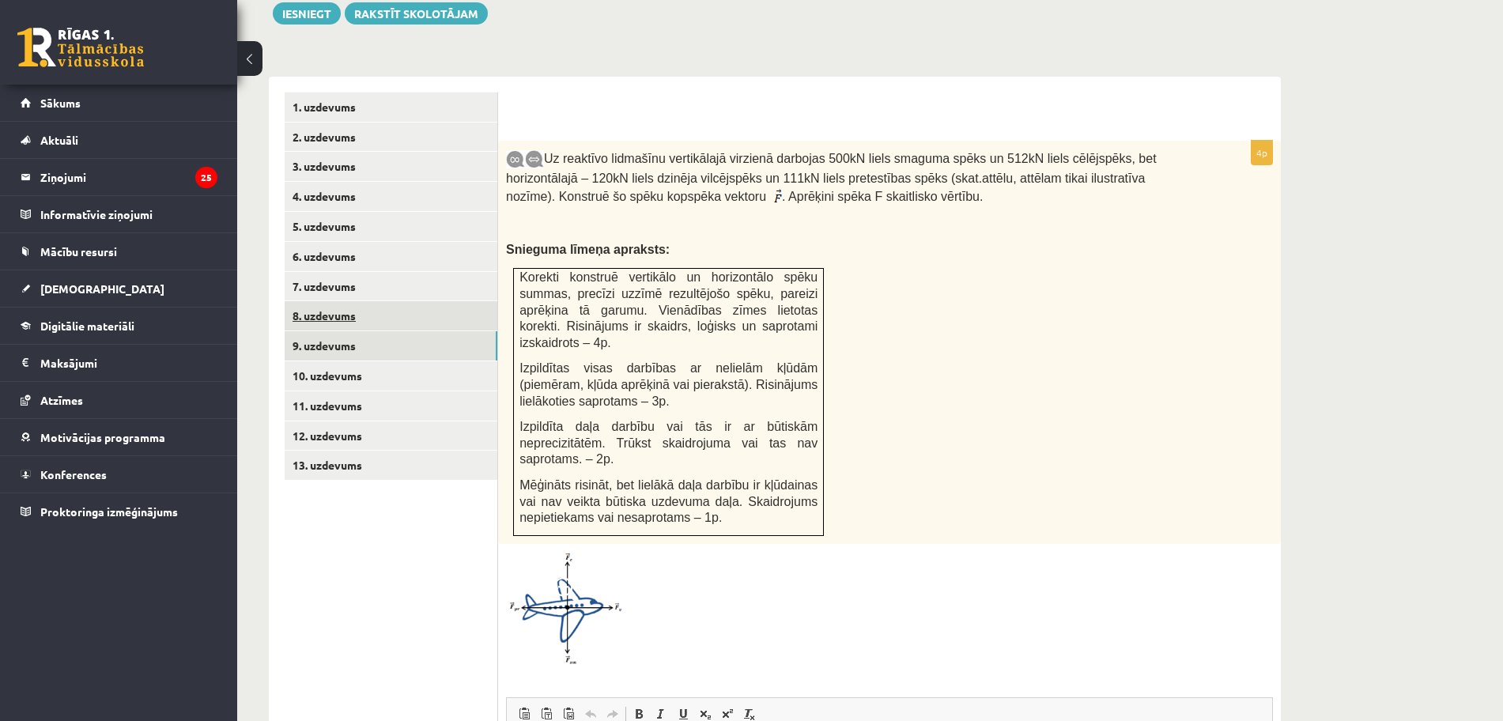
click at [436, 301] on link "8. uzdevums" at bounding box center [391, 315] width 213 height 29
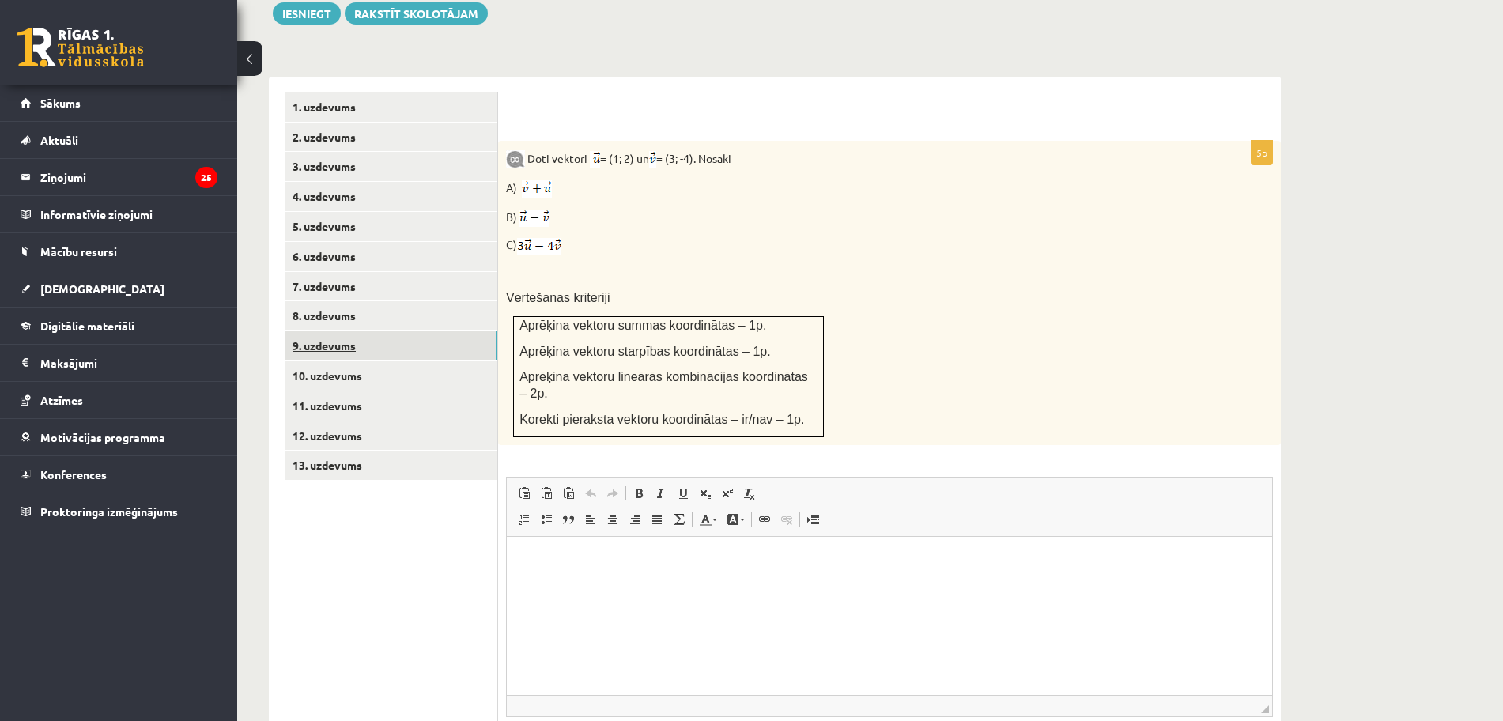
click at [389, 331] on link "9. uzdevums" at bounding box center [391, 345] width 213 height 29
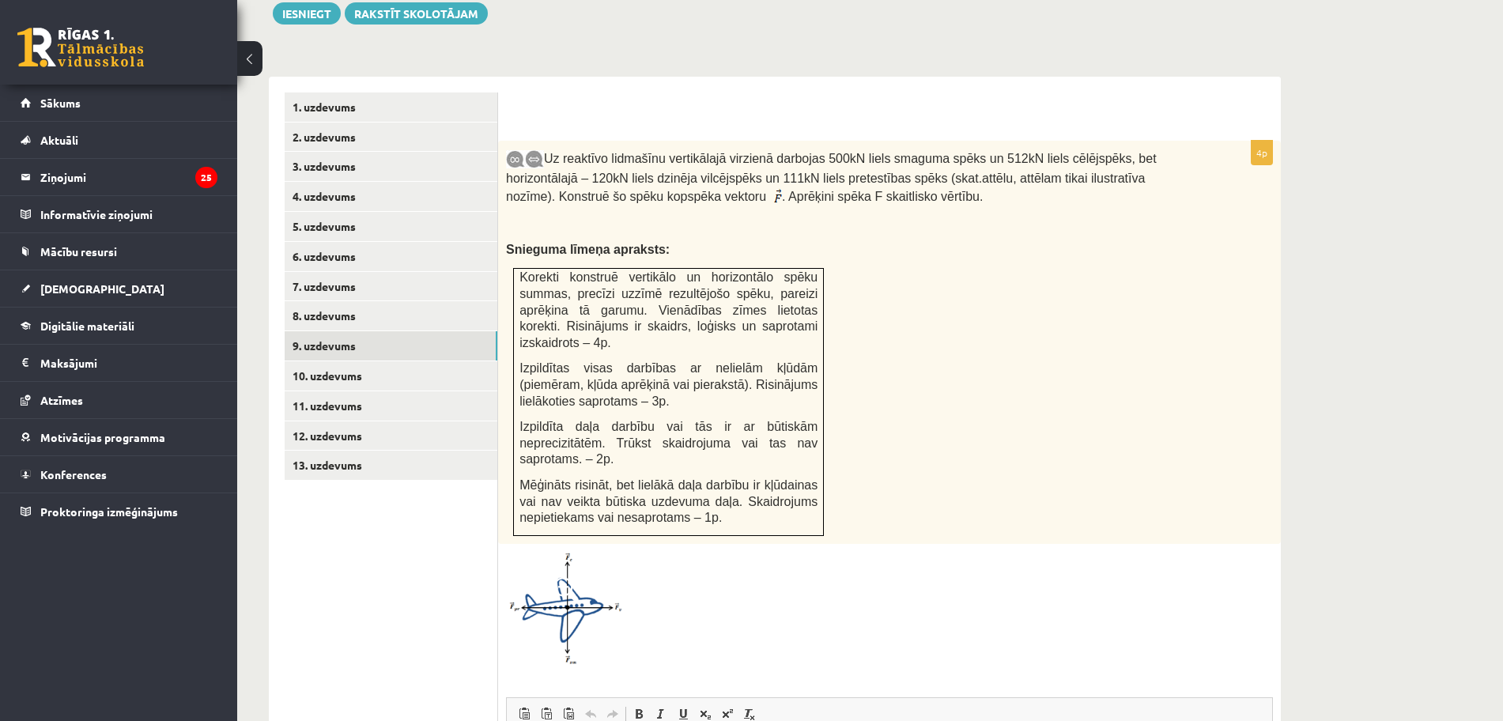
scroll to position [643, 0]
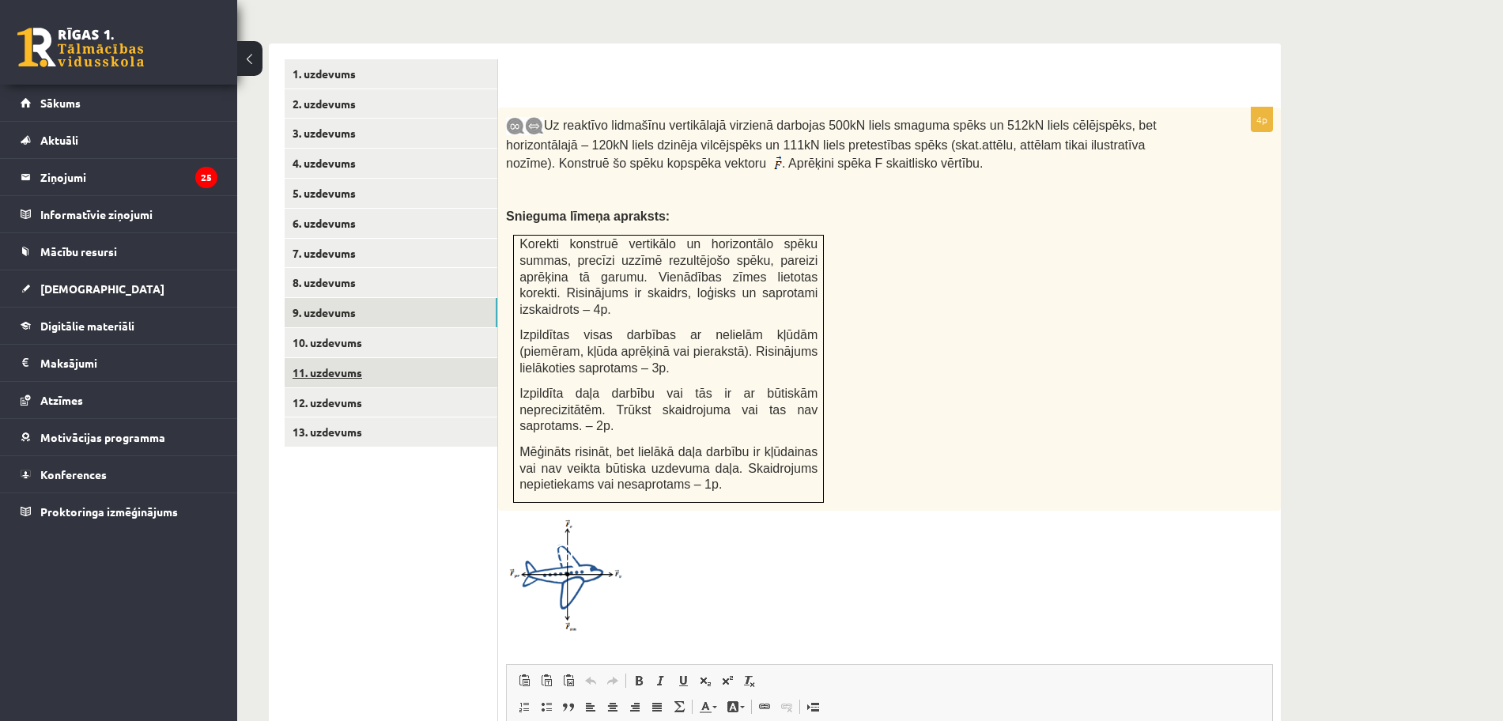
click at [354, 358] on link "11. uzdevums" at bounding box center [391, 372] width 213 height 29
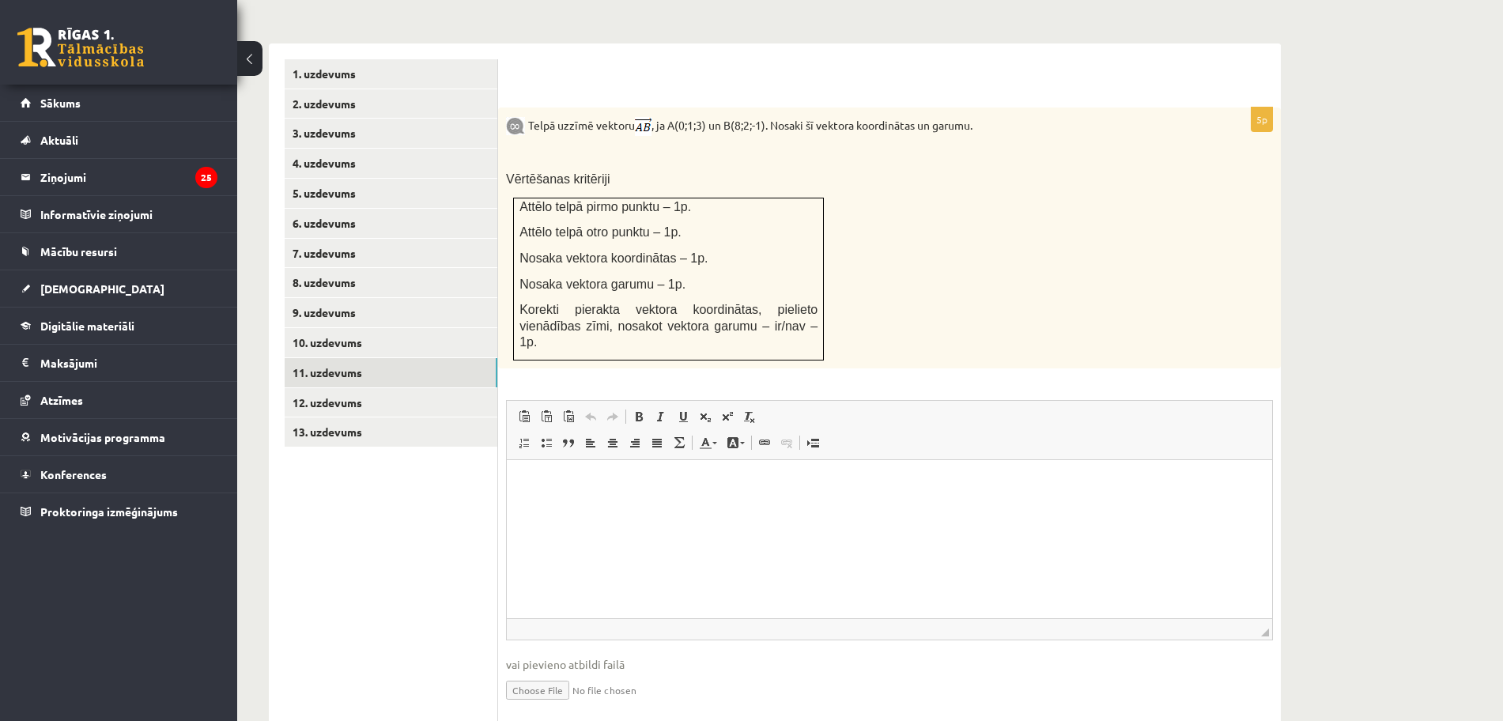
scroll to position [0, 0]
click at [335, 388] on link "12. uzdevums" at bounding box center [391, 402] width 213 height 29
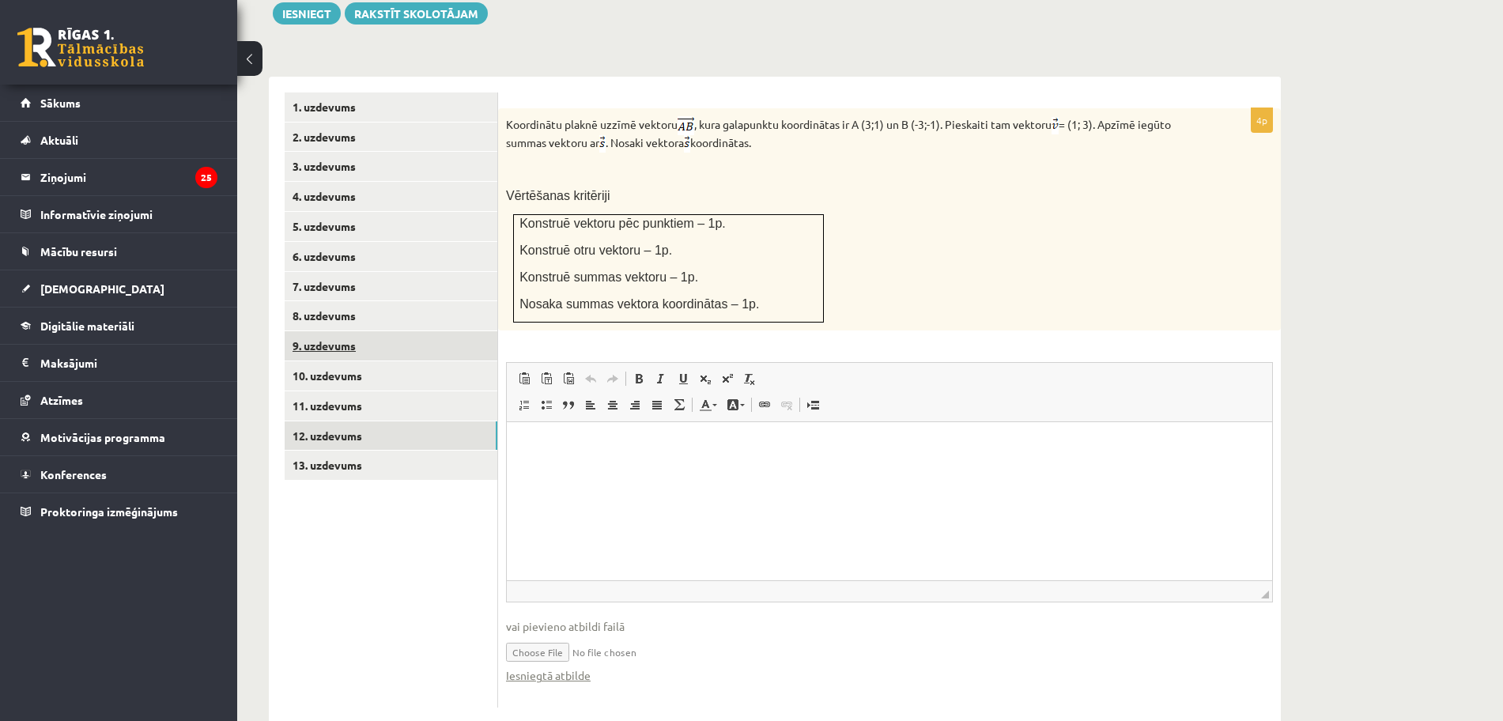
click at [334, 331] on link "9. uzdevums" at bounding box center [391, 345] width 213 height 29
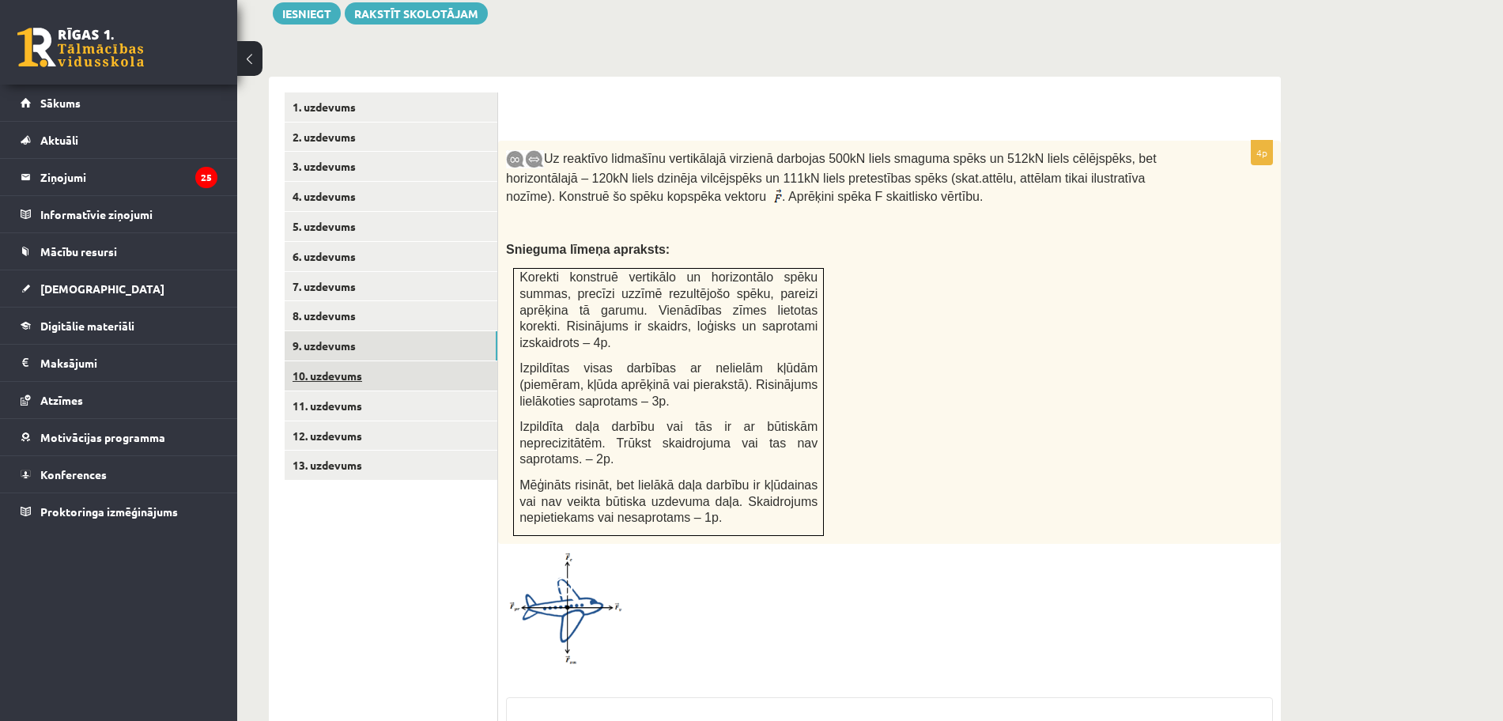
click at [338, 361] on link "10. uzdevums" at bounding box center [391, 375] width 213 height 29
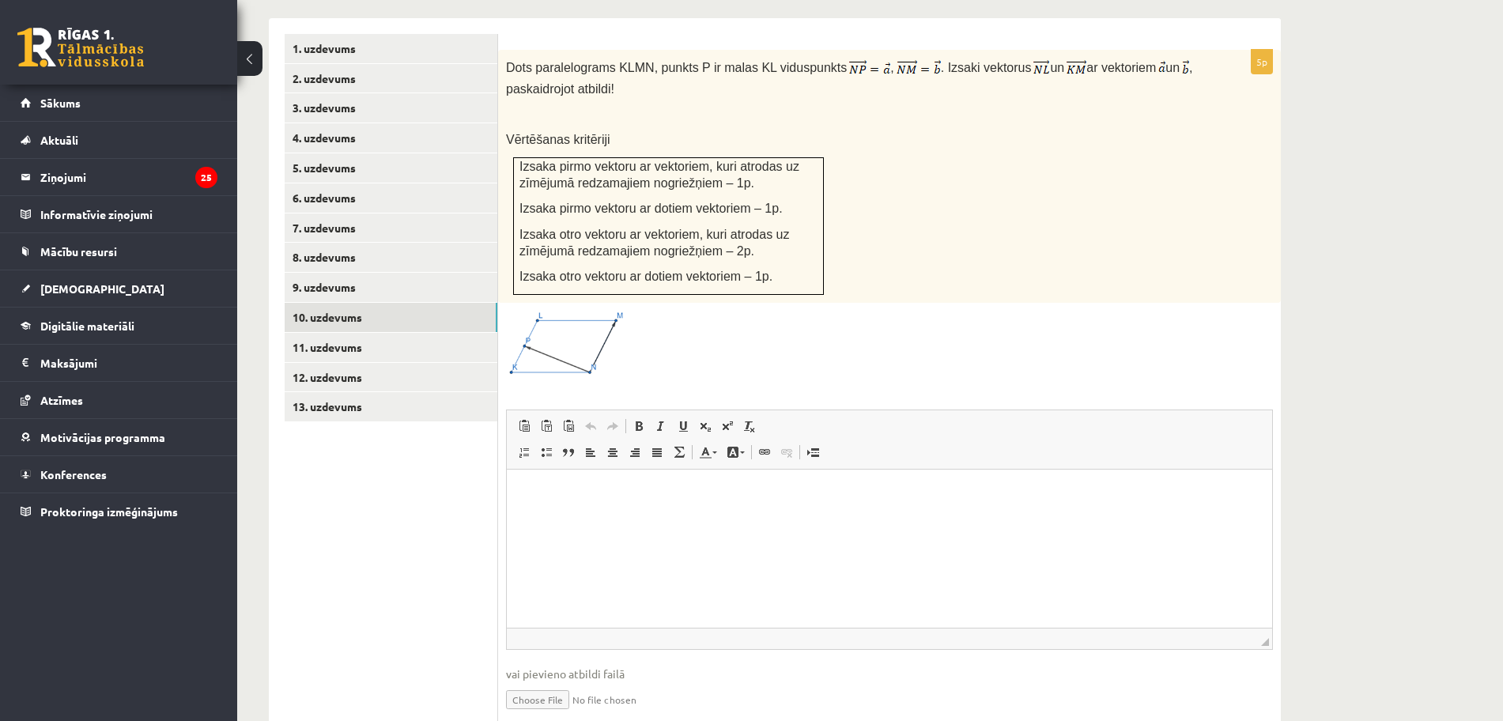
scroll to position [698, 0]
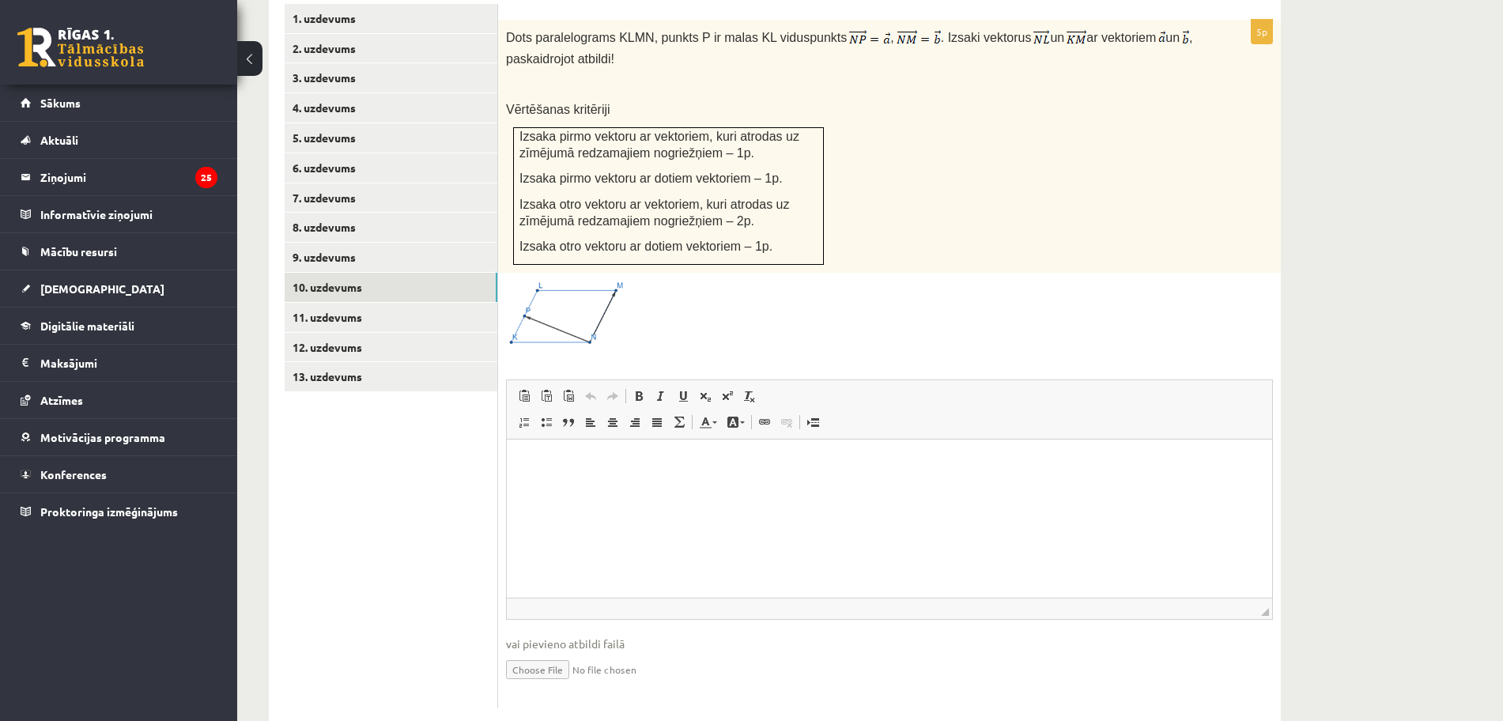
click at [661, 488] on html at bounding box center [889, 464] width 765 height 48
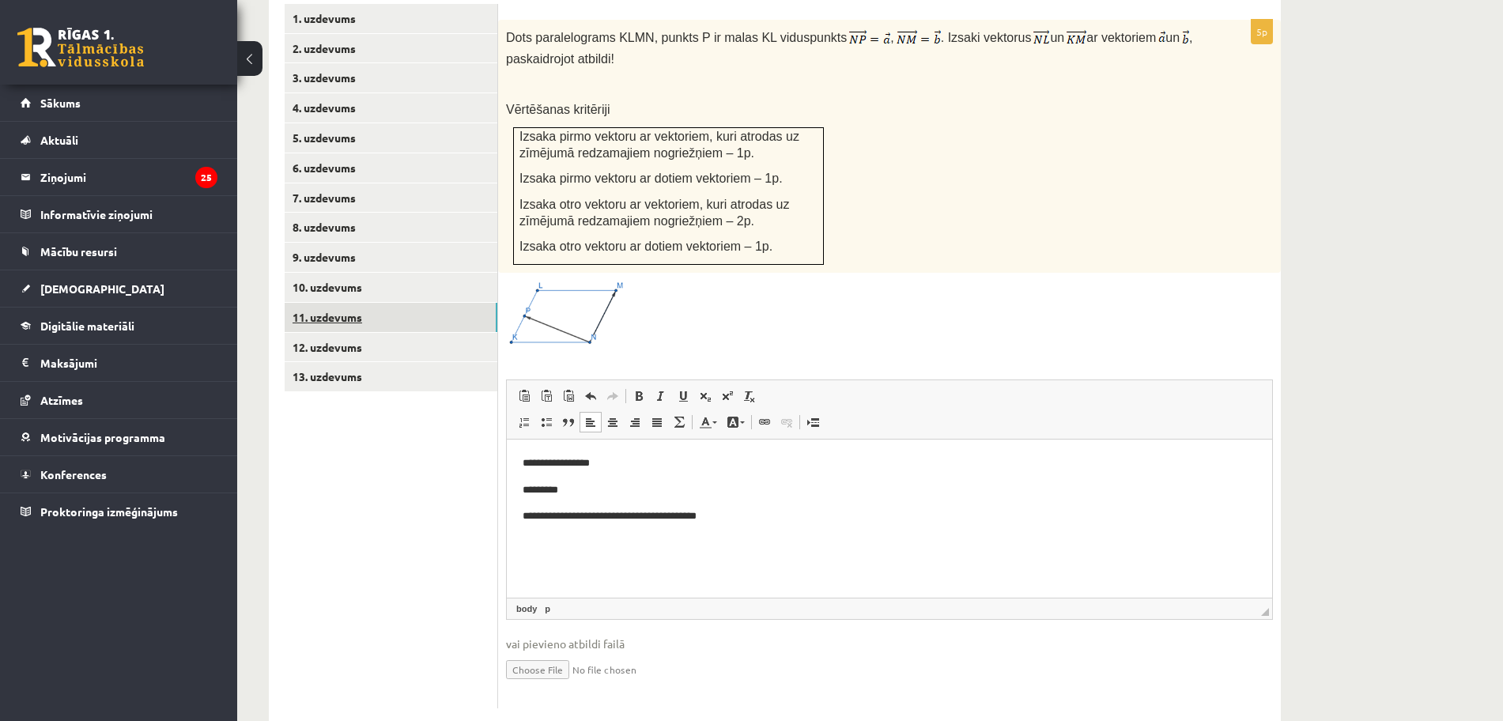
click at [328, 303] on link "11. uzdevums" at bounding box center [391, 317] width 213 height 29
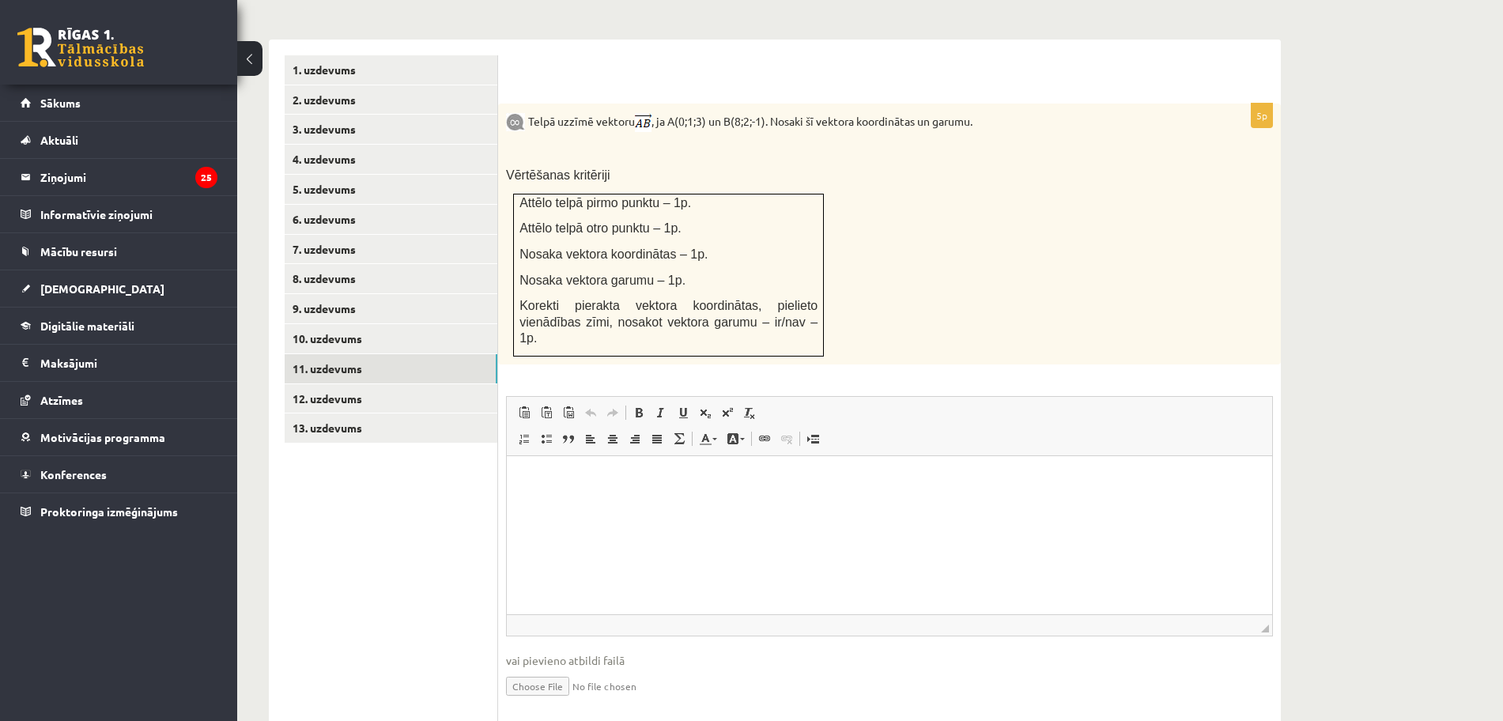
scroll to position [0, 0]
click at [353, 55] on link "1. uzdevums" at bounding box center [391, 69] width 213 height 29
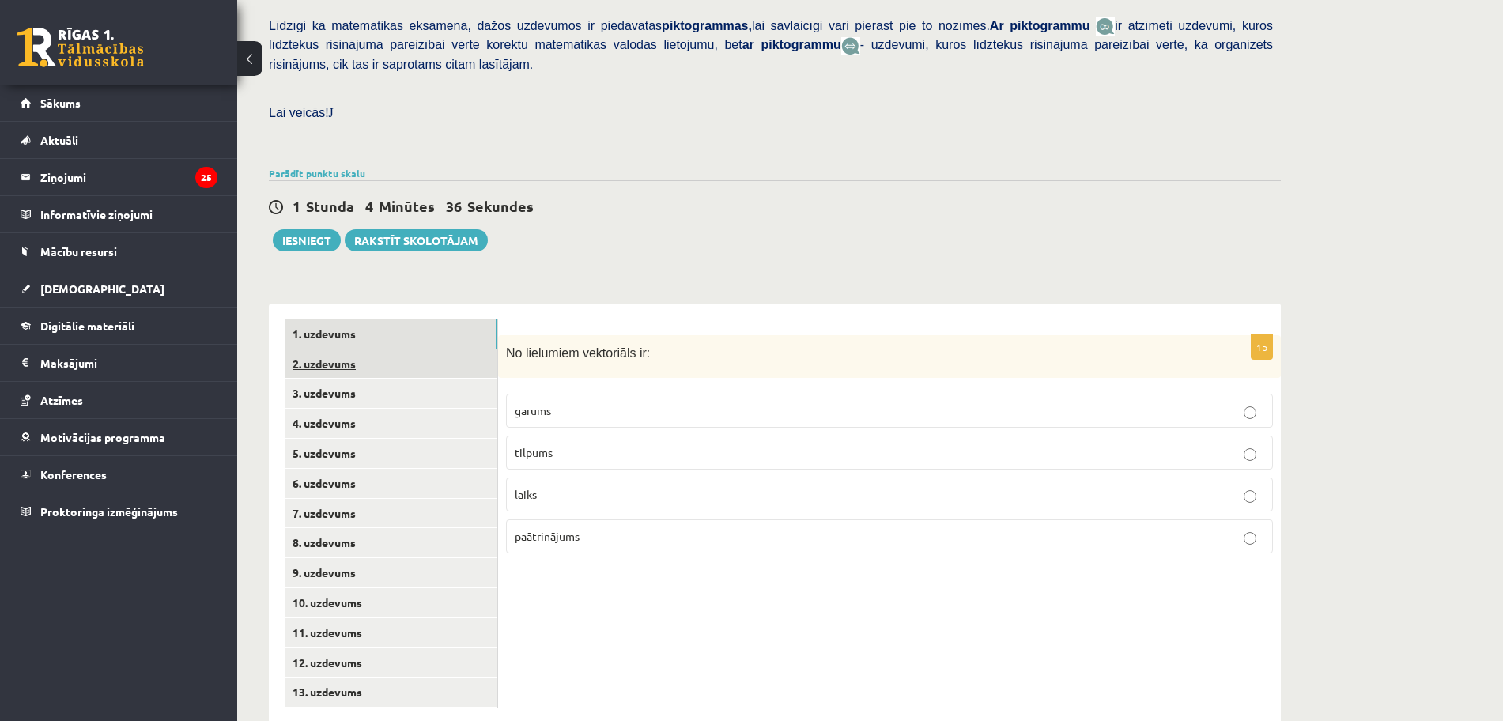
click at [328, 349] on link "2. uzdevums" at bounding box center [391, 363] width 213 height 29
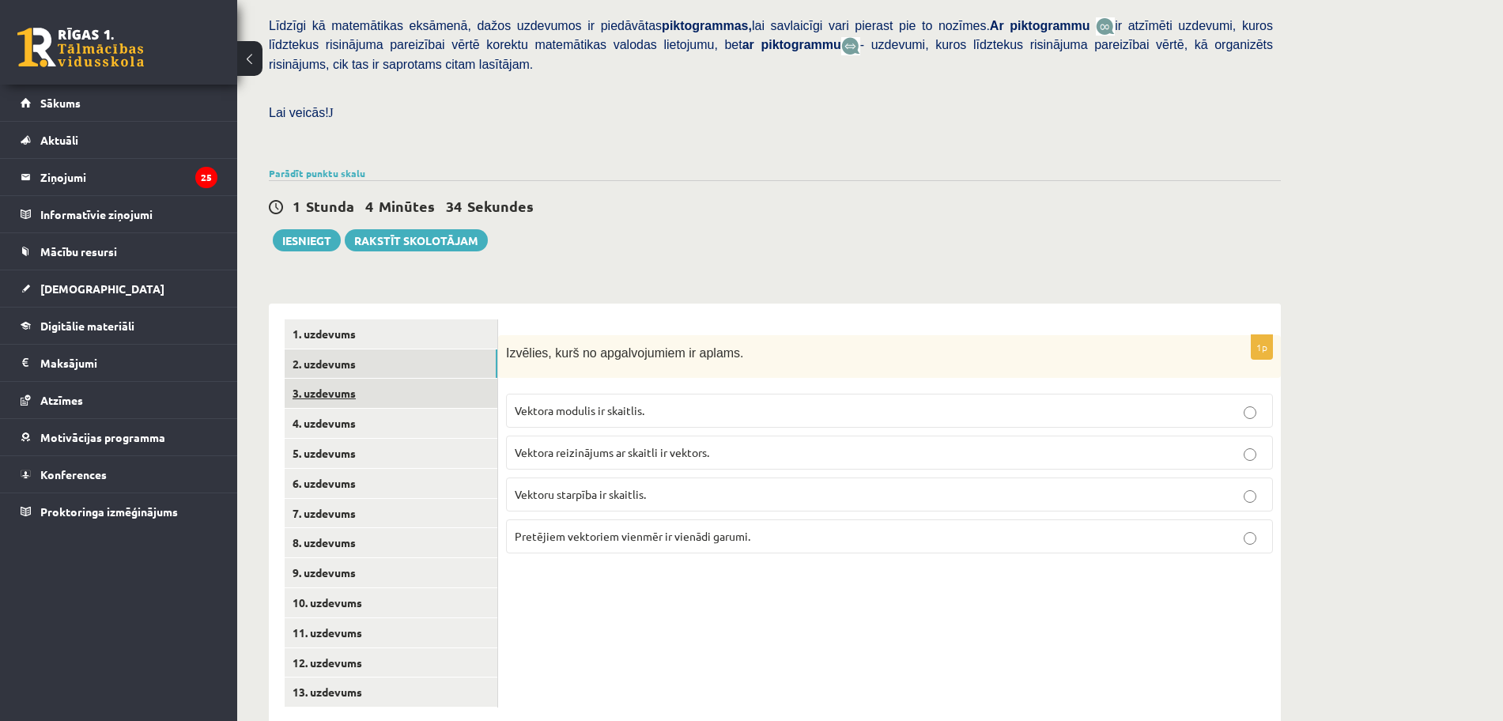
click at [340, 379] on link "3. uzdevums" at bounding box center [391, 393] width 213 height 29
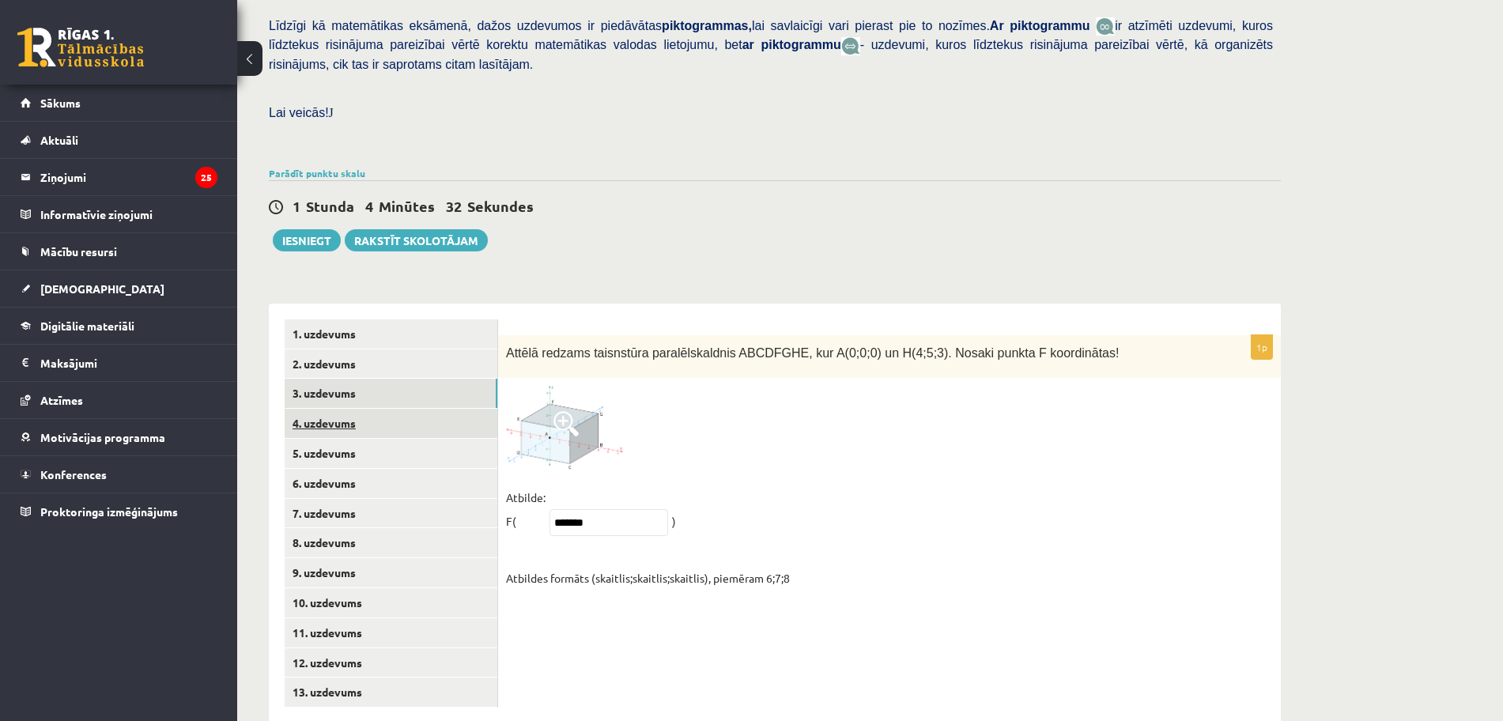
click at [352, 409] on link "4. uzdevums" at bounding box center [391, 423] width 213 height 29
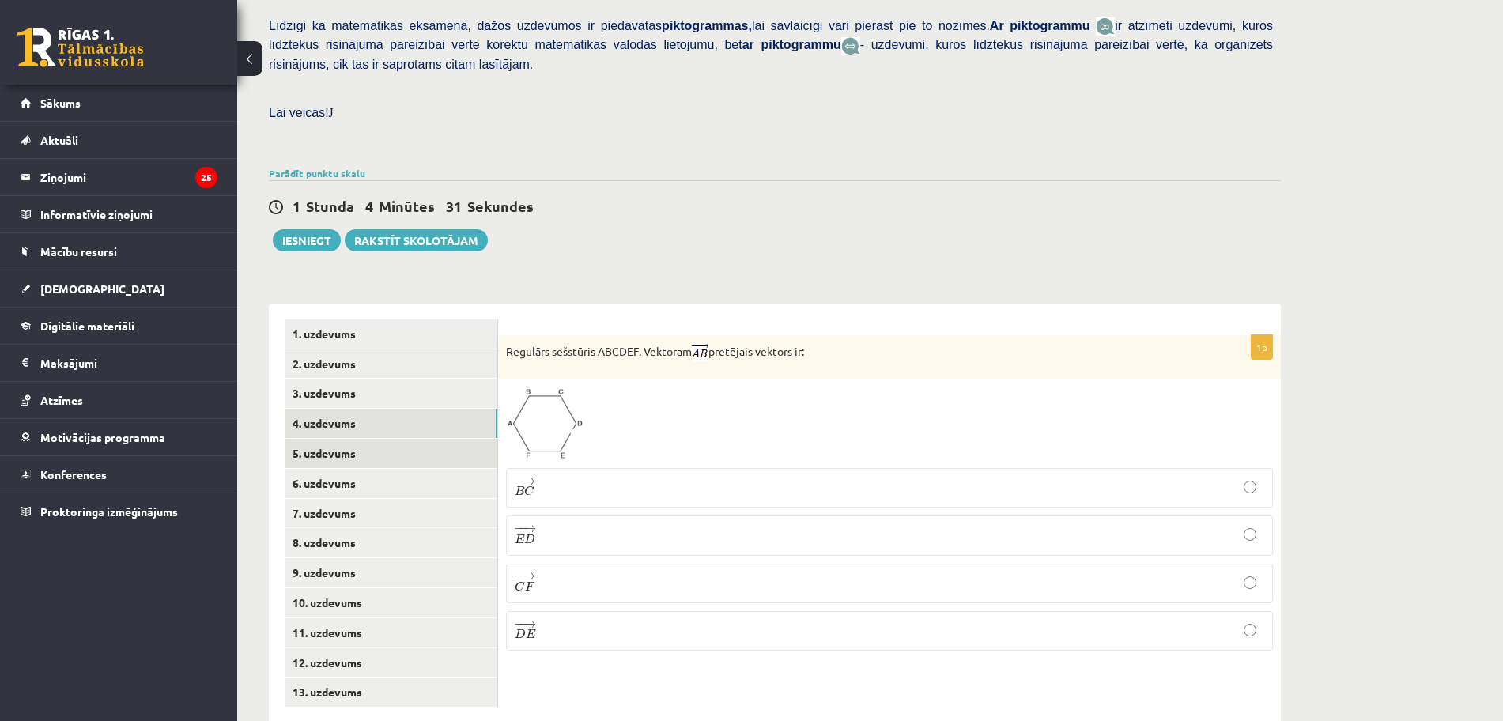
click at [349, 439] on link "5. uzdevums" at bounding box center [391, 453] width 213 height 29
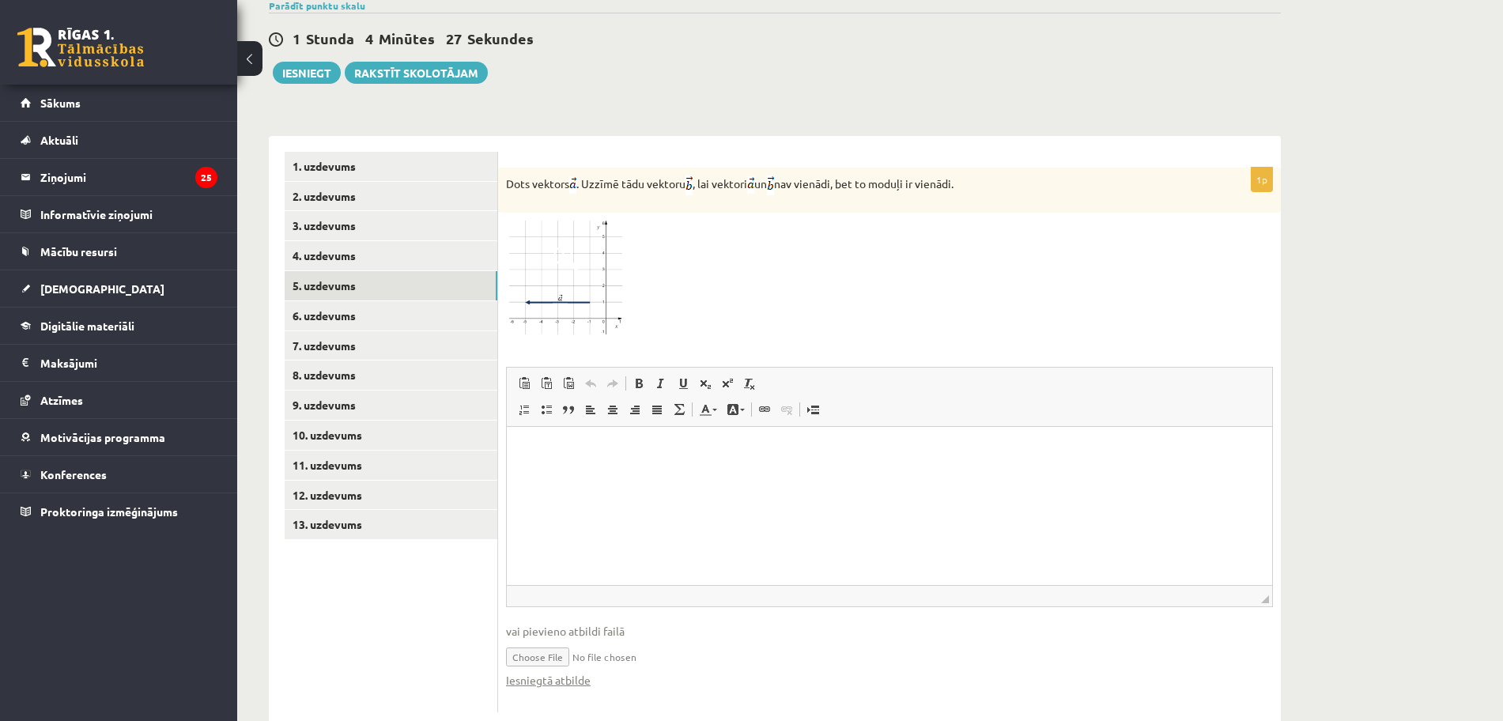
scroll to position [555, 0]
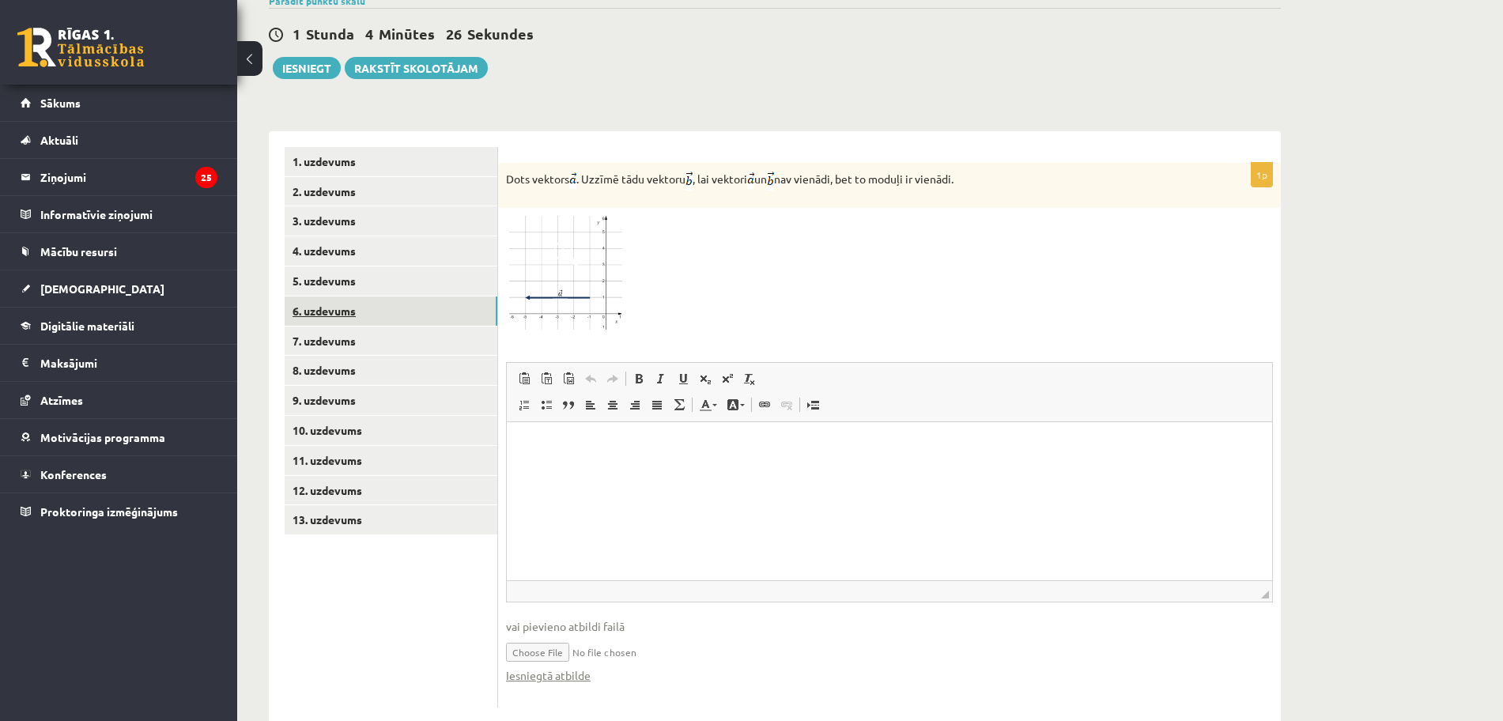
click at [406, 296] on link "6. uzdevums" at bounding box center [391, 310] width 213 height 29
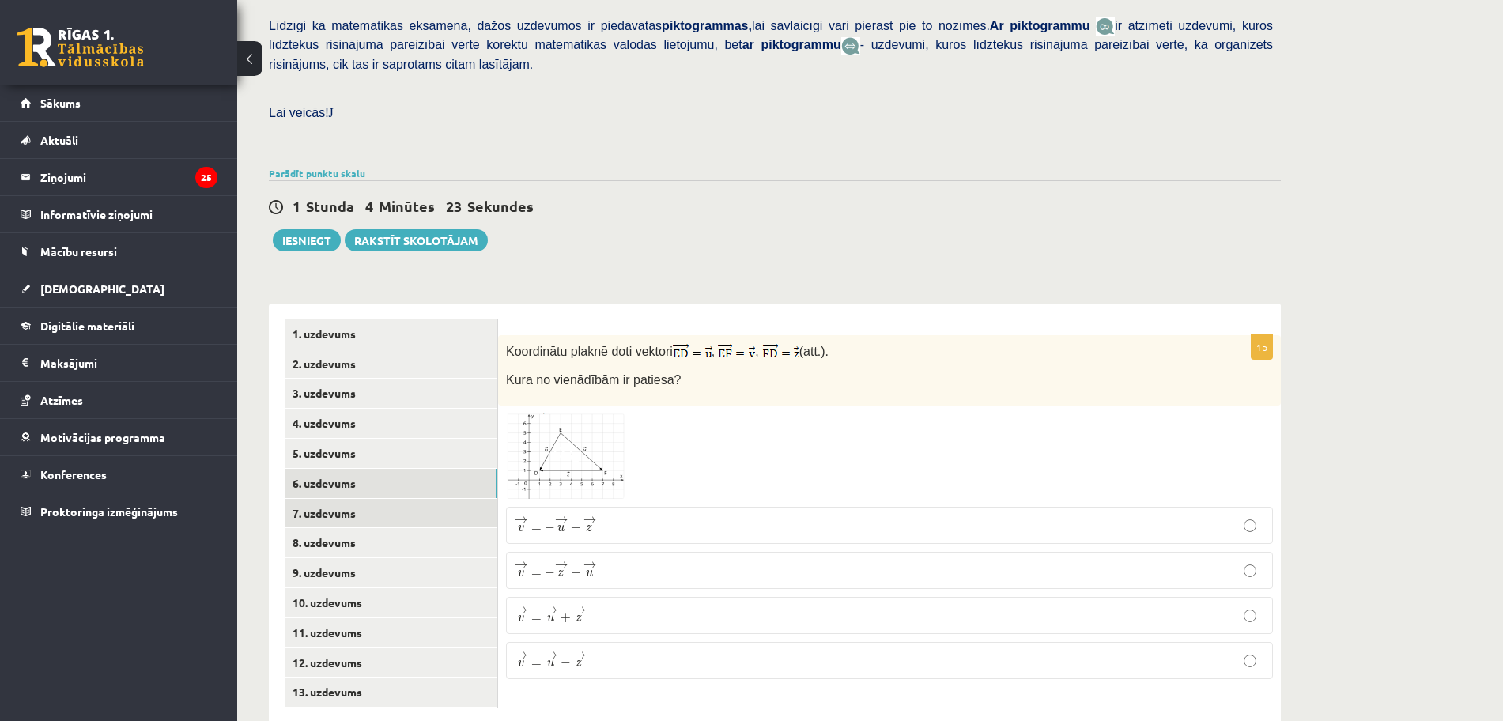
click at [360, 499] on link "7. uzdevums" at bounding box center [391, 513] width 213 height 29
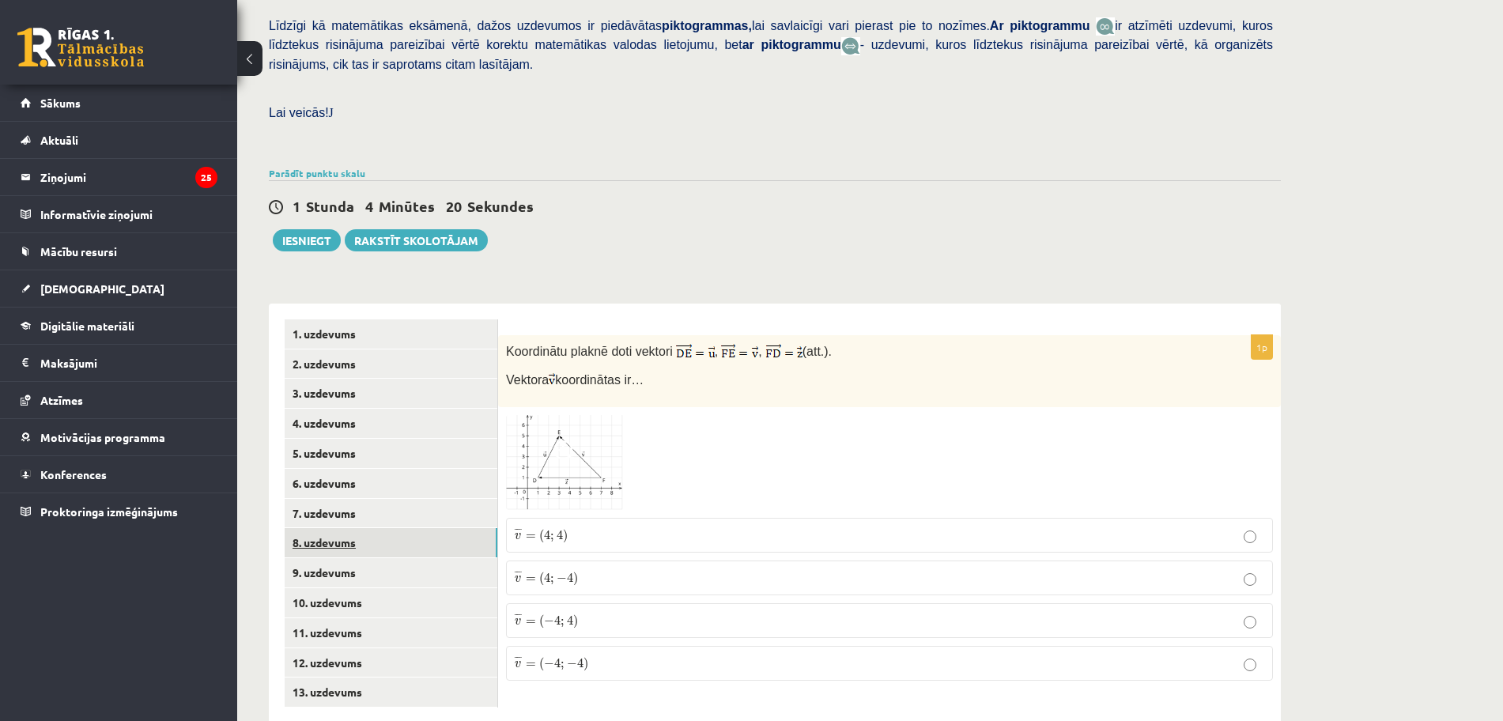
click at [385, 528] on link "8. uzdevums" at bounding box center [391, 542] width 213 height 29
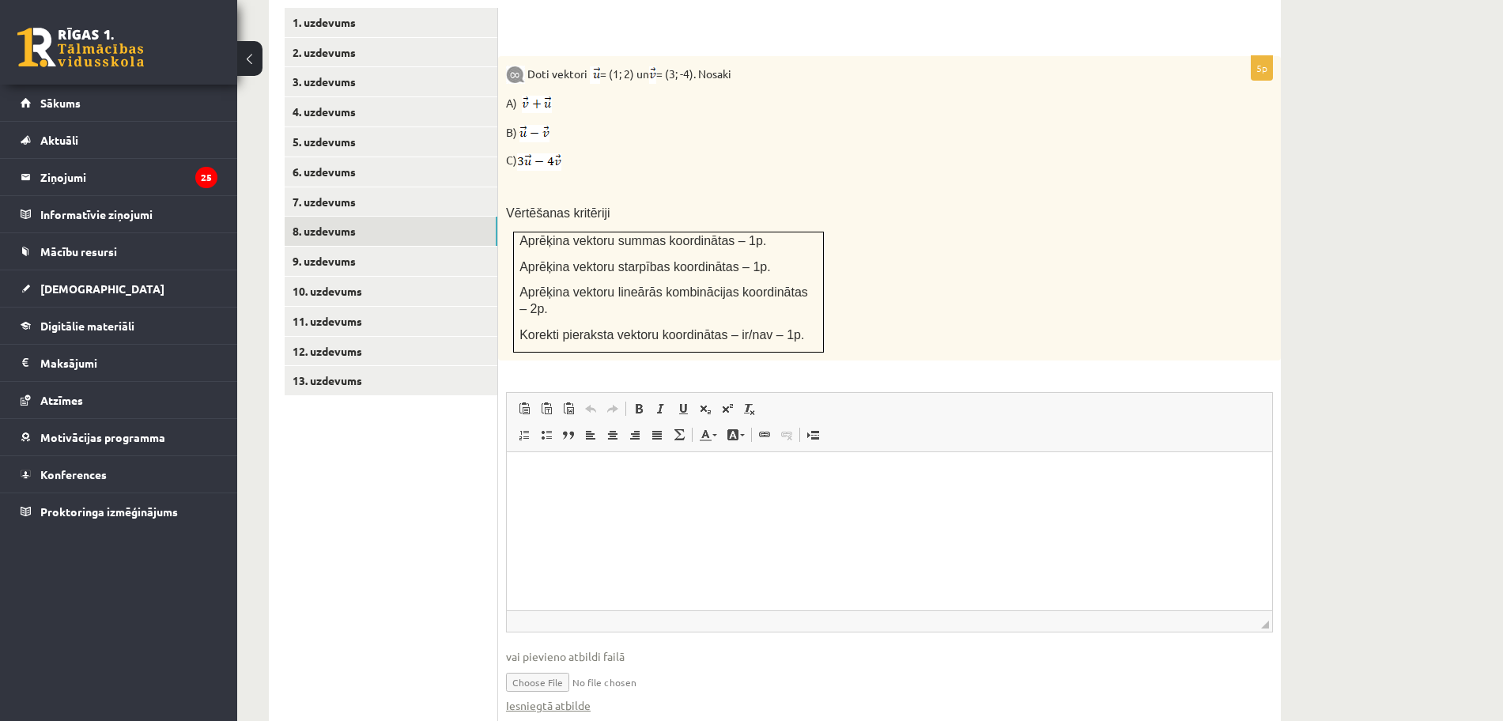
scroll to position [647, 0]
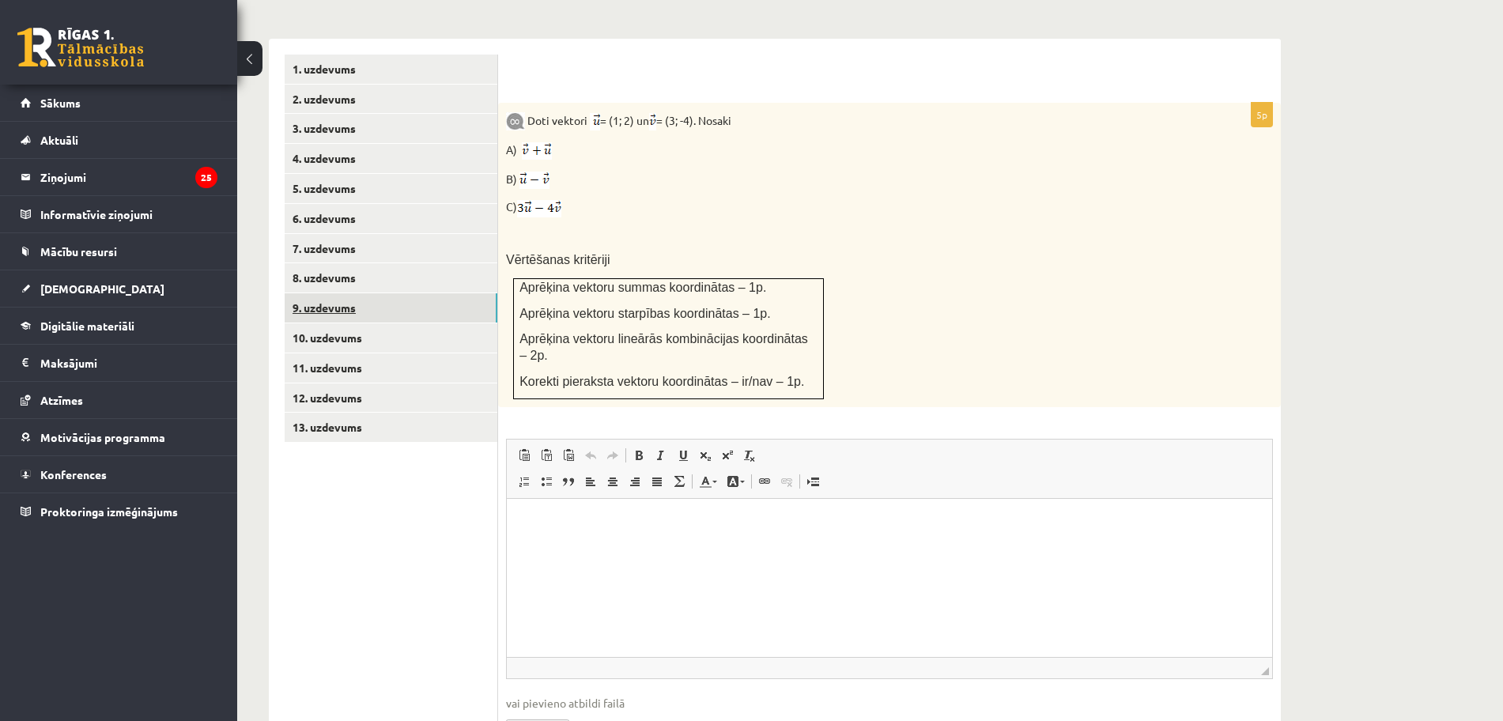
click at [465, 293] on link "9. uzdevums" at bounding box center [391, 307] width 213 height 29
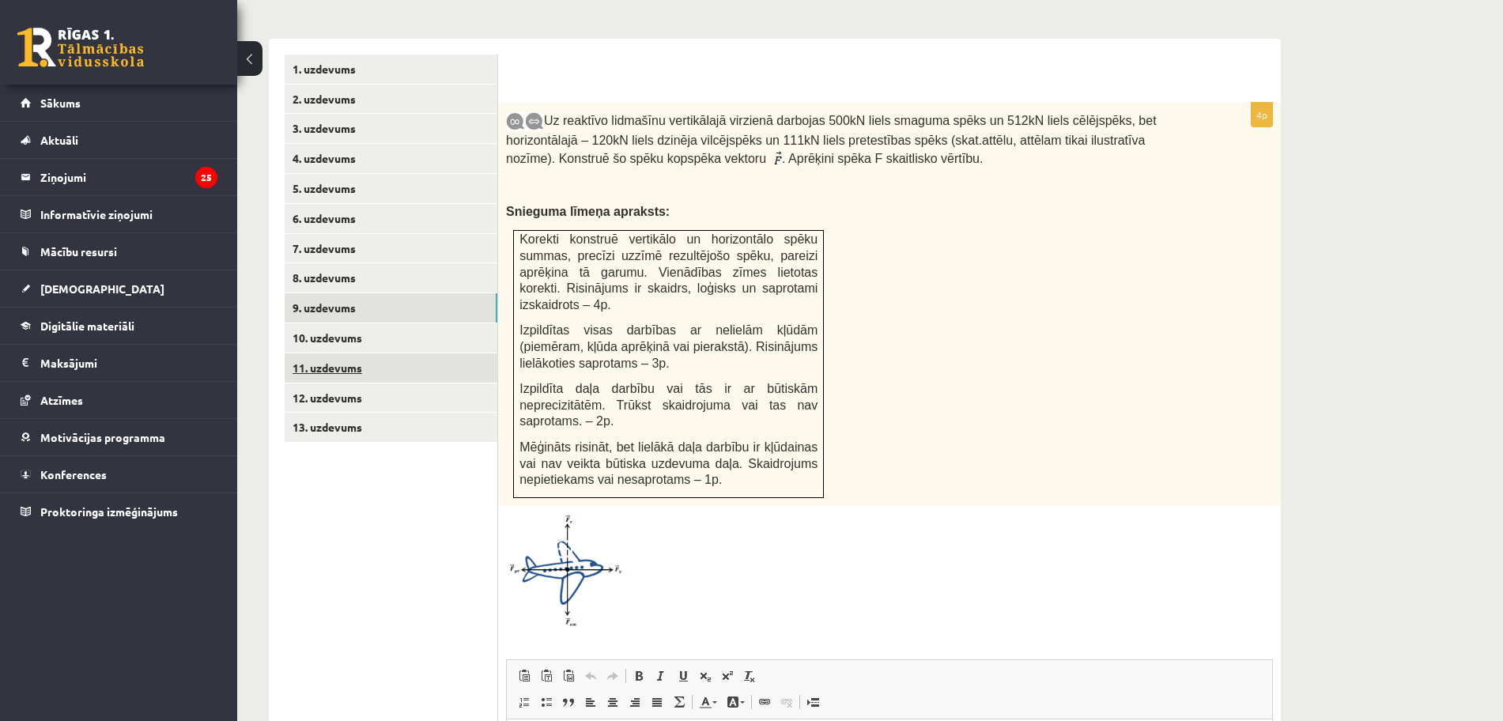
scroll to position [0, 0]
click at [379, 323] on link "10. uzdevums" at bounding box center [391, 337] width 213 height 29
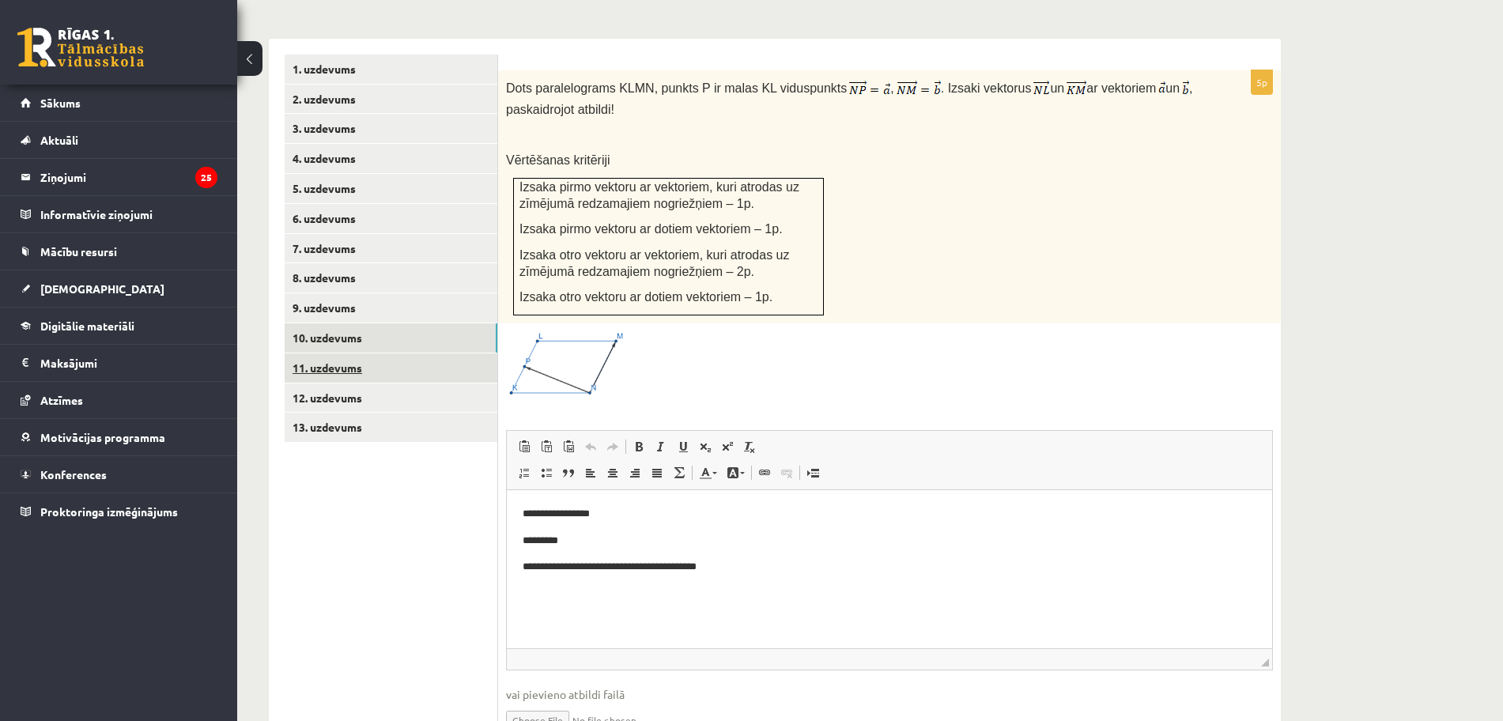
click at [370, 353] on link "11. uzdevums" at bounding box center [391, 367] width 213 height 29
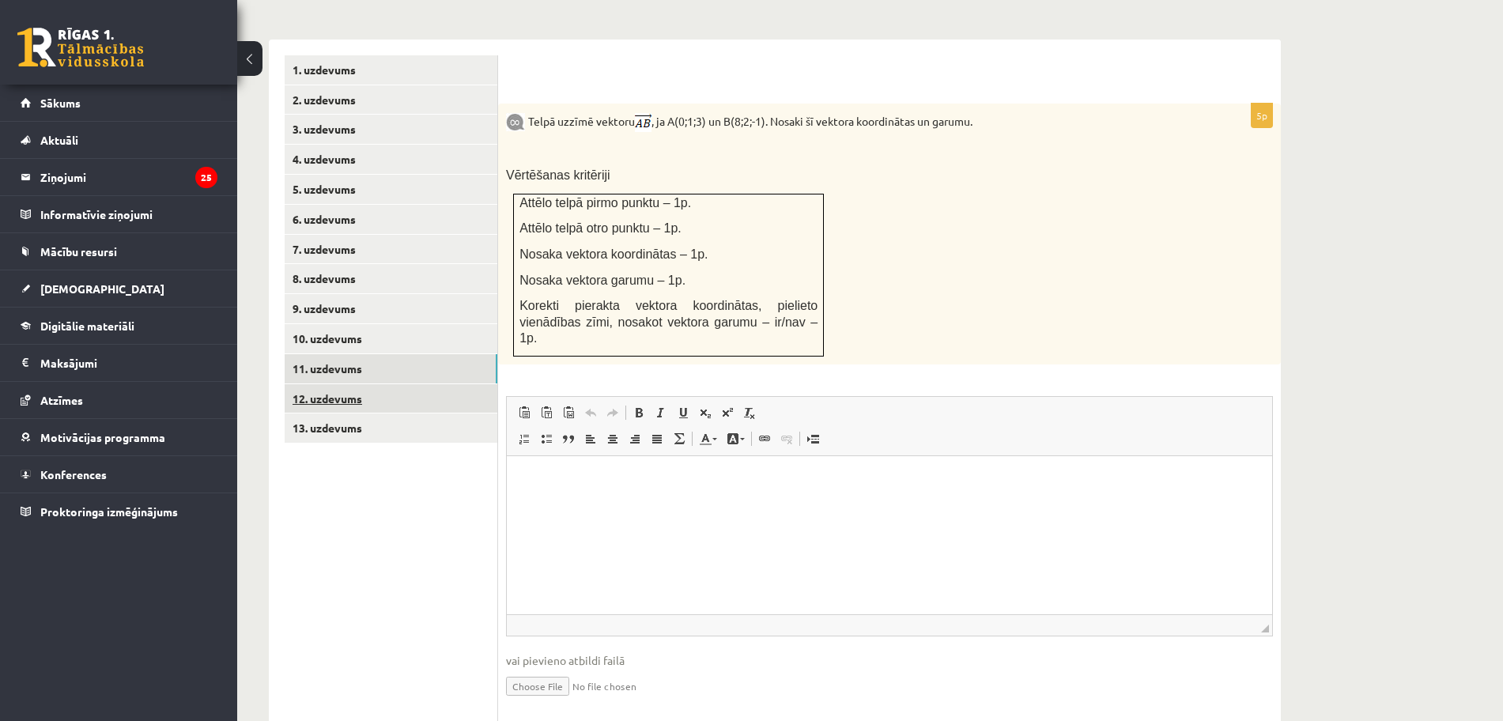
click at [343, 384] on link "12. uzdevums" at bounding box center [391, 398] width 213 height 29
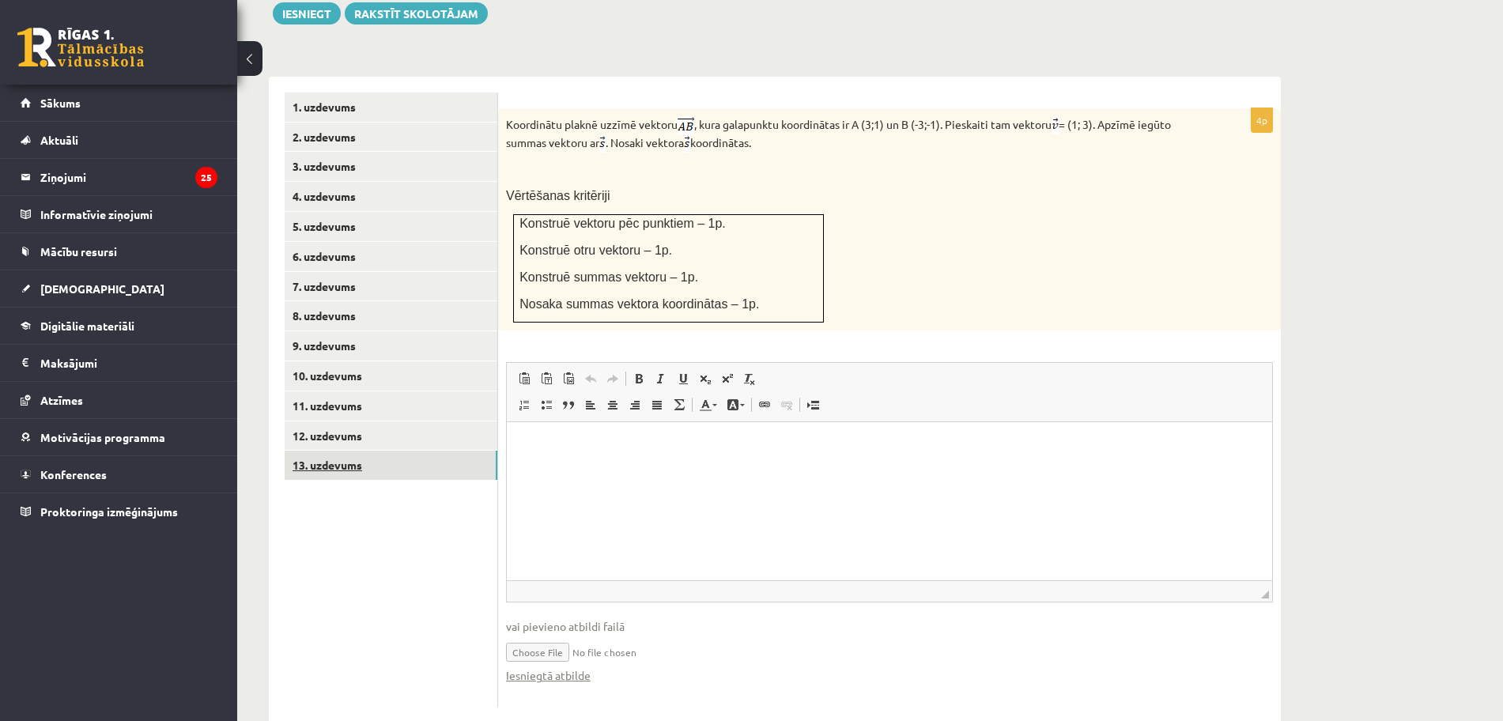
click at [364, 451] on link "13. uzdevums" at bounding box center [391, 465] width 213 height 29
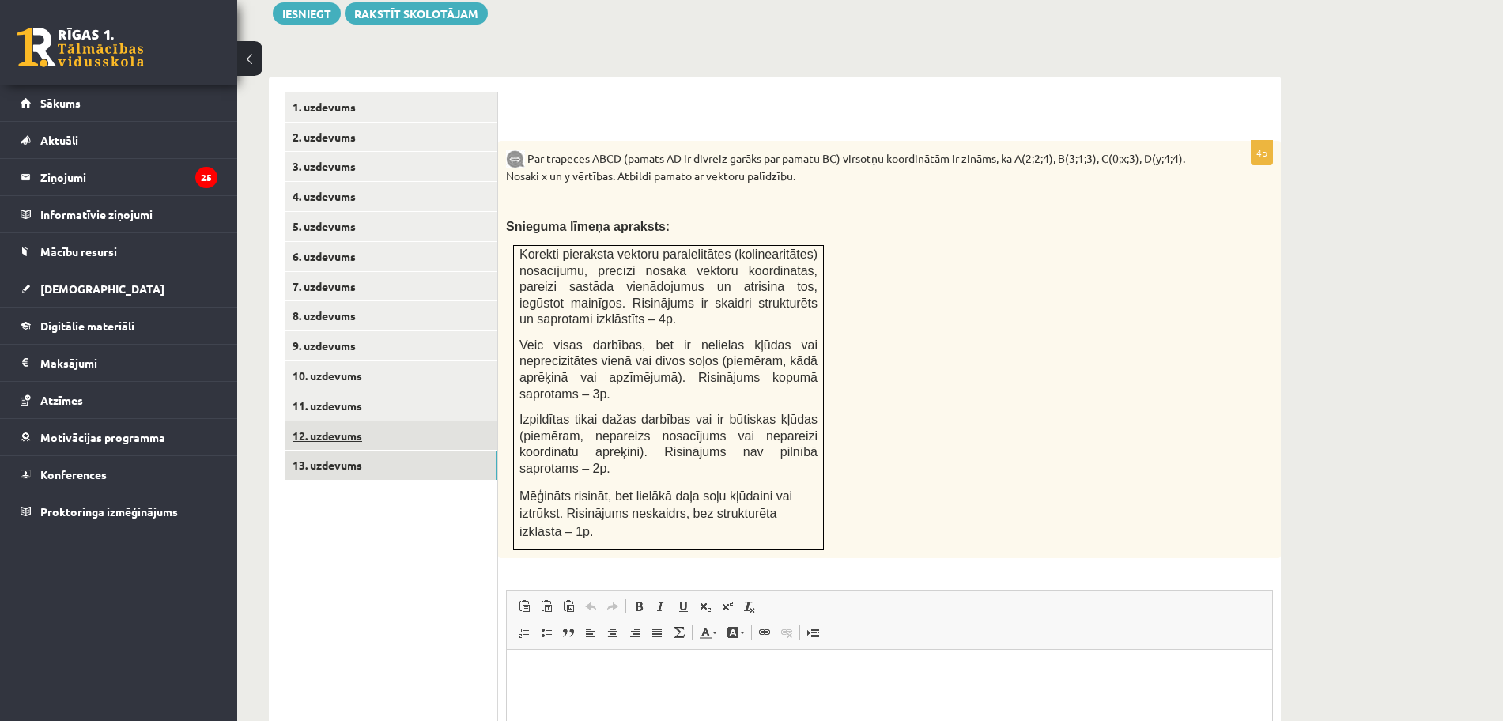
click at [356, 421] on link "12. uzdevums" at bounding box center [391, 435] width 213 height 29
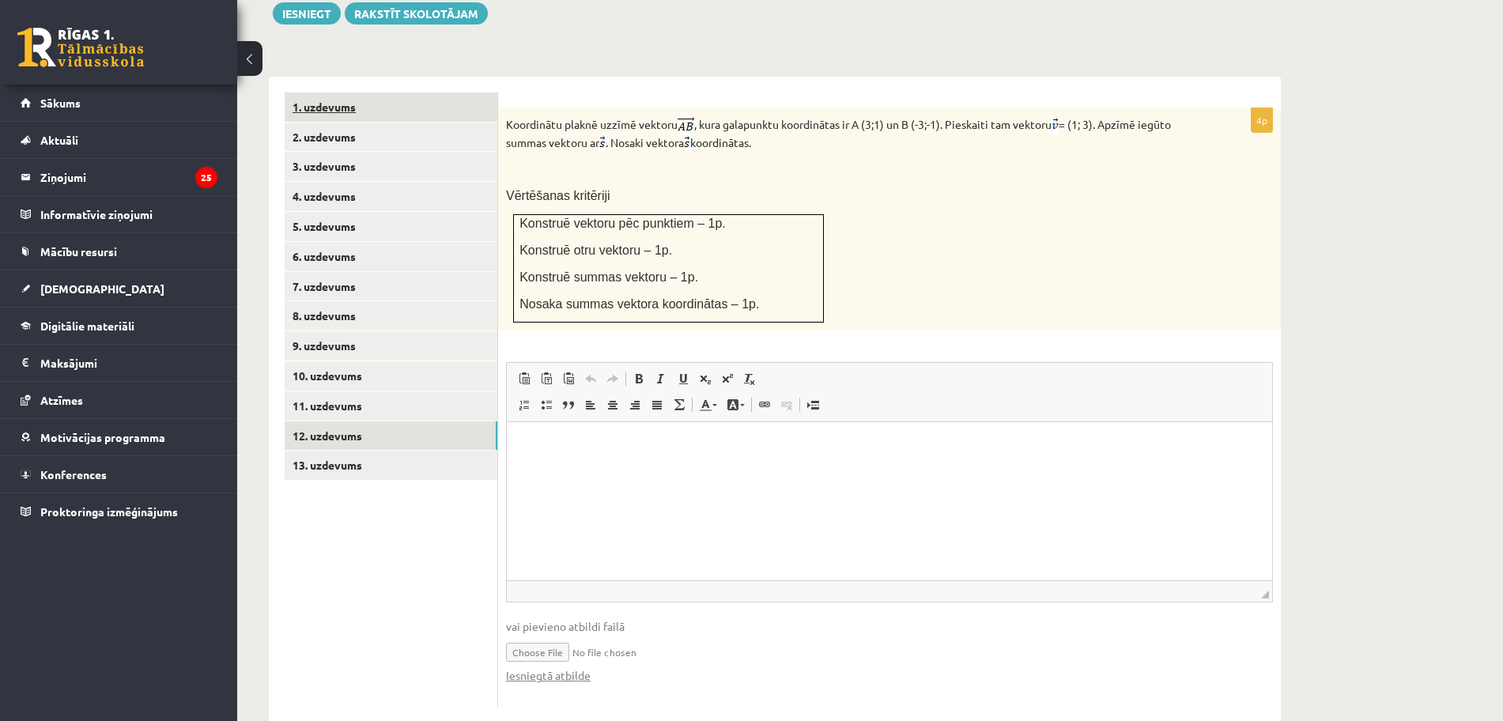
click at [345, 92] on link "1. uzdevums" at bounding box center [391, 106] width 213 height 29
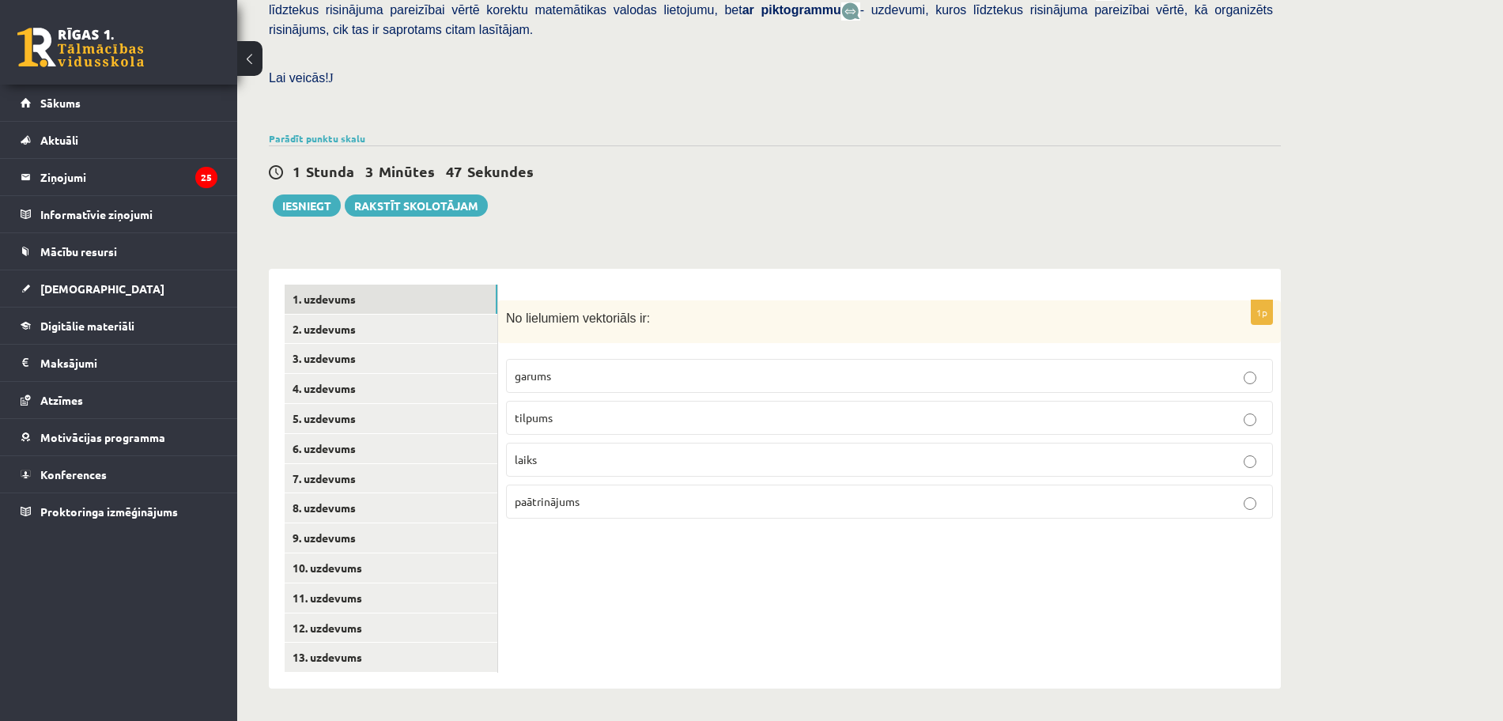
scroll to position [383, 0]
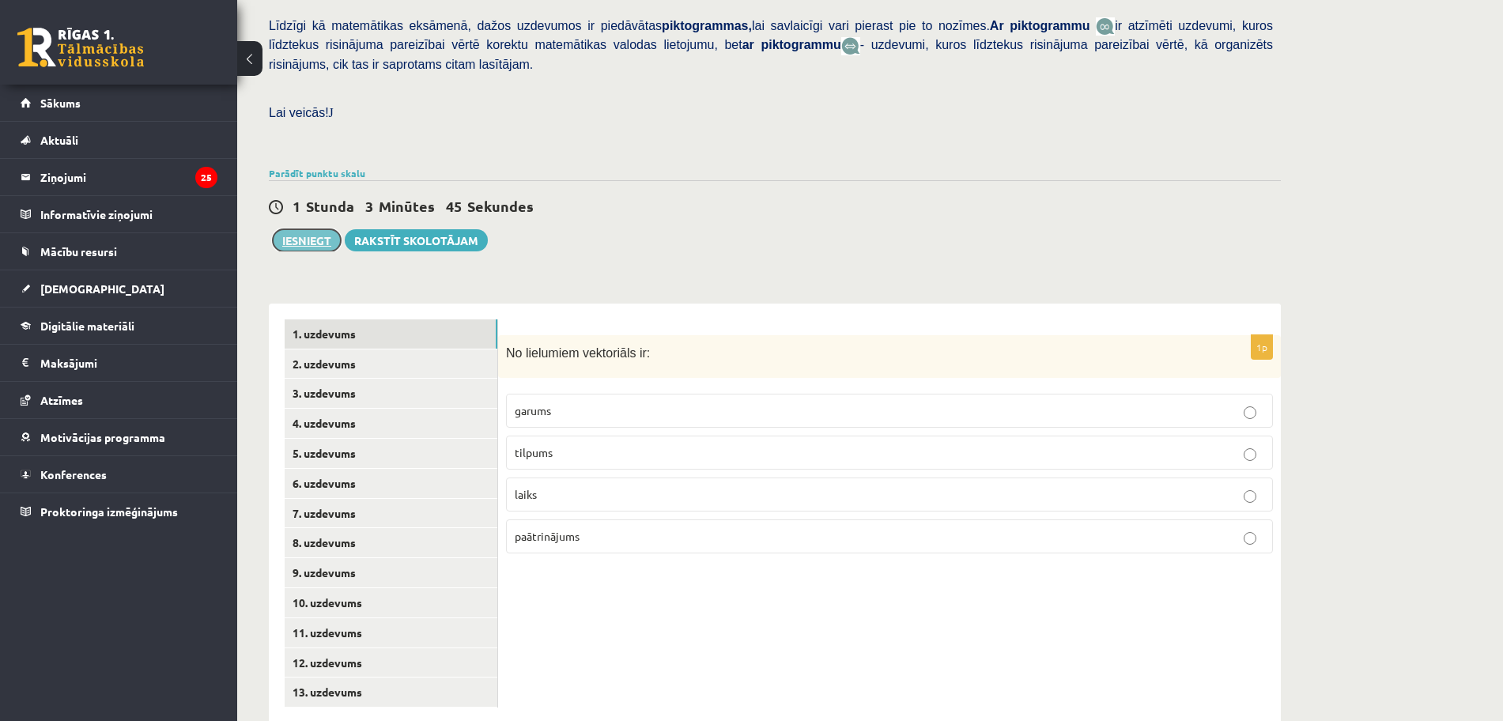
click at [316, 229] on button "Iesniegt" at bounding box center [307, 240] width 68 height 22
click at [341, 558] on link "9. uzdevums" at bounding box center [391, 572] width 213 height 29
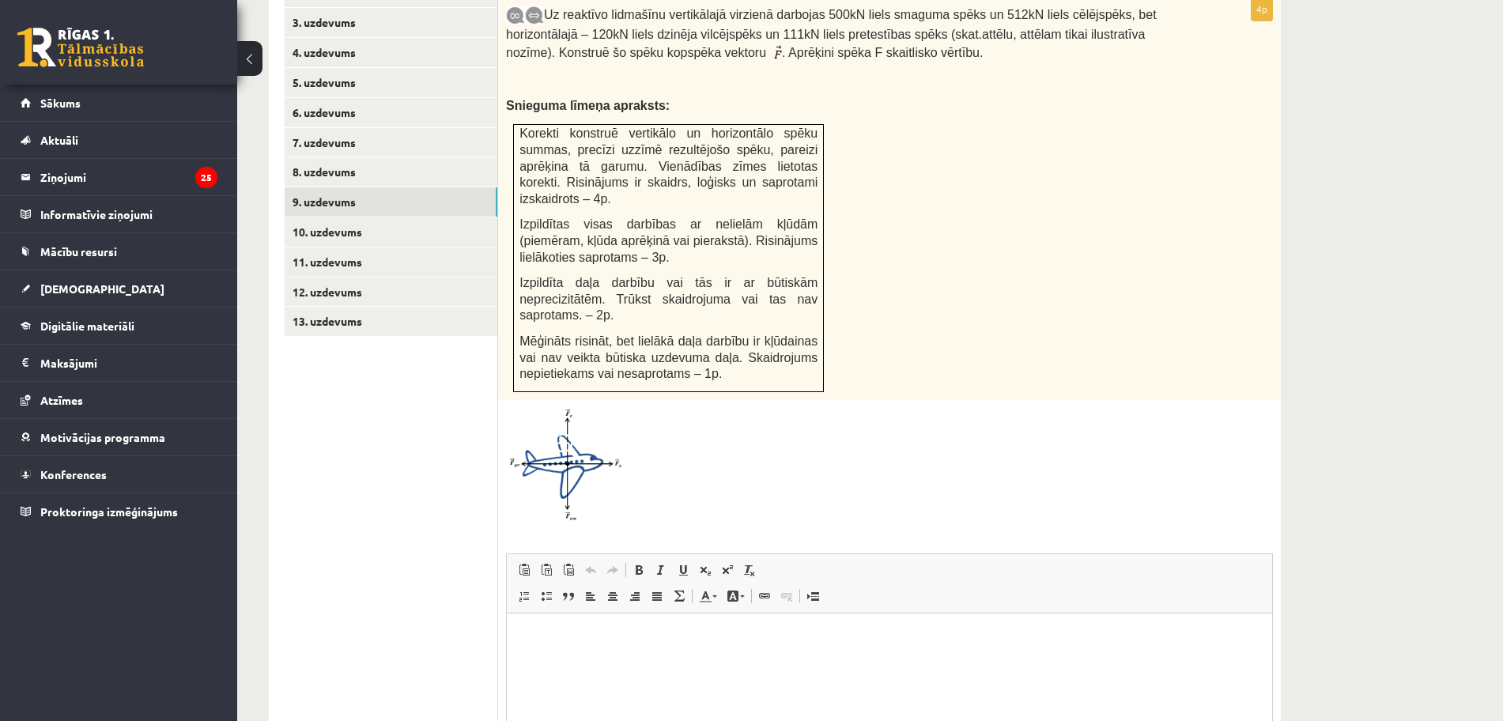
scroll to position [757, 0]
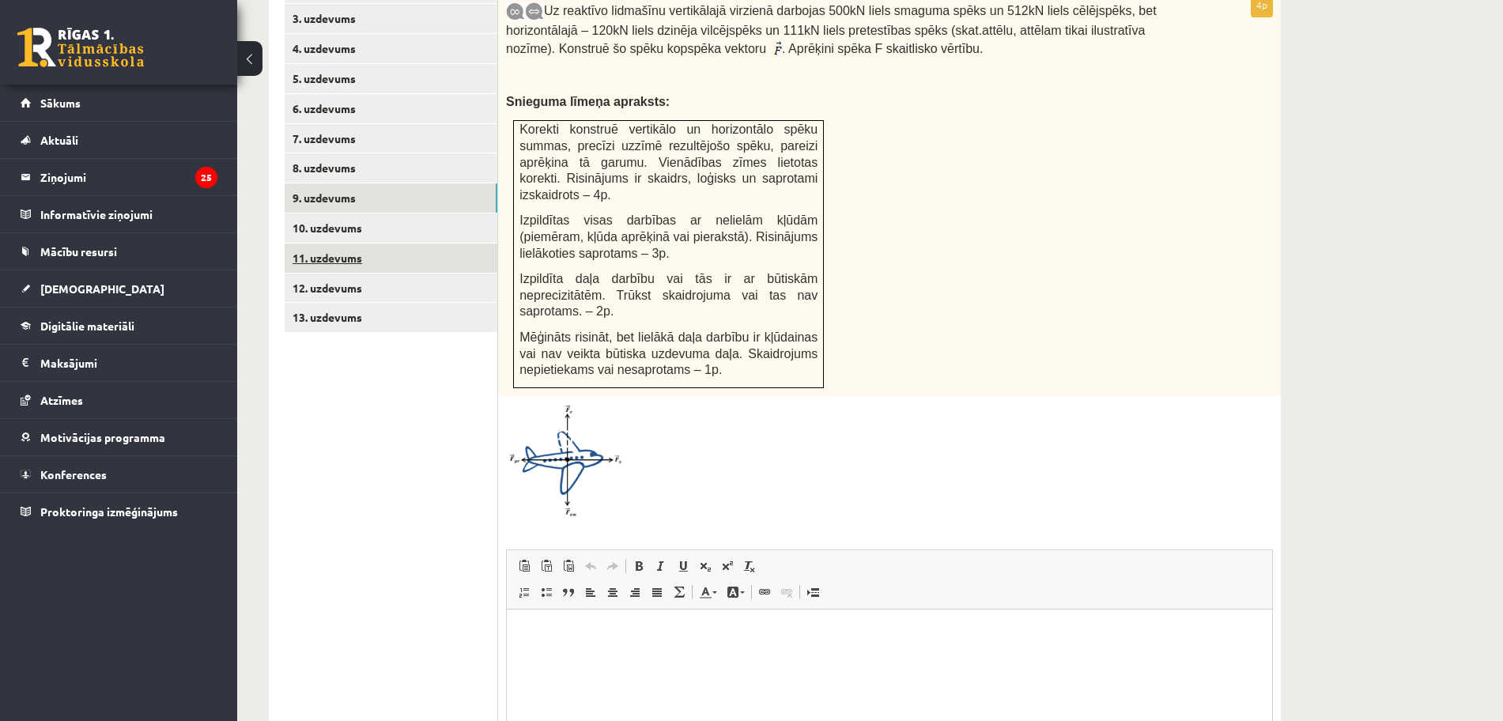
click at [354, 243] on link "11. uzdevums" at bounding box center [391, 257] width 213 height 29
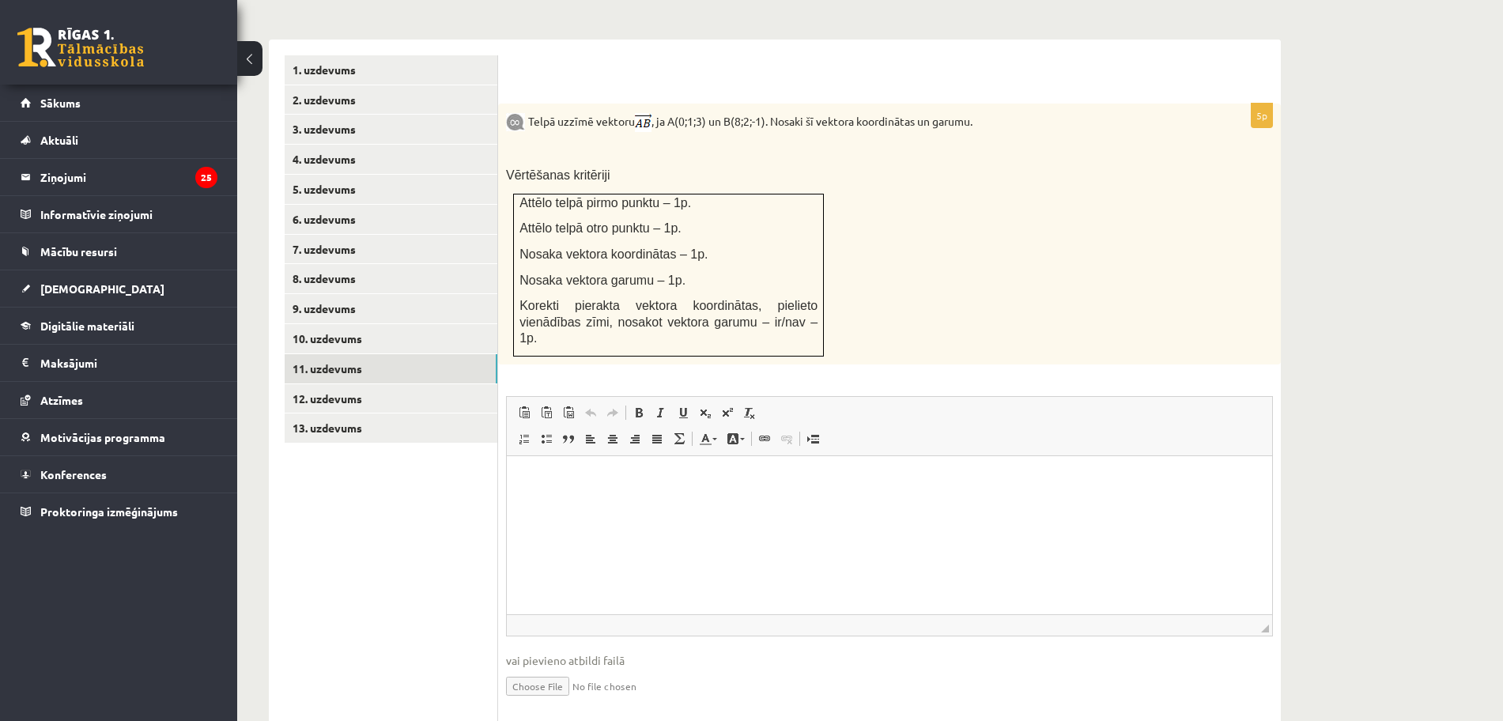
scroll to position [0, 0]
click at [331, 413] on link "13. uzdevums" at bounding box center [391, 427] width 213 height 29
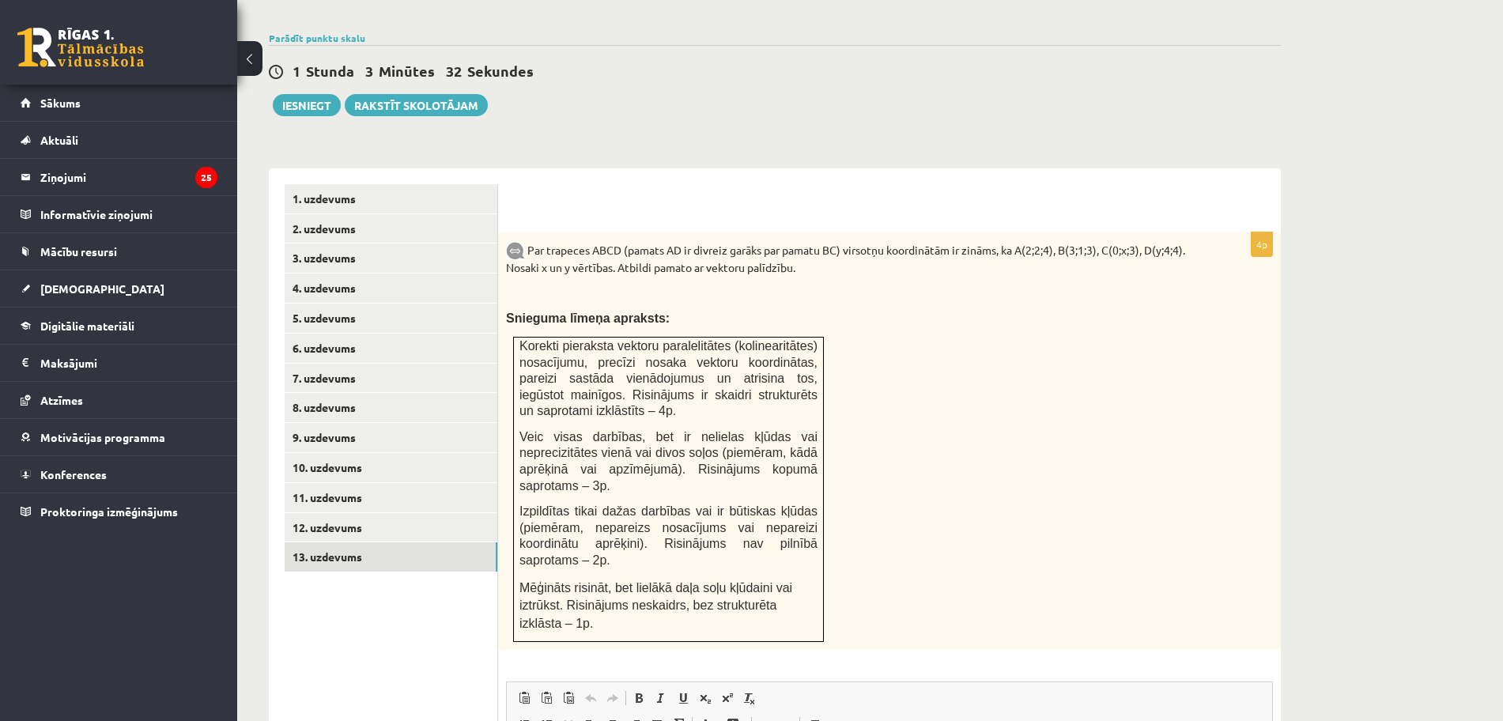
scroll to position [486, 0]
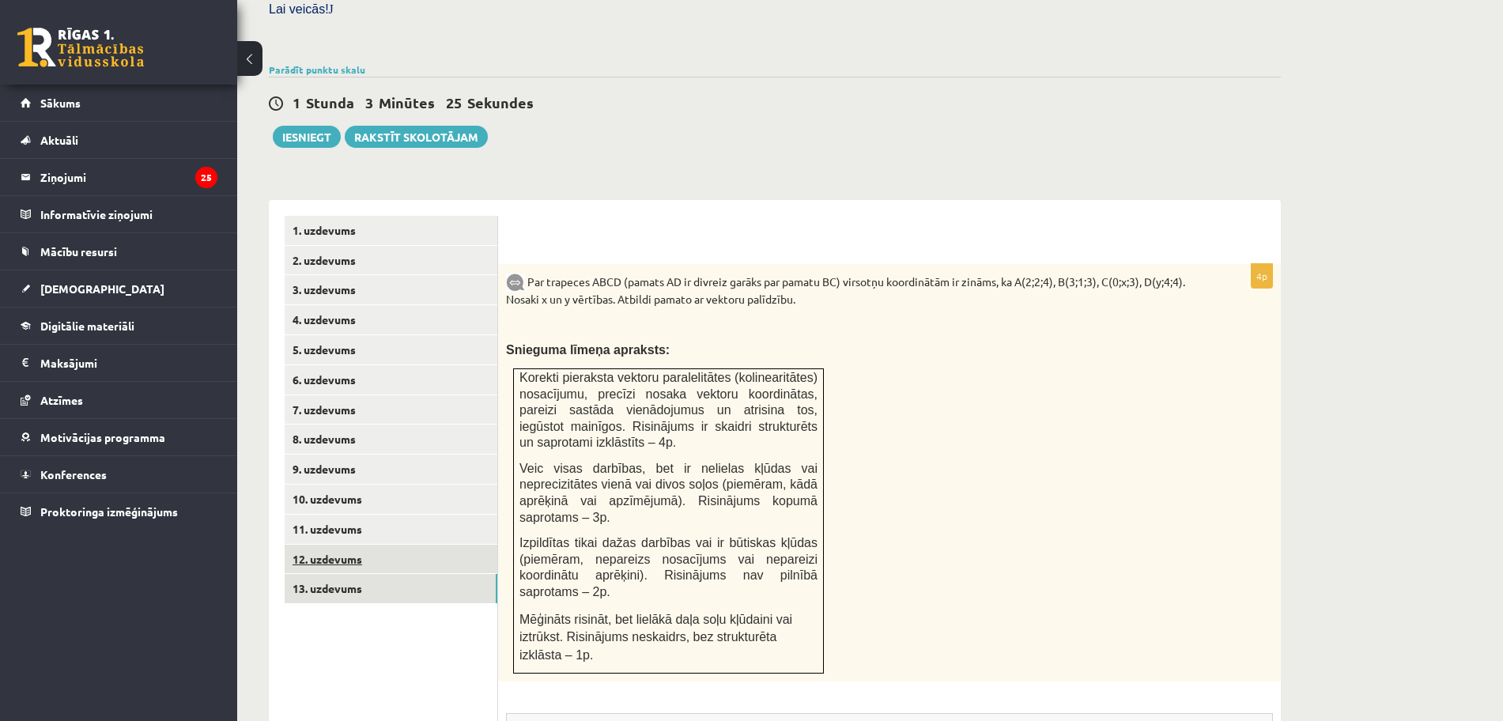
click at [361, 545] on link "12. uzdevums" at bounding box center [391, 559] width 213 height 29
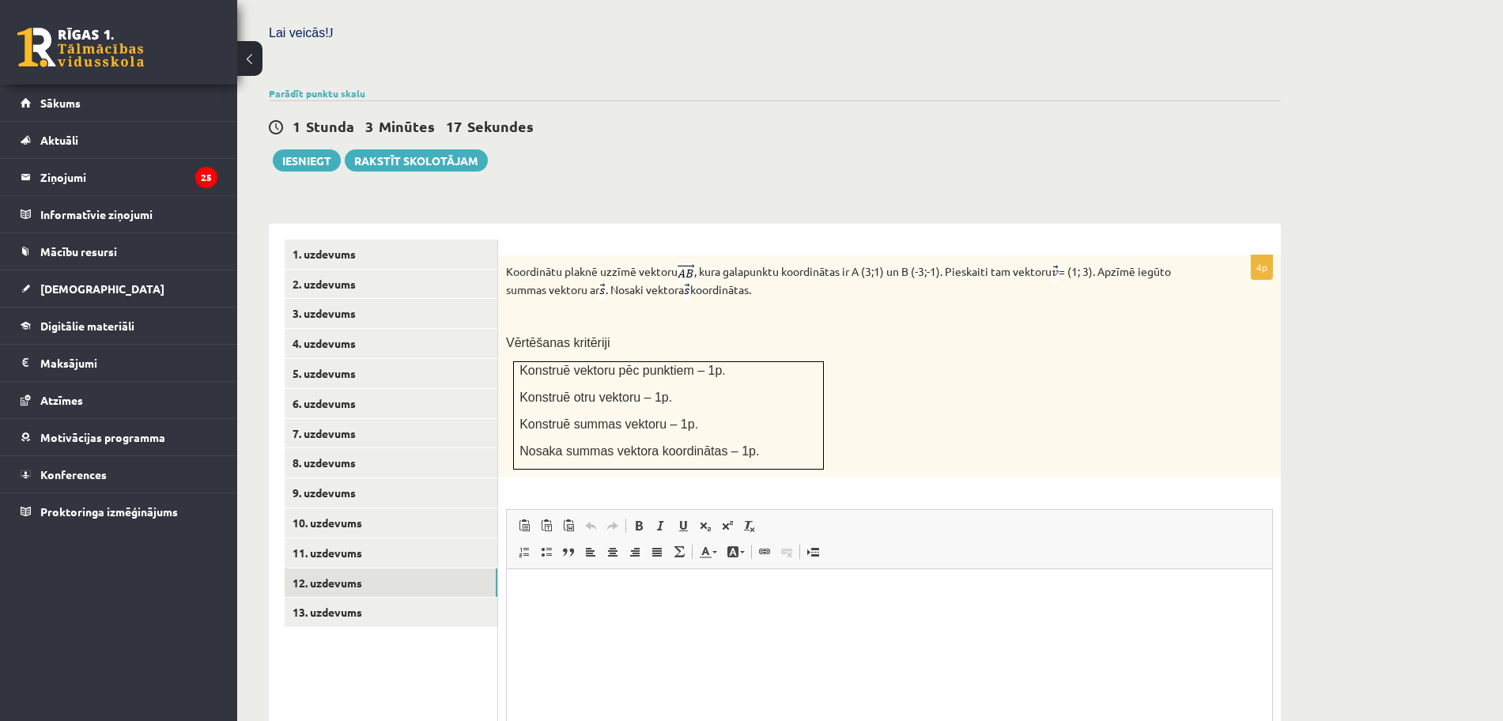
scroll to position [461, 0]
click at [381, 540] on link "11. uzdevums" at bounding box center [391, 554] width 213 height 29
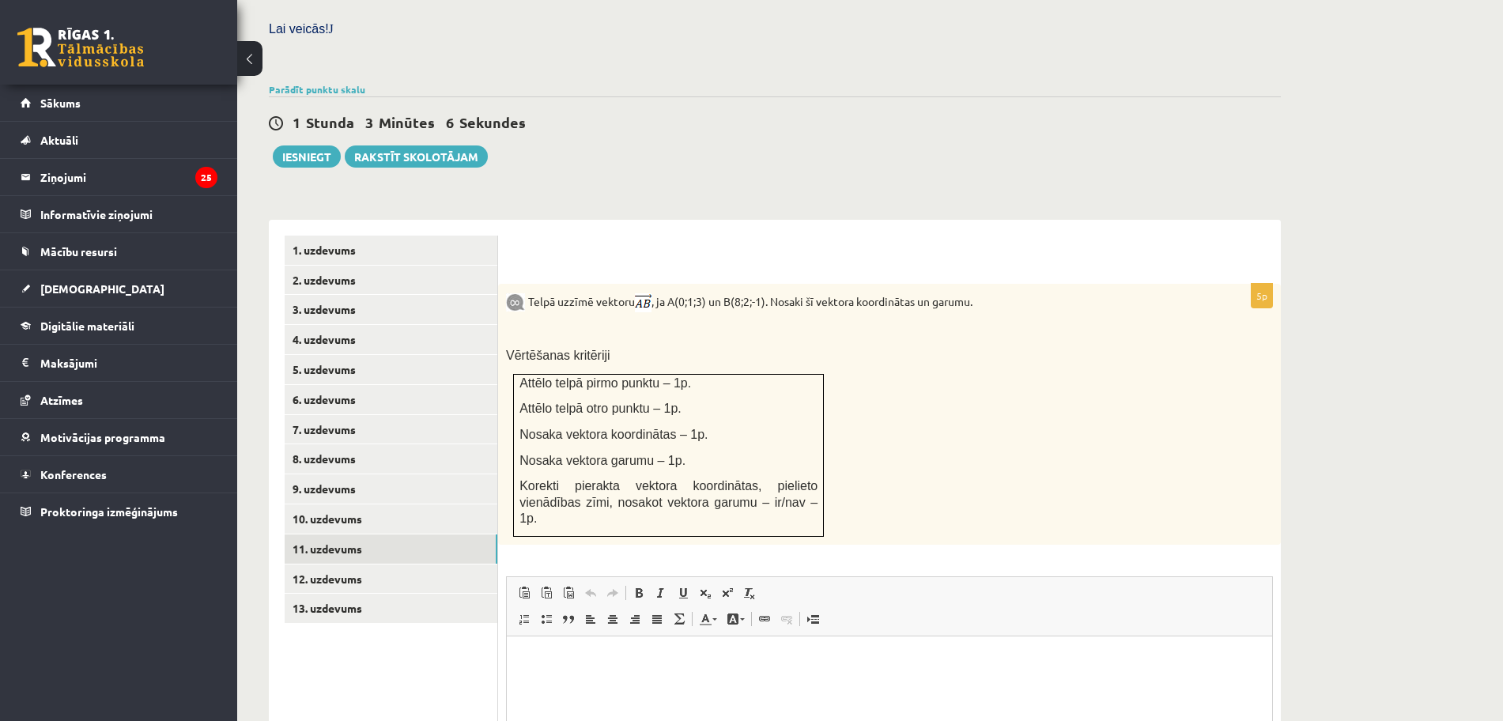
scroll to position [435, 0]
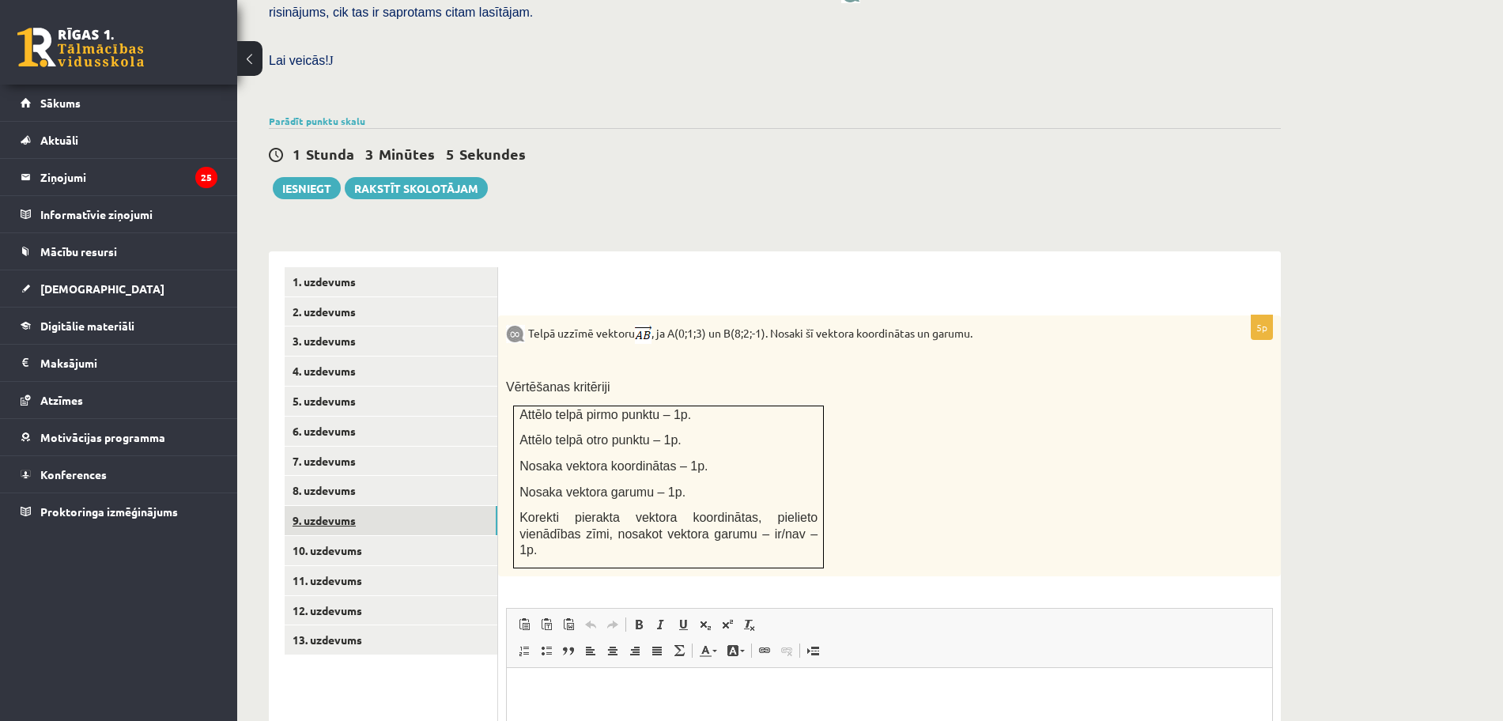
click at [335, 506] on link "9. uzdevums" at bounding box center [391, 520] width 213 height 29
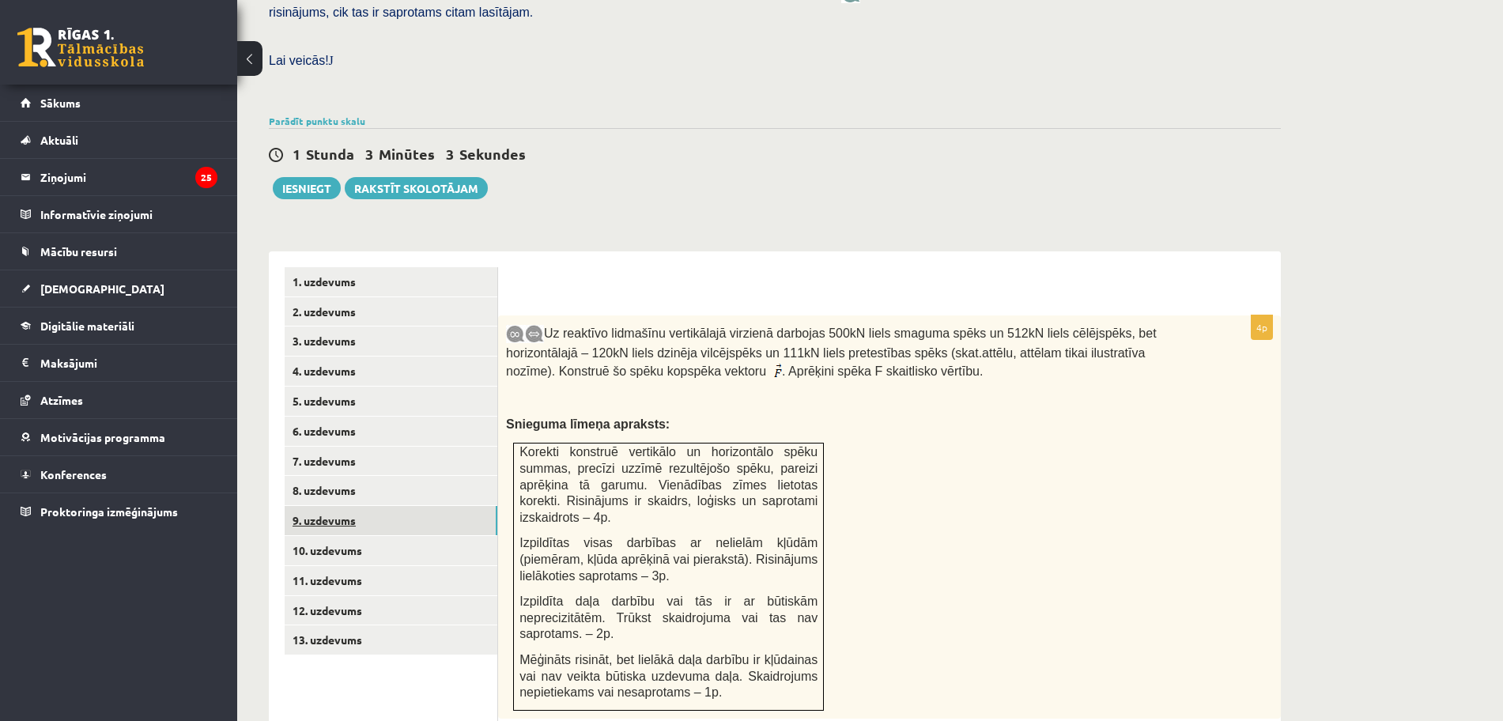
scroll to position [0, 0]
click at [369, 536] on link "10. uzdevums" at bounding box center [391, 550] width 213 height 29
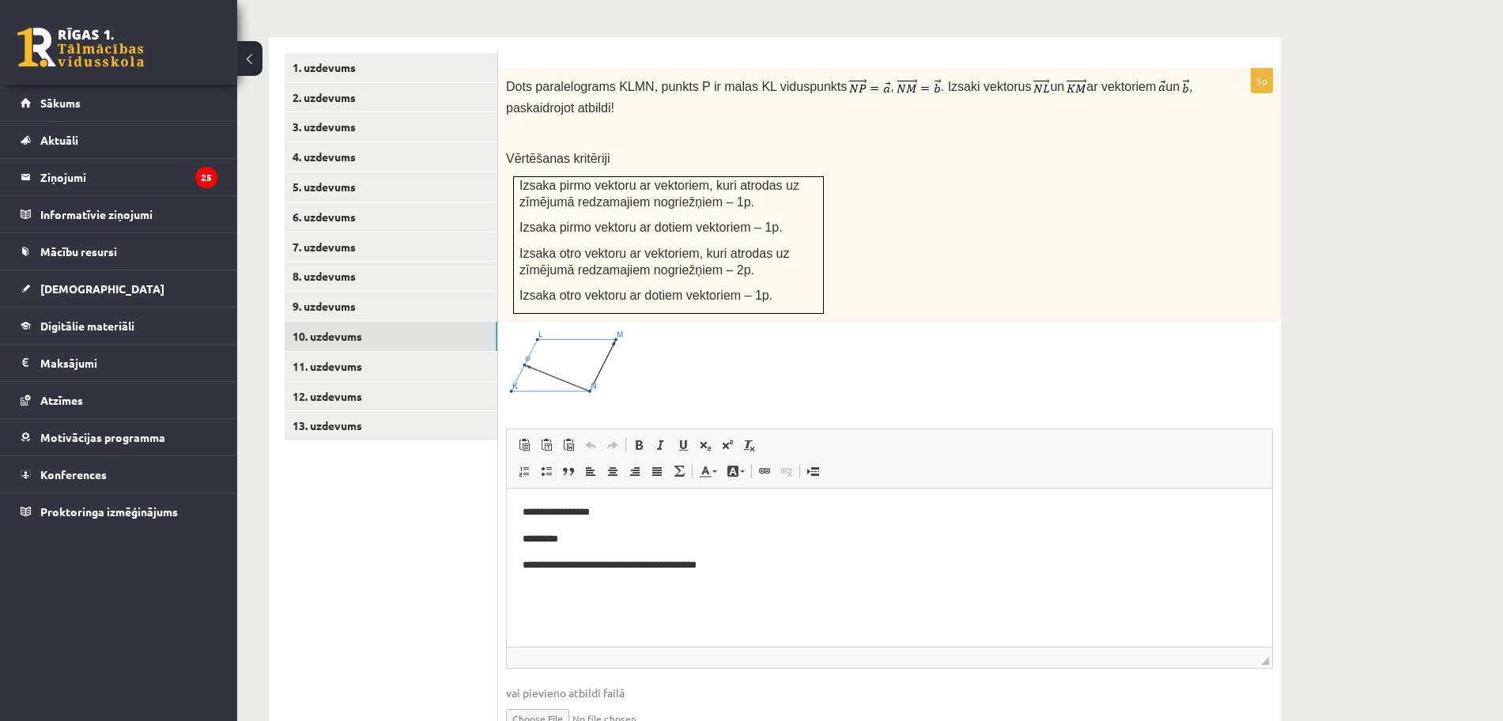
scroll to position [652, 0]
click at [545, 698] on input "file" at bounding box center [889, 714] width 767 height 32
type input "**********"
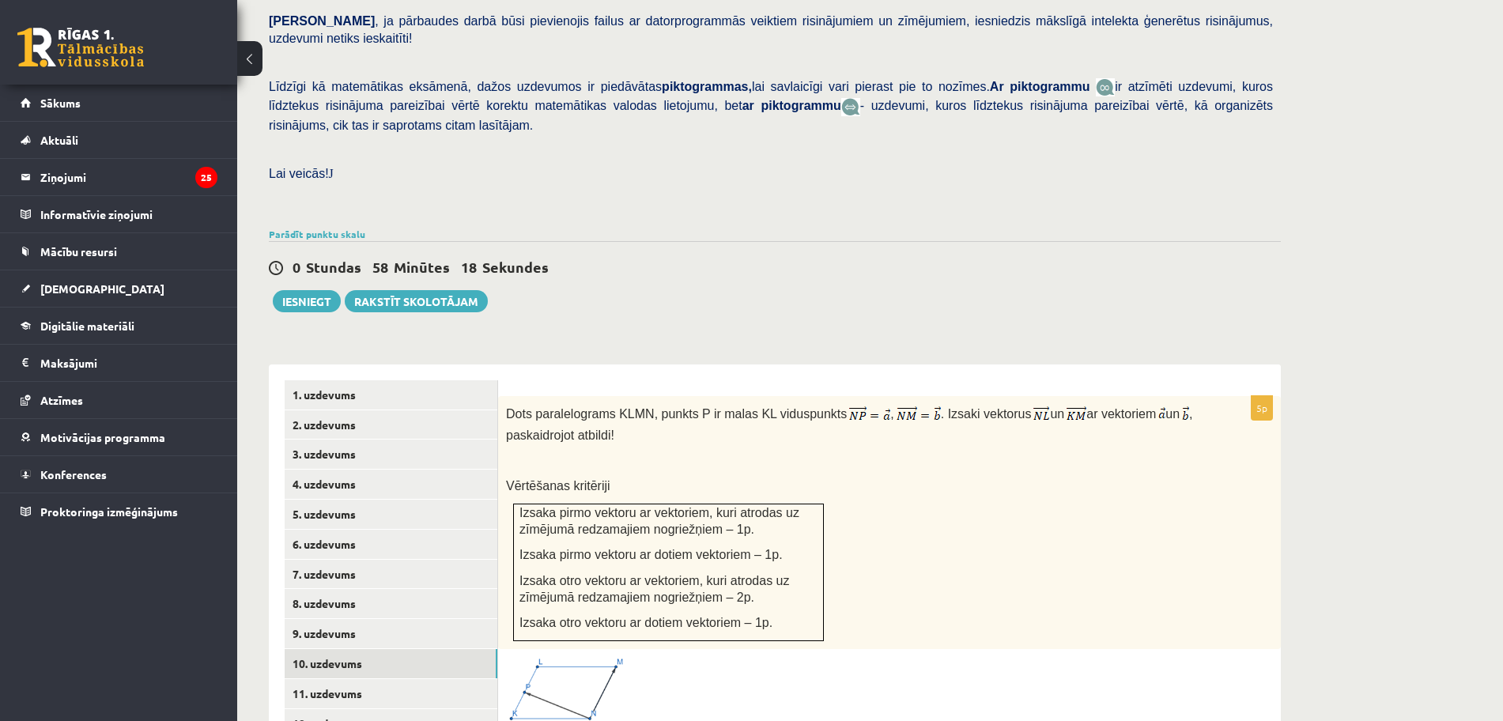
scroll to position [307, 0]
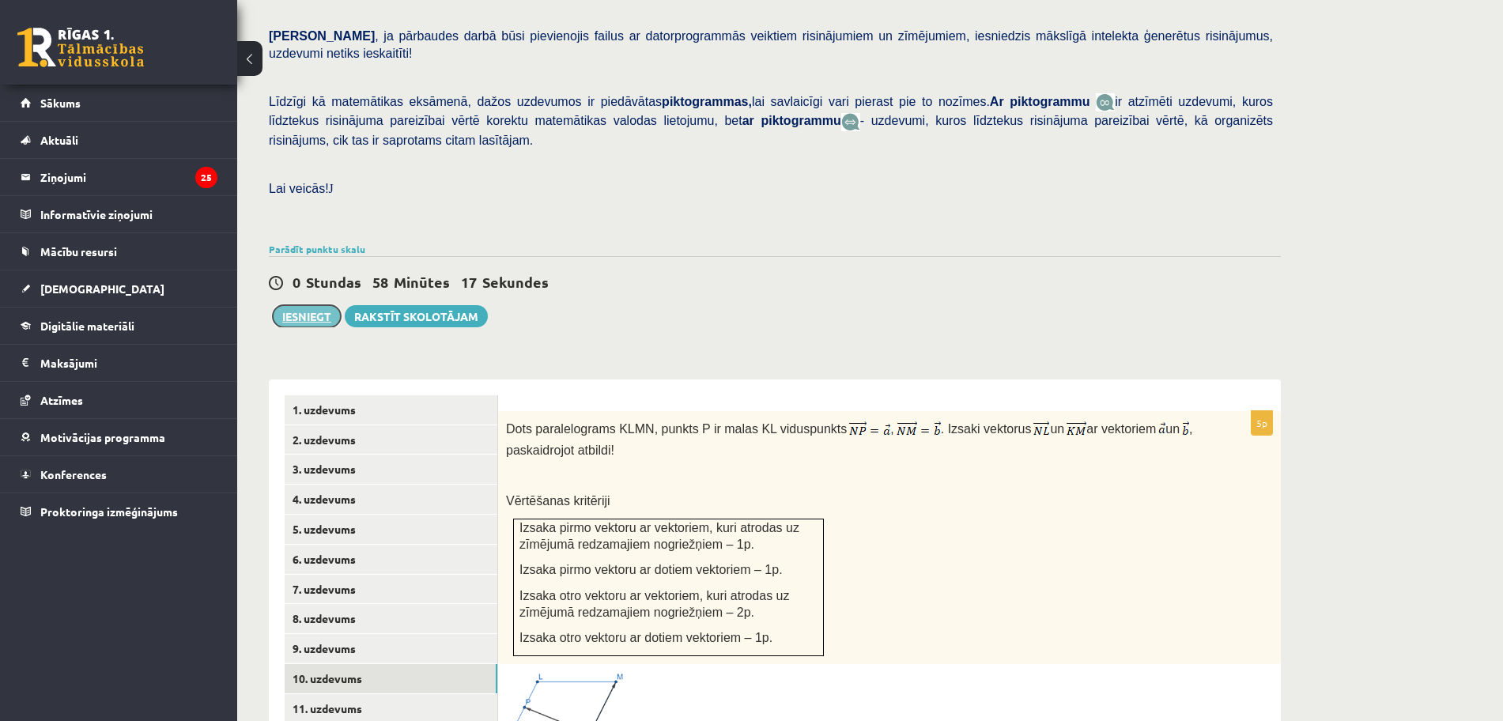
click at [330, 305] on button "Iesniegt" at bounding box center [307, 316] width 68 height 22
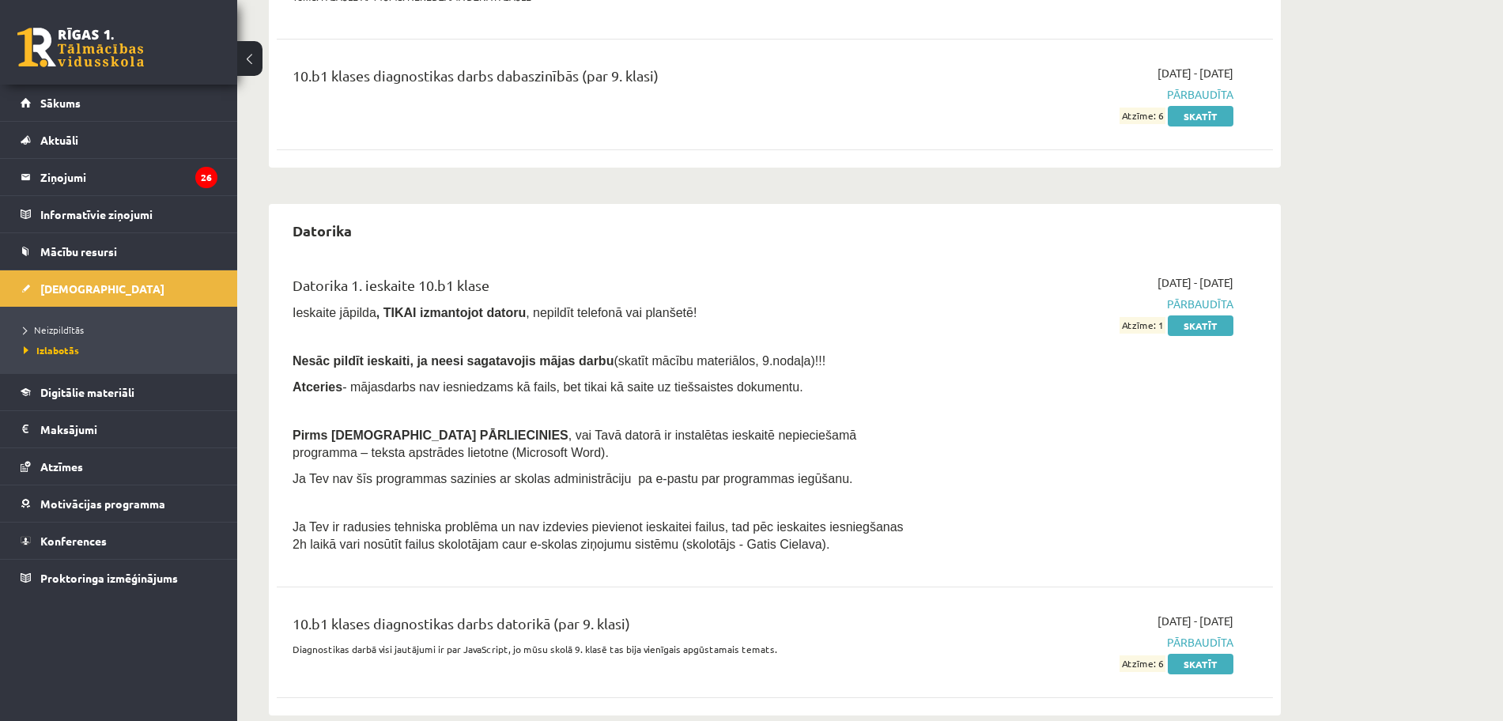
scroll to position [617, 0]
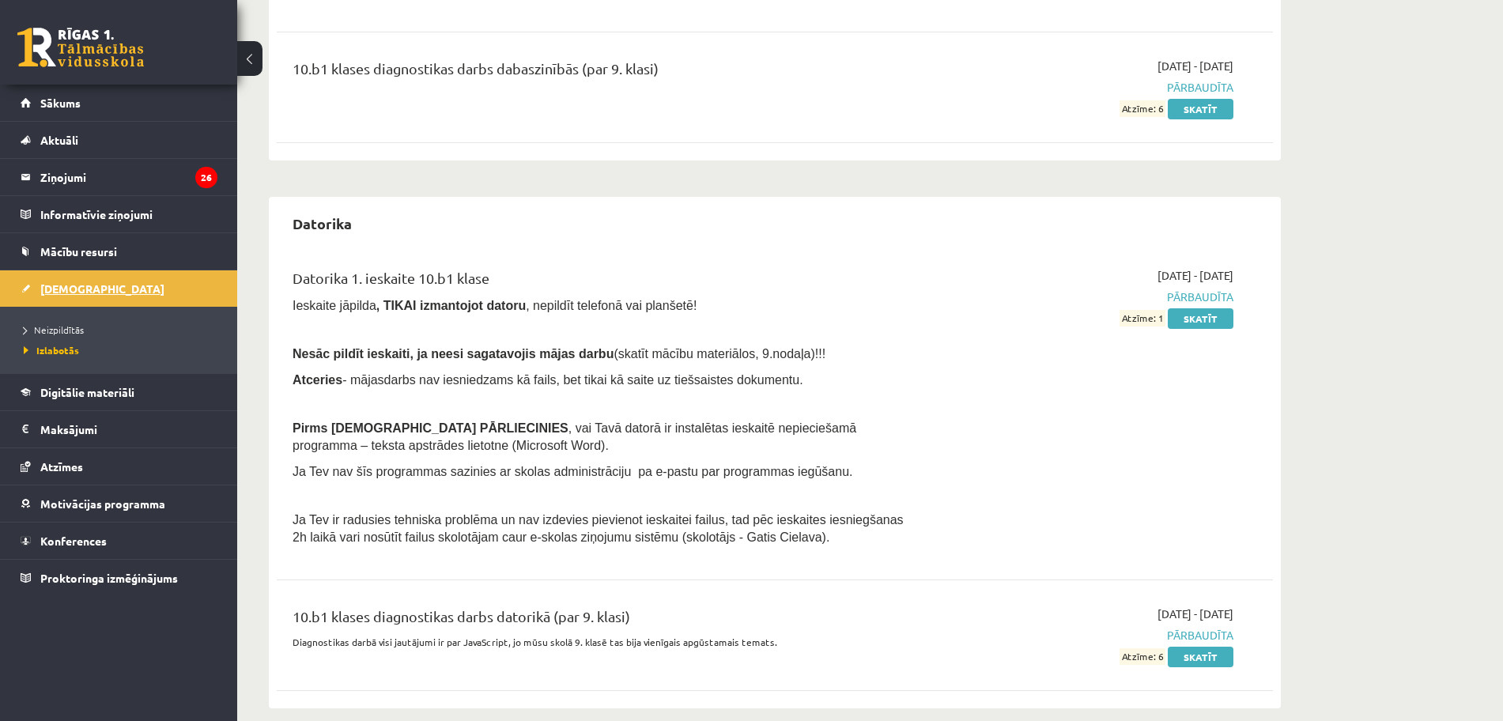
click at [62, 289] on span "[DEMOGRAPHIC_DATA]" at bounding box center [102, 288] width 124 height 14
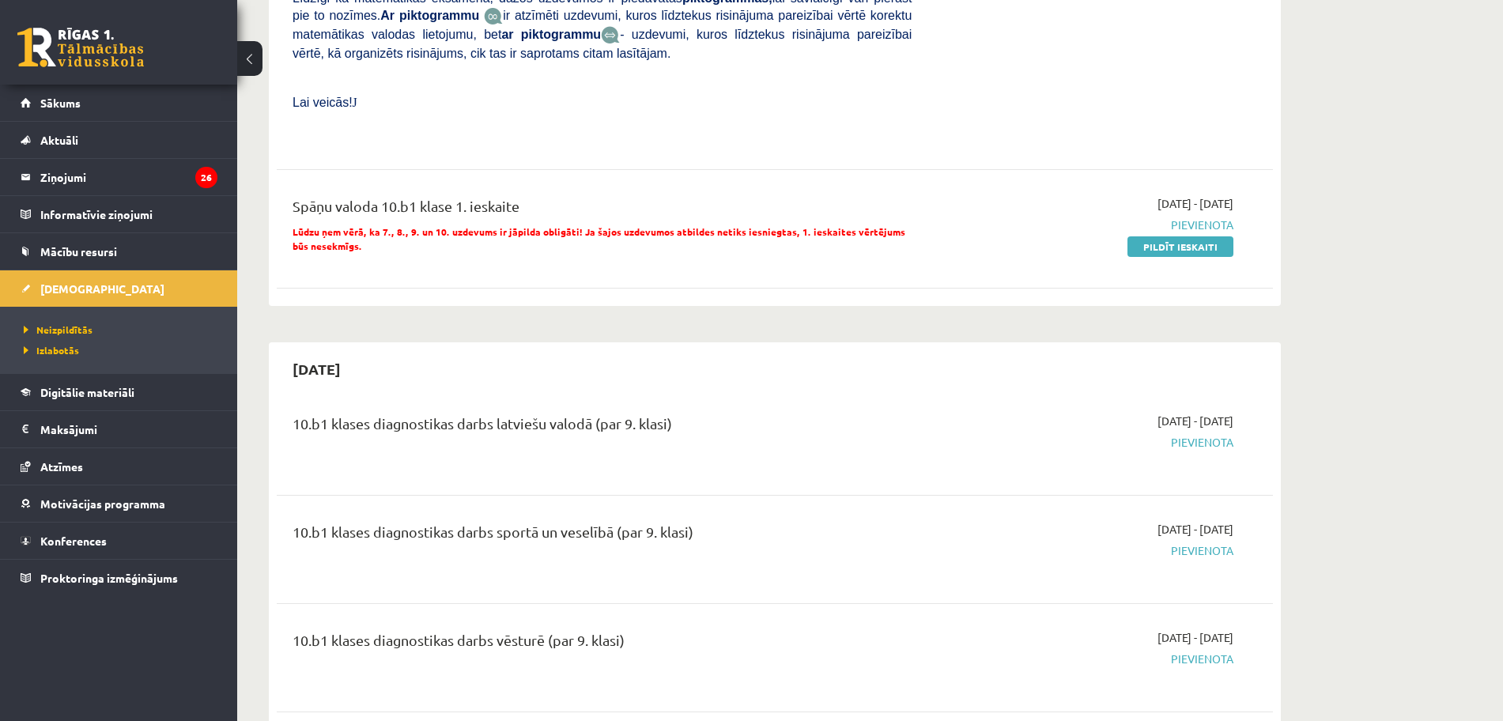
click at [66, 324] on span "Neizpildītās" at bounding box center [58, 329] width 69 height 13
click at [1149, 236] on link "Pildīt ieskaiti" at bounding box center [1180, 246] width 106 height 21
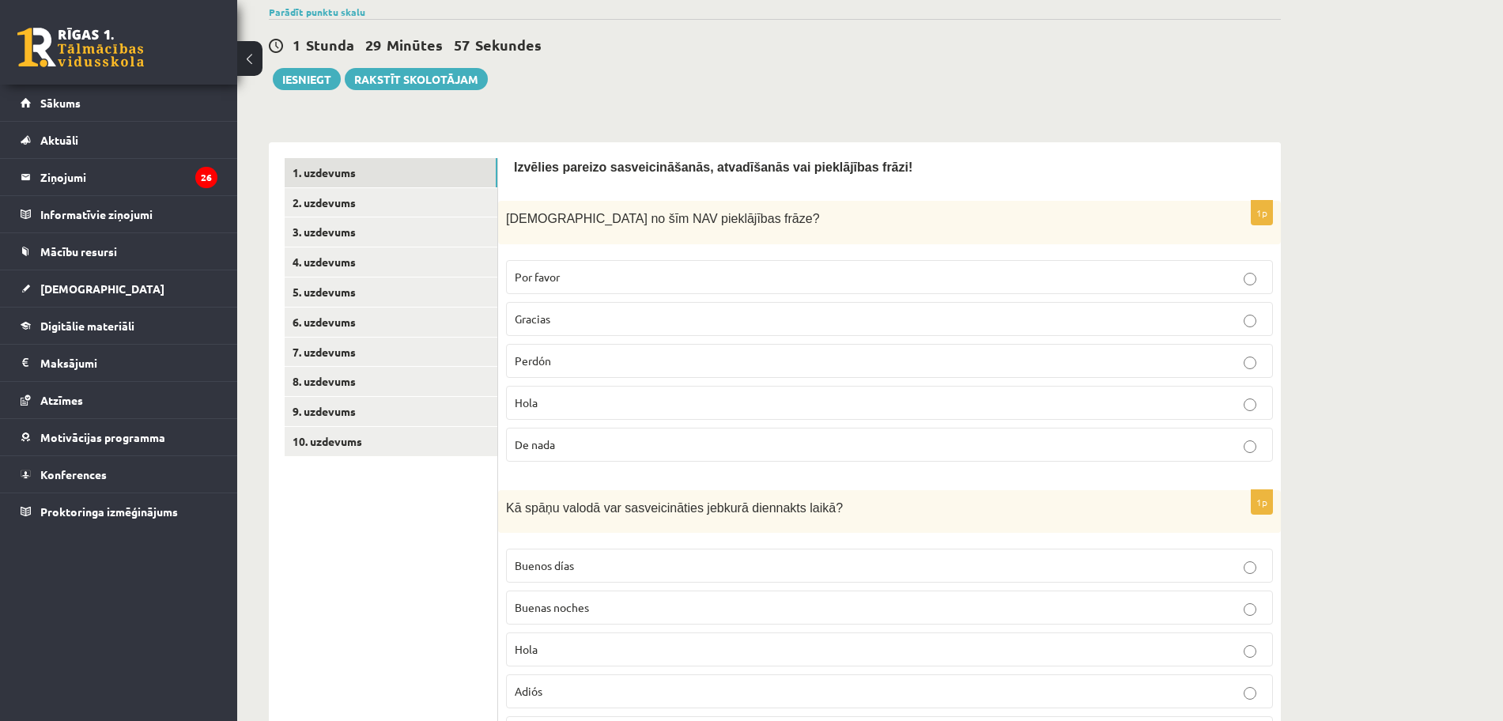
scroll to position [217, 0]
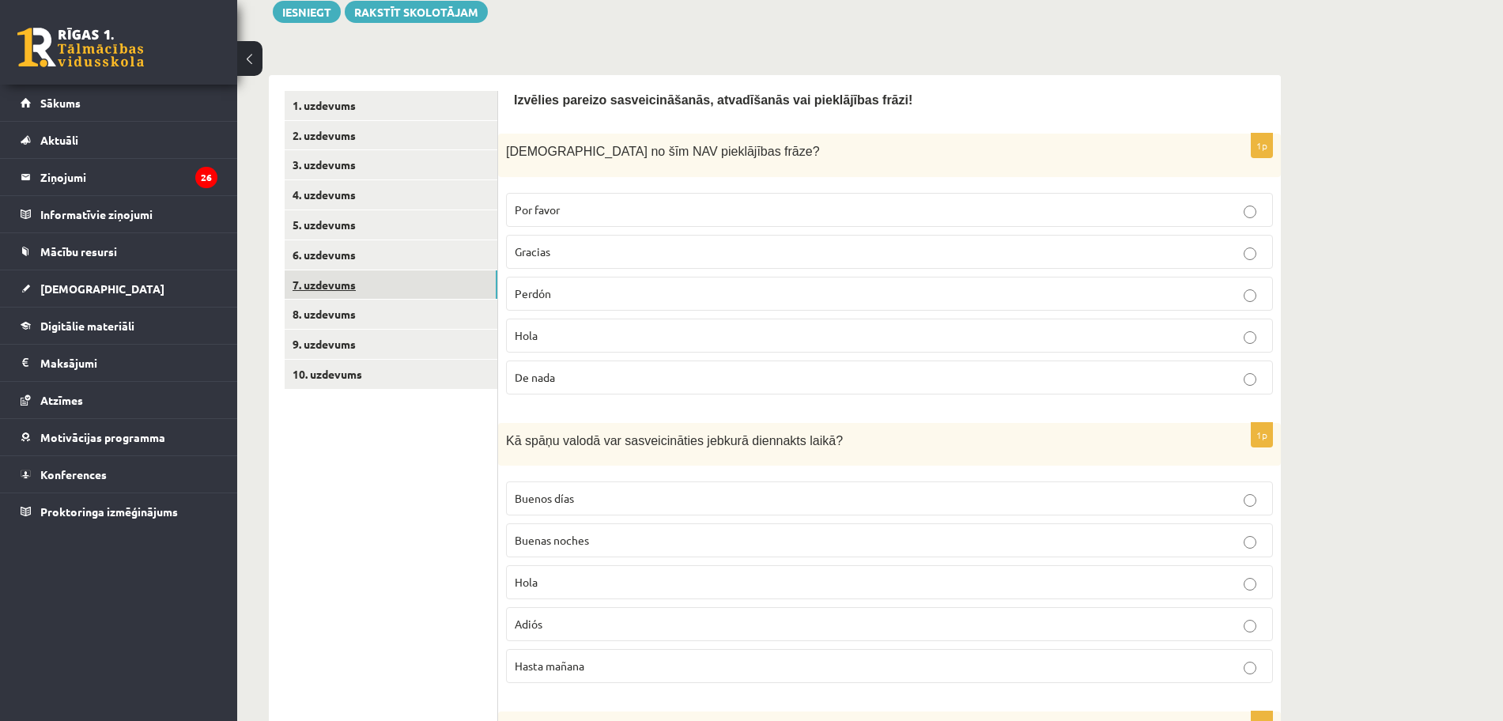
click at [358, 274] on link "7. uzdevums" at bounding box center [391, 284] width 213 height 29
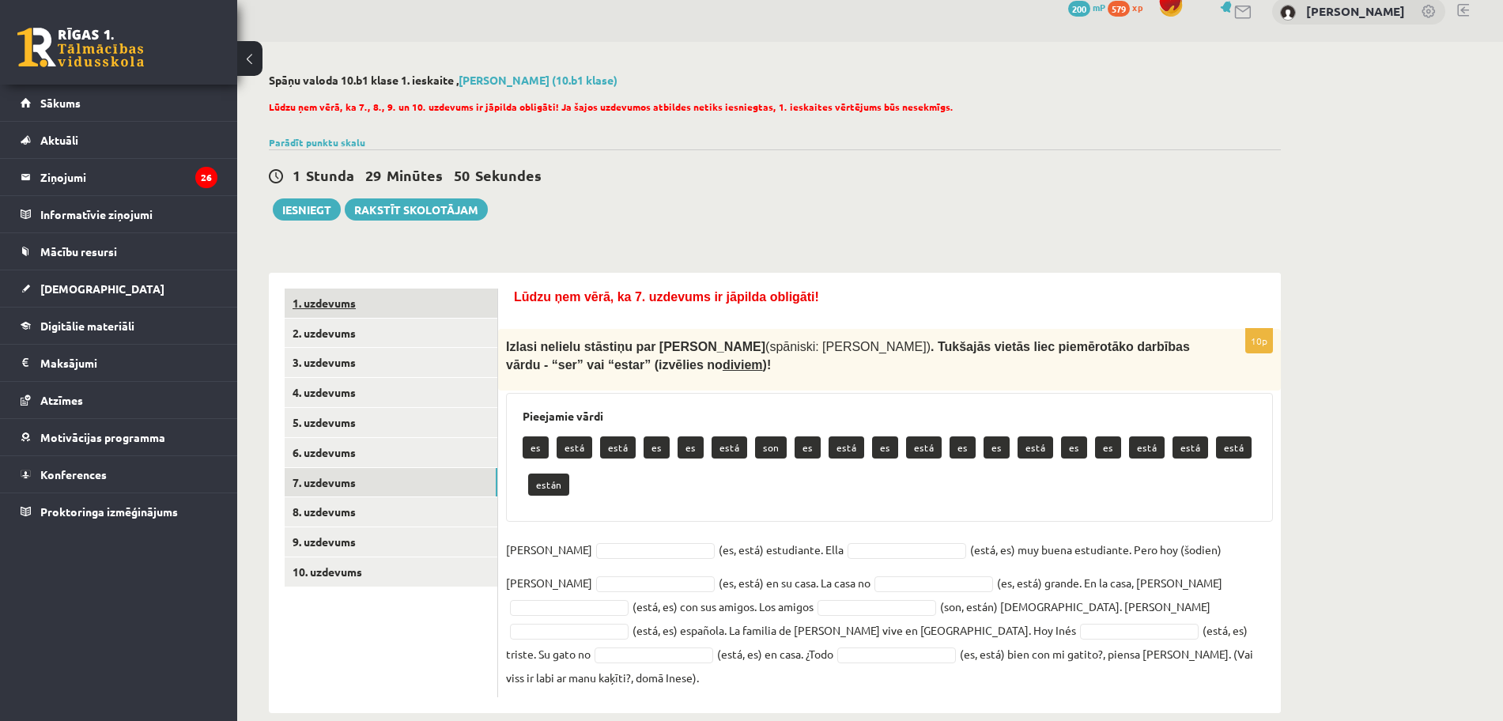
click at [413, 298] on link "1. uzdevums" at bounding box center [391, 303] width 213 height 29
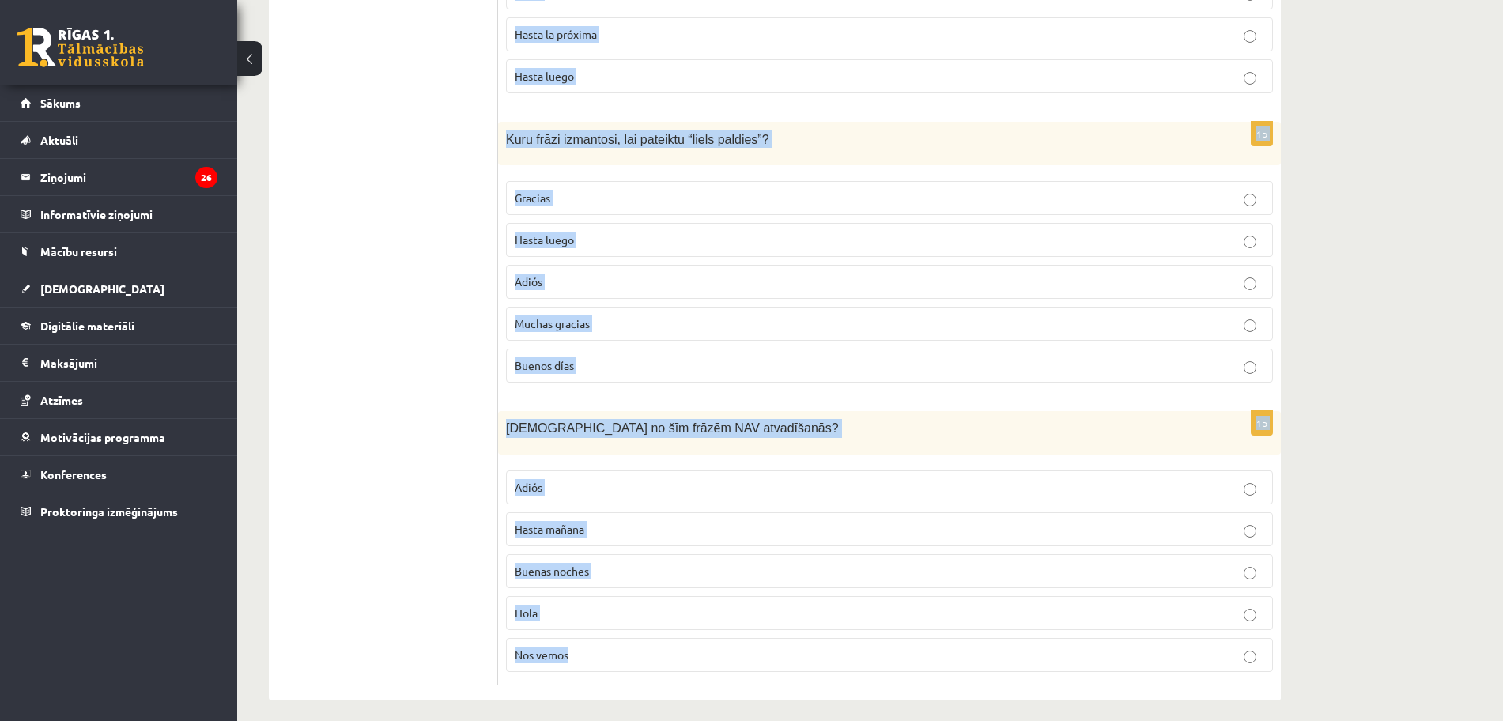
scroll to position [1108, 0]
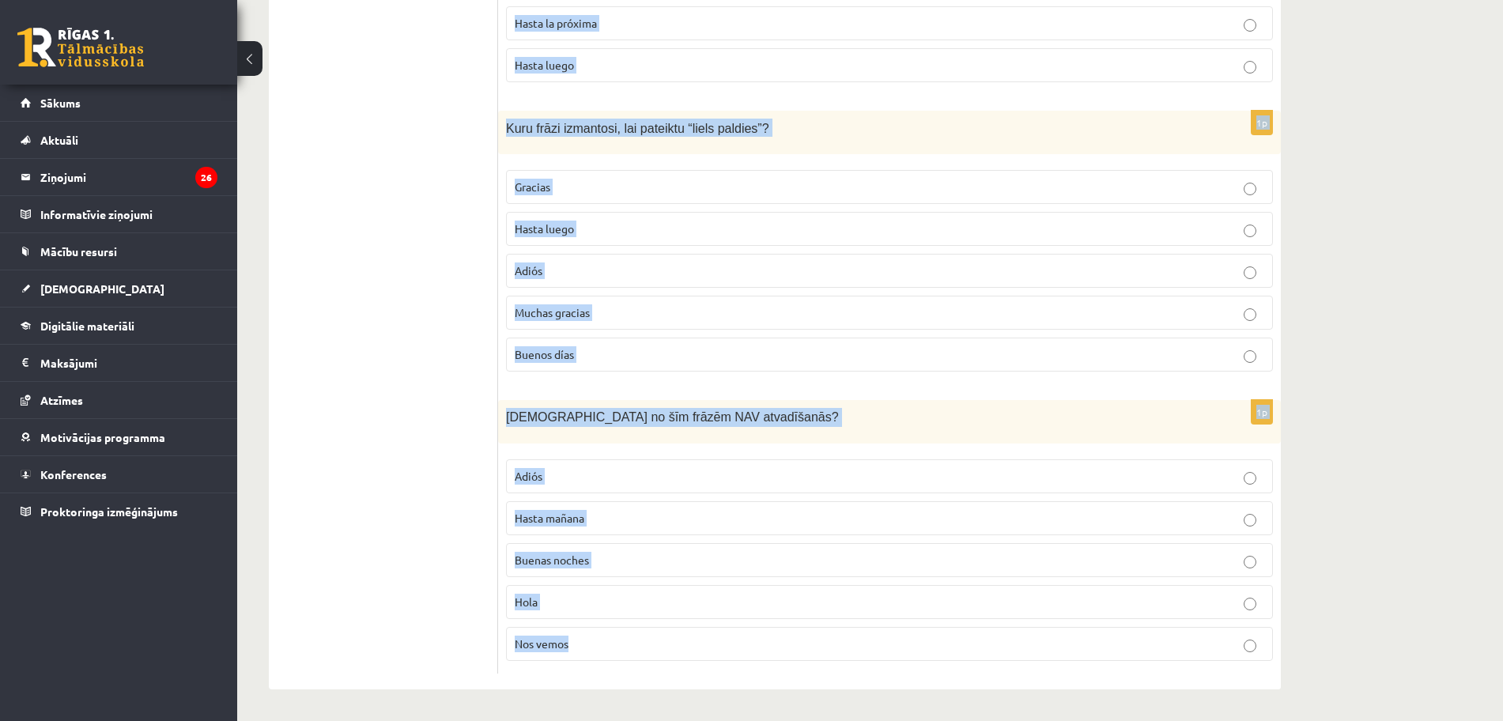
drag, startPoint x: 507, startPoint y: 300, endPoint x: 877, endPoint y: 715, distance: 556.6
copy form "Loremips dolorsi ametconsectetur, adipiscinge sed doeiusmodte incid! 5u Labo et…"
drag, startPoint x: 1409, startPoint y: 446, endPoint x: 1410, endPoint y: 457, distance: 11.2
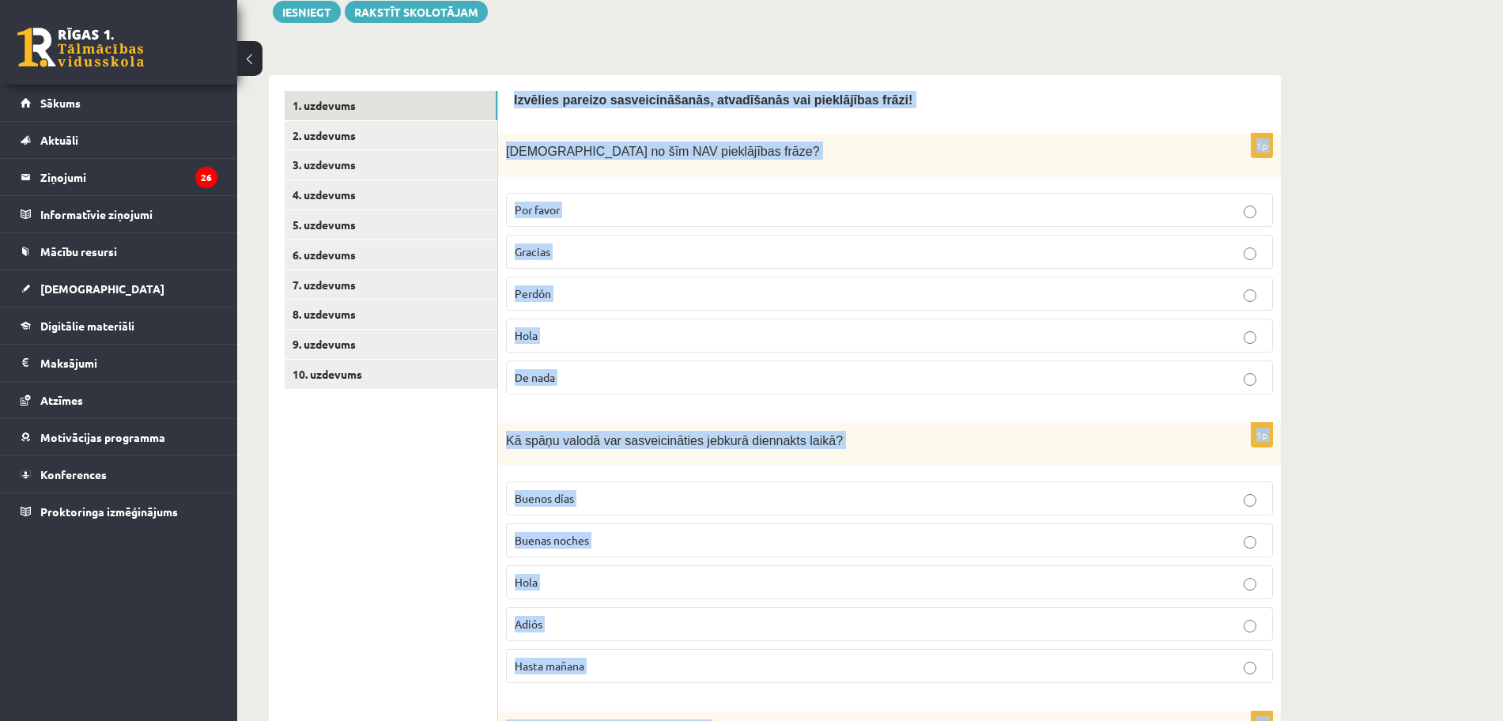
scroll to position [160, 0]
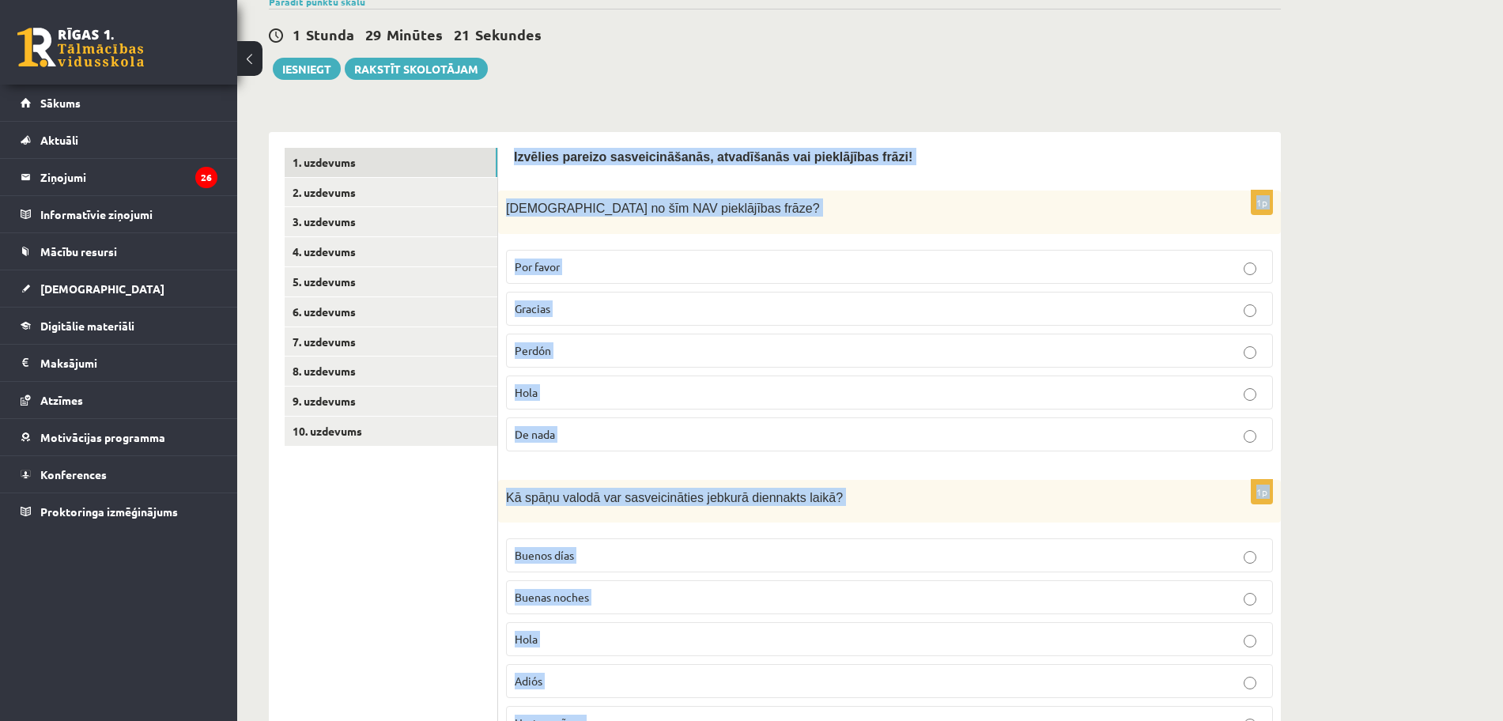
drag, startPoint x: 1398, startPoint y: 175, endPoint x: 1353, endPoint y: 209, distance: 57.1
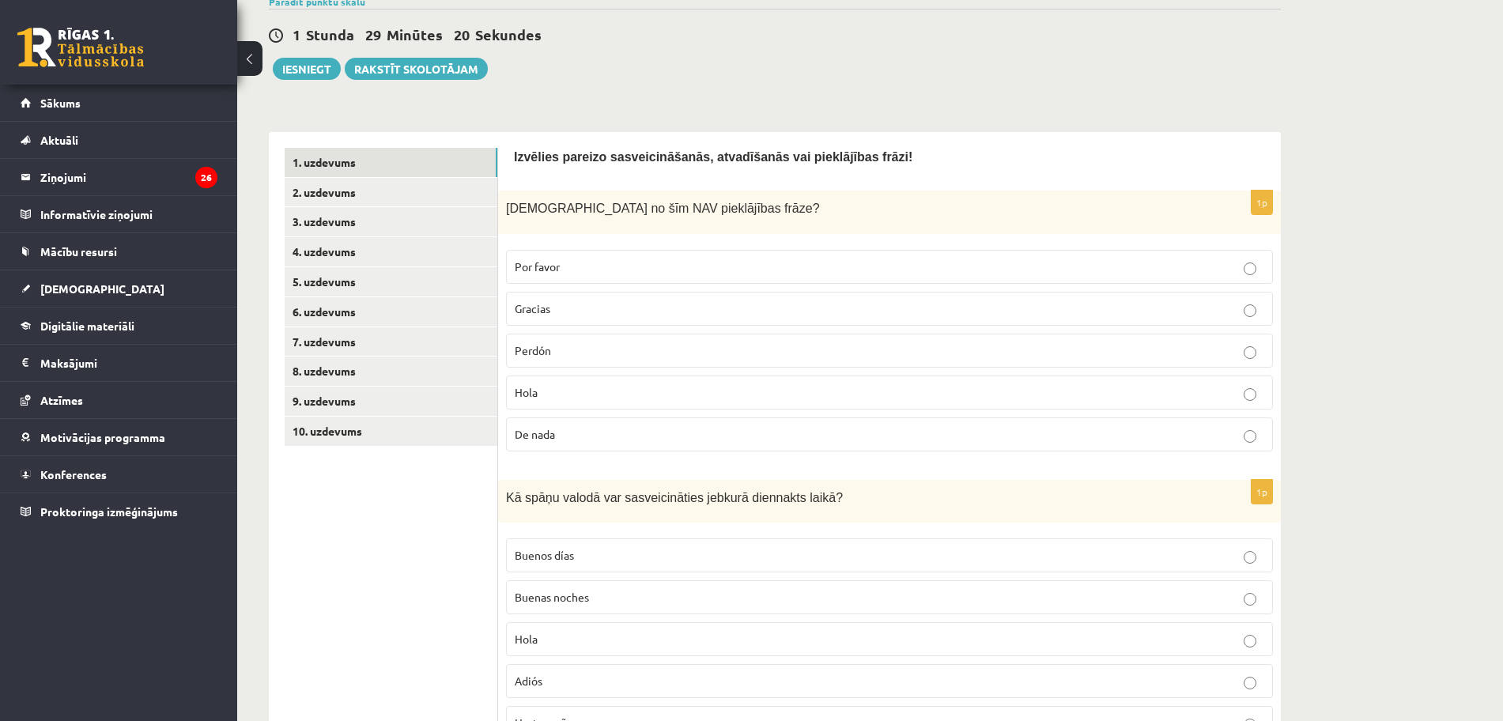
click at [697, 274] on p "Por favor" at bounding box center [889, 266] width 749 height 17
click at [718, 631] on label "Hola" at bounding box center [889, 639] width 767 height 34
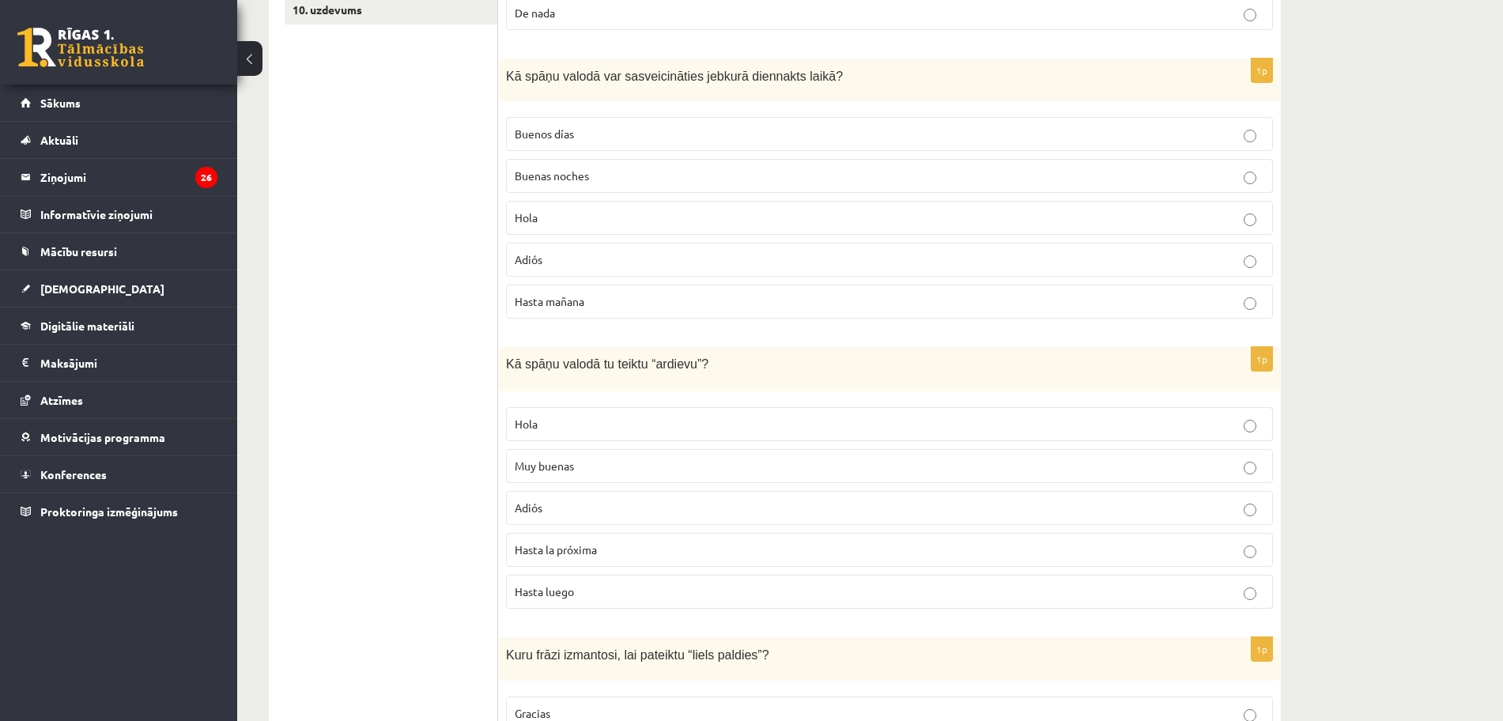
scroll to position [585, 0]
click at [817, 511] on p "Adiós" at bounding box center [889, 504] width 749 height 17
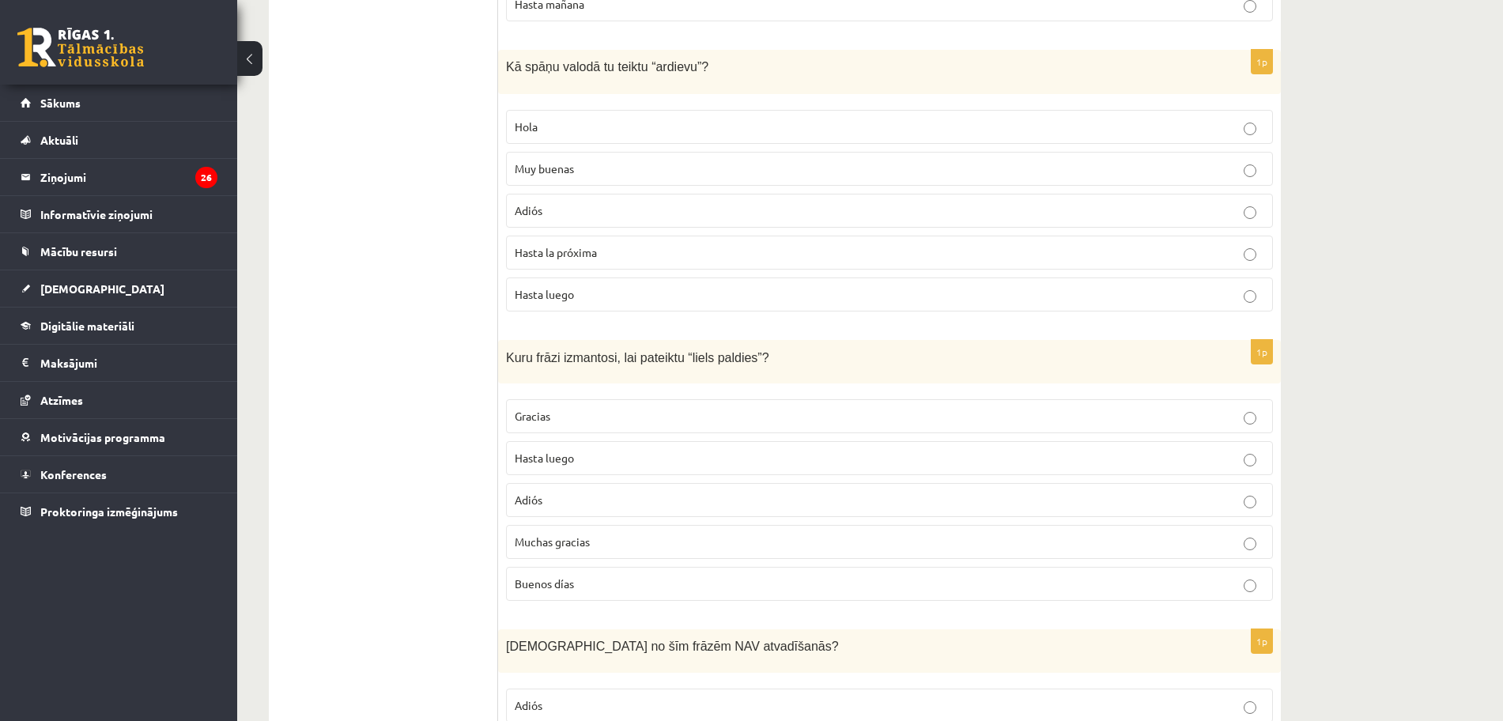
scroll to position [876, 0]
click at [651, 556] on label "Muchas gracias" at bounding box center [889, 544] width 767 height 34
drag, startPoint x: 1501, startPoint y: 473, endPoint x: 1512, endPoint y: 555, distance: 83.0
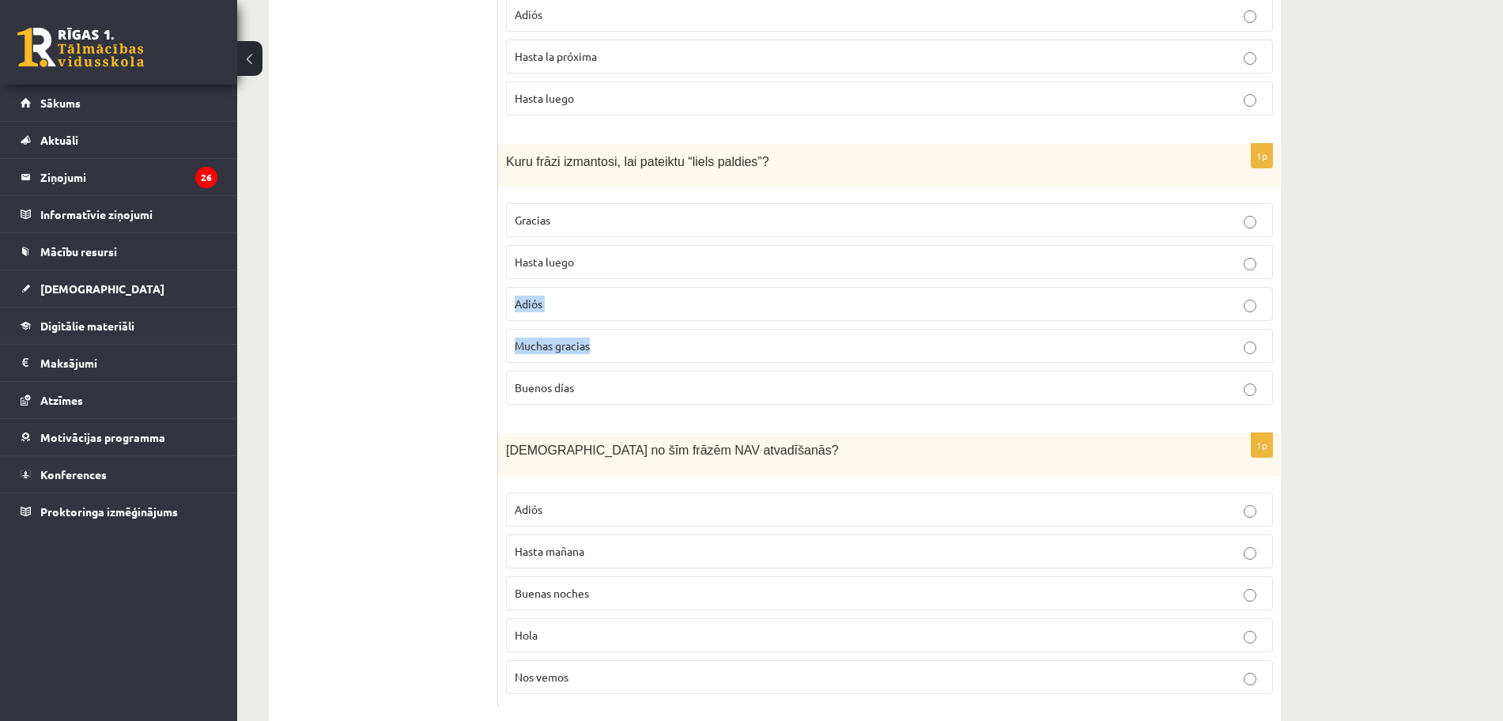
scroll to position [1108, 0]
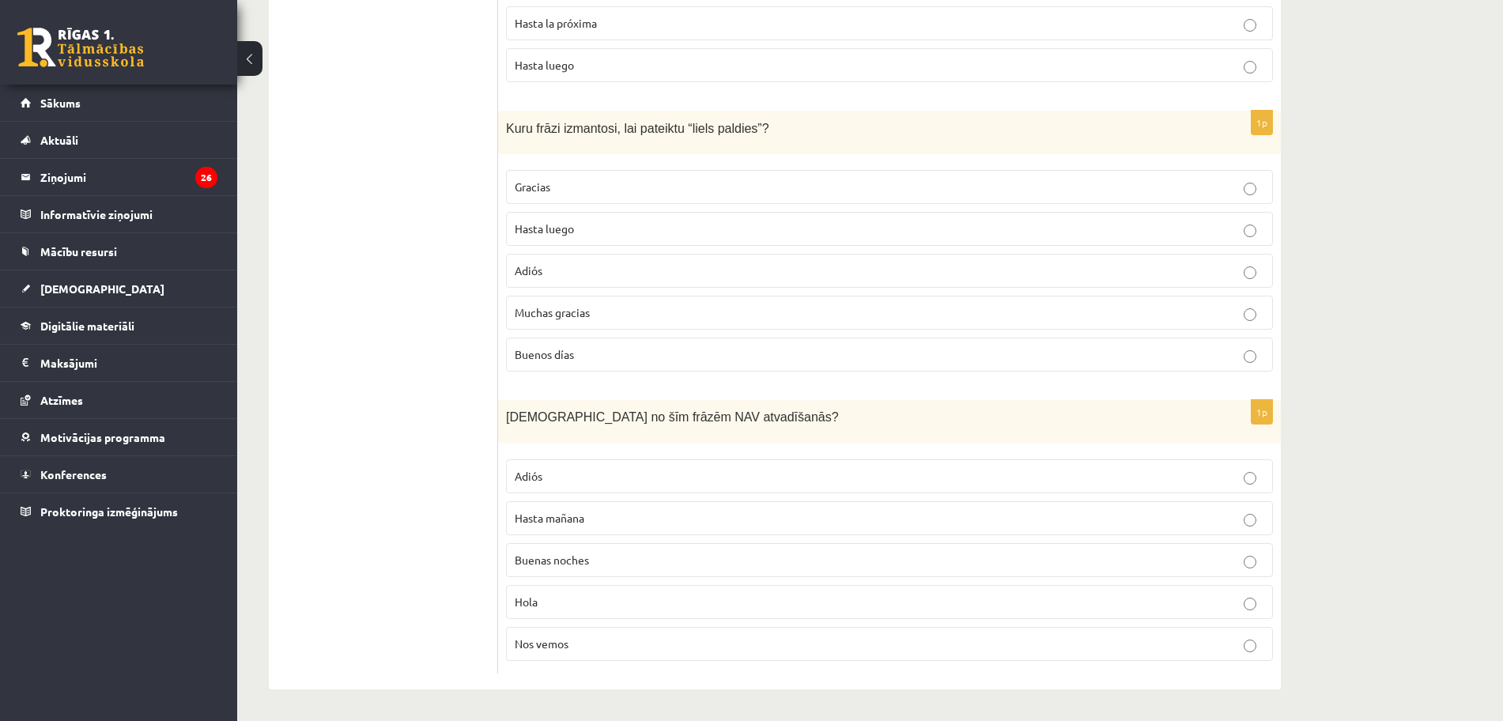
click at [636, 609] on p "Hola" at bounding box center [889, 602] width 749 height 17
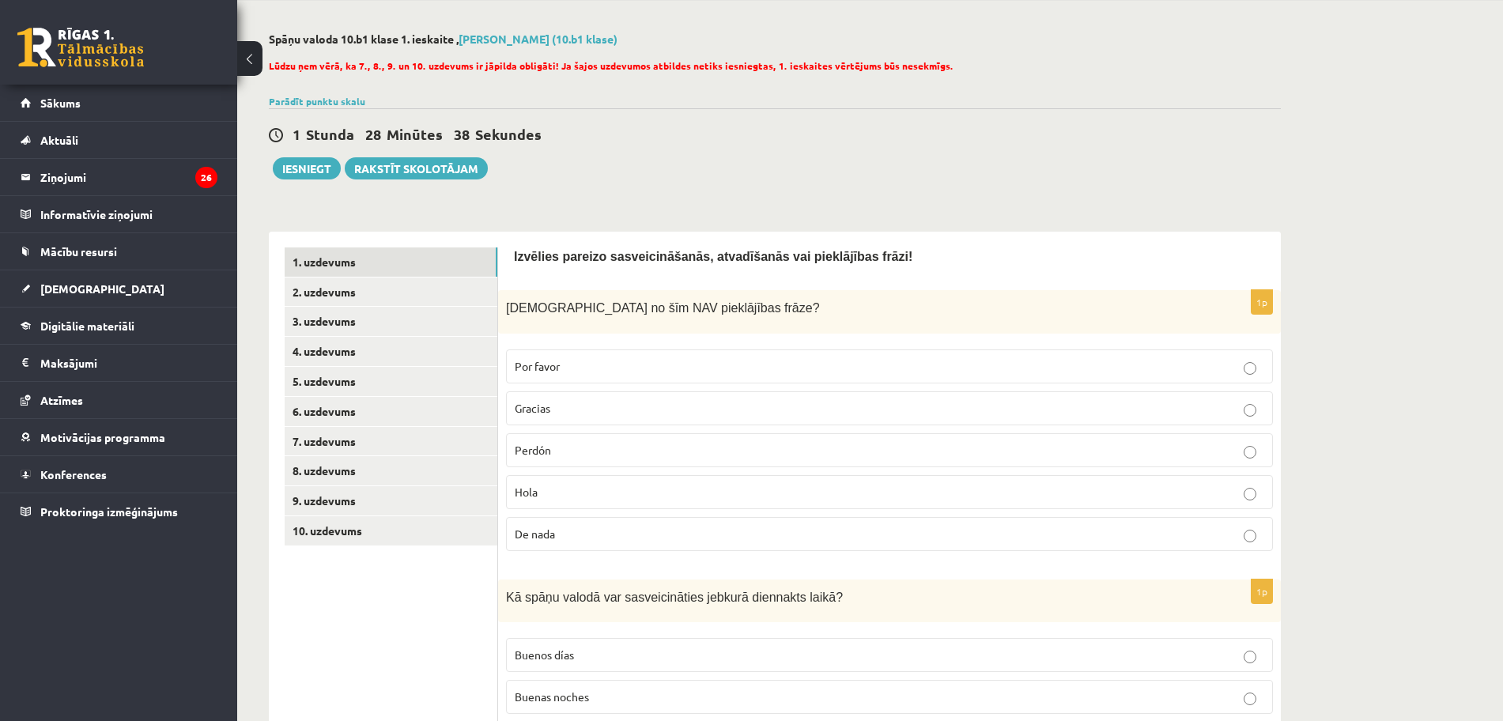
scroll to position [0, 0]
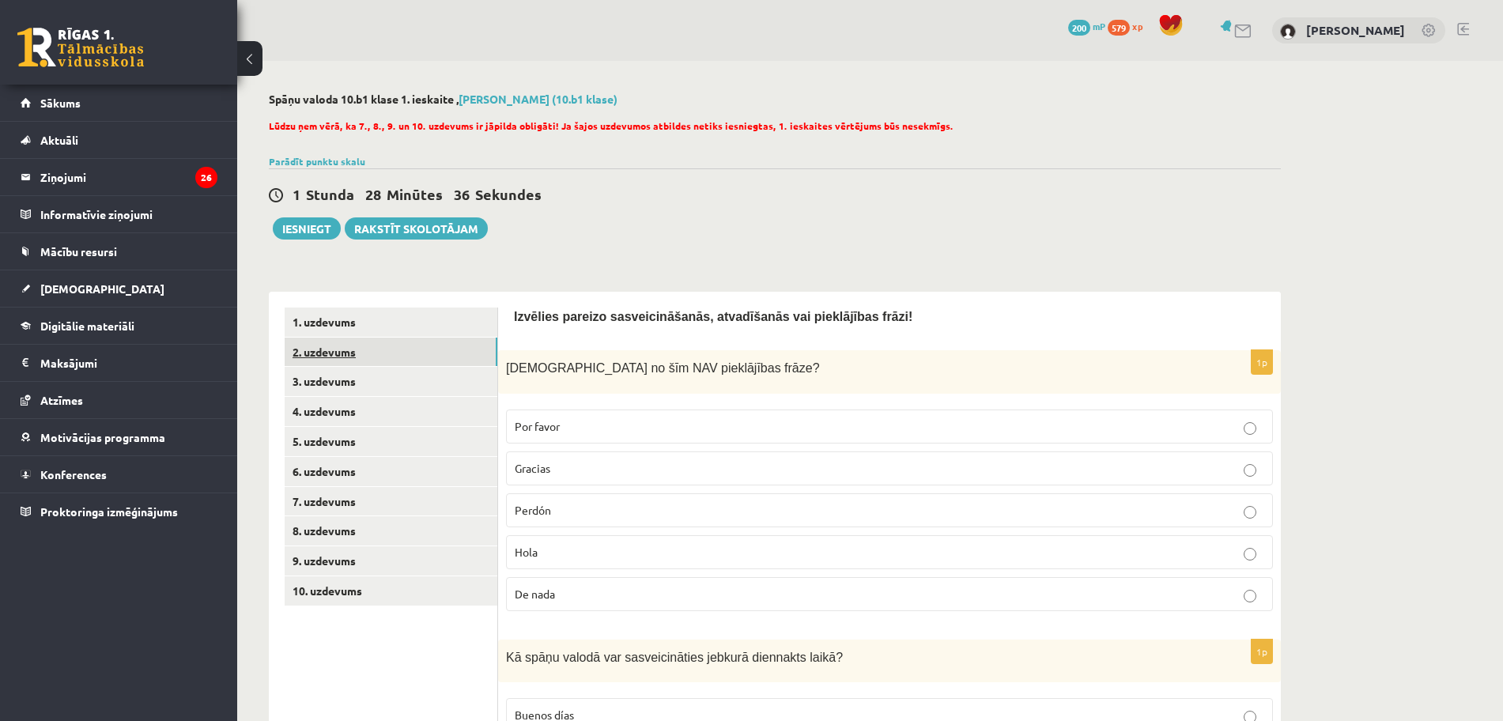
click at [427, 343] on link "2. uzdevums" at bounding box center [391, 352] width 213 height 29
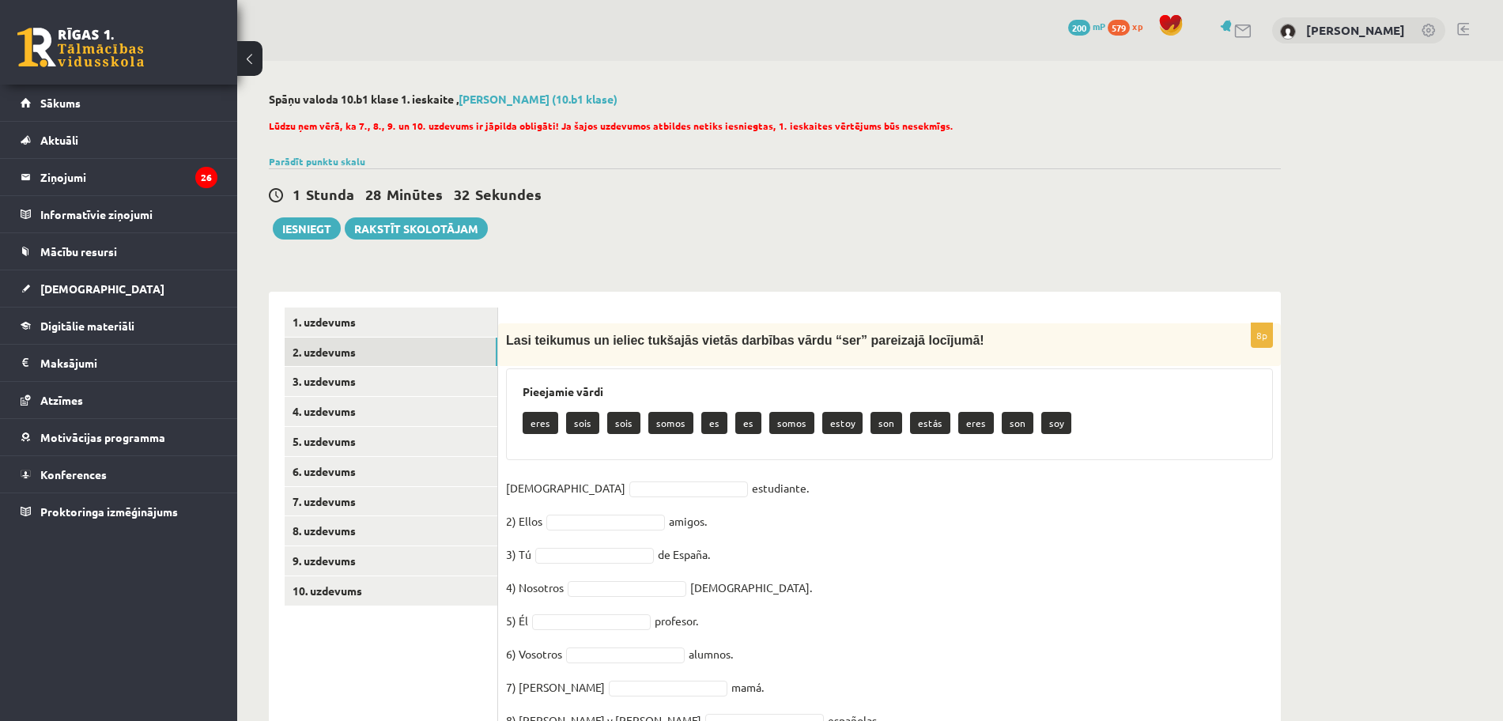
scroll to position [77, 0]
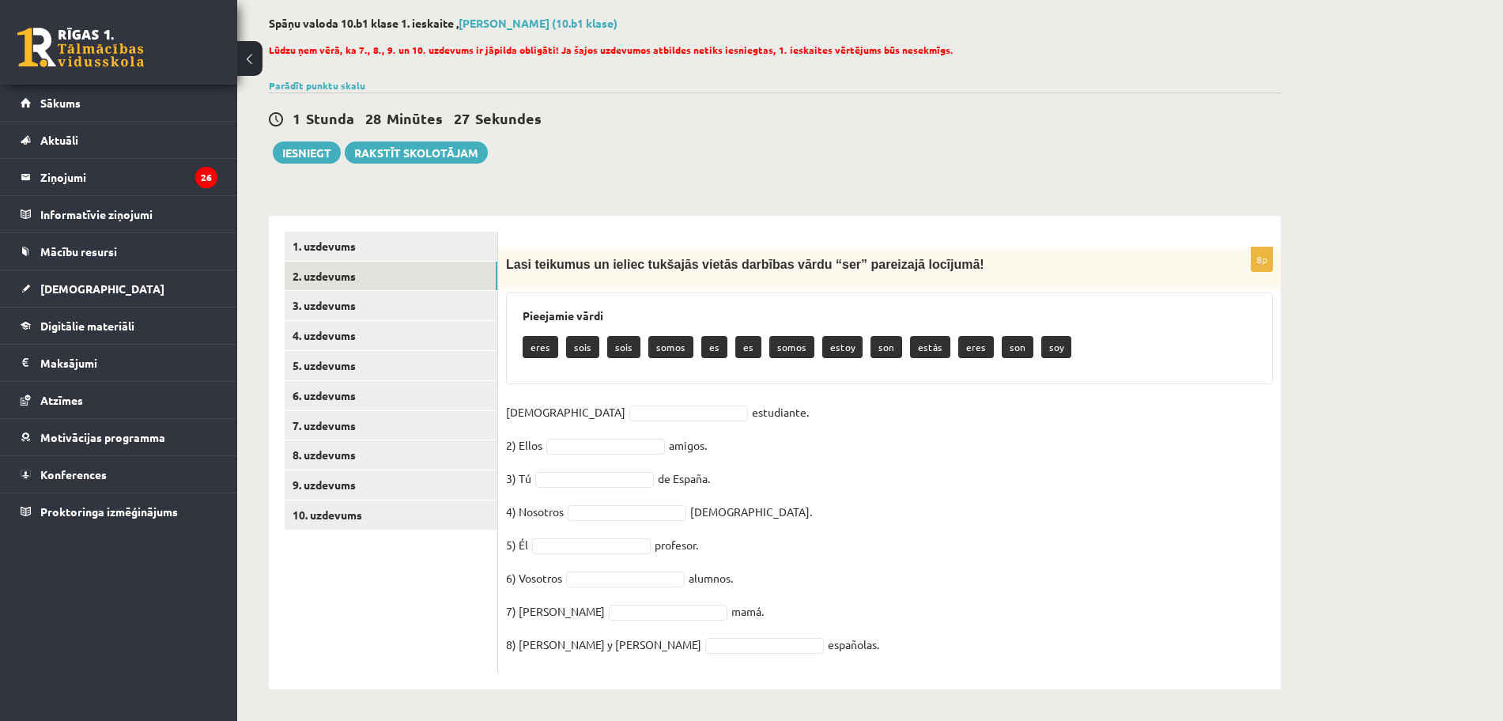
drag, startPoint x: 503, startPoint y: 255, endPoint x: 802, endPoint y: 654, distance: 499.1
click at [802, 654] on div "8p Lasi teikumus un ieliec tukšajās vietās darbības vārdu “ser” pareizajā locīj…" at bounding box center [889, 460] width 783 height 426
copy div "Lasi teikumus un ieliec tukšajās vietās darbības vārdu “ser” pareizajā locījumā…"
click at [1102, 496] on fieldset "[DEMOGRAPHIC_DATA] estudiante. 2) Ellos amigos. 3) Tú de [GEOGRAPHIC_DATA]. 4) …" at bounding box center [889, 533] width 767 height 266
drag, startPoint x: 1039, startPoint y: 345, endPoint x: 1045, endPoint y: 372, distance: 26.8
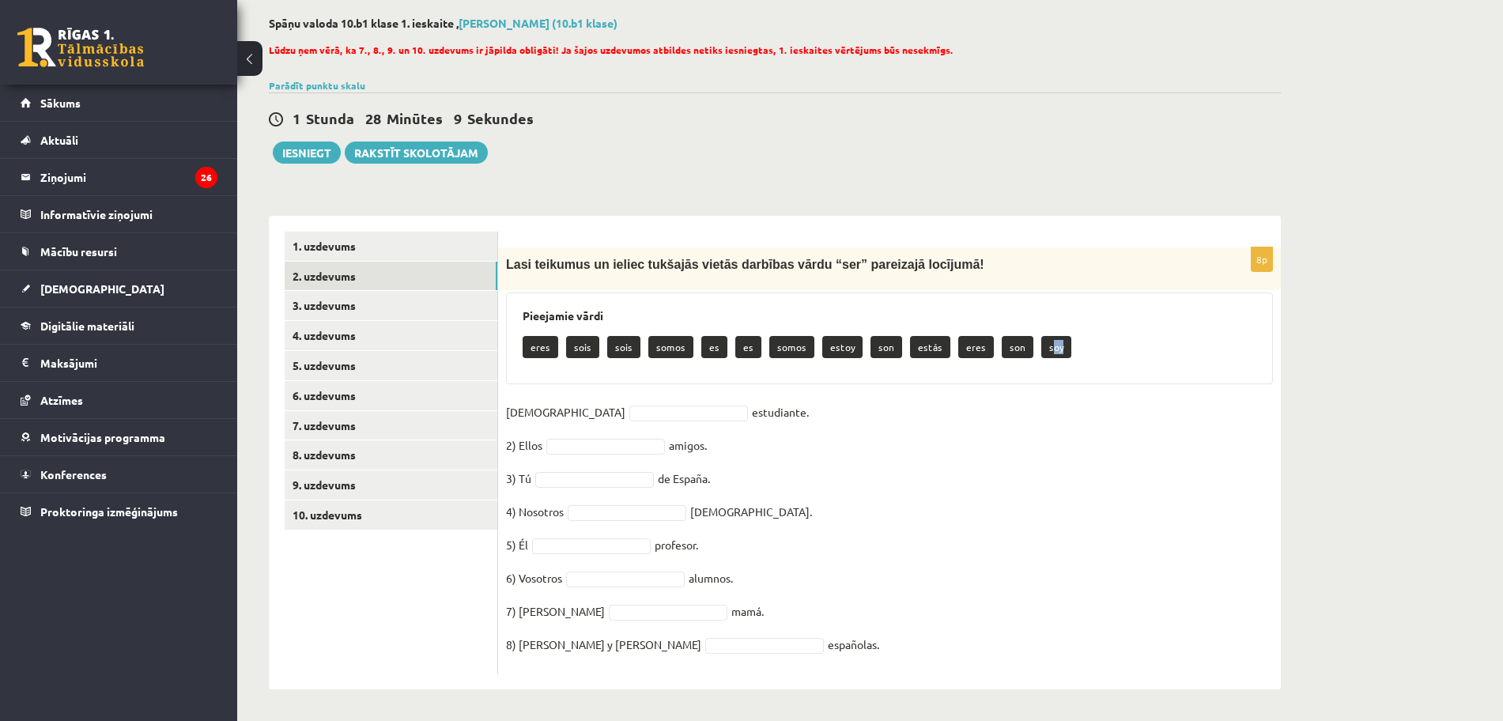
click at [1045, 372] on div "Pieejamie vārdi eres sois sois somos es es somos estoy son estás eres son soy" at bounding box center [889, 338] width 767 height 92
drag, startPoint x: 1063, startPoint y: 493, endPoint x: 1037, endPoint y: 415, distance: 82.5
click at [1062, 485] on fieldset "[DEMOGRAPHIC_DATA] estudiante. 2) Ellos amigos. 3) Tú de [GEOGRAPHIC_DATA]. 4) …" at bounding box center [889, 533] width 767 height 266
drag, startPoint x: 1055, startPoint y: 349, endPoint x: 1029, endPoint y: 353, distance: 25.6
click at [1041, 353] on p "soy" at bounding box center [1056, 347] width 30 height 22
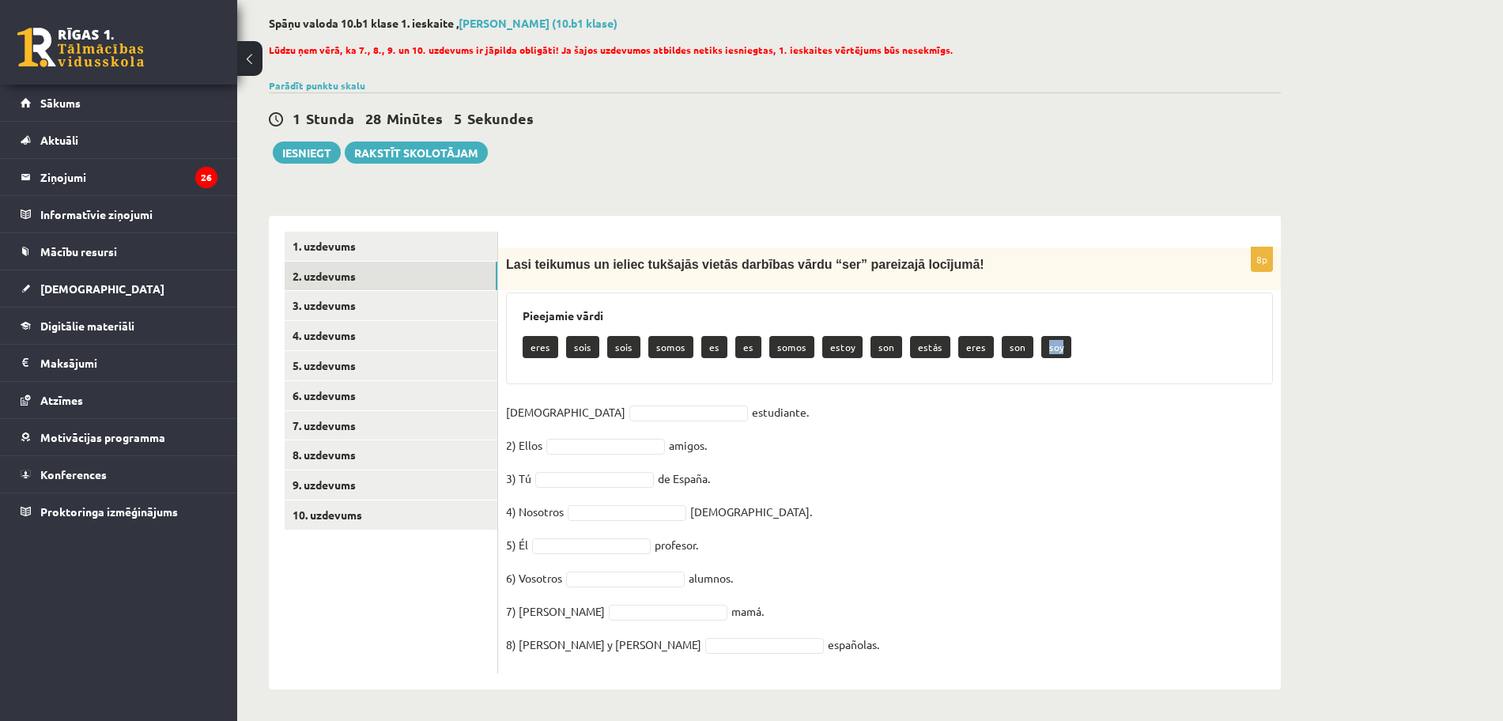
copy p "soy"
drag, startPoint x: 662, startPoint y: 534, endPoint x: 664, endPoint y: 547, distance: 12.7
click at [664, 547] on div "... eres sois sois somos es es somos estoy son estás eres son" at bounding box center [605, 550] width 119 height 190
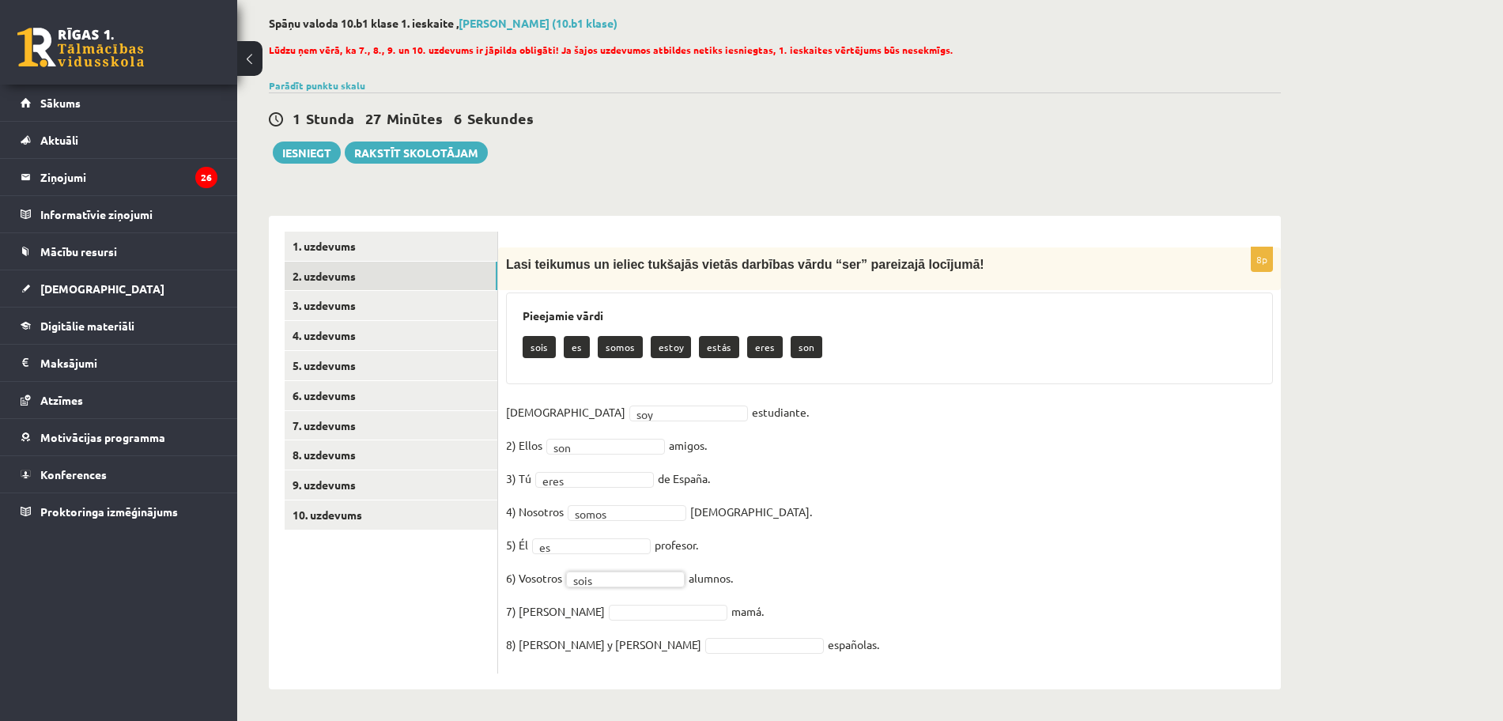
click at [617, 623] on fieldset "[DEMOGRAPHIC_DATA] soy *** estudiante. 2) Ellos son *** amigos. 3) Tú eres ****…" at bounding box center [889, 533] width 767 height 266
click at [347, 302] on link "3. uzdevums" at bounding box center [391, 305] width 213 height 29
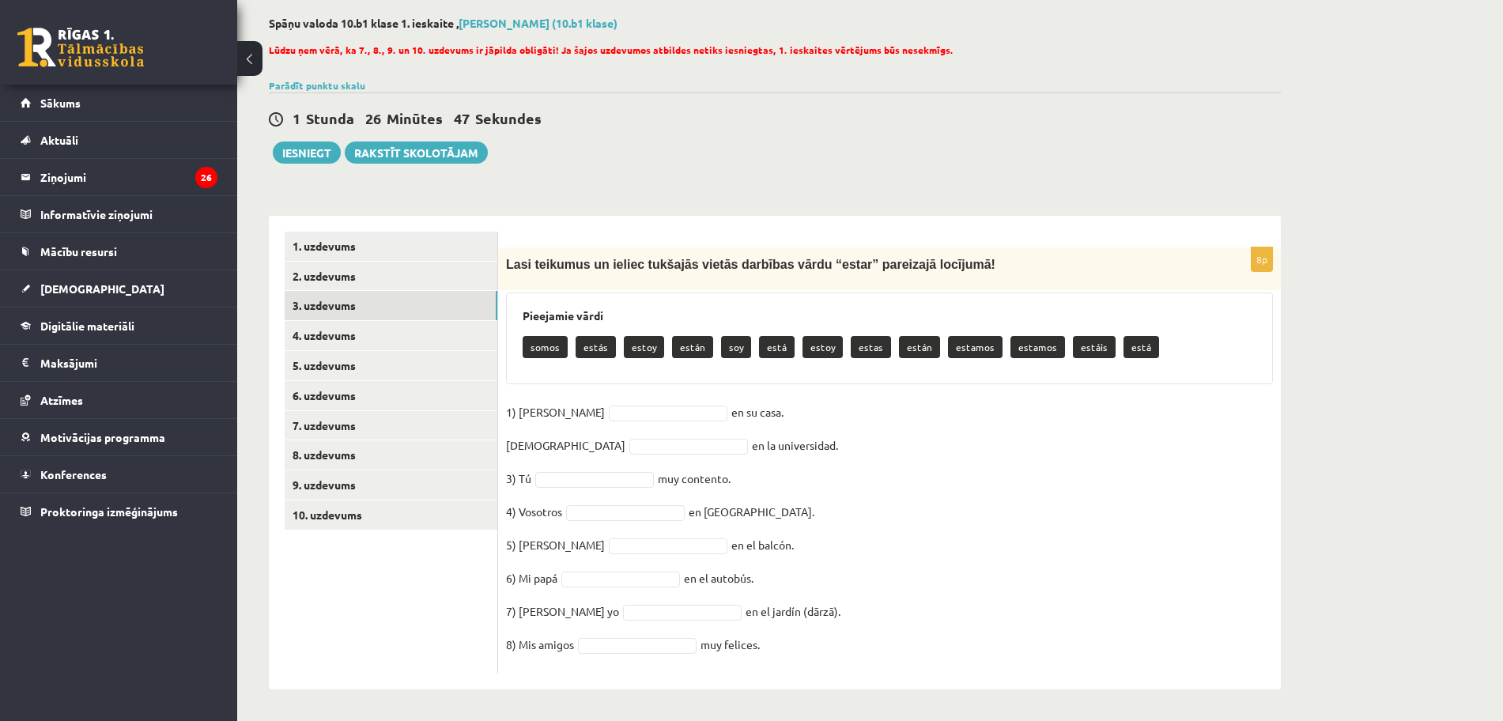
drag, startPoint x: 504, startPoint y: 263, endPoint x: 843, endPoint y: 636, distance: 503.7
click at [846, 638] on div "8p Lasi teikumus un ieliec tukšajās vietās darbības vārdu “estar” pareizajā loc…" at bounding box center [889, 460] width 783 height 426
copy div "Lasi teikumus un ieliec tukšajās vietās darbības vārdu “estar” pareizajā locīju…"
click at [1047, 428] on fieldset "1) [PERSON_NAME] en su casa. [DEMOGRAPHIC_DATA] en la universidad. 3) Tú muy co…" at bounding box center [889, 533] width 767 height 266
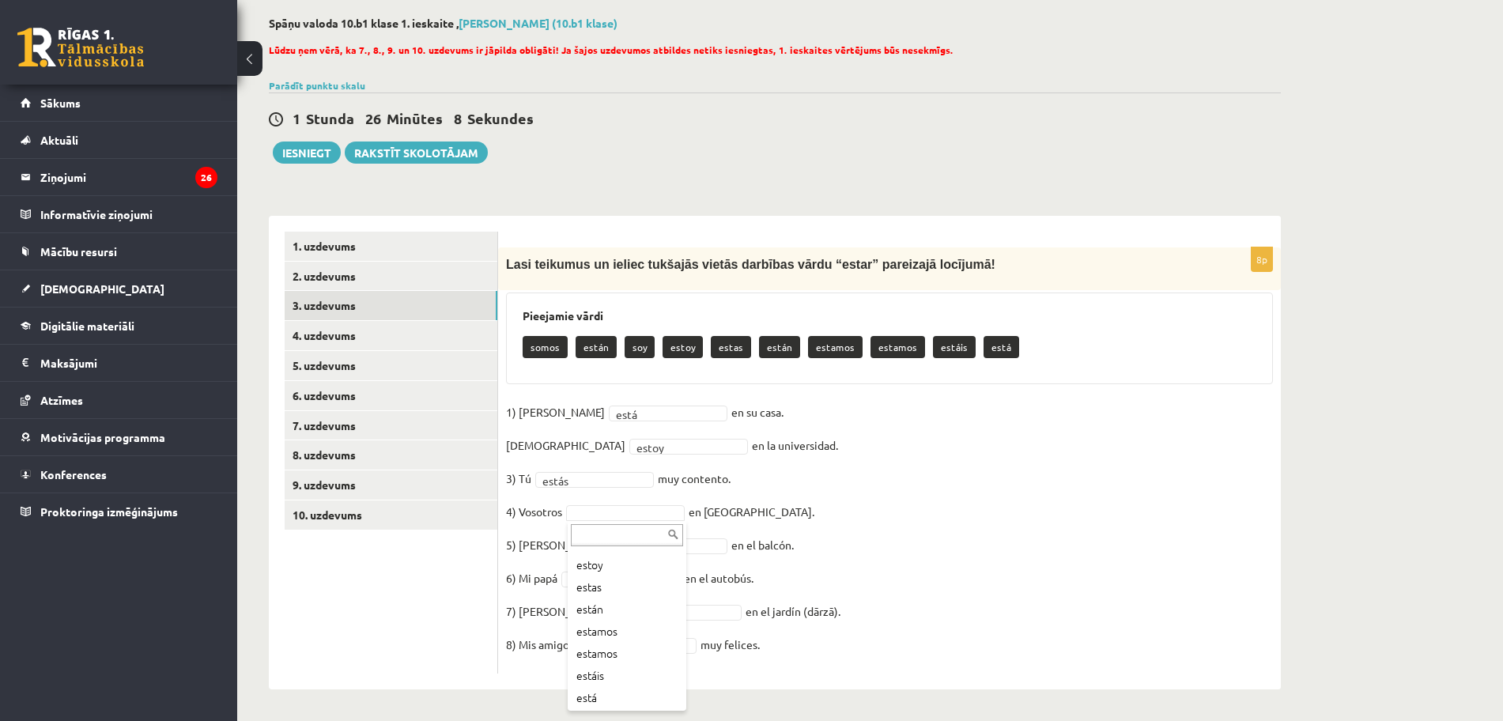
scroll to position [85, 0]
click at [639, 553] on fieldset "1) [PERSON_NAME] está **** en su casa. [DEMOGRAPHIC_DATA] estoy ***** en la uni…" at bounding box center [889, 533] width 767 height 266
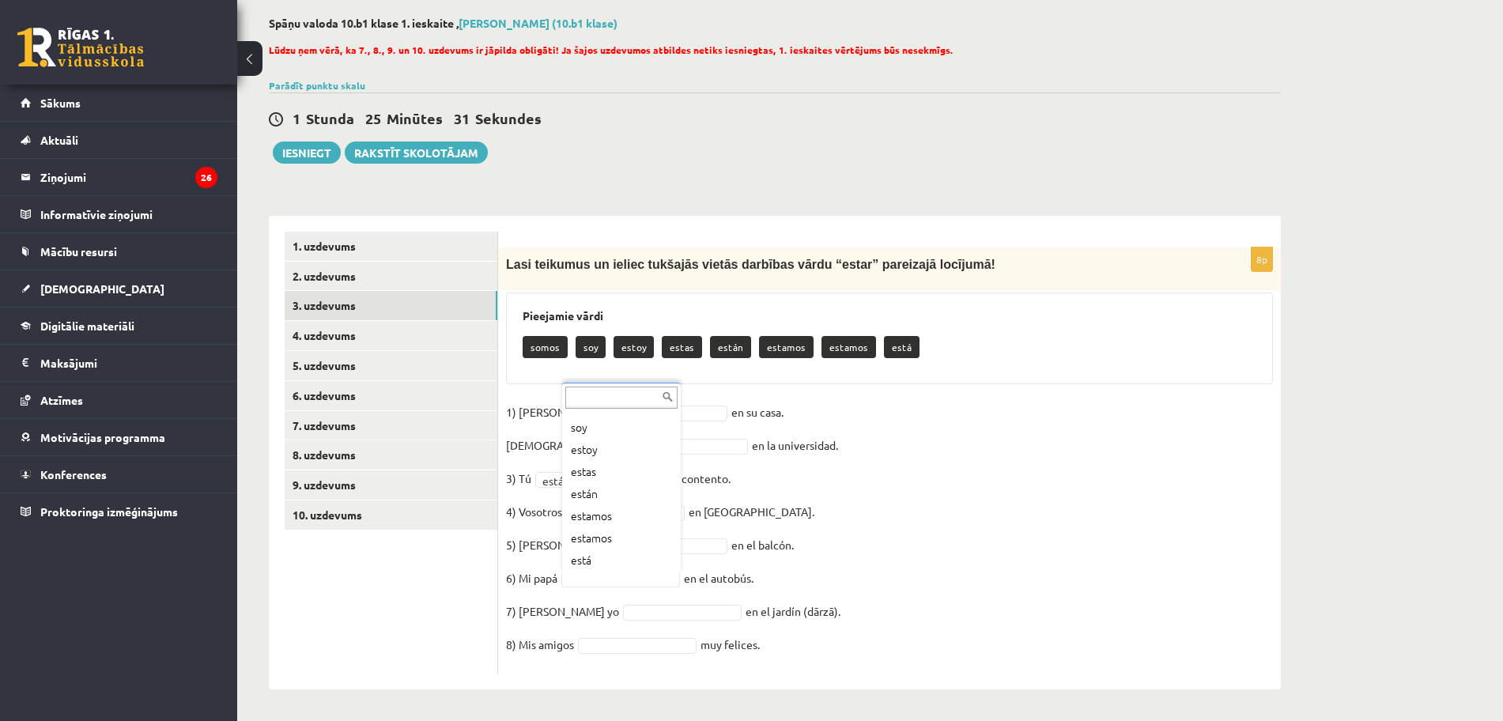
scroll to position [41, 0]
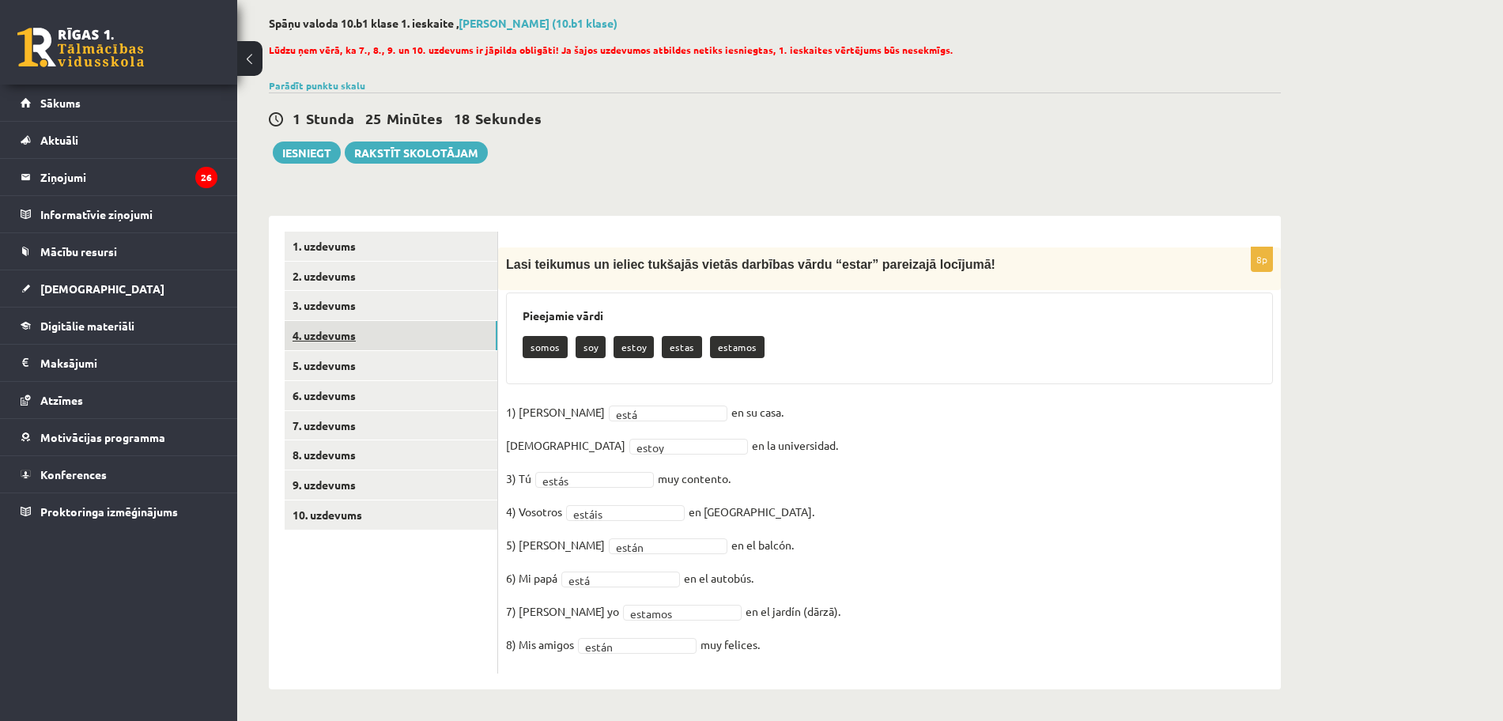
click at [319, 335] on link "4. uzdevums" at bounding box center [391, 335] width 213 height 29
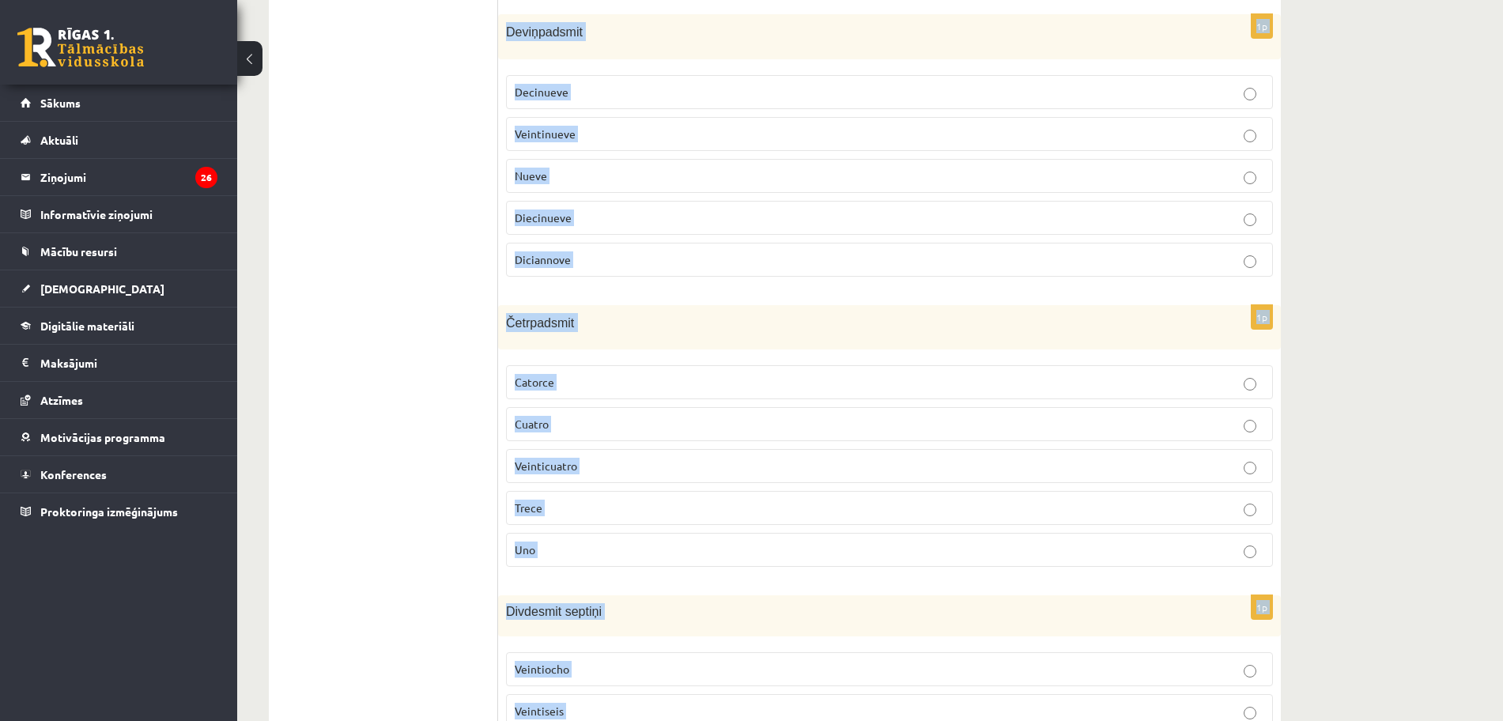
scroll to position [1126, 0]
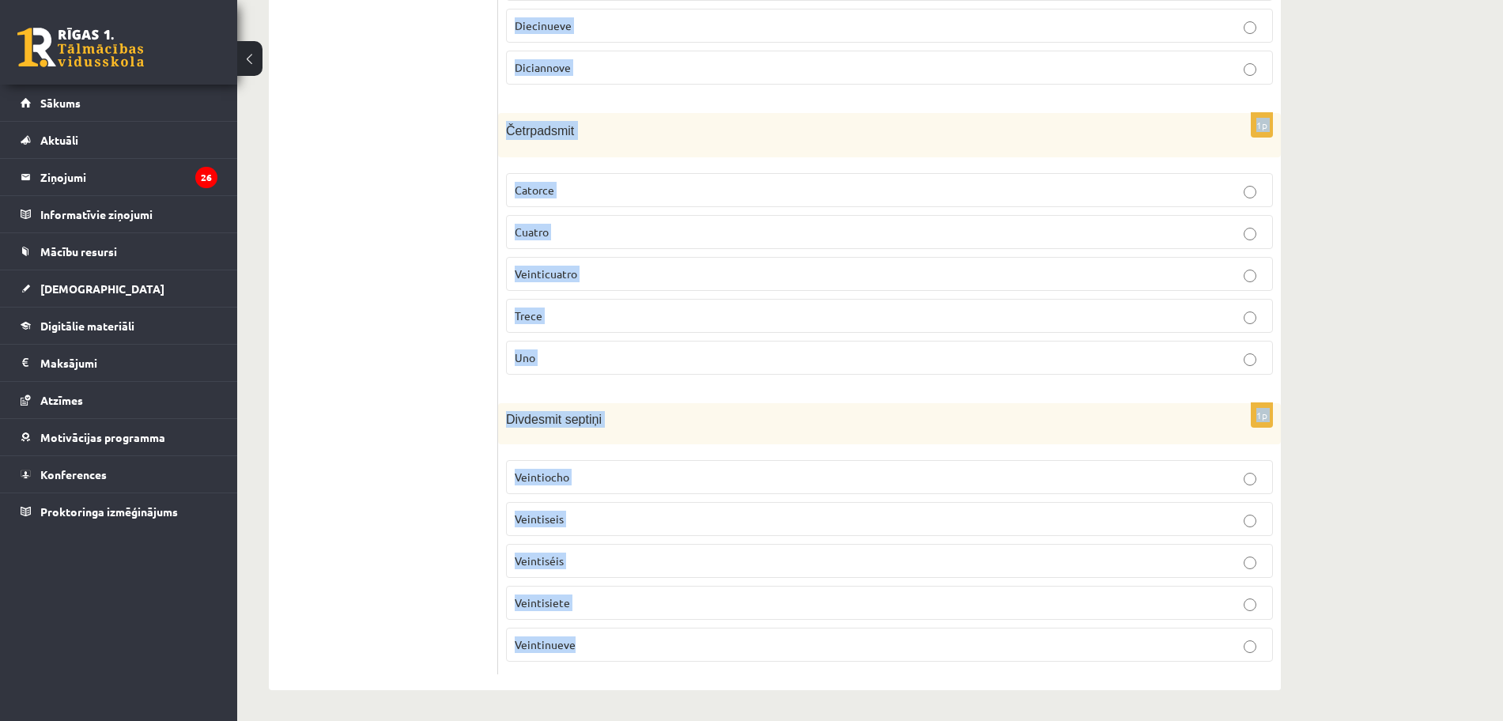
drag, startPoint x: 547, startPoint y: 176, endPoint x: 1081, endPoint y: 682, distance: 735.9
copy form "Izlasi situācijas aprakstu un izvēlies pareizo skaitļu rakstības veidu! Iedomāj…"
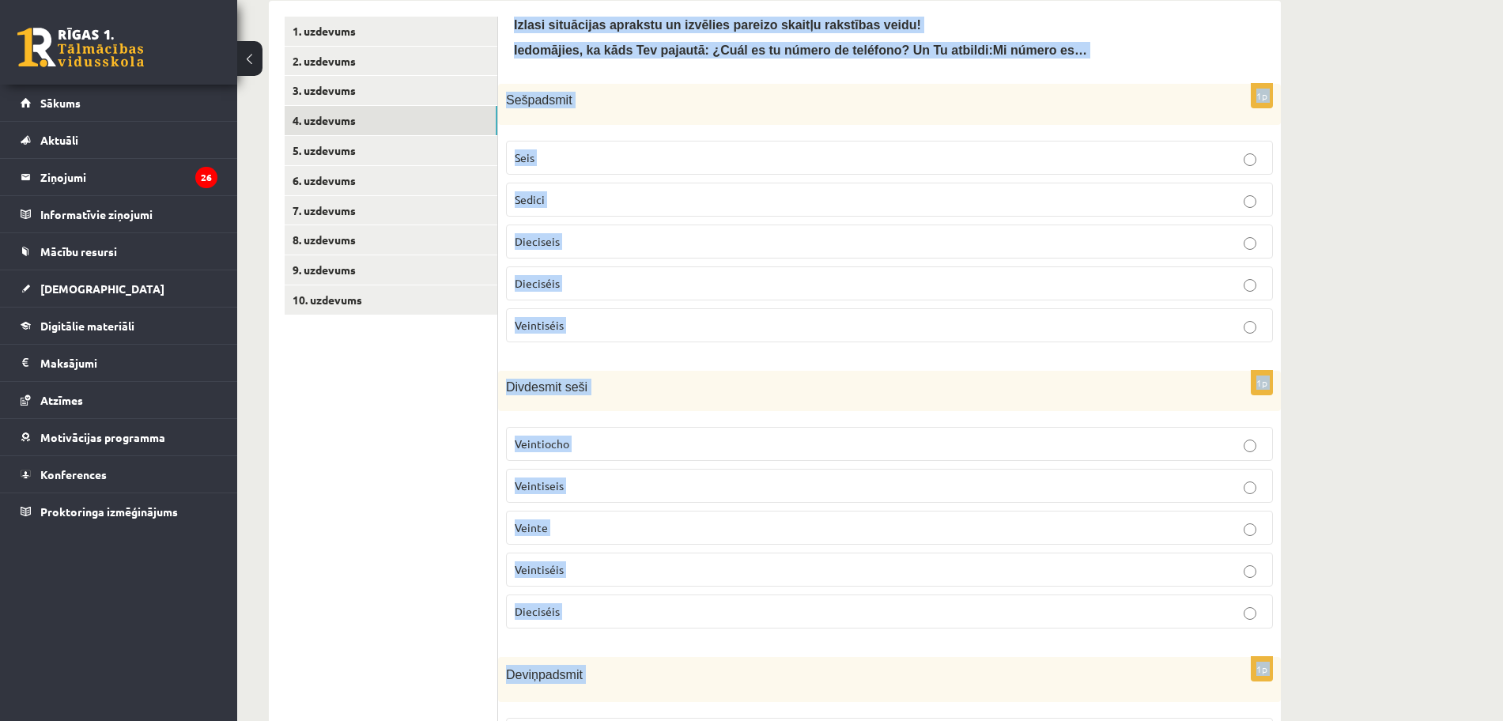
scroll to position [210, 0]
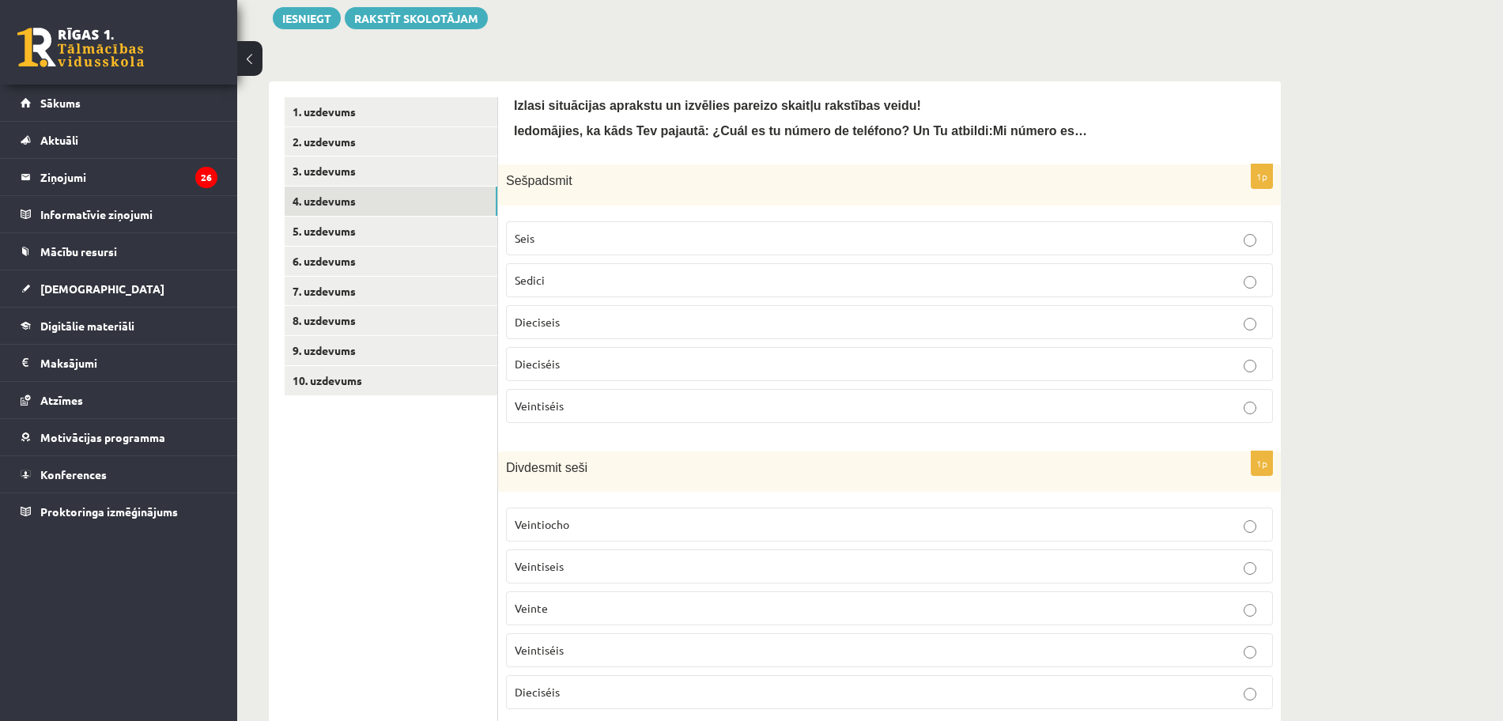
click at [888, 317] on p "Dieciseis" at bounding box center [889, 322] width 749 height 17
click at [878, 379] on label "Dieciséis" at bounding box center [889, 364] width 767 height 34
click at [889, 666] on label "Veintiséis" at bounding box center [889, 650] width 767 height 34
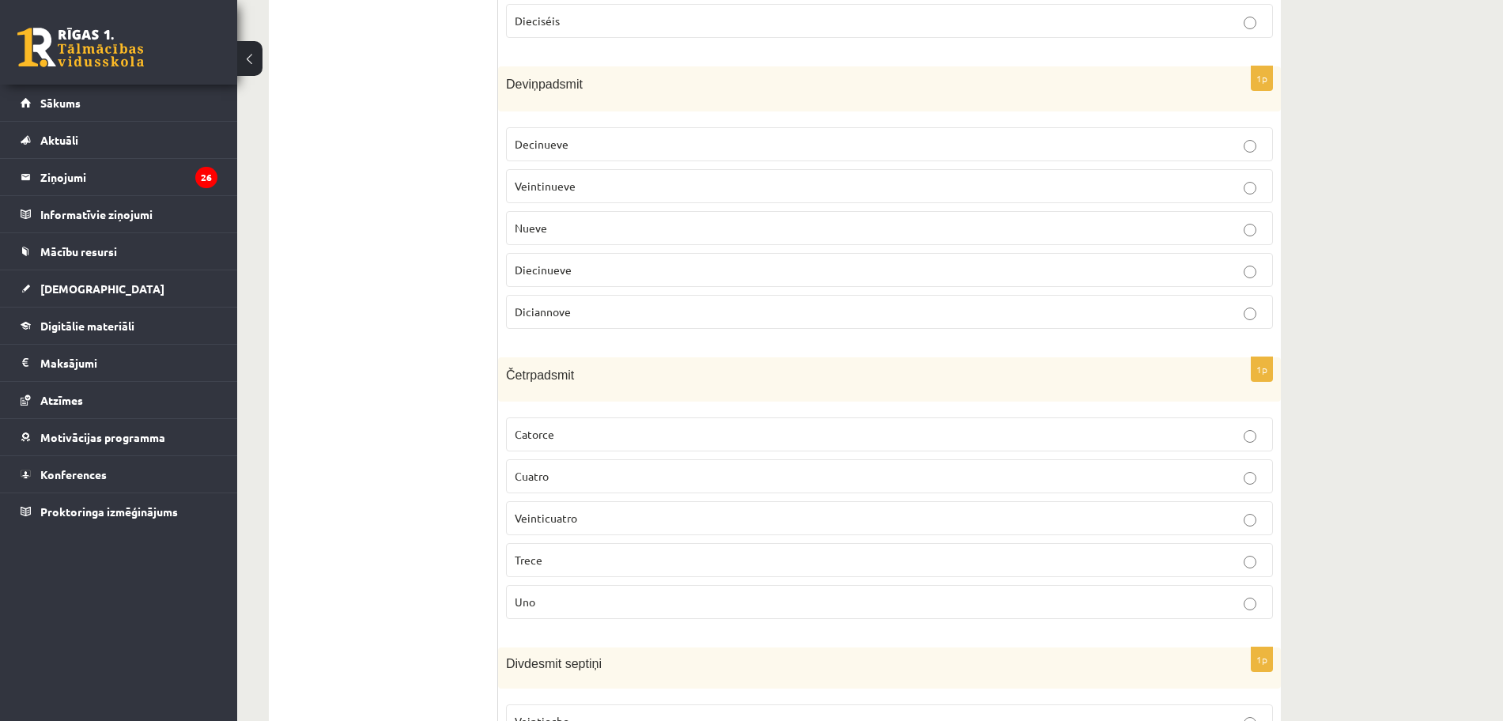
scroll to position [896, 0]
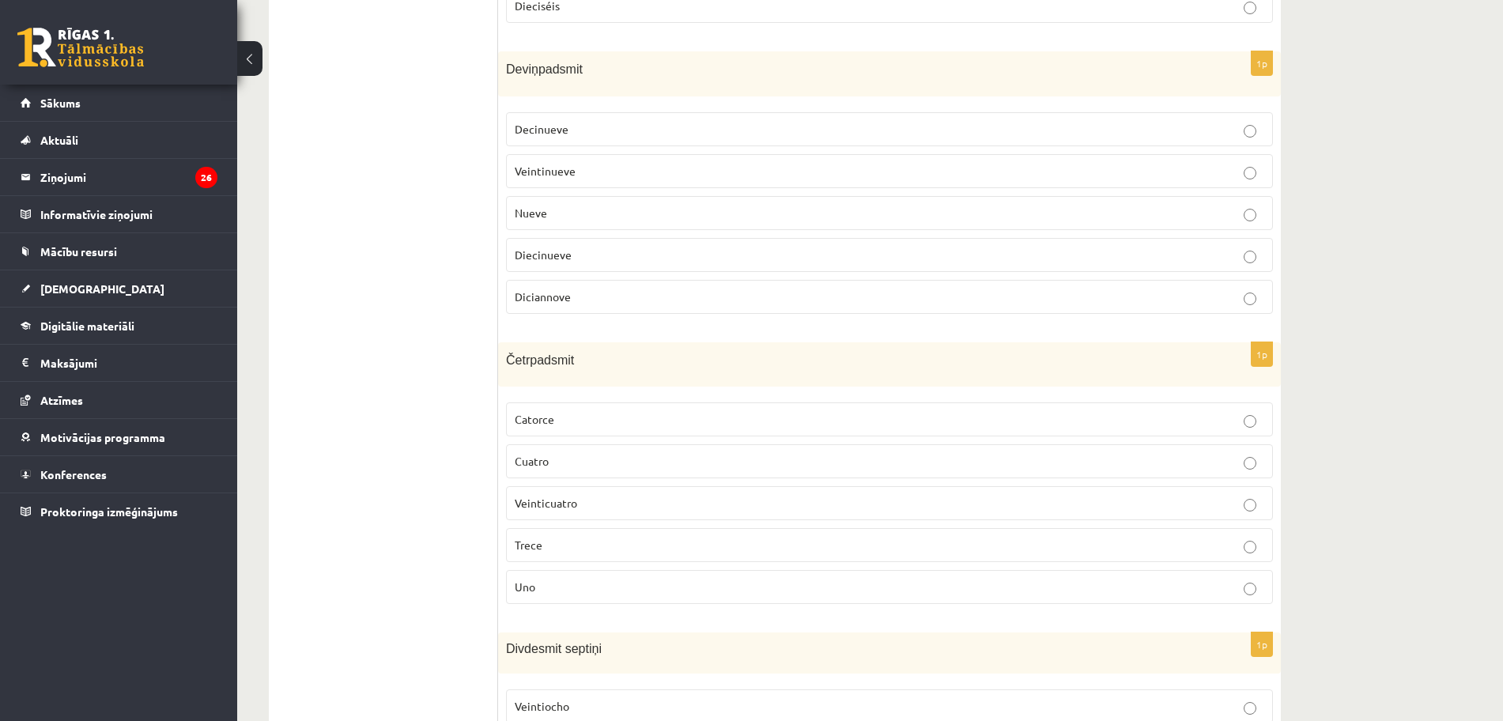
click at [734, 259] on p "Diecinueve" at bounding box center [889, 255] width 749 height 17
click at [1216, 462] on p "Cuatro" at bounding box center [889, 461] width 749 height 17
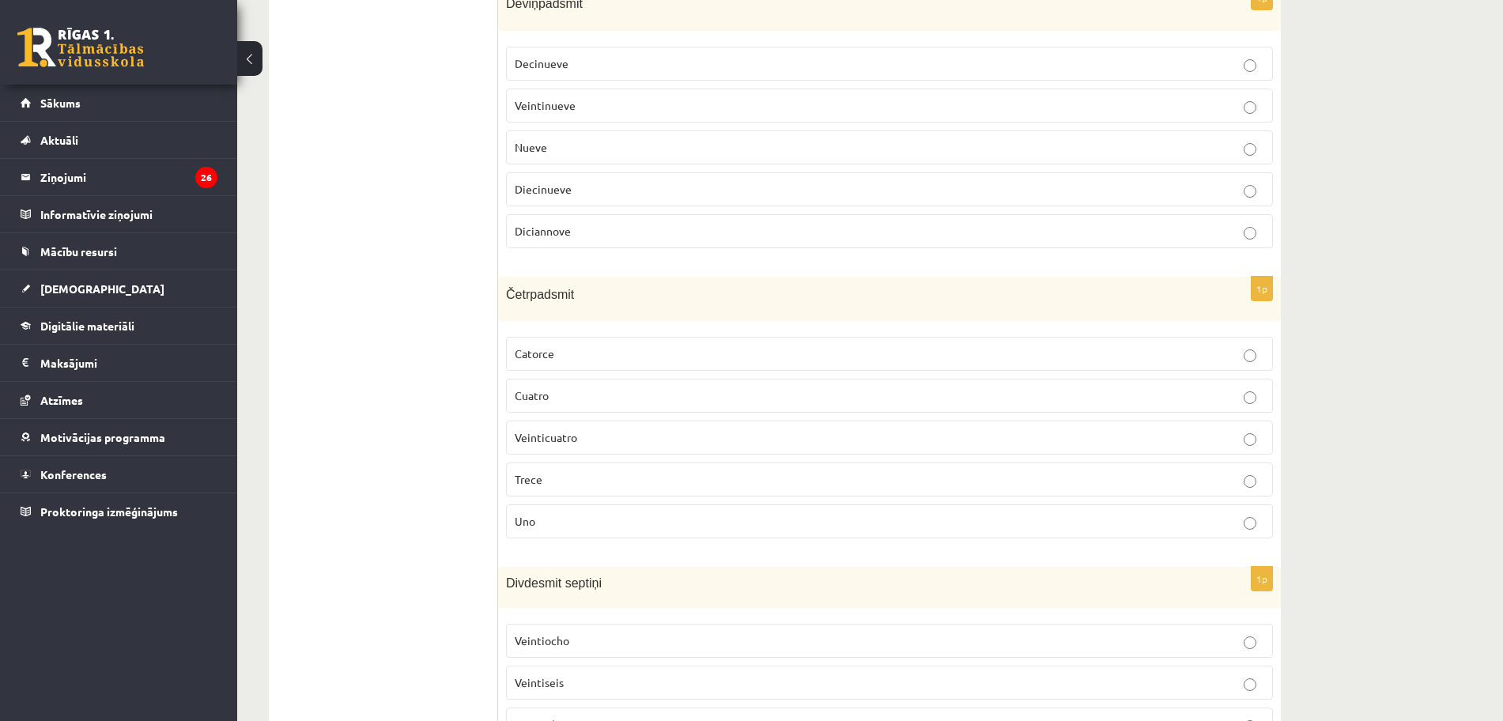
scroll to position [966, 0]
click at [854, 350] on p "Catorce" at bounding box center [889, 350] width 749 height 17
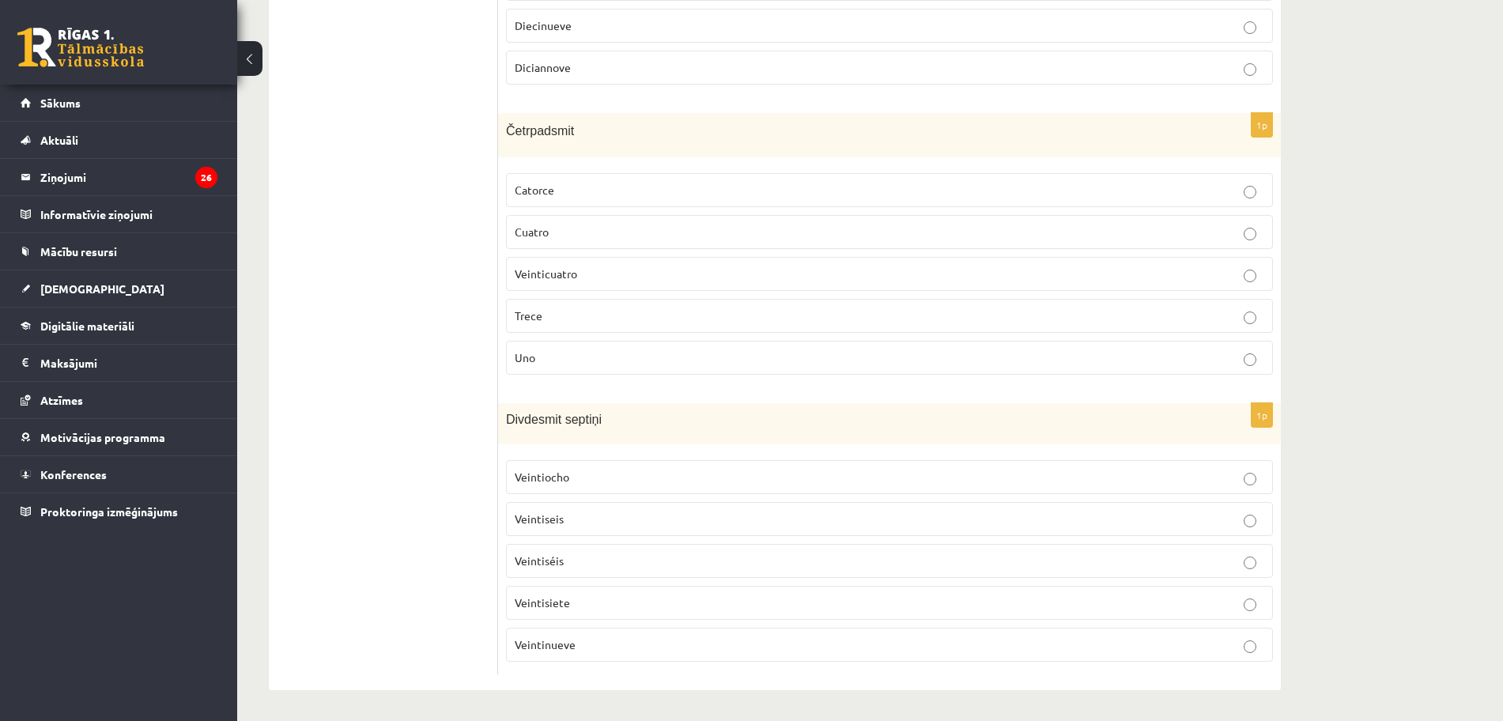
click at [647, 604] on p "Veintisiete" at bounding box center [889, 602] width 749 height 17
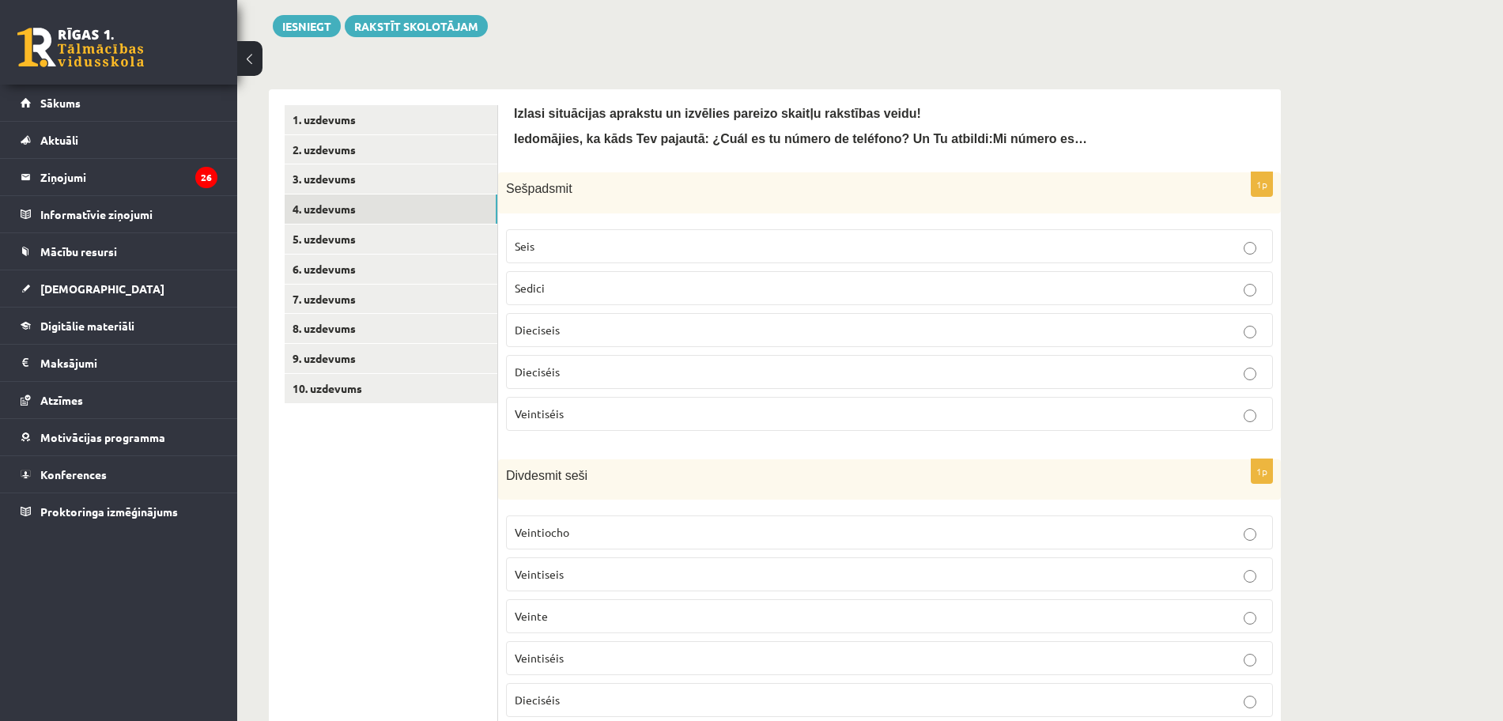
scroll to position [63, 0]
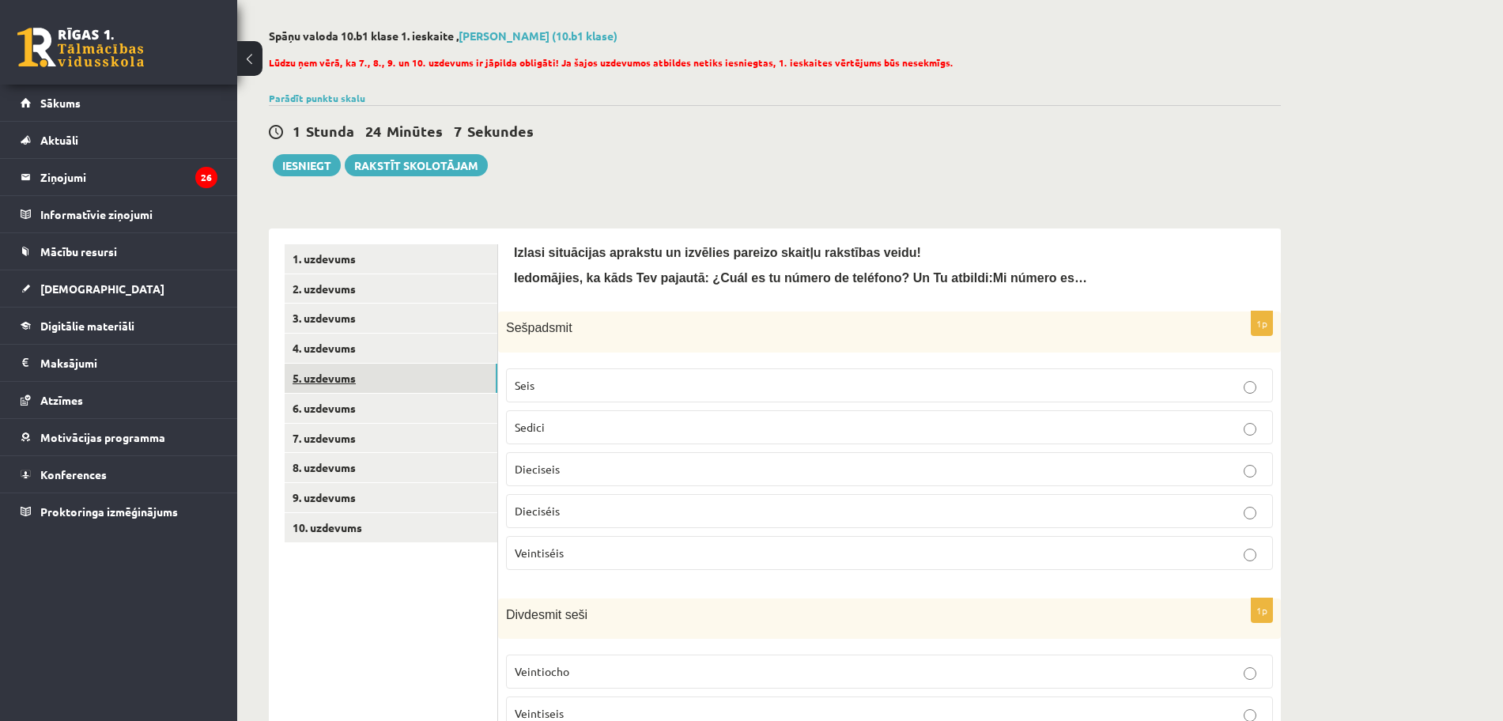
click at [322, 384] on link "5. uzdevums" at bounding box center [391, 378] width 213 height 29
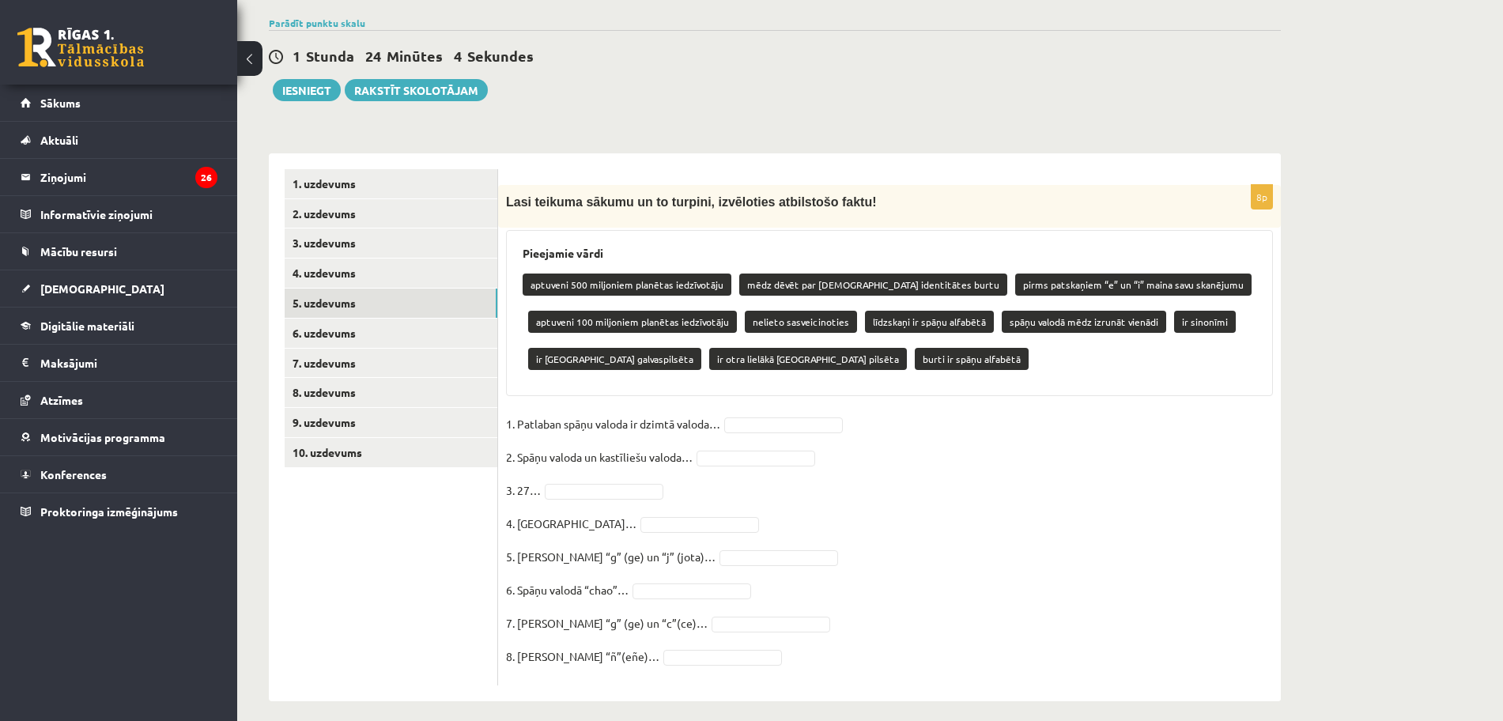
scroll to position [151, 0]
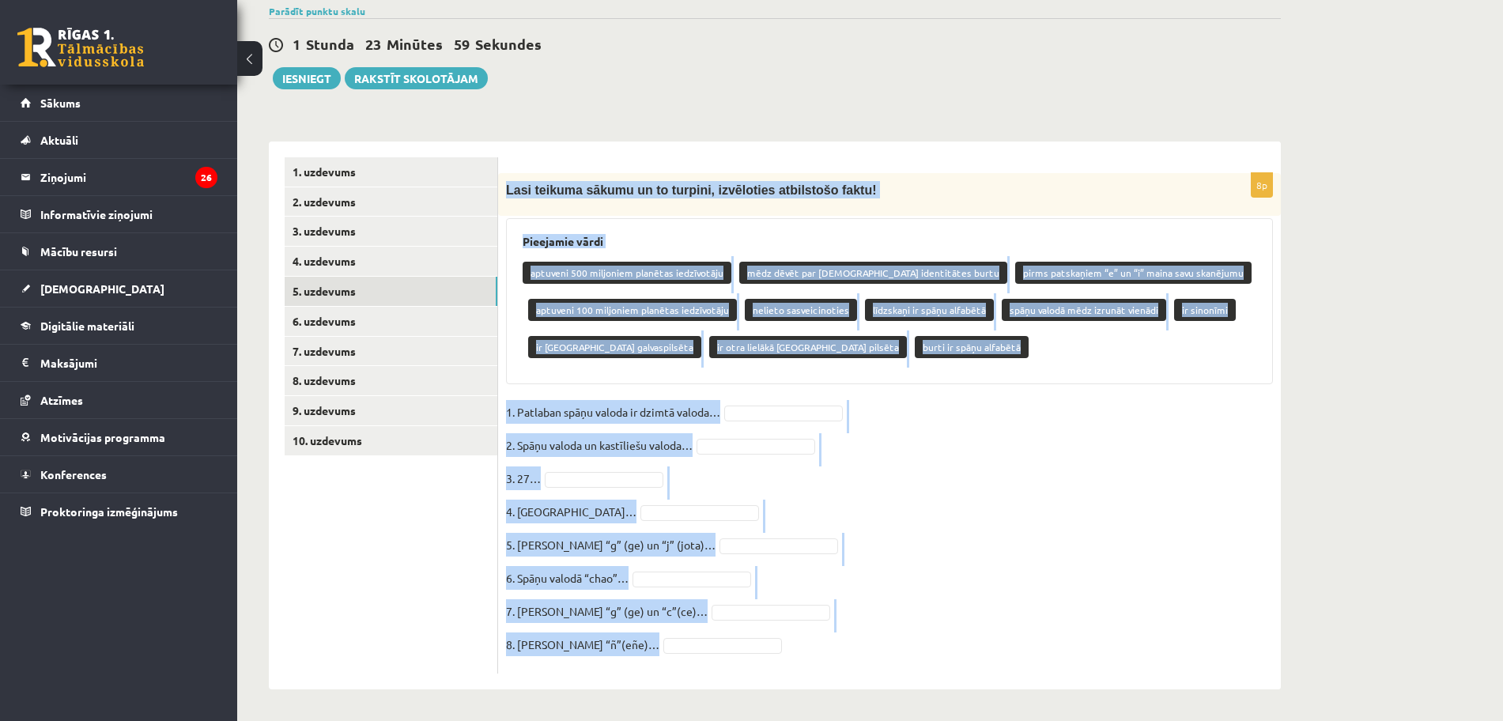
drag, startPoint x: 501, startPoint y: 187, endPoint x: 900, endPoint y: 656, distance: 615.7
click at [900, 656] on div "8p Lasi teikuma sākumu un to turpini, izvēloties atbilstošo faktu! Pieejamie vā…" at bounding box center [889, 423] width 783 height 500
copy div "Lasi teikuma sākumu un to turpini, izvēloties atbilstošo faktu! Pieejamie vārdi…"
click at [1131, 446] on fieldset "1. Patlaban spāņu valoda ir dzimtā valoda… 2. Spāņu valoda un kastīliešu valoda…" at bounding box center [889, 533] width 767 height 266
click at [1019, 472] on fieldset "1. Patlaban spāņu valoda ir dzimtā valoda… 2. Spāņu valoda un kastīliešu valoda…" at bounding box center [889, 533] width 767 height 266
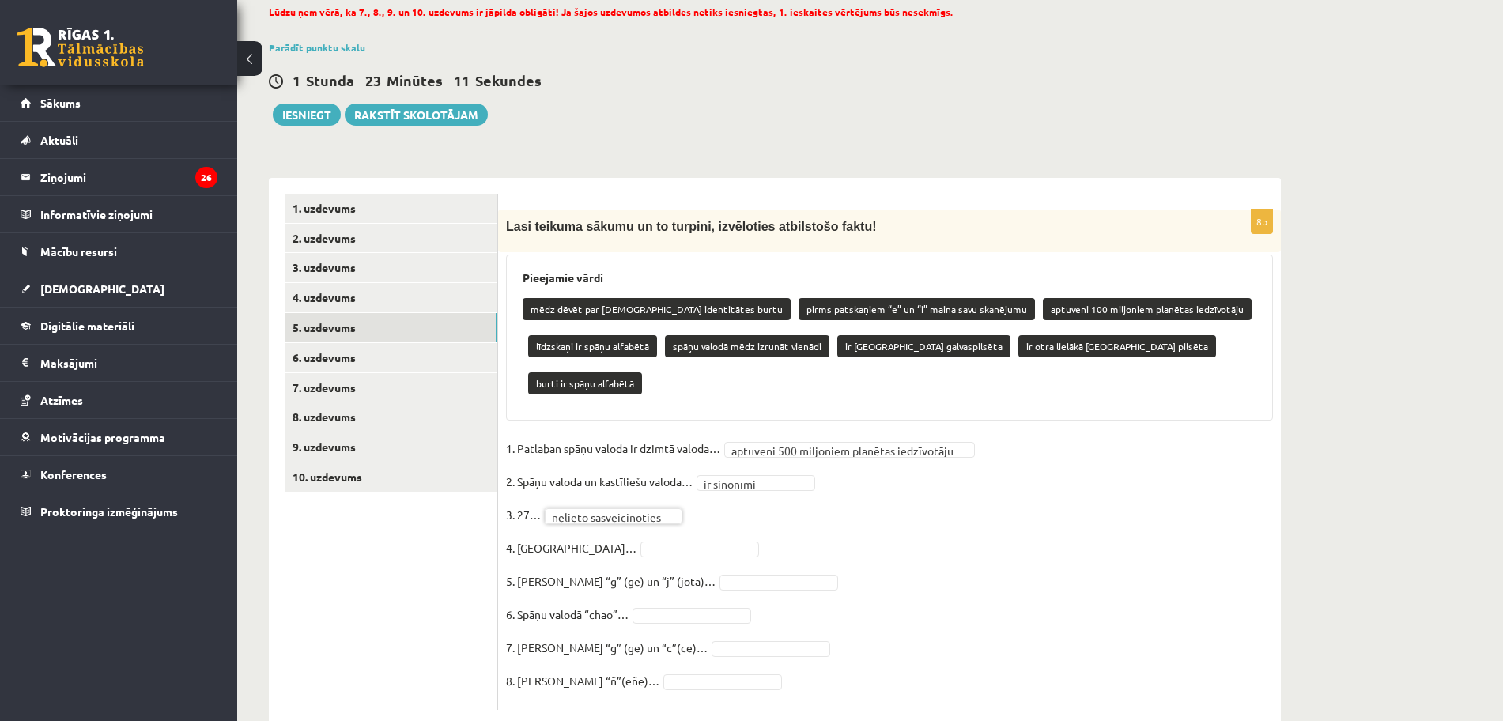
click at [657, 502] on fieldset "**********" at bounding box center [889, 569] width 767 height 266
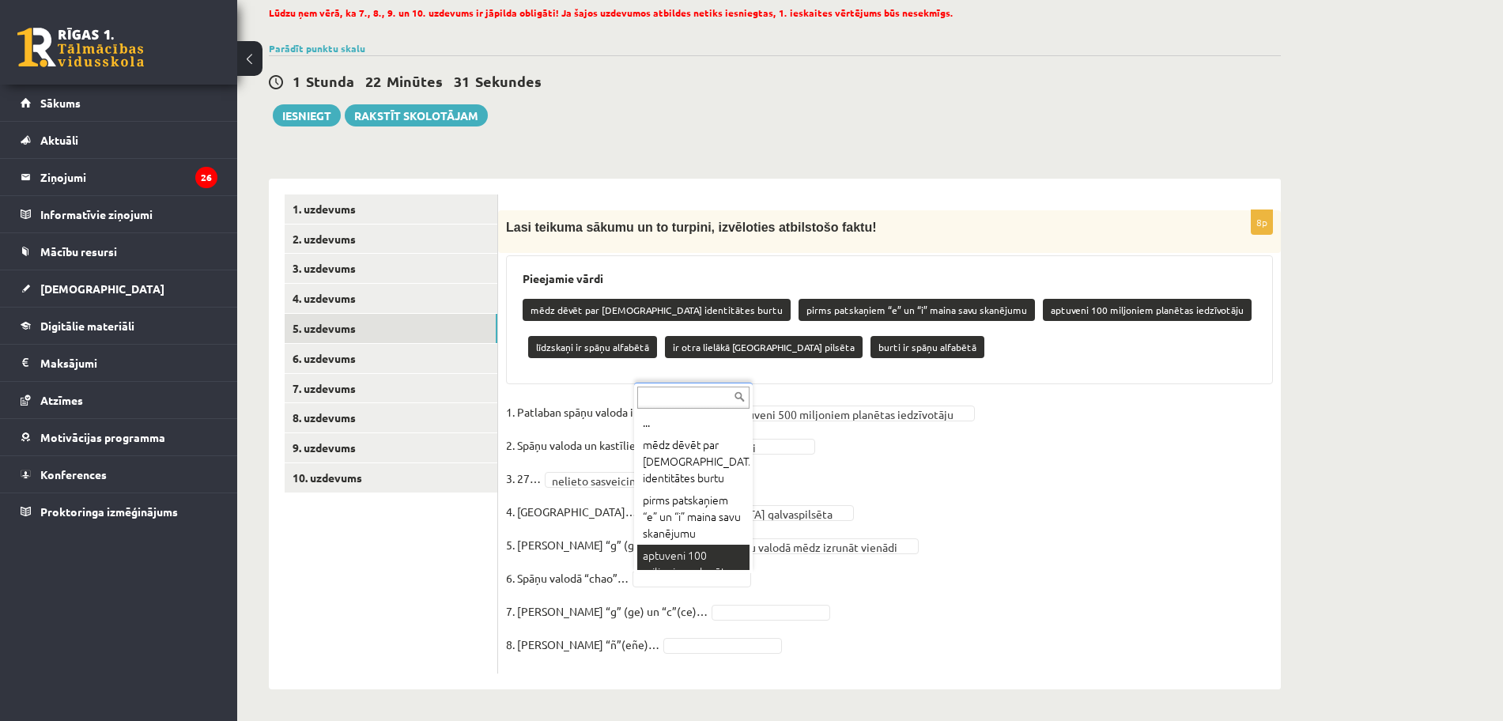
scroll to position [63, 0]
drag, startPoint x: 749, startPoint y: 468, endPoint x: 746, endPoint y: 489, distance: 21.6
click at [746, 489] on ul "... mēdz dēvēt par spāņu identitātes burtu pirms patskaņiem “e” un “i” maina sa…" at bounding box center [691, 491] width 115 height 158
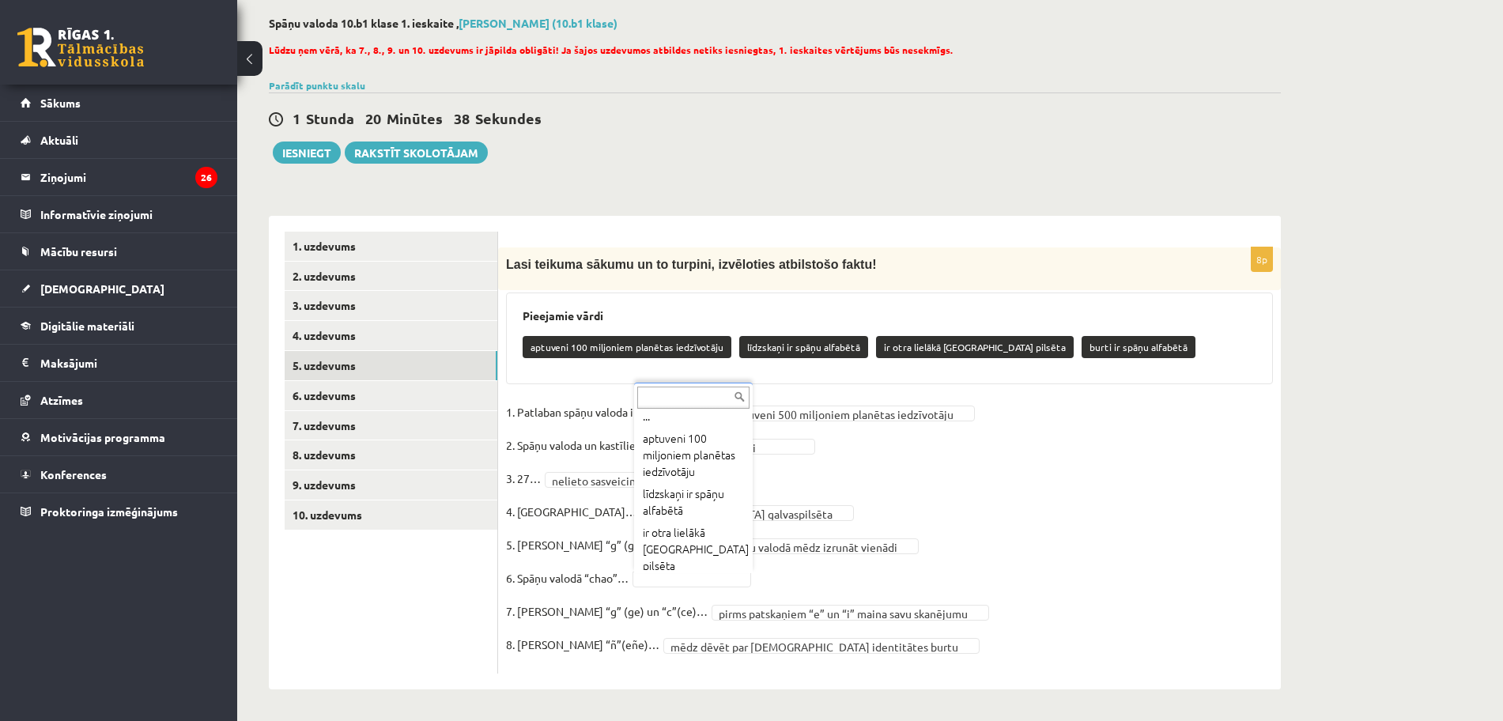
scroll to position [0, 0]
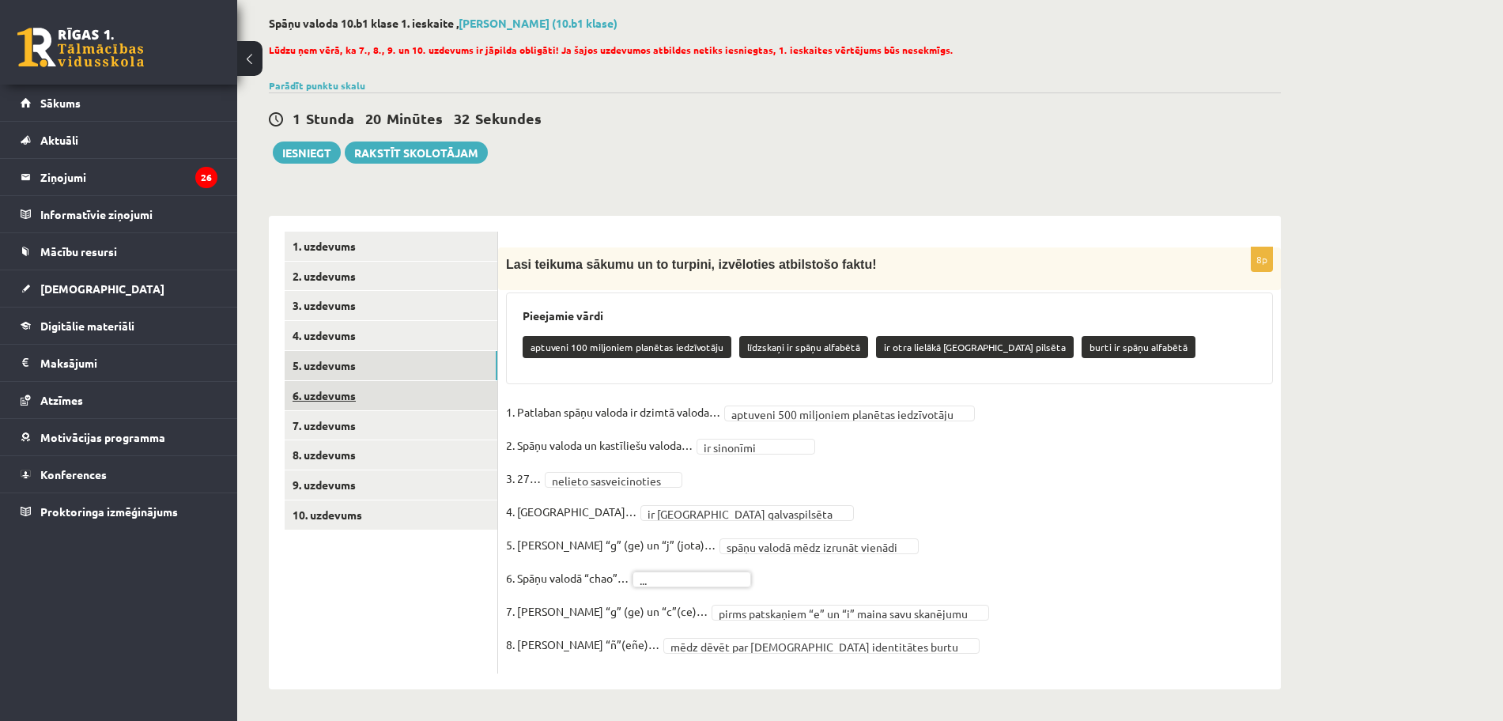
click at [433, 393] on link "6. uzdevums" at bounding box center [391, 395] width 213 height 29
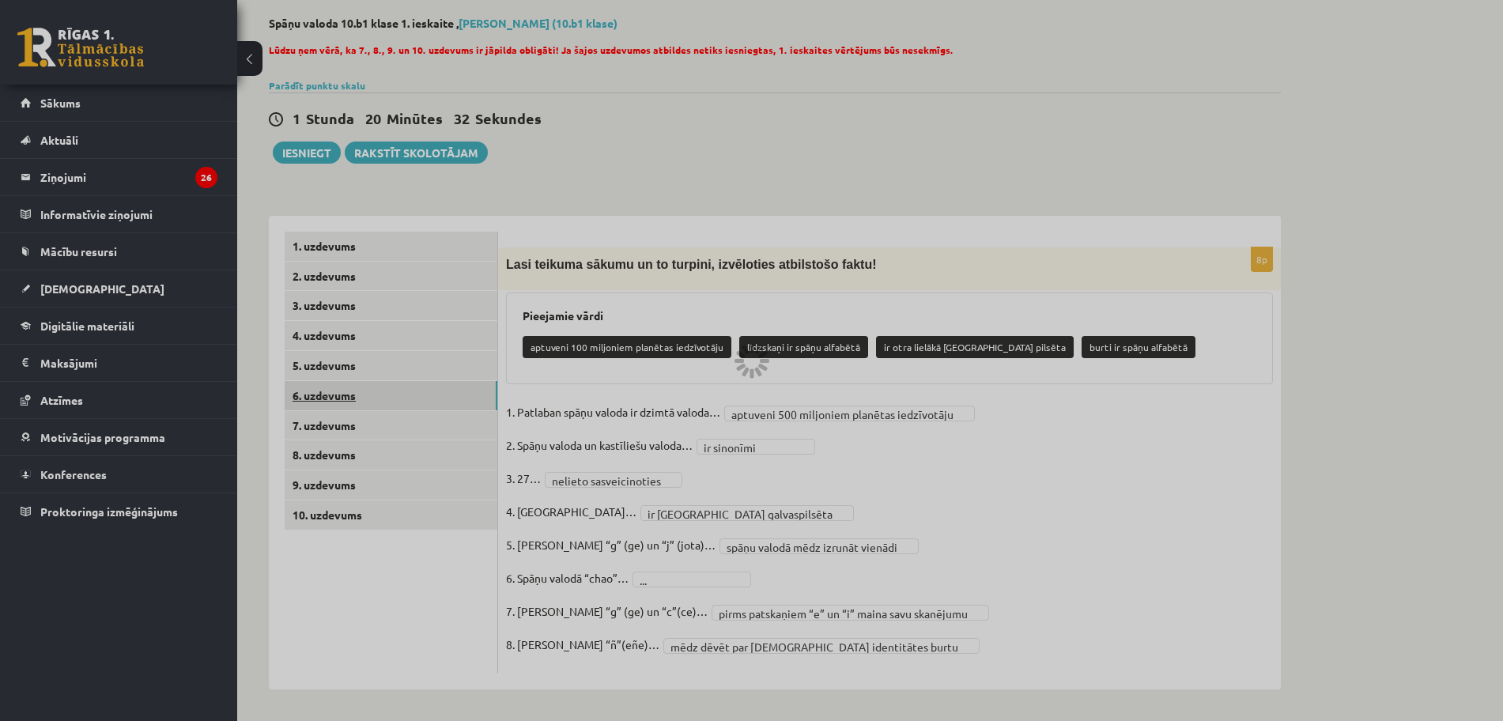
scroll to position [19, 0]
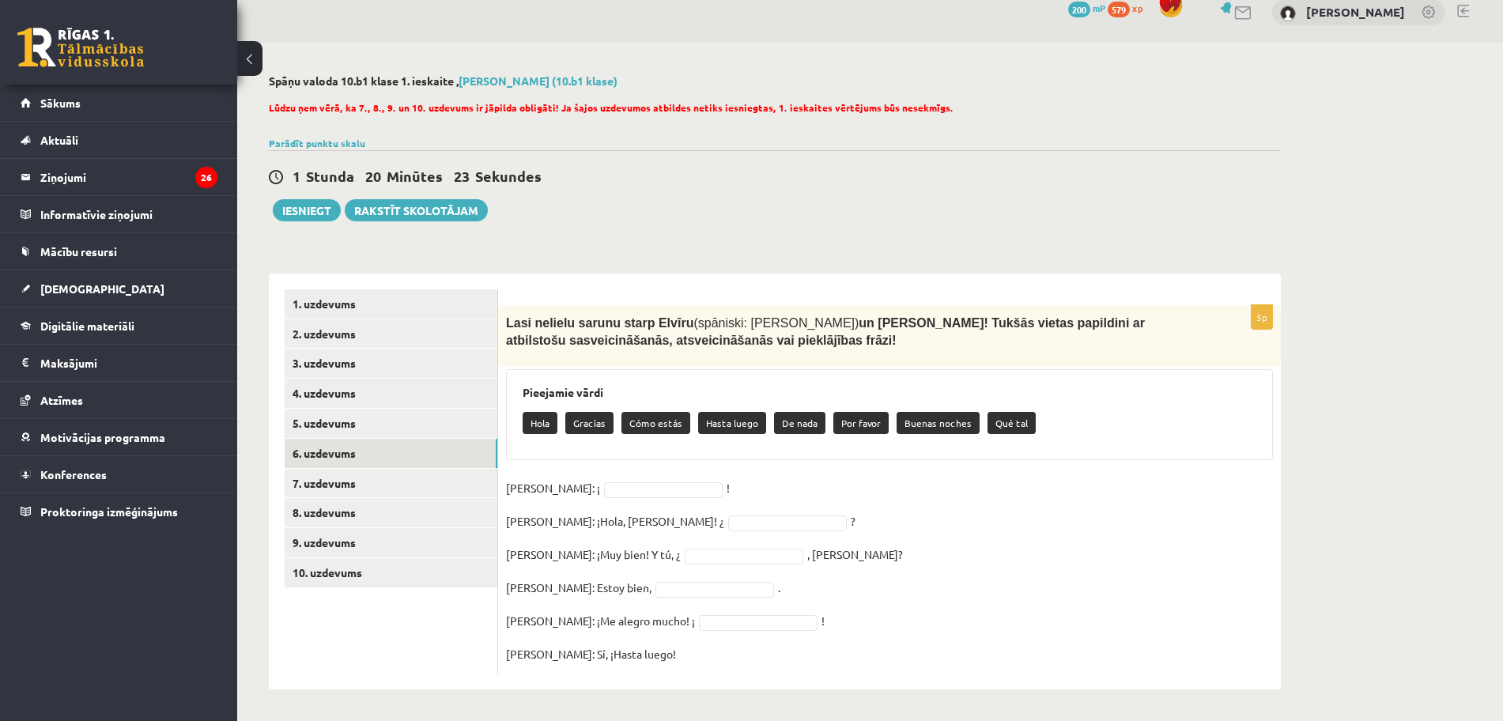
click at [384, 598] on ul "1. uzdevums 2. uzdevums 3. uzdevums 4. uzdevums 5. uzdevums 6. uzdevums 7. uzde…" at bounding box center [391, 481] width 213 height 385
click at [379, 575] on link "10. uzdevums" at bounding box center [391, 572] width 213 height 29
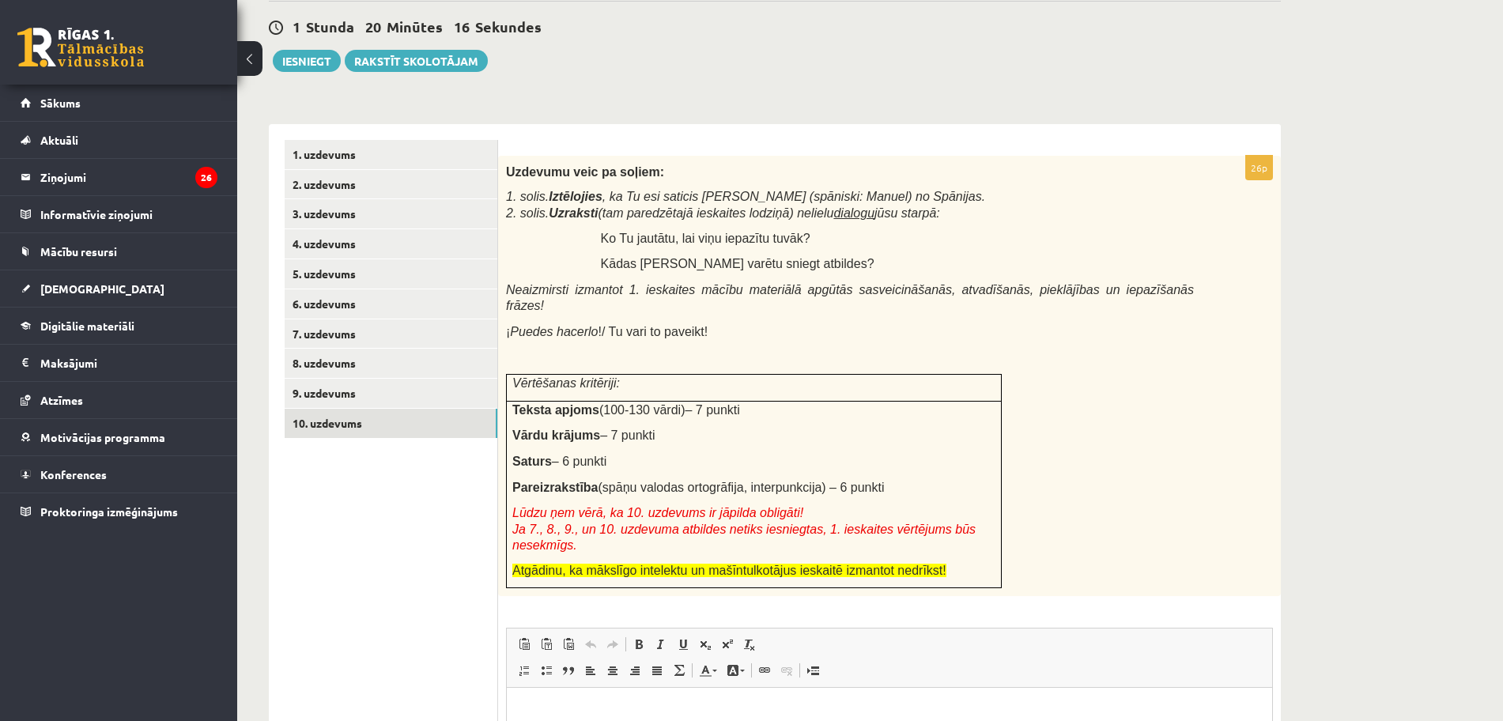
scroll to position [156, 0]
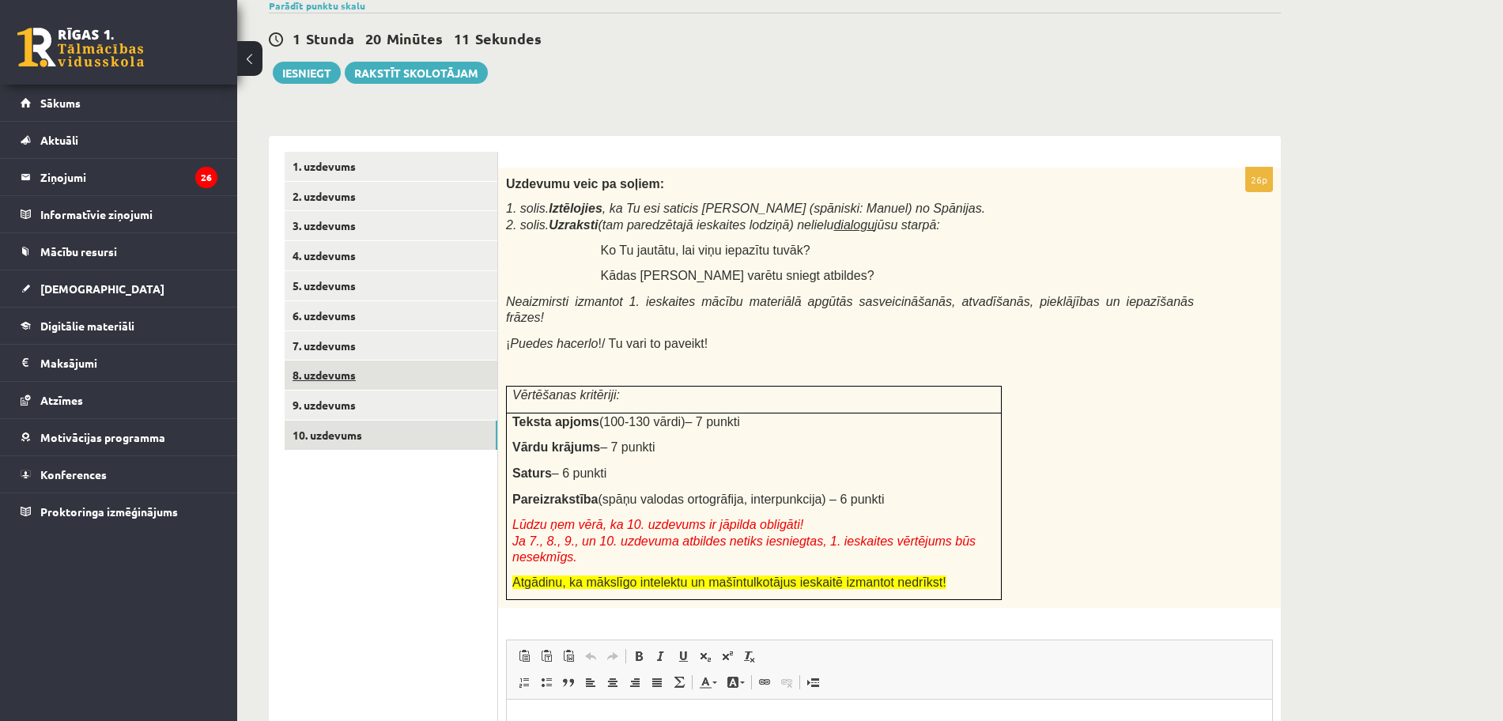
click at [338, 375] on link "8. uzdevums" at bounding box center [391, 374] width 213 height 29
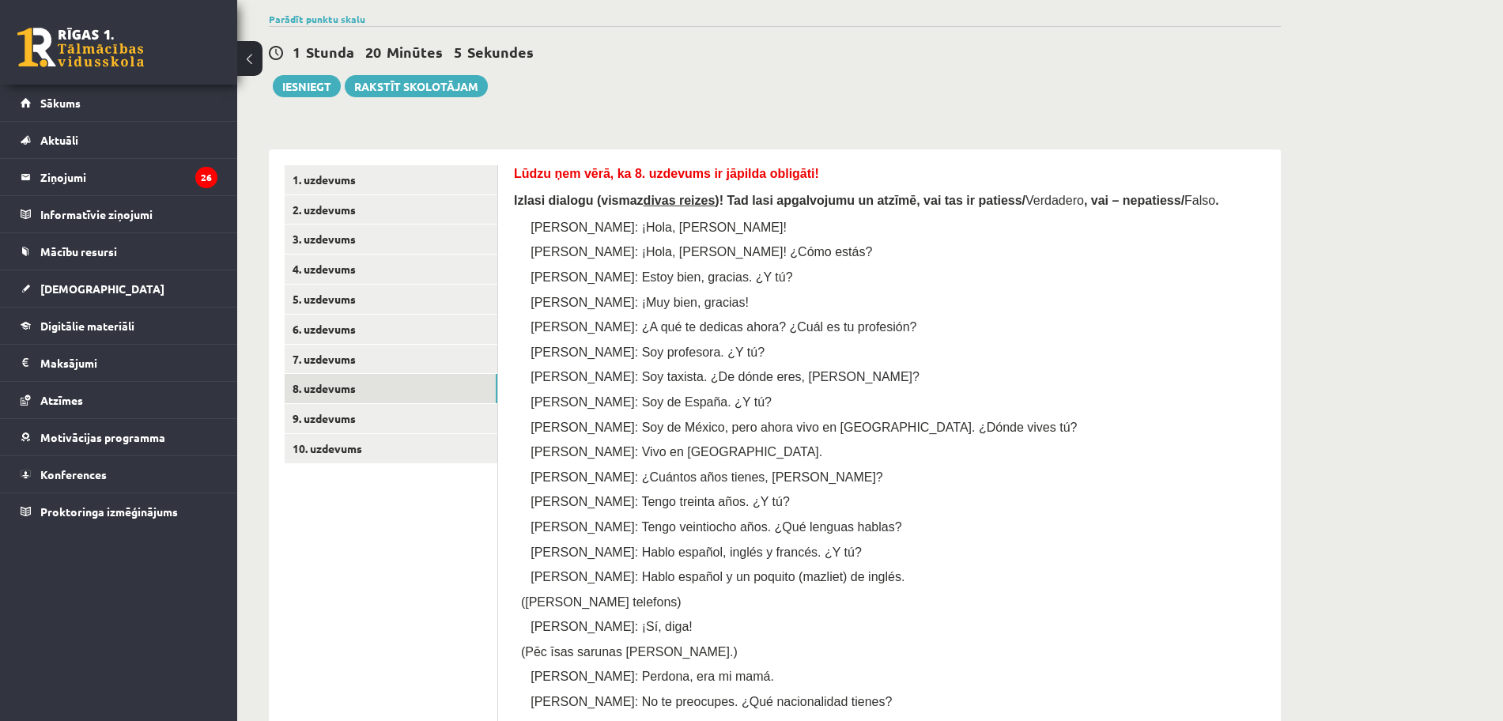
scroll to position [124, 0]
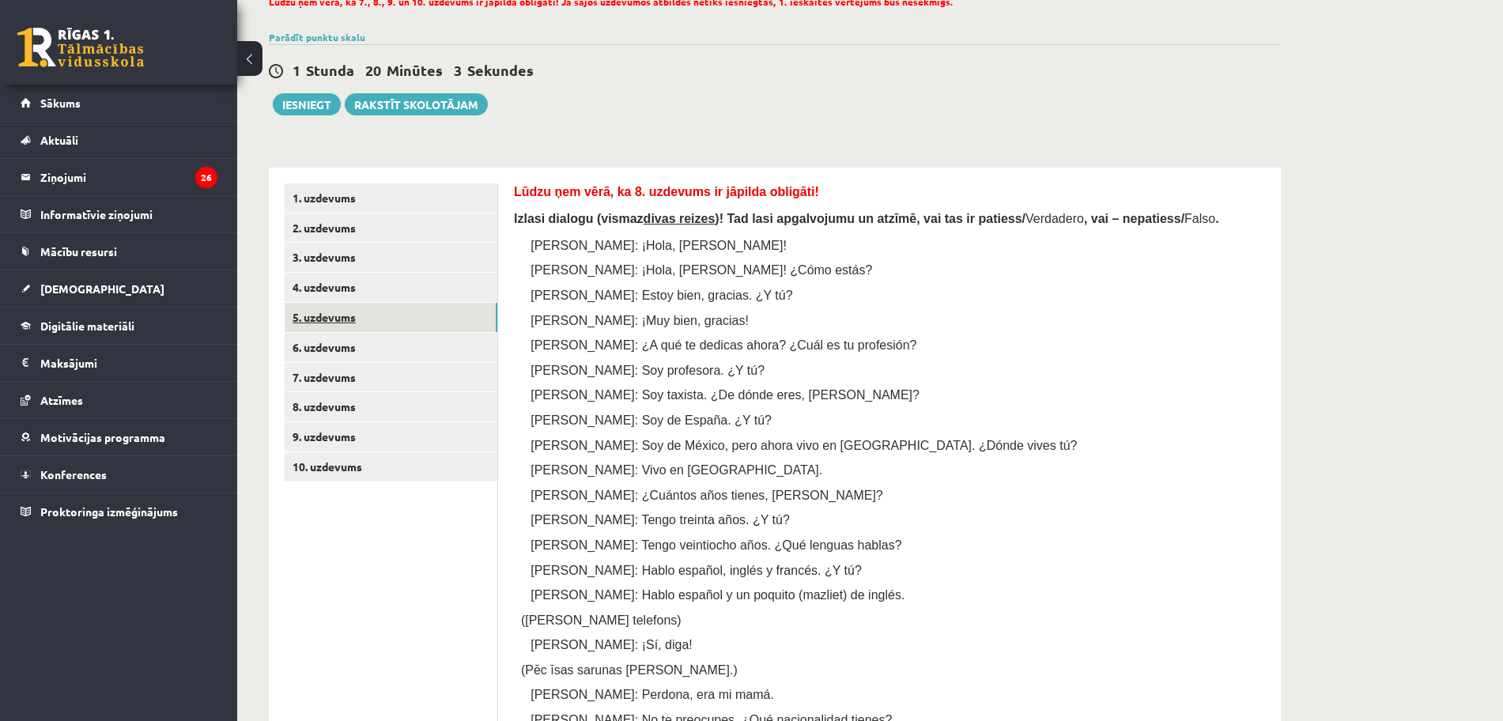
click at [323, 326] on link "5. uzdevums" at bounding box center [391, 317] width 213 height 29
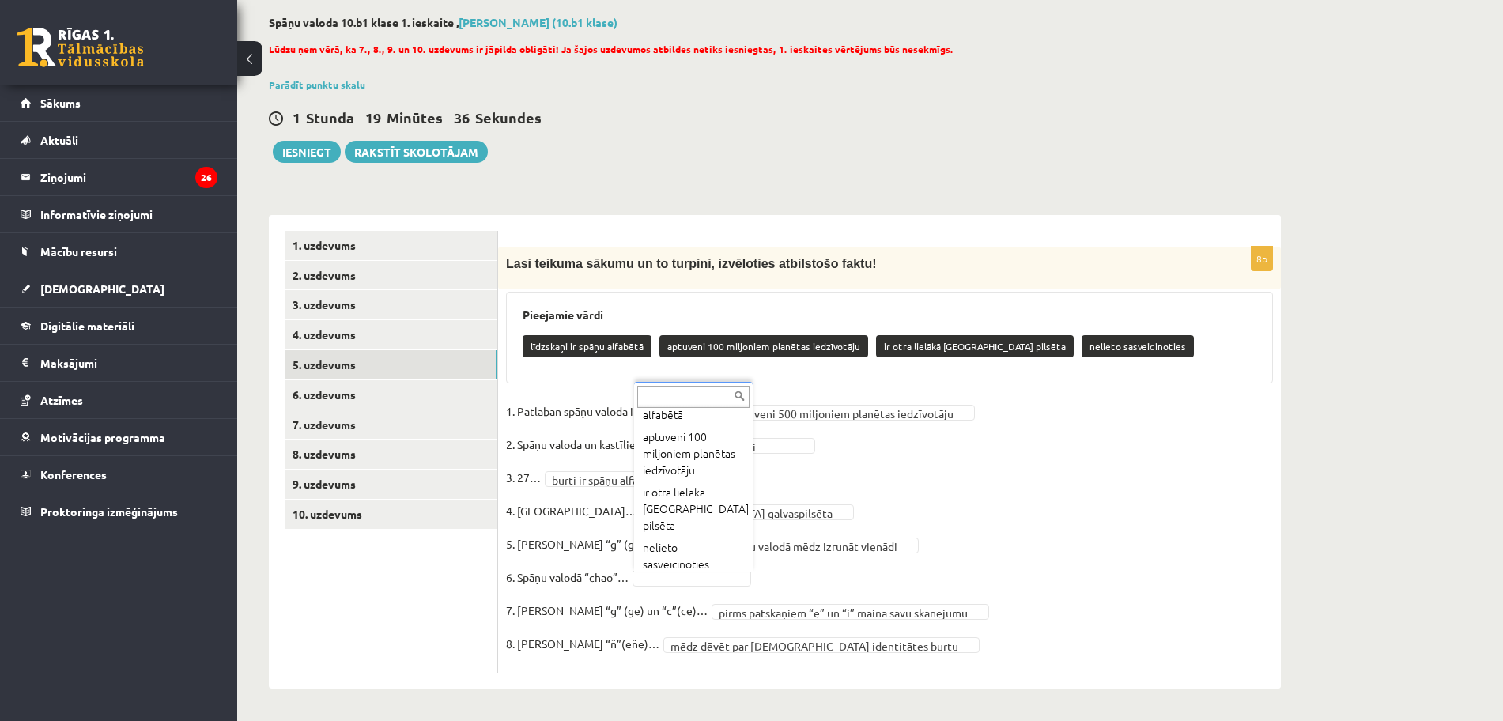
scroll to position [52, 0]
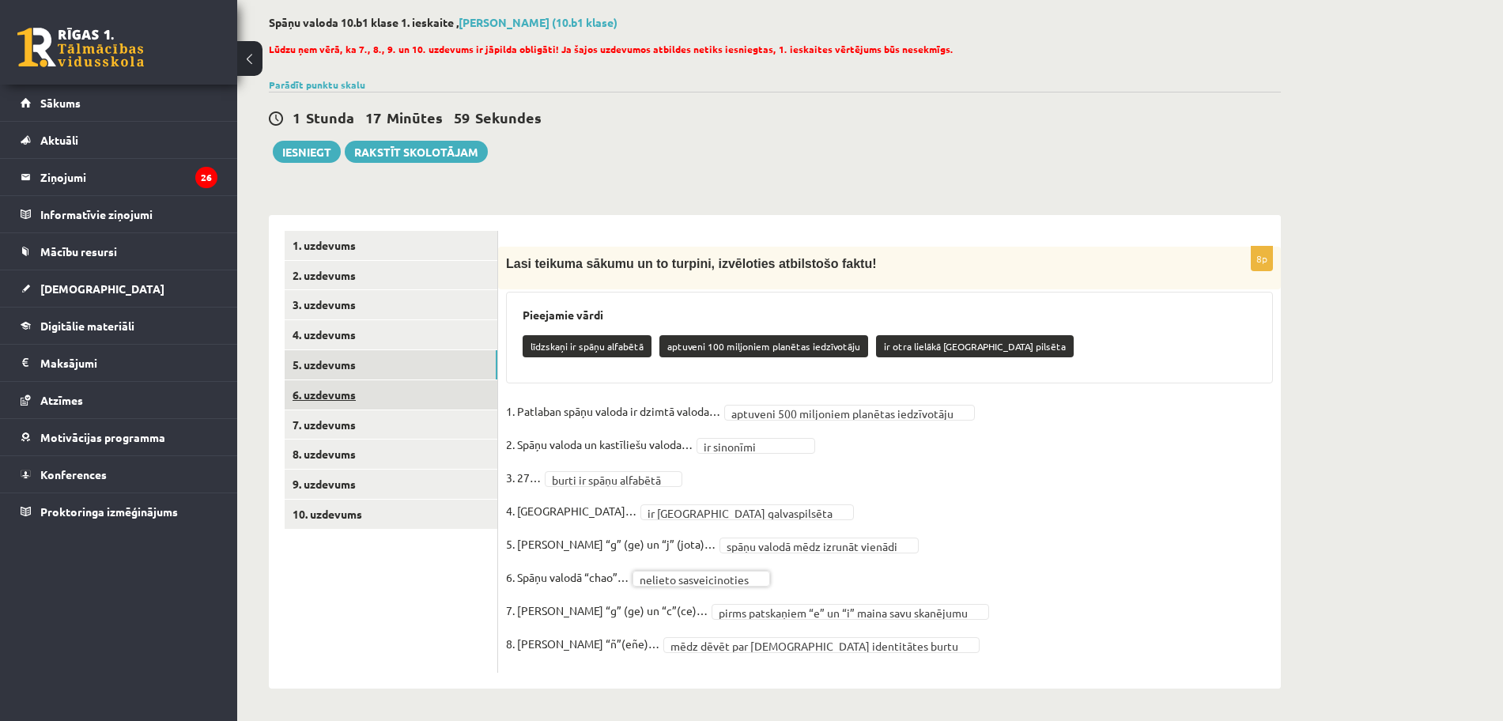
click at [309, 393] on link "6. uzdevums" at bounding box center [391, 394] width 213 height 29
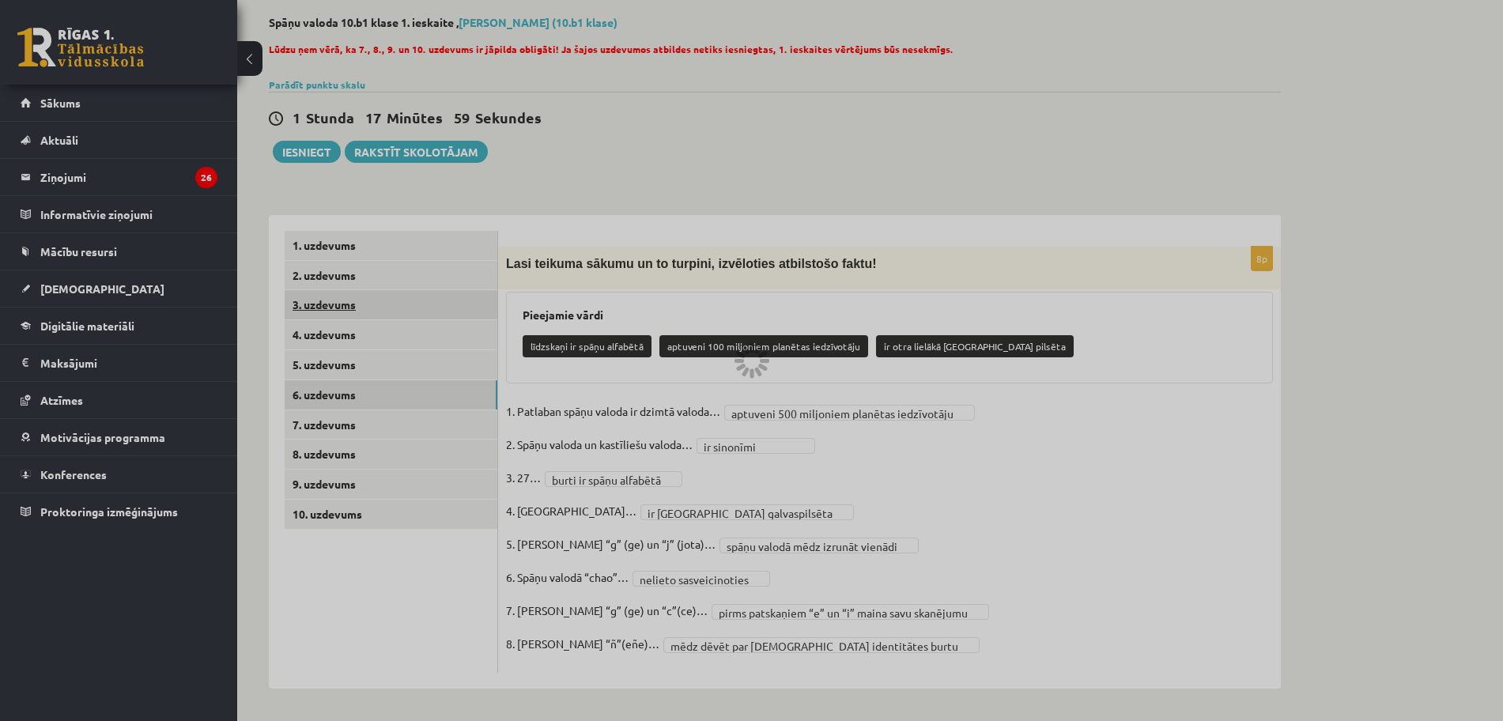
scroll to position [20, 0]
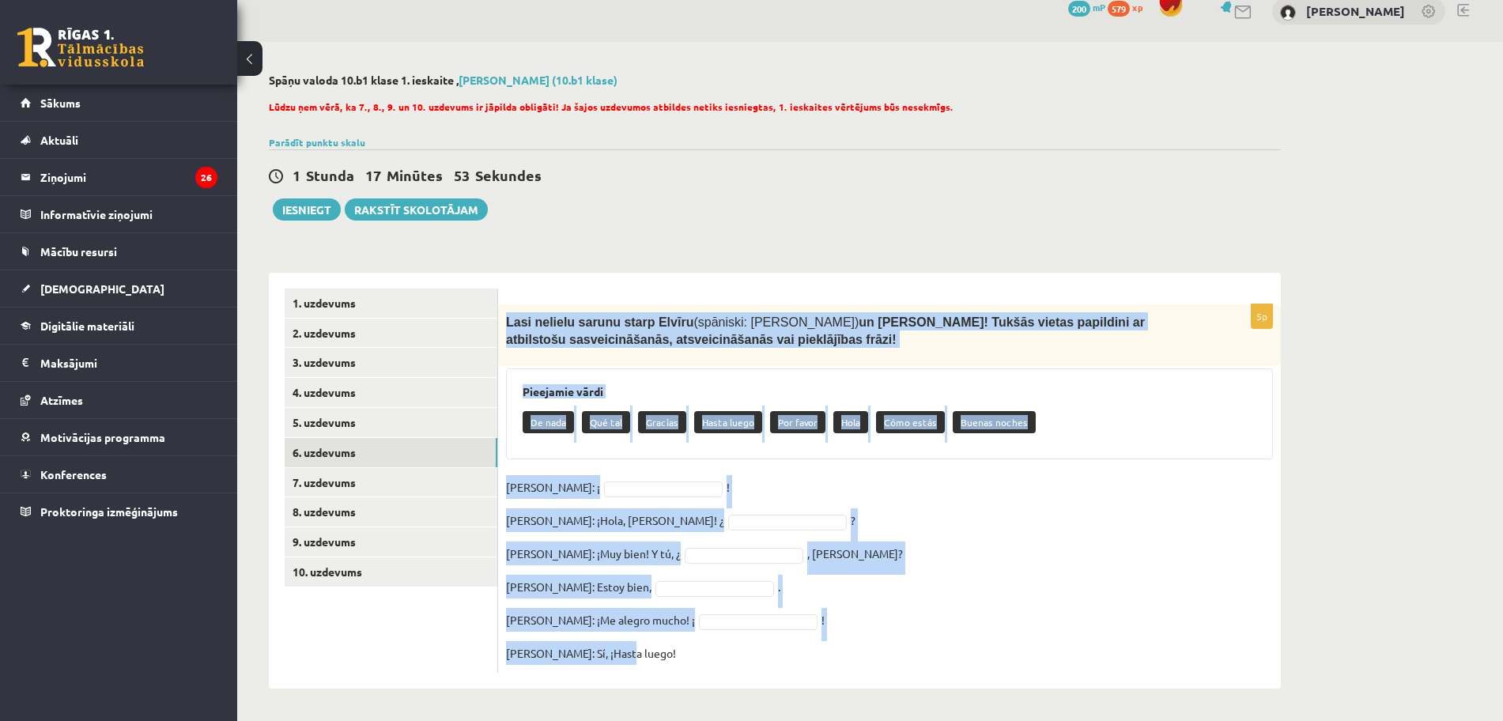
drag, startPoint x: 504, startPoint y: 321, endPoint x: 801, endPoint y: 648, distance: 441.6
click at [801, 648] on div "5p Lasi nelielu sarunu starp Elvīru (spāniski: Elvira) un Pedro! Tukšās vietas …" at bounding box center [889, 488] width 783 height 369
copy div "Lasi nelielu sarunu starp Elvīru (spāniski: Elvira) un Pedro! Tukšās vietas pap…"
click at [1037, 500] on fieldset "Elvira: ¡ ! Pedro: ¡Hola, Elvira! ¿ ? Elvira: ¡Muy bien! Y tú, ¿ , Pedro? Pedro…" at bounding box center [889, 570] width 767 height 190
click at [1072, 591] on fieldset "Elvira: ¡ ! Pedro: ¡Hola, Elvira! ¿ ? Elvira: ¡Muy bien! Y tú, ¿ , Pedro? Pedro…" at bounding box center [889, 570] width 767 height 190
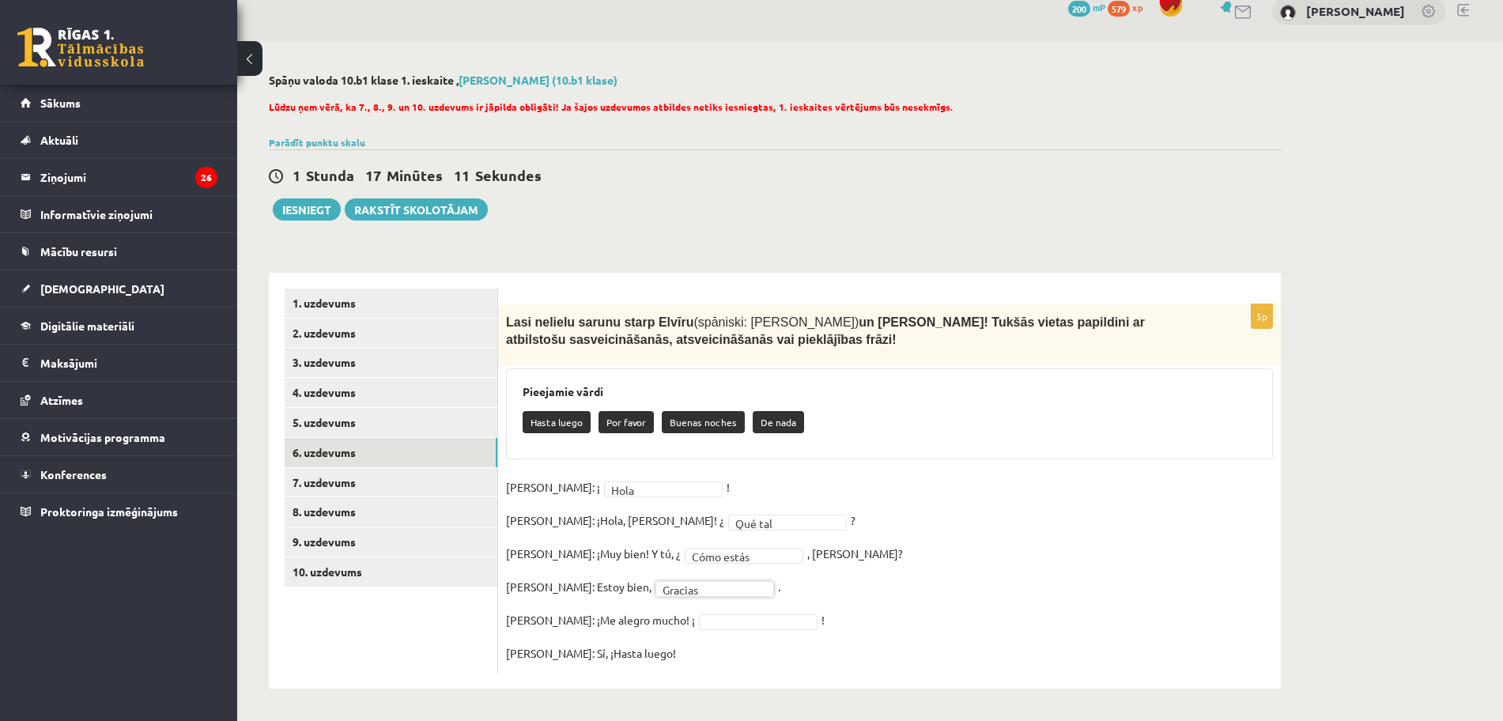
click at [673, 608] on fieldset "**********" at bounding box center [889, 570] width 767 height 190
click at [384, 470] on link "7. uzdevums" at bounding box center [391, 482] width 213 height 29
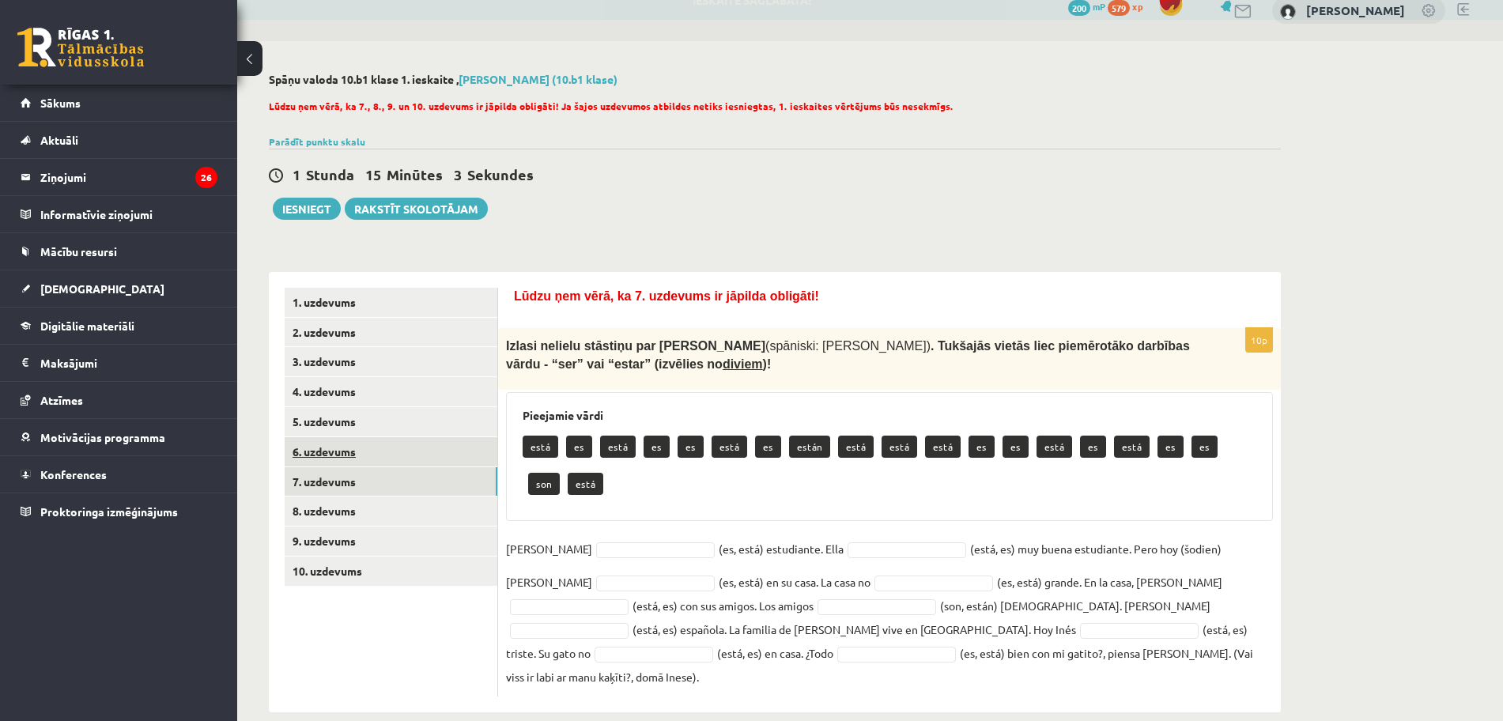
click at [340, 447] on link "6. uzdevums" at bounding box center [391, 451] width 213 height 29
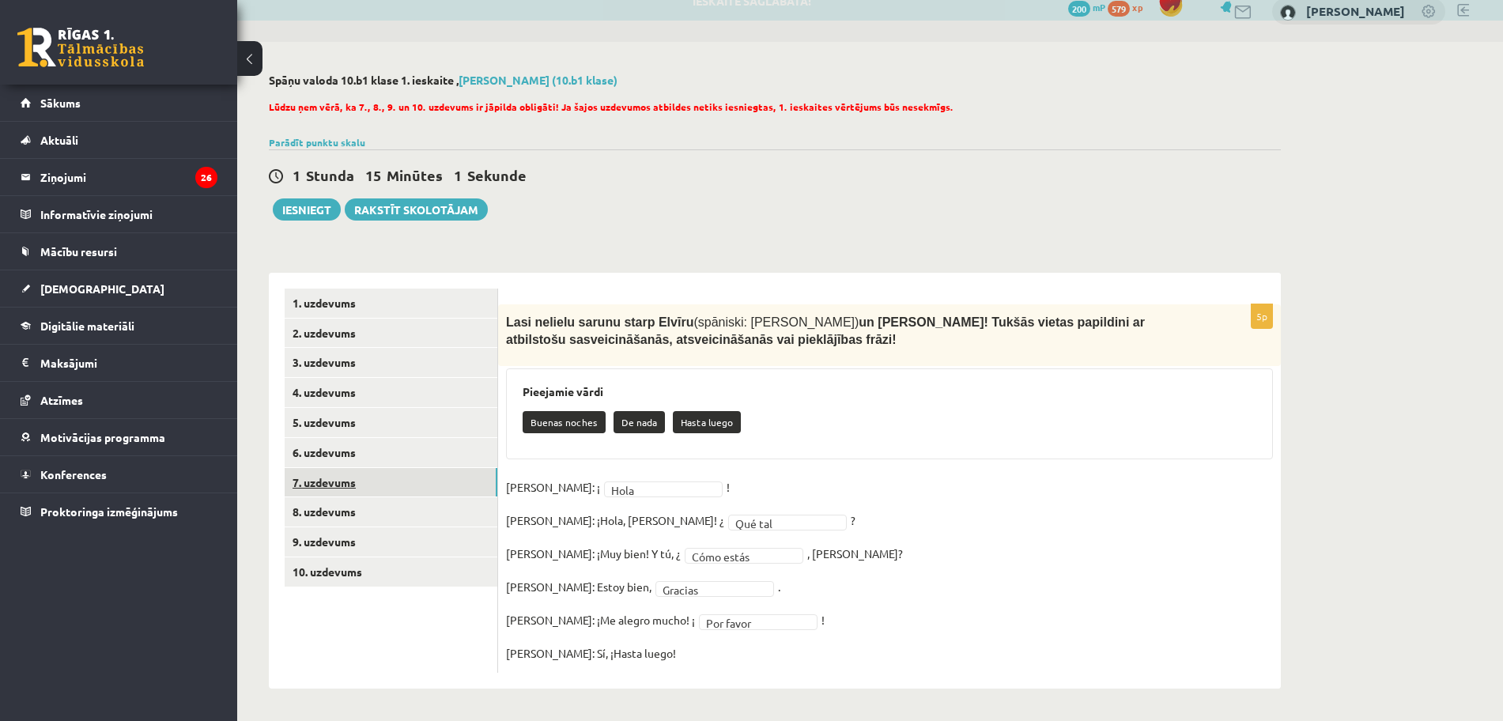
click at [335, 480] on link "7. uzdevums" at bounding box center [391, 482] width 213 height 29
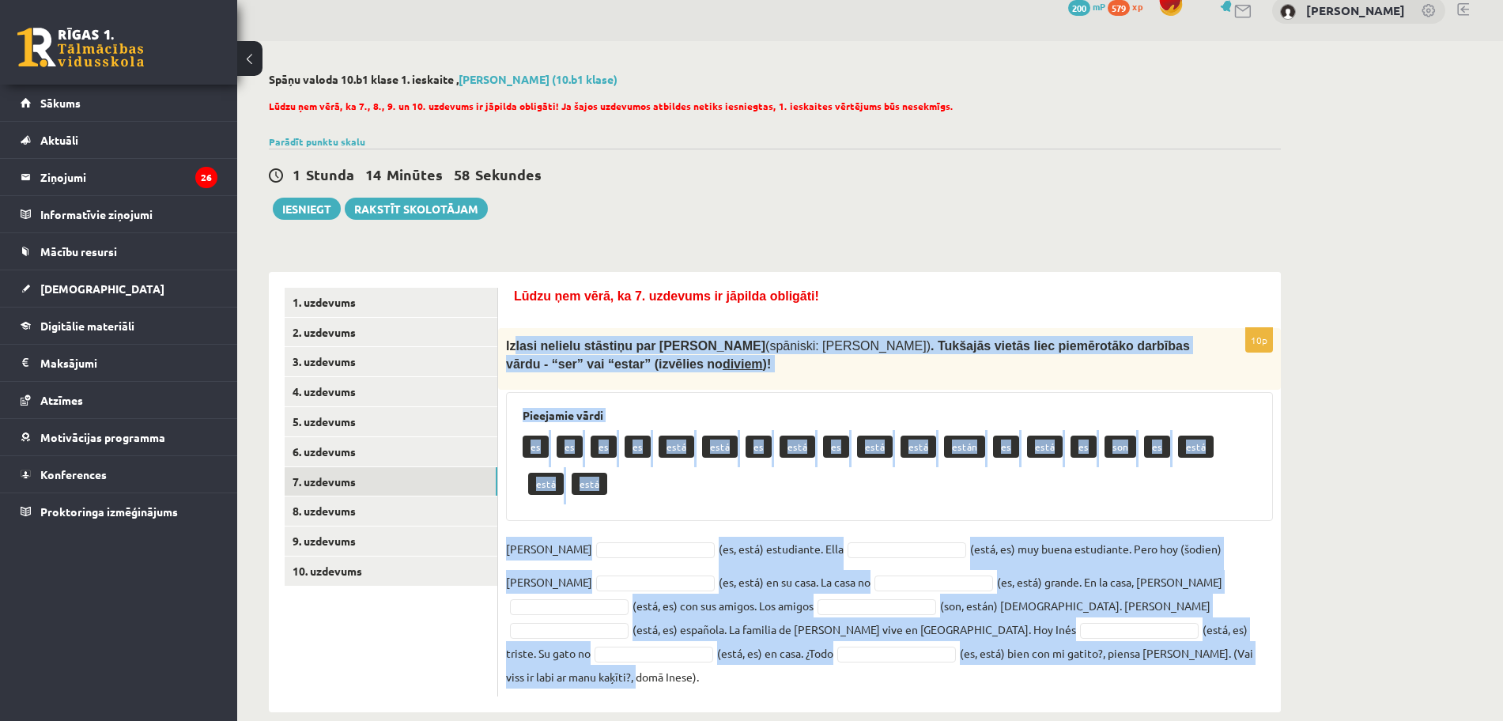
drag, startPoint x: 515, startPoint y: 349, endPoint x: 897, endPoint y: 651, distance: 487.9
click at [897, 651] on div "10p Izlasi nelielu stāstiņu par Inesi (spāniski: Inés) . Tukšajās vietās liec p…" at bounding box center [889, 512] width 783 height 368
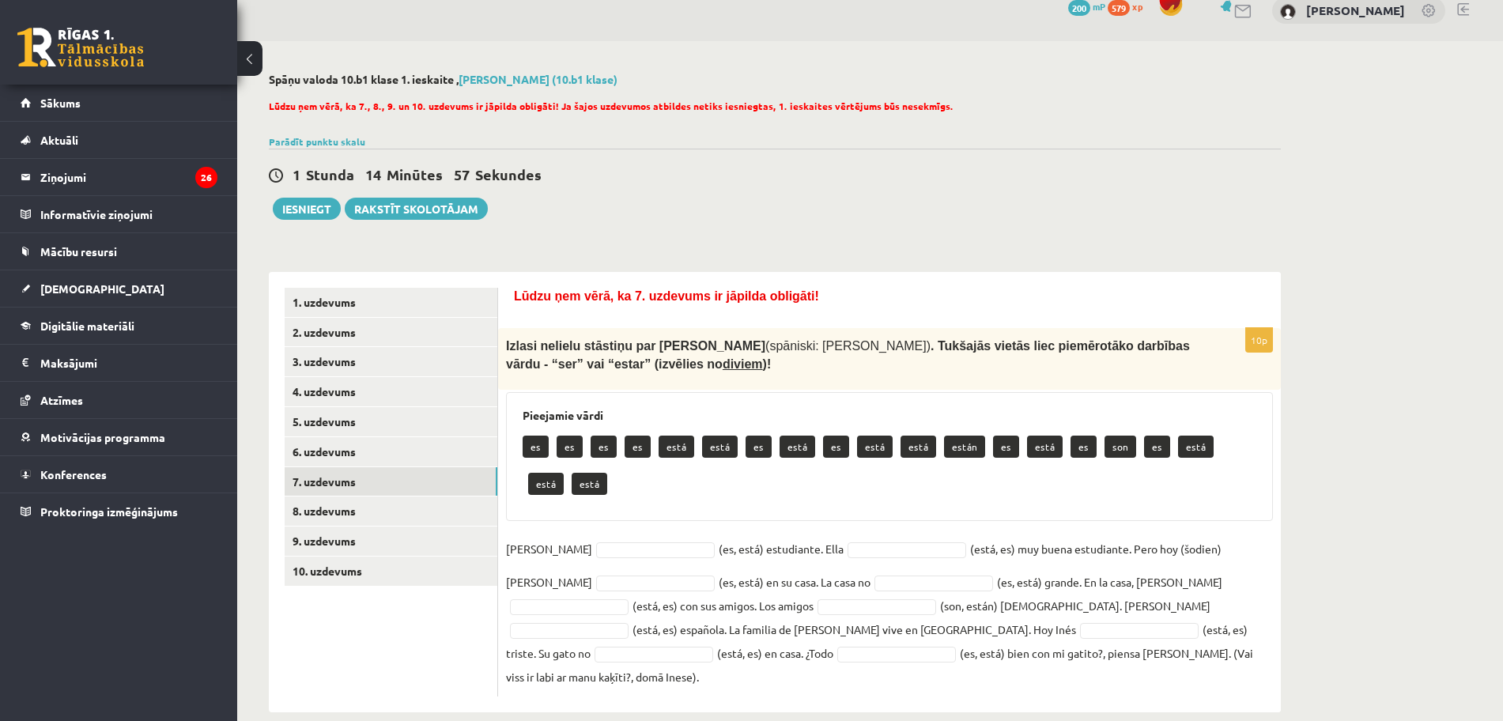
click at [946, 669] on div "10p Izlasi nelielu stāstiņu par Inesi (spāniski: Inés) . Tukšajās vietās liec p…" at bounding box center [889, 512] width 783 height 368
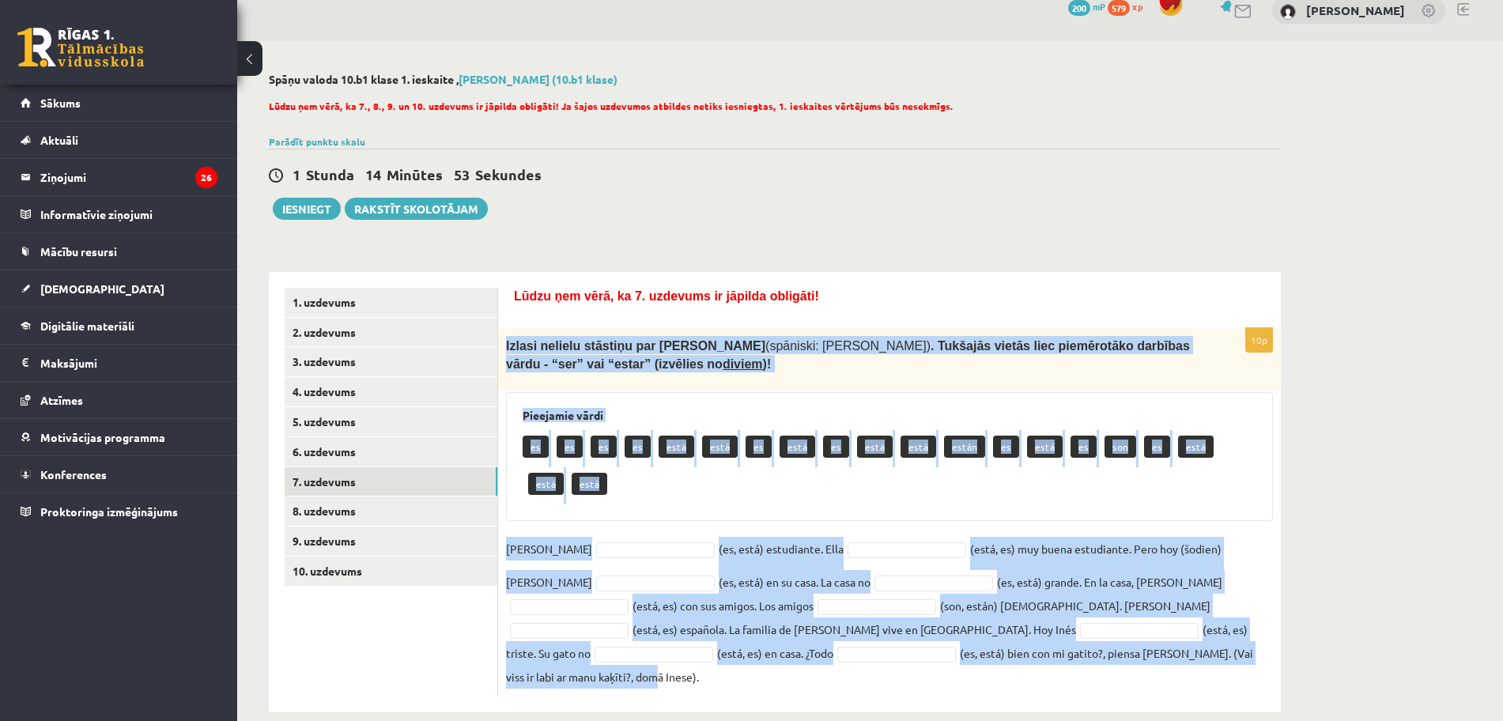
drag, startPoint x: 504, startPoint y: 346, endPoint x: 953, endPoint y: 657, distance: 546.7
click at [953, 657] on div "10p Izlasi nelielu stāstiņu par Inesi (spāniski: Inés) . Tukšajās vietās liec p…" at bounding box center [889, 512] width 783 height 368
copy div "Izlasi nelielu stāstiņu par Inesi (spāniski: Inés) . Tukšajās vietās liec piemē…"
drag, startPoint x: 1469, startPoint y: 493, endPoint x: 1449, endPoint y: 500, distance: 20.8
click at [1469, 493] on div "**********" at bounding box center [870, 392] width 1266 height 703
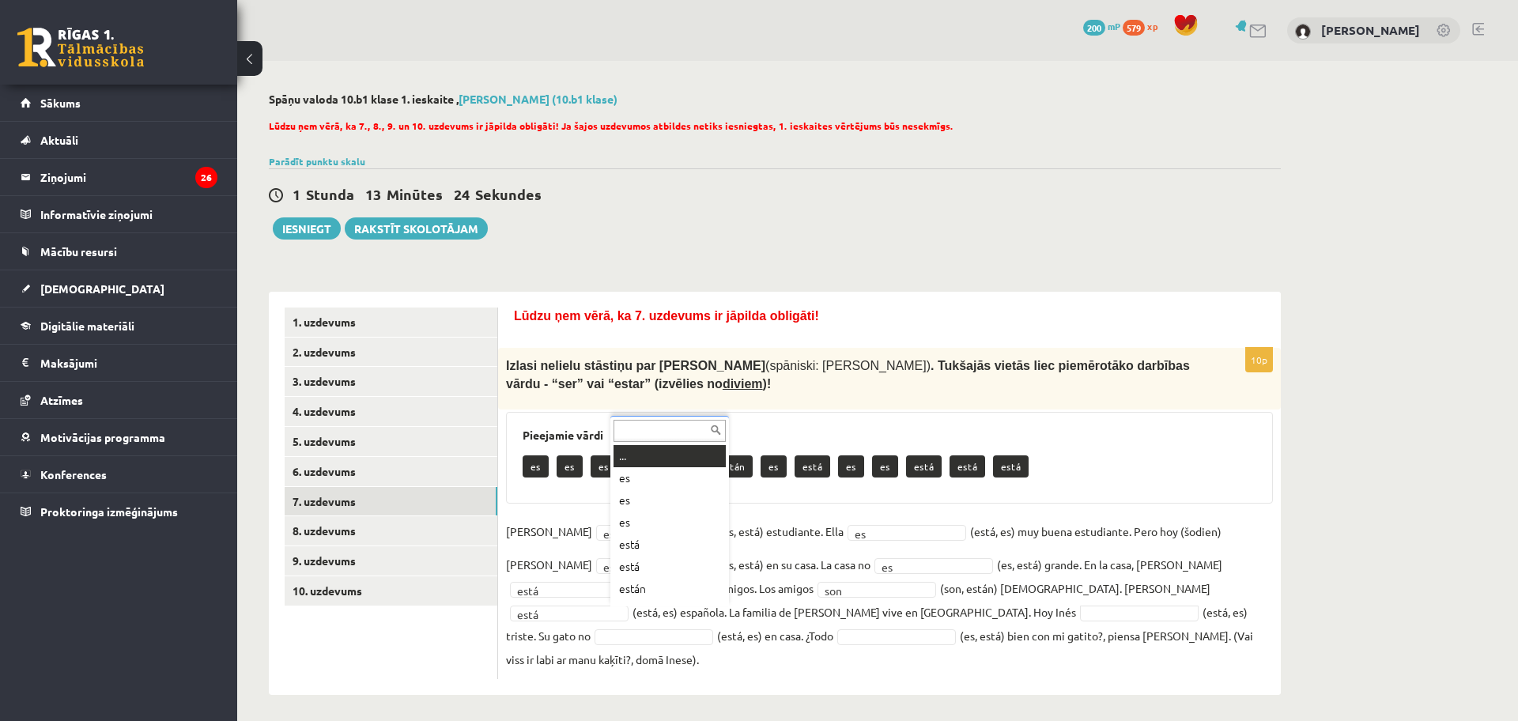
scroll to position [19, 0]
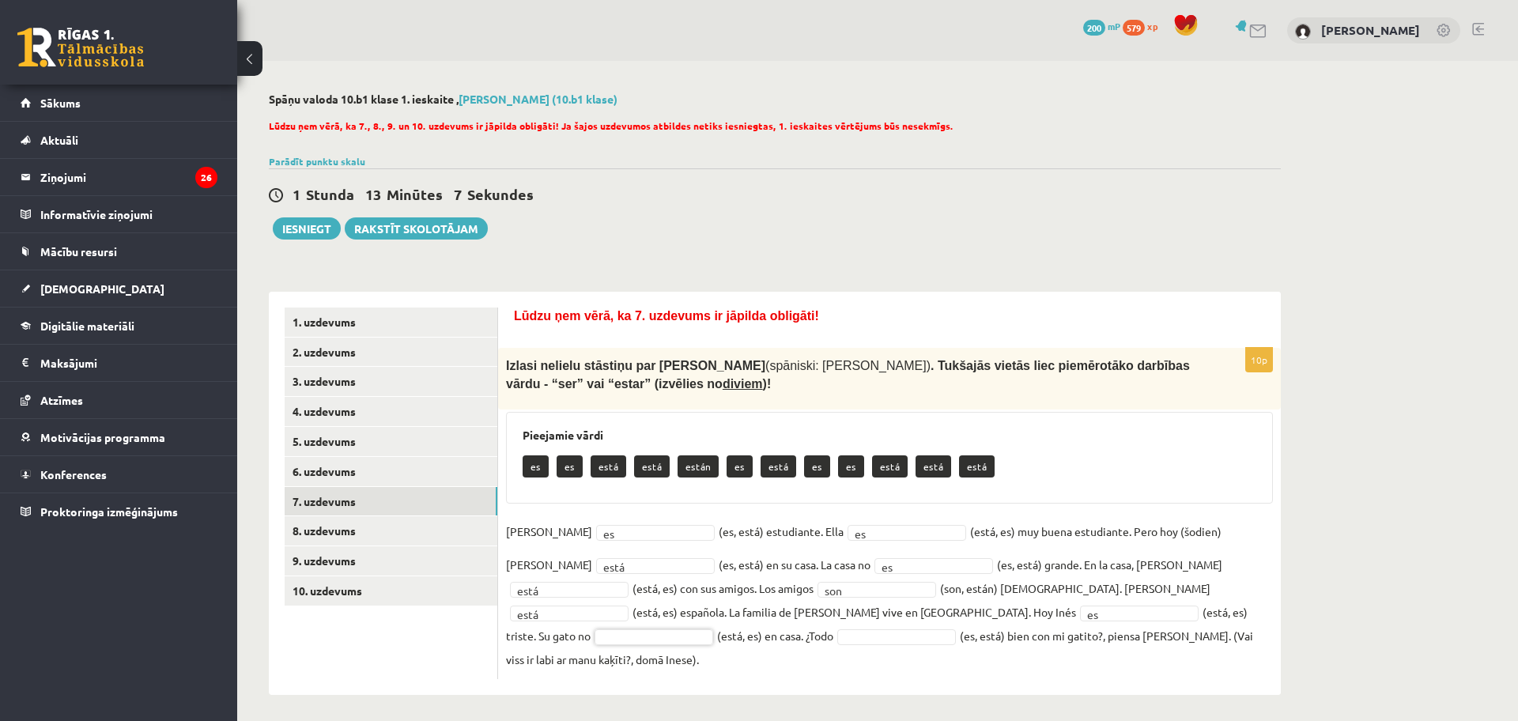
drag, startPoint x: 1349, startPoint y: 562, endPoint x: 1317, endPoint y: 593, distance: 44.7
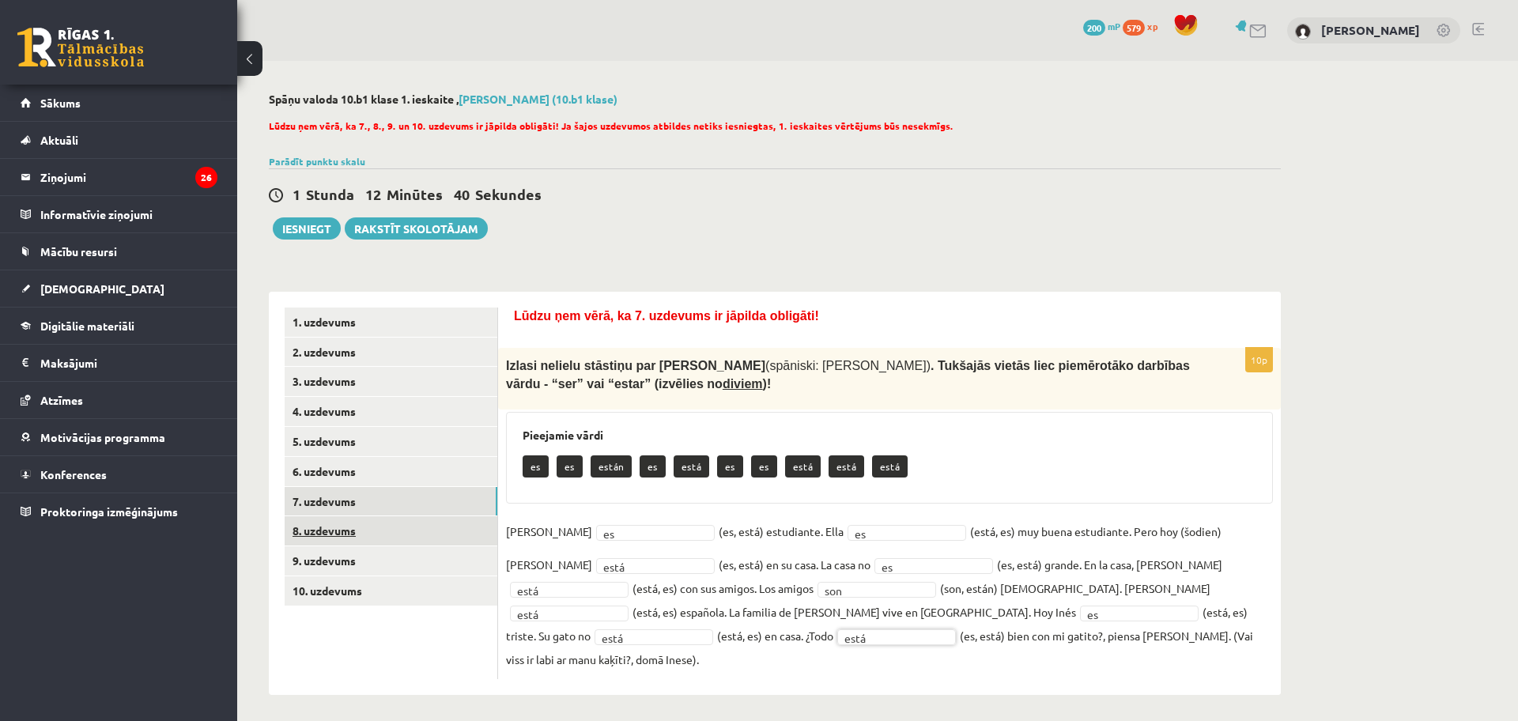
click at [357, 534] on link "8. uzdevums" at bounding box center [391, 530] width 213 height 29
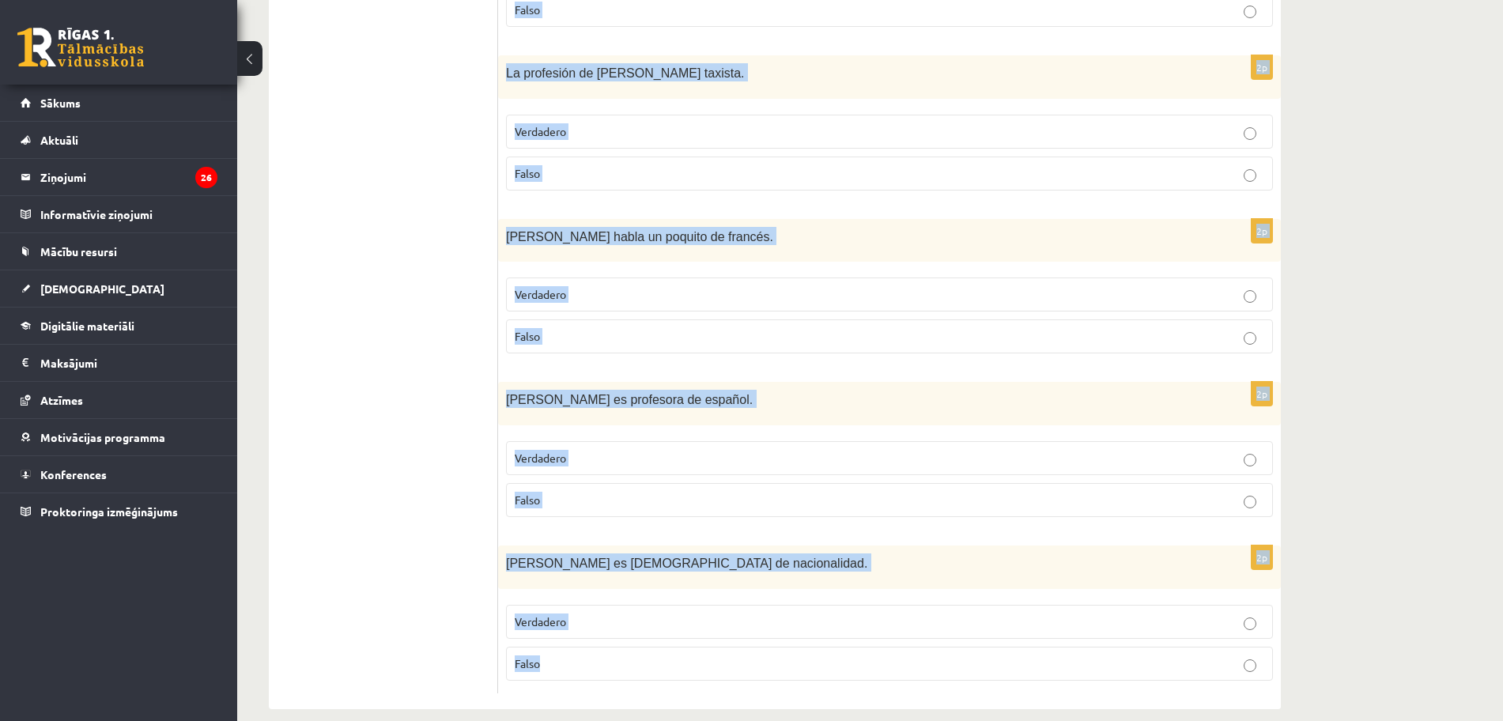
scroll to position [1946, 0]
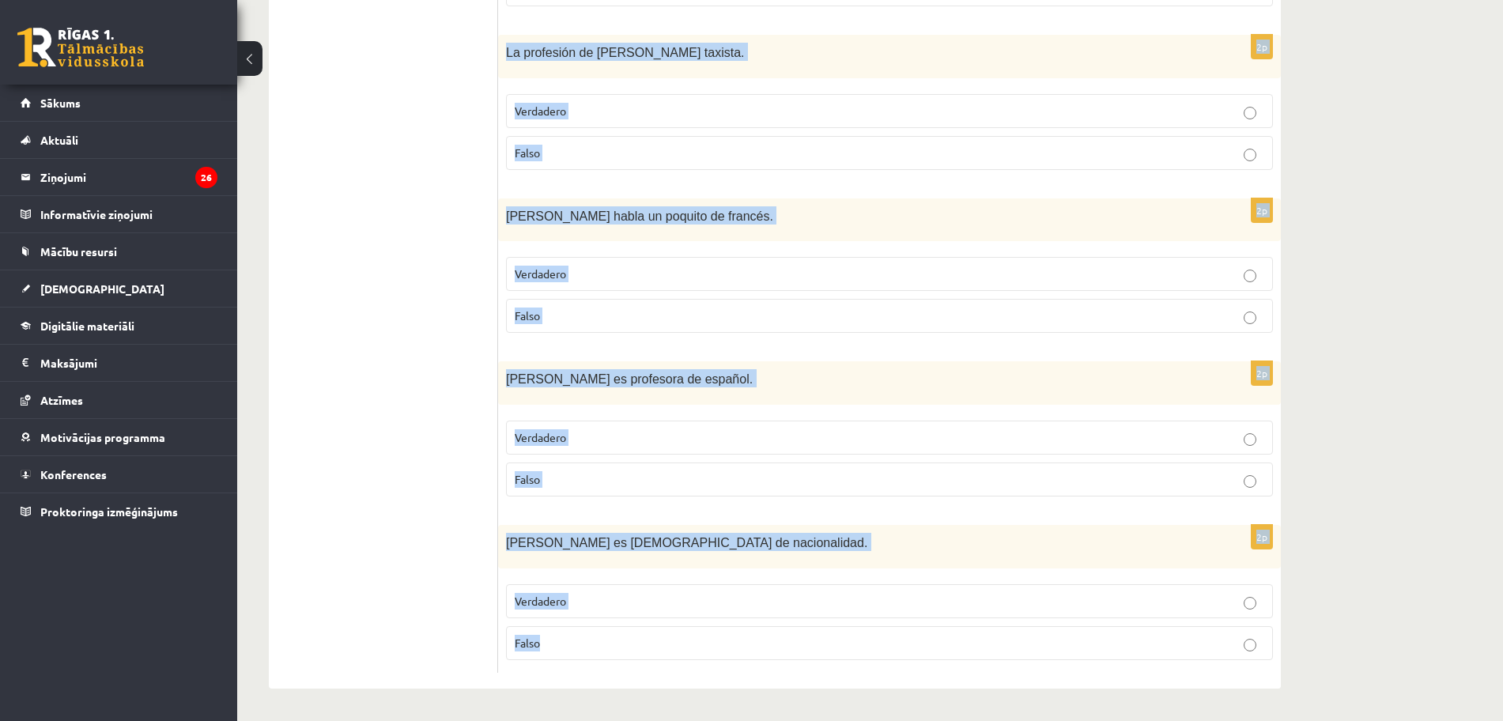
drag, startPoint x: 508, startPoint y: 236, endPoint x: 1015, endPoint y: 738, distance: 712.7
copy form "Izlasi dialogu (vismaz divas reizes )! Tad lasi apgalvojumu un atzīmē, vai tas …"
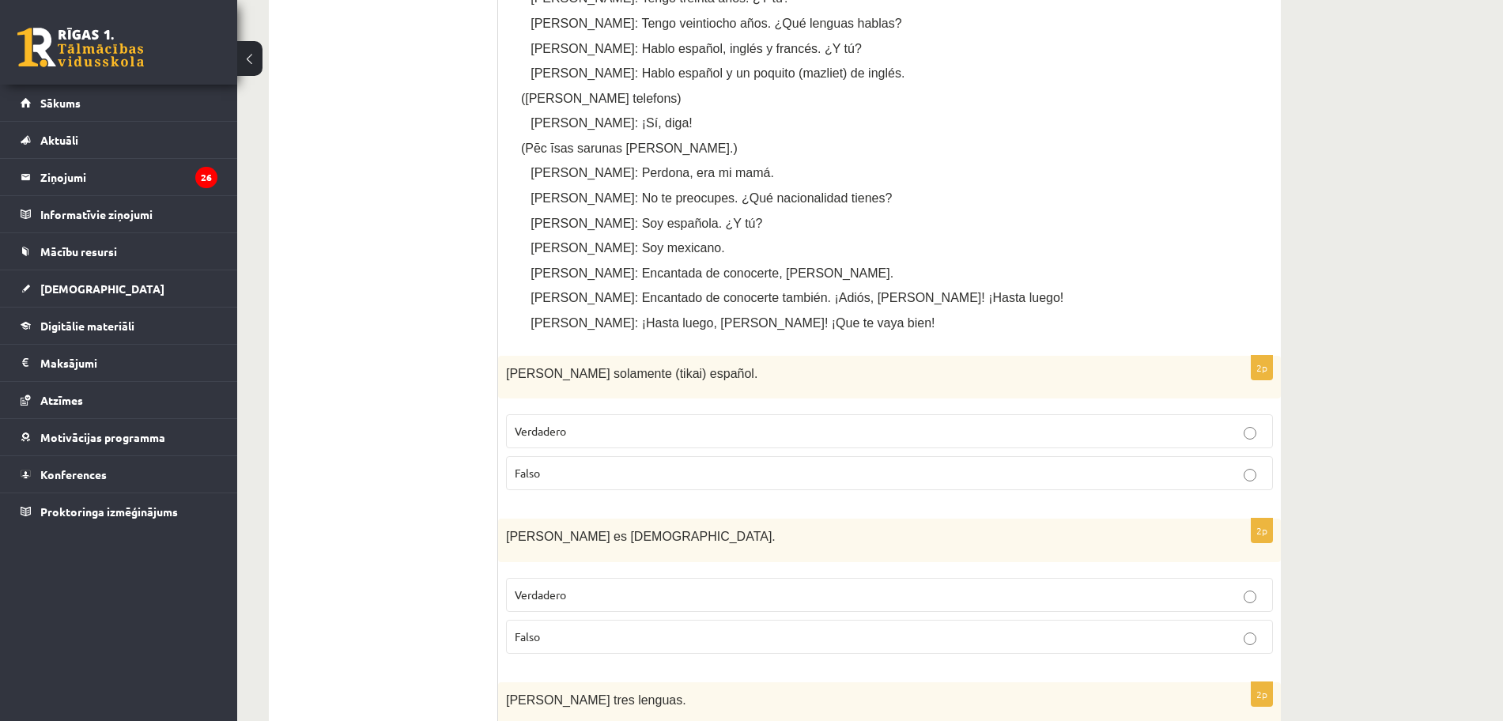
scroll to position [723, 0]
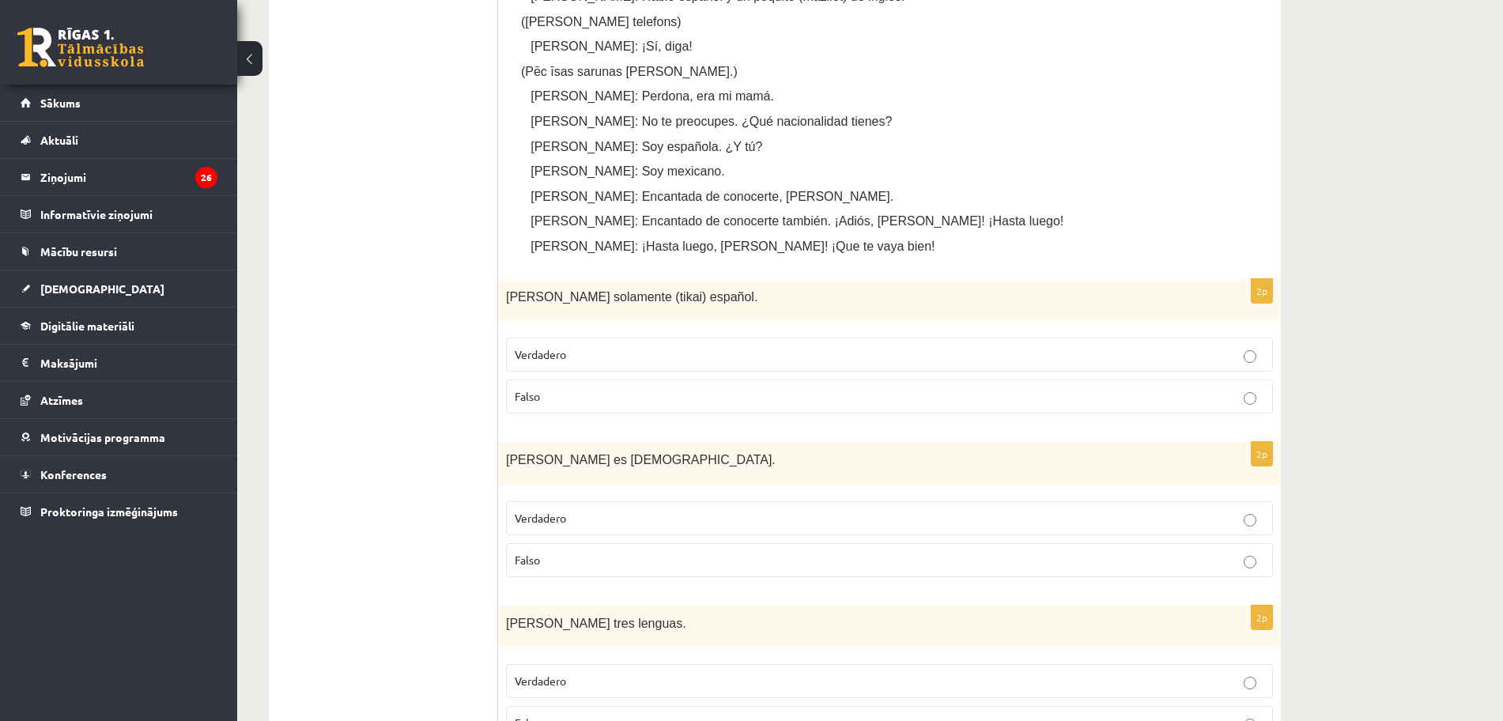
click at [939, 358] on p "Verdadero" at bounding box center [889, 354] width 749 height 17
click at [790, 572] on label "Falso" at bounding box center [889, 560] width 767 height 34
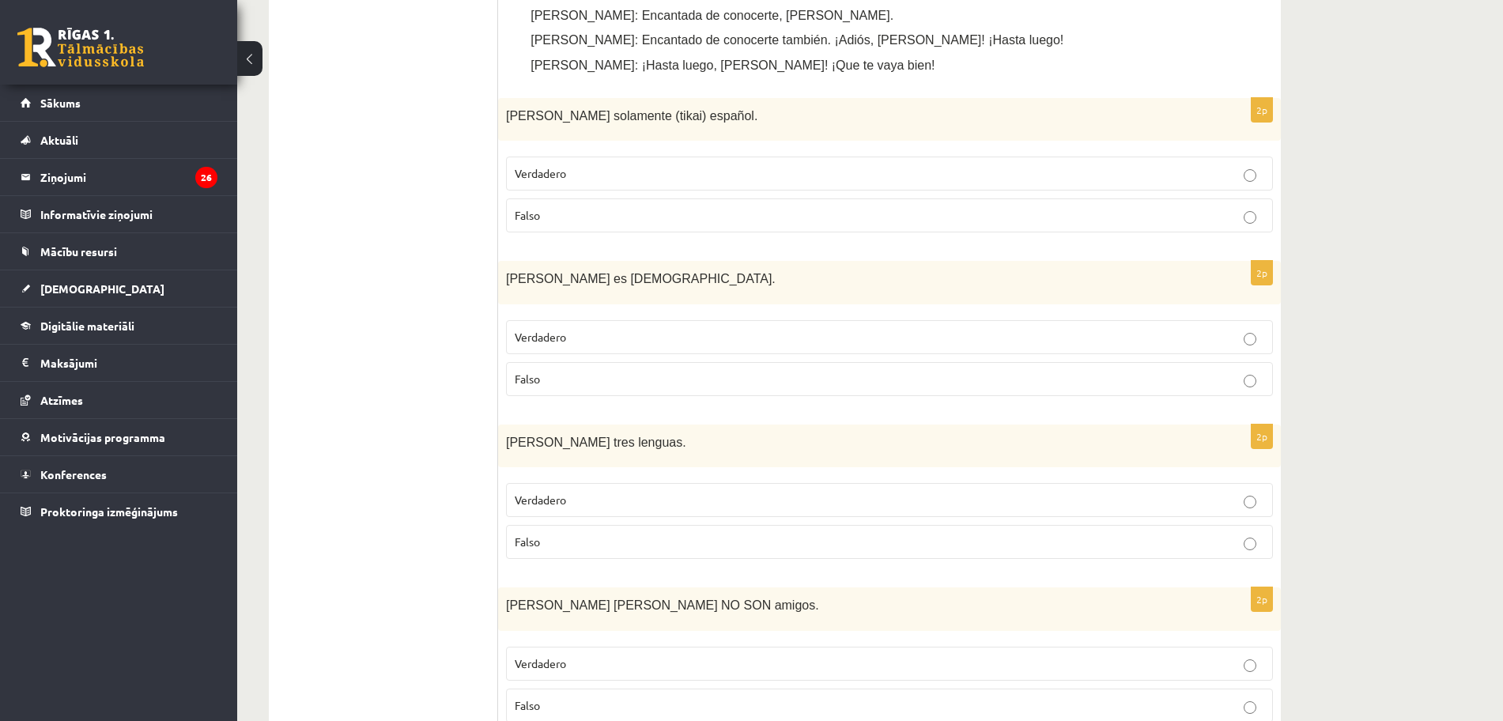
scroll to position [907, 0]
click at [1010, 507] on label "Verdadero" at bounding box center [889, 497] width 767 height 34
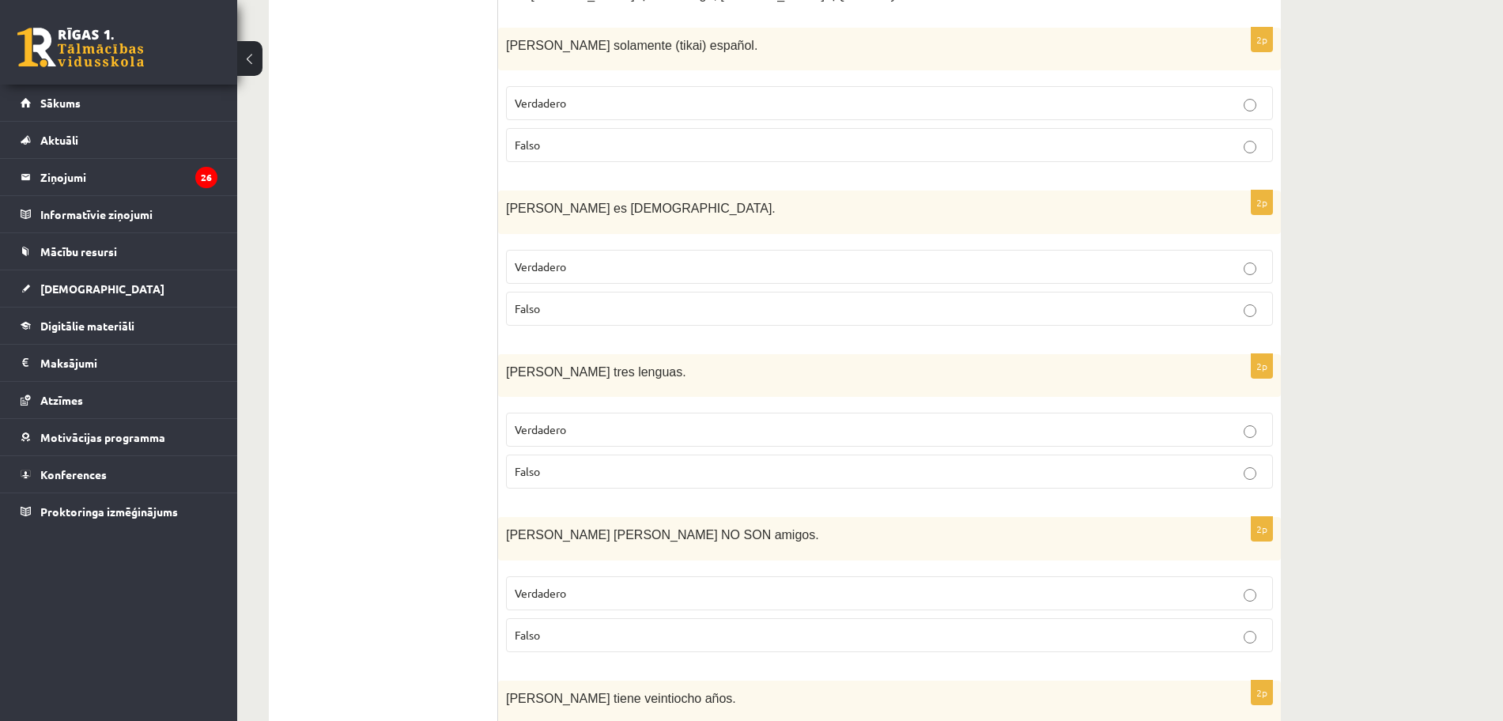
scroll to position [977, 0]
click at [680, 588] on p "Verdadero" at bounding box center [889, 590] width 749 height 17
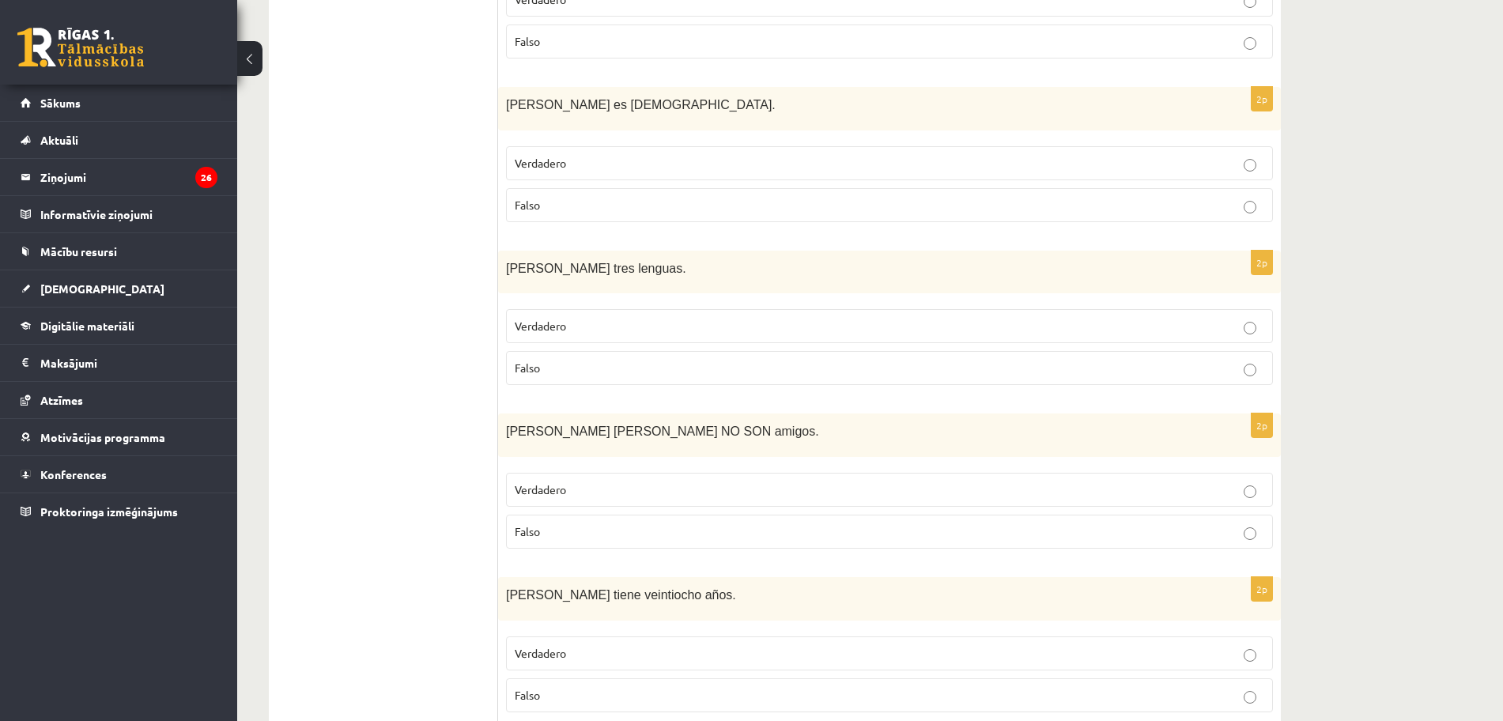
scroll to position [1081, 0]
click at [887, 526] on p "Falso" at bounding box center [889, 528] width 749 height 17
click at [889, 492] on p "Verdadero" at bounding box center [889, 486] width 749 height 17
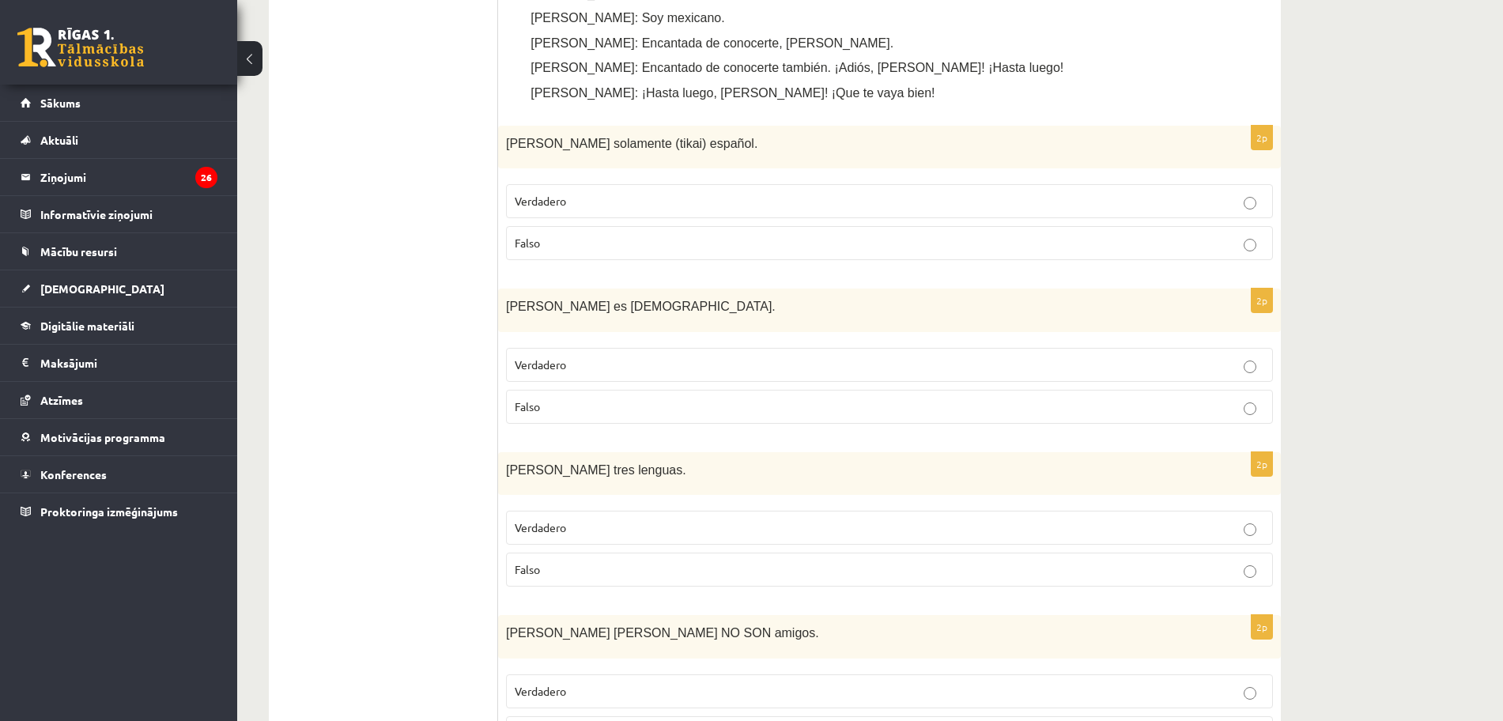
scroll to position [858, 0]
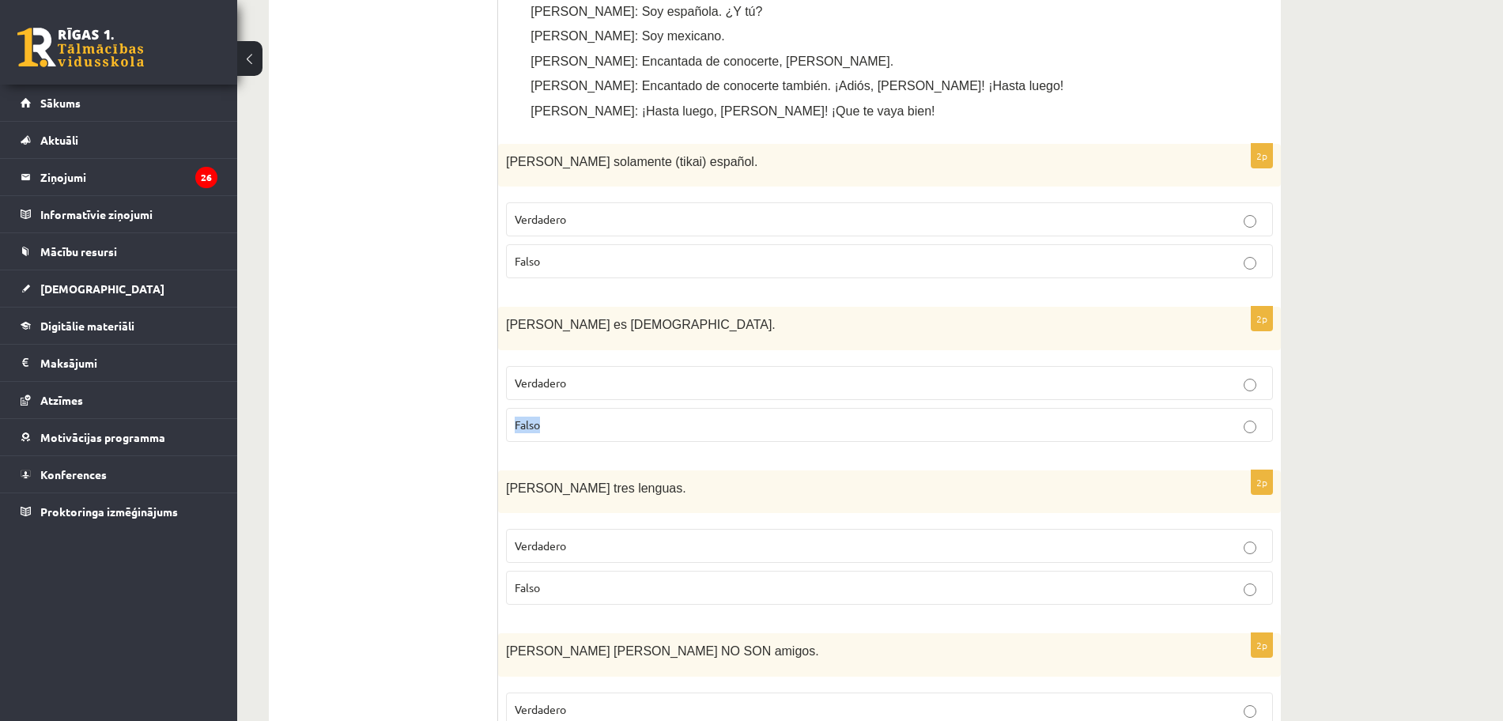
drag, startPoint x: 1510, startPoint y: 366, endPoint x: 1508, endPoint y: 402, distance: 36.4
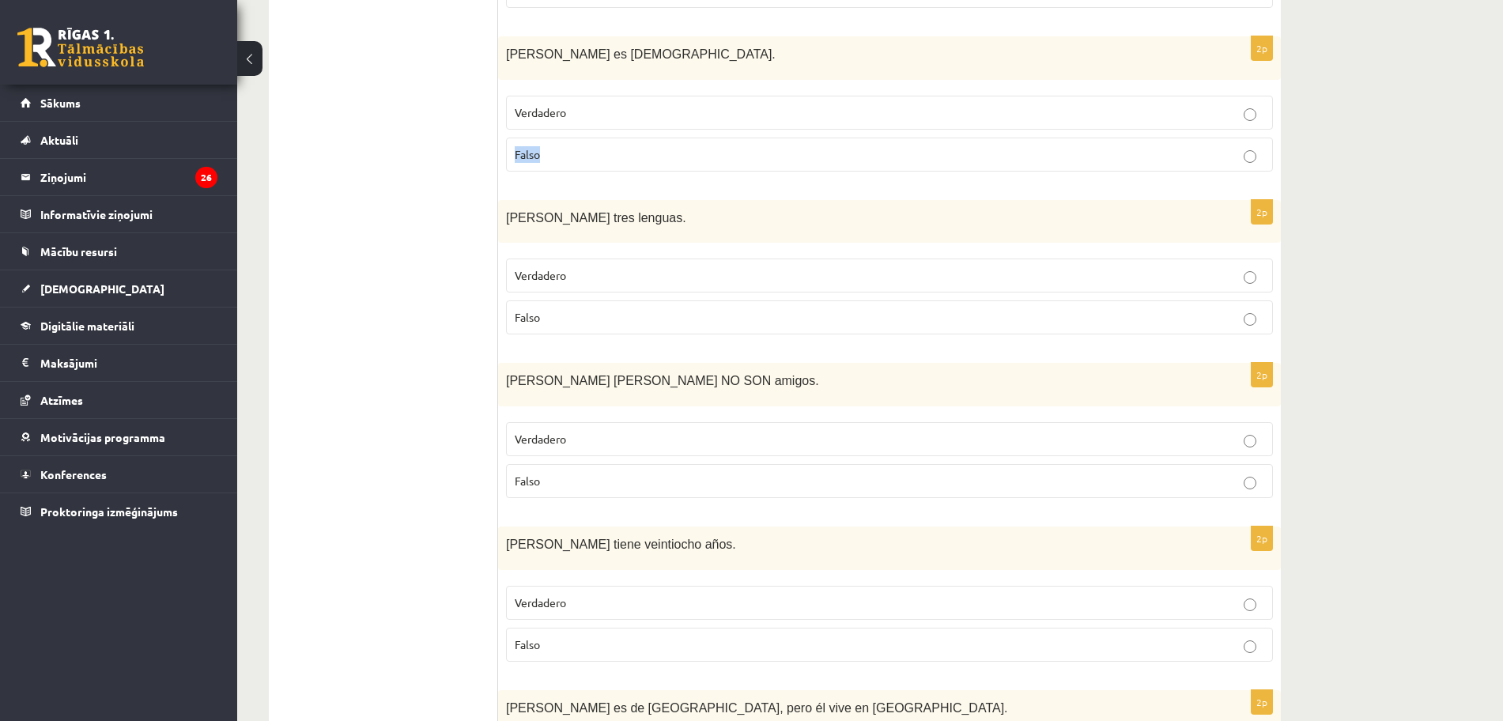
scroll to position [1153, 0]
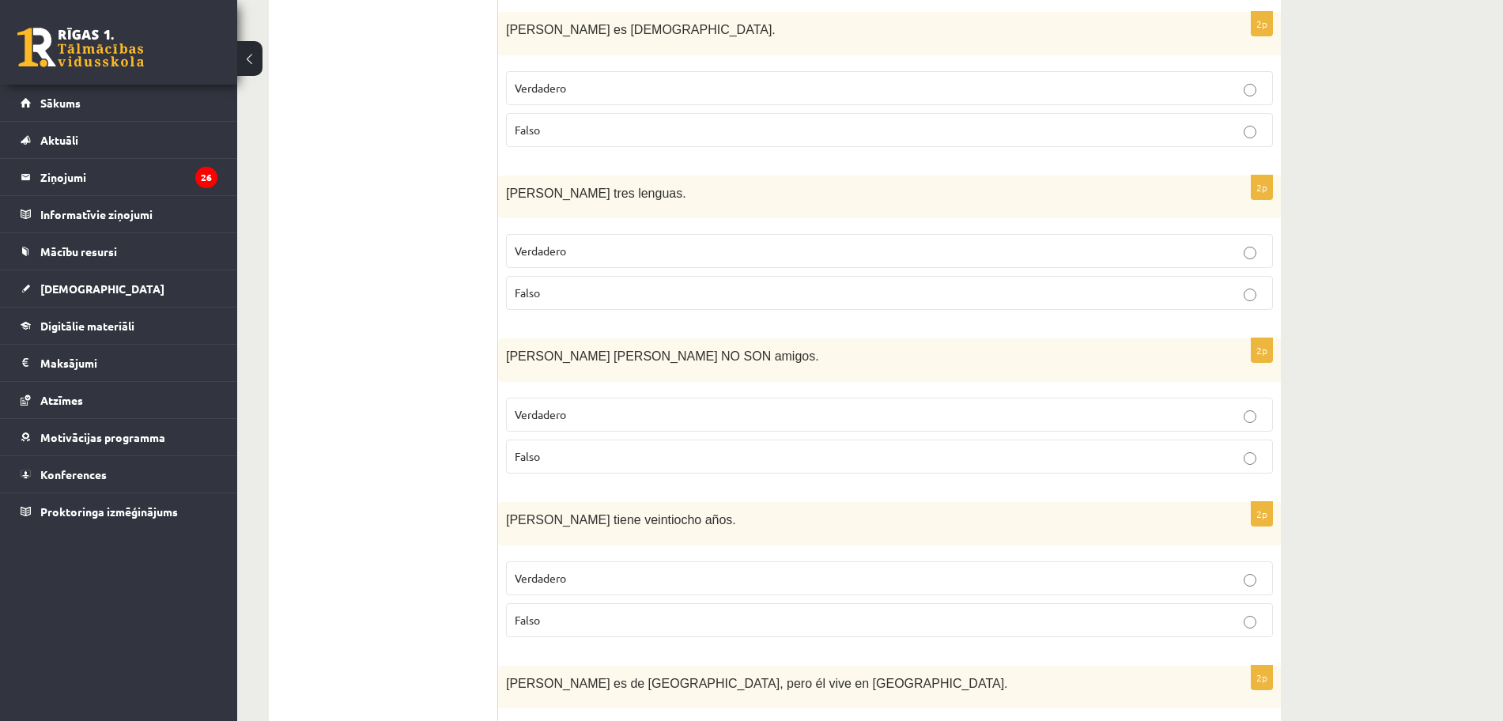
click at [932, 572] on p "Verdadero" at bounding box center [889, 578] width 749 height 17
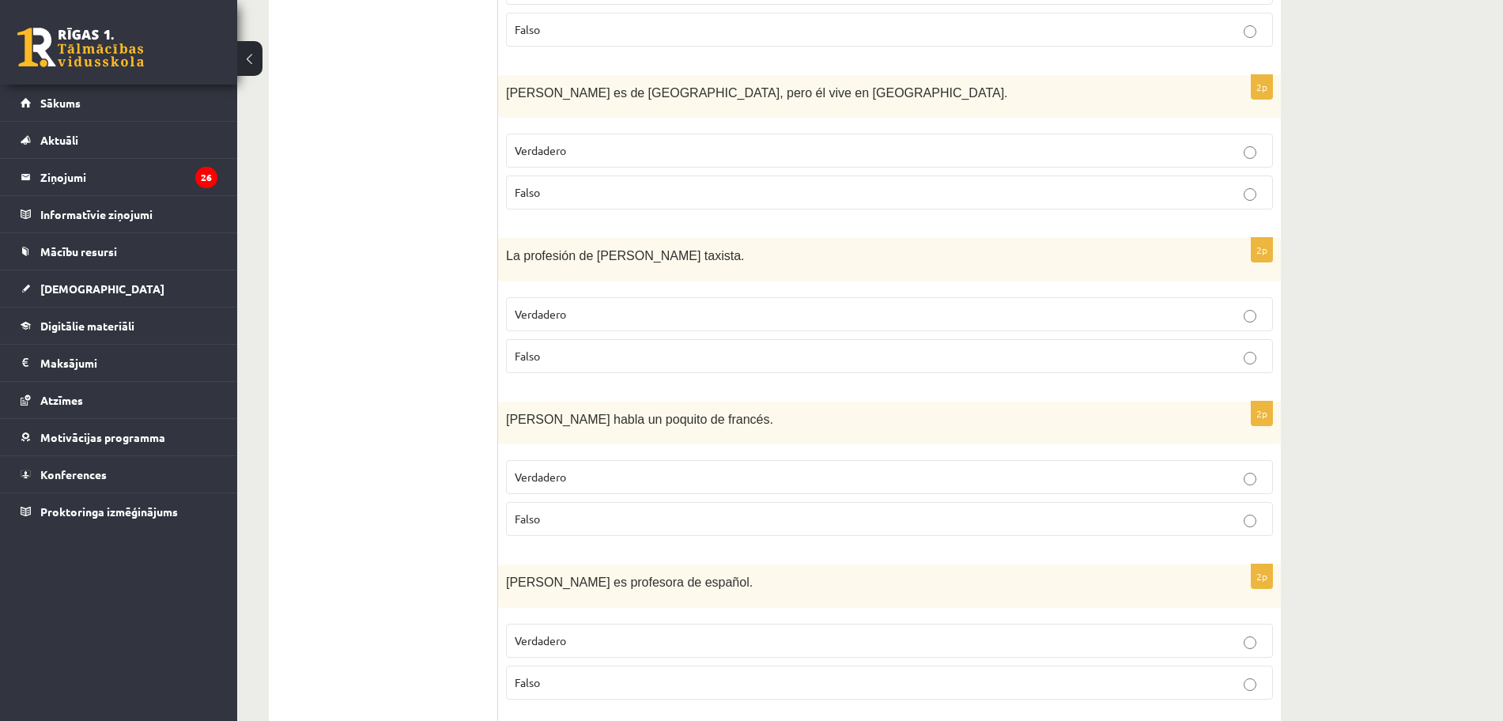
scroll to position [1746, 0]
click at [868, 519] on p "Falso" at bounding box center [889, 516] width 749 height 17
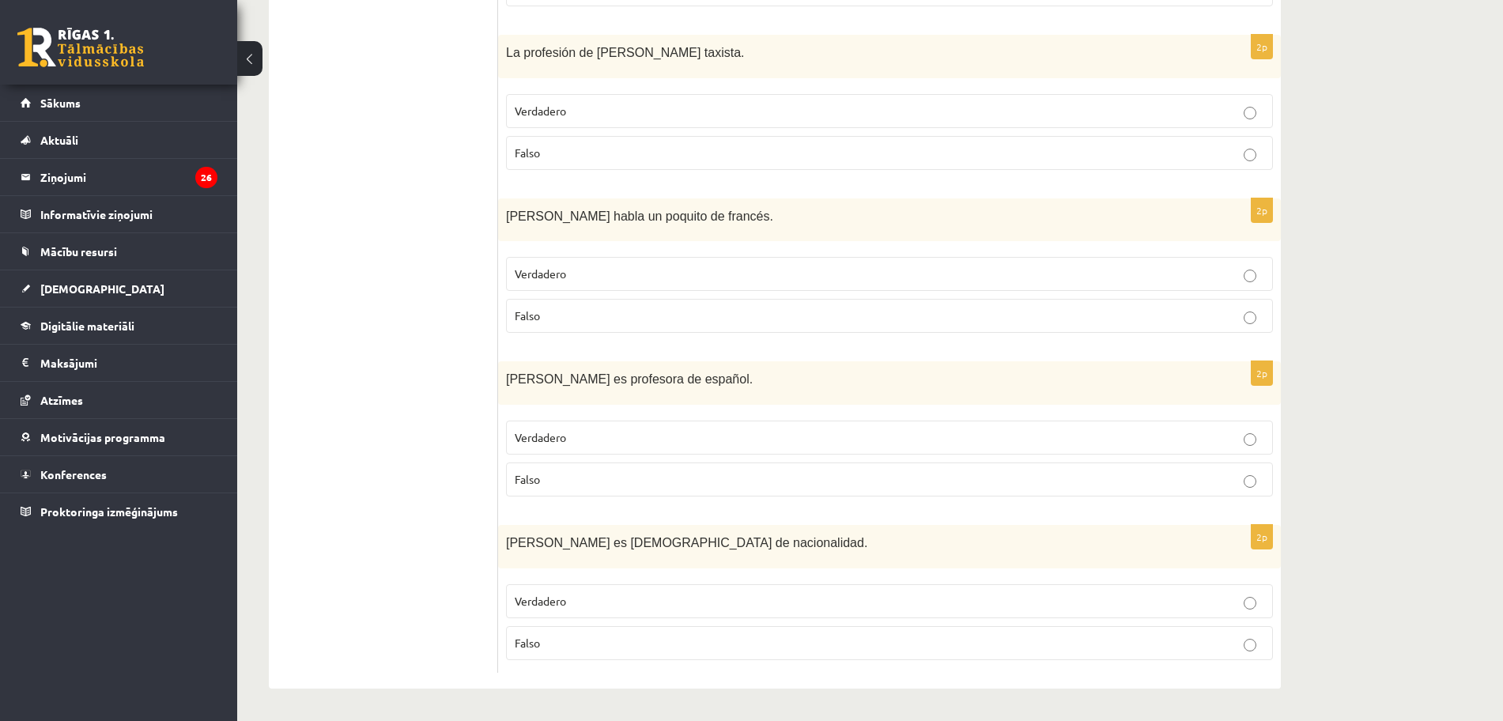
click at [754, 432] on p "Verdadero" at bounding box center [889, 437] width 749 height 17
click at [893, 603] on p "Verdadero" at bounding box center [889, 601] width 749 height 17
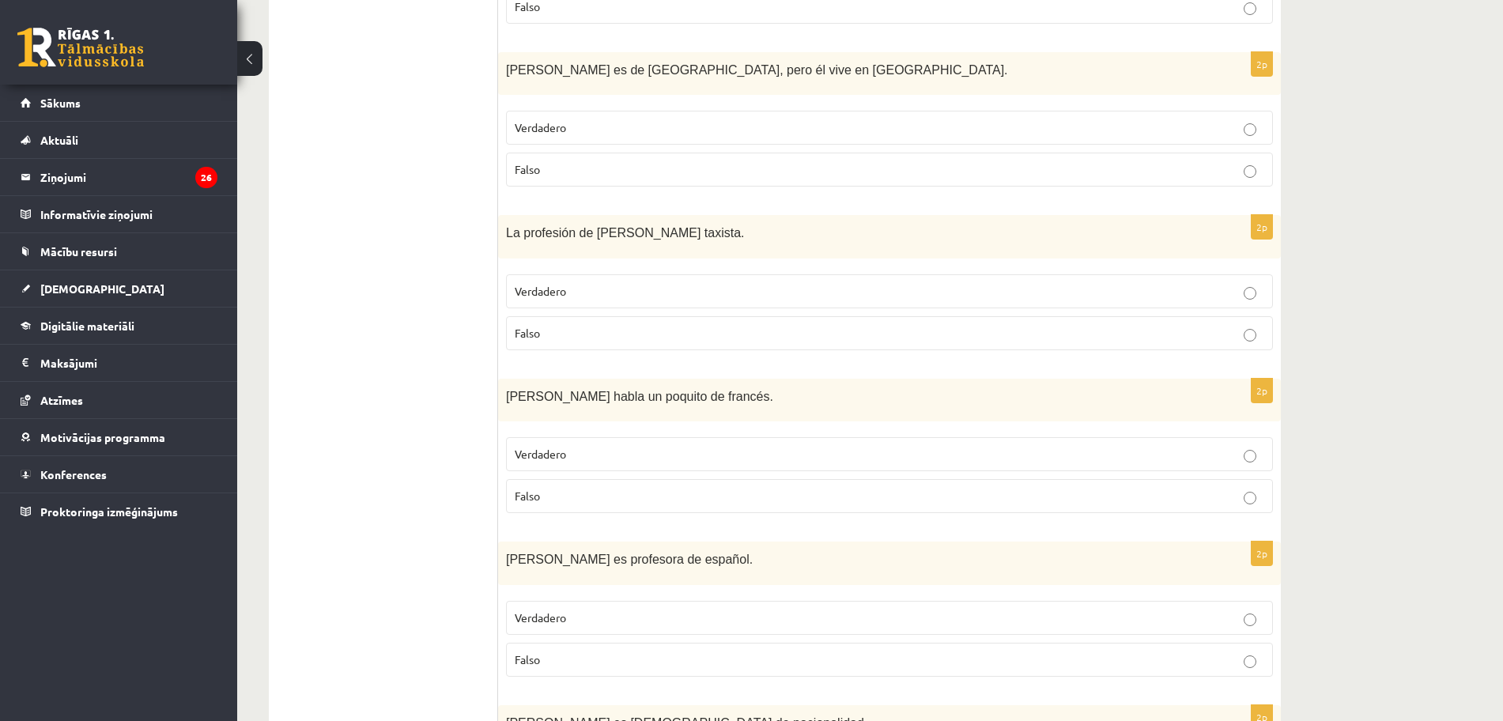
scroll to position [1787, 0]
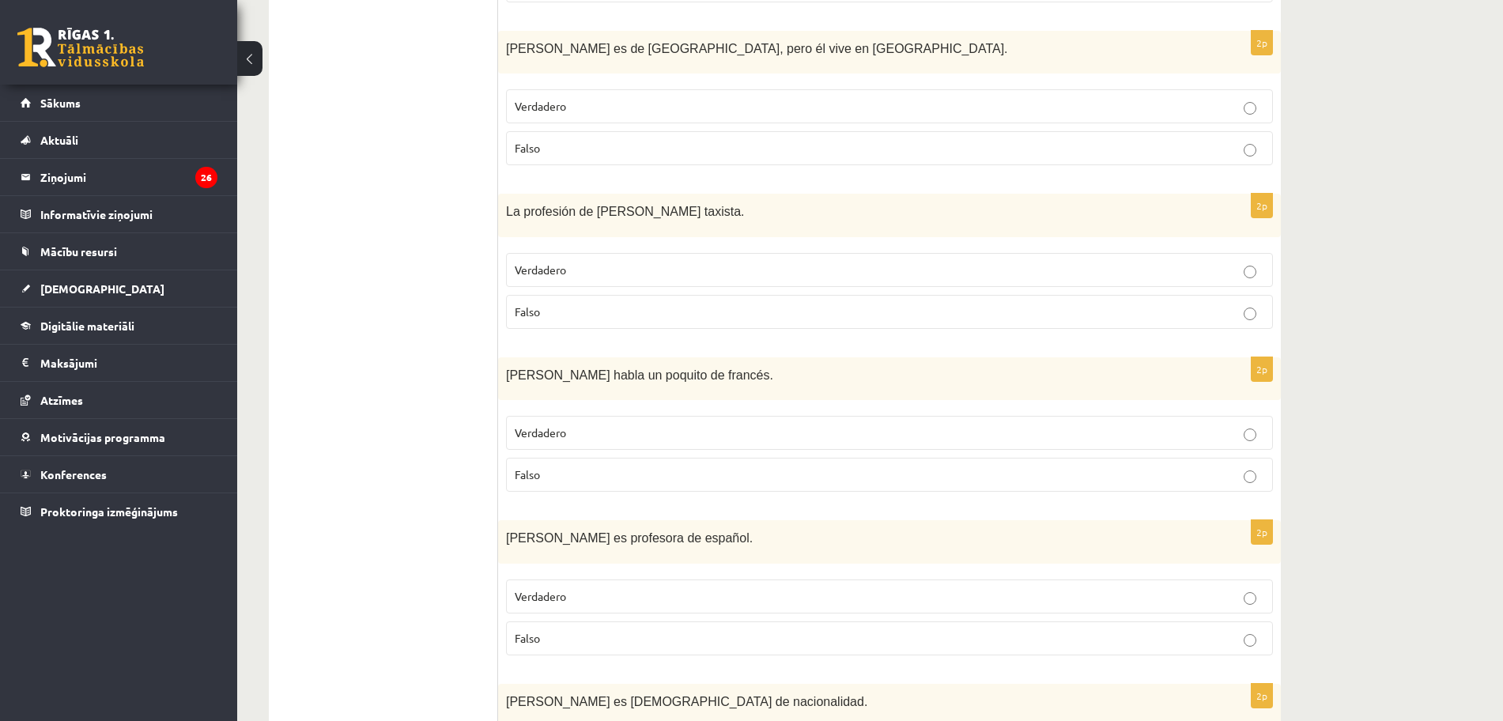
click at [1023, 138] on label "Falso" at bounding box center [889, 148] width 767 height 34
click at [1243, 142] on p "Falso" at bounding box center [889, 148] width 749 height 17
click at [1249, 484] on label "Falso" at bounding box center [889, 475] width 767 height 34
click at [1249, 589] on p "Verdadero" at bounding box center [889, 596] width 749 height 17
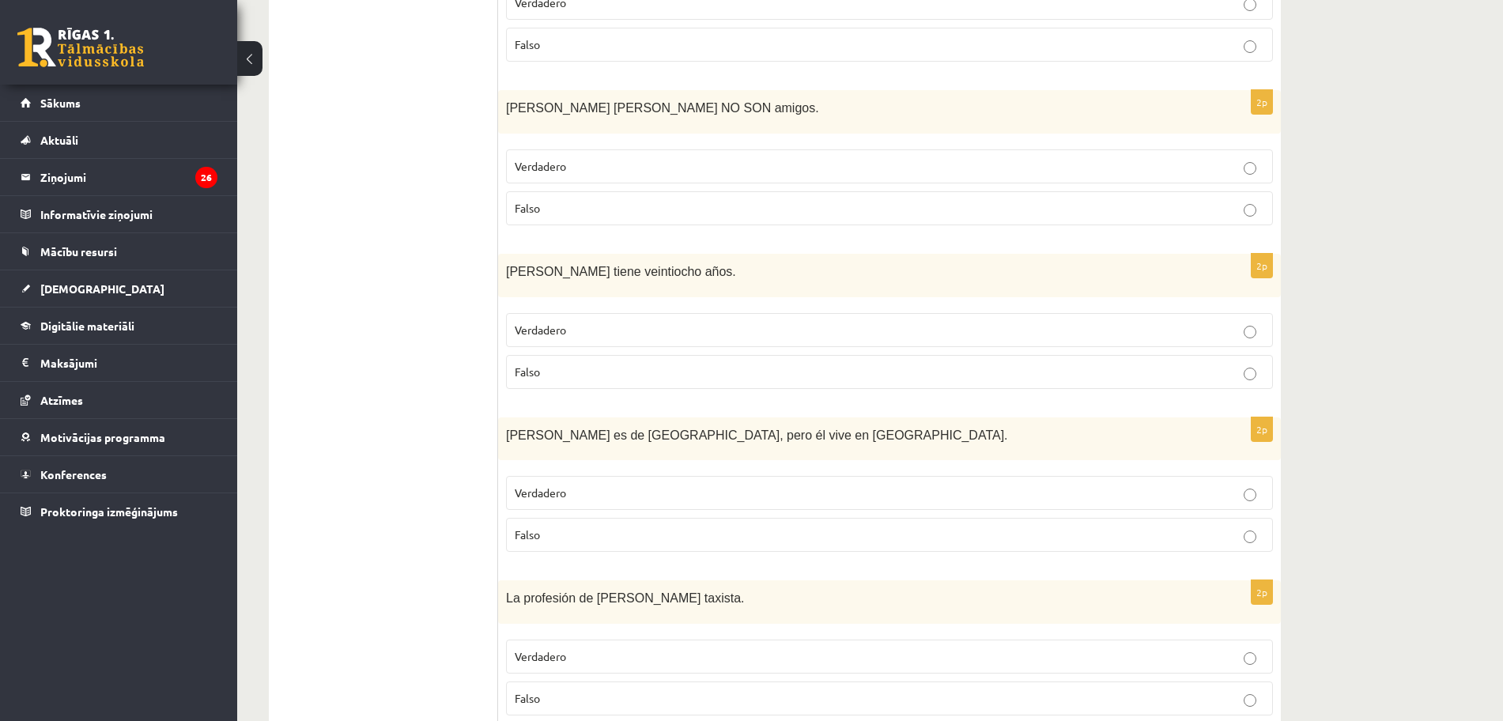
scroll to position [1379, 0]
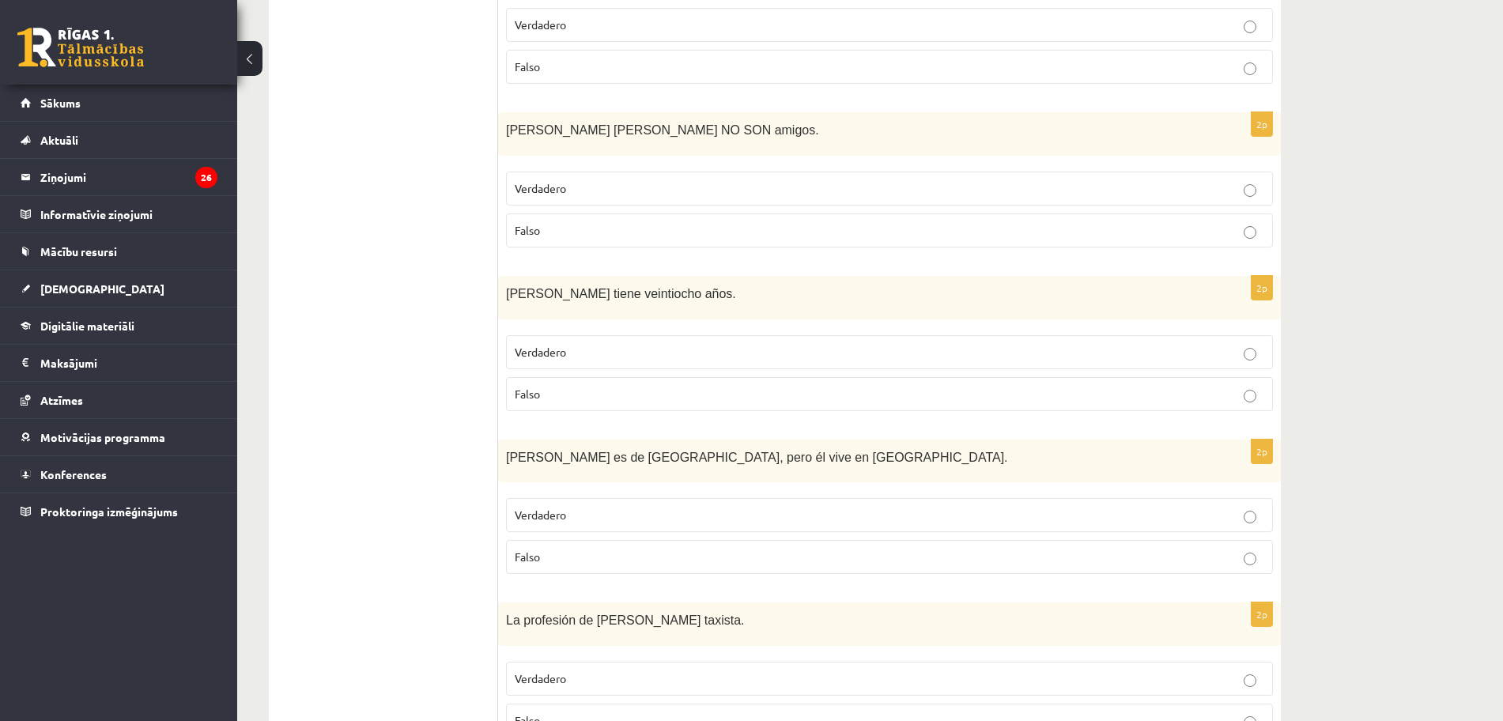
click at [965, 399] on p "Falso" at bounding box center [889, 394] width 749 height 17
click at [1257, 509] on p "Verdadero" at bounding box center [889, 515] width 749 height 17
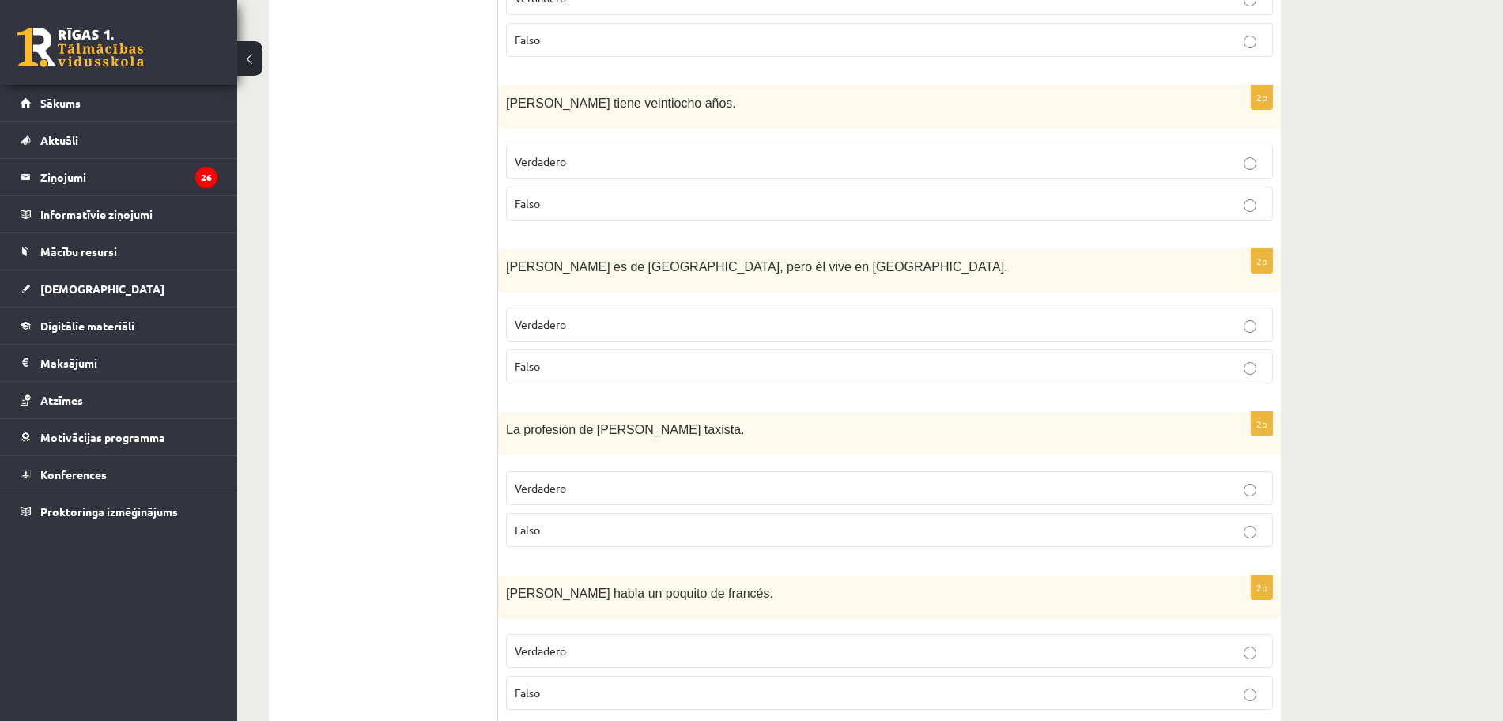
click at [1214, 501] on label "Verdadero" at bounding box center [889, 488] width 767 height 34
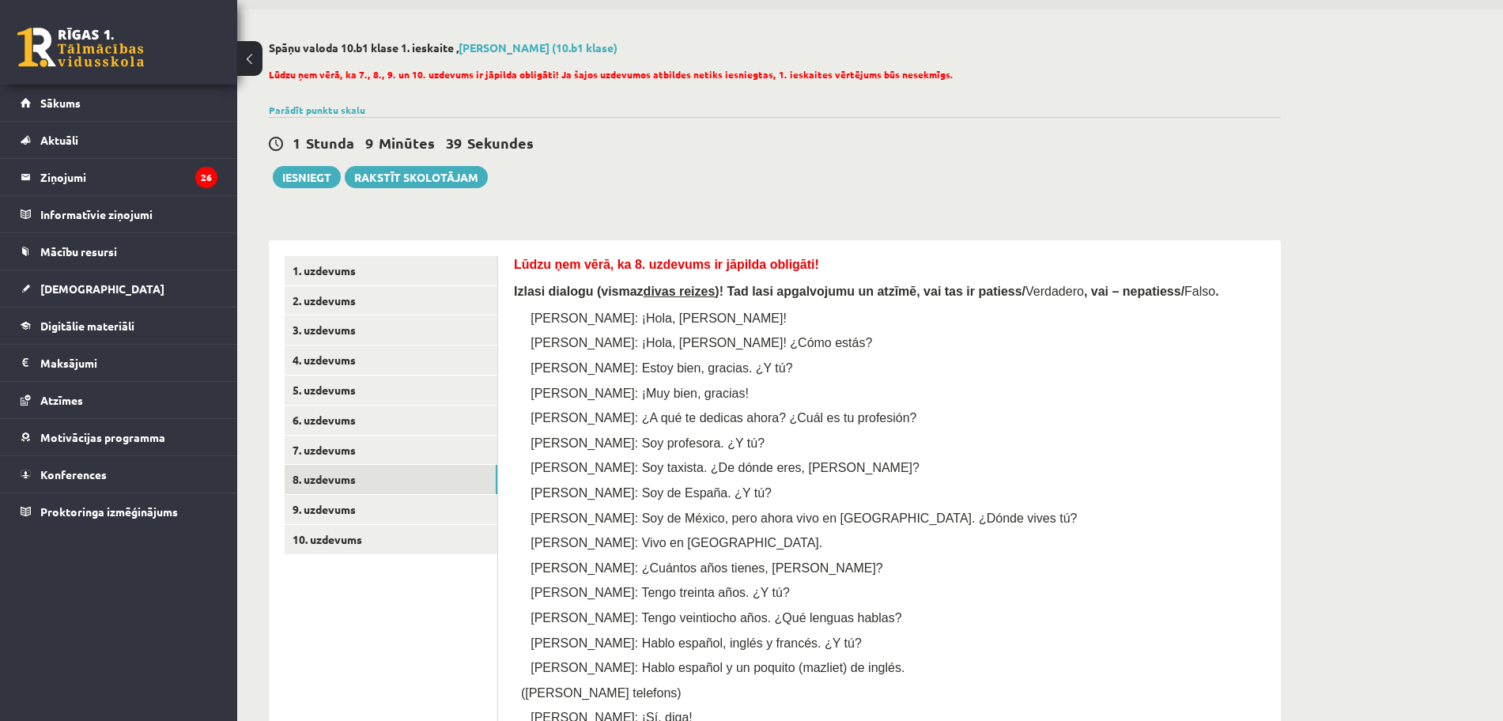
scroll to position [0, 0]
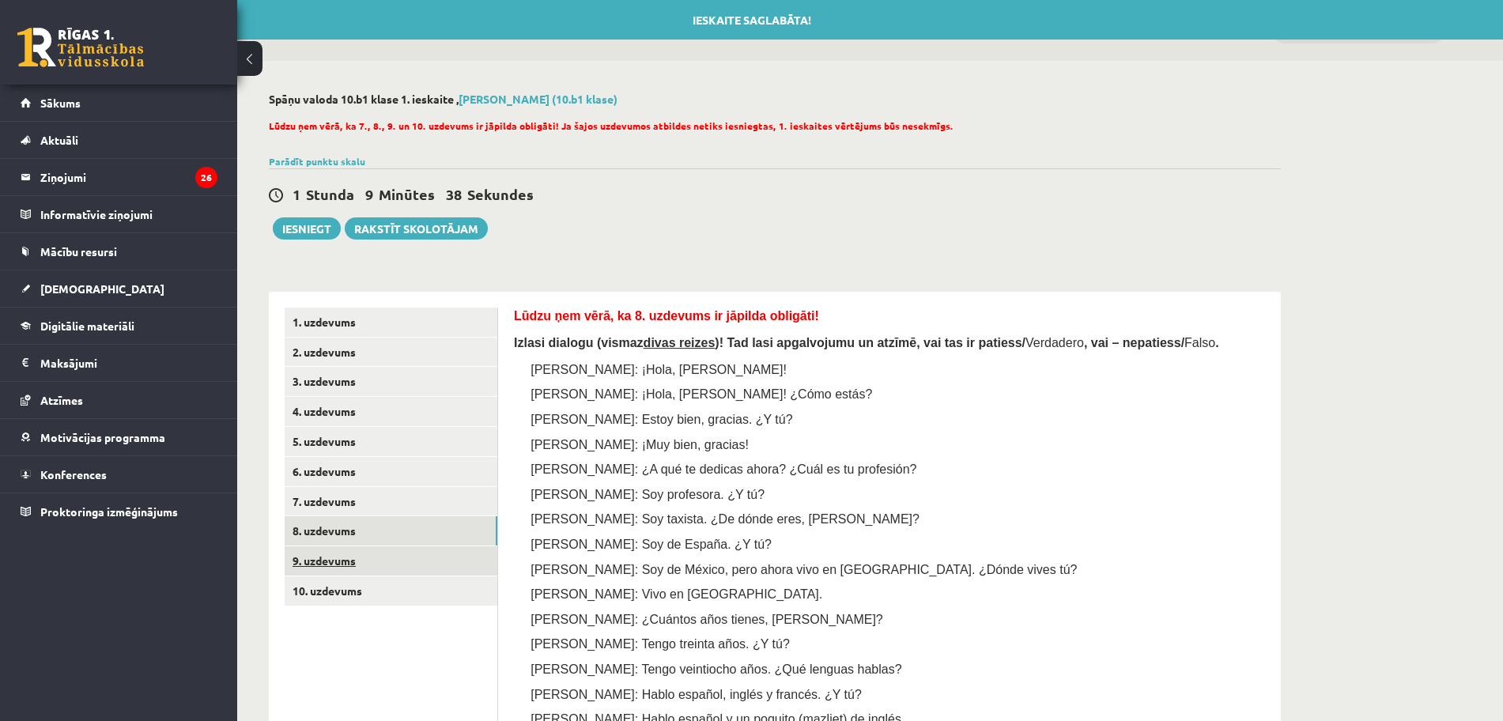
click at [329, 557] on link "9. uzdevums" at bounding box center [391, 560] width 213 height 29
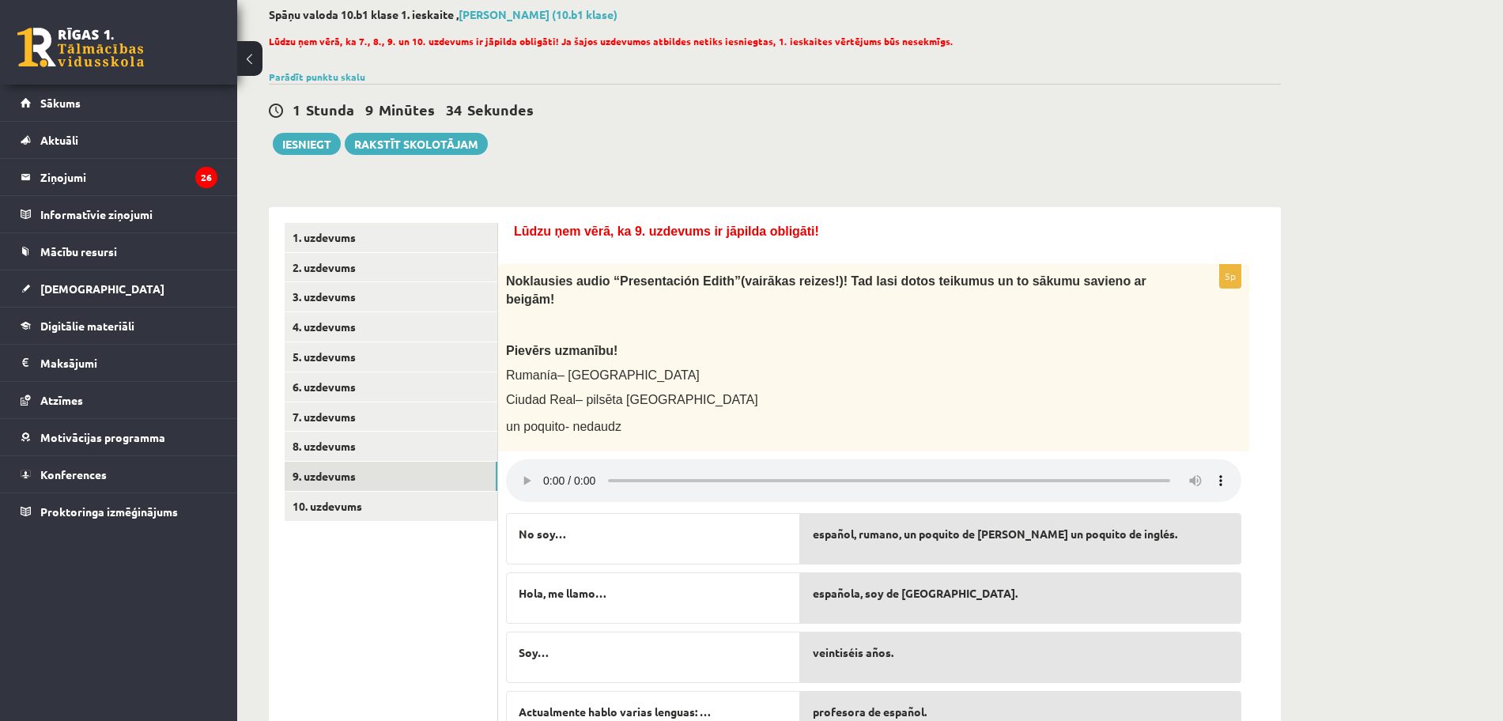
scroll to position [206, 0]
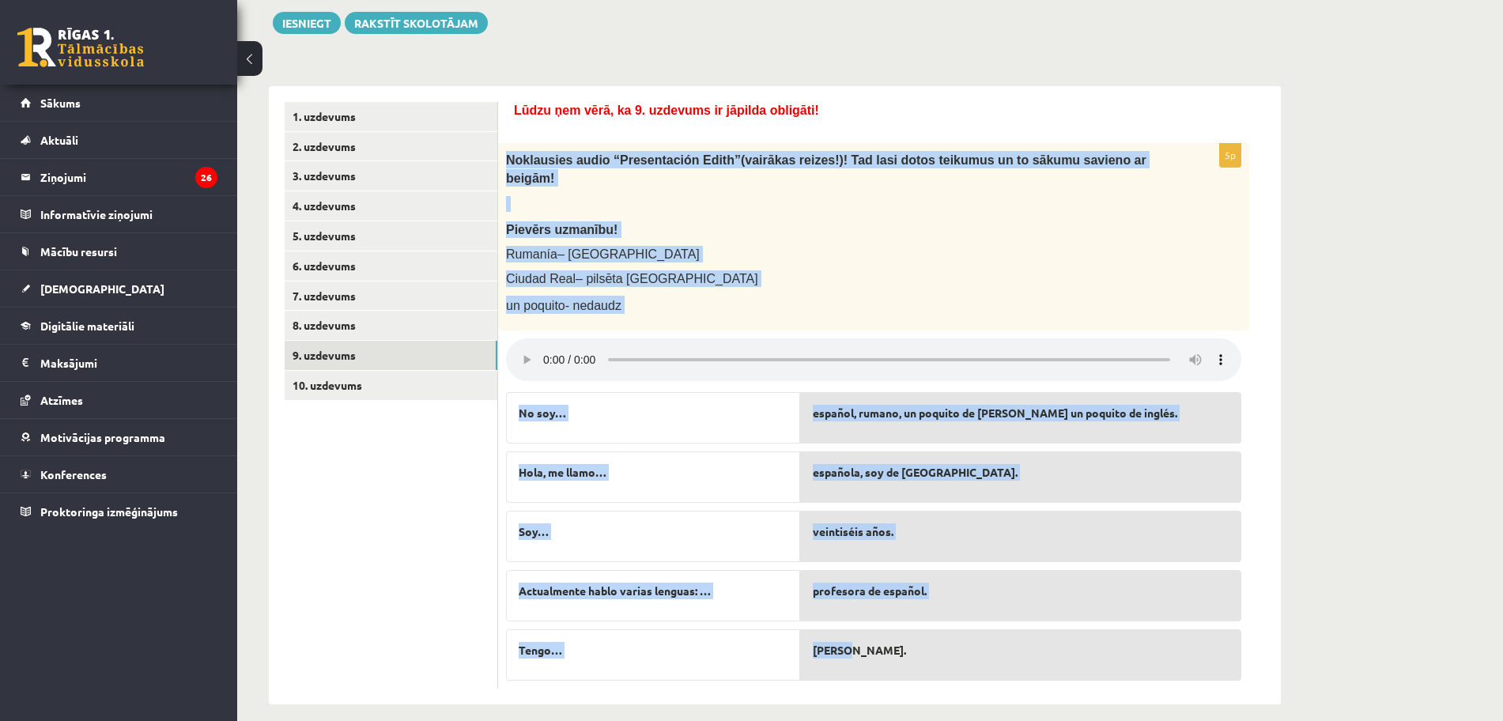
drag, startPoint x: 498, startPoint y: 152, endPoint x: 907, endPoint y: 636, distance: 633.9
click at [907, 636] on div "5p Noklausies audio “Presentaci ón Edith” (vairākas reizes!)! Tad lasi dotos te…" at bounding box center [873, 415] width 751 height 545
copy div "Noklausies audio “Presentaci ón Edith” (vairākas reizes!)! Tad lasi dotos teiku…"
drag, startPoint x: 1480, startPoint y: 295, endPoint x: 1454, endPoint y: 304, distance: 27.8
click at [1478, 295] on div "**********" at bounding box center [870, 295] width 1266 height 881
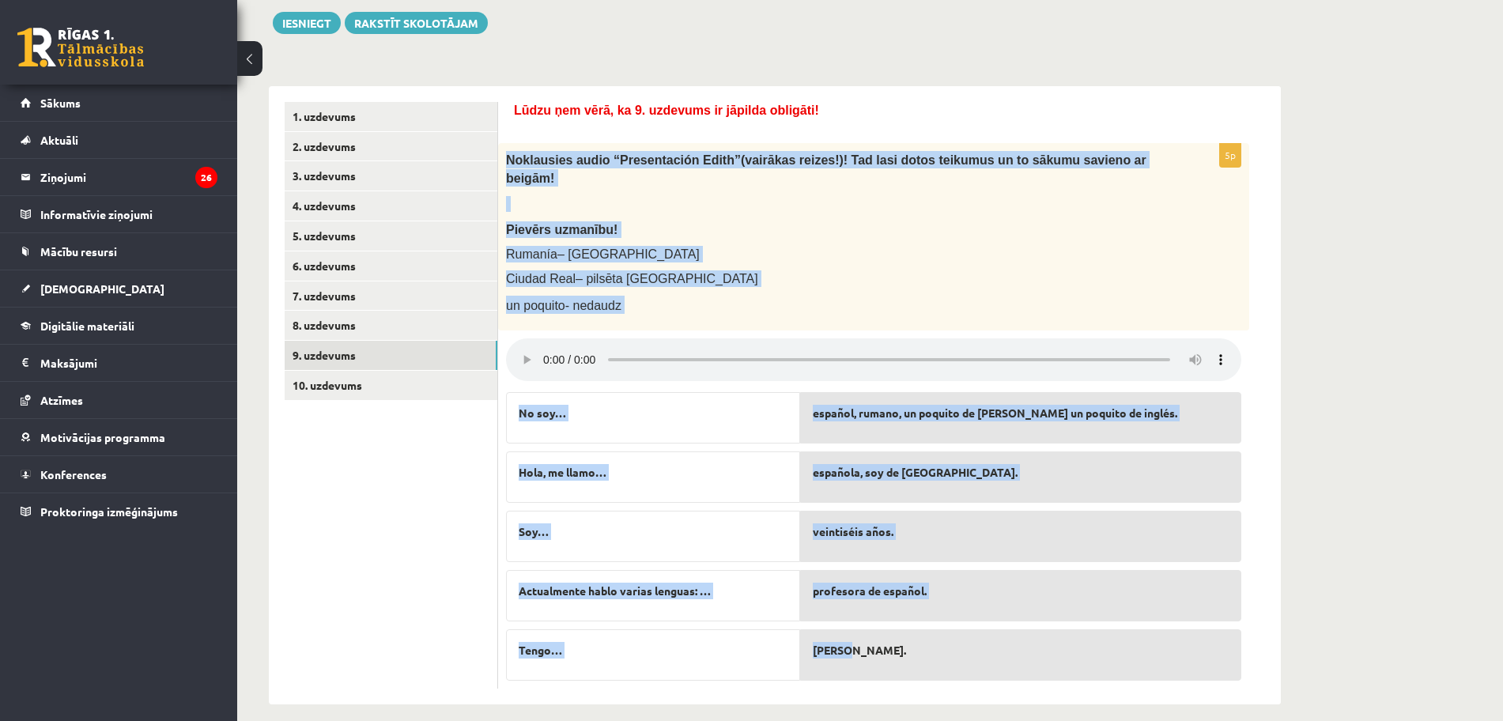
click at [1434, 311] on div "**********" at bounding box center [870, 295] width 1266 height 881
click at [1426, 499] on div "**********" at bounding box center [870, 295] width 1266 height 881
click at [1331, 354] on div "**********" at bounding box center [870, 295] width 1266 height 881
drag, startPoint x: 506, startPoint y: 161, endPoint x: 929, endPoint y: 647, distance: 644.4
click at [929, 651] on div "5p Noklausies audio “Presentaci ón Edith” (vairākas reizes!)! Tad lasi dotos te…" at bounding box center [873, 415] width 751 height 545
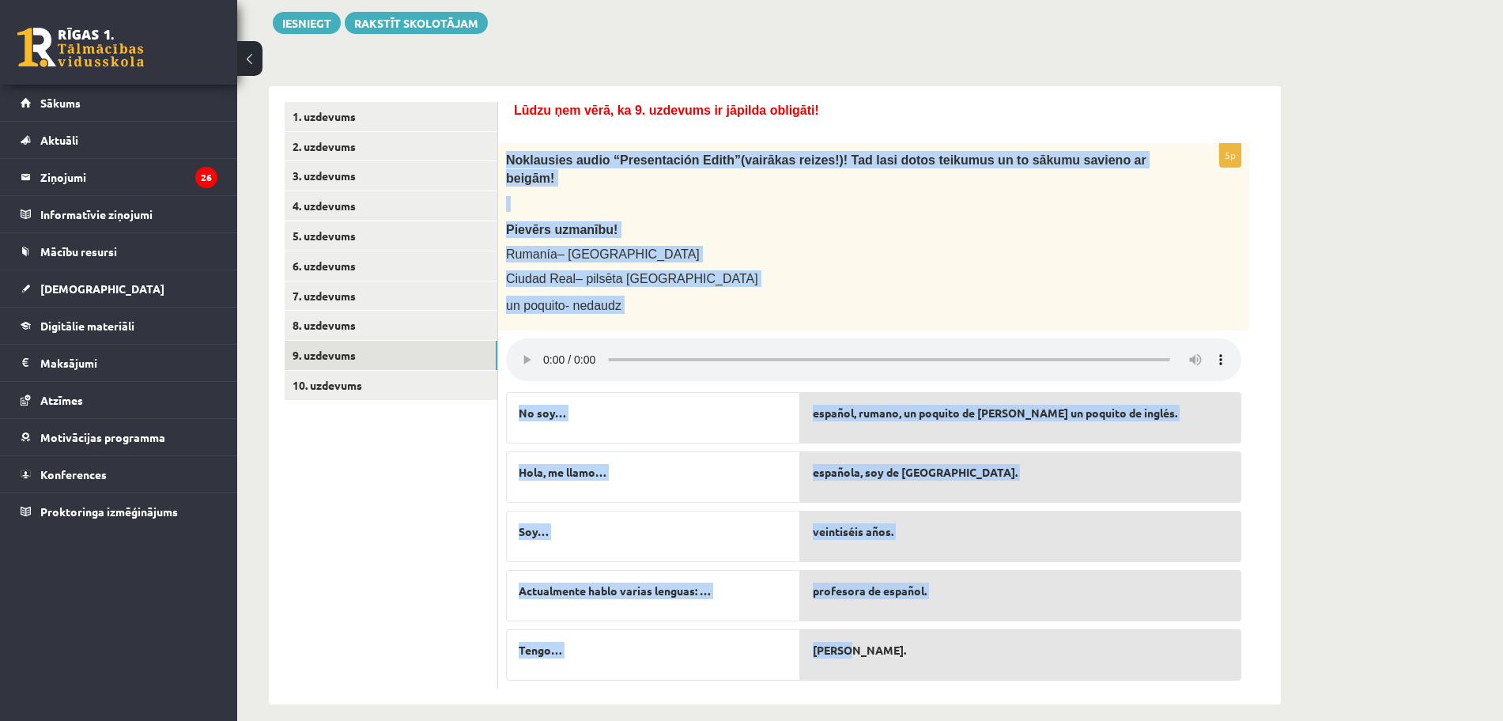
click at [1384, 221] on div "**********" at bounding box center [870, 295] width 1266 height 881
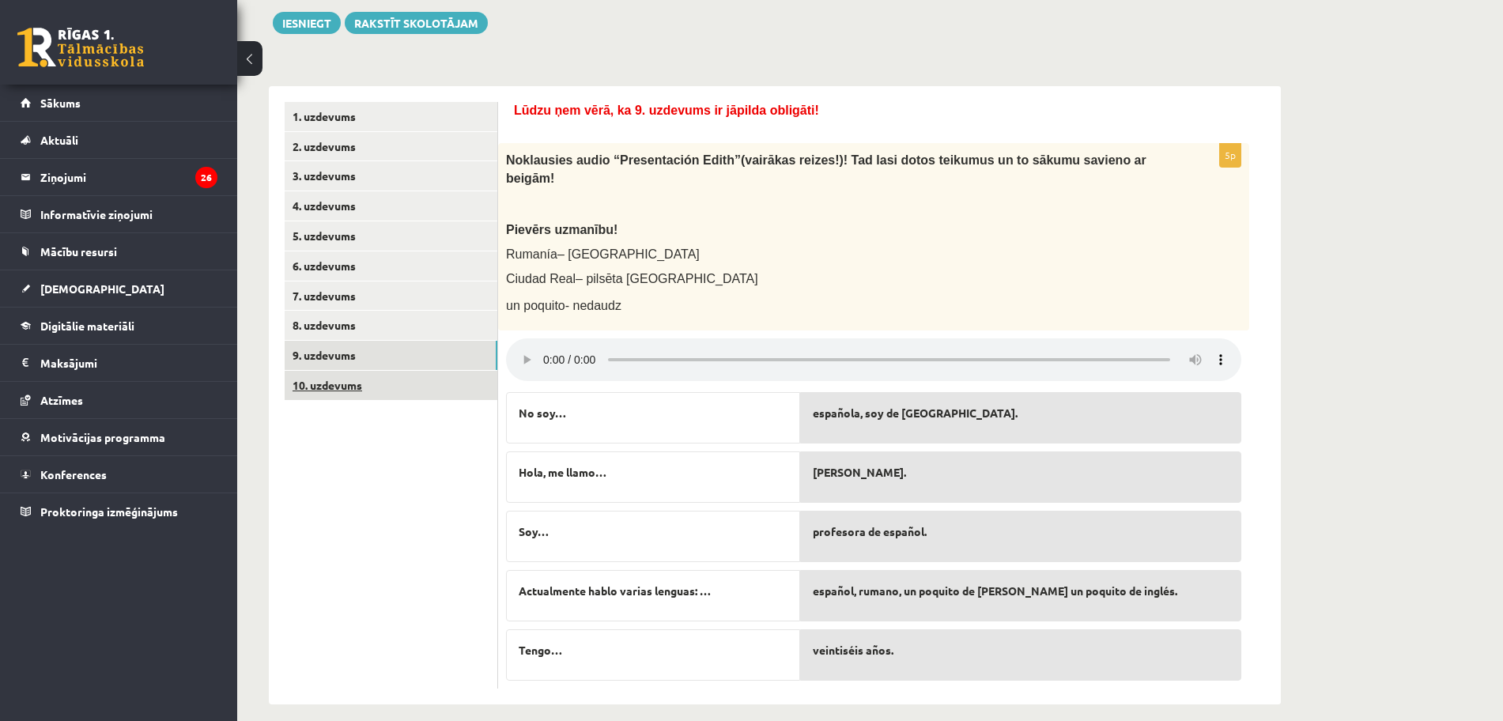
click at [395, 384] on link "10. uzdevums" at bounding box center [391, 385] width 213 height 29
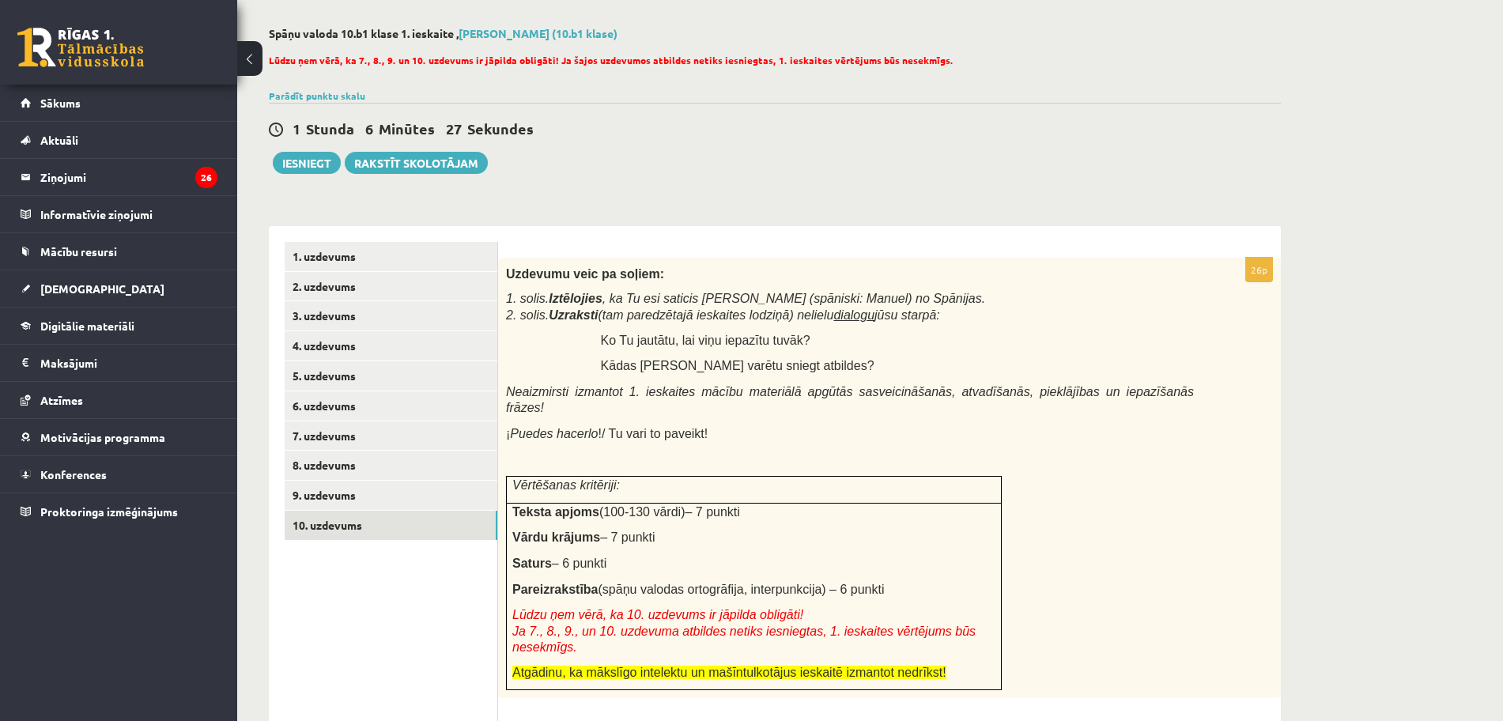
scroll to position [138, 0]
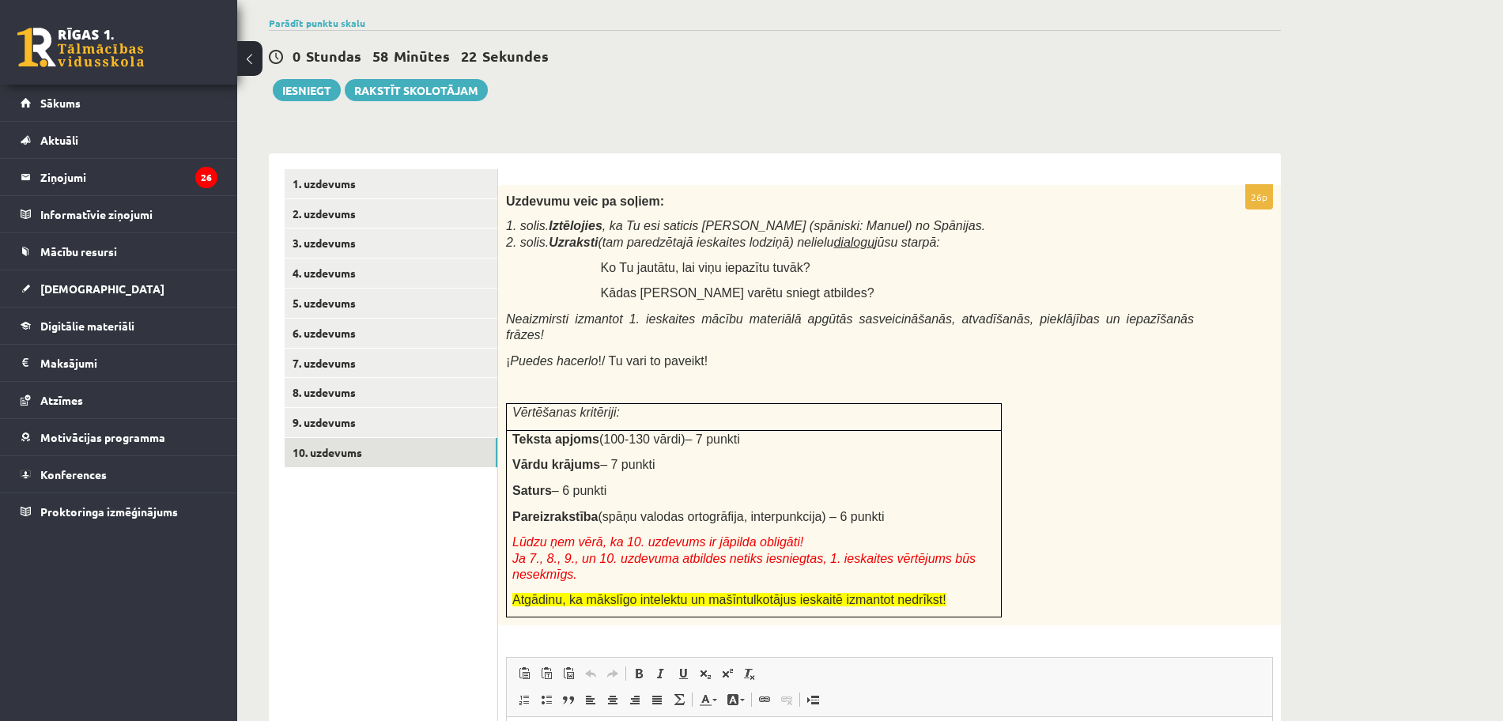
click at [1326, 398] on div "**********" at bounding box center [870, 478] width 1266 height 1111
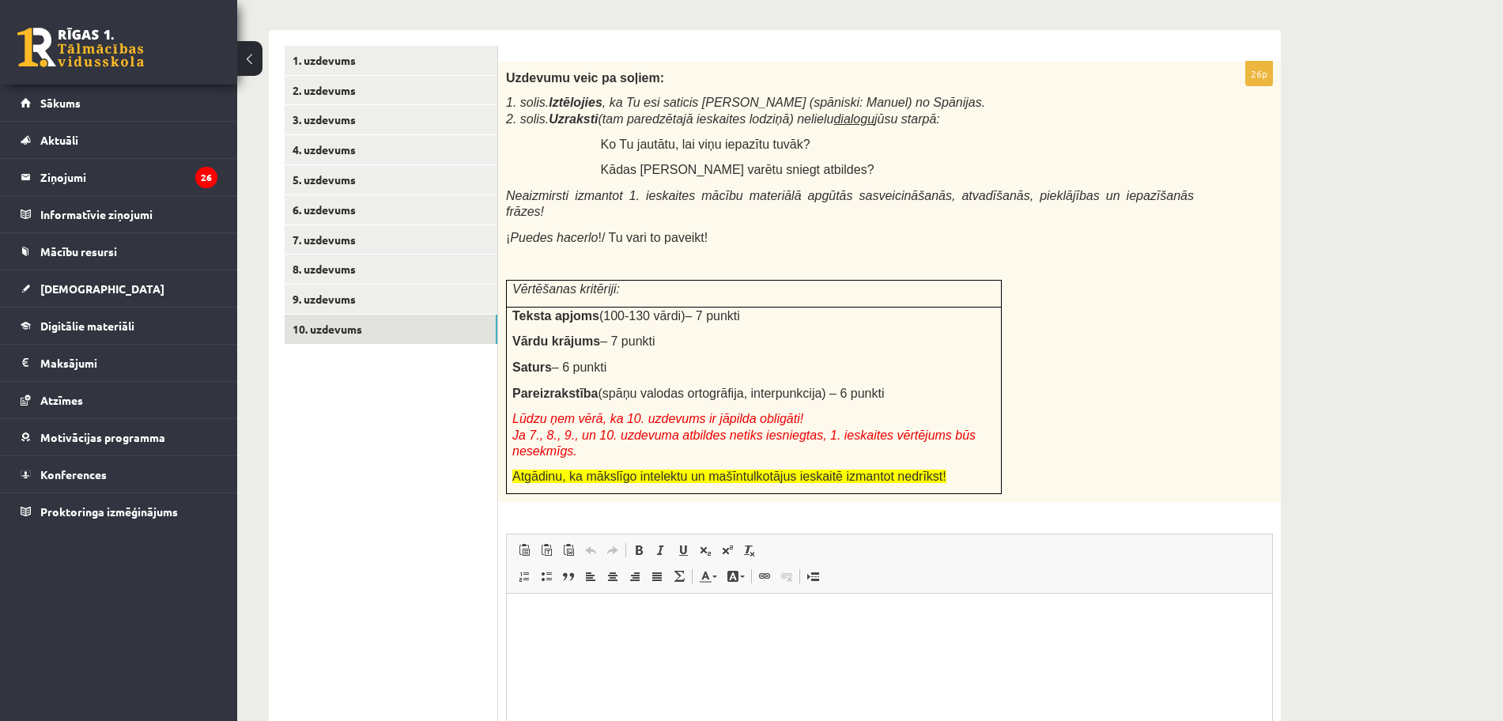
scroll to position [220, 0]
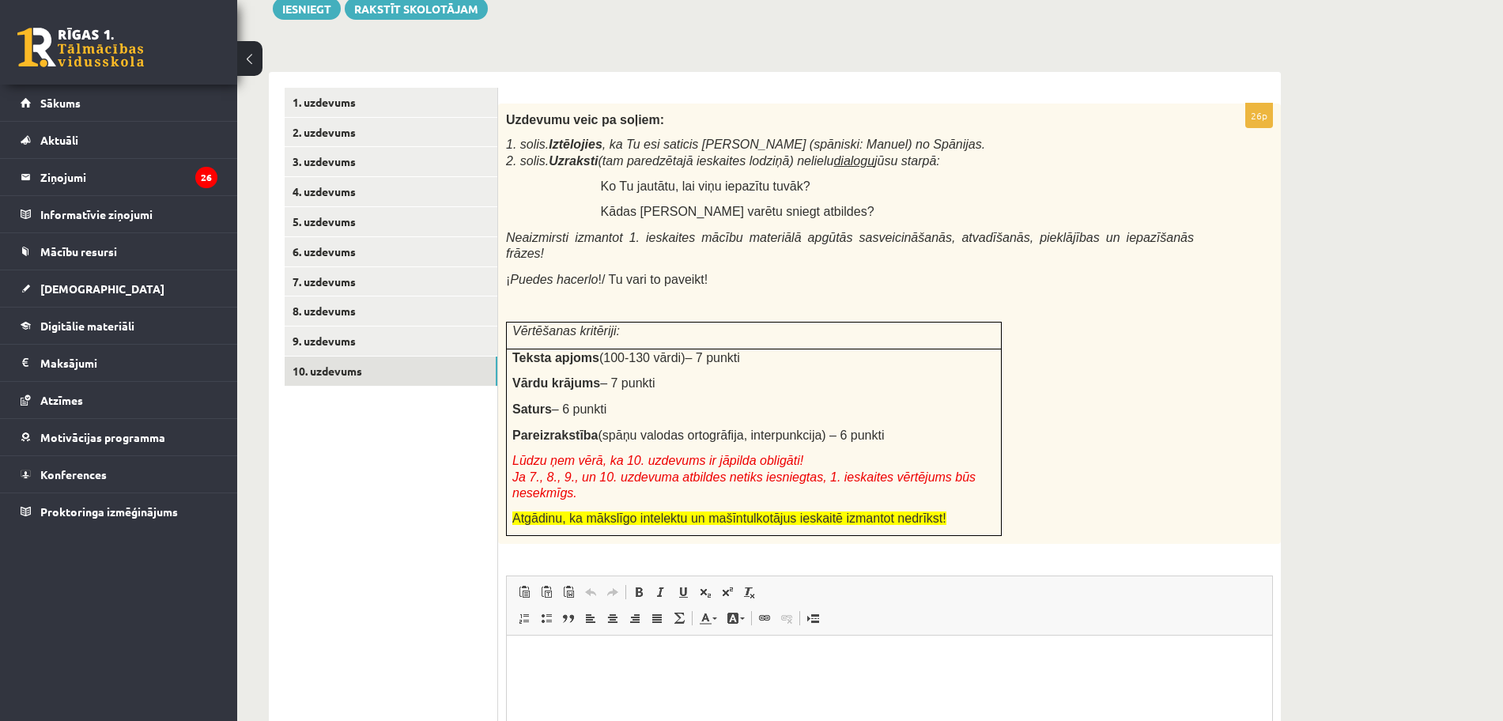
drag, startPoint x: 505, startPoint y: 123, endPoint x: 990, endPoint y: 463, distance: 592.4
click at [990, 463] on div "Uzdevumu veic pa soļiem: 1. solis. Iztēlojies , ka Tu esi saticis Manuelu (spān…" at bounding box center [889, 324] width 783 height 441
click at [651, 646] on html at bounding box center [889, 660] width 765 height 48
paste body "Editor, wiswyg-editor-user-answer-47434071551300"
click at [592, 665] on p "**********" at bounding box center [890, 659] width 734 height 17
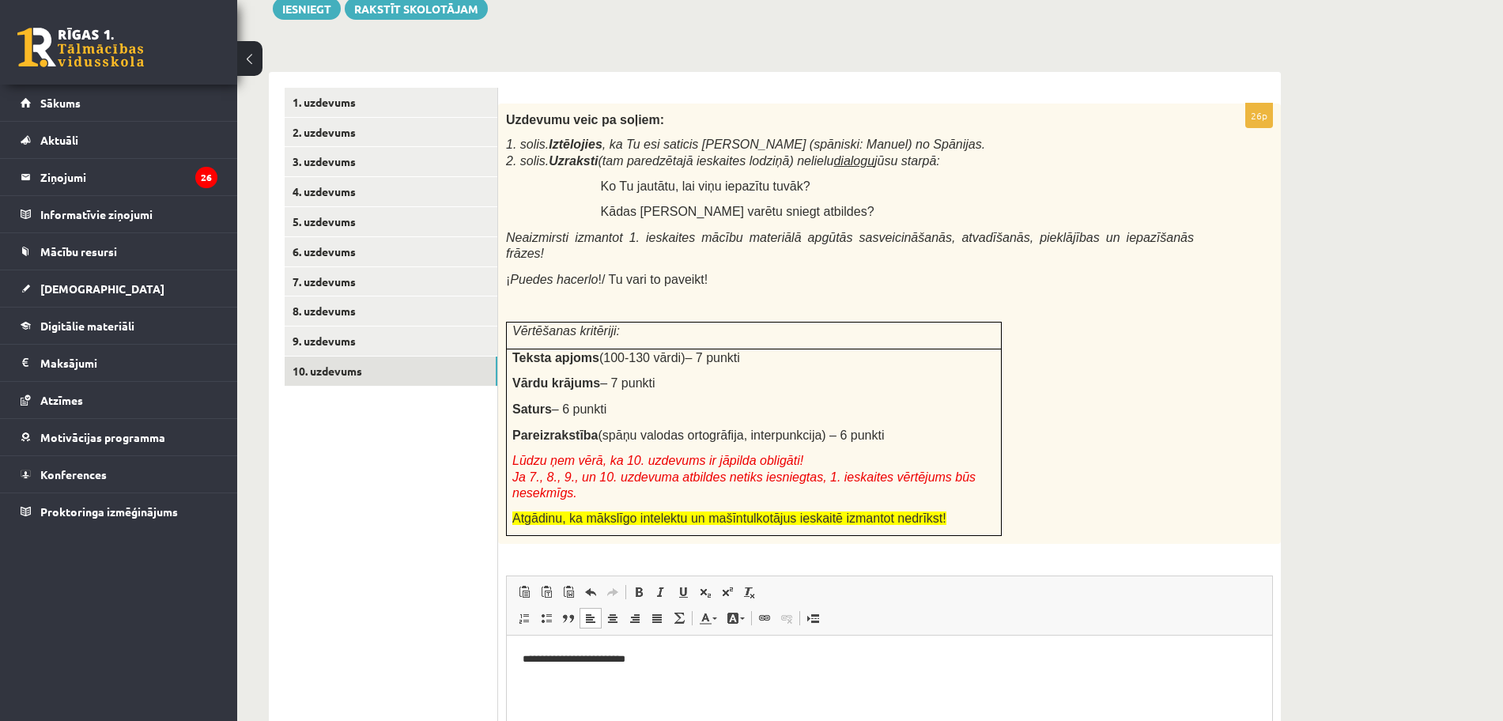
click at [685, 658] on p "**********" at bounding box center [890, 659] width 734 height 17
click at [526, 659] on p "**********" at bounding box center [890, 659] width 734 height 17
click at [682, 652] on p "**********" at bounding box center [890, 659] width 734 height 17
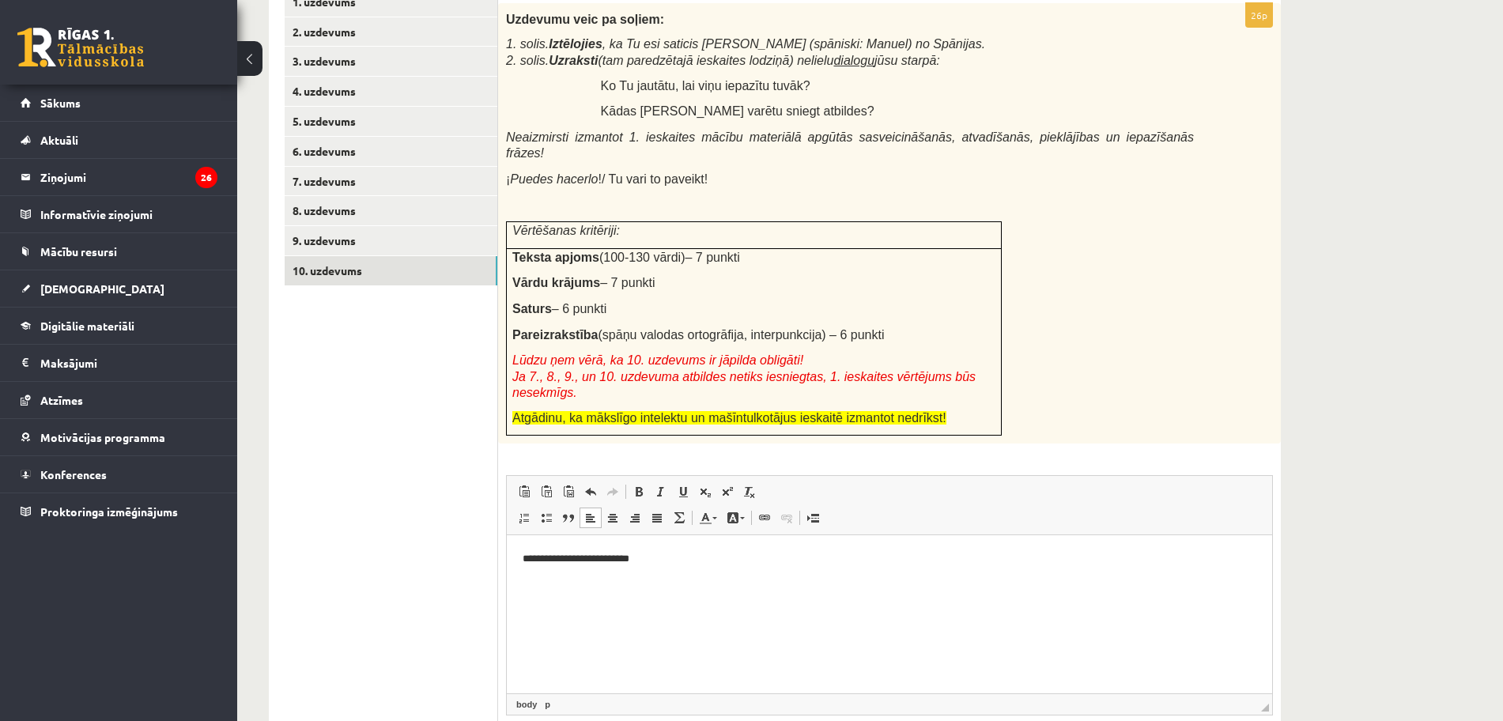
scroll to position [319, 0]
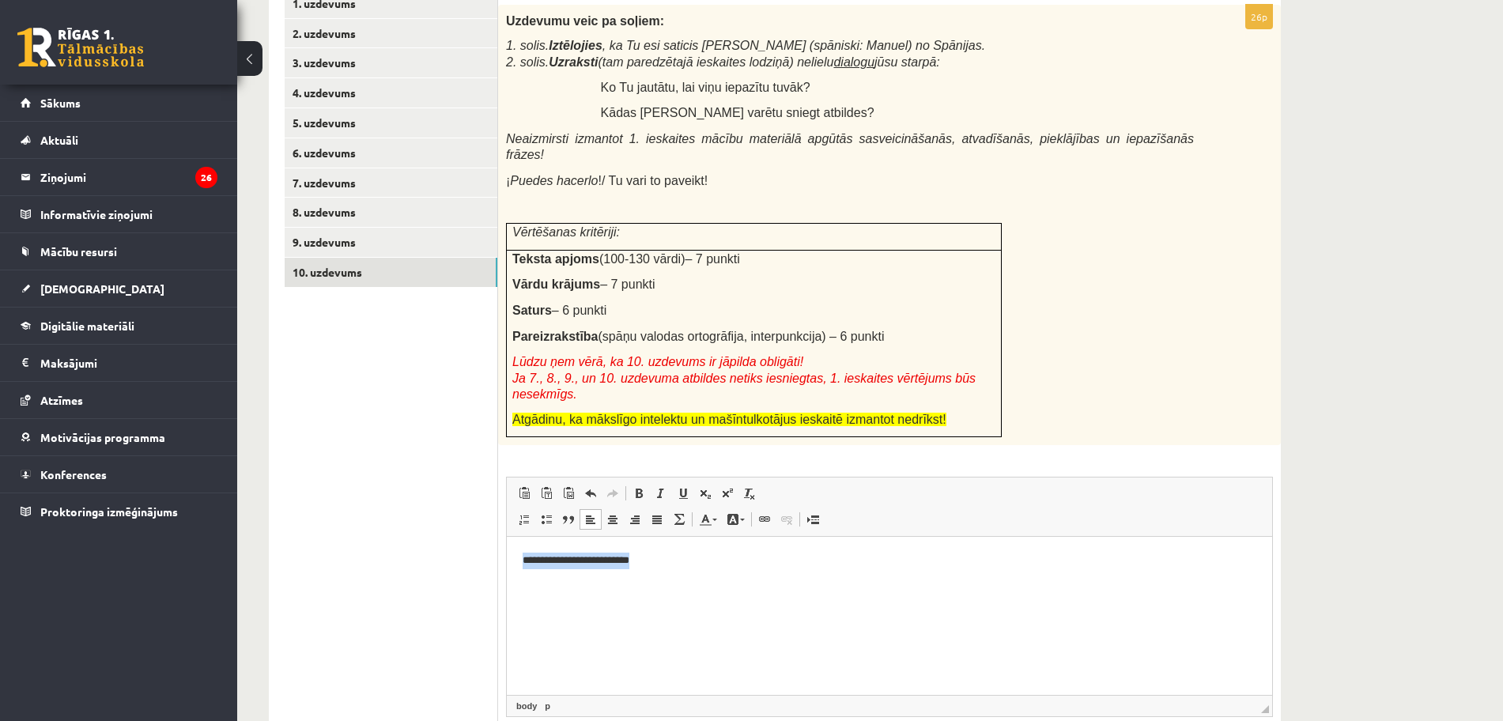
drag, startPoint x: 700, startPoint y: 557, endPoint x: 439, endPoint y: 563, distance: 261.7
click at [507, 563] on html "**********" at bounding box center [889, 574] width 765 height 74
click at [529, 560] on pre "**********" at bounding box center [890, 561] width 734 height 17
click at [675, 568] on pre "**********" at bounding box center [890, 561] width 734 height 17
click at [745, 509] on link "Background Color" at bounding box center [736, 519] width 28 height 21
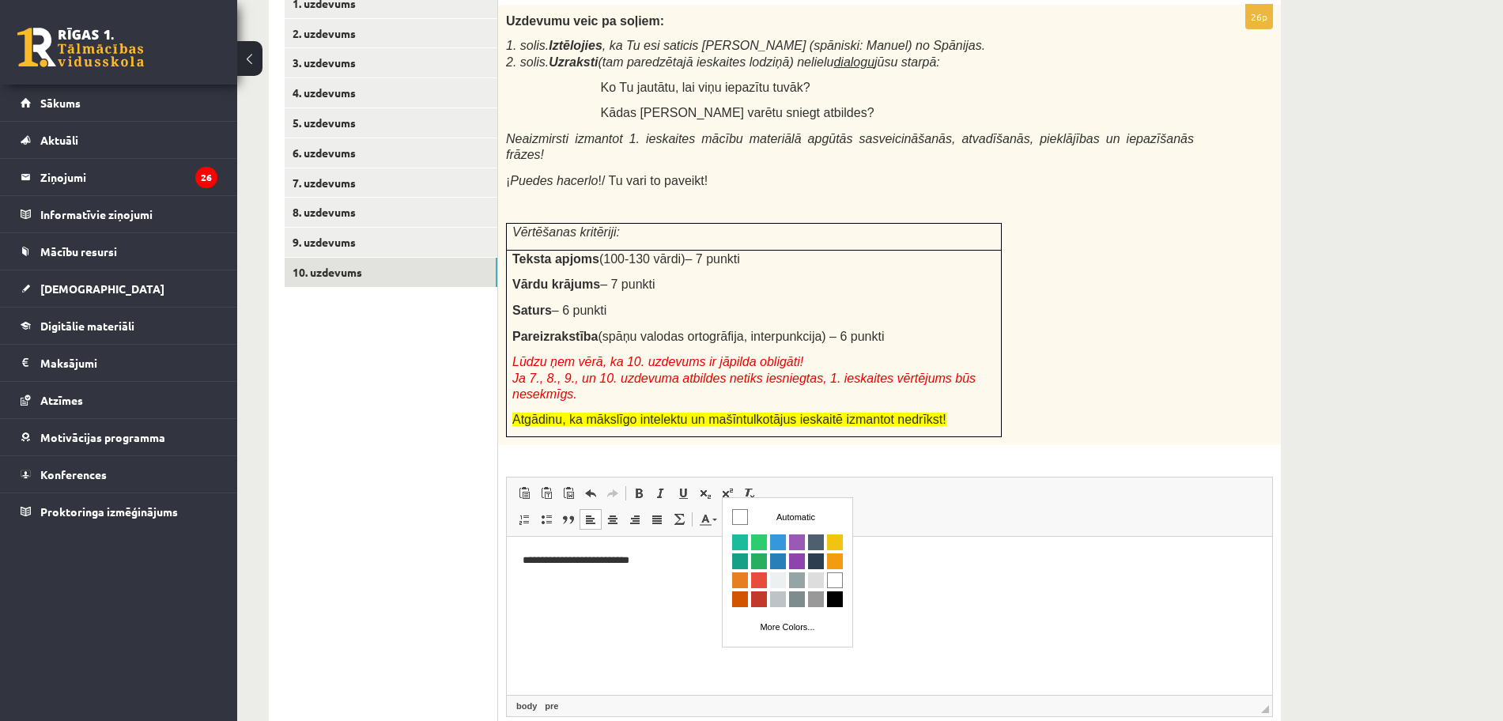
scroll to position [0, 0]
click at [712, 509] on link "Text Color" at bounding box center [708, 519] width 28 height 21
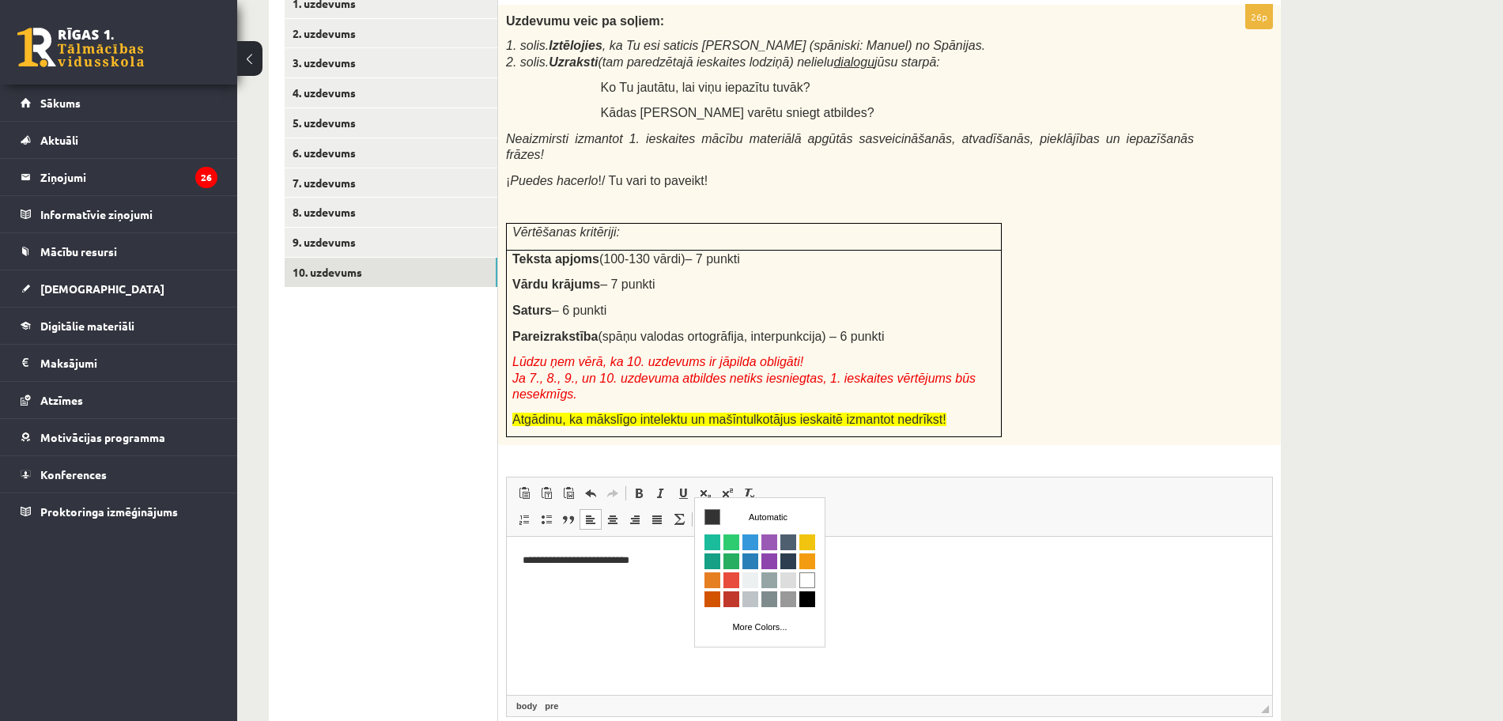
click at [723, 509] on link "Background Color" at bounding box center [736, 519] width 28 height 21
click at [685, 562] on pre "**********" at bounding box center [890, 561] width 734 height 17
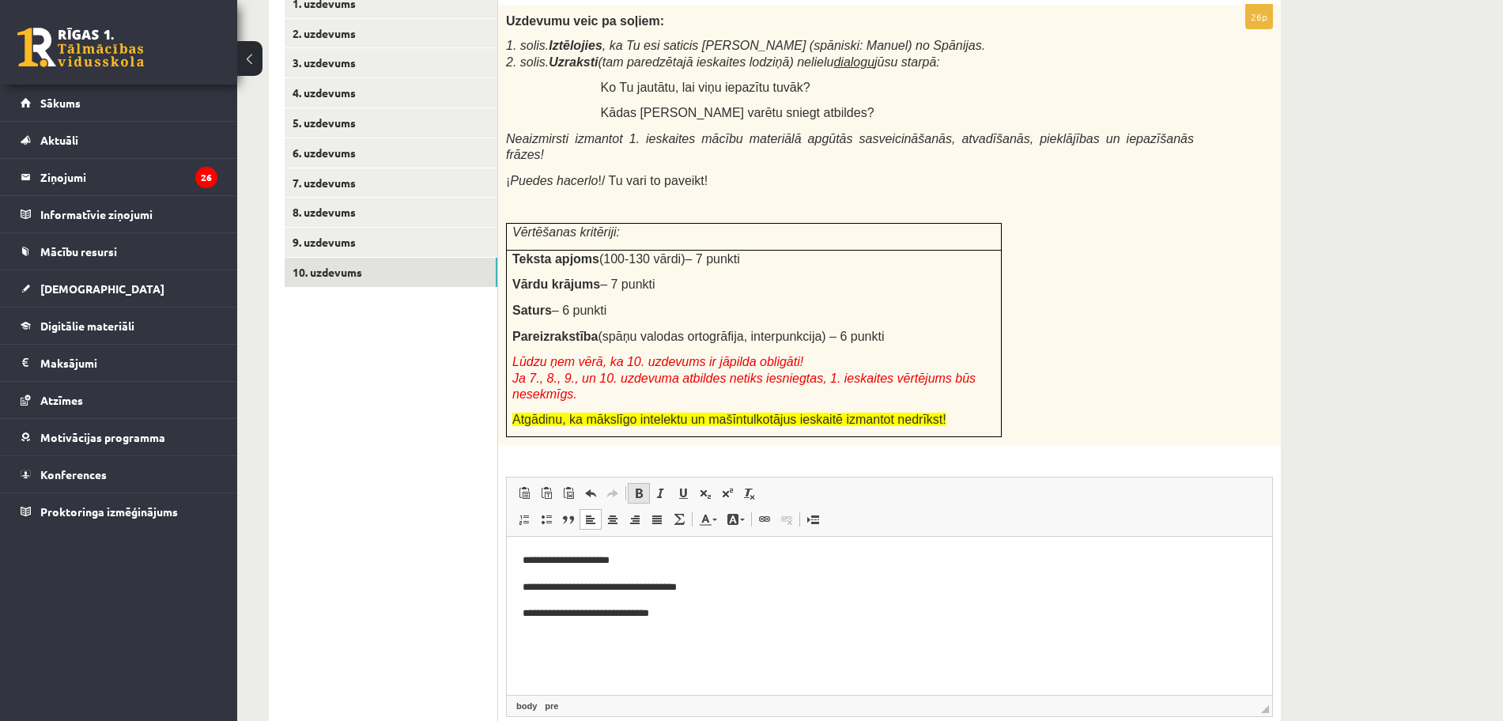
click at [643, 487] on span at bounding box center [638, 493] width 13 height 13
click at [799, 559] on pre "**********" at bounding box center [890, 561] width 734 height 17
click at [741, 608] on pre "**********" at bounding box center [890, 614] width 734 height 17
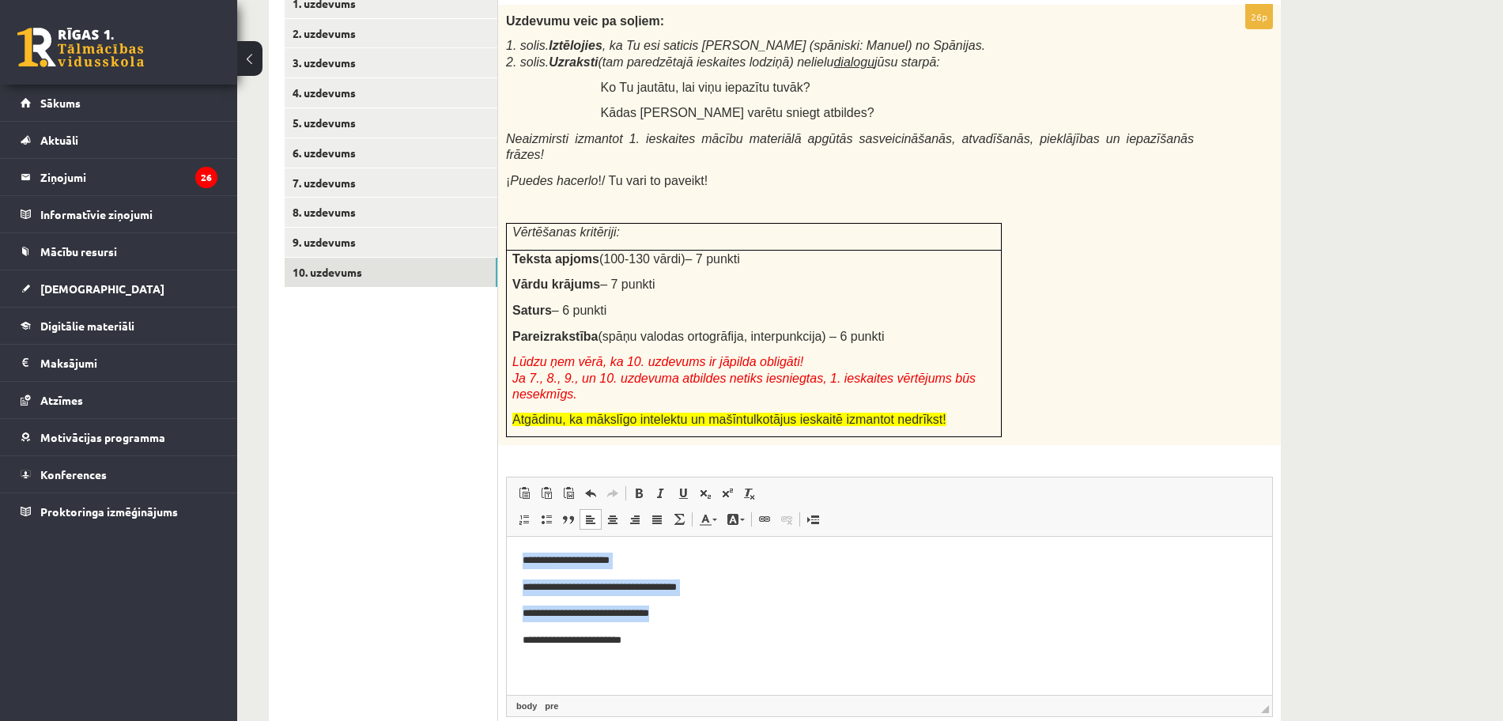
drag, startPoint x: 718, startPoint y: 614, endPoint x: 510, endPoint y: 543, distance: 219.7
click at [510, 543] on html "**********" at bounding box center [889, 614] width 765 height 155
click at [700, 513] on span at bounding box center [705, 519] width 13 height 13
click at [741, 519] on span at bounding box center [742, 520] width 5 height 2
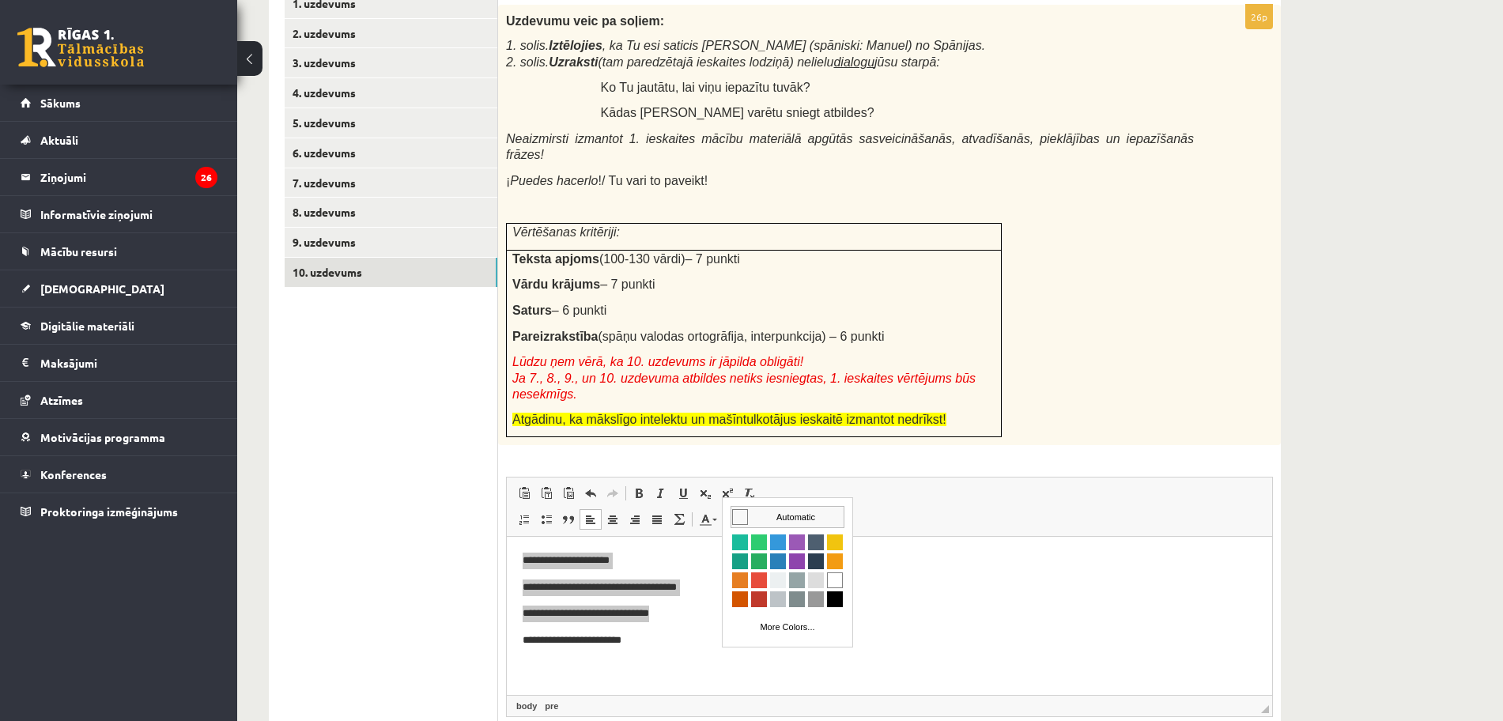
click at [781, 513] on td "Automatic" at bounding box center [787, 517] width 112 height 21
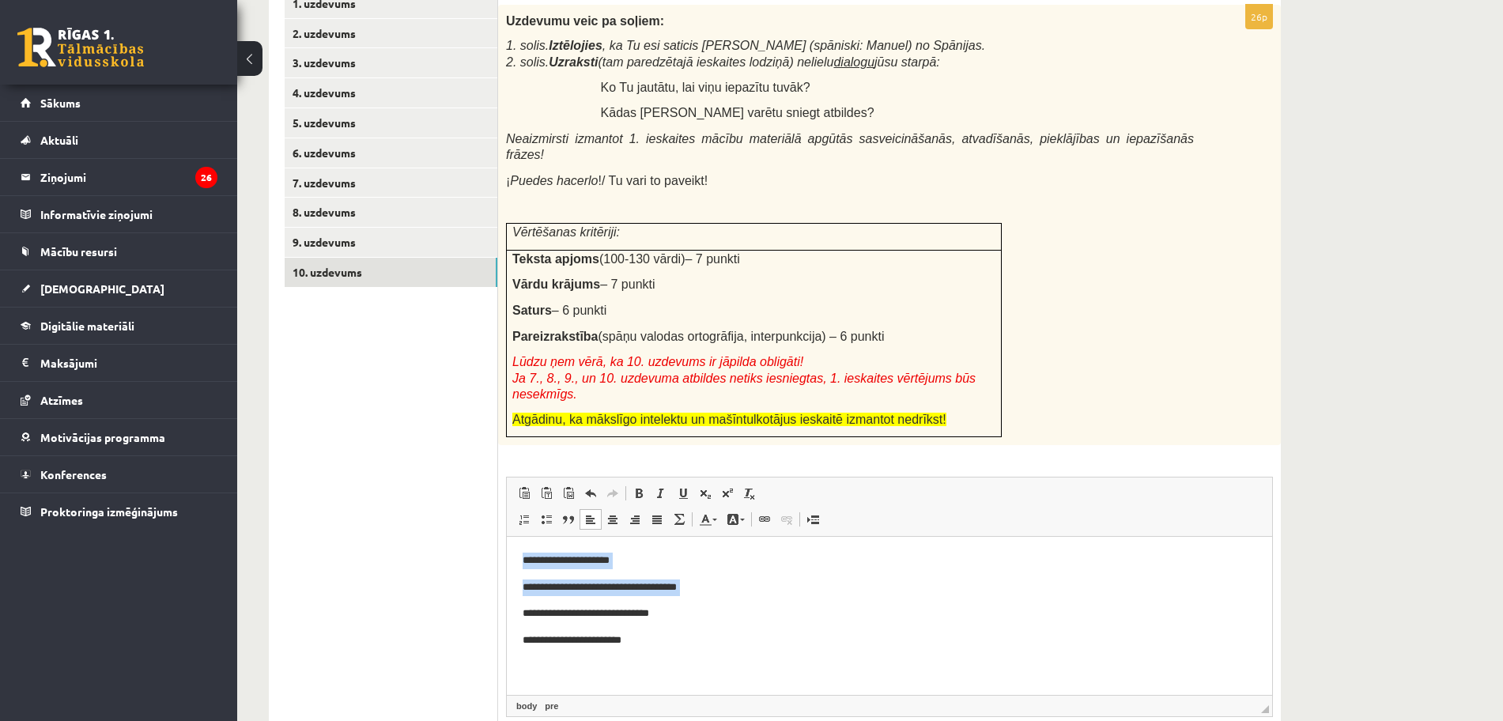
click at [855, 574] on body "**********" at bounding box center [890, 614] width 734 height 123
drag, startPoint x: 713, startPoint y: 643, endPoint x: 485, endPoint y: 534, distance: 252.8
click at [507, 537] on html "**********" at bounding box center [889, 614] width 765 height 155
click at [648, 483] on link "Bold Keyboard shortcut Ctrl+B" at bounding box center [639, 493] width 22 height 21
click at [825, 620] on pre "**********" at bounding box center [890, 614] width 734 height 17
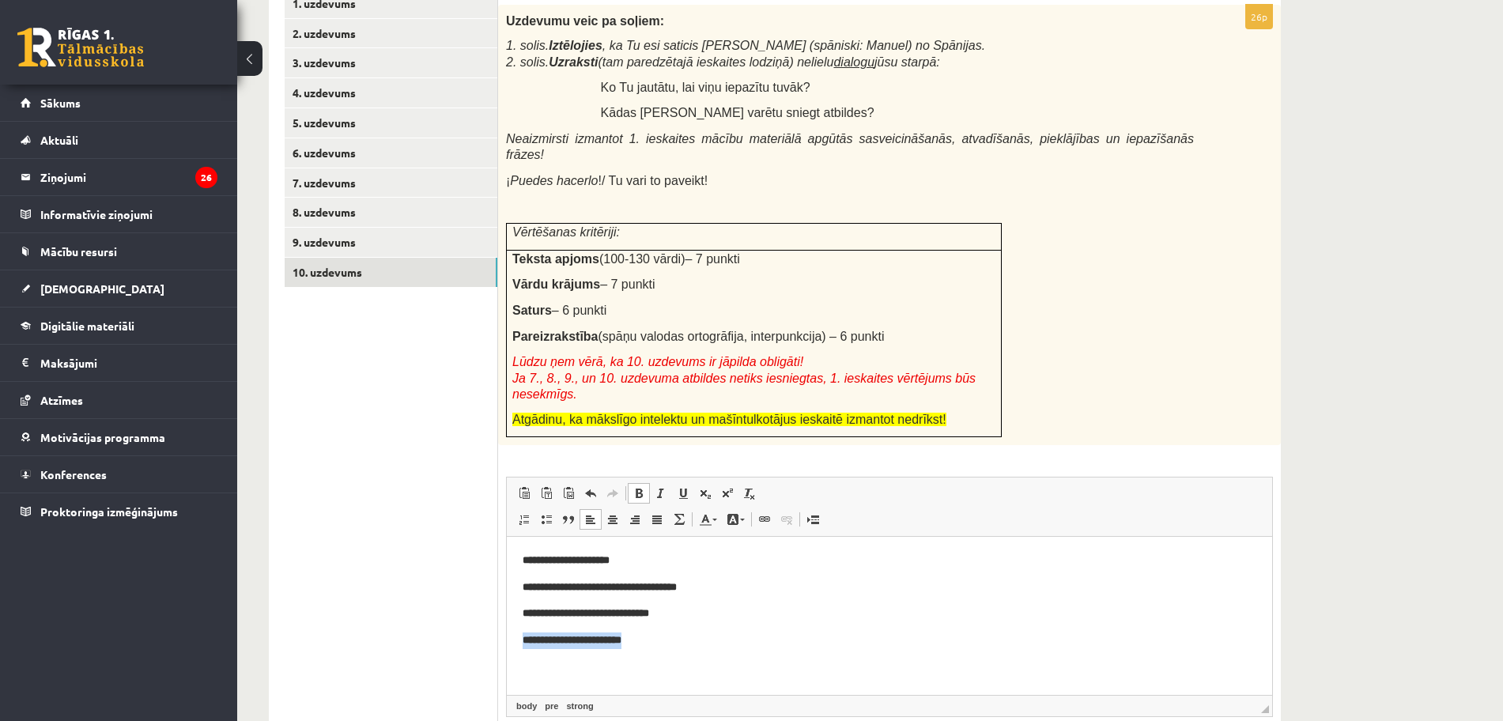
drag, startPoint x: 664, startPoint y: 636, endPoint x: 998, endPoint y: 1138, distance: 602.7
click at [507, 632] on html "**********" at bounding box center [889, 614] width 765 height 155
click at [682, 483] on link "Underline Keyboard shortcut Ctrl+U" at bounding box center [683, 493] width 22 height 21
click at [749, 643] on p "**********" at bounding box center [890, 640] width 734 height 17
drag, startPoint x: 681, startPoint y: 638, endPoint x: 629, endPoint y: 548, distance: 104.1
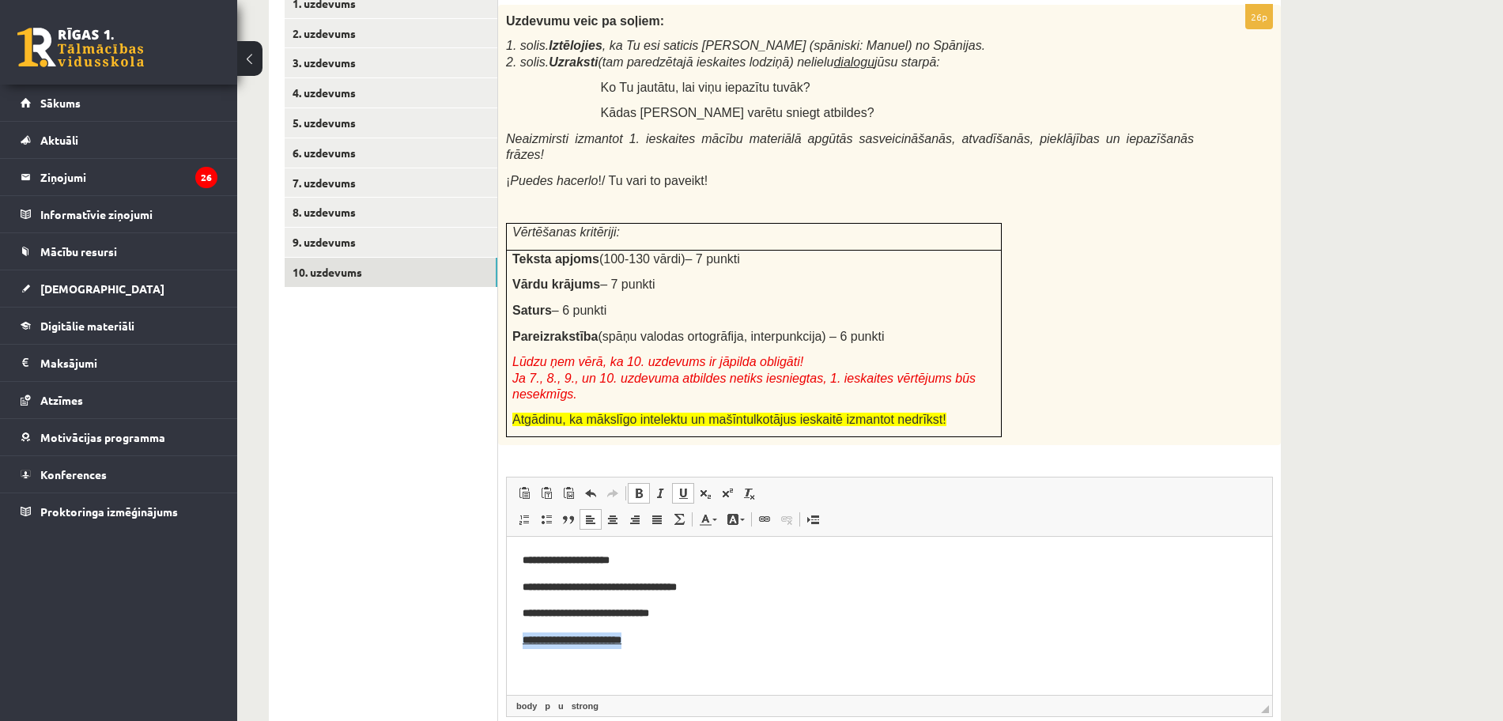
click at [507, 622] on html "**********" at bounding box center [889, 614] width 765 height 155
click at [680, 487] on span at bounding box center [683, 493] width 13 height 13
click at [752, 654] on body "**********" at bounding box center [890, 614] width 734 height 123
drag, startPoint x: 617, startPoint y: 635, endPoint x: 513, endPoint y: 534, distance: 144.8
click at [513, 537] on html "**********" at bounding box center [889, 614] width 765 height 155
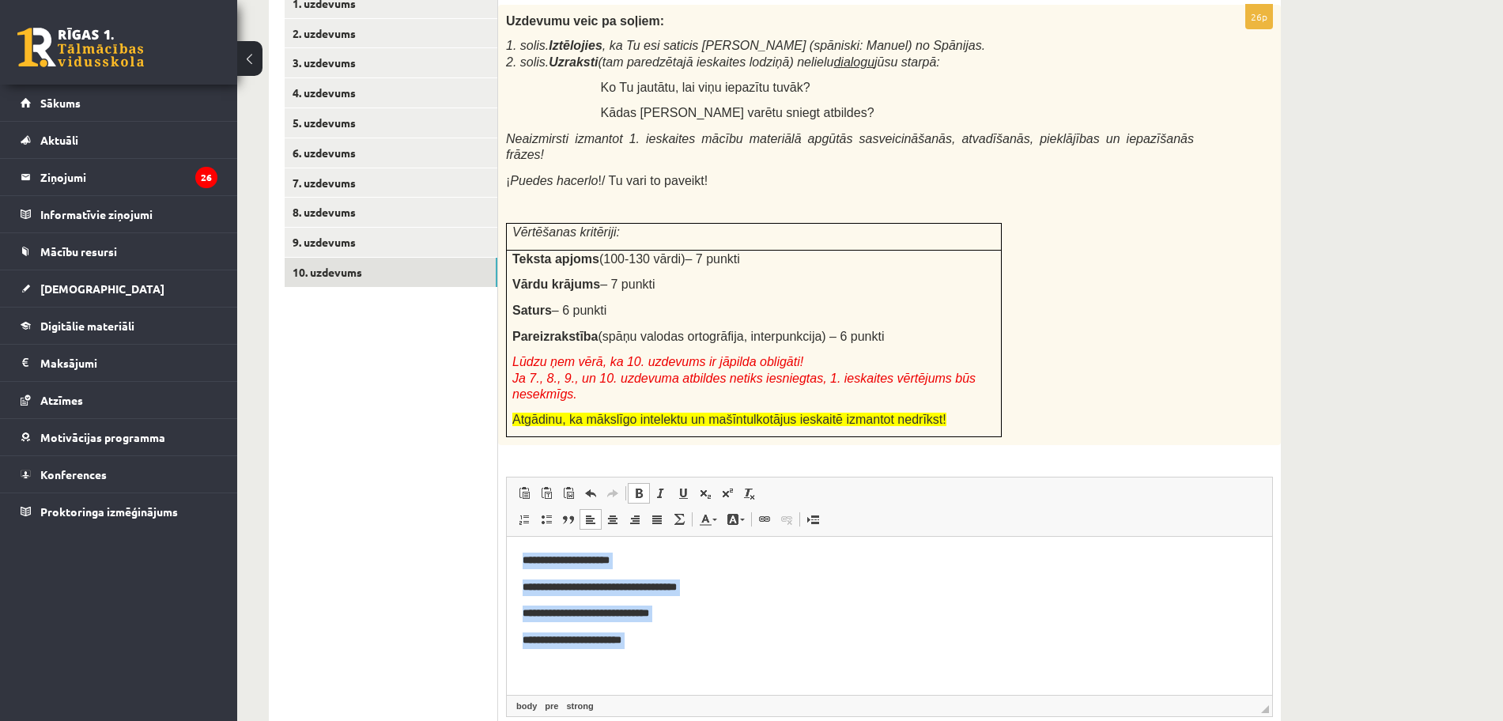
click at [643, 487] on span at bounding box center [638, 493] width 13 height 13
click at [824, 621] on pre "**********" at bounding box center [890, 614] width 734 height 17
click at [781, 643] on p "**********" at bounding box center [890, 640] width 734 height 17
click at [680, 487] on span at bounding box center [683, 493] width 13 height 13
drag, startPoint x: 679, startPoint y: 642, endPoint x: 999, endPoint y: 1056, distance: 523.5
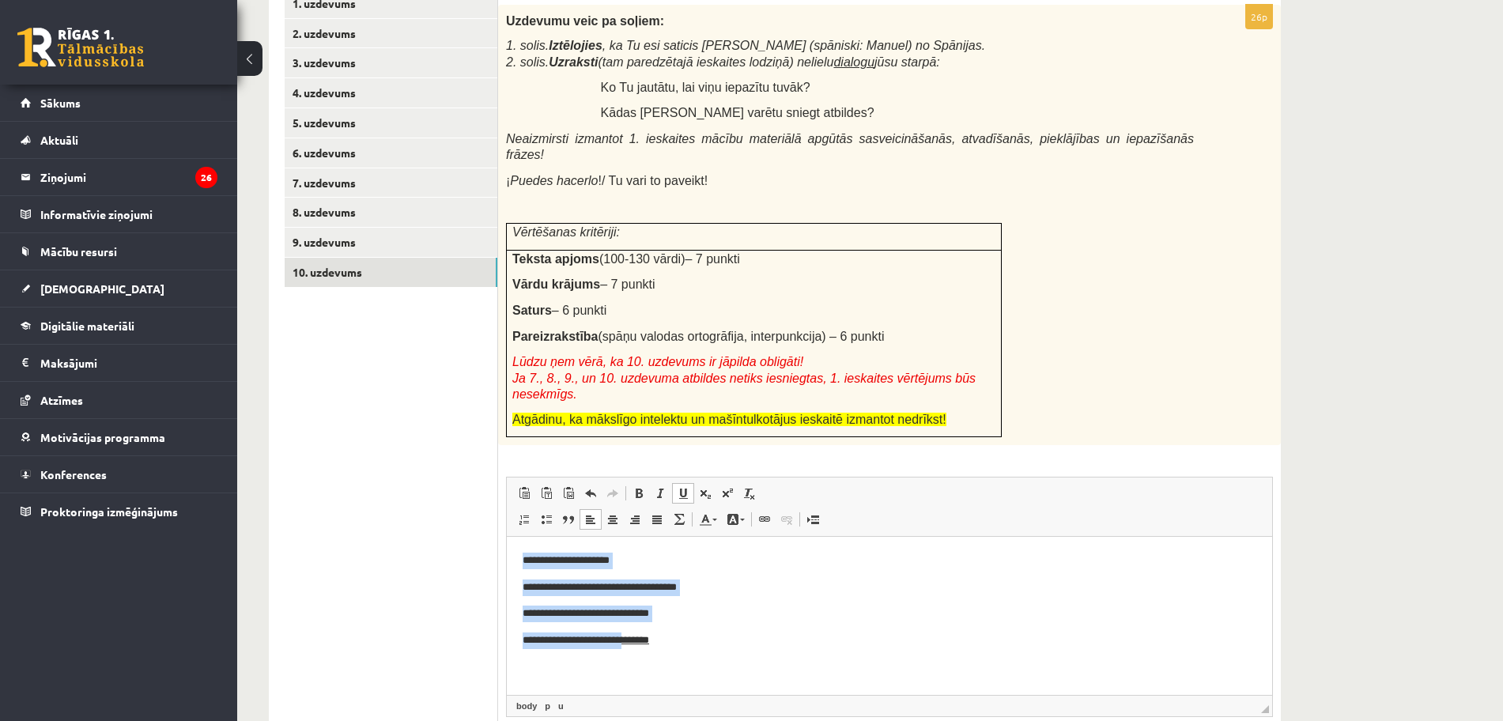
click at [507, 550] on html "**********" at bounding box center [889, 614] width 765 height 155
click at [679, 487] on span at bounding box center [683, 493] width 13 height 13
click at [775, 664] on p "Editor, wiswyg-editor-user-answer-47434071551300" at bounding box center [890, 667] width 734 height 17
drag, startPoint x: 672, startPoint y: 642, endPoint x: 497, endPoint y: 530, distance: 207.2
click at [507, 537] on html "**********" at bounding box center [889, 614] width 765 height 155
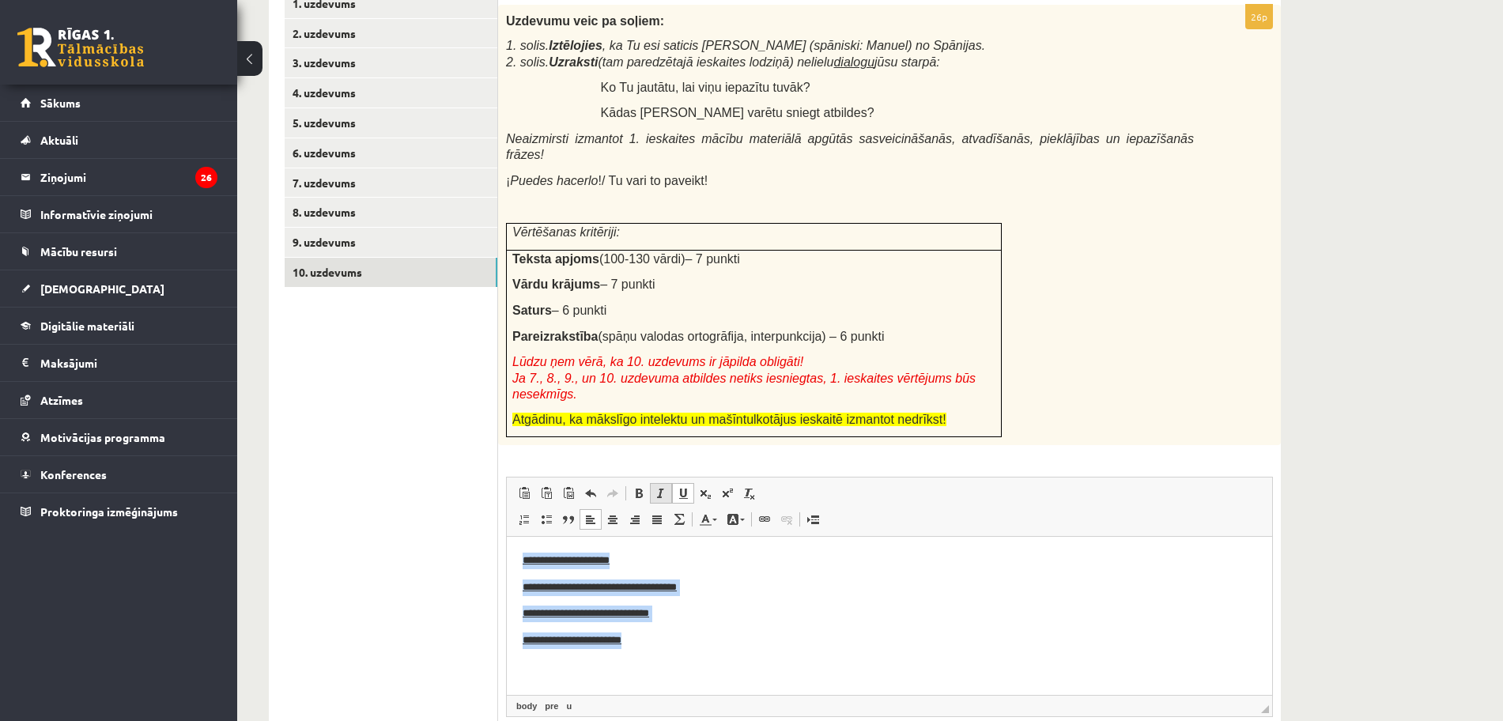
click at [657, 487] on span at bounding box center [661, 493] width 13 height 13
click at [850, 624] on body "**********" at bounding box center [890, 614] width 734 height 123
drag, startPoint x: 682, startPoint y: 647, endPoint x: 469, endPoint y: 549, distance: 234.9
click at [507, 549] on html "**********" at bounding box center [889, 614] width 765 height 155
click at [631, 483] on link "Bold Keyboard shortcut Ctrl+B" at bounding box center [639, 493] width 22 height 21
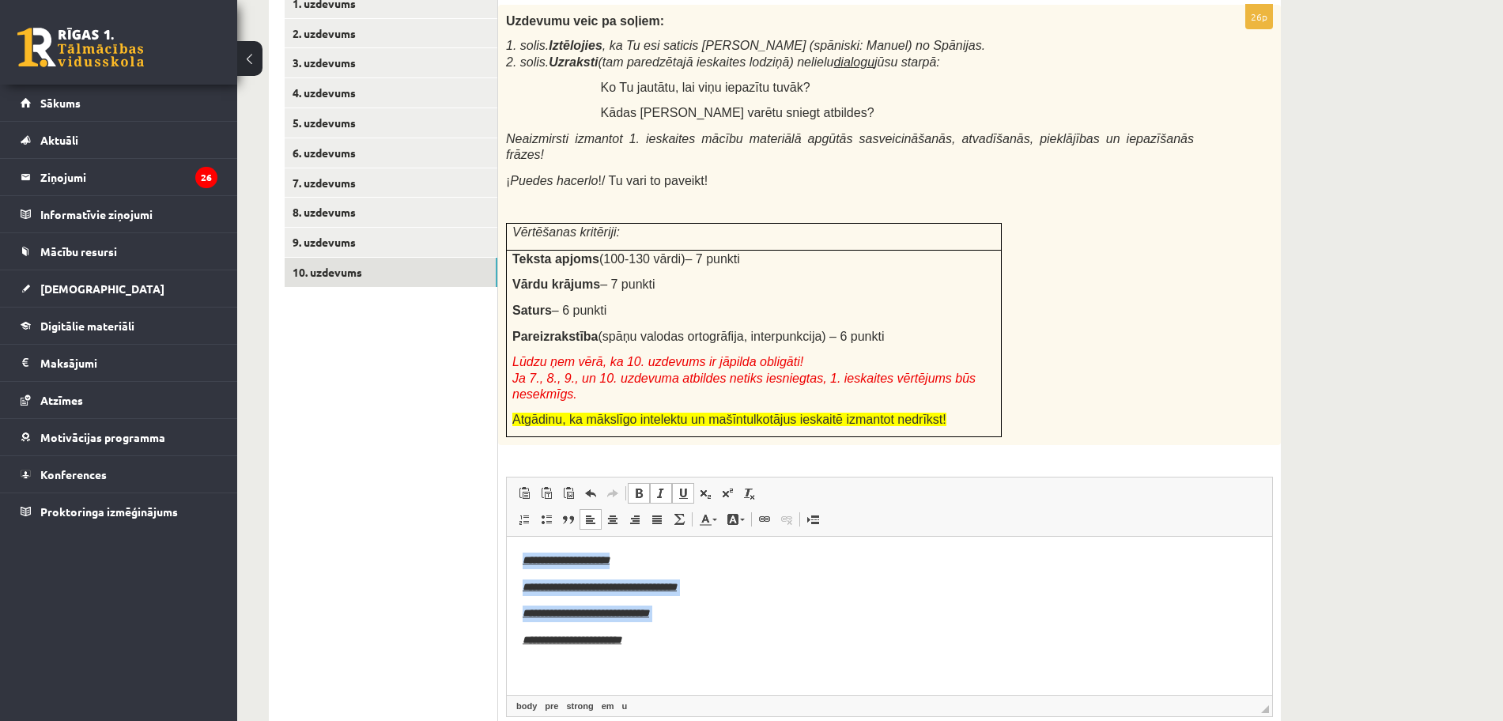
click at [885, 591] on pre "**********" at bounding box center [890, 587] width 734 height 17
click at [658, 640] on p "**********" at bounding box center [890, 640] width 734 height 17
click at [529, 616] on u "**********" at bounding box center [586, 613] width 126 height 10
click at [840, 660] on p "Editor, wiswyg-editor-user-answer-47434071551300" at bounding box center [890, 667] width 734 height 17
drag, startPoint x: 658, startPoint y: 637, endPoint x: 462, endPoint y: 644, distance: 196.2
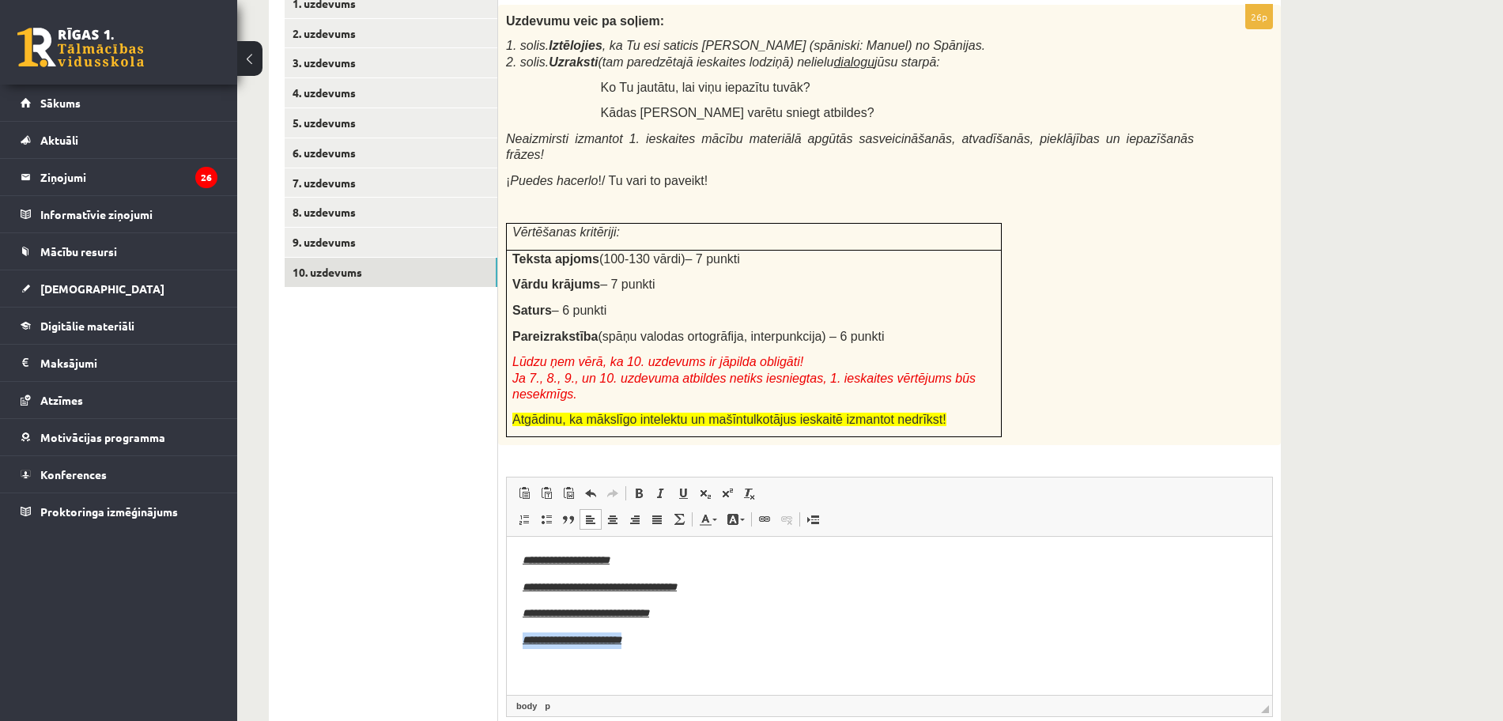
click at [507, 644] on html "**********" at bounding box center [889, 614] width 765 height 155
click at [835, 628] on body "**********" at bounding box center [890, 614] width 734 height 123
drag, startPoint x: 726, startPoint y: 621, endPoint x: 499, endPoint y: 611, distance: 227.9
click at [507, 611] on html "**********" at bounding box center [889, 614] width 765 height 155
click at [810, 623] on body "**********" at bounding box center [890, 614] width 734 height 123
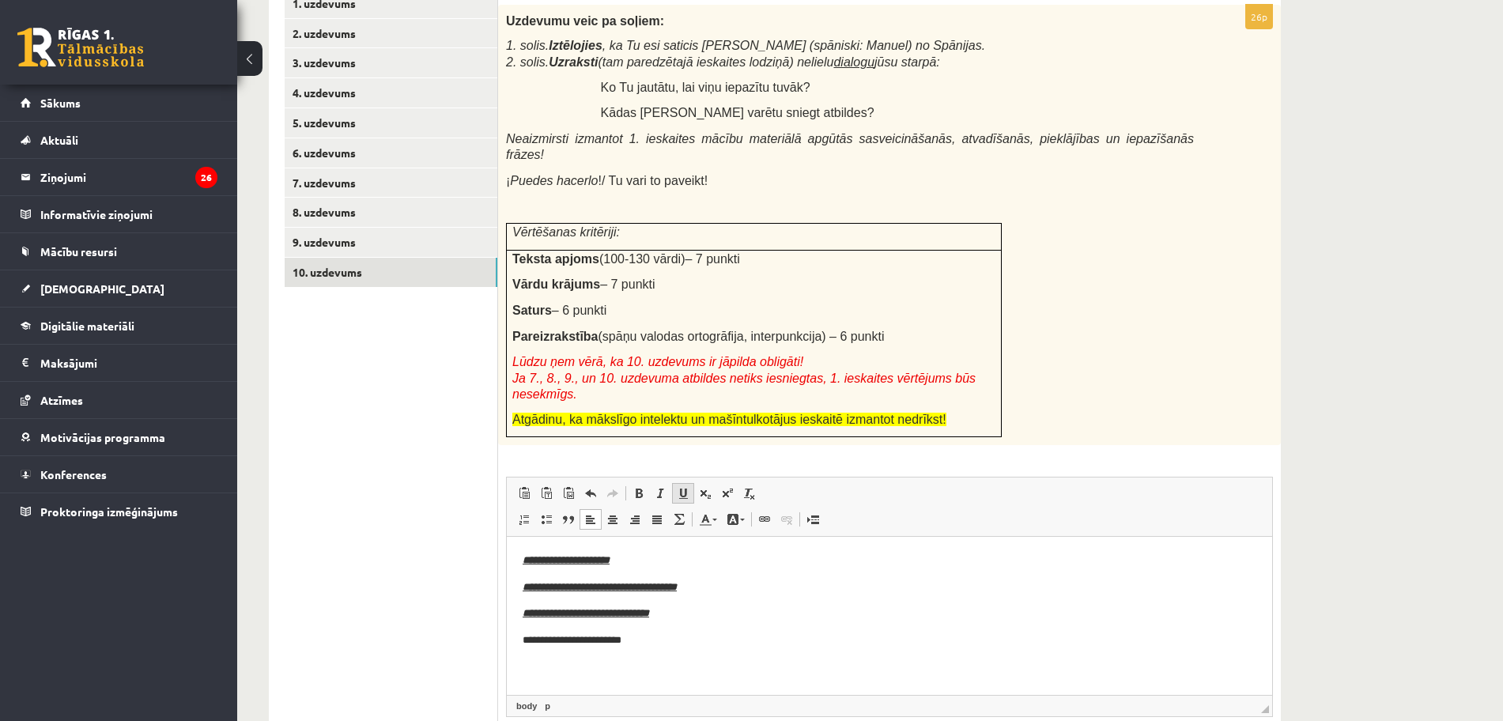
click at [685, 487] on span at bounding box center [683, 493] width 13 height 13
drag, startPoint x: 733, startPoint y: 654, endPoint x: 514, endPoint y: 541, distance: 246.4
click at [507, 549] on html "**********" at bounding box center [889, 614] width 765 height 155
click at [673, 483] on link "Underline Keyboard shortcut Ctrl+U" at bounding box center [683, 493] width 22 height 21
click at [825, 597] on body "**********" at bounding box center [890, 614] width 734 height 123
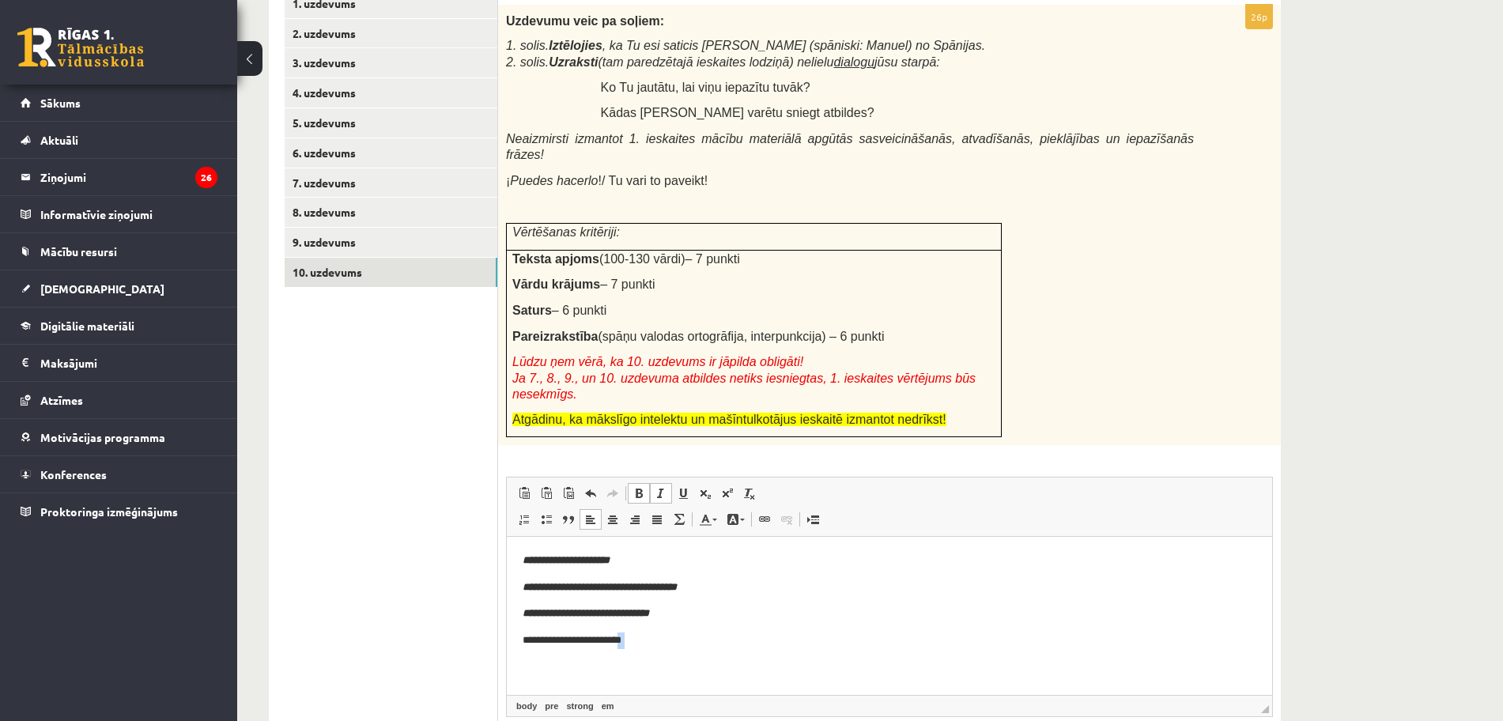
drag, startPoint x: 717, startPoint y: 654, endPoint x: 635, endPoint y: 636, distance: 84.0
click at [635, 636] on body "**********" at bounding box center [890, 614] width 734 height 123
click at [749, 647] on p "**********" at bounding box center [890, 640] width 734 height 17
click at [666, 643] on p "**********" at bounding box center [890, 640] width 734 height 17
drag, startPoint x: 632, startPoint y: 643, endPoint x: 491, endPoint y: 538, distance: 176.3
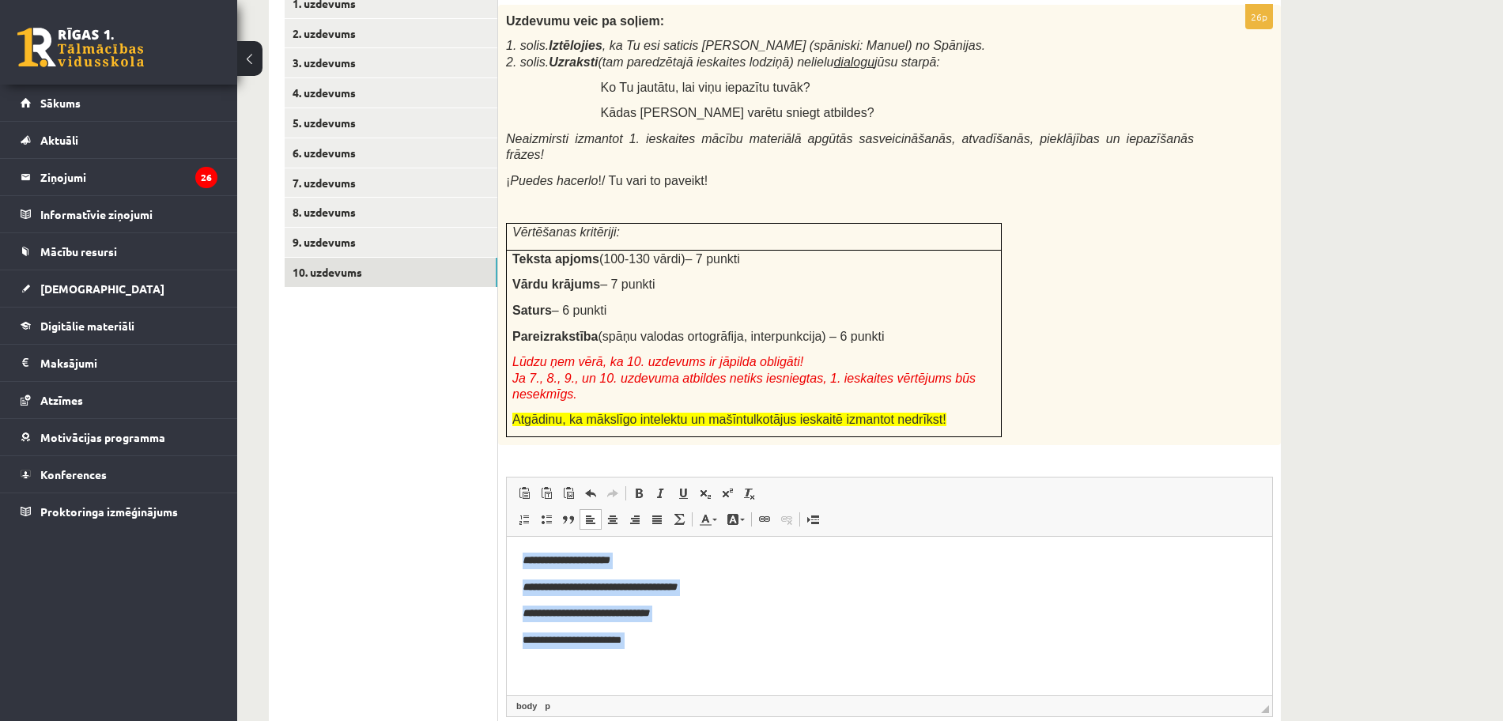
click at [507, 538] on html "**********" at bounding box center [889, 614] width 765 height 155
click at [643, 487] on span at bounding box center [638, 493] width 13 height 13
click at [789, 695] on span "◢ Elements path body pre em" at bounding box center [889, 705] width 765 height 21
click at [745, 662] on p "Editor, wiswyg-editor-user-answer-47434071551300" at bounding box center [890, 667] width 734 height 17
drag, startPoint x: 693, startPoint y: 650, endPoint x: 481, endPoint y: 559, distance: 230.5
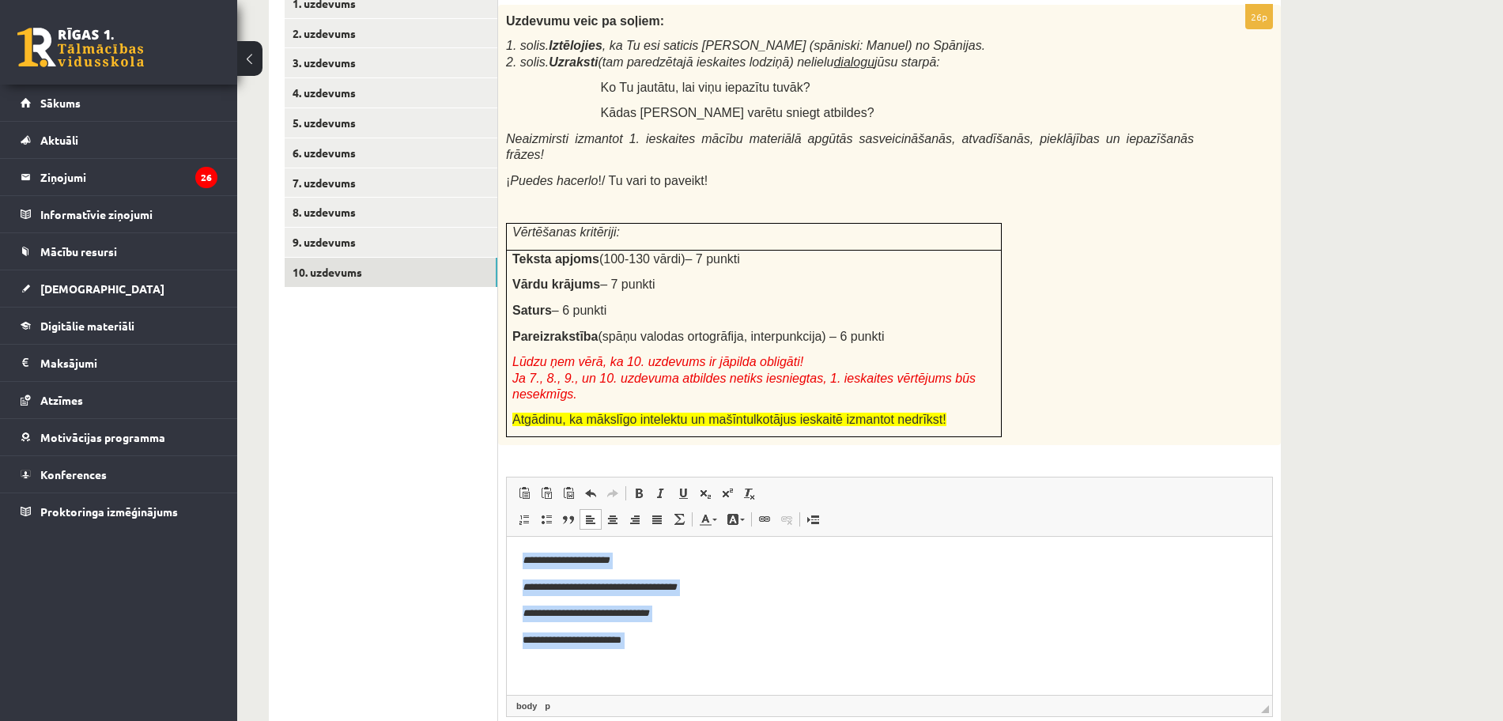
click at [507, 559] on html "**********" at bounding box center [889, 614] width 765 height 155
click at [684, 487] on span at bounding box center [683, 493] width 13 height 13
click at [784, 603] on body "**********" at bounding box center [890, 614] width 734 height 123
drag, startPoint x: 650, startPoint y: 641, endPoint x: 425, endPoint y: 641, distance: 225.3
click at [507, 641] on html "**********" at bounding box center [889, 614] width 765 height 155
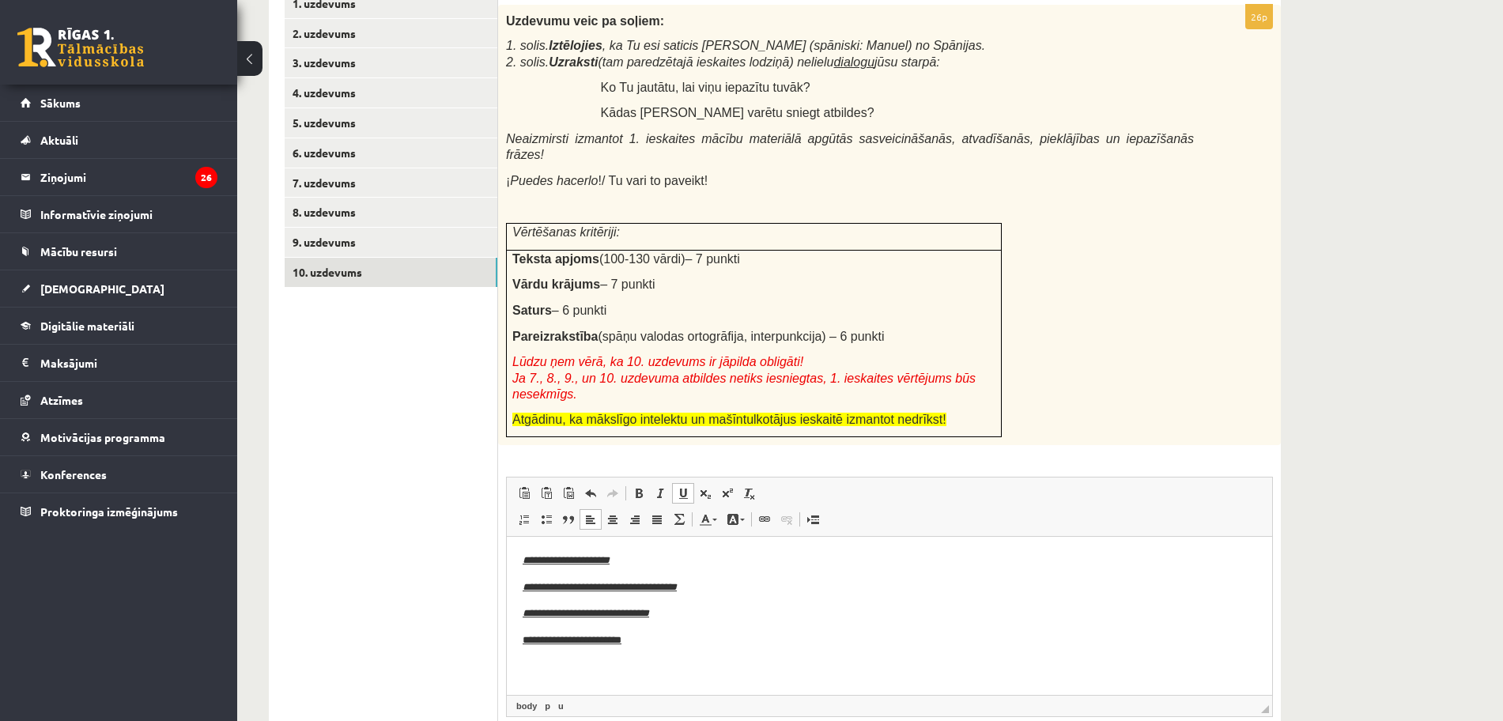
click at [1043, 655] on body "**********" at bounding box center [890, 614] width 734 height 123
drag, startPoint x: 668, startPoint y: 643, endPoint x: 511, endPoint y: 641, distance: 157.3
click at [511, 641] on html "**********" at bounding box center [889, 614] width 765 height 155
drag, startPoint x: 769, startPoint y: 622, endPoint x: 477, endPoint y: 529, distance: 307.0
click at [507, 537] on html "**********" at bounding box center [889, 614] width 765 height 155
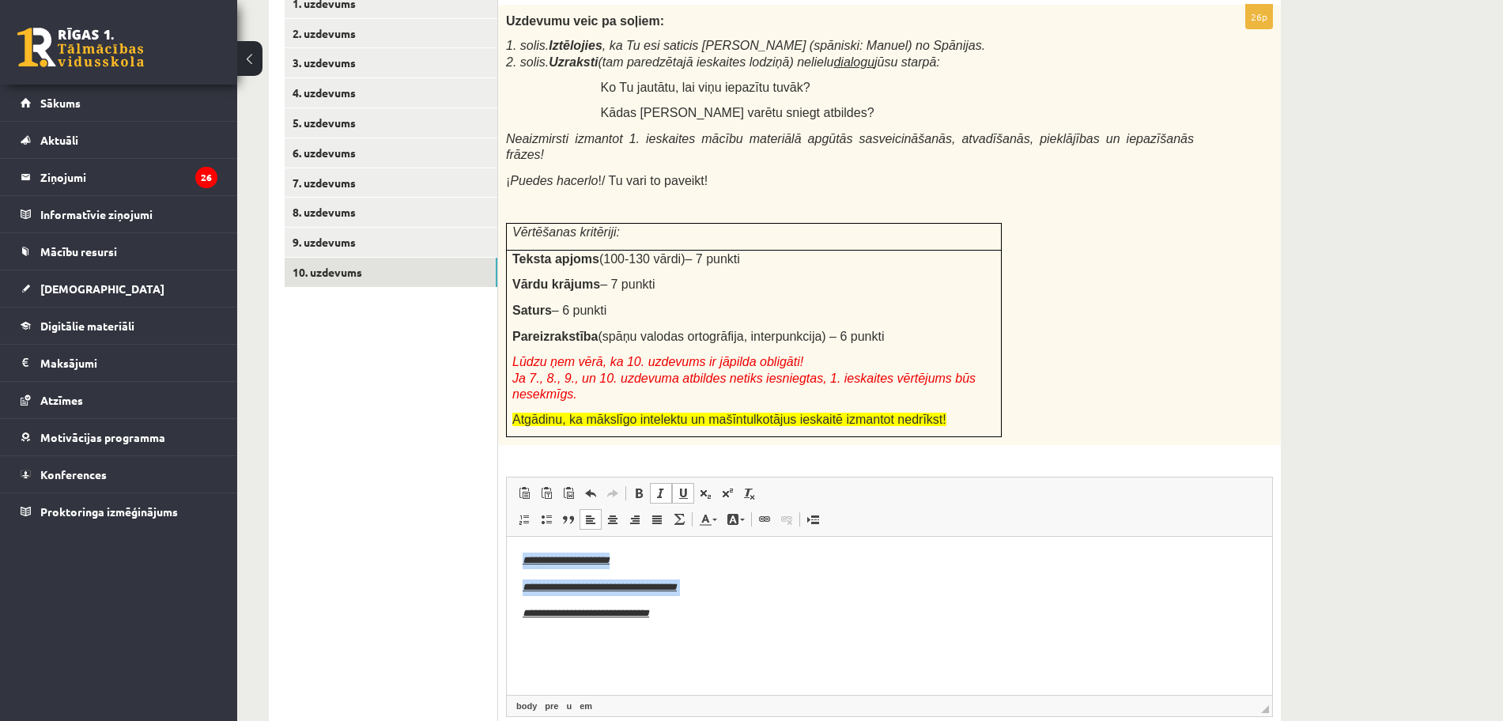
click at [689, 487] on span at bounding box center [683, 493] width 13 height 13
click at [885, 602] on body "**********" at bounding box center [890, 614] width 734 height 123
drag, startPoint x: 707, startPoint y: 615, endPoint x: 1067, endPoint y: 1040, distance: 557.5
click at [507, 553] on html "**********" at bounding box center [889, 627] width 765 height 181
click at [642, 487] on span at bounding box center [638, 493] width 13 height 13
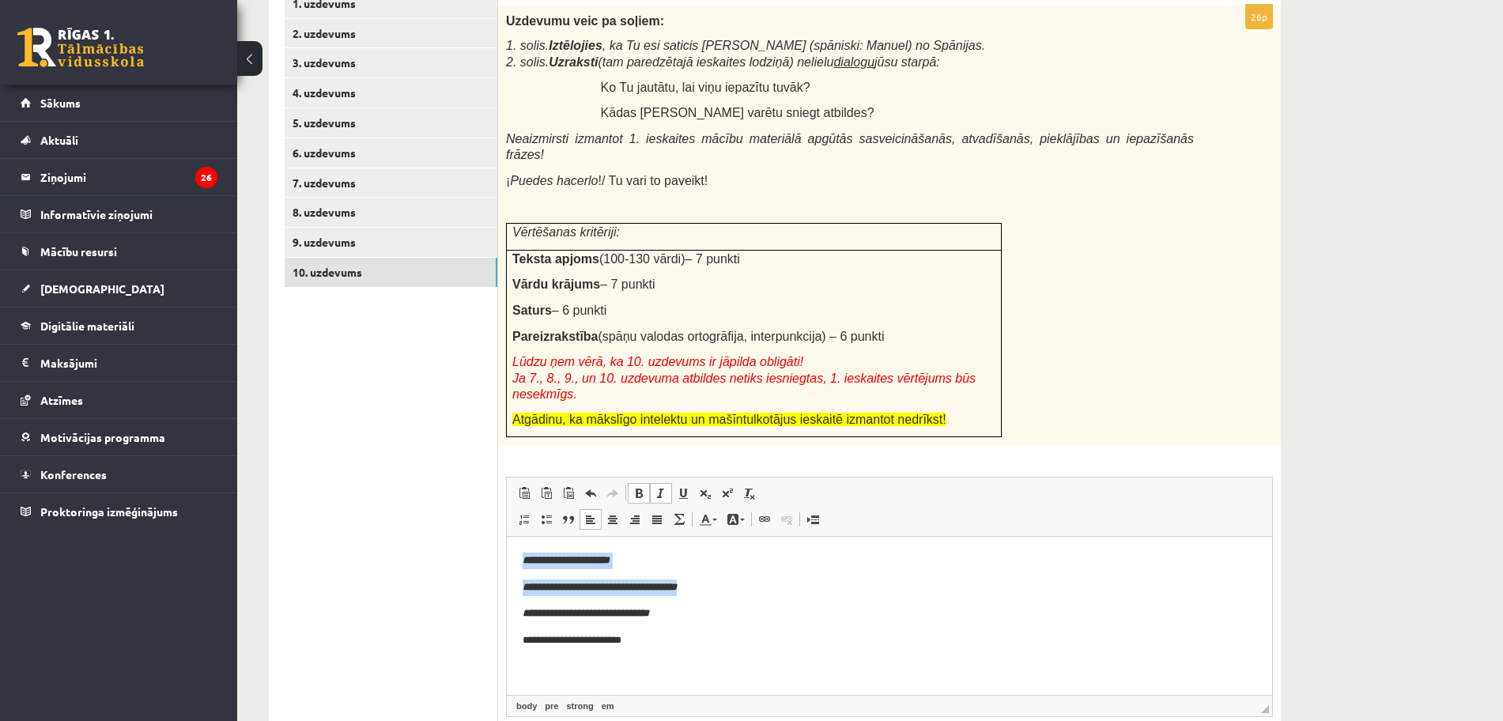
click at [753, 613] on pre "**********" at bounding box center [882, 614] width 719 height 17
drag, startPoint x: 720, startPoint y: 656, endPoint x: 549, endPoint y: 575, distance: 189.5
click at [507, 643] on html "**********" at bounding box center [889, 627] width 765 height 181
click at [643, 487] on span at bounding box center [638, 493] width 13 height 13
click at [805, 633] on p "**********" at bounding box center [882, 640] width 719 height 17
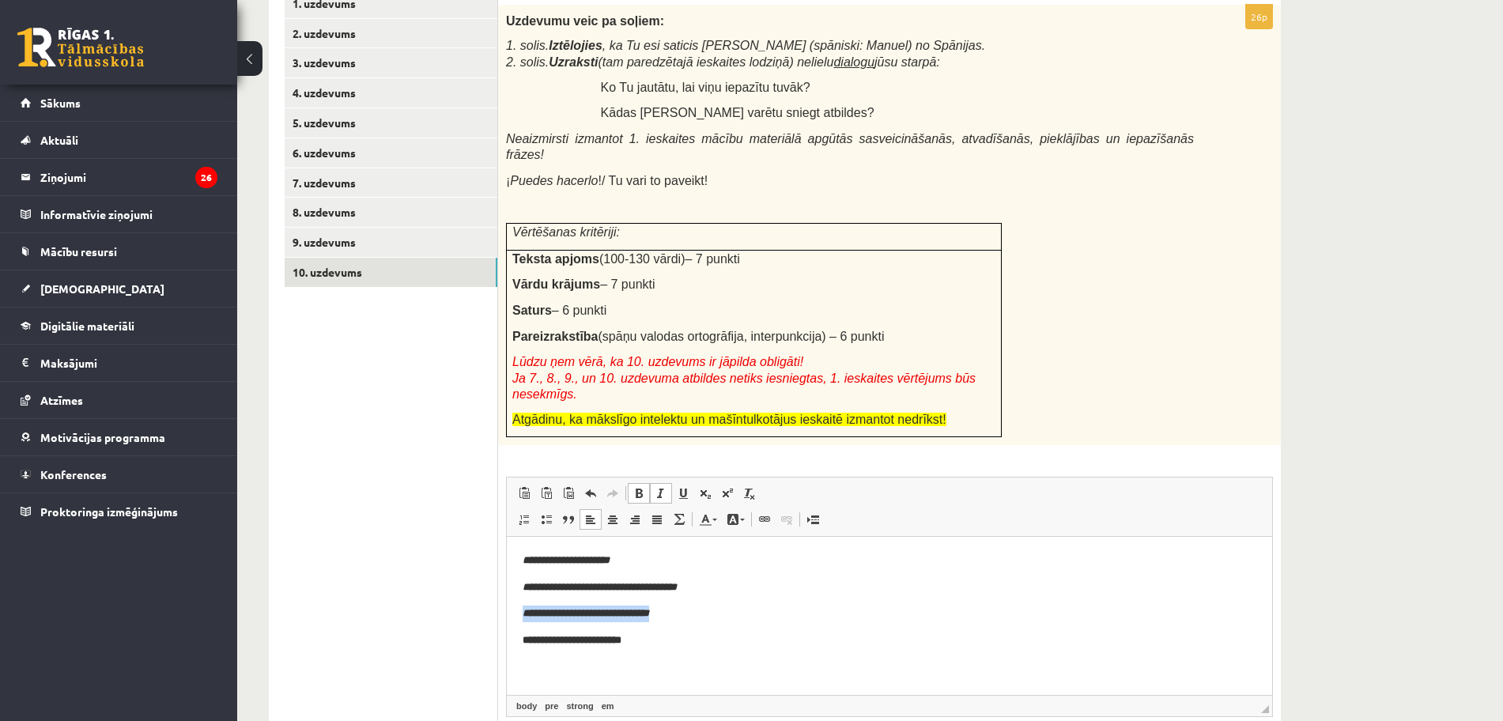
drag, startPoint x: 726, startPoint y: 620, endPoint x: 982, endPoint y: 1096, distance: 540.1
click at [507, 604] on html "**********" at bounding box center [889, 627] width 765 height 181
click at [640, 487] on span at bounding box center [638, 493] width 13 height 13
click at [825, 620] on pre "**********" at bounding box center [882, 614] width 719 height 17
drag, startPoint x: 766, startPoint y: 611, endPoint x: 431, endPoint y: 606, distance: 335.2
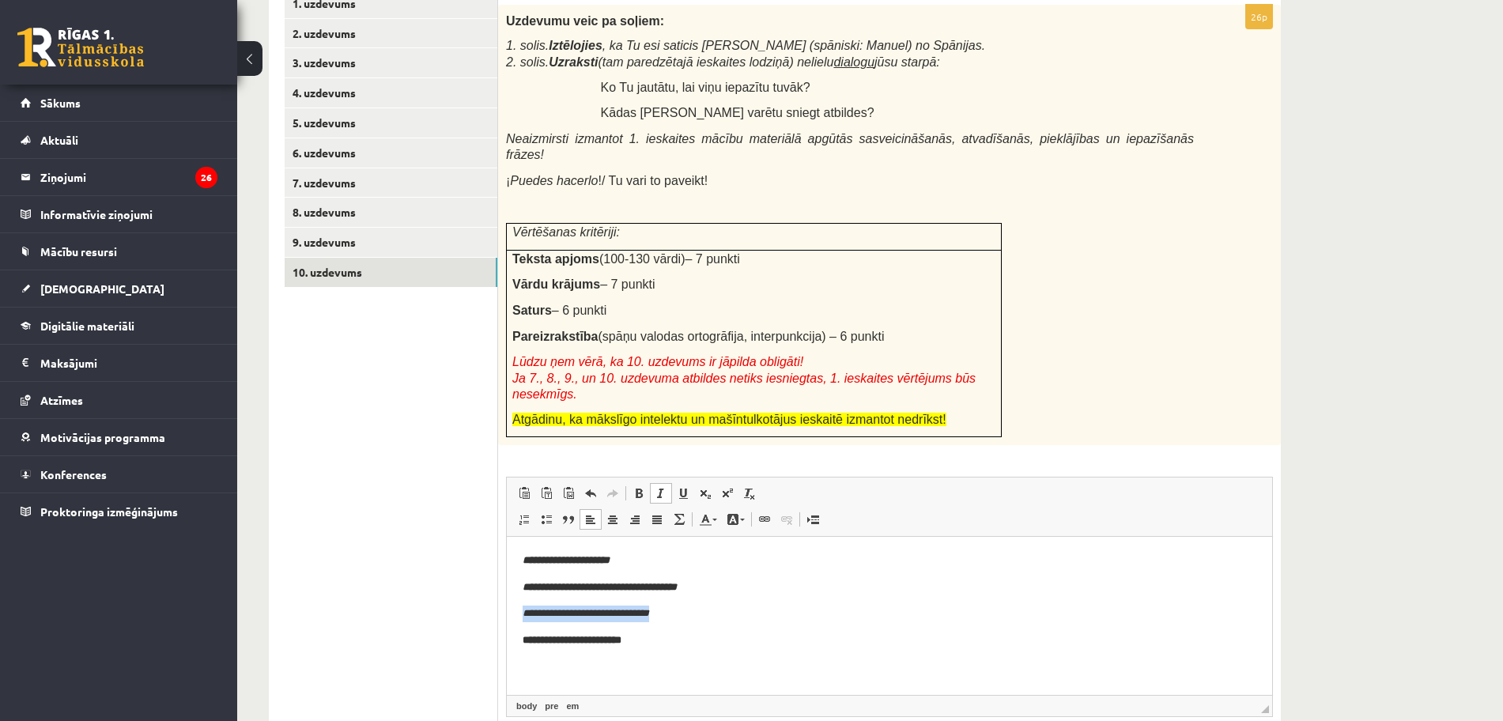
click at [507, 606] on html "**********" at bounding box center [889, 627] width 765 height 181
click at [634, 487] on span at bounding box center [638, 493] width 13 height 13
drag, startPoint x: 862, startPoint y: 609, endPoint x: 742, endPoint y: 605, distance: 121.0
click at [860, 611] on pre "**********" at bounding box center [882, 614] width 719 height 17
click at [874, 581] on pre "**********" at bounding box center [882, 587] width 719 height 17
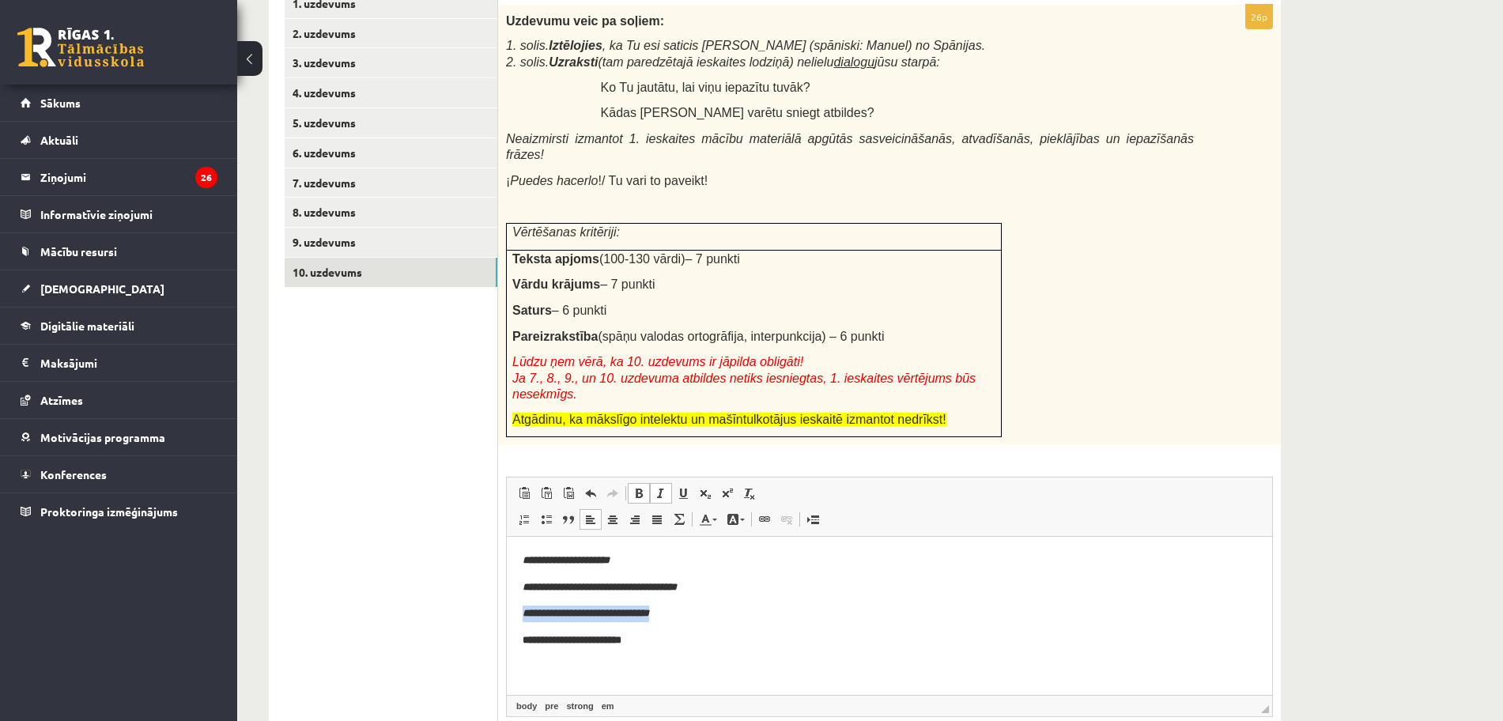
drag, startPoint x: 729, startPoint y: 609, endPoint x: 426, endPoint y: 611, distance: 302.8
click at [507, 611] on html "**********" at bounding box center [889, 627] width 765 height 181
click at [653, 483] on link "Italic Keyboard shortcut Ctrl+I" at bounding box center [661, 493] width 22 height 21
click at [639, 487] on span at bounding box center [638, 493] width 13 height 13
click at [904, 654] on body "**********" at bounding box center [890, 627] width 734 height 149
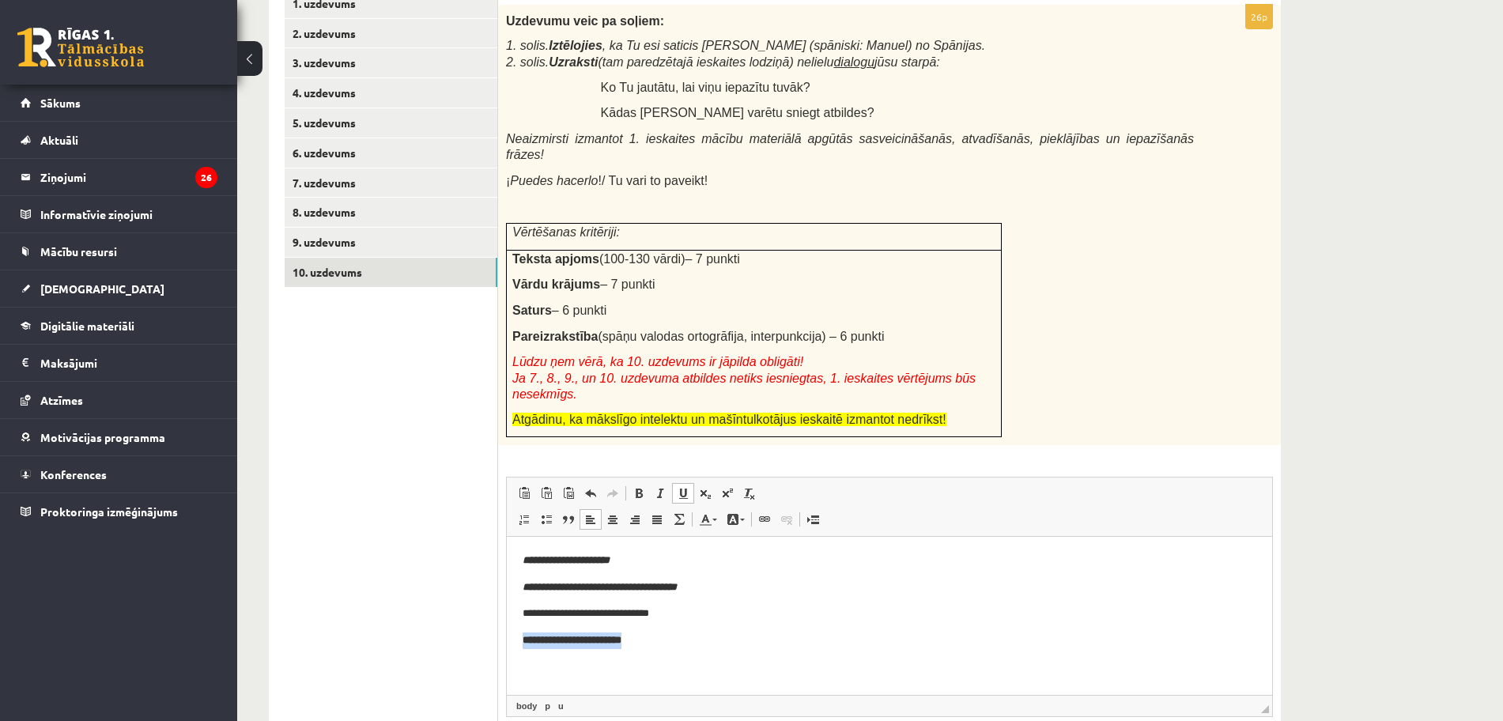
drag, startPoint x: 558, startPoint y: 632, endPoint x: 381, endPoint y: 636, distance: 177.1
click at [507, 636] on html "**********" at bounding box center [889, 627] width 765 height 181
click at [636, 487] on span at bounding box center [638, 493] width 13 height 13
click at [820, 619] on pre "**********" at bounding box center [882, 614] width 719 height 17
drag, startPoint x: 726, startPoint y: 611, endPoint x: 462, endPoint y: 553, distance: 271.2
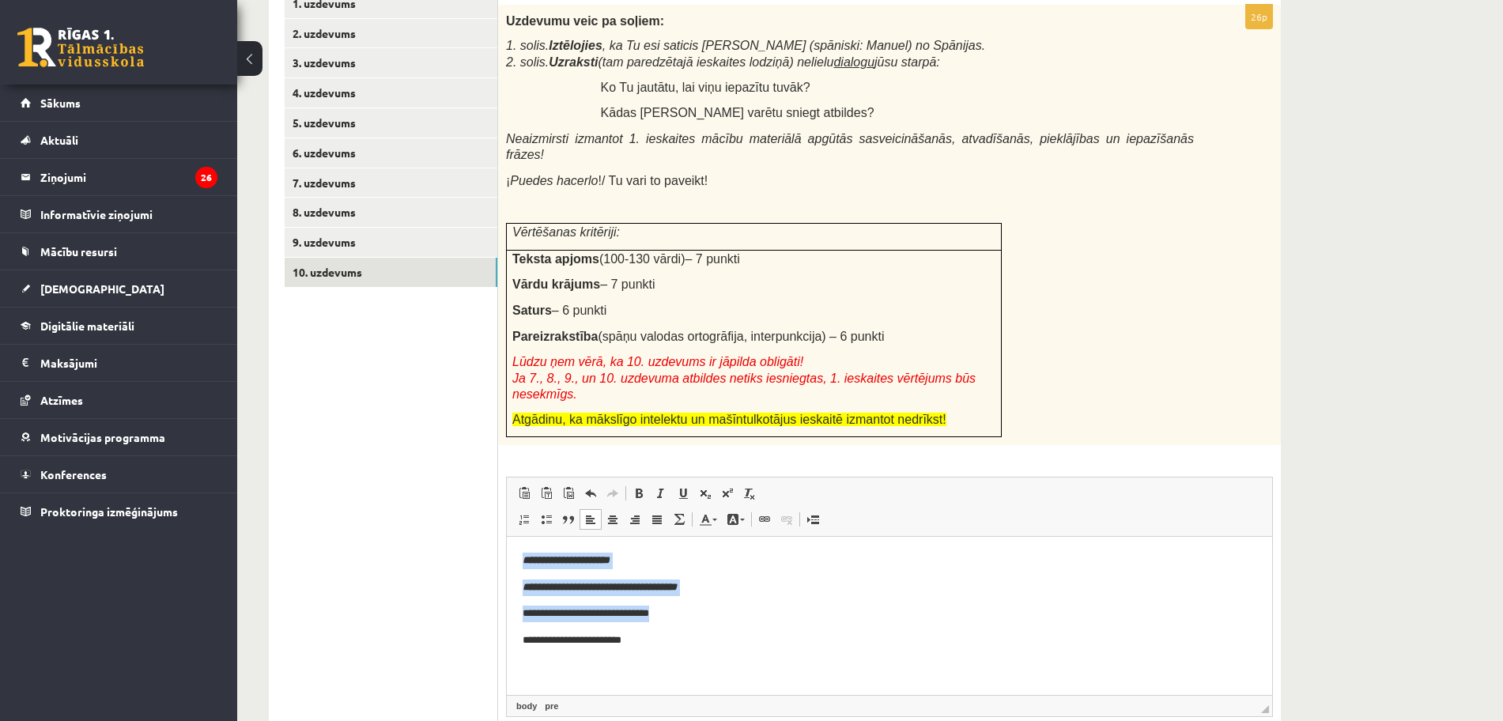
click at [507, 553] on html "**********" at bounding box center [889, 627] width 765 height 181
click at [690, 483] on link "Underline Keyboard shortcut Ctrl+U" at bounding box center [683, 493] width 22 height 21
click at [850, 611] on pre "**********" at bounding box center [882, 614] width 719 height 17
drag, startPoint x: 694, startPoint y: 617, endPoint x: 474, endPoint y: 542, distance: 232.2
click at [507, 542] on html "**********" at bounding box center [889, 627] width 765 height 181
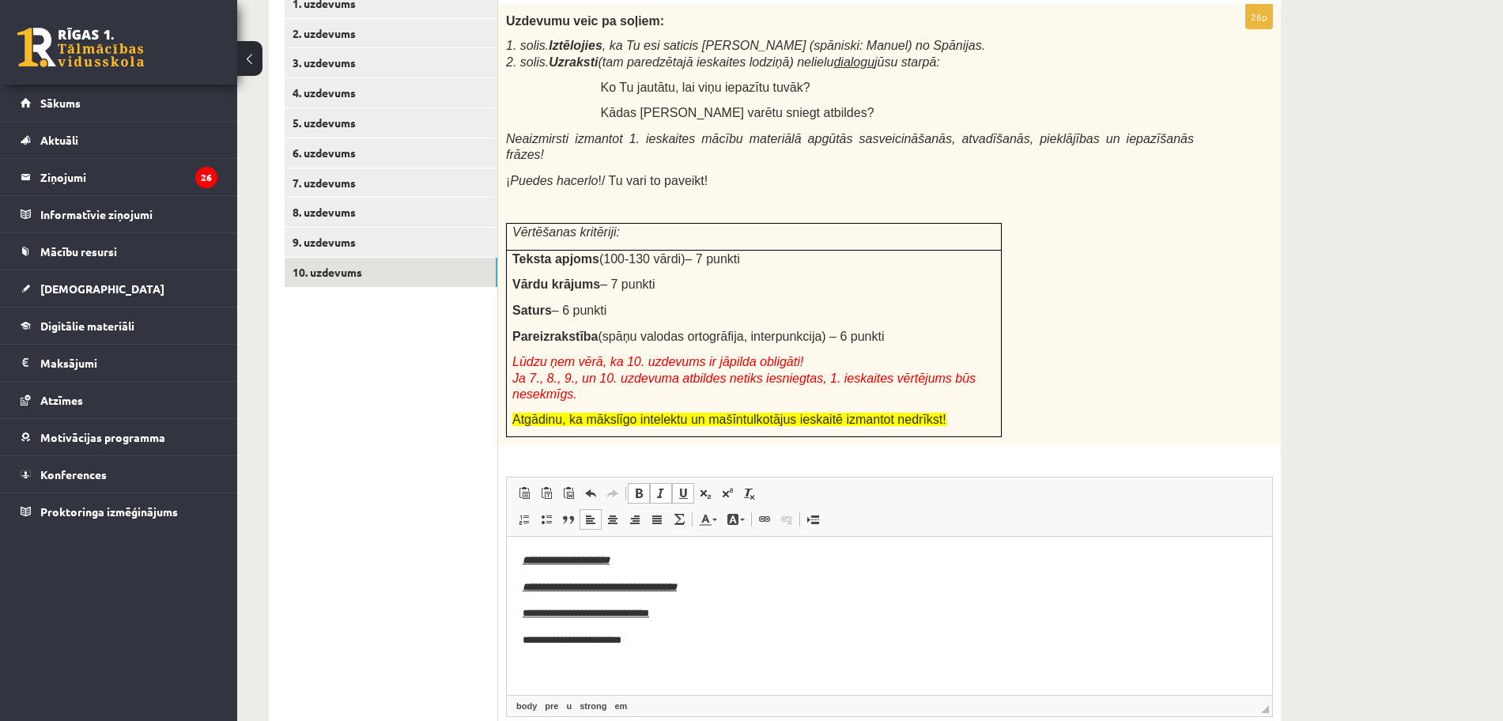
click at [1052, 651] on body "**********" at bounding box center [890, 627] width 734 height 149
drag, startPoint x: 741, startPoint y: 617, endPoint x: 477, endPoint y: 526, distance: 278.8
click at [507, 537] on html "**********" at bounding box center [889, 627] width 765 height 181
click at [678, 487] on span at bounding box center [683, 493] width 13 height 13
click at [861, 617] on pre "**********" at bounding box center [882, 614] width 719 height 17
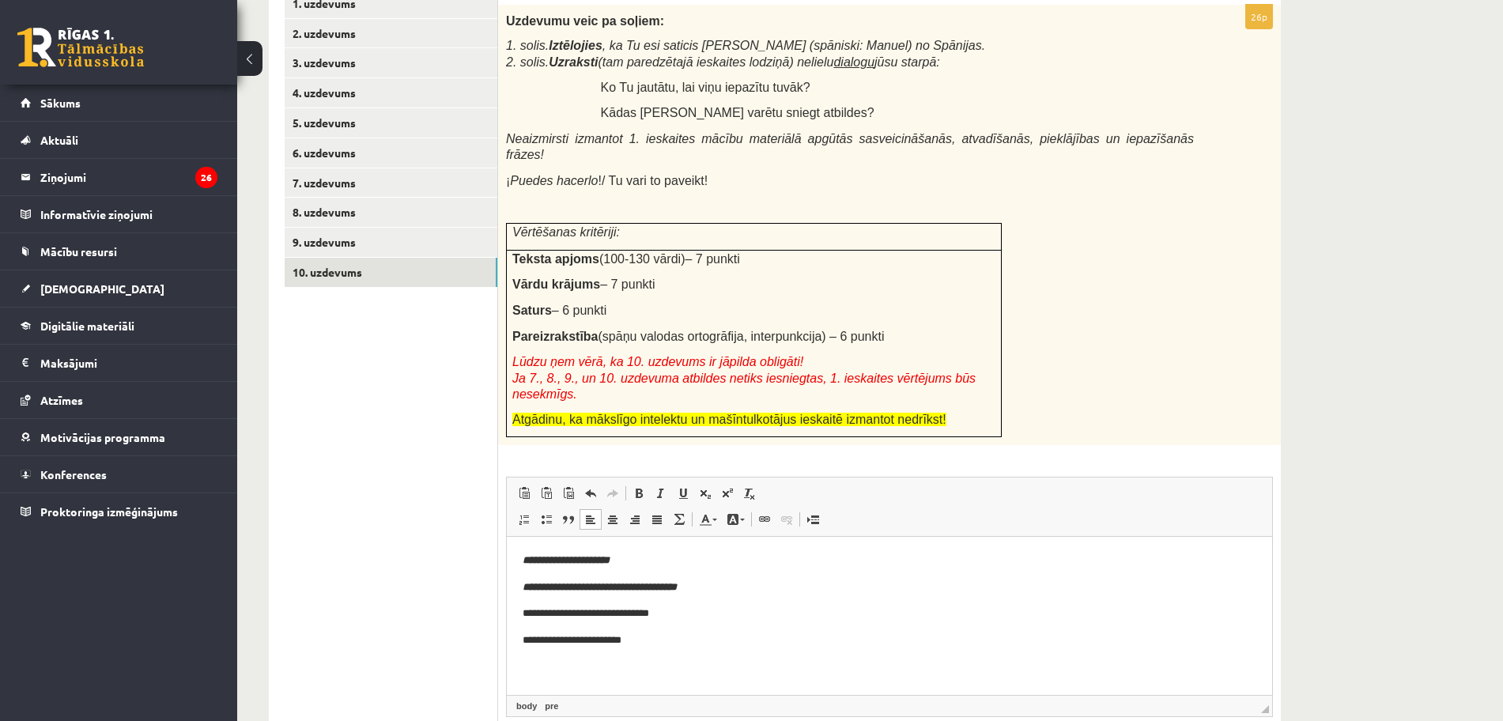
click at [770, 633] on p "**********" at bounding box center [882, 640] width 719 height 17
click at [587, 487] on span at bounding box center [590, 493] width 13 height 13
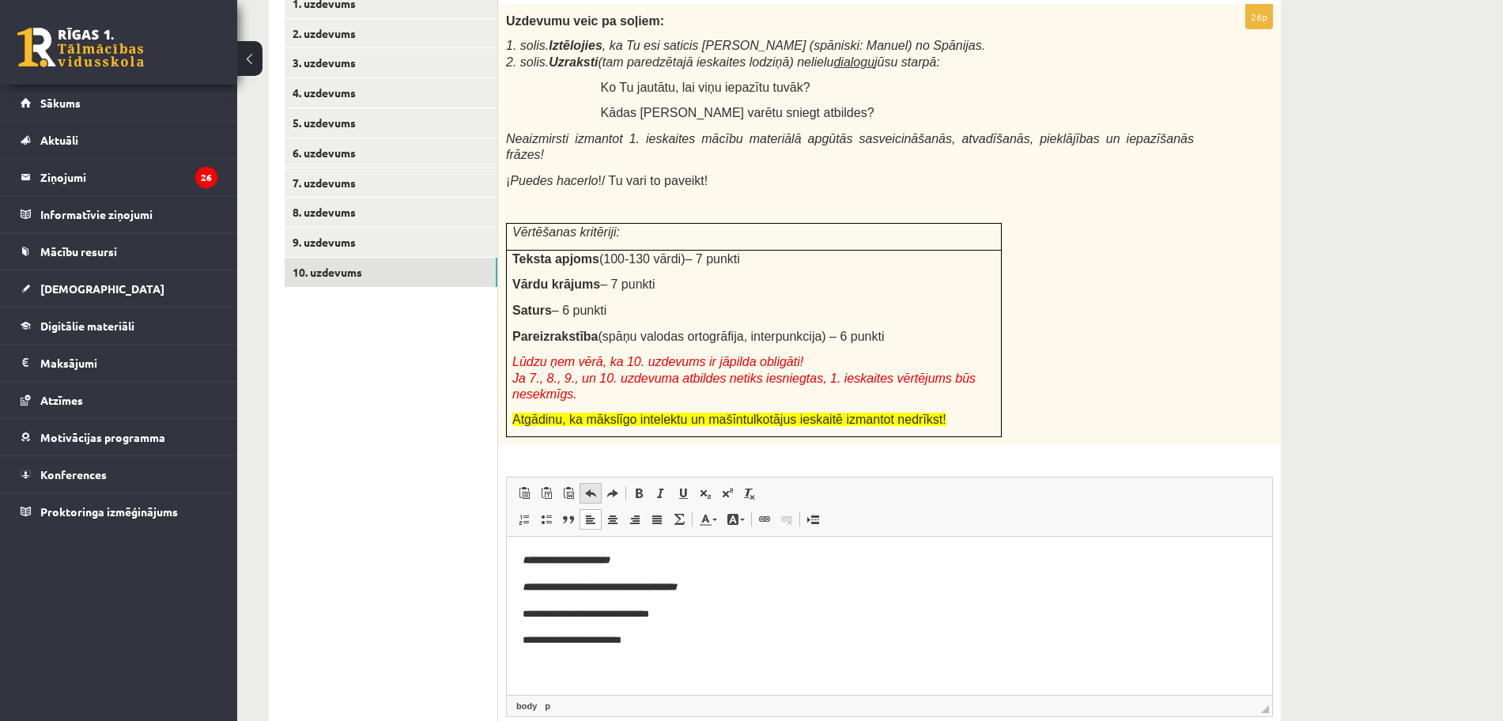
click at [587, 487] on span at bounding box center [590, 493] width 13 height 13
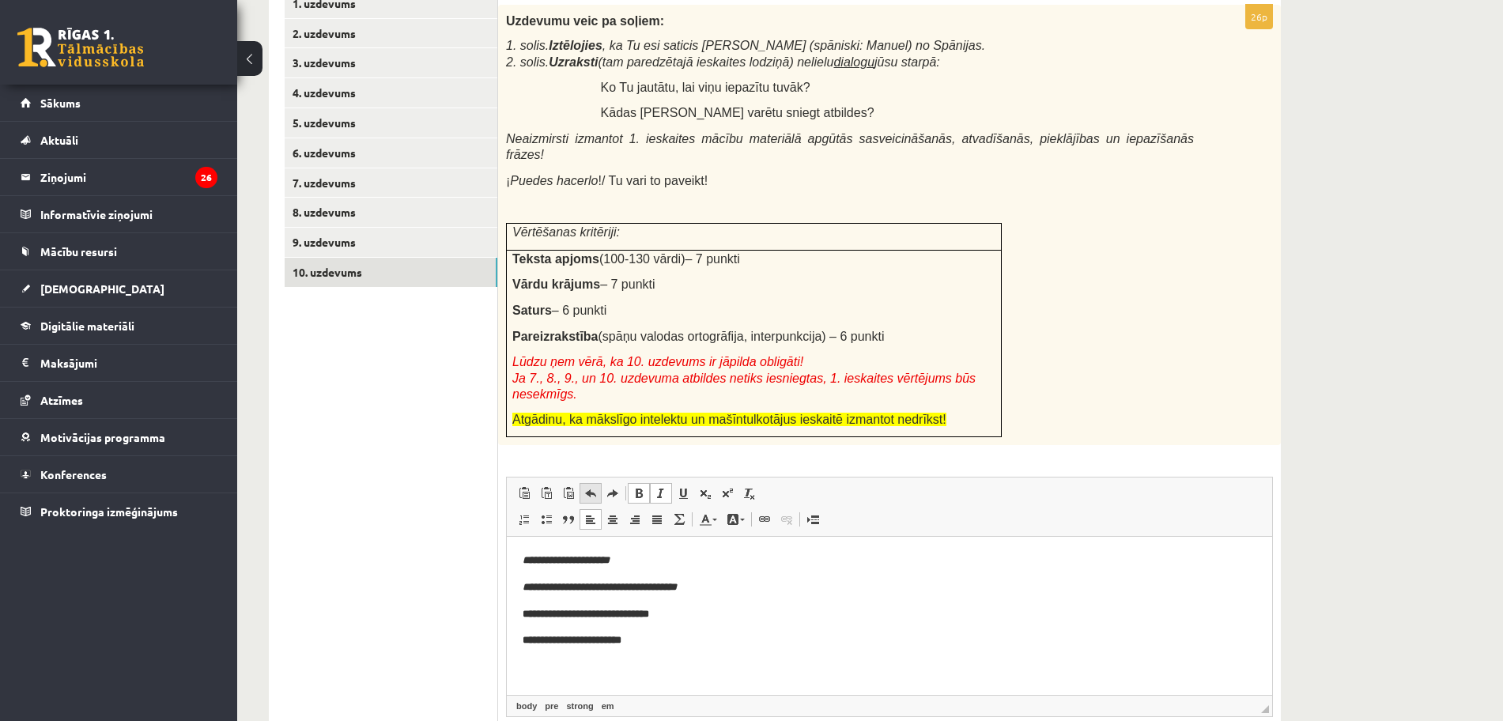
click at [587, 487] on span at bounding box center [590, 493] width 13 height 13
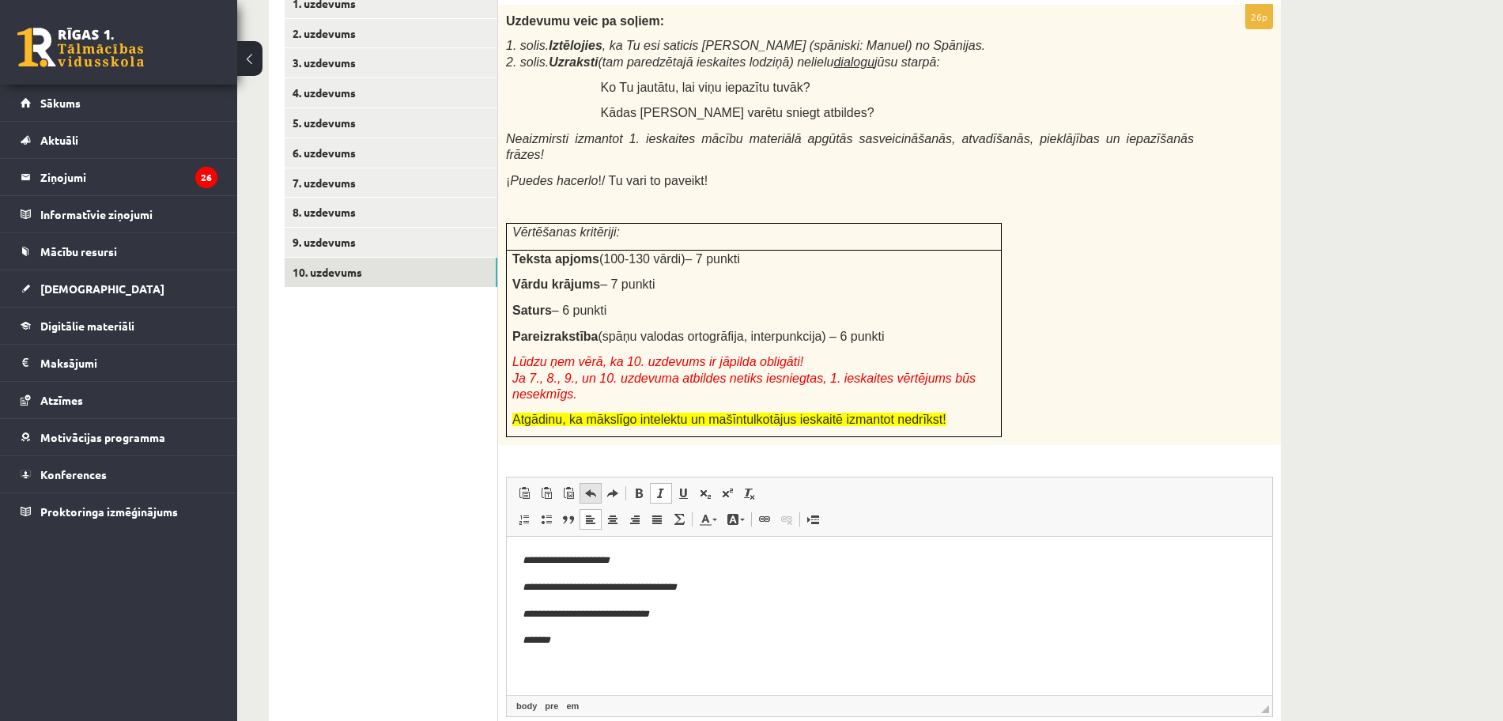
click at [587, 487] on span at bounding box center [590, 493] width 13 height 13
click at [880, 630] on body "**********" at bounding box center [890, 614] width 734 height 123
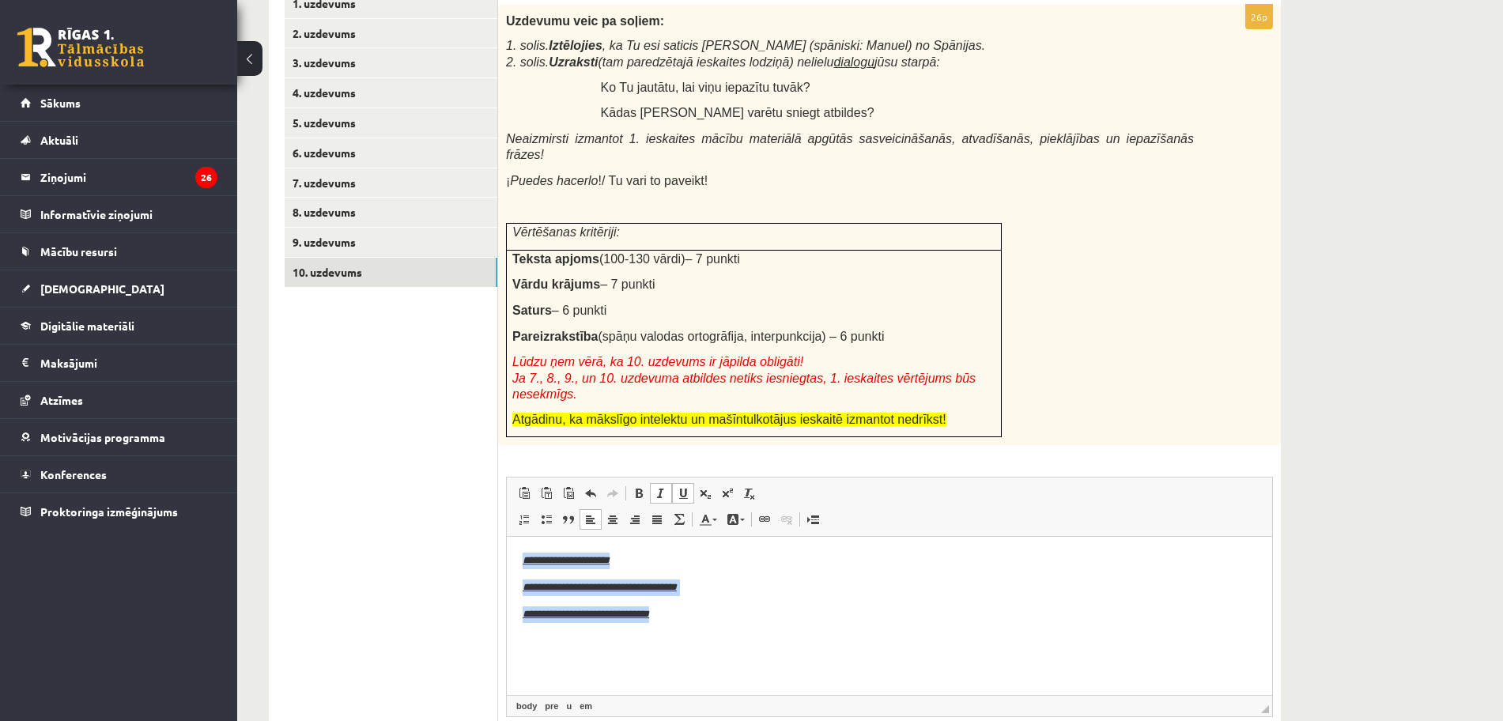
drag, startPoint x: 731, startPoint y: 613, endPoint x: 473, endPoint y: 532, distance: 271.0
click at [507, 537] on html "**********" at bounding box center [889, 614] width 765 height 155
click at [687, 487] on span at bounding box center [683, 493] width 13 height 13
click at [835, 579] on pre "**********" at bounding box center [890, 587] width 734 height 17
click at [732, 620] on pre "**********" at bounding box center [890, 614] width 734 height 17
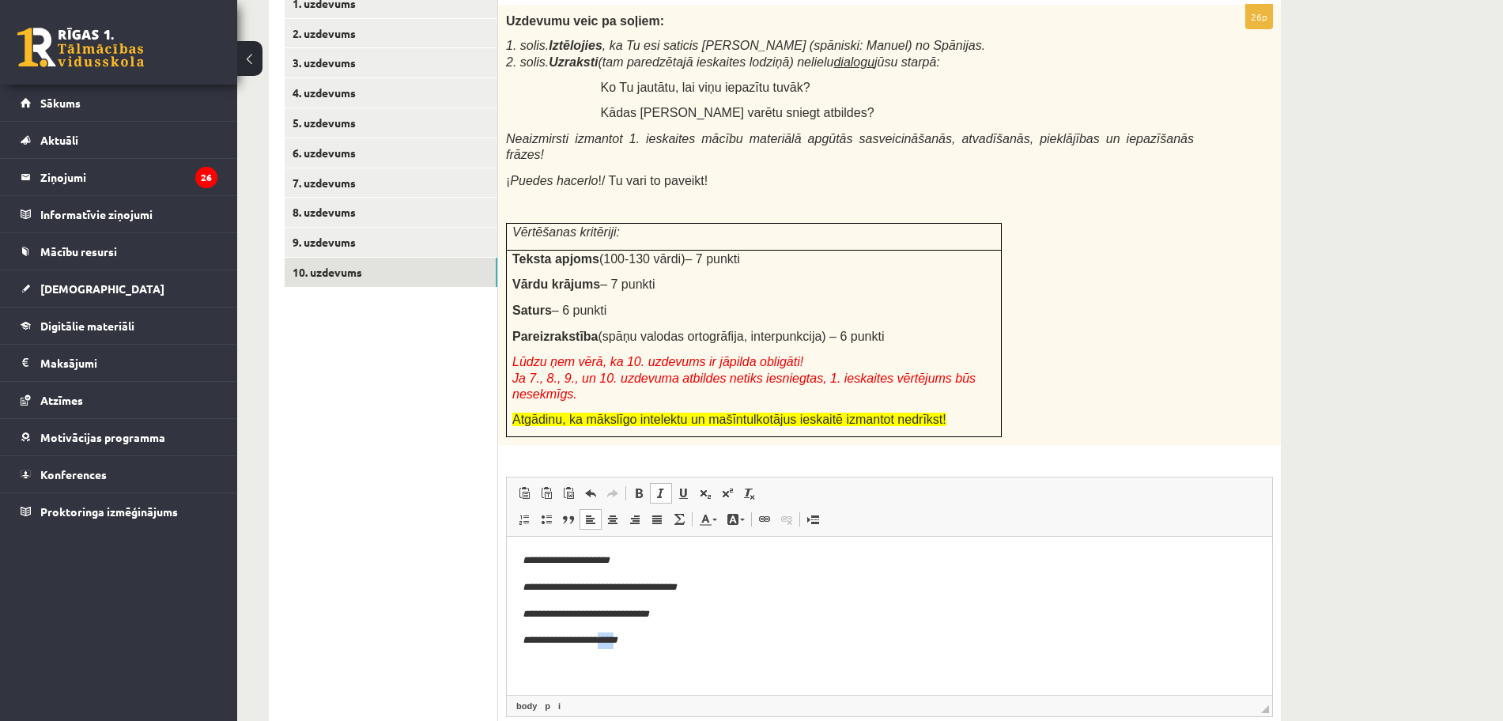
drag, startPoint x: 625, startPoint y: 640, endPoint x: 598, endPoint y: 620, distance: 33.8
click at [609, 639] on icon "**********" at bounding box center [570, 640] width 95 height 10
click at [652, 641] on p "**********" at bounding box center [882, 640] width 719 height 17
click at [1270, 298] on div "Uzdevumu veic pa soļiem: 1. solis. Iztēlojies , ka Tu esi saticis Manuelu (spān…" at bounding box center [889, 225] width 783 height 441
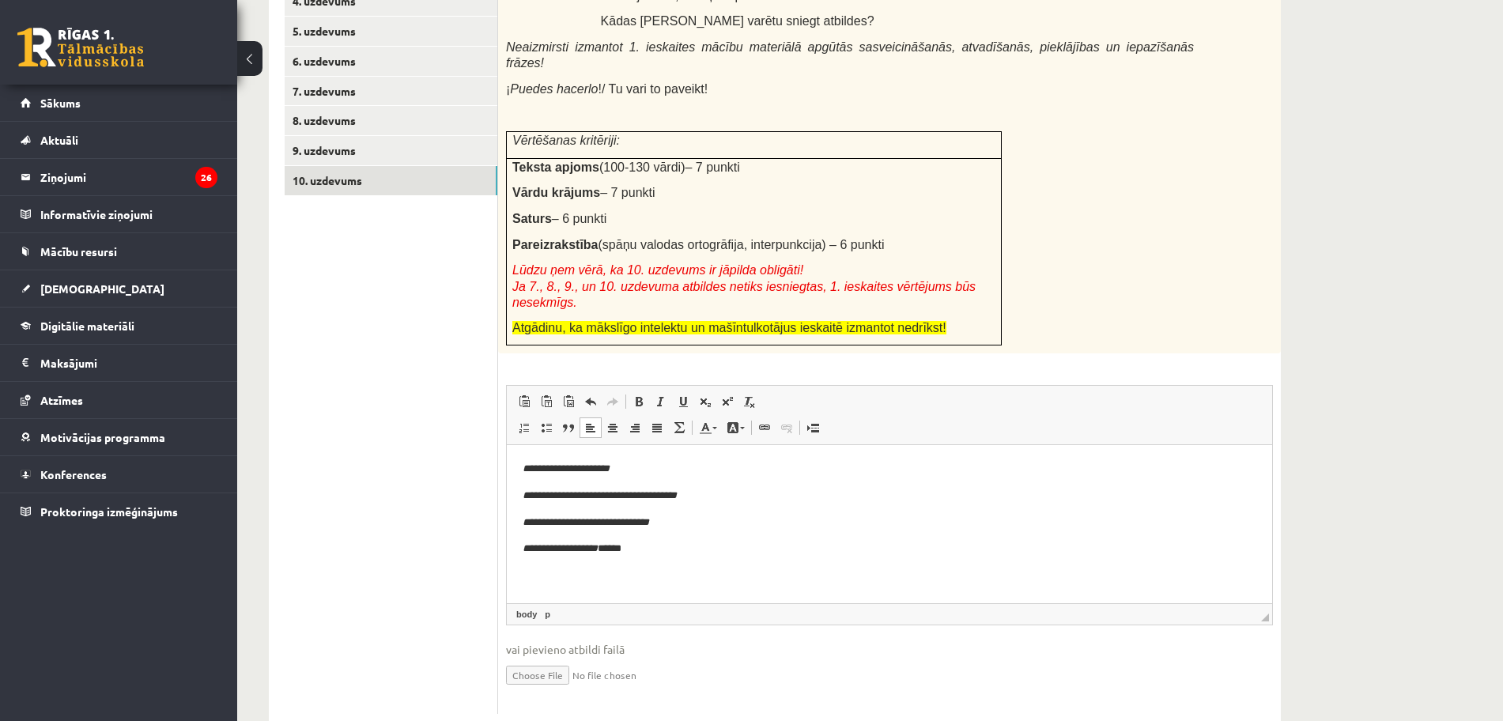
scroll to position [420, 0]
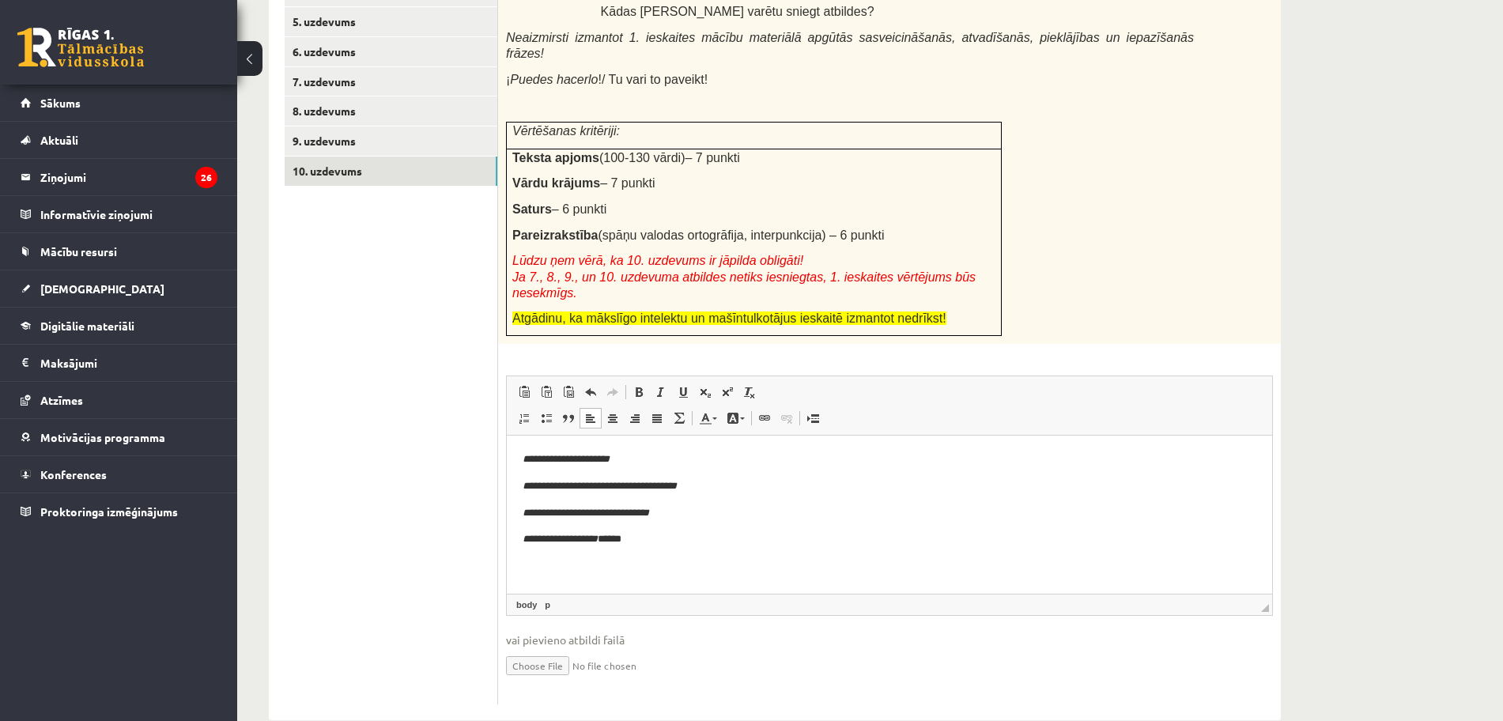
click at [658, 563] on p "Editor, wiswyg-editor-user-answer-47434071551300" at bounding box center [890, 566] width 734 height 17
click at [631, 540] on p "**********" at bounding box center [882, 539] width 719 height 17
click at [767, 517] on pre "**********" at bounding box center [890, 513] width 734 height 17
click at [747, 563] on p "Editor, wiswyg-editor-user-answer-47434071551300" at bounding box center [890, 566] width 734 height 17
drag, startPoint x: 640, startPoint y: 538, endPoint x: 607, endPoint y: 542, distance: 33.4
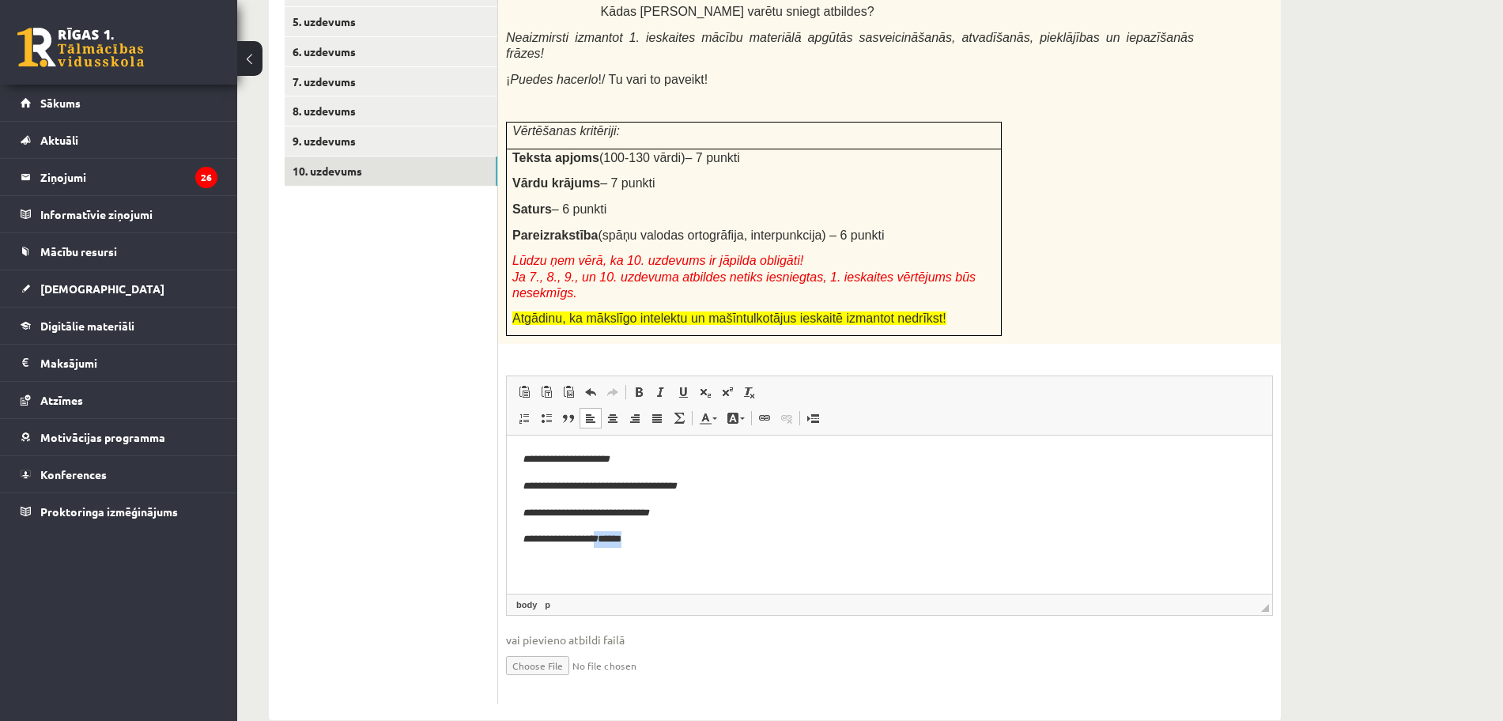
click at [607, 542] on p "**********" at bounding box center [882, 539] width 719 height 17
click at [662, 386] on span at bounding box center [661, 392] width 13 height 13
click at [773, 550] on body "**********" at bounding box center [890, 539] width 734 height 176
click at [681, 542] on p "**********" at bounding box center [882, 539] width 719 height 17
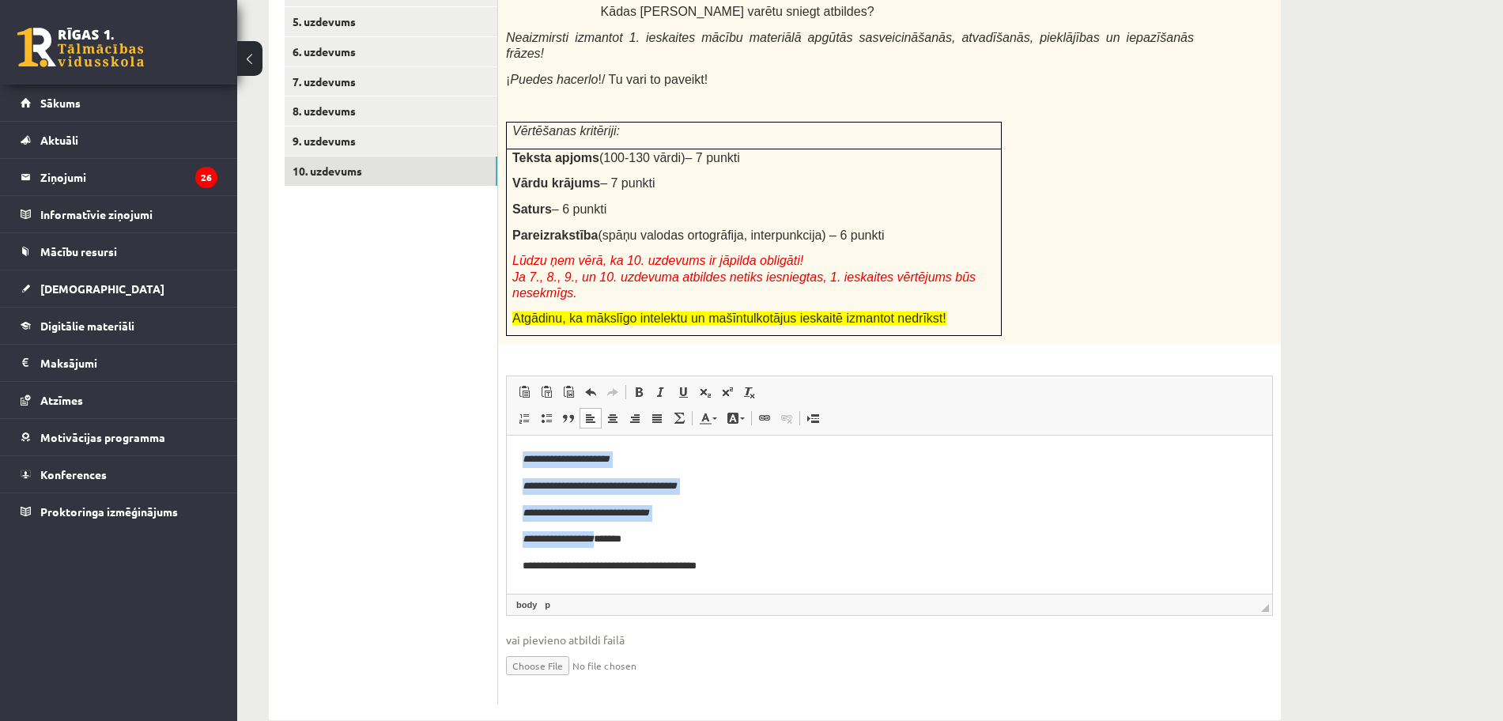
drag, startPoint x: 606, startPoint y: 540, endPoint x: 990, endPoint y: 848, distance: 492.6
click at [507, 445] on html "**********" at bounding box center [889, 553] width 765 height 235
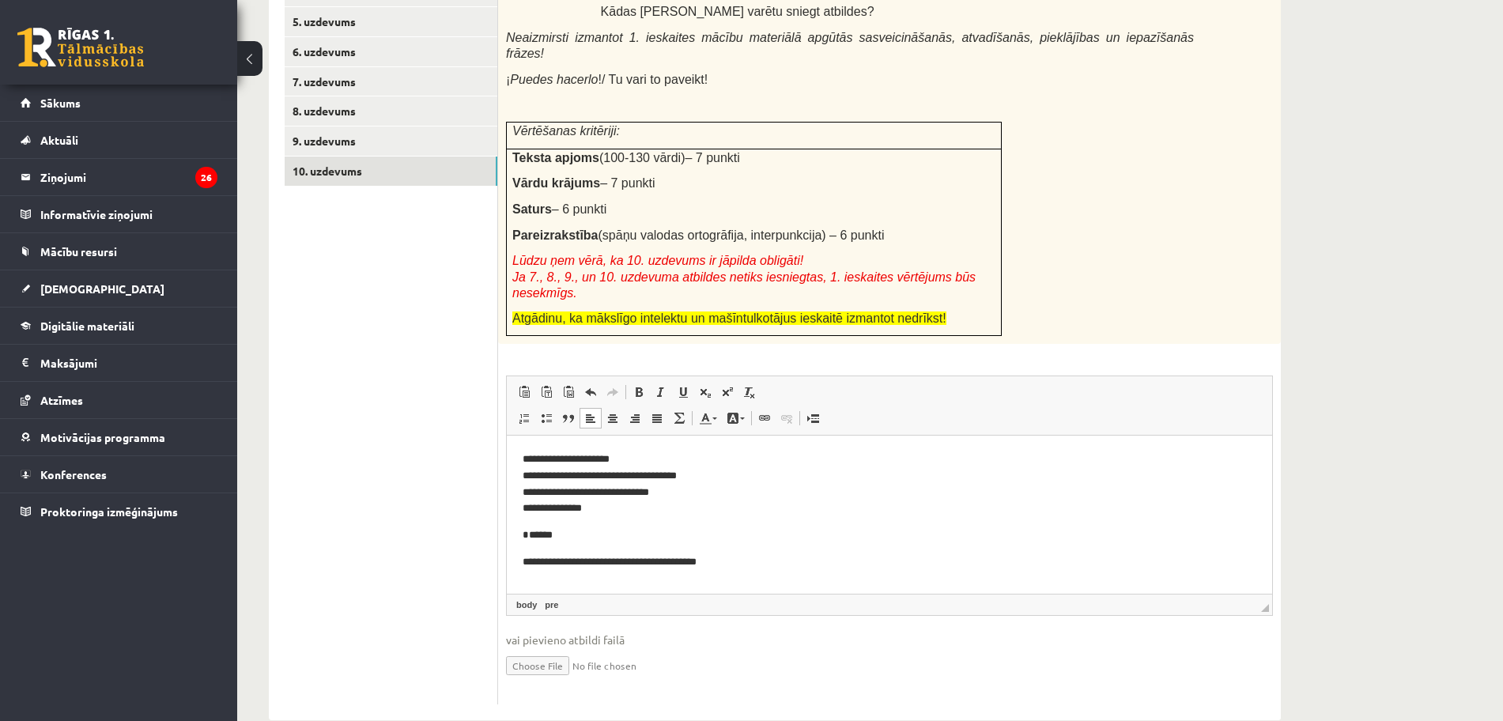
click at [528, 541] on pre "******" at bounding box center [882, 535] width 719 height 17
drag, startPoint x: 742, startPoint y: 538, endPoint x: 531, endPoint y: 534, distance: 211.1
click at [531, 534] on p "**********" at bounding box center [882, 535] width 719 height 17
click at [777, 528] on p "**********" at bounding box center [882, 535] width 719 height 17
drag, startPoint x: 746, startPoint y: 543, endPoint x: 498, endPoint y: 531, distance: 248.5
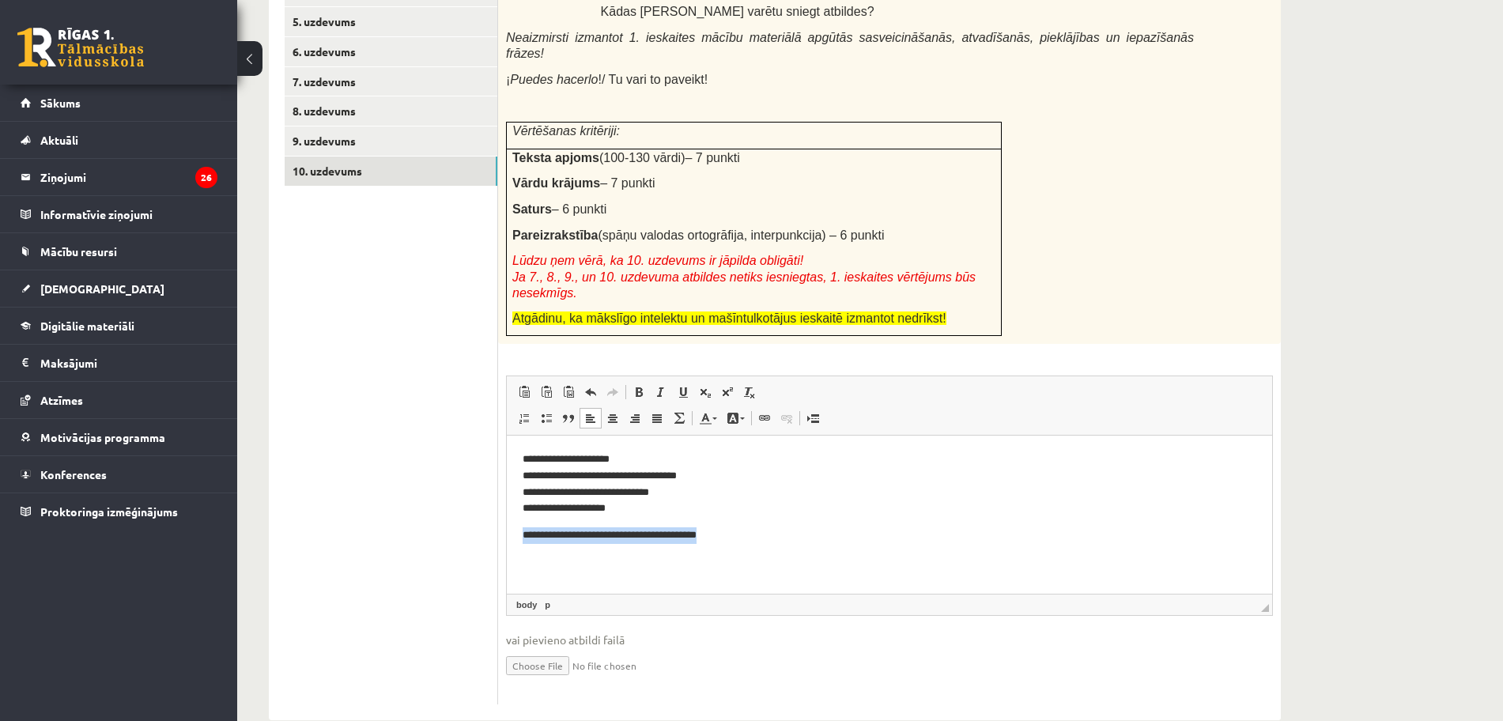
click at [507, 531] on html "**********" at bounding box center [889, 538] width 765 height 204
click at [810, 534] on p "**********" at bounding box center [882, 535] width 719 height 17
drag, startPoint x: 784, startPoint y: 535, endPoint x: 1002, endPoint y: 942, distance: 460.8
click at [507, 537] on html "**********" at bounding box center [889, 538] width 765 height 204
click at [786, 523] on body "**********" at bounding box center [890, 537] width 734 height 172
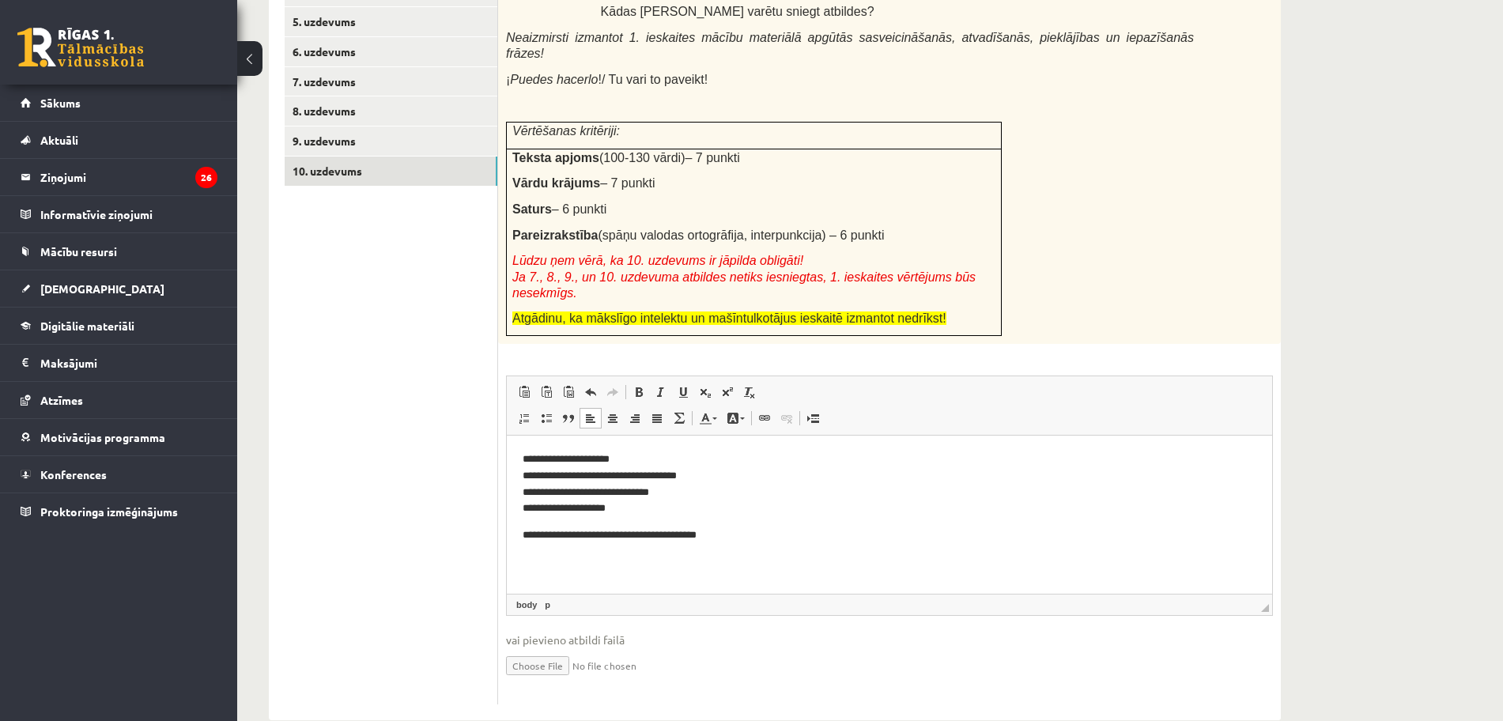
click at [515, 535] on html "**********" at bounding box center [889, 538] width 765 height 204
drag, startPoint x: 637, startPoint y: 534, endPoint x: 512, endPoint y: 526, distance: 125.2
click at [512, 526] on html "**********" at bounding box center [889, 533] width 765 height 194
click at [817, 523] on pre "**********" at bounding box center [882, 492] width 719 height 82
drag, startPoint x: 679, startPoint y: 561, endPoint x: 634, endPoint y: 564, distance: 45.1
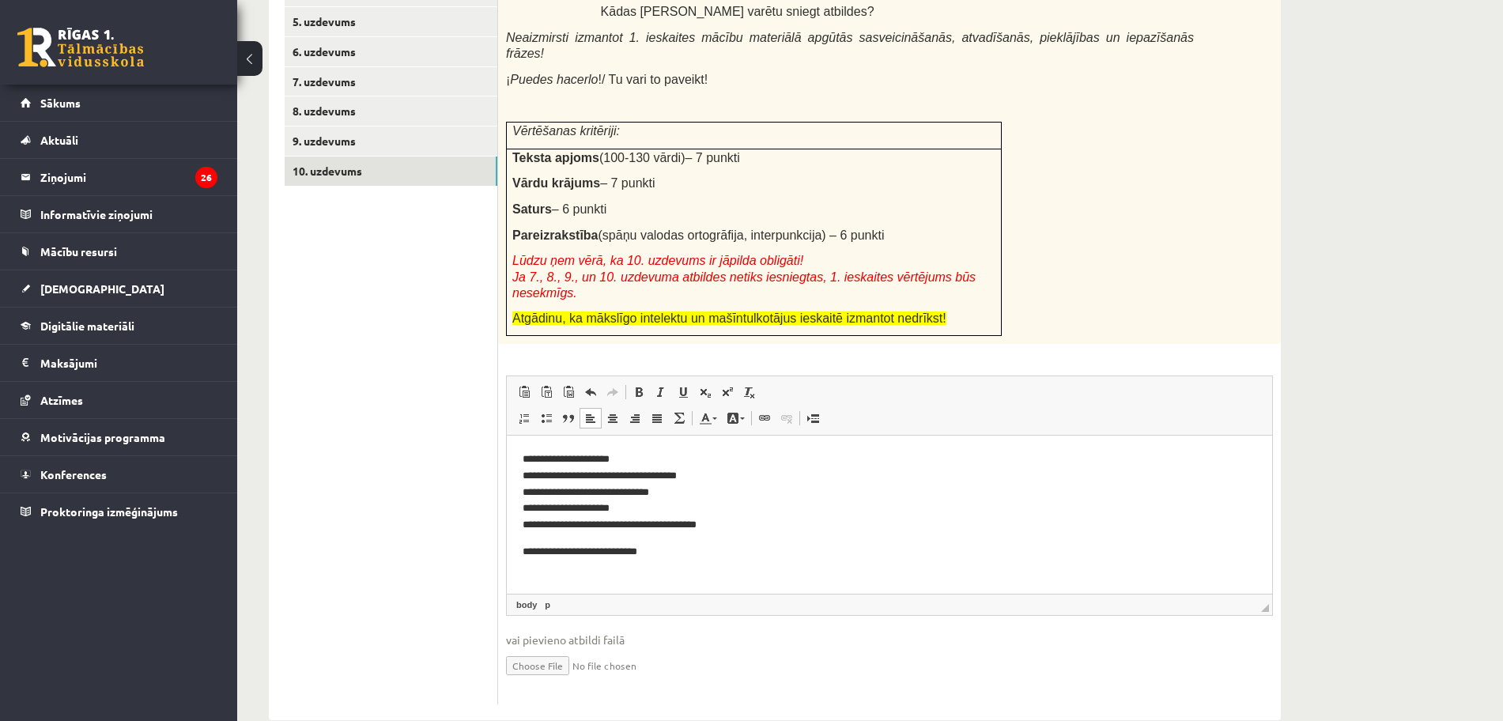
click at [634, 564] on body "**********" at bounding box center [890, 545] width 734 height 189
drag, startPoint x: 696, startPoint y: 559, endPoint x: 974, endPoint y: 949, distance: 479.1
click at [507, 545] on html "**********" at bounding box center [889, 546] width 765 height 221
click at [522, 553] on html "**********" at bounding box center [889, 559] width 765 height 247
click at [729, 544] on pre "**********" at bounding box center [882, 500] width 719 height 99
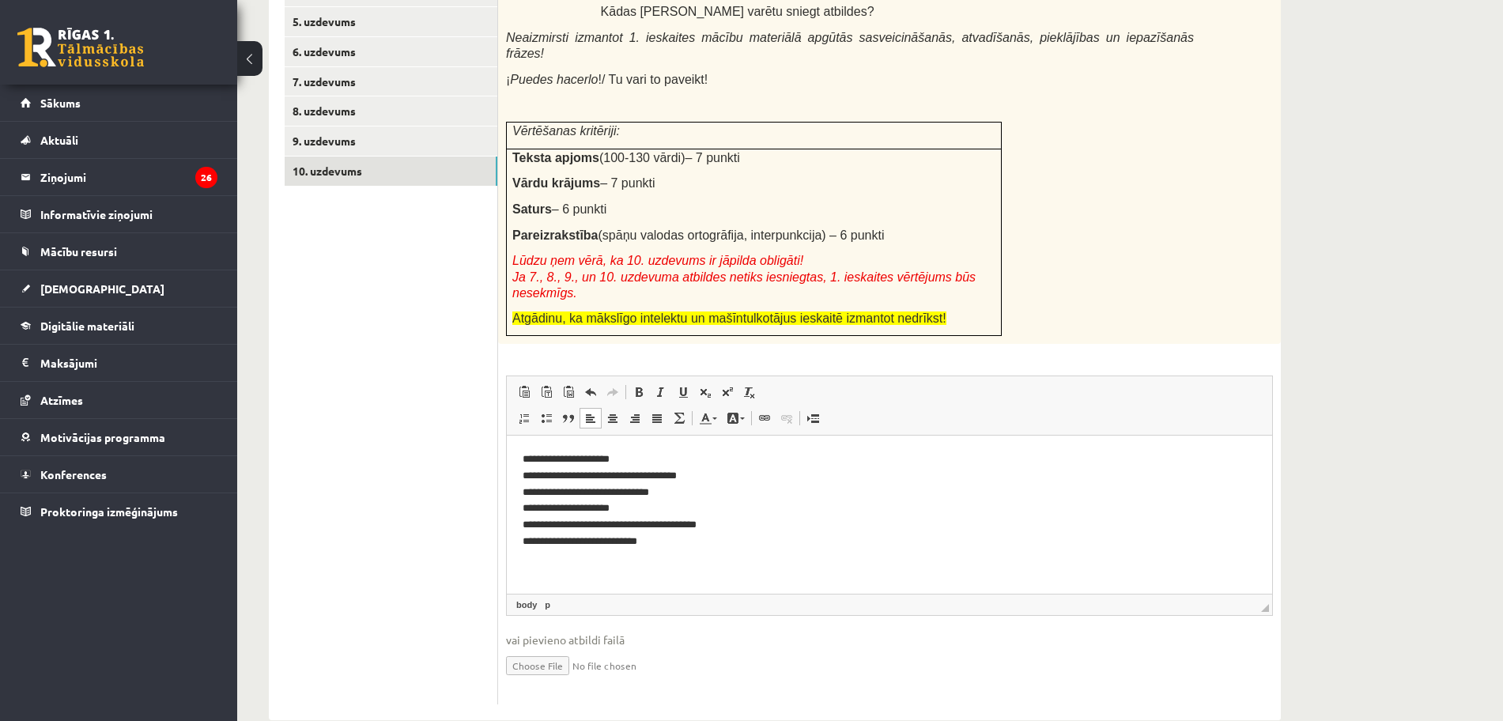
click at [768, 543] on pre "**********" at bounding box center [882, 500] width 719 height 99
drag, startPoint x: 561, startPoint y: 564, endPoint x: 477, endPoint y: 564, distance: 84.6
click at [507, 564] on html "**********" at bounding box center [889, 568] width 765 height 264
click at [519, 570] on html "**********" at bounding box center [889, 568] width 765 height 264
click at [639, 564] on pre "**********" at bounding box center [882, 508] width 719 height 115
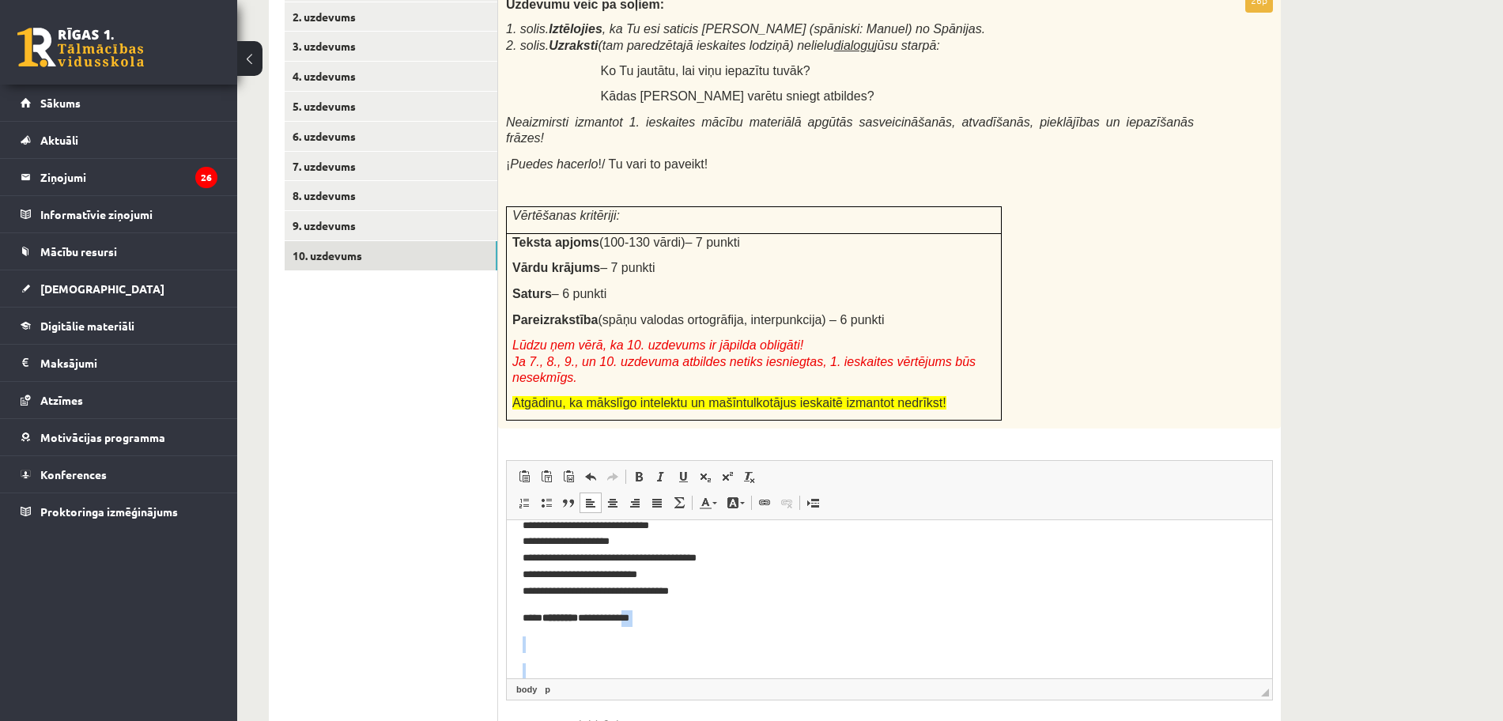
scroll to position [67, 0]
drag, startPoint x: 640, startPoint y: 664, endPoint x: 643, endPoint y: 654, distance: 10.8
click at [629, 662] on body "**********" at bounding box center [882, 593] width 719 height 249
click at [734, 626] on p "Editor, wiswyg-editor-user-answer-47434071551300" at bounding box center [882, 629] width 719 height 17
drag, startPoint x: 664, startPoint y: 597, endPoint x: 523, endPoint y: 598, distance: 140.7
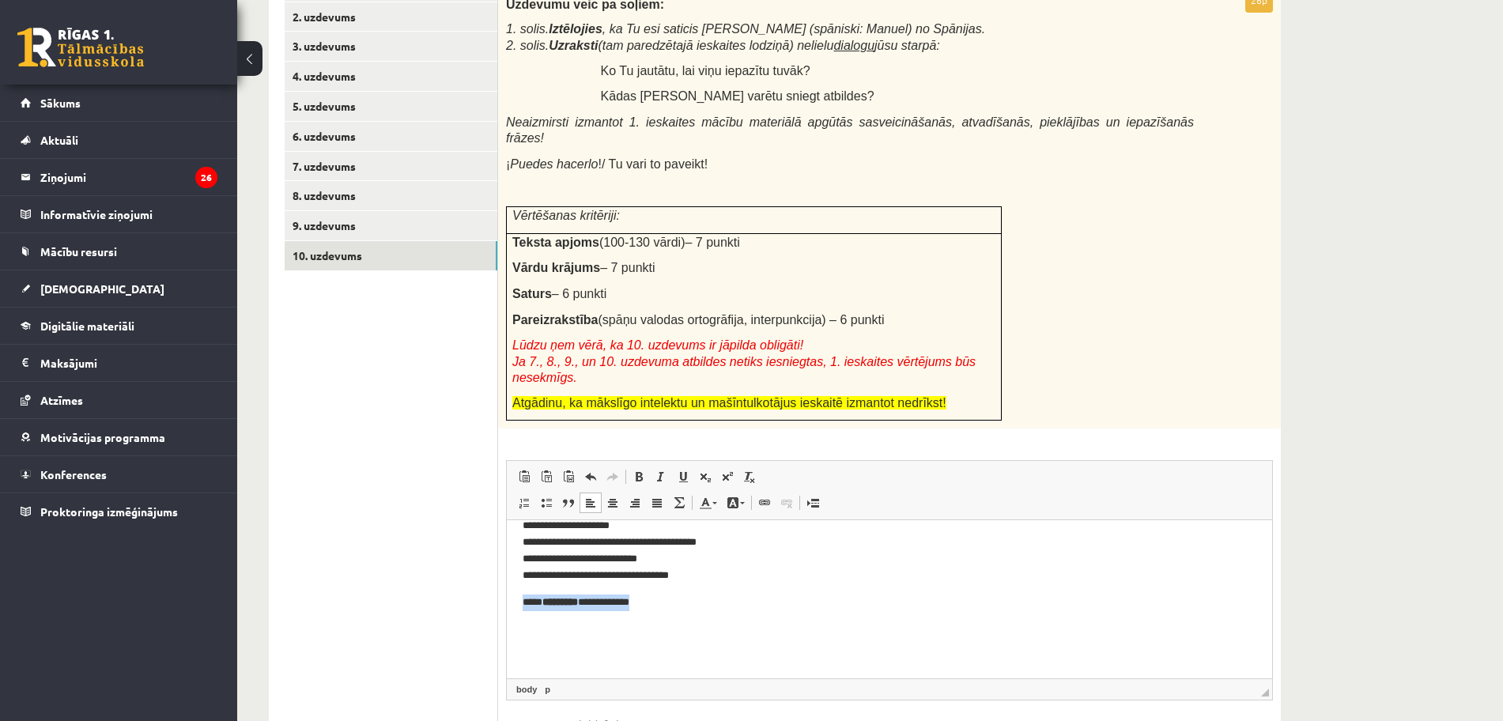
click at [523, 598] on p "**********" at bounding box center [882, 602] width 719 height 17
click at [578, 602] on strong "*********" at bounding box center [560, 602] width 36 height 10
click at [635, 470] on span at bounding box center [638, 476] width 13 height 13
drag, startPoint x: 596, startPoint y: 599, endPoint x: 551, endPoint y: 602, distance: 45.1
click at [551, 602] on p "**********" at bounding box center [882, 602] width 719 height 17
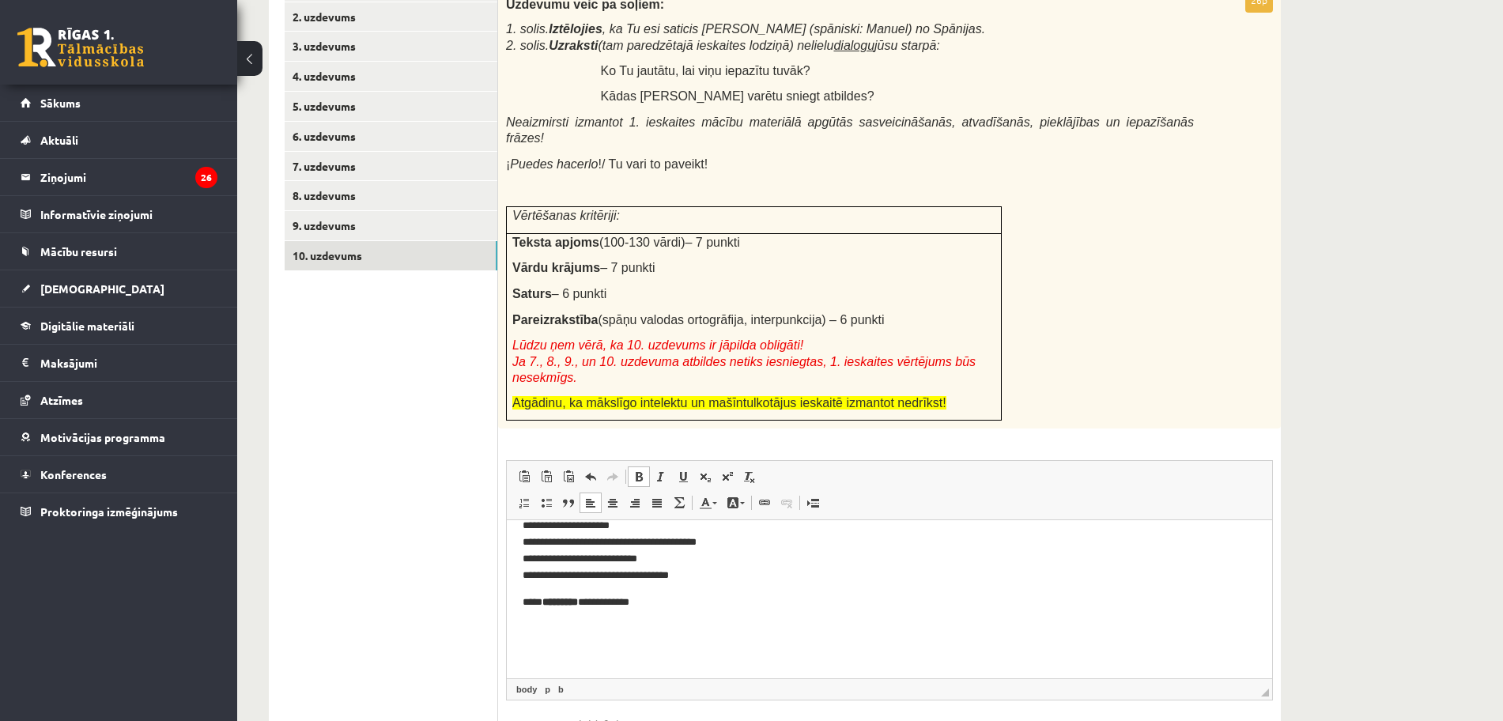
click at [639, 470] on span at bounding box center [638, 476] width 13 height 13
click at [645, 466] on link "Bold Keyboard shortcut Ctrl+B" at bounding box center [639, 476] width 22 height 21
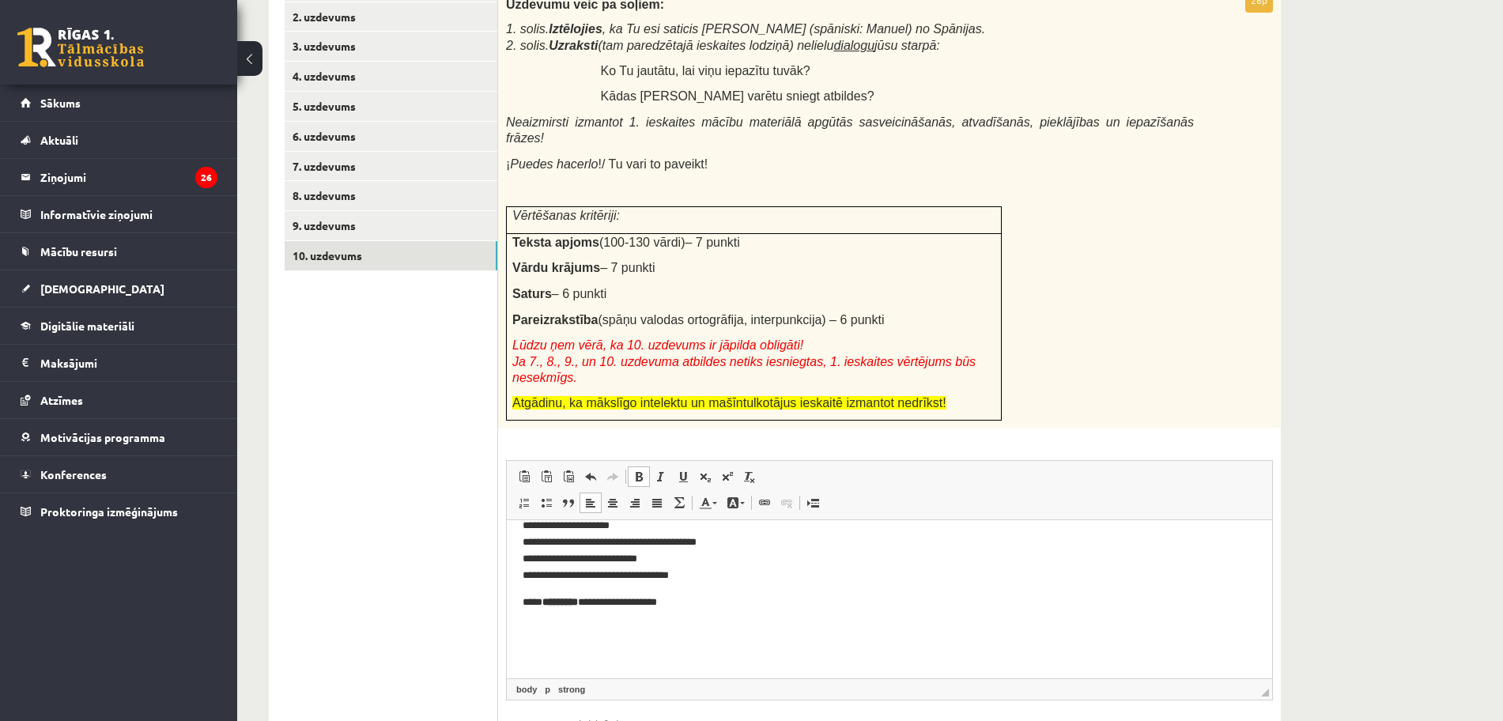
click at [645, 466] on link "Bold Keyboard shortcut Ctrl+B" at bounding box center [639, 476] width 22 height 21
click at [658, 470] on span at bounding box center [661, 476] width 13 height 13
click at [678, 470] on span at bounding box center [683, 476] width 13 height 13
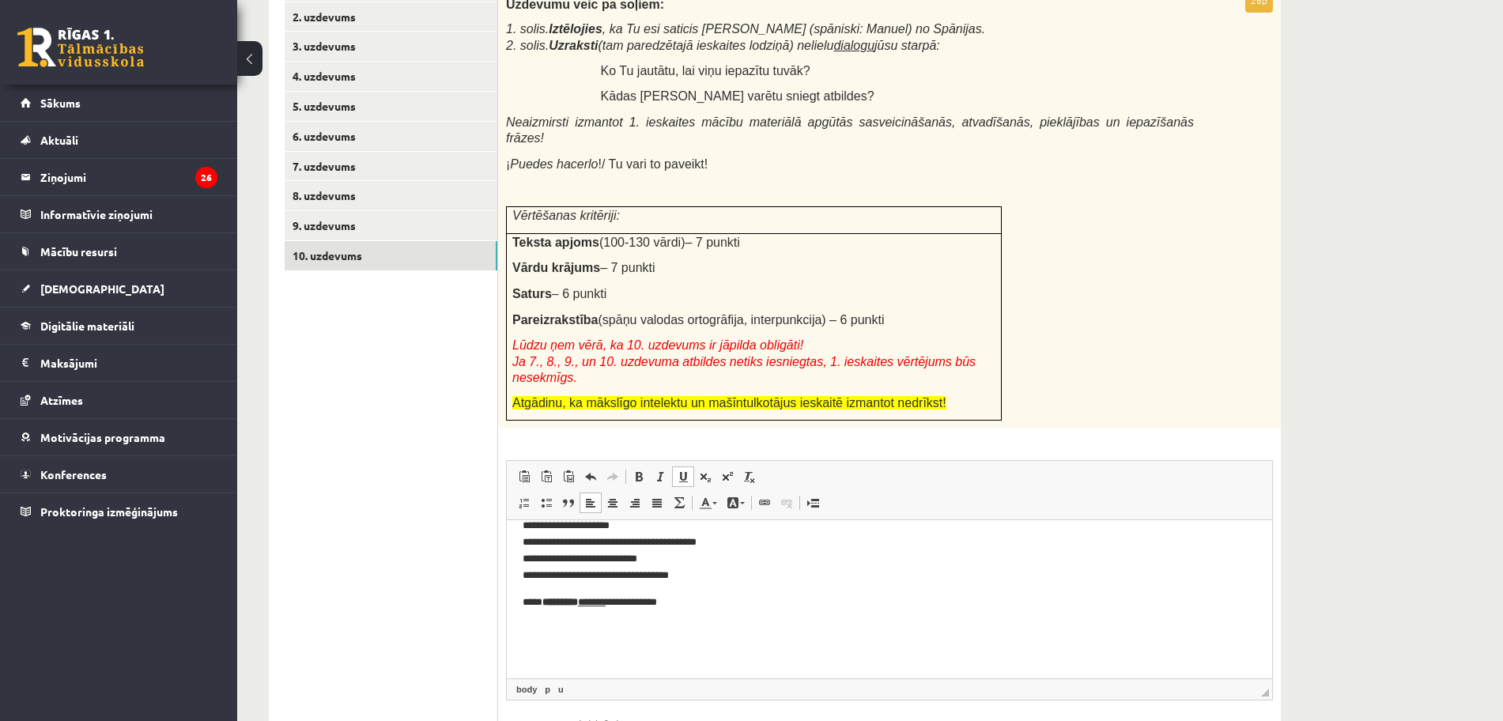
click at [678, 470] on span at bounding box center [683, 476] width 13 height 13
click at [683, 470] on span at bounding box center [683, 476] width 13 height 13
drag, startPoint x: 623, startPoint y: 603, endPoint x: 460, endPoint y: 596, distance: 163.0
click at [507, 596] on html "**********" at bounding box center [889, 593] width 765 height 281
click at [655, 574] on pre "**********" at bounding box center [882, 526] width 719 height 115
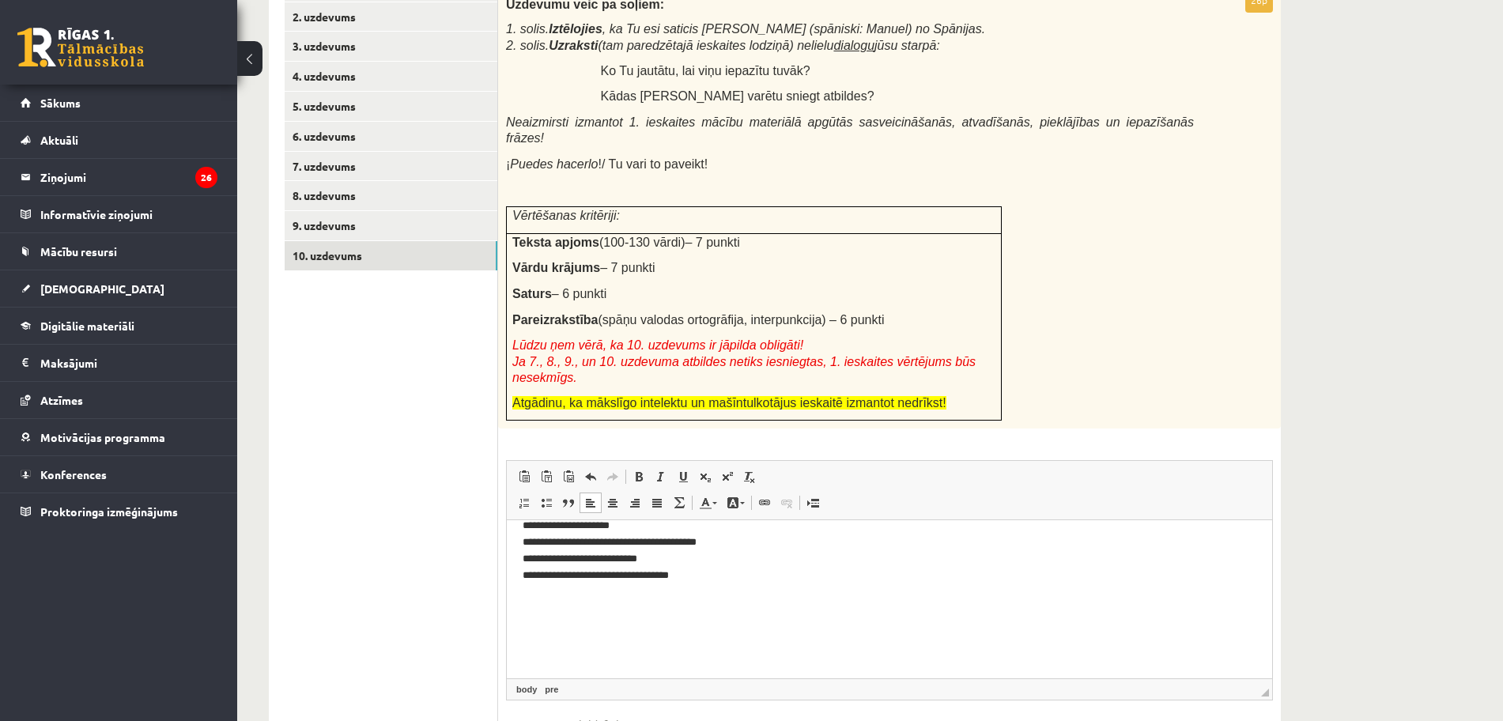
click at [652, 574] on pre "**********" at bounding box center [882, 526] width 719 height 115
click at [692, 603] on p "Editor, wiswyg-editor-user-answer-47434071551300" at bounding box center [882, 602] width 719 height 17
drag, startPoint x: 666, startPoint y: 598, endPoint x: 379, endPoint y: 598, distance: 287.7
click at [507, 598] on html "**********" at bounding box center [889, 593] width 765 height 281
drag, startPoint x: 662, startPoint y: 606, endPoint x: 979, endPoint y: 1081, distance: 571.1
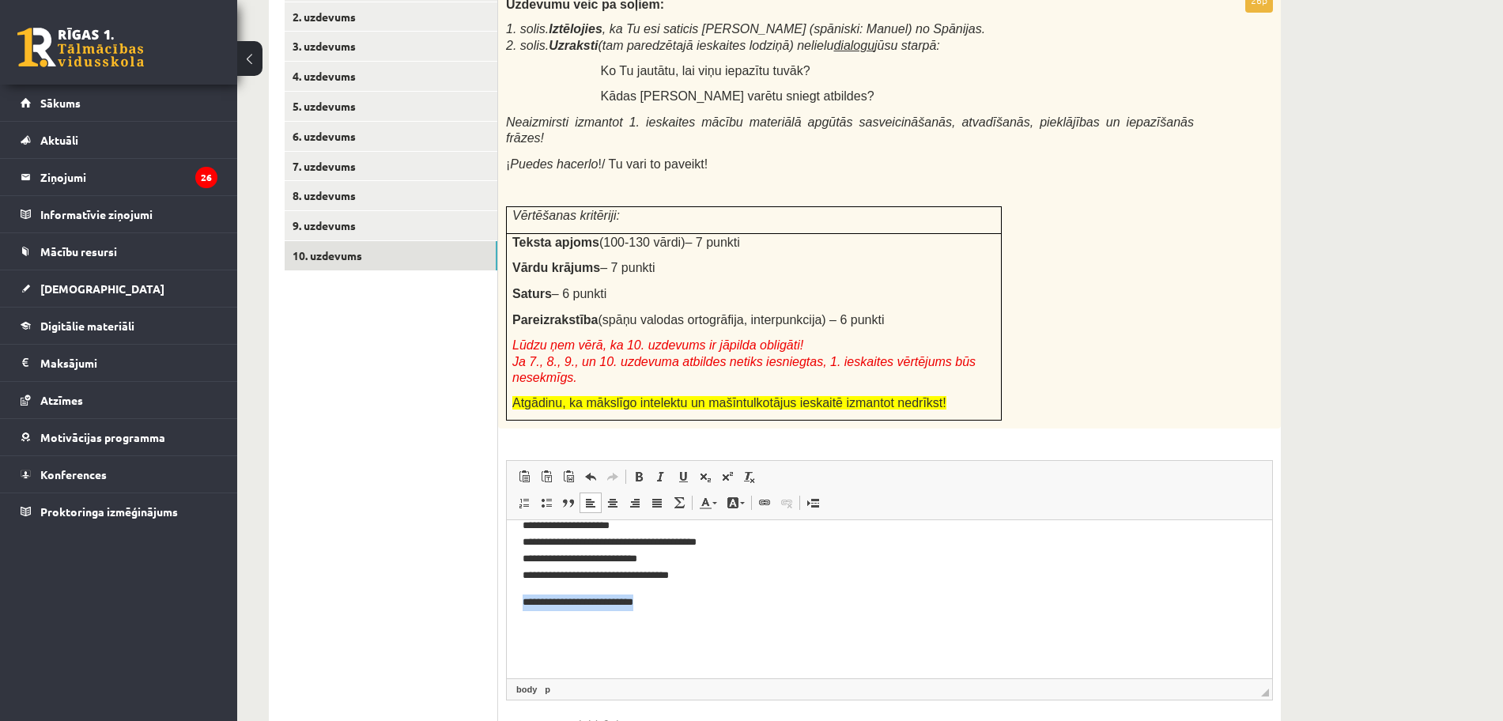
click at [507, 591] on html "**********" at bounding box center [889, 593] width 765 height 281
drag, startPoint x: 504, startPoint y: 598, endPoint x: 444, endPoint y: 597, distance: 59.3
click at [507, 597] on html "**********" at bounding box center [889, 593] width 765 height 281
click at [746, 492] on link "Background Color" at bounding box center [736, 502] width 28 height 21
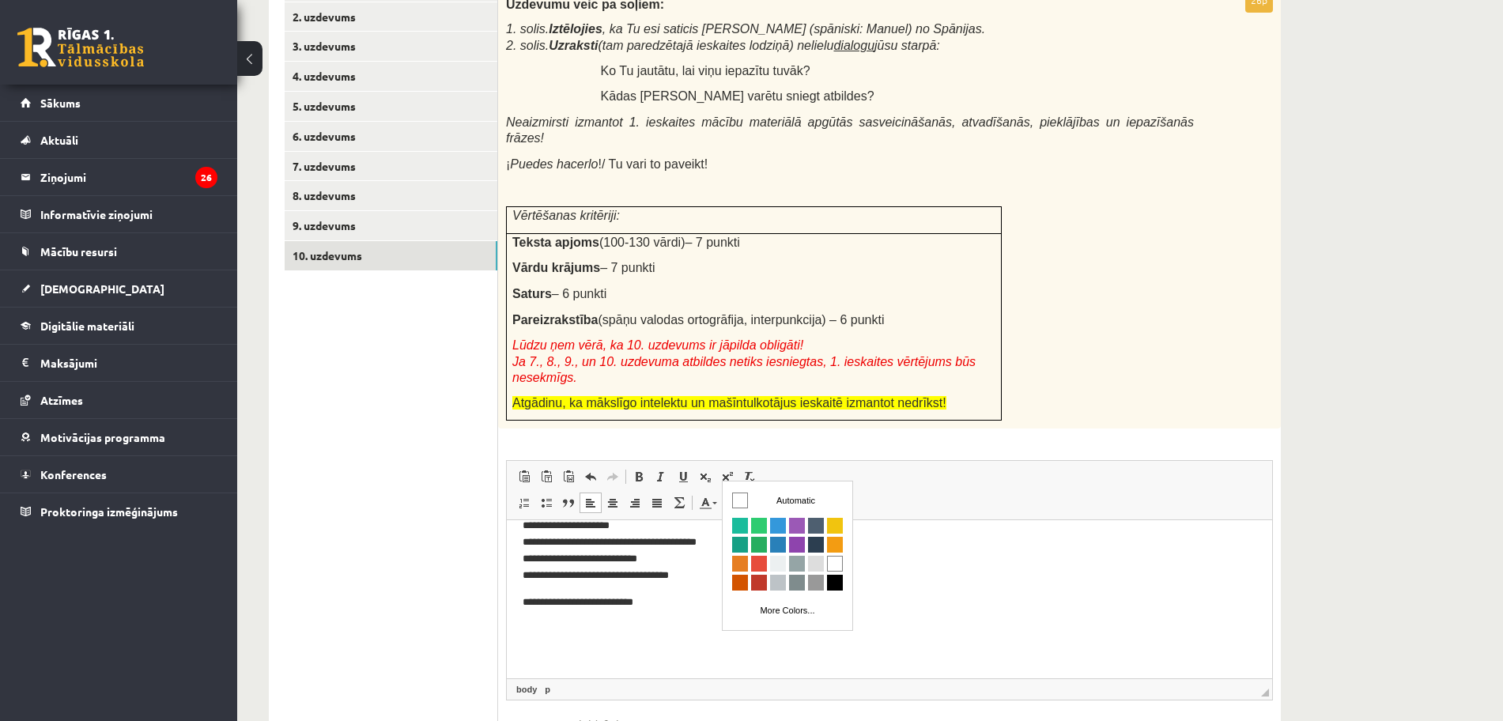
click at [871, 569] on pre "**********" at bounding box center [882, 526] width 719 height 115
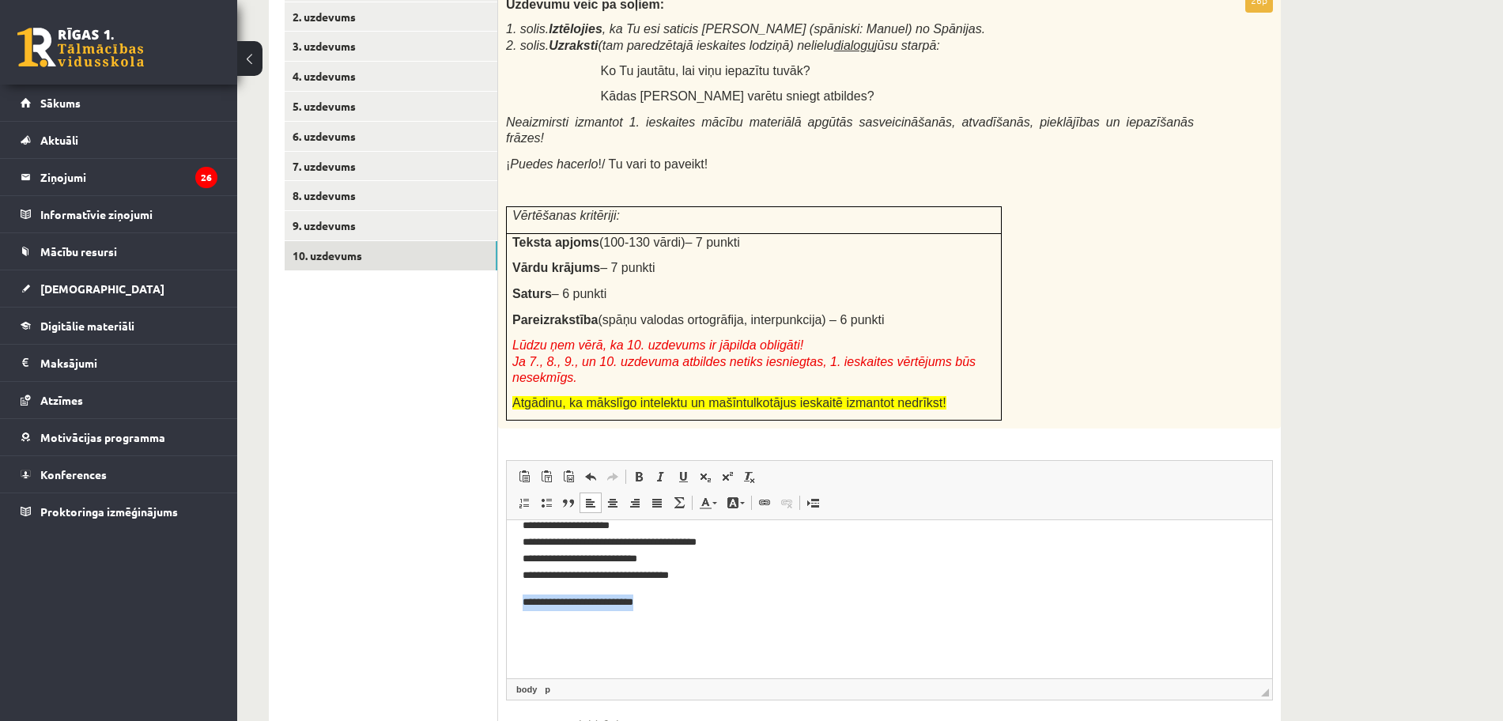
drag, startPoint x: 689, startPoint y: 601, endPoint x: 508, endPoint y: 606, distance: 180.3
click at [508, 606] on html "**********" at bounding box center [889, 593] width 765 height 281
click at [742, 626] on p "Editor, wiswyg-editor-user-answer-47434071551300" at bounding box center [882, 629] width 719 height 17
drag, startPoint x: 673, startPoint y: 600, endPoint x: 457, endPoint y: 599, distance: 215.8
click at [507, 599] on html "**********" at bounding box center [889, 593] width 765 height 281
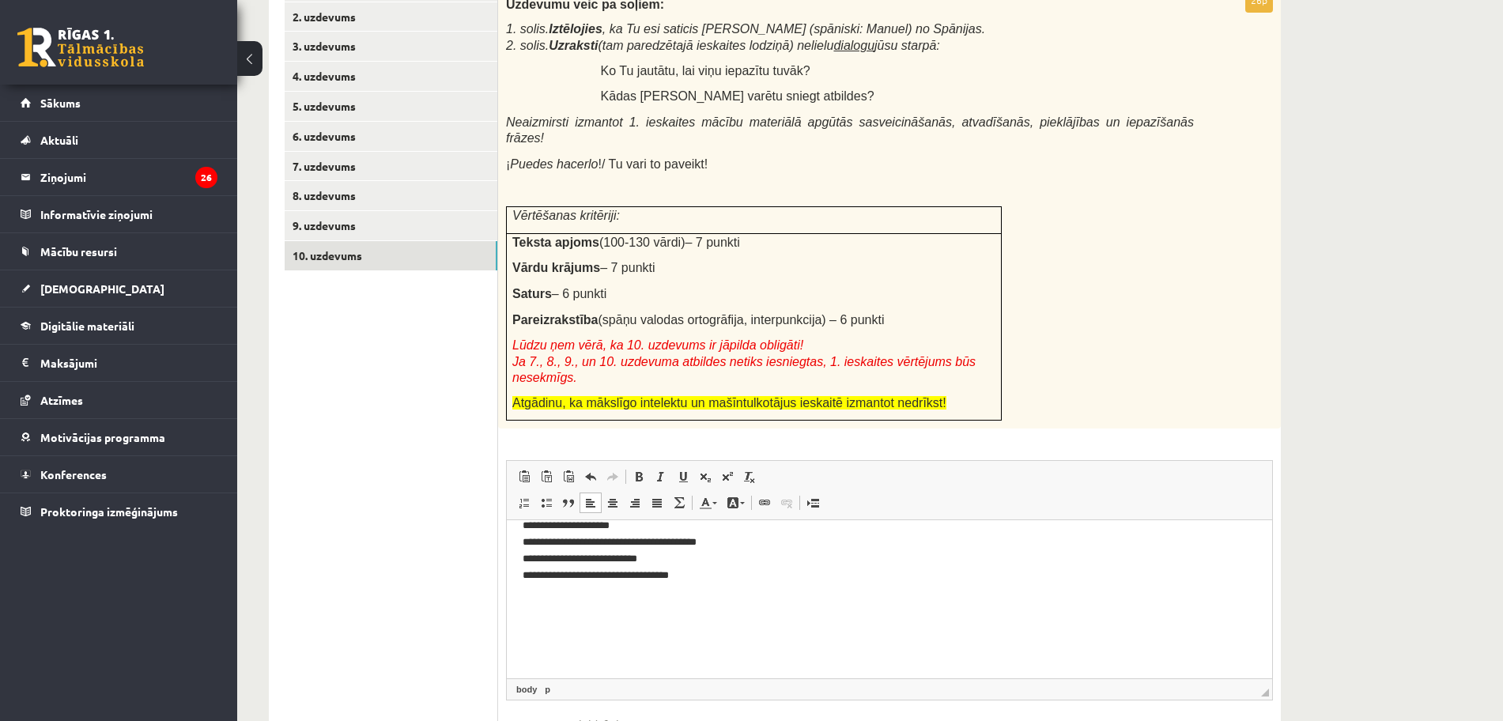
click at [821, 579] on pre "**********" at bounding box center [882, 526] width 719 height 115
drag, startPoint x: 666, startPoint y: 598, endPoint x: 482, endPoint y: 589, distance: 183.6
click at [507, 589] on html "**********" at bounding box center [889, 606] width 765 height 307
drag, startPoint x: 661, startPoint y: 596, endPoint x: 440, endPoint y: 604, distance: 220.7
click at [507, 604] on html "**********" at bounding box center [889, 606] width 765 height 307
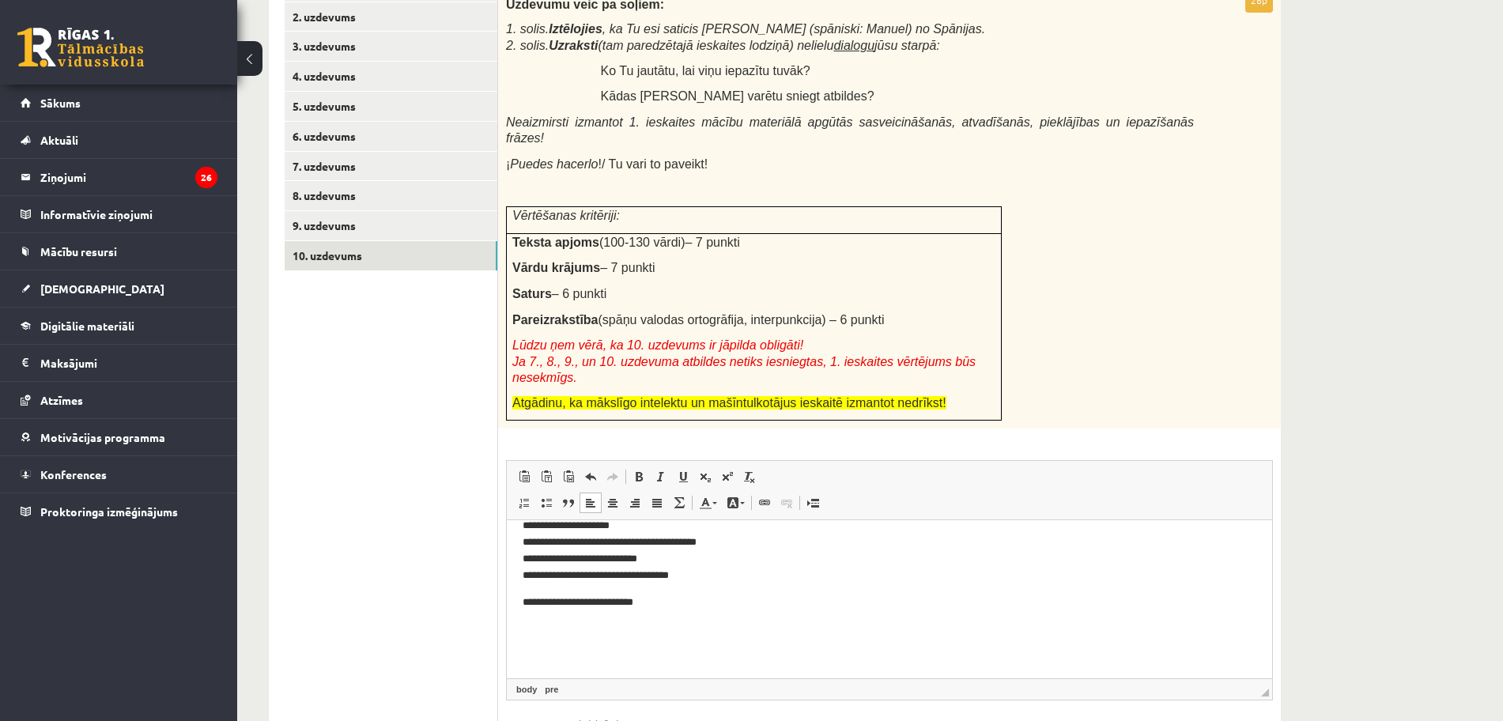
click at [796, 579] on pre "**********" at bounding box center [882, 526] width 719 height 115
drag, startPoint x: 641, startPoint y: 604, endPoint x: 511, endPoint y: 603, distance: 129.6
click at [517, 603] on html "**********" at bounding box center [889, 606] width 765 height 307
click at [833, 572] on pre "**********" at bounding box center [882, 526] width 719 height 115
click at [817, 581] on pre "**********" at bounding box center [882, 526] width 719 height 115
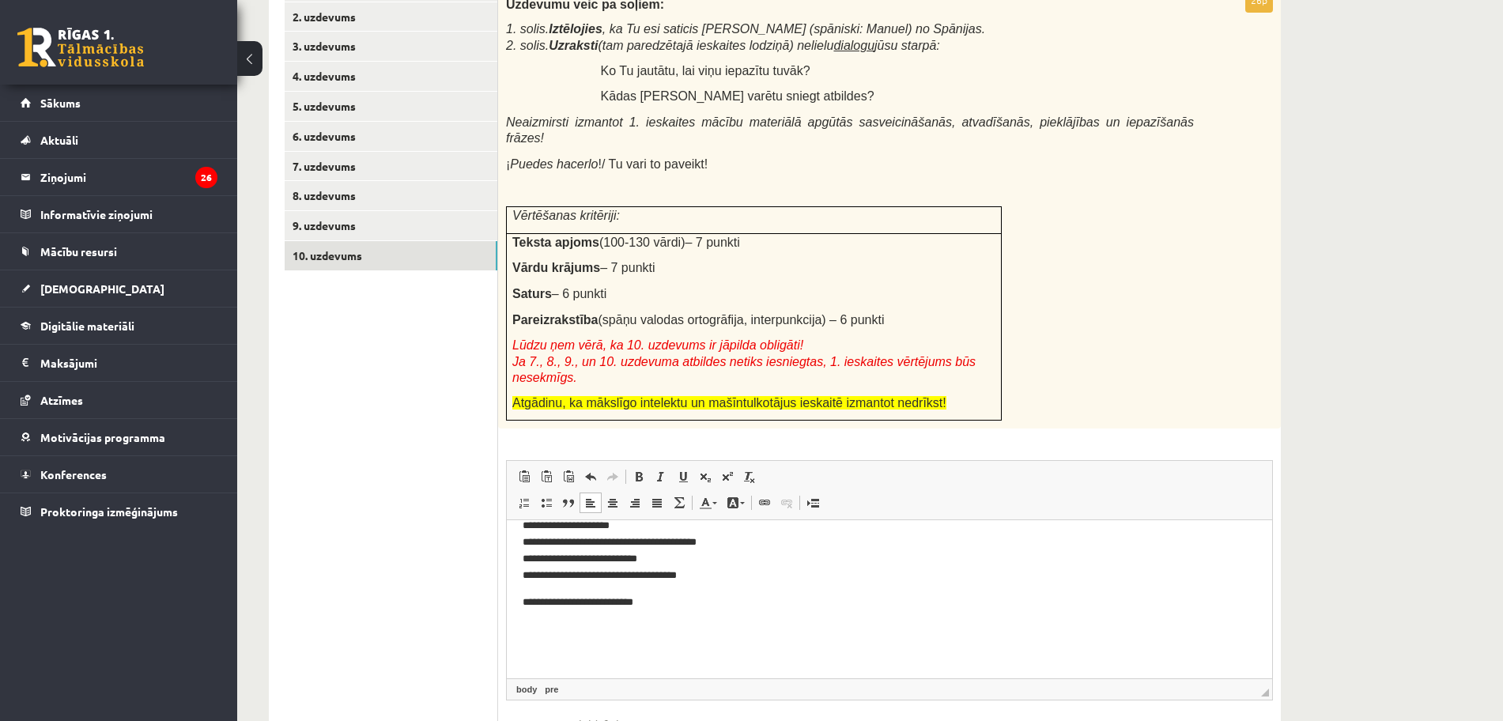
click at [750, 576] on pre "**********" at bounding box center [882, 526] width 719 height 115
click at [517, 601] on html "**********" at bounding box center [889, 620] width 765 height 334
drag, startPoint x: 585, startPoint y: 591, endPoint x: 597, endPoint y: 594, distance: 12.3
click at [585, 591] on pre "**********" at bounding box center [882, 534] width 719 height 131
click at [827, 599] on pre "**********" at bounding box center [882, 534] width 719 height 131
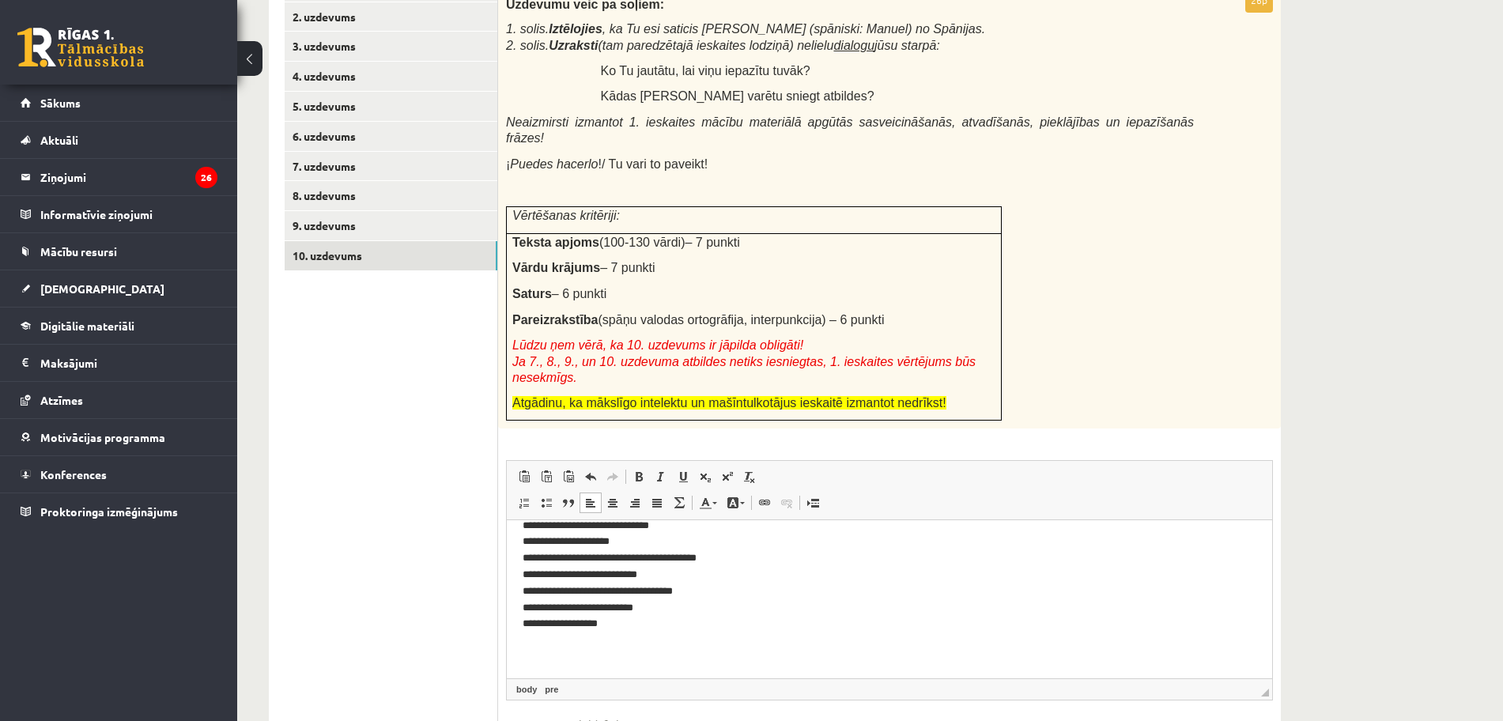
scroll to position [55, 0]
click at [523, 648] on pre "**********" at bounding box center [882, 647] width 719 height 17
click at [583, 634] on pre "**********" at bounding box center [882, 563] width 719 height 164
click at [708, 579] on pre "**********" at bounding box center [882, 510] width 719 height 164
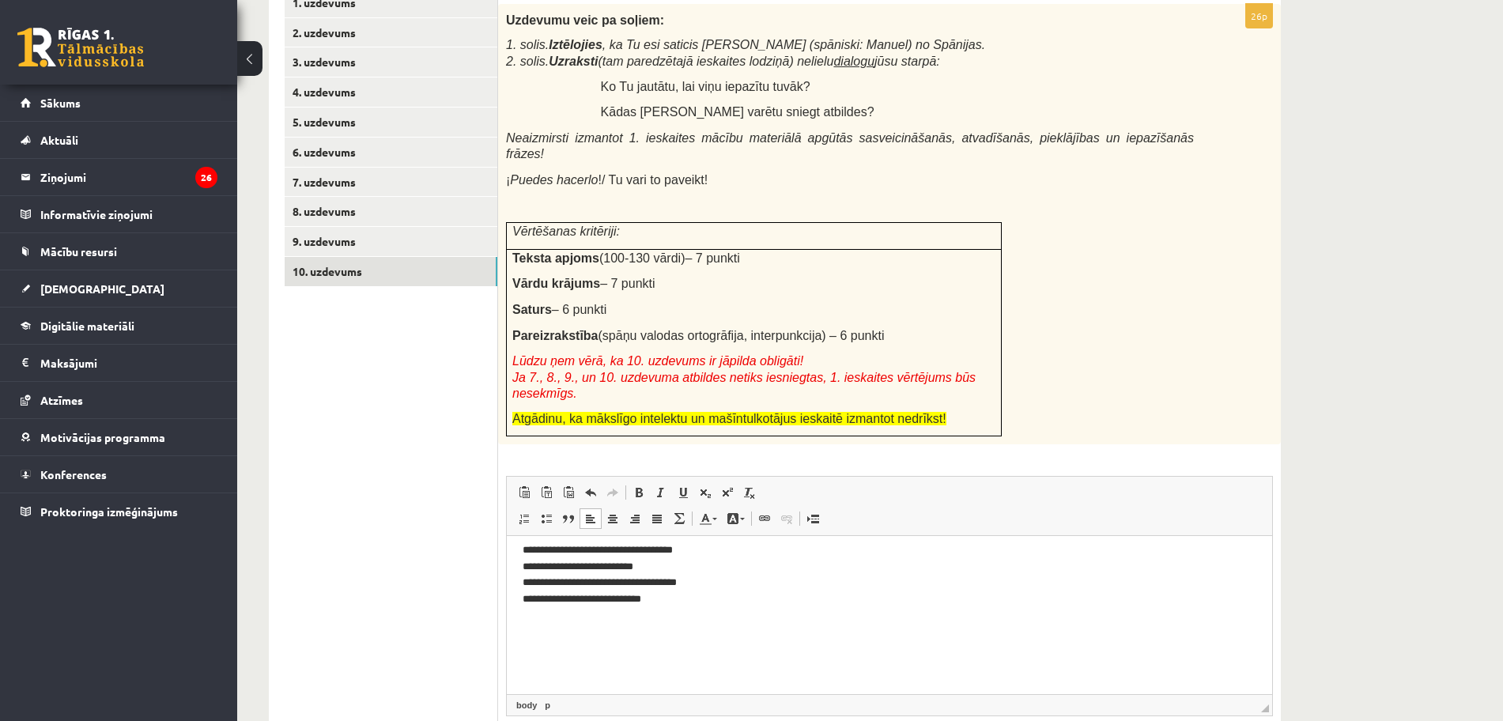
scroll to position [365, 0]
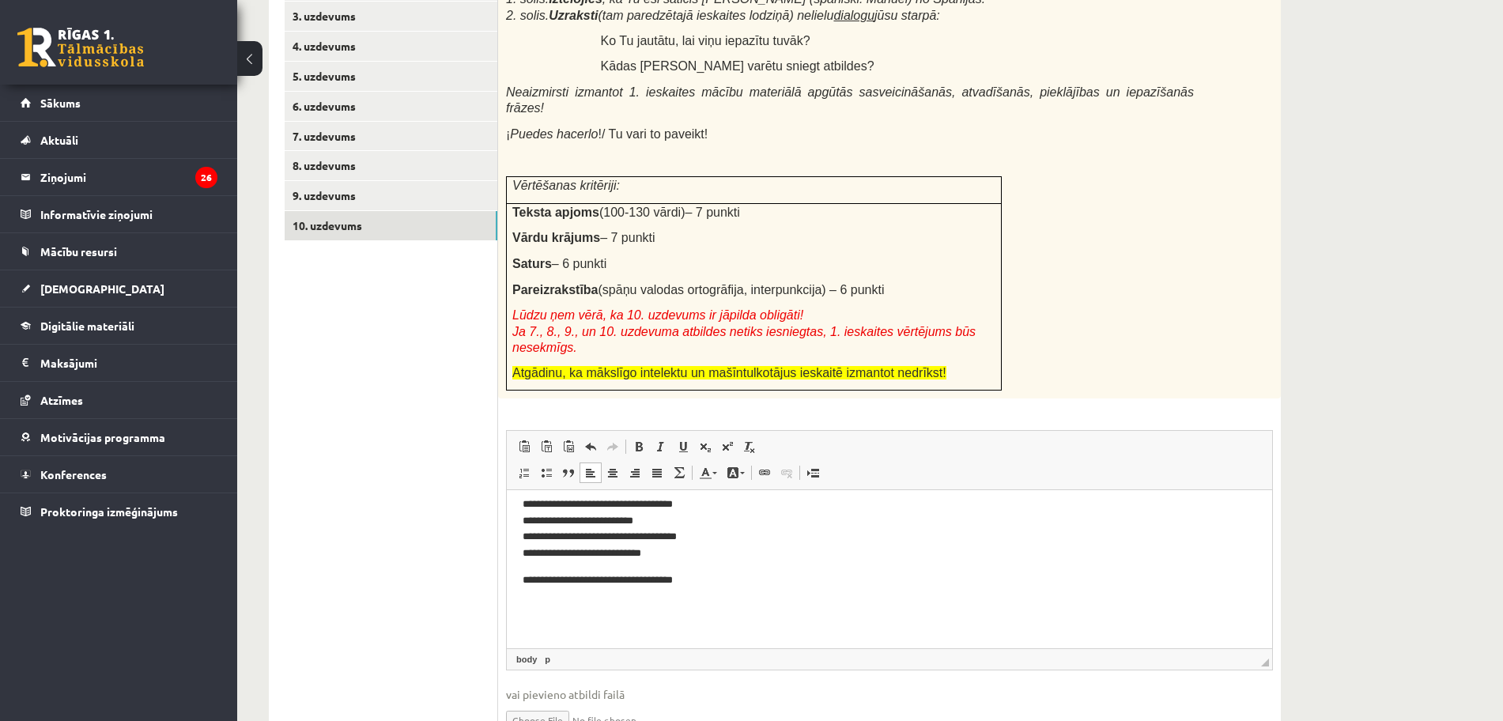
click at [521, 582] on html "**********" at bounding box center [889, 573] width 765 height 383
click at [823, 583] on body "**********" at bounding box center [882, 569] width 719 height 342
click at [833, 545] on pre "**********" at bounding box center [882, 488] width 719 height 181
drag, startPoint x: 1266, startPoint y: 570, endPoint x: 1779, endPoint y: 1028, distance: 688.1
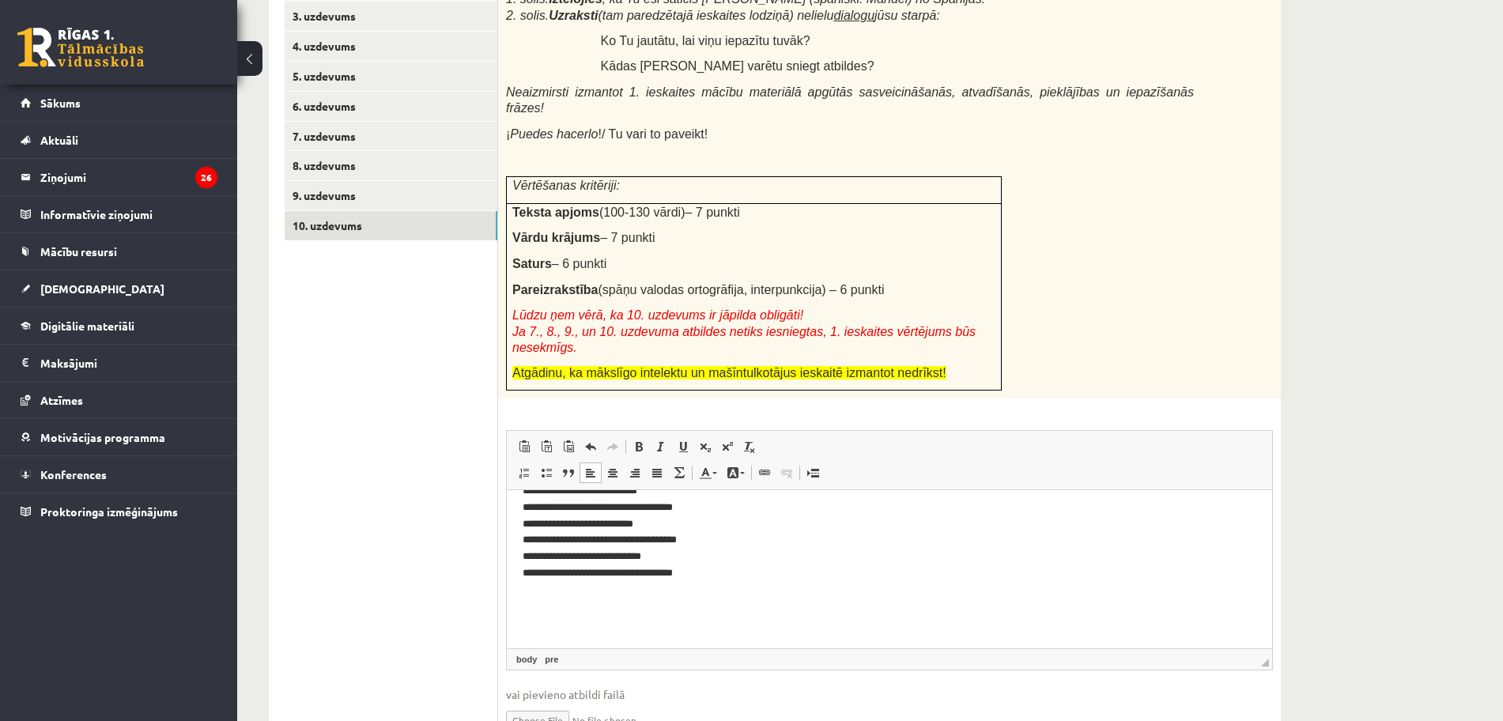
click at [855, 576] on pre "**********" at bounding box center [882, 491] width 719 height 181
drag, startPoint x: 975, startPoint y: 1002, endPoint x: 1024, endPoint y: 1040, distance: 61.4
drag, startPoint x: 515, startPoint y: 579, endPoint x: 508, endPoint y: 578, distance: 8.1
click at [514, 579] on html "**********" at bounding box center [889, 584] width 765 height 399
drag, startPoint x: 520, startPoint y: 578, endPoint x: 619, endPoint y: 568, distance: 99.3
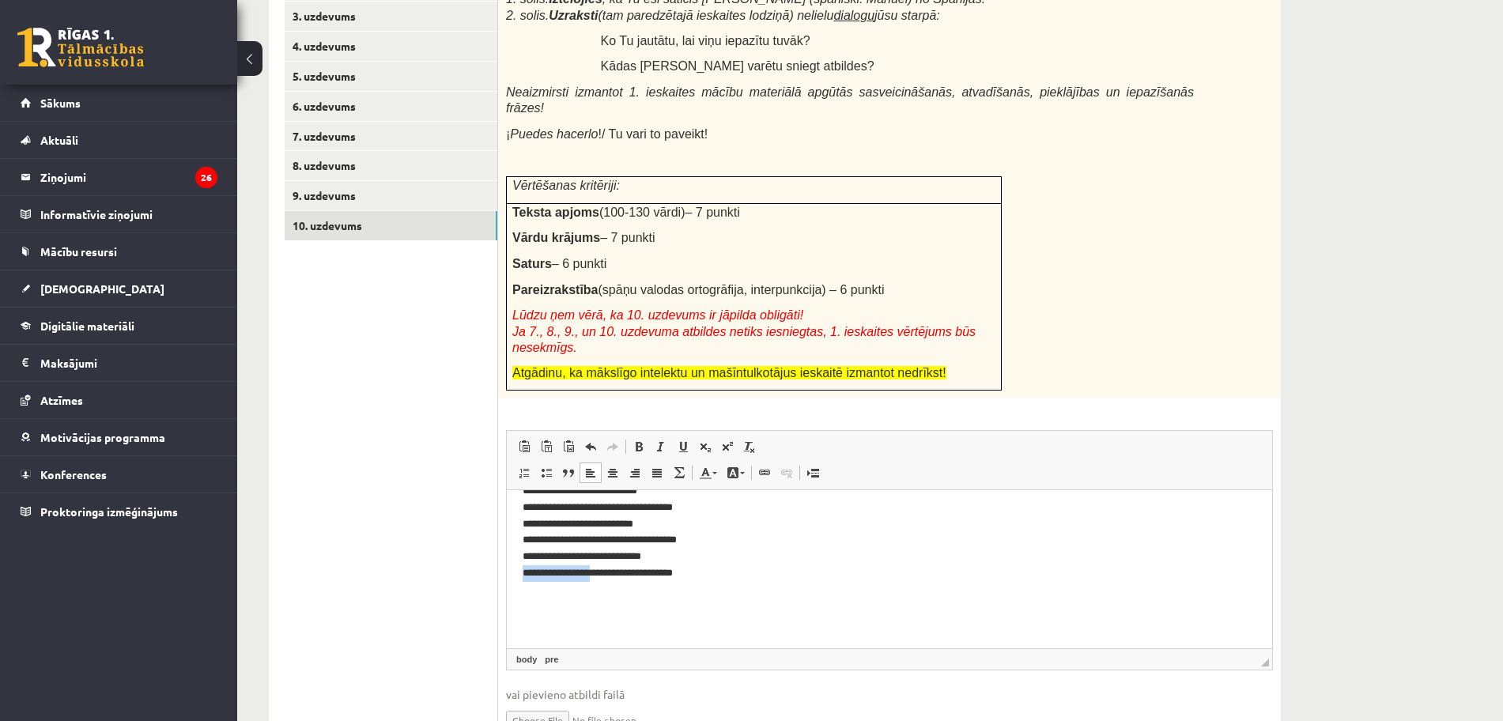
click at [619, 568] on html "**********" at bounding box center [889, 584] width 765 height 399
click at [768, 560] on pre "**********" at bounding box center [882, 491] width 719 height 181
click at [768, 579] on pre "**********" at bounding box center [882, 491] width 719 height 181
drag, startPoint x: 613, startPoint y: 600, endPoint x: 492, endPoint y: 599, distance: 121.0
click at [507, 599] on html "**********" at bounding box center [889, 598] width 765 height 426
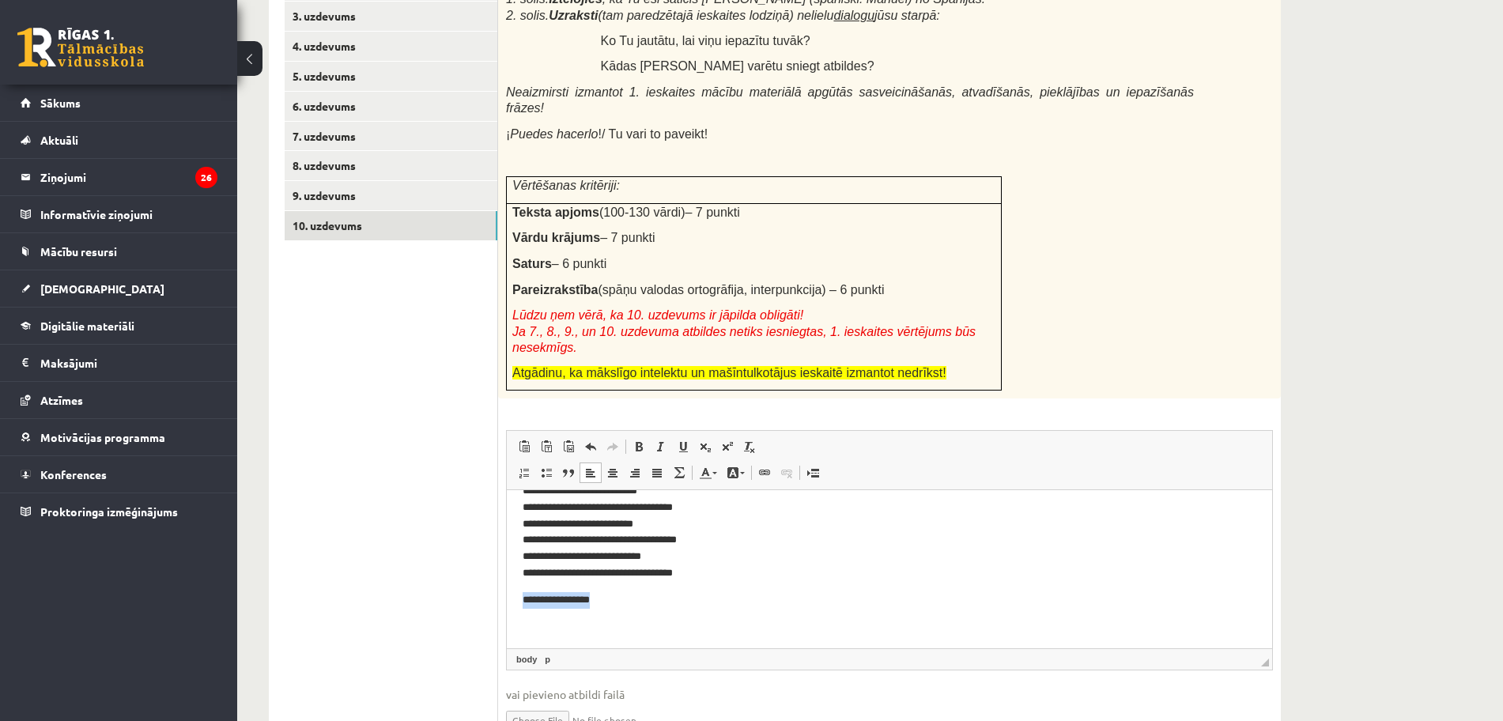
drag, startPoint x: 576, startPoint y: 595, endPoint x: 473, endPoint y: 598, distance: 103.6
click at [507, 598] on html "**********" at bounding box center [889, 598] width 765 height 426
drag, startPoint x: 569, startPoint y: 597, endPoint x: 467, endPoint y: 606, distance: 102.3
click at [507, 606] on html "**********" at bounding box center [889, 598] width 765 height 426
drag, startPoint x: 443, startPoint y: 609, endPoint x: 422, endPoint y: 605, distance: 21.7
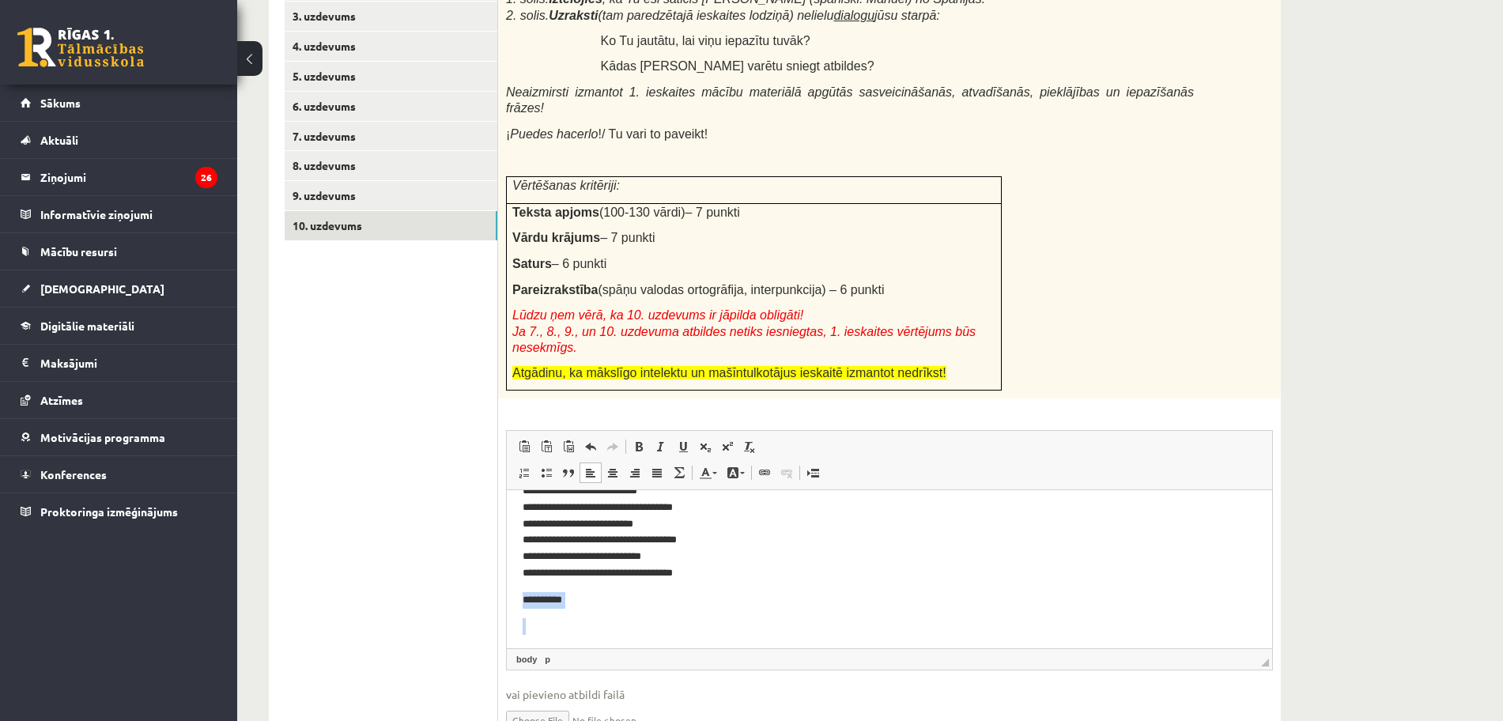
click at [507, 605] on html "**********" at bounding box center [889, 598] width 765 height 426
click at [772, 564] on pre "**********" at bounding box center [882, 491] width 719 height 181
click at [762, 567] on pre "**********" at bounding box center [882, 491] width 719 height 181
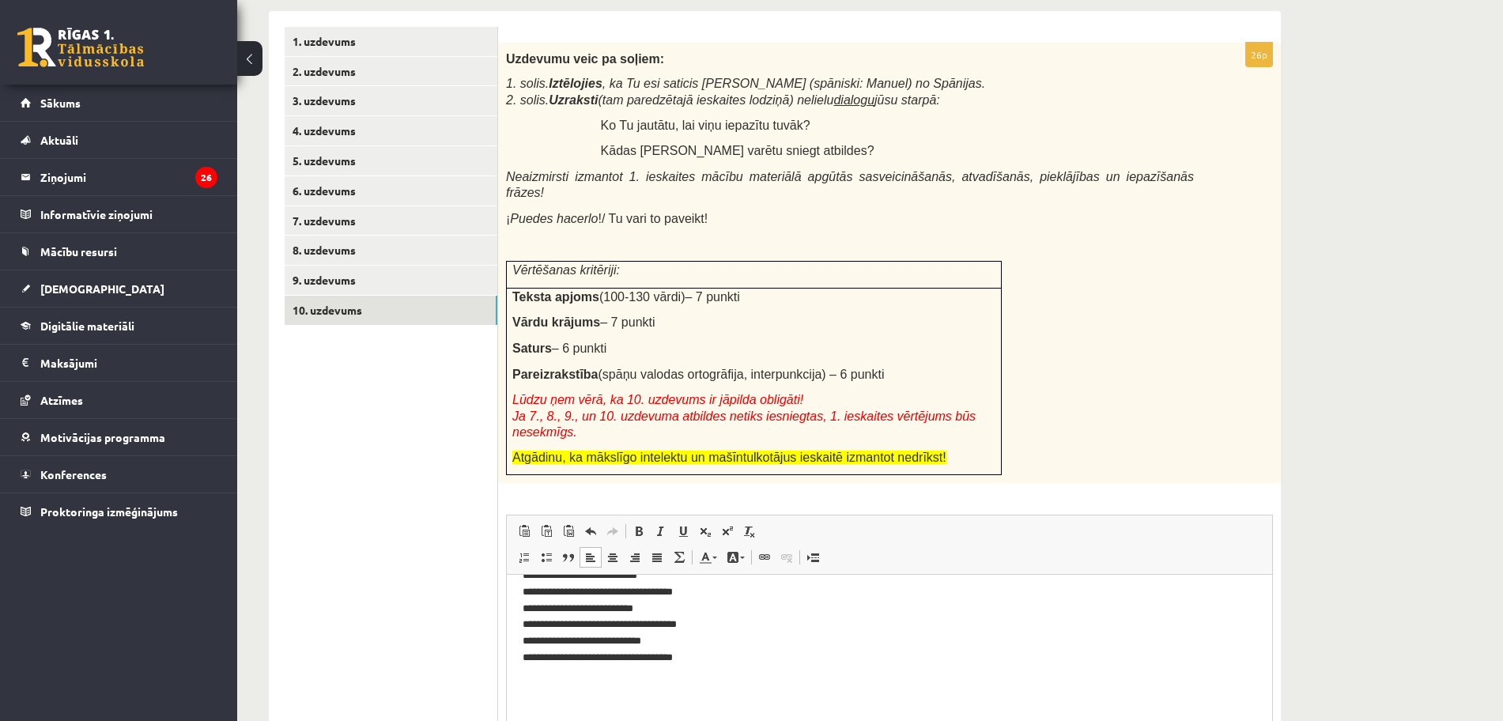
scroll to position [308, 0]
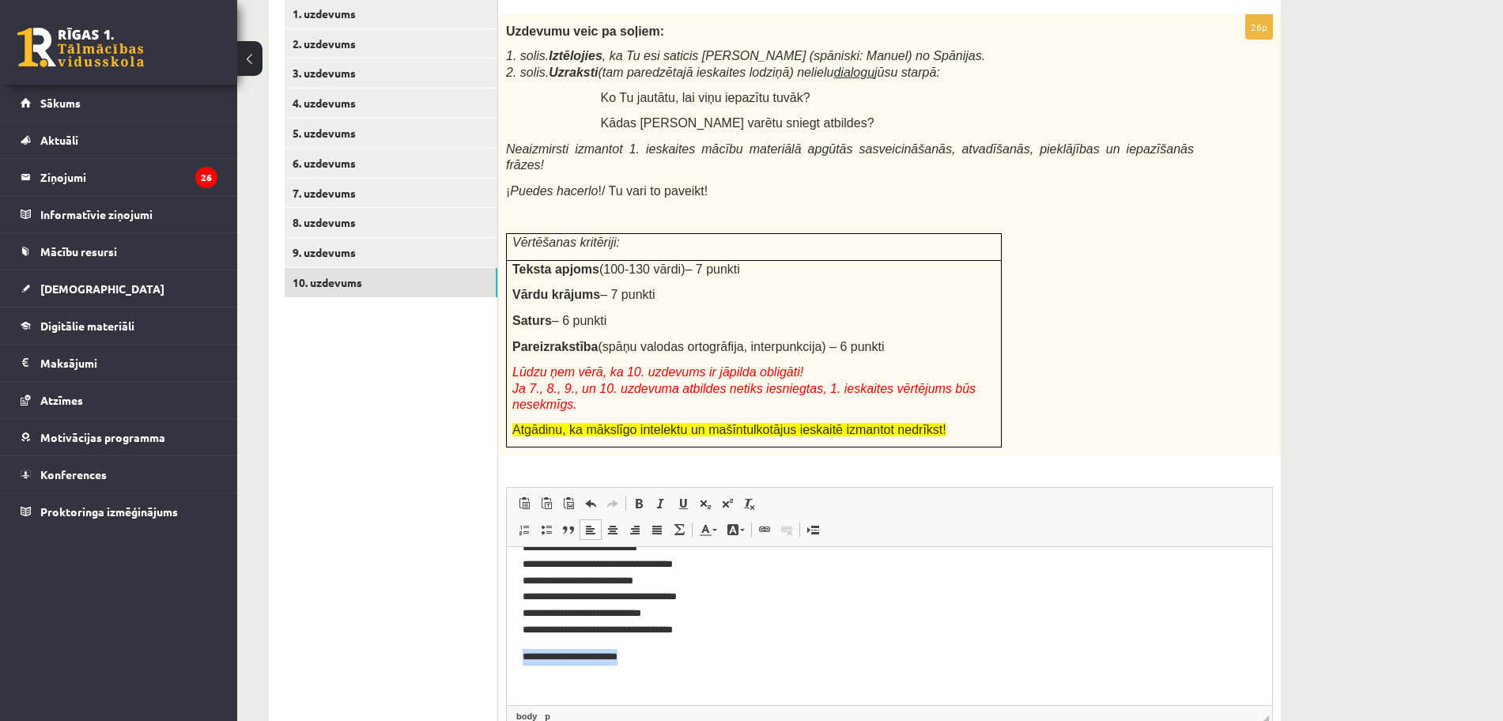
drag, startPoint x: 642, startPoint y: 662, endPoint x: 461, endPoint y: 647, distance: 181.6
click at [507, 647] on html "**********" at bounding box center [889, 655] width 765 height 426
drag, startPoint x: 628, startPoint y: 652, endPoint x: 438, endPoint y: 647, distance: 190.6
click at [507, 647] on html "**********" at bounding box center [889, 655] width 765 height 426
click at [854, 625] on pre "**********" at bounding box center [882, 548] width 719 height 181
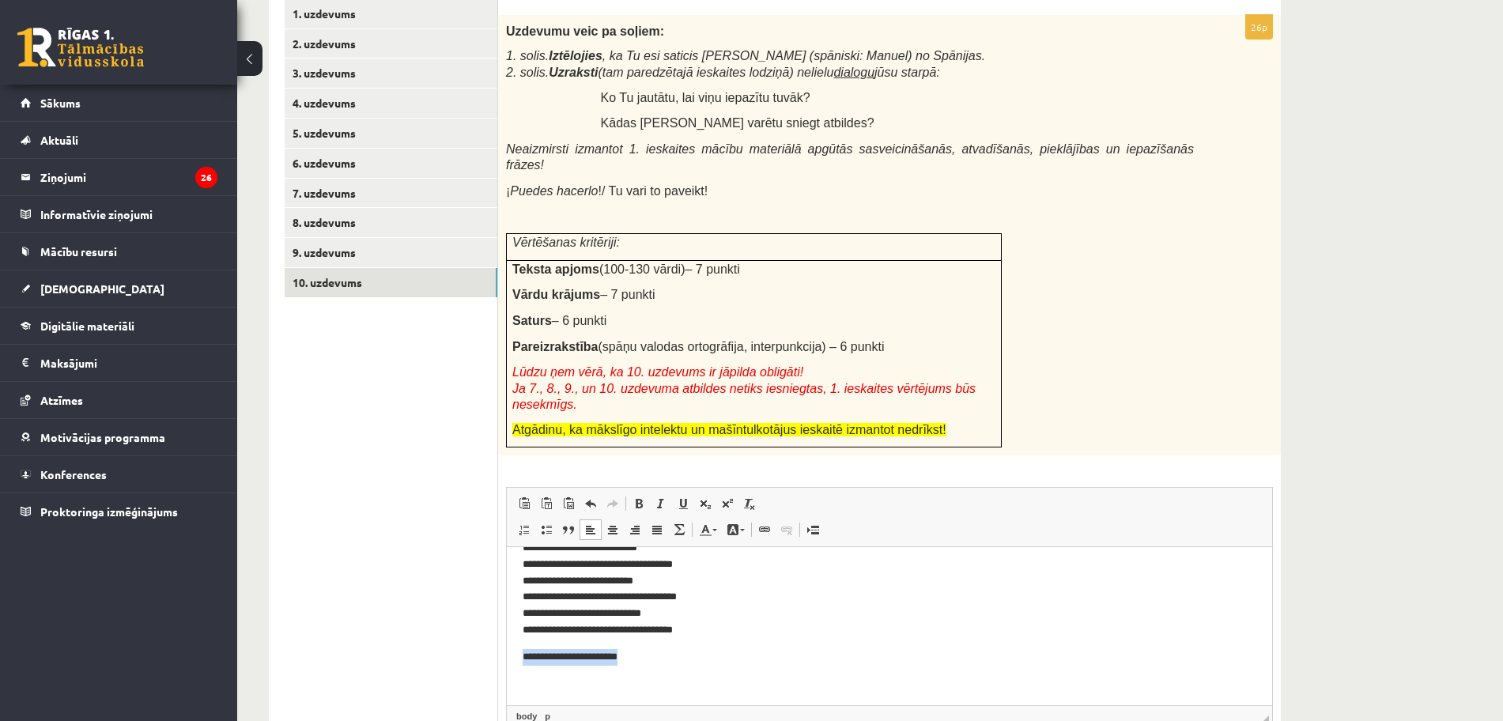
drag, startPoint x: 643, startPoint y: 655, endPoint x: 422, endPoint y: 654, distance: 220.6
click at [507, 654] on html "**********" at bounding box center [889, 668] width 765 height 453
click at [765, 636] on pre "**********" at bounding box center [882, 548] width 719 height 181
click at [532, 655] on p "**********" at bounding box center [882, 657] width 719 height 17
click at [688, 647] on pre "**********" at bounding box center [882, 557] width 719 height 198
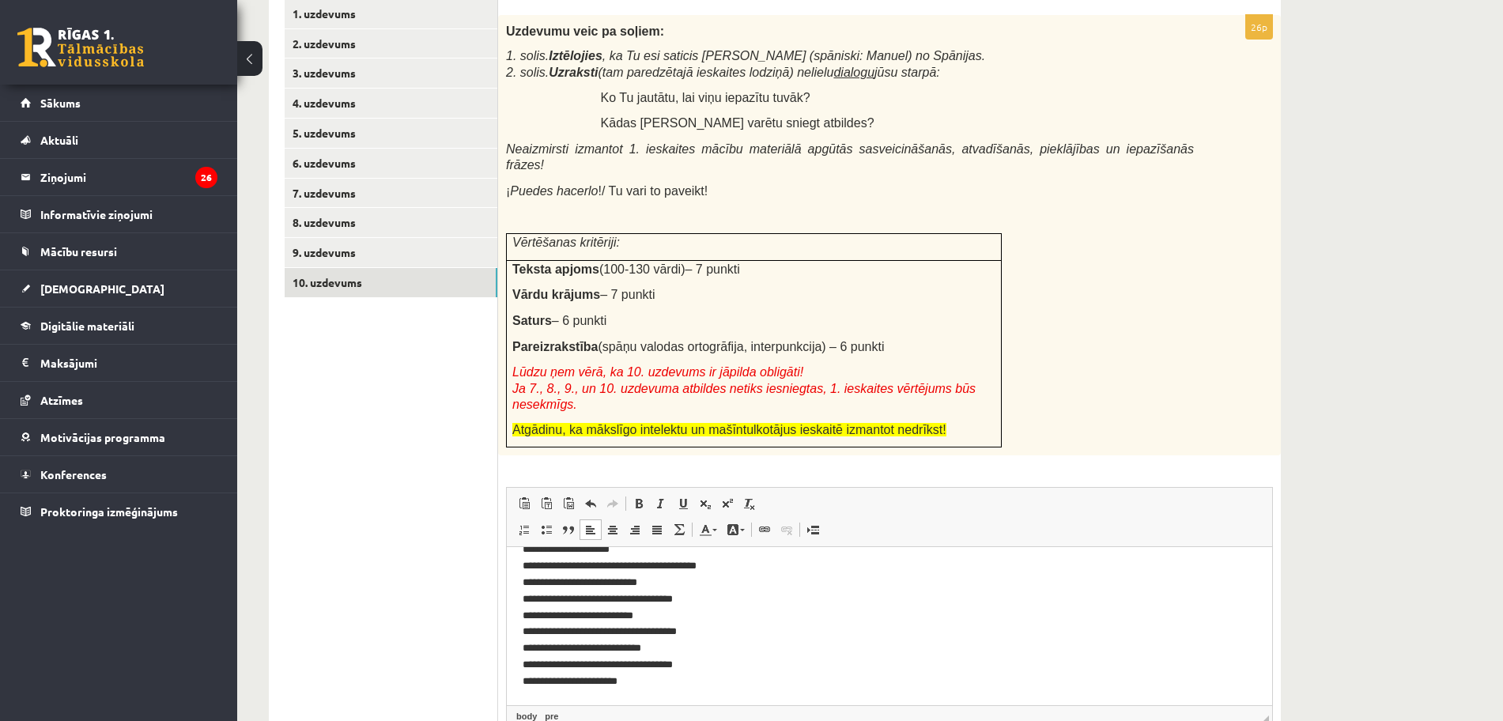
scroll to position [123, 0]
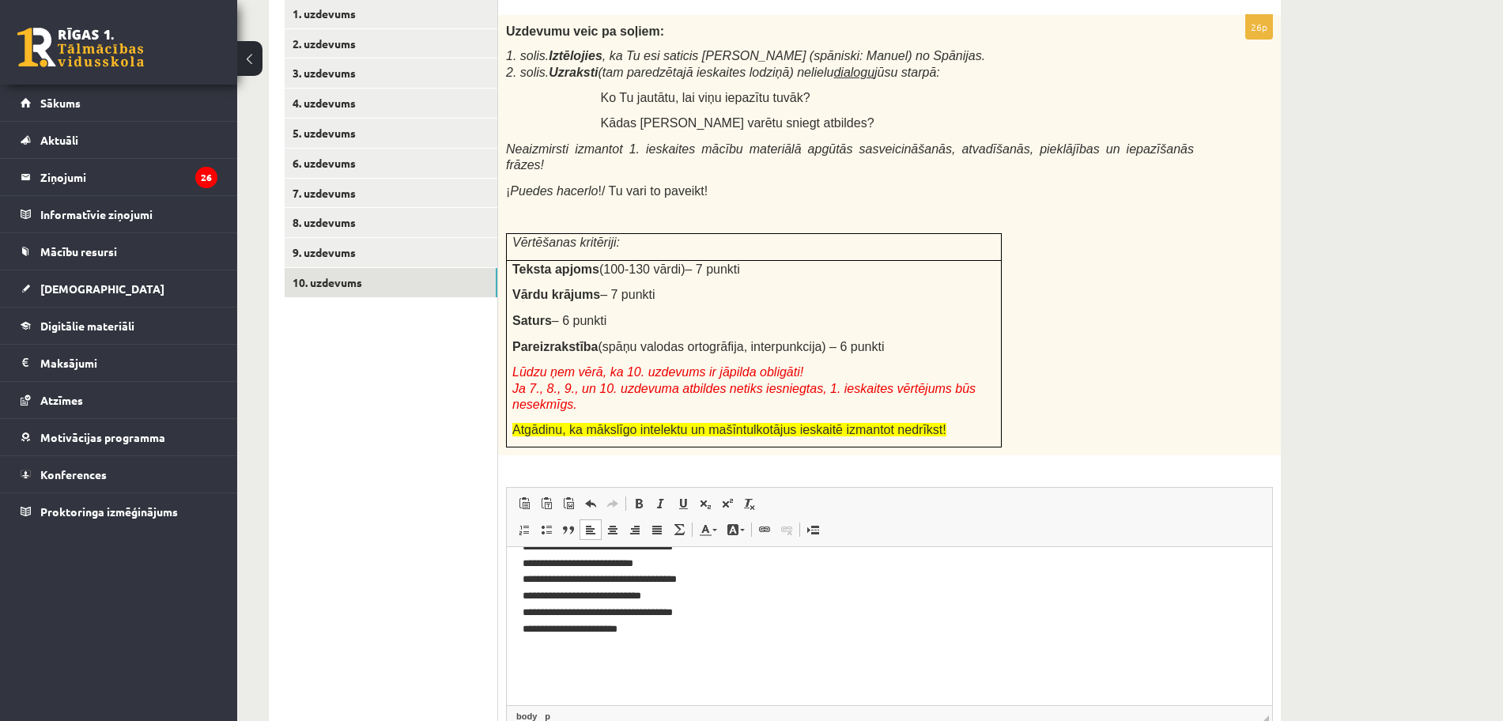
drag, startPoint x: 542, startPoint y: 625, endPoint x: 551, endPoint y: 628, distance: 9.8
click at [529, 608] on pre "**********" at bounding box center [882, 539] width 719 height 198
click at [580, 630] on pre "**********" at bounding box center [882, 539] width 719 height 198
click at [529, 633] on pre "**********" at bounding box center [882, 539] width 719 height 198
click at [723, 625] on pre "**********" at bounding box center [882, 539] width 719 height 198
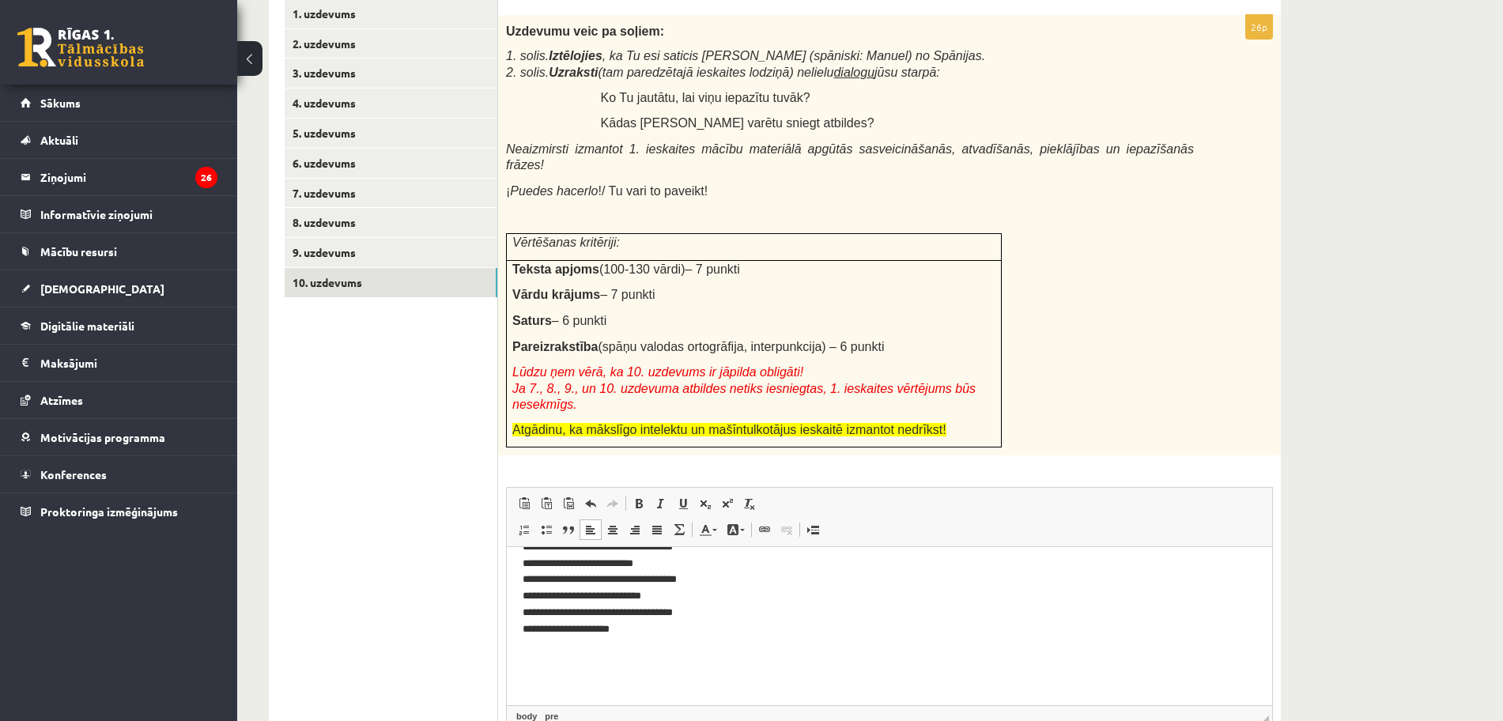
click at [567, 632] on pre "**********" at bounding box center [882, 539] width 719 height 198
click at [711, 636] on pre "**********" at bounding box center [882, 539] width 719 height 198
drag, startPoint x: 650, startPoint y: 632, endPoint x: 581, endPoint y: 630, distance: 68.8
click at [581, 630] on pre "**********" at bounding box center [882, 539] width 719 height 198
click at [568, 648] on p "********" at bounding box center [882, 656] width 719 height 17
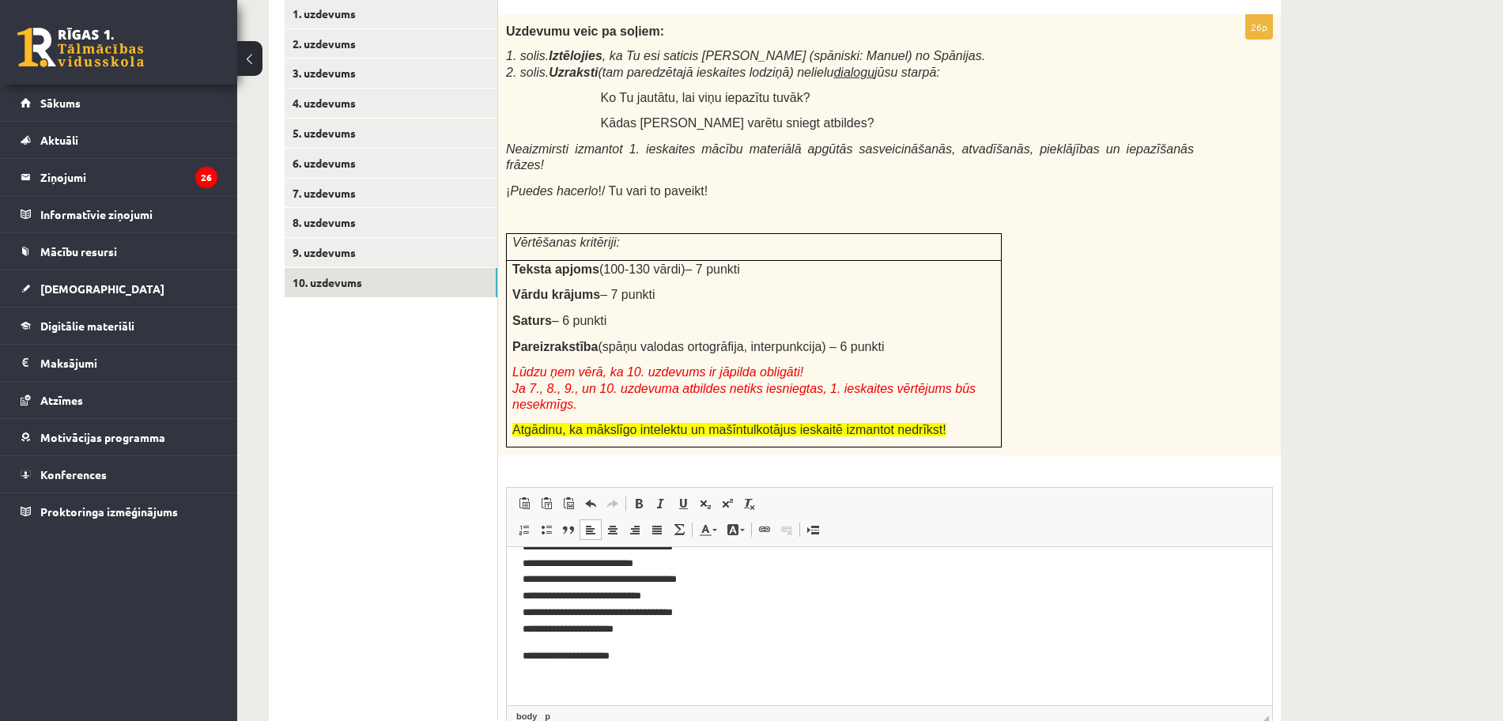
click at [518, 658] on html "**********" at bounding box center [889, 699] width 765 height 549
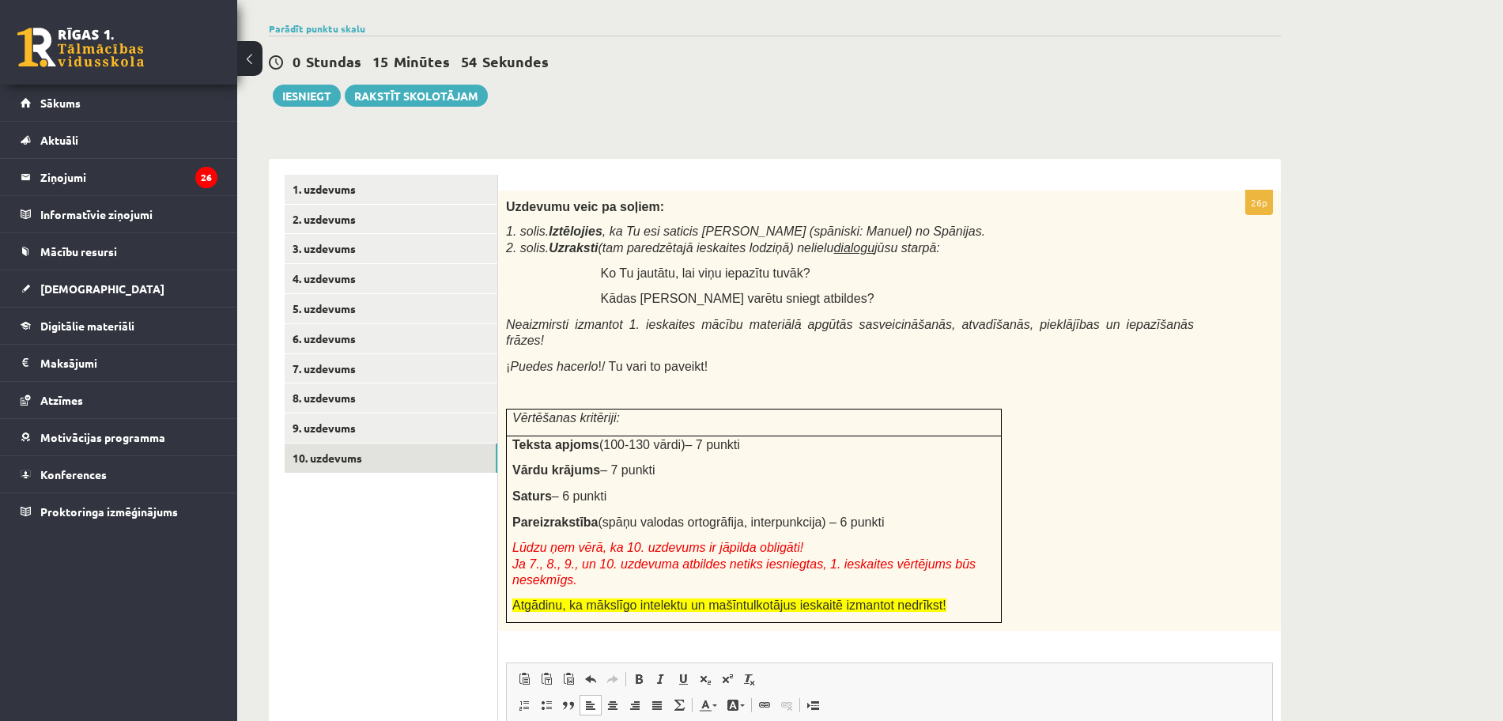
scroll to position [137, 0]
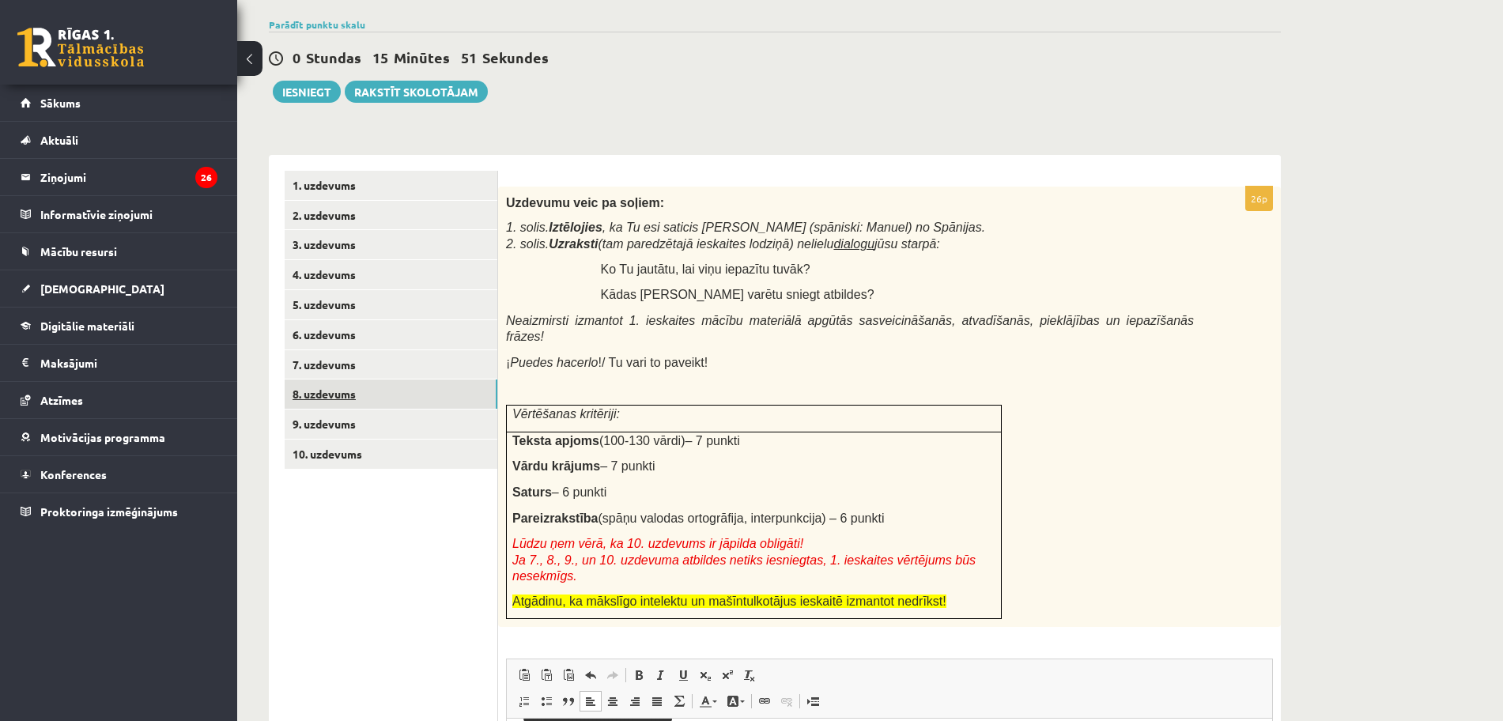
click at [368, 395] on link "8. uzdevums" at bounding box center [391, 393] width 213 height 29
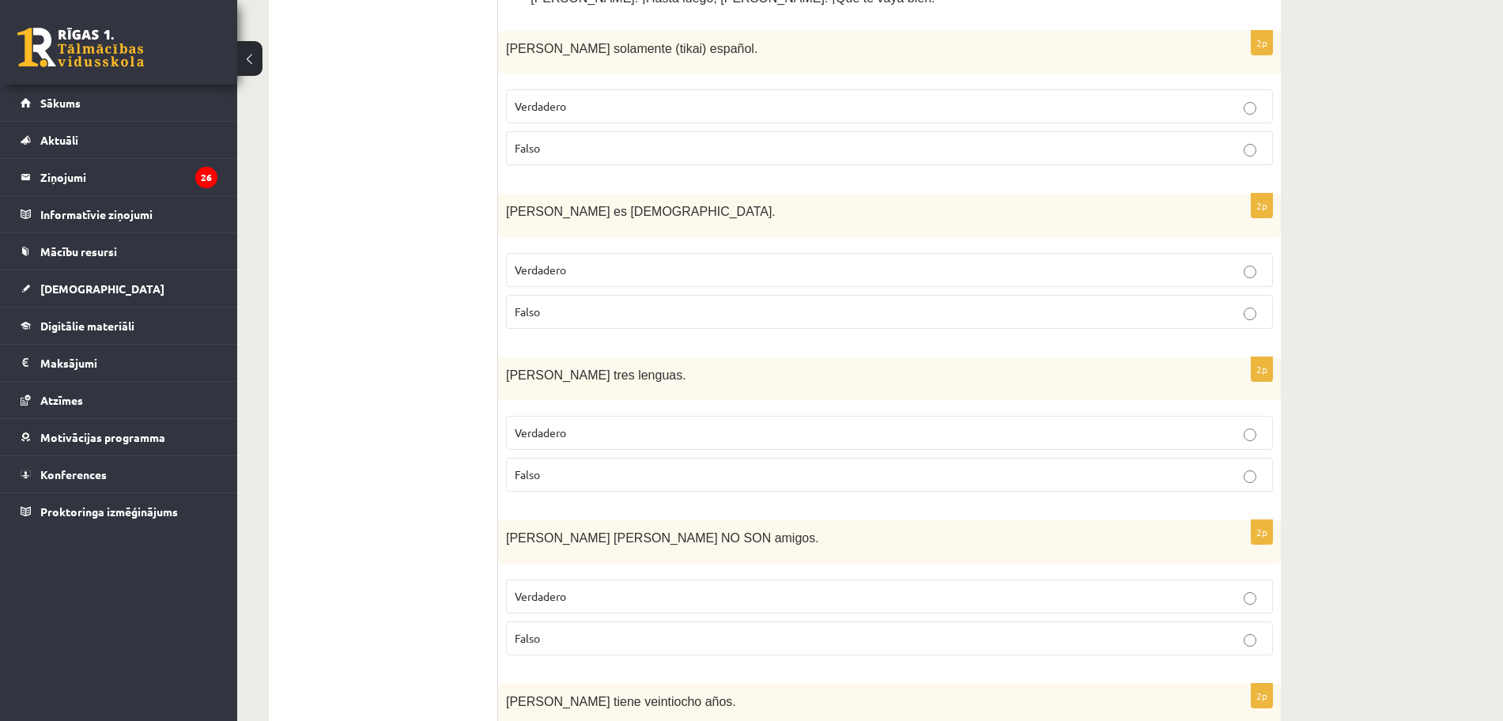
scroll to position [977, 0]
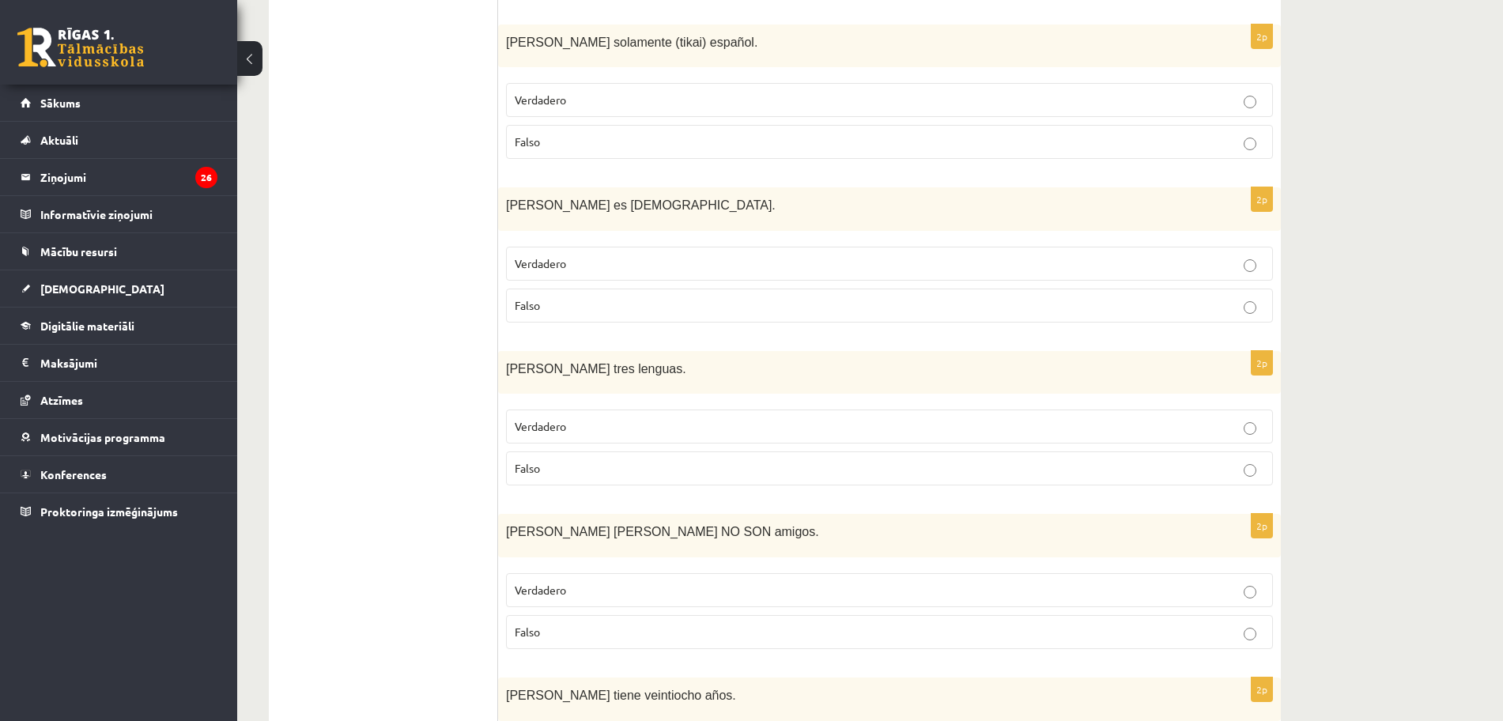
click at [1055, 467] on p "Falso" at bounding box center [889, 468] width 749 height 17
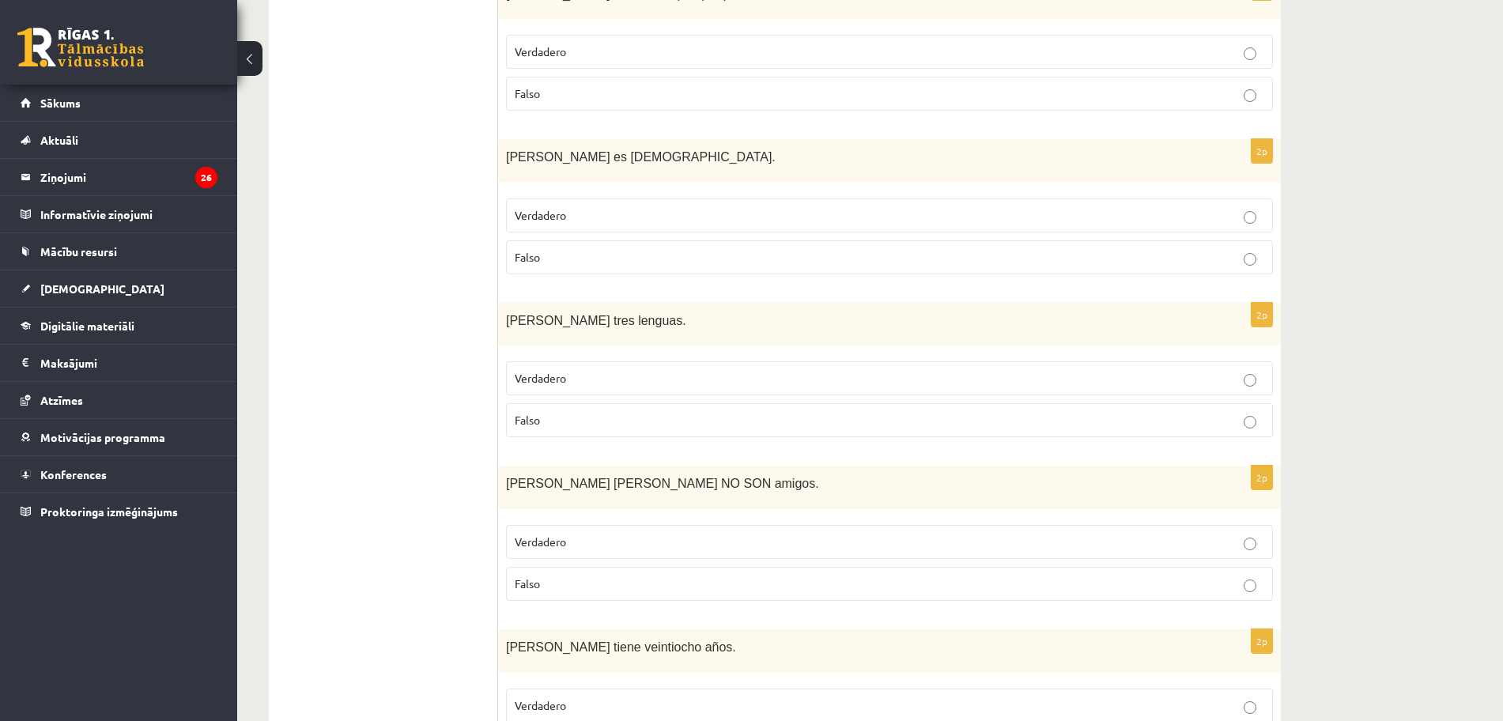
scroll to position [31, 0]
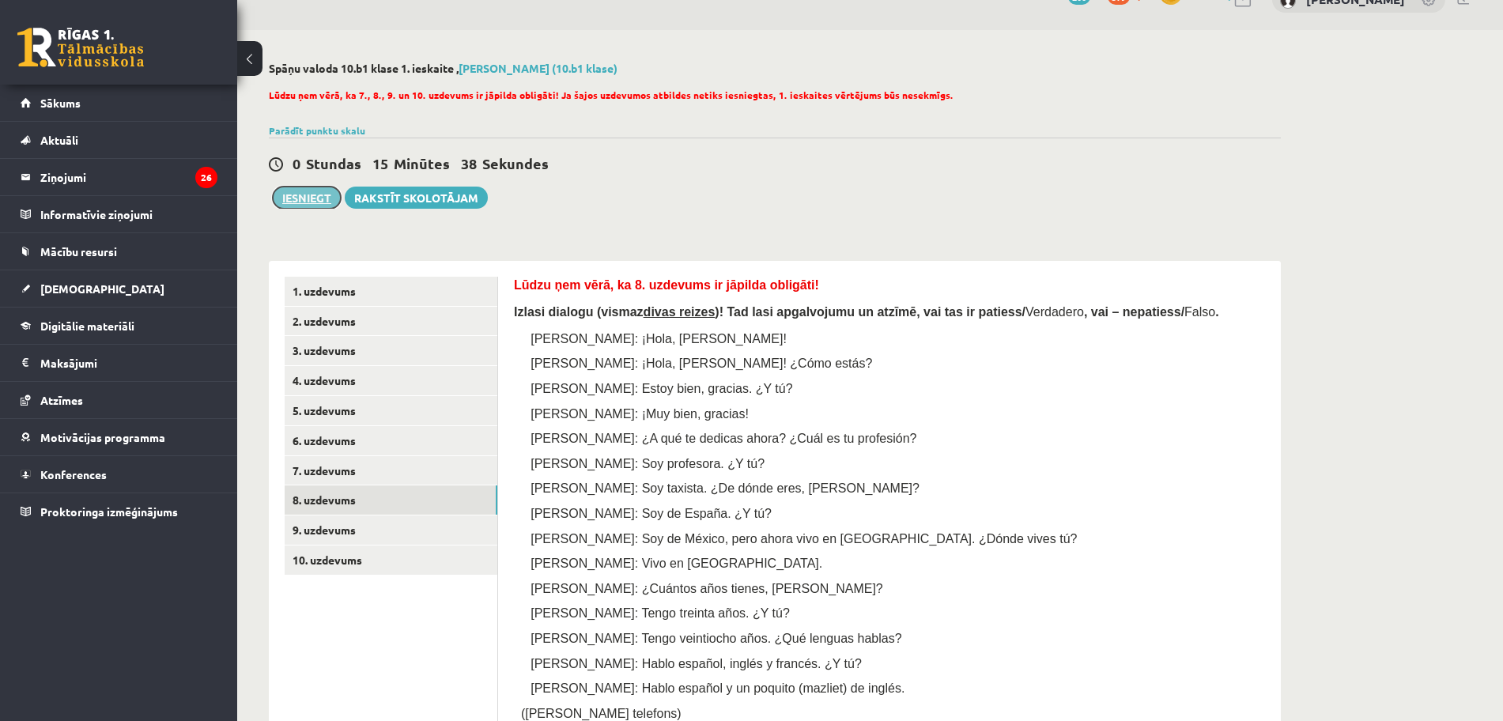
click at [304, 202] on button "Iesniegt" at bounding box center [307, 198] width 68 height 22
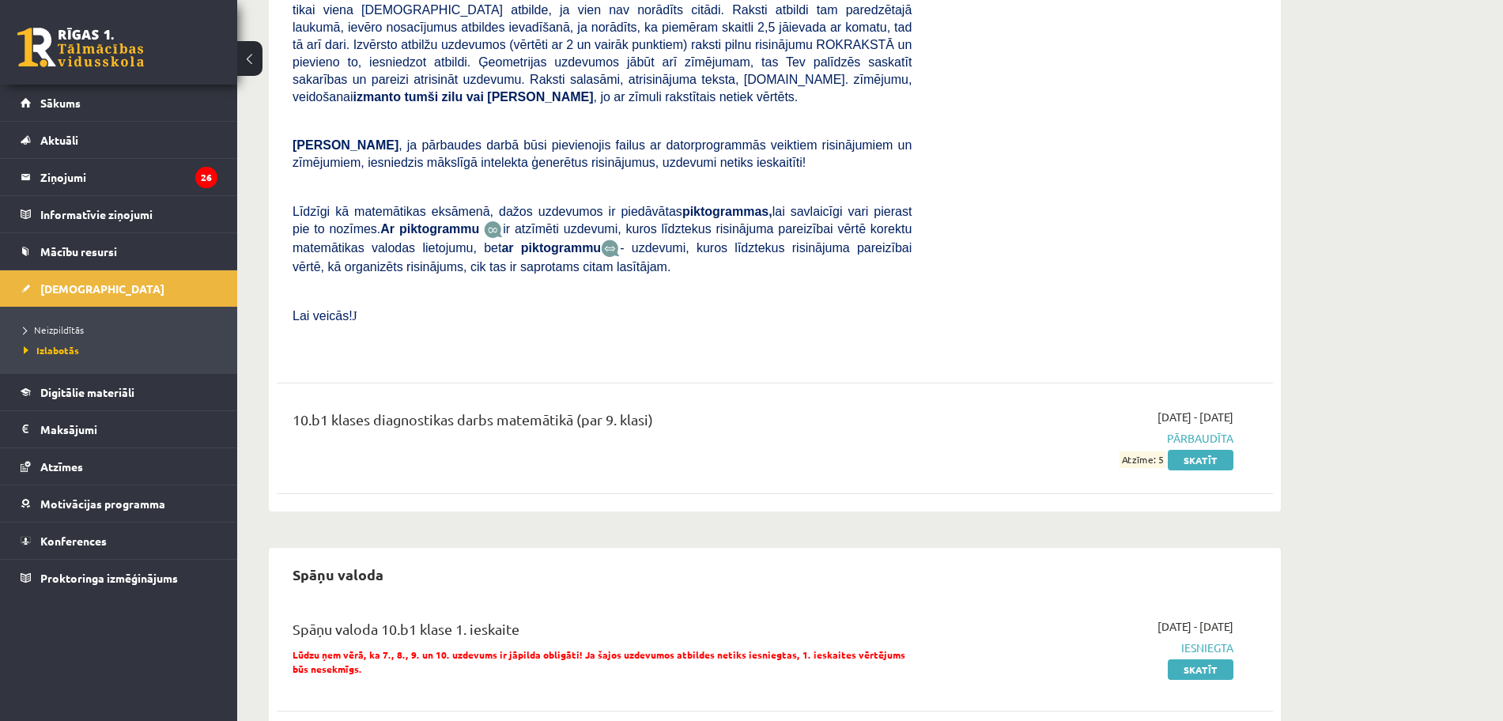
scroll to position [2253, 0]
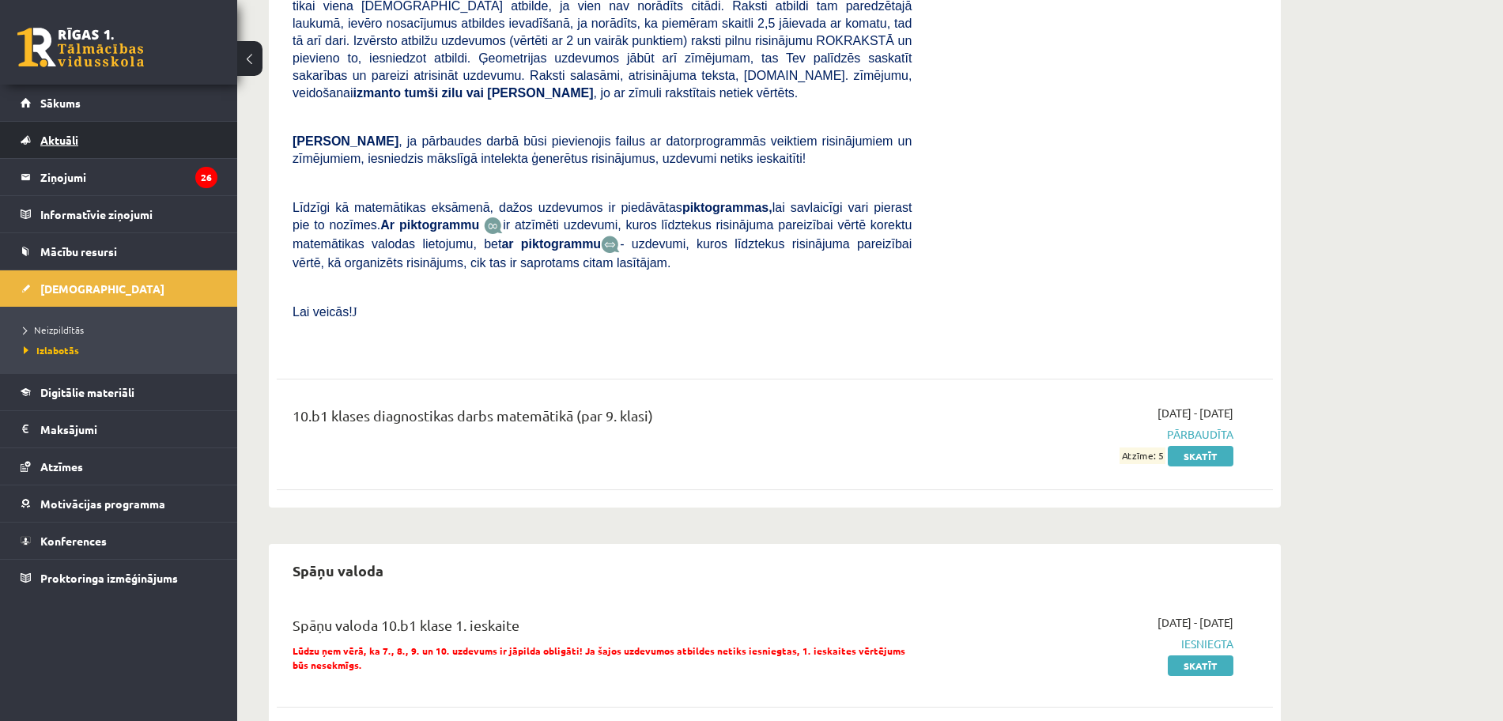
click at [73, 122] on link "Aktuāli" at bounding box center [119, 140] width 197 height 36
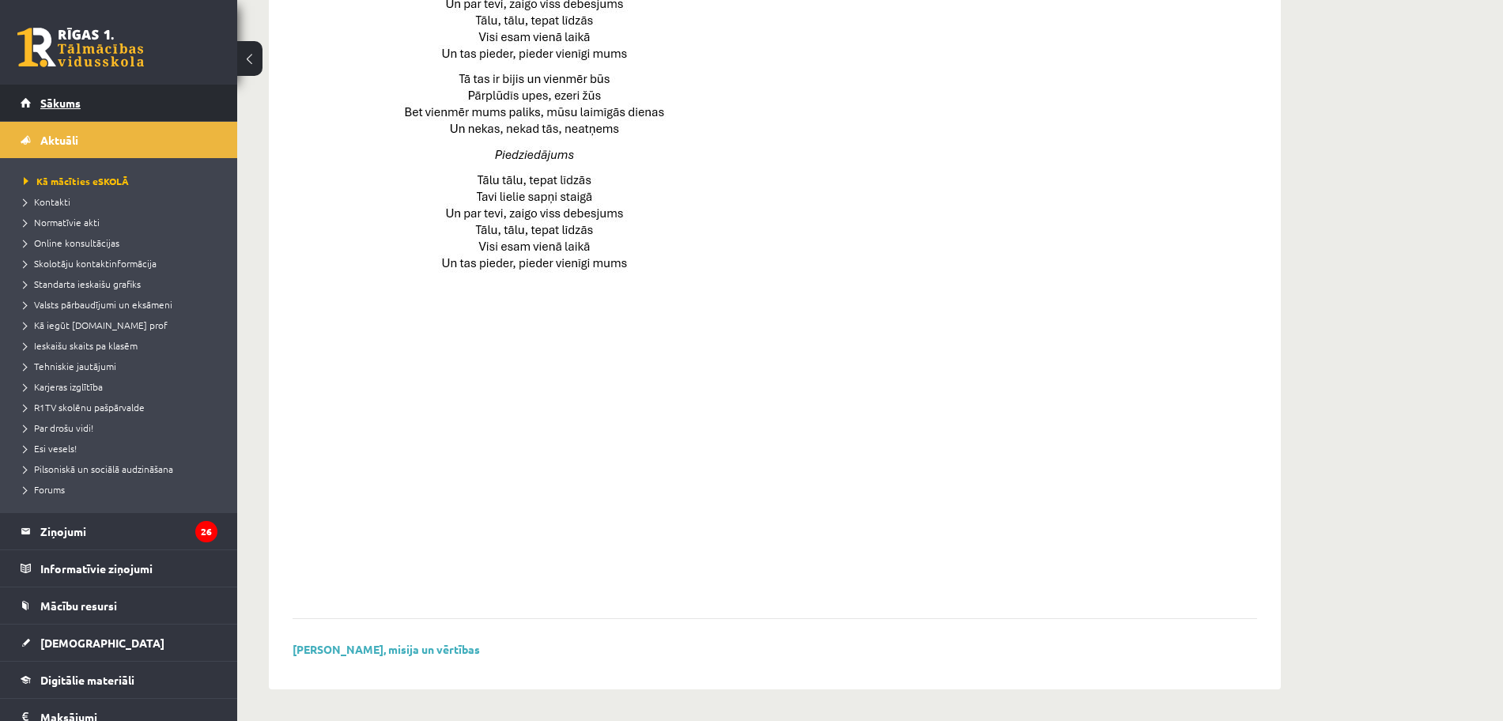
click at [79, 89] on link "Sākums" at bounding box center [119, 103] width 197 height 36
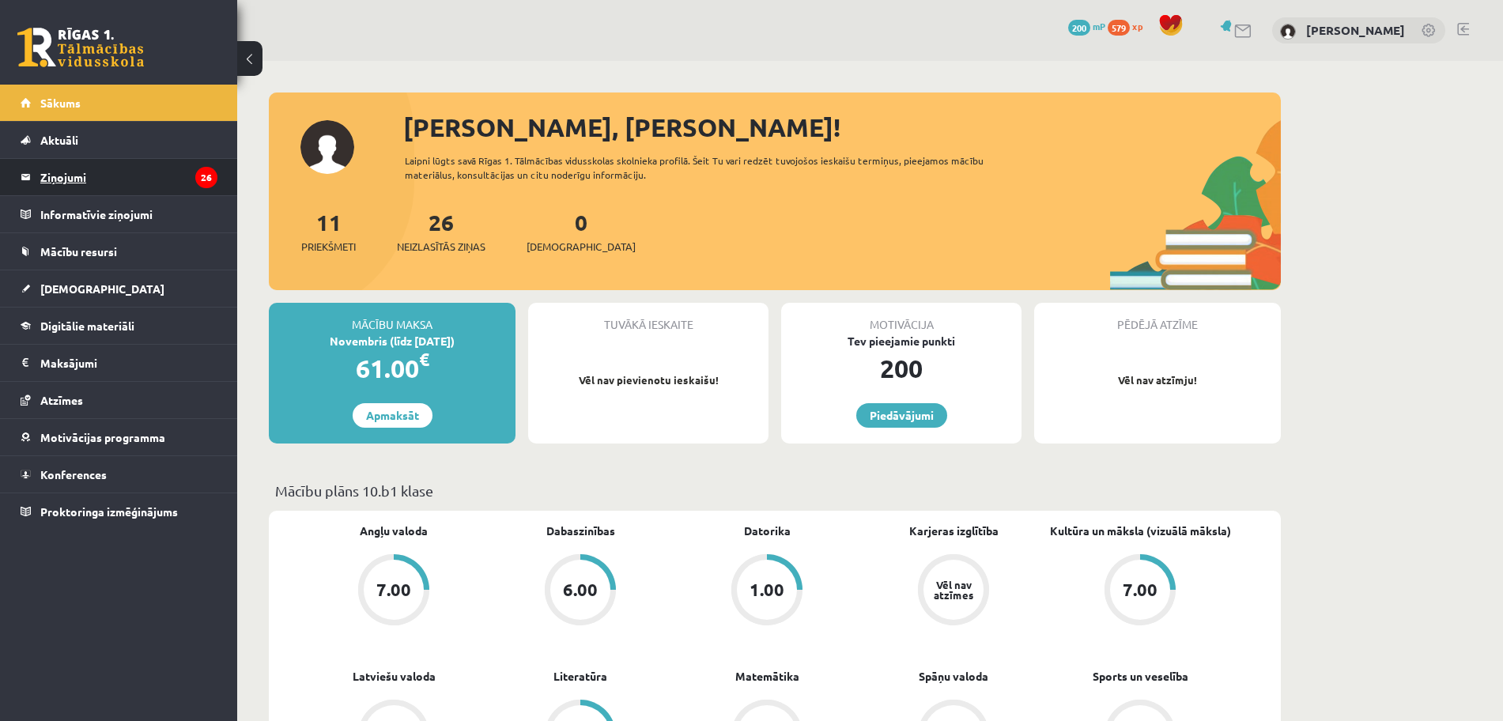
click at [170, 179] on legend "Ziņojumi 26" at bounding box center [128, 177] width 177 height 36
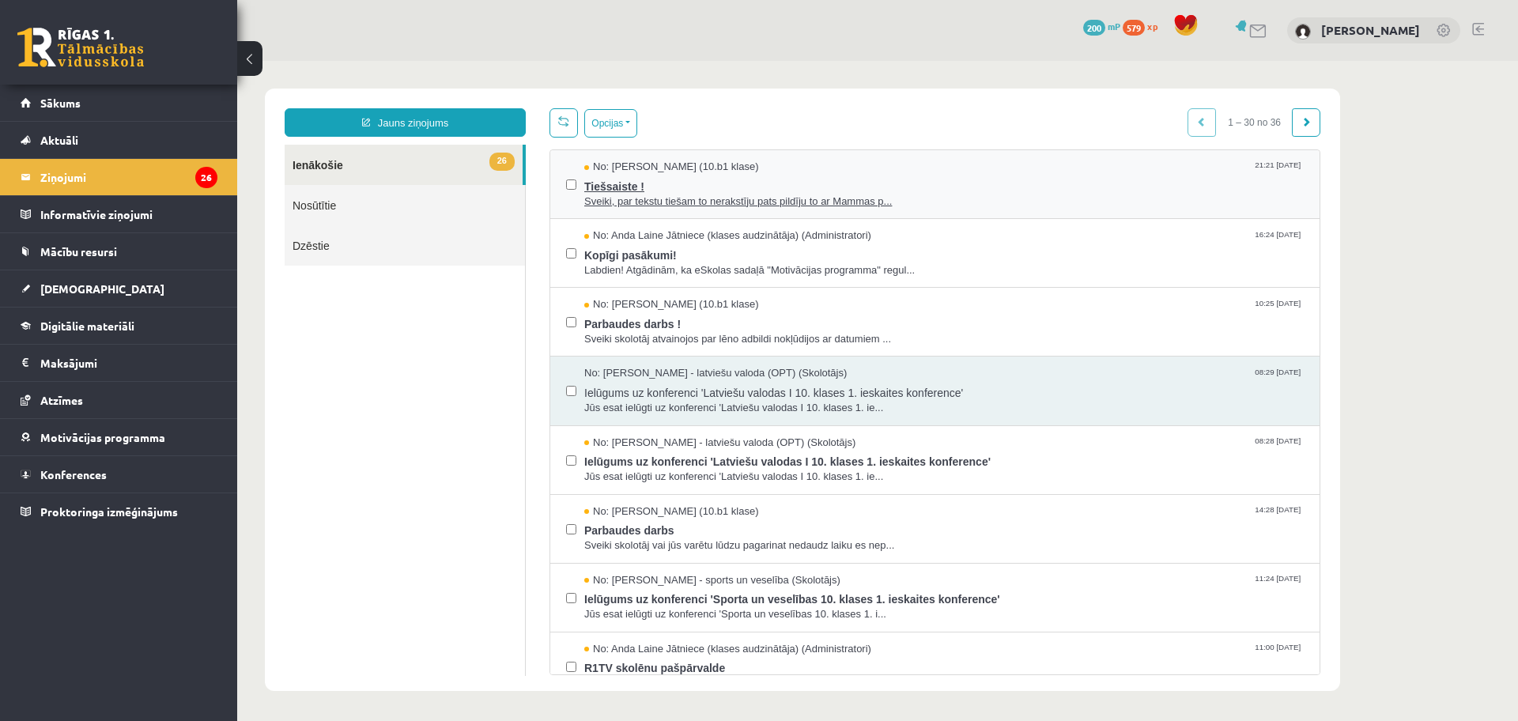
click at [735, 198] on span "Sveiki, par tekstu tiešam to nerakstīju pats pildīju to ar Mammas p..." at bounding box center [943, 201] width 719 height 15
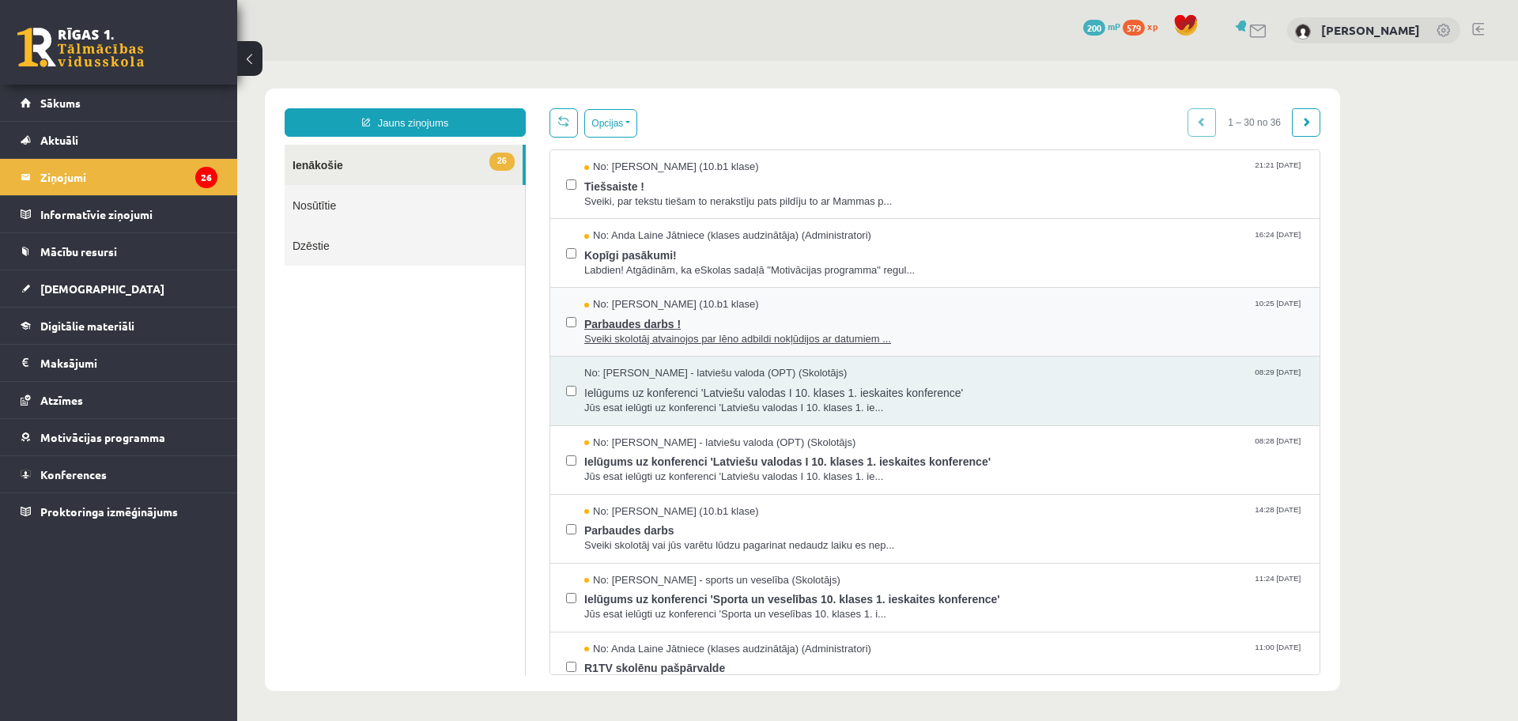
click at [781, 336] on span "Sveiki skolotāj atvainojos par lēno adbildi nokļūdijos ar datumiem ..." at bounding box center [943, 339] width 719 height 15
click at [616, 334] on span "Sveiki skolotāj atvainojos par lēno adbildi nokļūdijos ar datumiem ..." at bounding box center [943, 339] width 719 height 15
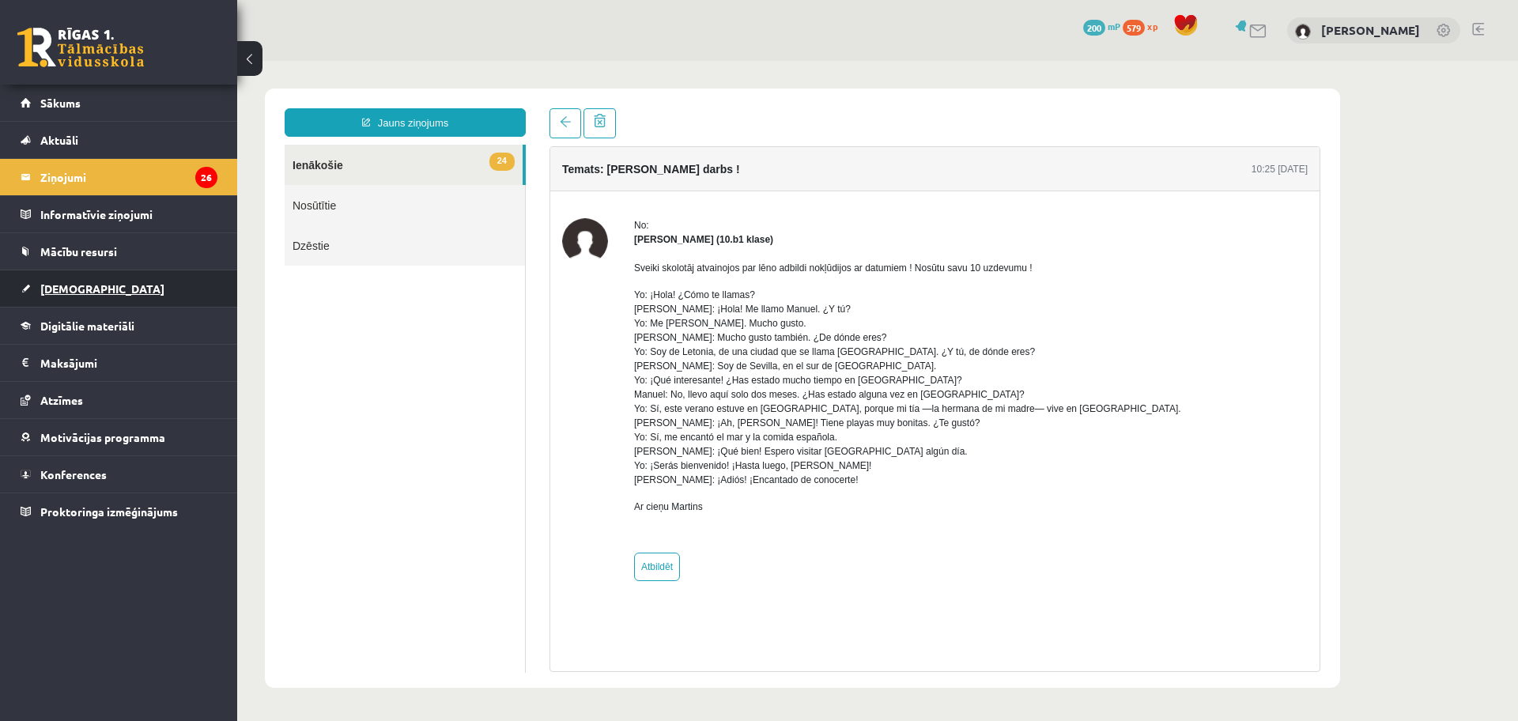
click at [105, 285] on link "[DEMOGRAPHIC_DATA]" at bounding box center [119, 288] width 197 height 36
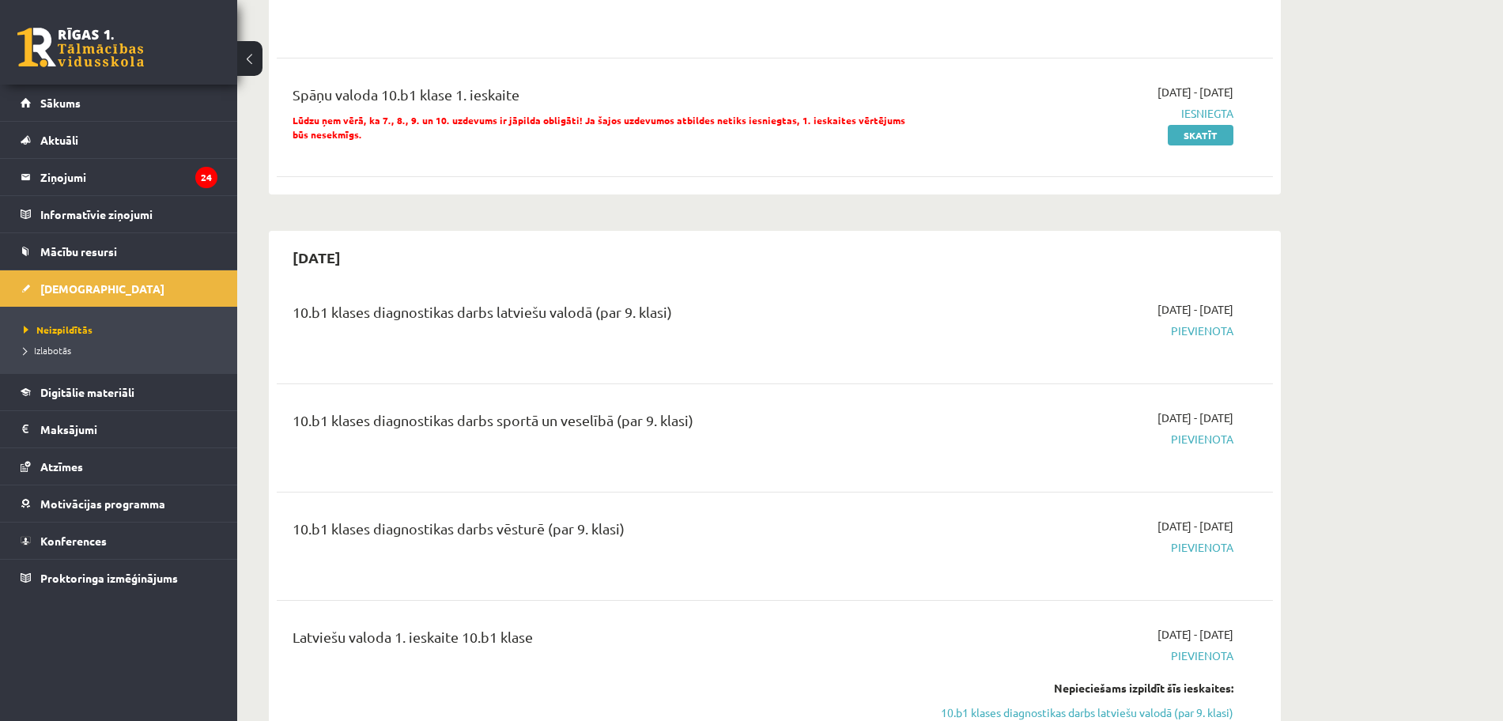
scroll to position [715, 0]
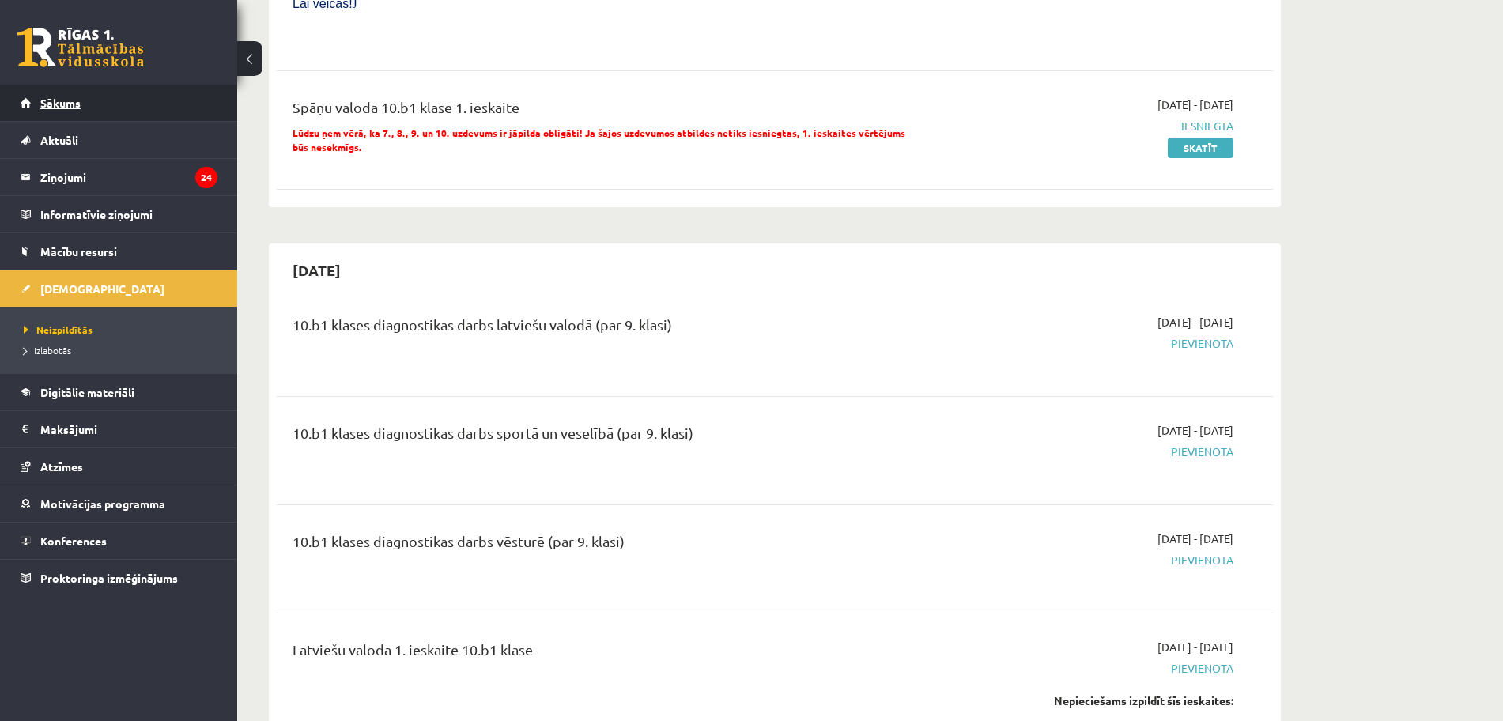
click at [97, 108] on link "Sākums" at bounding box center [119, 103] width 197 height 36
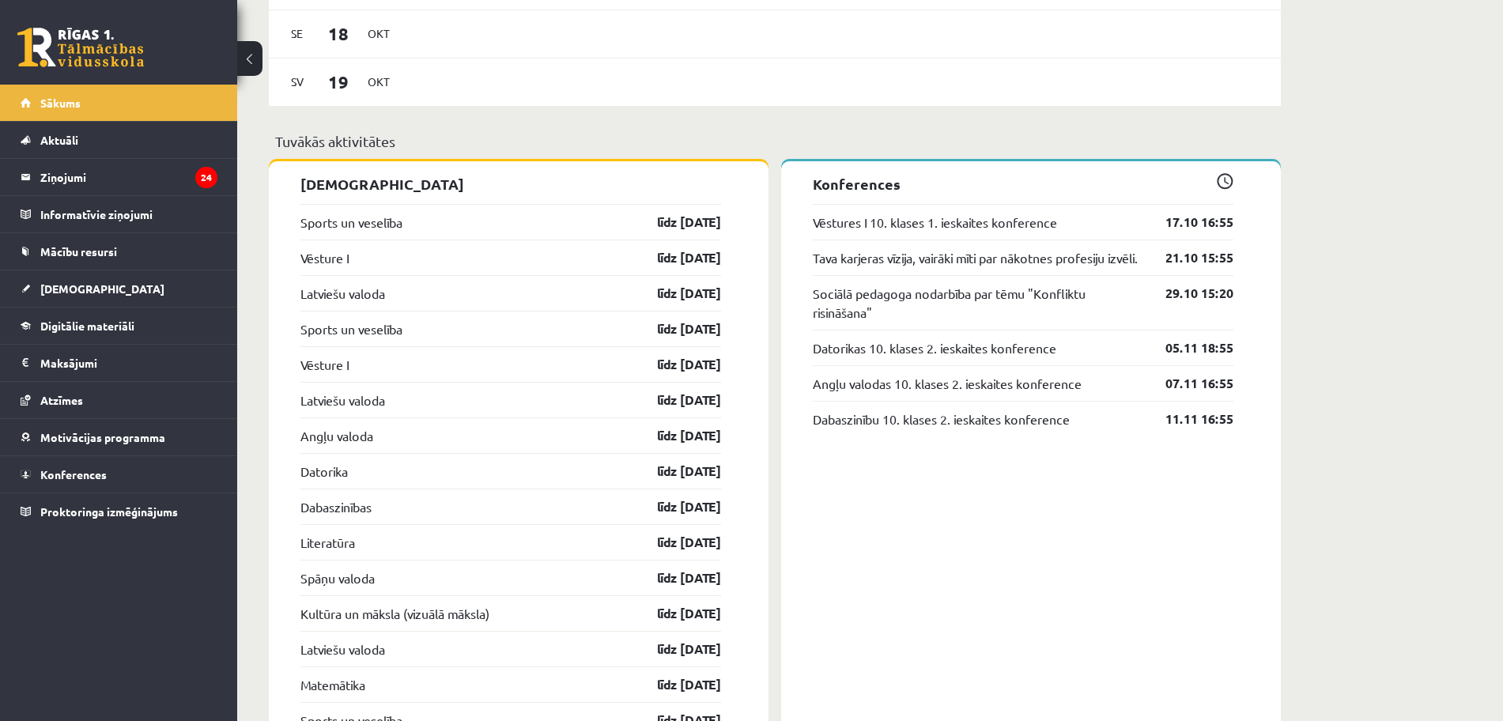
scroll to position [1289, 0]
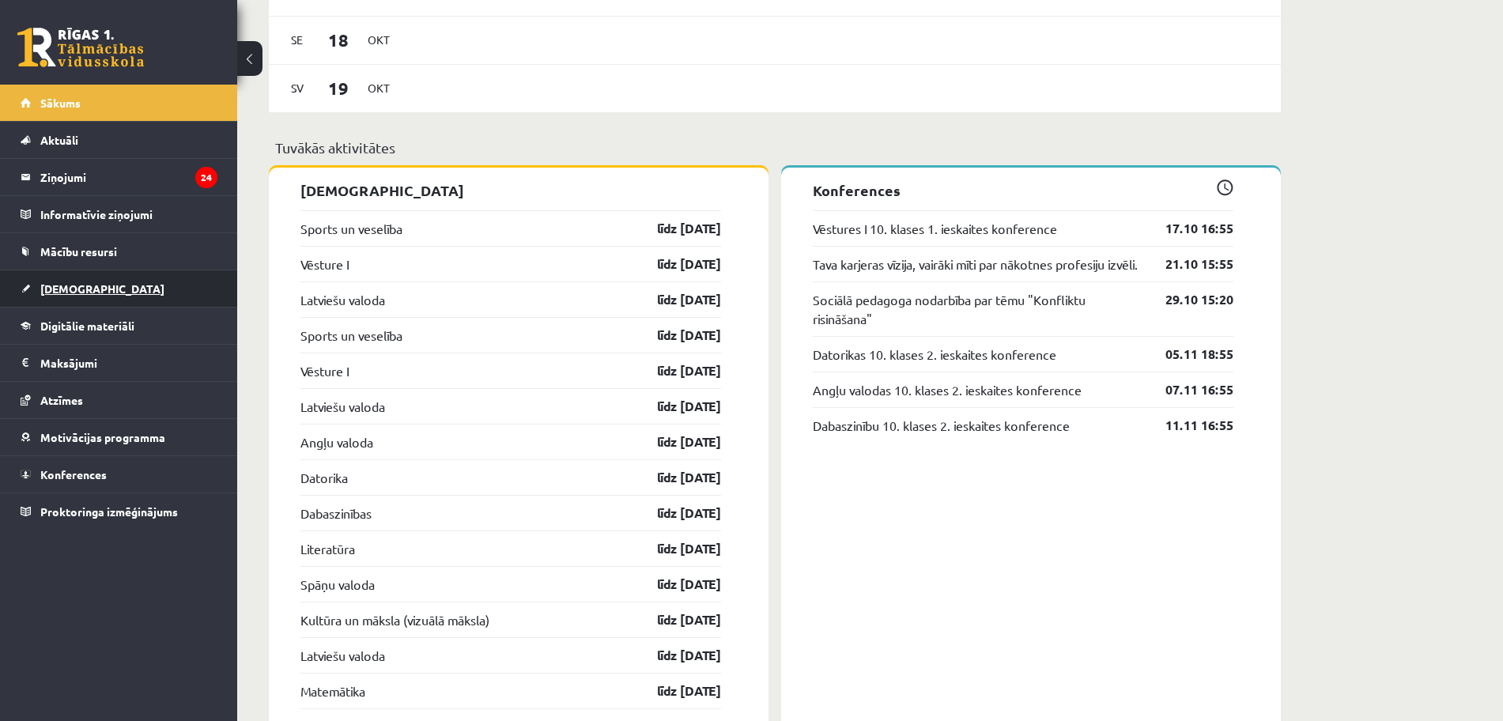
click at [108, 303] on link "[DEMOGRAPHIC_DATA]" at bounding box center [119, 288] width 197 height 36
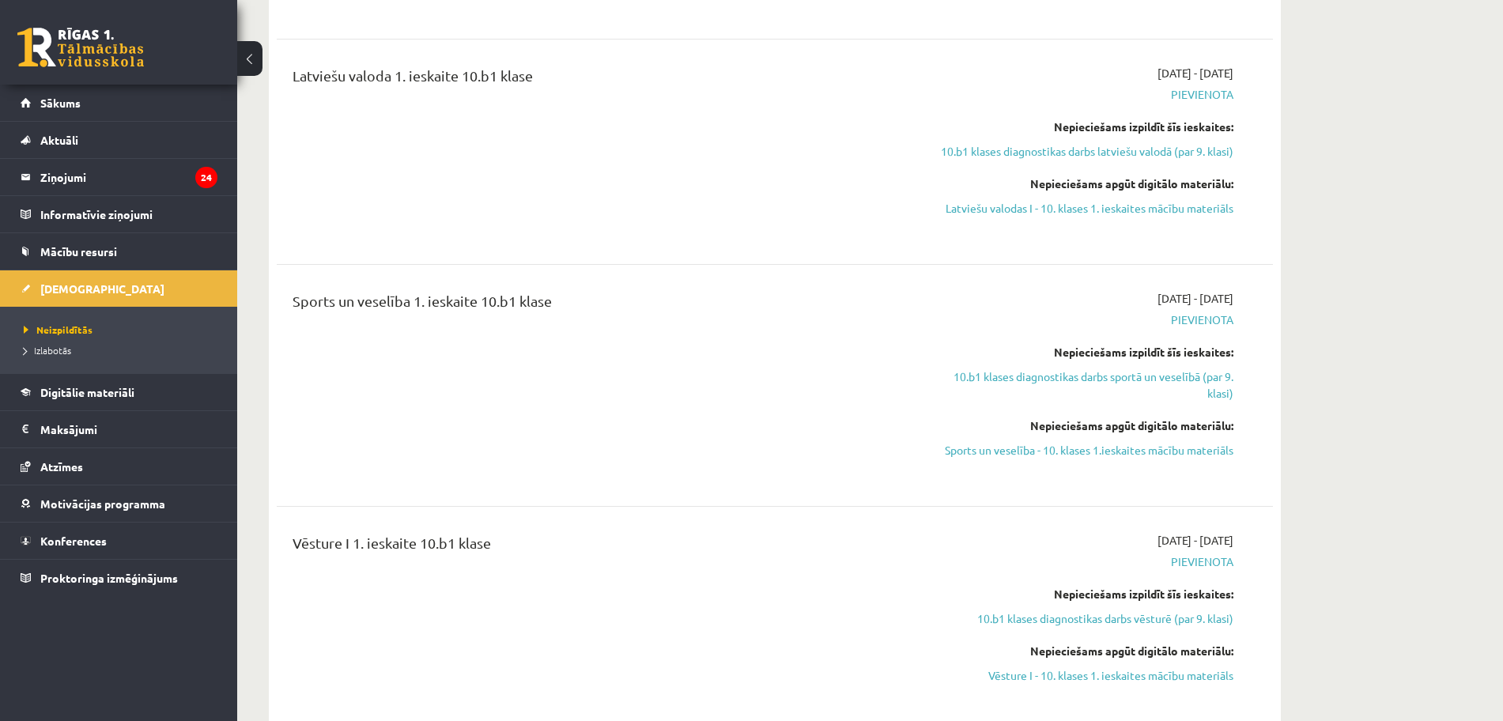
drag, startPoint x: 1496, startPoint y: 126, endPoint x: 1517, endPoint y: 59, distance: 70.5
